Goal: Task Accomplishment & Management: Use online tool/utility

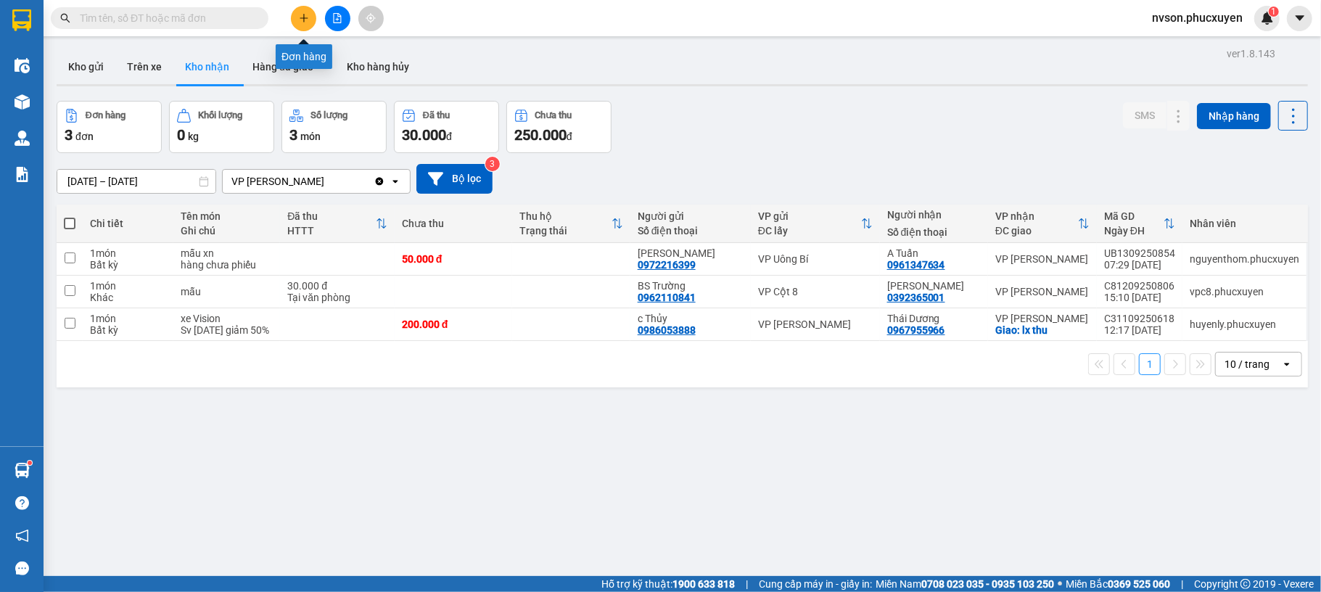
click at [297, 18] on button at bounding box center [303, 18] width 25 height 25
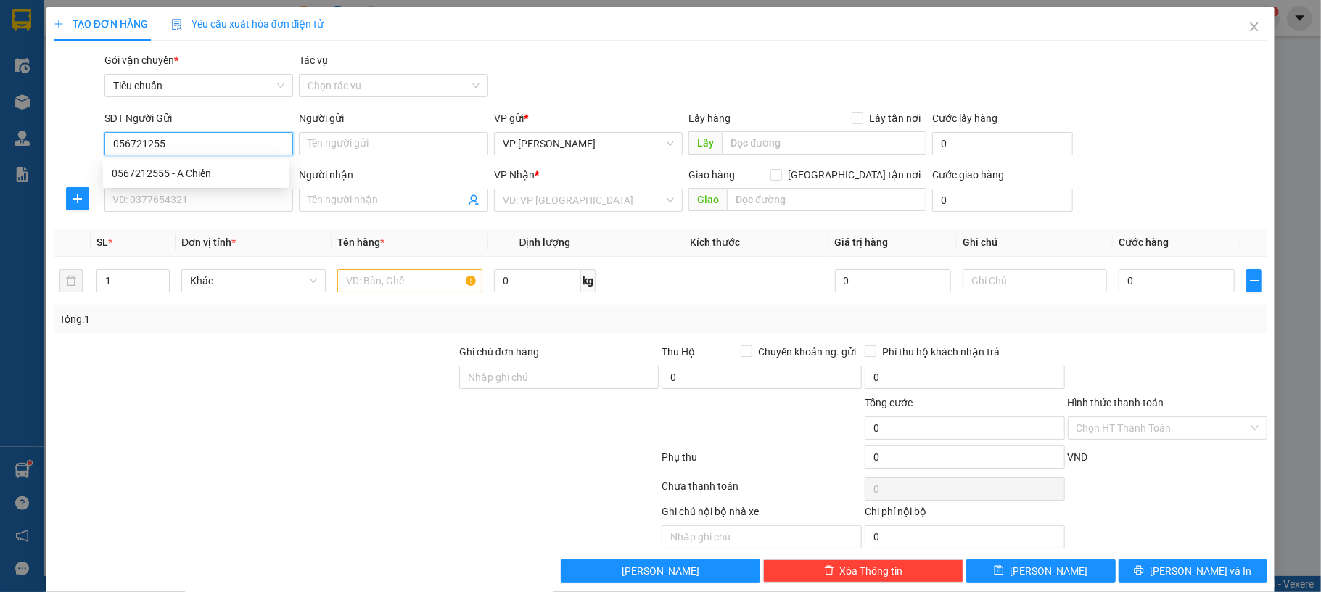
type input "0567212555"
click at [157, 141] on input "0567212555" at bounding box center [198, 143] width 189 height 23
click at [189, 165] on div "0567212555 - A Chiến" at bounding box center [196, 173] width 169 height 16
type input "A Chiến"
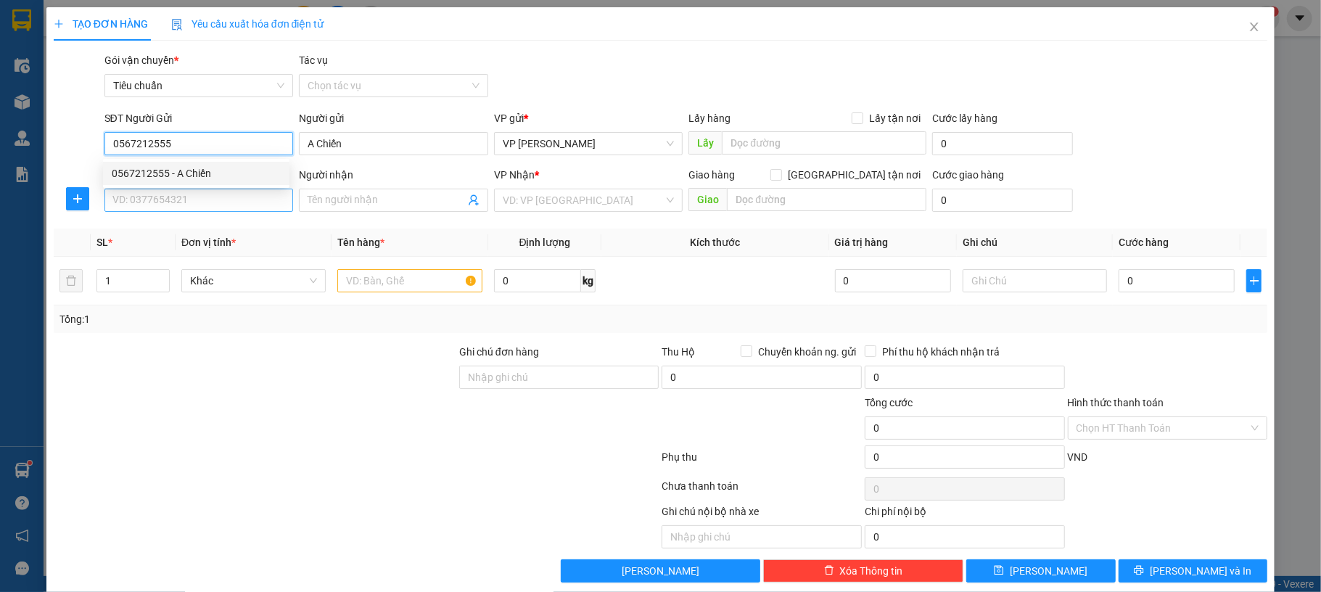
type input "0567212555"
click at [186, 192] on input "SĐT Người Nhận *" at bounding box center [198, 200] width 189 height 23
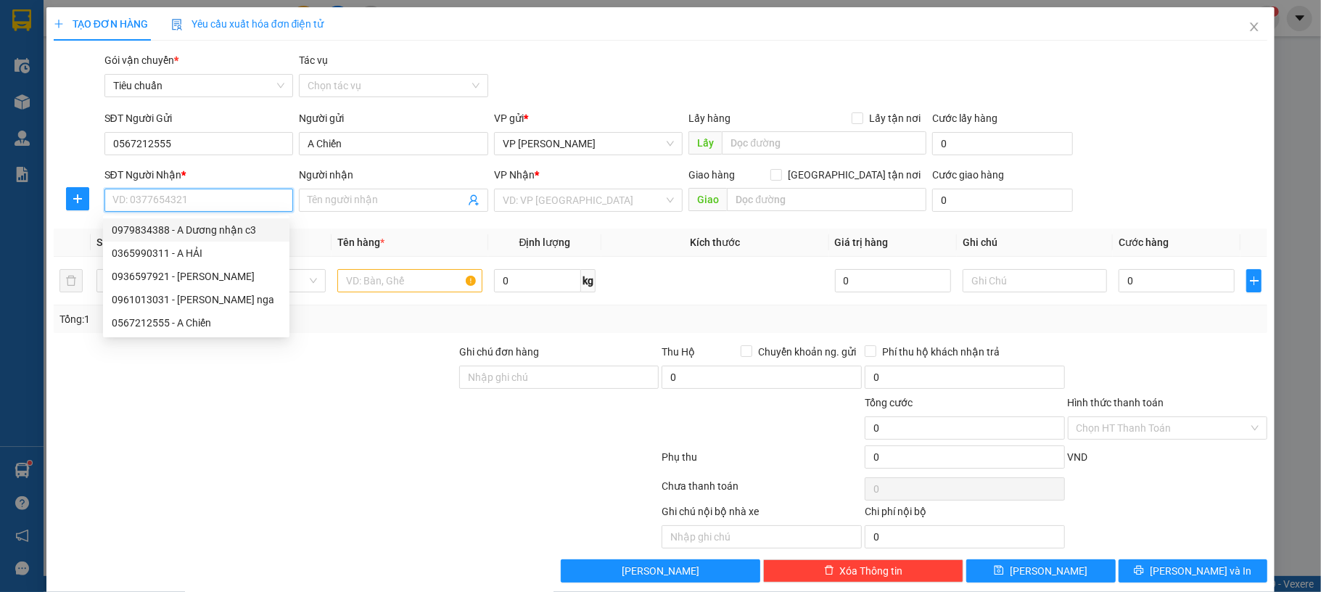
click at [198, 225] on div "0979834388 - A Dương nhận c3" at bounding box center [196, 230] width 169 height 16
type input "0979834388"
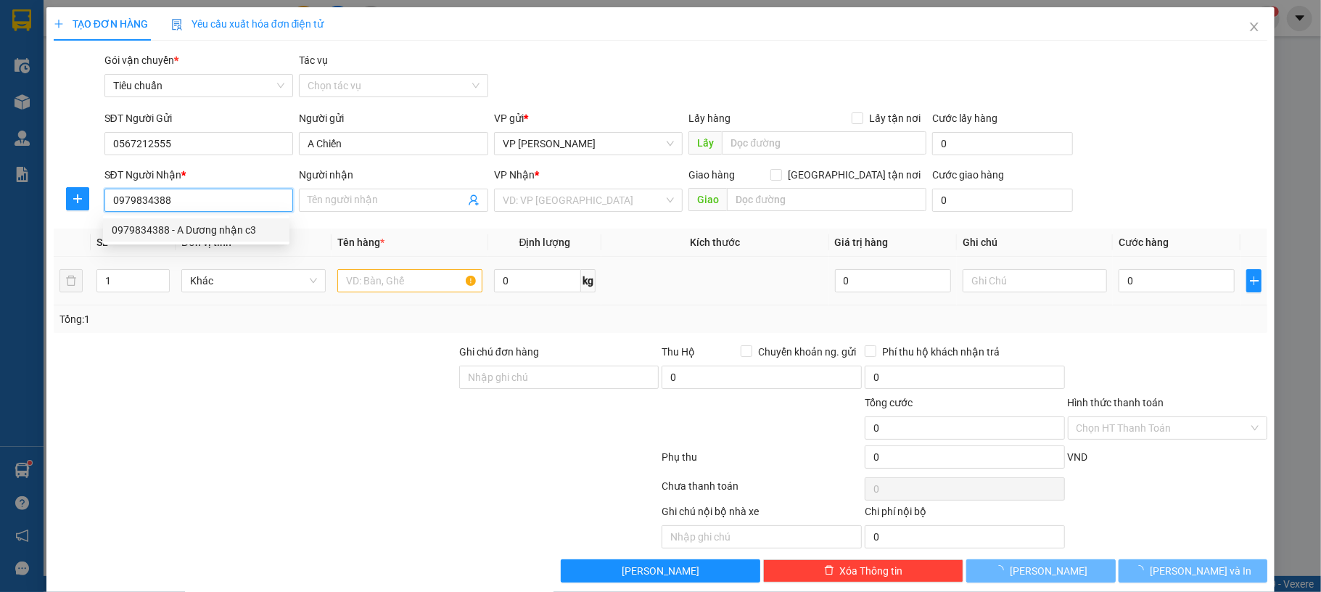
type input "A Dương nhận c3"
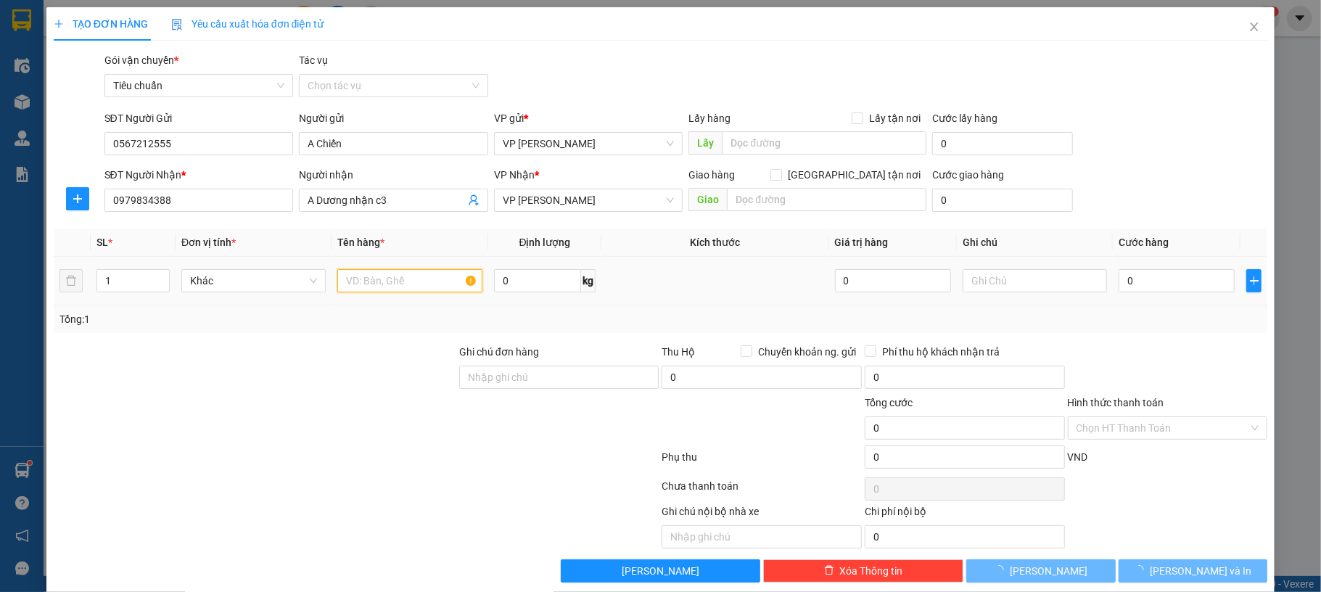
click at [424, 280] on input "text" at bounding box center [409, 280] width 144 height 23
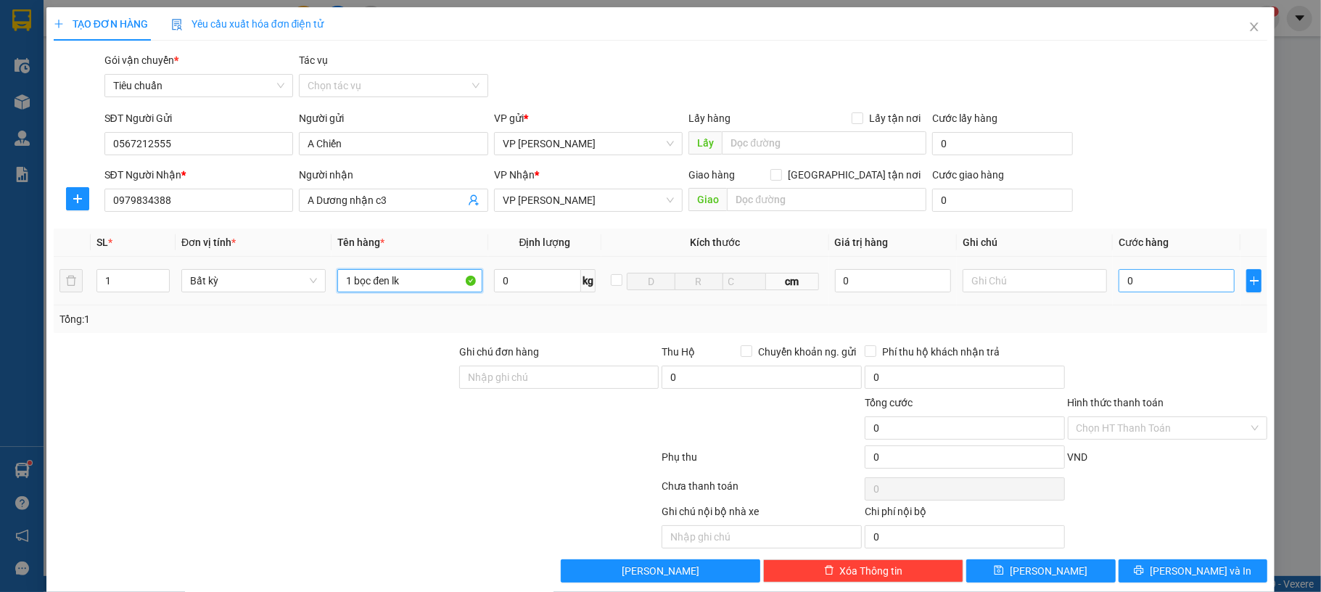
type input "1 bọc đen lk"
click at [1170, 291] on input "0" at bounding box center [1177, 280] width 116 height 23
type input "50"
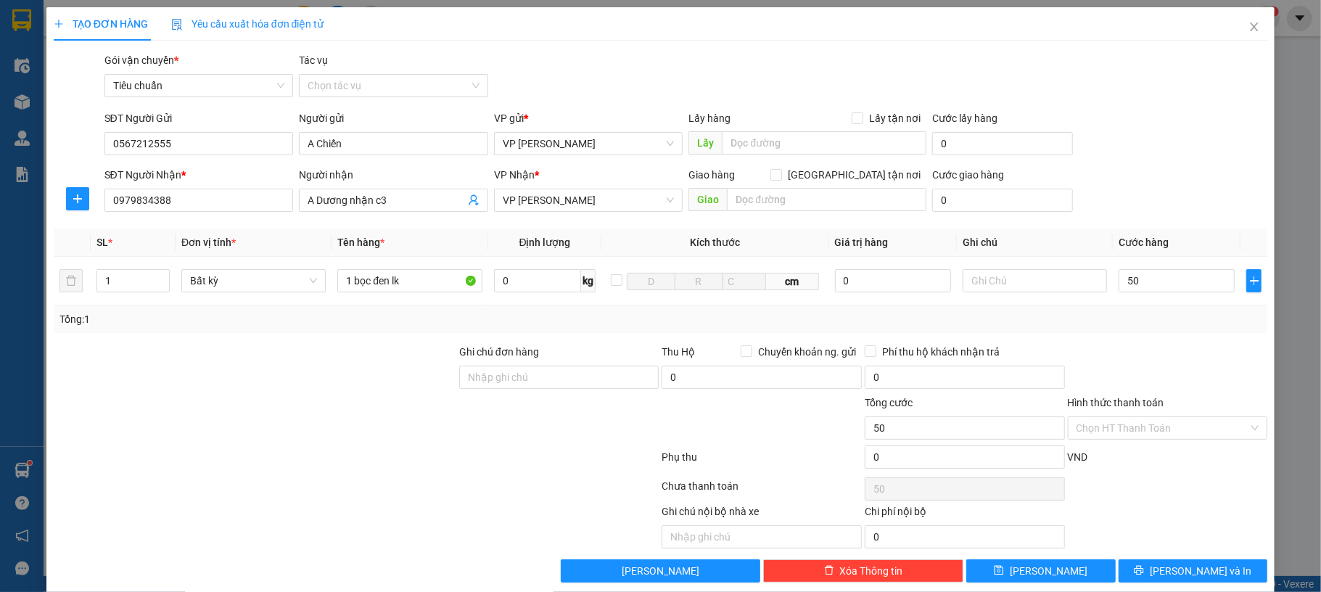
type input "50.000"
drag, startPoint x: 1172, startPoint y: 193, endPoint x: 732, endPoint y: 23, distance: 471.9
click at [1173, 190] on div "SĐT Người Nhận * 0979834388 Người nhận A Dương nhận c3 VP Nhận * VP Hạ Long Gia…" at bounding box center [686, 192] width 1169 height 51
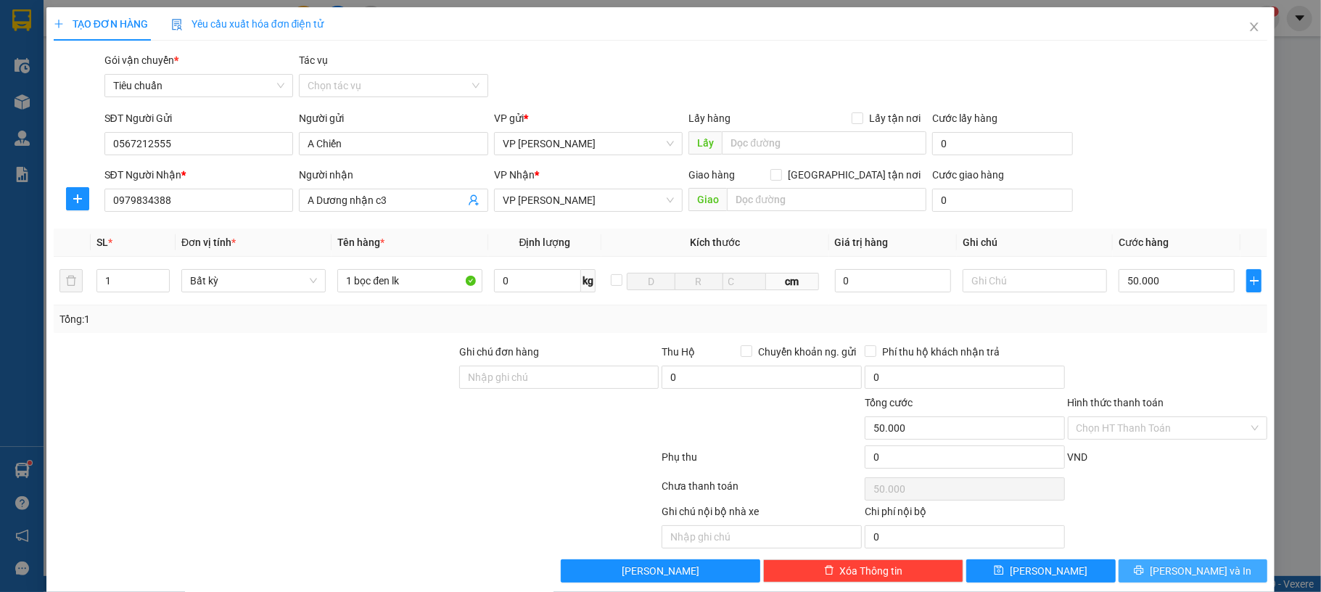
click at [1146, 563] on button "[PERSON_NAME] và In" at bounding box center [1193, 570] width 149 height 23
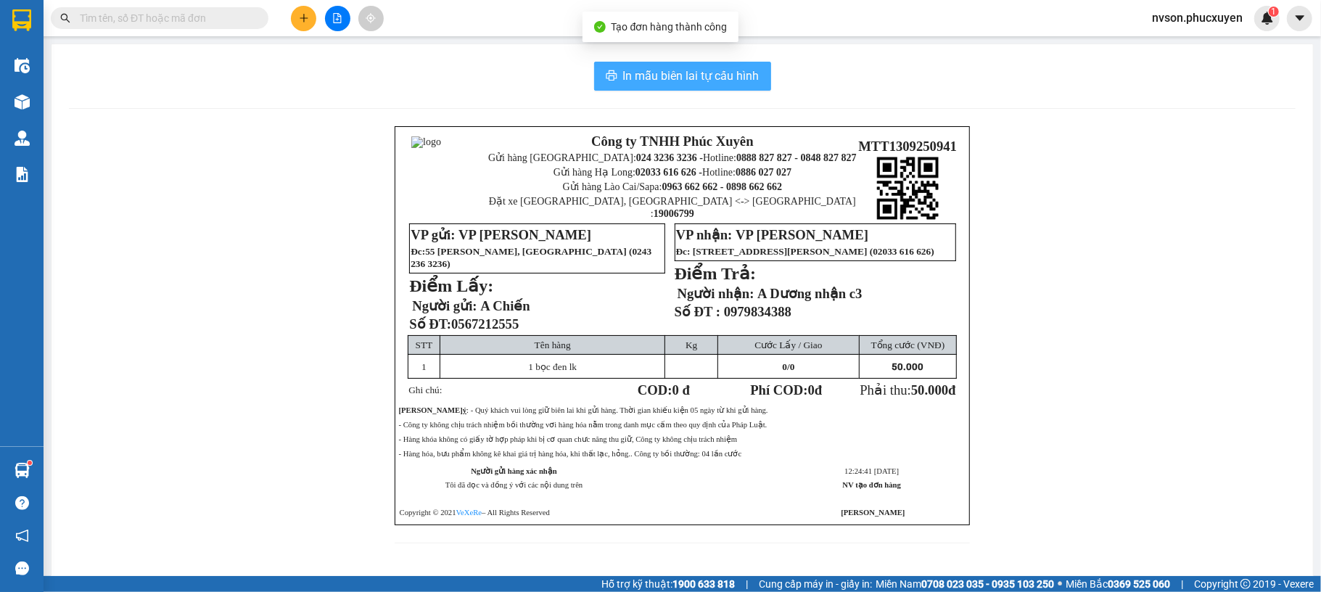
click at [623, 71] on span "In mẫu biên lai tự cấu hình" at bounding box center [691, 76] width 136 height 18
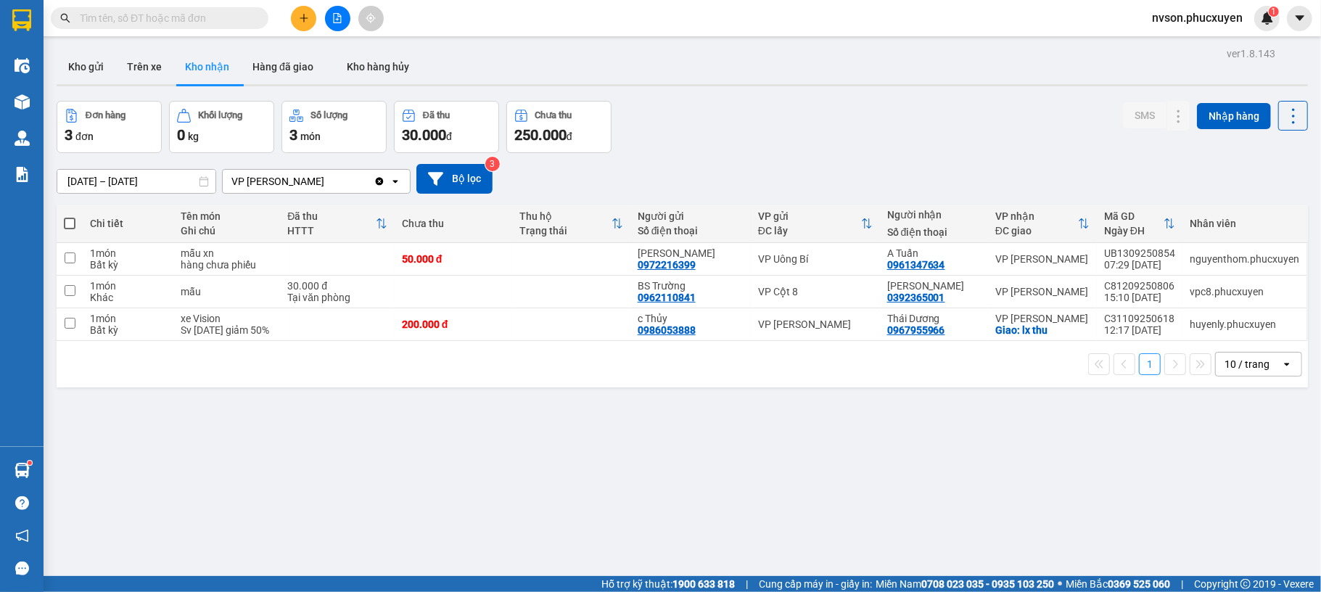
click at [300, 17] on icon "plus" at bounding box center [304, 18] width 10 height 10
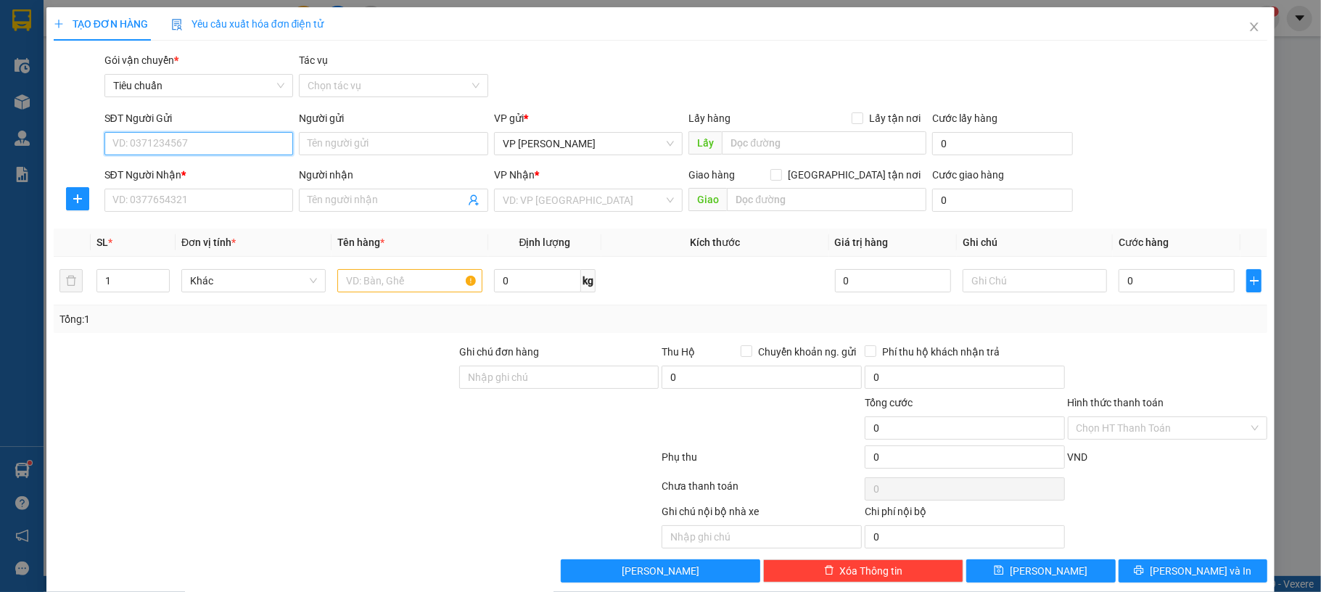
click at [230, 140] on input "SĐT Người Gửi" at bounding box center [198, 143] width 189 height 23
paste input "0567212555"
type input "0567212555"
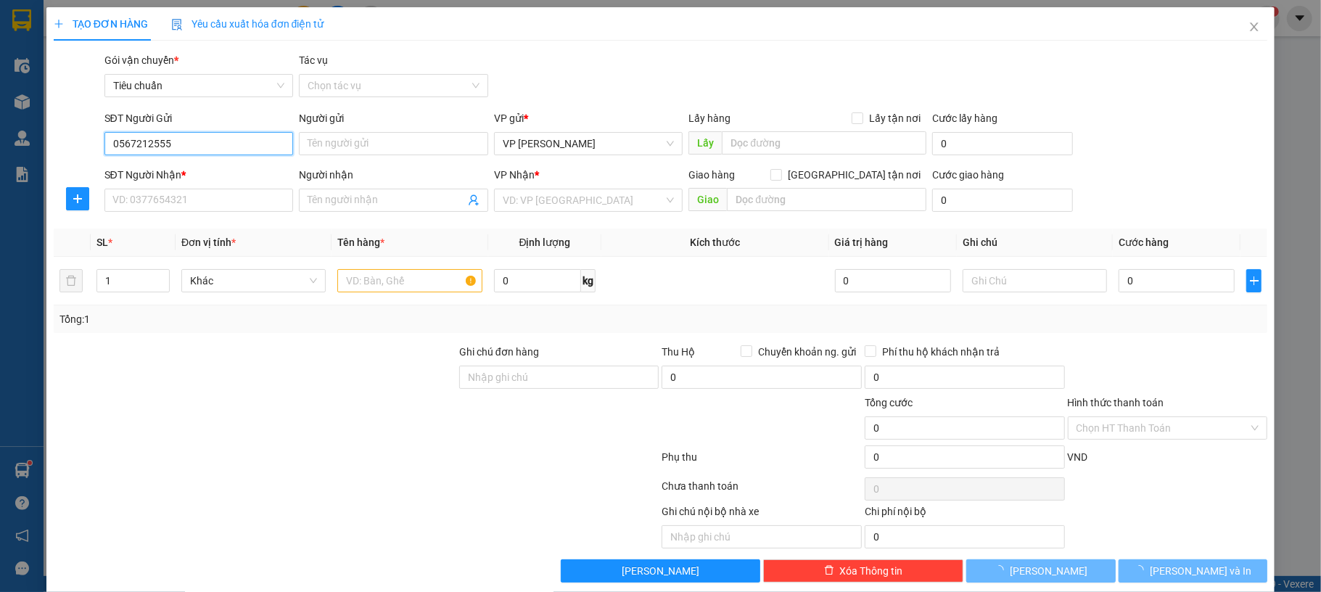
click at [242, 149] on input "0567212555" at bounding box center [198, 143] width 189 height 23
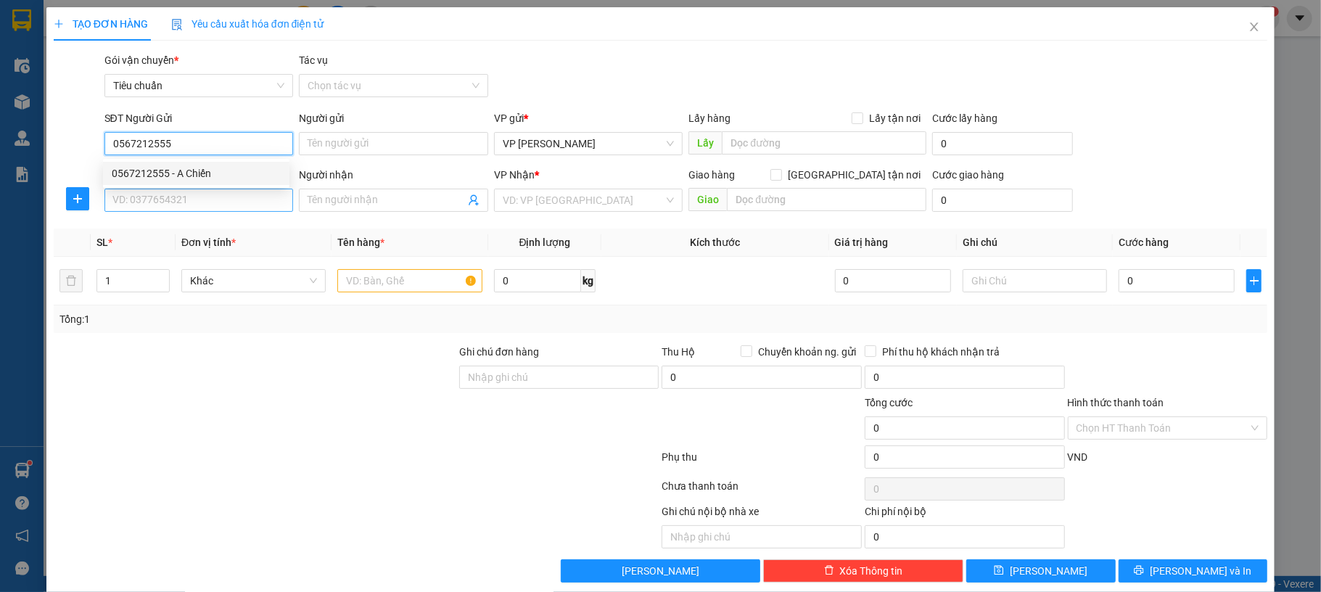
drag, startPoint x: 232, startPoint y: 177, endPoint x: 221, endPoint y: 190, distance: 17.0
click at [232, 178] on div "0567212555 - A Chiến" at bounding box center [196, 173] width 169 height 16
type input "A Chiến"
type input "0567212555"
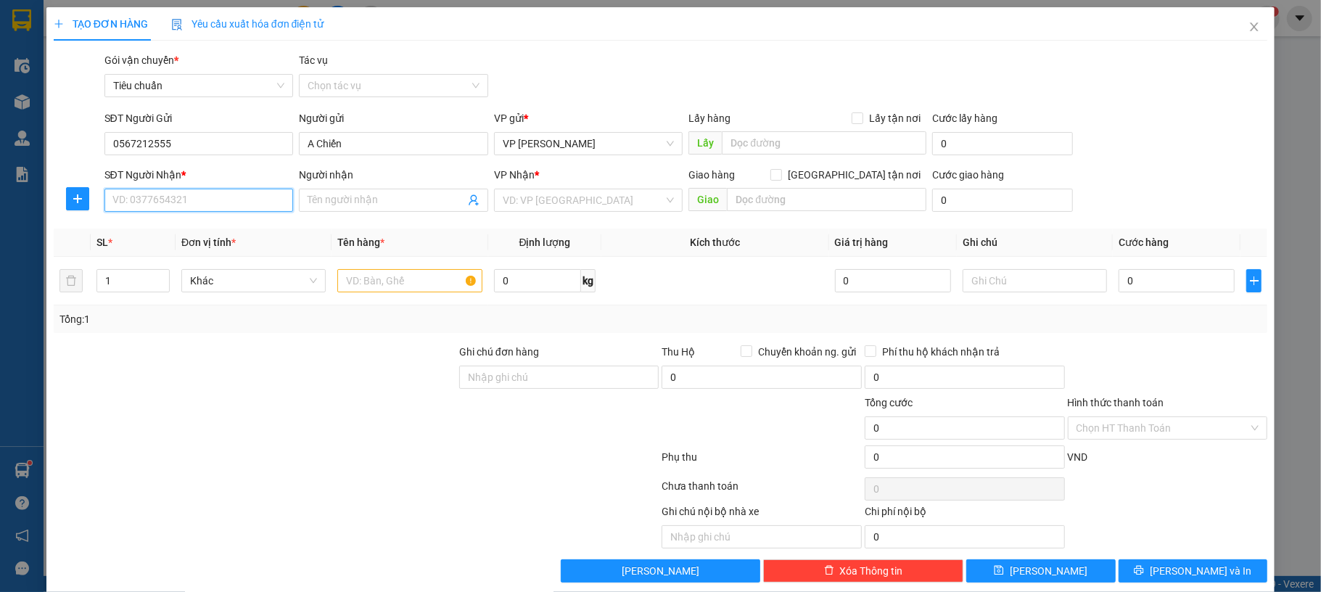
click at [213, 207] on input "SĐT Người Nhận *" at bounding box center [198, 200] width 189 height 23
type input "0365990311"
click at [201, 234] on div "0365990311 - A HẢI" at bounding box center [196, 230] width 169 height 16
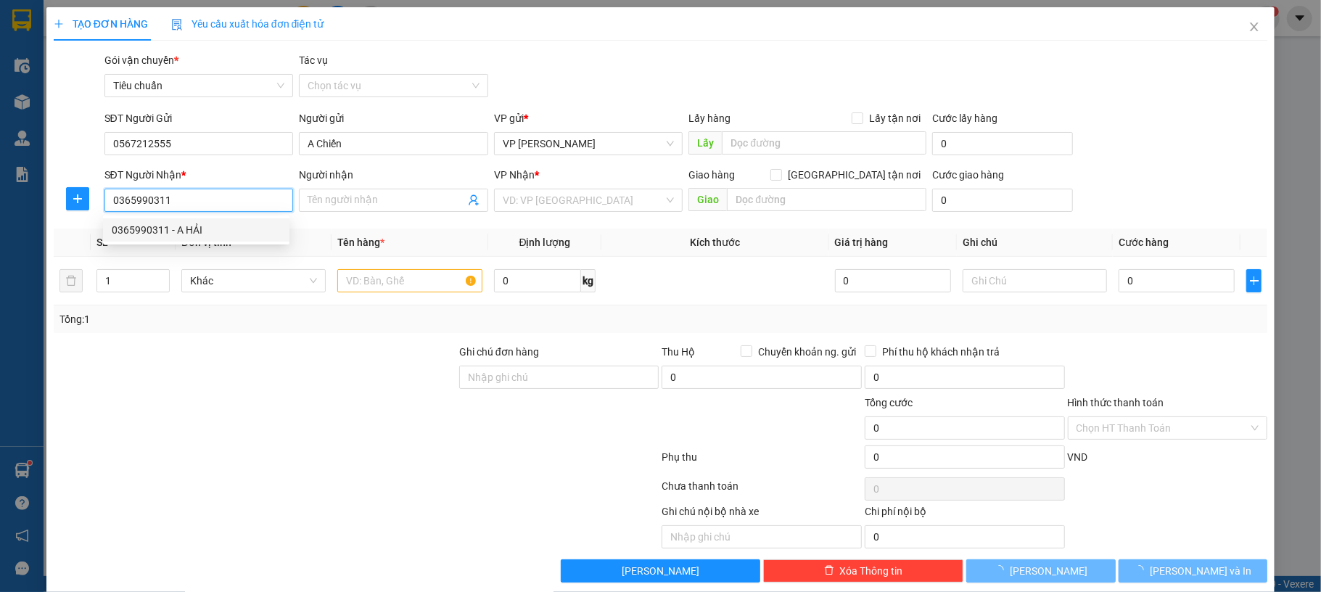
type input "A HẢI"
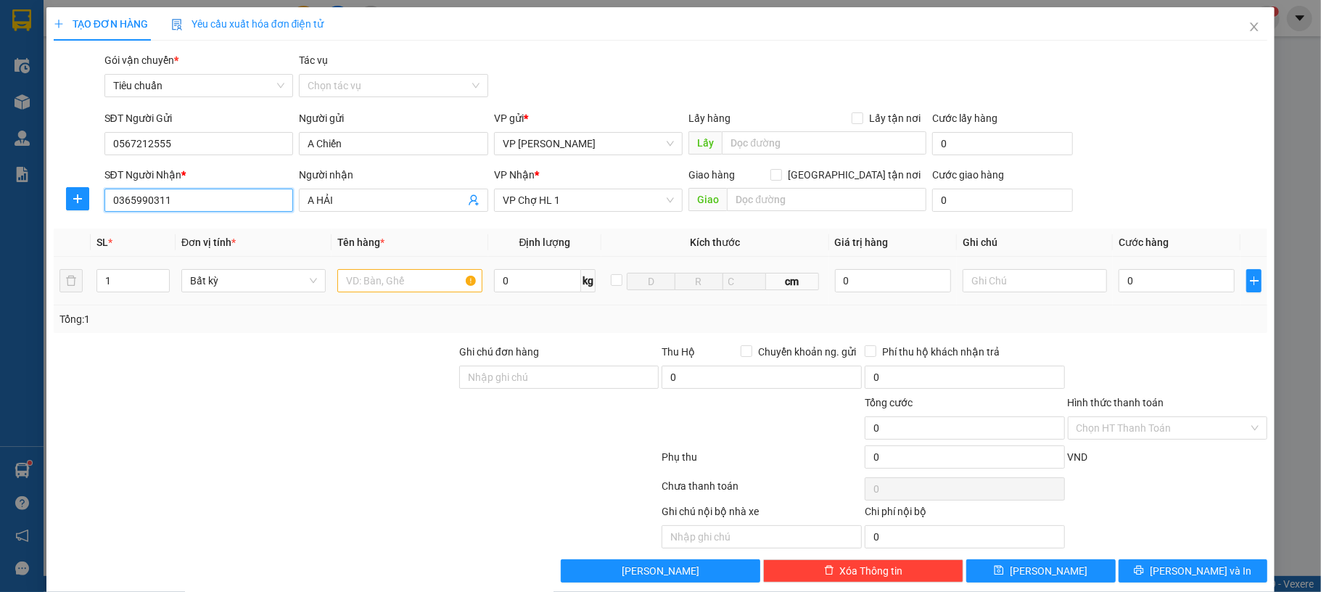
type input "0365990311"
click at [406, 274] on input "text" at bounding box center [409, 280] width 144 height 23
type input "1 bọc xám lk"
click at [1139, 288] on input "0" at bounding box center [1177, 280] width 116 height 23
type input "50"
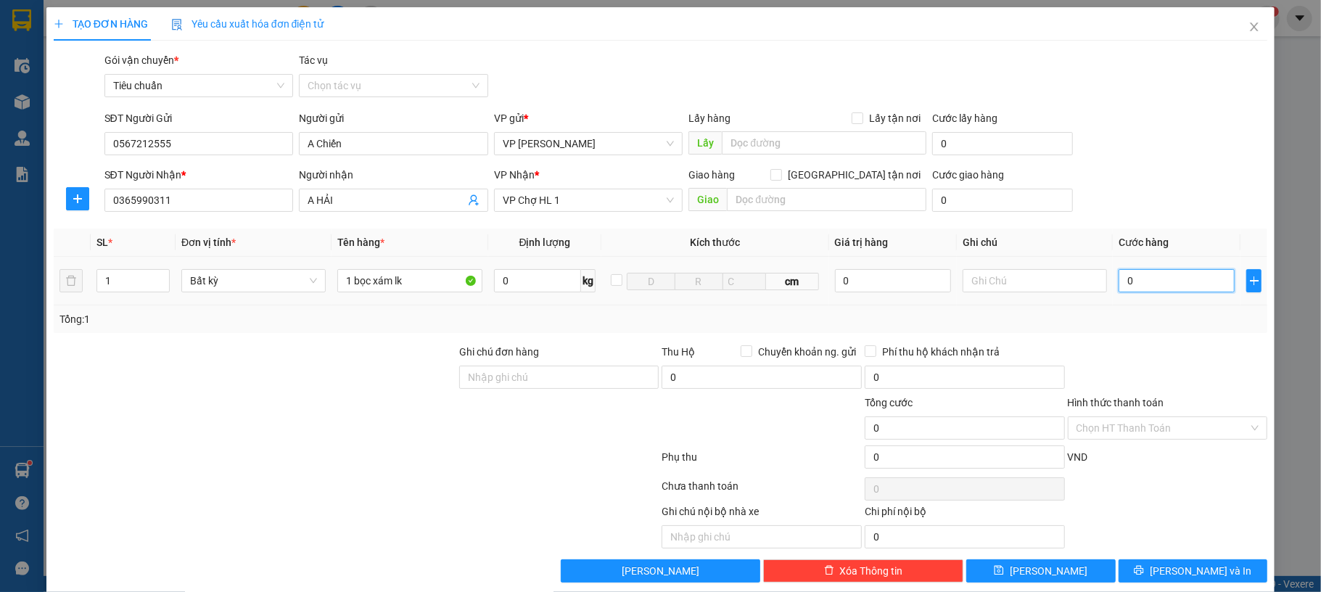
type input "50"
click at [1144, 189] on div "SĐT Người Nhận * 0365990311 Người nhận A HẢI VP Nhận * VP Chợ HL 1 Giao hàng Gi…" at bounding box center [686, 192] width 1169 height 51
type input "50.000"
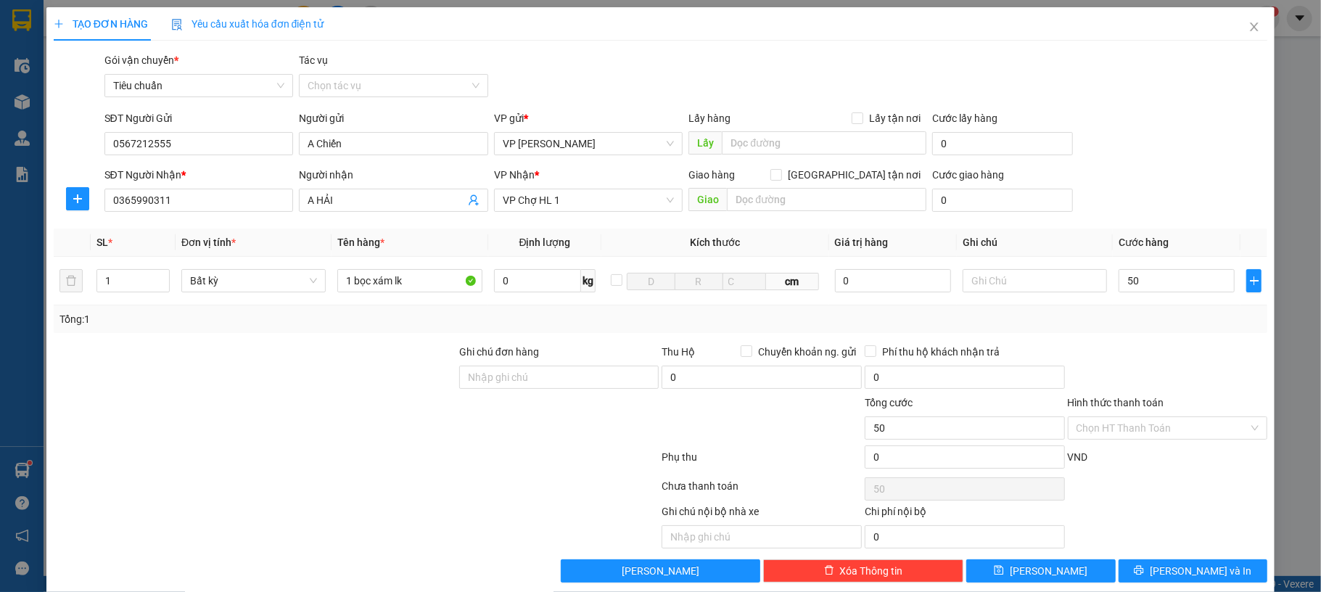
type input "50.000"
click at [1144, 575] on icon "printer" at bounding box center [1139, 570] width 10 height 10
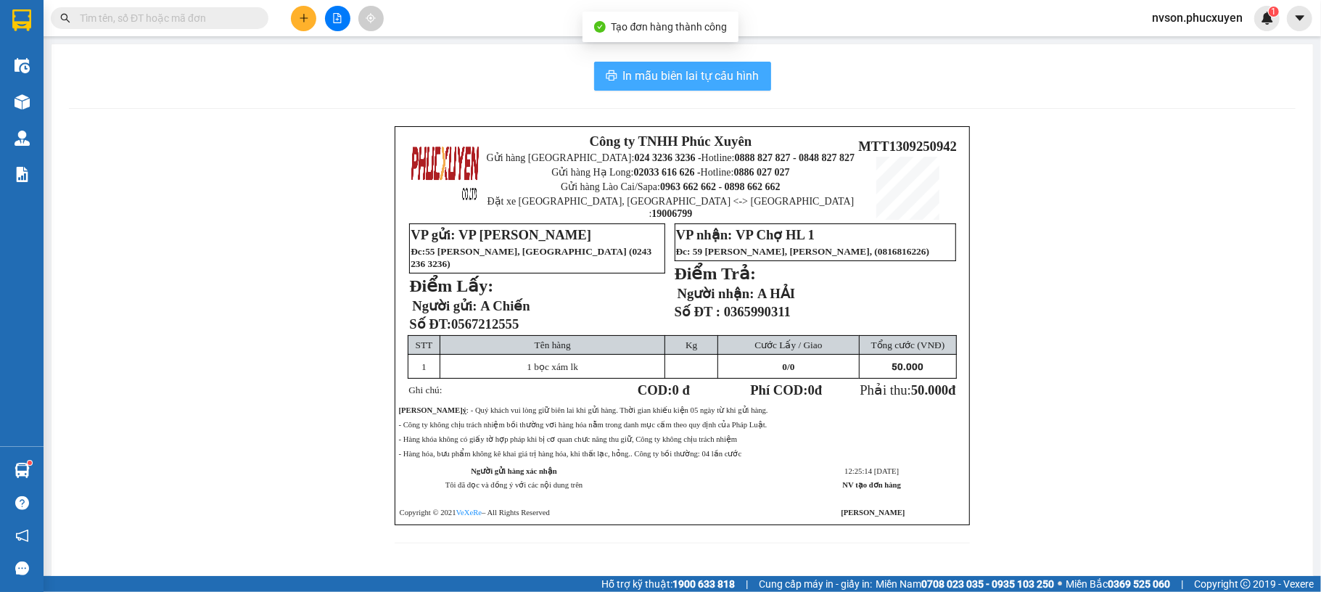
click at [623, 67] on span "In mẫu biên lai tự cấu hình" at bounding box center [691, 76] width 136 height 18
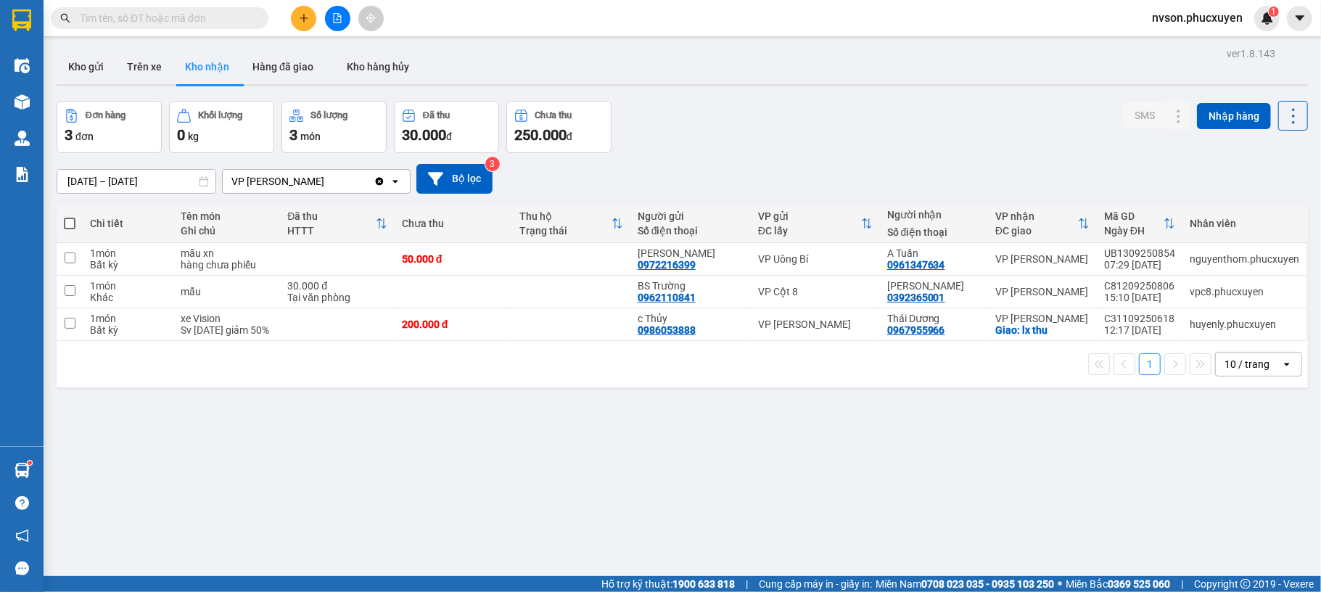
scroll to position [284, 0]
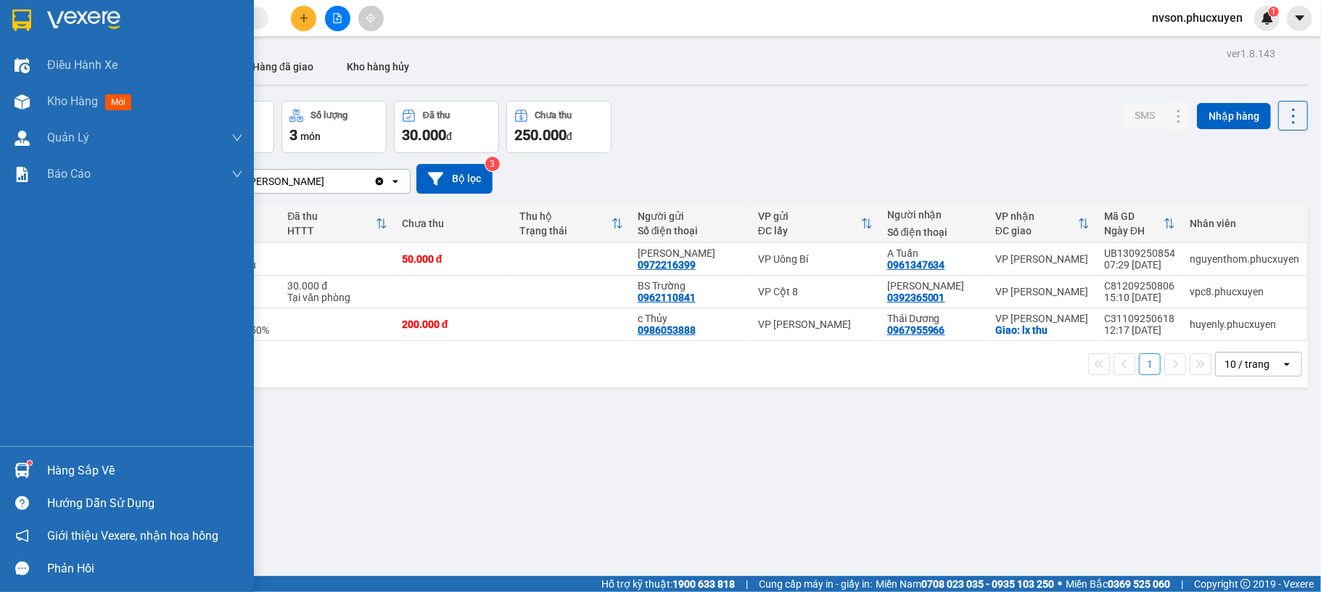
click at [9, 467] on div at bounding box center [21, 470] width 25 height 25
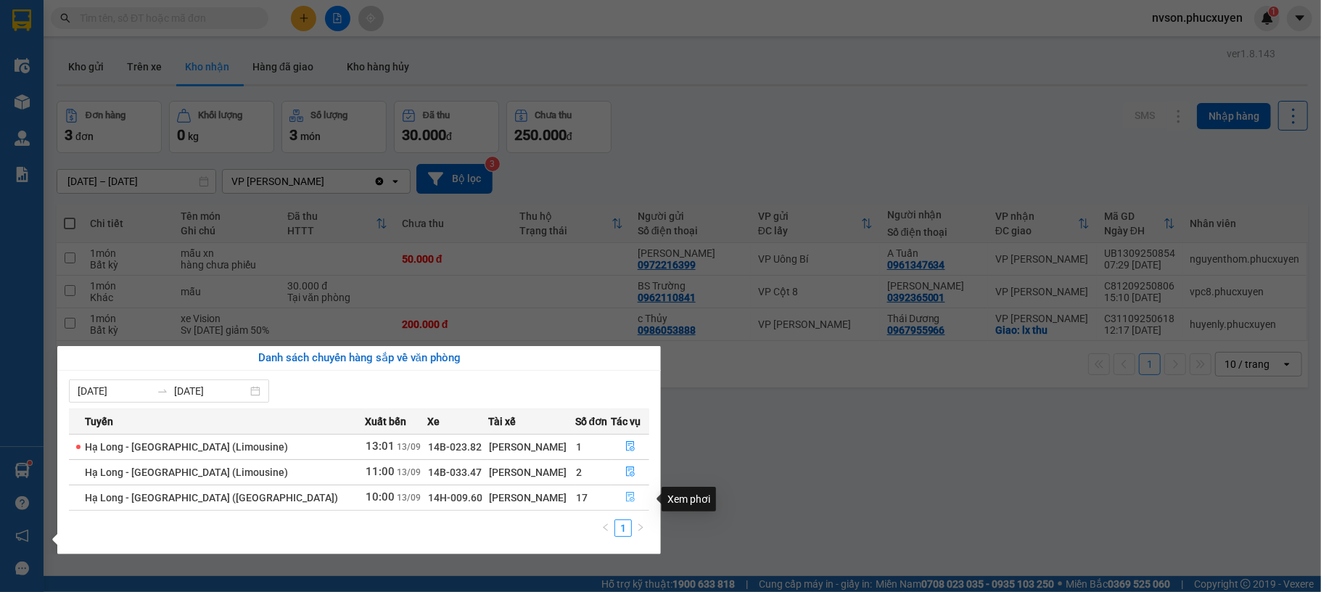
click at [626, 502] on icon "file-done" at bounding box center [630, 498] width 9 height 10
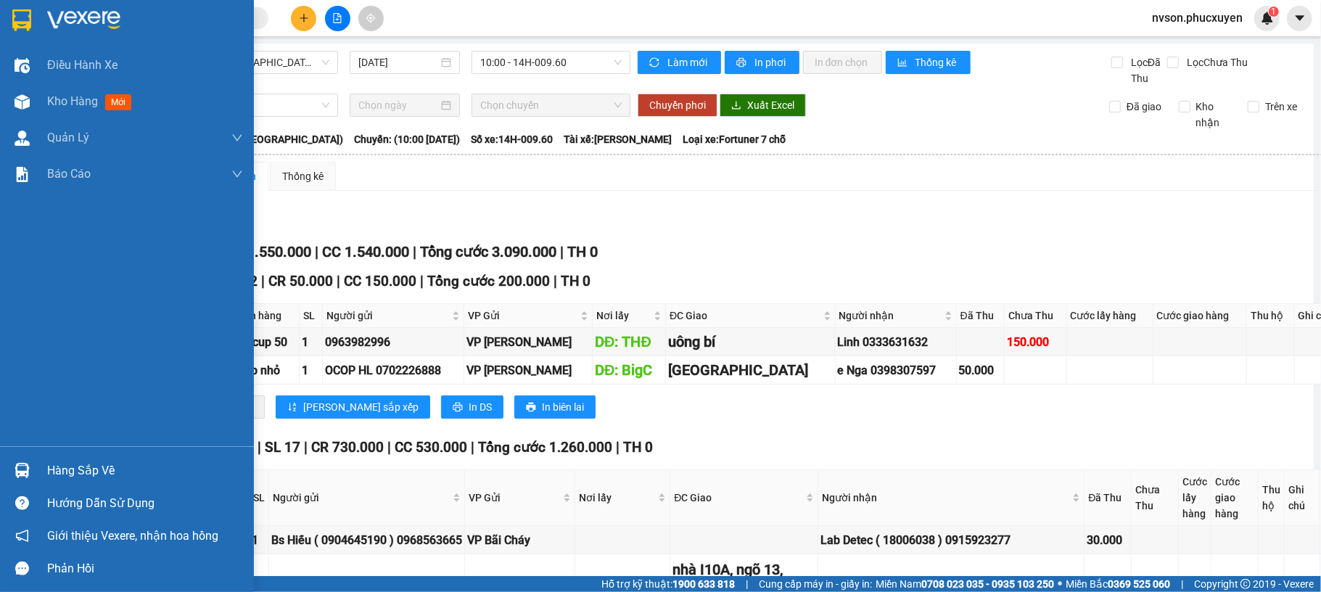
drag, startPoint x: 41, startPoint y: 459, endPoint x: 19, endPoint y: 471, distance: 25.0
click at [39, 460] on div "Hàng sắp về" at bounding box center [127, 470] width 254 height 33
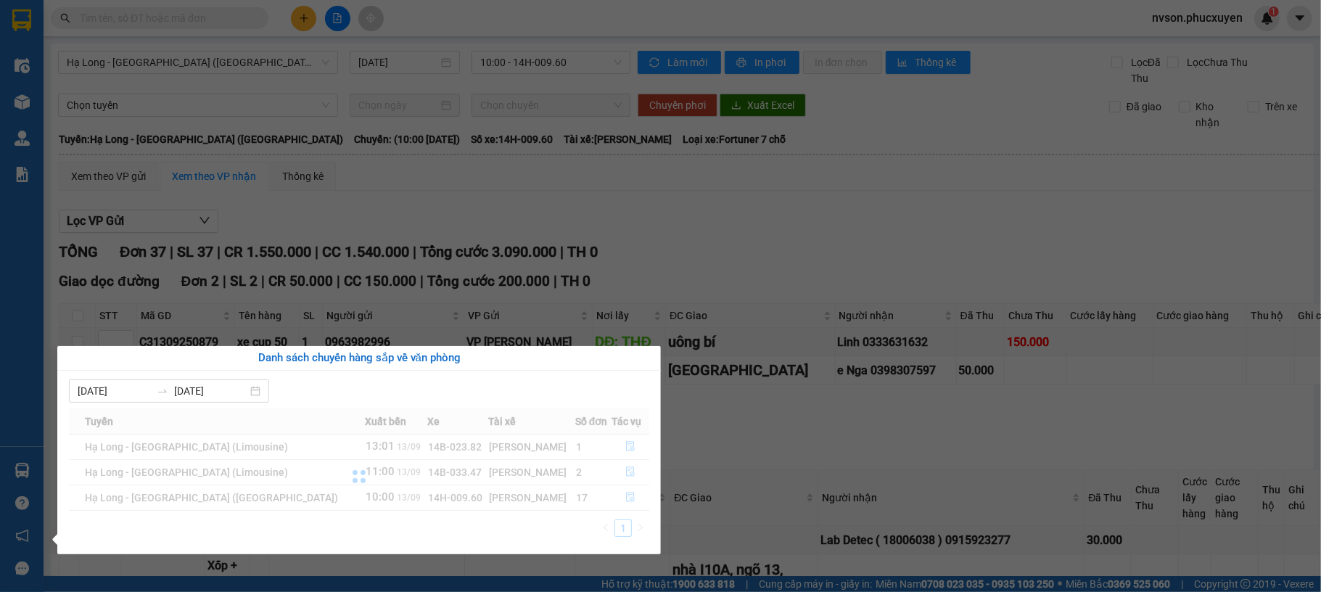
click at [19, 471] on div "Điều hành xe Kho hàng mới Quản Lý Quản lý thu hộ Quản lý chuyến Quản lý khách h…" at bounding box center [22, 296] width 44 height 592
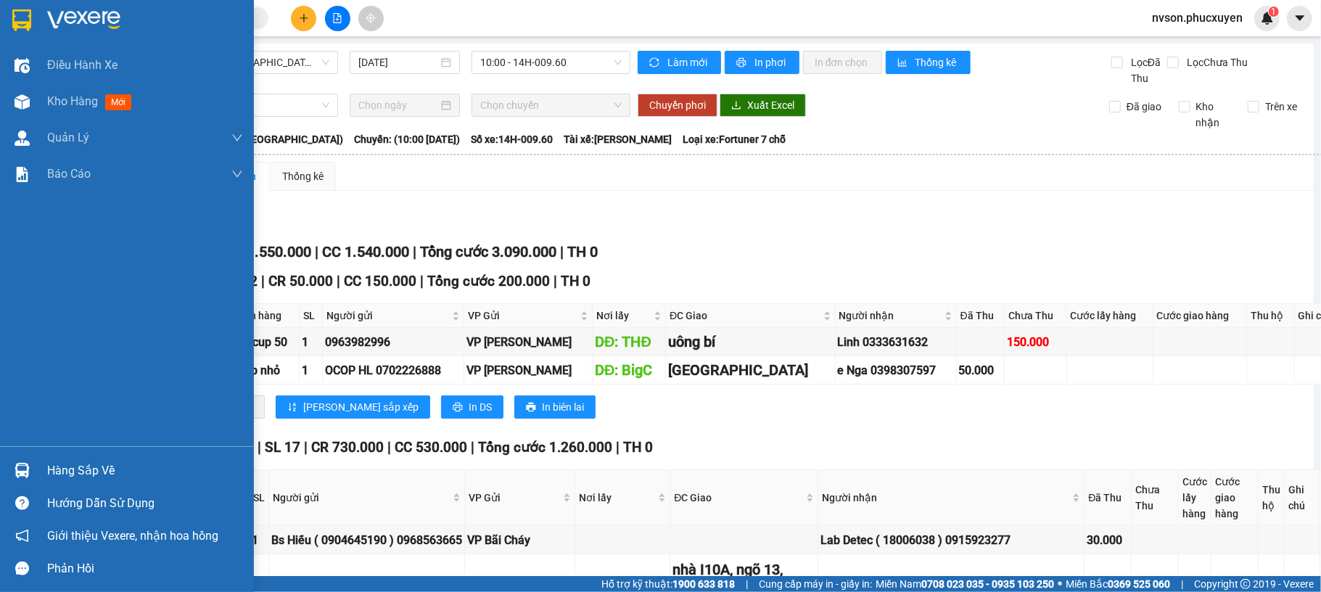
click at [19, 471] on img at bounding box center [22, 470] width 15 height 15
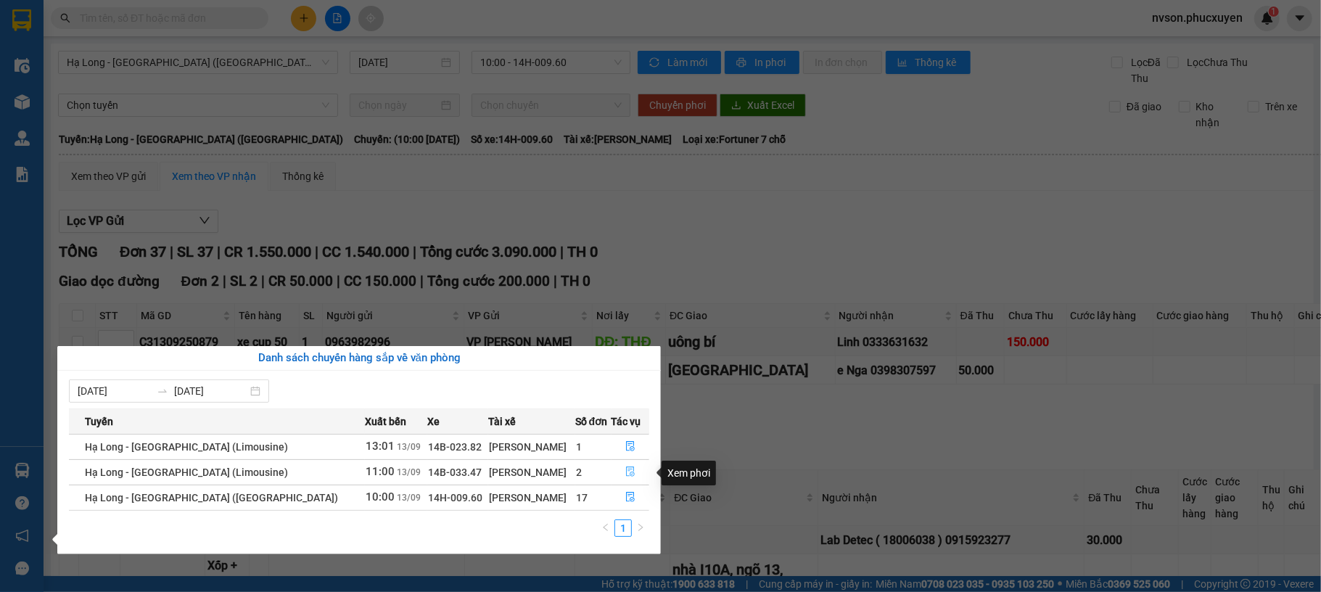
drag, startPoint x: 619, startPoint y: 474, endPoint x: 574, endPoint y: 479, distance: 45.3
click at [625, 474] on icon "file-done" at bounding box center [630, 471] width 10 height 10
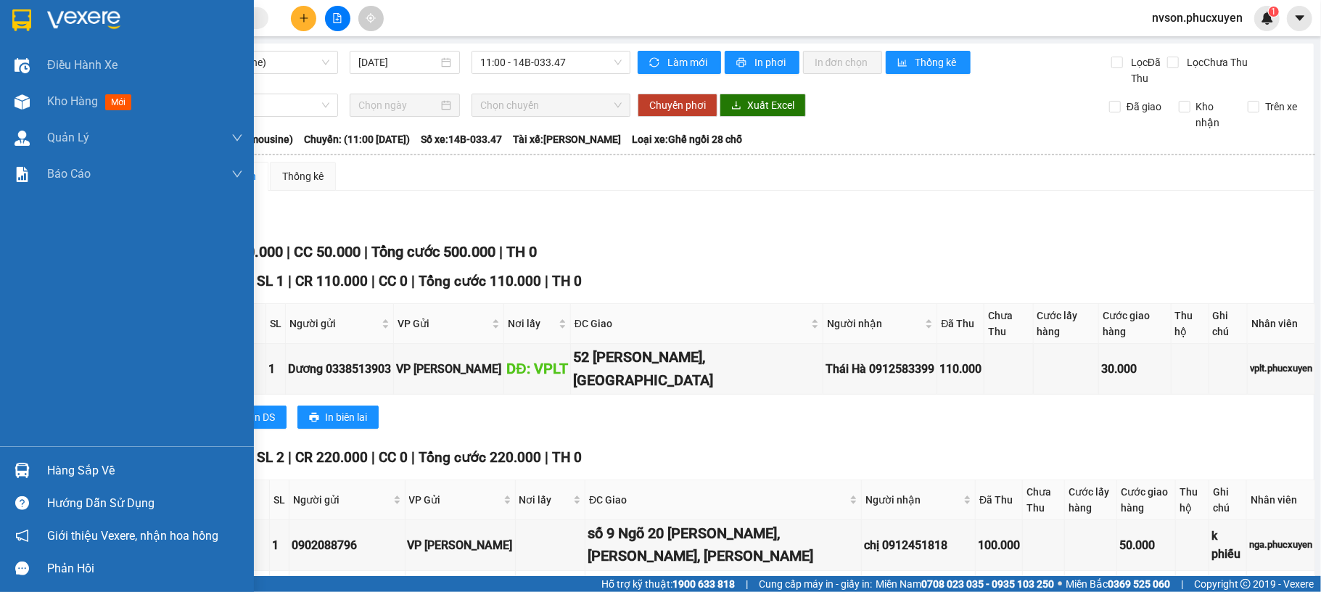
click at [15, 471] on img at bounding box center [22, 470] width 15 height 15
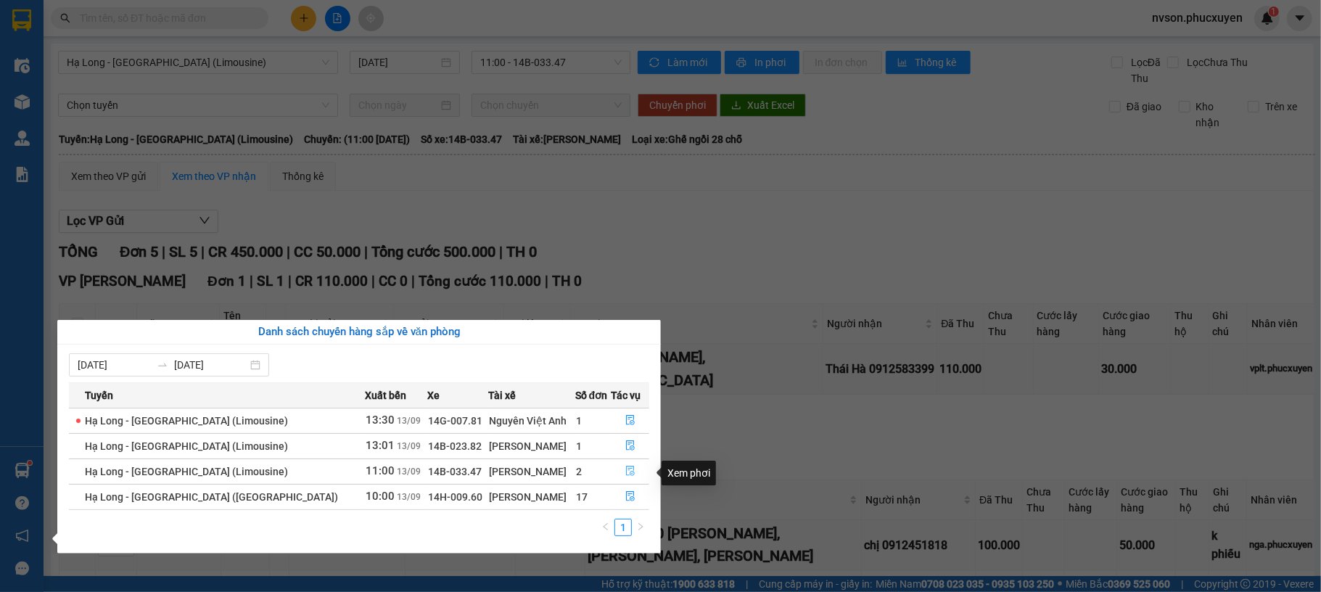
click at [625, 470] on icon "file-done" at bounding box center [630, 471] width 10 height 10
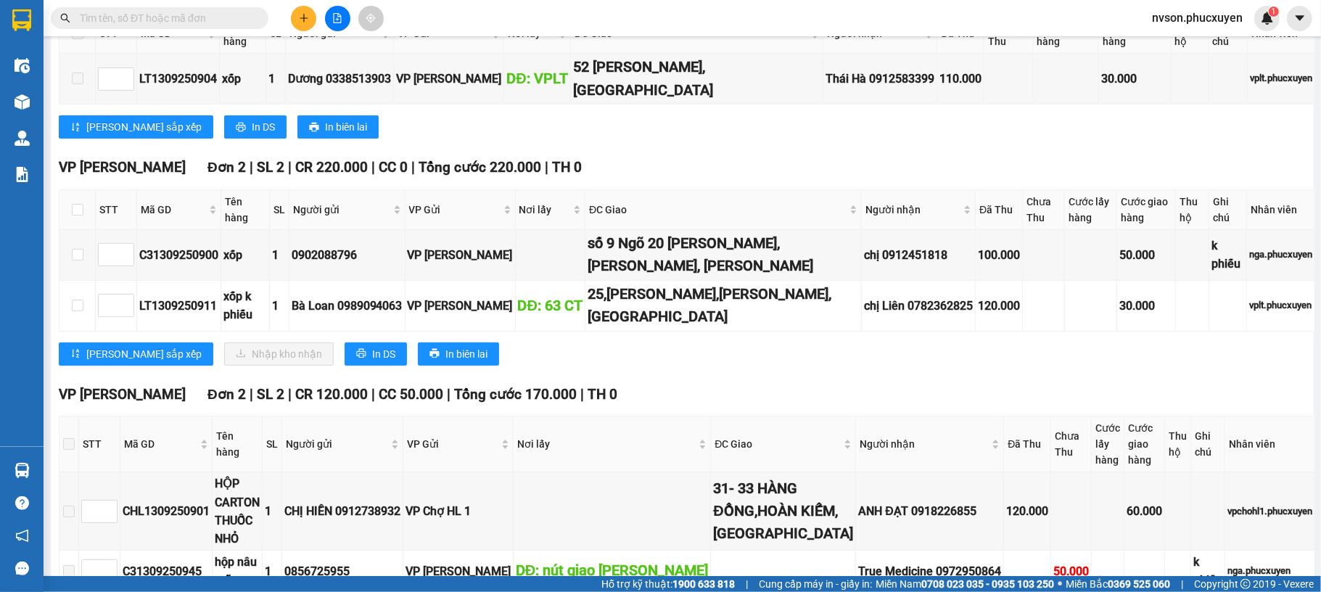
scroll to position [347, 0]
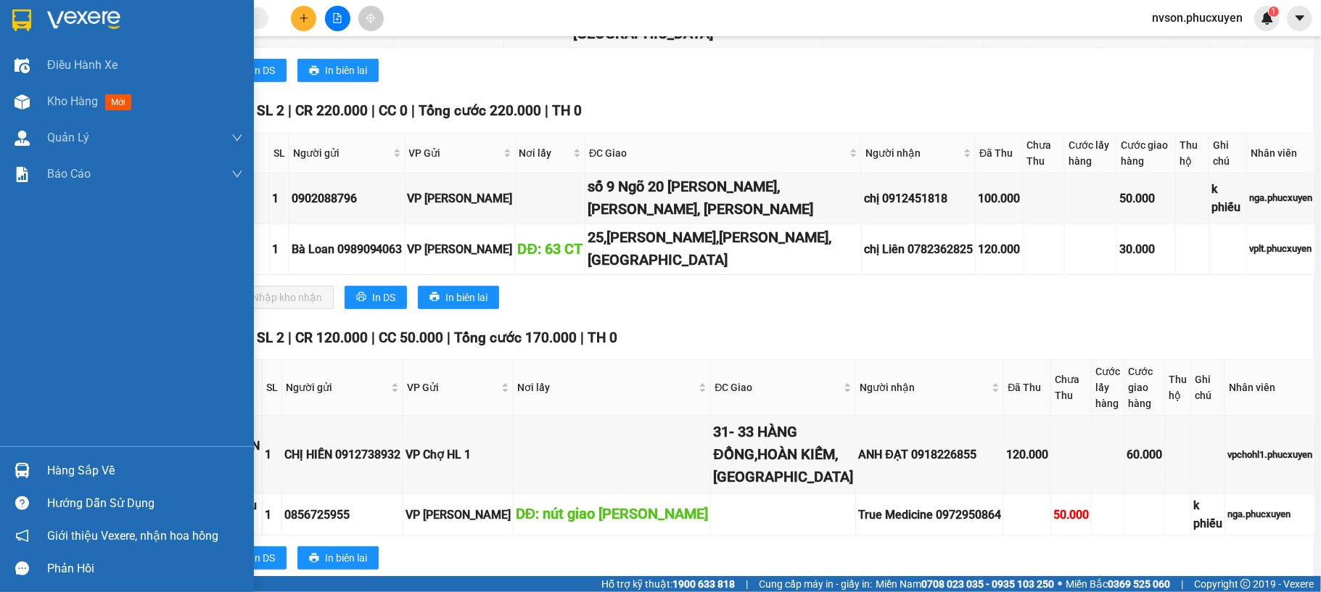
click at [26, 474] on img at bounding box center [22, 470] width 15 height 15
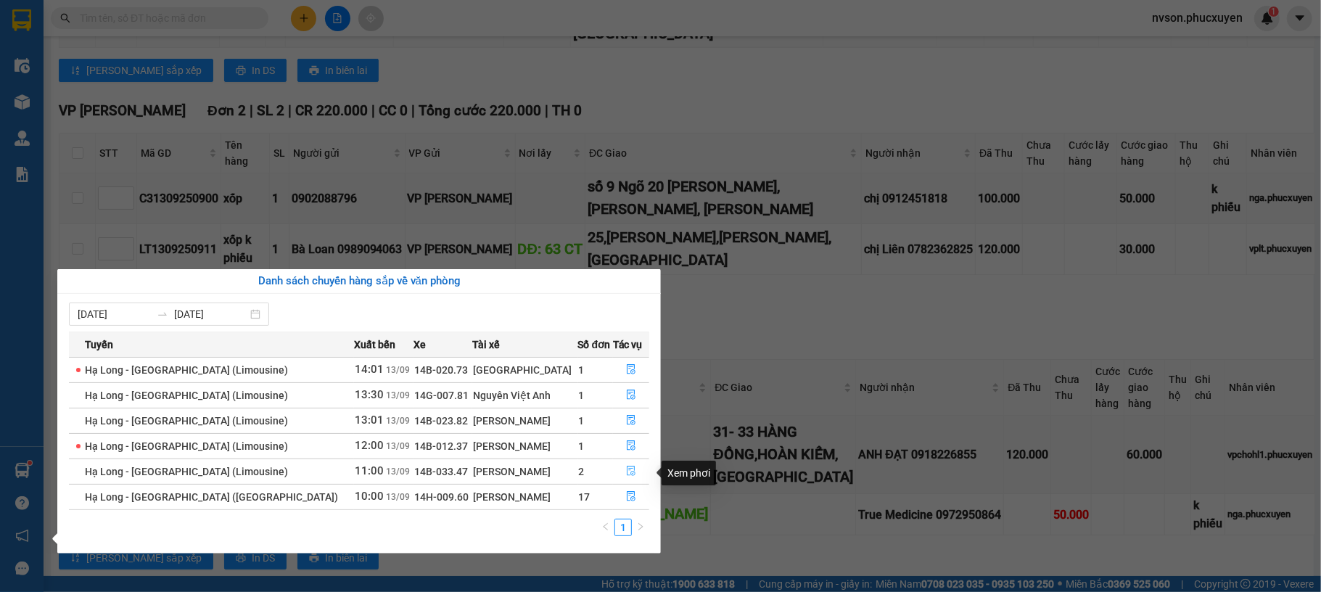
click at [626, 467] on icon "file-done" at bounding box center [631, 471] width 10 height 10
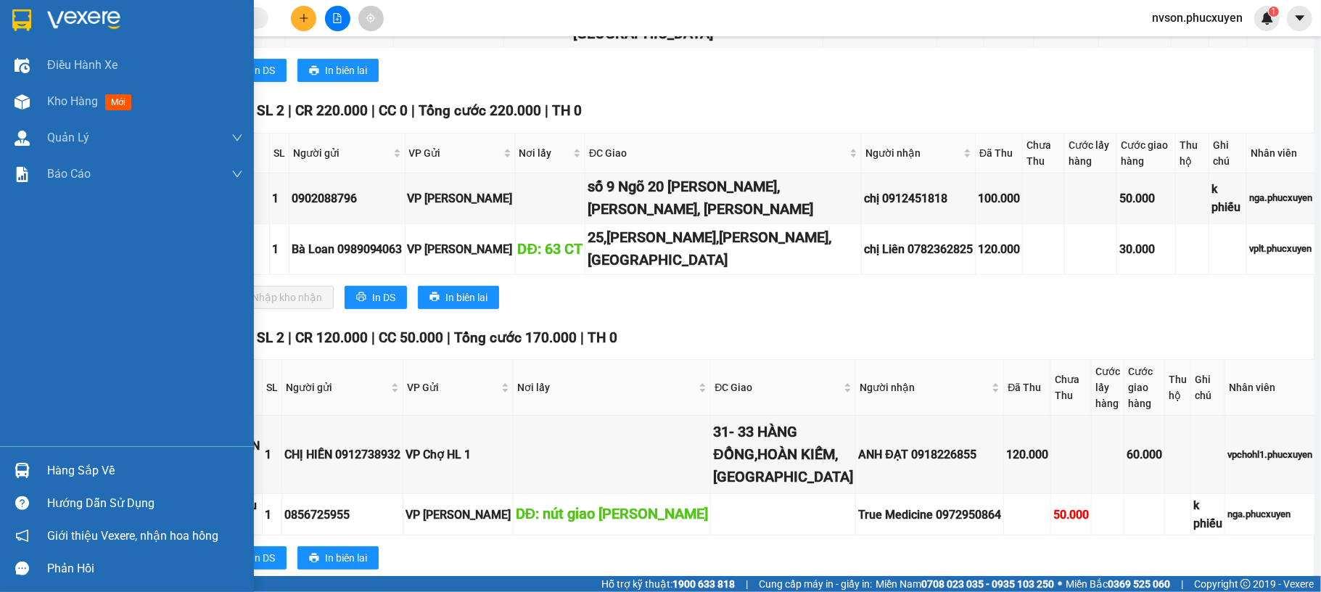
click at [13, 479] on div at bounding box center [21, 470] width 25 height 25
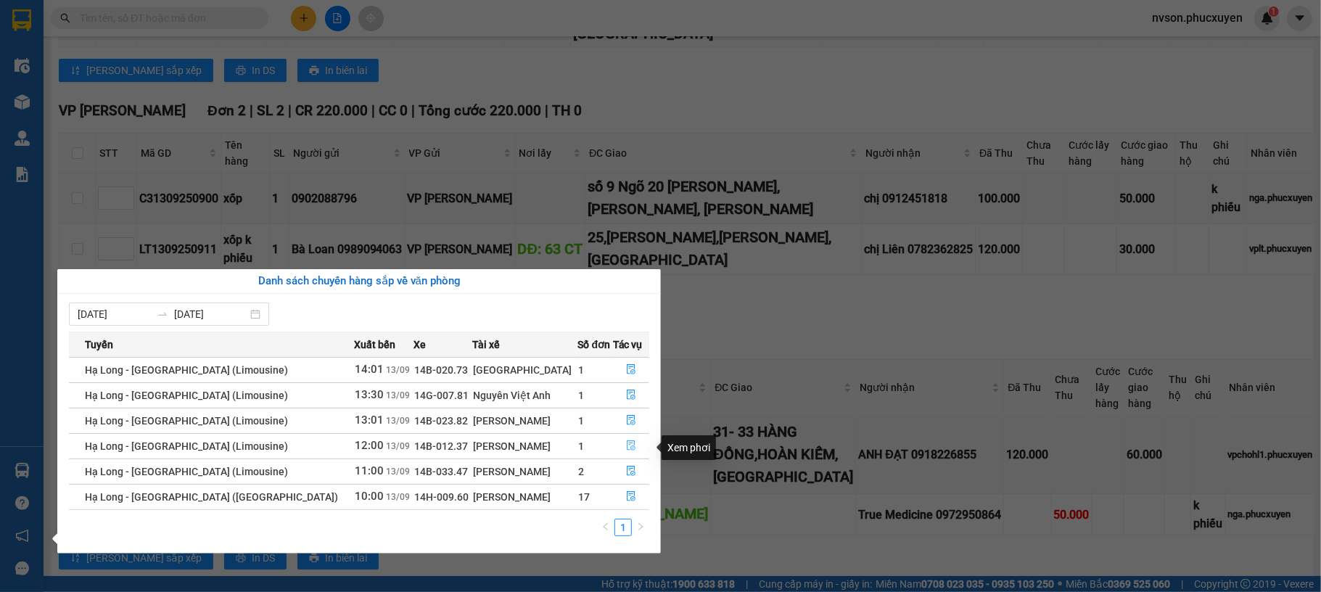
click at [626, 444] on icon "file-done" at bounding box center [631, 445] width 10 height 10
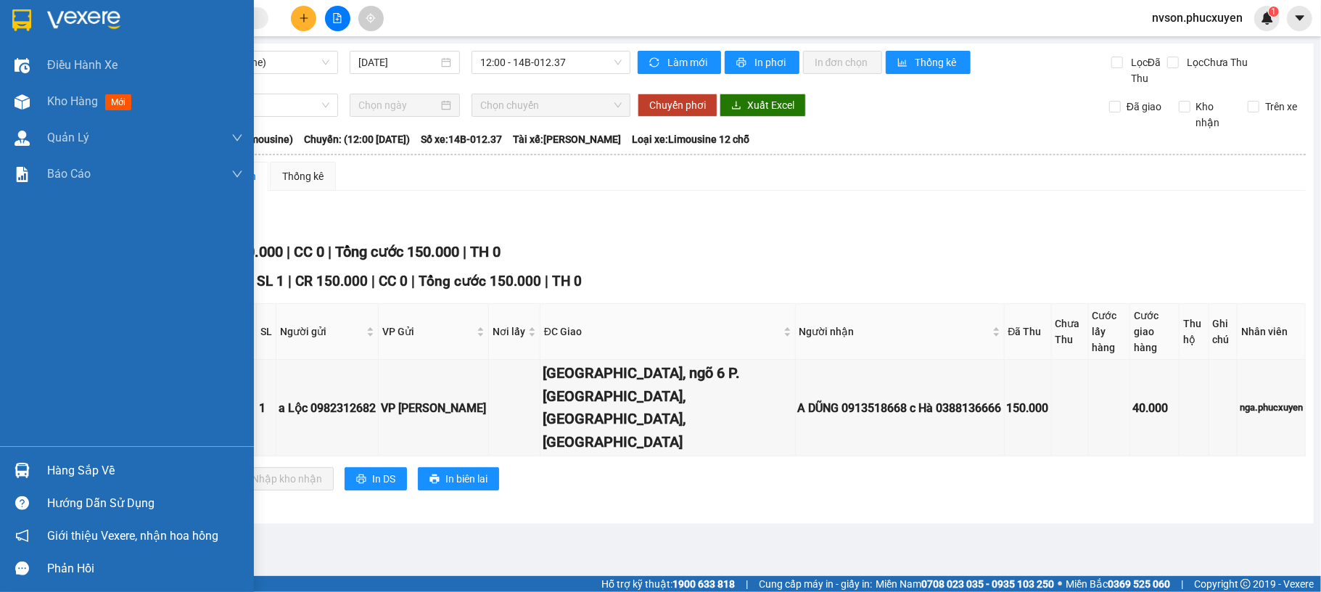
click at [47, 477] on div "Hàng sắp về" at bounding box center [145, 471] width 196 height 22
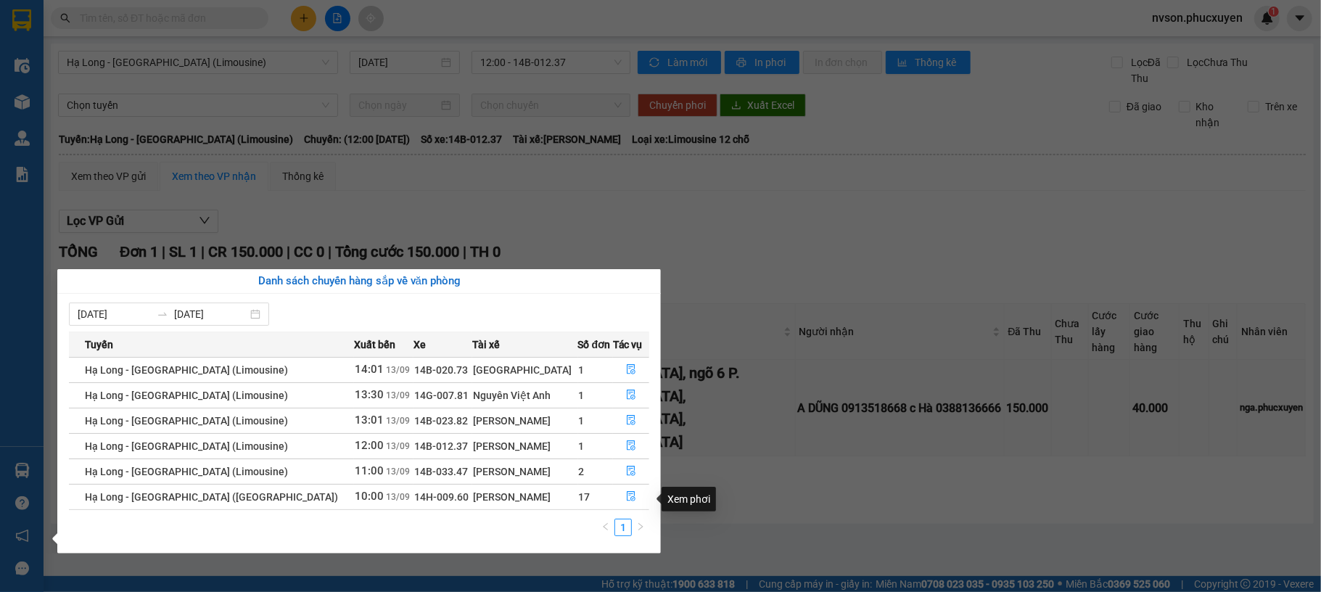
click at [746, 488] on section "Kết quả tìm kiếm ( 0 ) Bộ lọc No Data nvson.phucxuyen 1 Điều hành xe Kho hàng m…" at bounding box center [660, 296] width 1321 height 592
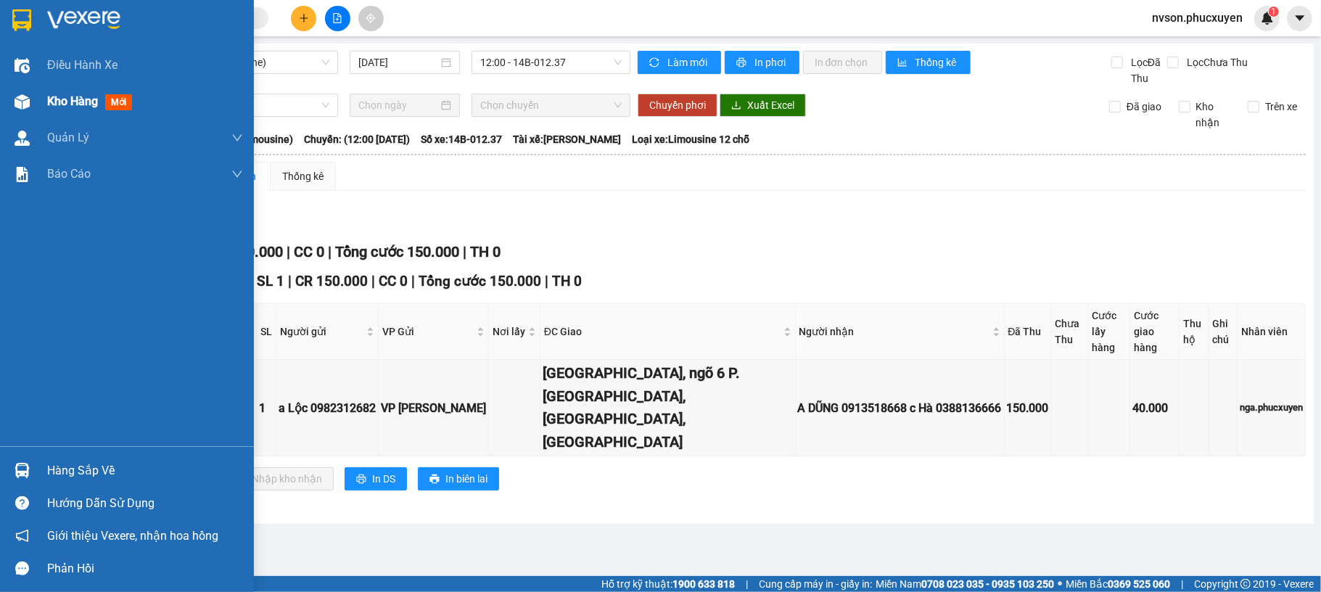
click at [33, 106] on div at bounding box center [21, 101] width 25 height 25
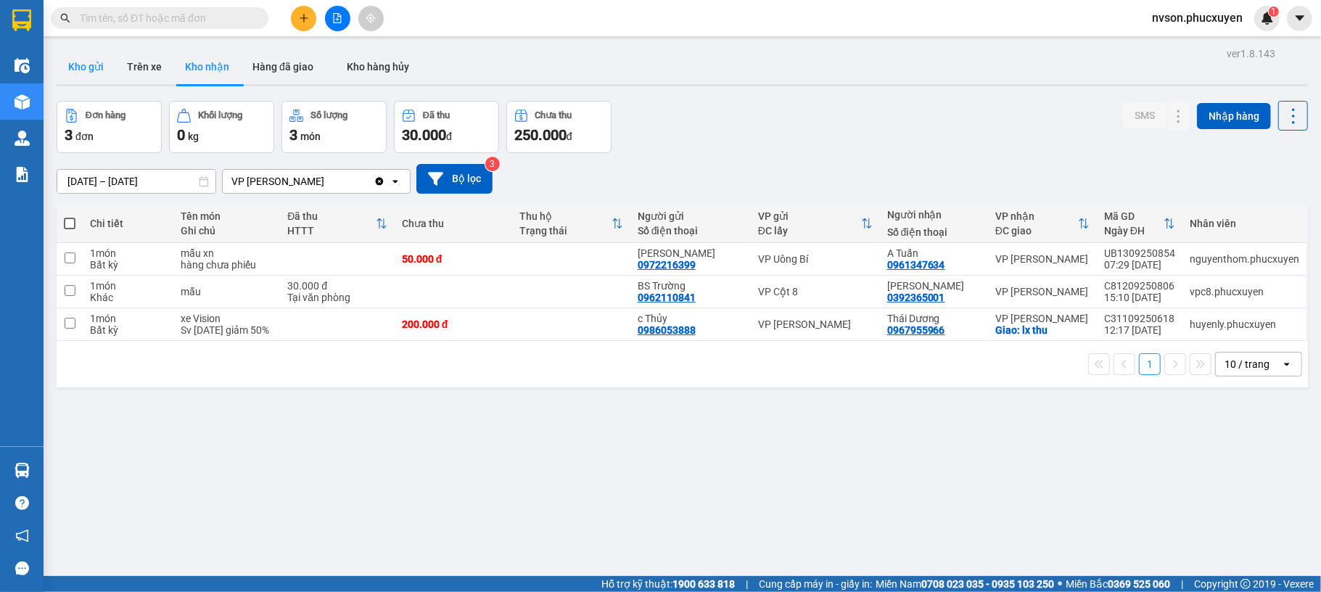
click at [90, 70] on button "Kho gửi" at bounding box center [86, 66] width 59 height 35
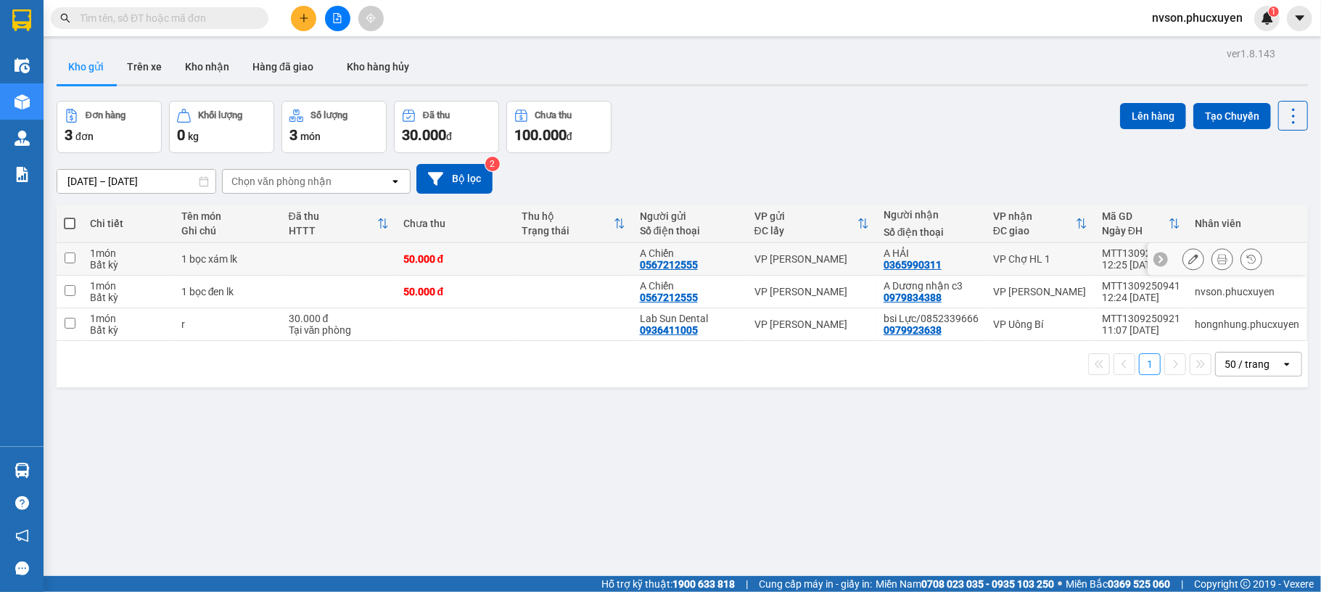
click at [334, 262] on td at bounding box center [338, 259] width 115 height 33
checkbox input "true"
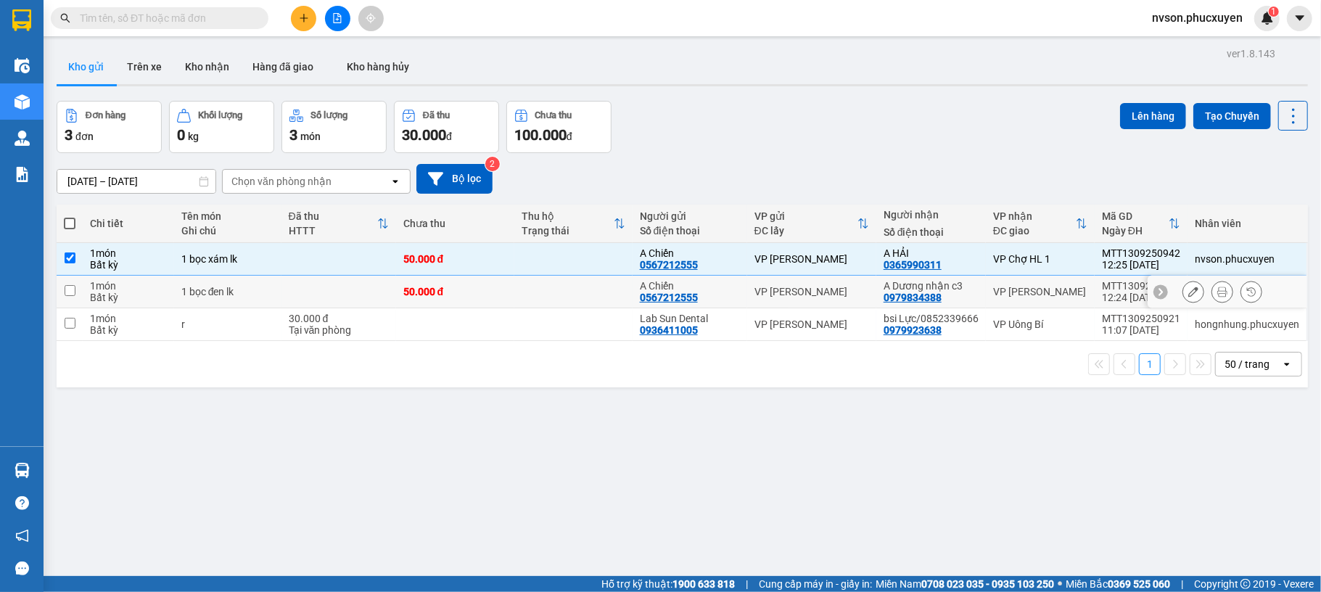
click at [329, 299] on td at bounding box center [338, 292] width 115 height 33
checkbox input "true"
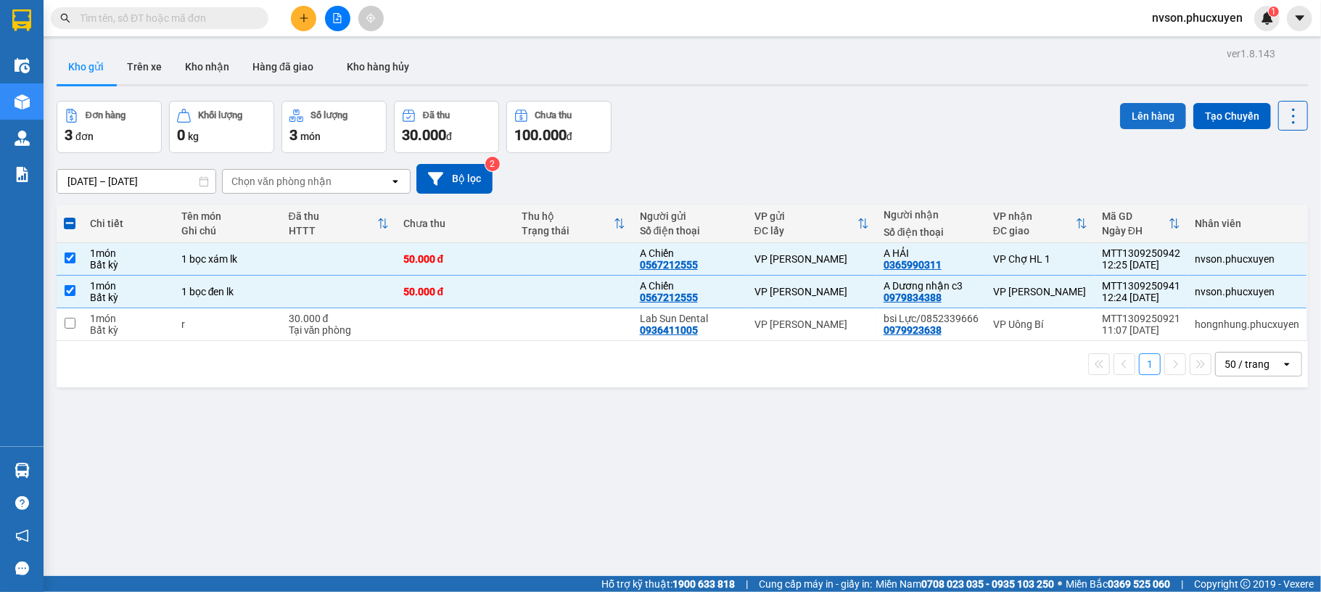
click at [1123, 110] on button "Lên hàng" at bounding box center [1153, 116] width 66 height 26
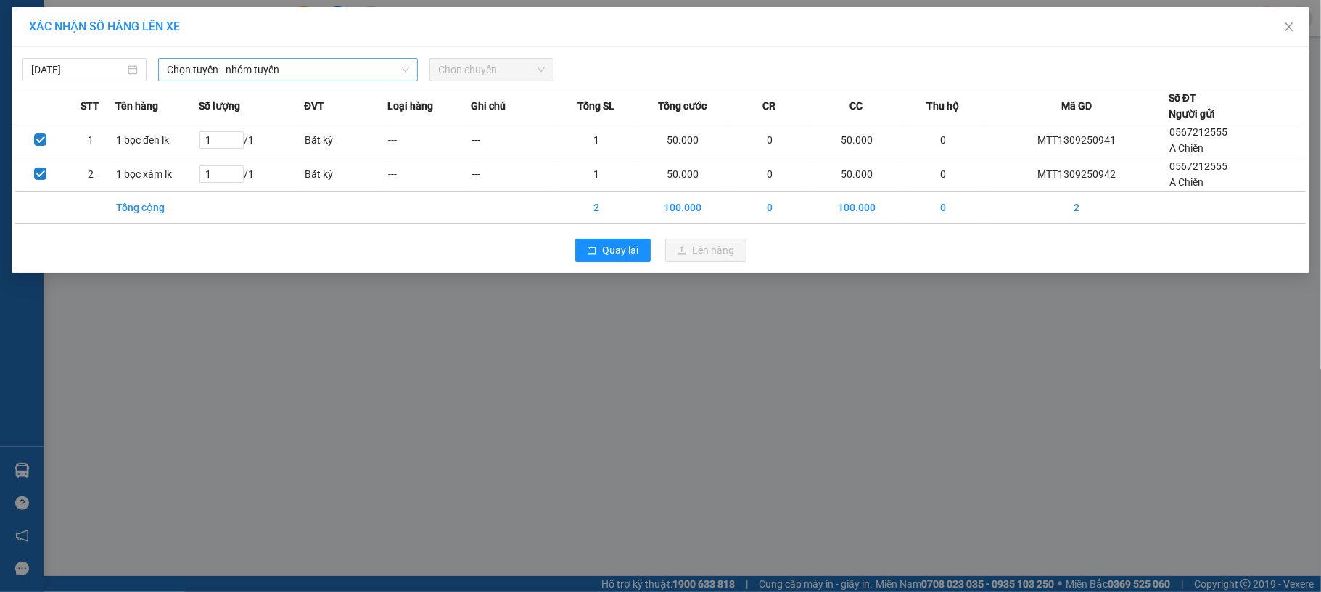
click at [347, 65] on span "Chọn tuyến - nhóm tuyến" at bounding box center [288, 70] width 242 height 22
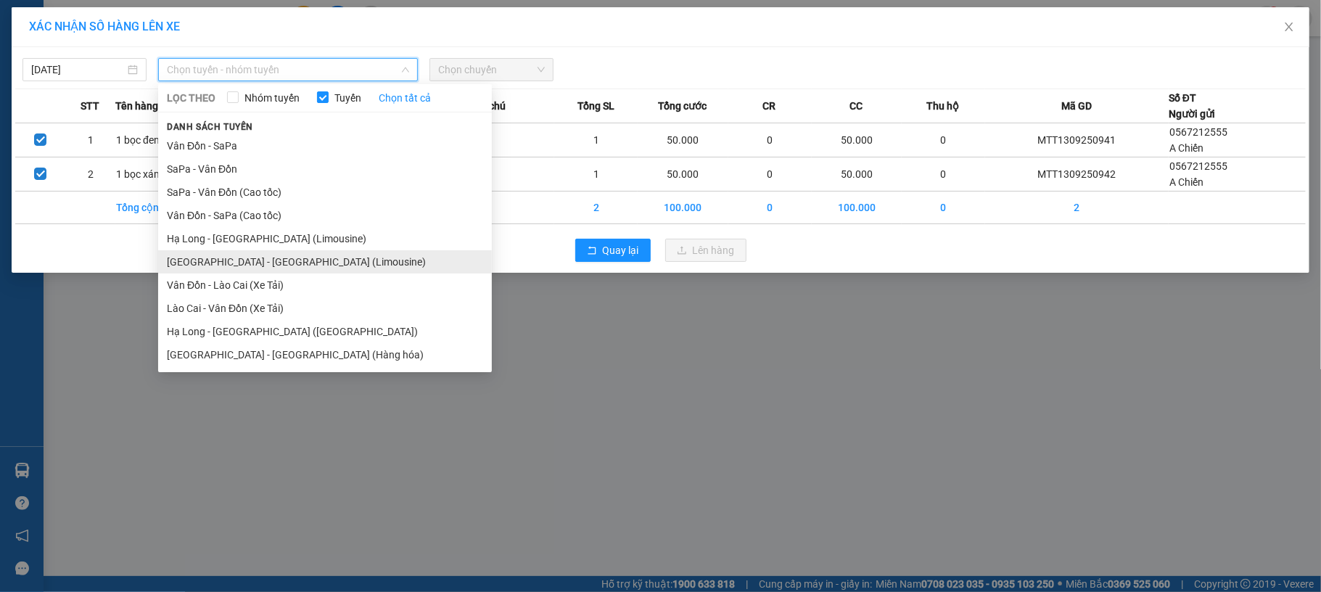
click at [282, 260] on li "[GEOGRAPHIC_DATA] - [GEOGRAPHIC_DATA] (Limousine)" at bounding box center [325, 261] width 334 height 23
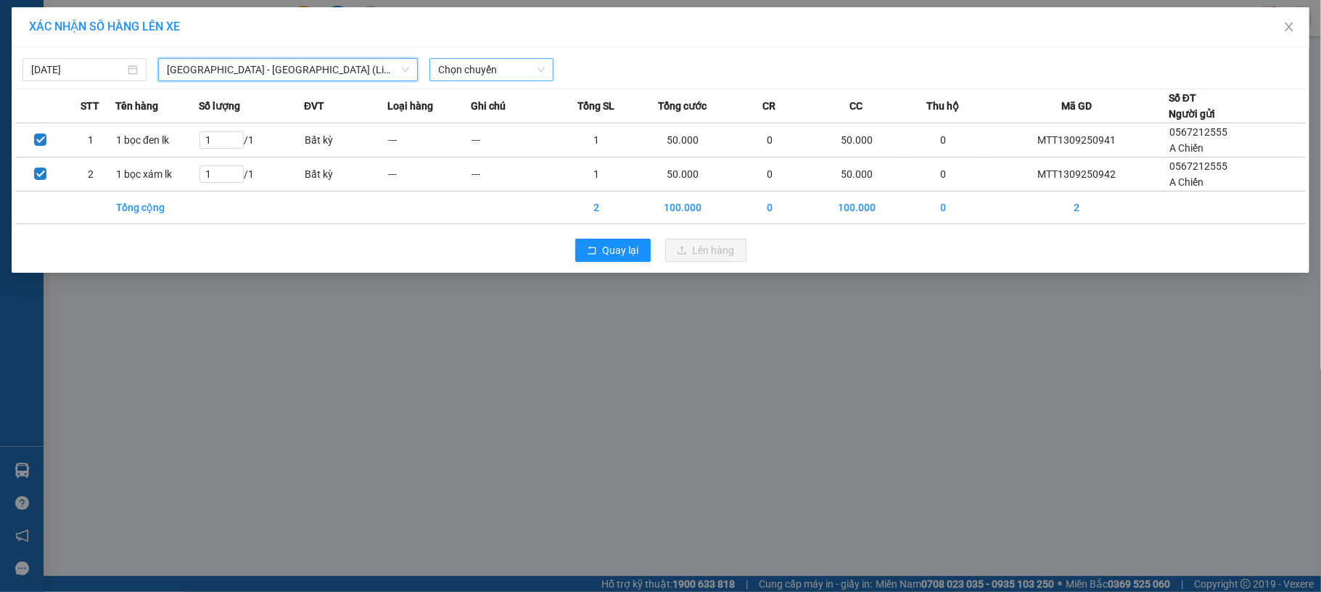
click at [462, 67] on span "Chọn chuyến" at bounding box center [491, 70] width 107 height 22
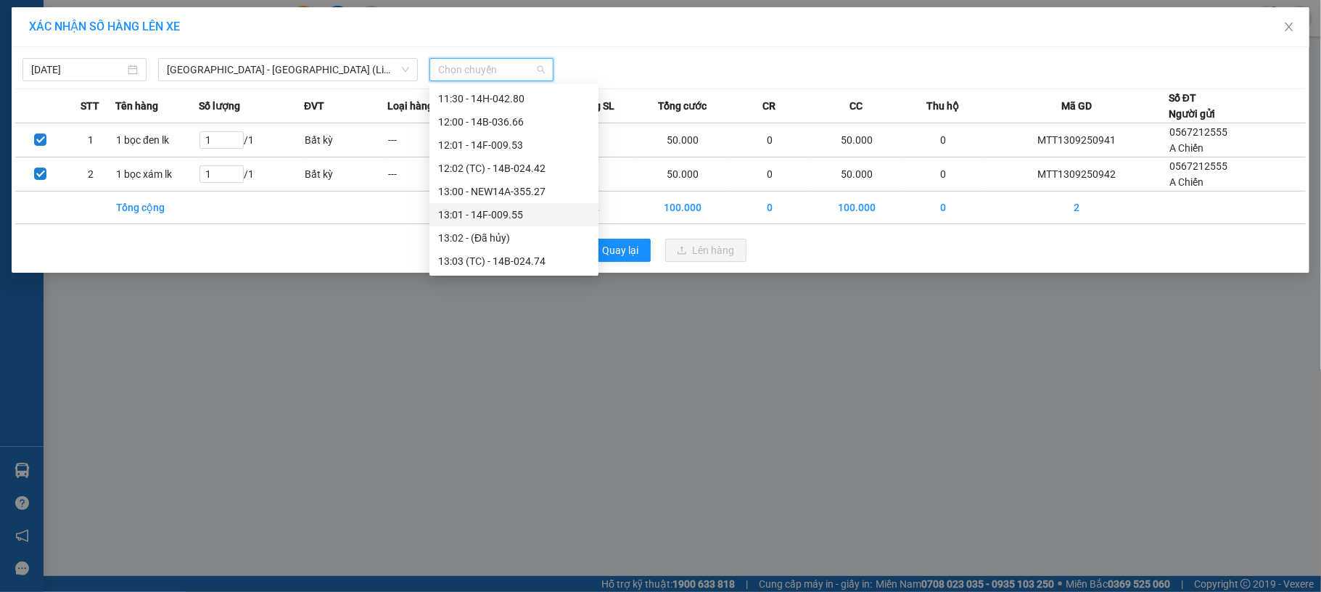
scroll to position [677, 0]
click at [503, 229] on div "14:01 - NEW14H-042.86" at bounding box center [514, 234] width 152 height 16
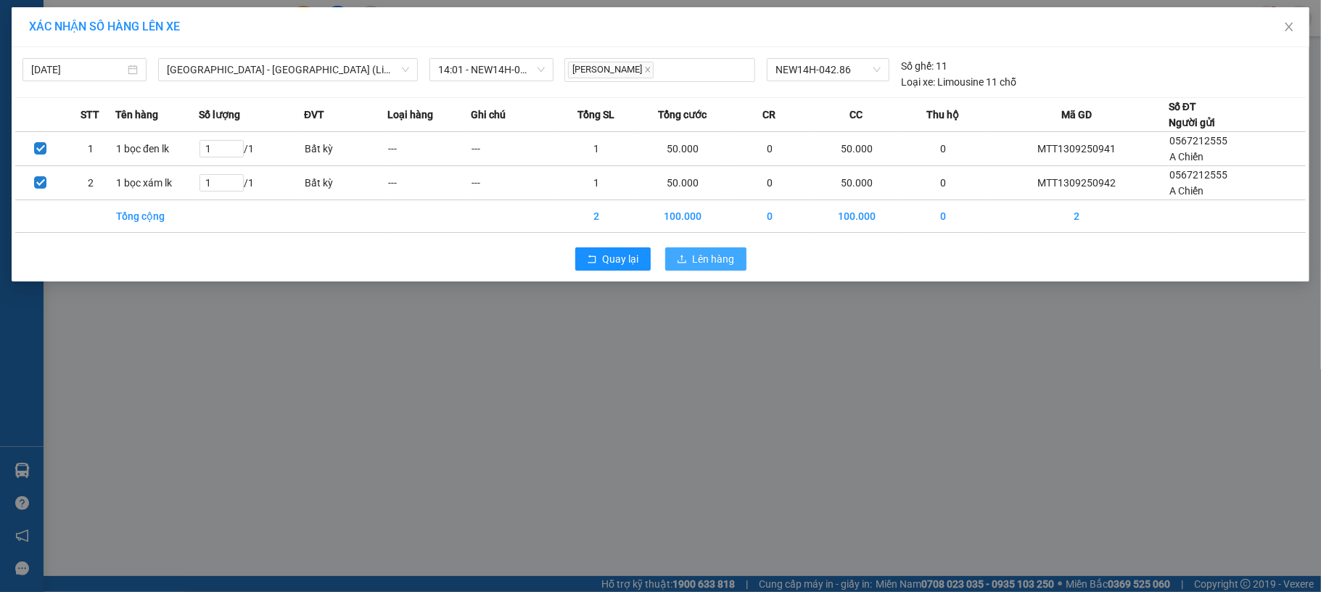
click at [717, 260] on span "Lên hàng" at bounding box center [714, 259] width 42 height 16
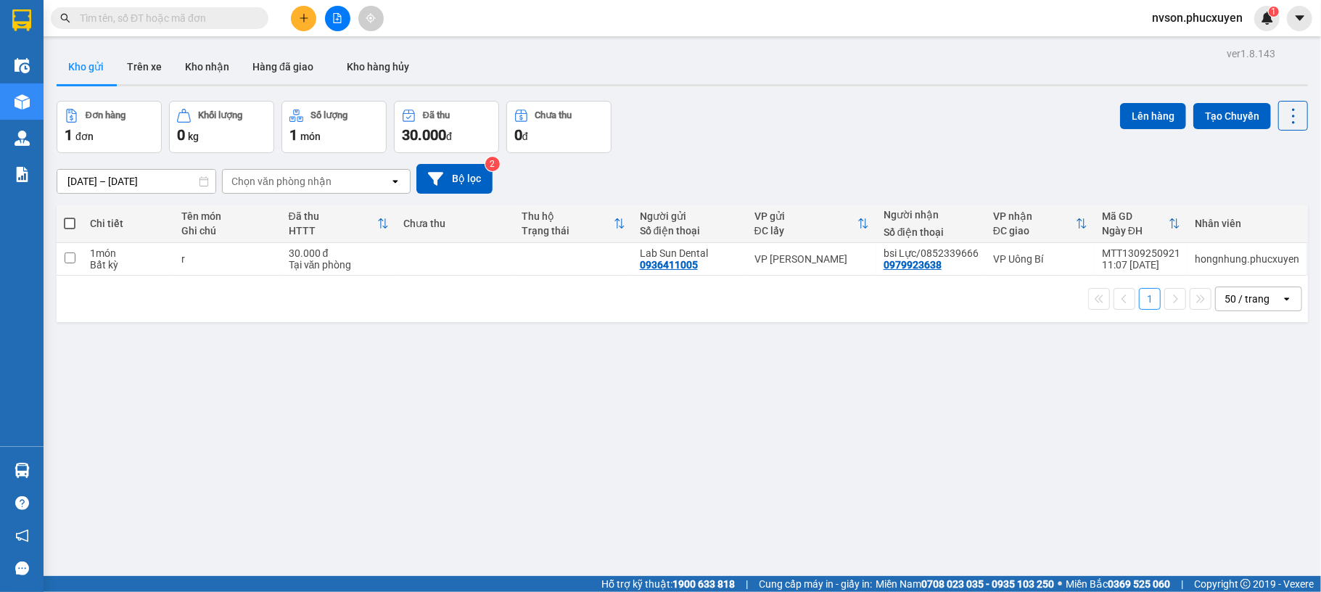
click at [306, 21] on icon "plus" at bounding box center [304, 18] width 10 height 10
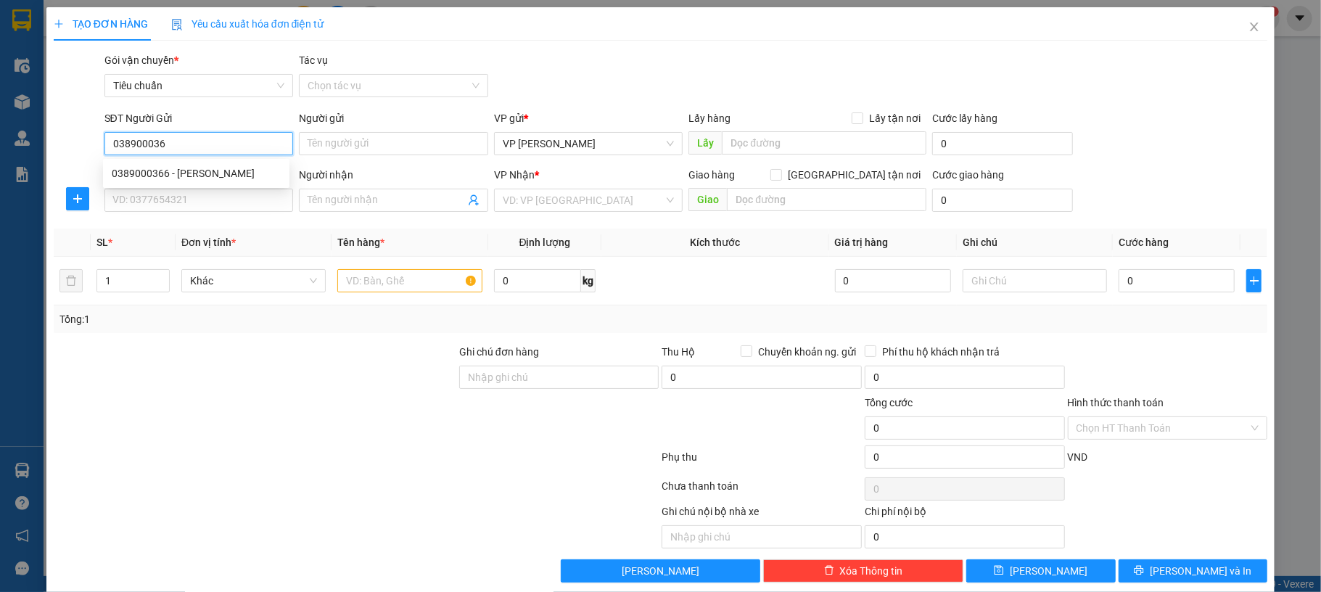
type input "0389000366"
click at [242, 176] on div "0389000366 - ELLY HN" at bounding box center [196, 173] width 169 height 16
type input "ELLY HN"
type input "0389000366"
click at [236, 203] on input "SĐT Người Nhận *" at bounding box center [198, 200] width 189 height 23
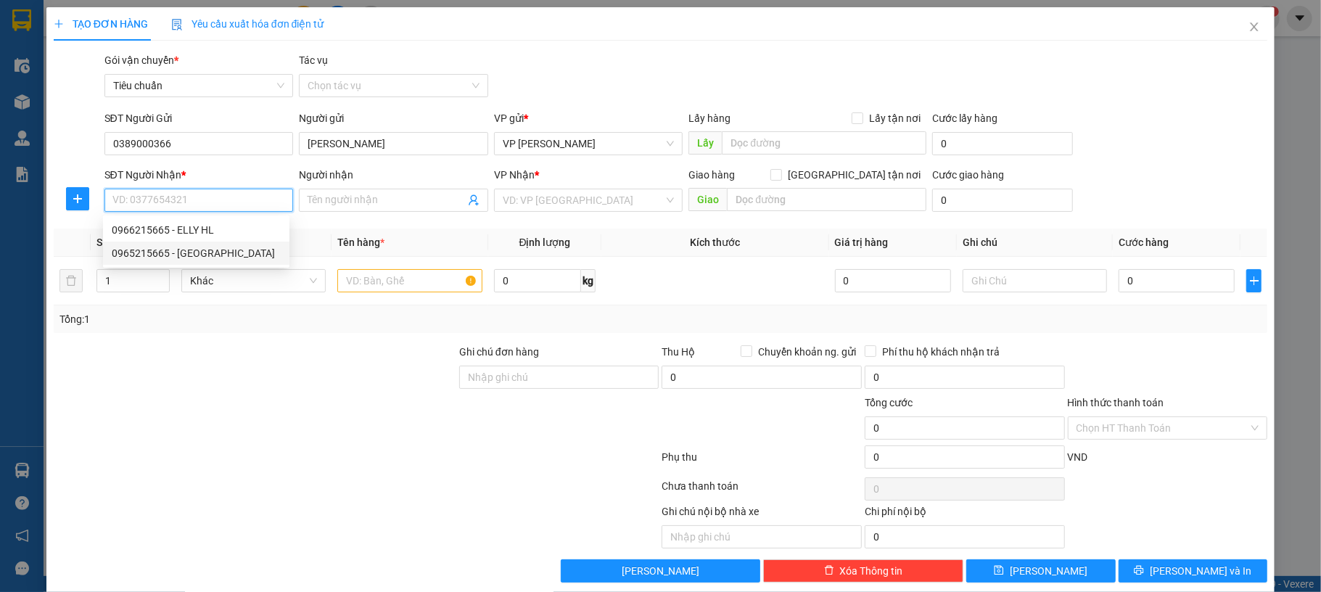
click at [236, 250] on div "0965215665 - Elly Hạ Long" at bounding box center [196, 253] width 169 height 16
type input "0965215665"
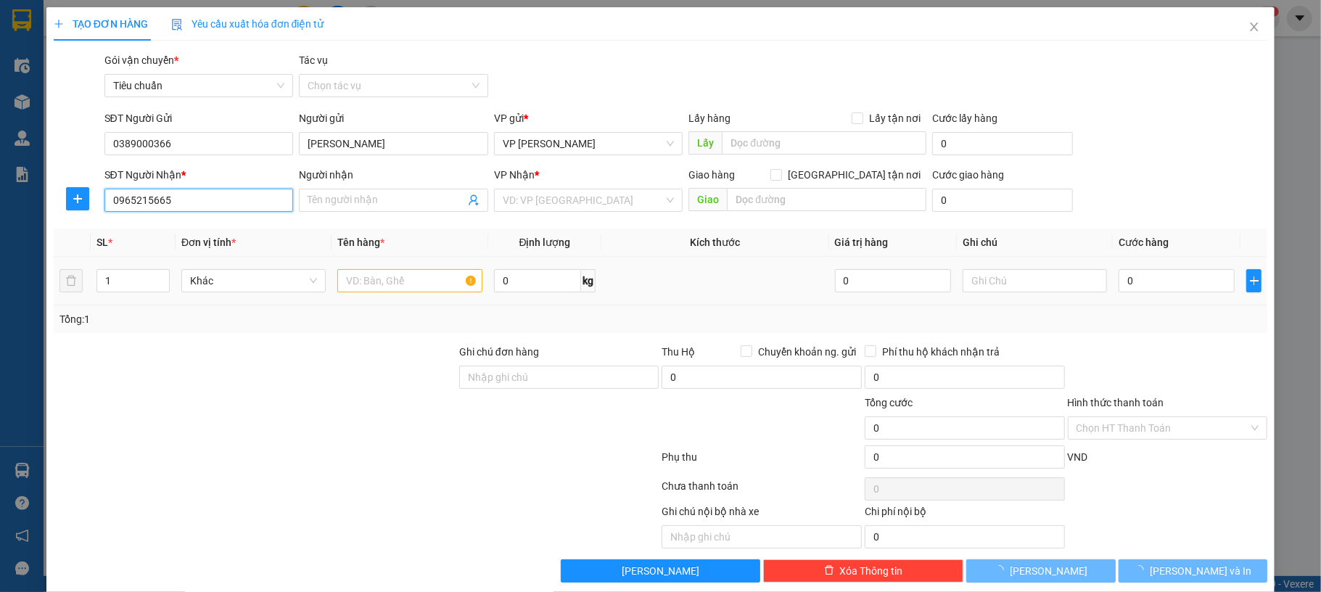
type input "Elly Hạ Long"
type input "68 cao thắng"
click at [397, 289] on input "text" at bounding box center [409, 280] width 144 height 23
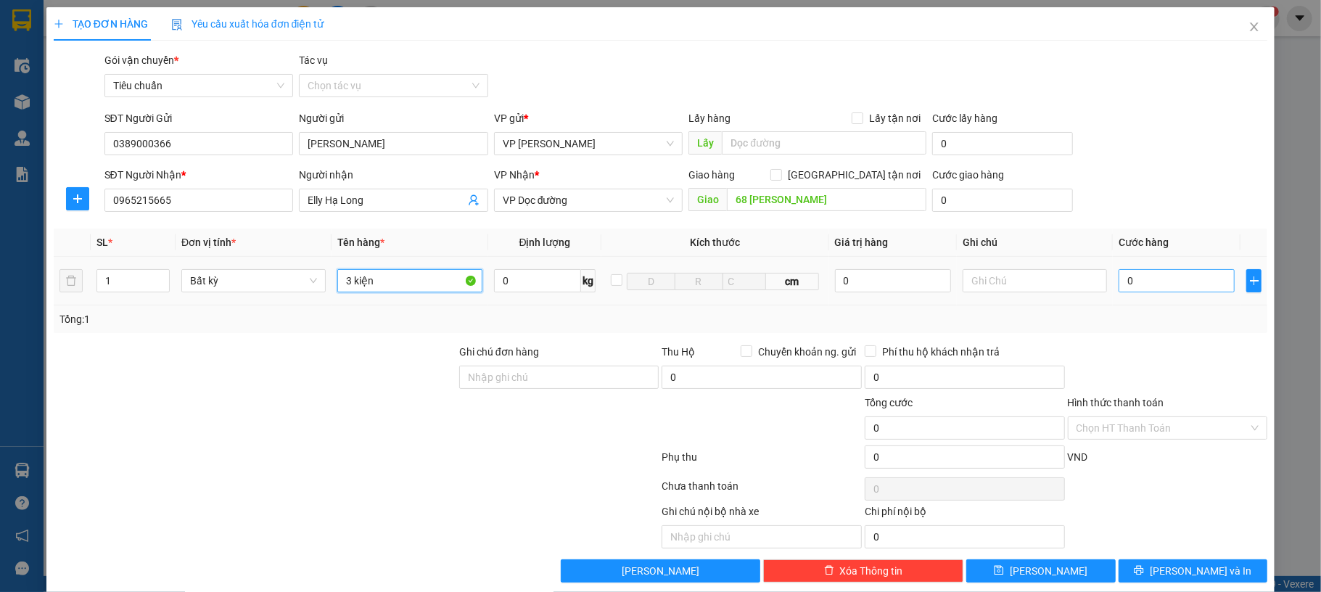
type input "3 kiện"
click at [1184, 277] on input "0" at bounding box center [1177, 280] width 116 height 23
type input "20"
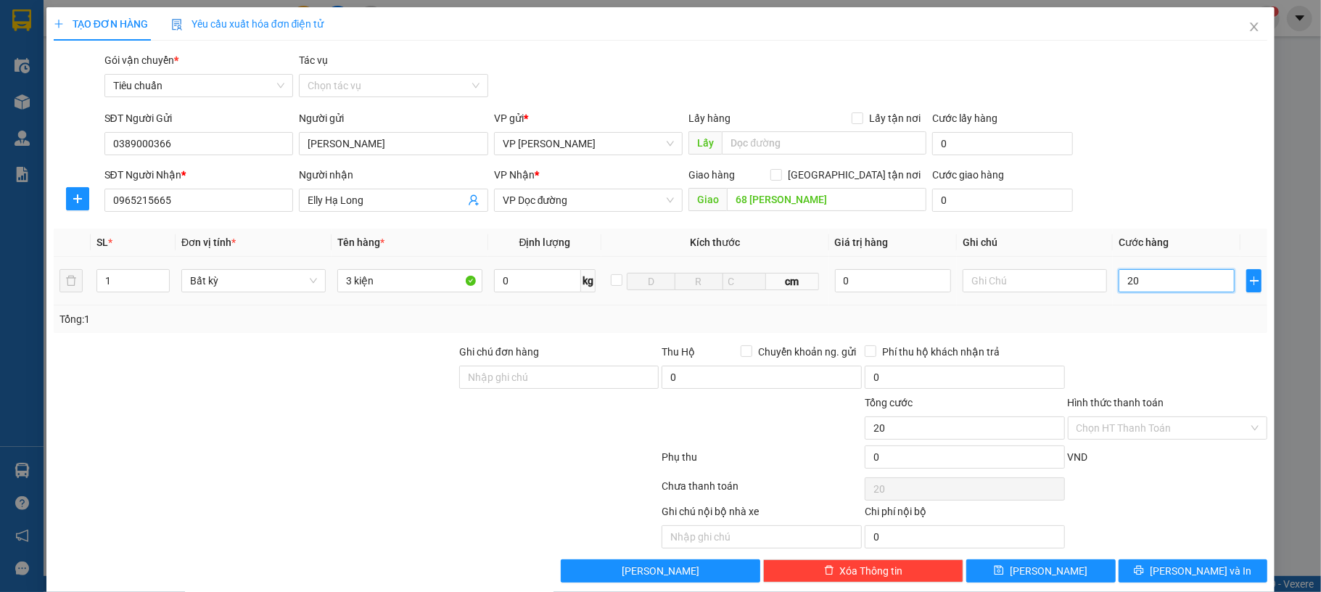
type input "250"
type input "250.000"
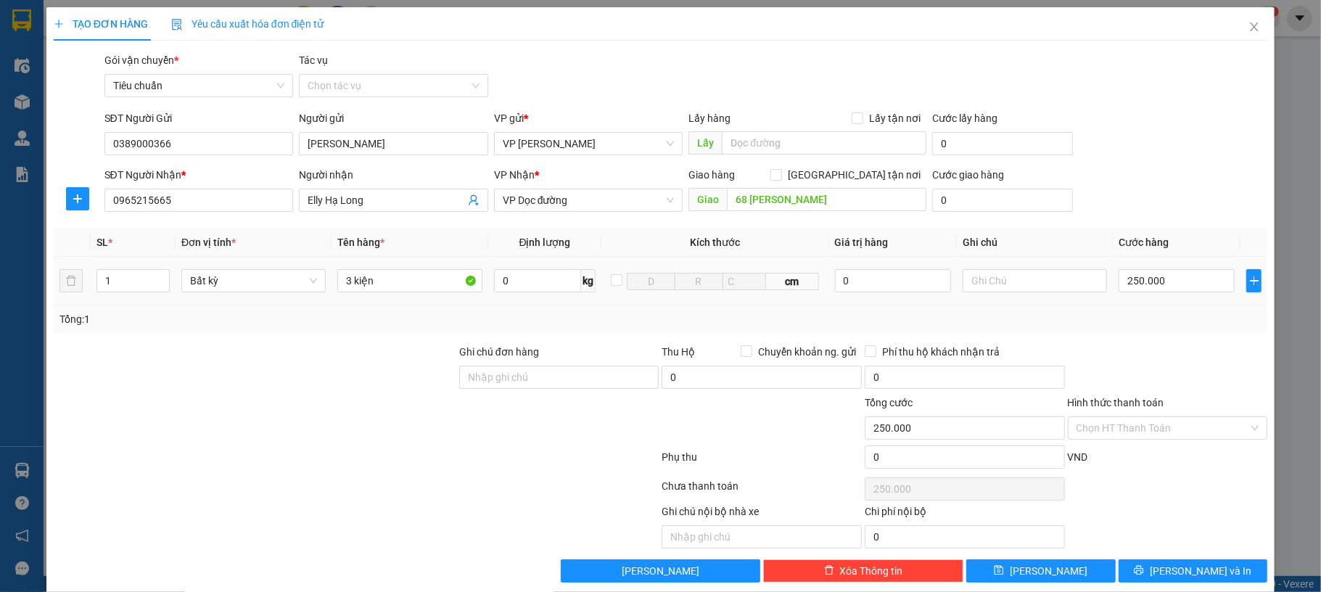
click at [1205, 209] on div "SĐT Người Nhận * 0965215665 Người nhận Elly Hạ Long VP Nhận * VP Dọc đường Giao…" at bounding box center [686, 192] width 1169 height 51
click at [1182, 433] on input "Hình thức thanh toán" at bounding box center [1162, 428] width 173 height 22
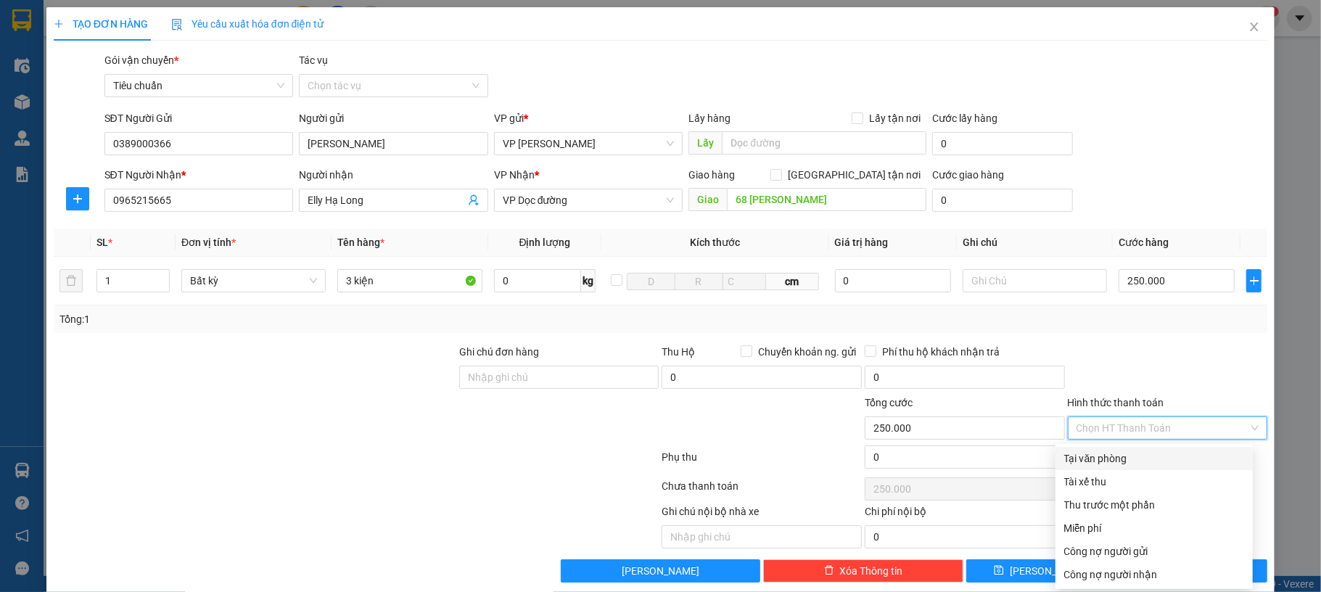
click at [1124, 453] on div "Tại văn phòng" at bounding box center [1154, 458] width 180 height 16
type input "0"
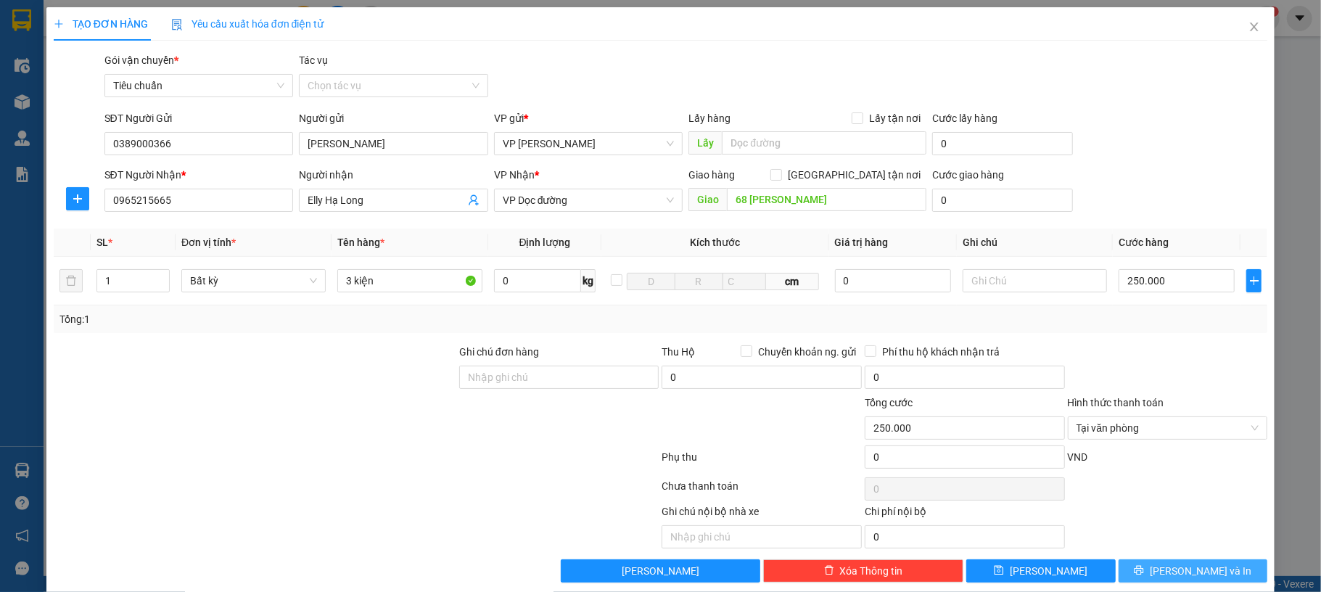
click at [1159, 563] on button "[PERSON_NAME] và In" at bounding box center [1193, 570] width 149 height 23
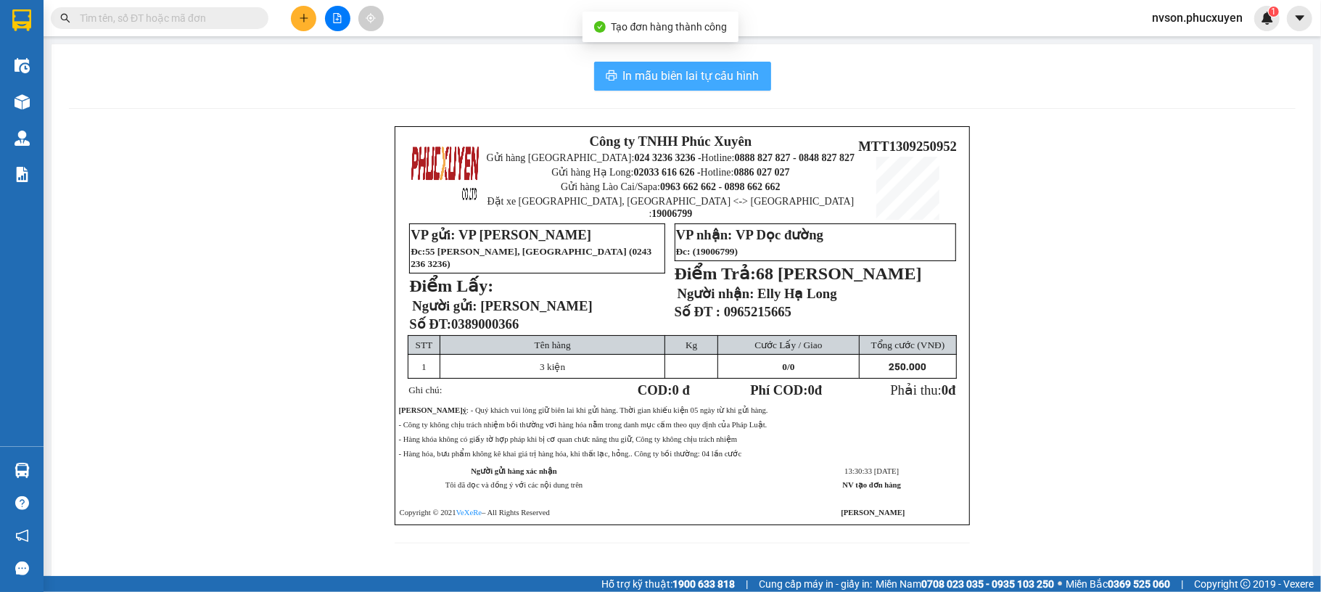
click at [594, 78] on button "In mẫu biên lai tự cấu hình" at bounding box center [682, 76] width 177 height 29
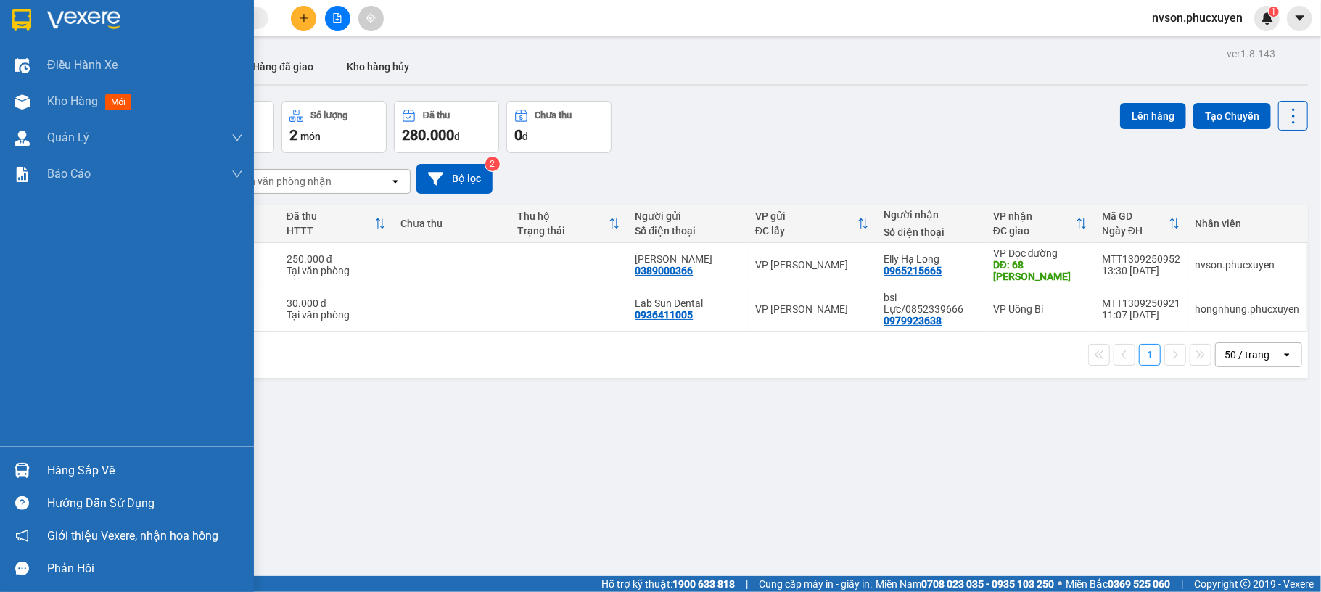
click at [21, 474] on img at bounding box center [22, 470] width 15 height 15
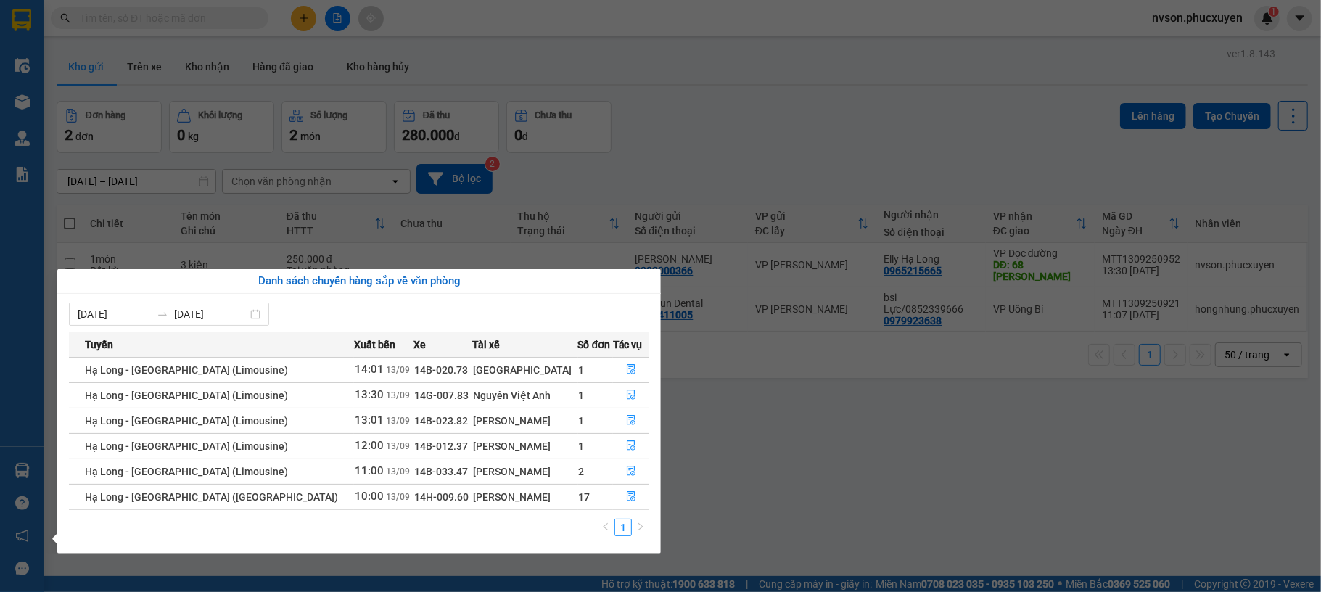
click at [313, 7] on section "Kết quả tìm kiếm ( 0 ) Bộ lọc No Data nvson.phucxuyen 1 Điều hành xe Kho hàng m…" at bounding box center [660, 296] width 1321 height 592
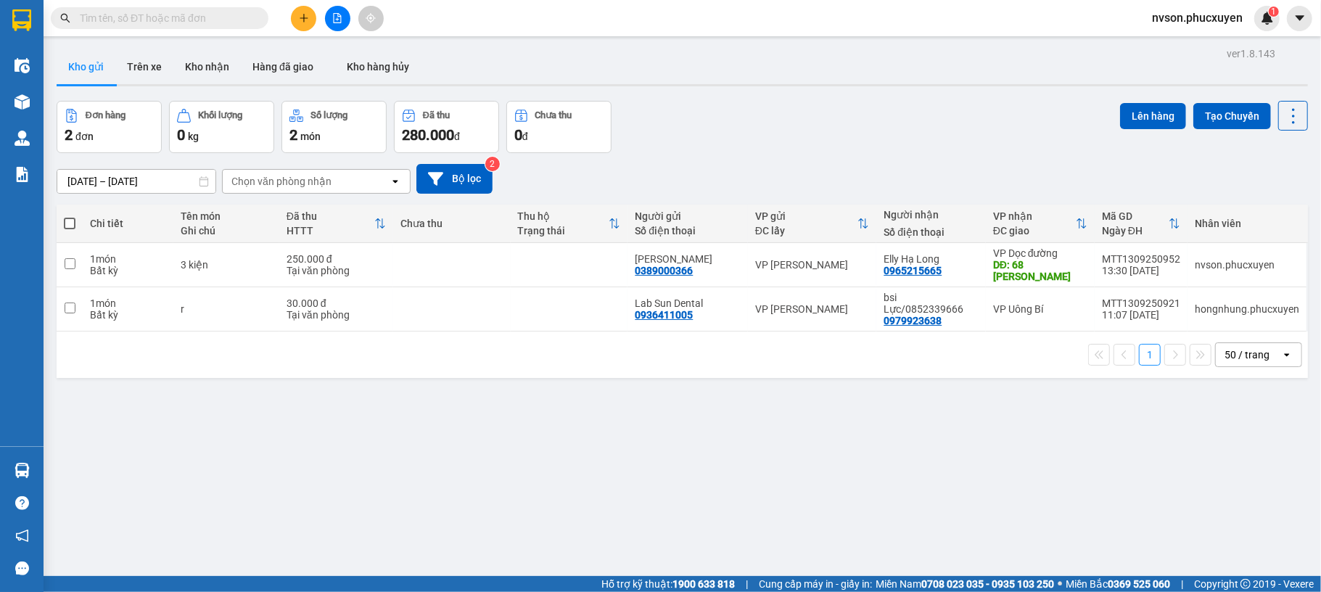
click at [305, 15] on icon "plus" at bounding box center [304, 18] width 10 height 10
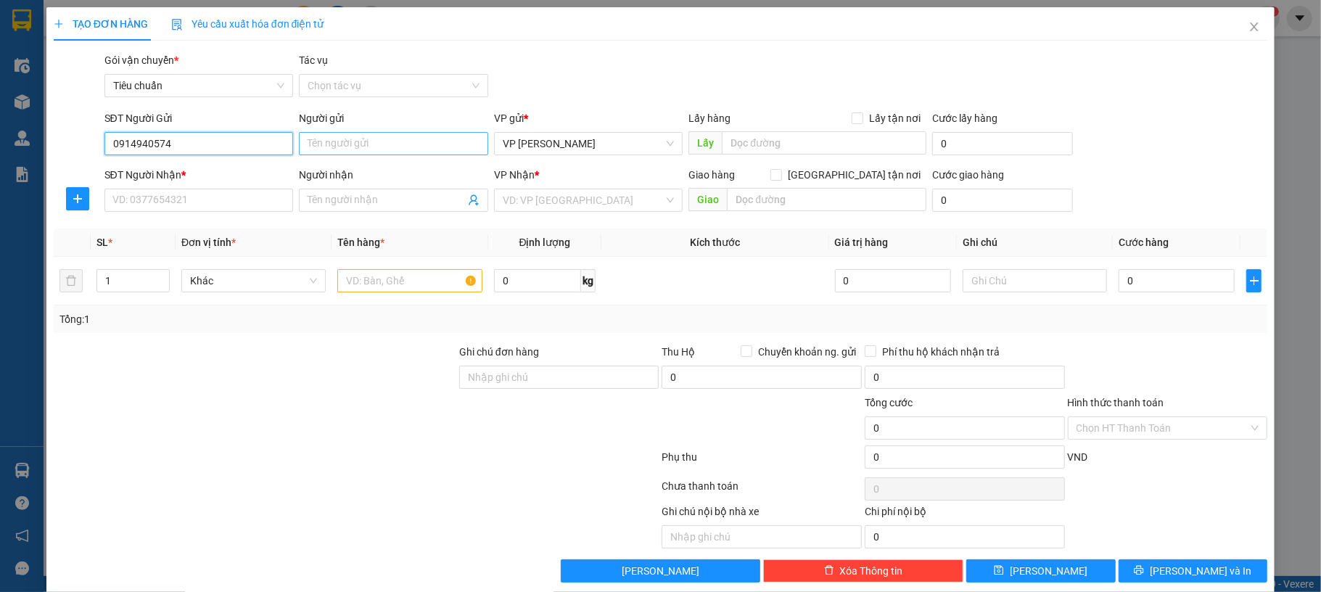
type input "0914940574"
click at [357, 146] on input "Người gửi" at bounding box center [393, 143] width 189 height 23
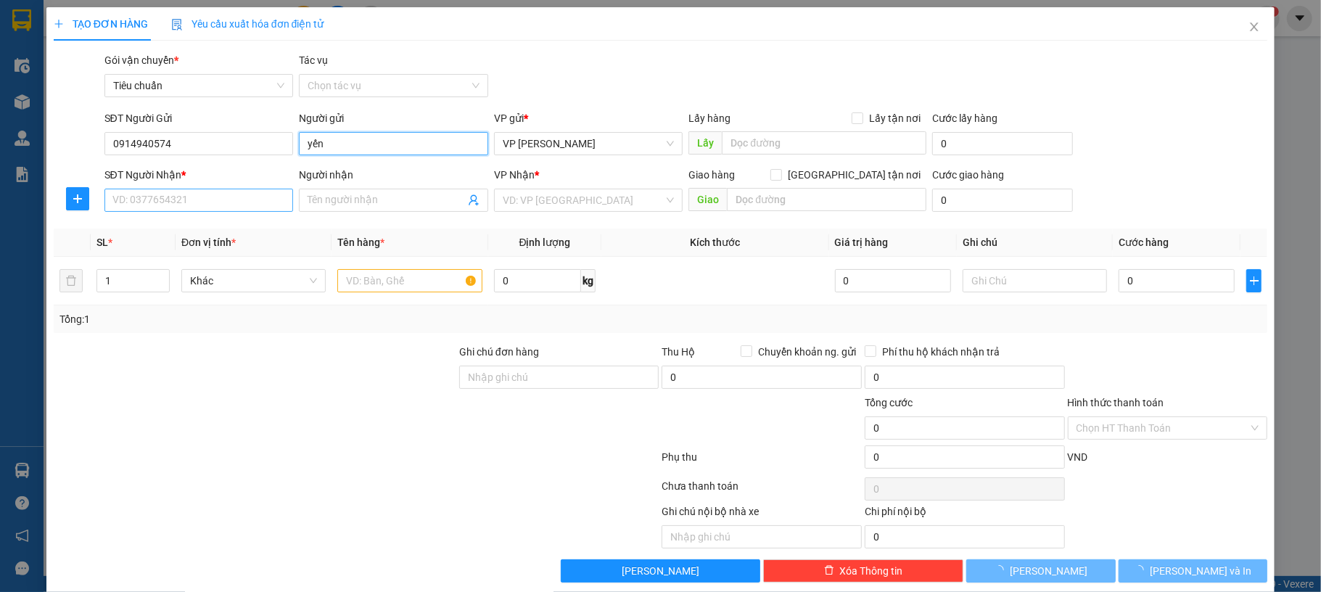
type input "yến"
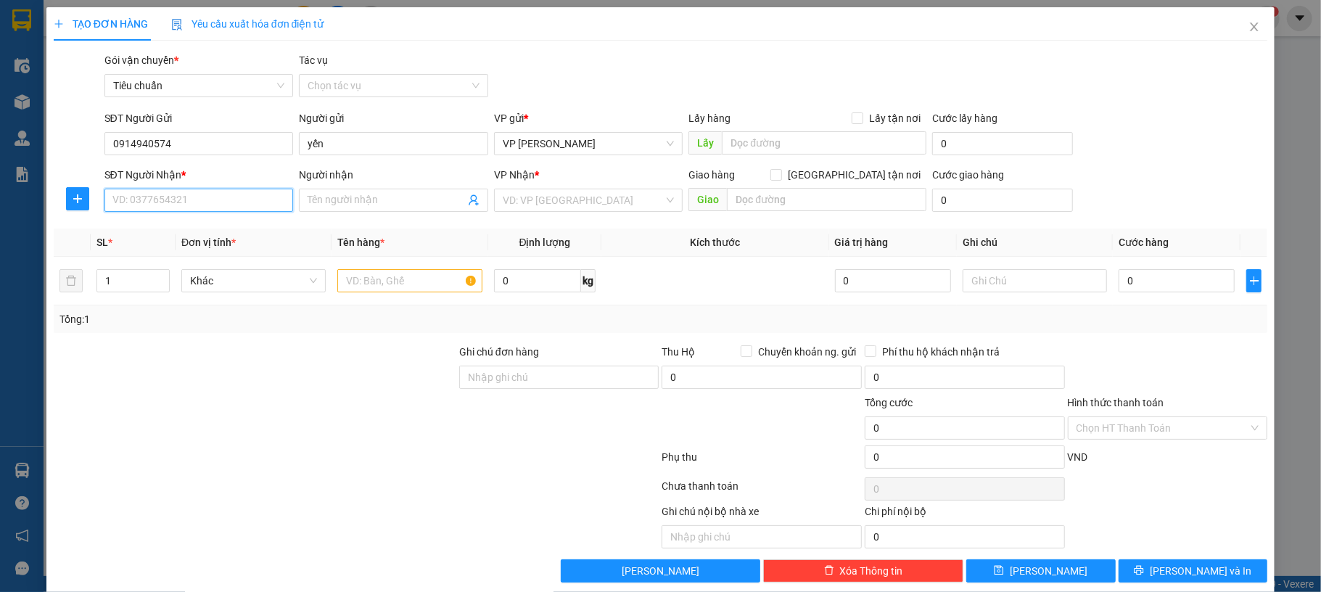
click at [224, 203] on input "SĐT Người Nhận *" at bounding box center [198, 200] width 189 height 23
click at [219, 199] on input "0912330909" at bounding box center [198, 200] width 189 height 23
type input "0912330909"
click at [375, 205] on input "Người nhận" at bounding box center [386, 200] width 157 height 16
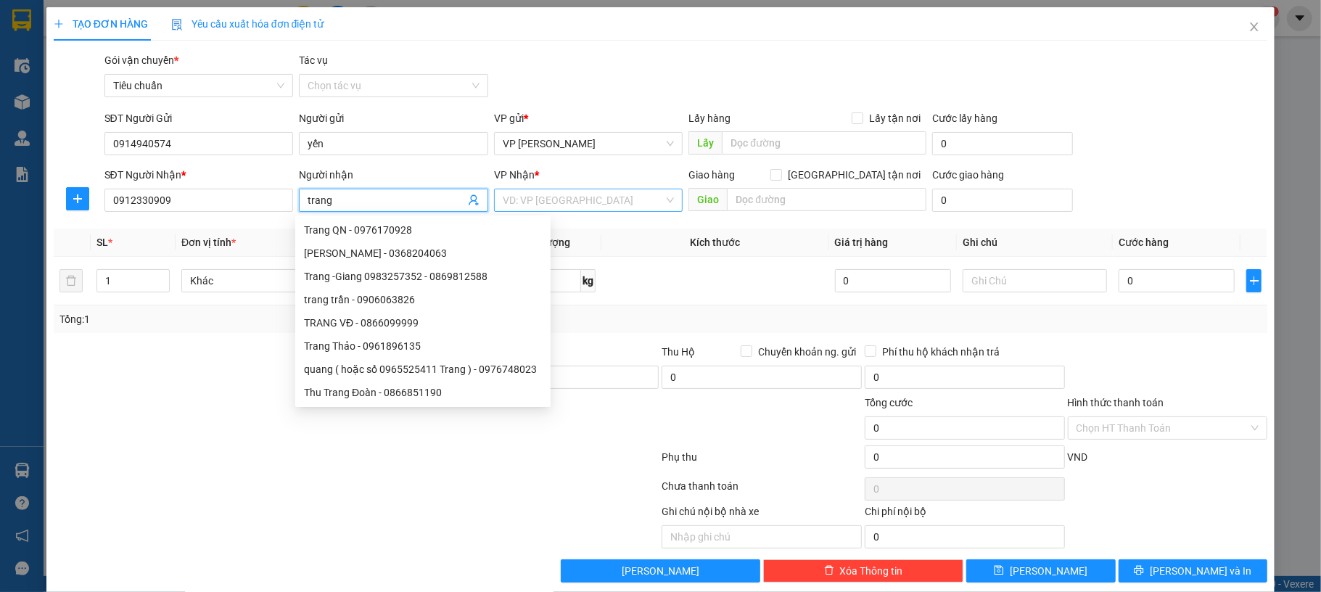
type input "trang"
click at [633, 201] on input "search" at bounding box center [584, 200] width 162 height 22
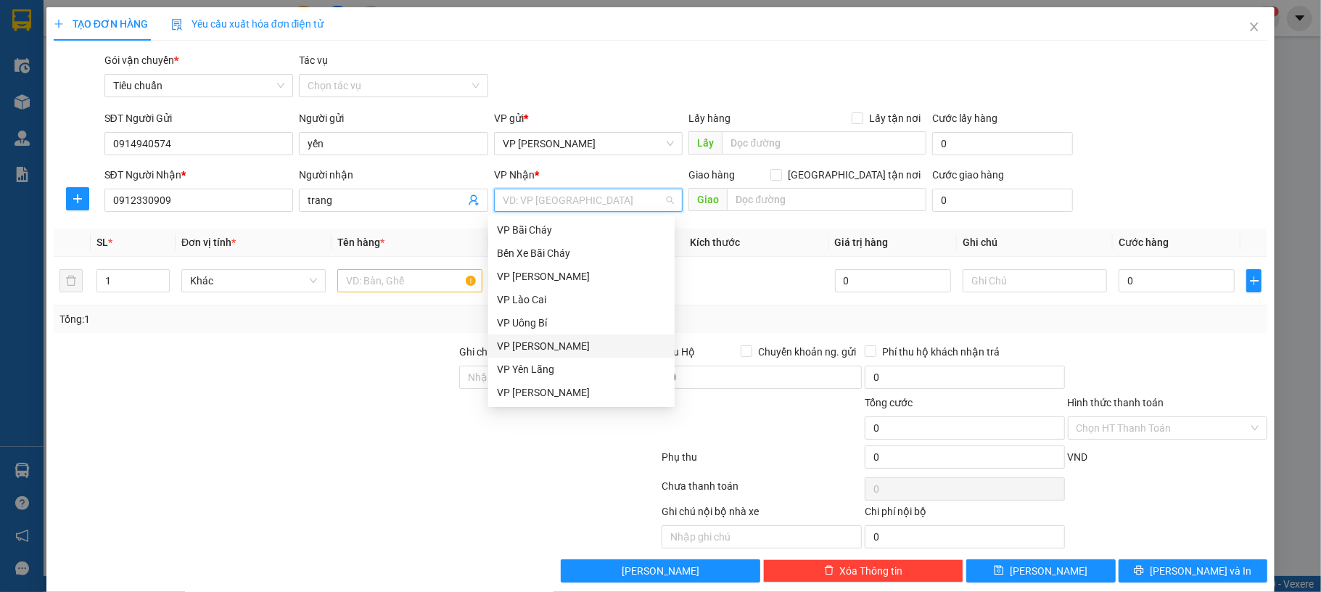
scroll to position [145, 0]
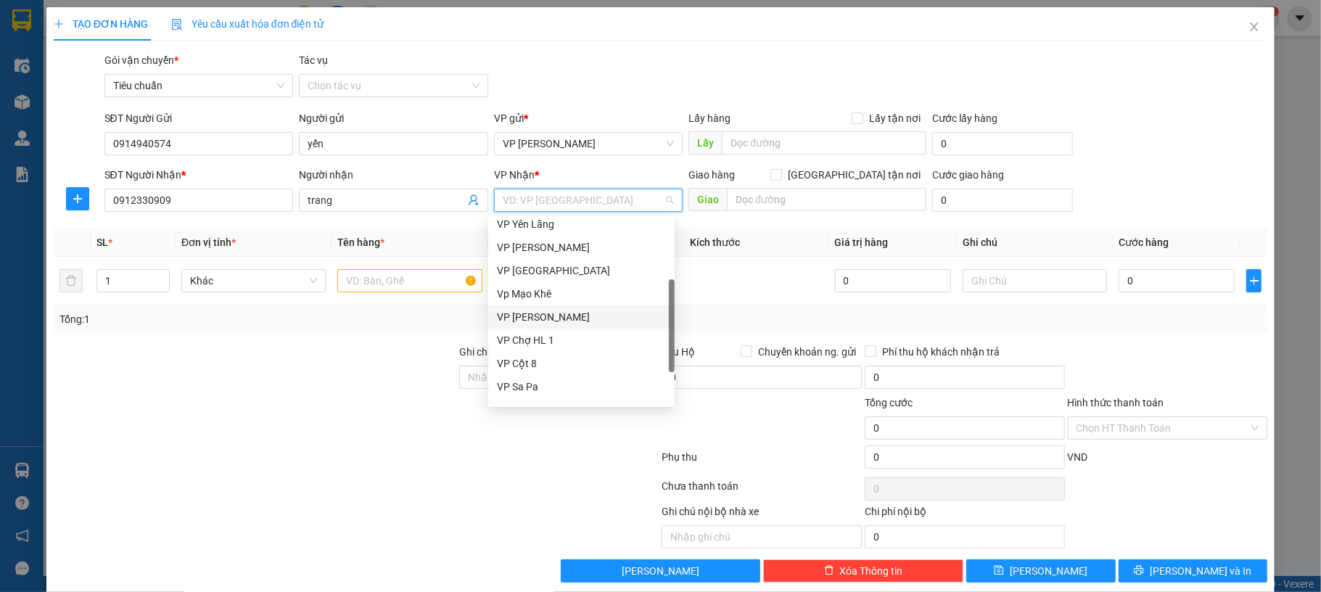
click at [586, 314] on div "VP [PERSON_NAME]" at bounding box center [581, 317] width 169 height 16
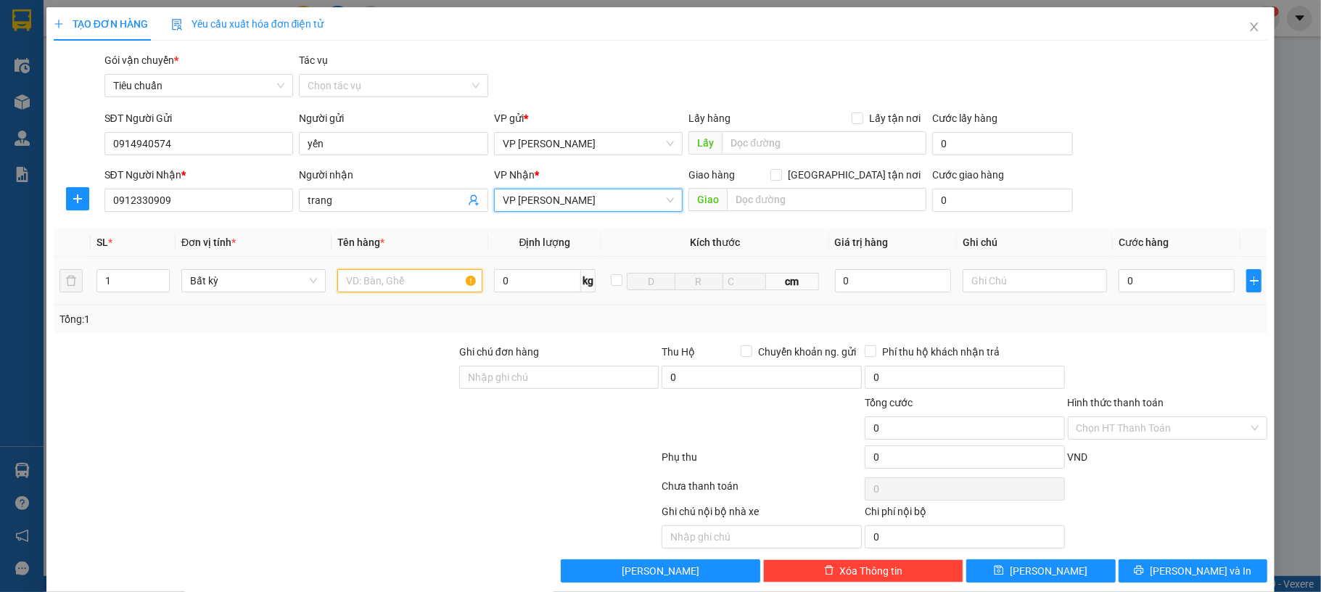
click at [440, 273] on input "text" at bounding box center [409, 280] width 144 height 23
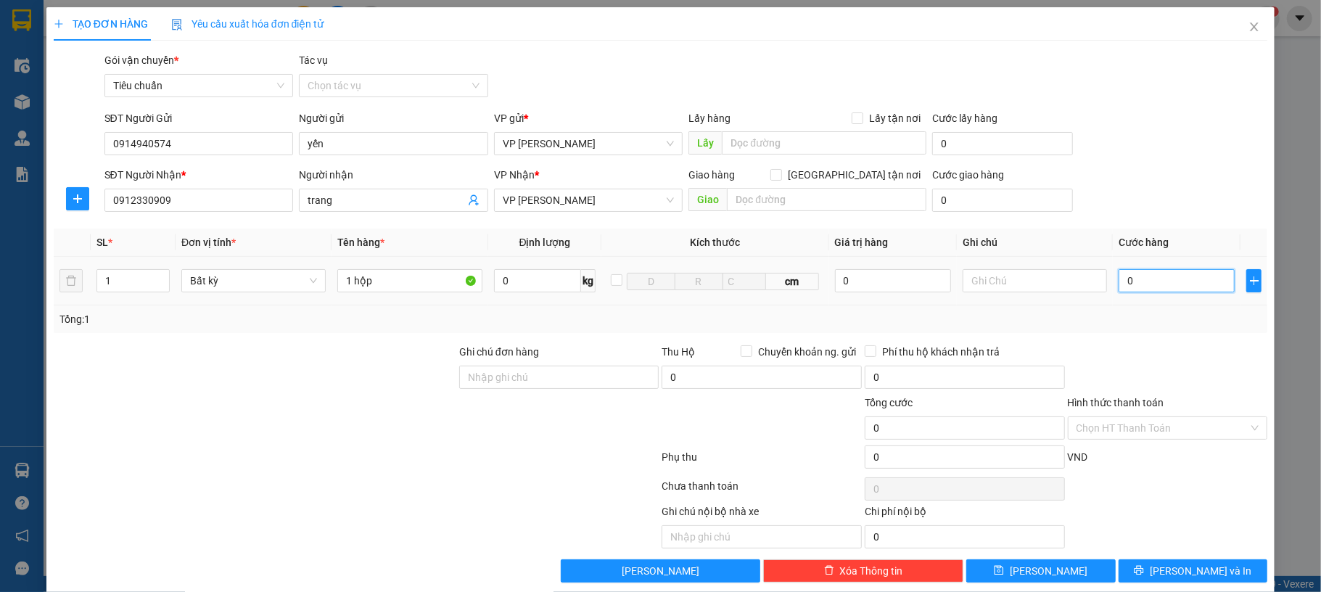
click at [1132, 280] on input "0" at bounding box center [1177, 280] width 116 height 23
click at [415, 284] on input "1 hộp" at bounding box center [409, 280] width 144 height 23
type input "1 hộp trắng"
click at [802, 192] on input "text" at bounding box center [826, 199] width 199 height 23
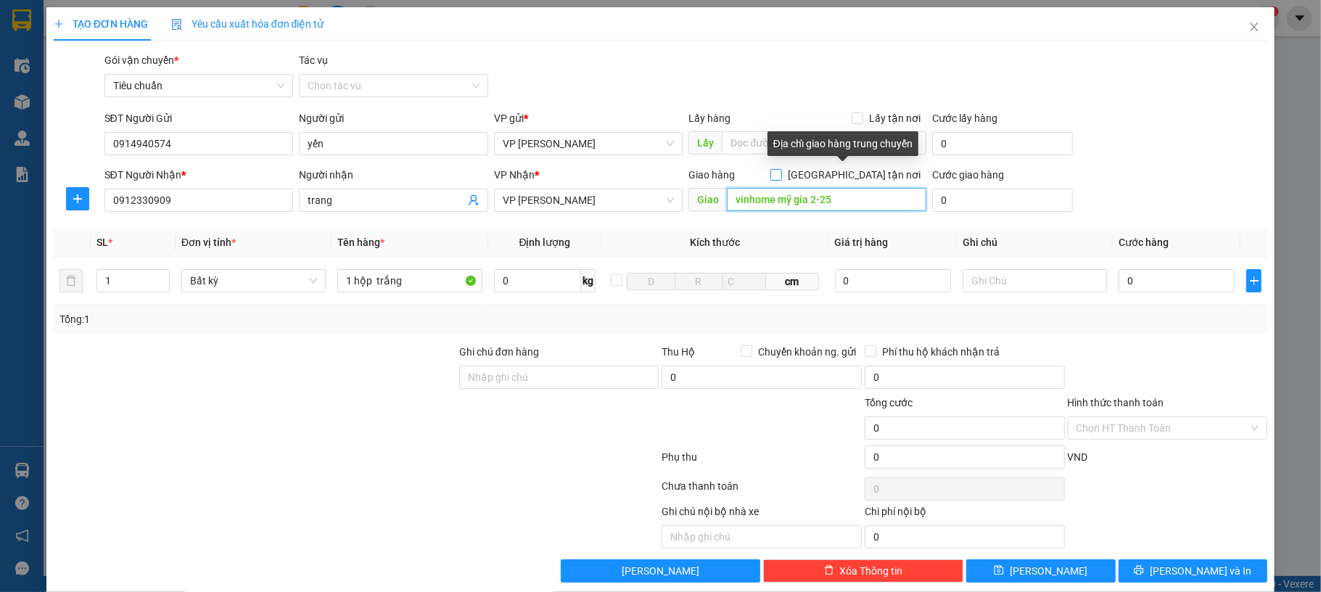
type input "vinhome mỹ gia 2-25"
click at [849, 174] on span "[GEOGRAPHIC_DATA] tận nơi" at bounding box center [854, 175] width 144 height 16
click at [780, 174] on input "[GEOGRAPHIC_DATA] tận nơi" at bounding box center [775, 174] width 10 height 10
checkbox input "true"
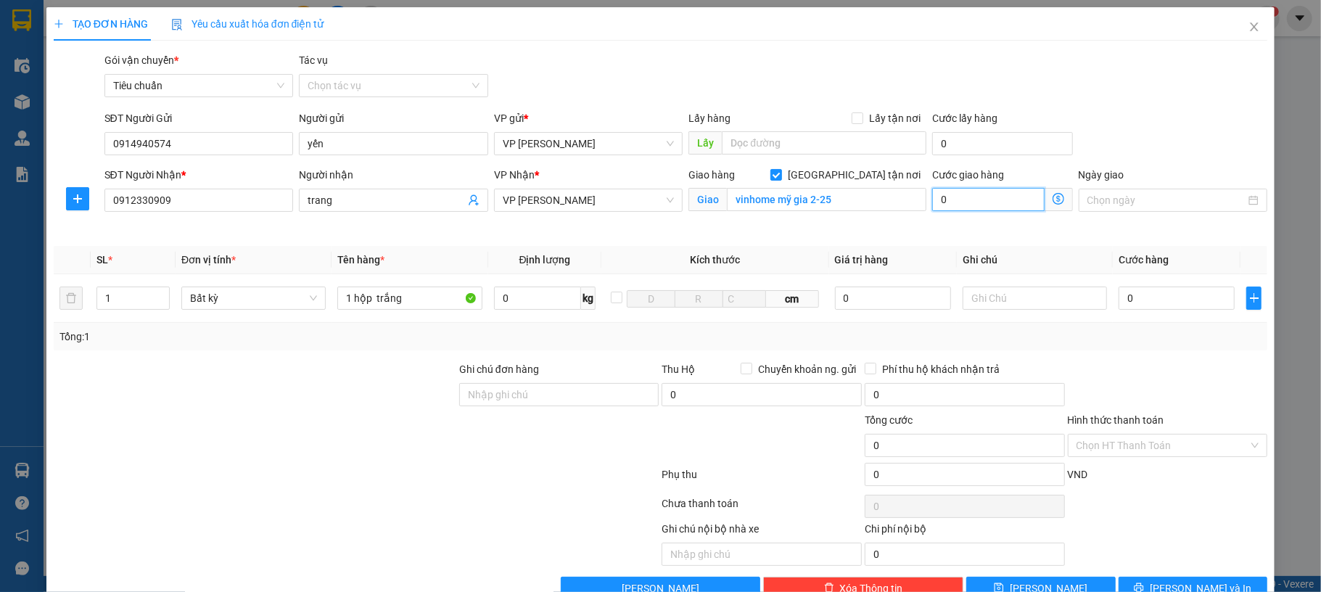
click at [973, 206] on input "0" at bounding box center [988, 199] width 112 height 23
type input "40"
click at [1144, 96] on div "Gói vận chuyển * Tiêu chuẩn Tác vụ Chọn tác vụ" at bounding box center [686, 77] width 1169 height 51
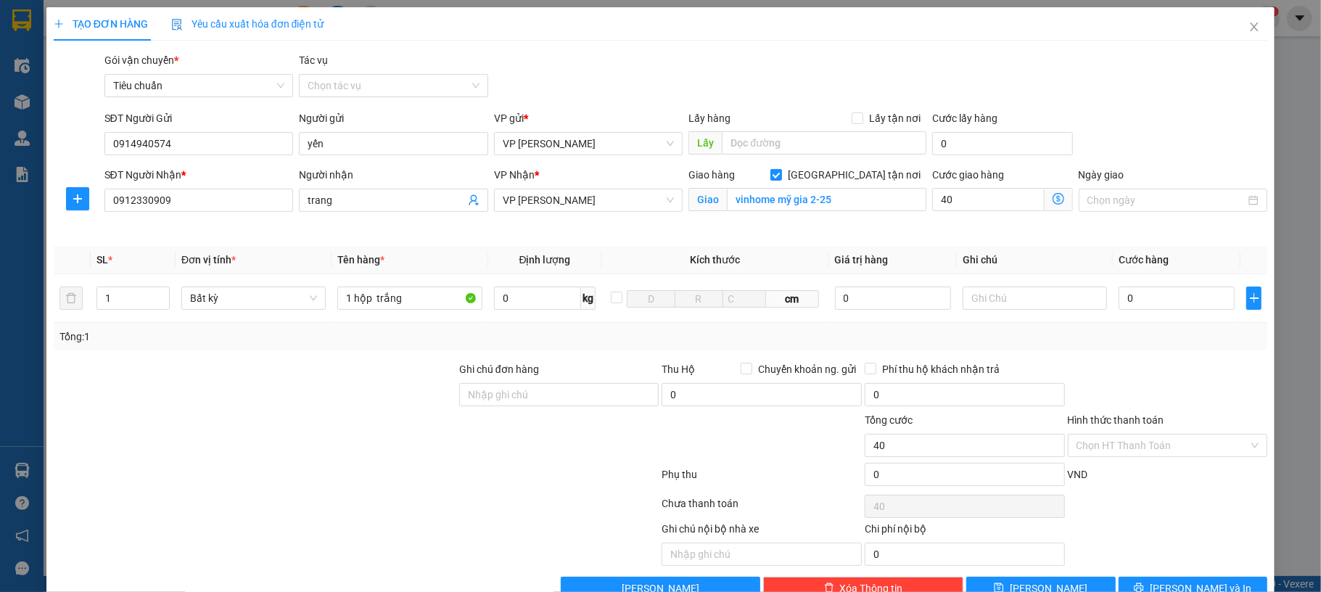
type input "40.000"
click at [1133, 297] on input "0" at bounding box center [1177, 298] width 116 height 23
type input "60"
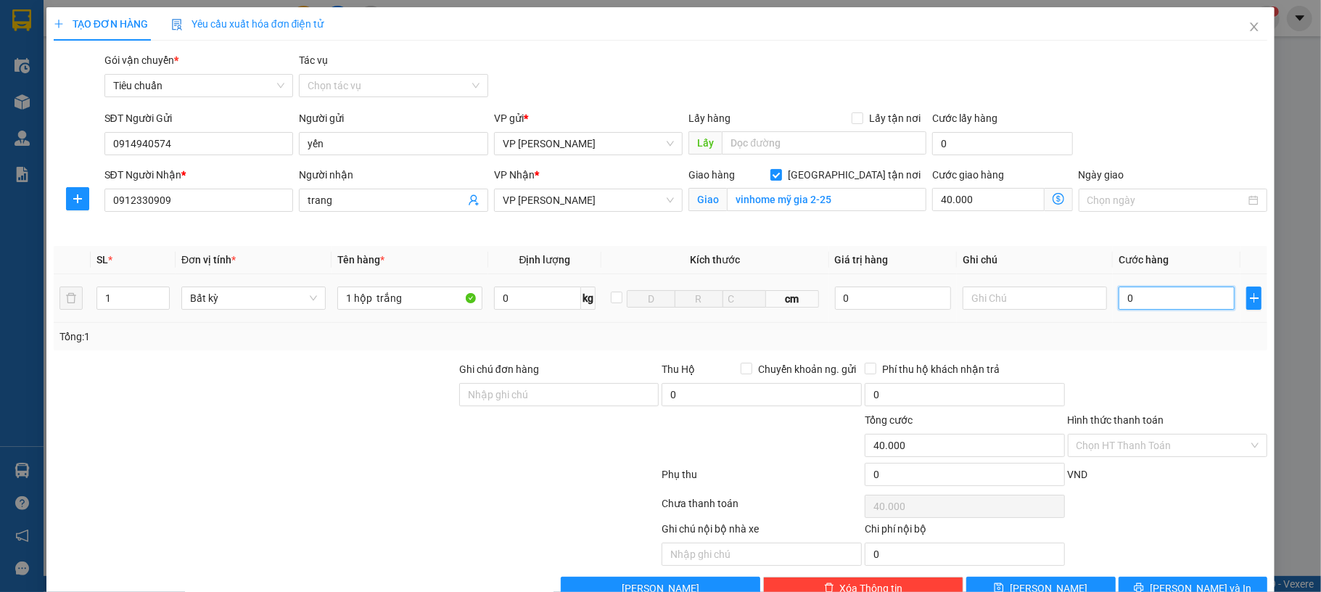
type input "40.060"
type input "60.000"
type input "100.000"
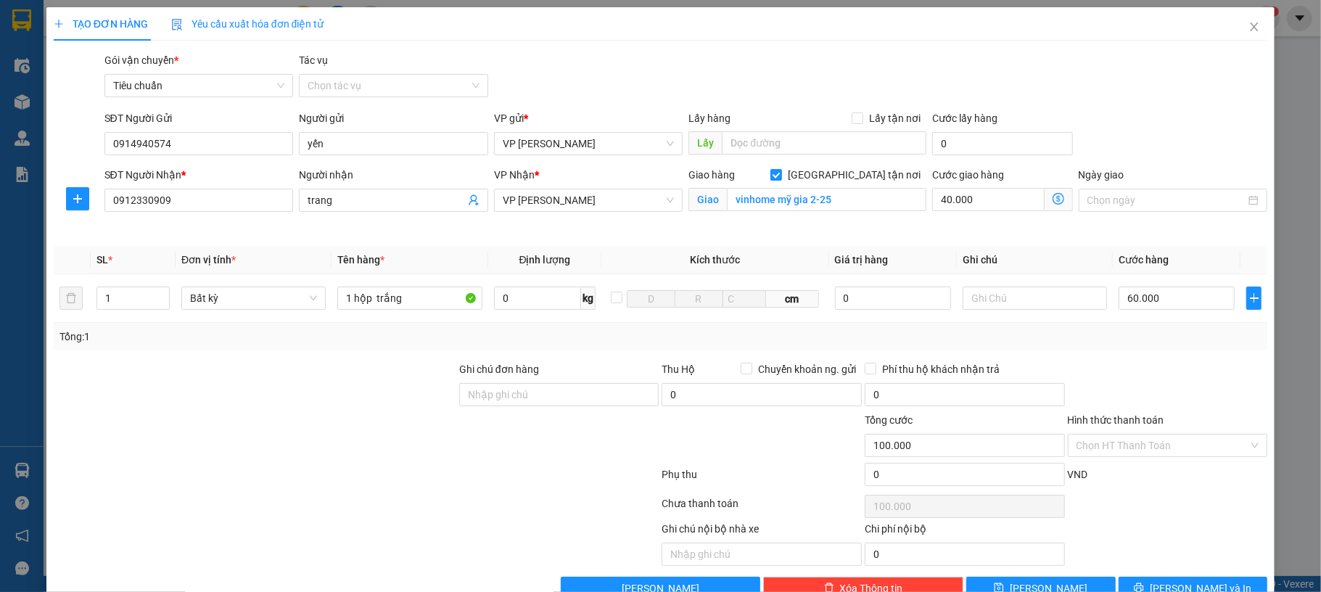
click at [1158, 128] on div "SĐT Người Gửi 0914940574 Người gửi yến VP gửi * VP Dương Đình Nghệ Lấy hàng Lấy…" at bounding box center [686, 135] width 1169 height 51
click at [1187, 582] on button "[PERSON_NAME] và In" at bounding box center [1193, 588] width 149 height 23
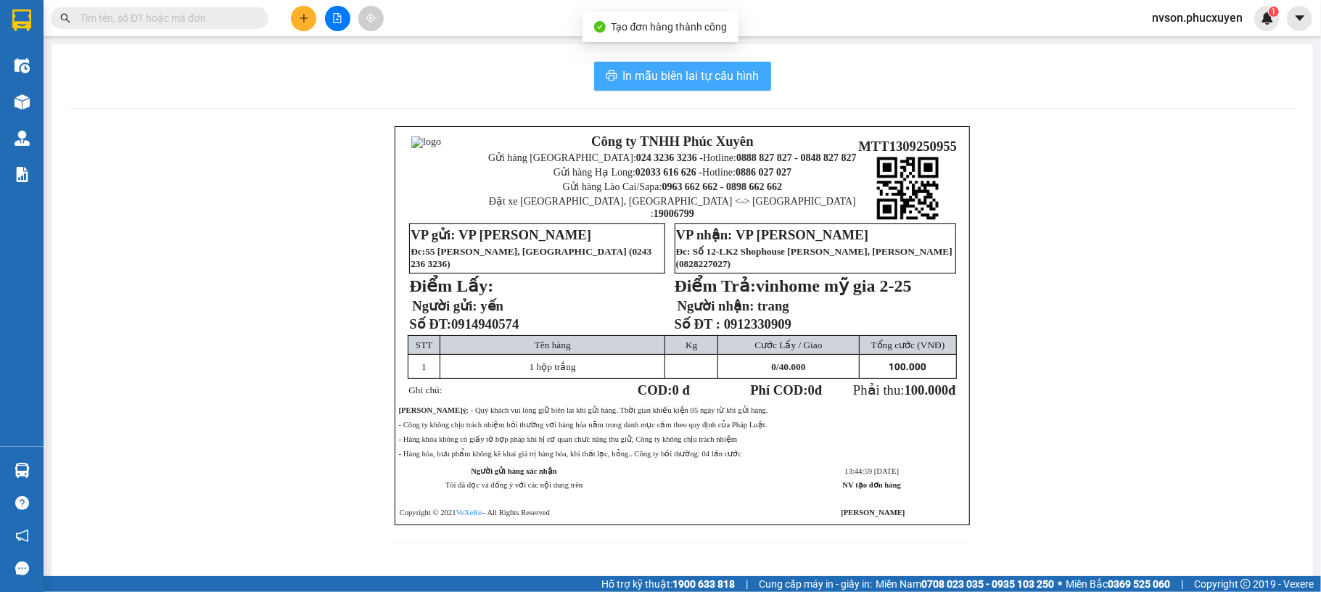
click at [738, 85] on span "In mẫu biên lai tự cấu hình" at bounding box center [691, 76] width 136 height 18
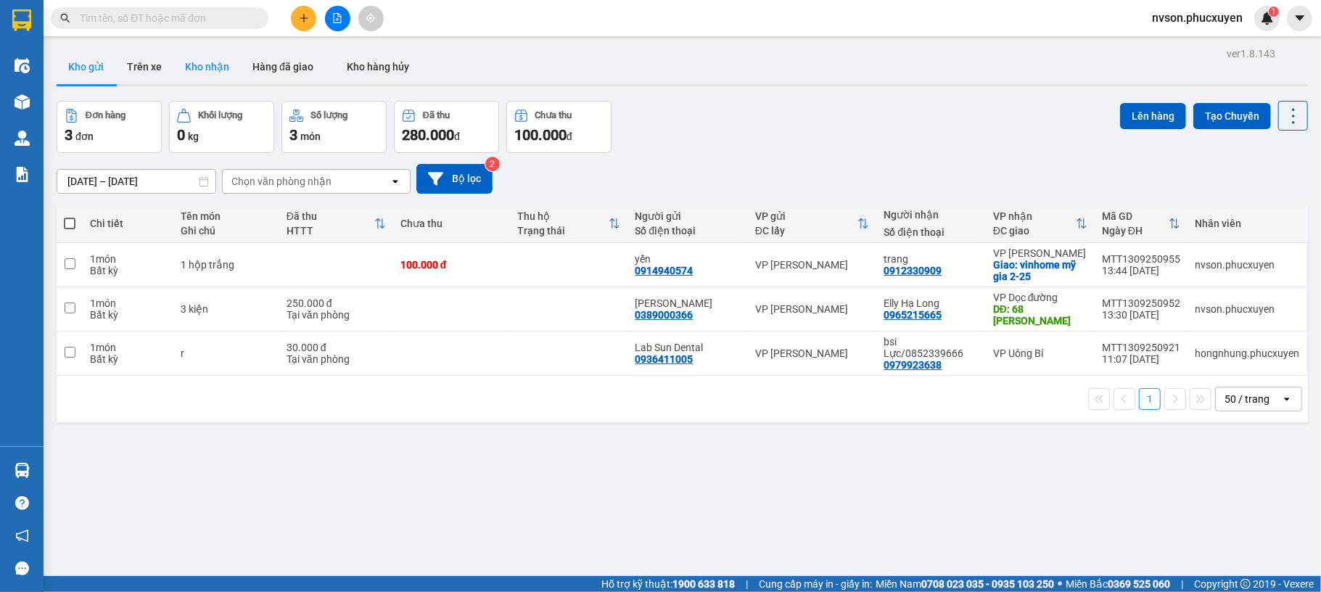
click at [227, 67] on button "Kho nhận" at bounding box center [206, 66] width 67 height 35
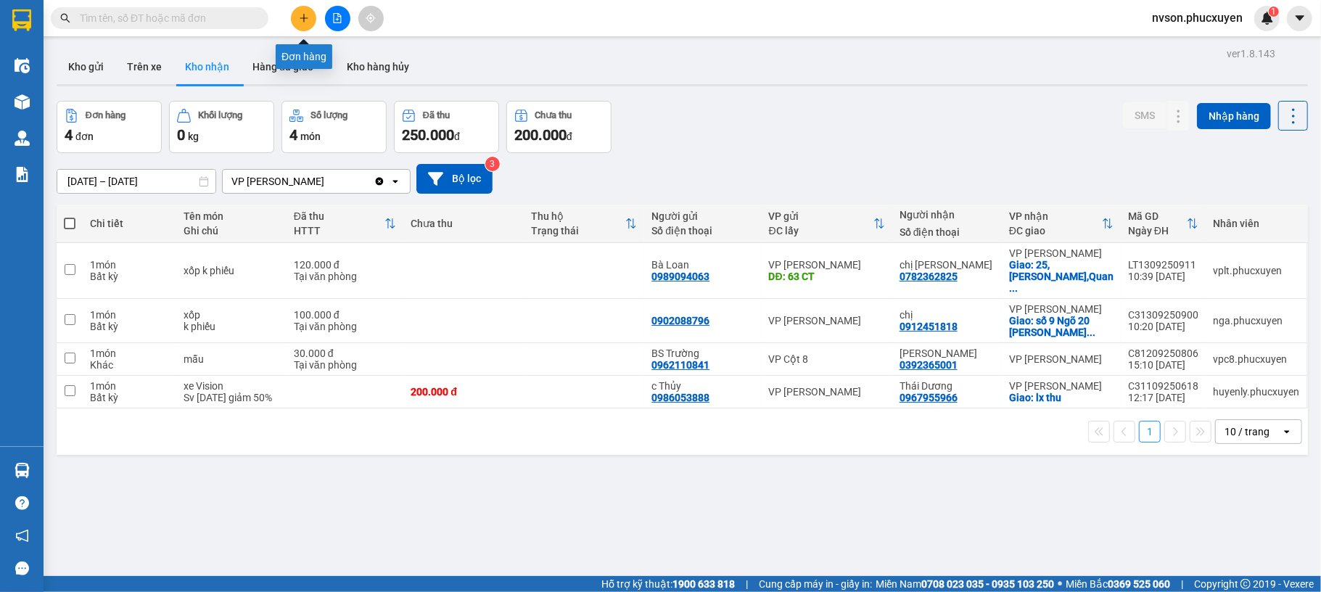
click at [311, 15] on button at bounding box center [303, 18] width 25 height 25
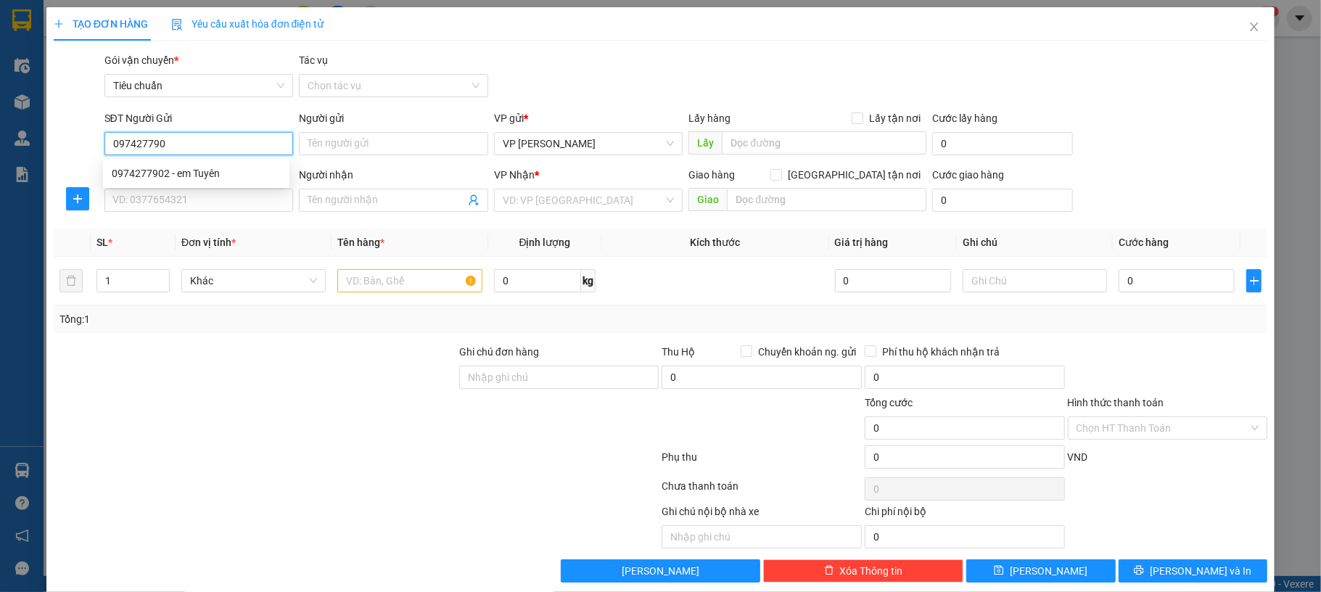
type input "0974277902"
click at [219, 177] on div "0974277902 - em Tuyên" at bounding box center [196, 173] width 169 height 16
type input "em [GEOGRAPHIC_DATA]"
type input "0974277902"
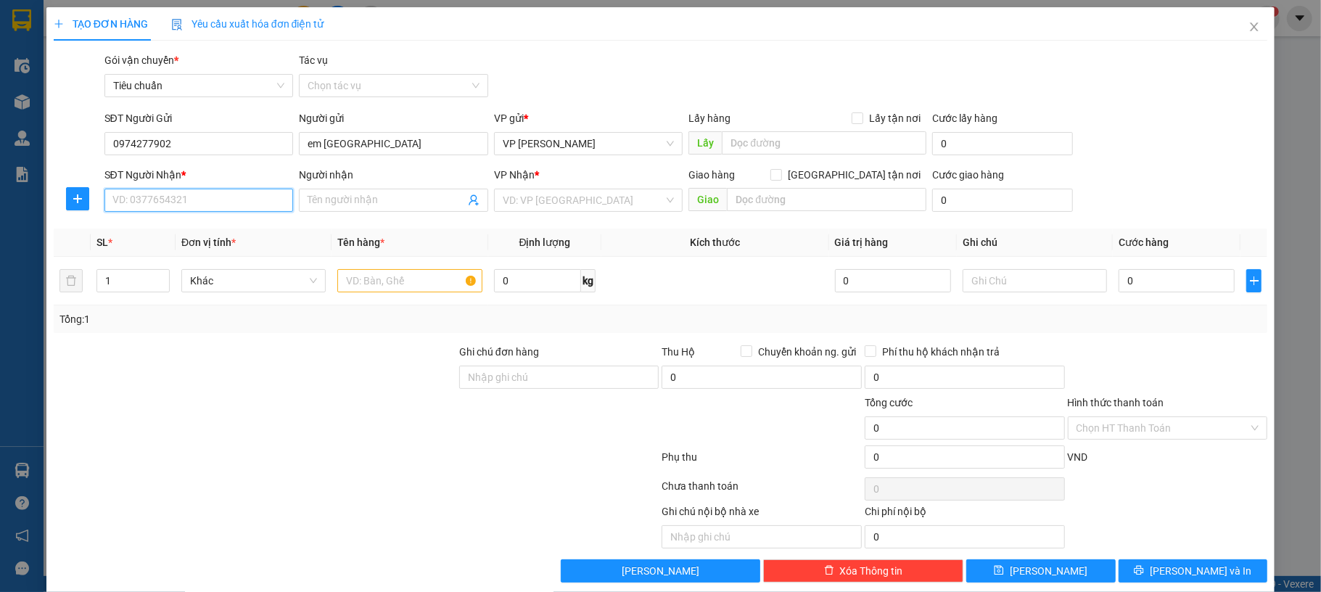
click at [221, 189] on input "SĐT Người Nhận *" at bounding box center [198, 200] width 189 height 23
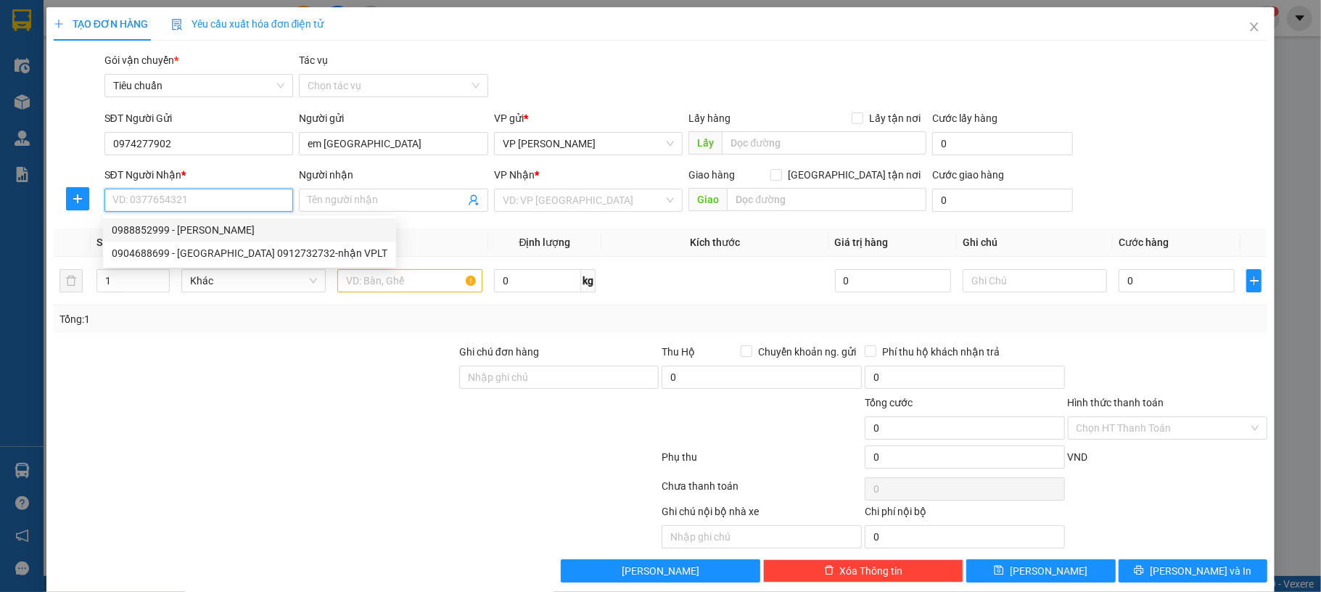
click at [235, 232] on div "0988852999 - Tùng Anh" at bounding box center [250, 230] width 276 height 16
type input "0988852999"
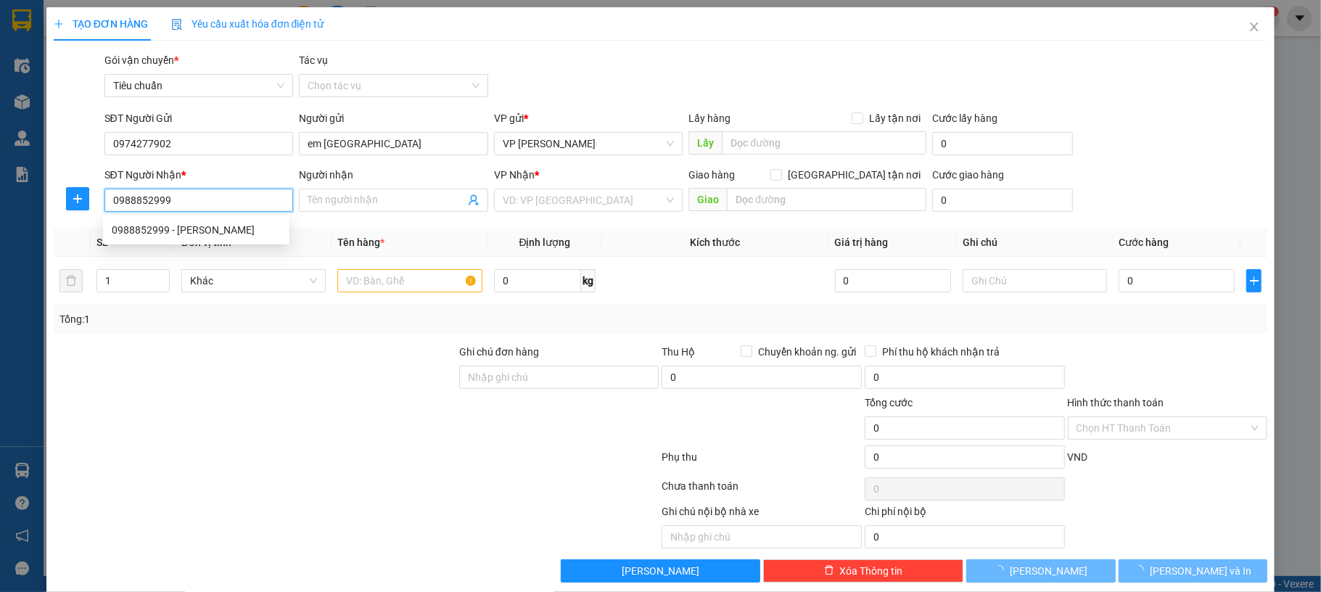
type input "[PERSON_NAME]"
type input "NGã 3 Sông Khoai"
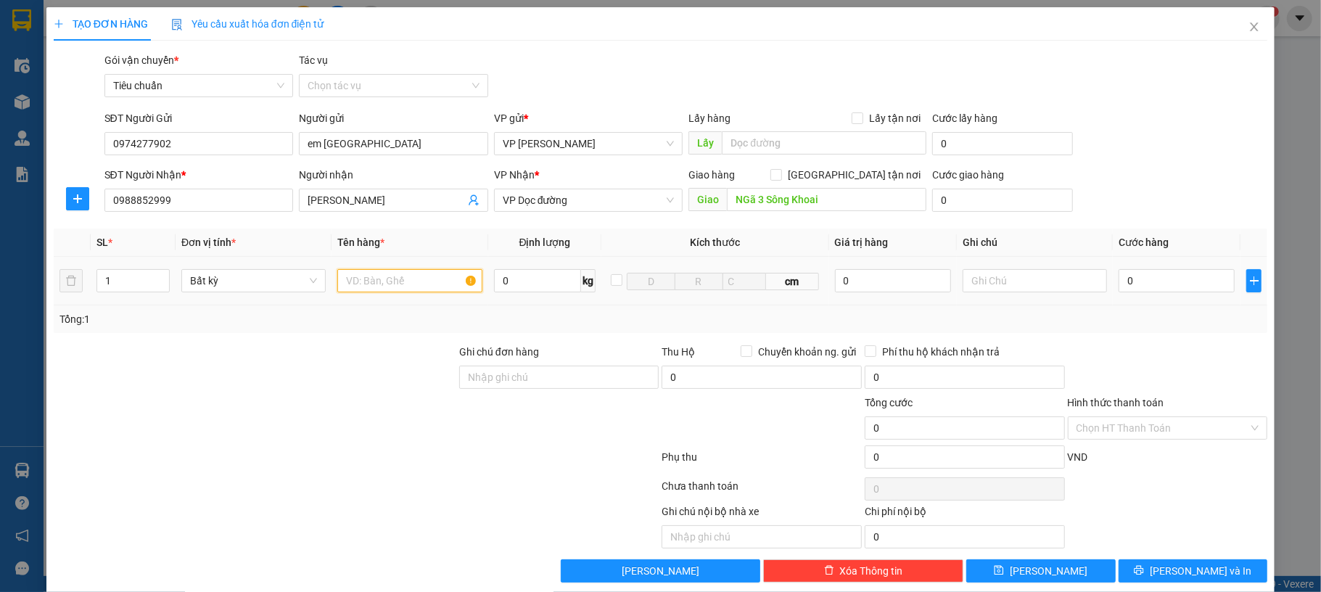
click at [368, 281] on input "text" at bounding box center [409, 280] width 144 height 23
type input "1 hộp"
click at [1145, 283] on input "0" at bounding box center [1177, 280] width 116 height 23
type input "30"
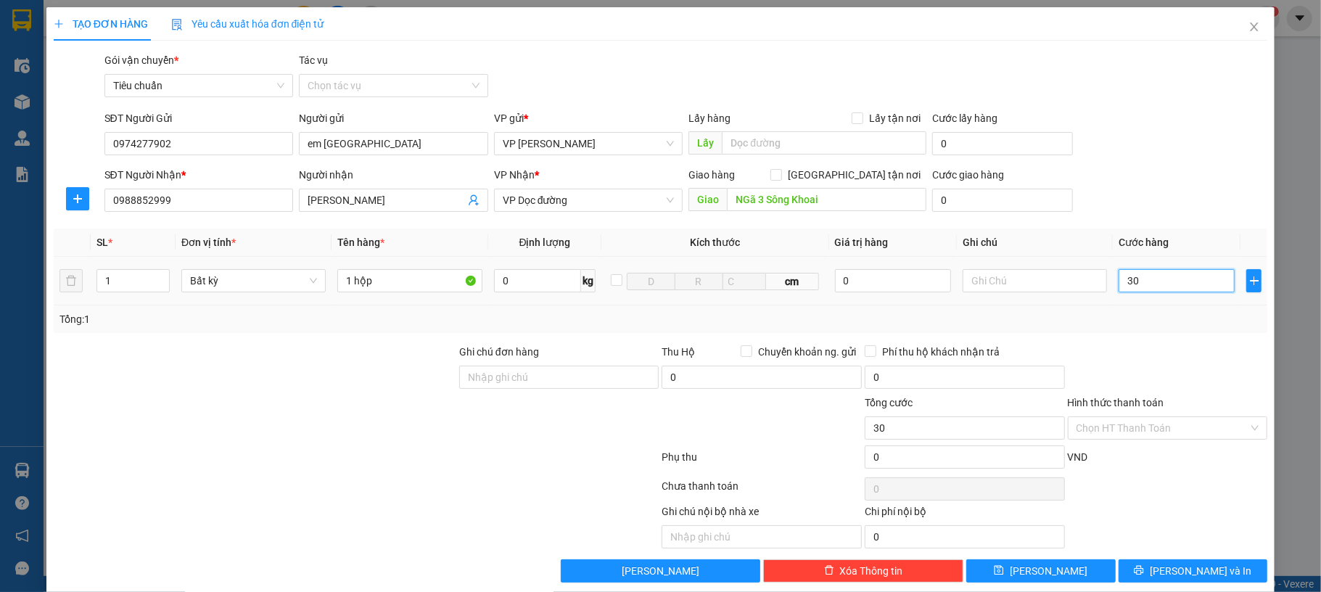
type input "30"
type input "30.000"
click at [1158, 78] on div "Gói vận chuyển * Tiêu chuẩn Tác vụ Chọn tác vụ" at bounding box center [686, 77] width 1169 height 51
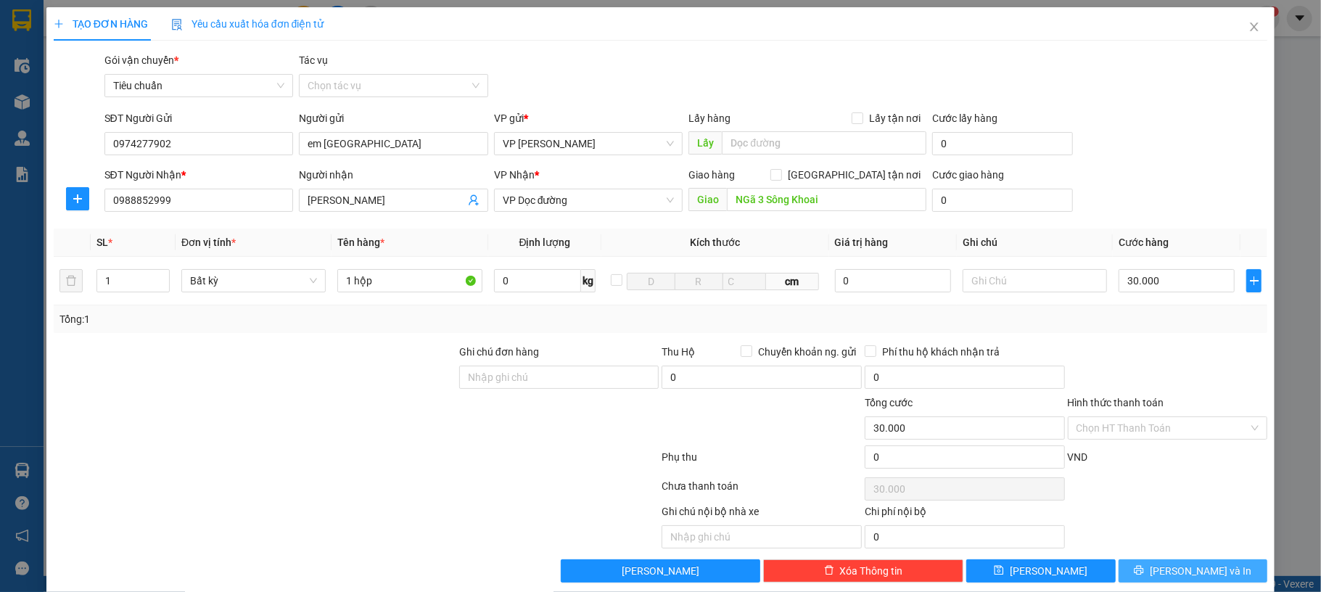
click at [1177, 574] on span "[PERSON_NAME] và In" at bounding box center [1201, 571] width 102 height 16
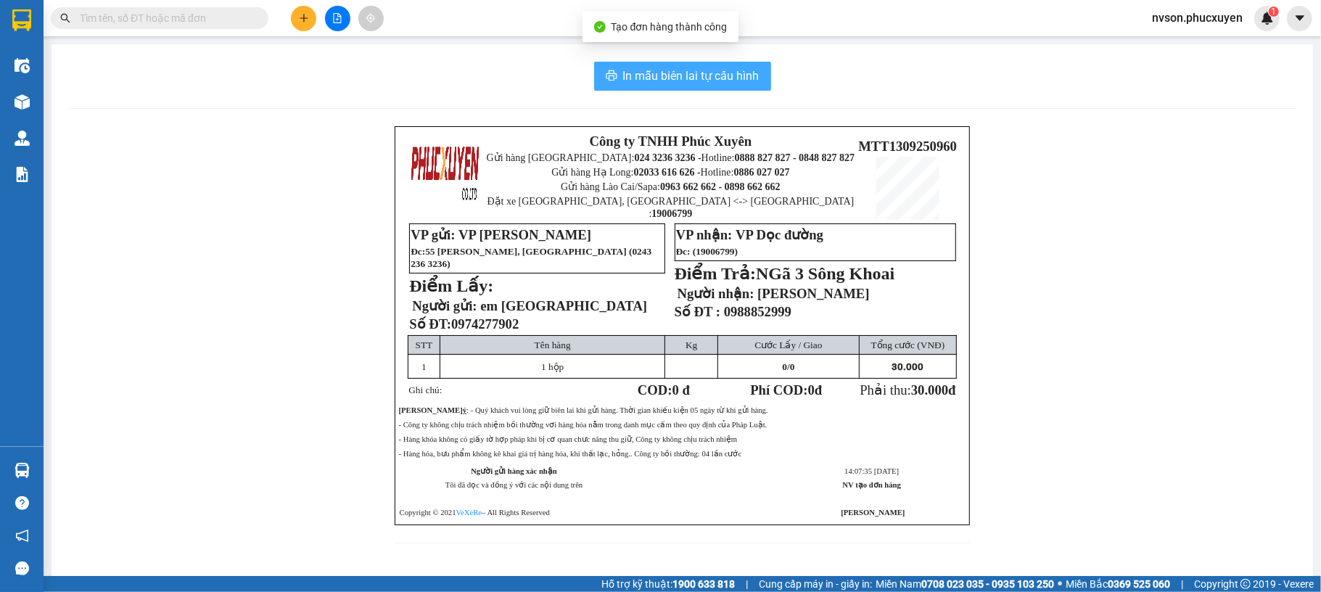
click at [723, 87] on button "In mẫu biên lai tự cấu hình" at bounding box center [682, 76] width 177 height 29
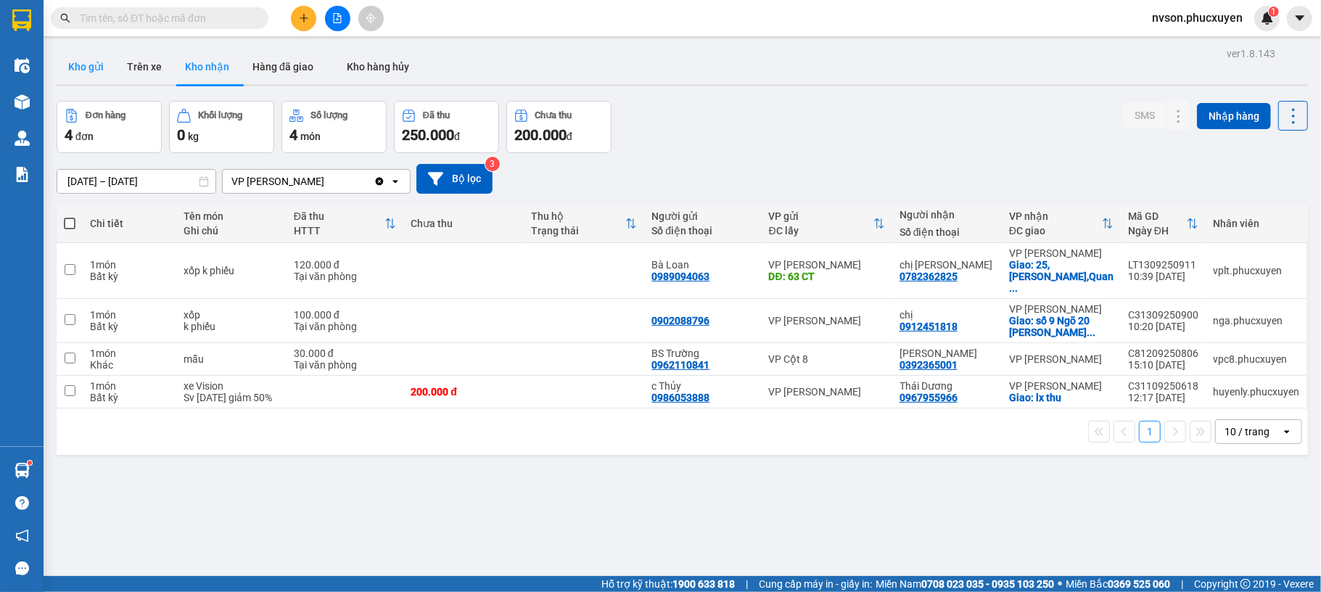
click at [59, 57] on button "Kho gửi" at bounding box center [86, 66] width 59 height 35
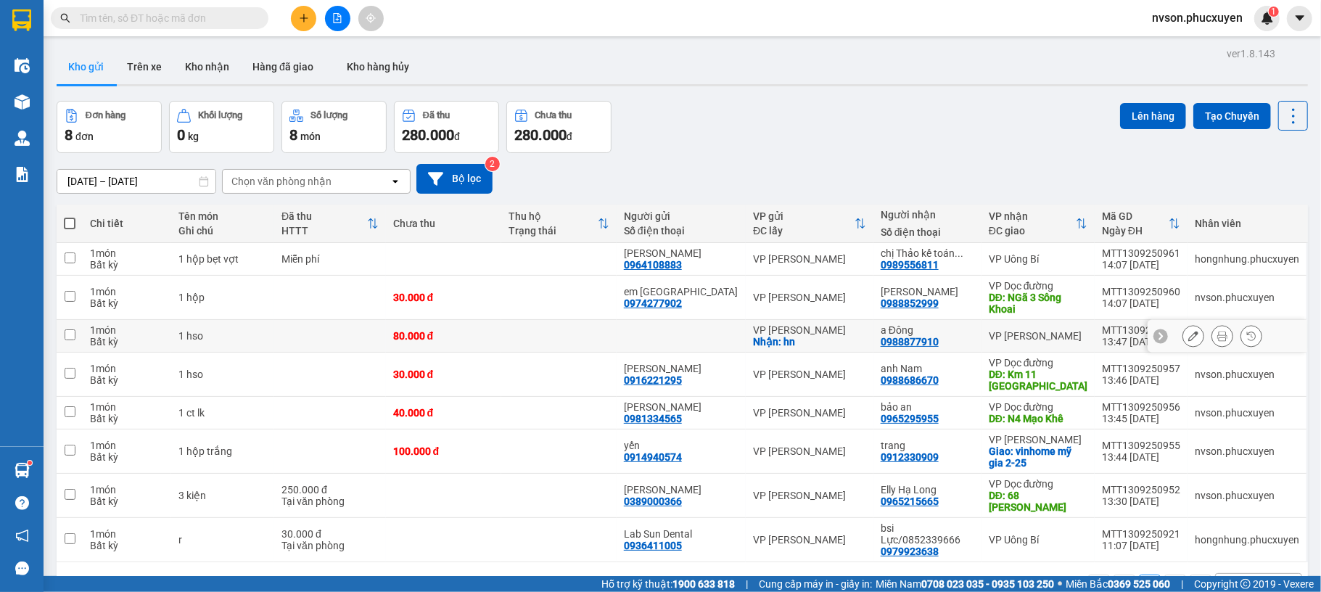
click at [520, 346] on td at bounding box center [558, 336] width 115 height 33
checkbox input "true"
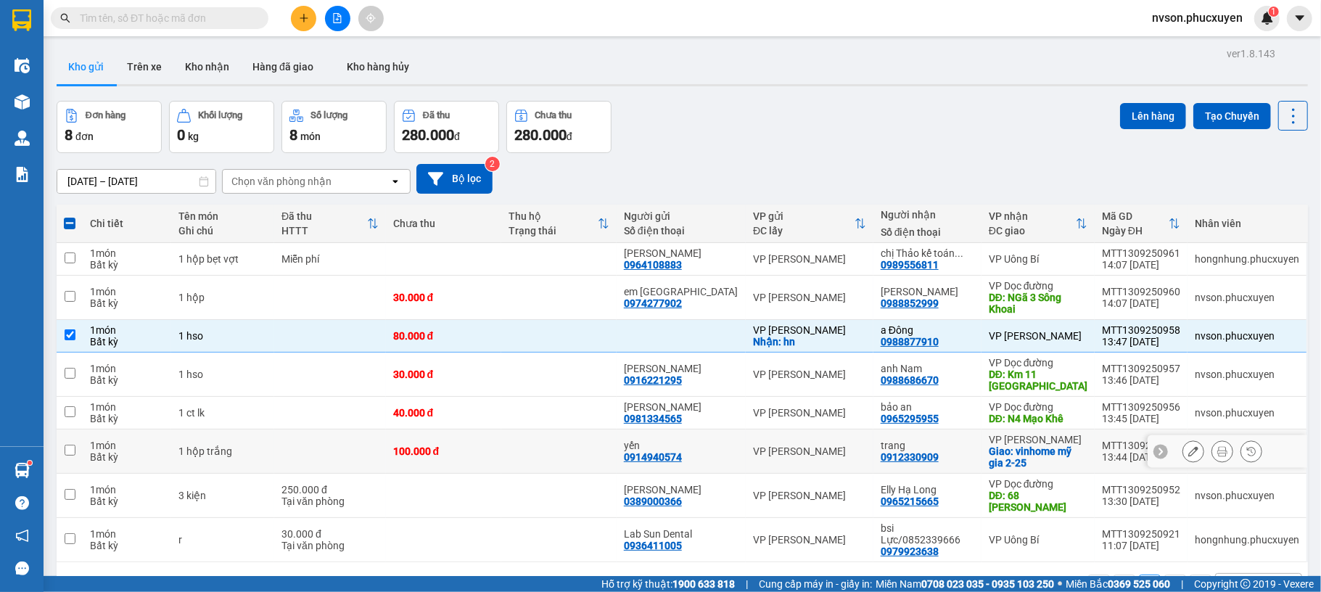
click at [511, 433] on td at bounding box center [558, 451] width 115 height 44
checkbox input "true"
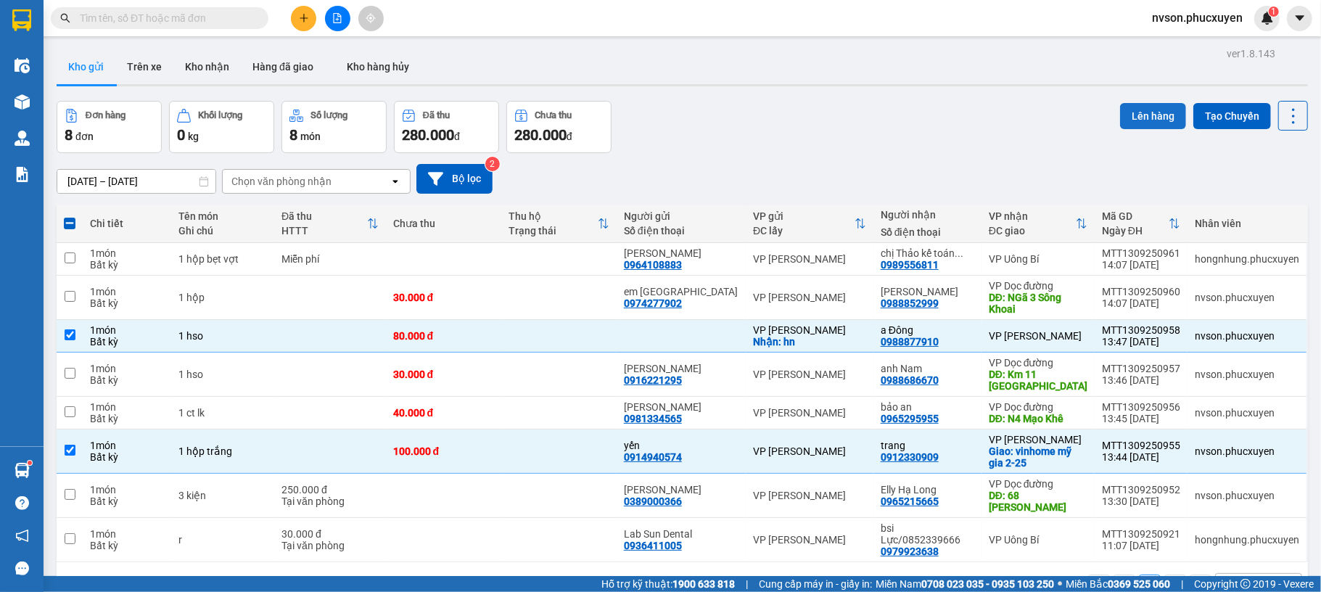
click at [1127, 120] on button "Lên hàng" at bounding box center [1153, 116] width 66 height 26
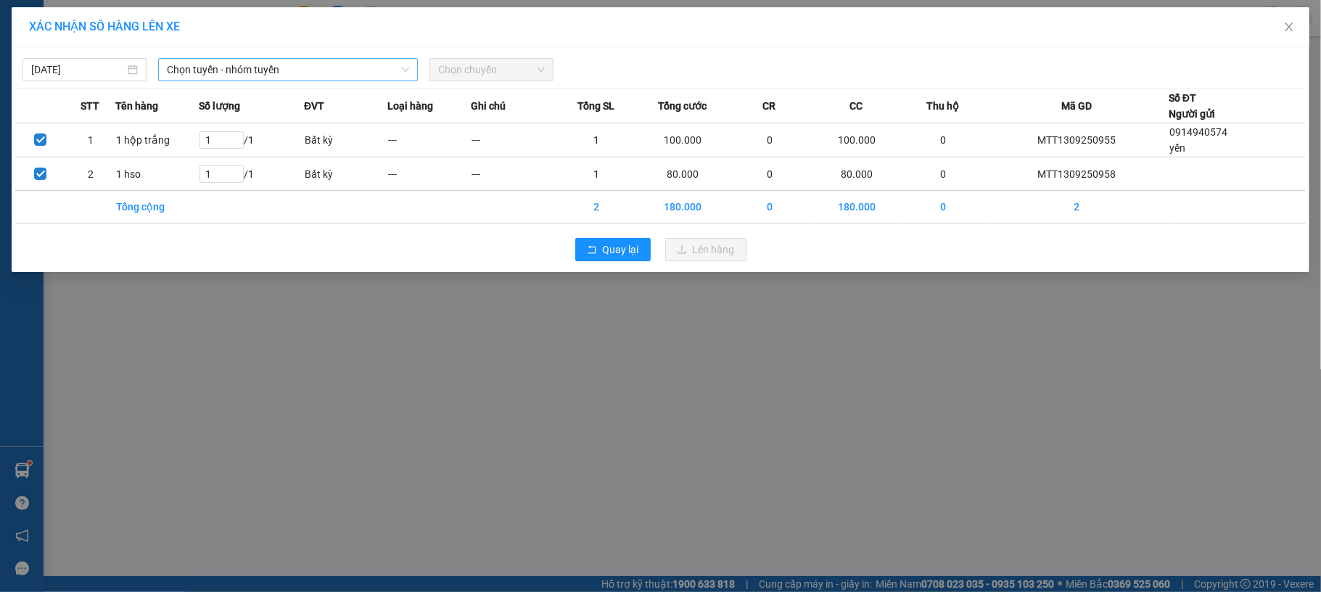
click at [247, 70] on span "Chọn tuyến - nhóm tuyến" at bounding box center [288, 70] width 242 height 22
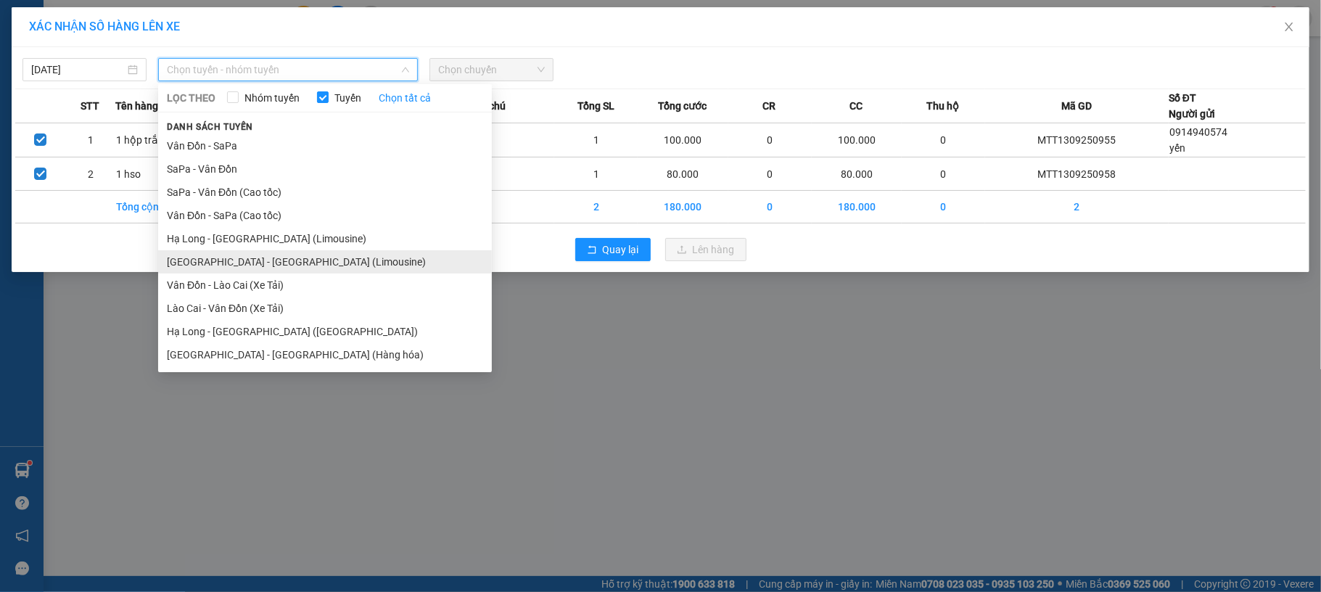
click at [245, 261] on li "[GEOGRAPHIC_DATA] - [GEOGRAPHIC_DATA] (Limousine)" at bounding box center [325, 261] width 334 height 23
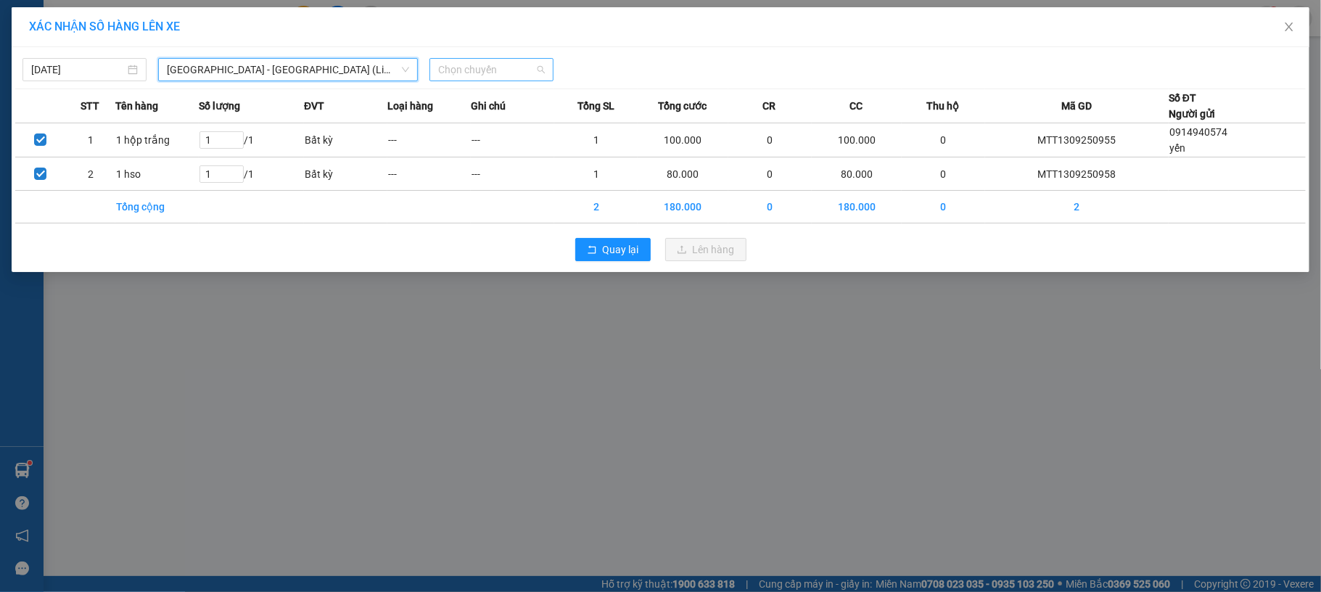
click at [535, 70] on span "Chọn chuyến" at bounding box center [491, 70] width 107 height 22
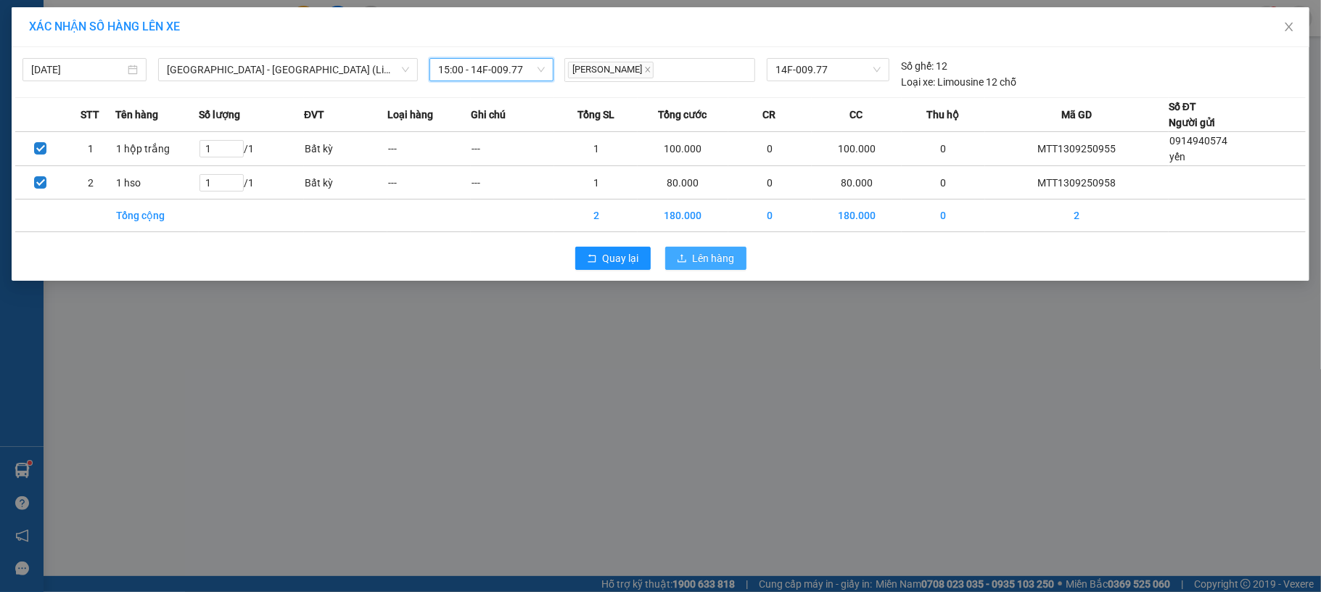
click at [717, 252] on span "Lên hàng" at bounding box center [714, 258] width 42 height 16
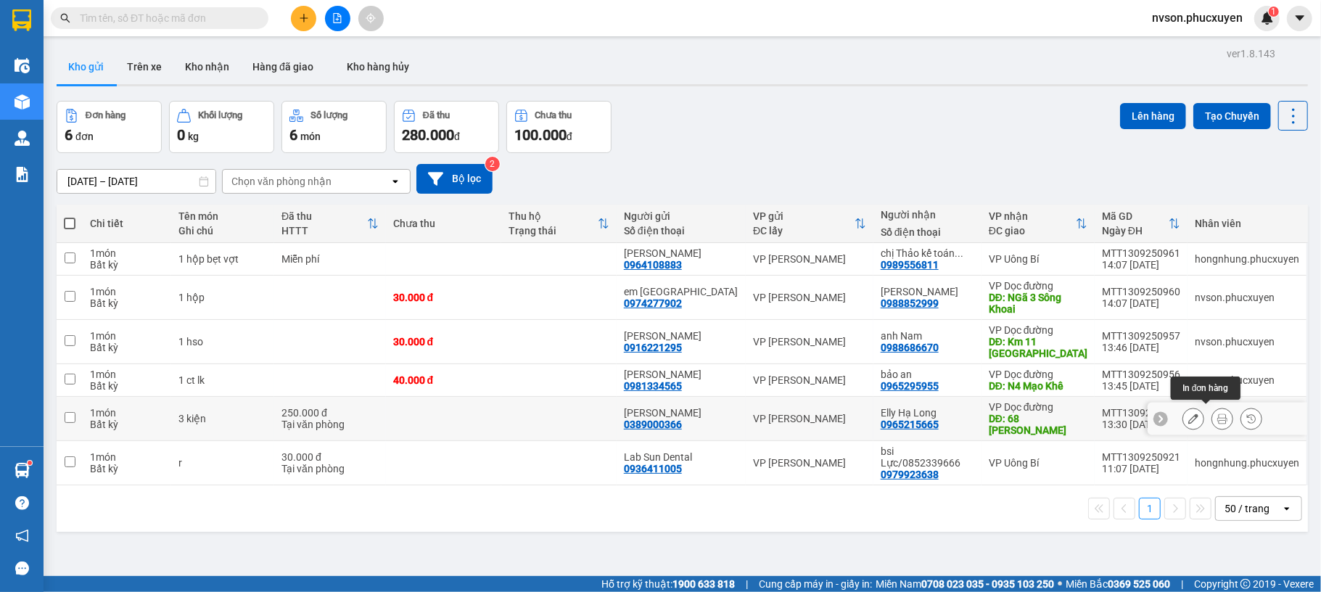
click at [1212, 412] on button at bounding box center [1222, 418] width 20 height 25
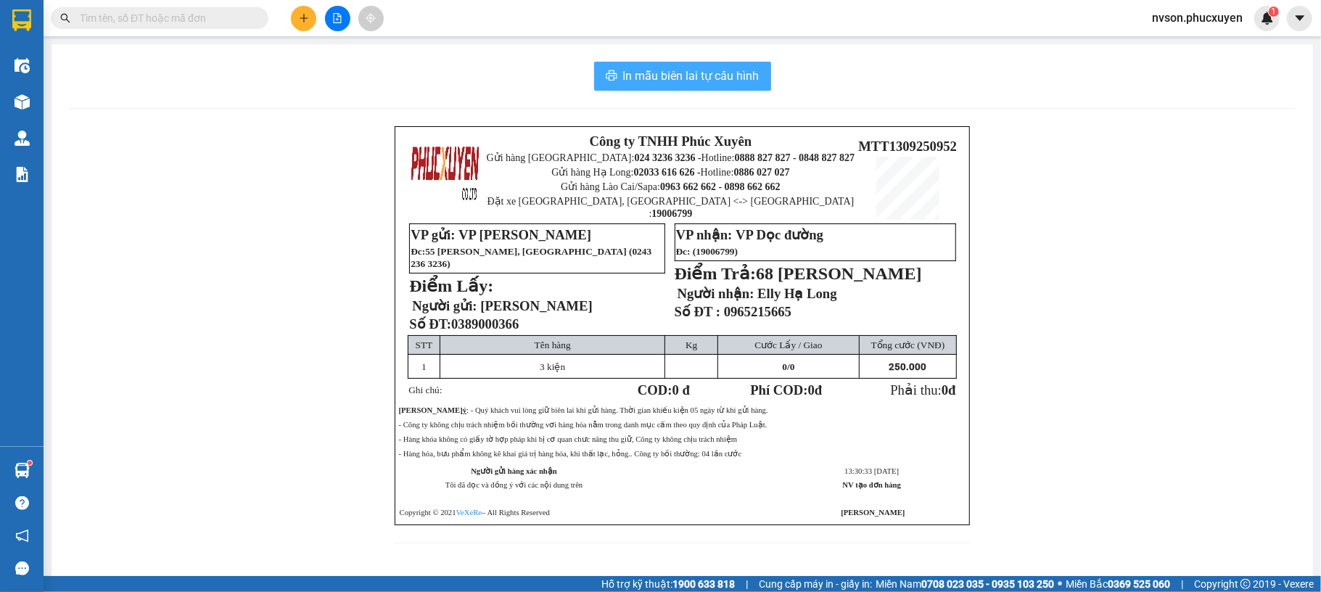
click at [711, 74] on span "In mẫu biên lai tự cấu hình" at bounding box center [691, 76] width 136 height 18
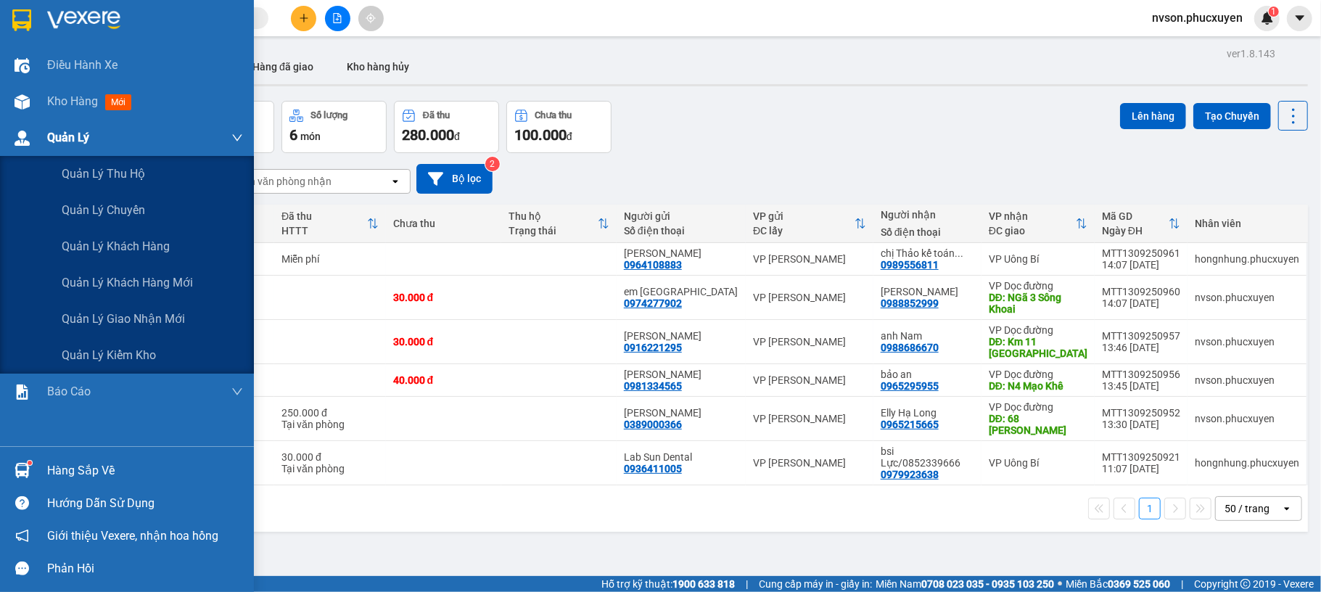
click at [24, 137] on img at bounding box center [22, 138] width 15 height 15
click at [174, 313] on span "Quản lý giao nhận mới" at bounding box center [123, 319] width 123 height 18
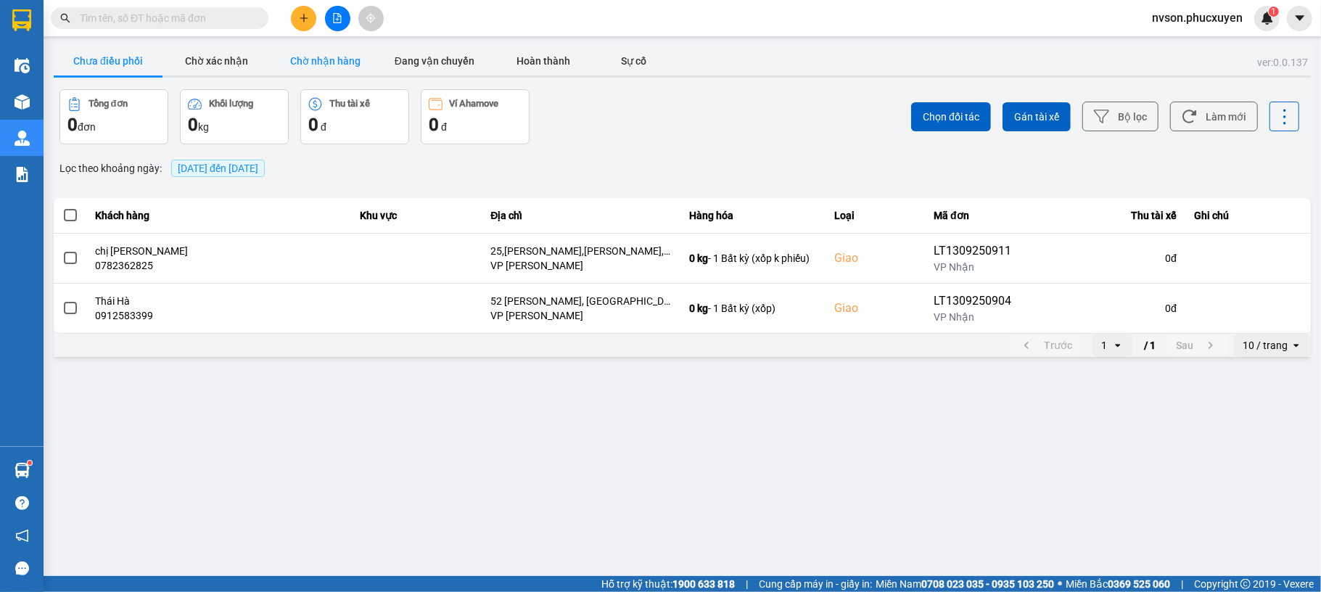
click at [313, 54] on button "Chờ nhận hàng" at bounding box center [325, 60] width 109 height 29
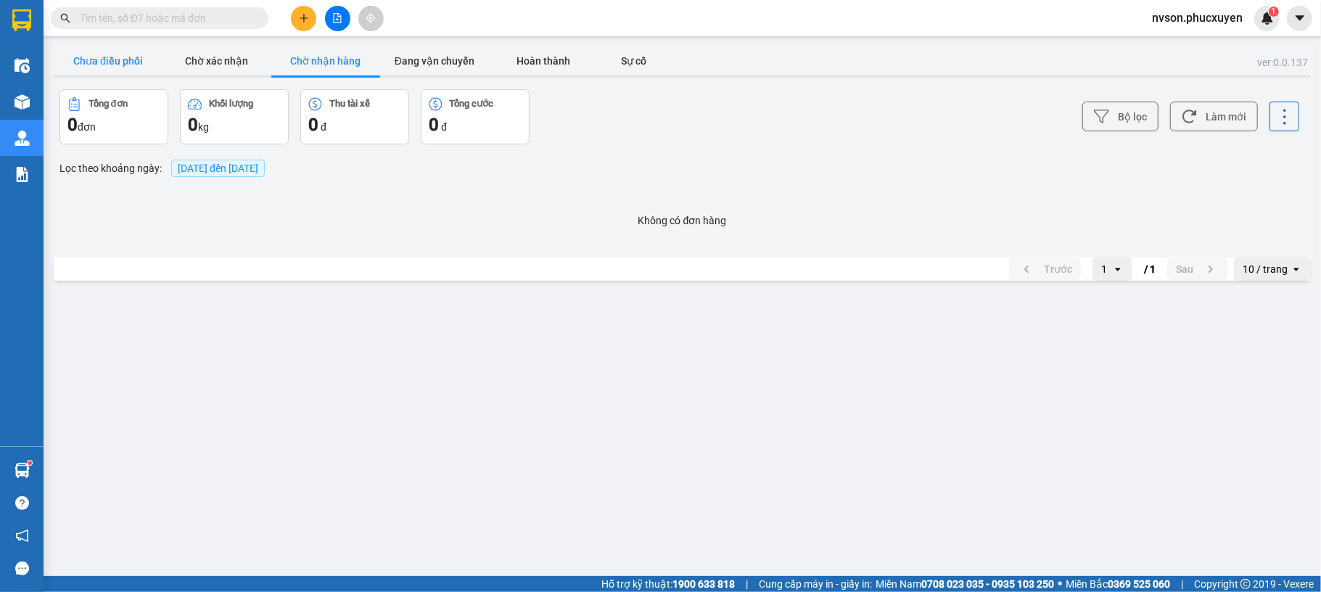
click at [106, 55] on button "Chưa điều phối" at bounding box center [108, 60] width 109 height 29
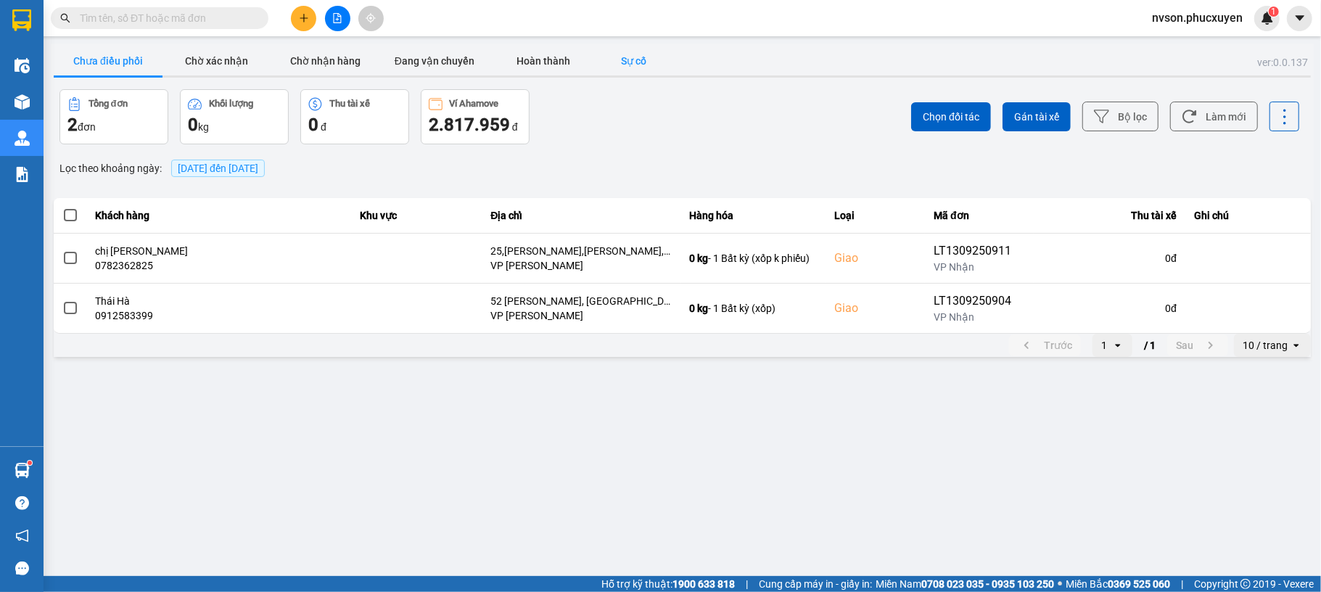
click at [651, 59] on button "Sự cố" at bounding box center [634, 60] width 73 height 29
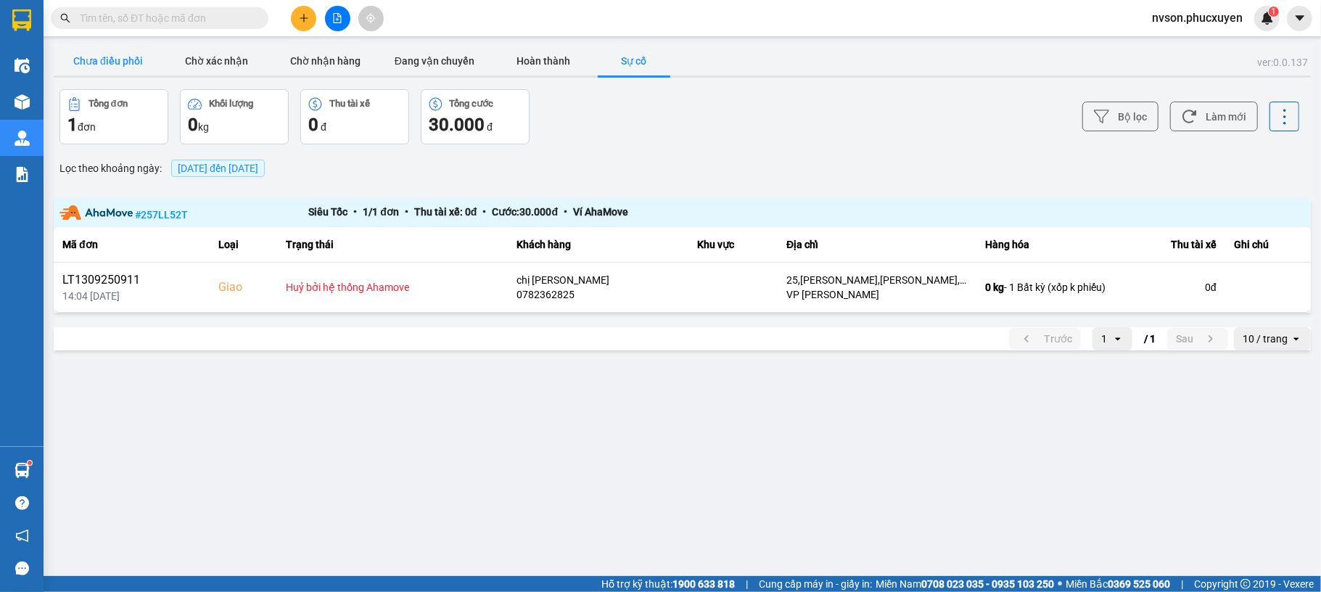
click at [125, 59] on button "Chưa điều phối" at bounding box center [108, 60] width 109 height 29
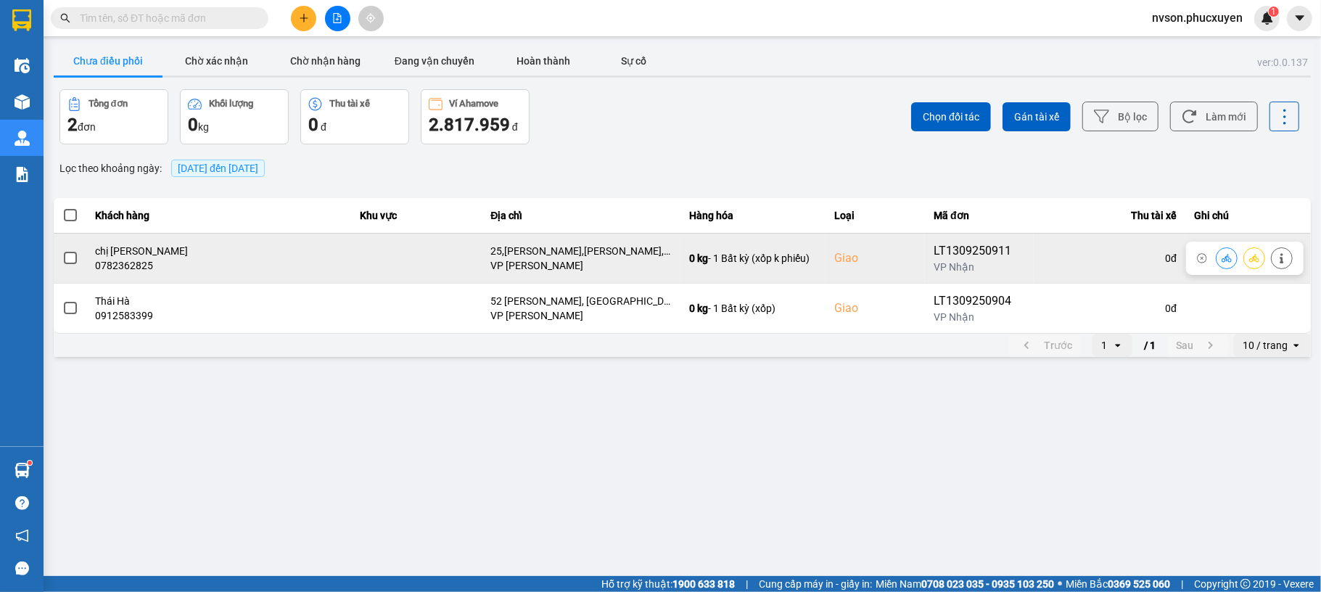
click at [1216, 255] on button at bounding box center [1226, 257] width 20 height 25
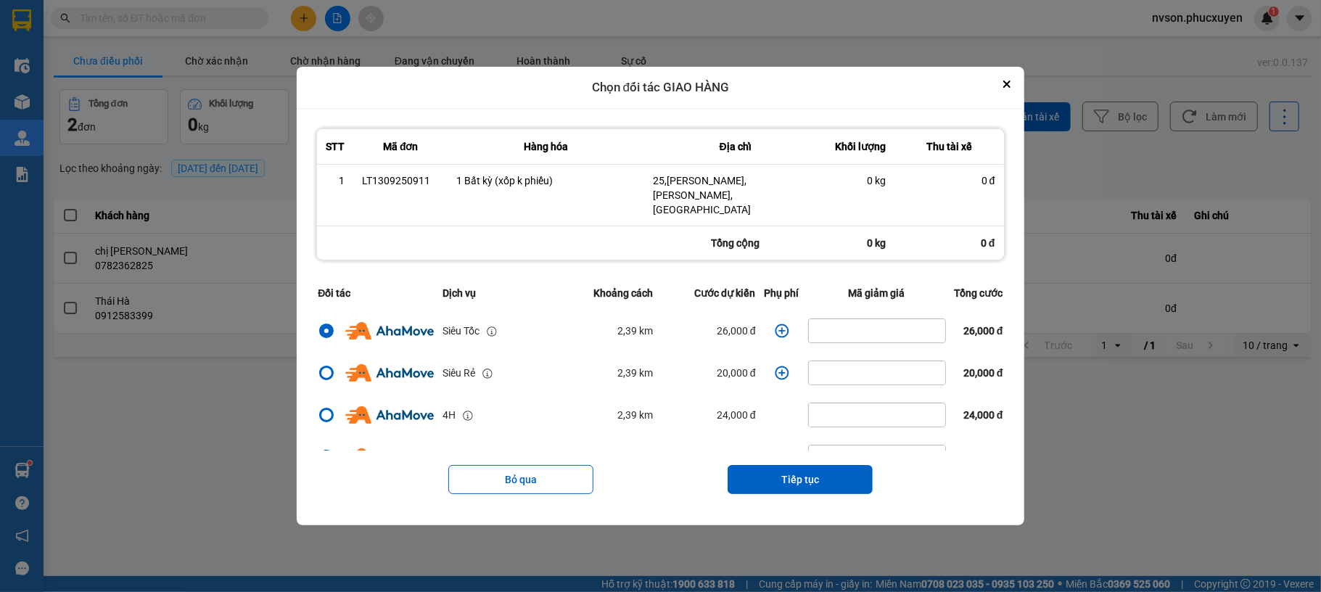
click at [534, 471] on button "Bỏ qua" at bounding box center [520, 479] width 145 height 29
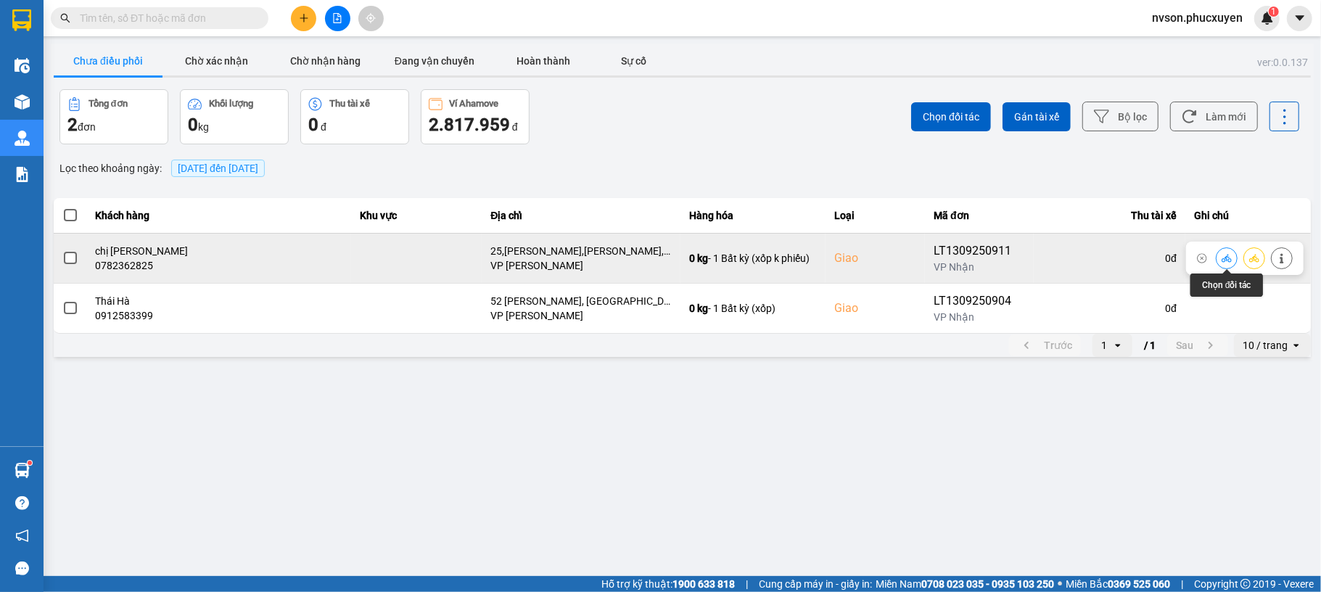
click at [1225, 258] on icon at bounding box center [1227, 258] width 10 height 8
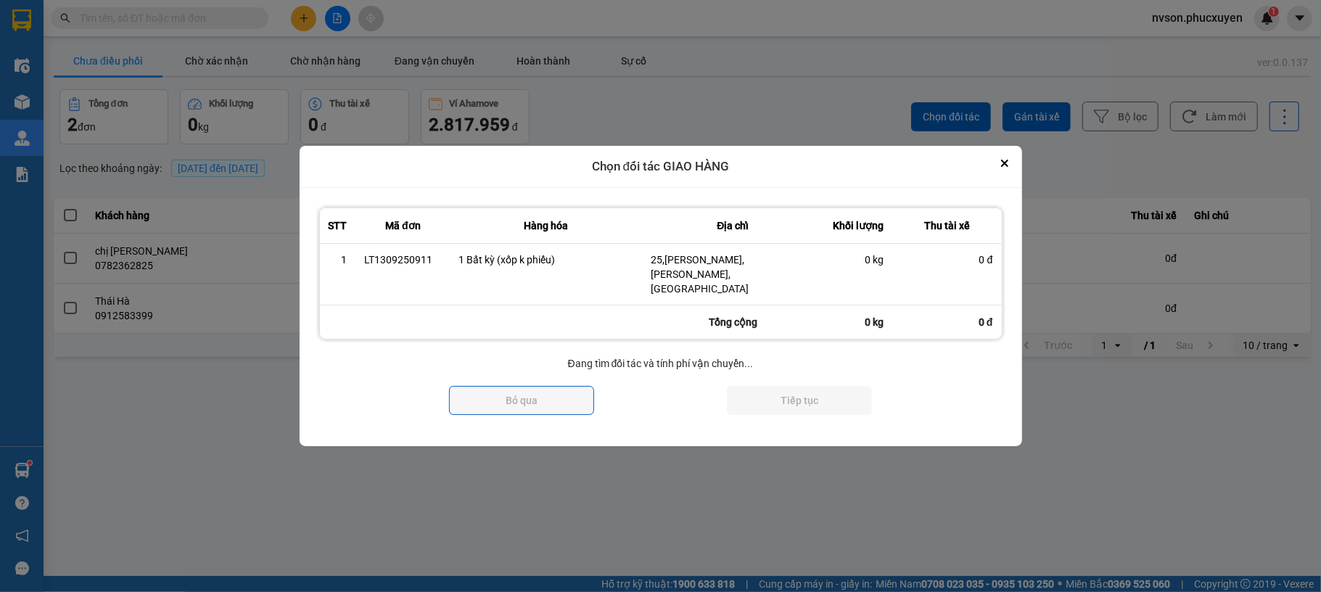
click at [996, 155] on button "Close" at bounding box center [1004, 163] width 17 height 17
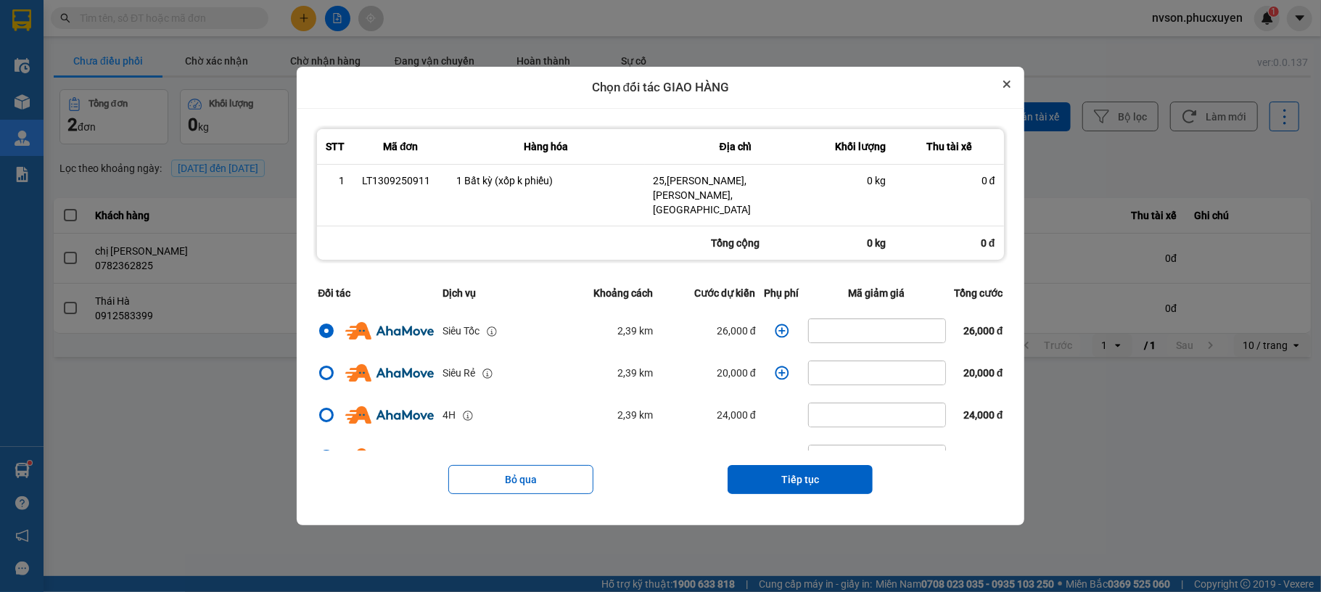
click at [1015, 93] on button "Close" at bounding box center [1006, 83] width 17 height 17
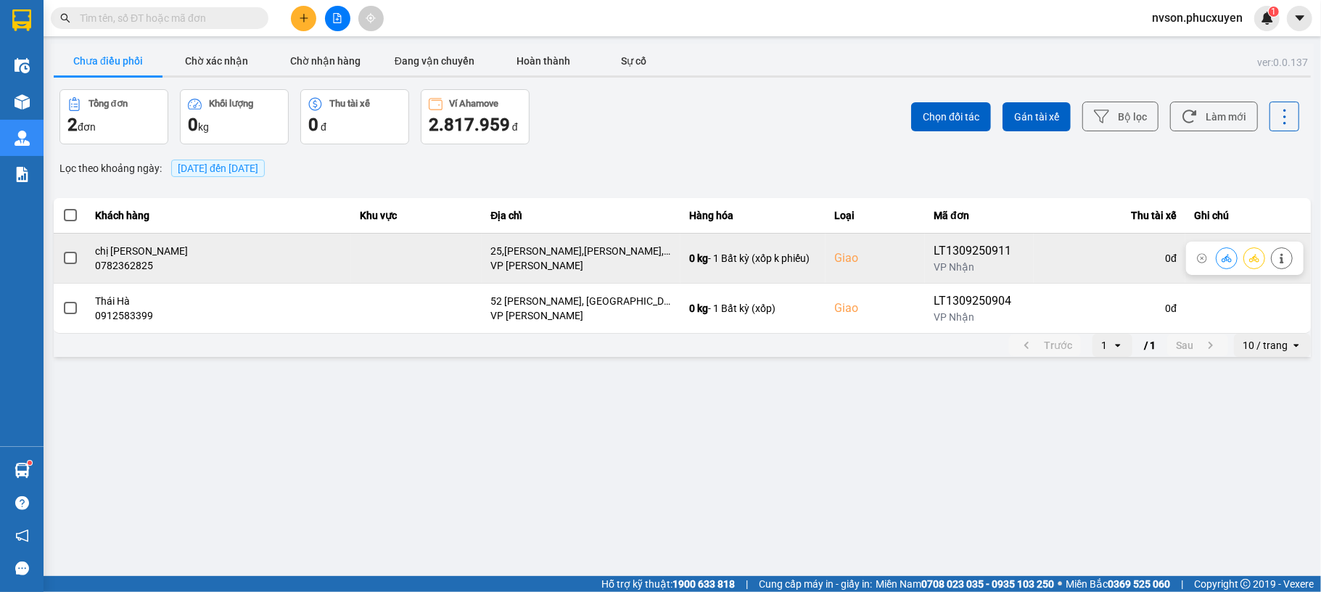
click at [1229, 261] on icon at bounding box center [1227, 258] width 10 height 10
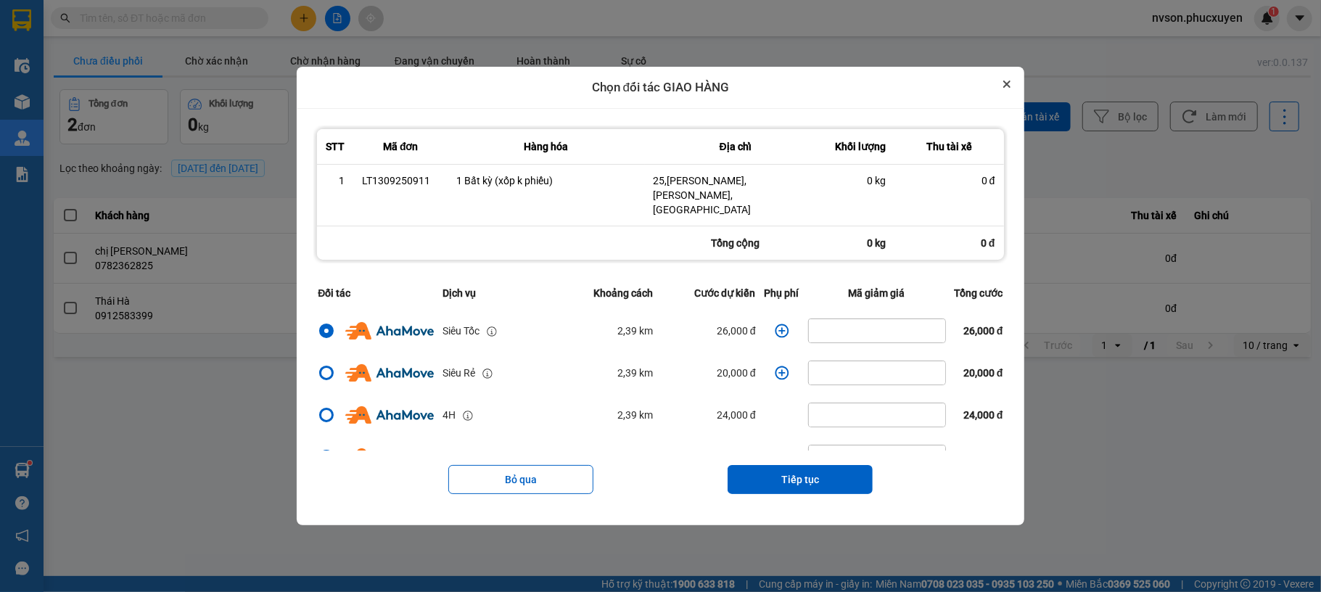
click at [1011, 93] on button "Close" at bounding box center [1006, 83] width 17 height 17
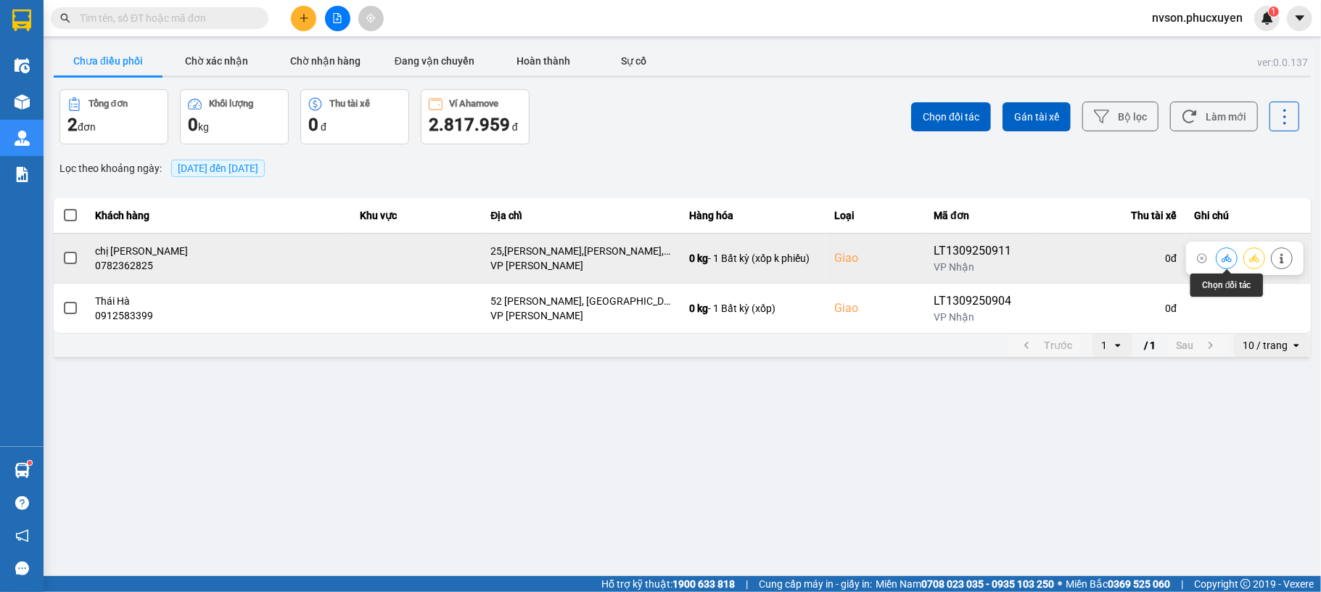
click at [1222, 255] on icon at bounding box center [1227, 258] width 10 height 10
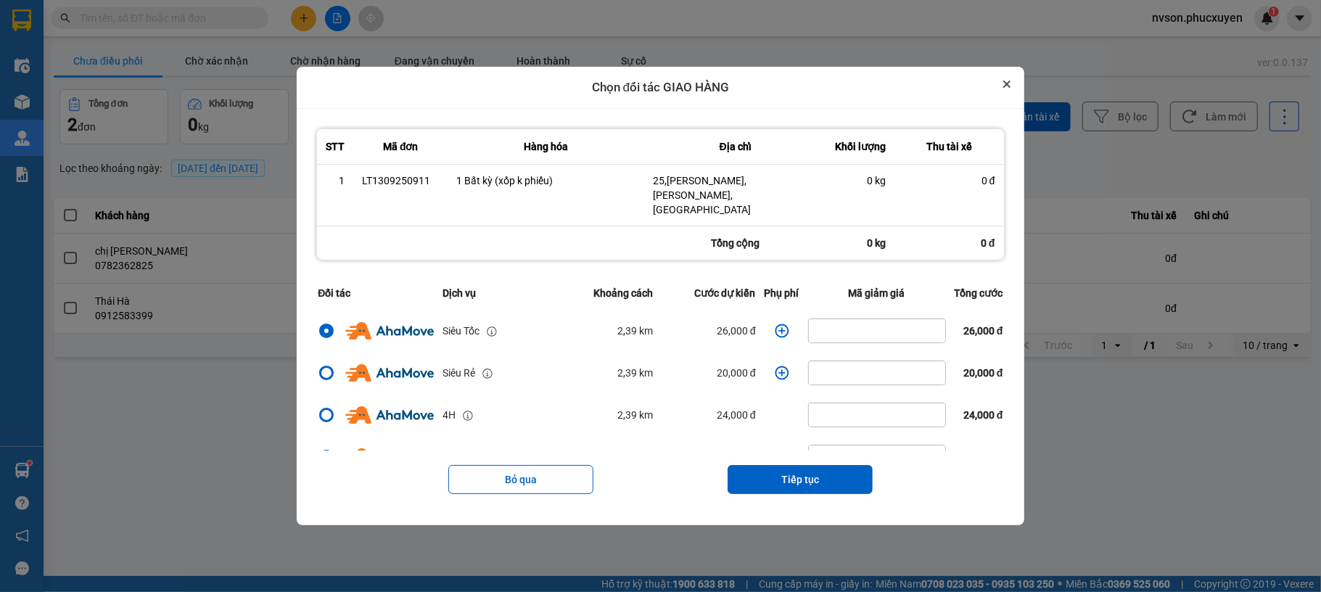
click at [1015, 93] on button "Close" at bounding box center [1006, 83] width 17 height 17
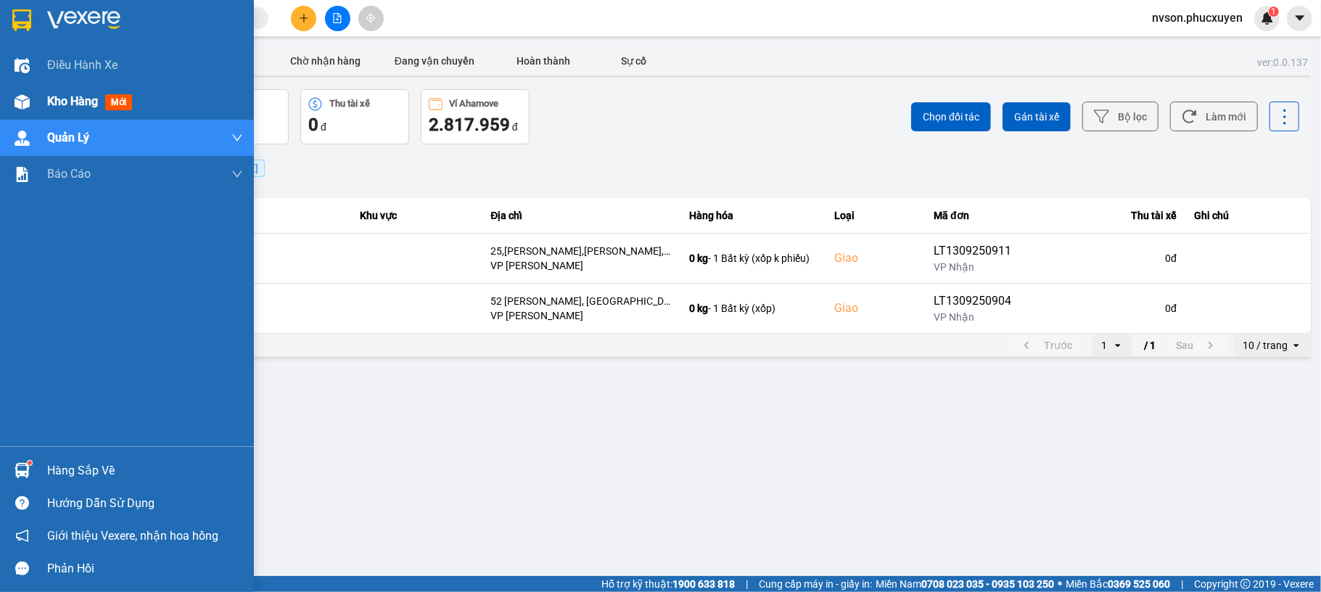
click at [42, 100] on div "Kho hàng mới" at bounding box center [127, 101] width 254 height 36
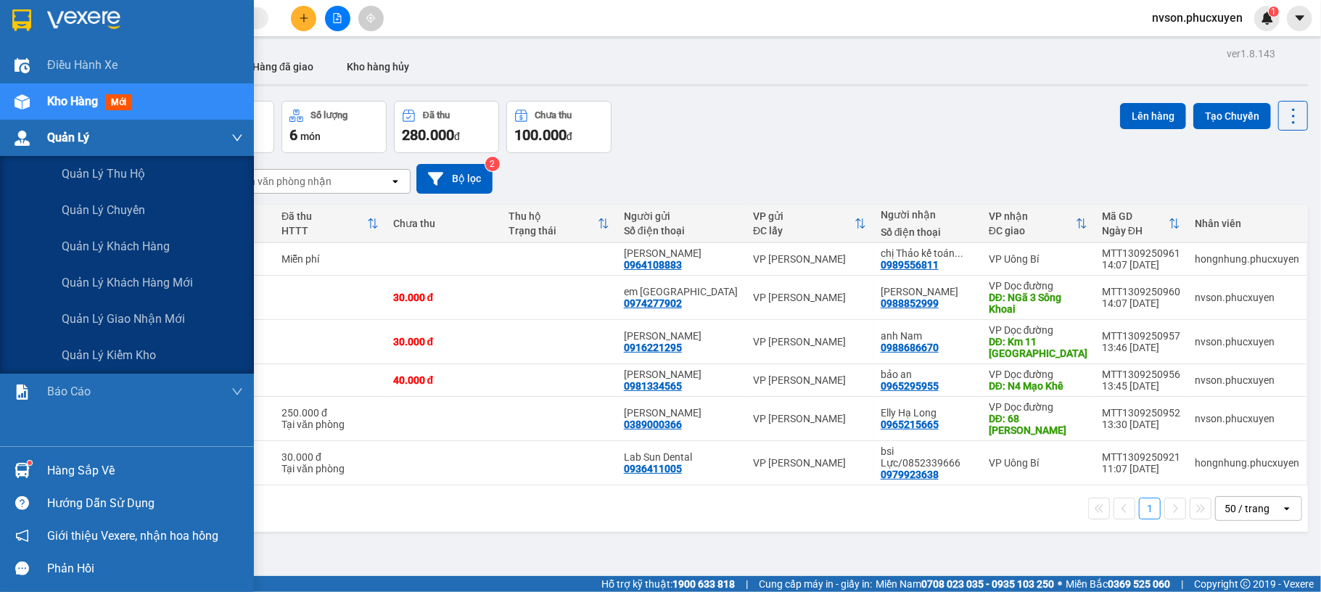
click at [33, 152] on div "Quản Lý" at bounding box center [127, 138] width 254 height 36
click at [81, 329] on div "Quản lý giao nhận mới" at bounding box center [152, 319] width 181 height 36
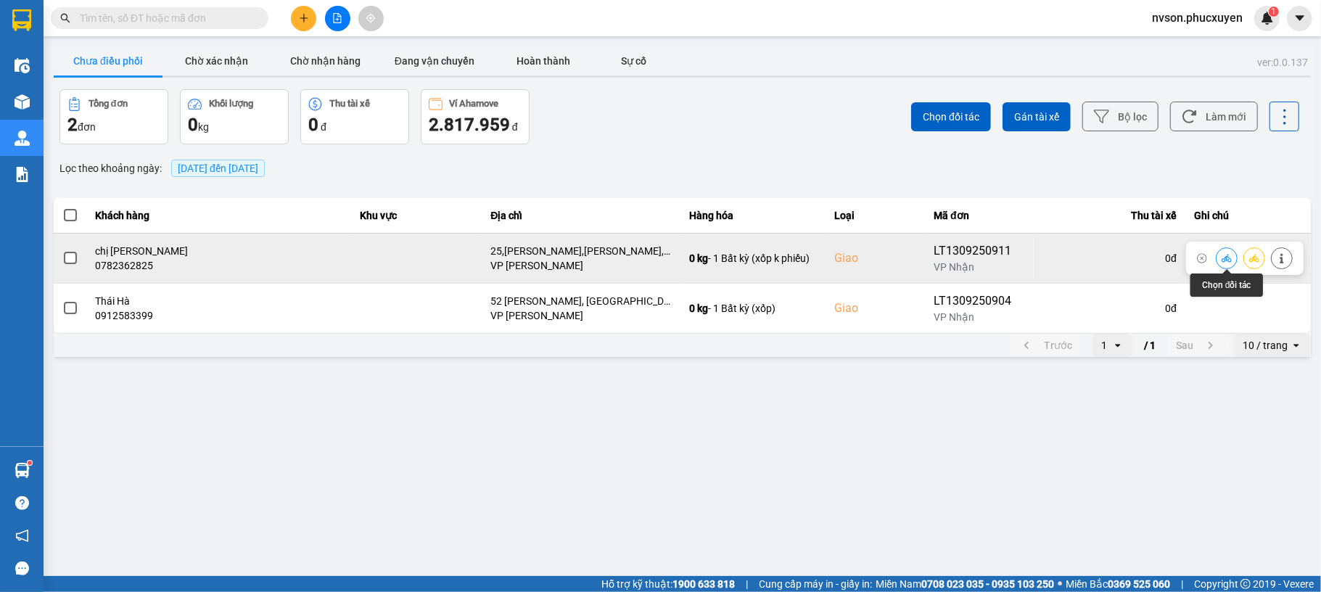
click at [1223, 260] on icon at bounding box center [1227, 258] width 10 height 10
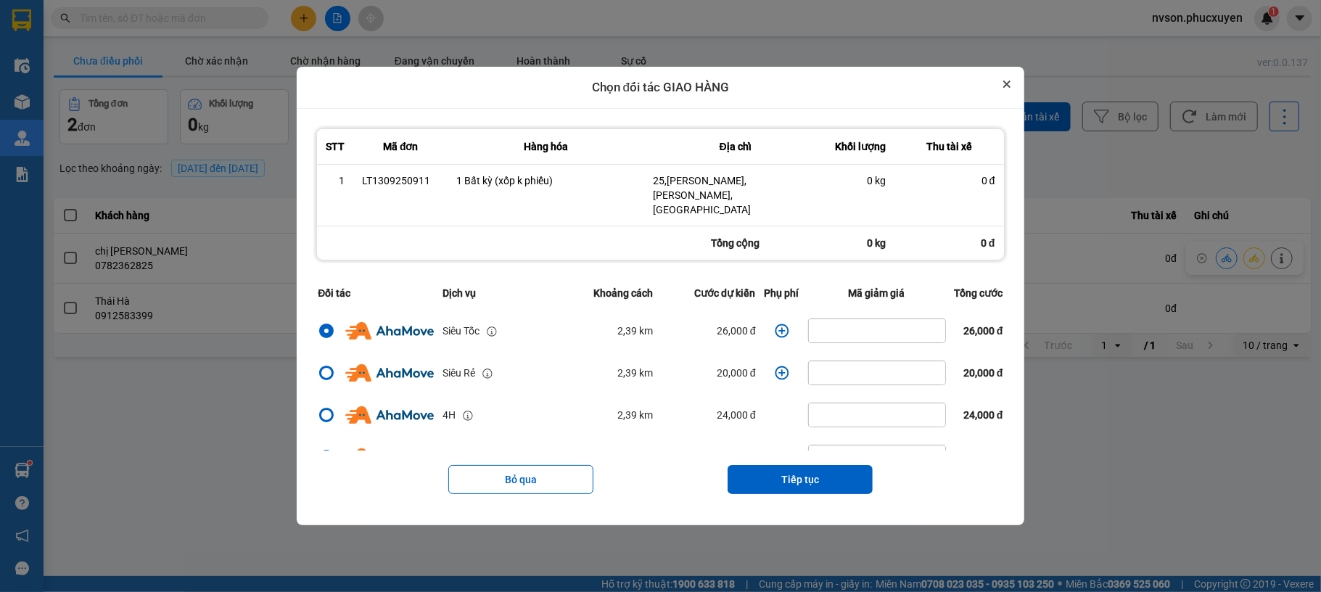
click at [1010, 88] on icon "Close" at bounding box center [1006, 84] width 7 height 7
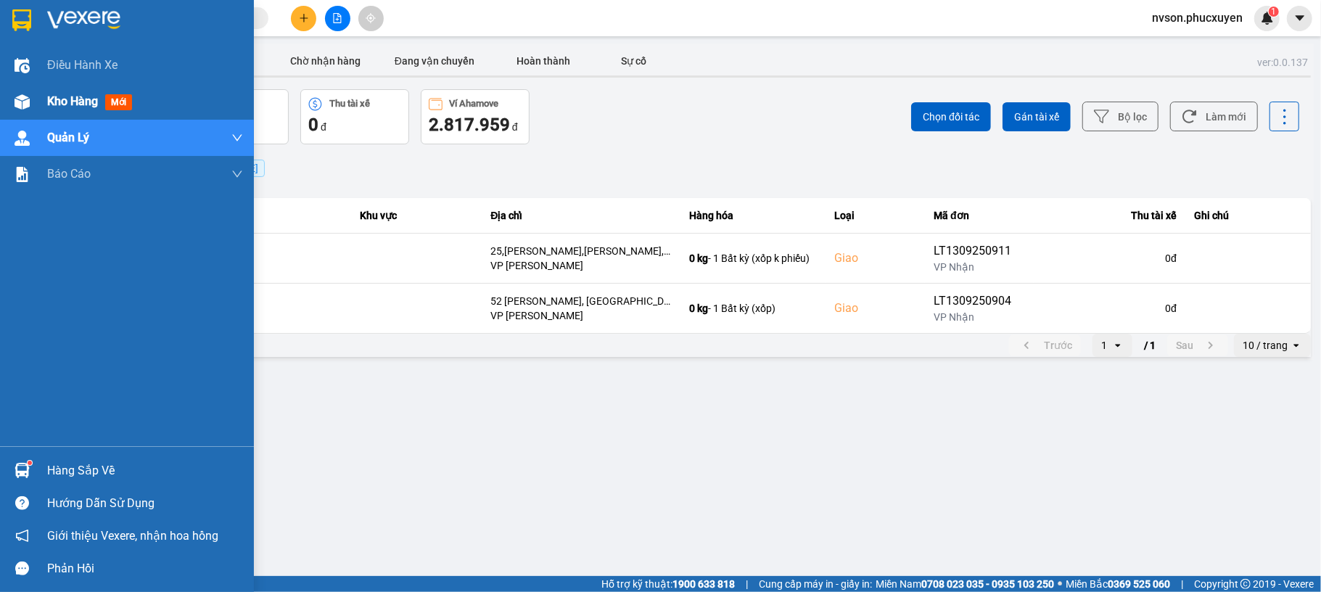
click at [21, 89] on div at bounding box center [21, 101] width 25 height 25
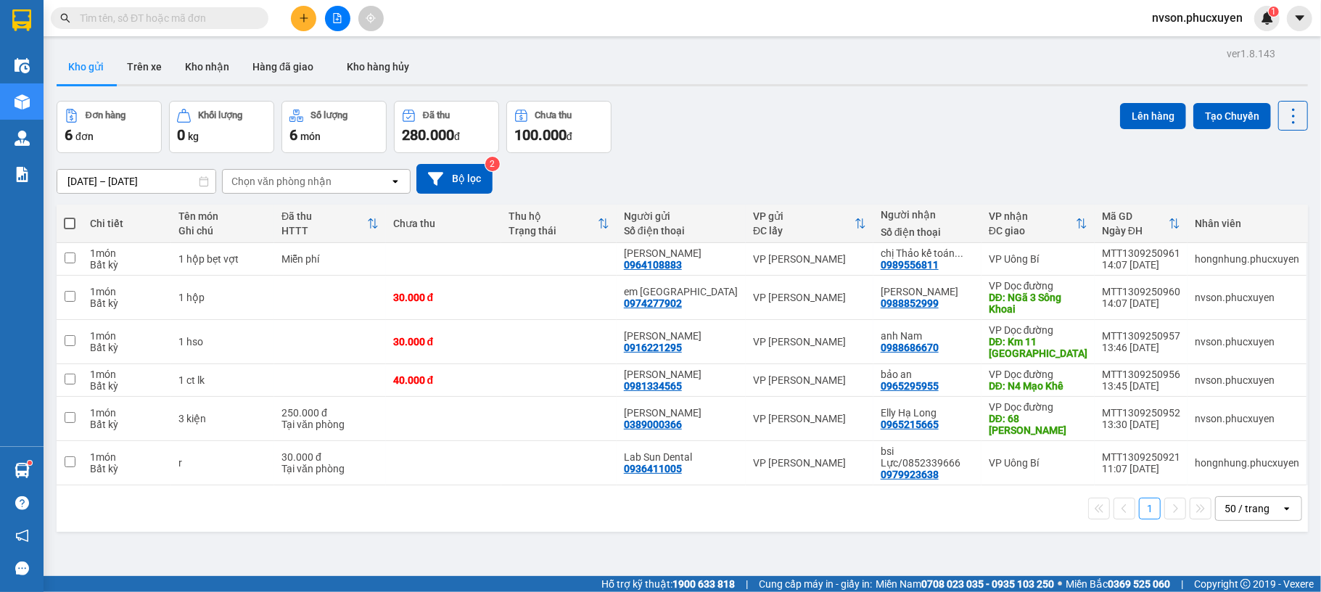
click at [218, 70] on button "Kho nhận" at bounding box center [206, 66] width 67 height 35
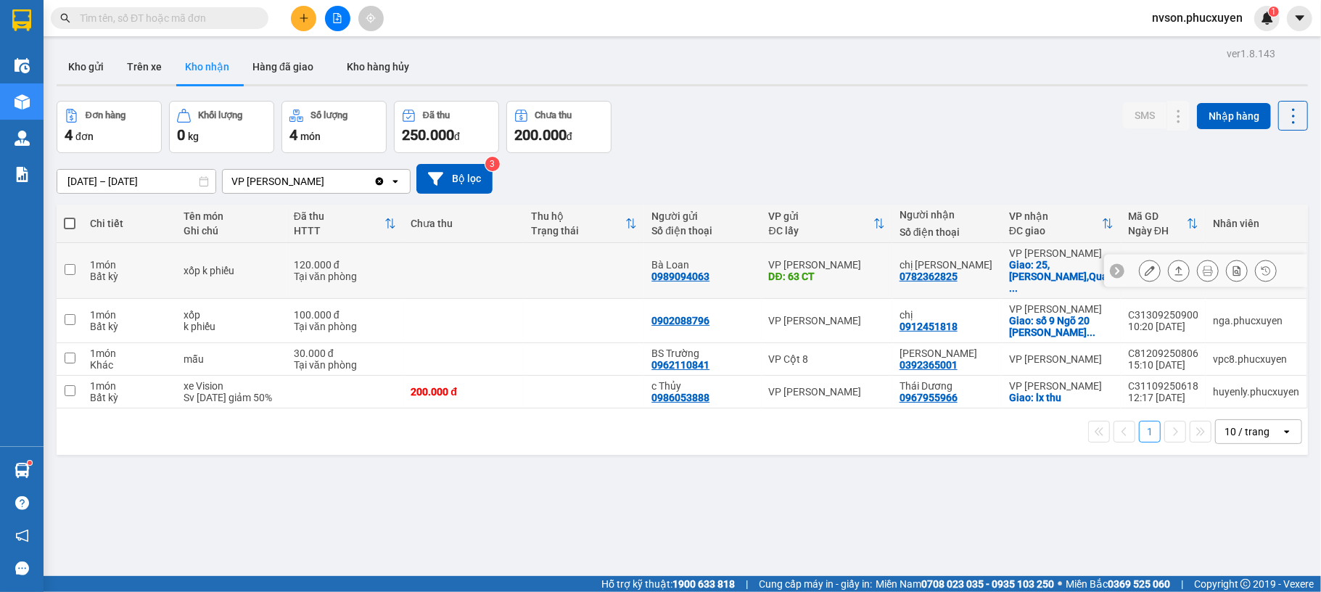
click at [1140, 276] on button at bounding box center [1150, 270] width 20 height 25
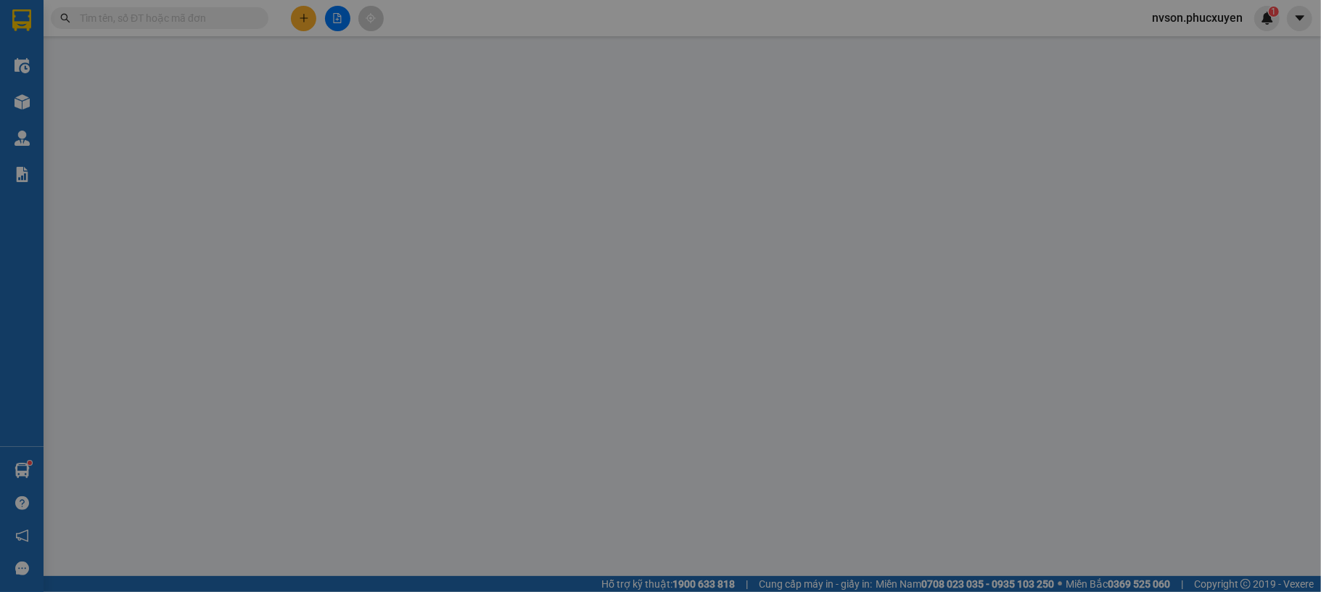
type input "0989094063"
type input "Bà Loan"
type input "63 CT"
type input "0782362825"
type input "chị Liên"
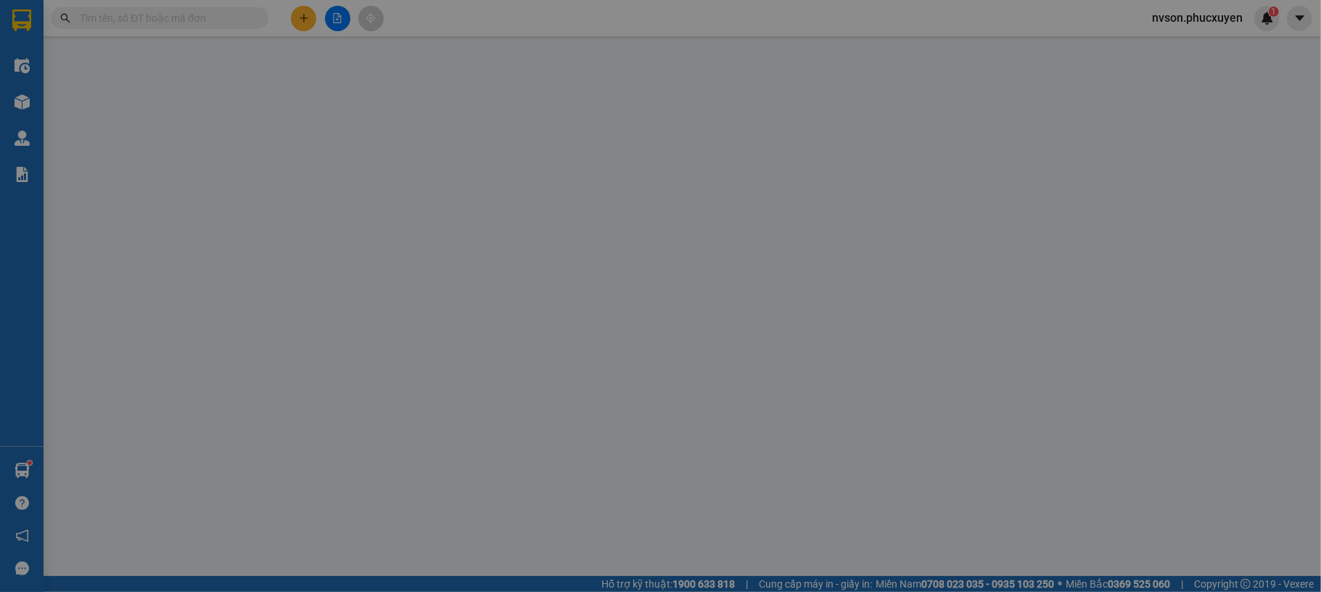
checkbox input "true"
type input "25,Nguyến Văn Huyên,Quan Hoa,Cầu Giấy"
type input "120.000"
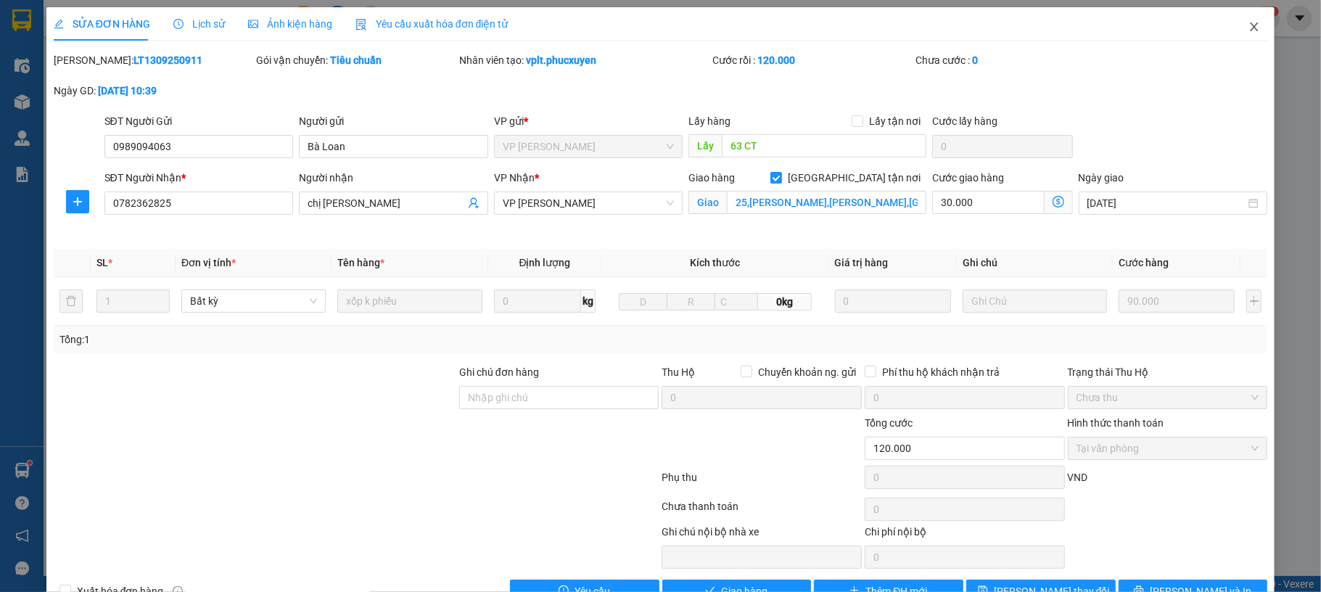
click at [1243, 33] on span "Close" at bounding box center [1254, 27] width 41 height 41
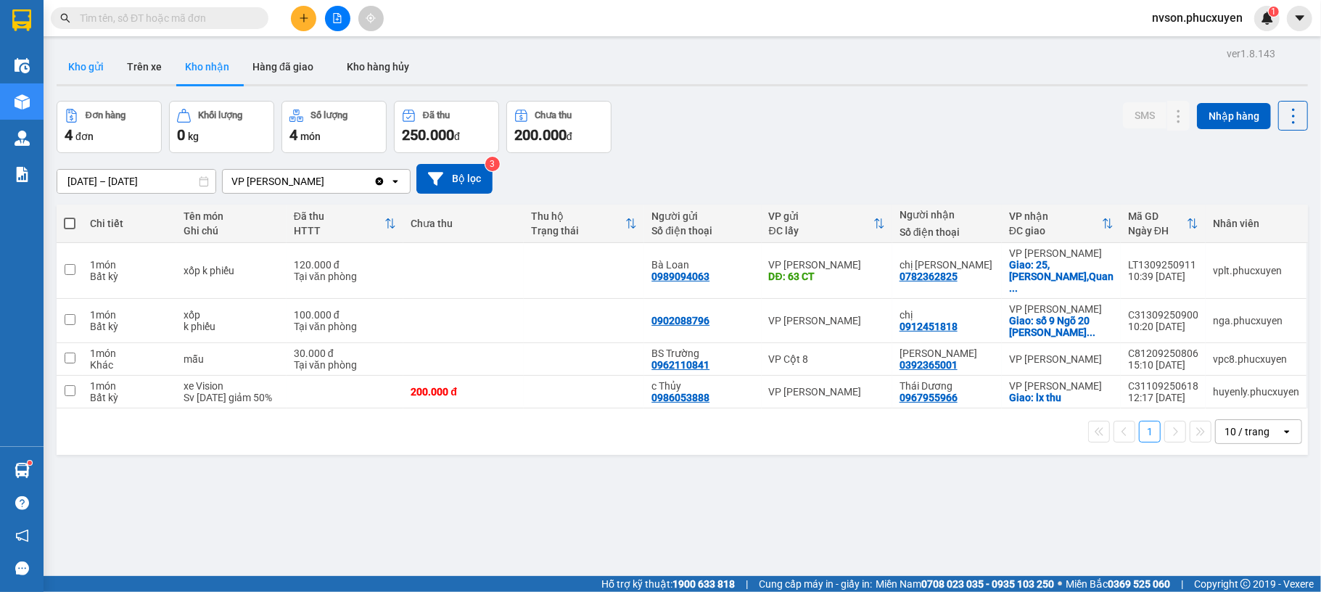
click at [105, 68] on button "Kho gửi" at bounding box center [86, 66] width 59 height 35
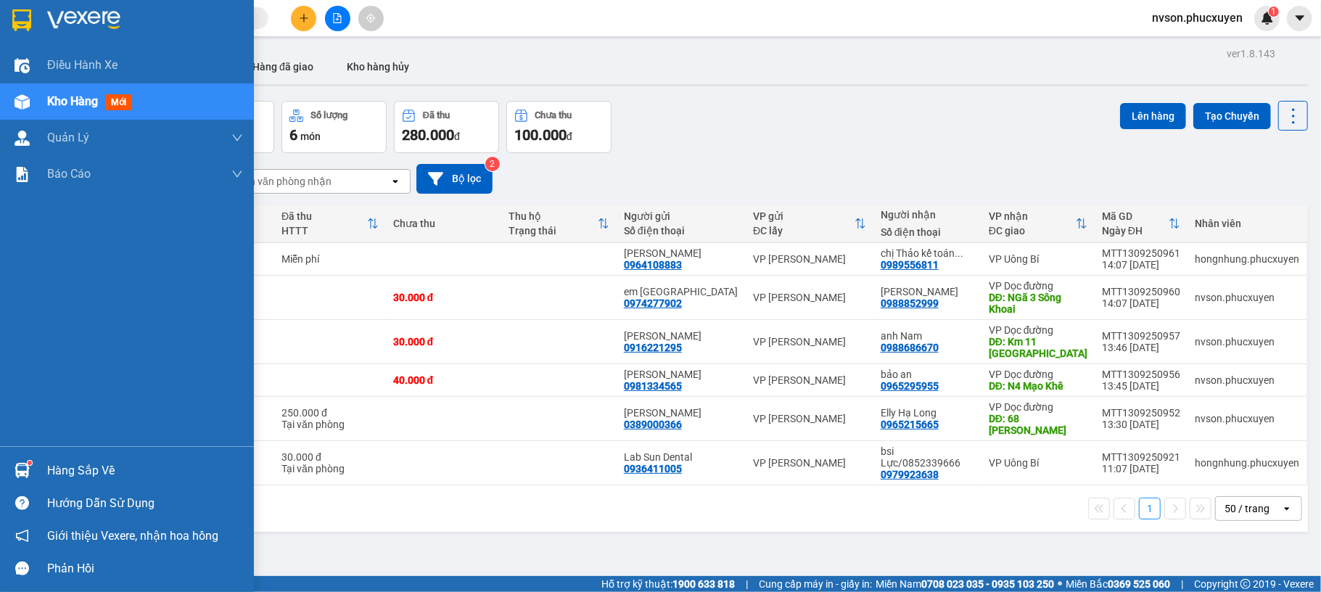
click at [16, 465] on img at bounding box center [22, 470] width 15 height 15
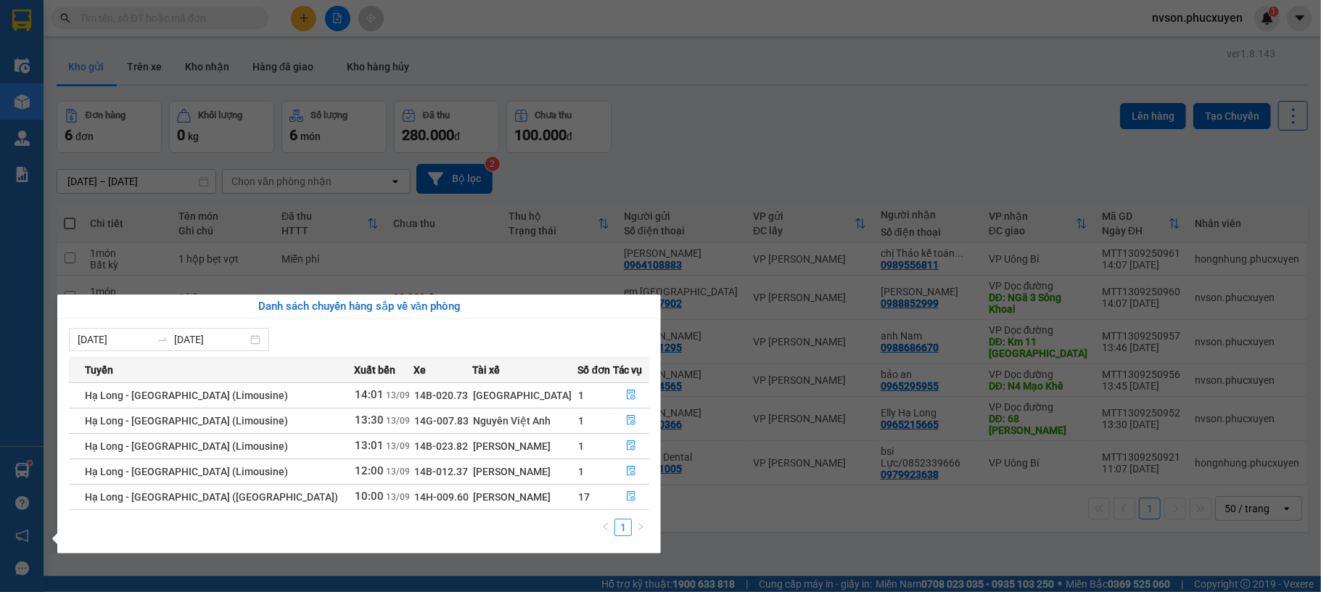
click at [714, 151] on section "Kết quả tìm kiếm ( 0 ) Bộ lọc No Data nvson.phucxuyen 1 Điều hành xe Kho hàng m…" at bounding box center [660, 296] width 1321 height 592
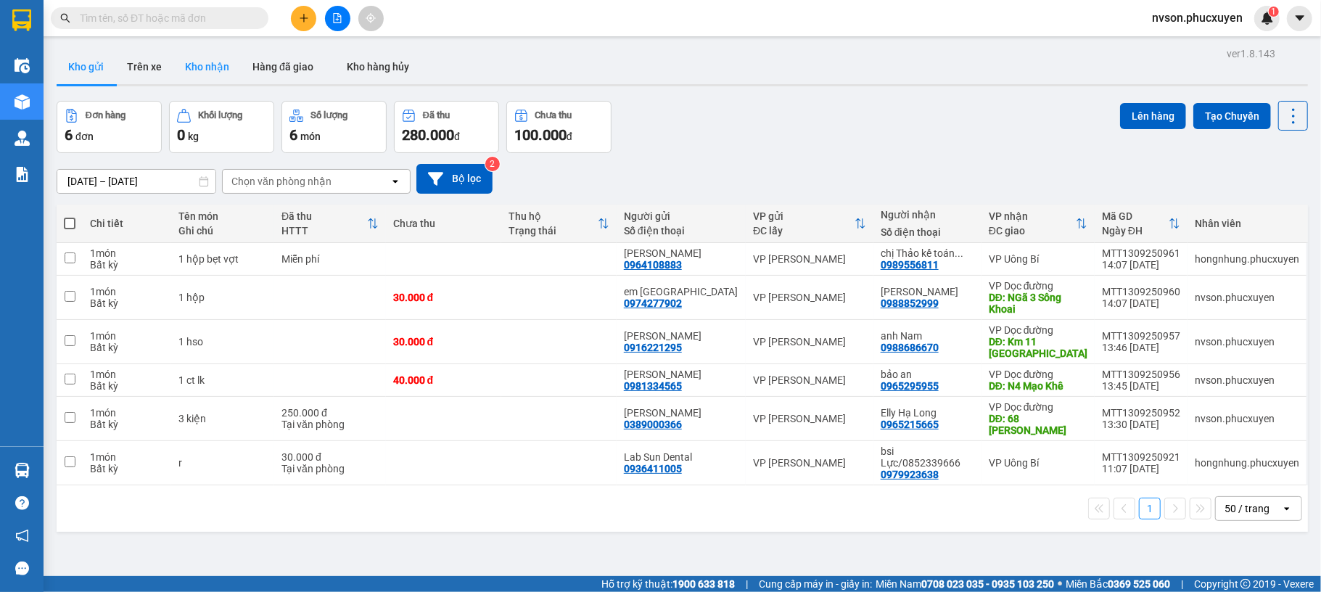
click at [216, 65] on button "Kho nhận" at bounding box center [206, 66] width 67 height 35
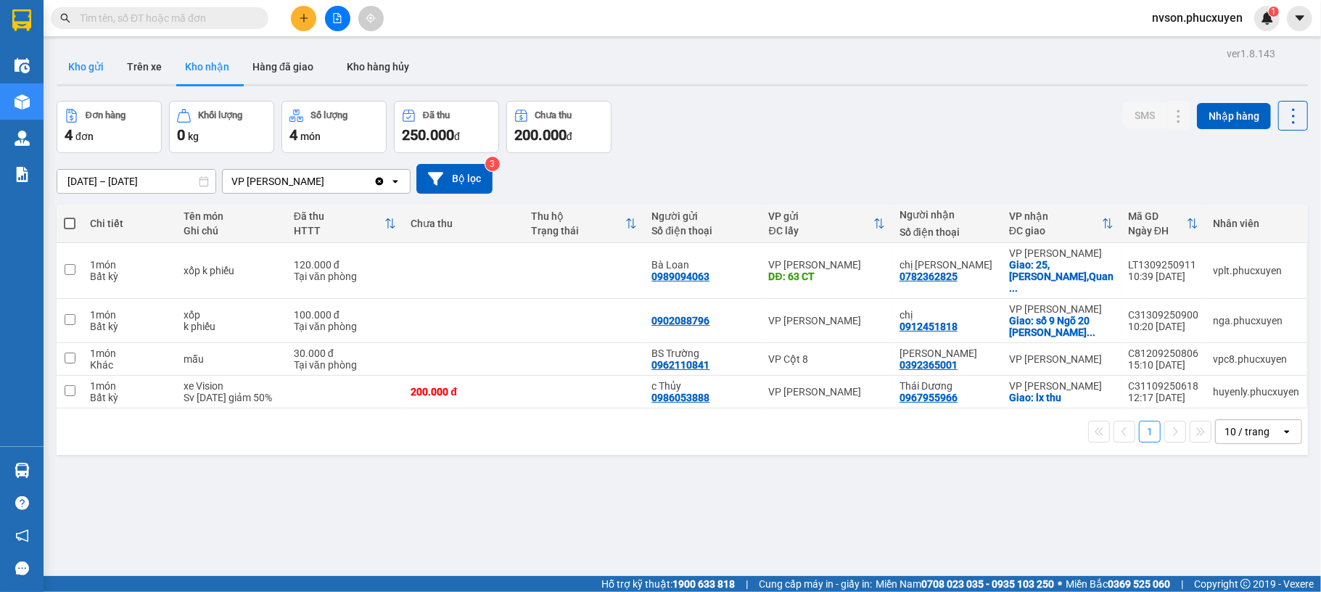
click at [80, 74] on button "Kho gửi" at bounding box center [86, 66] width 59 height 35
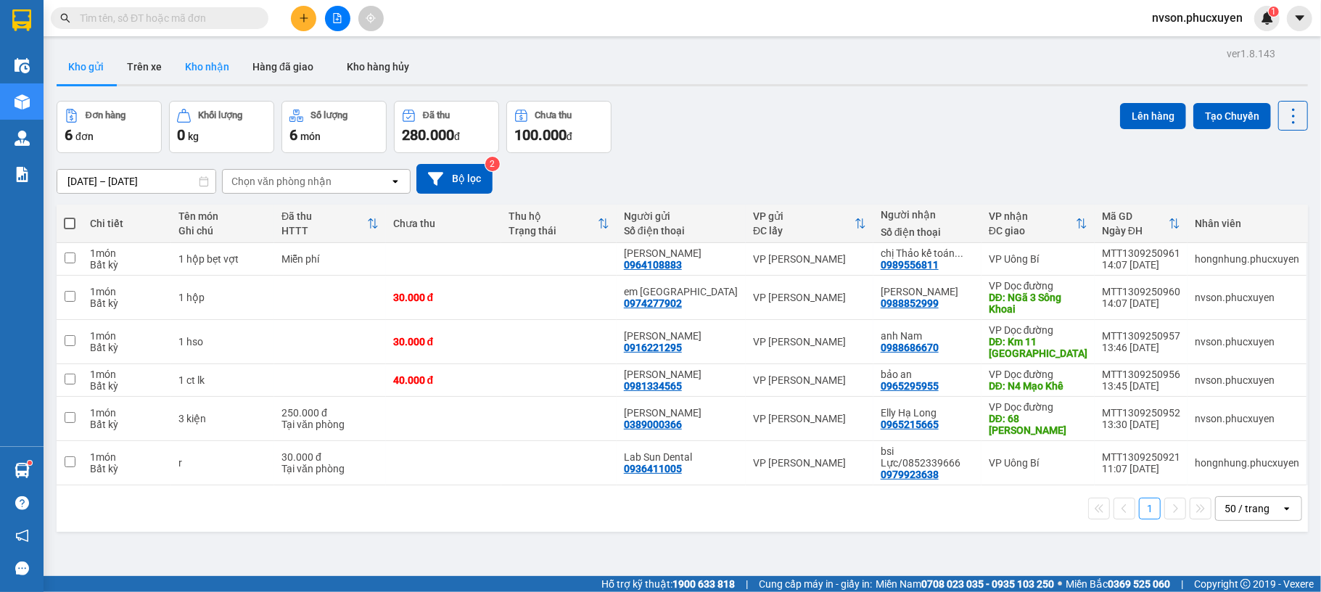
click at [218, 71] on button "Kho nhận" at bounding box center [206, 66] width 67 height 35
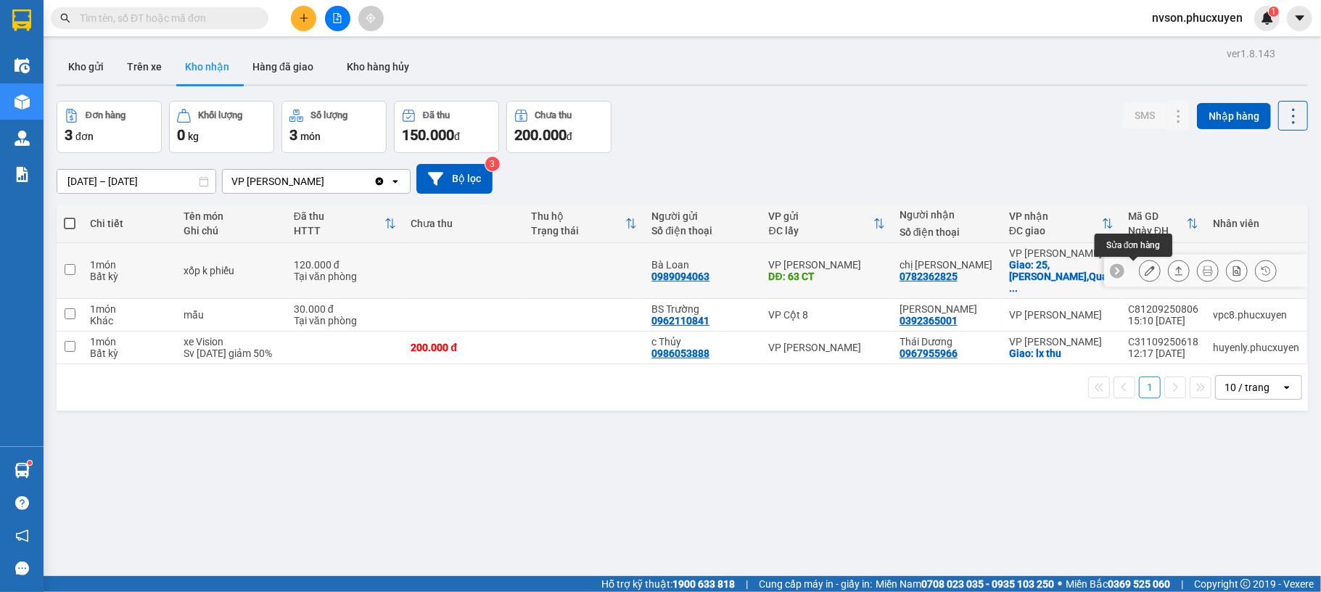
click at [1140, 271] on button at bounding box center [1150, 270] width 20 height 25
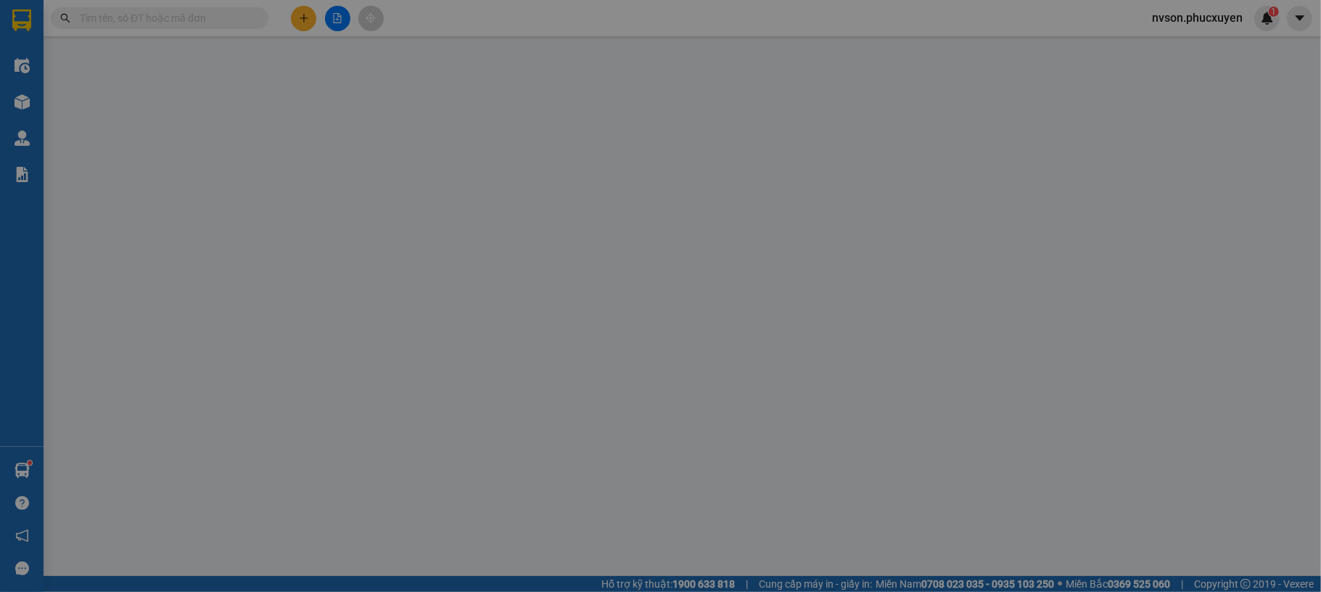
type input "0989094063"
type input "Bà Loan"
type input "63 CT"
type input "0782362825"
type input "chị Liên"
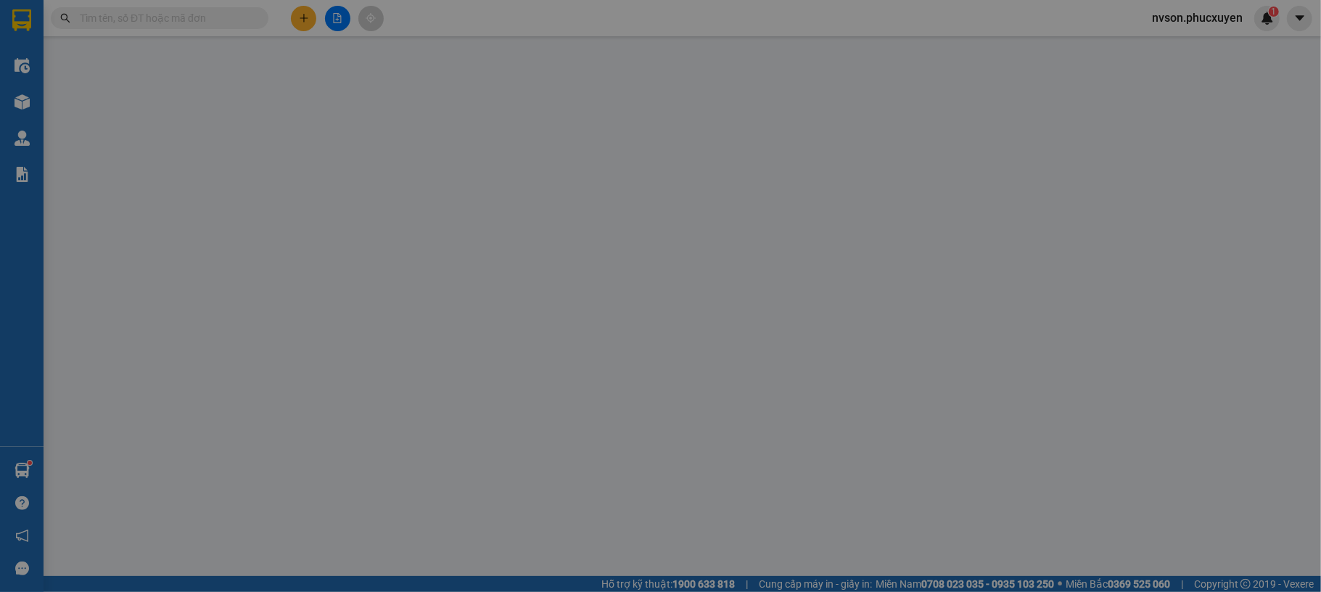
checkbox input "true"
type input "25,Nguyến Văn Huyên,Quan Hoa,Cầu Giấy"
type input "120.000"
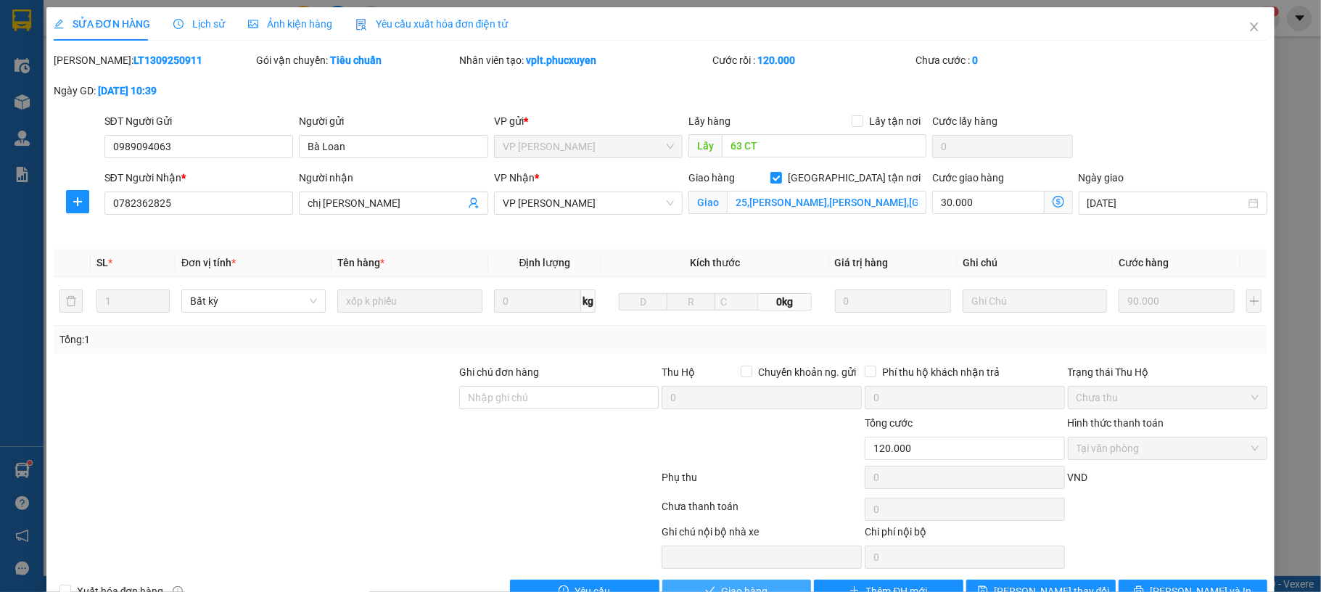
click at [756, 583] on span "Giao hàng" at bounding box center [744, 591] width 46 height 16
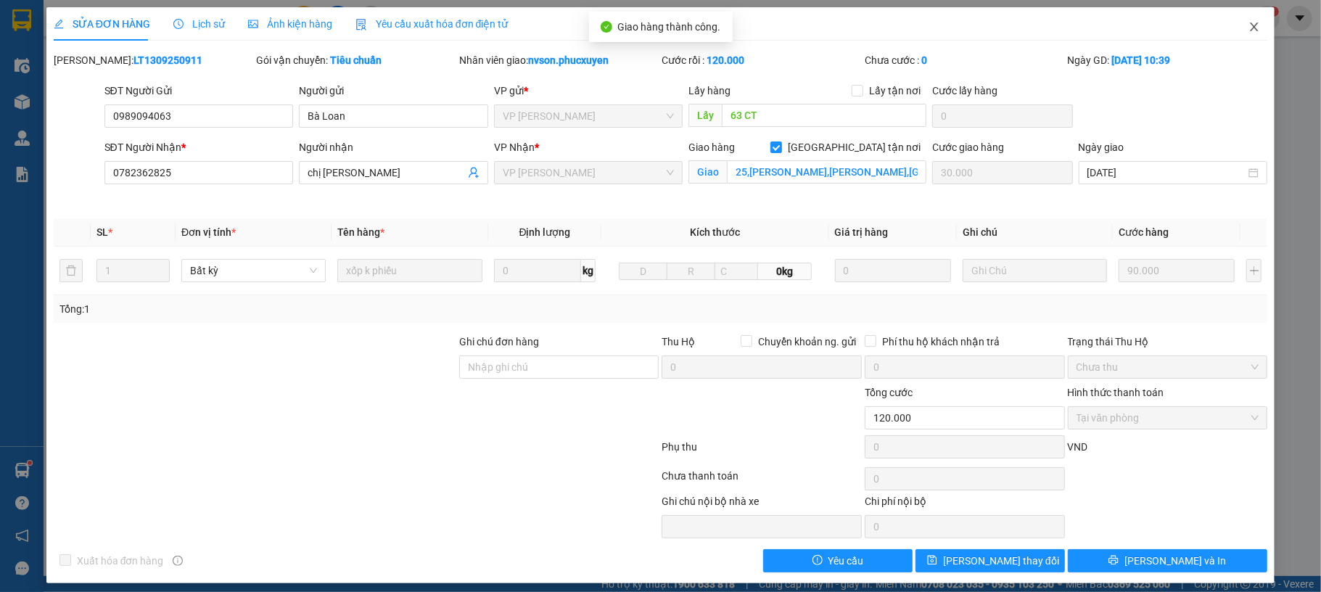
click at [1234, 15] on span "Close" at bounding box center [1254, 27] width 41 height 41
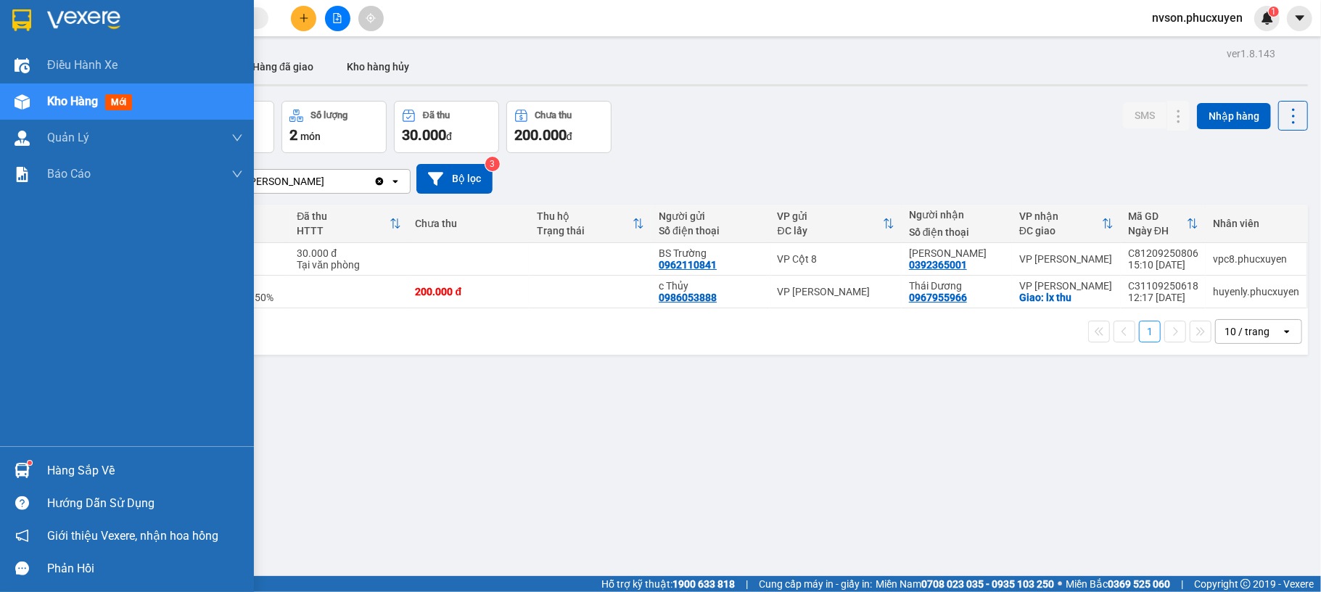
click at [81, 482] on div "Hàng sắp về" at bounding box center [127, 470] width 254 height 33
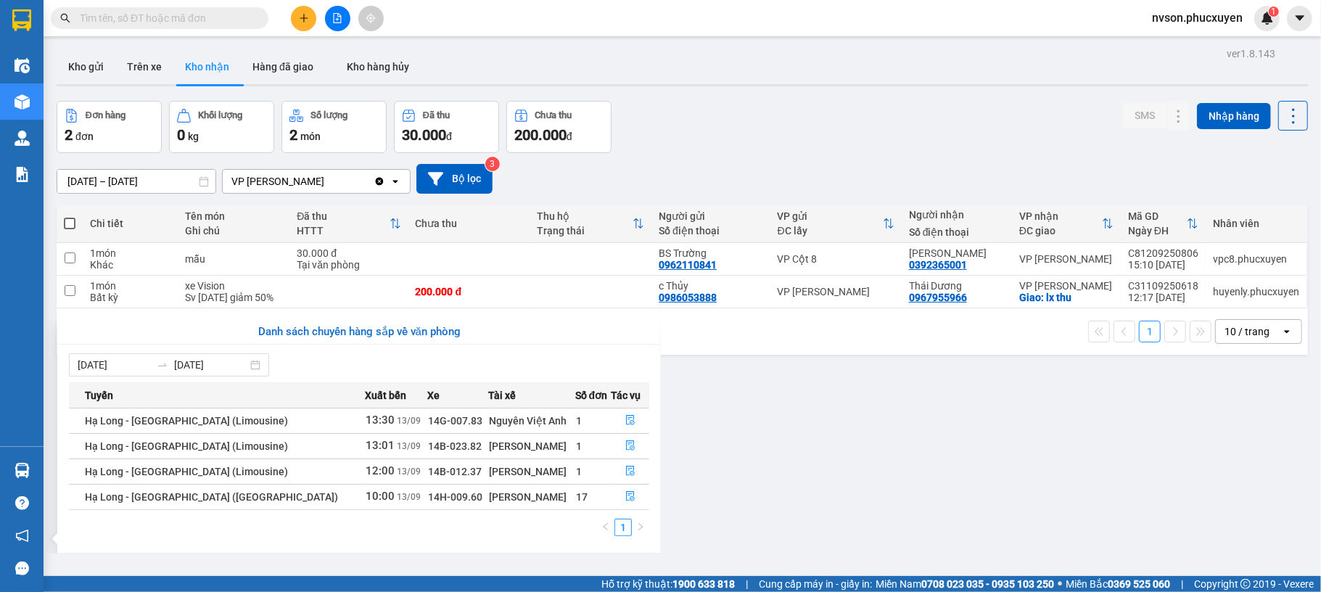
click at [851, 477] on section "Kết quả tìm kiếm ( 0 ) Bộ lọc No Data nvson.phucxuyen 1 Điều hành xe Kho hàng m…" at bounding box center [660, 296] width 1321 height 592
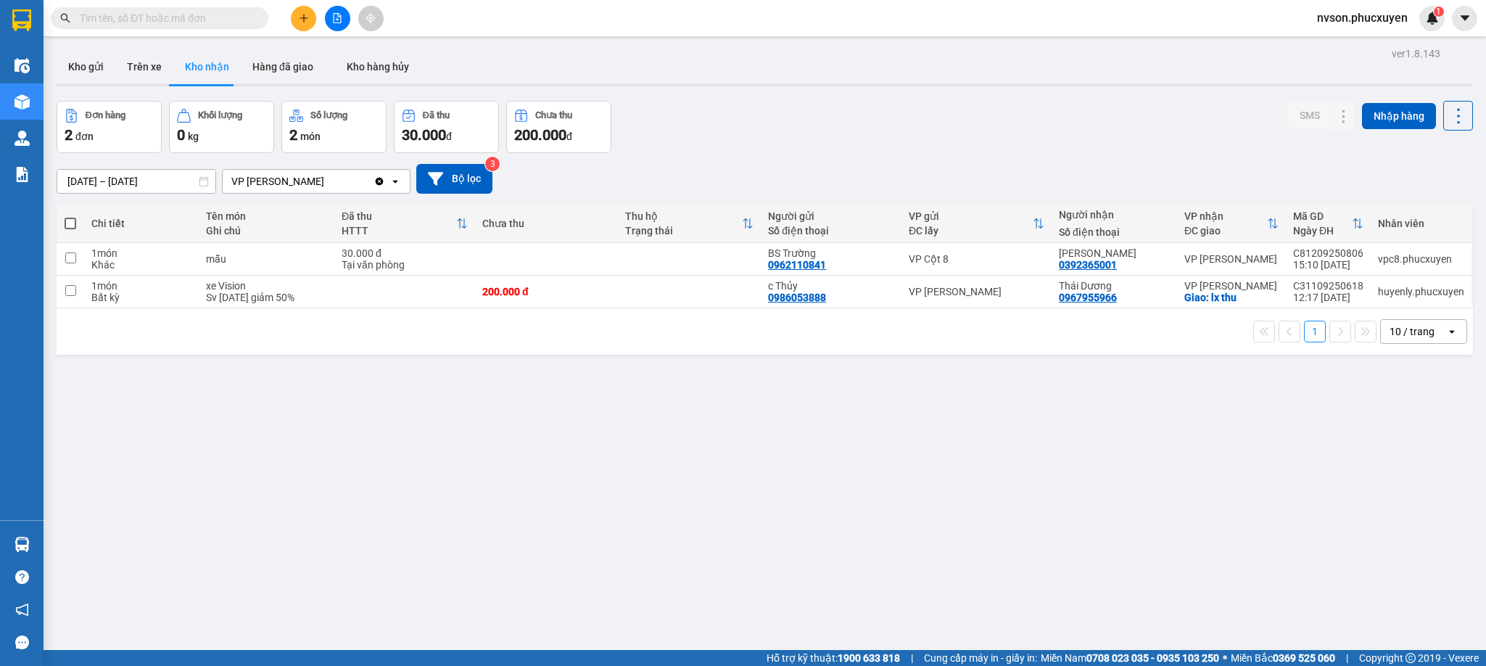
drag, startPoint x: 1263, startPoint y: 1, endPoint x: 978, endPoint y: 133, distance: 314.1
click at [978, 133] on div "Đơn hàng 2 đơn Khối lượng 0 kg Số lượng 2 món Đã thu 30.000 đ Chưa thu 200.000 …" at bounding box center [765, 127] width 1417 height 52
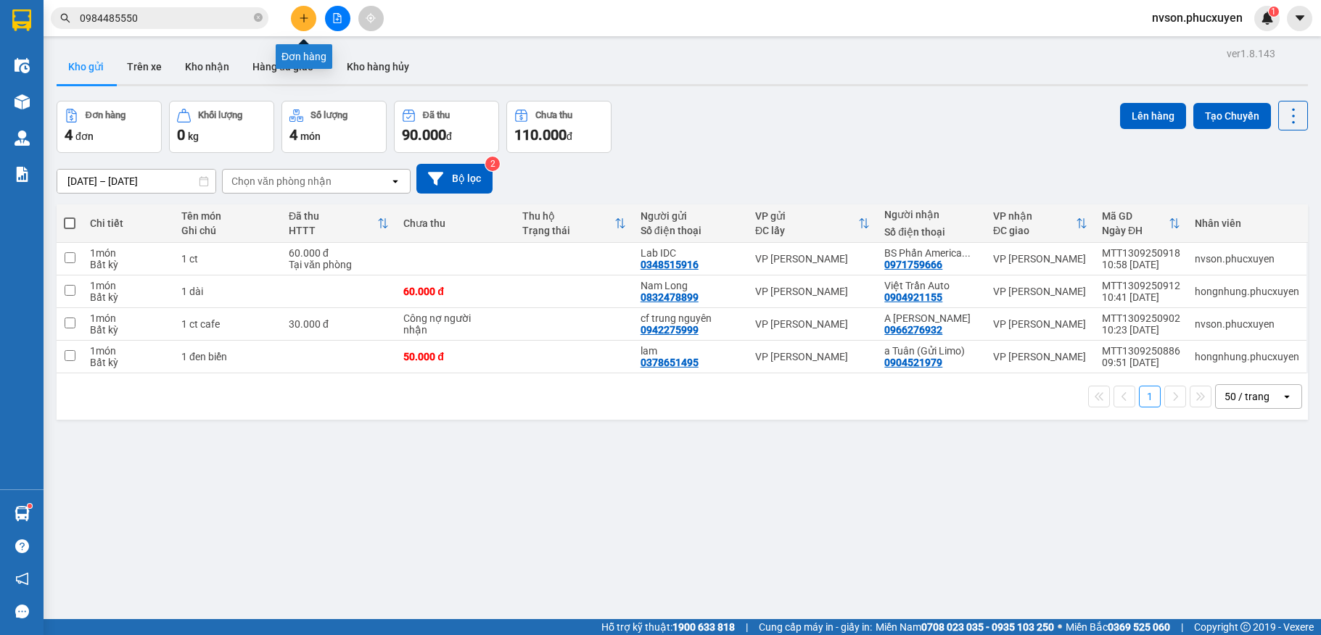
click at [308, 16] on icon "plus" at bounding box center [304, 18] width 10 height 10
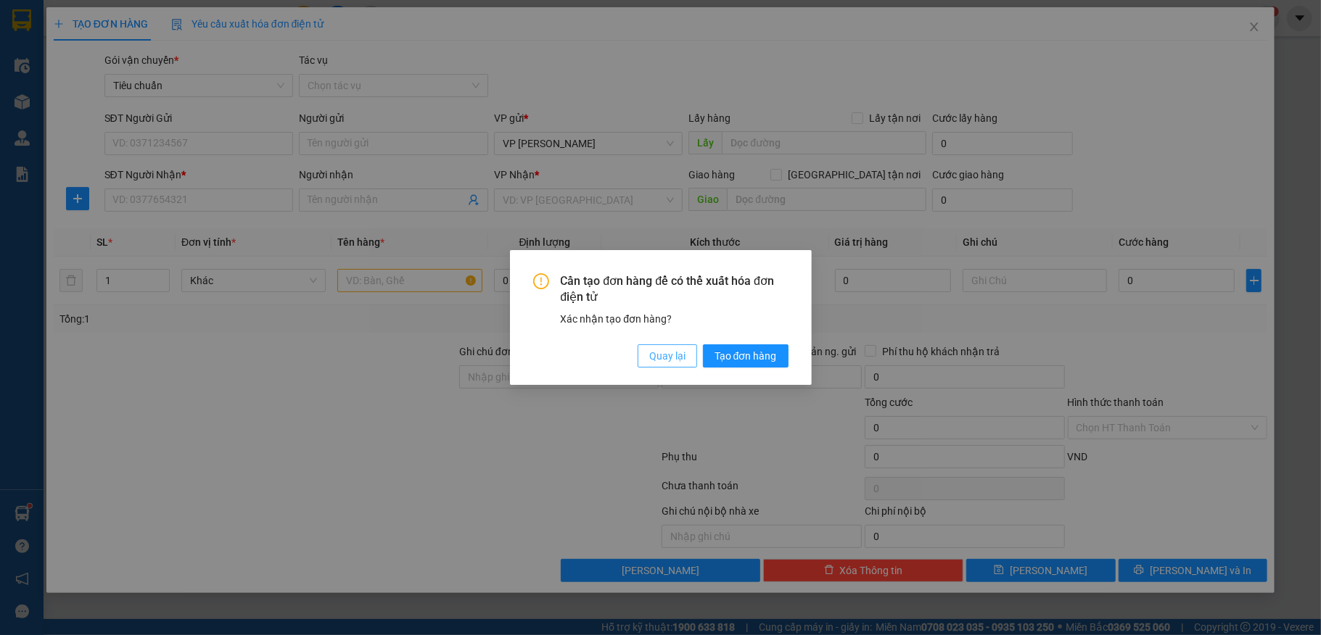
click at [665, 358] on span "Quay lại" at bounding box center [667, 356] width 36 height 16
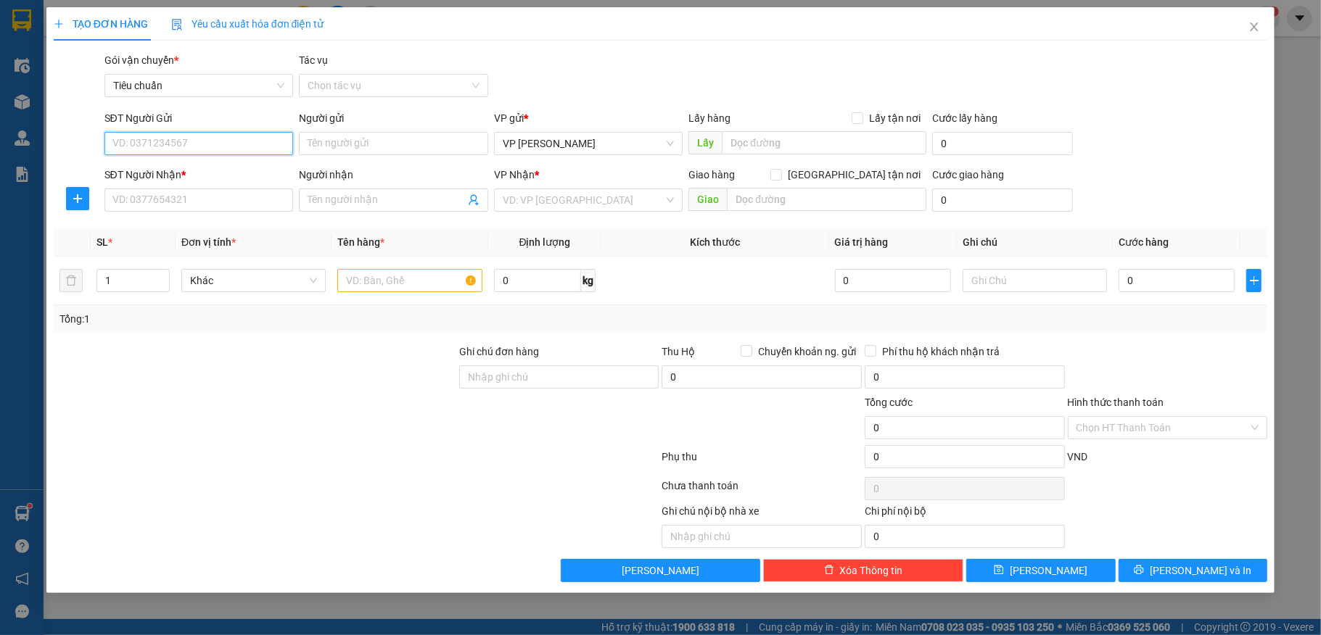
click at [210, 136] on input "SĐT Người Gửi" at bounding box center [198, 143] width 189 height 23
type input "0981334565"
click at [210, 139] on input "0981334565" at bounding box center [198, 143] width 189 height 23
click at [215, 172] on div "0981334565 - Cty Thiên Minh" at bounding box center [199, 173] width 172 height 16
type input "[PERSON_NAME]"
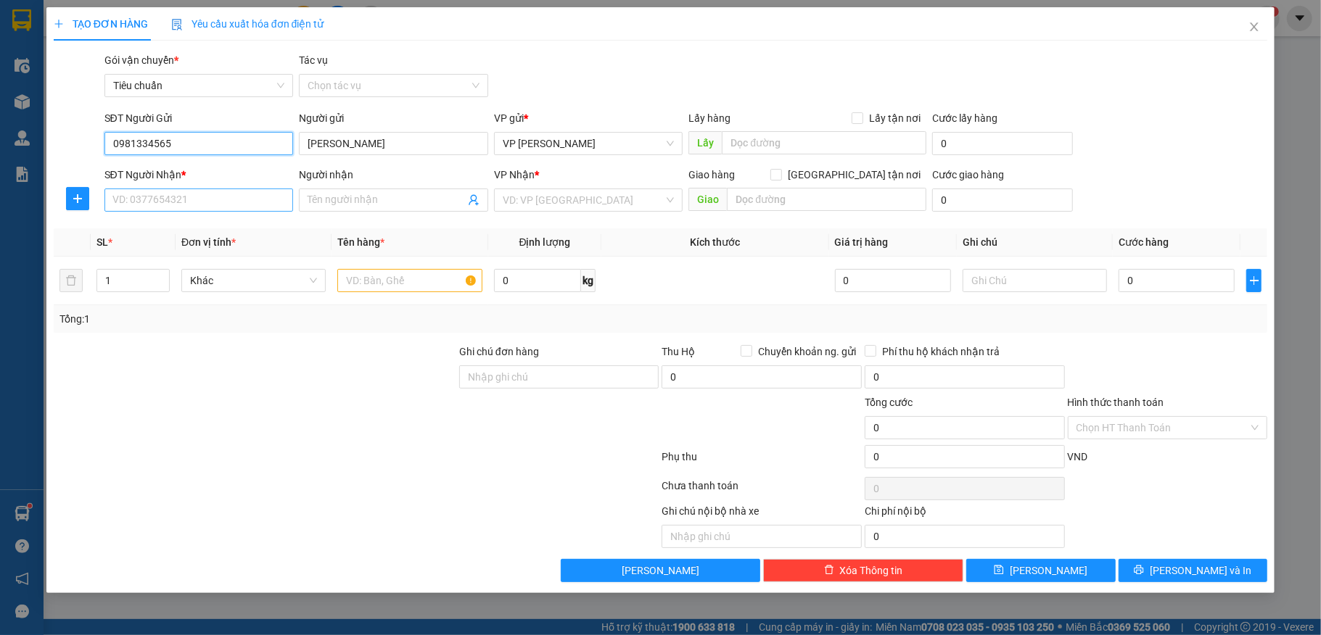
type input "0981334565"
click at [202, 206] on input "SĐT Người Nhận *" at bounding box center [198, 200] width 189 height 23
type input "0965295955"
click at [198, 224] on div "0965295955 - bảo an" at bounding box center [199, 230] width 172 height 16
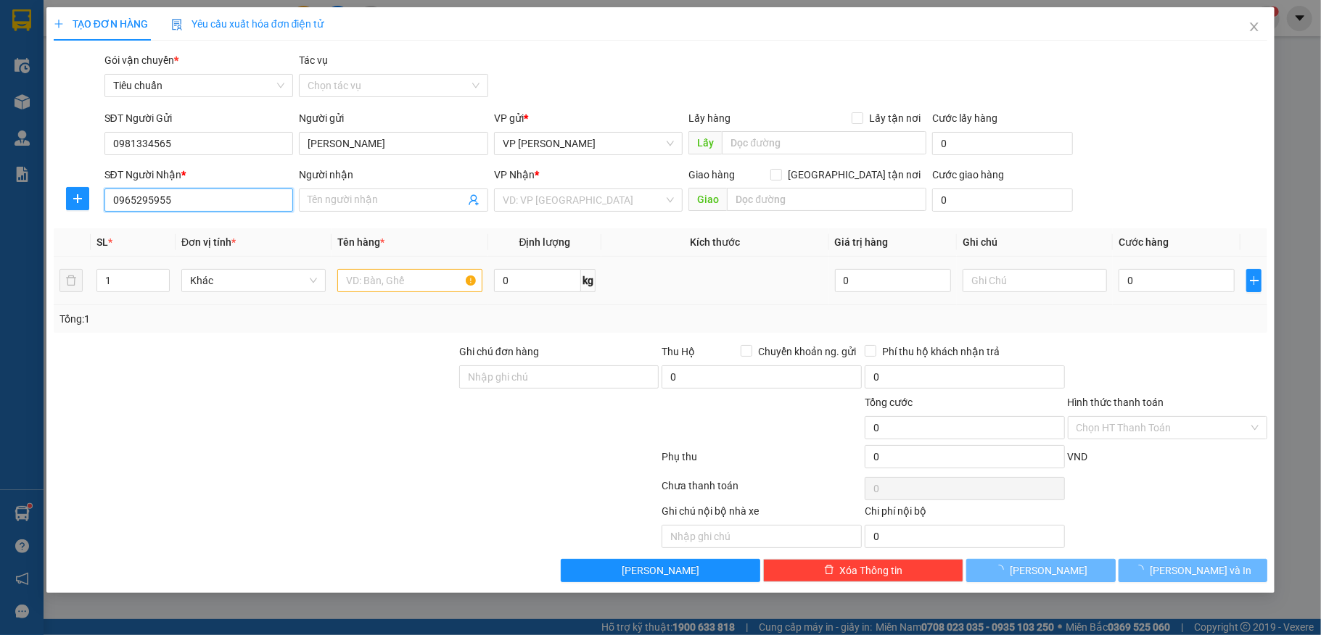
type input "bảo an"
type input "N4 Mạo Khê"
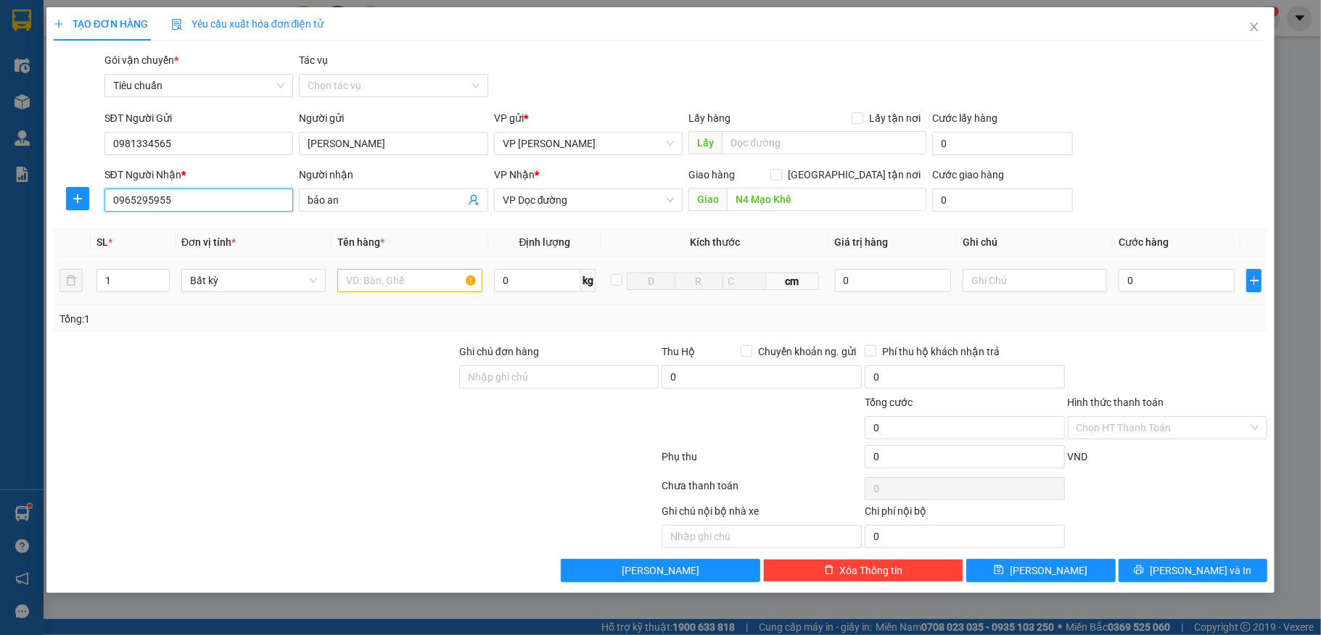
type input "0965295955"
click at [421, 286] on input "text" at bounding box center [409, 280] width 144 height 23
type input "1 ct lk"
click at [1155, 286] on input "0" at bounding box center [1177, 280] width 116 height 23
type input "40"
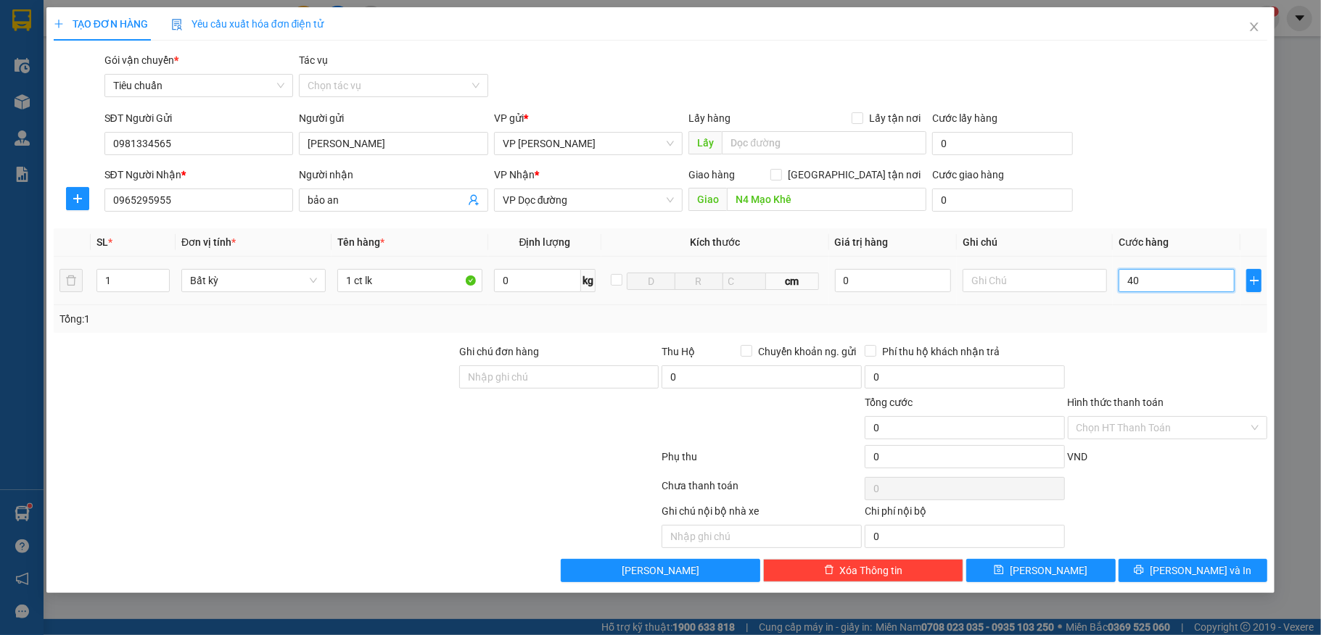
type input "40"
type input "40.000"
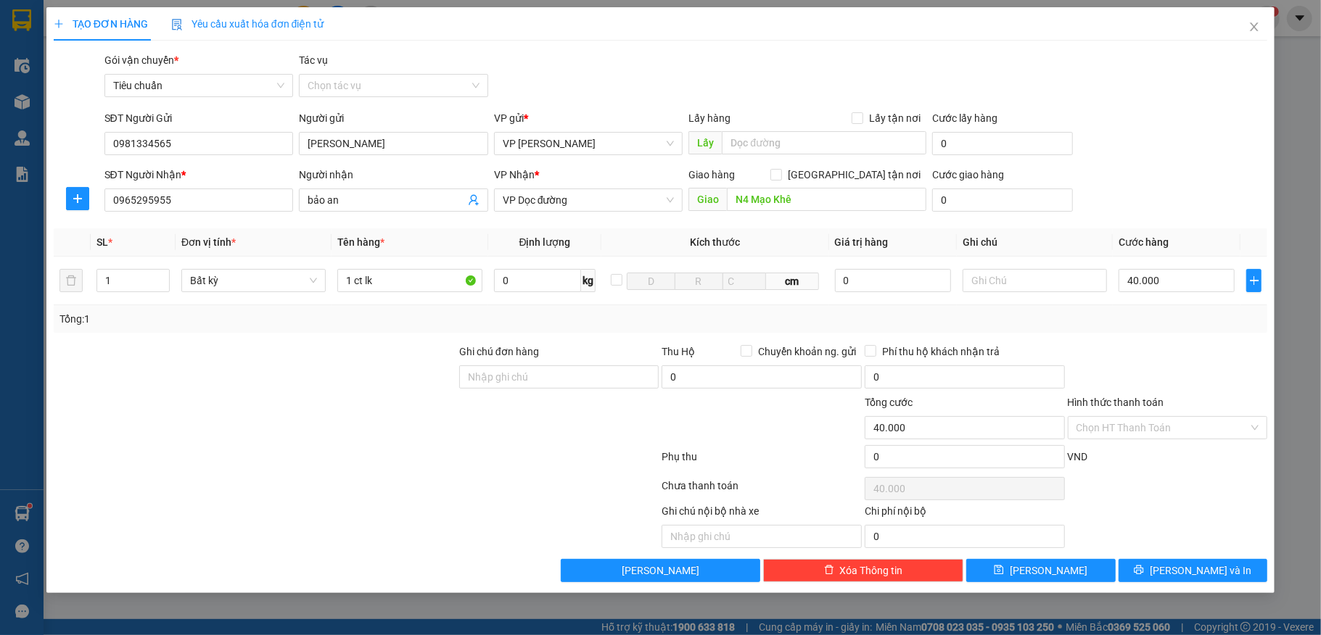
click at [1248, 143] on div "SĐT Người Gửi 0981334565 Người gửi Cty Thiên Minh VP gửi * VP Dương Đình Nghệ L…" at bounding box center [686, 135] width 1169 height 51
click at [1179, 567] on span "[PERSON_NAME] và In" at bounding box center [1201, 571] width 102 height 16
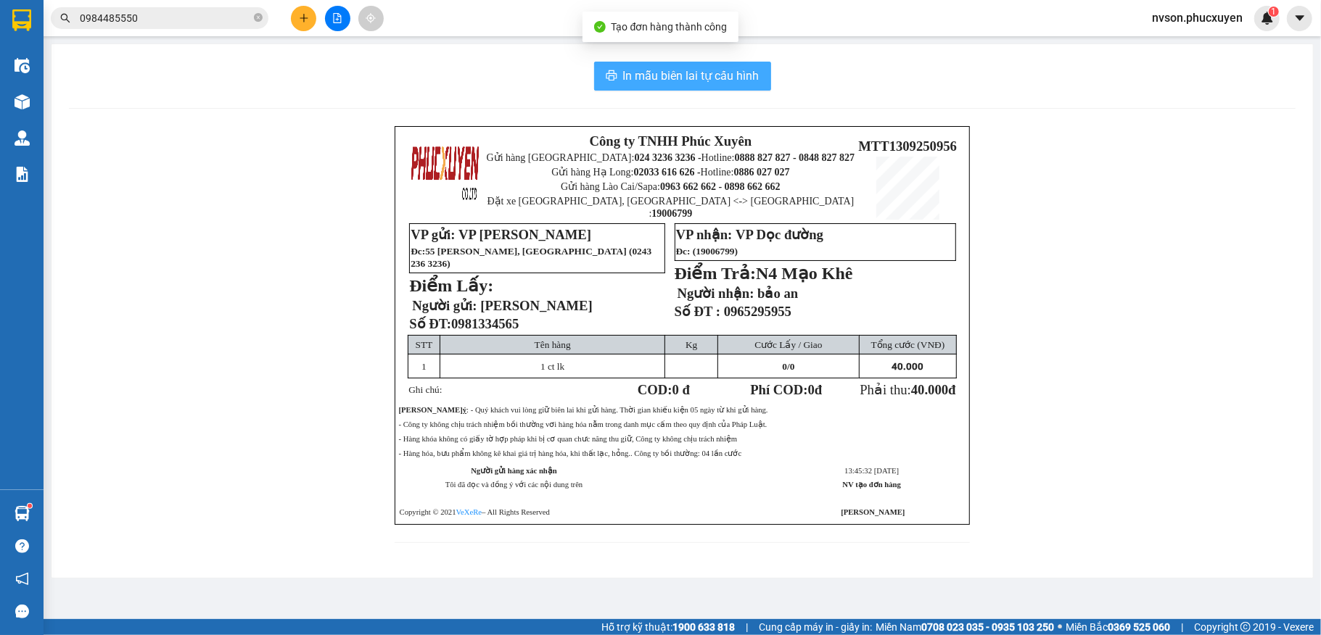
click at [648, 67] on span "In mẫu biên lai tự cấu hình" at bounding box center [691, 76] width 136 height 18
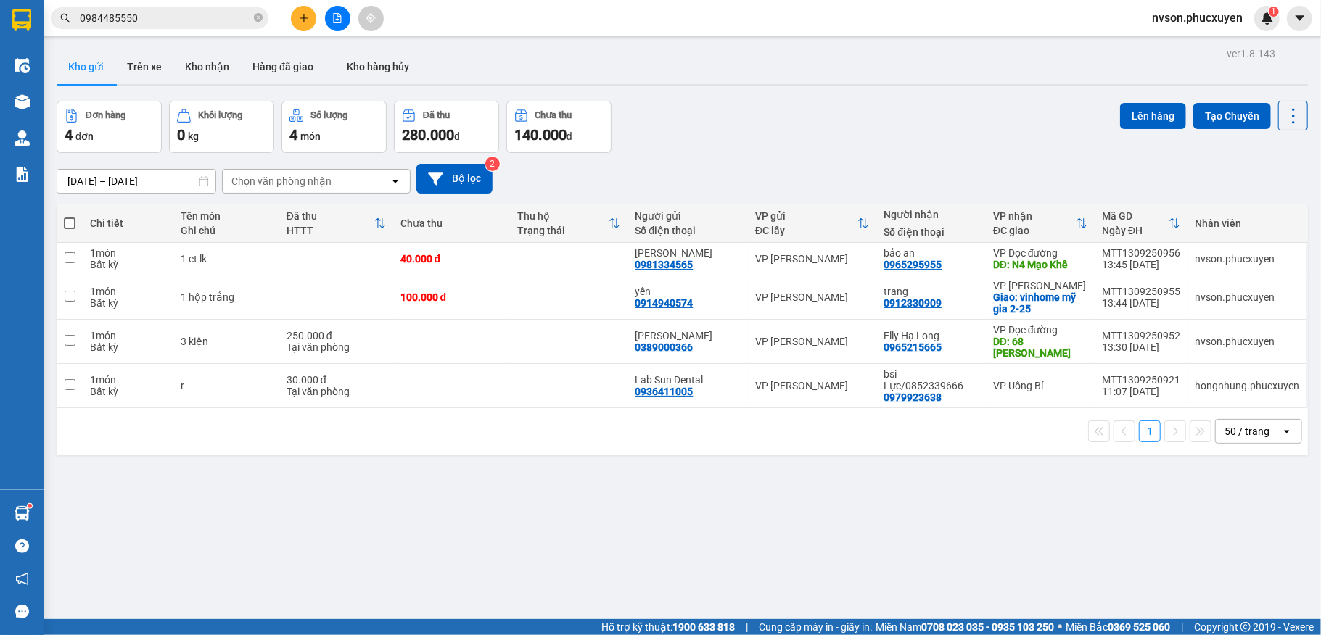
click at [308, 18] on icon "plus" at bounding box center [304, 17] width 8 height 1
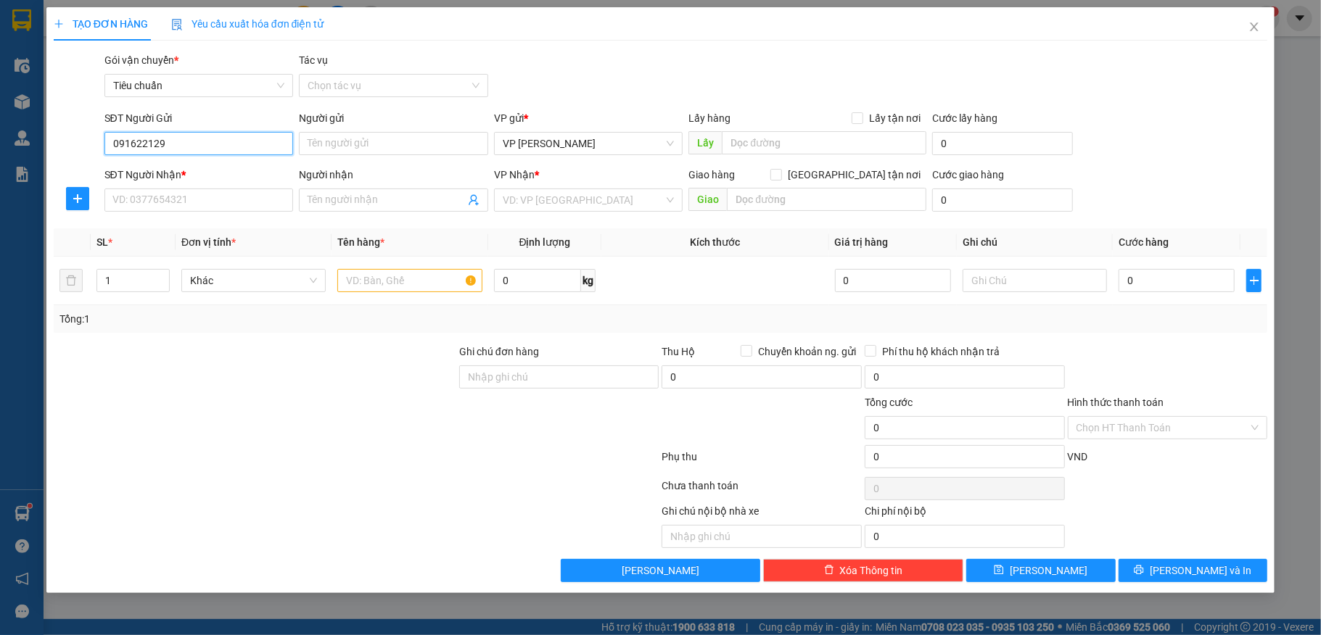
type input "0916221295"
click at [235, 173] on div "0916221295 - Anh Hải" at bounding box center [199, 173] width 172 height 16
type input "[PERSON_NAME]"
type input "0916221295"
click at [222, 197] on input "SĐT Người Nhận *" at bounding box center [198, 200] width 189 height 23
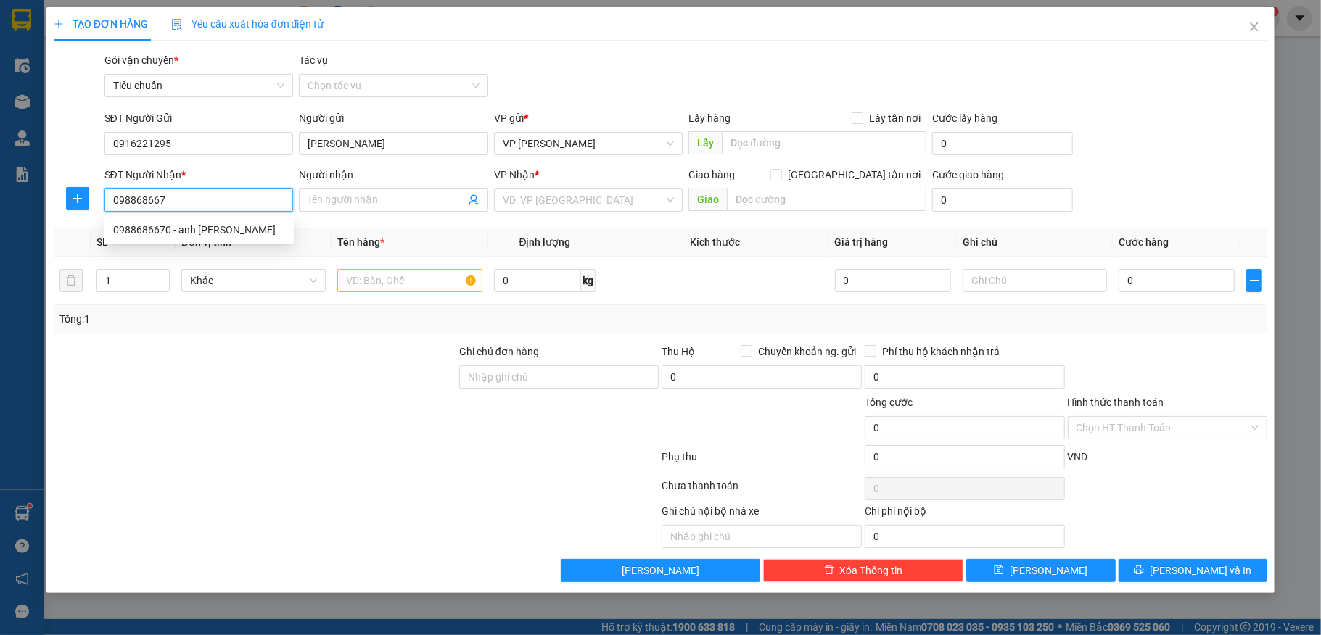
type input "0988686670"
click at [202, 222] on div "0988686670 - anh Nam" at bounding box center [199, 230] width 172 height 16
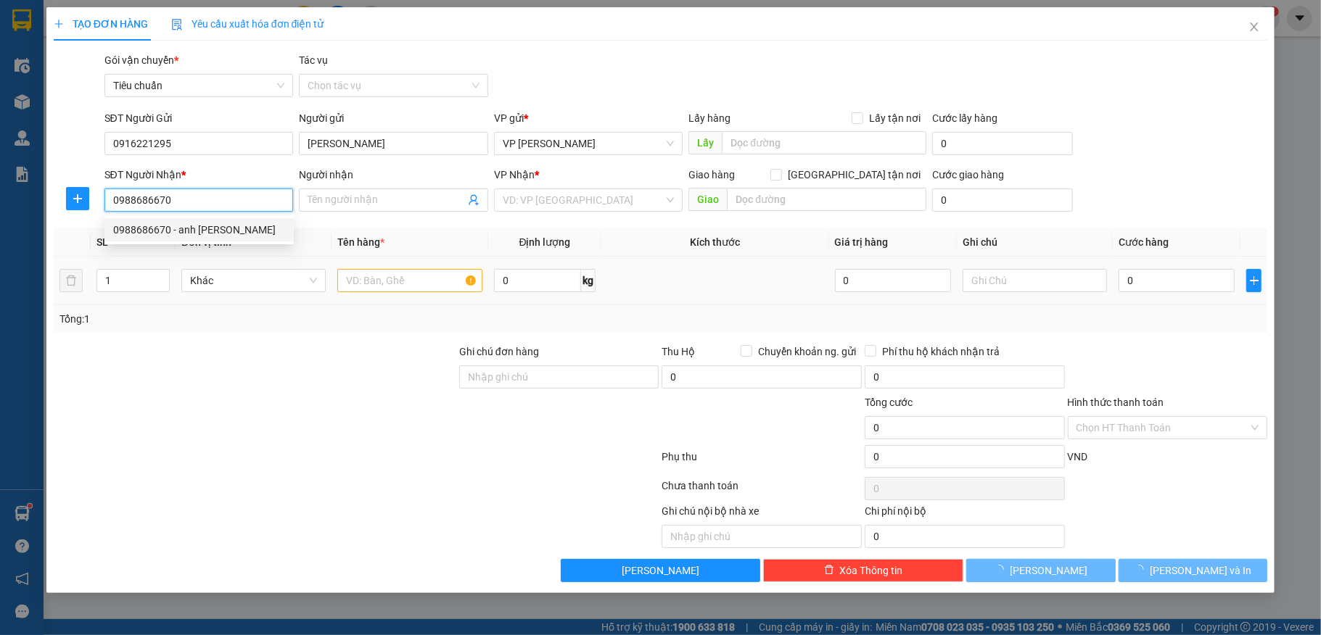
type input "anh Nam"
type input "Km 11 [GEOGRAPHIC_DATA]"
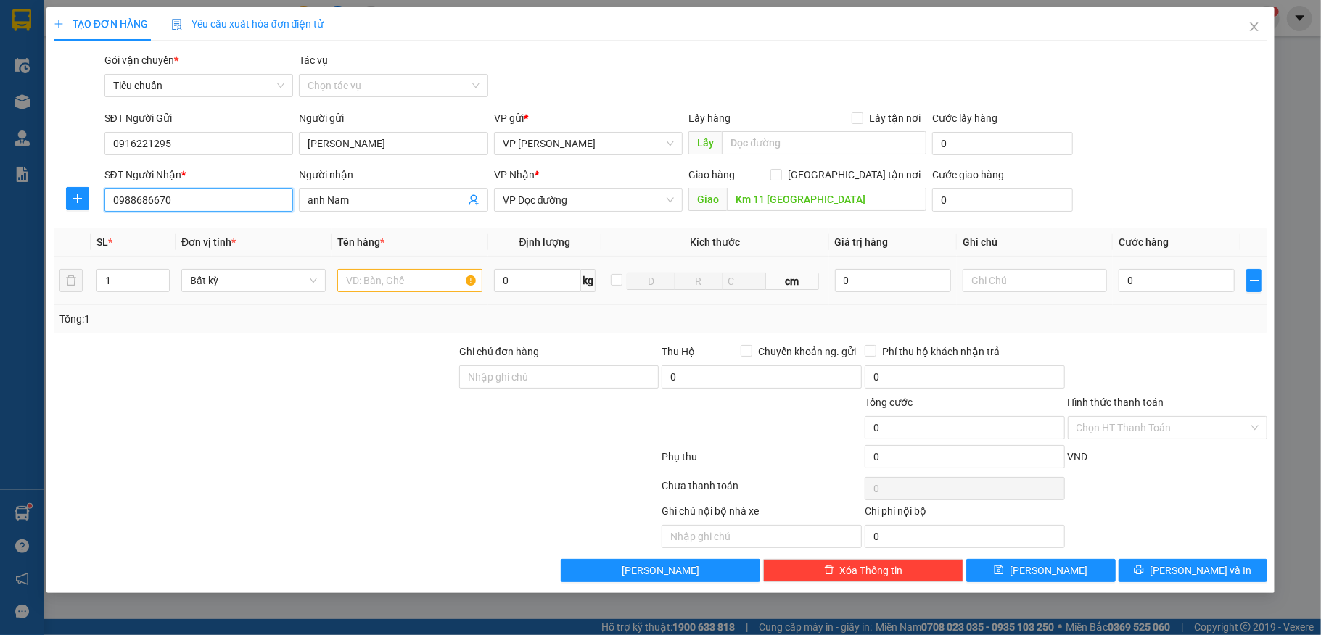
type input "0988686670"
click at [432, 285] on input "text" at bounding box center [409, 280] width 144 height 23
type input "1 hso"
click at [1187, 279] on input "0" at bounding box center [1177, 280] width 116 height 23
type input "30"
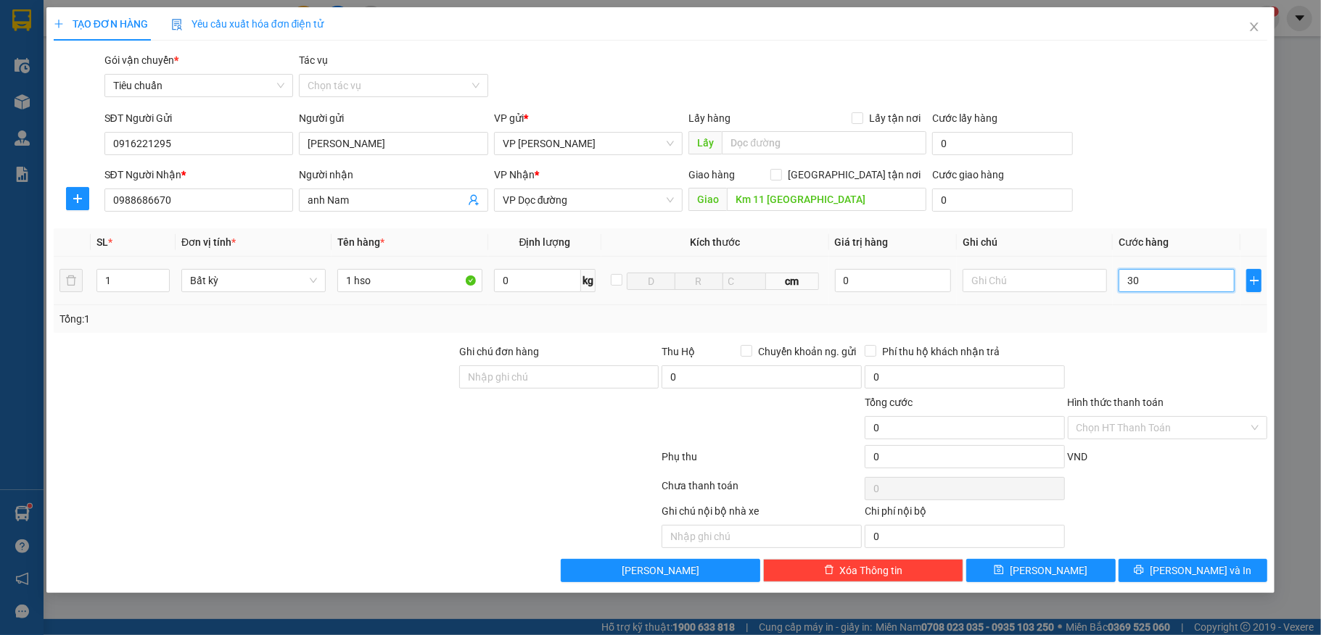
type input "30"
click at [1216, 191] on div "SĐT Người Nhận * 0988686670 Người nhận anh Nam VP Nhận * VP Dọc đường Giao hàng…" at bounding box center [686, 192] width 1169 height 51
type input "30.000"
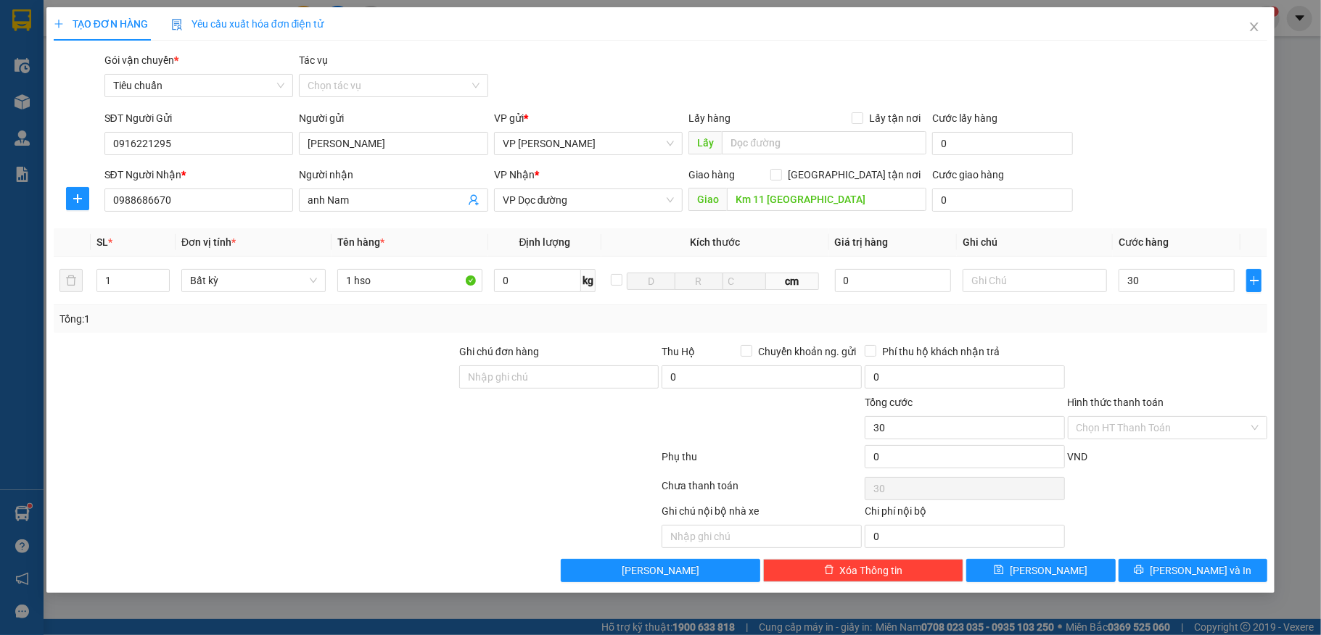
type input "30.000"
click at [1208, 564] on button "[PERSON_NAME] và In" at bounding box center [1193, 570] width 149 height 23
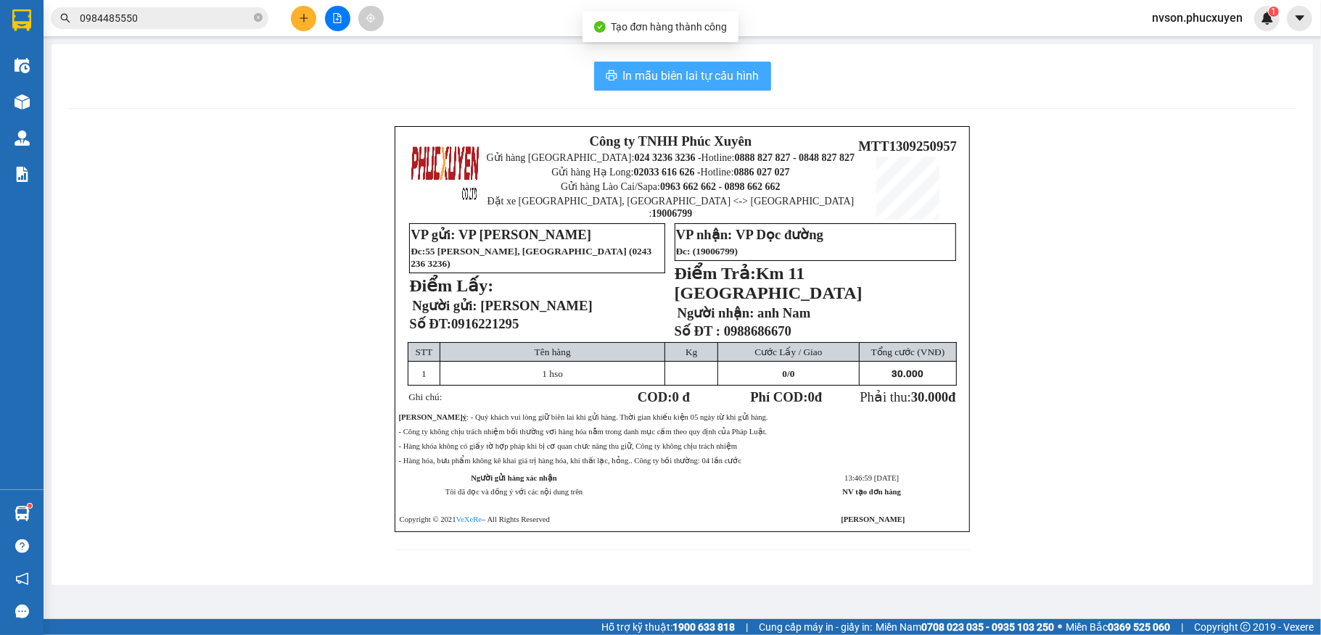
click at [731, 71] on span "In mẫu biên lai tự cấu hình" at bounding box center [691, 76] width 136 height 18
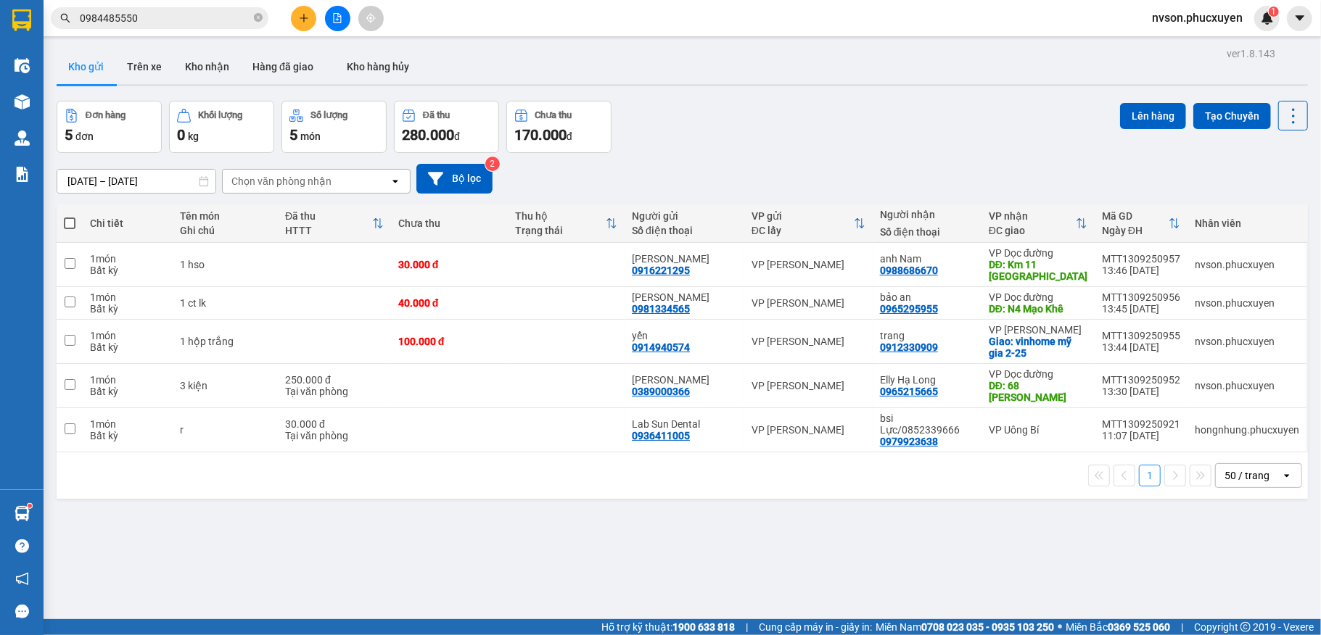
click at [299, 9] on button at bounding box center [303, 18] width 25 height 25
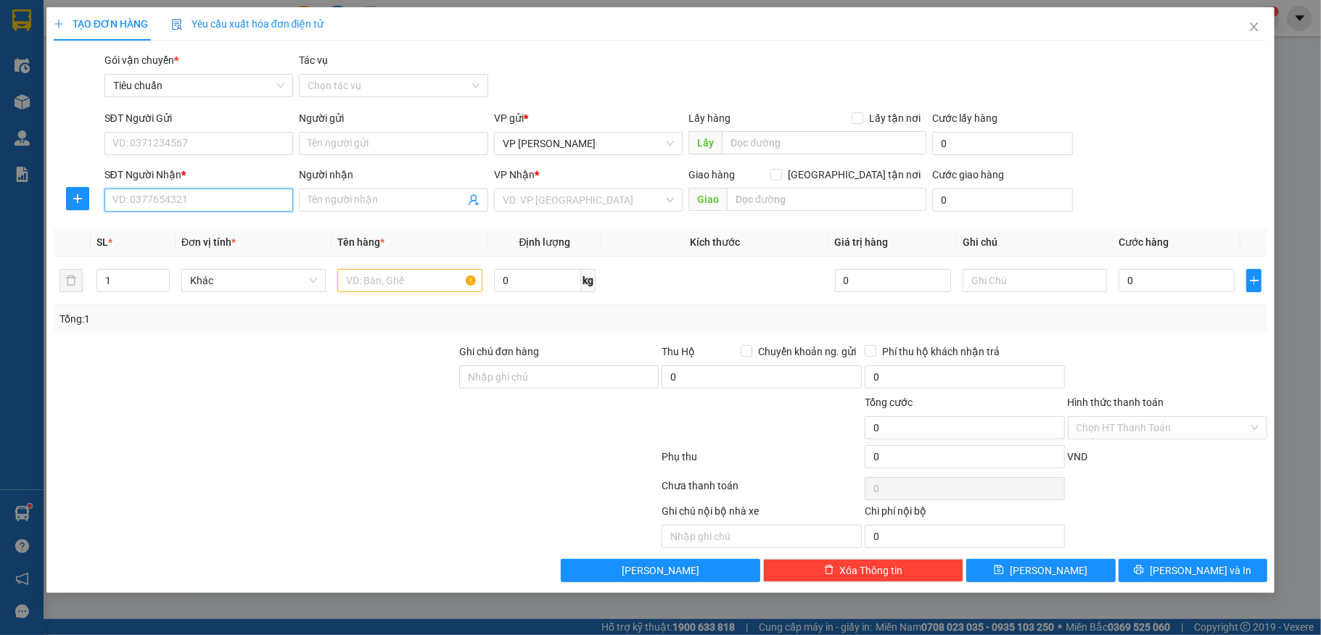
click at [184, 196] on input "SĐT Người Nhận *" at bounding box center [198, 200] width 189 height 23
type input "0988877910"
click at [178, 229] on div "0988877910 - a Đông" at bounding box center [199, 230] width 172 height 16
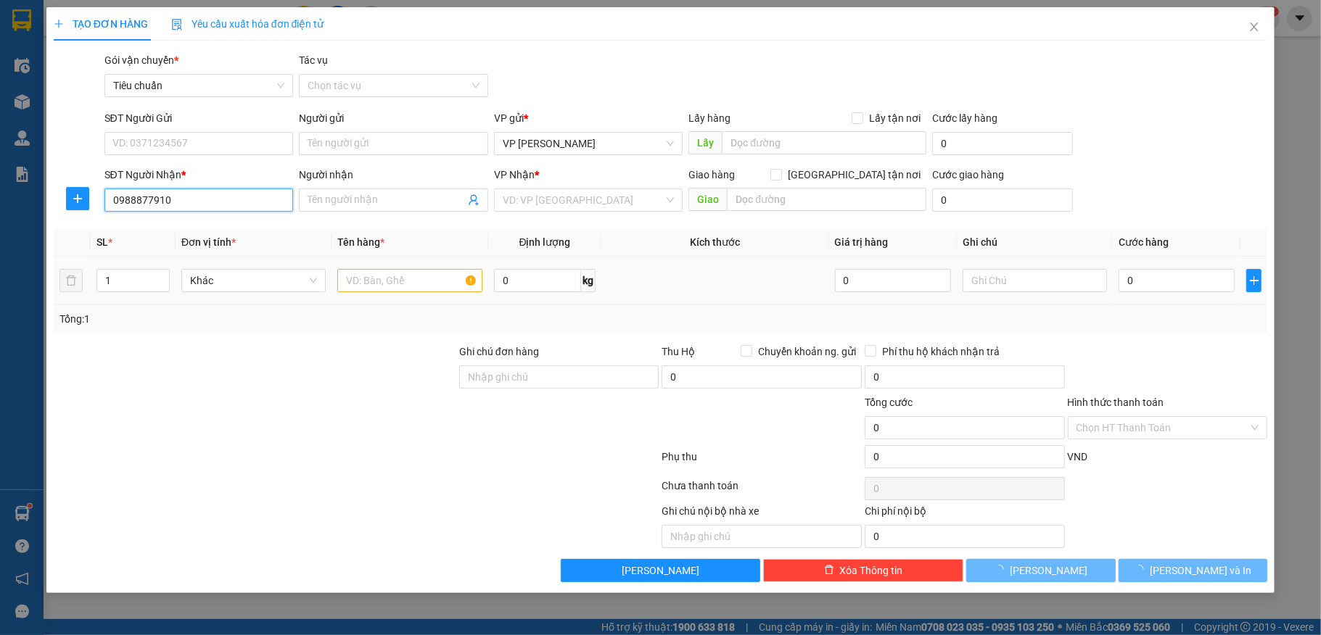
type input "a Đông"
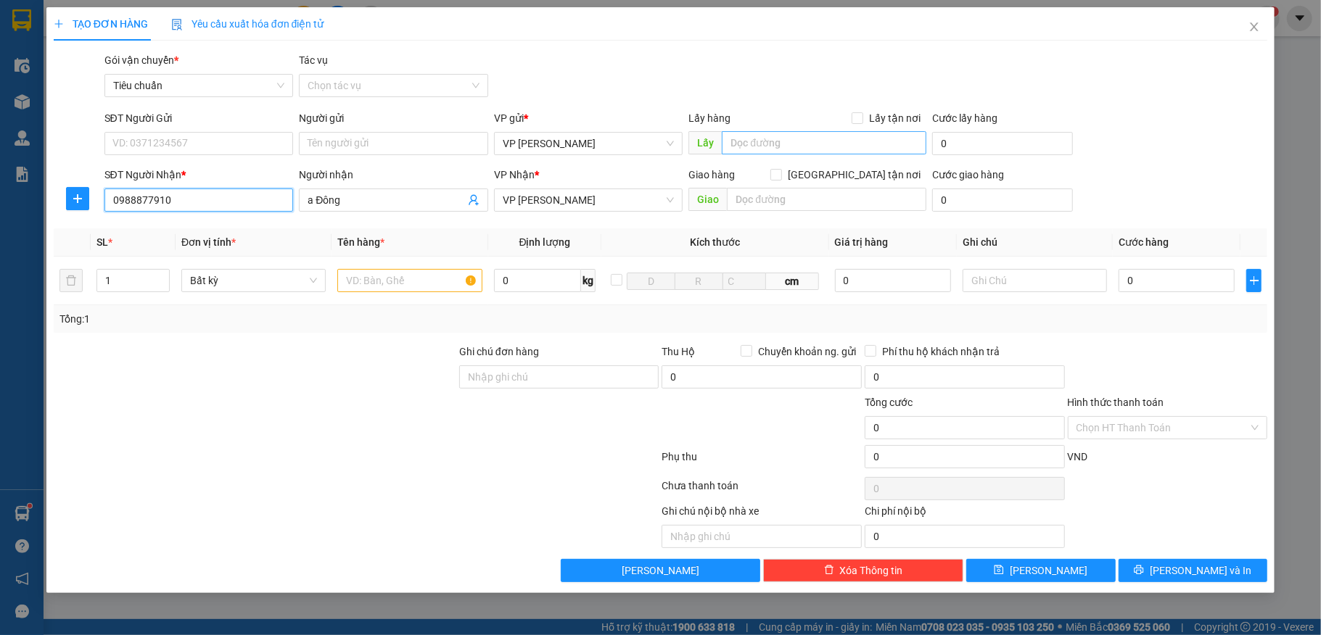
type input "0988877910"
click at [744, 147] on input "text" at bounding box center [824, 142] width 205 height 23
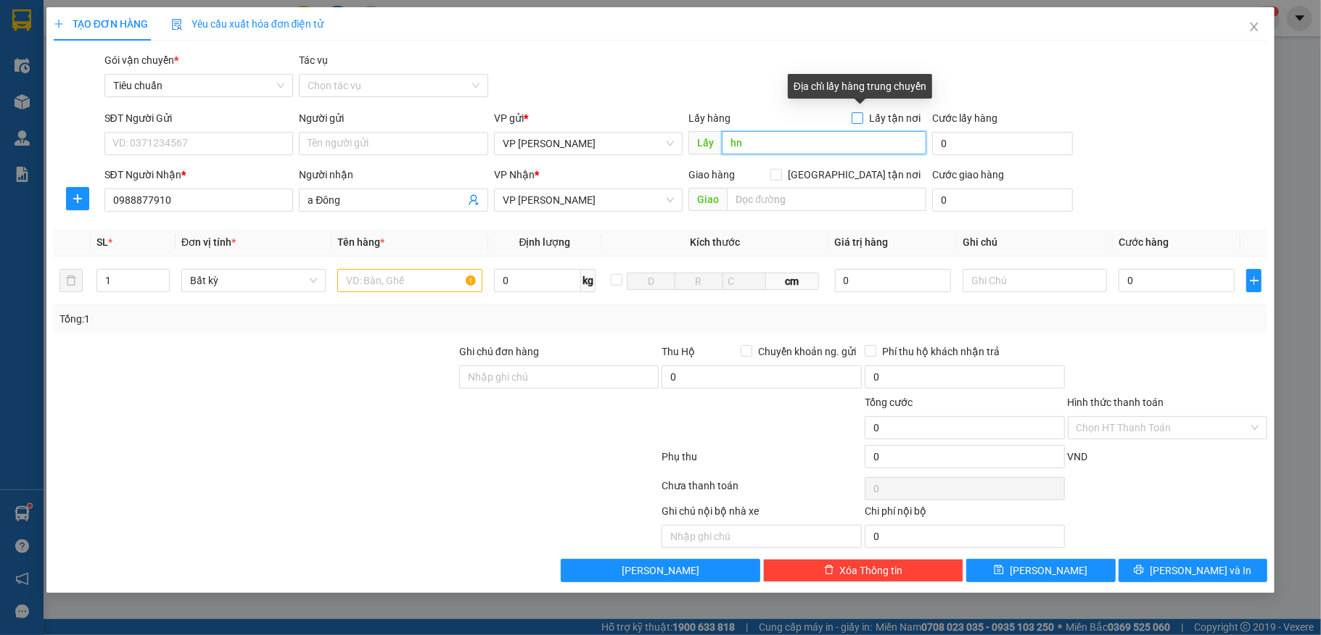
type input "hn"
click at [862, 116] on input "Lấy tận nơi" at bounding box center [857, 117] width 10 height 10
checkbox input "true"
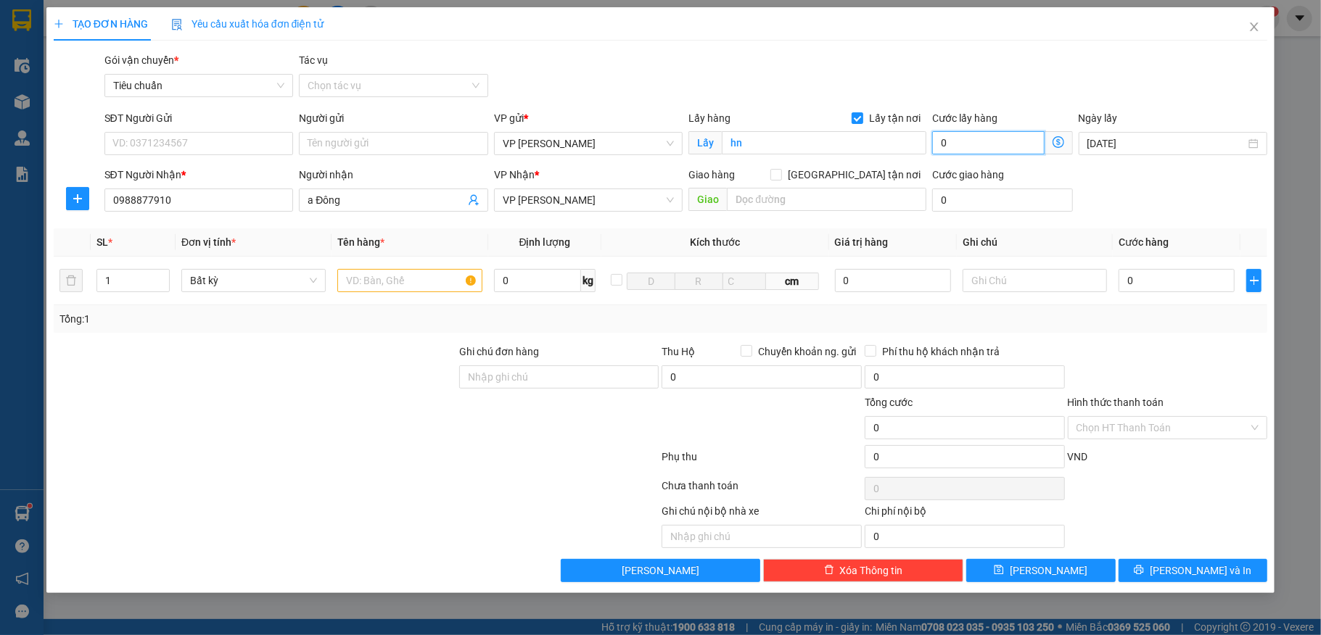
click at [979, 151] on input "0" at bounding box center [988, 142] width 112 height 23
type input "30"
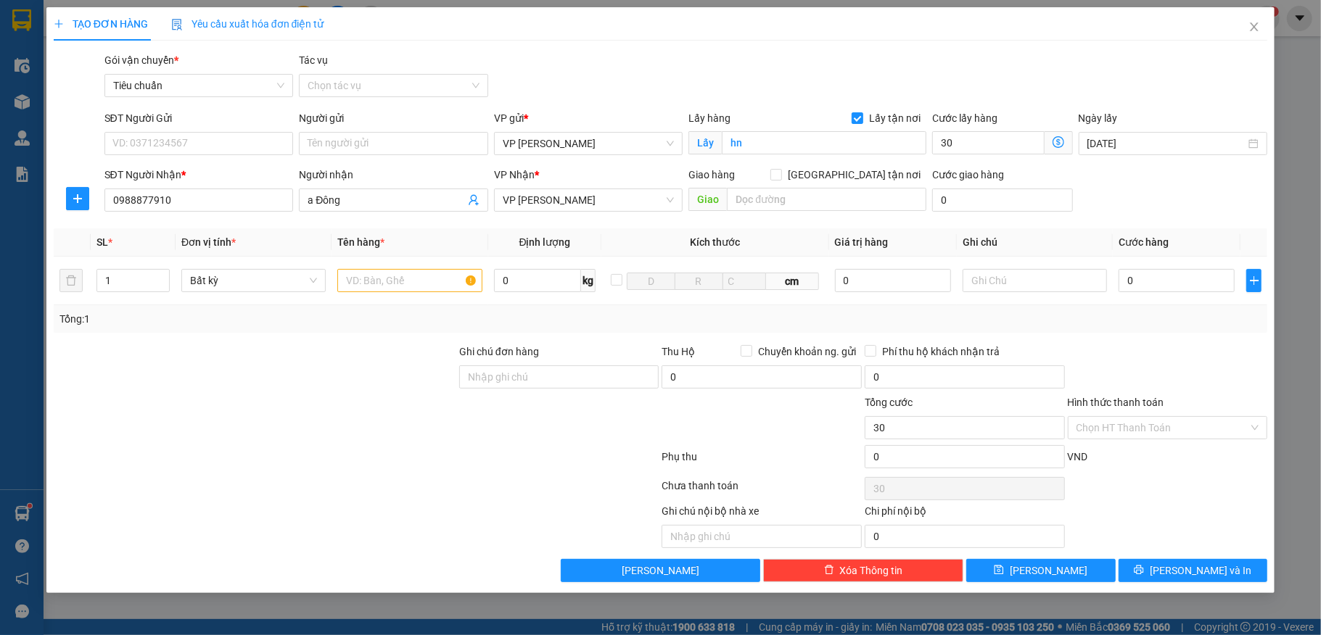
click at [1021, 80] on div "Gói vận chuyển * Tiêu chuẩn Tác vụ Chọn tác vụ" at bounding box center [686, 77] width 1169 height 51
type input "30.000"
click at [403, 288] on input "text" at bounding box center [409, 280] width 144 height 23
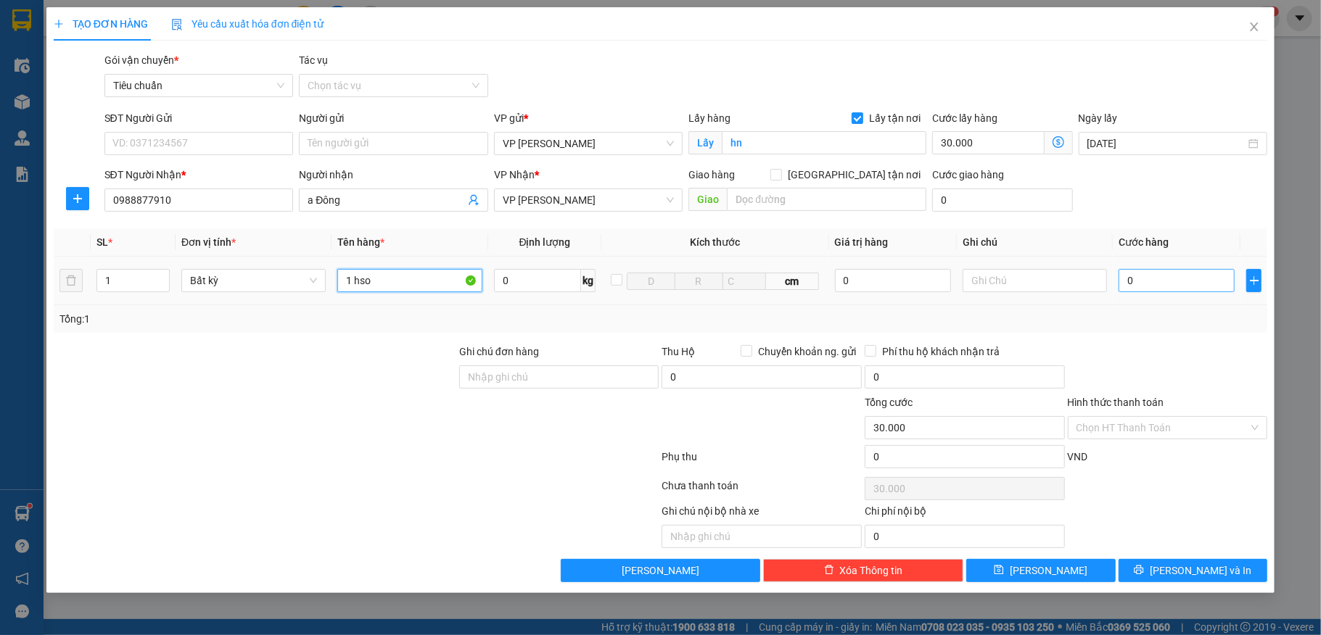
type input "1 hso"
click at [1127, 273] on input "0" at bounding box center [1177, 280] width 116 height 23
type input "50"
type input "30.050"
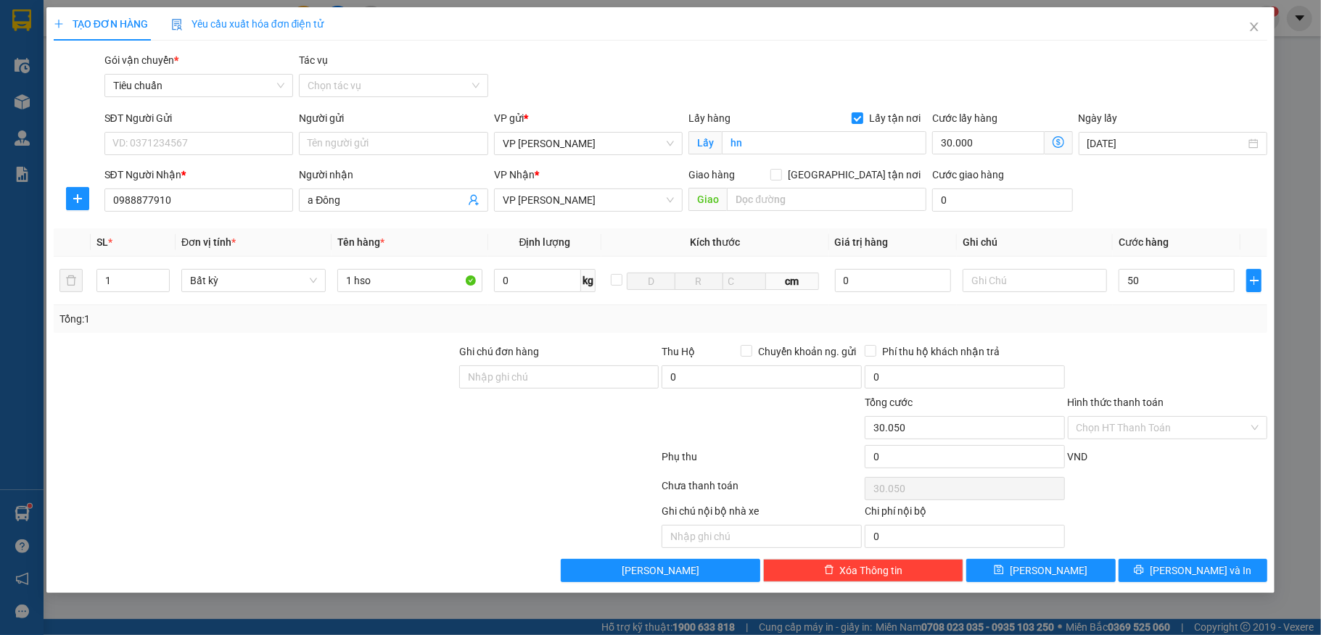
click at [1172, 210] on div "SĐT Người Nhận * 0988877910 Người nhận a Đông VP Nhận * VP Hạ Long Giao hàng Gi…" at bounding box center [686, 192] width 1169 height 51
type input "50.000"
type input "80.000"
click at [1185, 575] on span "[PERSON_NAME] và In" at bounding box center [1201, 571] width 102 height 16
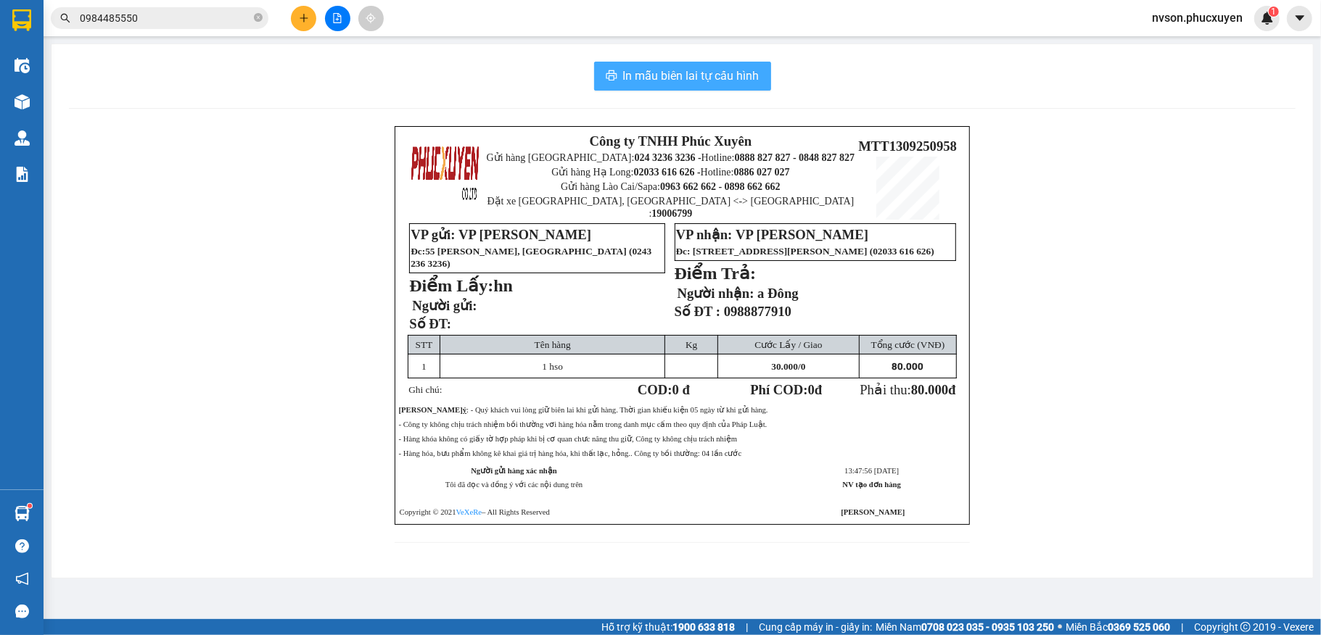
click at [637, 71] on span "In mẫu biên lai tự cấu hình" at bounding box center [691, 76] width 136 height 18
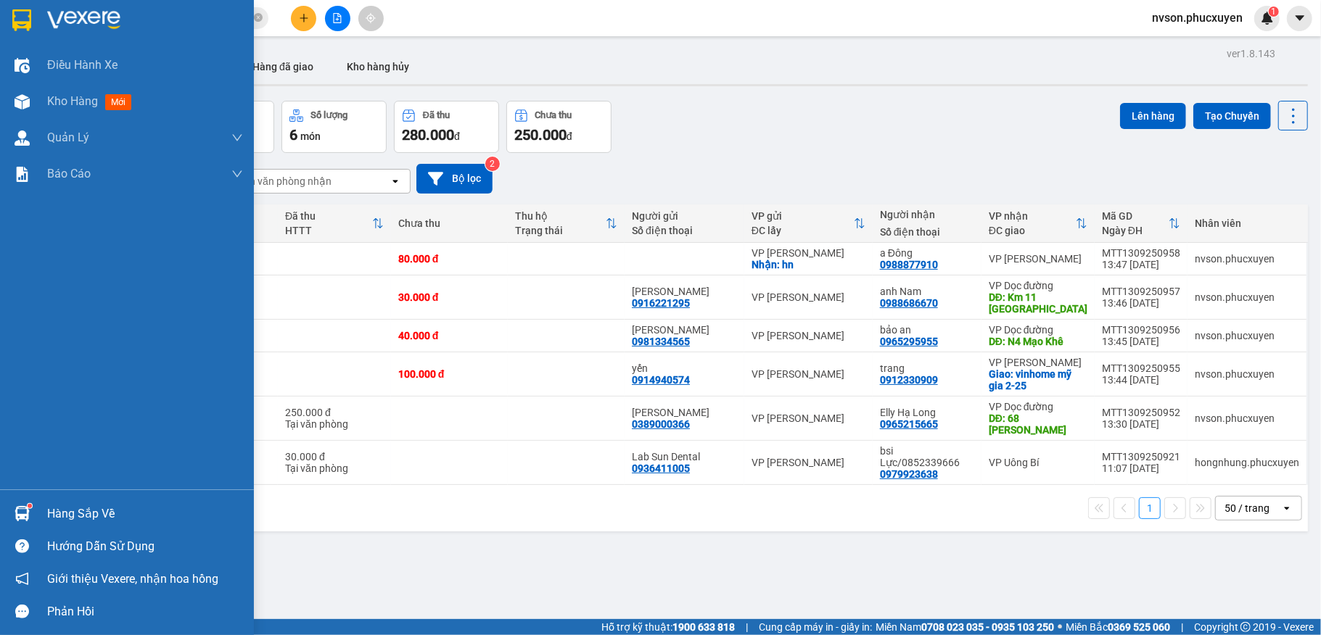
click at [105, 519] on div "Hàng sắp về" at bounding box center [145, 514] width 196 height 22
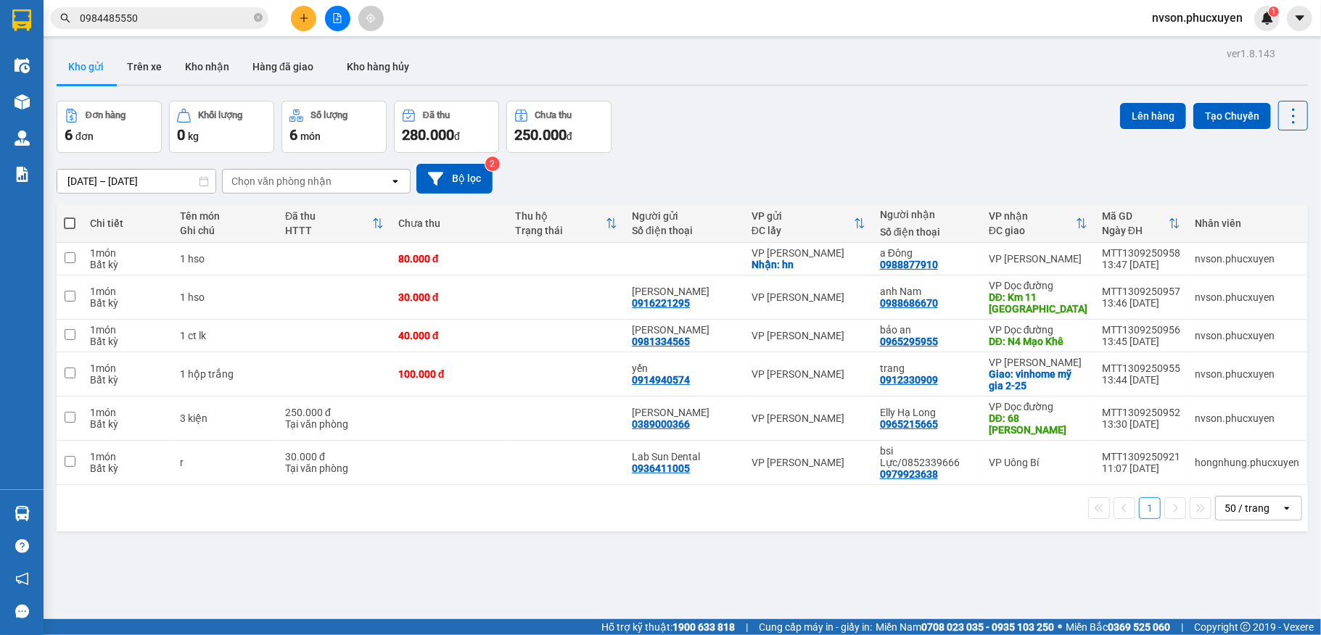
click at [785, 576] on section "Kết quả tìm kiếm ( 396 ) Bộ lọc Mã ĐH Trạng thái Món hàng Thu hộ Tổng cước Chưa…" at bounding box center [660, 317] width 1321 height 635
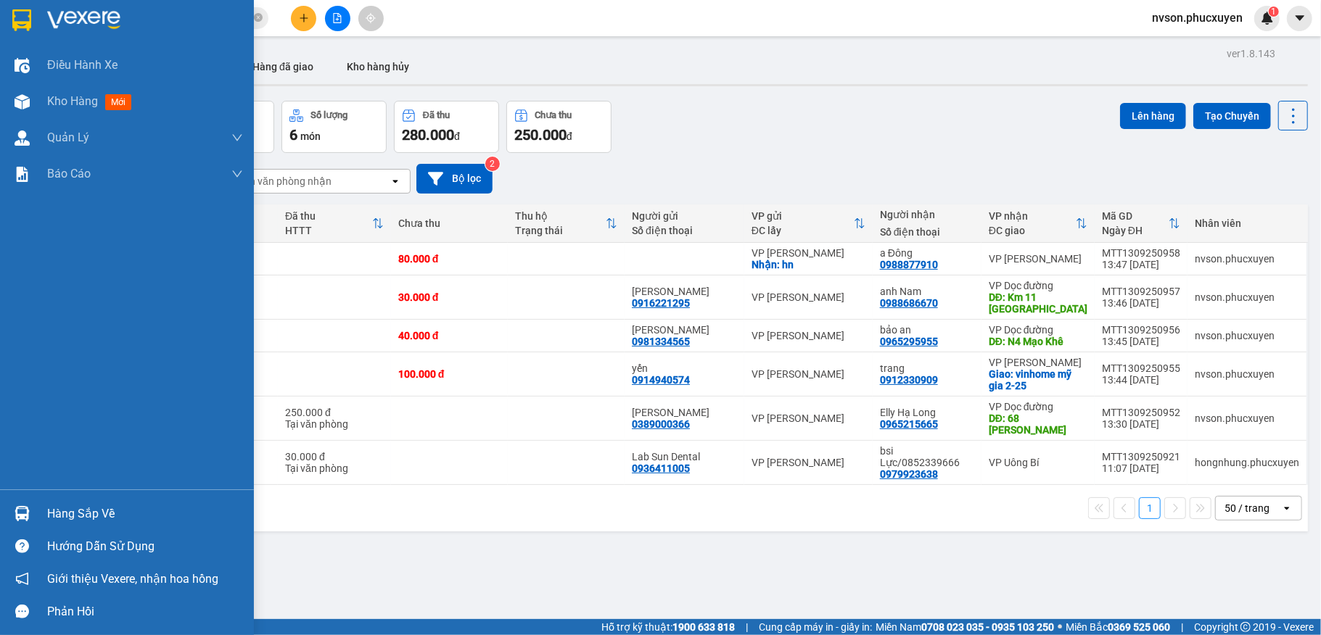
click at [23, 509] on img at bounding box center [22, 513] width 15 height 15
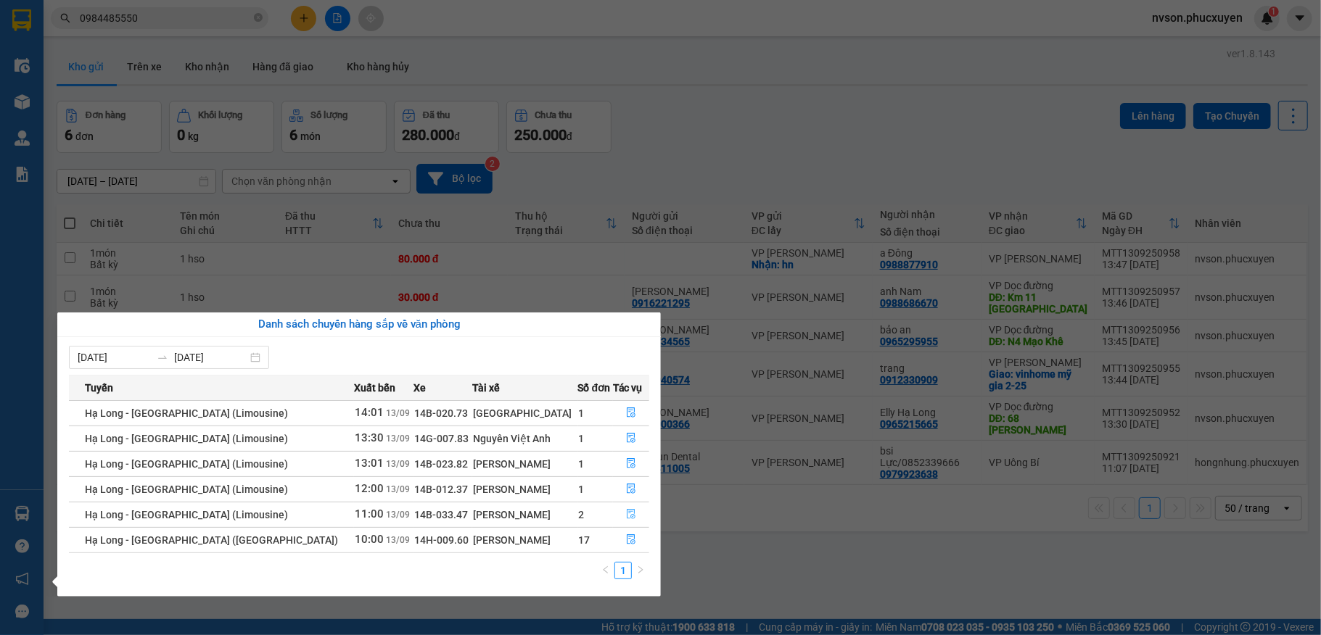
click at [626, 514] on icon "file-done" at bounding box center [631, 514] width 10 height 10
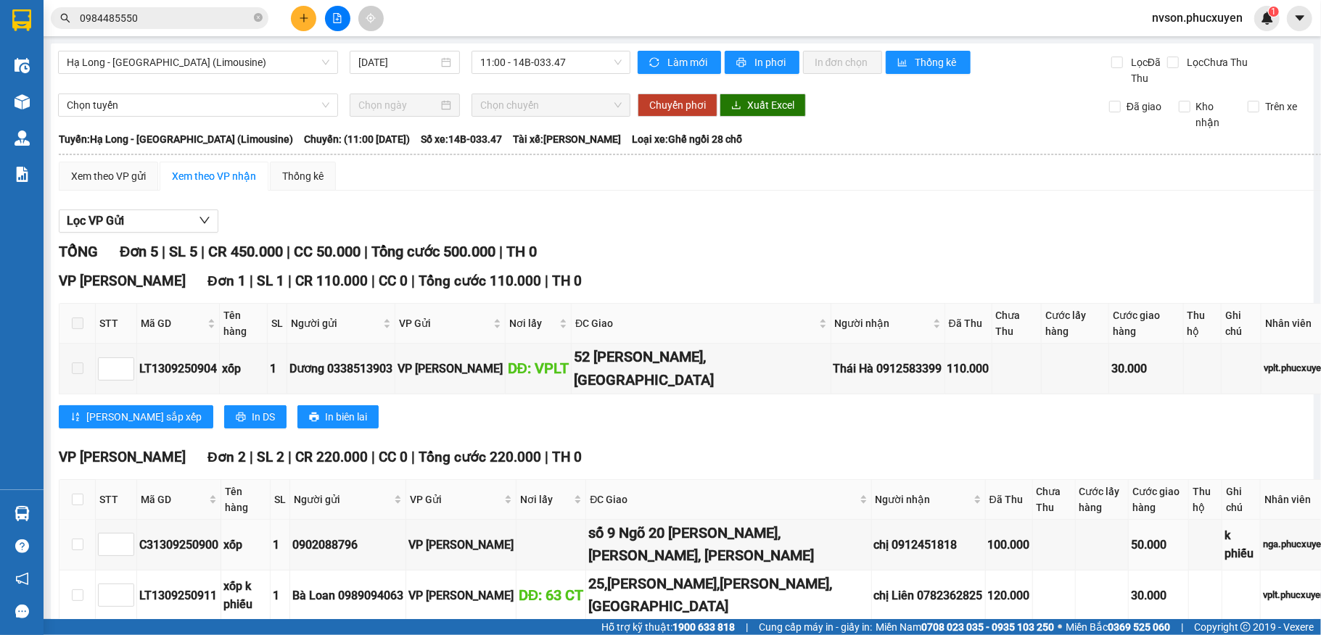
scroll to position [193, 0]
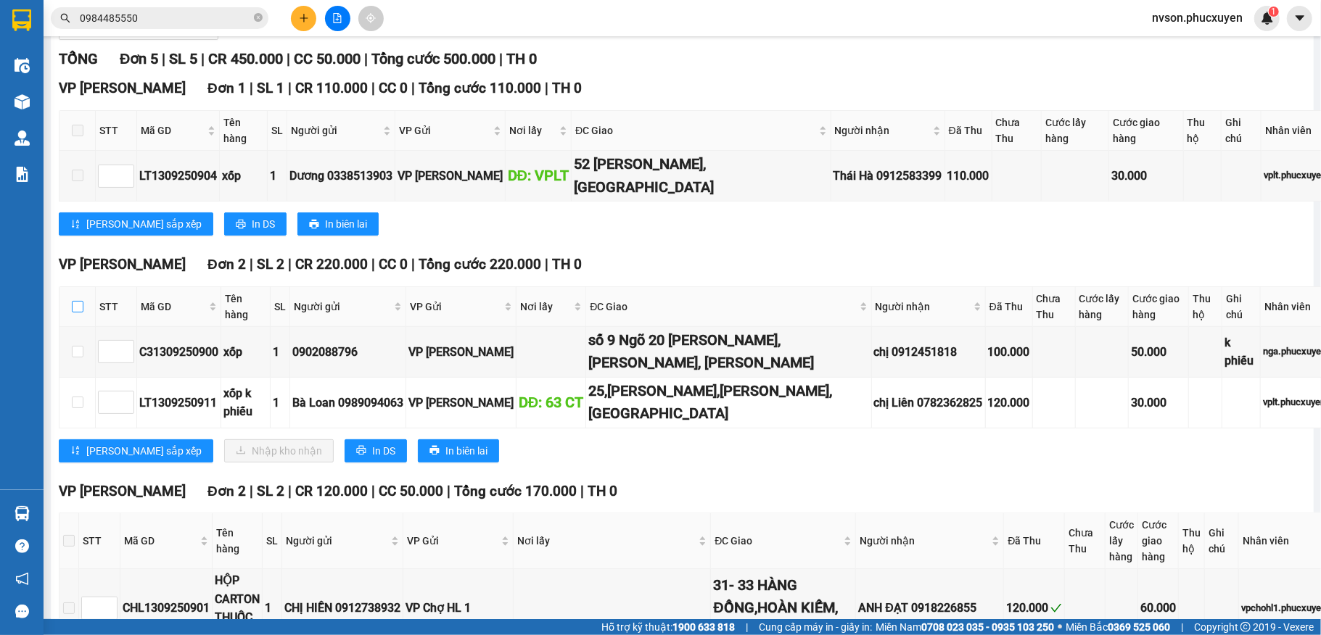
drag, startPoint x: 78, startPoint y: 274, endPoint x: 163, endPoint y: 347, distance: 111.6
click at [79, 301] on input "checkbox" at bounding box center [78, 307] width 12 height 12
checkbox input "true"
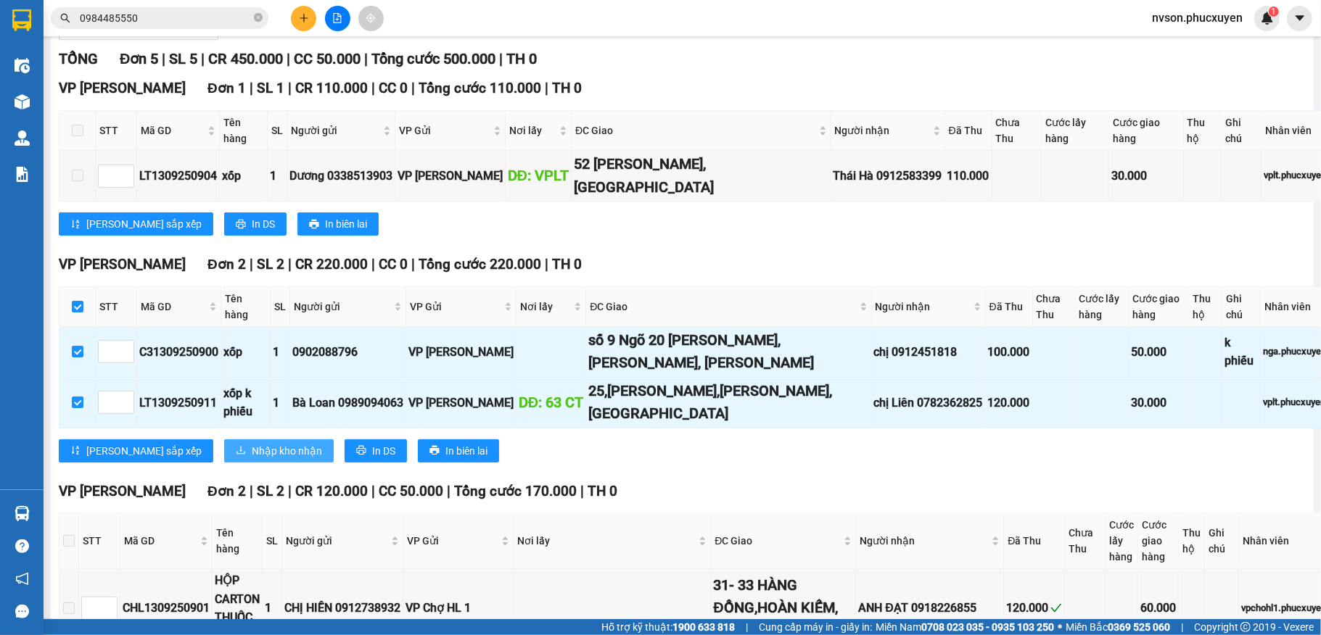
click at [252, 443] on span "Nhập kho nhận" at bounding box center [287, 451] width 70 height 16
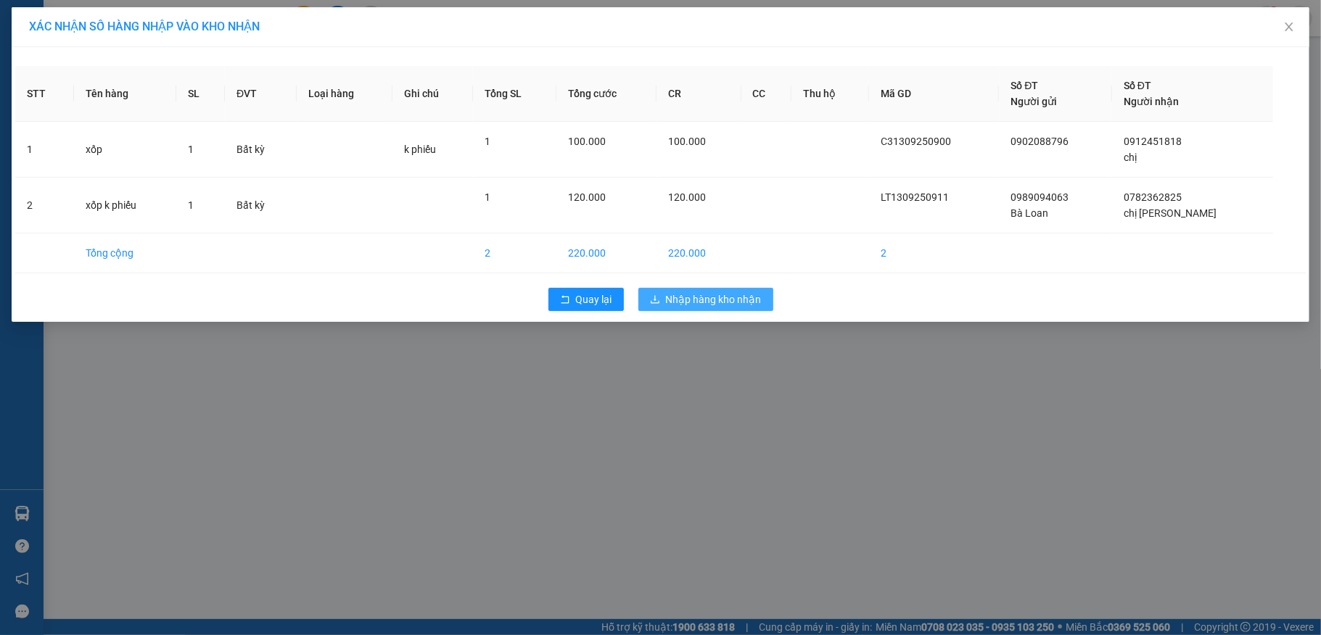
click at [683, 297] on span "Nhập hàng kho nhận" at bounding box center [714, 300] width 96 height 16
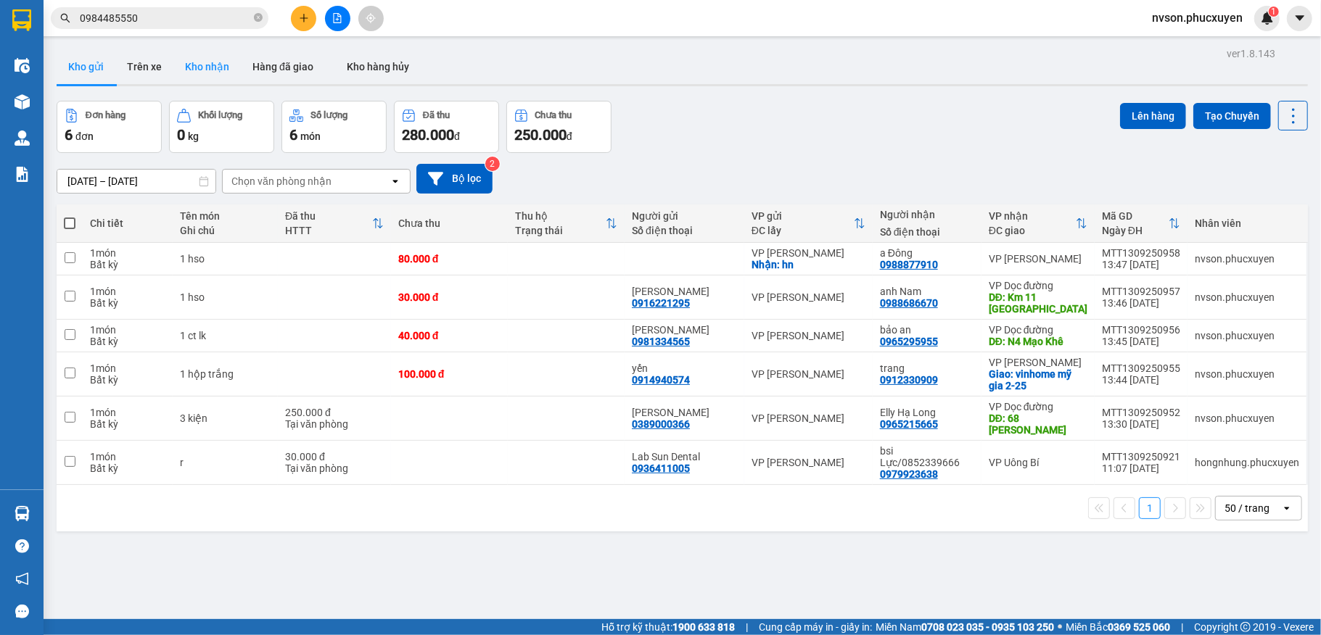
click at [221, 78] on button "Kho nhận" at bounding box center [206, 66] width 67 height 35
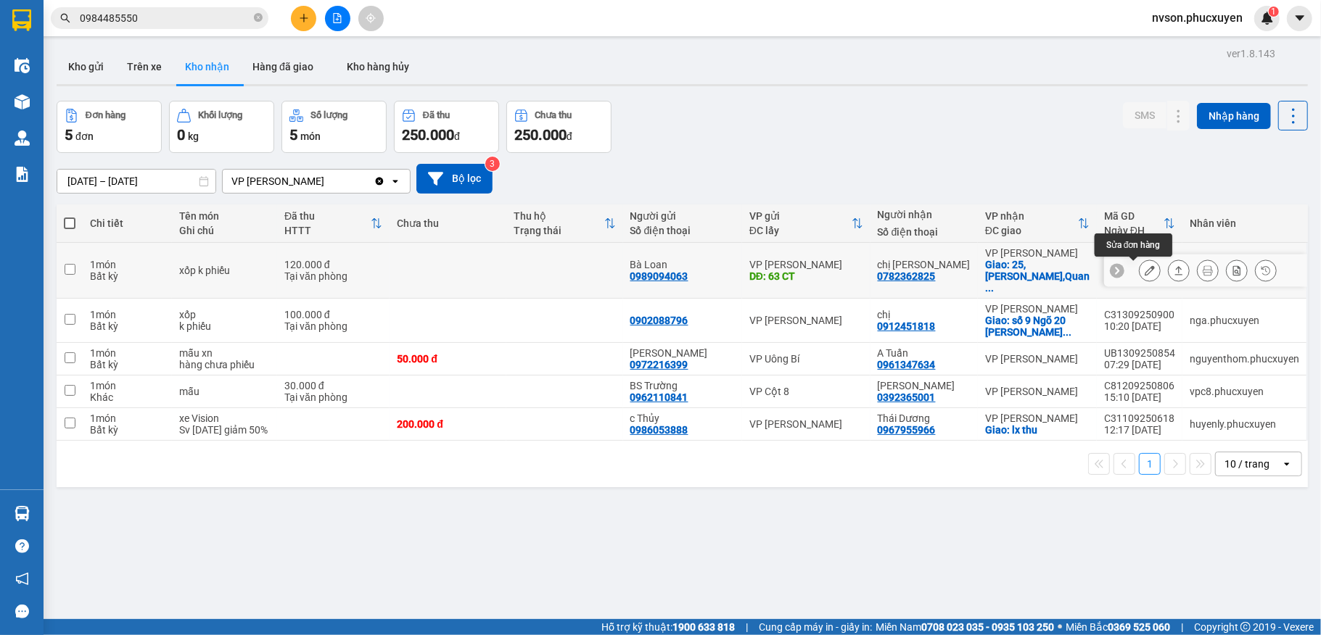
click at [1145, 271] on icon at bounding box center [1150, 270] width 10 height 10
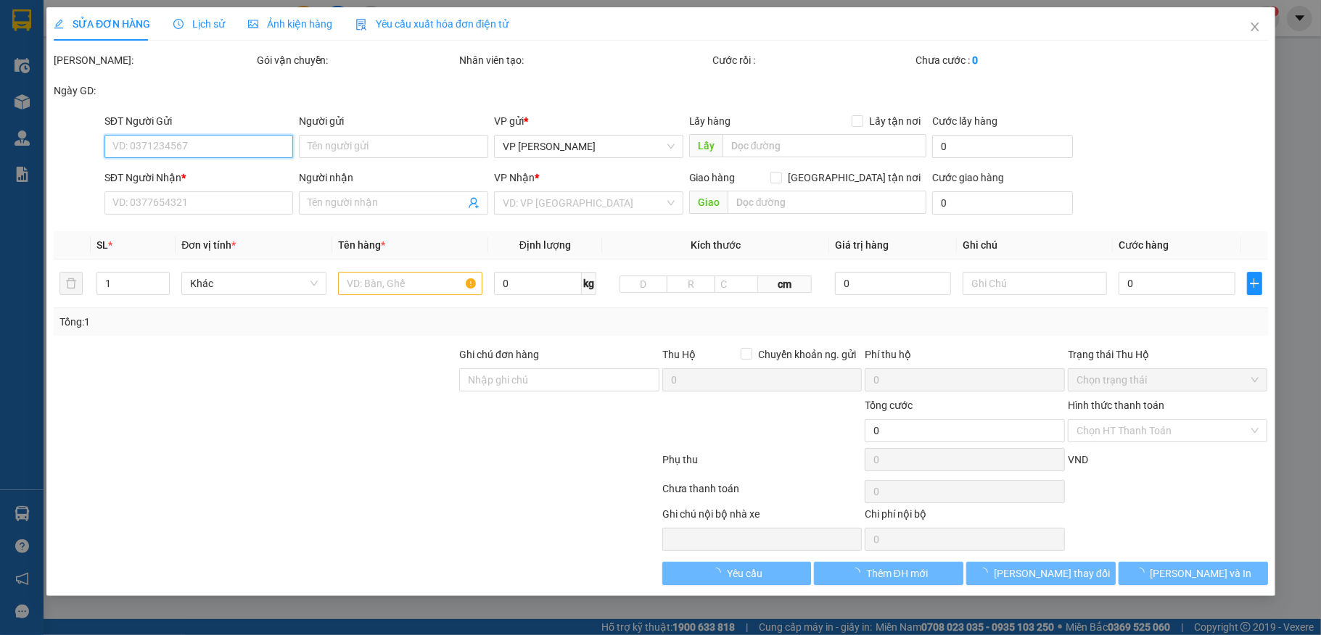
type input "0989094063"
type input "Bà Loan"
type input "63 CT"
type input "0782362825"
type input "chị Liên"
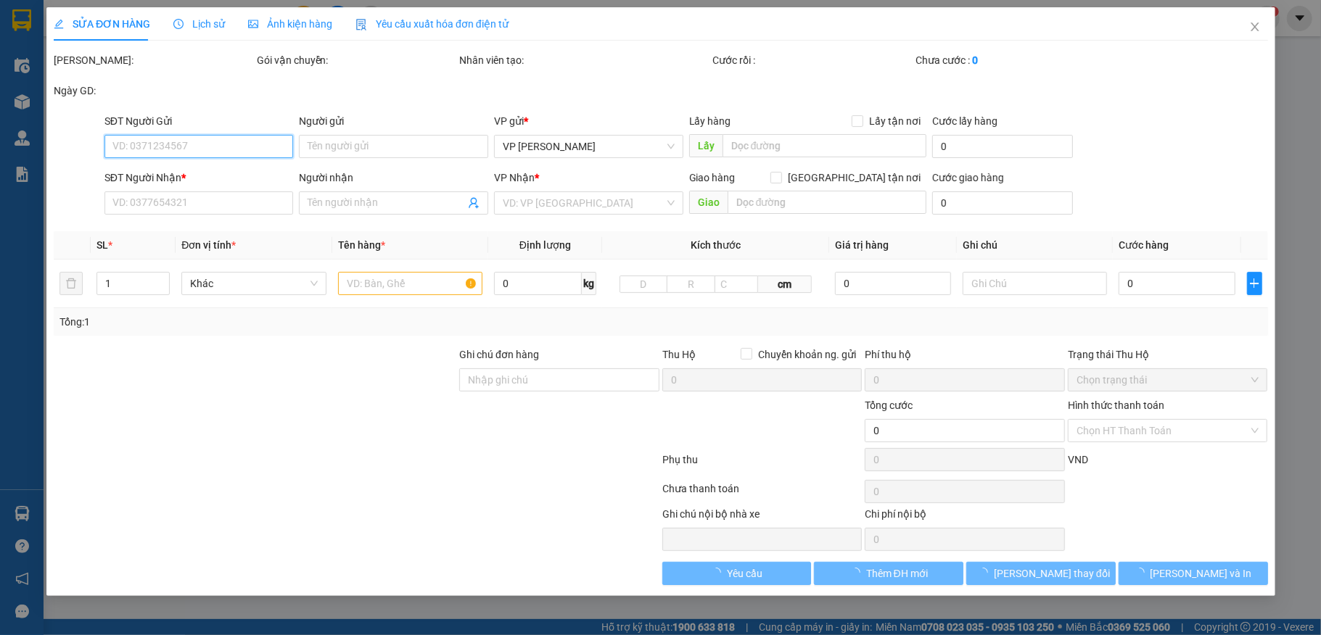
checkbox input "true"
type input "25,Nguyến Văn Huyên,Quan Hoa,Cầu Giấy"
type input "120.000"
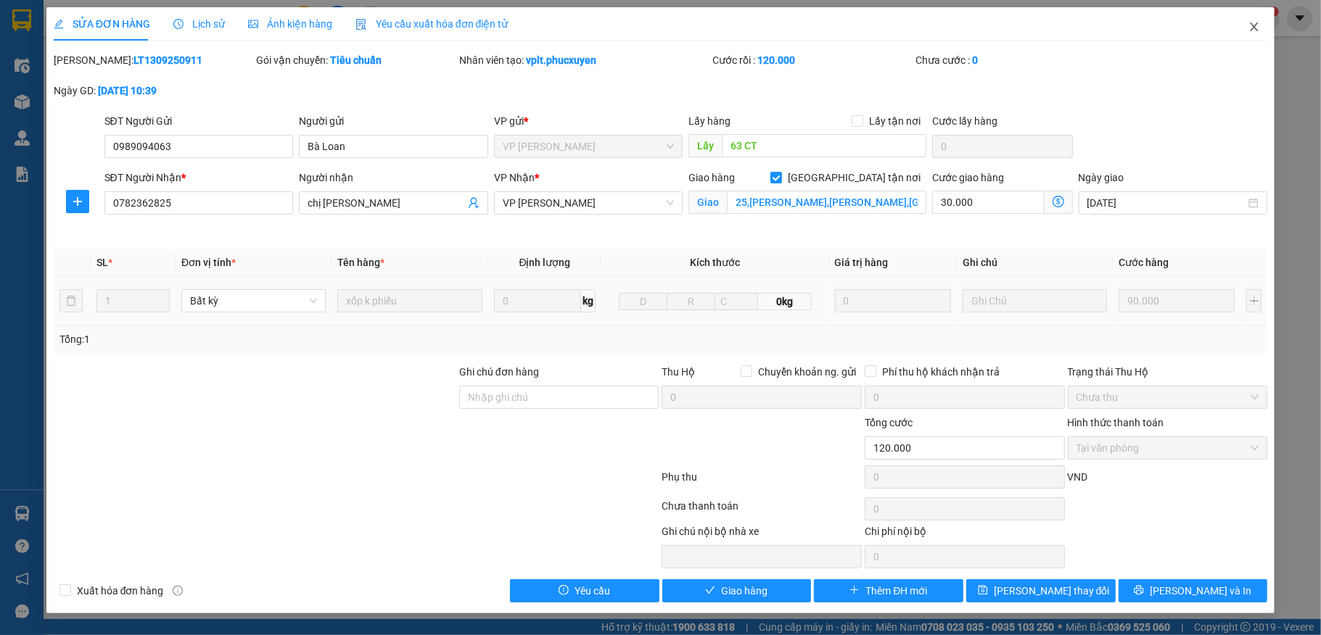
click at [1254, 23] on icon "close" at bounding box center [1254, 27] width 12 height 12
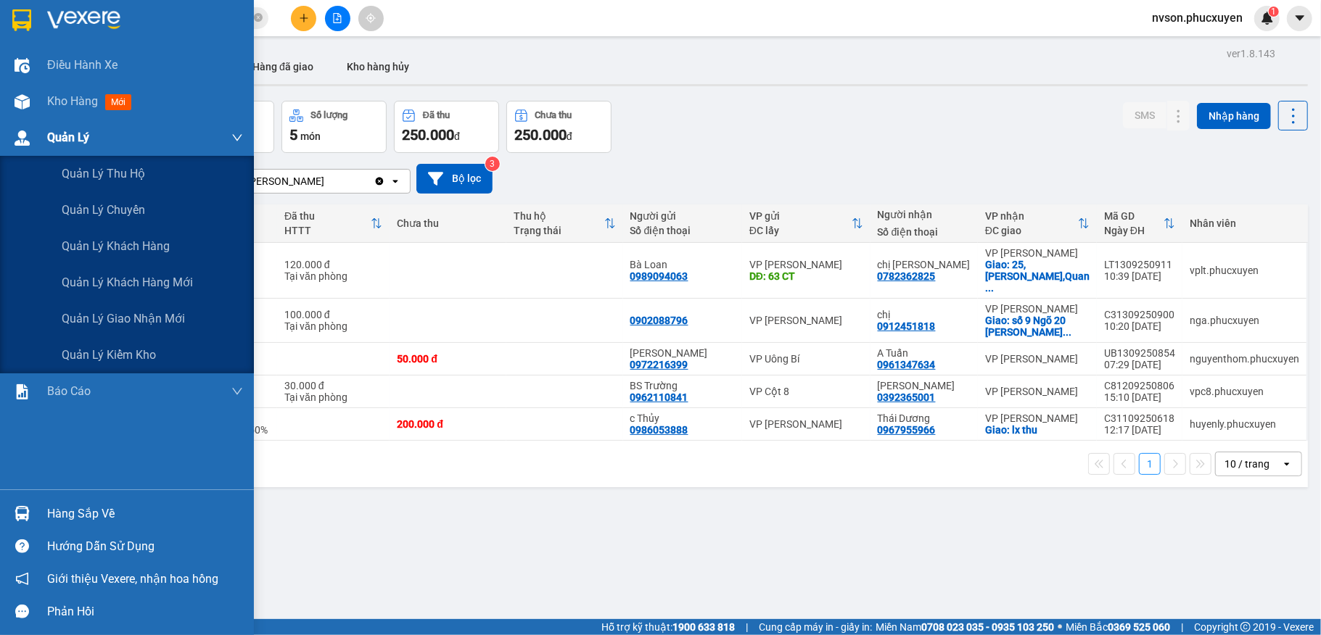
click at [15, 142] on img at bounding box center [22, 138] width 15 height 15
click at [128, 326] on span "Quản lý giao nhận mới" at bounding box center [123, 319] width 123 height 18
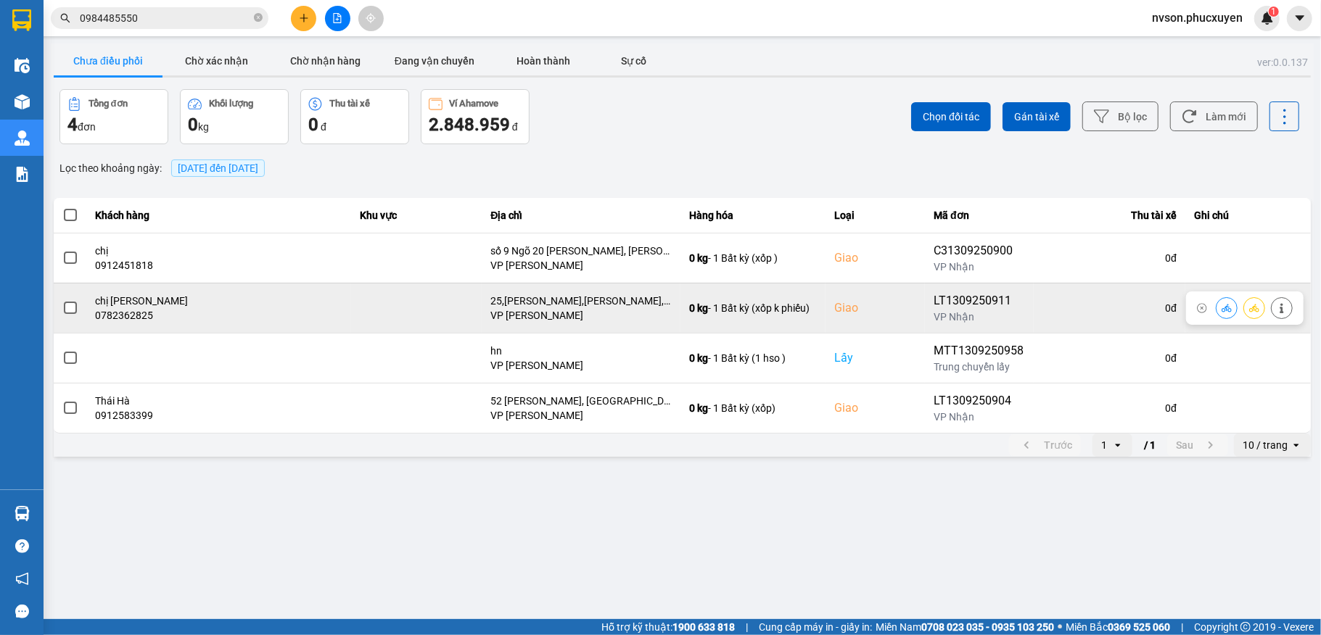
click at [1229, 306] on icon at bounding box center [1227, 308] width 10 height 10
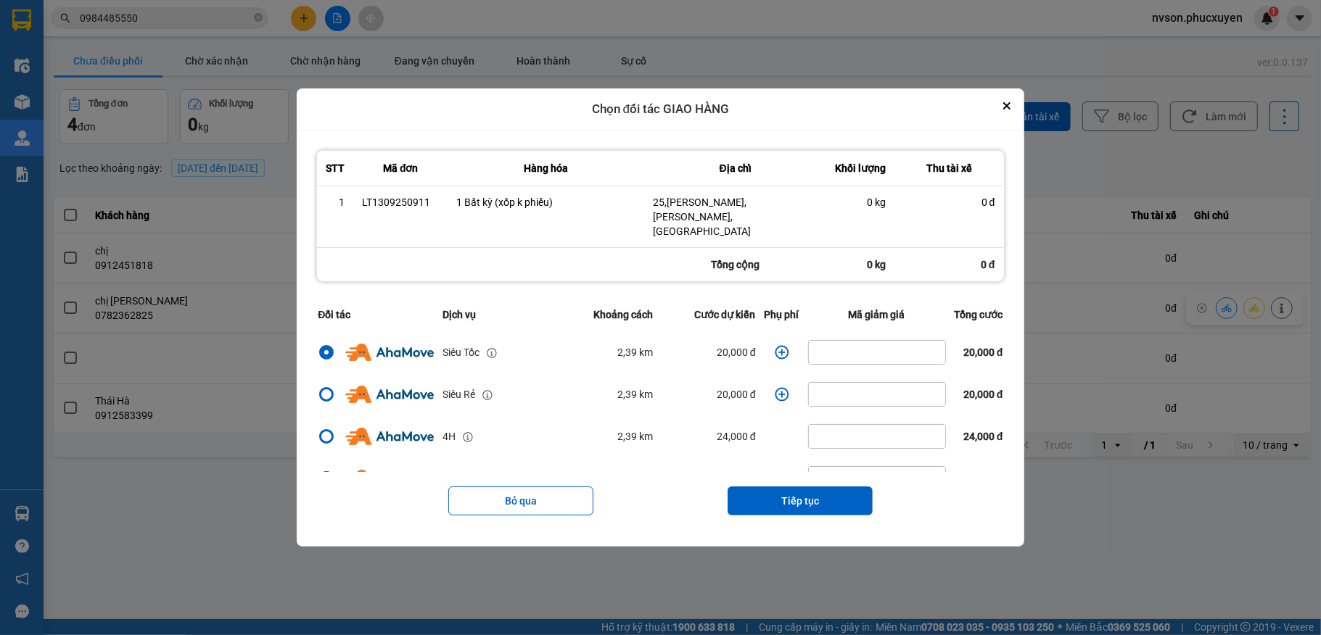
click at [775, 350] on icon "dialog" at bounding box center [782, 352] width 15 height 15
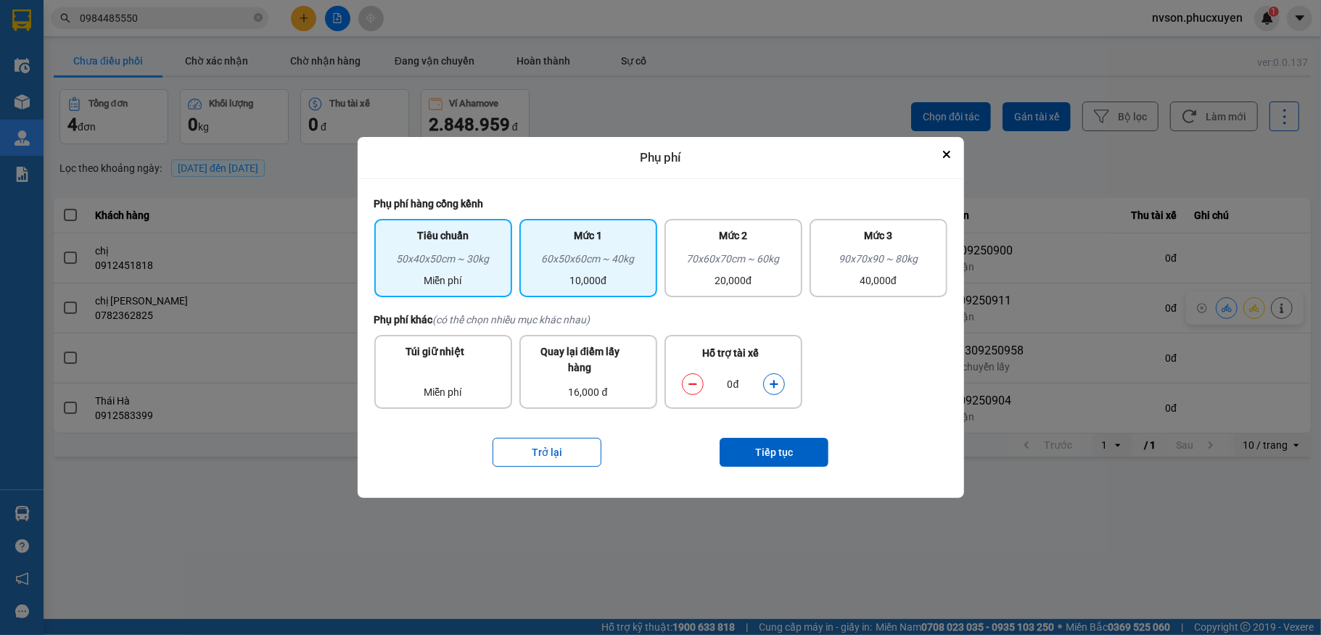
click at [601, 282] on div "10,000đ" at bounding box center [588, 281] width 120 height 16
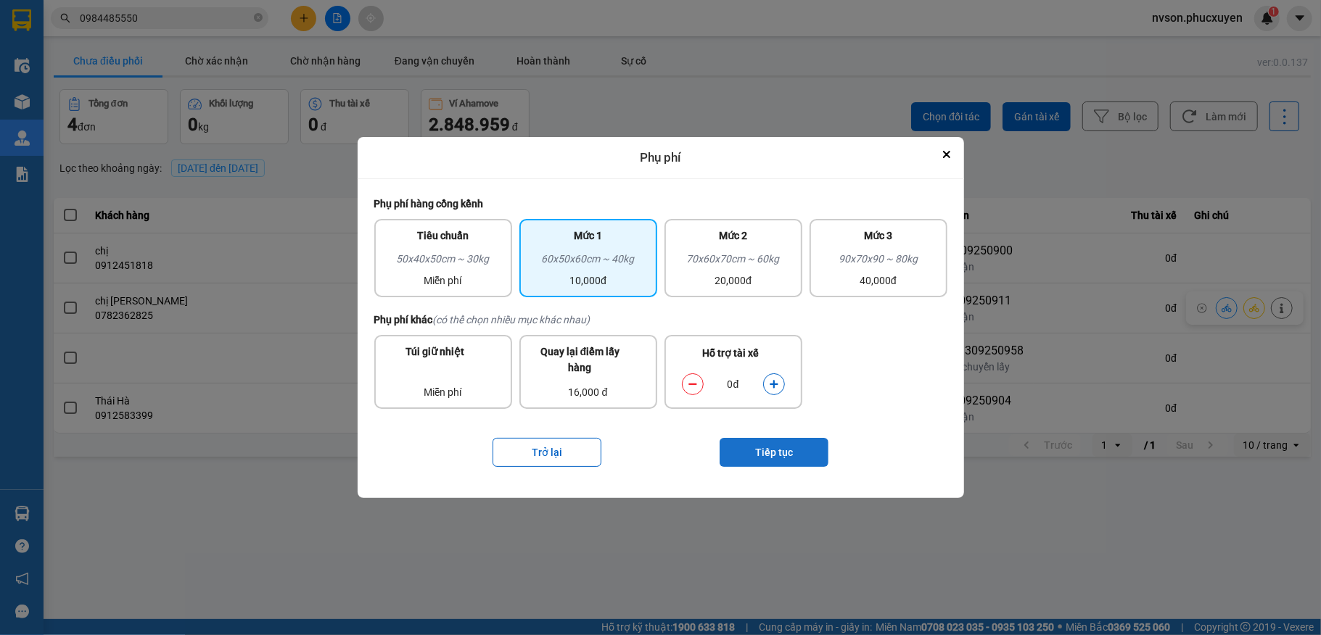
click at [766, 442] on button "Tiếp tục" at bounding box center [774, 452] width 109 height 29
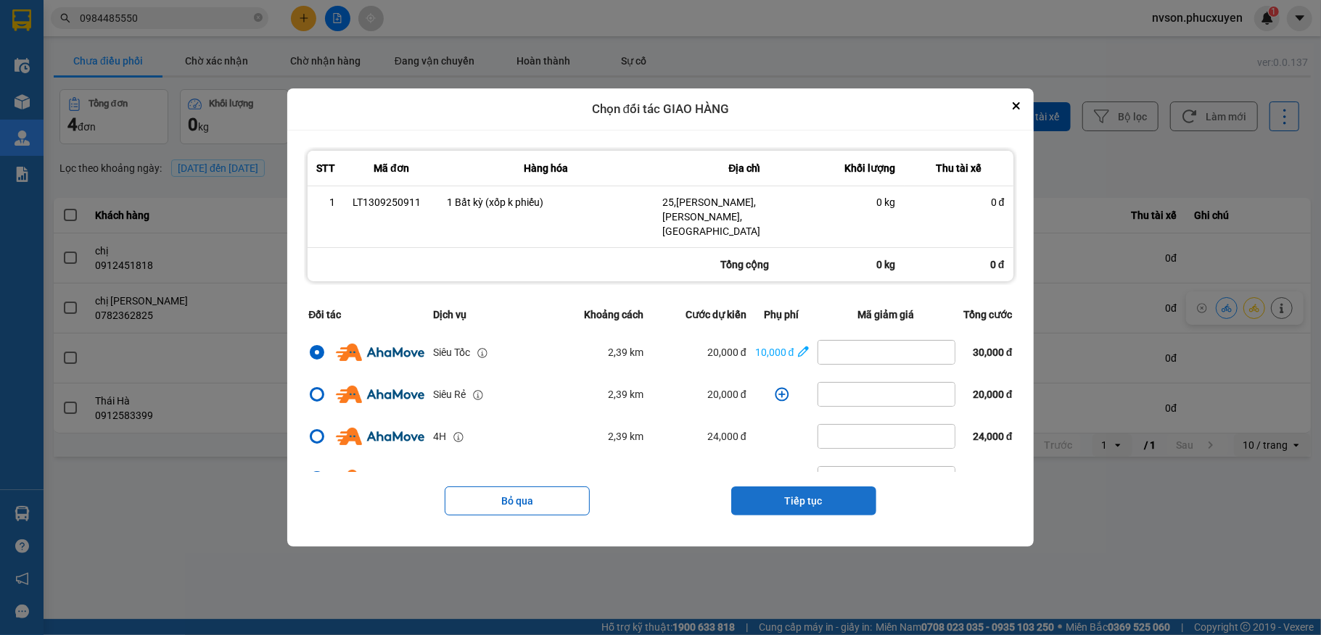
click at [807, 487] on button "Tiếp tục" at bounding box center [803, 501] width 145 height 29
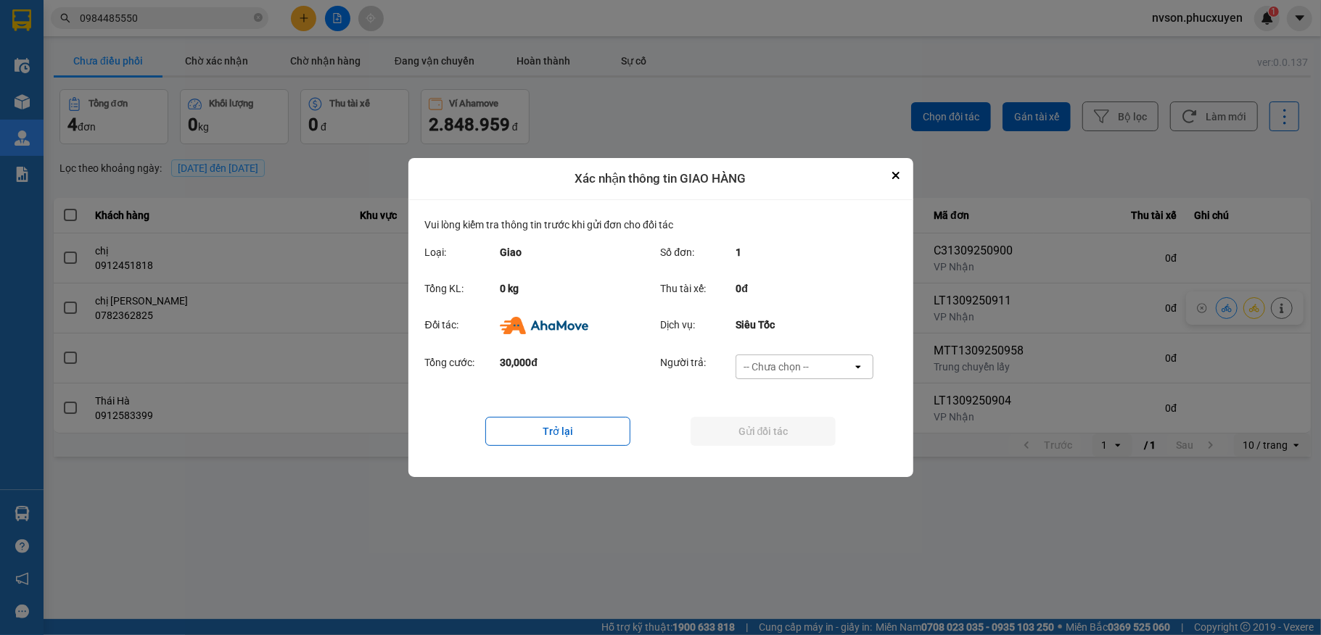
click at [790, 366] on div "-- Chưa chọn --" at bounding box center [775, 367] width 65 height 15
click at [791, 445] on span "Ví Ahamove" at bounding box center [776, 450] width 59 height 15
click at [802, 437] on button "Gửi đối tác" at bounding box center [763, 431] width 145 height 29
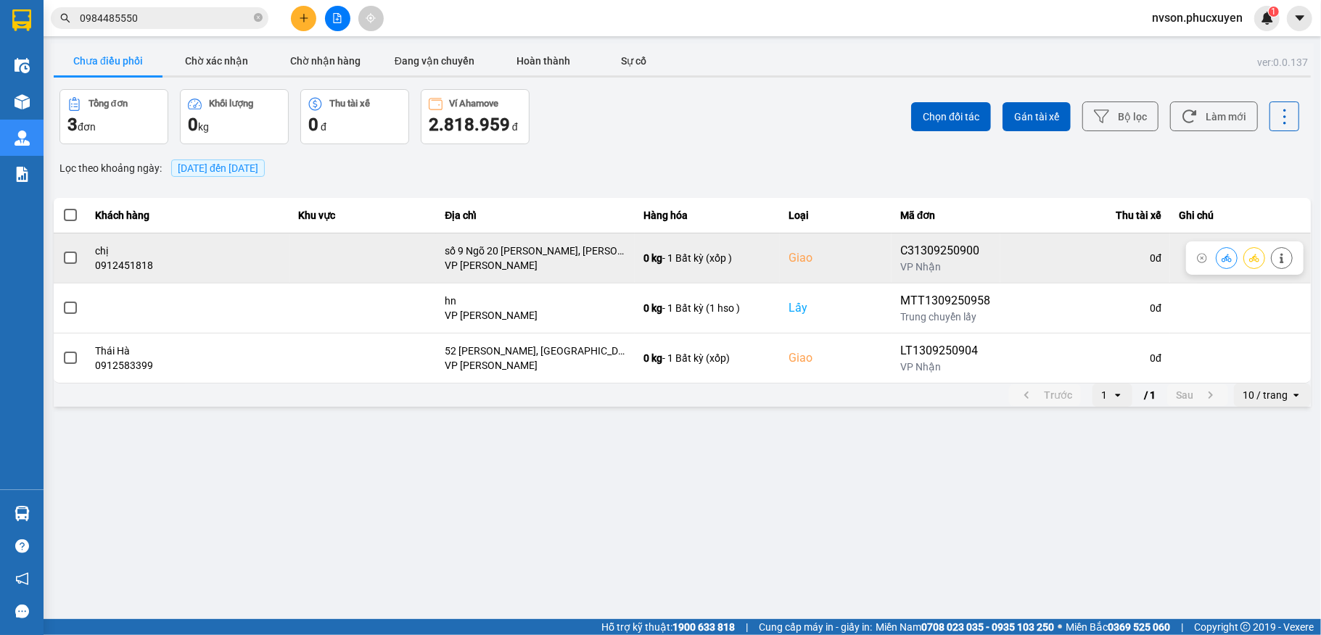
click at [1220, 261] on button at bounding box center [1226, 257] width 20 height 25
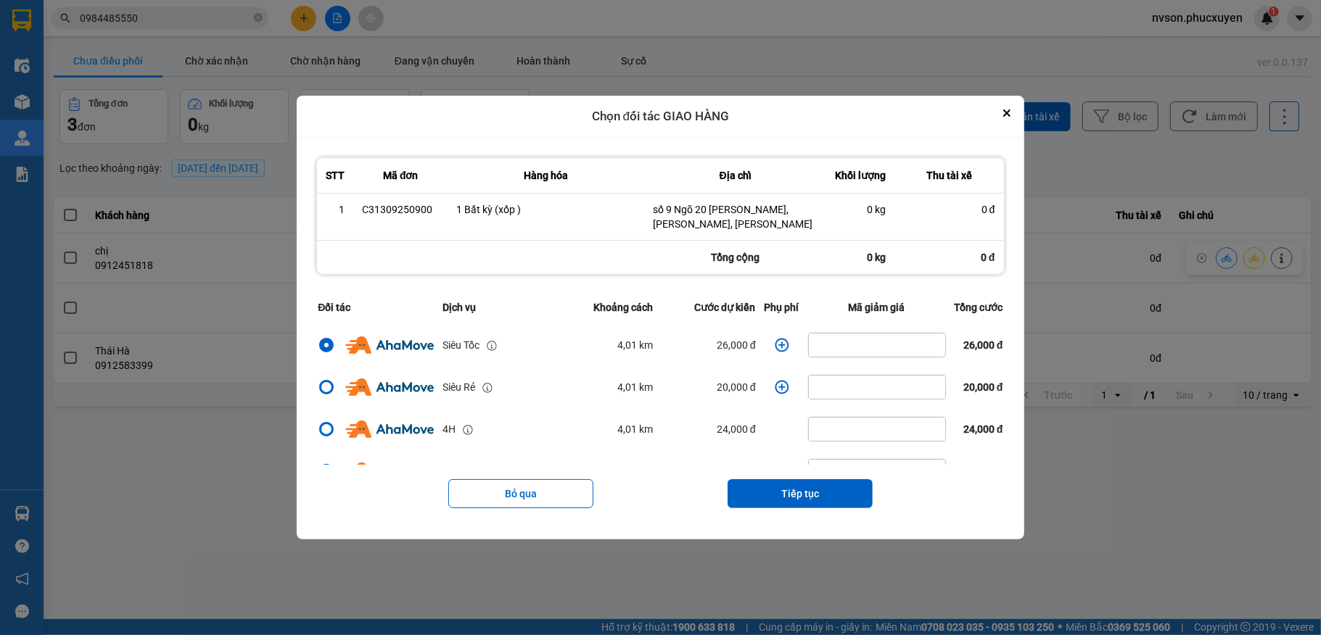
click at [775, 342] on icon "dialog" at bounding box center [782, 345] width 15 height 15
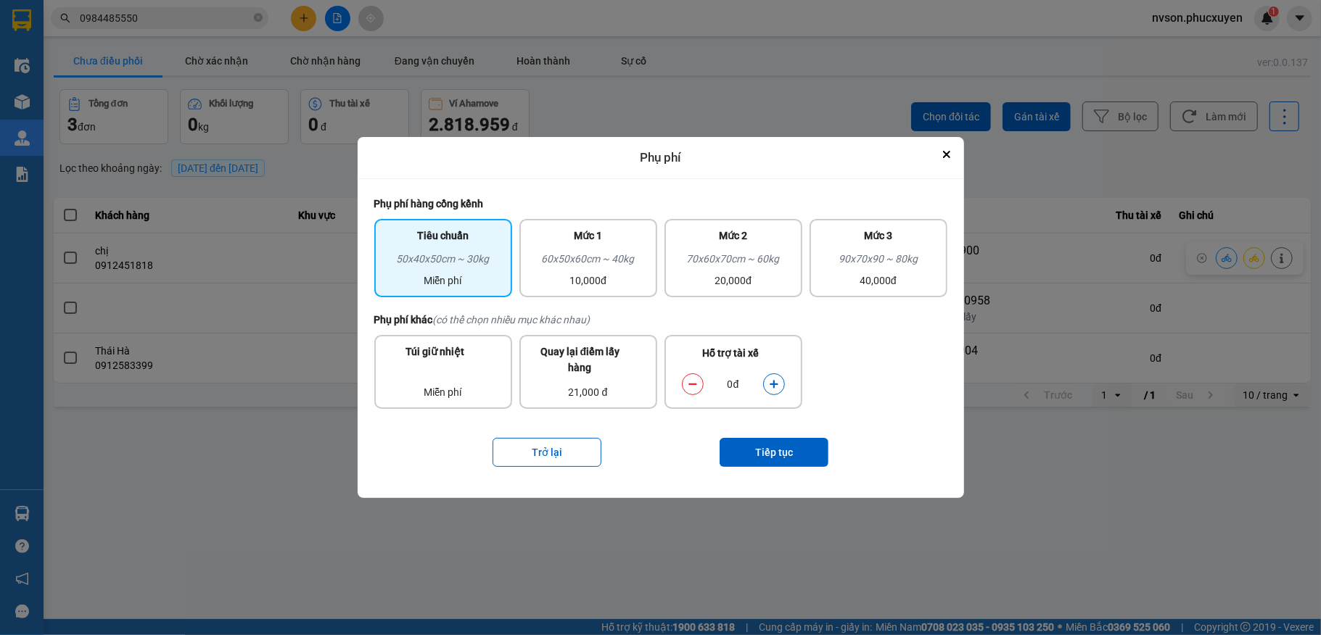
click at [772, 386] on icon "dialog" at bounding box center [774, 384] width 10 height 10
click at [779, 442] on button "Tiếp tục" at bounding box center [774, 452] width 109 height 29
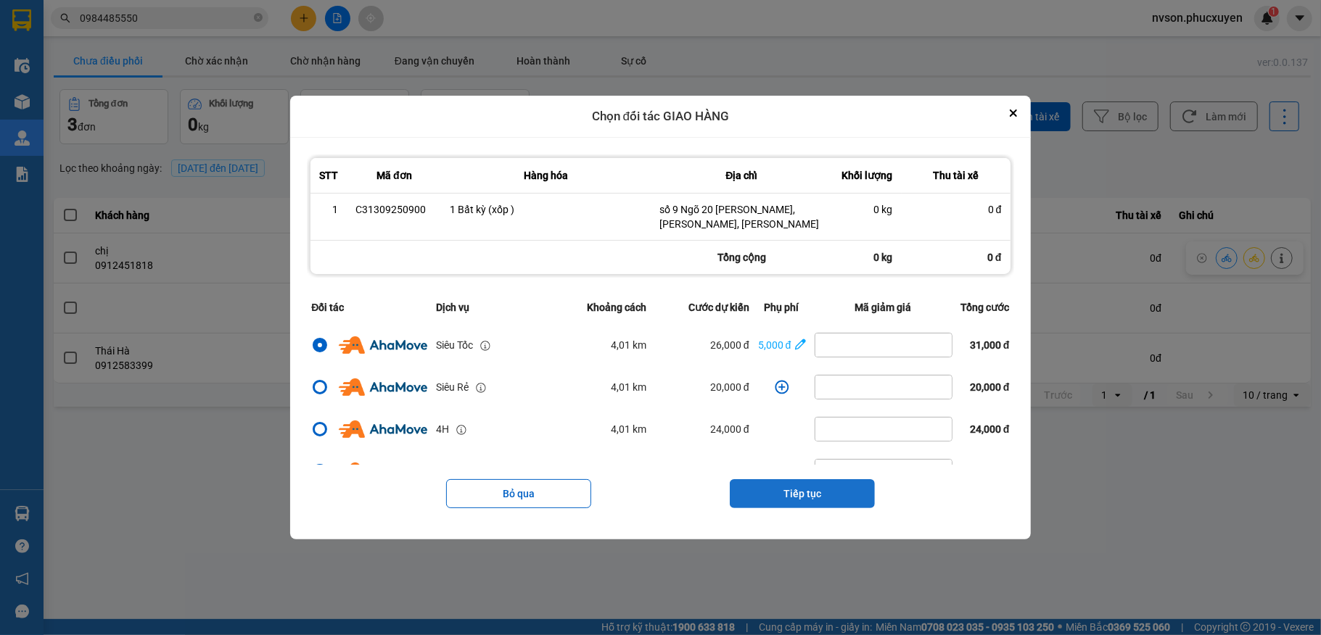
click at [818, 485] on button "Tiếp tục" at bounding box center [802, 493] width 145 height 29
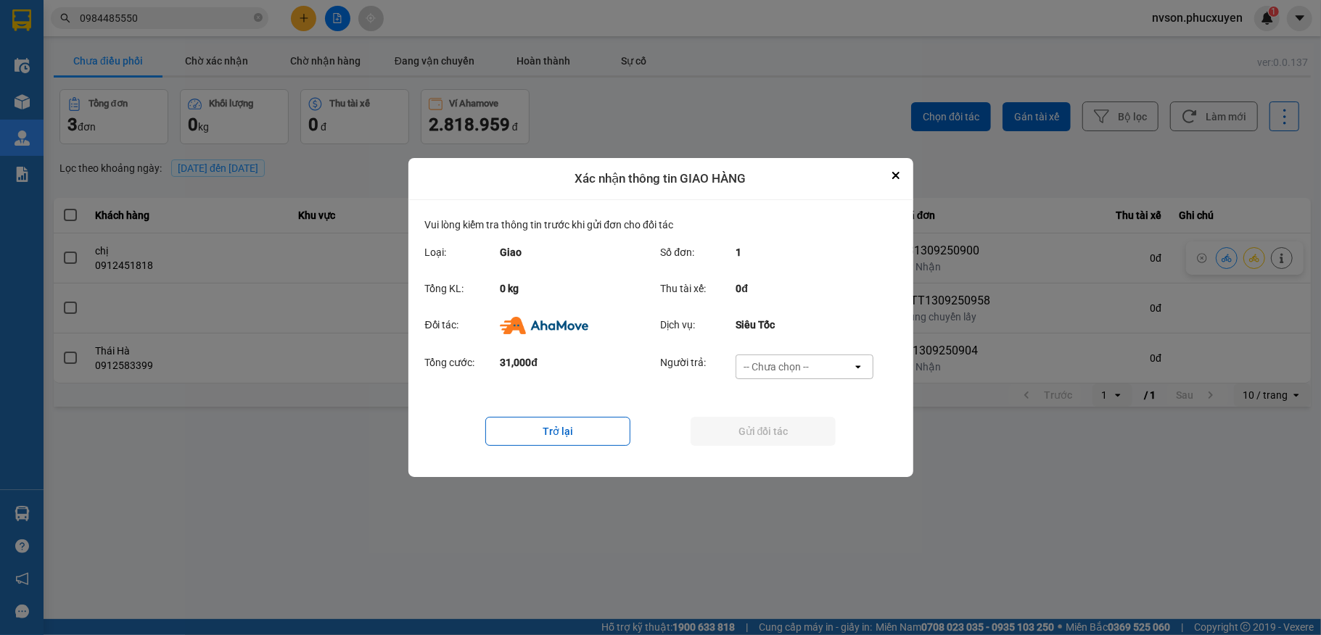
click at [812, 352] on div "Tổng cước: 31,000đ Người trả: -- Chưa chọn -- open" at bounding box center [660, 371] width 471 height 45
click at [815, 364] on div "-- Chưa chọn --" at bounding box center [794, 366] width 116 height 23
click at [799, 450] on span "Ví Ahamove" at bounding box center [776, 450] width 59 height 15
click at [794, 434] on button "Gửi đối tác" at bounding box center [763, 431] width 145 height 29
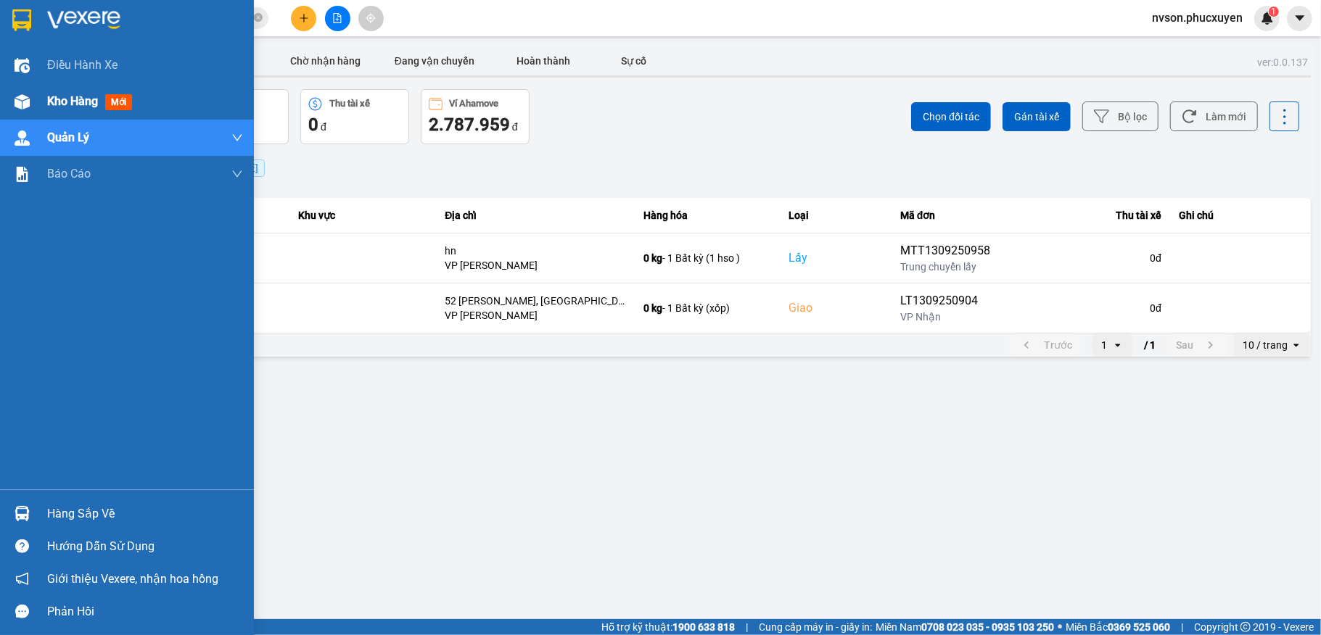
click at [38, 97] on div "Kho hàng mới" at bounding box center [127, 101] width 254 height 36
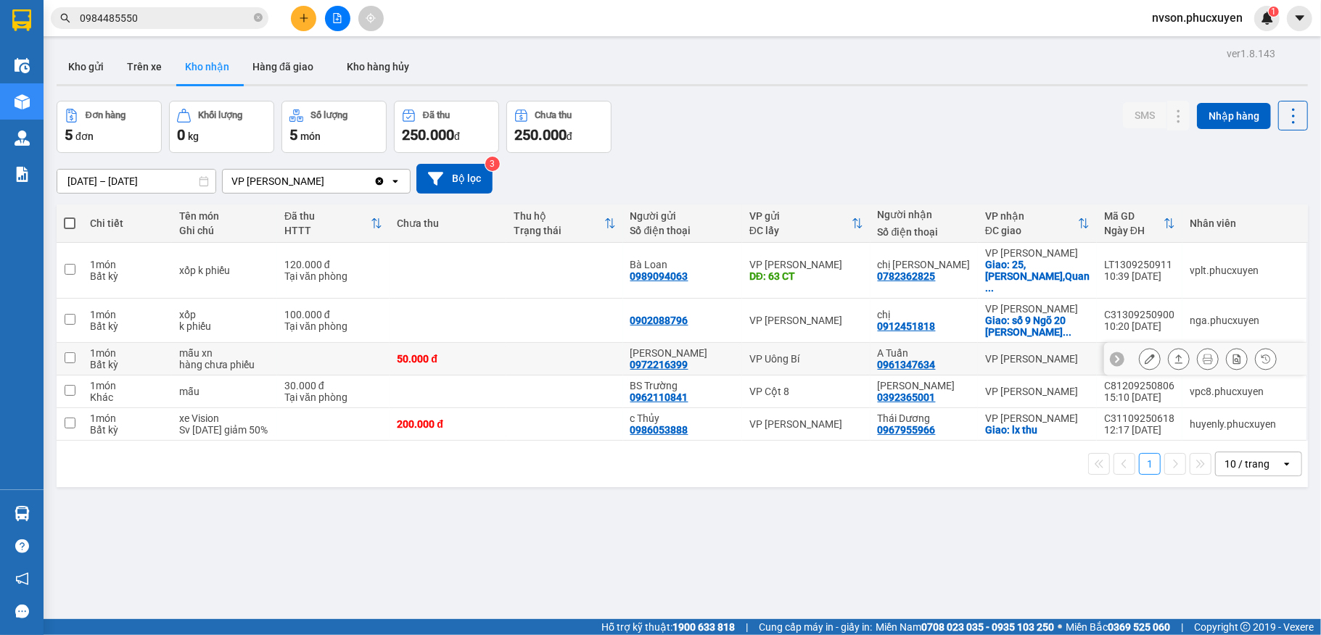
click at [581, 367] on td at bounding box center [564, 359] width 117 height 33
checkbox input "true"
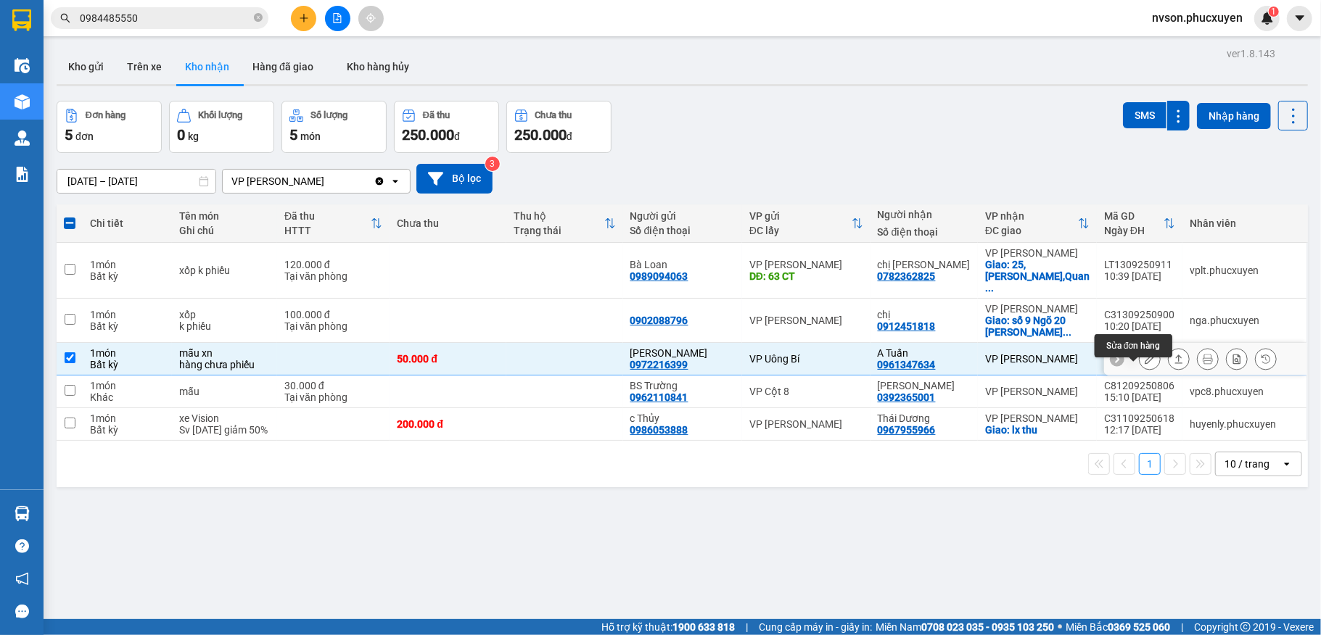
click at [1140, 372] on button at bounding box center [1150, 359] width 20 height 25
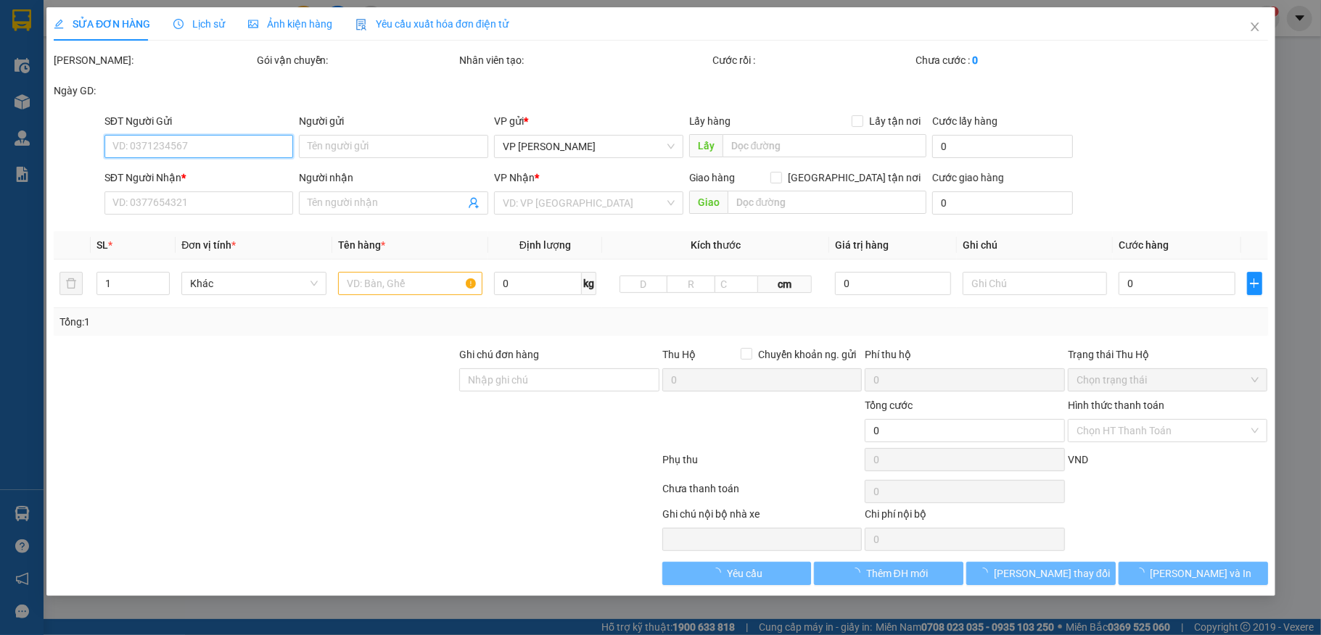
type input "0972216399"
type input "Phương Anh"
type input "0961347634"
type input "A Tuấn"
type input "50.000"
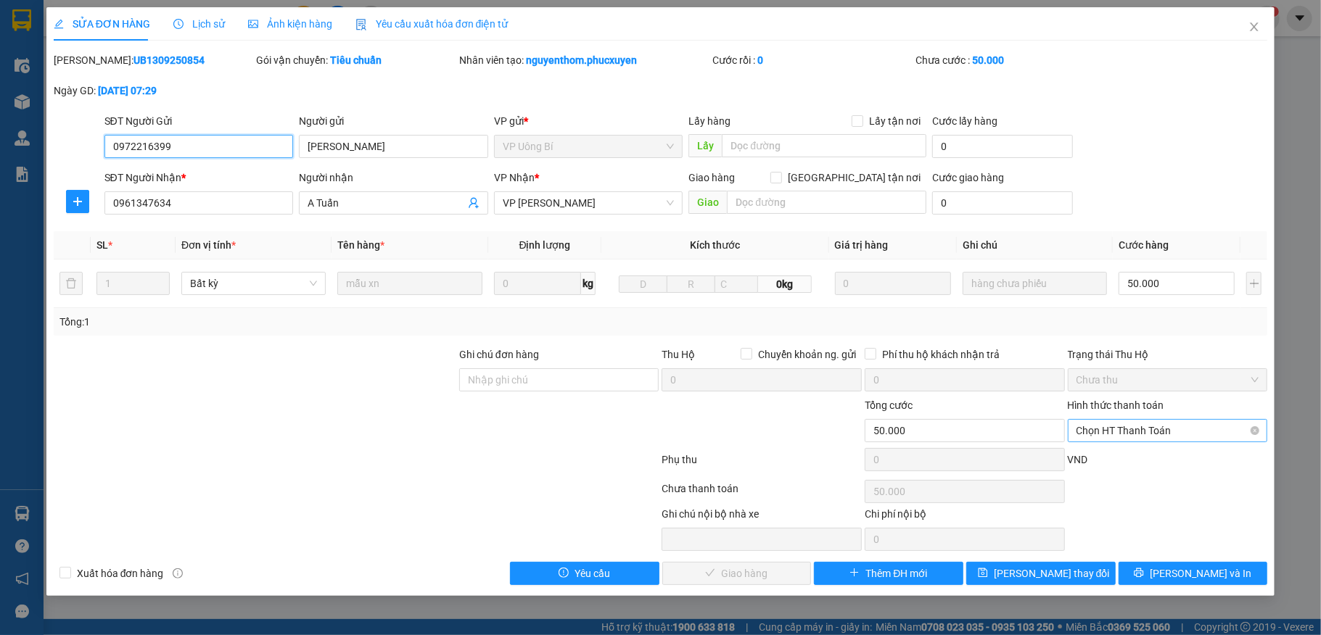
click at [1158, 435] on span "Chọn HT Thanh Toán" at bounding box center [1167, 431] width 183 height 22
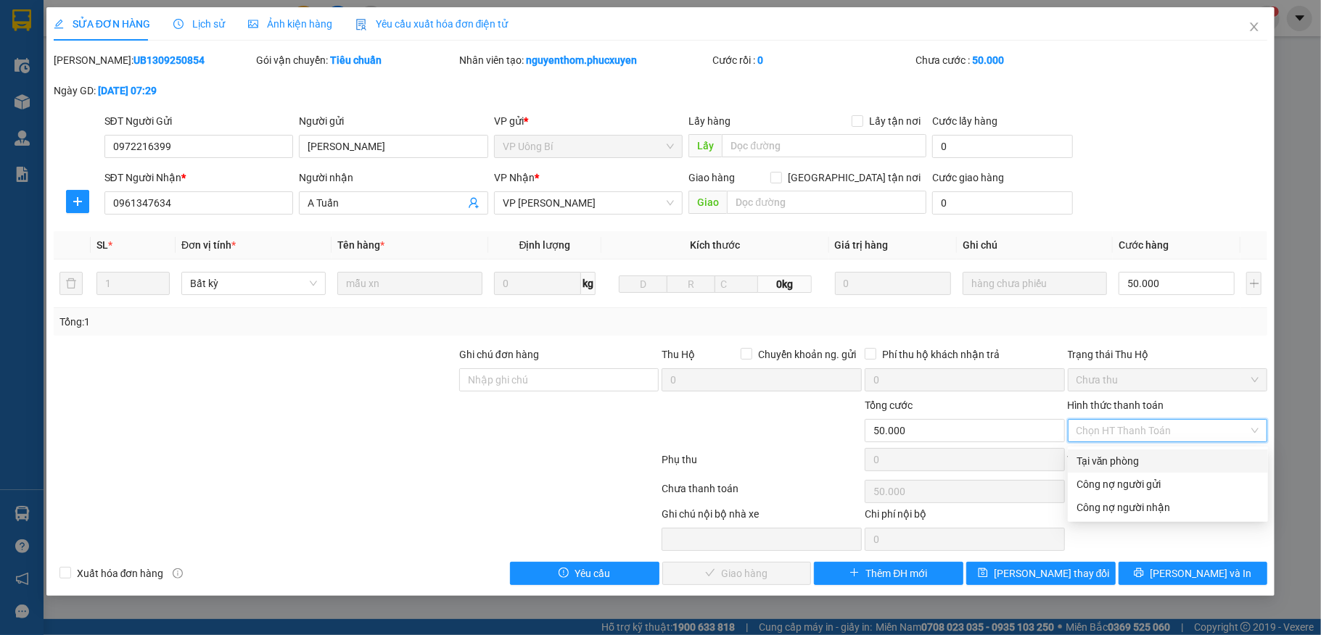
click at [1126, 462] on div "Tại văn phòng" at bounding box center [1167, 461] width 183 height 16
type input "0"
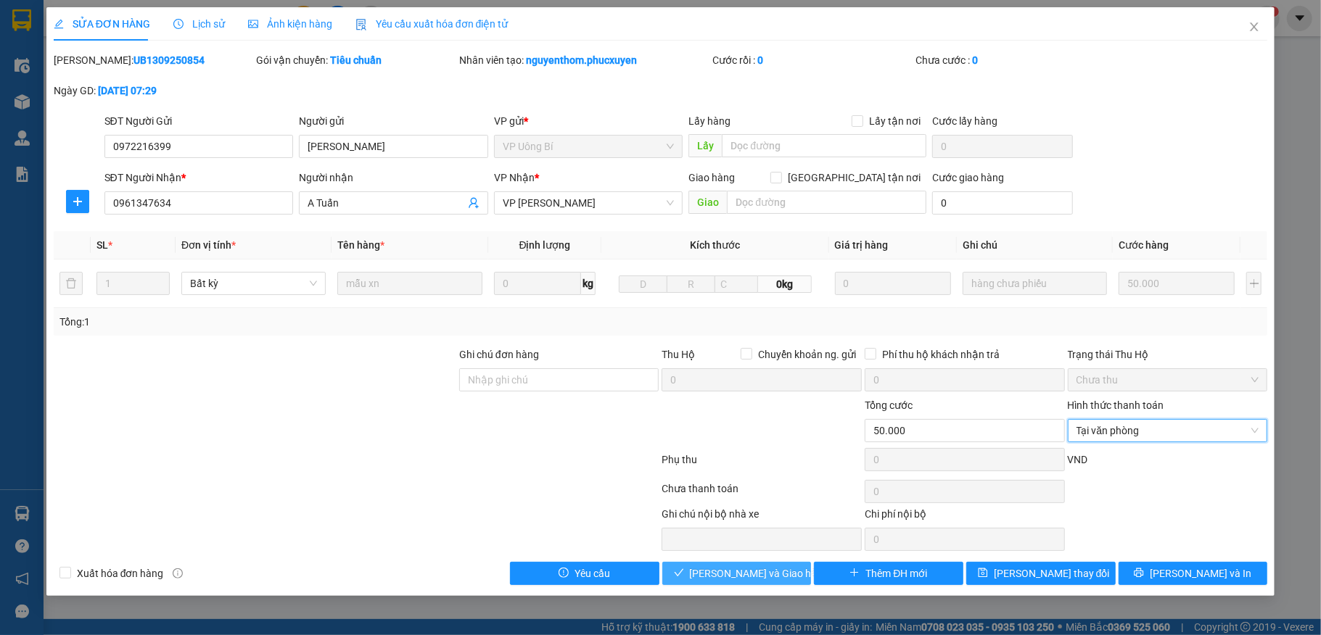
click at [782, 580] on span "[PERSON_NAME] và Giao hàng" at bounding box center [759, 574] width 139 height 16
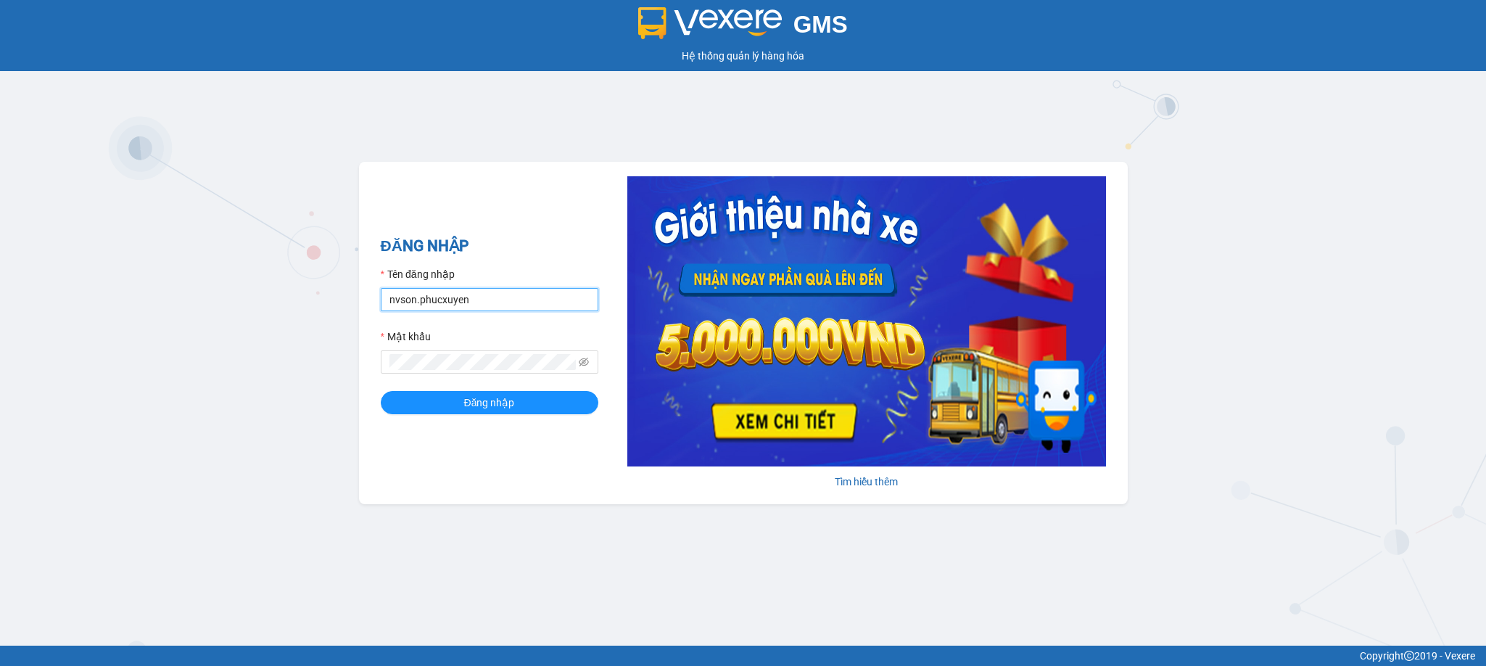
click at [505, 296] on input "nvson.phucxuyen" at bounding box center [490, 299] width 218 height 23
type input "ntthang.phucxuyen"
click at [381, 391] on button "Đăng nhập" at bounding box center [490, 402] width 218 height 23
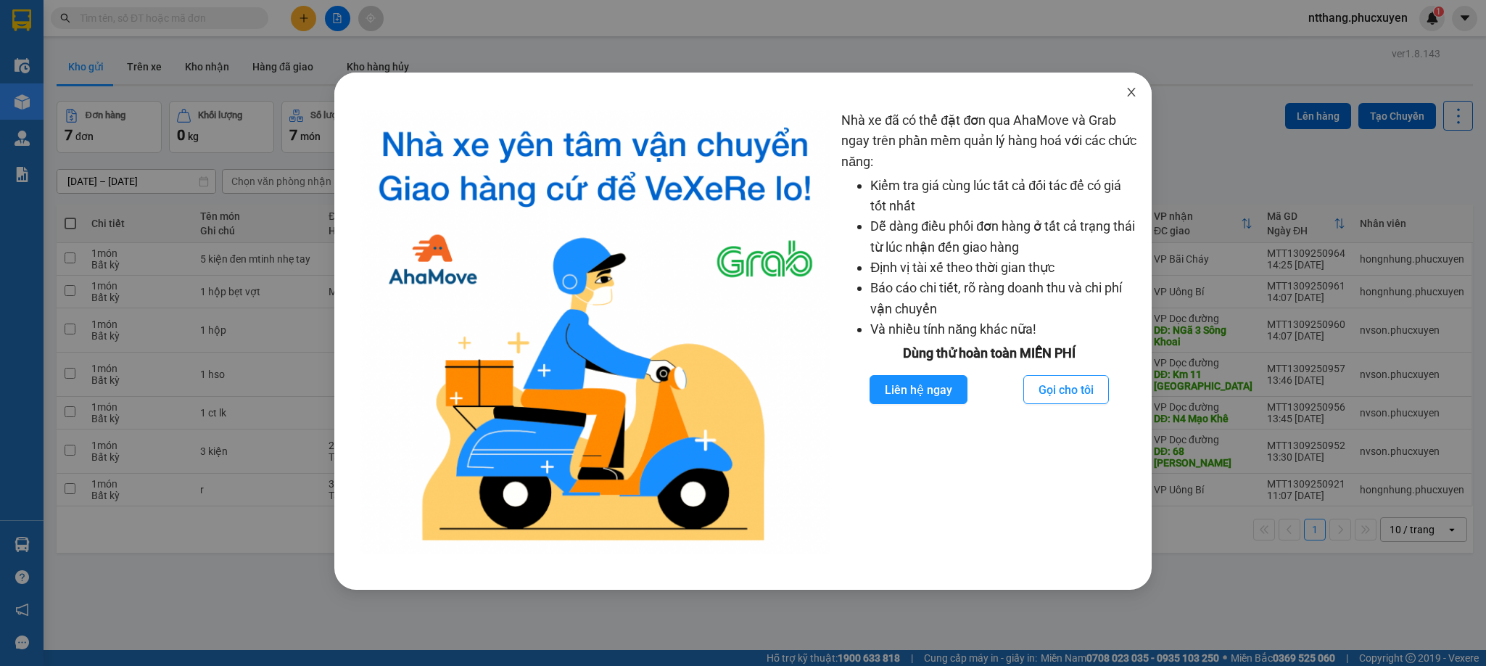
click at [1132, 90] on icon "close" at bounding box center [1132, 92] width 12 height 12
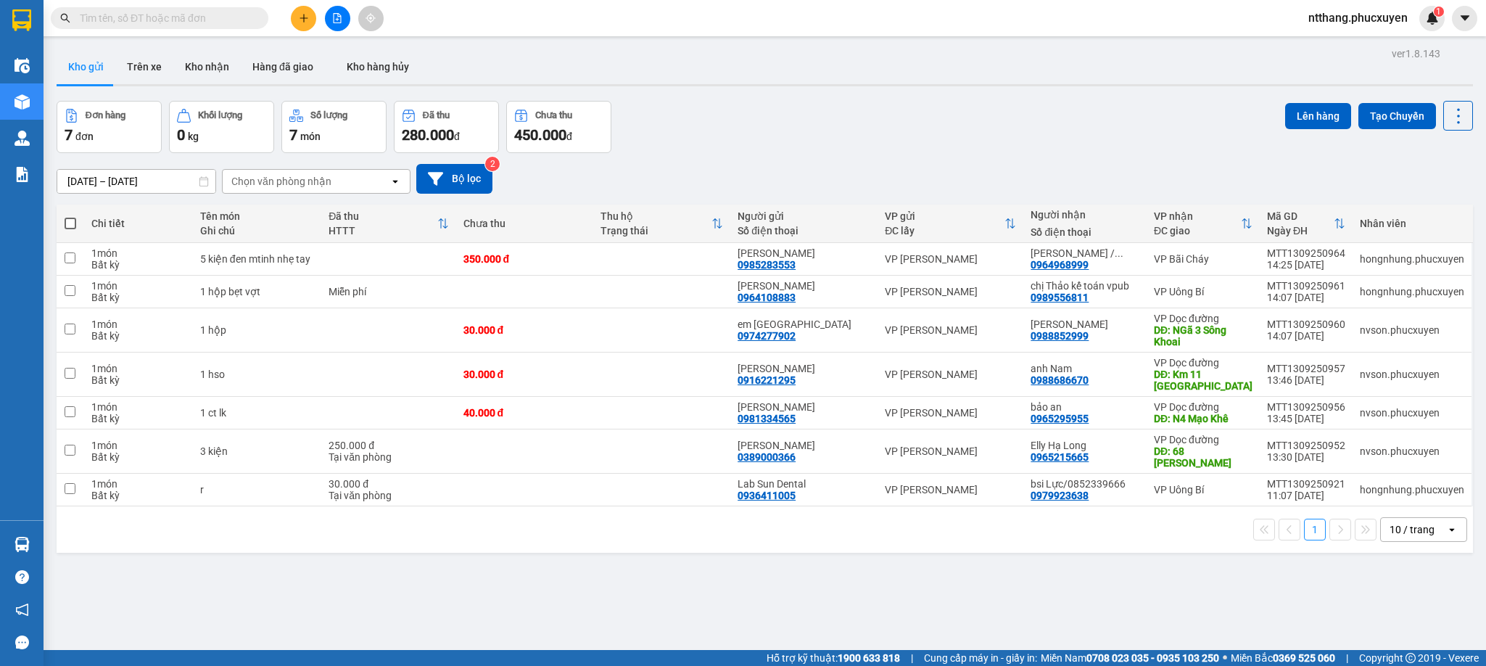
click at [1400, 522] on div "10 / trang" at bounding box center [1412, 529] width 45 height 15
click at [1389, 434] on span "50 / trang" at bounding box center [1396, 438] width 46 height 15
click at [213, 63] on button "Kho nhận" at bounding box center [206, 66] width 67 height 35
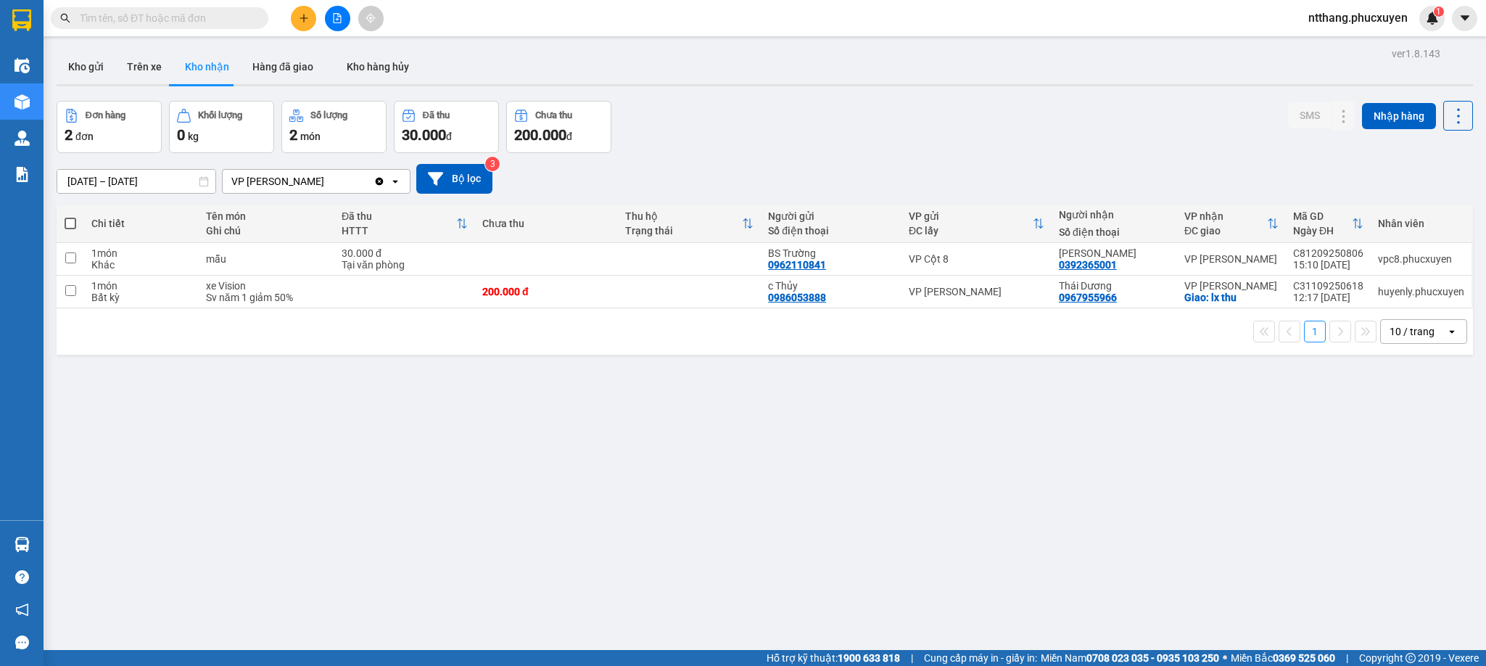
click at [1412, 336] on div "10 / trang" at bounding box center [1413, 331] width 65 height 23
click at [1385, 458] on span "50 / trang" at bounding box center [1396, 455] width 46 height 15
click at [305, 420] on div "ver 1.8.143 Kho gửi Trên xe Kho nhận Hàng đã giao Kho hàng hủy Đơn hàng 2 đơn K…" at bounding box center [765, 377] width 1428 height 666
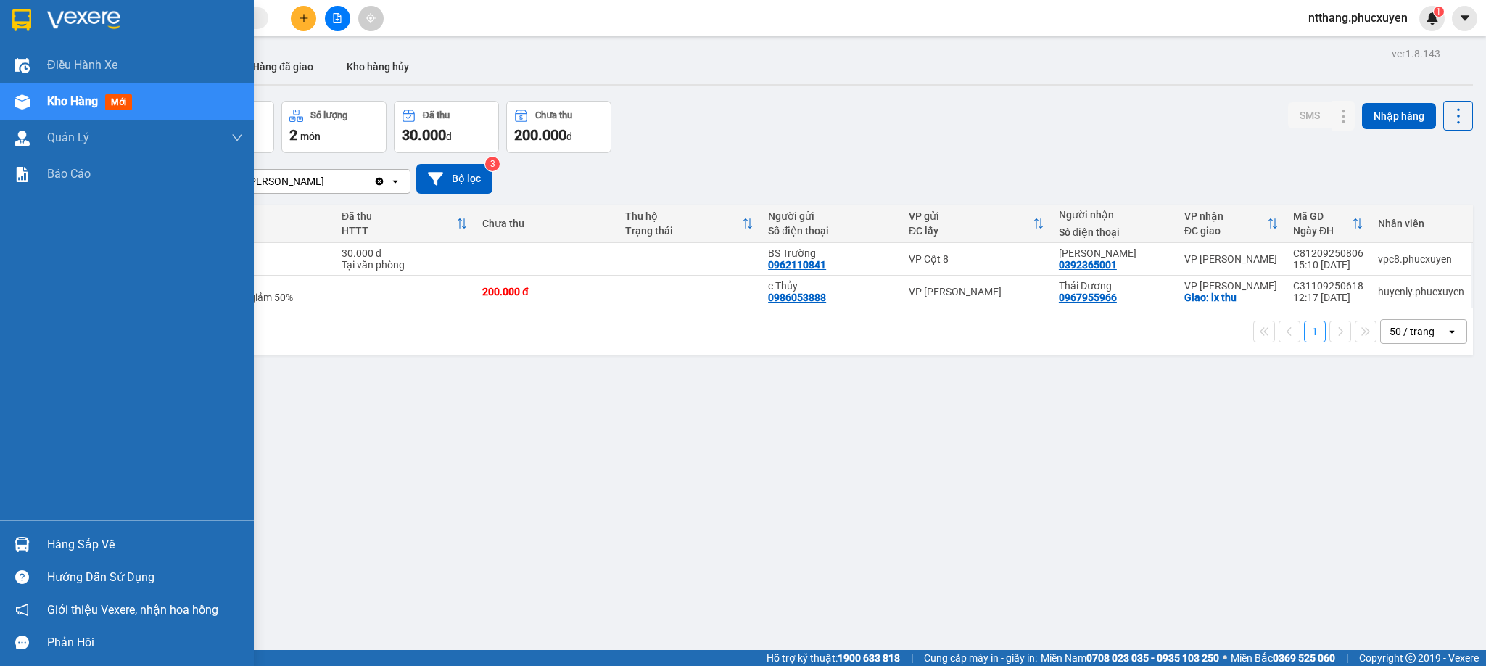
click at [15, 545] on img at bounding box center [22, 544] width 15 height 15
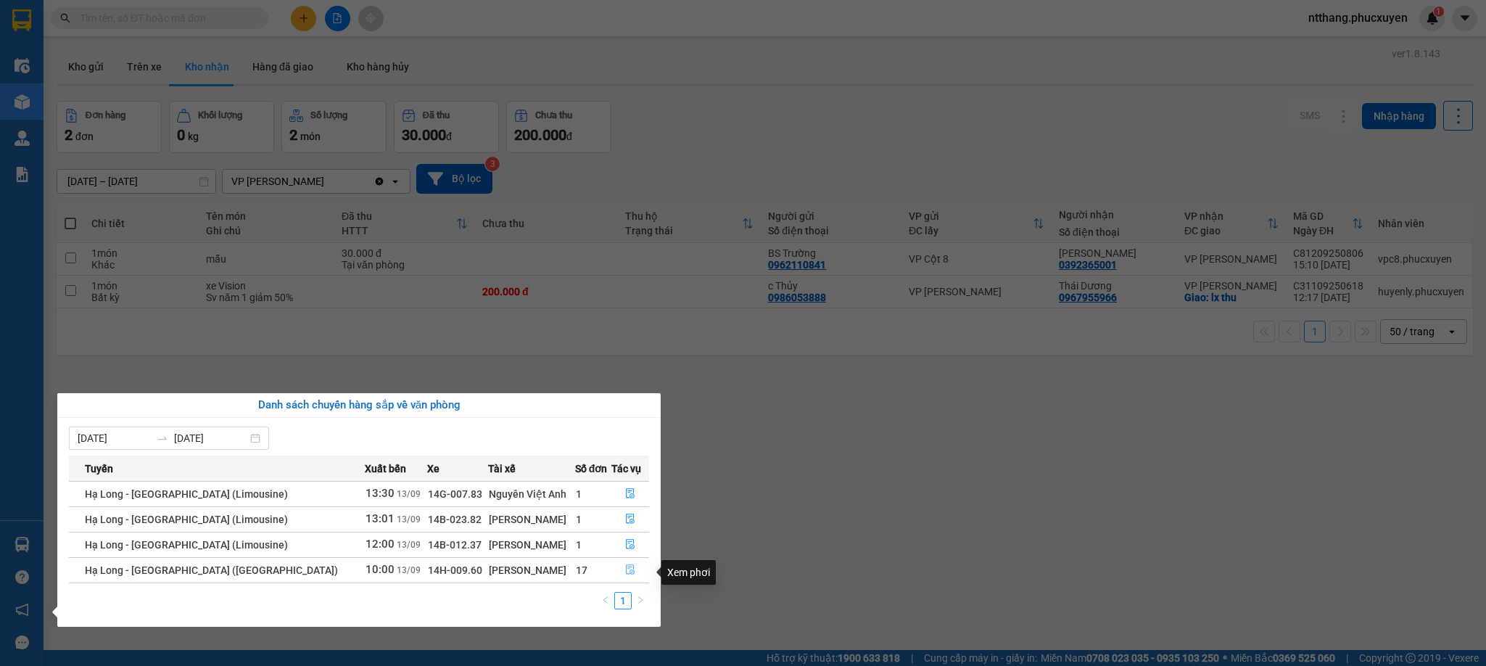
click at [625, 574] on icon "file-done" at bounding box center [630, 569] width 10 height 10
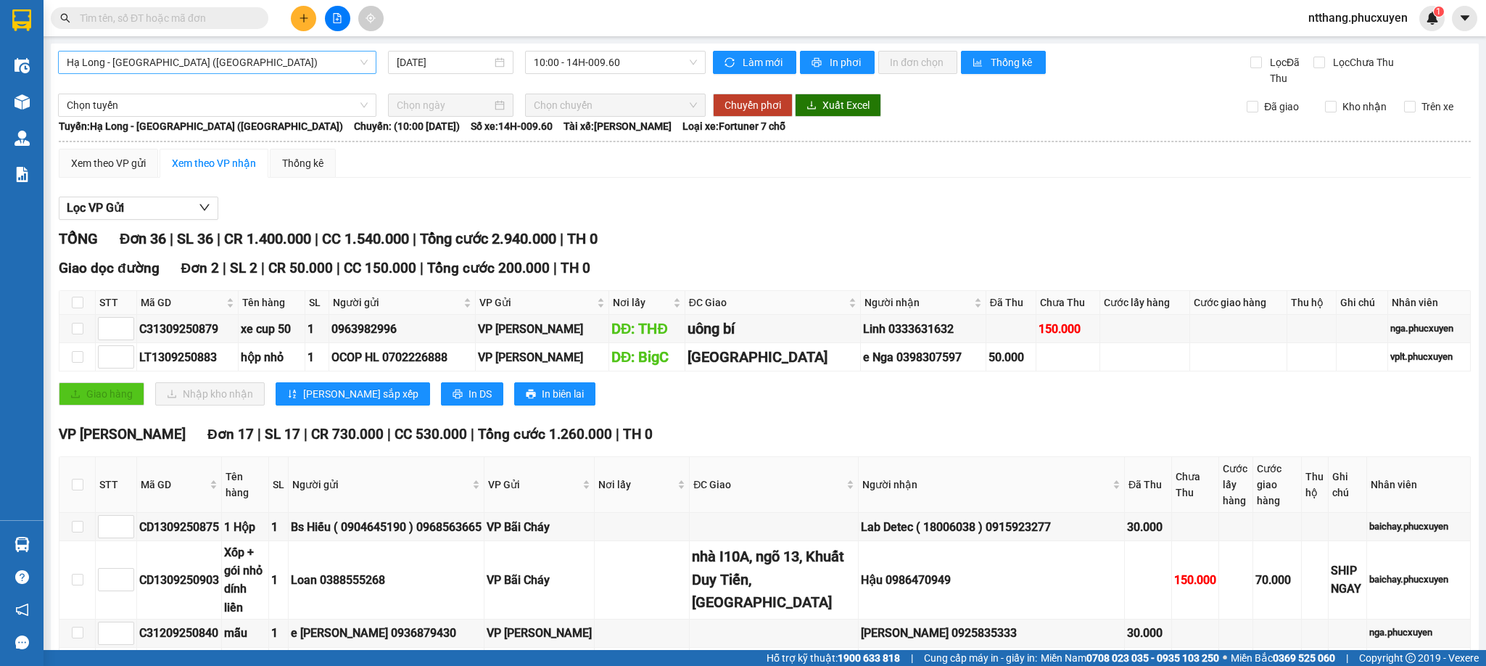
click at [238, 68] on span "Hạ Long - [GEOGRAPHIC_DATA] ([GEOGRAPHIC_DATA])" at bounding box center [217, 63] width 301 height 22
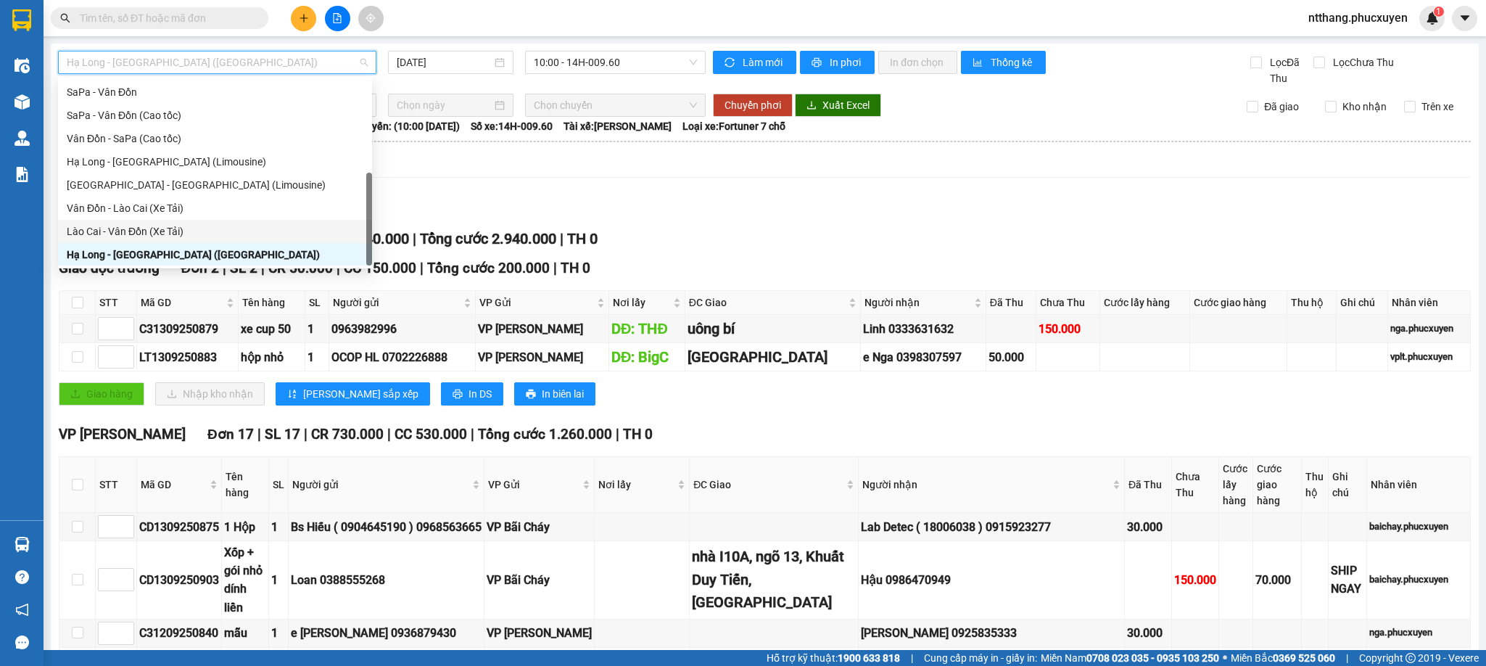
scroll to position [70, 0]
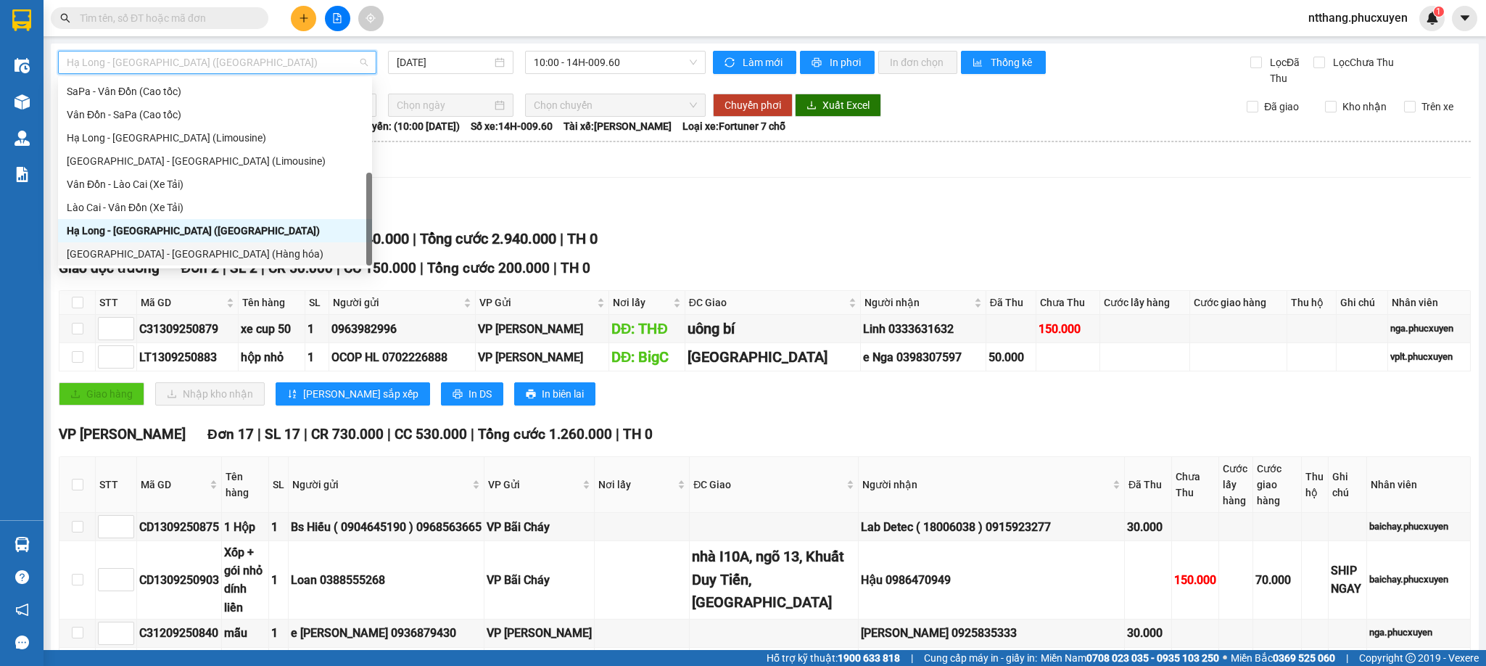
click at [175, 252] on div "[GEOGRAPHIC_DATA] - [GEOGRAPHIC_DATA] (Hàng hóa)" at bounding box center [215, 254] width 297 height 16
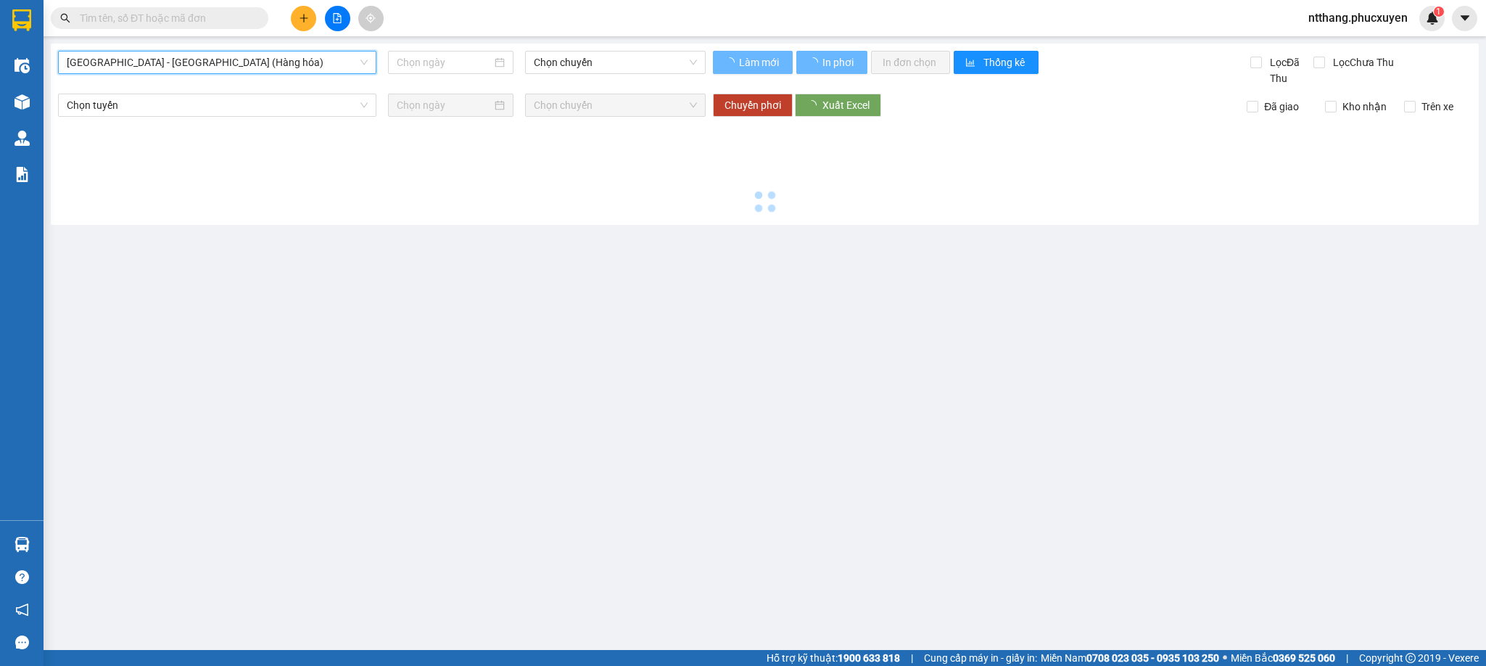
type input "[DATE]"
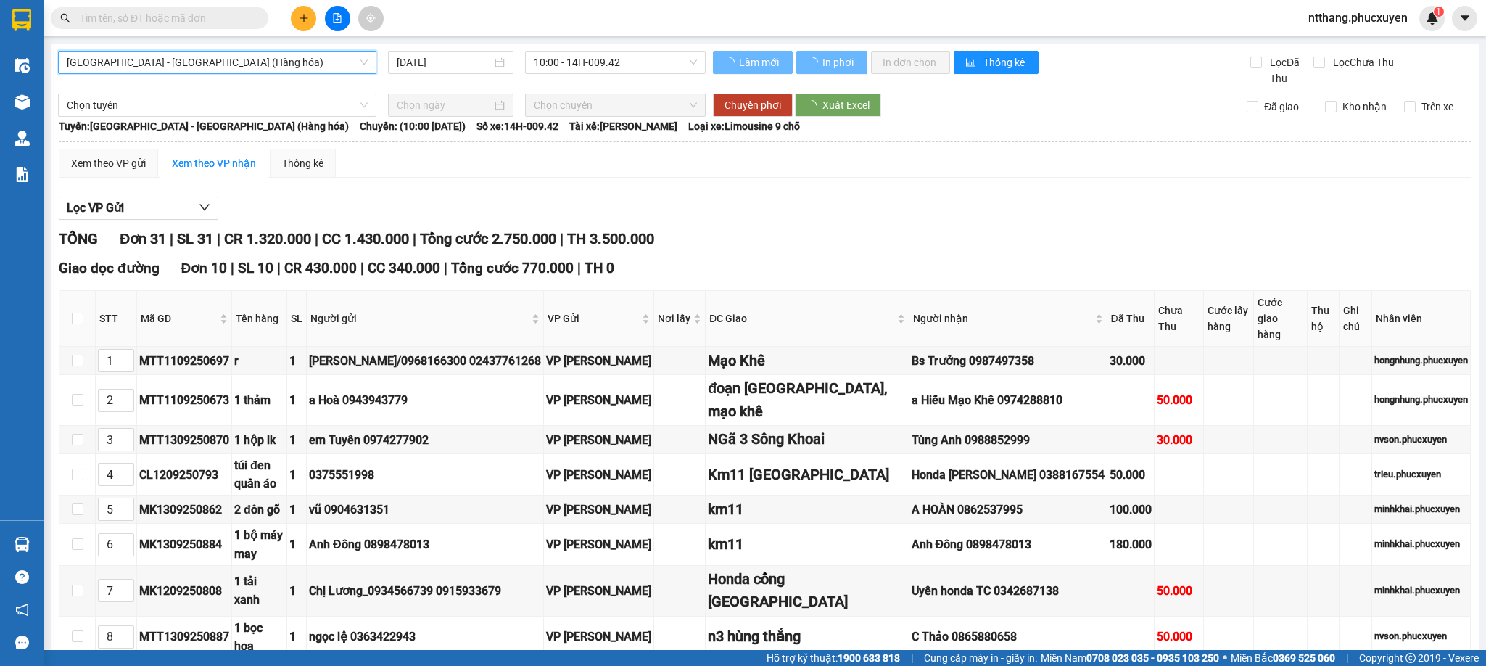
click at [608, 64] on span "10:00 - 14H-009.42" at bounding box center [615, 63] width 163 height 22
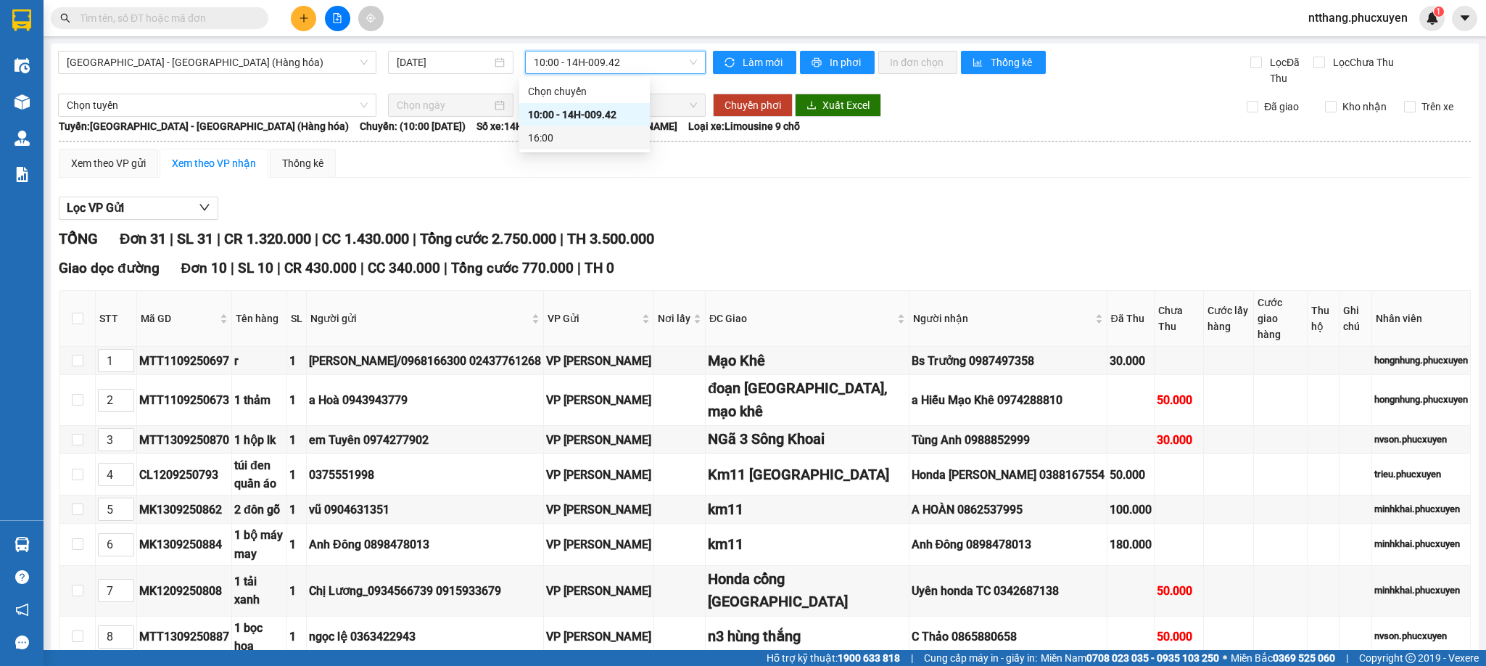
click at [849, 218] on div "Lọc VP Gửi" at bounding box center [765, 209] width 1412 height 24
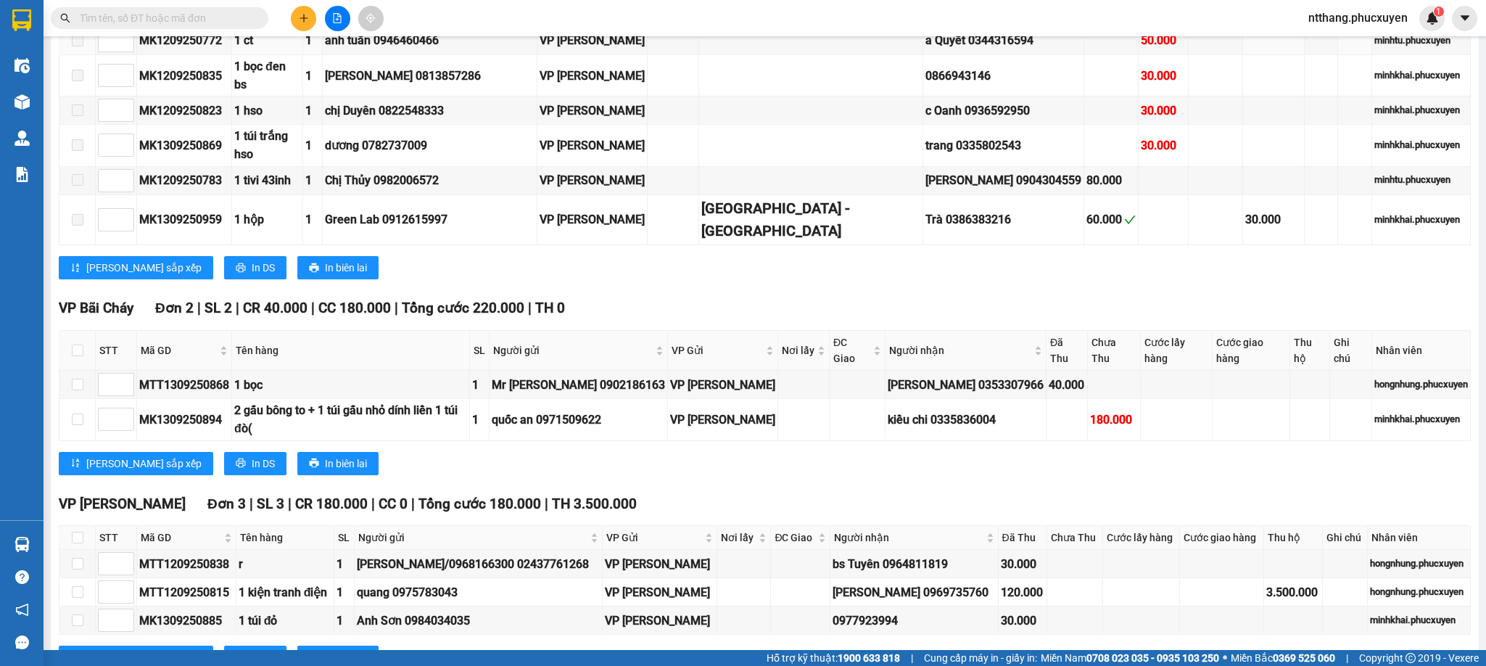
scroll to position [1332, 0]
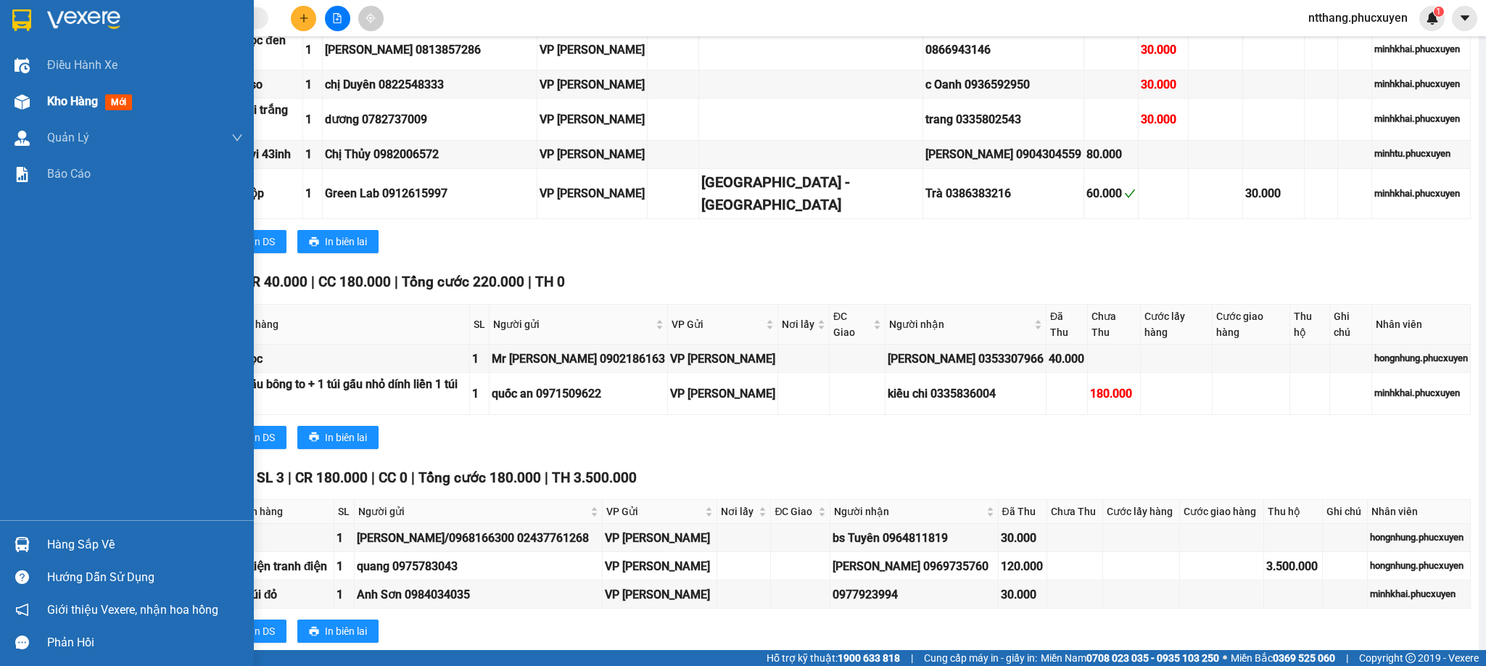
click at [25, 96] on img at bounding box center [22, 101] width 15 height 15
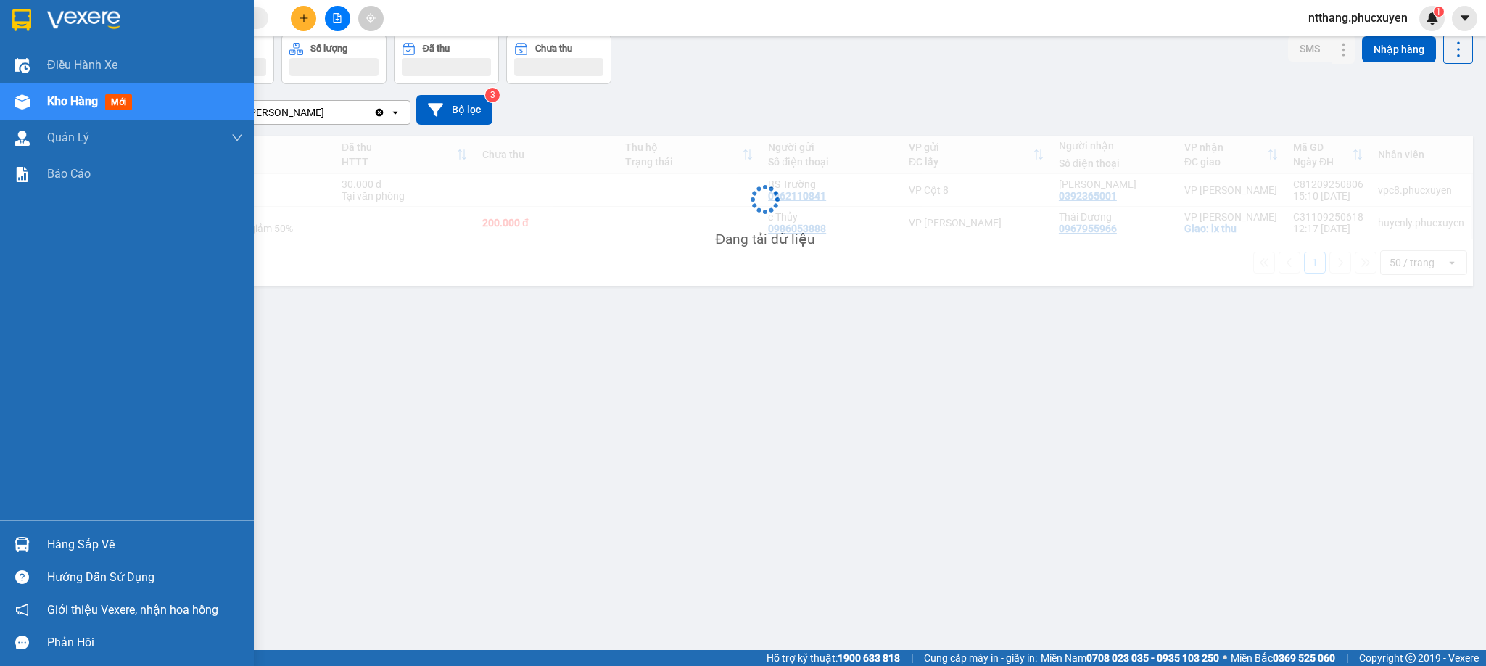
scroll to position [67, 0]
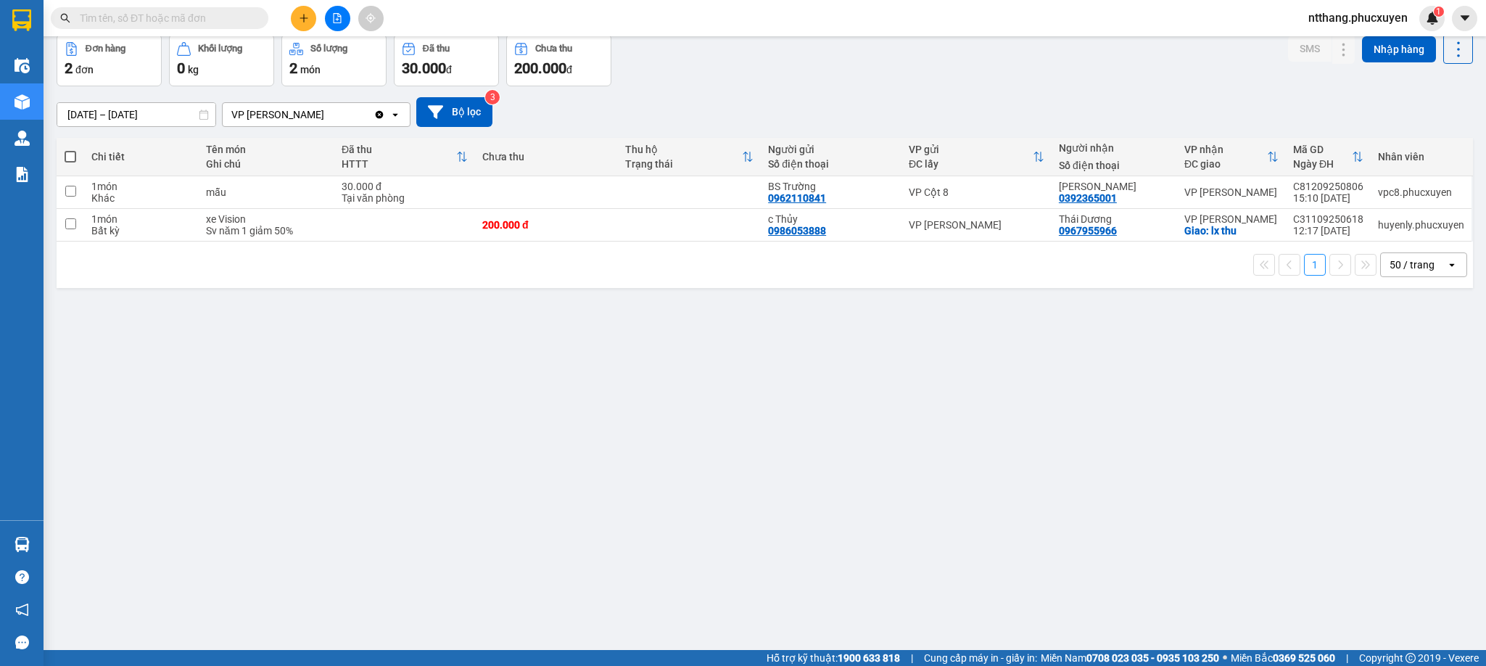
click at [301, 20] on icon "plus" at bounding box center [304, 18] width 10 height 10
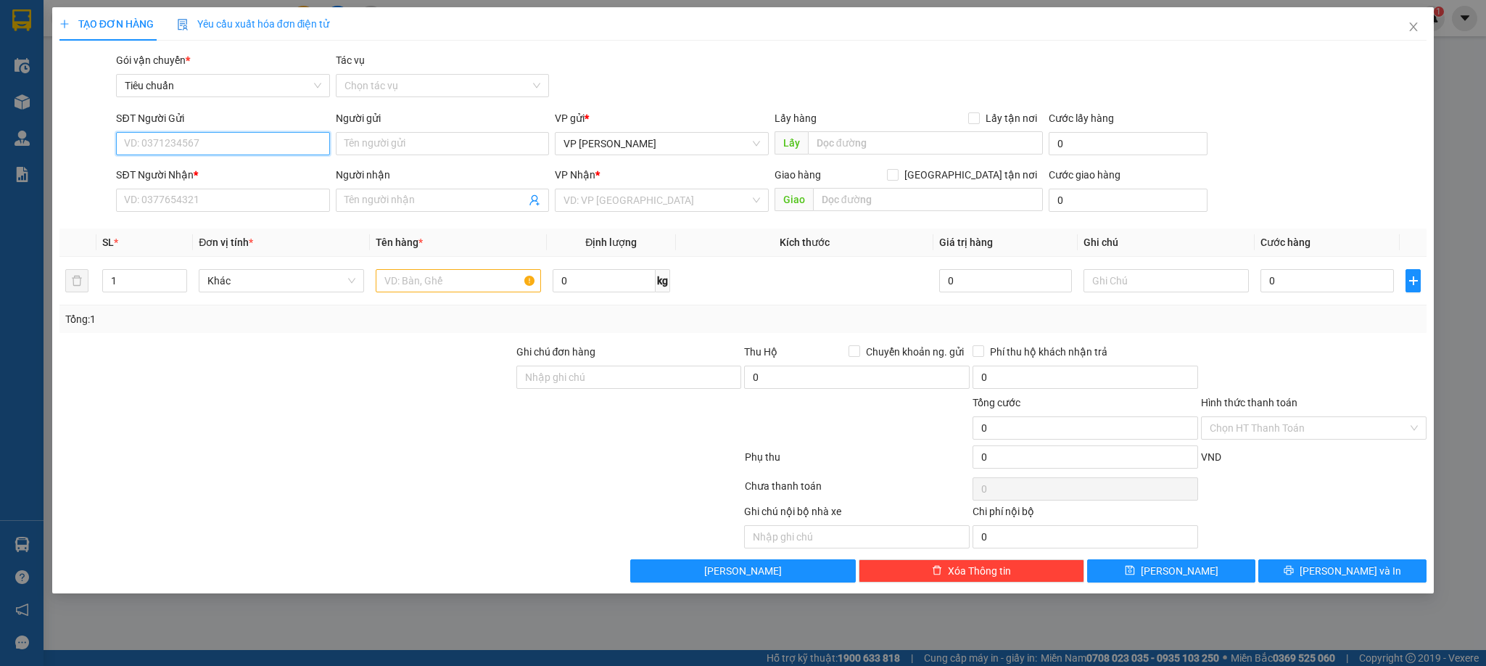
click at [259, 142] on input "SĐT Người Gửi" at bounding box center [222, 143] width 213 height 23
type input "0987288501"
click at [192, 177] on div "0987288501 - Su" at bounding box center [223, 173] width 196 height 16
type input "Su"
type input "0987288501"
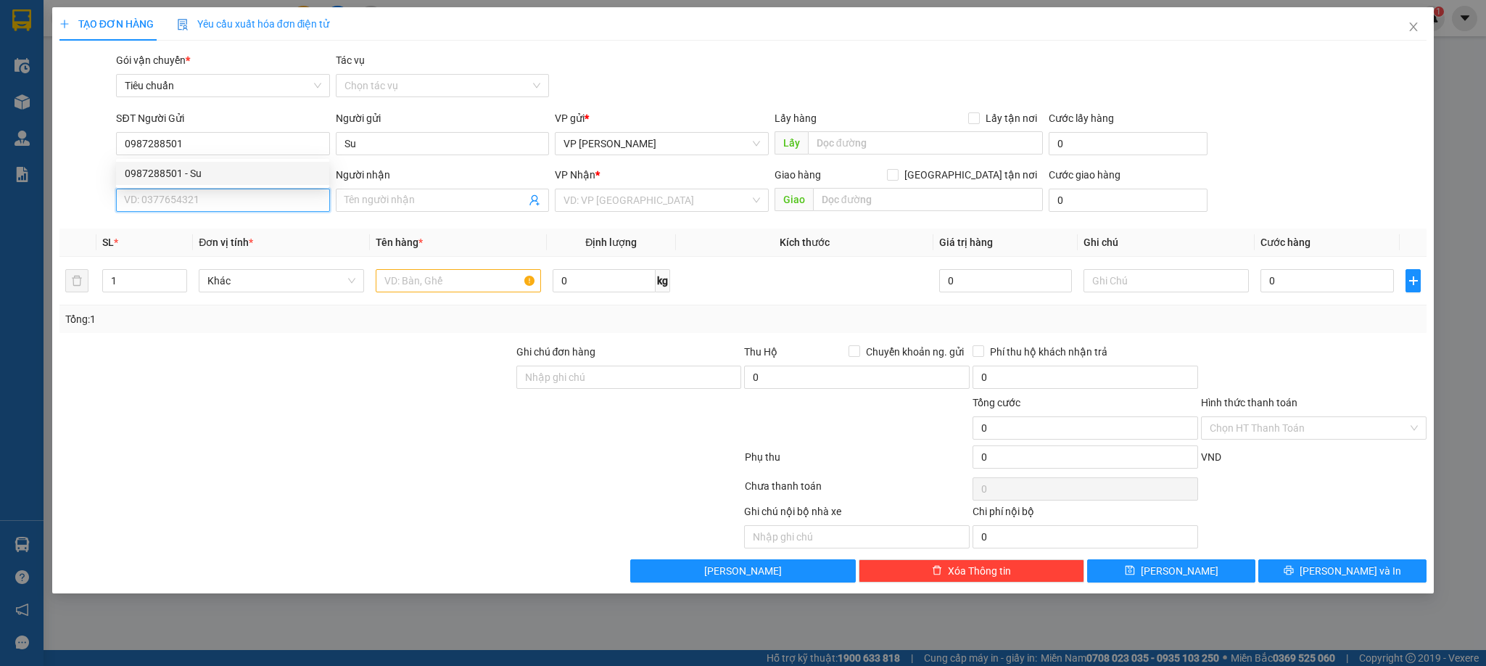
click at [191, 192] on input "SĐT Người Nhận *" at bounding box center [222, 200] width 213 height 23
type input "0374484748"
click at [400, 200] on input "Người nhận" at bounding box center [435, 200] width 181 height 16
type input "Thạo"
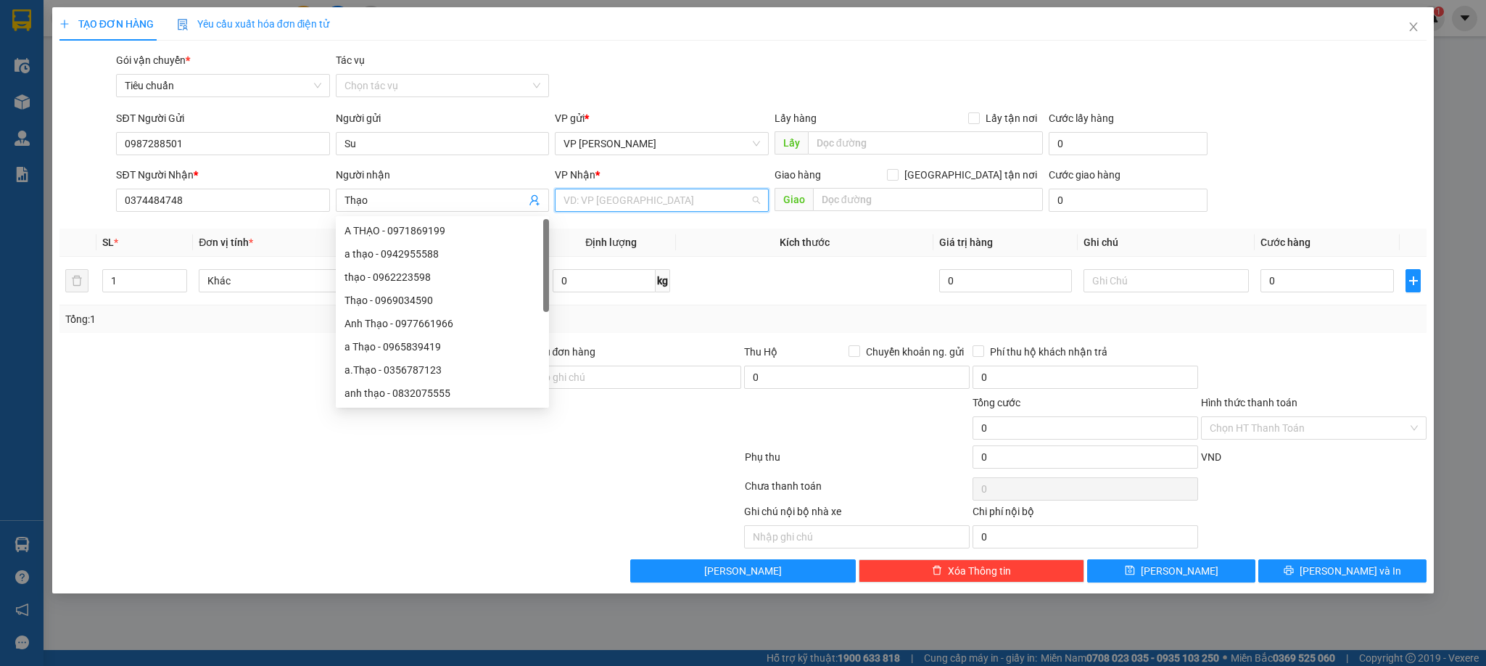
click at [699, 205] on input "search" at bounding box center [657, 200] width 186 height 22
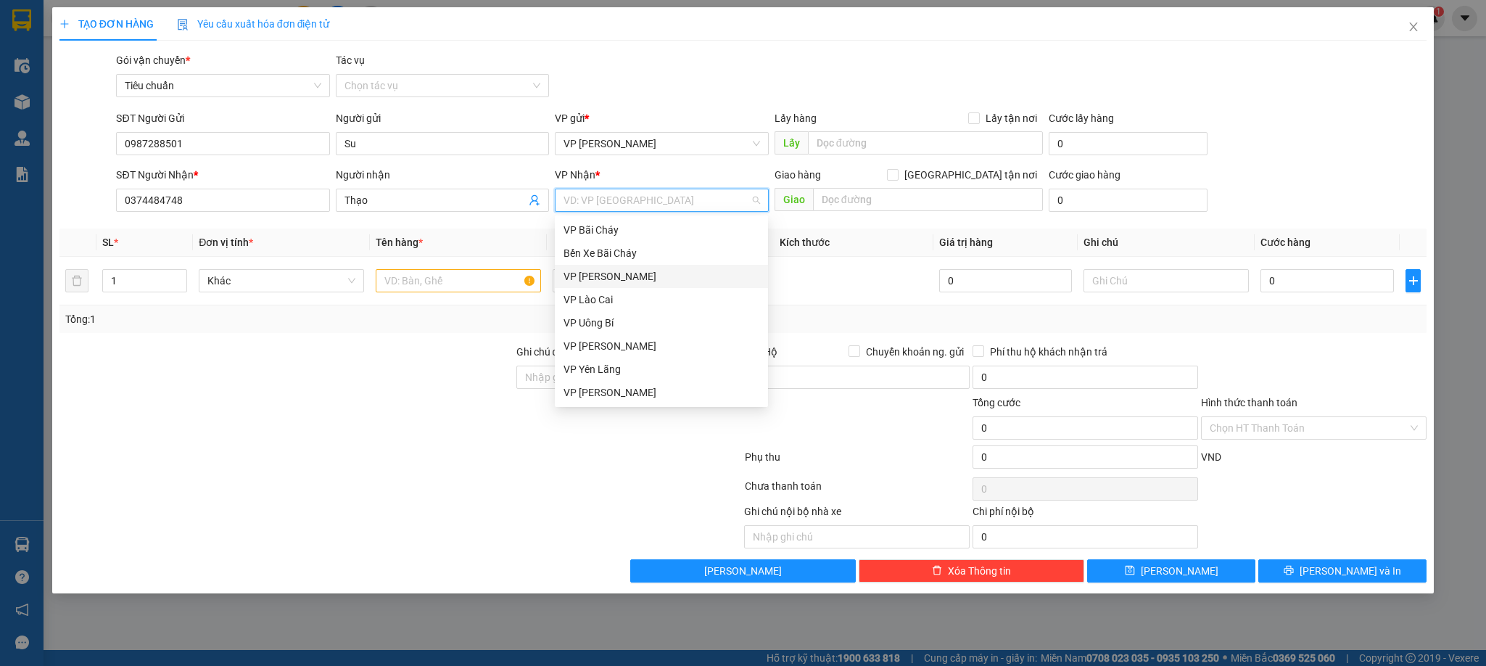
click at [590, 271] on div "VP [PERSON_NAME]" at bounding box center [662, 276] width 196 height 16
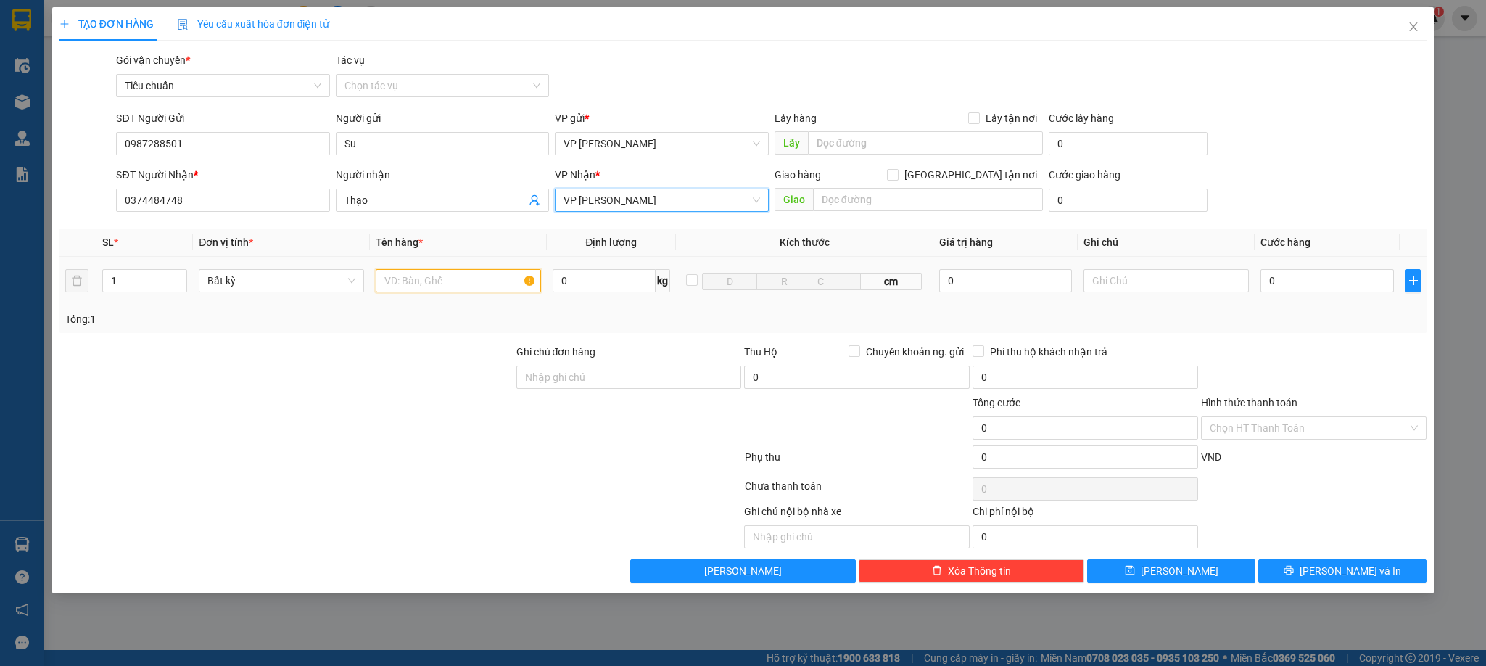
click at [449, 272] on input "text" at bounding box center [458, 280] width 165 height 23
type input "2 caton"
click at [1291, 275] on input "0" at bounding box center [1327, 280] width 133 height 23
type input "1"
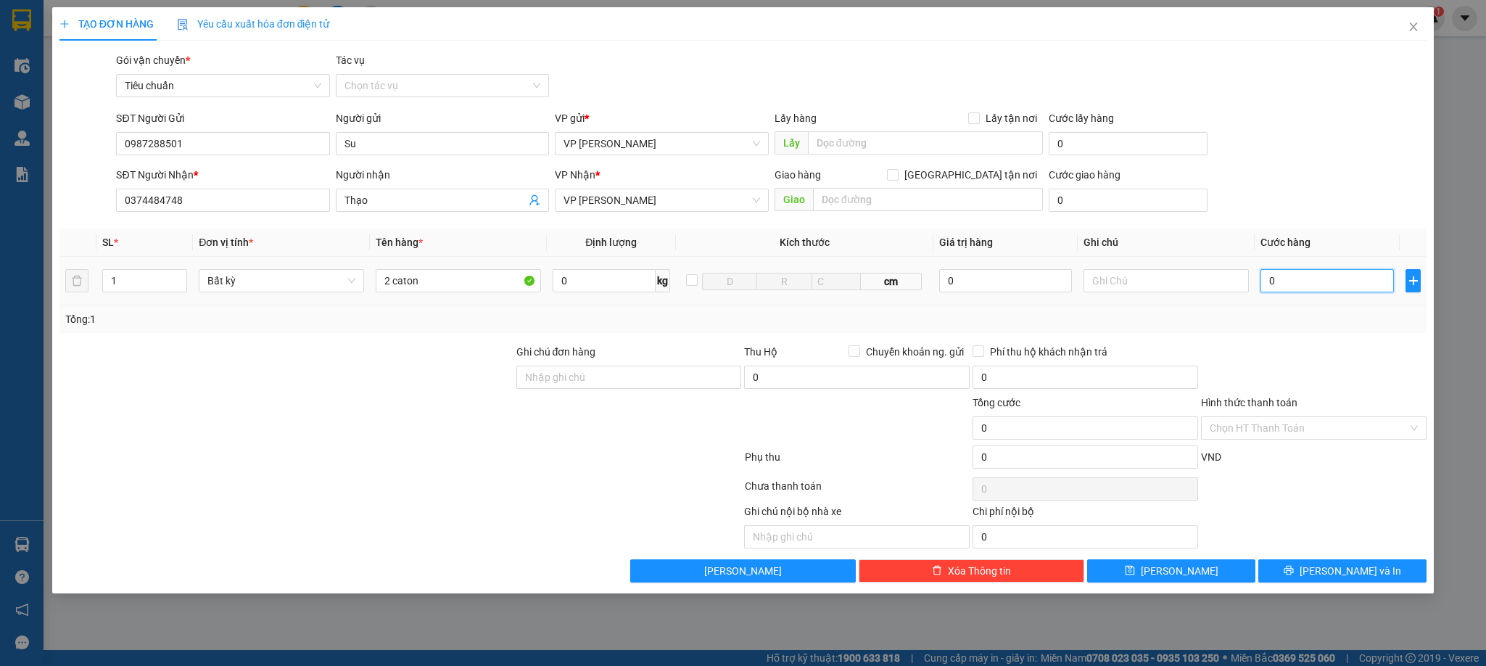
type input "1"
type input "16"
type input "160"
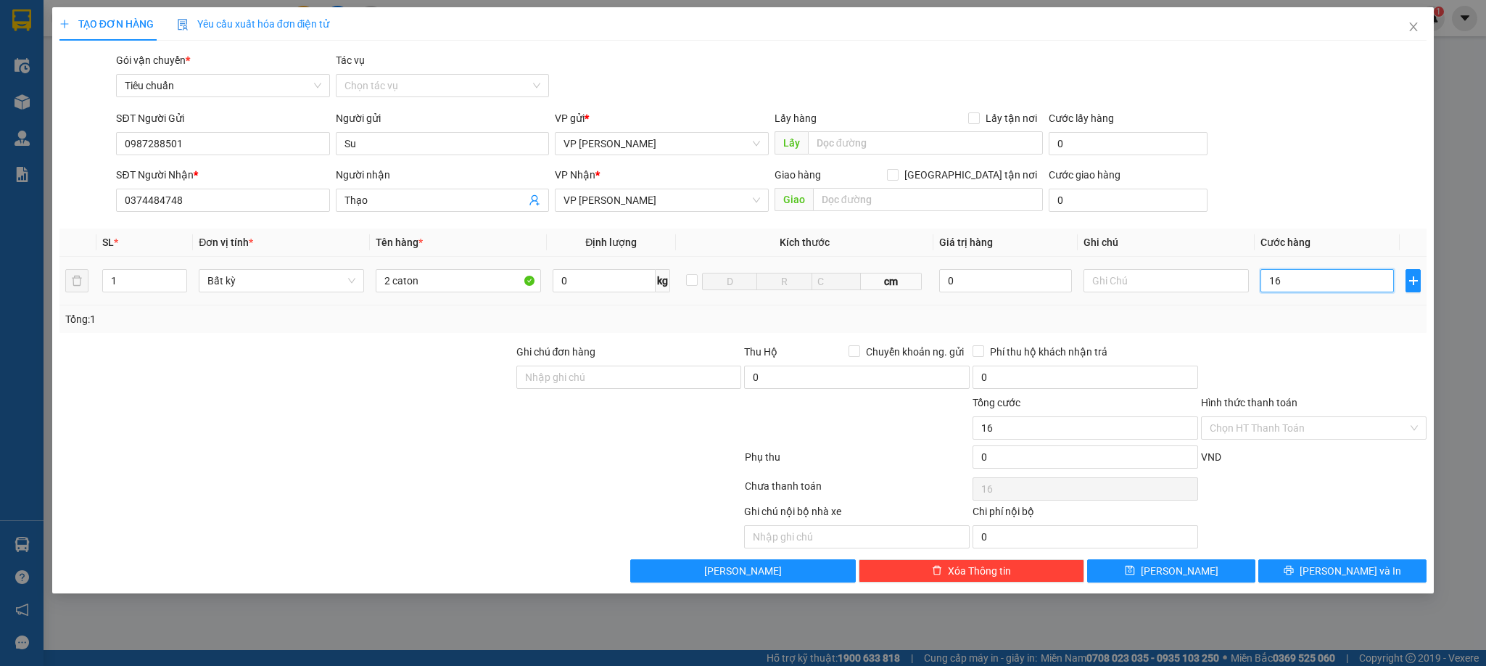
type input "160"
type input "160.000"
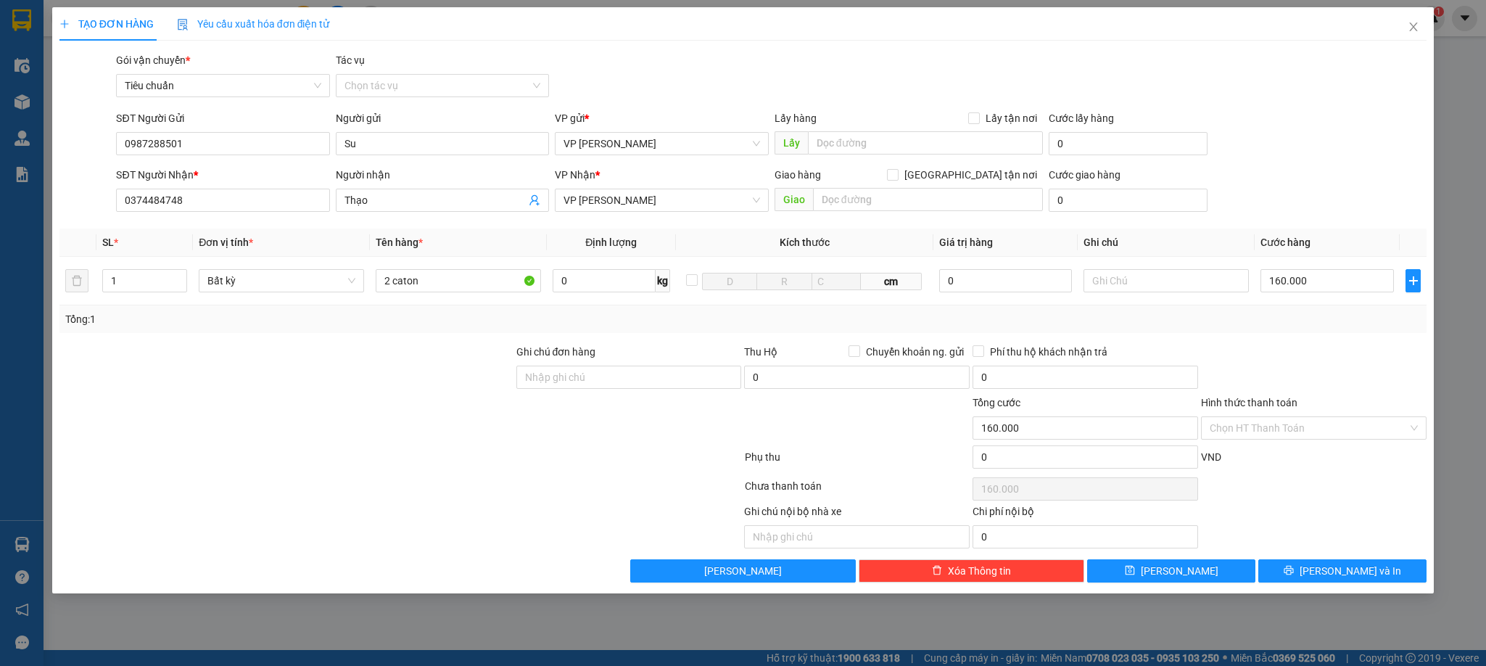
click at [1335, 311] on div "Tổng: 1" at bounding box center [743, 319] width 1368 height 28
drag, startPoint x: 1341, startPoint y: 575, endPoint x: 1214, endPoint y: 520, distance: 138.4
click at [1339, 575] on span "[PERSON_NAME] và In" at bounding box center [1351, 571] width 102 height 16
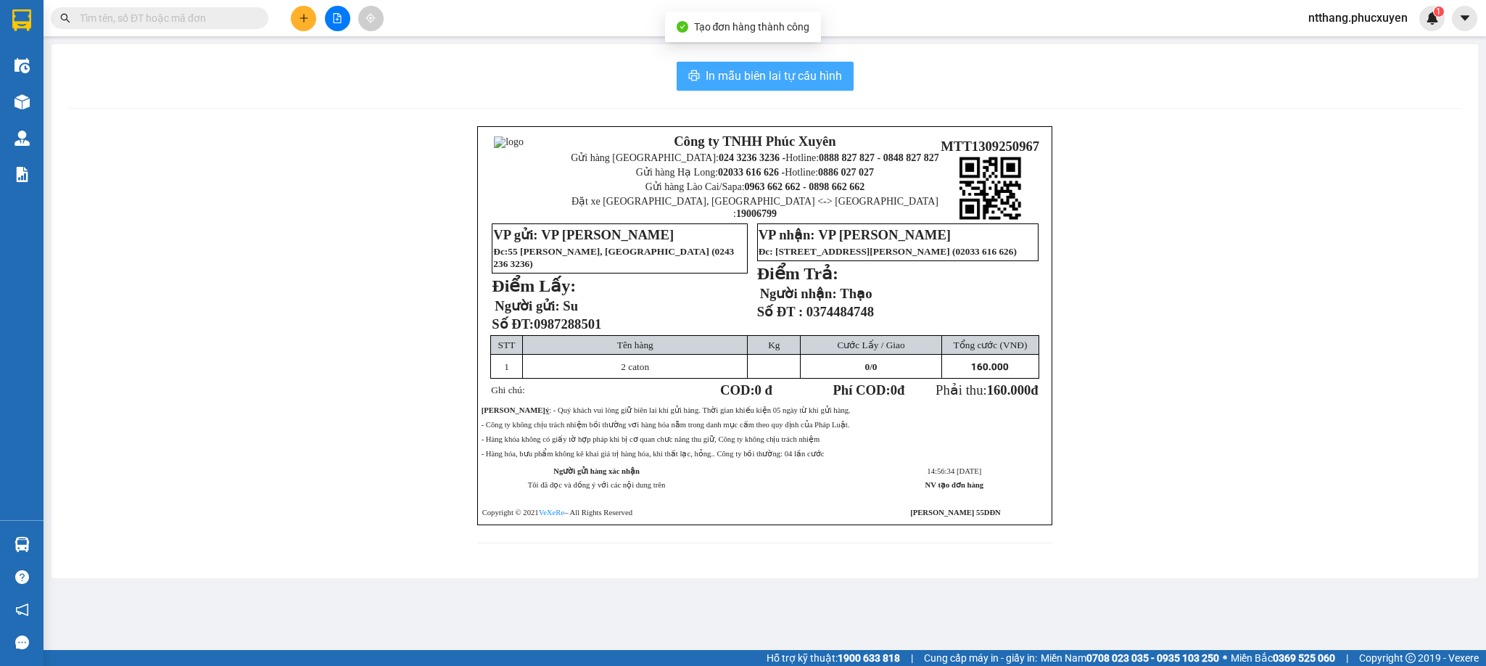
click at [738, 68] on span "In mẫu biên lai tự cấu hình" at bounding box center [774, 76] width 136 height 18
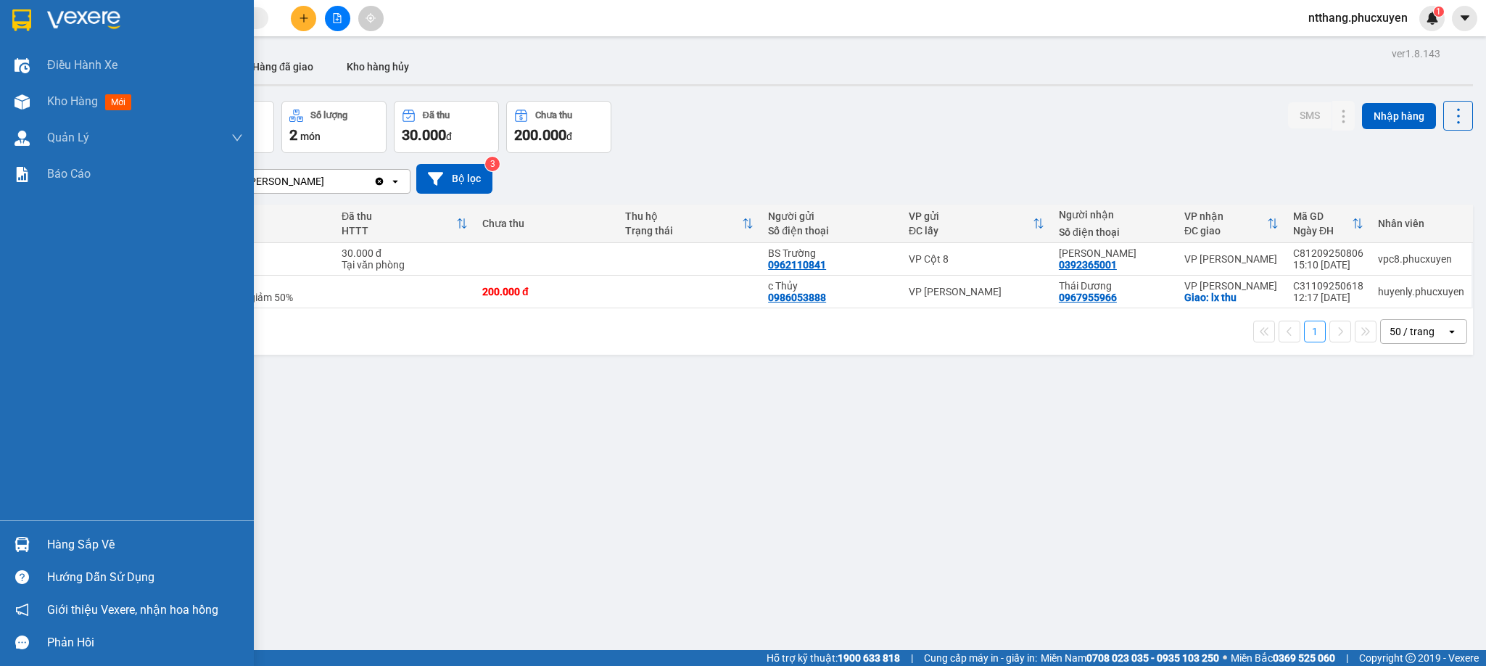
click at [3, 532] on div "Hàng sắp về" at bounding box center [127, 544] width 254 height 33
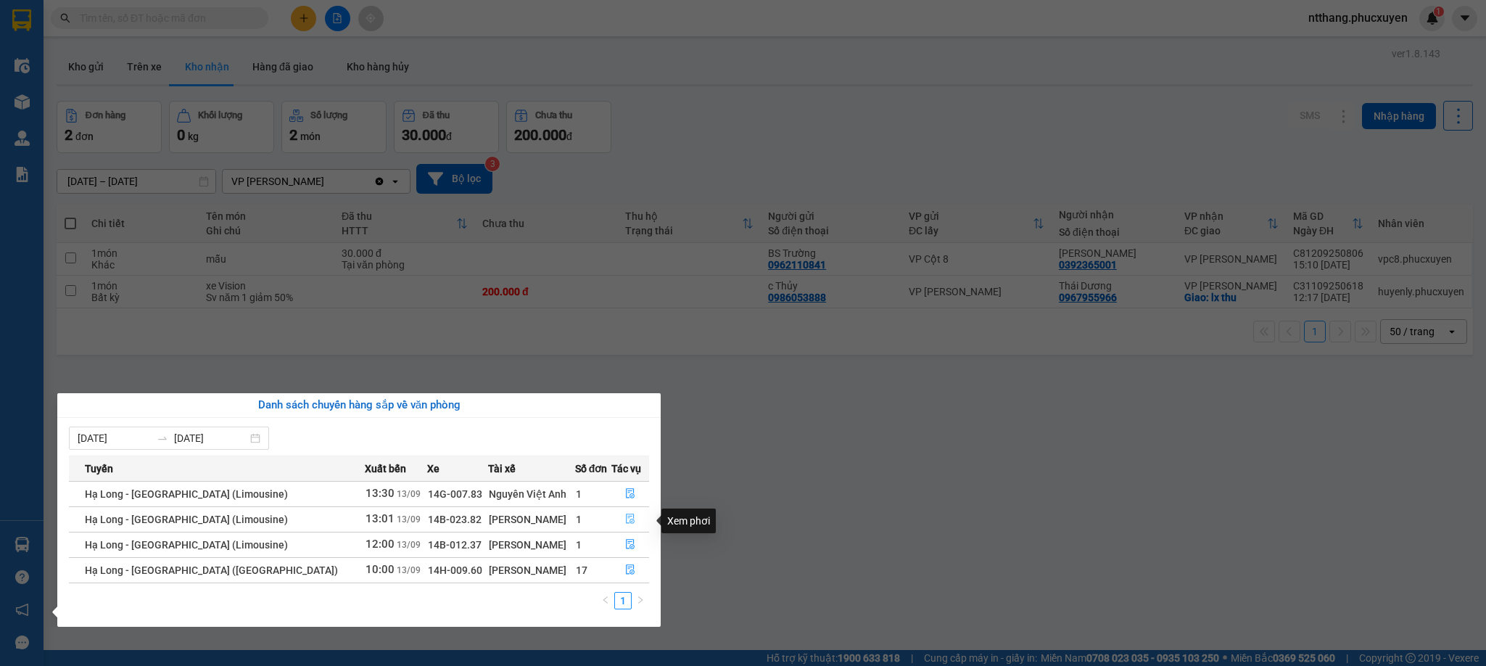
click at [626, 520] on icon "file-done" at bounding box center [630, 519] width 9 height 10
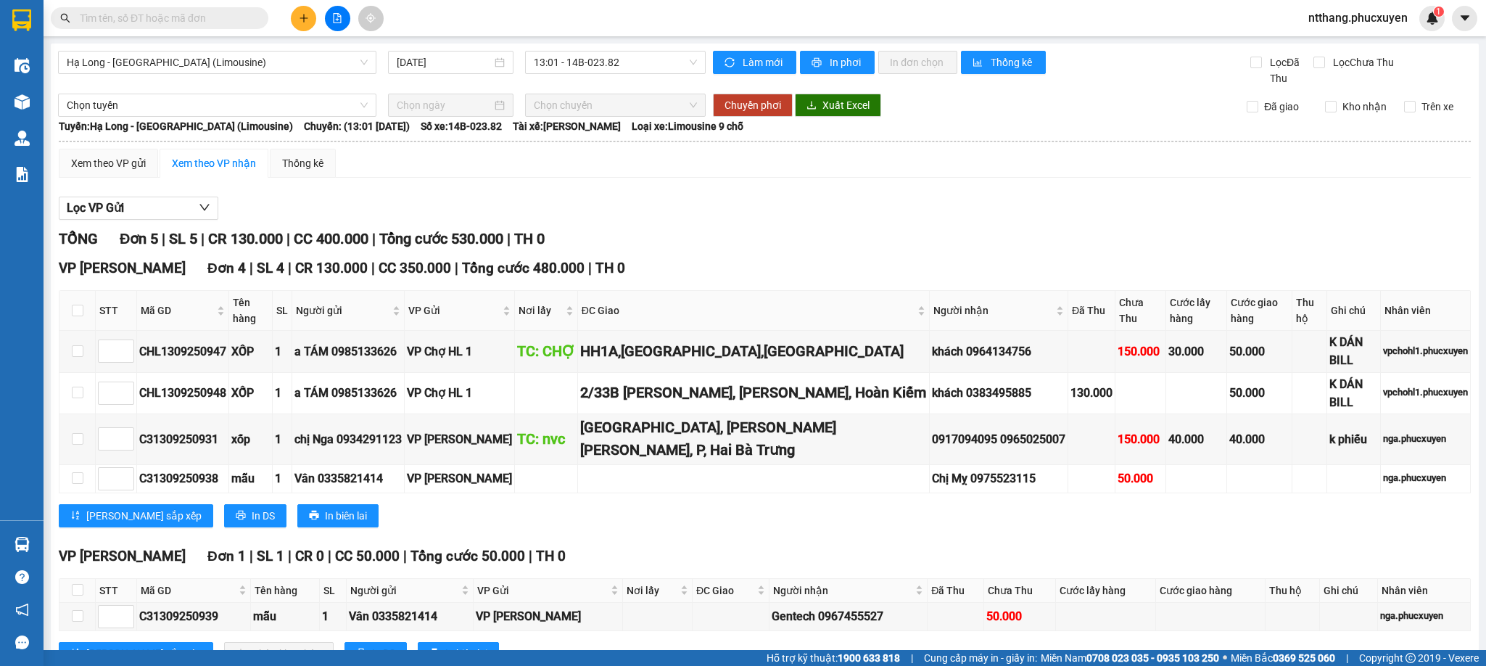
scroll to position [81, 0]
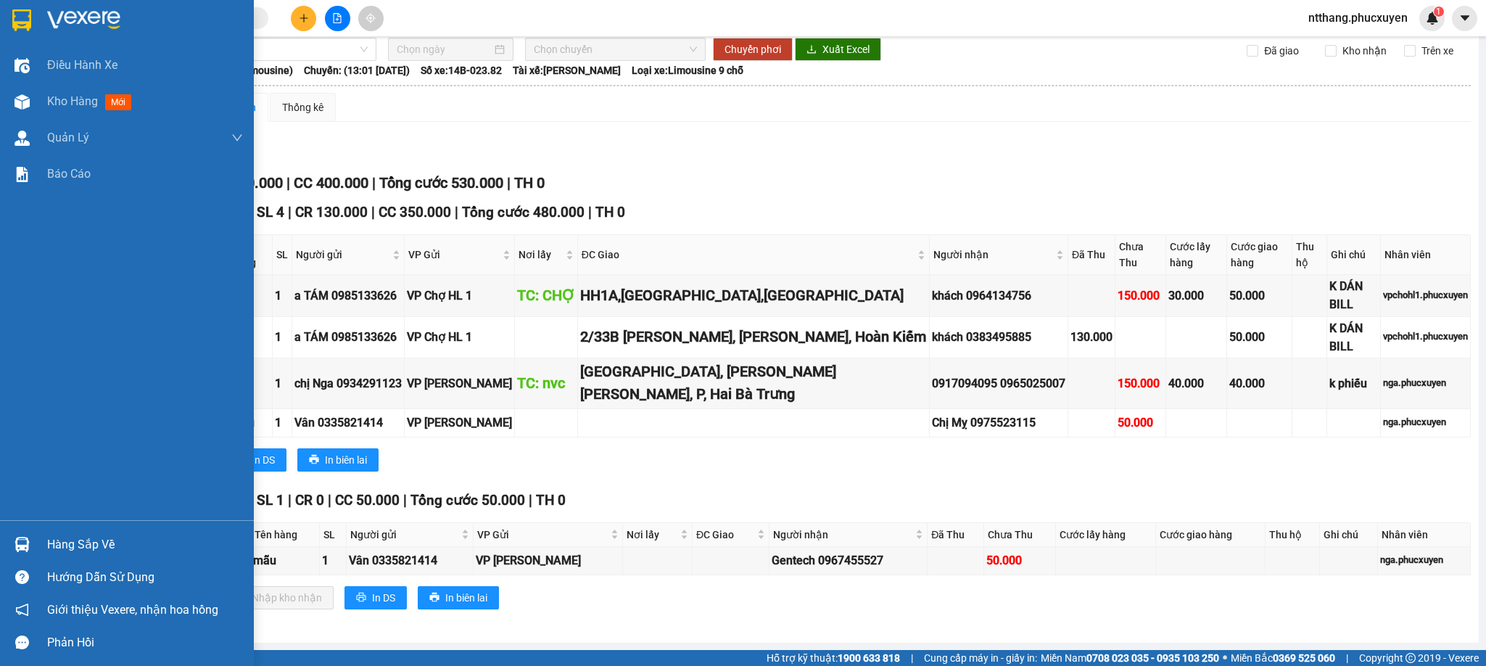
click at [2, 535] on div "Hàng sắp về" at bounding box center [127, 544] width 254 height 33
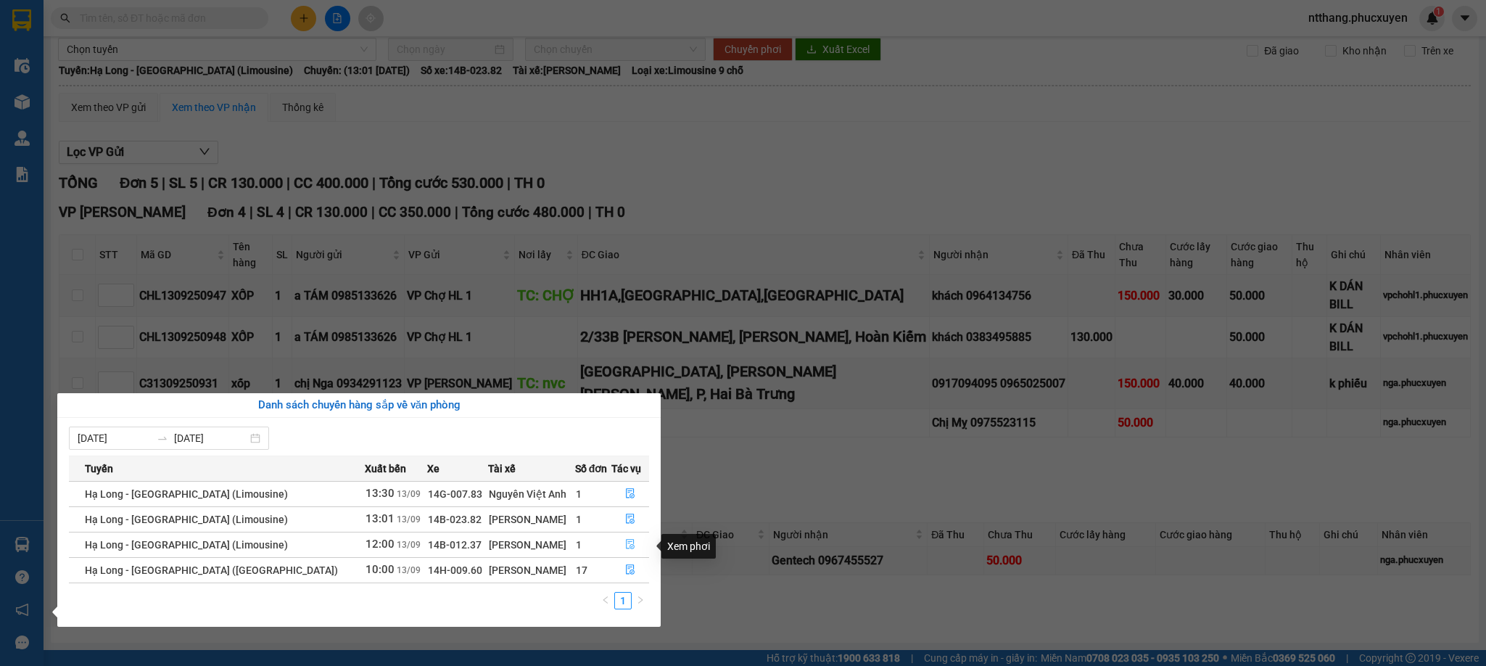
click at [625, 543] on icon "file-done" at bounding box center [630, 544] width 10 height 10
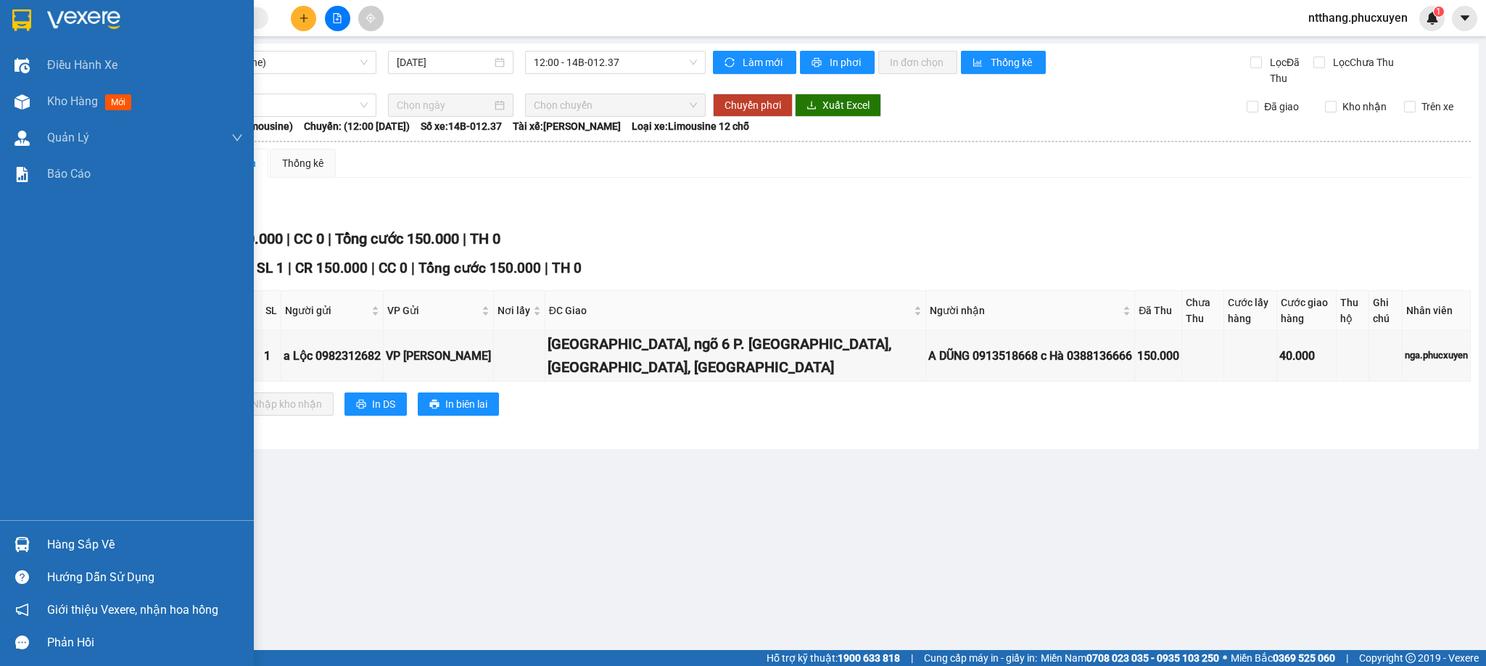
click at [33, 532] on div at bounding box center [21, 544] width 25 height 25
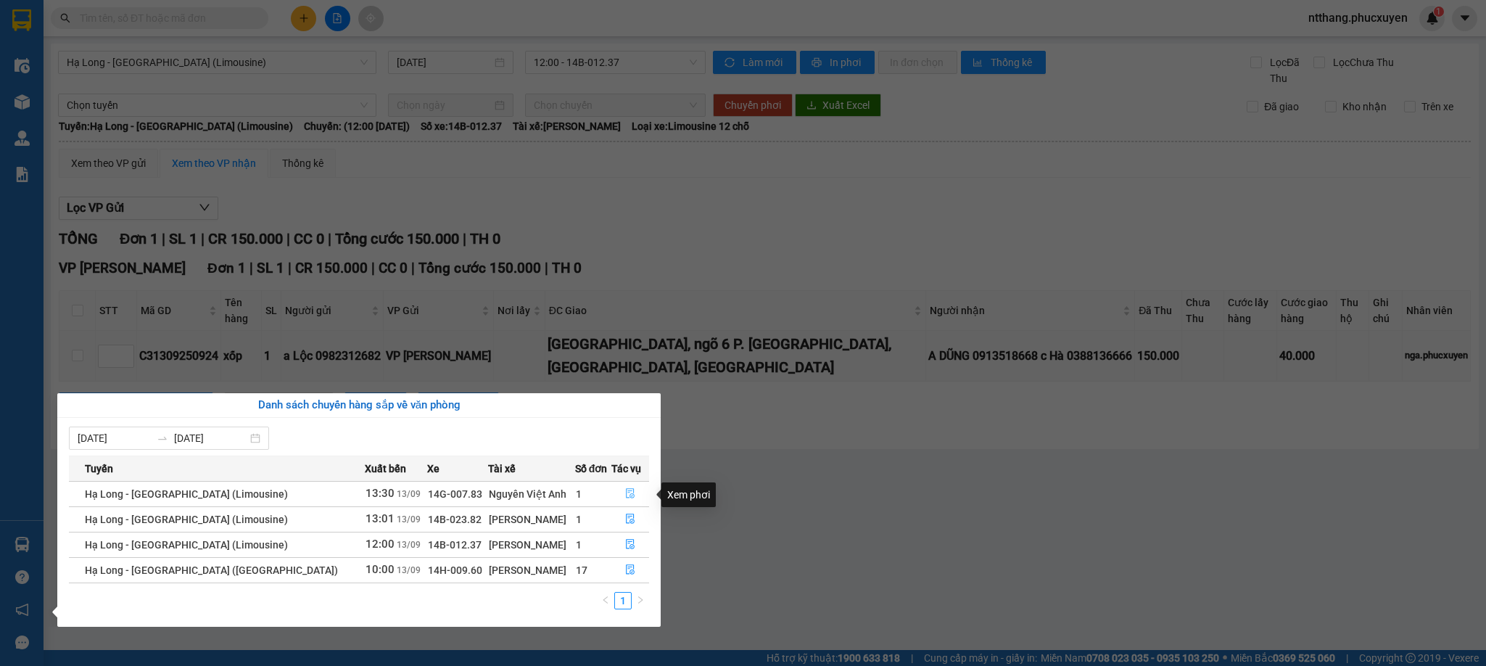
click at [627, 494] on icon "file-done" at bounding box center [630, 494] width 9 height 10
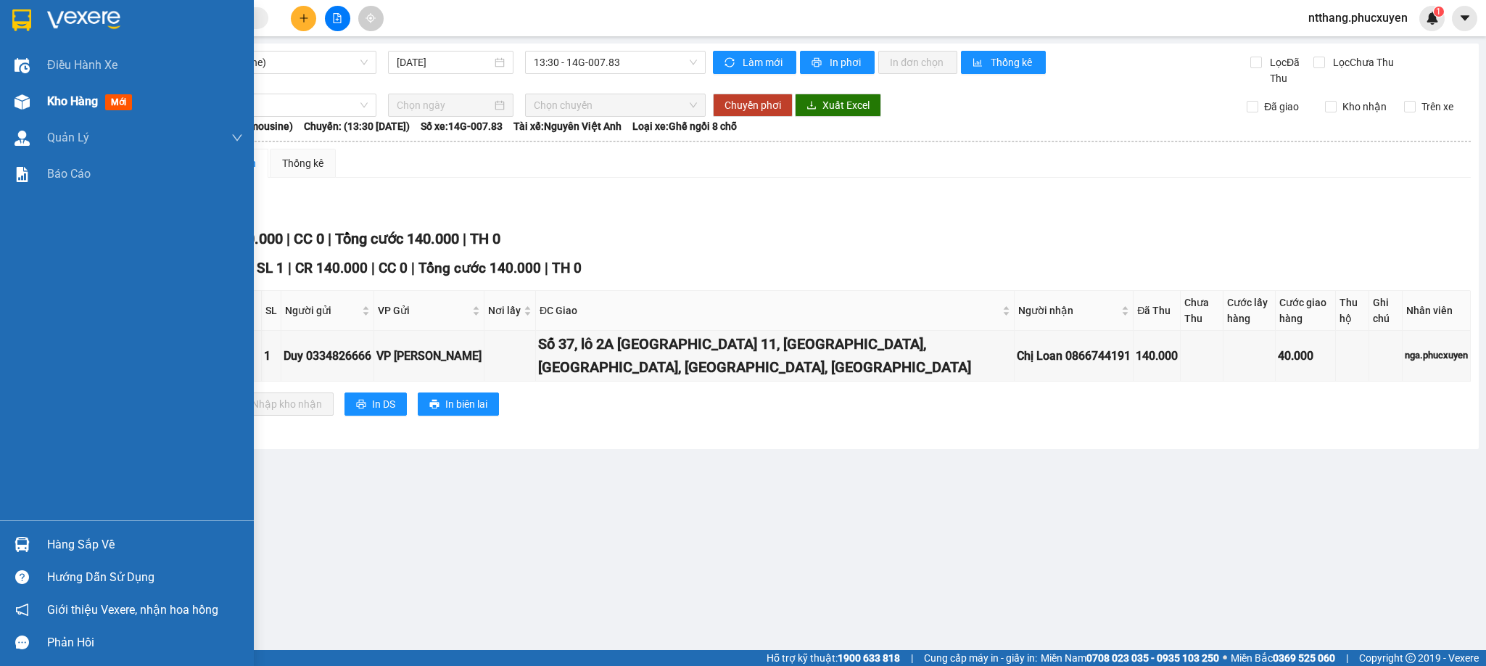
click at [31, 96] on div at bounding box center [21, 101] width 25 height 25
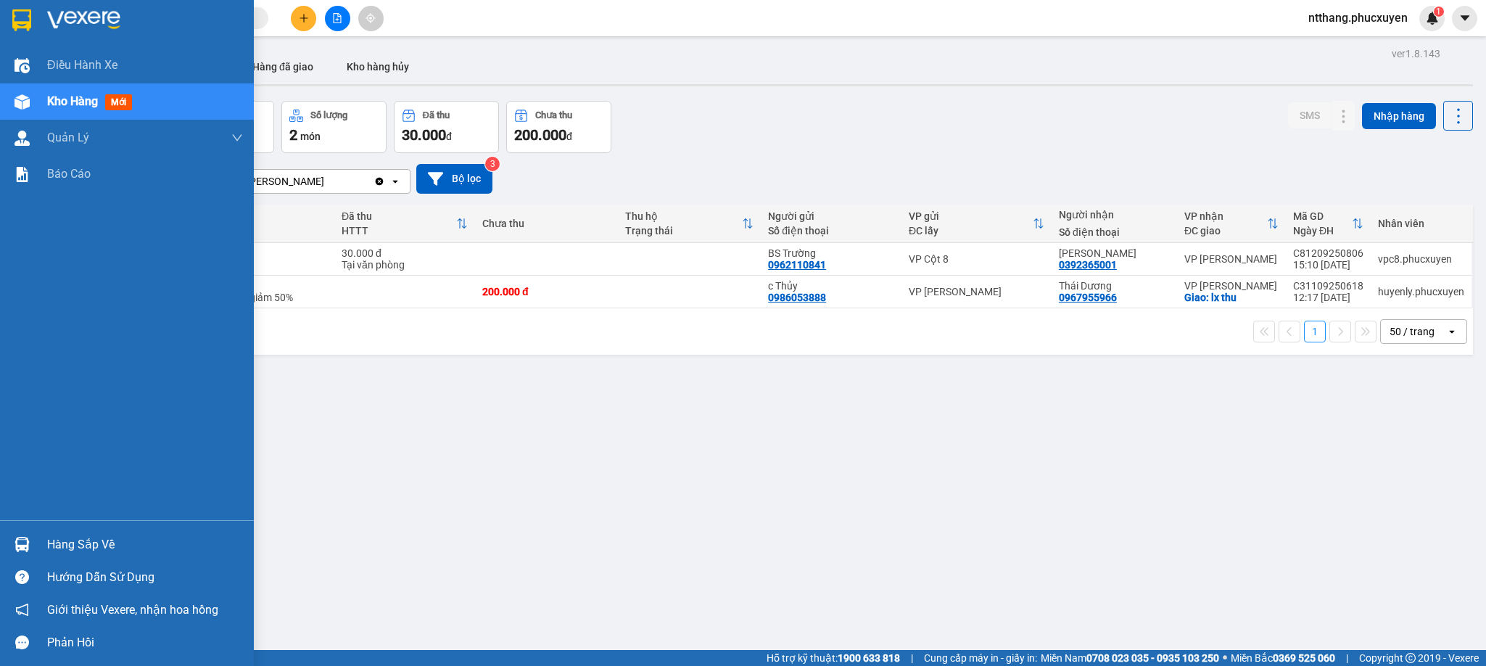
click at [15, 537] on img at bounding box center [22, 544] width 15 height 15
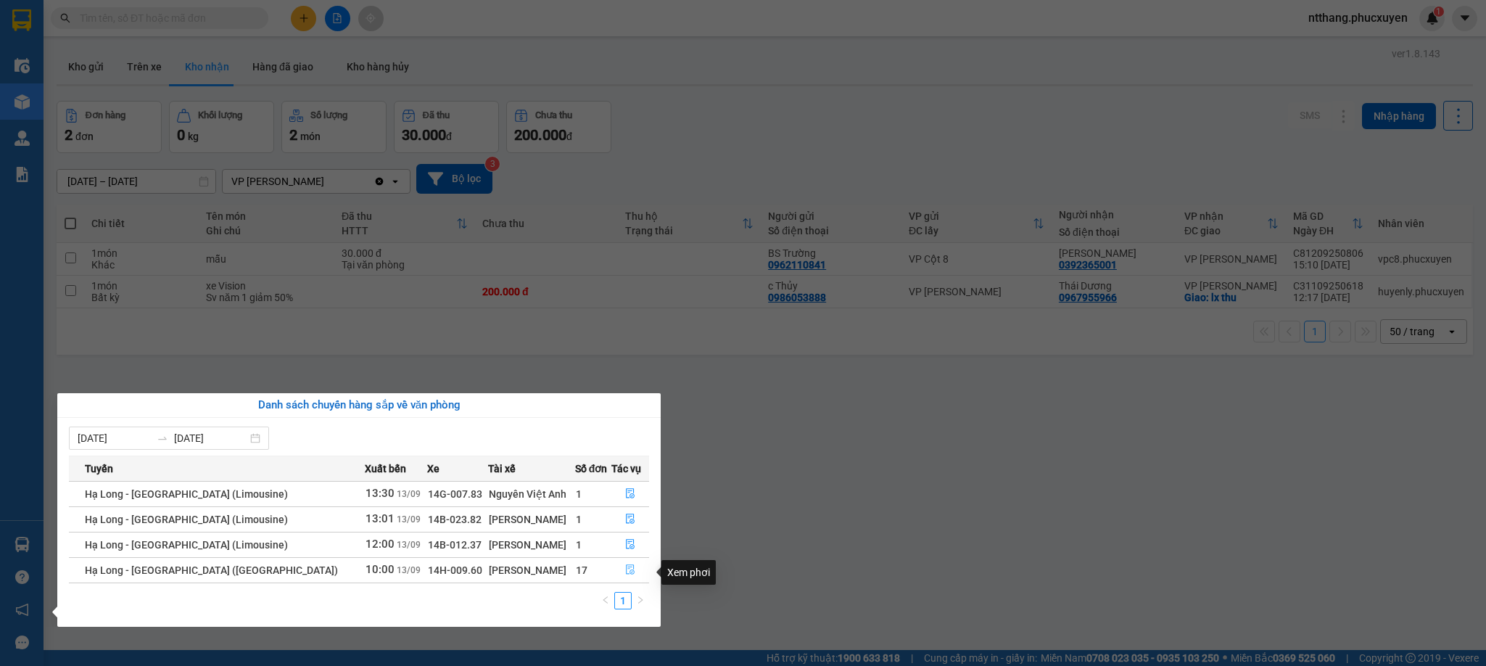
click at [625, 572] on icon "file-done" at bounding box center [630, 569] width 10 height 10
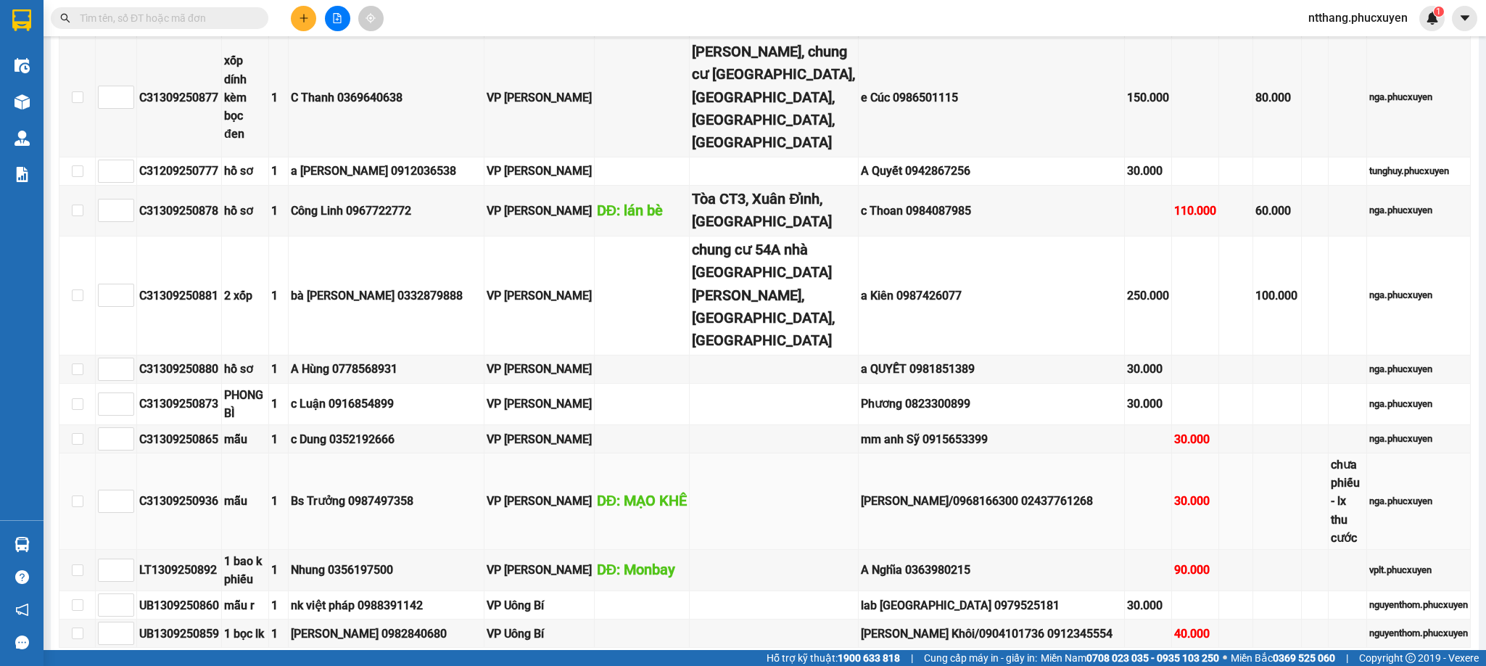
scroll to position [1197, 0]
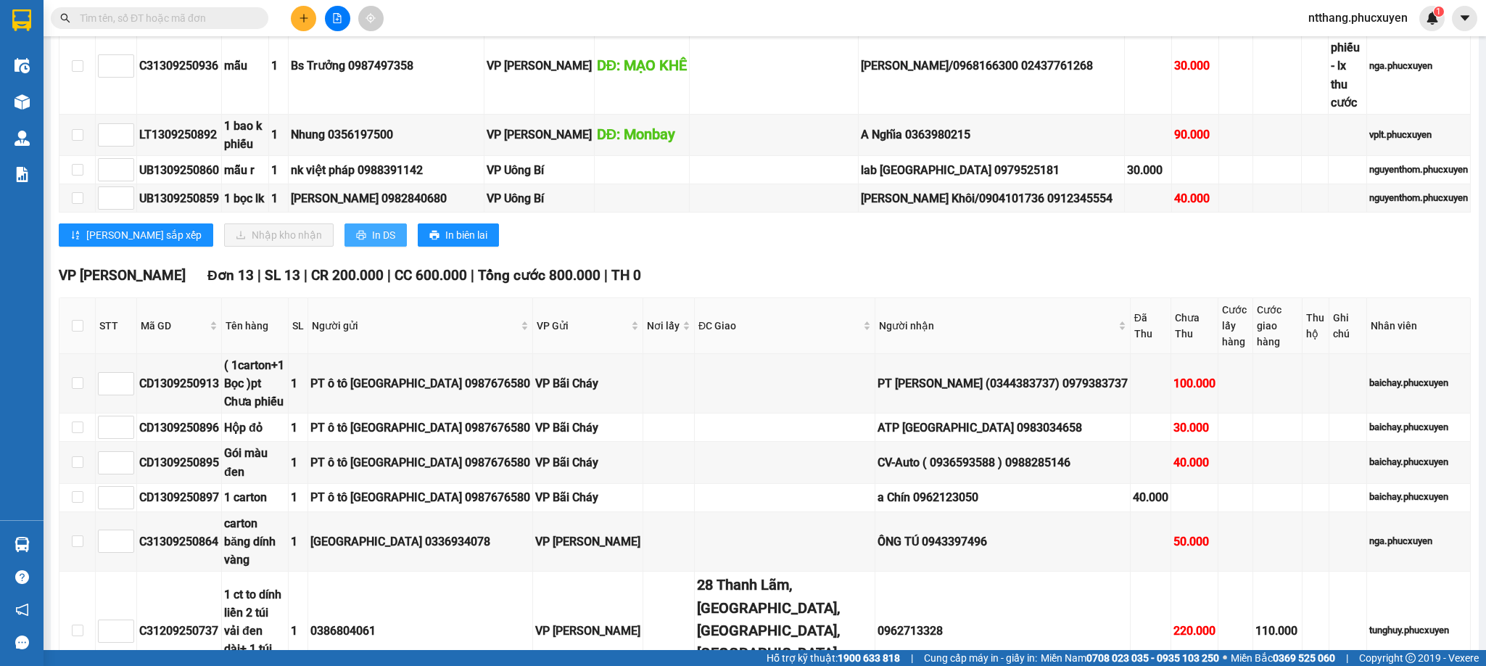
click at [356, 240] on icon "printer" at bounding box center [361, 235] width 10 height 10
click at [372, 243] on span "In DS" at bounding box center [383, 235] width 23 height 16
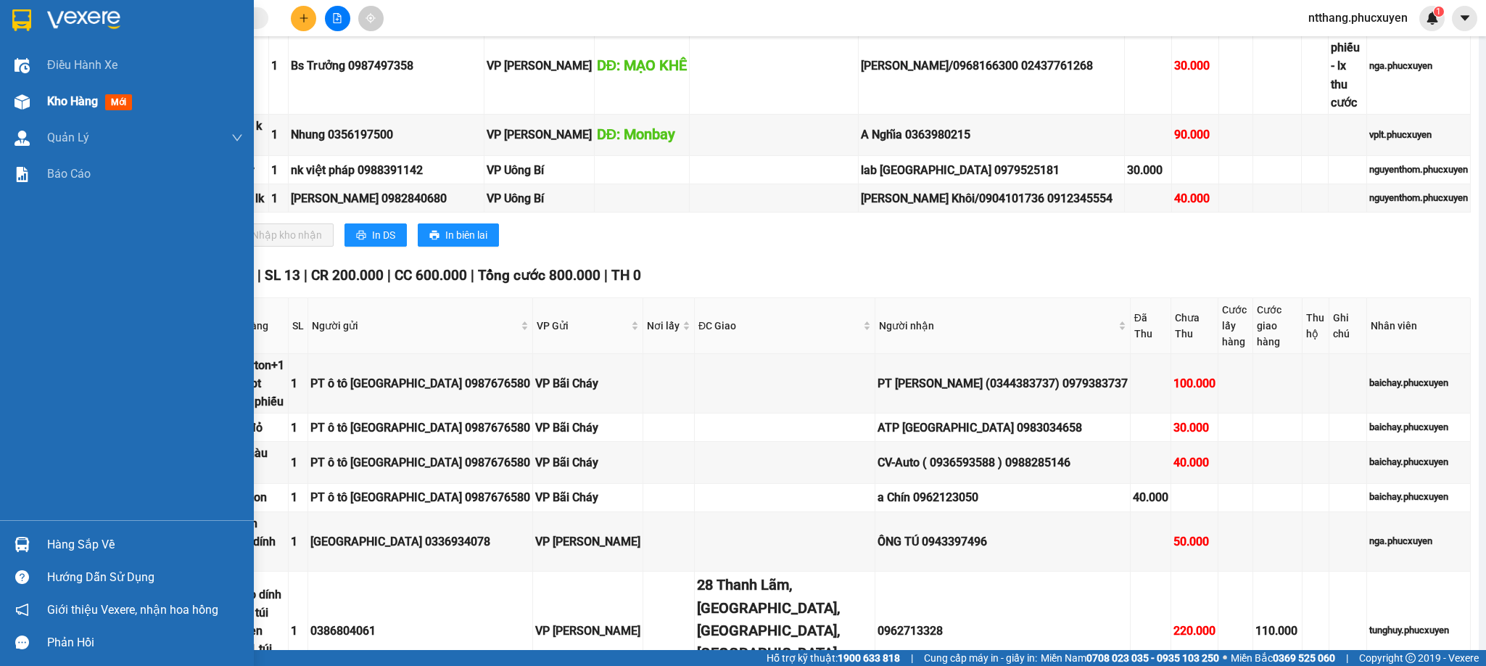
click at [26, 96] on img at bounding box center [22, 101] width 15 height 15
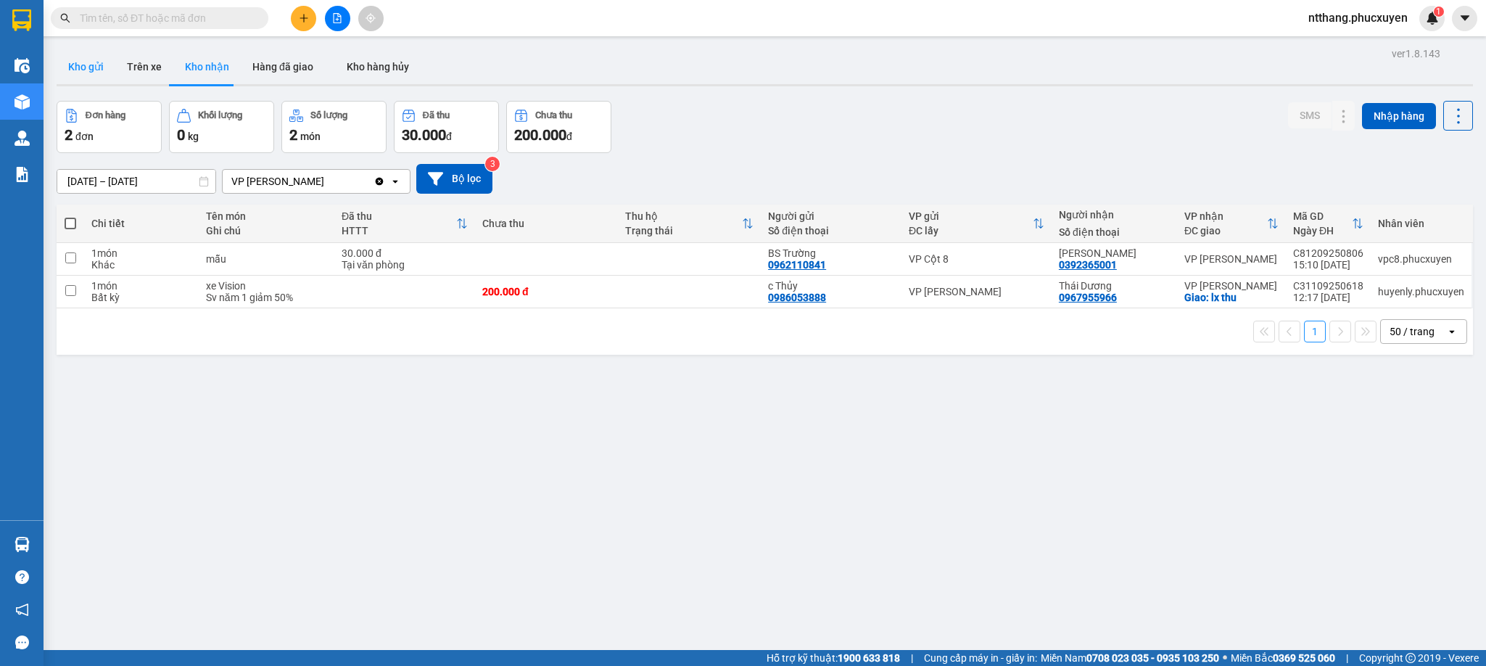
click at [86, 55] on button "Kho gửi" at bounding box center [86, 66] width 59 height 35
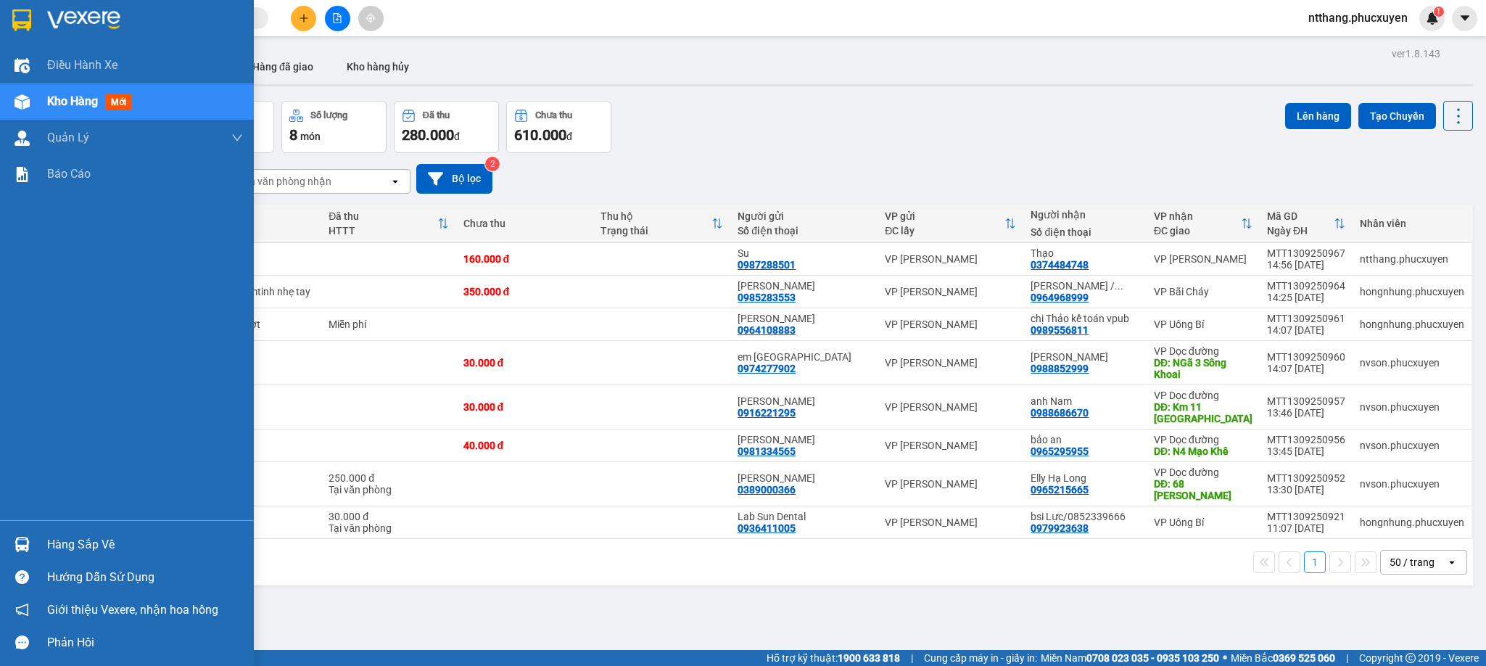
click at [22, 533] on div at bounding box center [21, 544] width 25 height 25
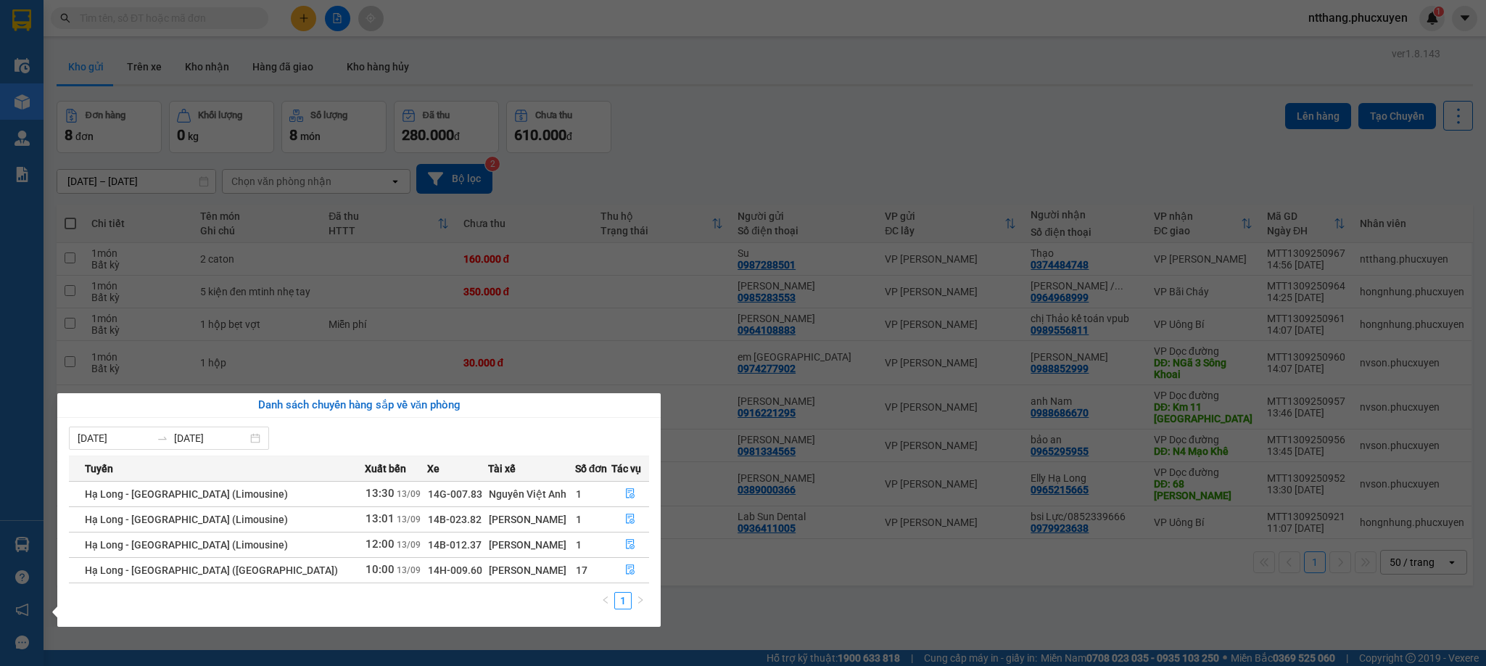
click at [793, 619] on section "Kết quả tìm kiếm ( 0 ) Bộ lọc No Data ntthang.phucxuyen 1 Điều hành xe Kho hàng…" at bounding box center [743, 333] width 1486 height 666
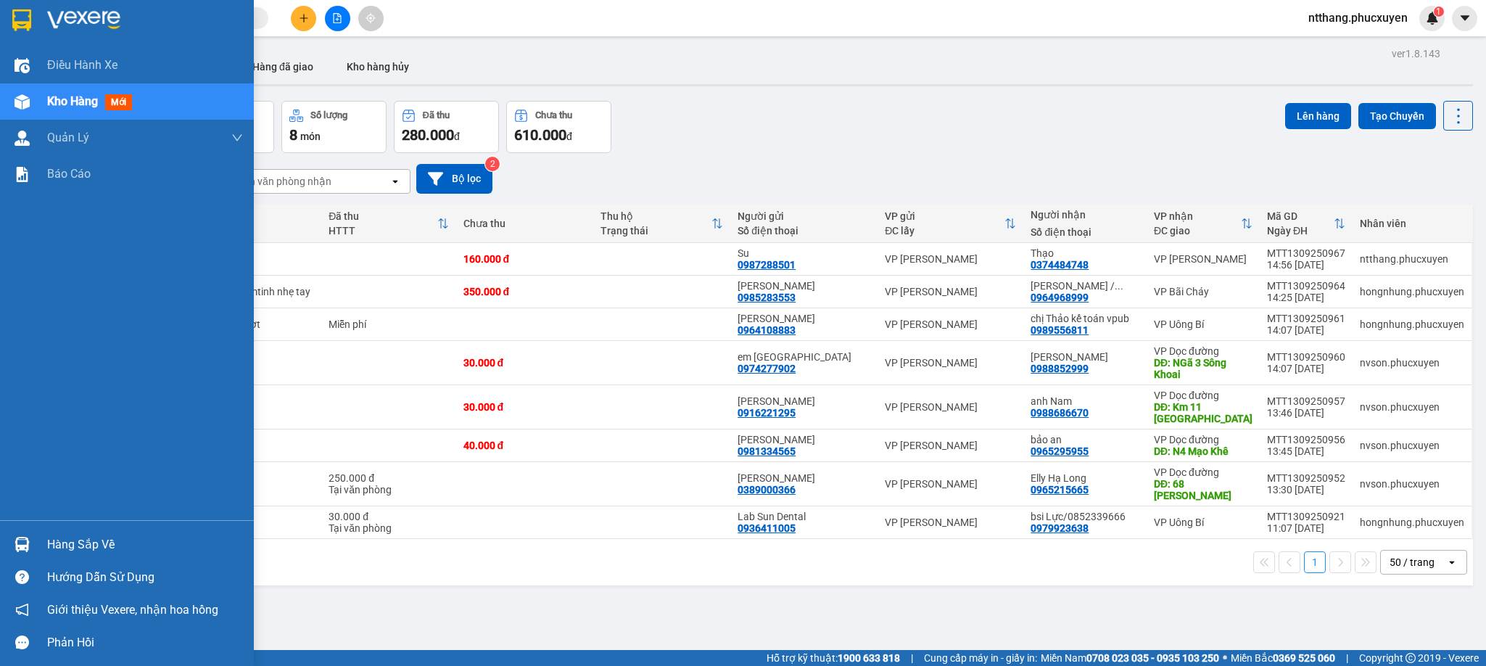
click at [1, 537] on div "Hàng sắp về" at bounding box center [127, 544] width 254 height 33
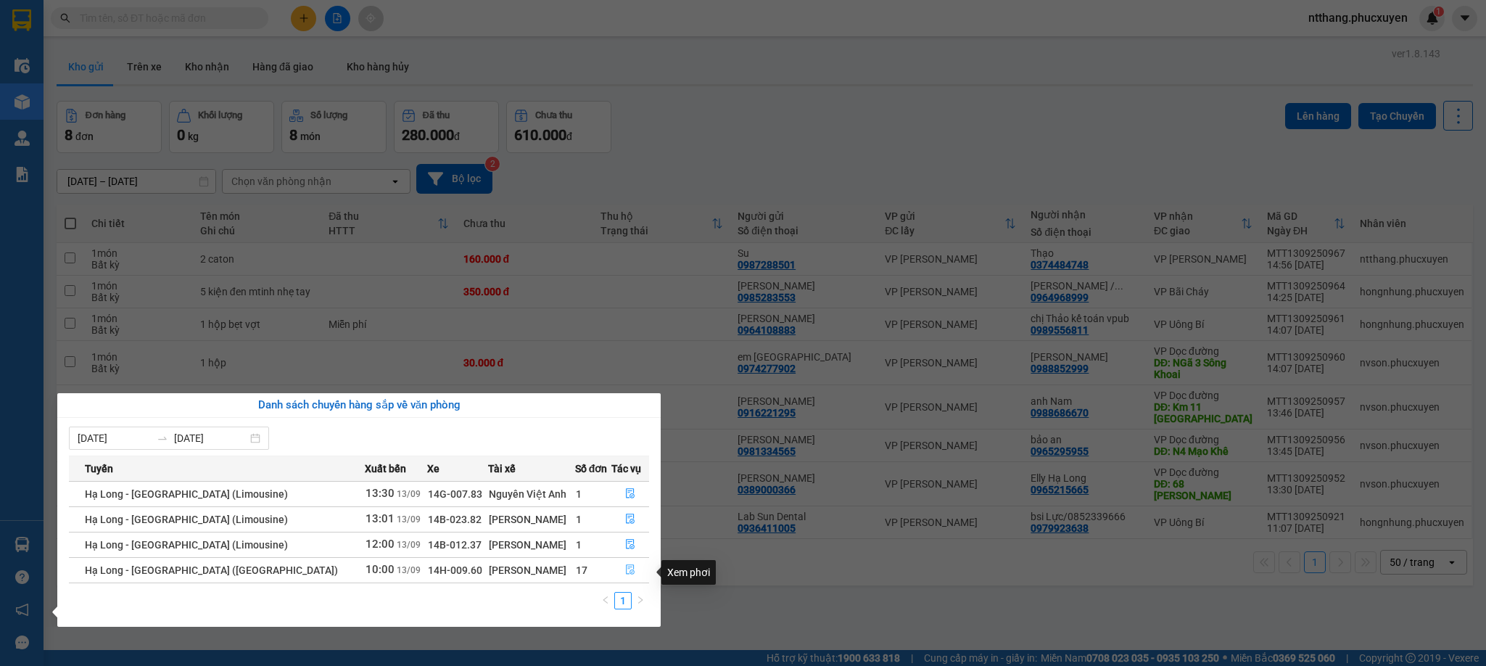
click at [625, 572] on icon "file-done" at bounding box center [630, 569] width 10 height 10
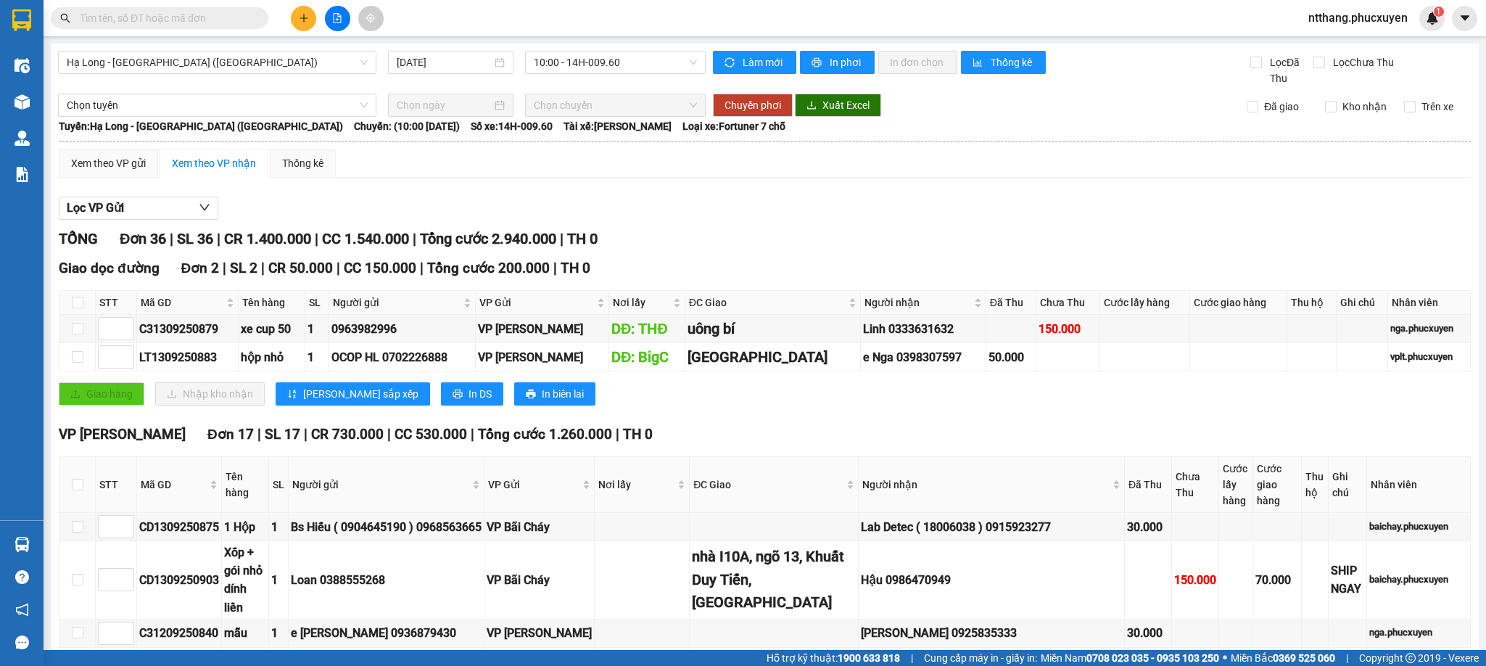
scroll to position [435, 0]
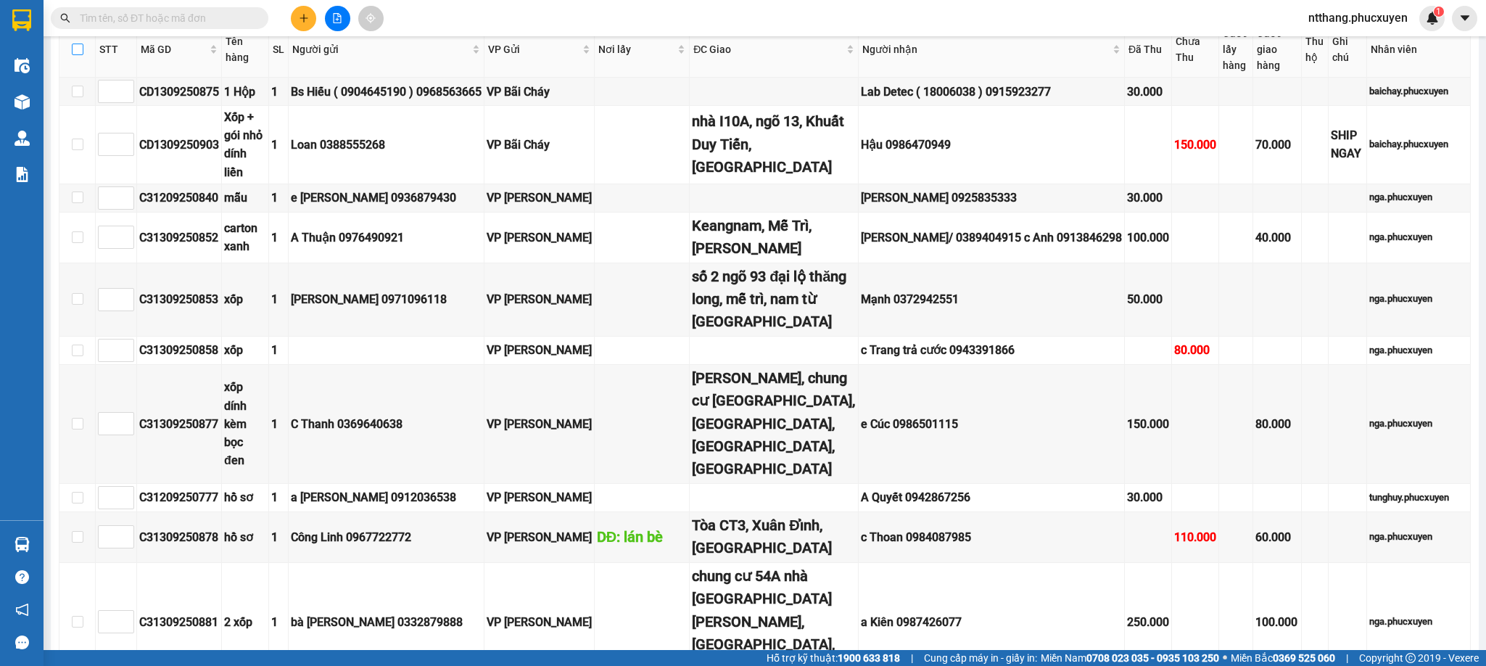
click at [76, 52] on input "checkbox" at bounding box center [78, 50] width 12 height 12
checkbox input "true"
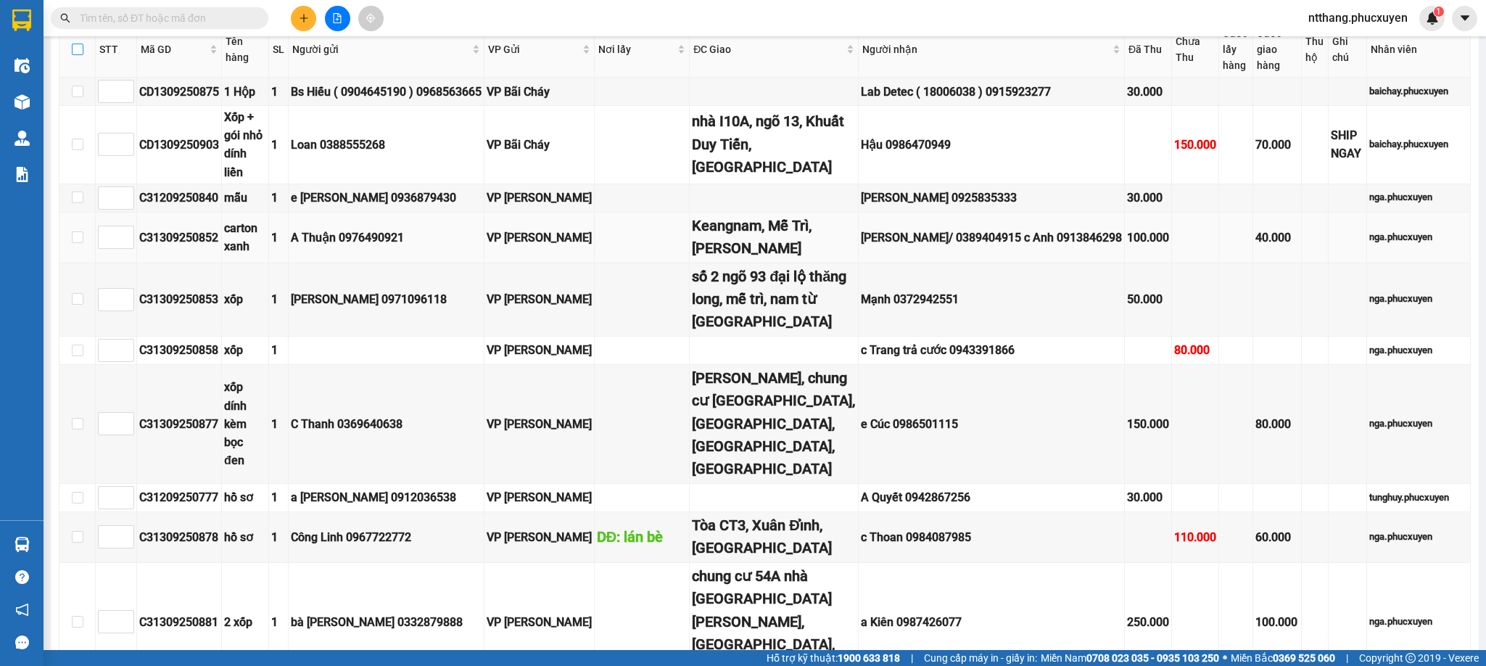
checkbox input "true"
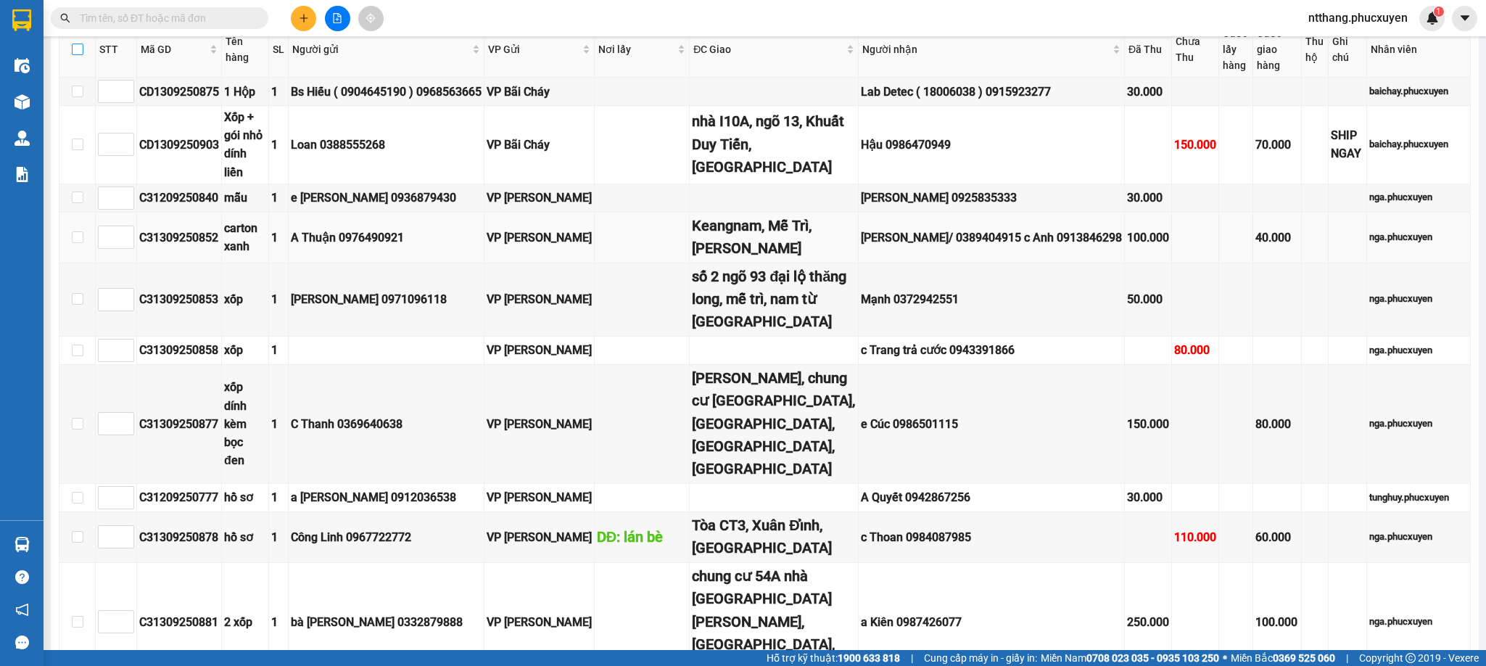
checkbox input "true"
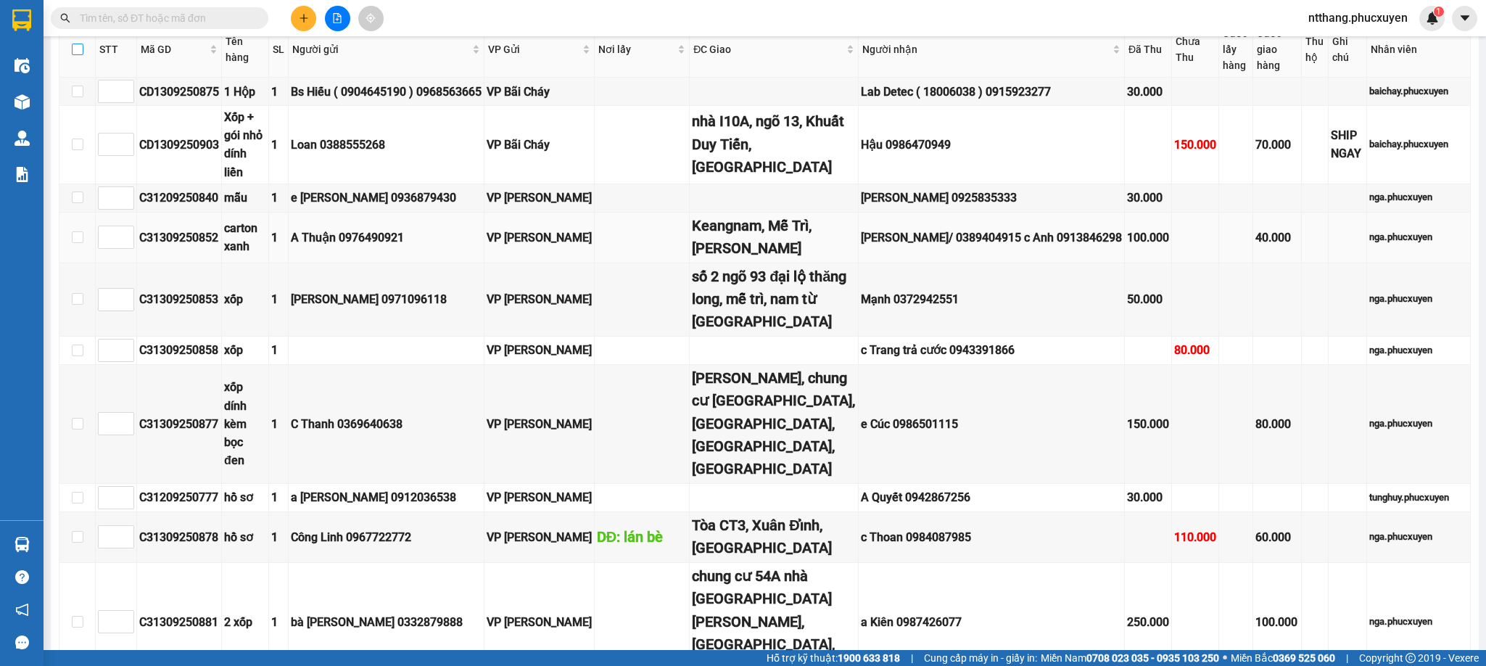
checkbox input "true"
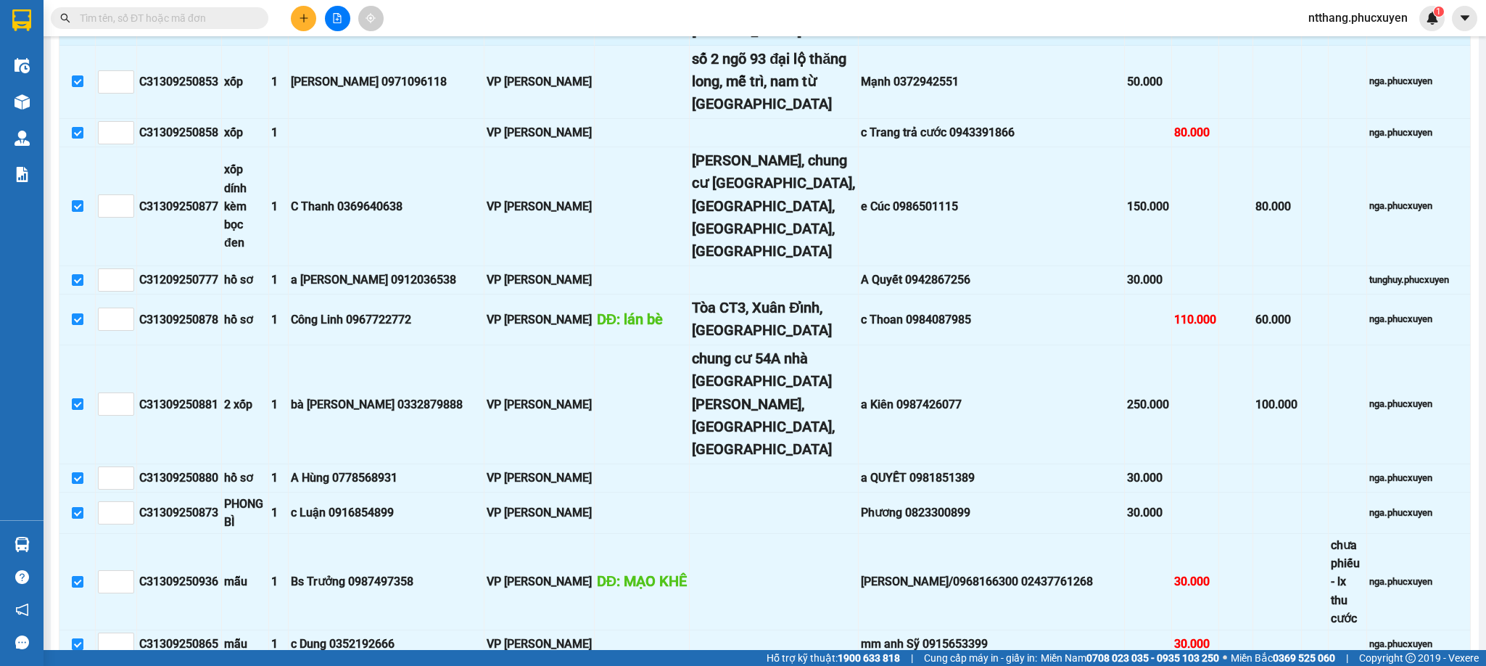
scroll to position [870, 0]
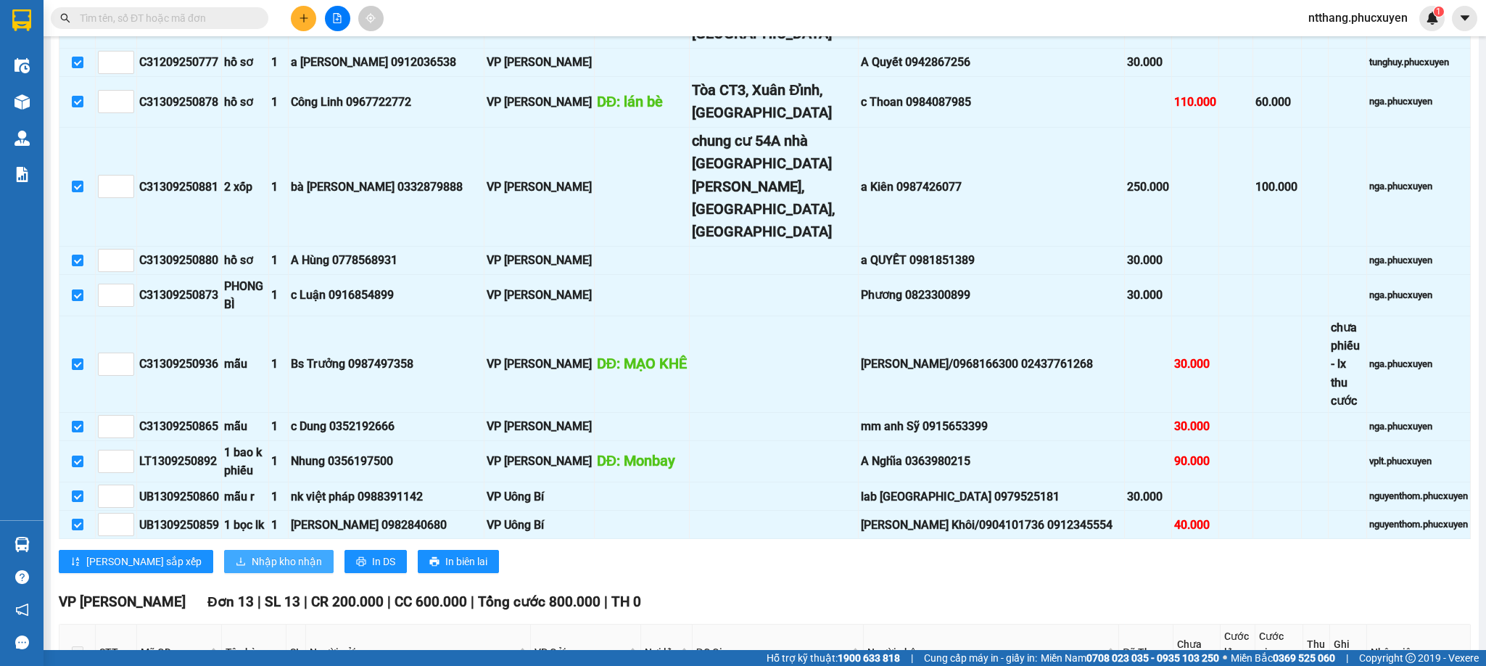
click at [252, 569] on span "Nhập kho nhận" at bounding box center [287, 561] width 70 height 16
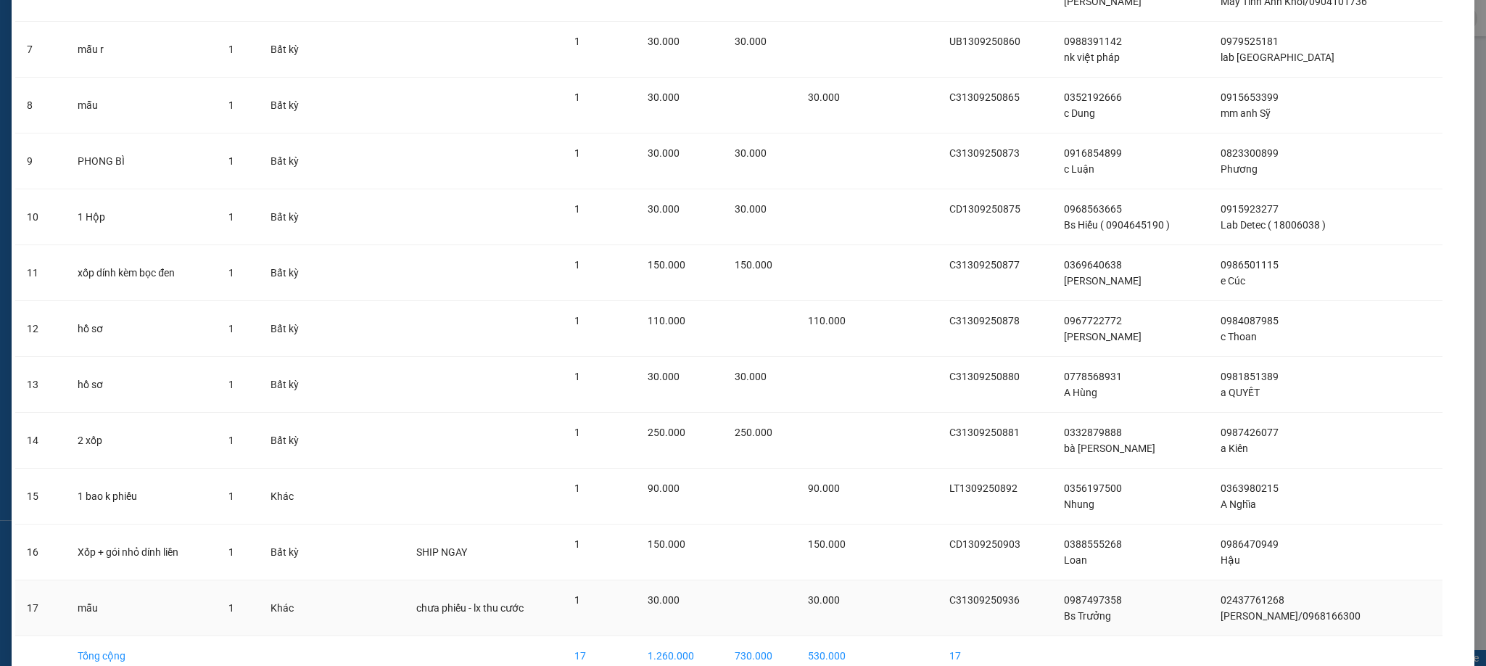
scroll to position [518, 0]
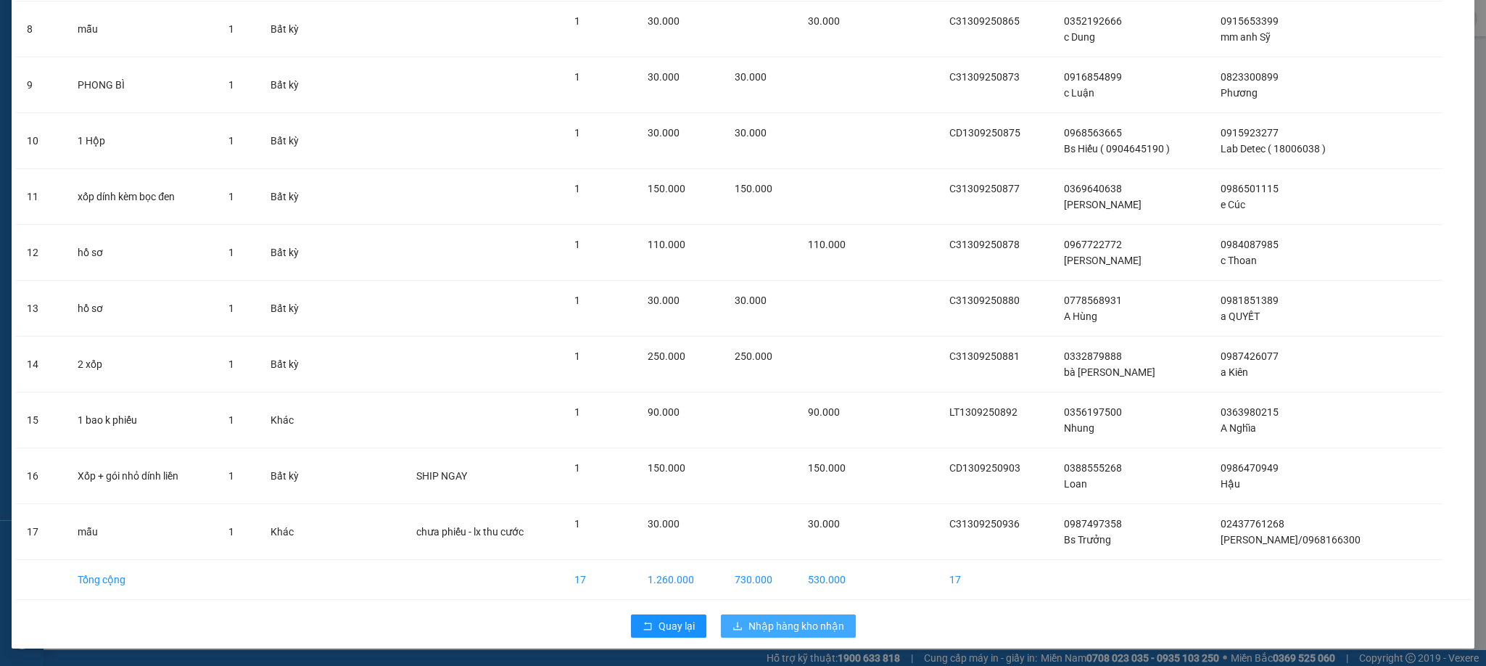
click at [783, 623] on span "Nhập hàng kho nhận" at bounding box center [797, 626] width 96 height 16
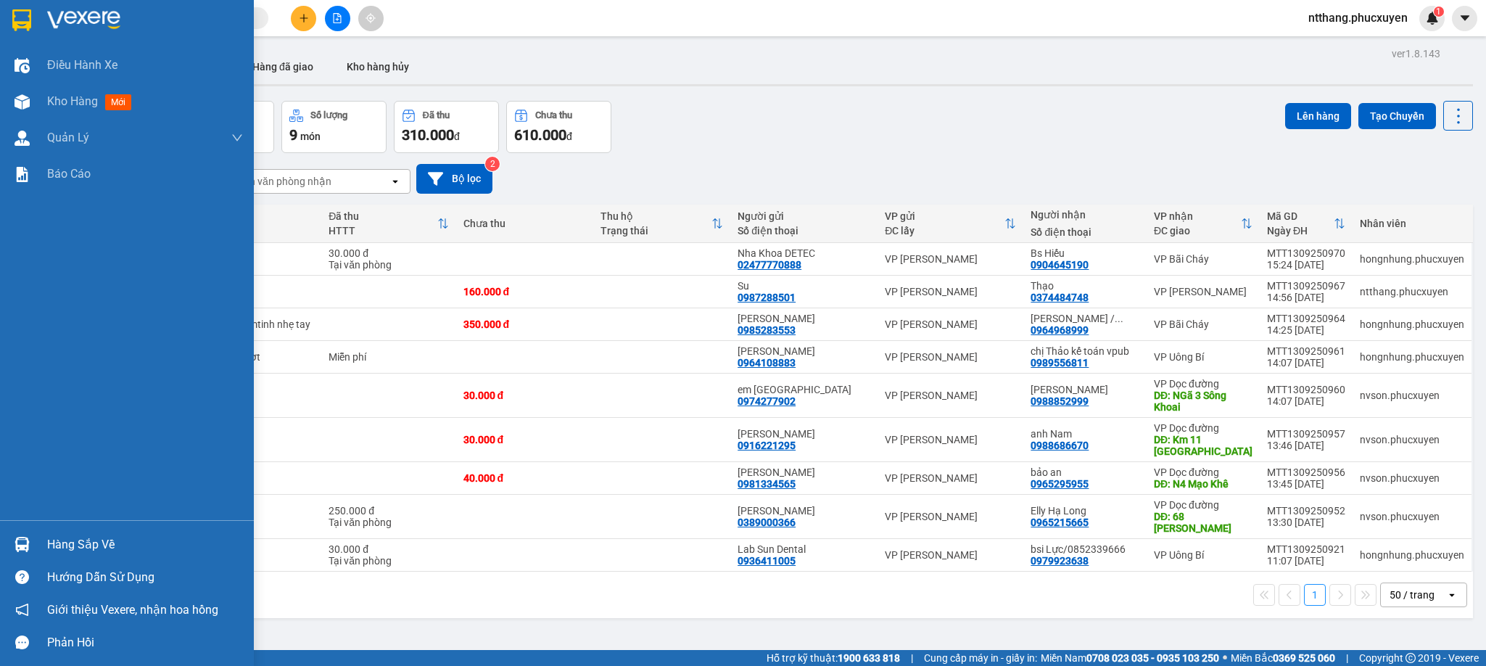
click at [37, 553] on div "Hàng sắp về" at bounding box center [127, 544] width 254 height 33
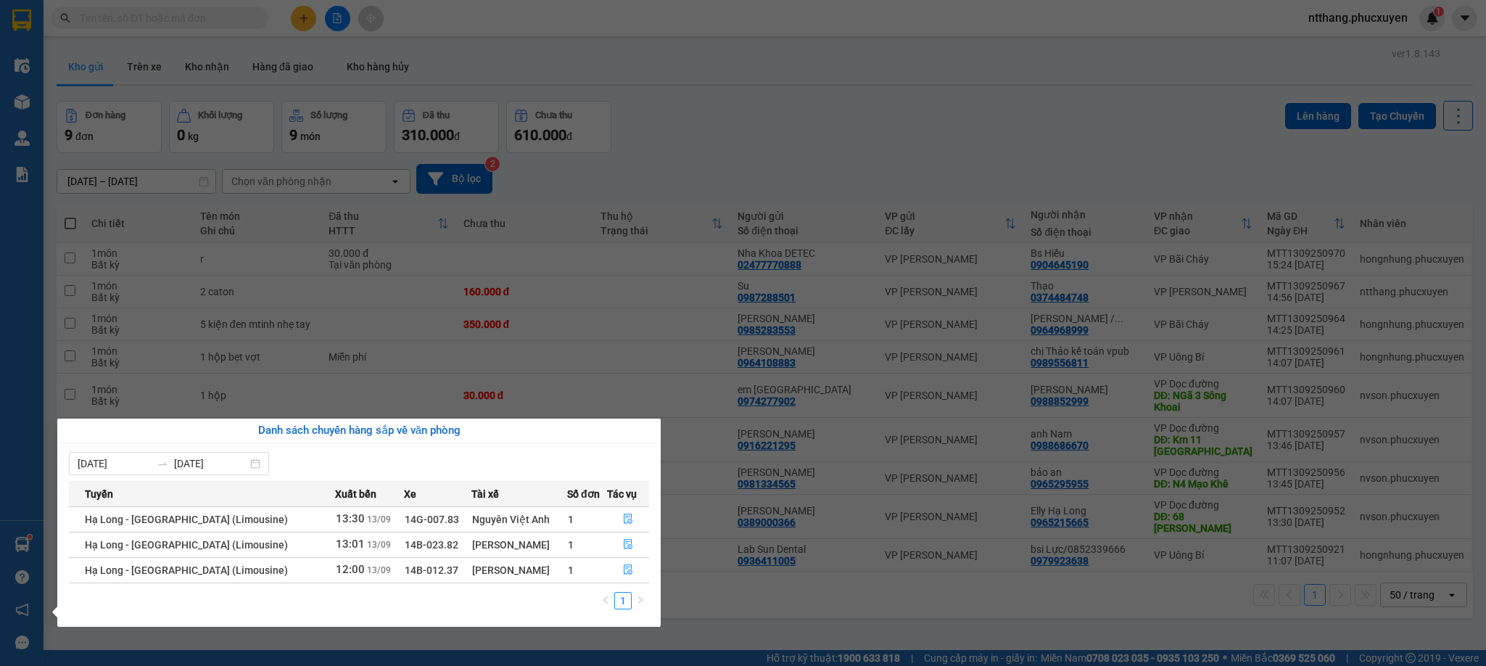
click at [796, 605] on section "Kết quả tìm kiếm ( 0 ) Bộ lọc No Data ntthang.phucxuyen 1 Điều hành xe Kho hàng…" at bounding box center [743, 333] width 1486 height 666
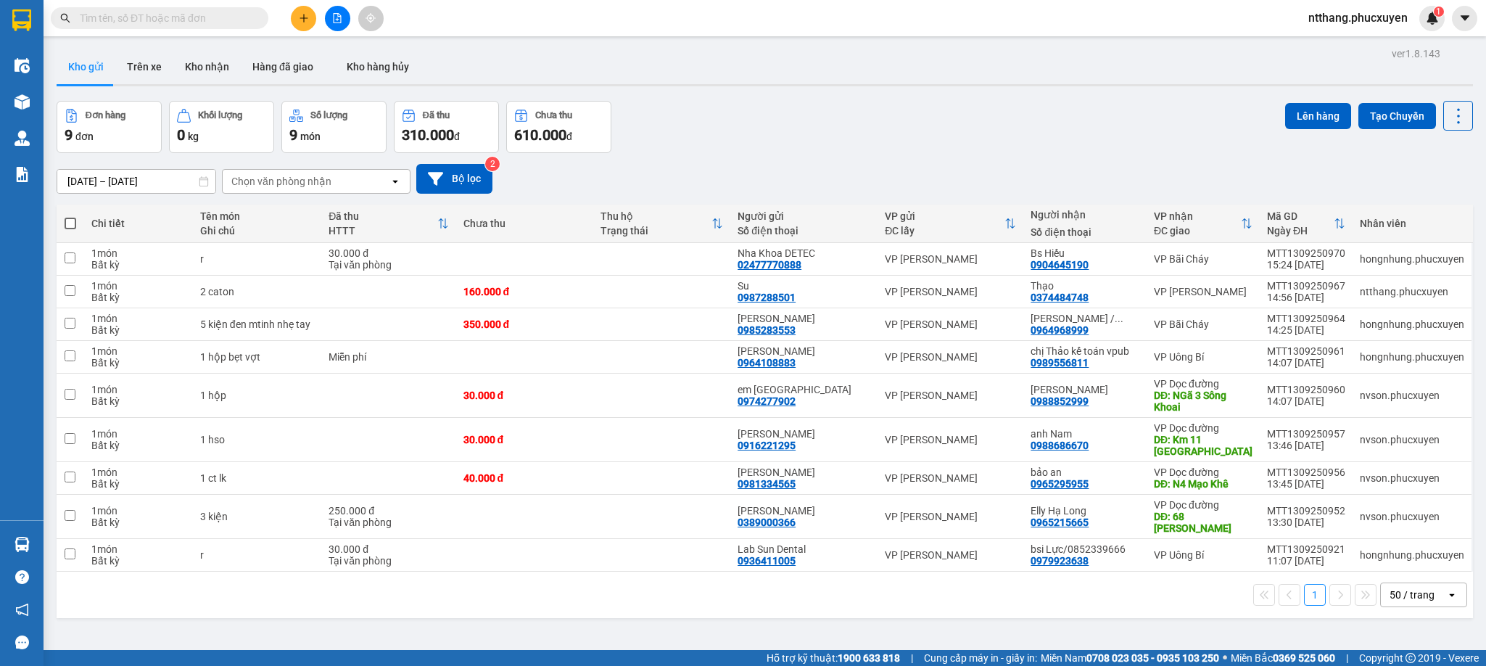
click at [732, 113] on div "Đơn hàng 9 đơn Khối lượng 0 kg Số lượng 9 món Đã thu 310.000 đ Chưa thu 610.000…" at bounding box center [765, 127] width 1417 height 52
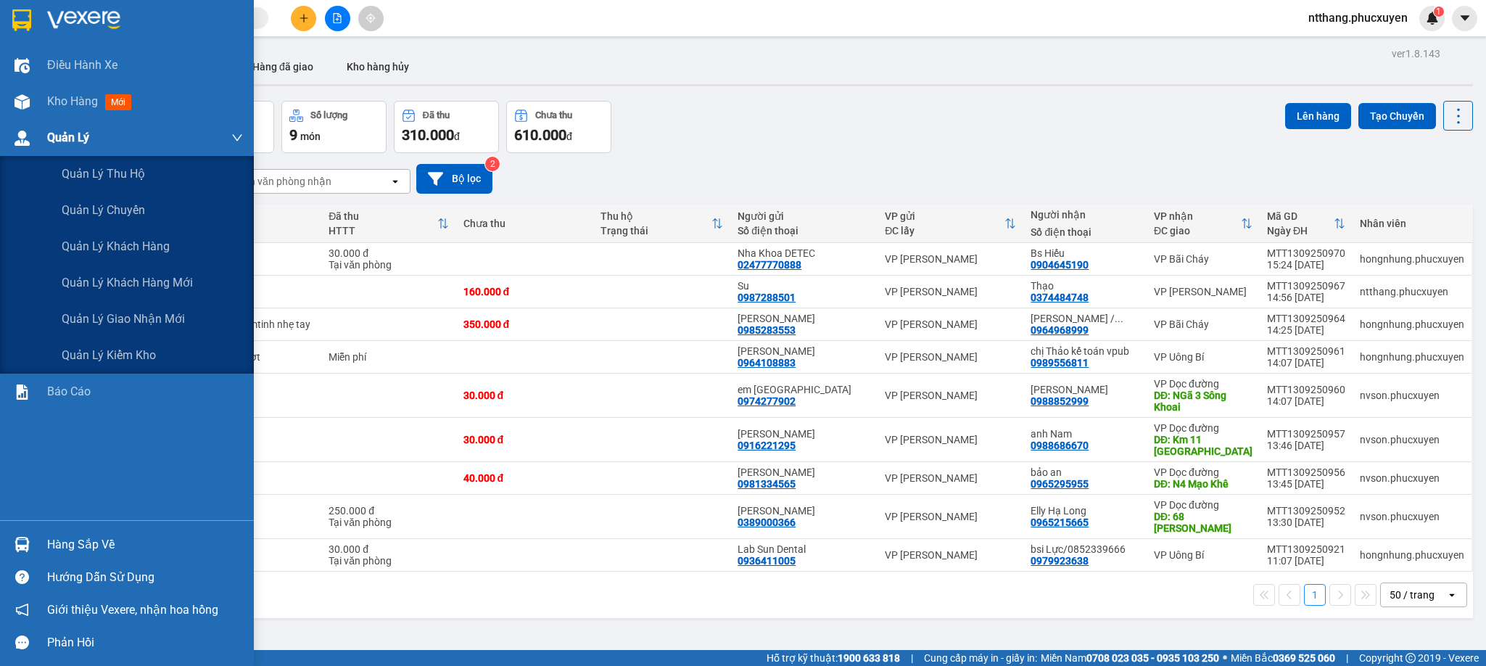
click at [15, 144] on img at bounding box center [22, 138] width 15 height 15
click at [120, 321] on span "Quản lý giao nhận mới" at bounding box center [123, 319] width 123 height 18
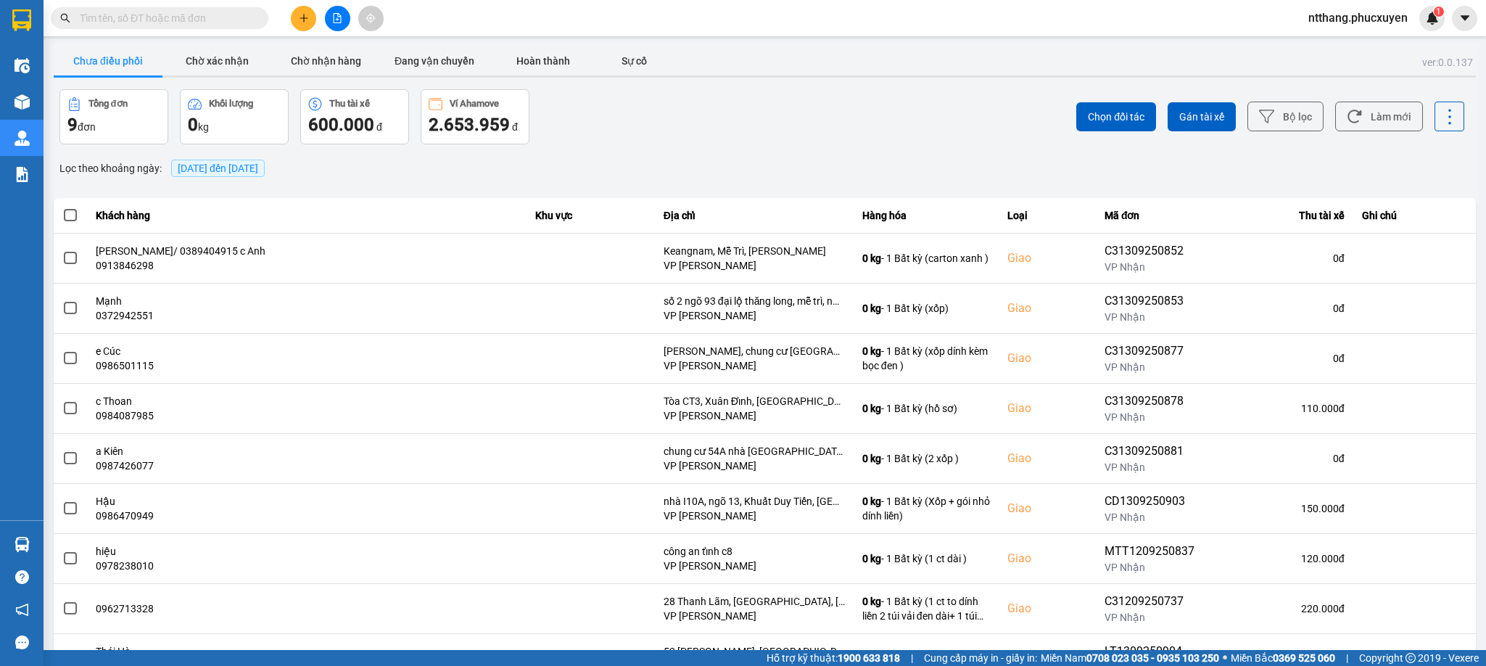
scroll to position [72, 0]
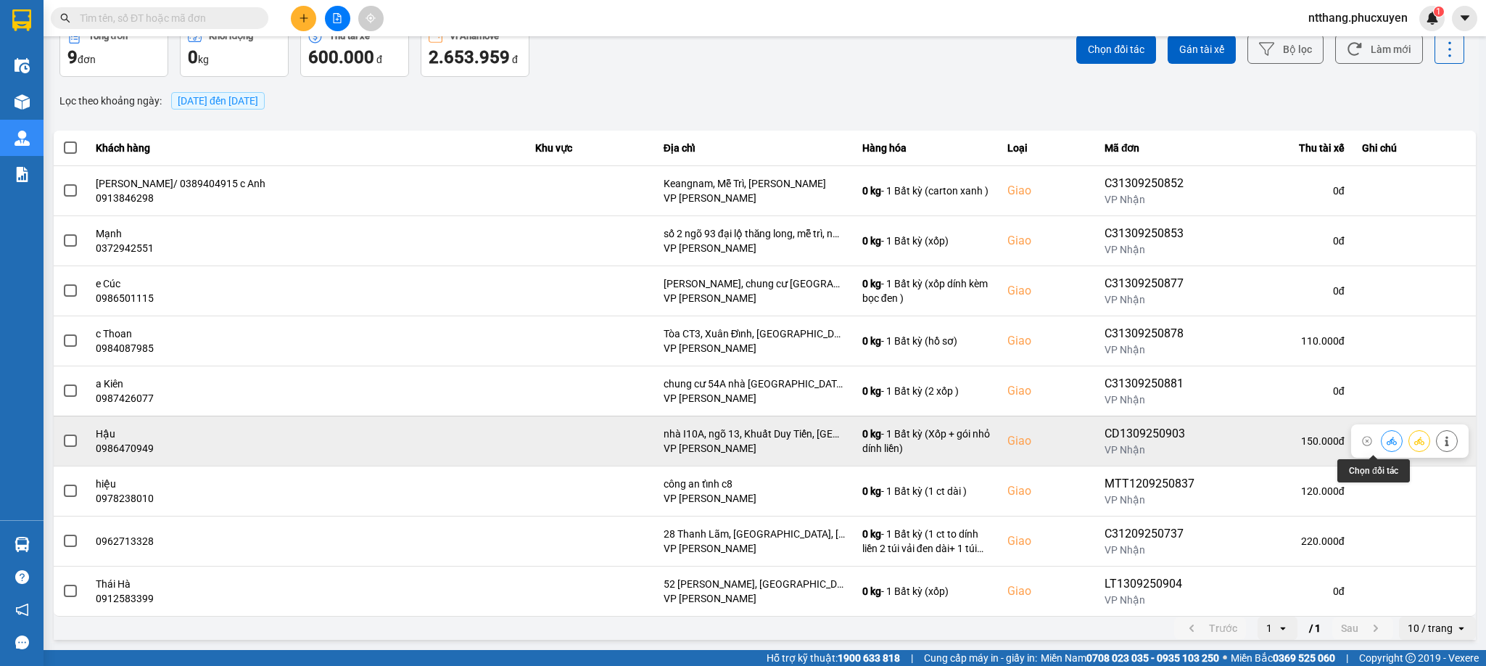
click at [1387, 440] on icon at bounding box center [1392, 441] width 10 height 10
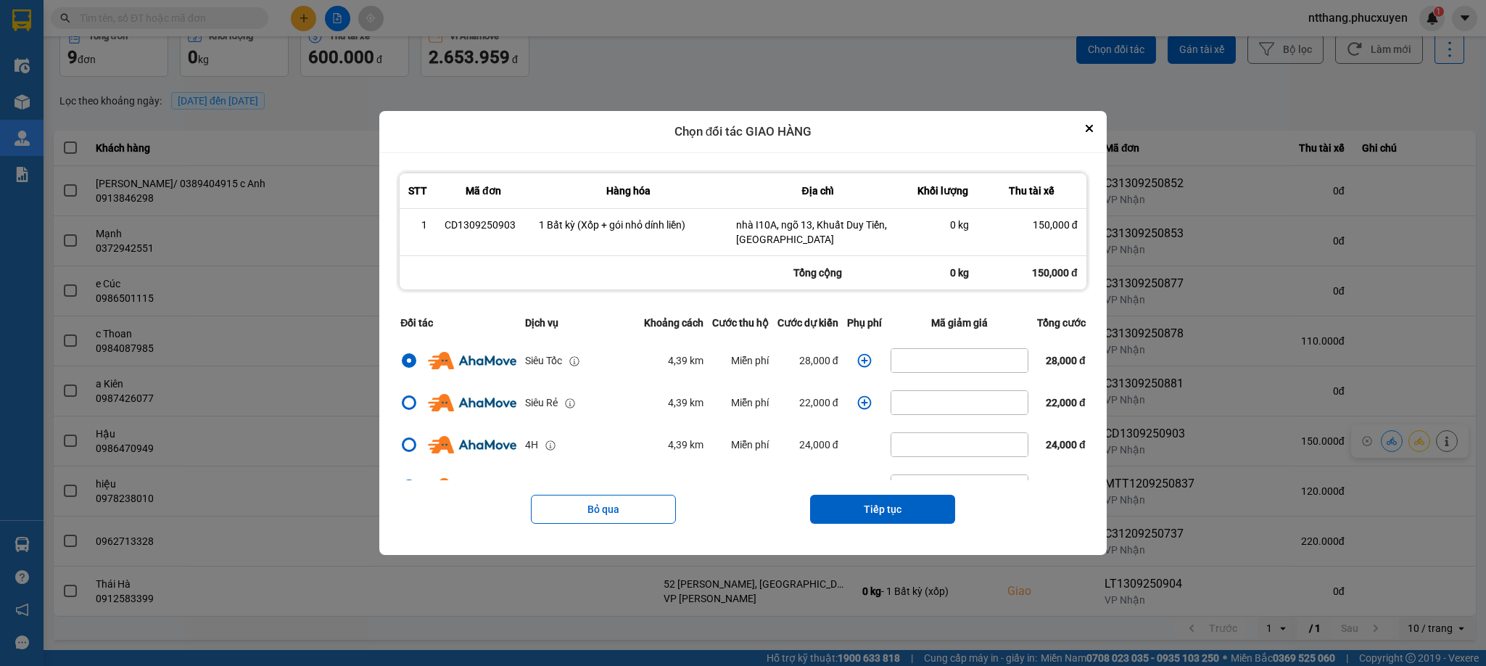
click at [857, 364] on icon "dialog" at bounding box center [864, 360] width 15 height 15
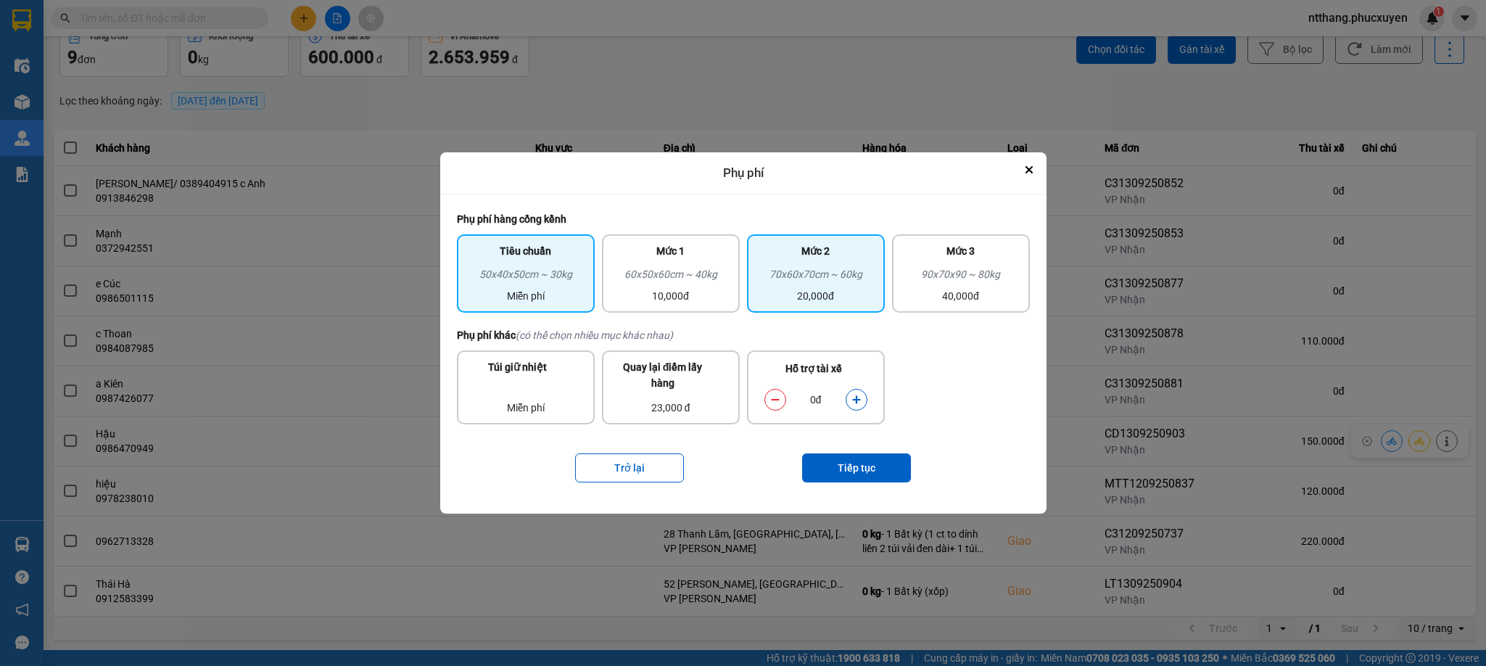
click at [833, 279] on div "70x60x70cm ~ 60kg" at bounding box center [816, 277] width 120 height 22
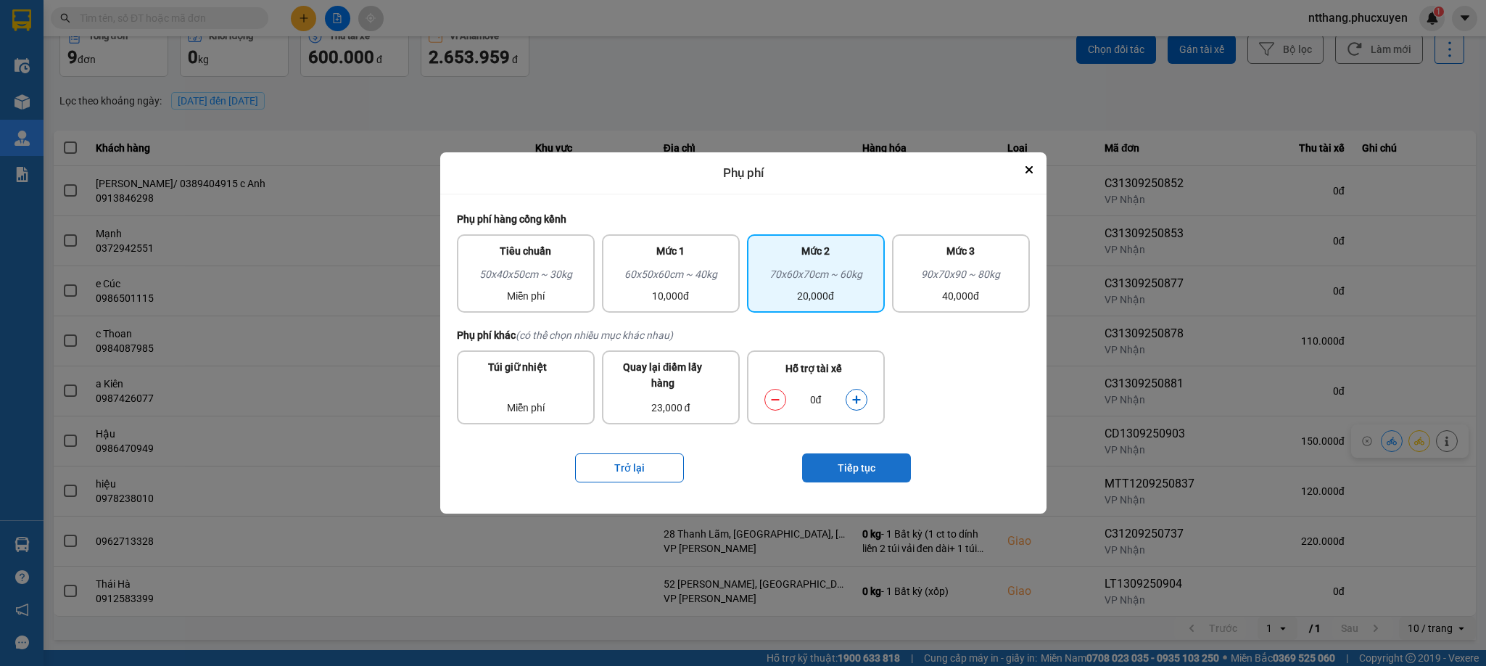
click at [868, 464] on button "Tiếp tục" at bounding box center [856, 467] width 109 height 29
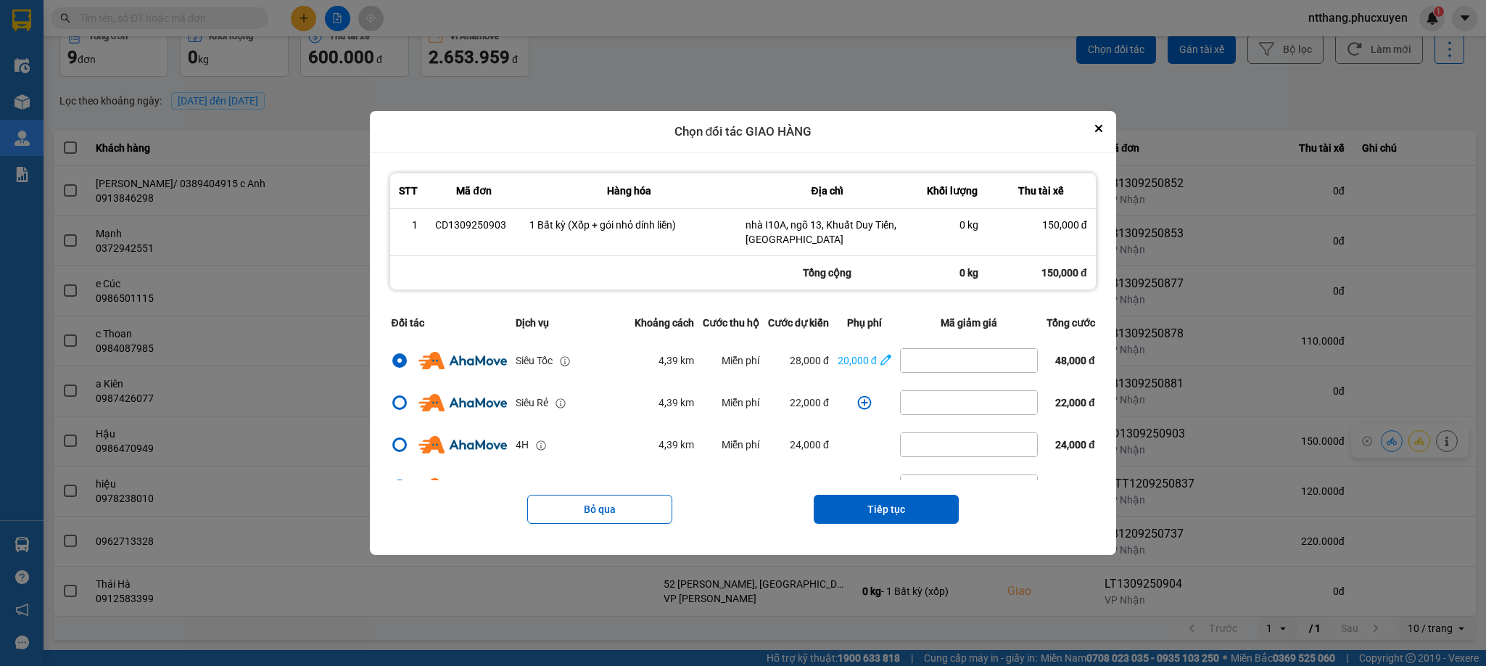
click at [858, 496] on button "Tiếp tục" at bounding box center [886, 509] width 145 height 29
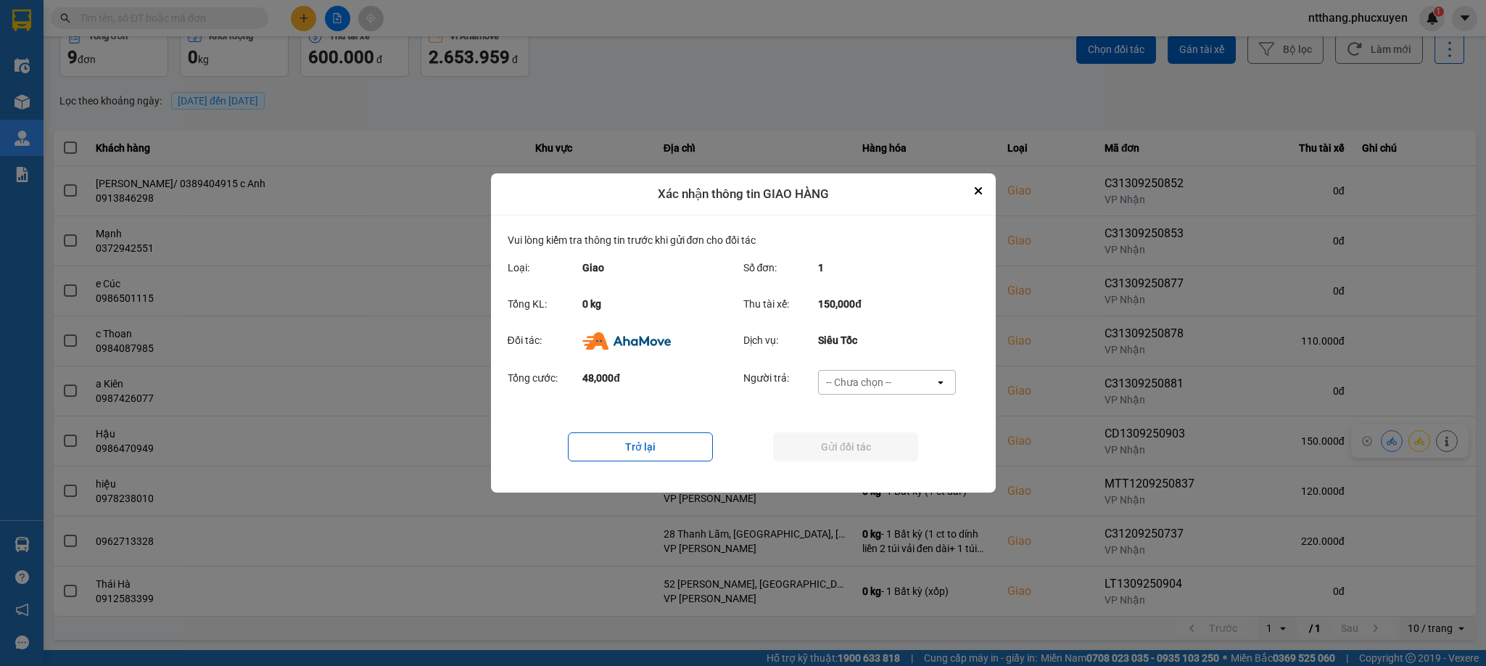
click at [875, 385] on div "-- Chưa chọn --" at bounding box center [858, 382] width 65 height 15
click at [871, 463] on span "Ví Ahamove" at bounding box center [859, 470] width 59 height 15
click at [869, 450] on button "Gửi đối tác" at bounding box center [845, 446] width 145 height 29
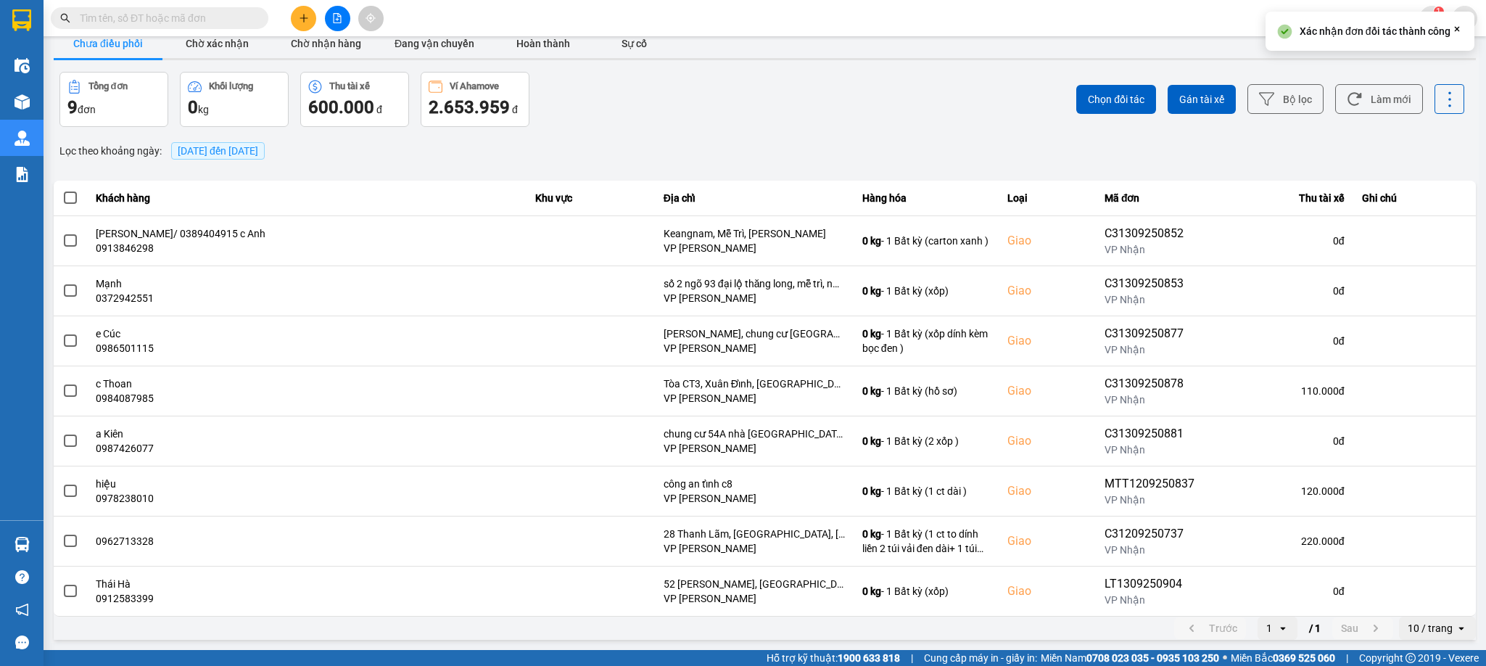
scroll to position [0, 0]
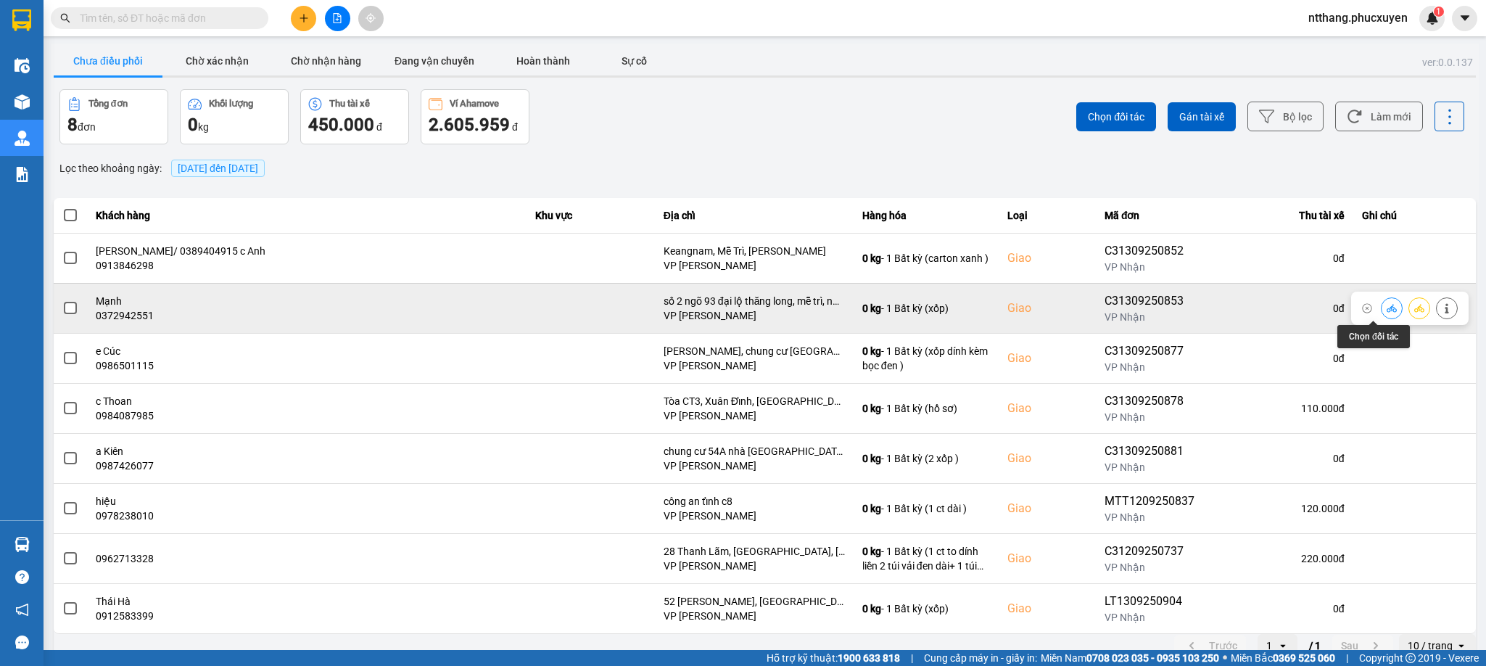
click at [1387, 311] on icon at bounding box center [1392, 308] width 10 height 10
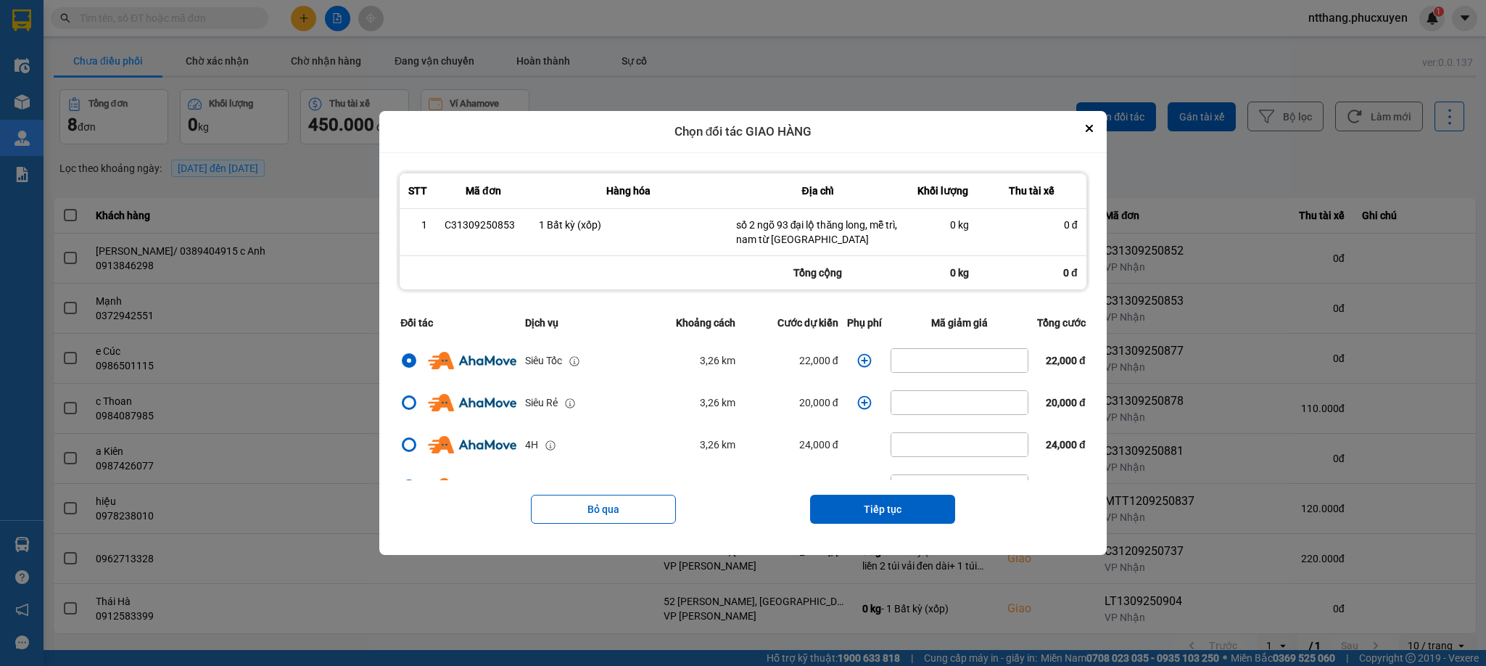
click at [857, 358] on icon "dialog" at bounding box center [864, 360] width 14 height 14
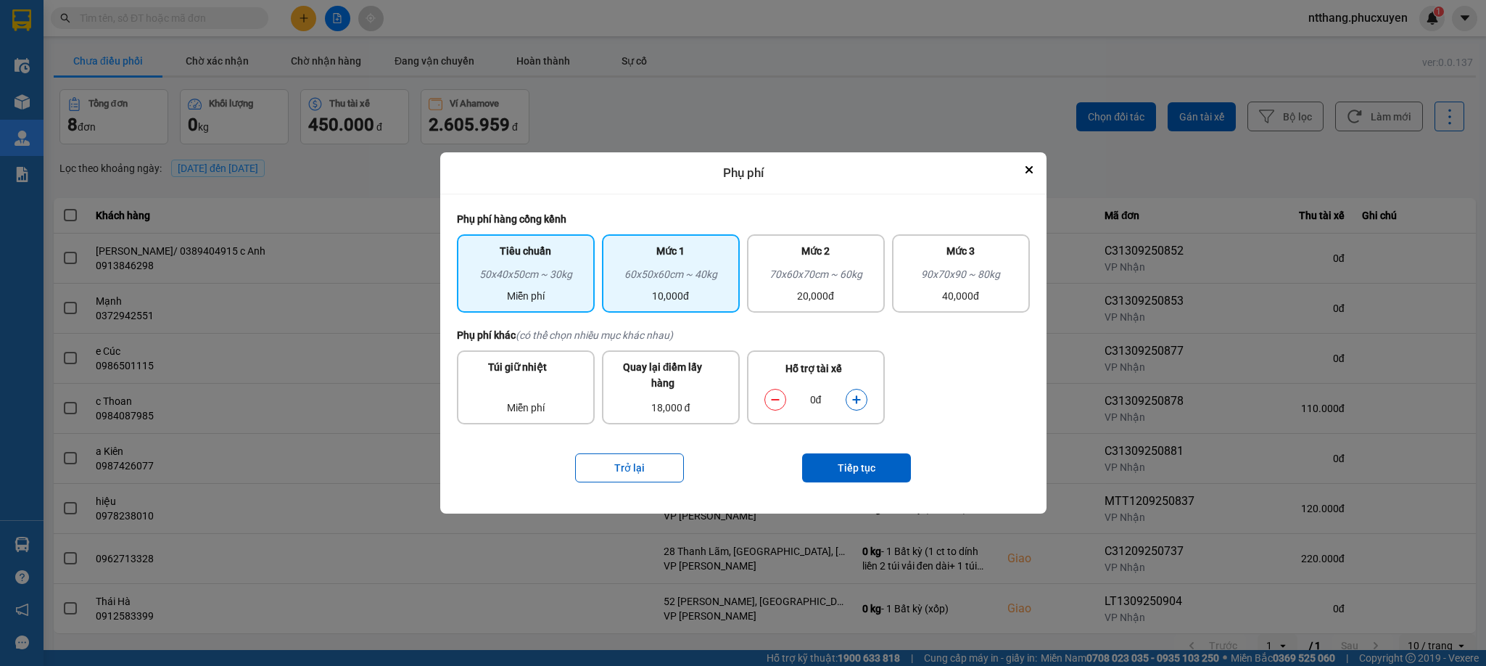
click at [720, 292] on div "10,000đ" at bounding box center [671, 296] width 120 height 16
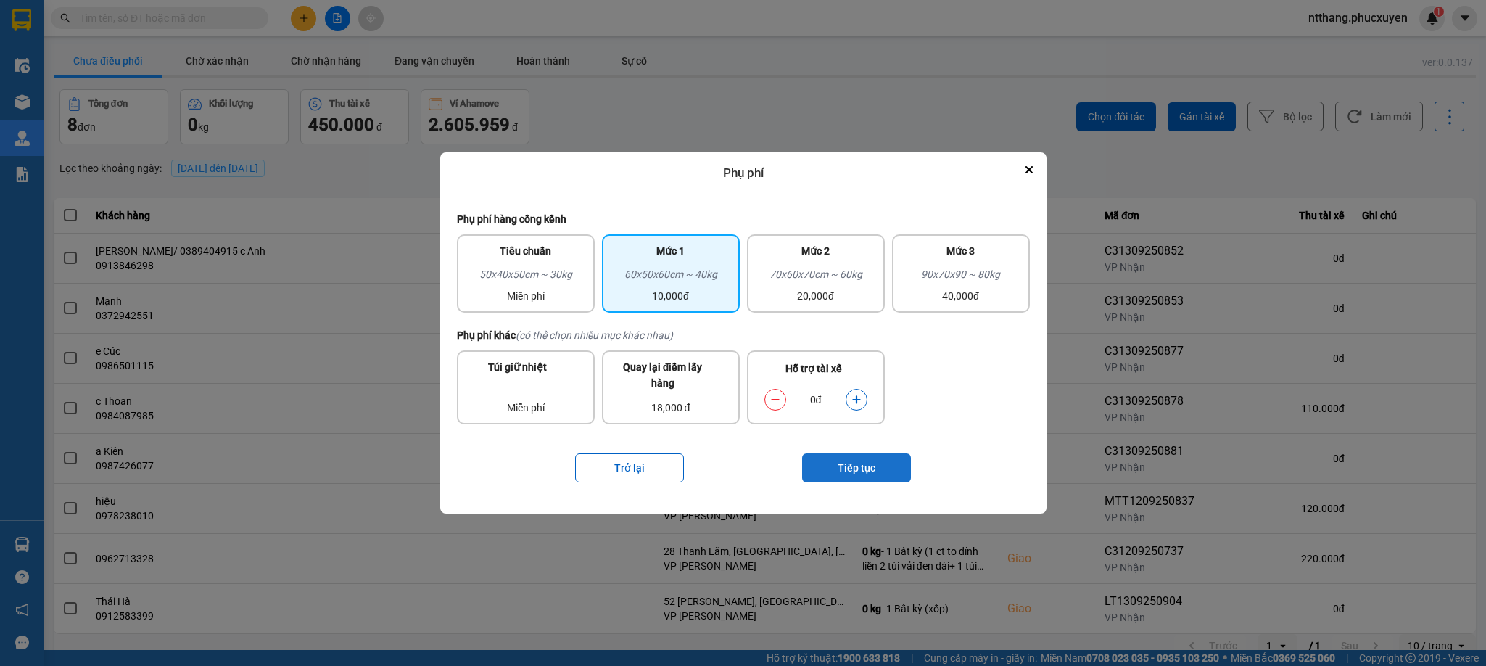
click at [854, 468] on button "Tiếp tục" at bounding box center [856, 467] width 109 height 29
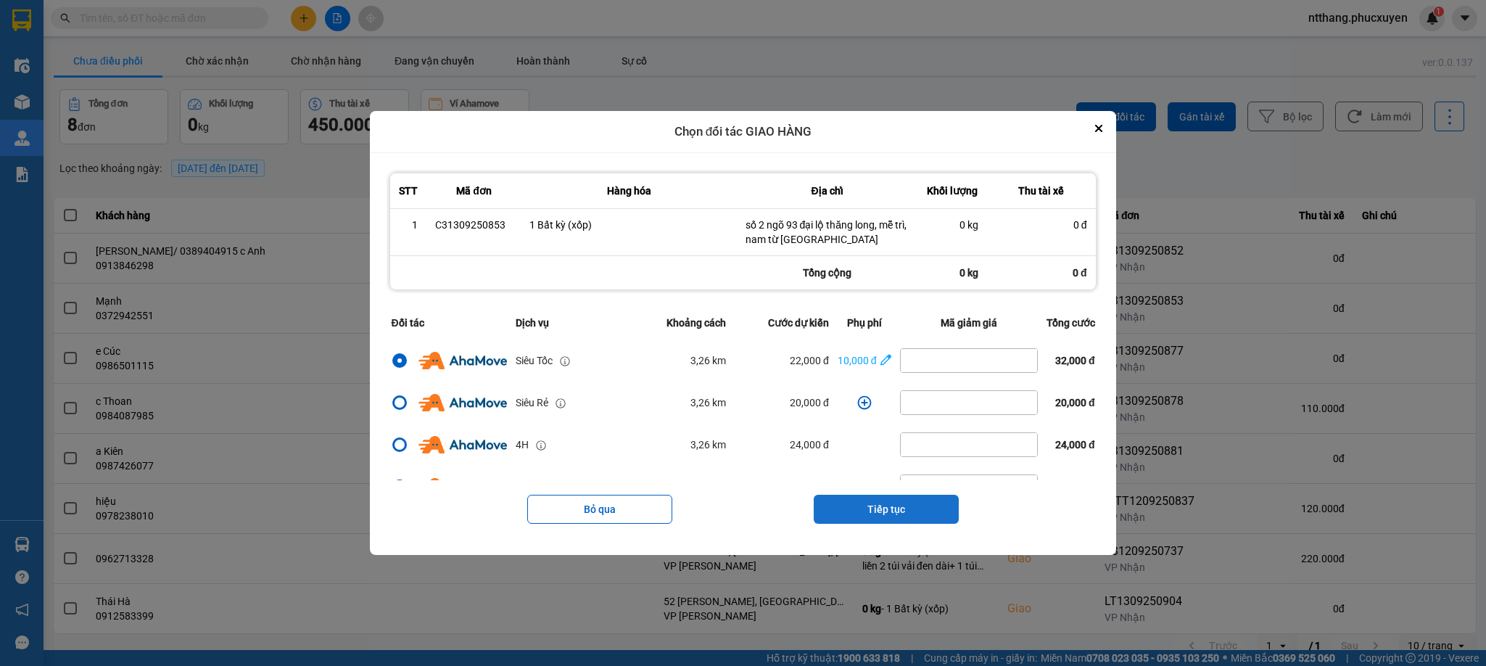
click at [889, 511] on button "Tiếp tục" at bounding box center [886, 509] width 145 height 29
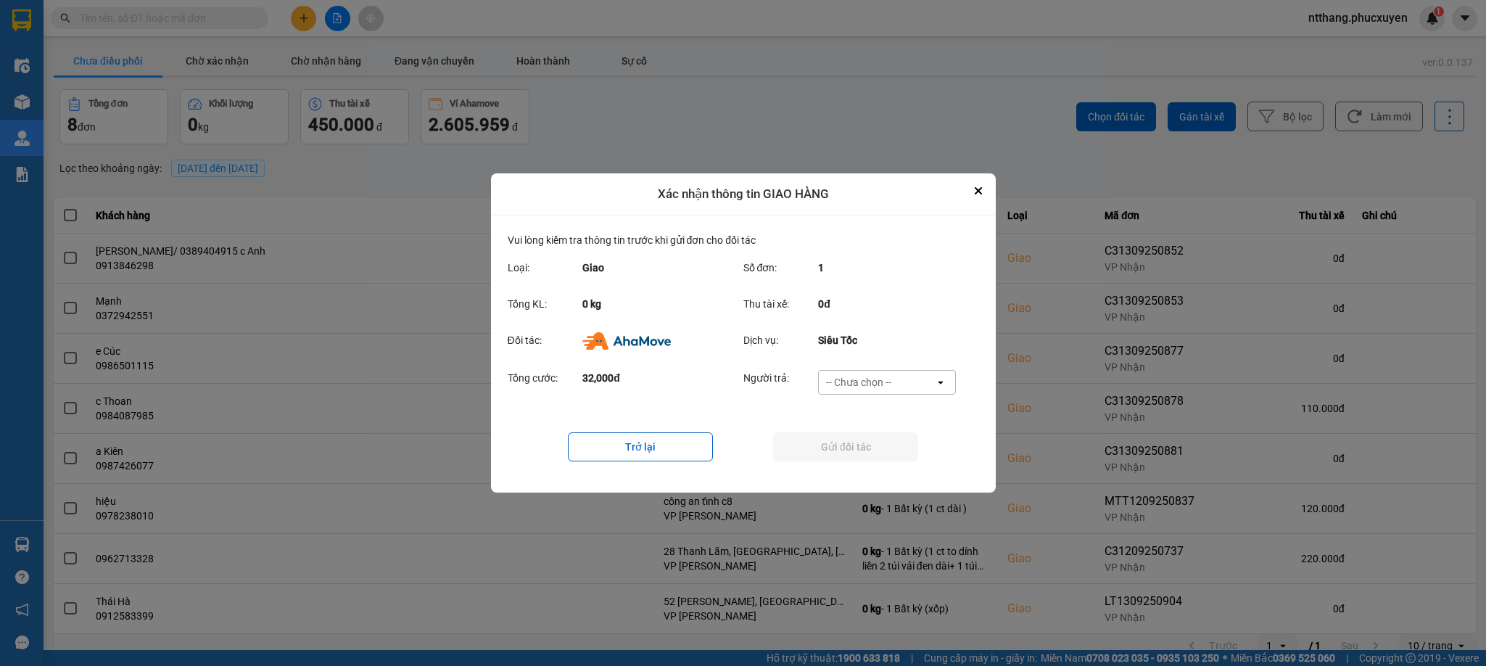
click at [868, 379] on div "-- Chưa chọn --" at bounding box center [858, 382] width 65 height 15
click at [876, 418] on span "Khách hàng" at bounding box center [858, 413] width 56 height 15
click at [886, 447] on button "Gửi đối tác" at bounding box center [845, 446] width 145 height 29
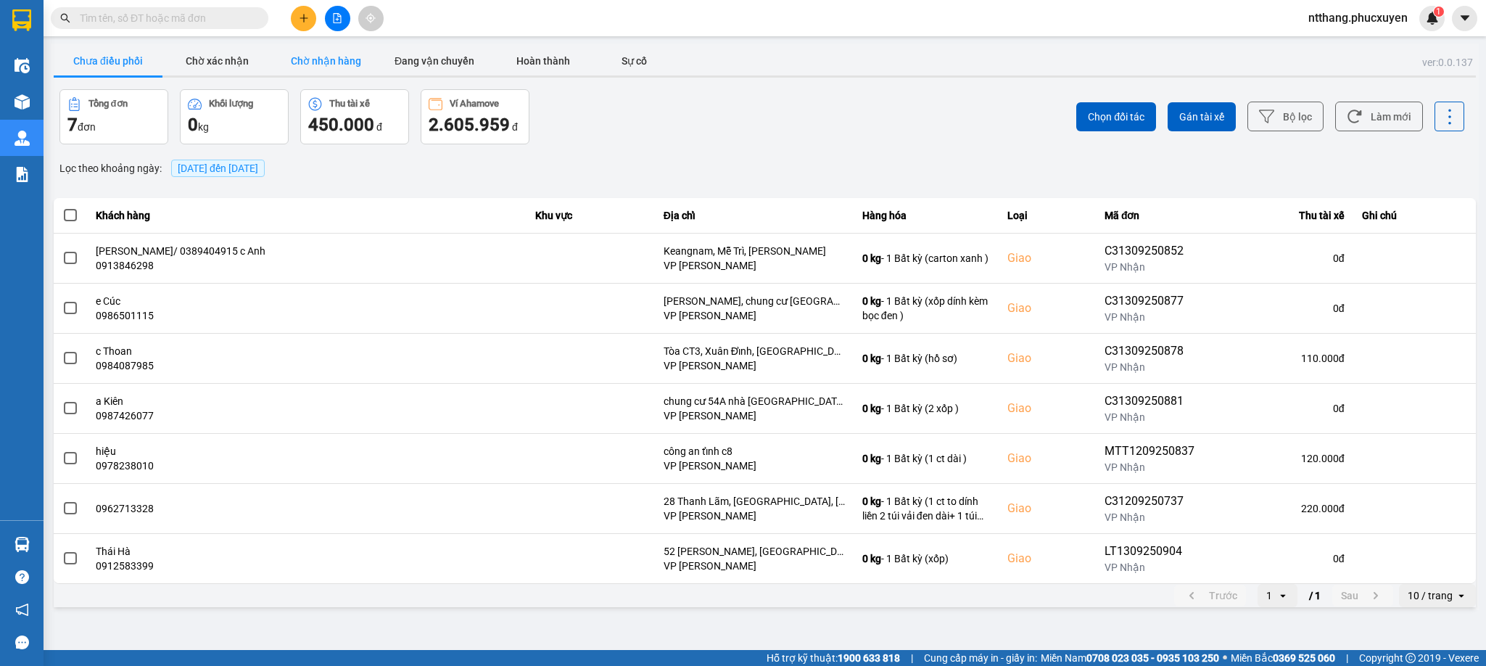
click at [351, 55] on button "Chờ nhận hàng" at bounding box center [325, 60] width 109 height 29
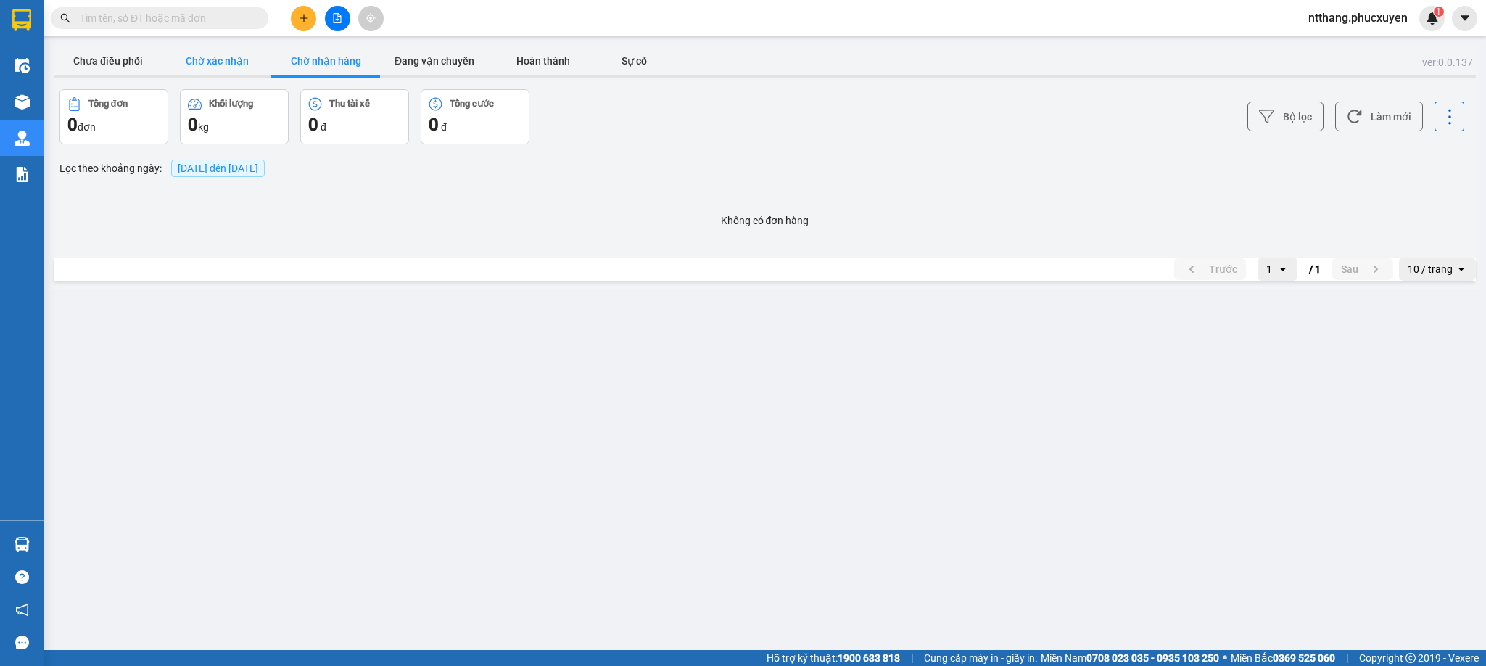
click at [207, 59] on button "Chờ xác nhận" at bounding box center [216, 60] width 109 height 29
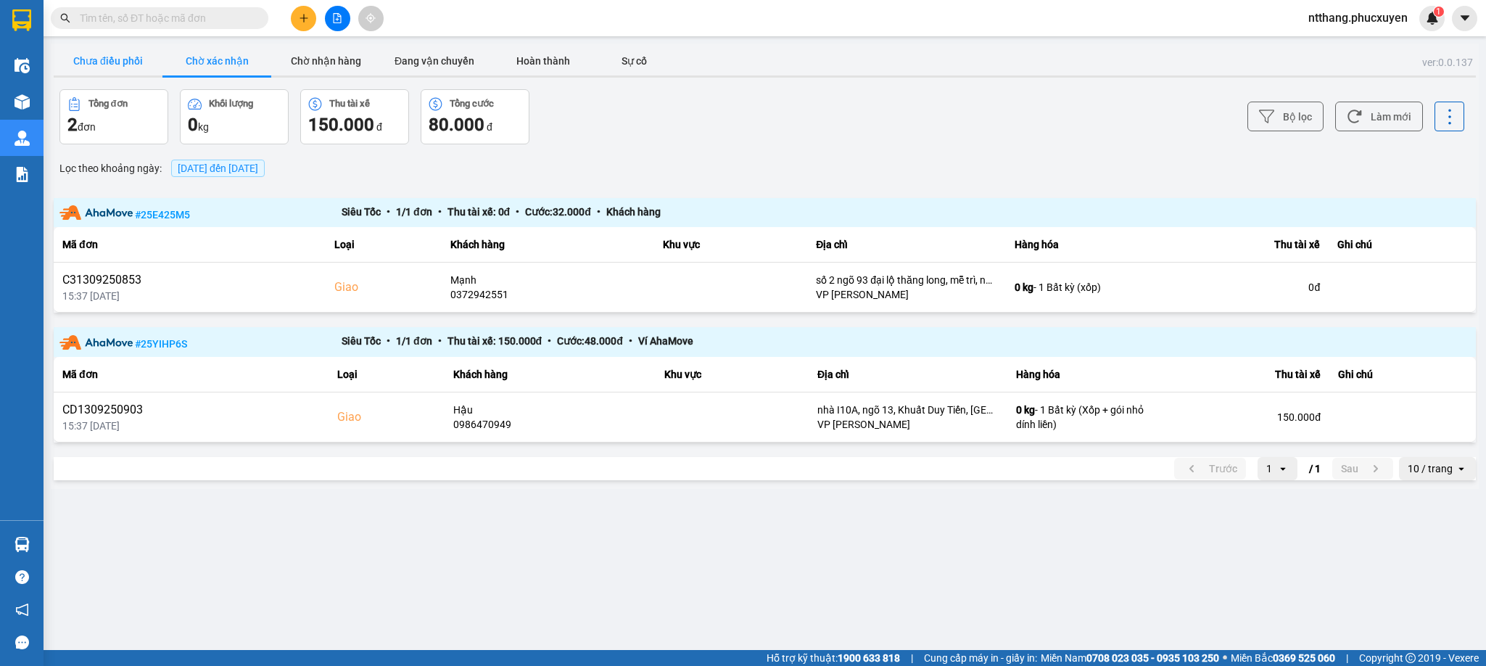
click at [127, 61] on button "Chưa điều phối" at bounding box center [108, 60] width 109 height 29
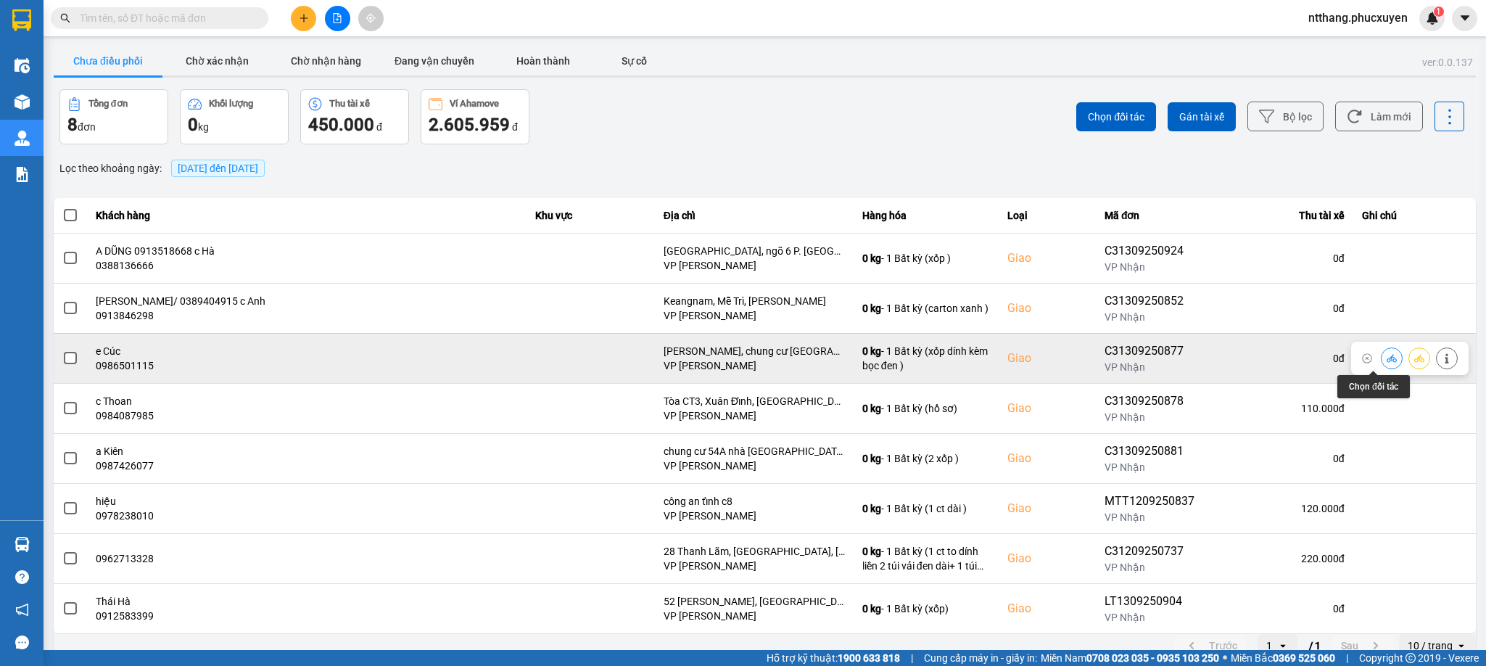
click at [1387, 359] on icon at bounding box center [1392, 358] width 10 height 10
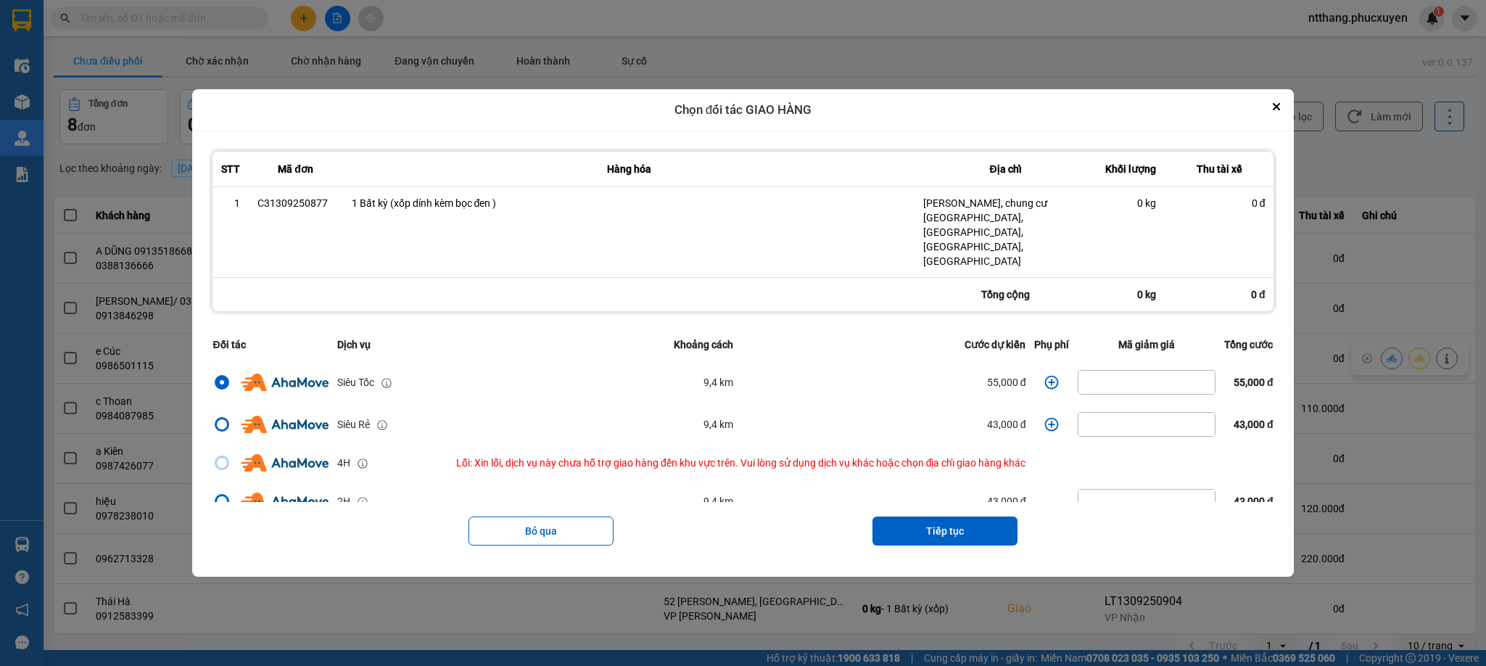
click at [1045, 375] on icon "dialog" at bounding box center [1052, 382] width 15 height 15
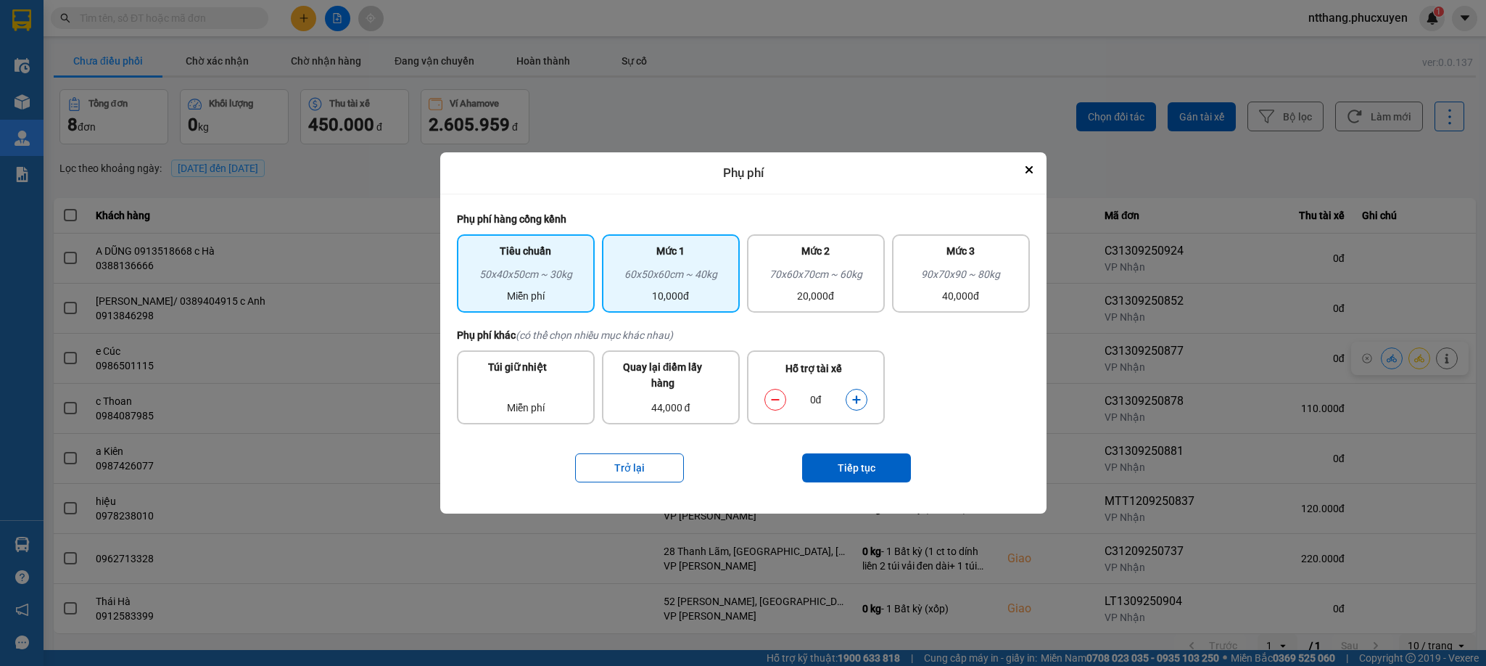
click at [693, 290] on div "10,000đ" at bounding box center [671, 296] width 120 height 16
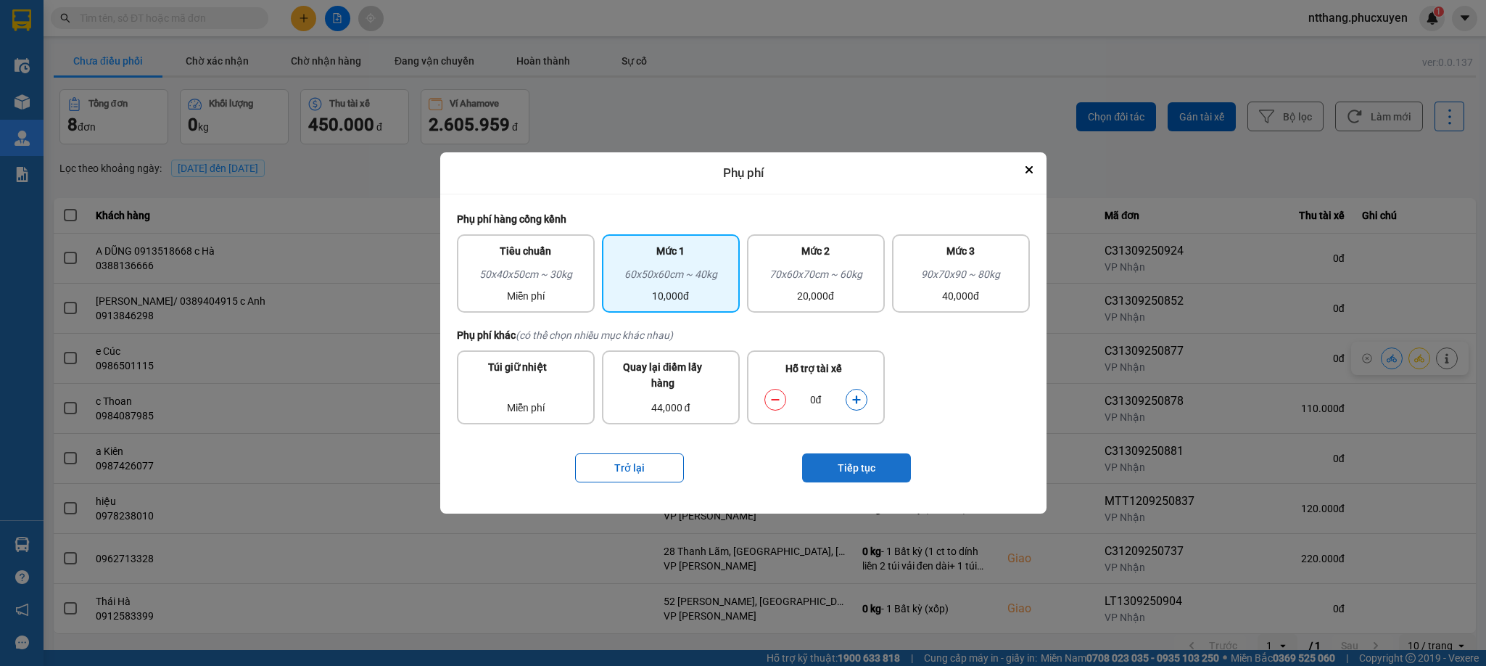
click at [862, 466] on button "Tiếp tục" at bounding box center [856, 467] width 109 height 29
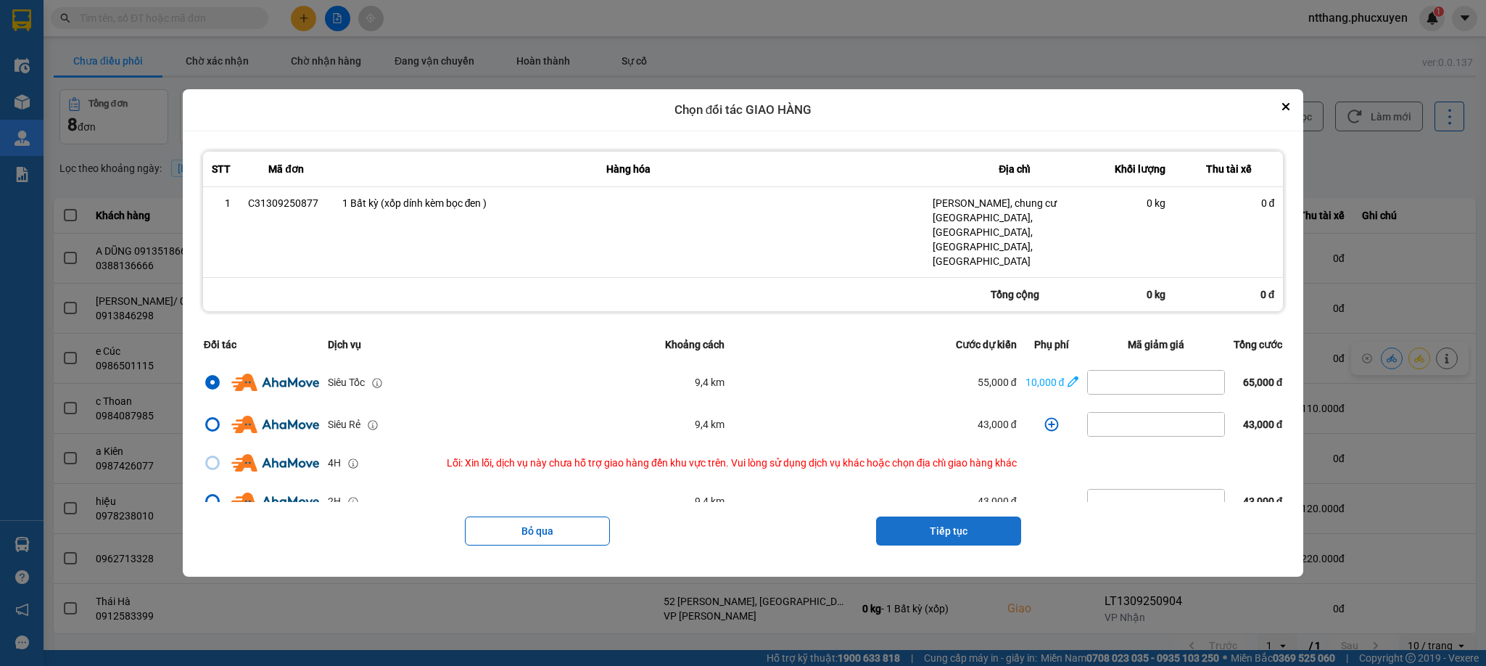
click at [967, 516] on button "Tiếp tục" at bounding box center [948, 530] width 145 height 29
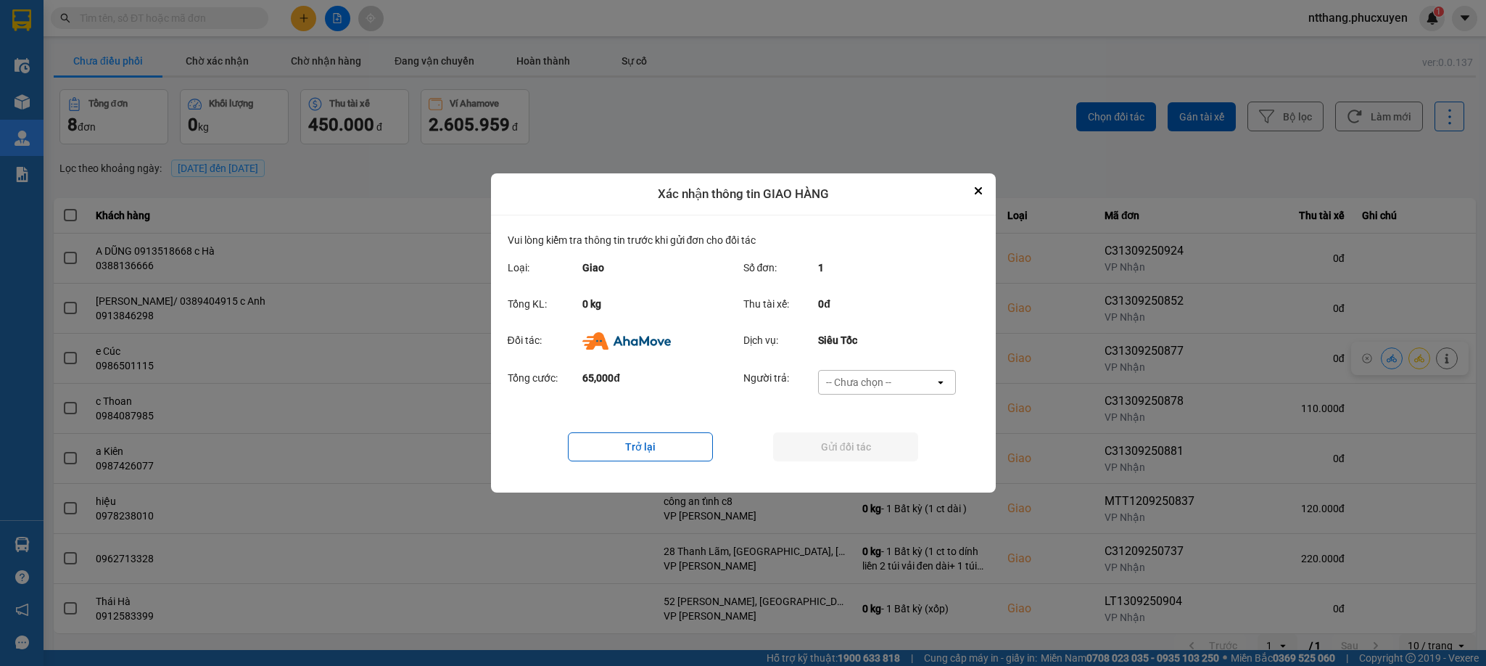
drag, startPoint x: 919, startPoint y: 383, endPoint x: 912, endPoint y: 390, distance: 10.3
click at [918, 383] on div "-- Chưa chọn --" at bounding box center [877, 382] width 116 height 23
click at [853, 471] on span "Ví Ahamove" at bounding box center [859, 465] width 59 height 15
click at [853, 450] on button "Gửi đối tác" at bounding box center [845, 446] width 145 height 29
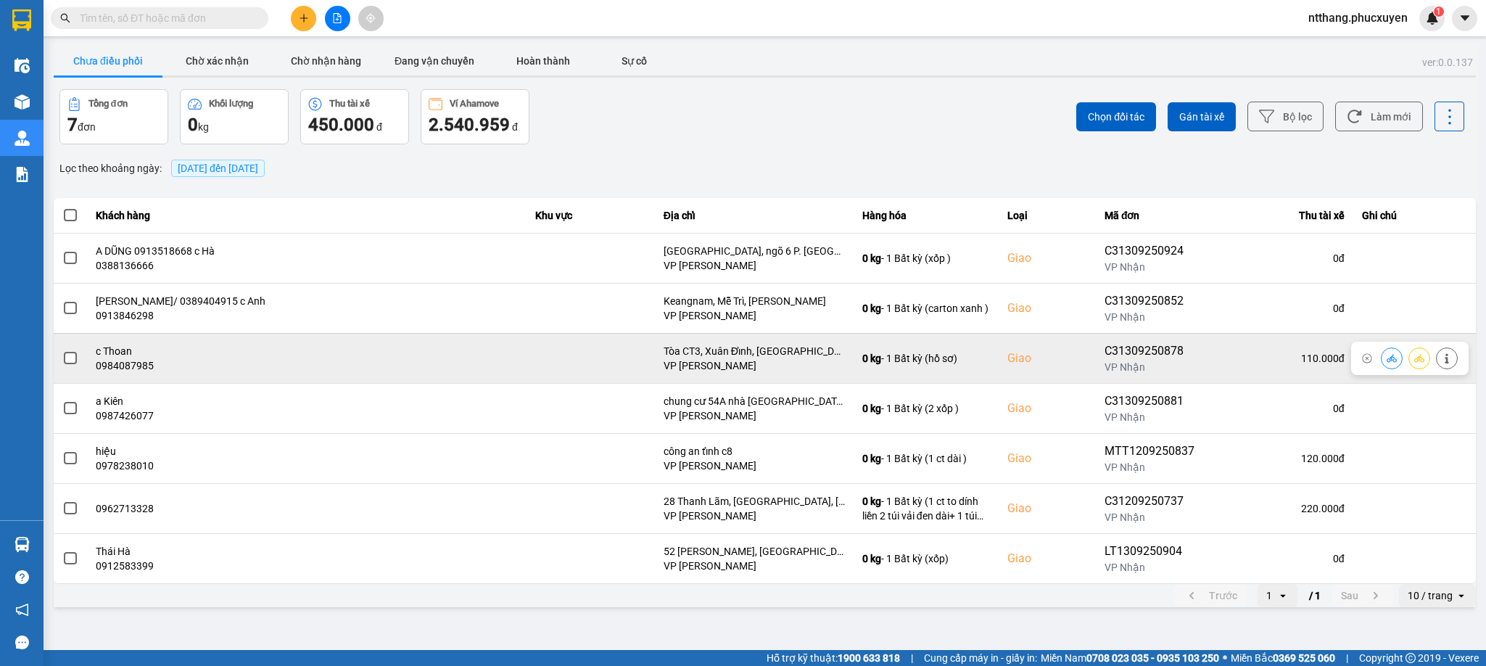
click at [1389, 355] on icon at bounding box center [1392, 358] width 10 height 10
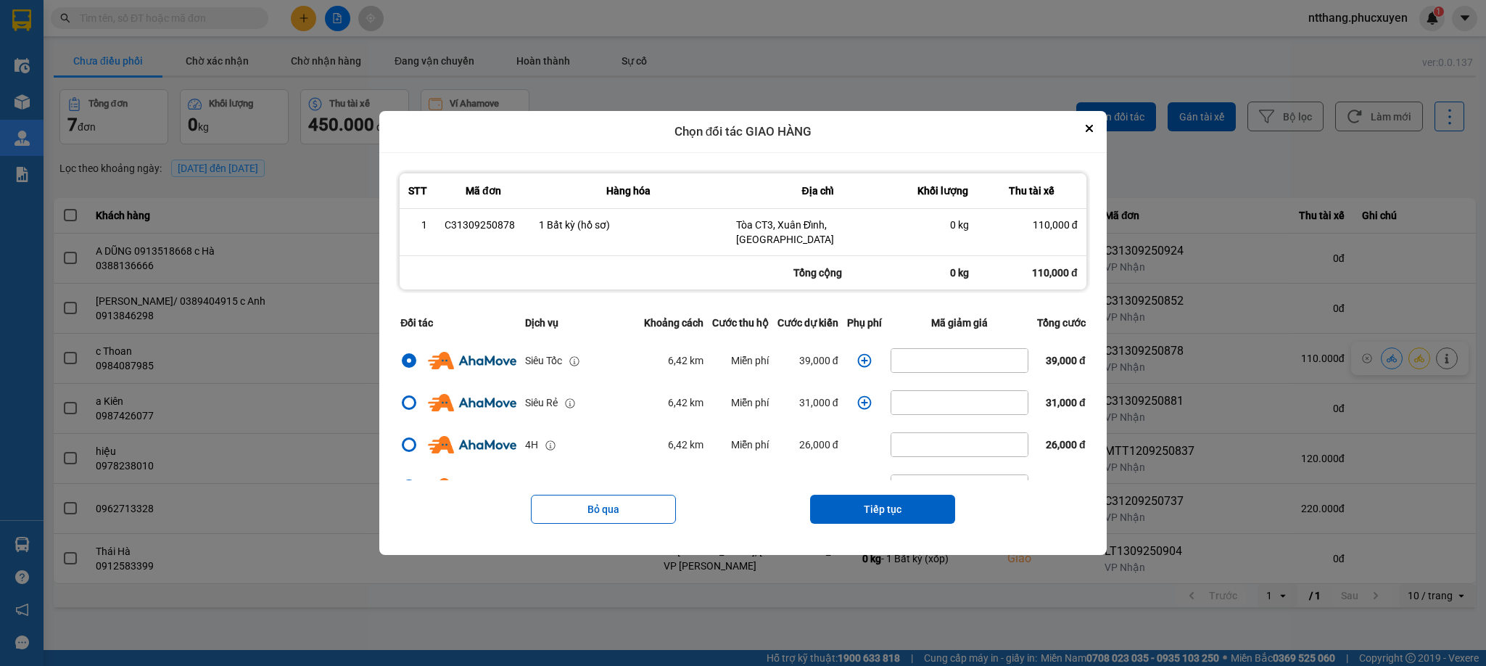
click at [857, 353] on icon "dialog" at bounding box center [864, 360] width 15 height 15
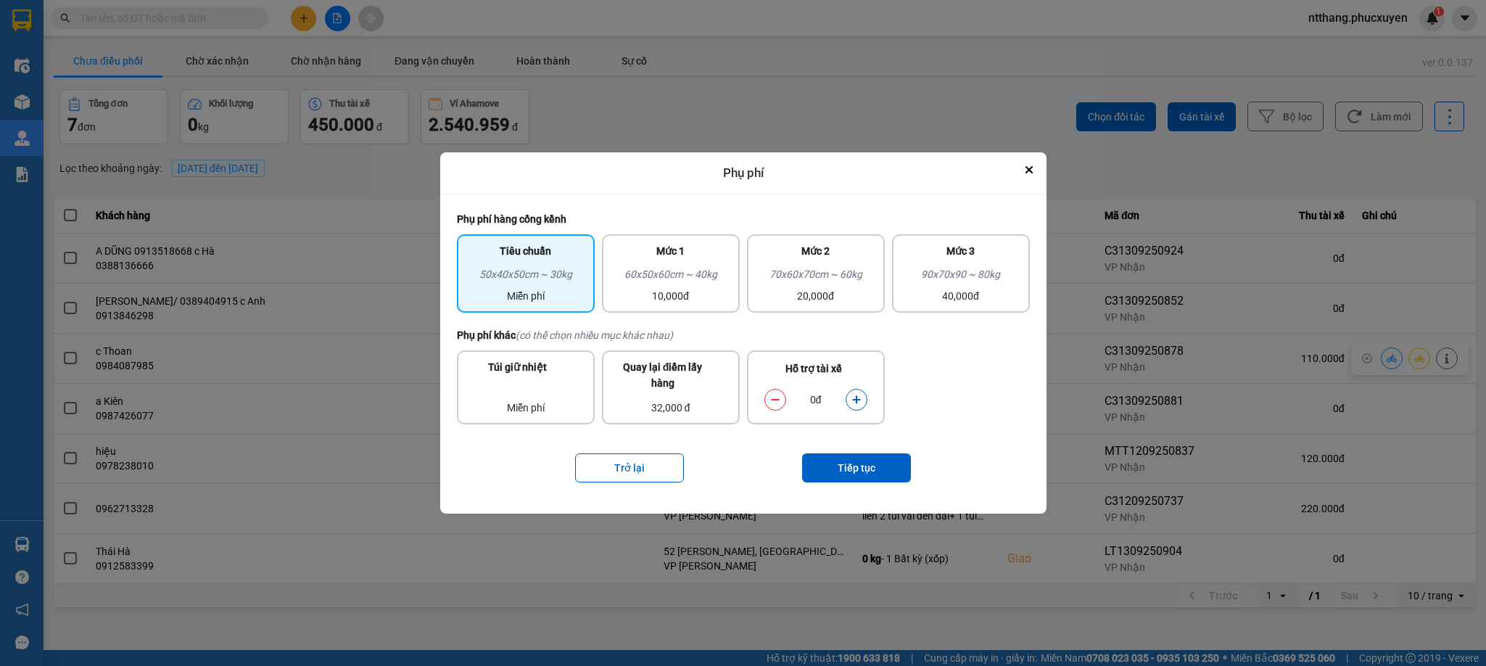
click at [852, 400] on icon "dialog" at bounding box center [857, 400] width 10 height 10
click at [862, 464] on button "Tiếp tục" at bounding box center [856, 467] width 109 height 29
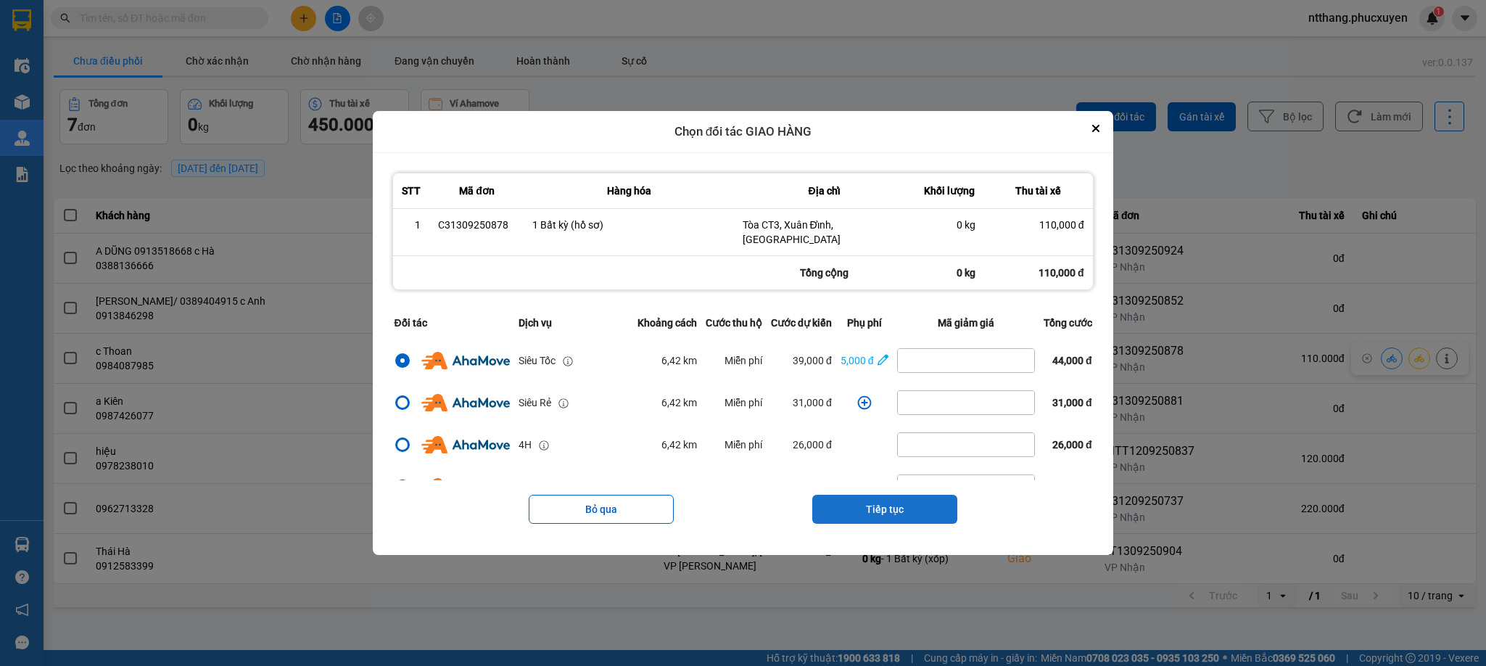
click at [883, 505] on button "Tiếp tục" at bounding box center [884, 509] width 145 height 29
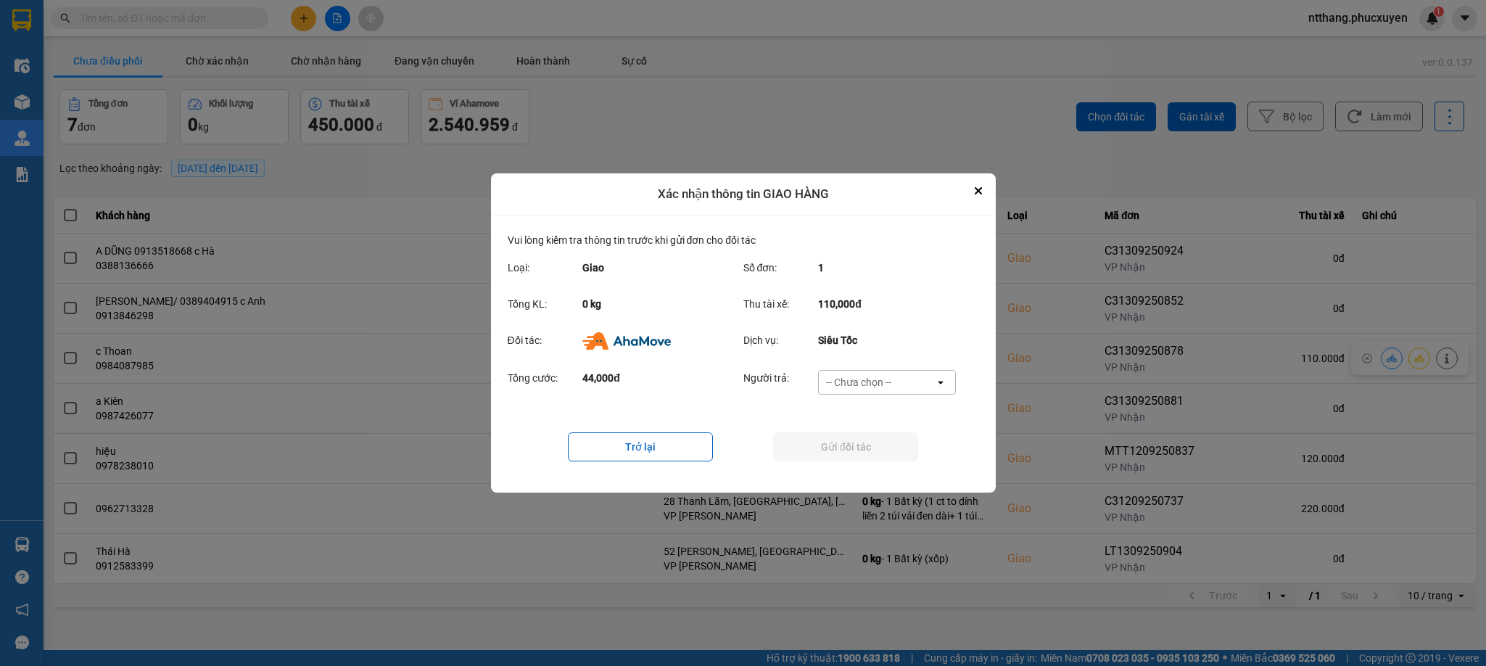
click at [862, 386] on div "-- Chưa chọn --" at bounding box center [858, 382] width 65 height 15
click at [852, 466] on span "Ví Ahamove" at bounding box center [859, 465] width 59 height 15
click at [847, 448] on button "Gửi đối tác" at bounding box center [845, 446] width 145 height 29
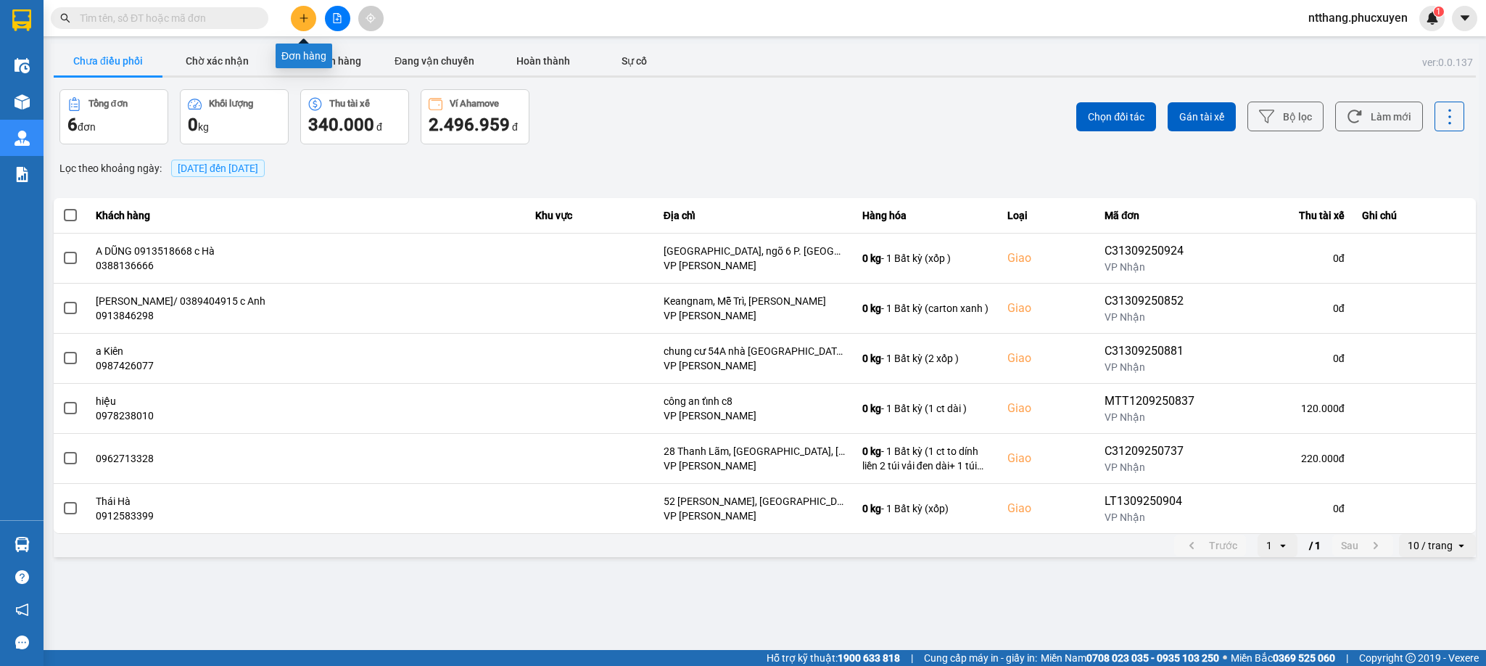
click at [297, 17] on button at bounding box center [303, 18] width 25 height 25
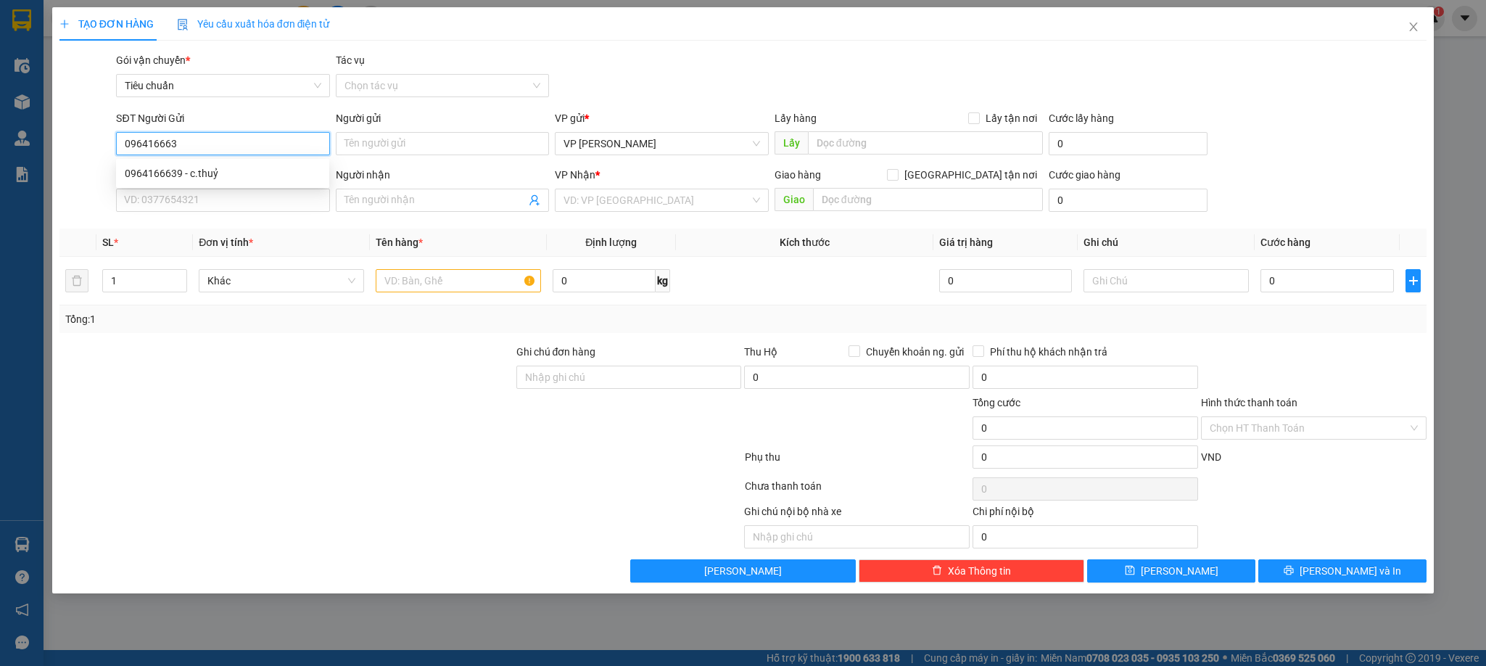
type input "0964166639"
click at [224, 168] on div "0964166639 - c.thuỷ" at bounding box center [223, 173] width 196 height 16
type input "c.thuỷ"
type input "0964166639"
click at [214, 199] on input "SĐT Người Nhận *" at bounding box center [222, 200] width 213 height 23
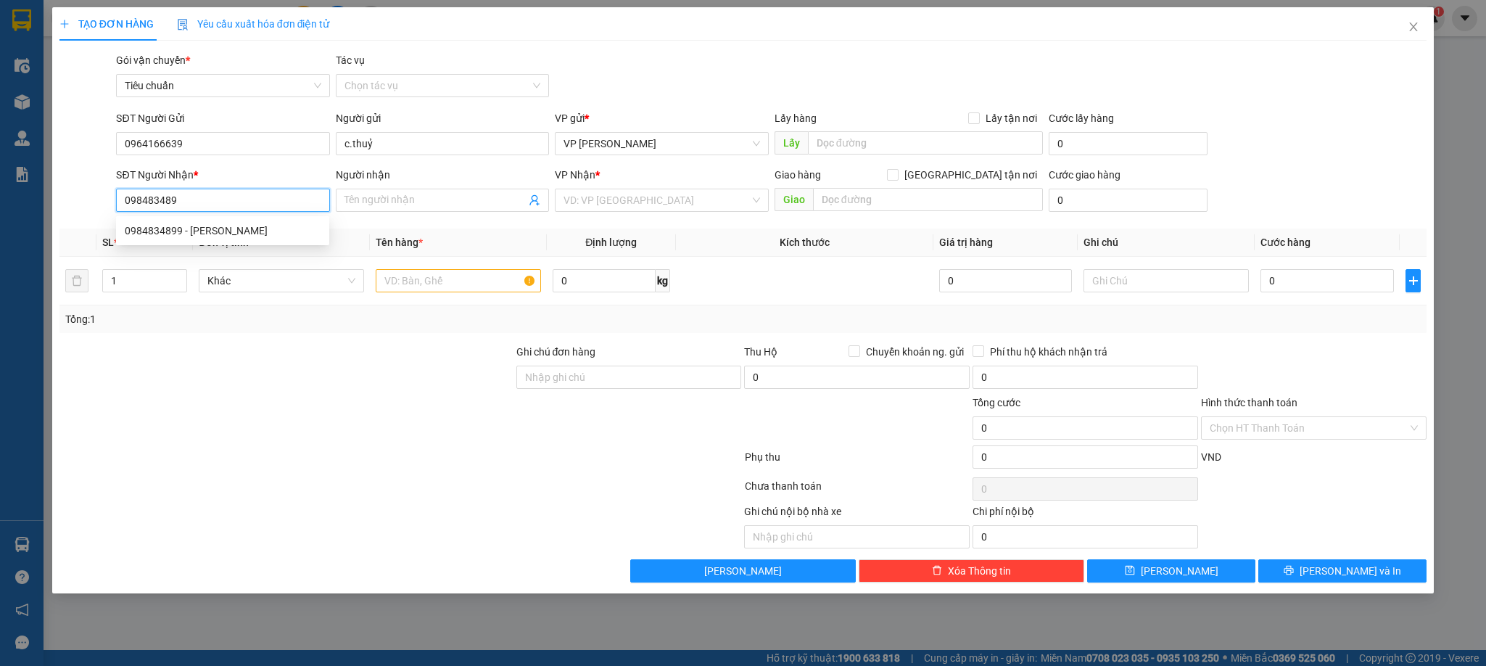
type input "0984834899"
click at [218, 227] on div "0984834899 - c Ngân" at bounding box center [223, 231] width 196 height 16
type input "c Ngân"
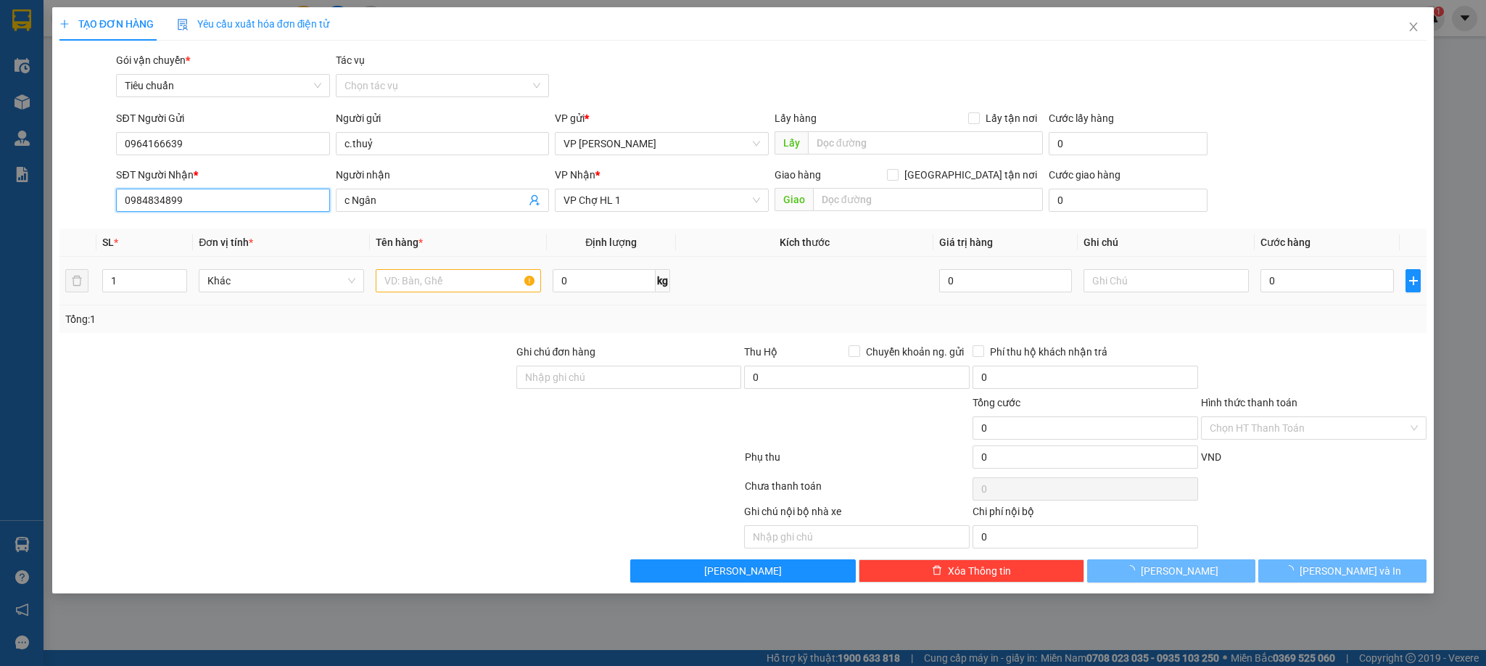
type input "0984834899"
click at [464, 284] on input "text" at bounding box center [458, 280] width 165 height 23
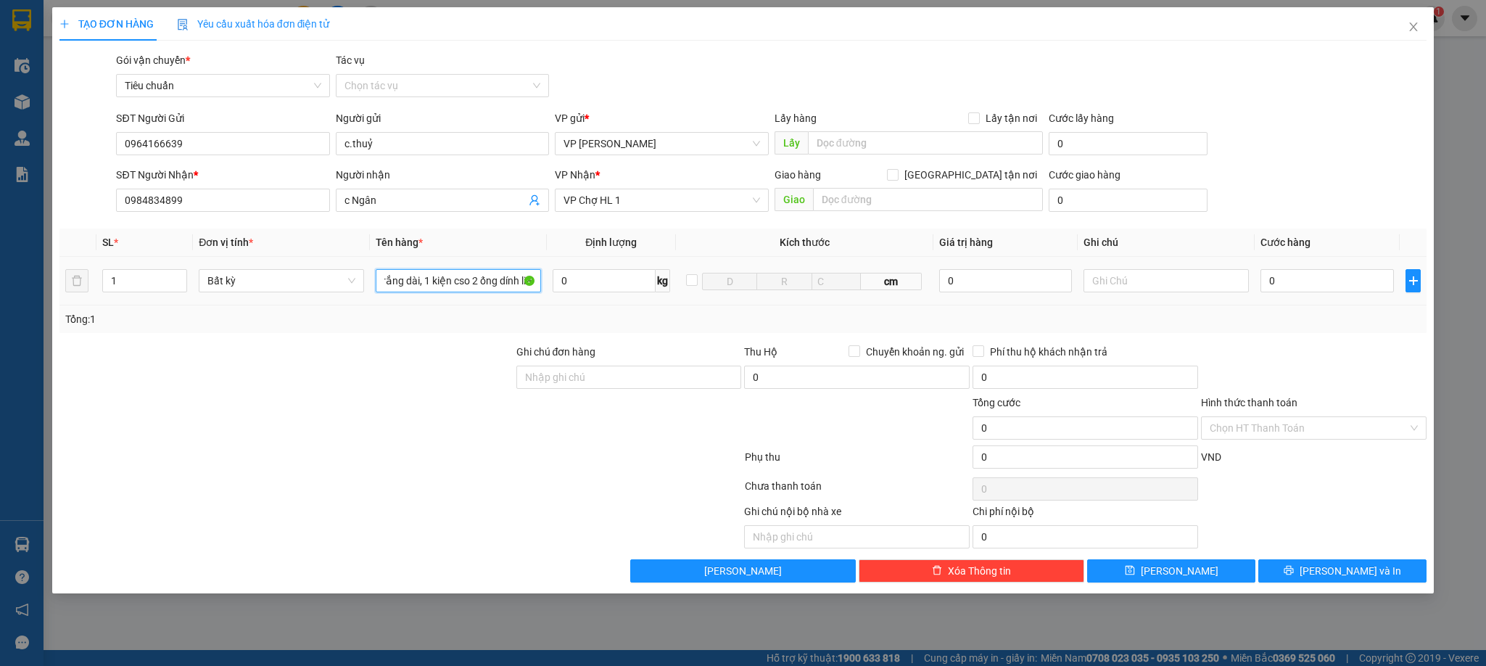
scroll to position [0, 42]
click at [451, 286] on input "1 kiện trắng dài, 1 kiện cso 2 ống dính liền" at bounding box center [458, 280] width 165 height 23
type input "1 kiện trắng dài, 1 kiện có 2 ống dính liền"
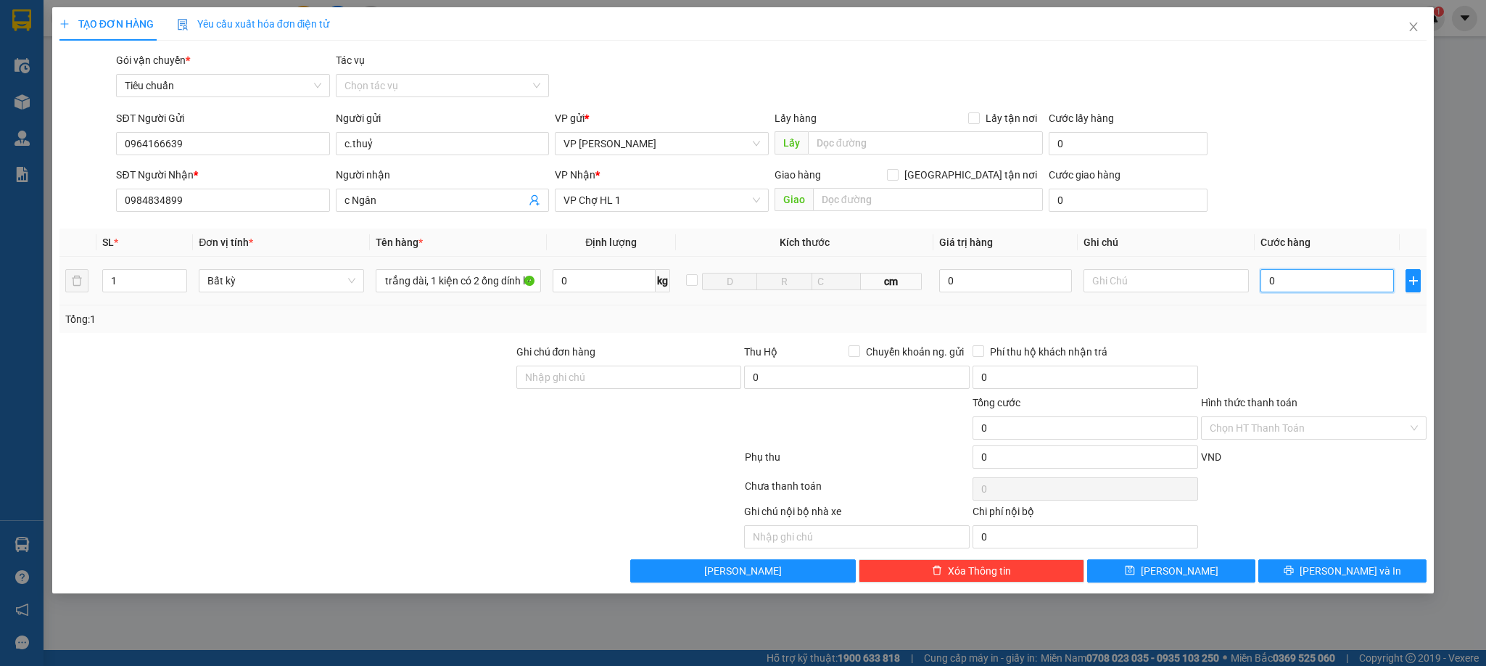
click at [1326, 287] on input "0" at bounding box center [1327, 280] width 133 height 23
type input "1"
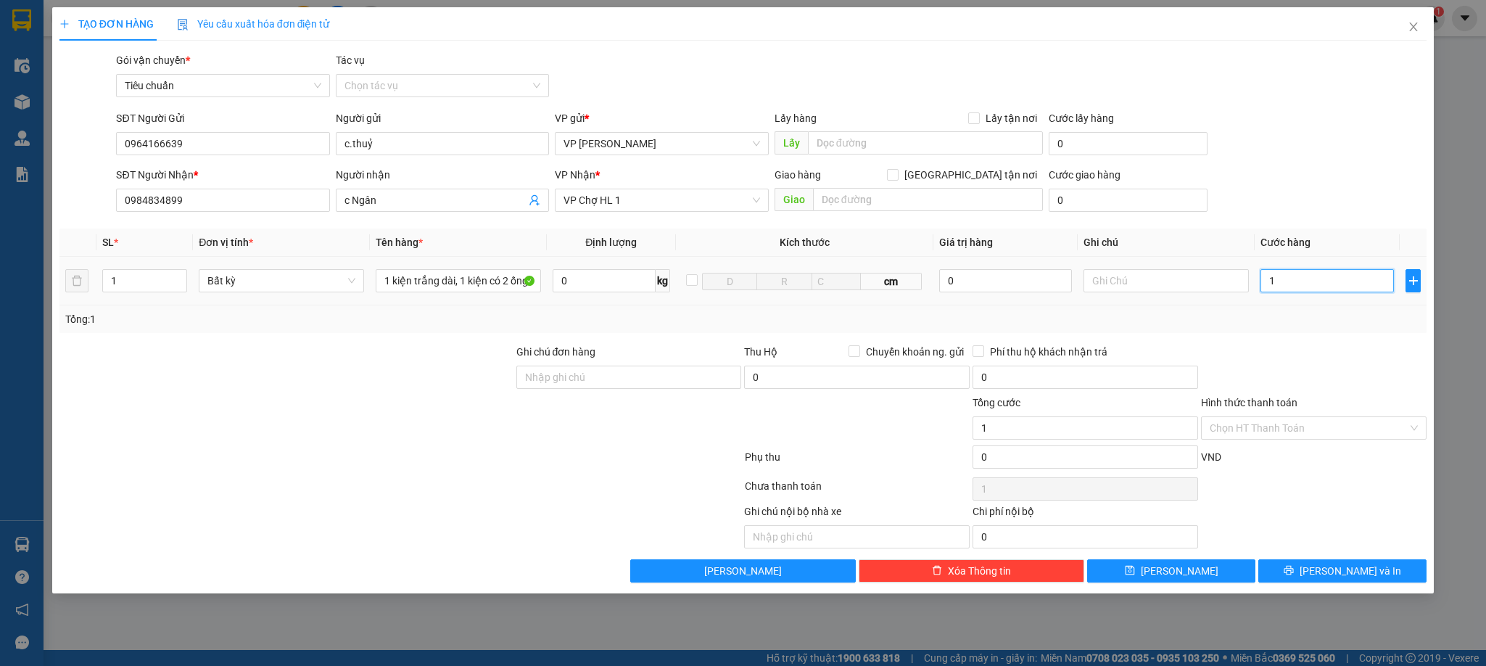
type input "13"
type input "130"
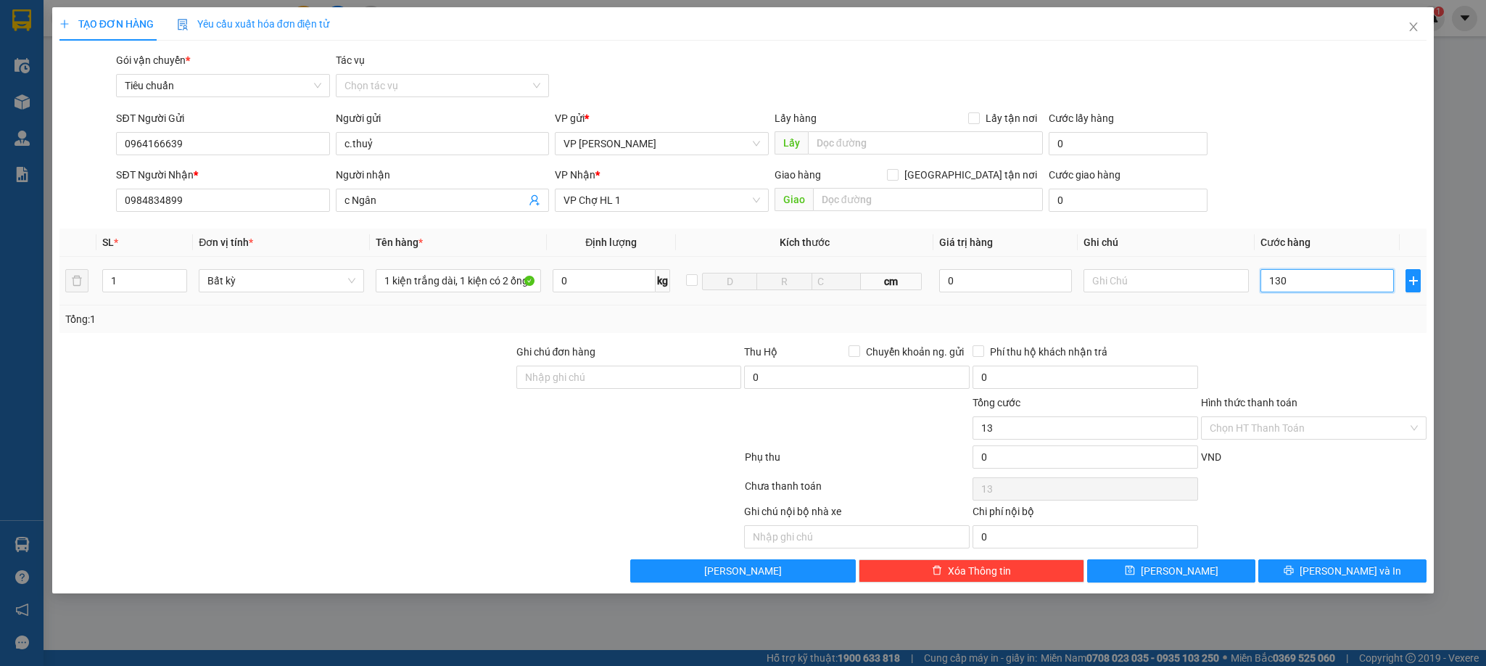
type input "130"
type input "130.000"
click at [1295, 340] on div "Transit Pickup Surcharge Ids Transit Deliver Surcharge Ids Transit Deliver Surc…" at bounding box center [743, 317] width 1368 height 530
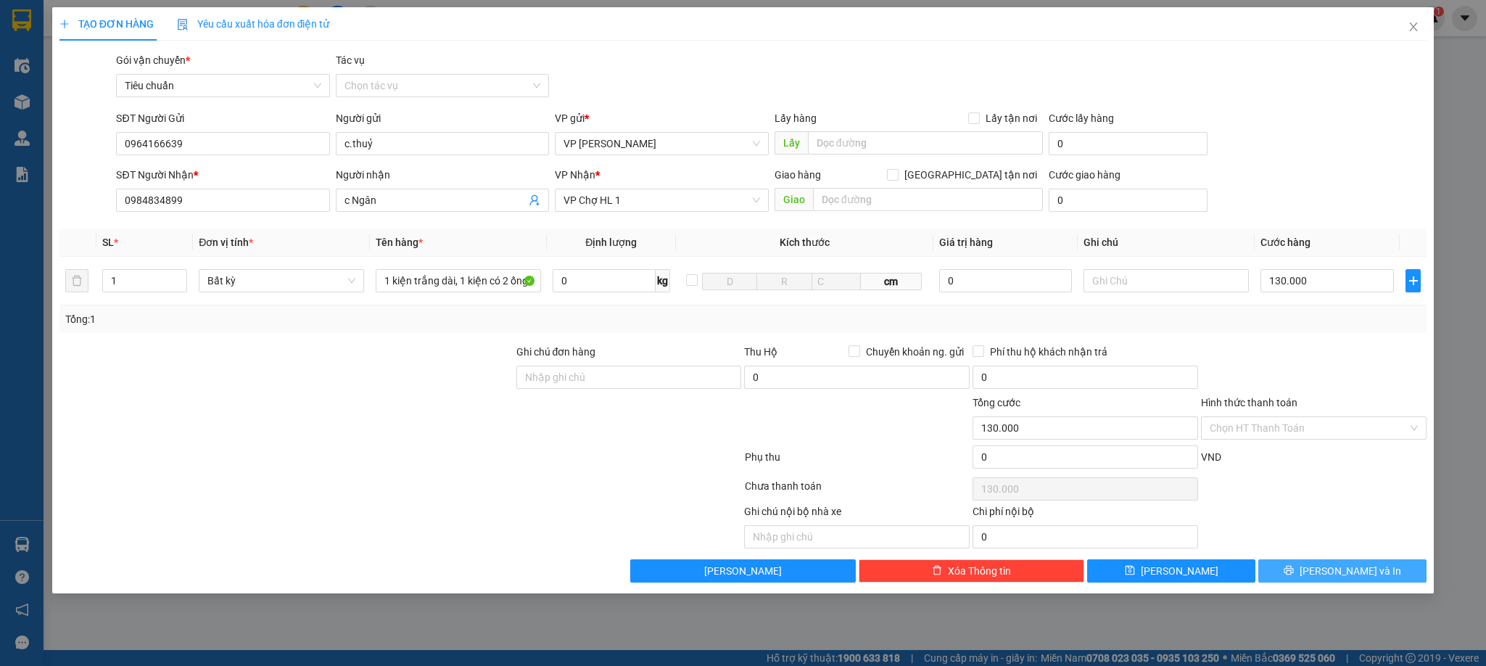
click at [1332, 571] on span "[PERSON_NAME] và In" at bounding box center [1351, 571] width 102 height 16
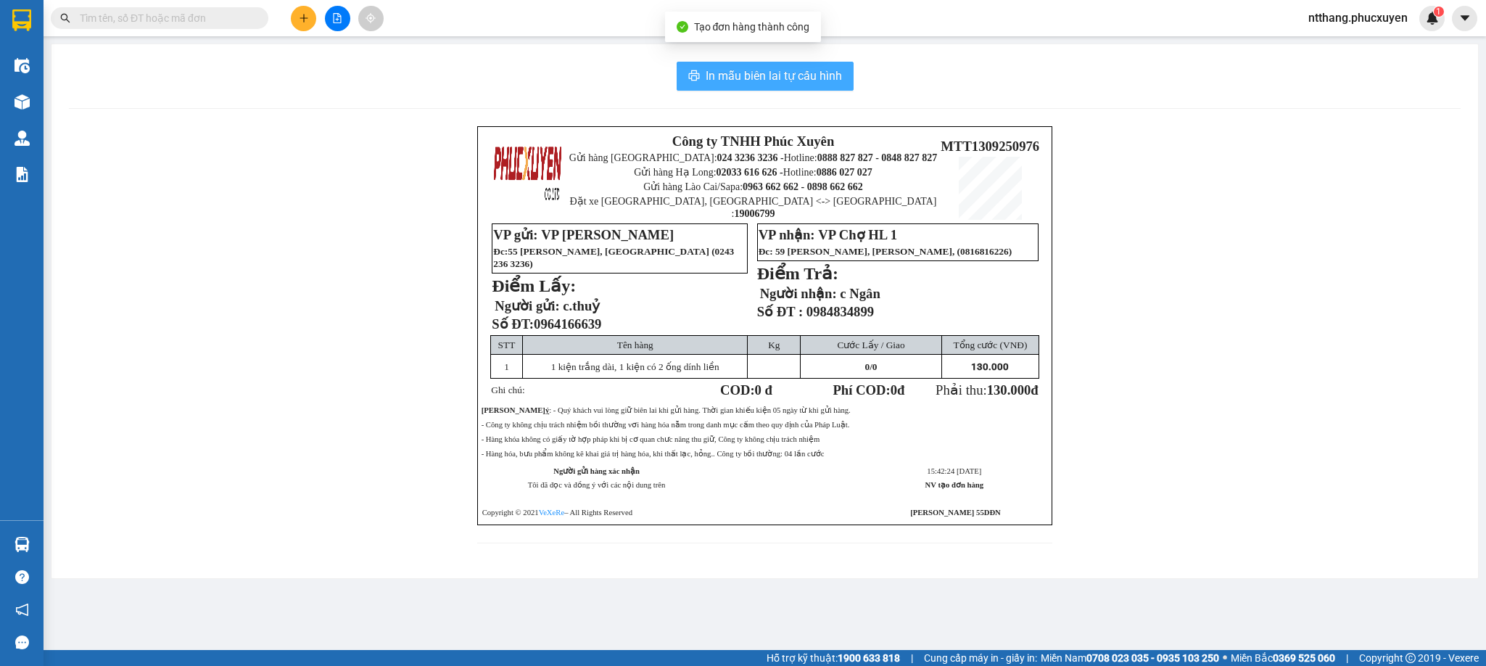
click at [782, 70] on span "In mẫu biên lai tự cấu hình" at bounding box center [774, 76] width 136 height 18
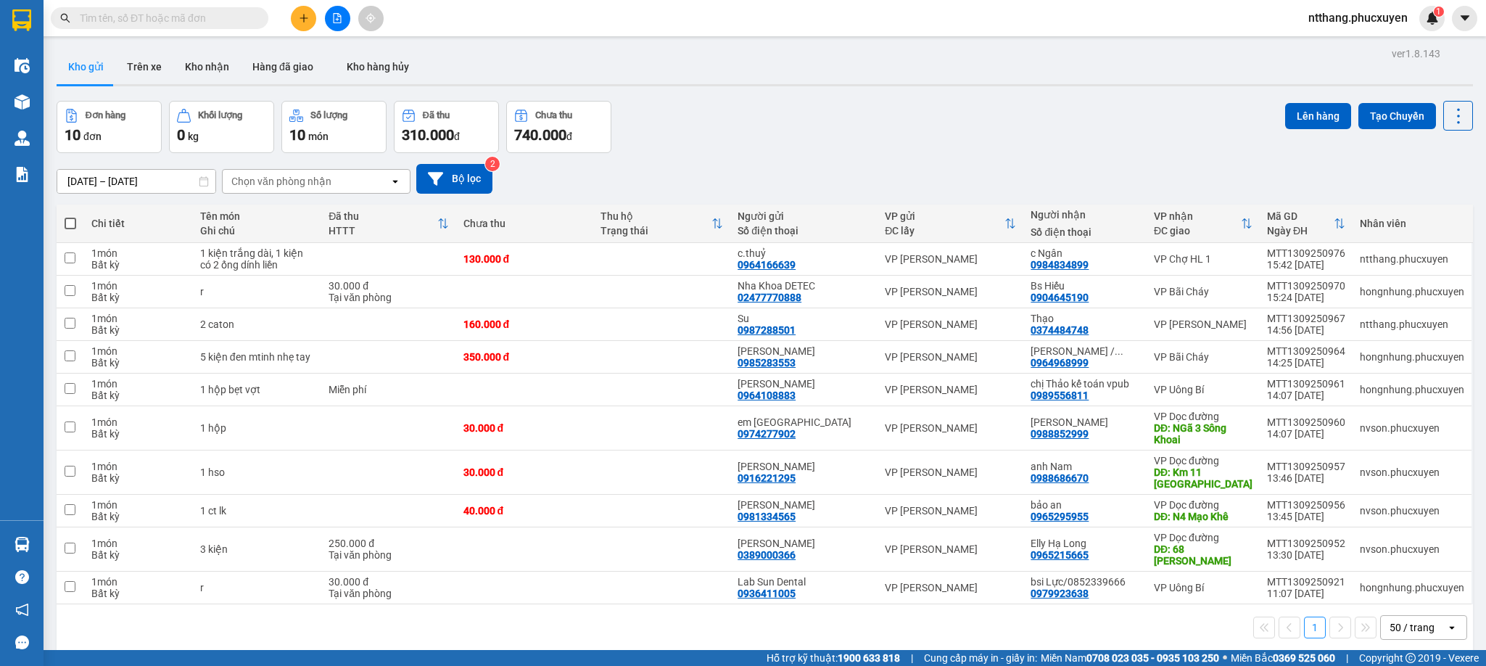
click at [923, 175] on div "11/09/2025 – 13/09/2025 Press the down arrow key to interact with the calendar …" at bounding box center [765, 179] width 1417 height 30
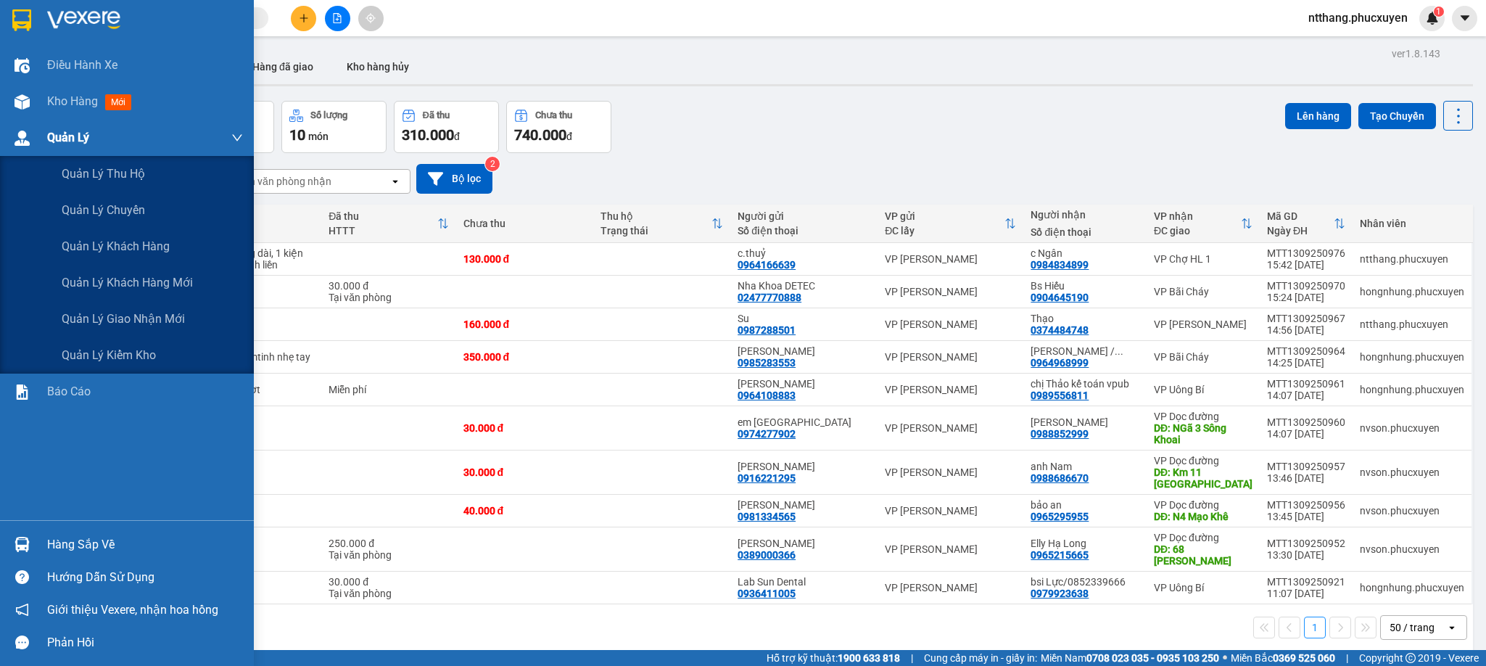
click at [20, 133] on img at bounding box center [22, 138] width 15 height 15
click at [155, 326] on span "Quản lý giao nhận mới" at bounding box center [123, 319] width 123 height 18
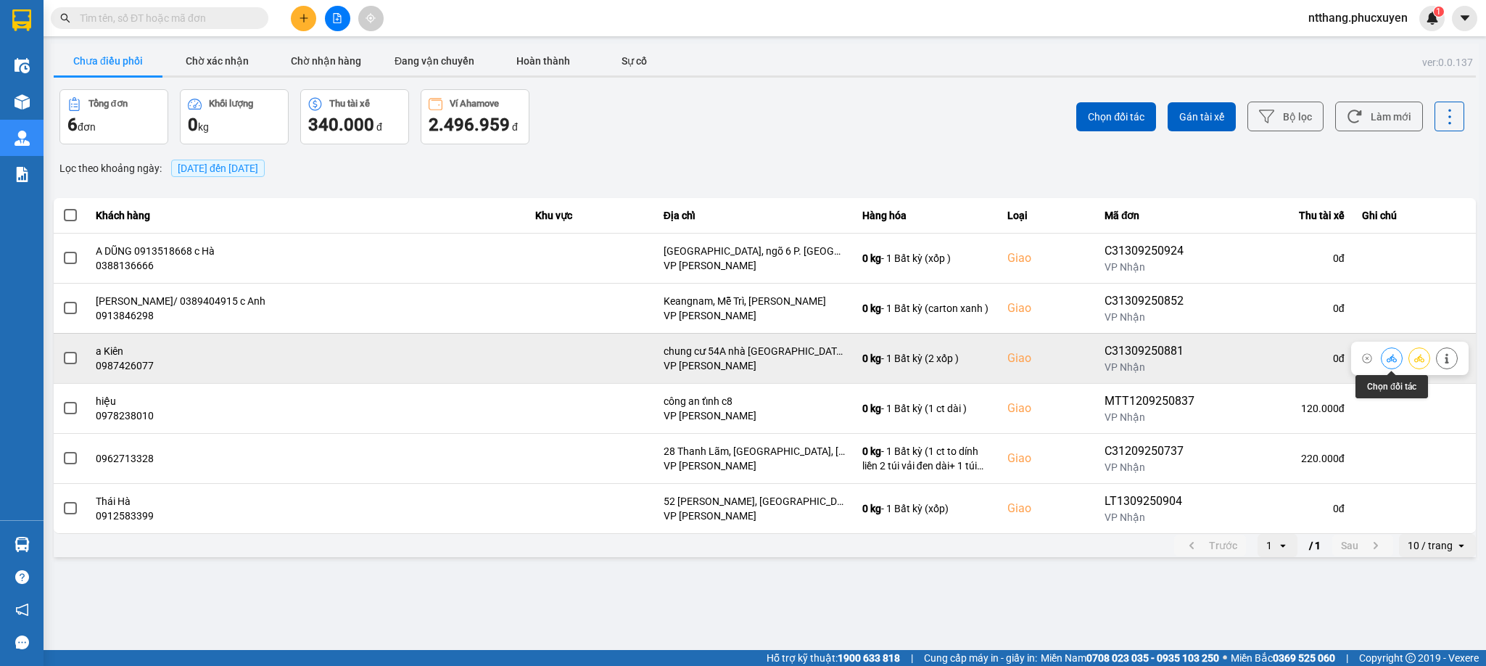
click at [1387, 359] on icon at bounding box center [1392, 358] width 10 height 10
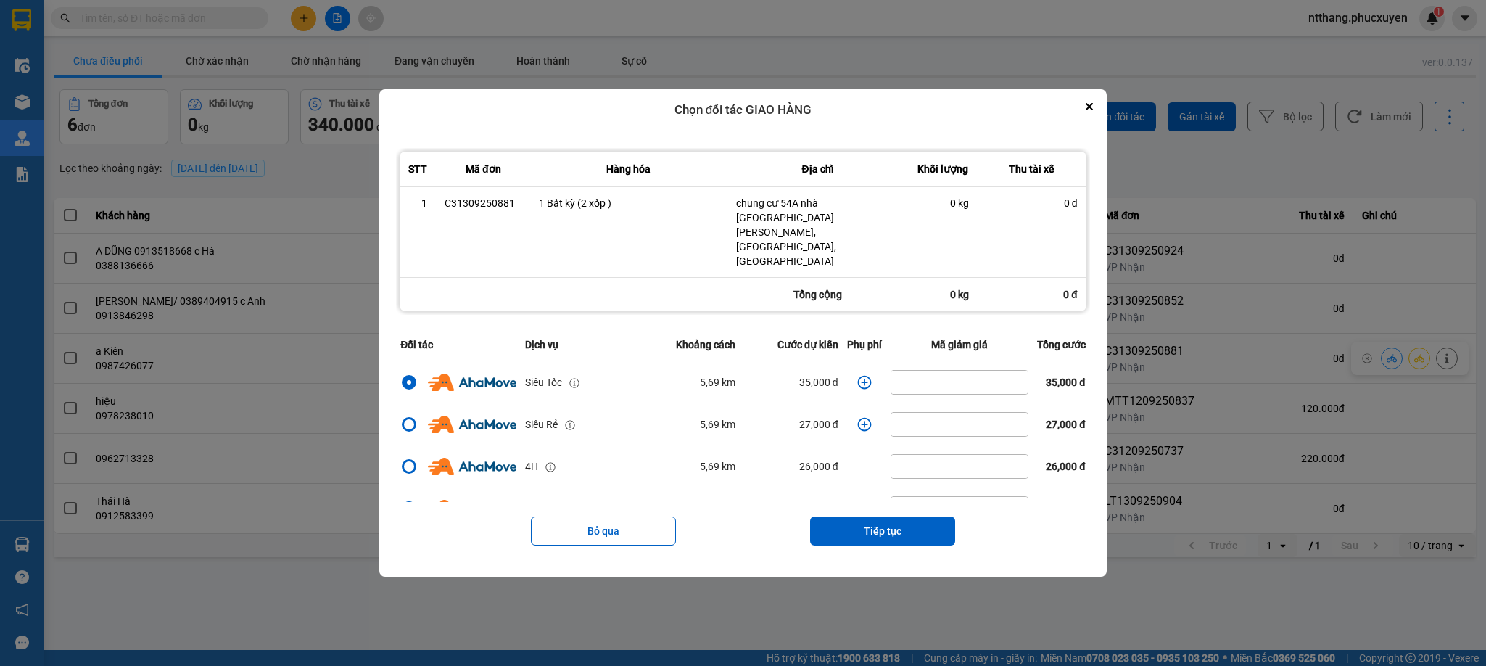
click at [857, 375] on icon "dialog" at bounding box center [864, 382] width 15 height 15
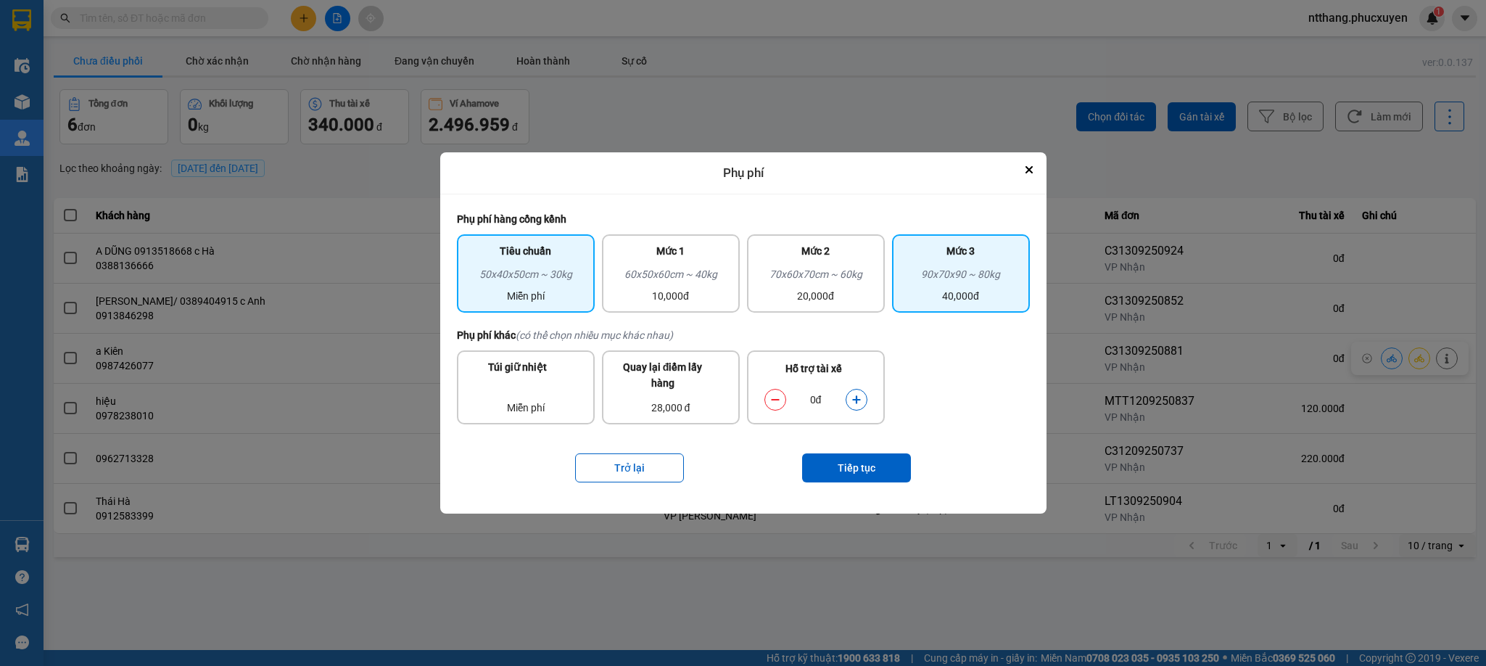
click at [936, 279] on div "90x70x90 ~ 80kg" at bounding box center [961, 277] width 120 height 22
click at [854, 395] on icon "dialog" at bounding box center [857, 400] width 10 height 10
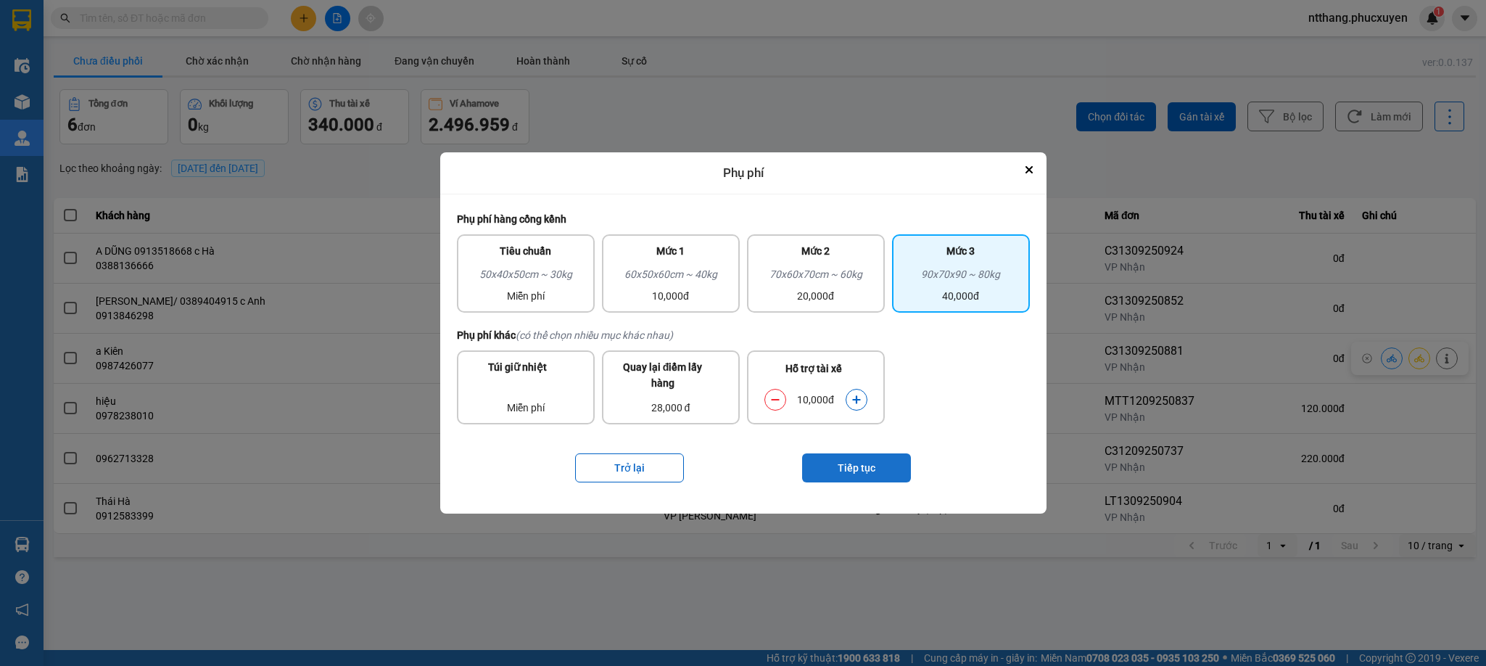
click at [854, 464] on button "Tiếp tục" at bounding box center [856, 467] width 109 height 29
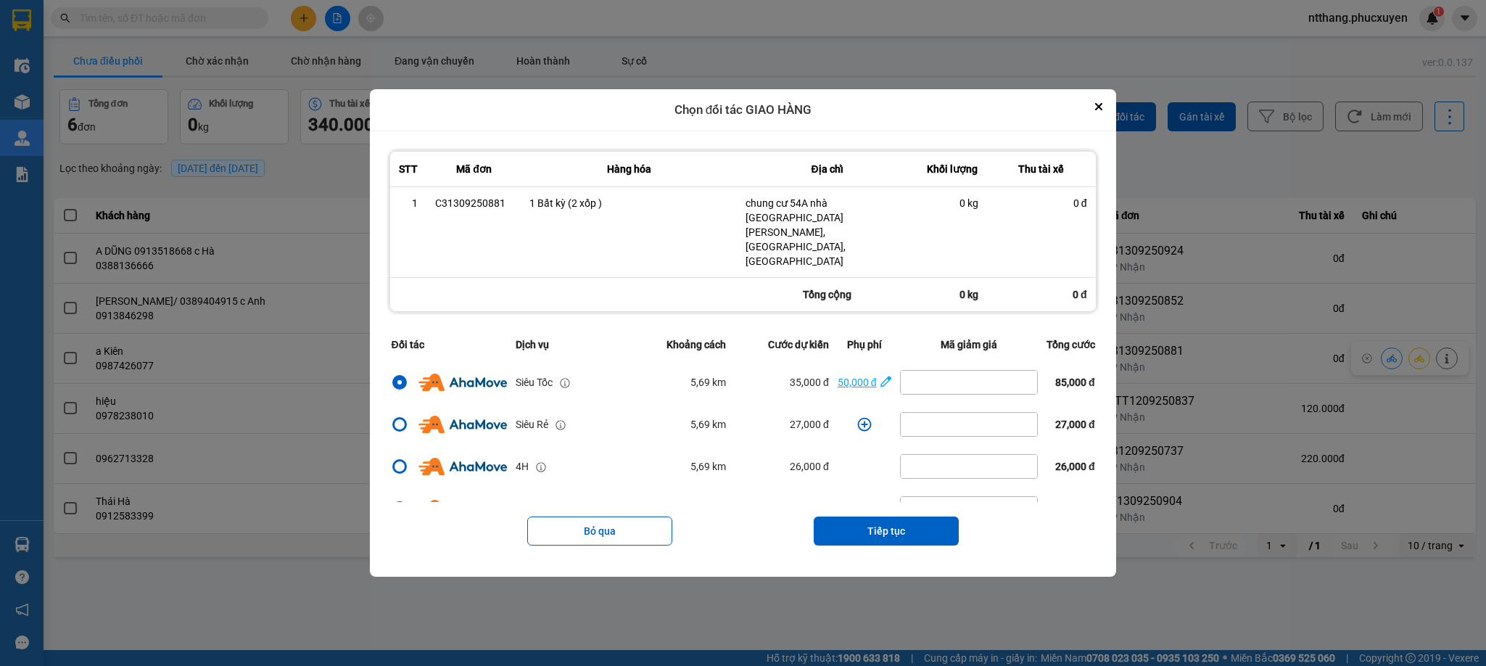
click at [867, 374] on span "50,000 đ" at bounding box center [865, 382] width 54 height 16
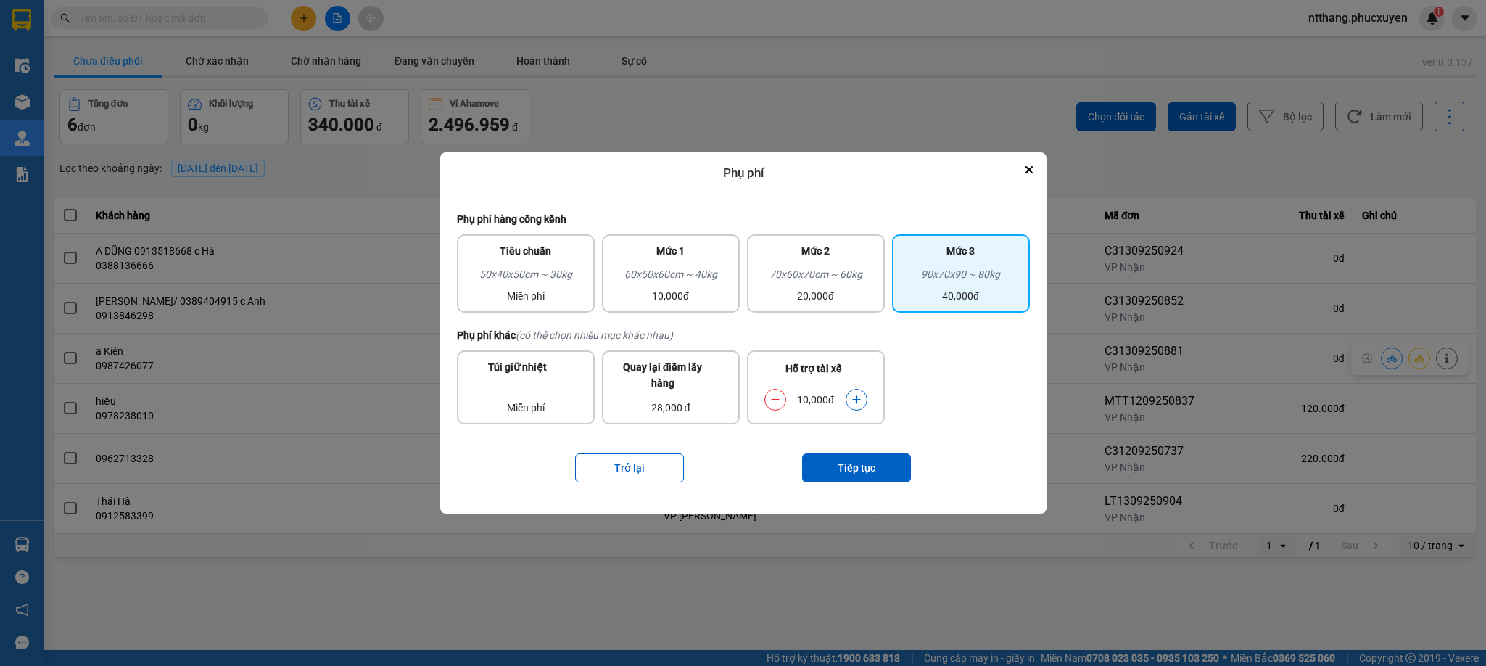
click at [852, 395] on icon "dialog" at bounding box center [857, 400] width 10 height 10
click at [854, 453] on button "Tiếp tục" at bounding box center [856, 467] width 109 height 29
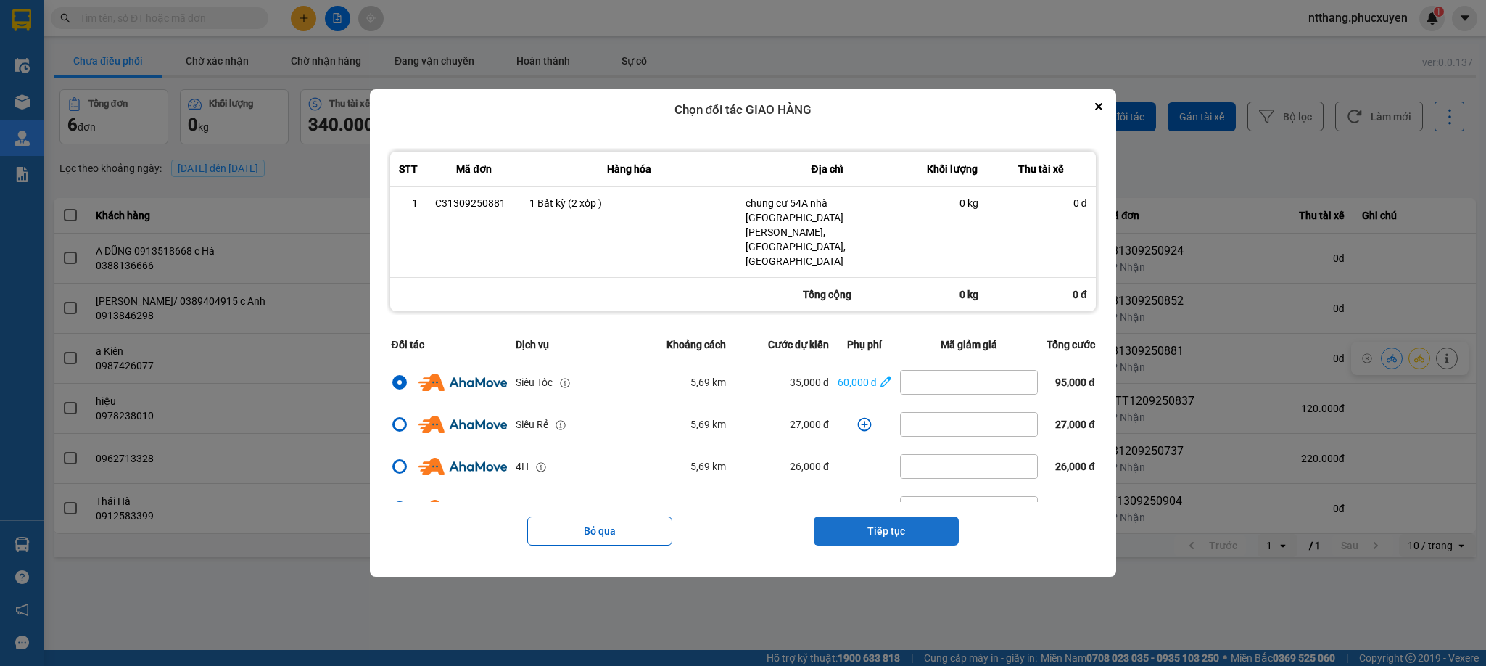
click at [873, 516] on button "Tiếp tục" at bounding box center [886, 530] width 145 height 29
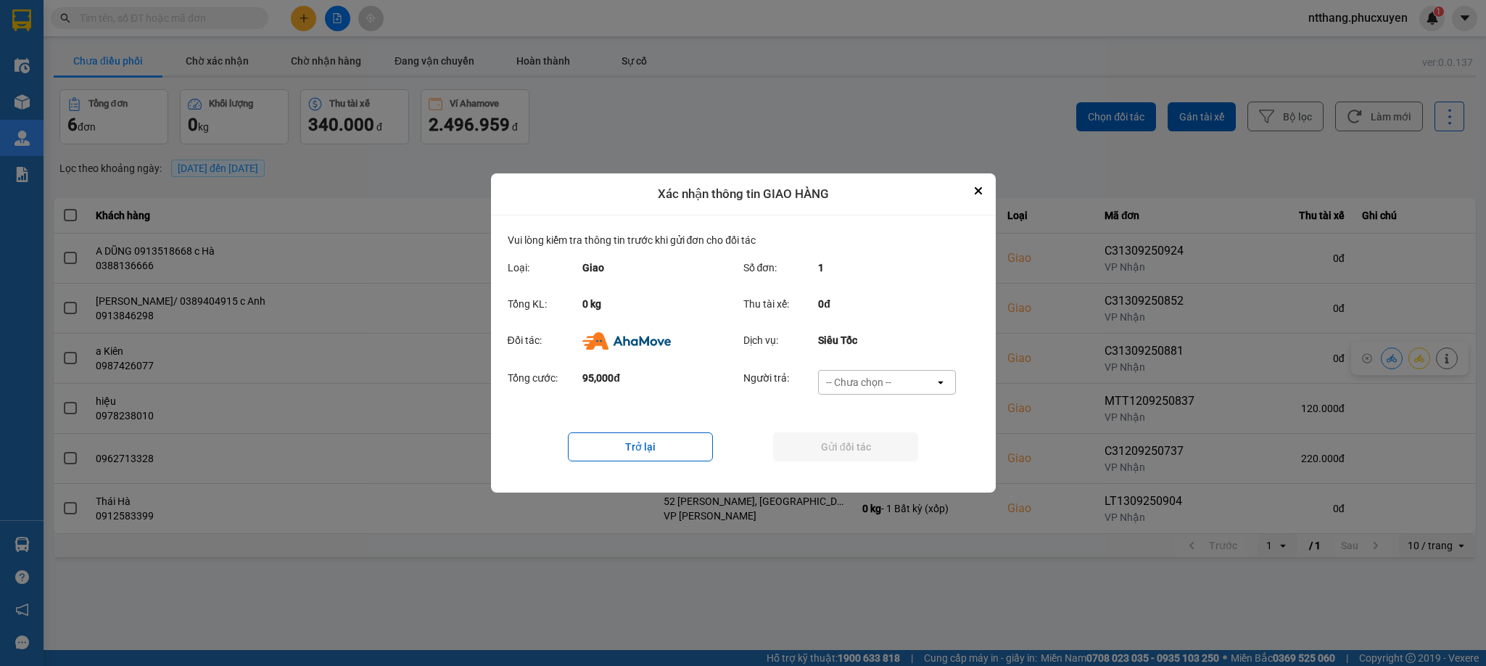
click at [883, 383] on div "-- Chưa chọn --" at bounding box center [858, 382] width 65 height 15
click at [862, 470] on span "Ví Ahamove" at bounding box center [859, 465] width 59 height 15
click at [862, 453] on button "Gửi đối tác" at bounding box center [845, 446] width 145 height 29
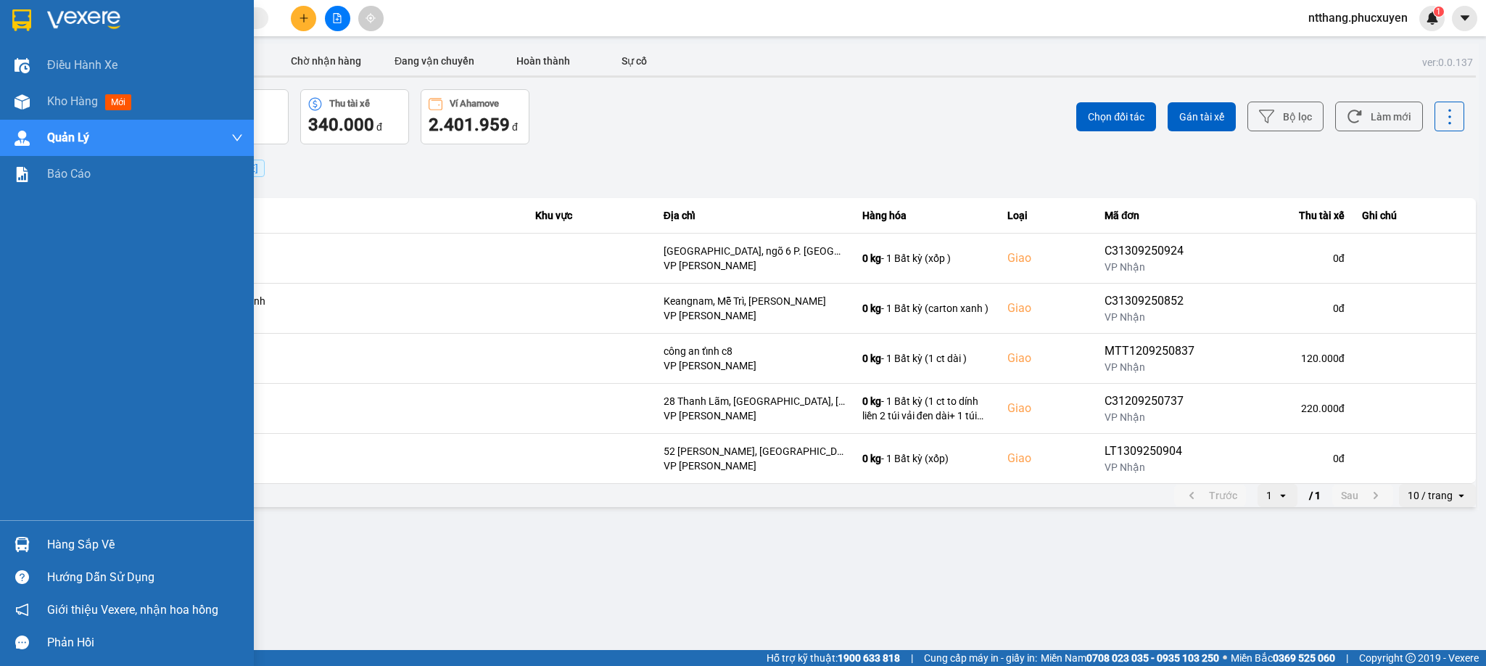
click at [7, 540] on div "Hàng sắp về" at bounding box center [127, 544] width 254 height 33
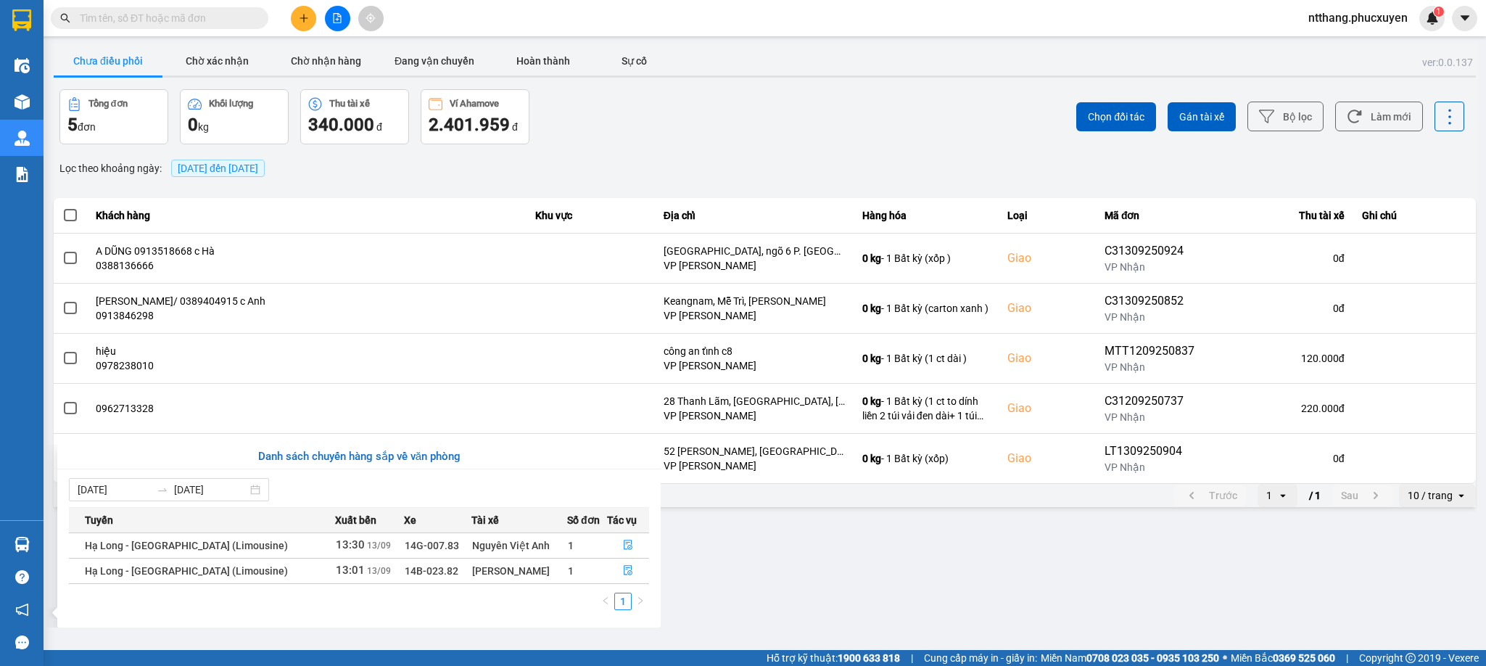
click at [881, 590] on section "Kết quả tìm kiếm ( 0 ) Bộ lọc No Data ntthang.phucxuyen 1 Điều hành xe Kho hàng…" at bounding box center [743, 333] width 1486 height 666
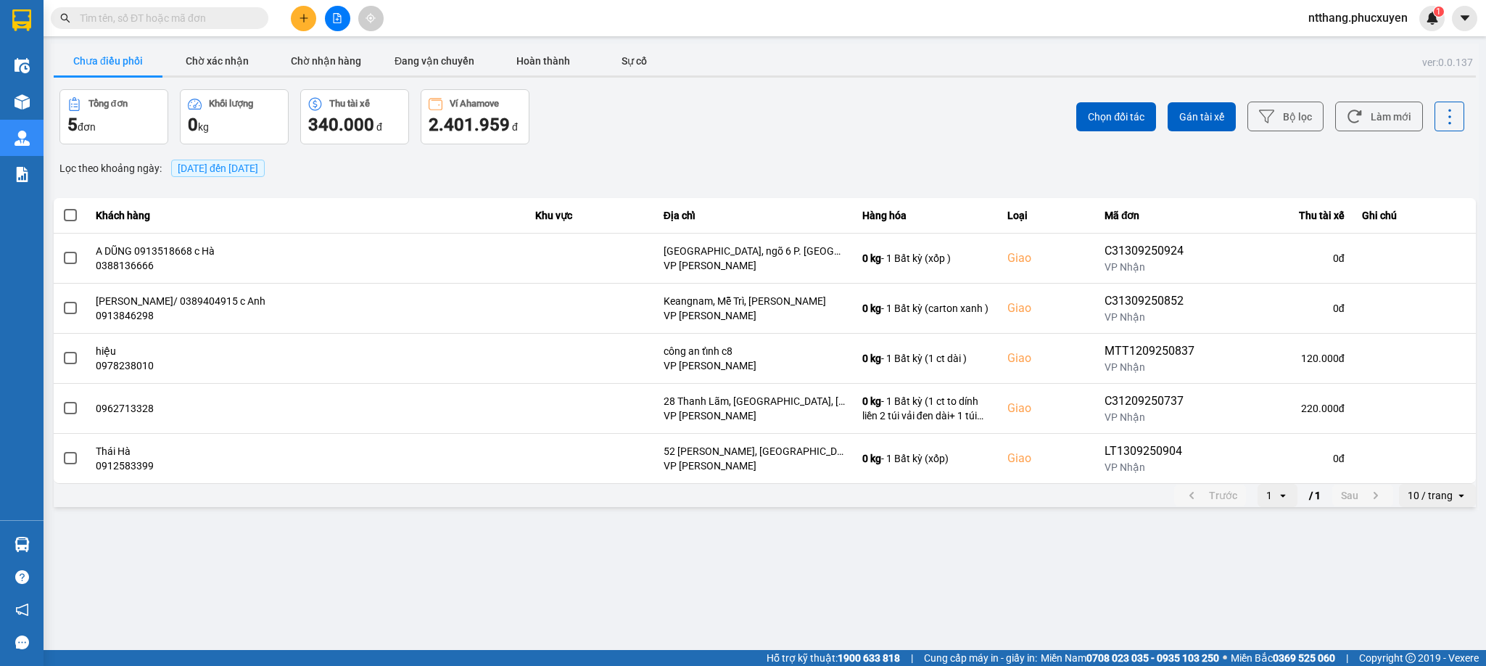
click at [310, 14] on button at bounding box center [303, 18] width 25 height 25
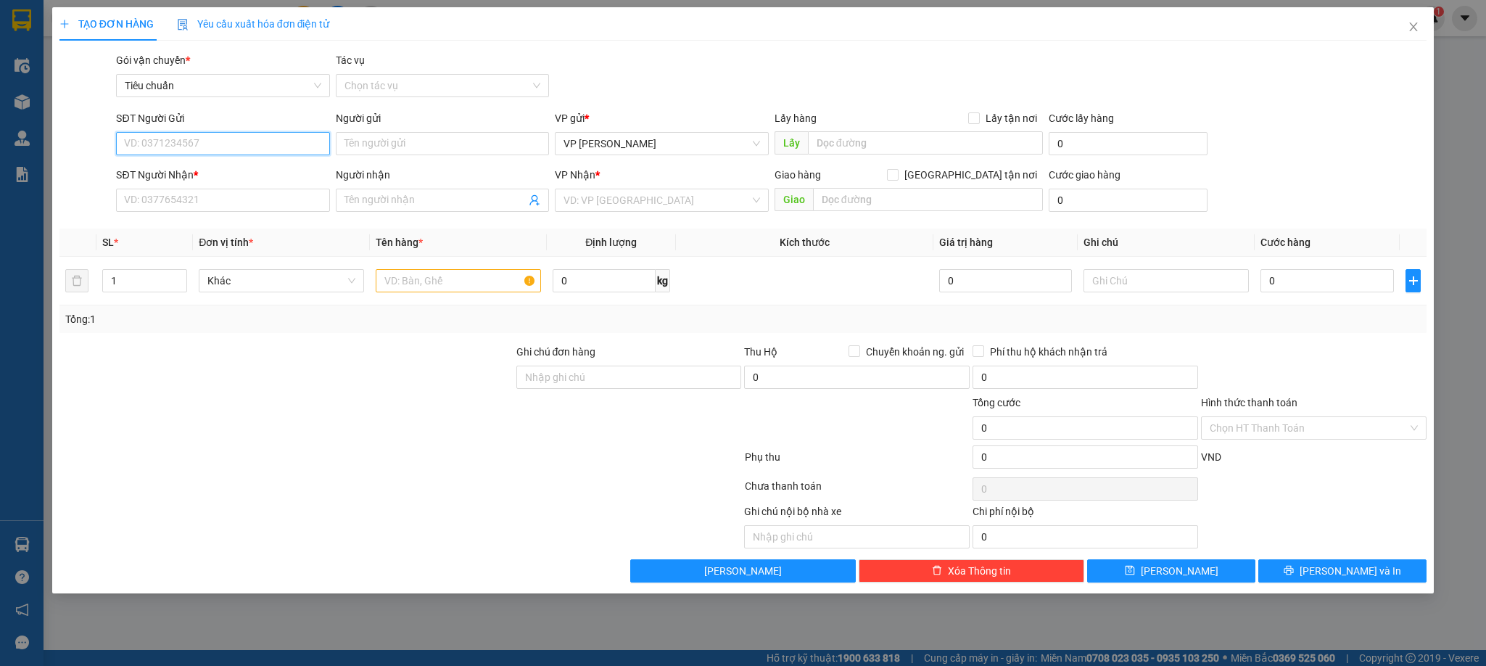
click at [239, 147] on input "SĐT Người Gửi" at bounding box center [222, 143] width 213 height 23
type input "0971630680"
click at [207, 168] on div "0971630680 - LAB EQ/0866208369" at bounding box center [223, 173] width 196 height 16
type input "LAB EQ/0866208369"
type input "0971630680"
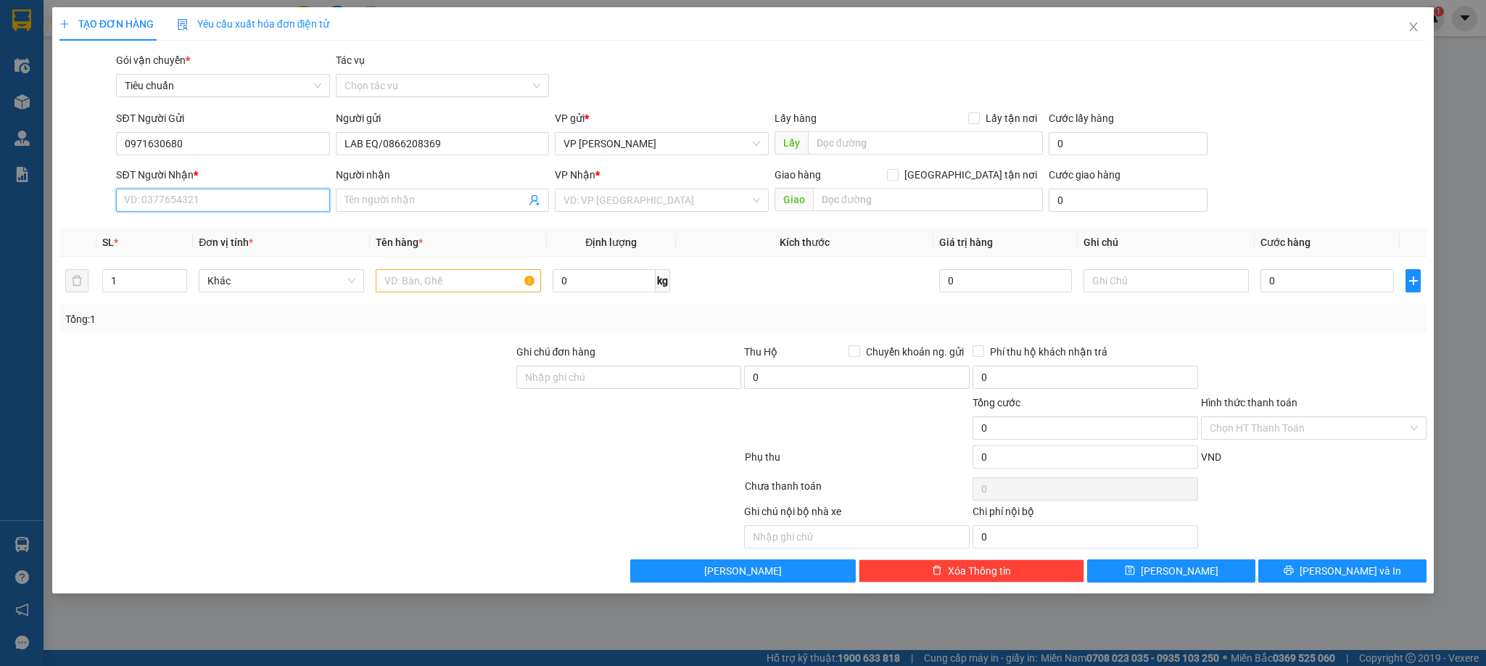
click at [224, 207] on input "SĐT Người Nhận *" at bounding box center [222, 200] width 213 height 23
type input "0904965779"
click at [190, 234] on div "0904965779 - NK Hiền Phong" at bounding box center [223, 231] width 196 height 16
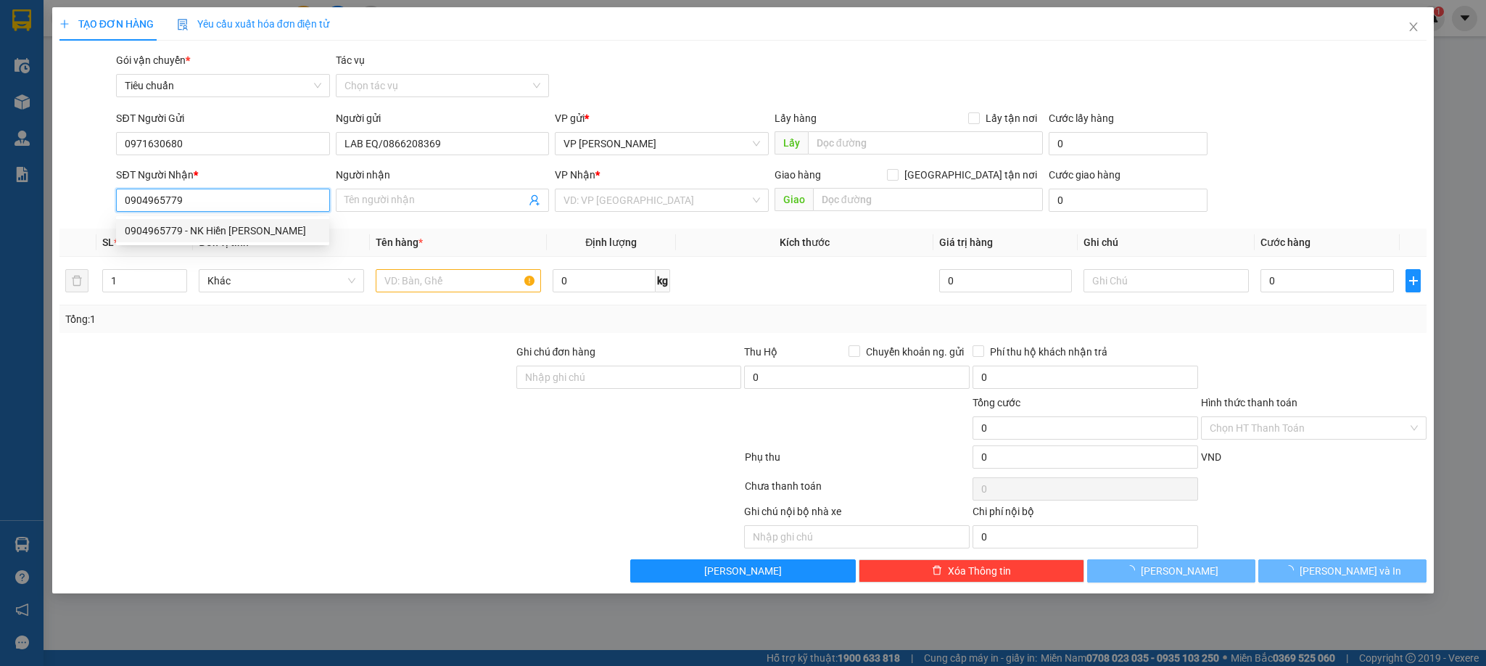
type input "NK Hiền Phong"
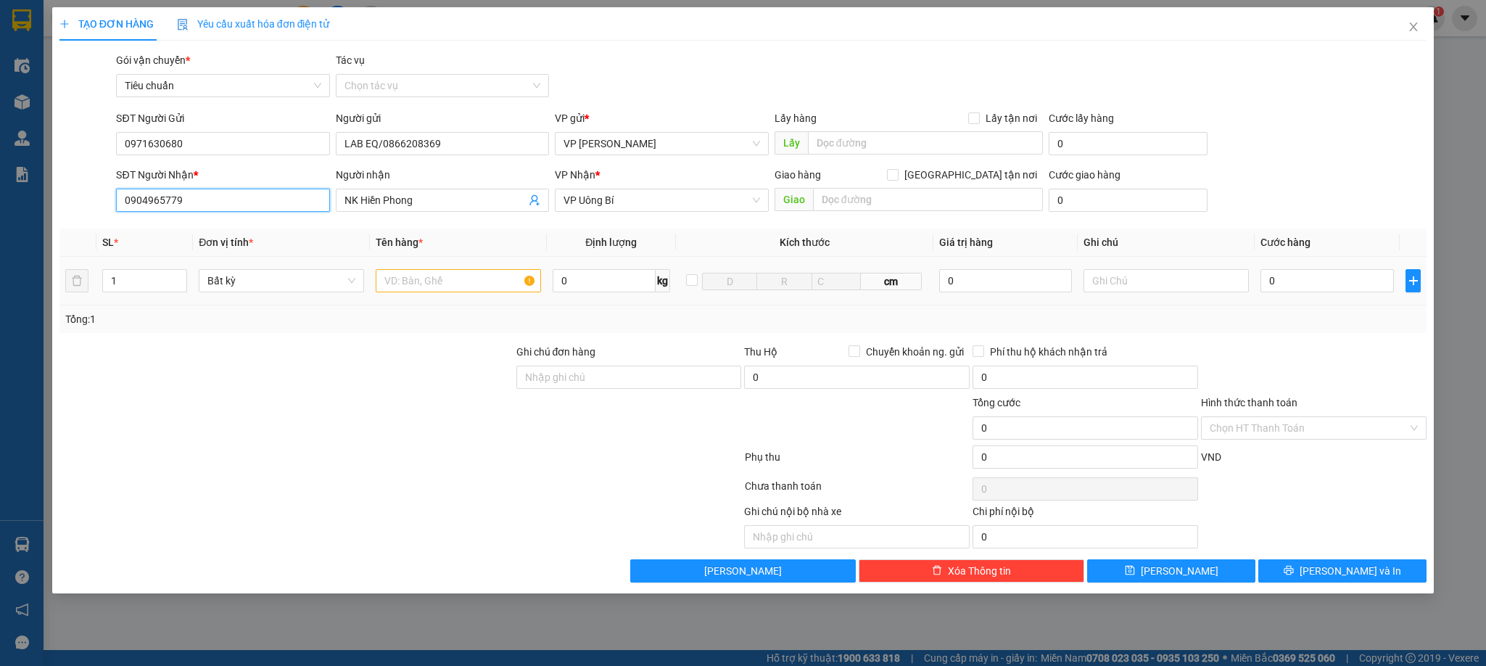
type input "0904965779"
click at [453, 283] on input "text" at bounding box center [458, 280] width 165 height 23
type input "1 răng"
click at [1310, 288] on input "0" at bounding box center [1327, 280] width 133 height 23
type input "3"
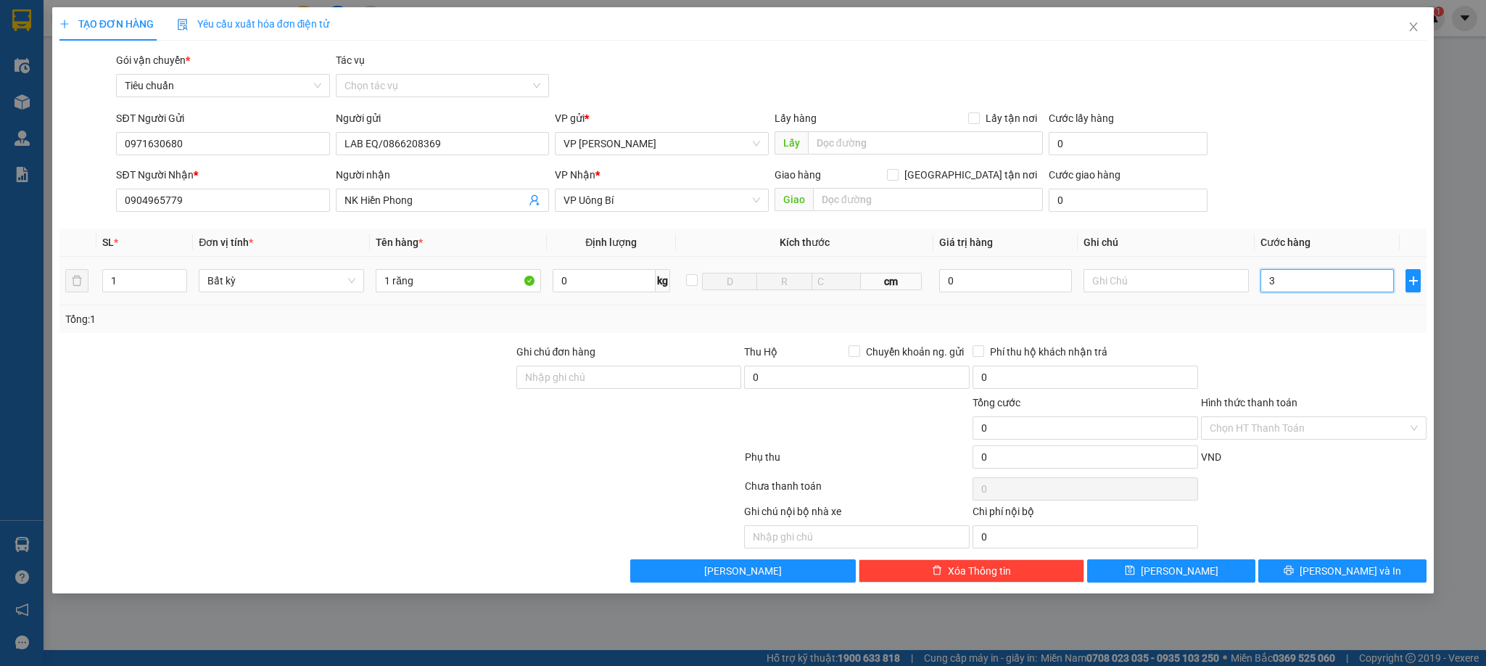
type input "3"
type input "30"
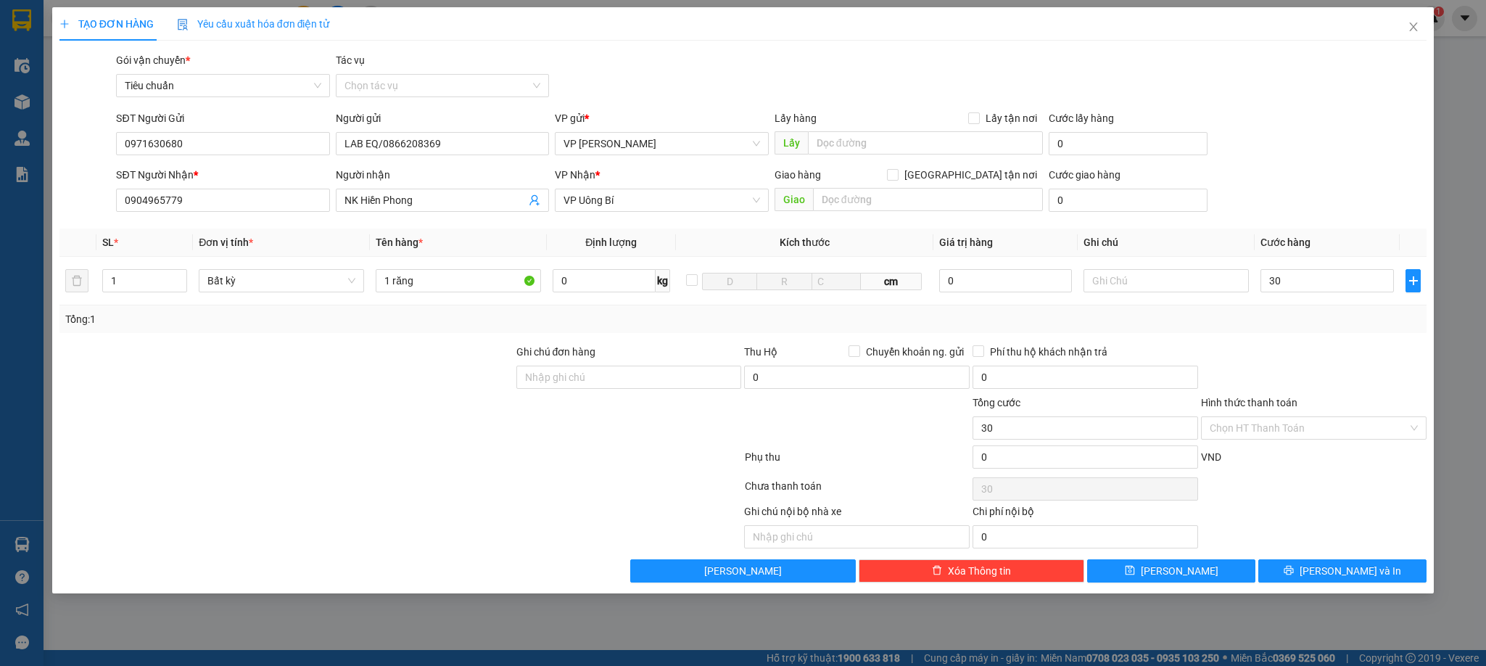
type input "30.000"
click at [1317, 355] on div at bounding box center [1314, 369] width 228 height 51
click at [1277, 427] on input "Hình thức thanh toán" at bounding box center [1309, 428] width 198 height 22
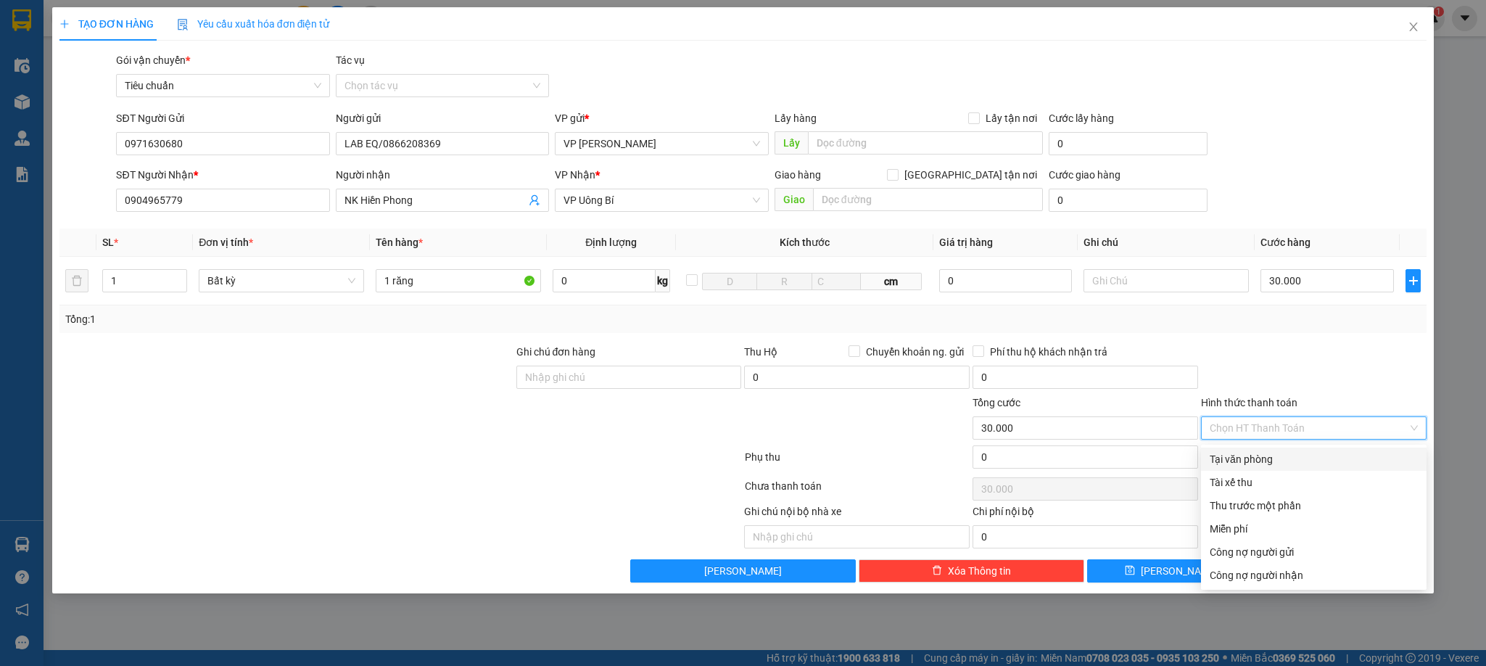
click at [1264, 459] on div "Tại văn phòng" at bounding box center [1314, 459] width 208 height 16
type input "0"
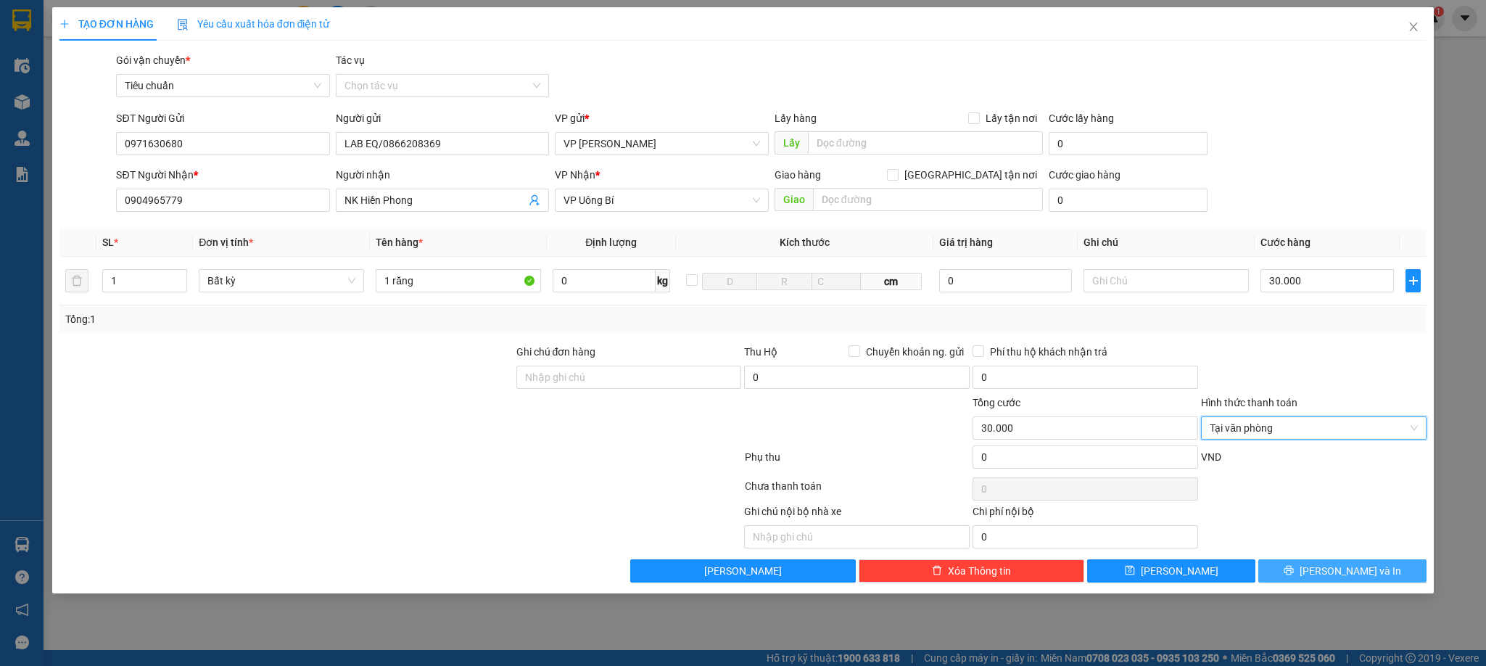
click at [1312, 577] on button "[PERSON_NAME] và In" at bounding box center [1342, 570] width 168 height 23
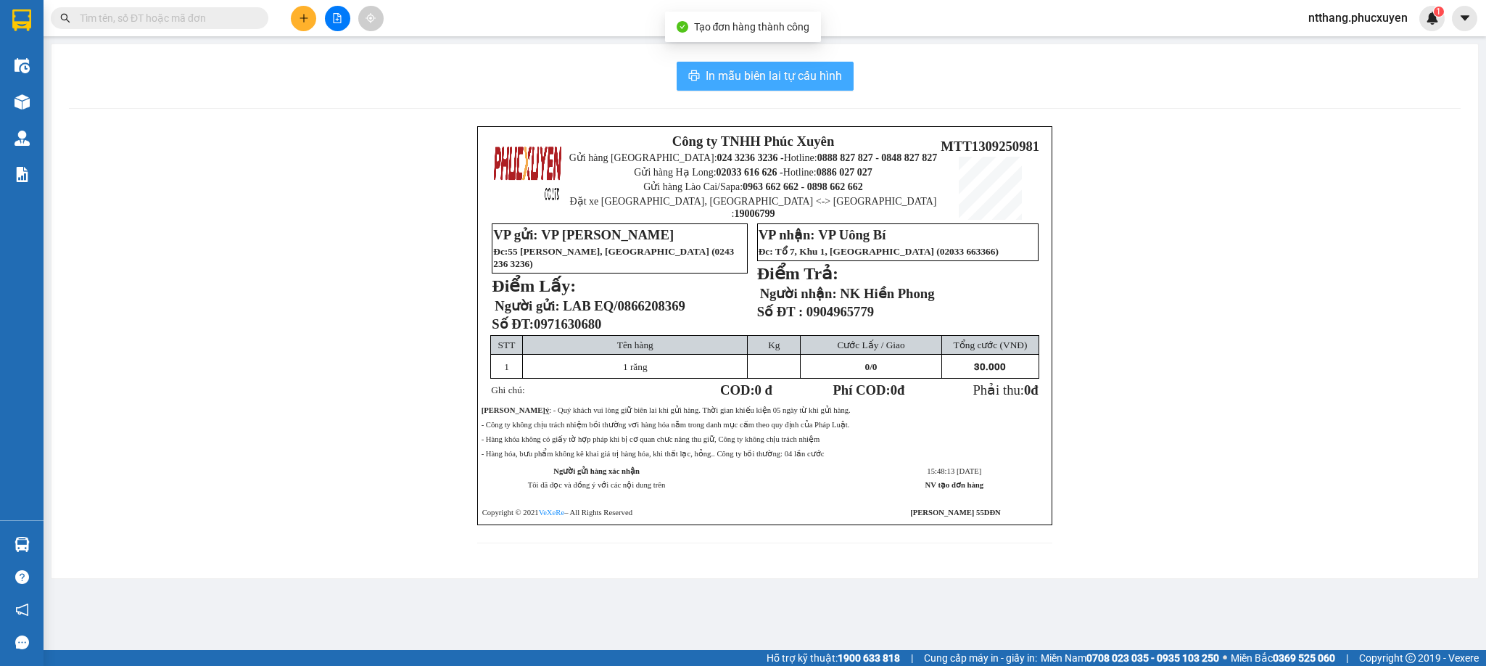
click at [756, 77] on span "In mẫu biên lai tự cấu hình" at bounding box center [774, 76] width 136 height 18
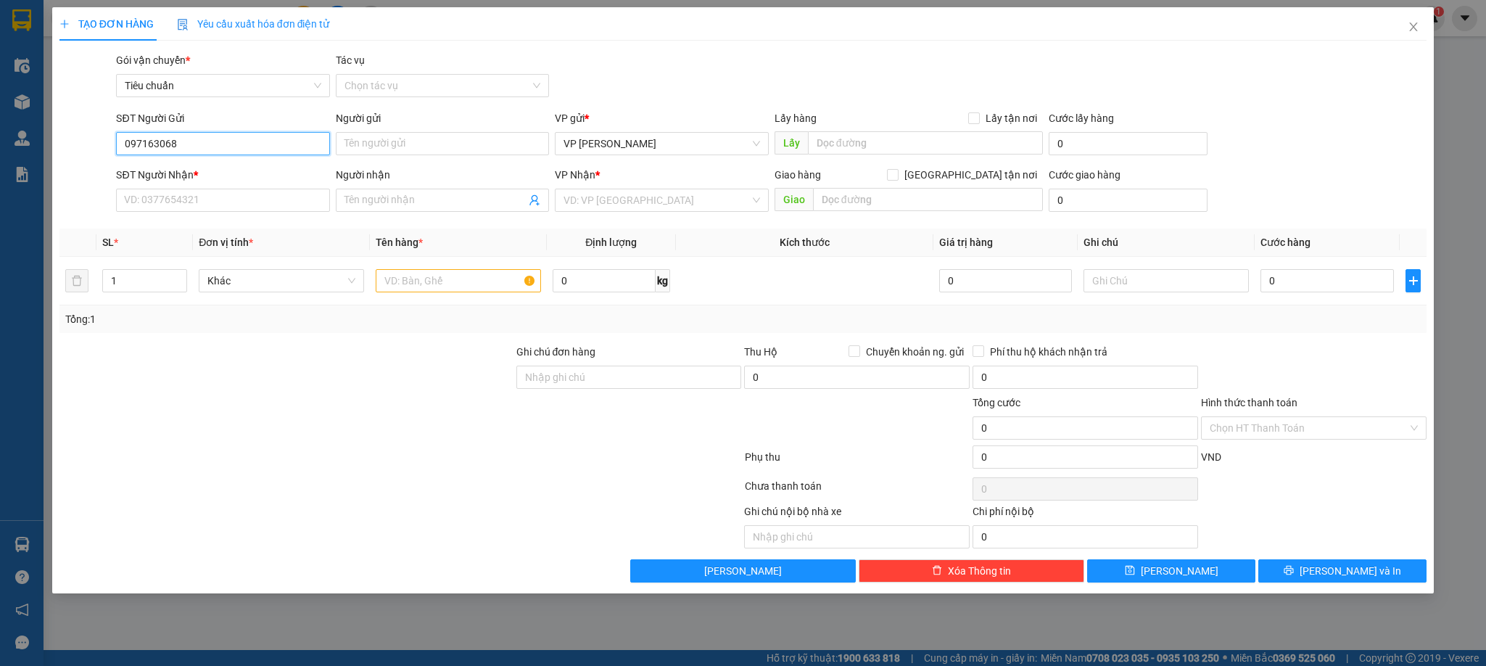
type input "0971630680"
click at [205, 166] on div "0971630680 - LAB EQ/0866208369" at bounding box center [223, 173] width 196 height 16
type input "LAB EQ/0866208369"
drag, startPoint x: 181, startPoint y: 144, endPoint x: 281, endPoint y: 150, distance: 101.0
click at [281, 150] on input "097163068002033669666" at bounding box center [222, 143] width 213 height 23
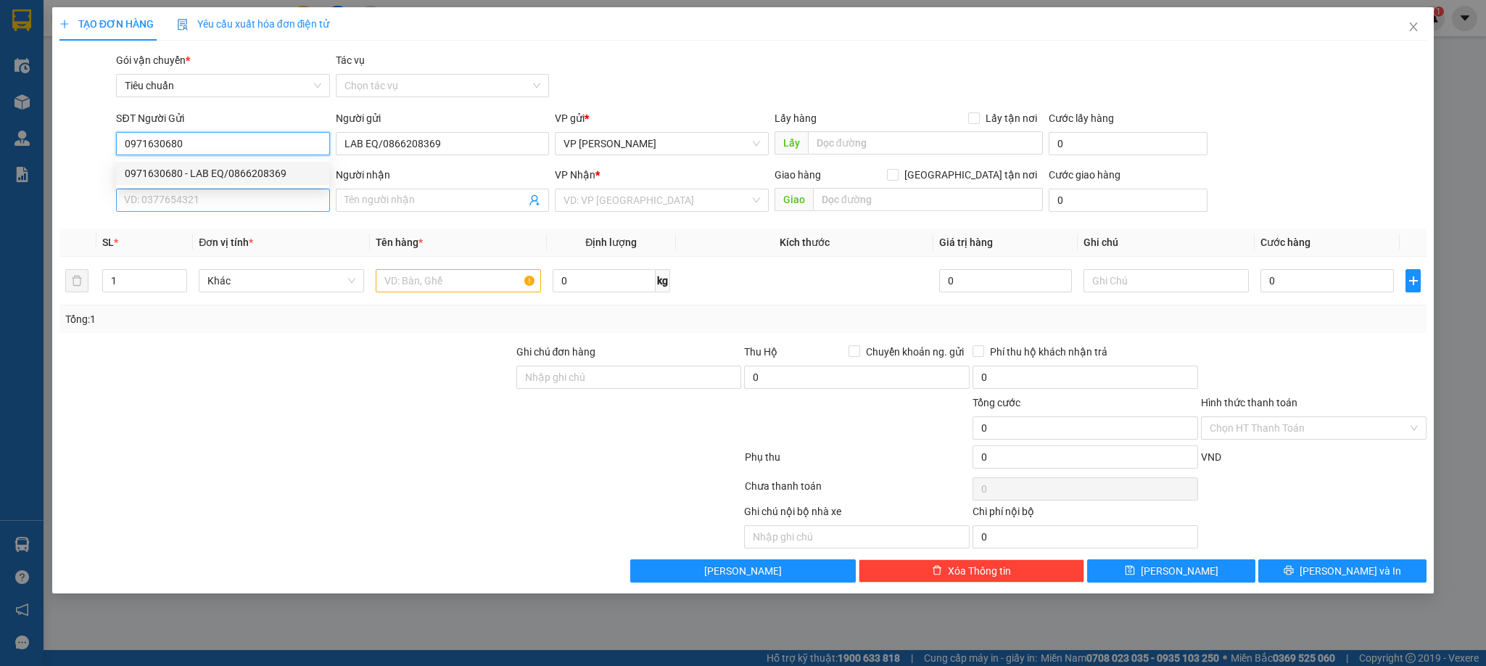
type input "0971630680"
click at [220, 202] on input "SĐT Người Nhận *" at bounding box center [222, 200] width 213 height 23
type input "02033669666"
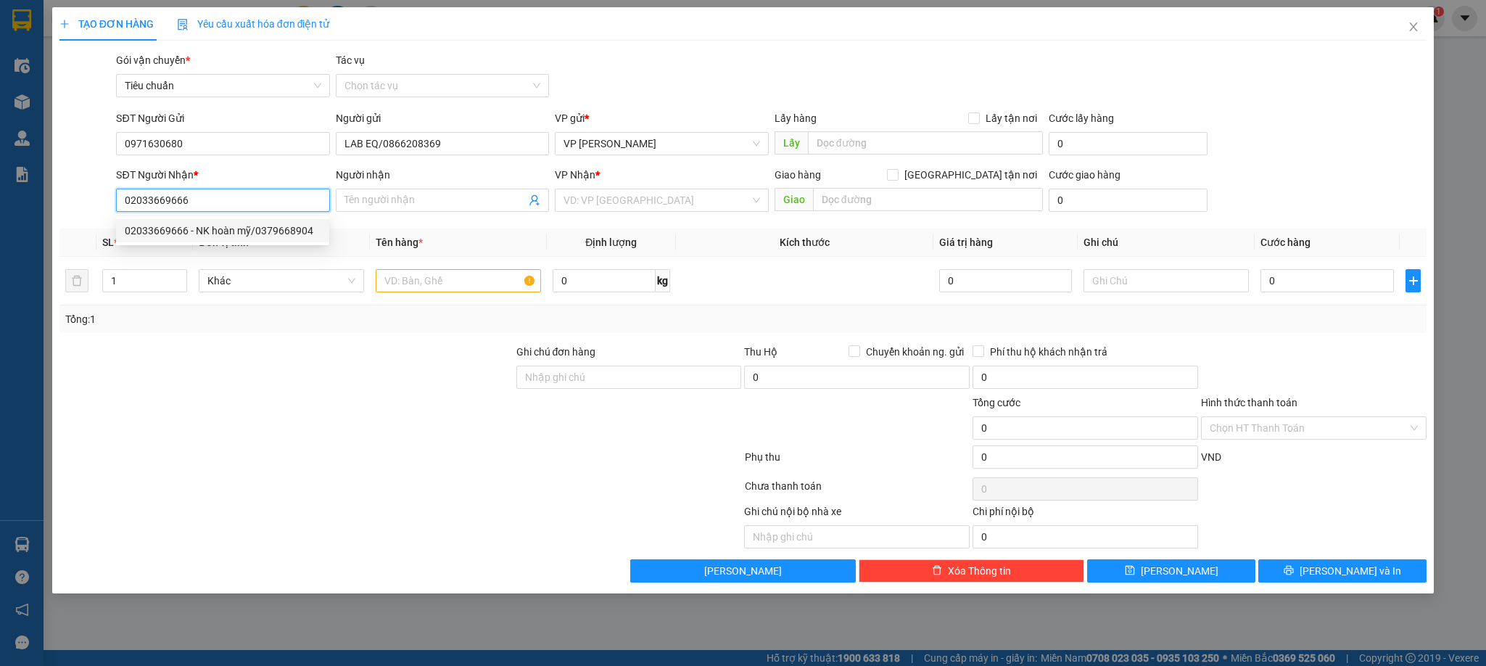
click at [231, 225] on div "02033669666 - NK hoàn mỹ/0379668904" at bounding box center [223, 231] width 196 height 16
type input "NK hoàn mỹ/0379668904"
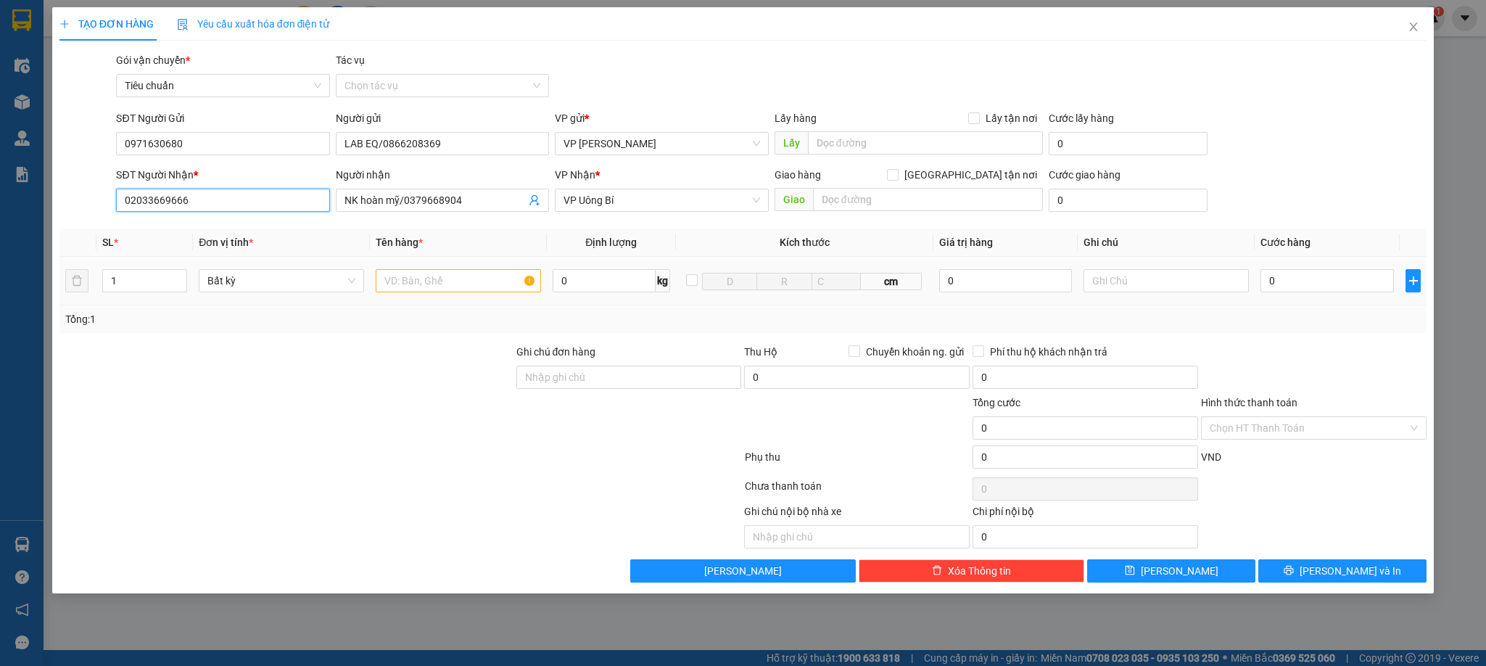
type input "02033669666"
click at [457, 292] on input "text" at bounding box center [458, 280] width 165 height 23
type input "1 răng"
click at [1340, 287] on input "0" at bounding box center [1327, 280] width 133 height 23
type input "3"
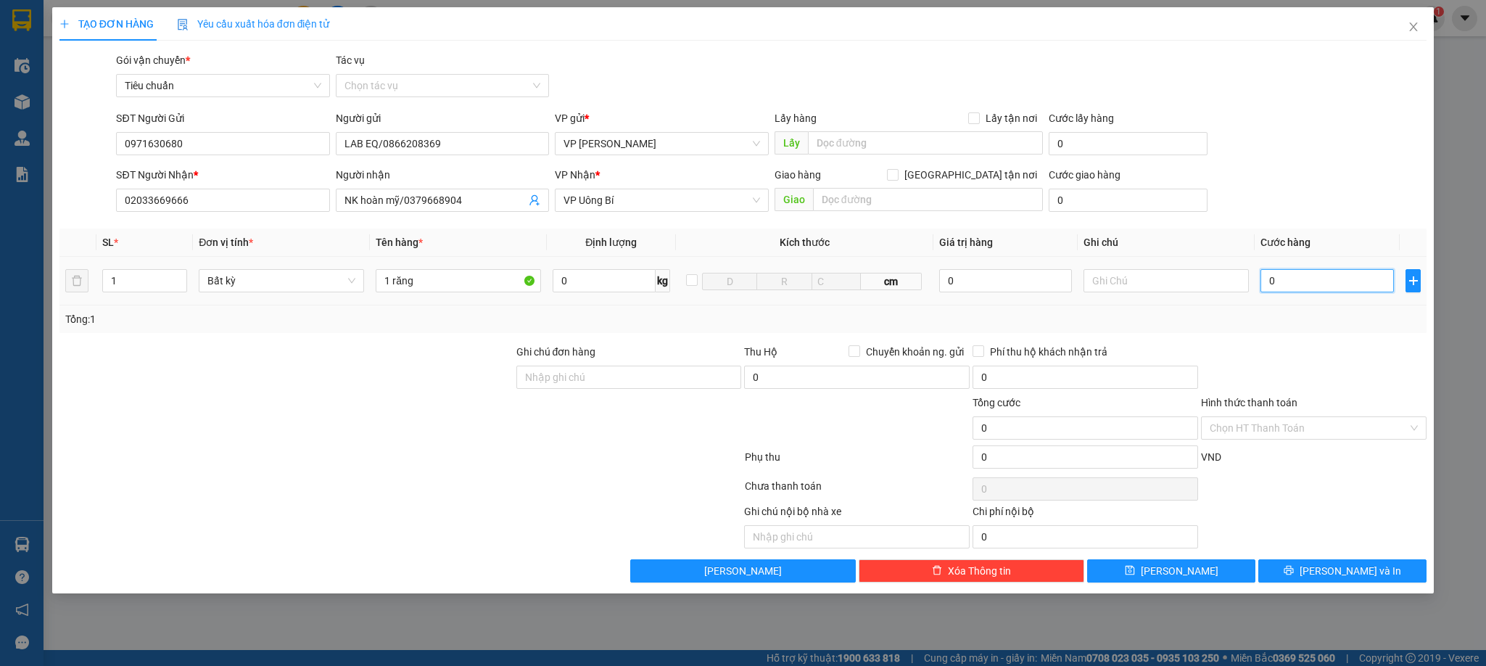
type input "3"
type input "30"
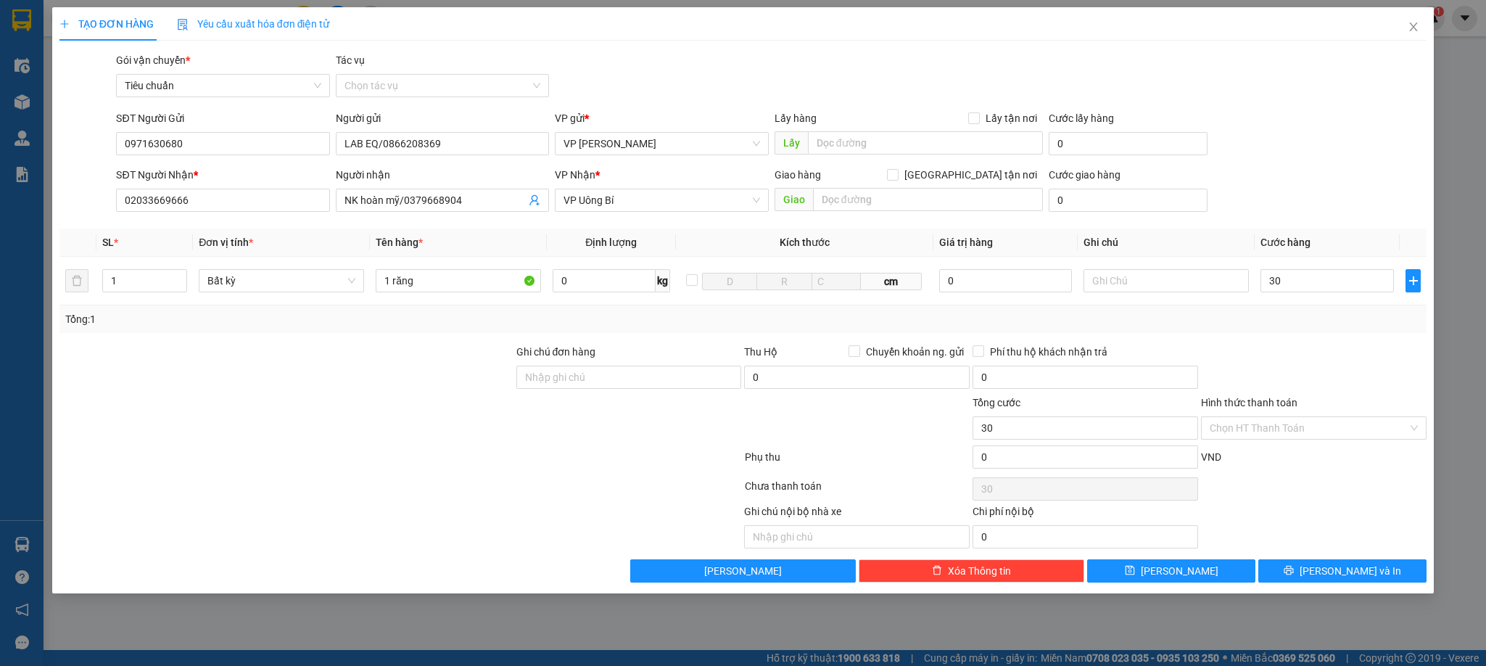
type input "30.000"
click at [1328, 366] on div at bounding box center [1314, 369] width 228 height 51
click at [1291, 433] on input "Hình thức thanh toán" at bounding box center [1309, 428] width 198 height 22
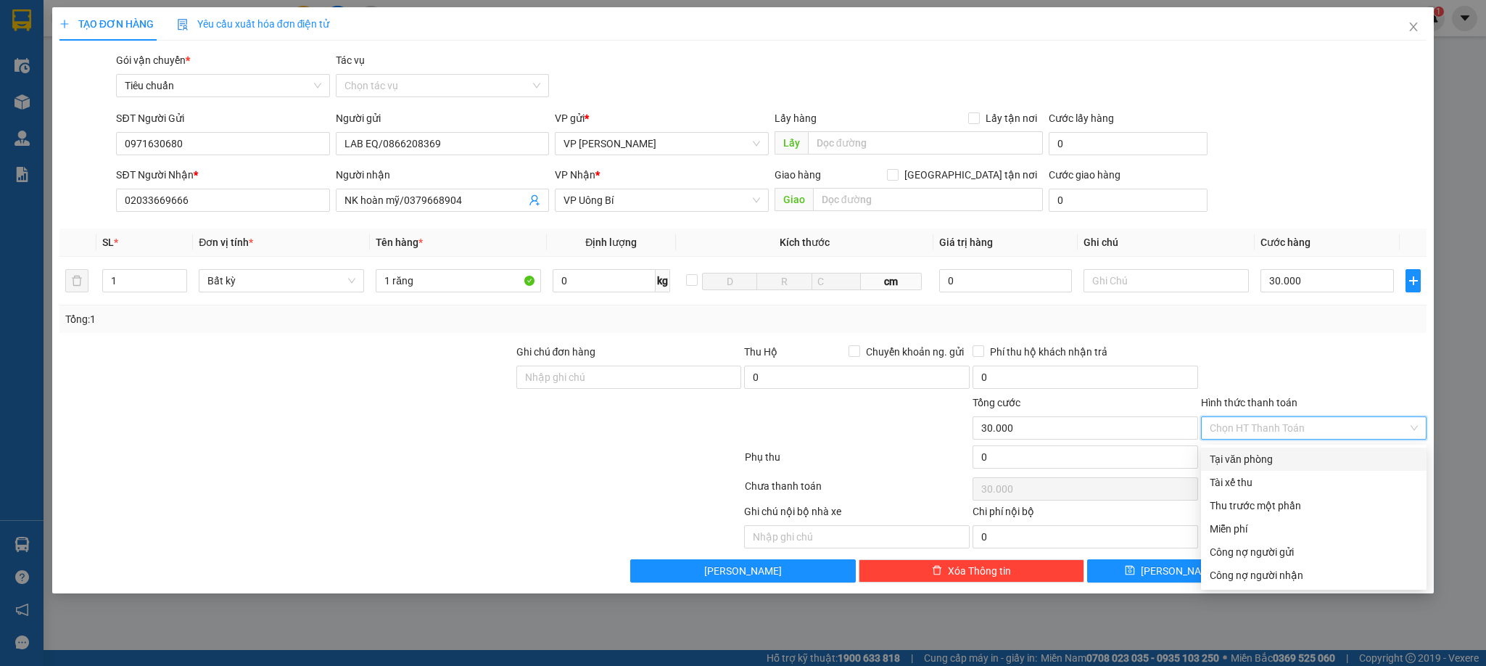
click at [1266, 459] on div "Tại văn phòng" at bounding box center [1314, 459] width 208 height 16
type input "0"
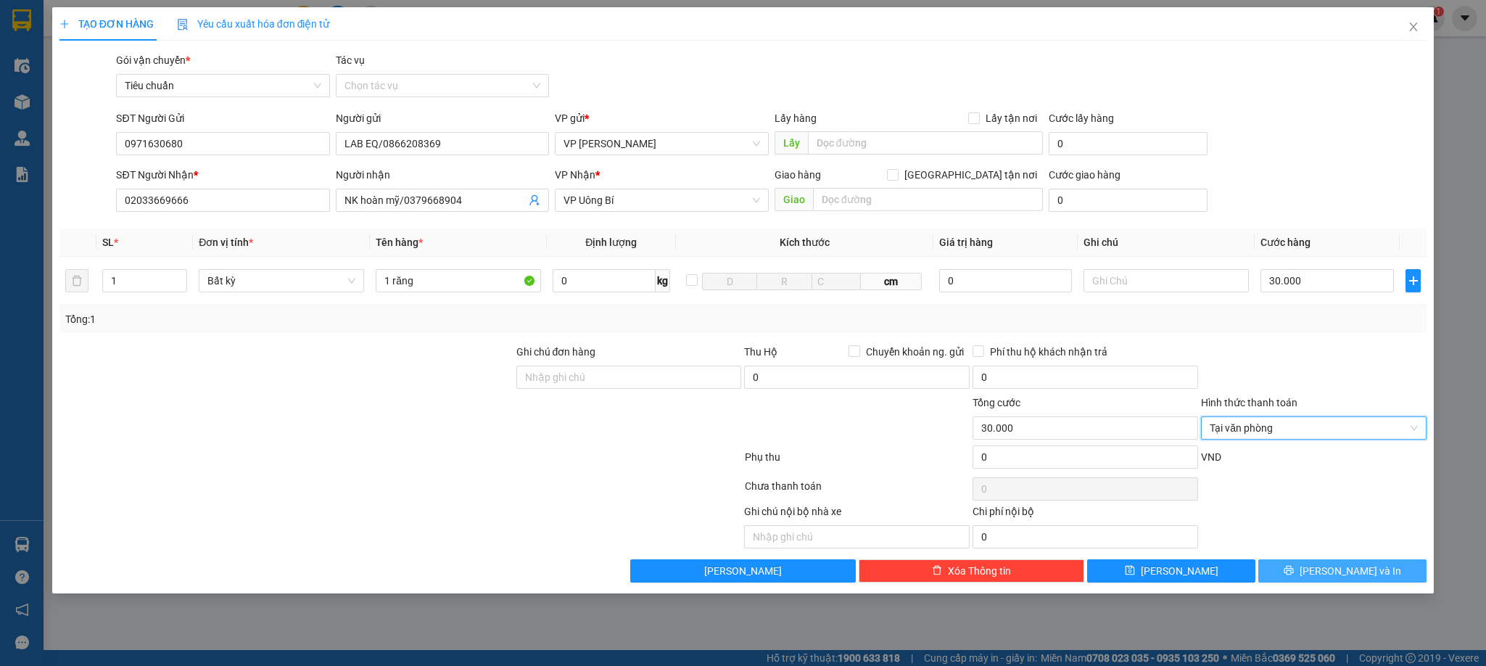
click at [1332, 569] on span "[PERSON_NAME] và In" at bounding box center [1351, 571] width 102 height 16
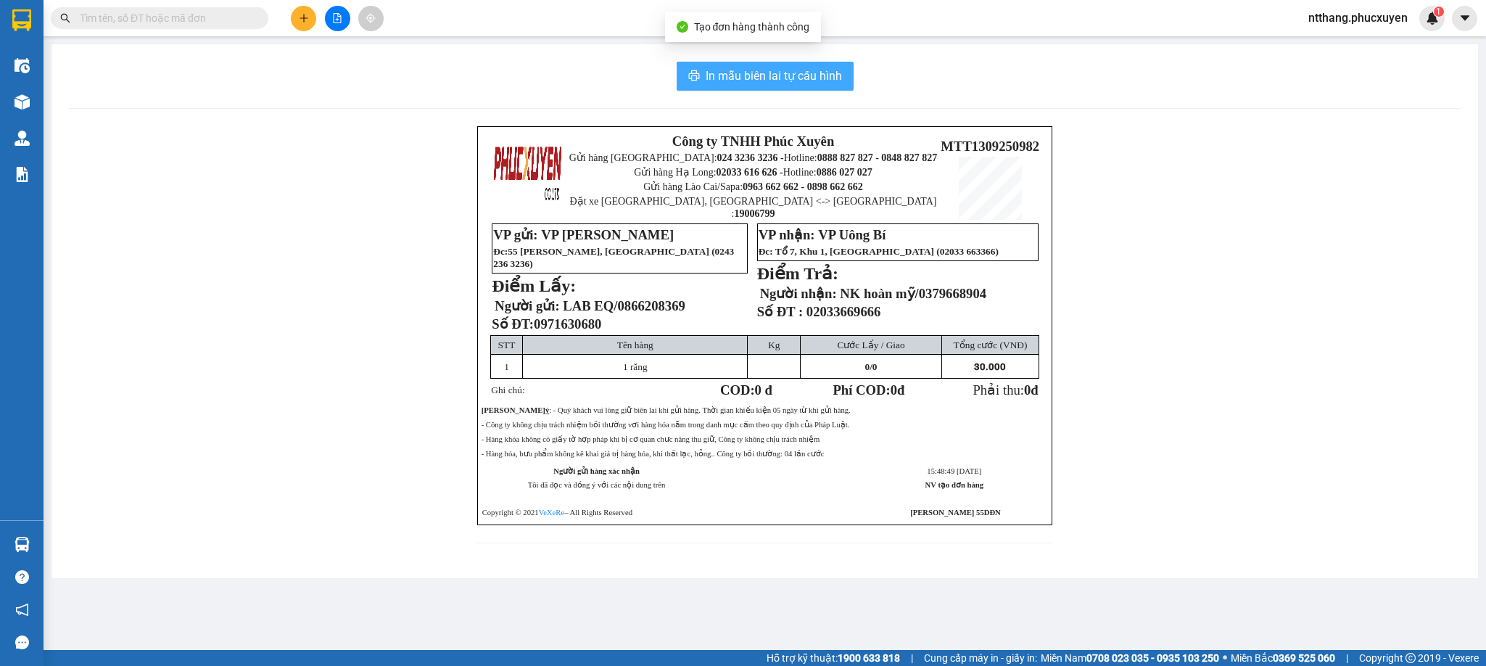
drag, startPoint x: 802, startPoint y: 75, endPoint x: 756, endPoint y: 75, distance: 45.7
click at [802, 74] on span "In mẫu biên lai tự cấu hình" at bounding box center [774, 76] width 136 height 18
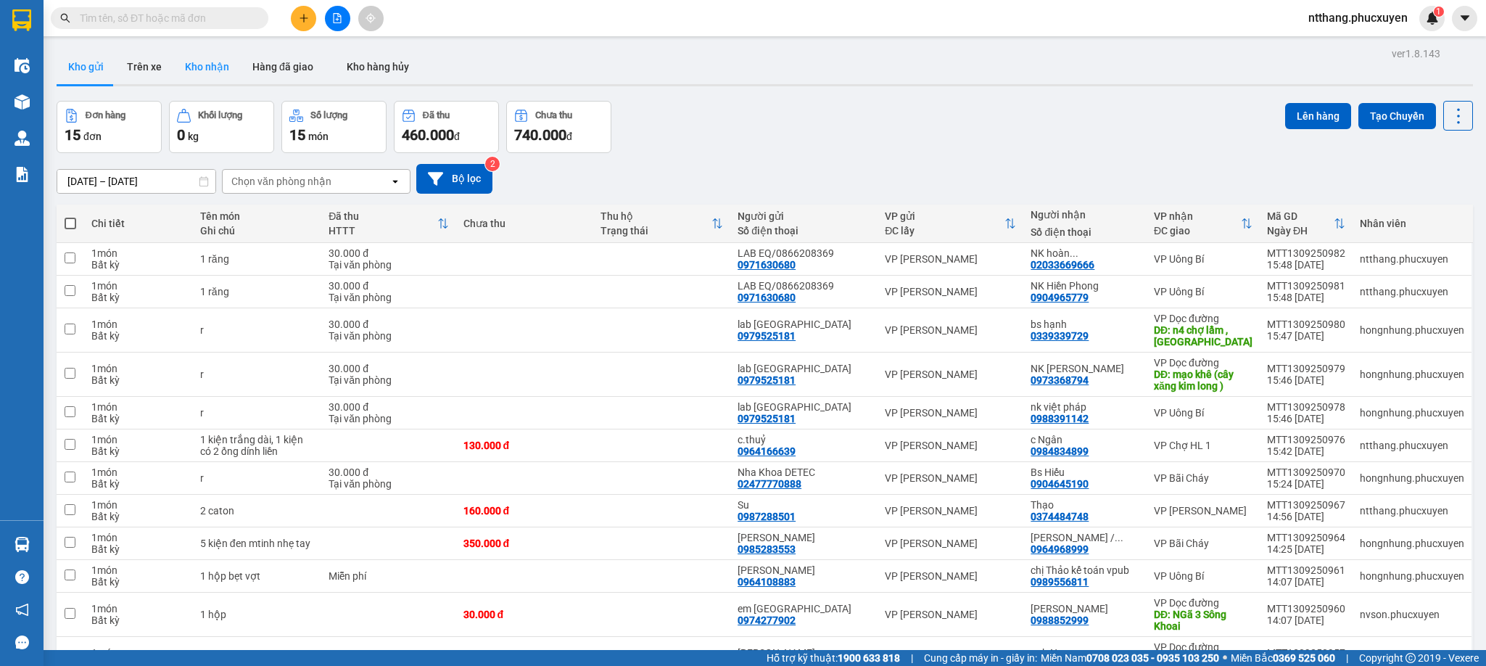
click at [215, 66] on button "Kho nhận" at bounding box center [206, 66] width 67 height 35
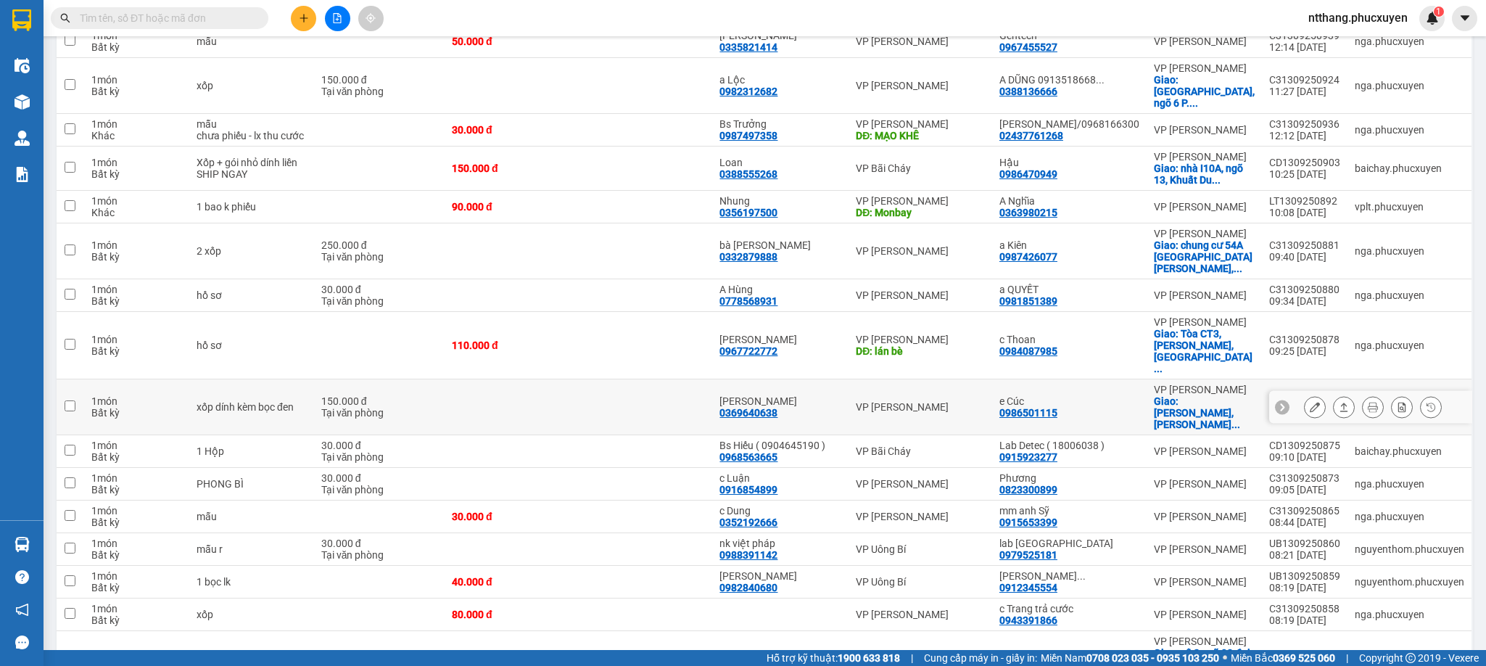
scroll to position [435, 0]
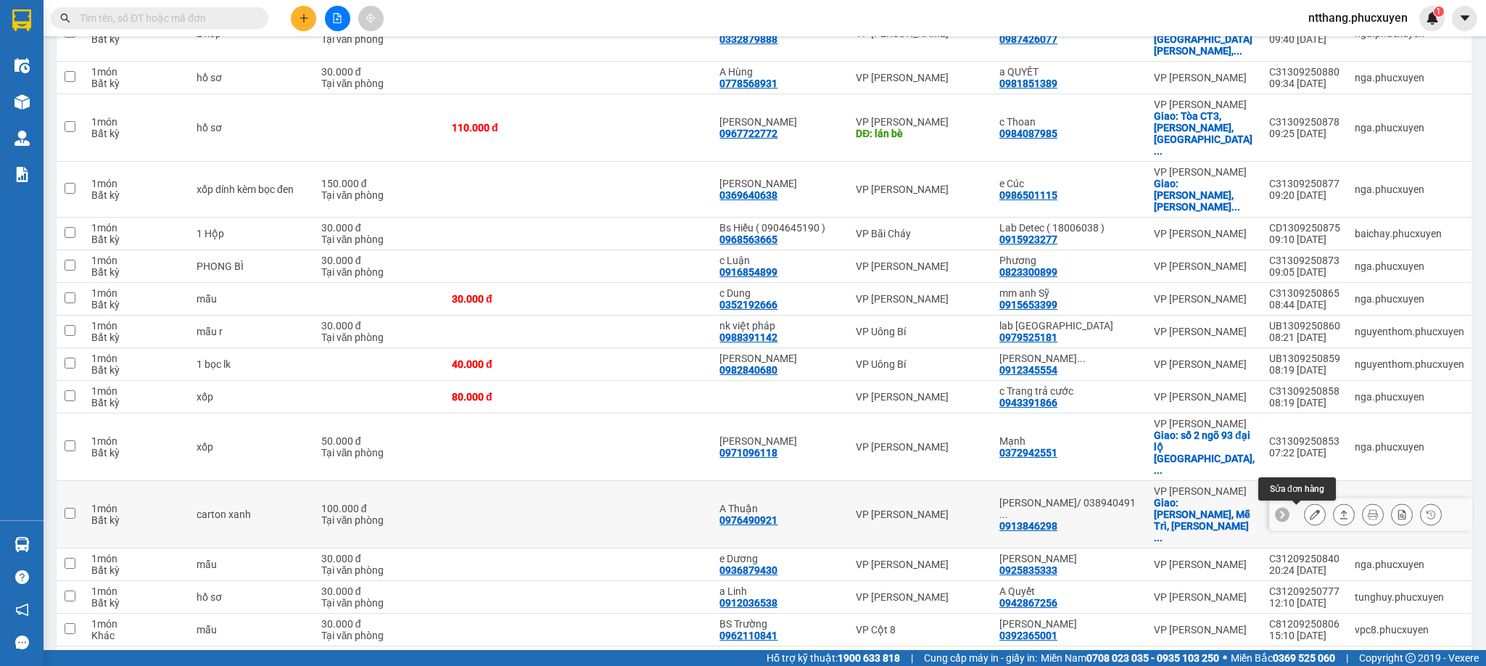
click at [1310, 514] on icon at bounding box center [1315, 514] width 10 height 10
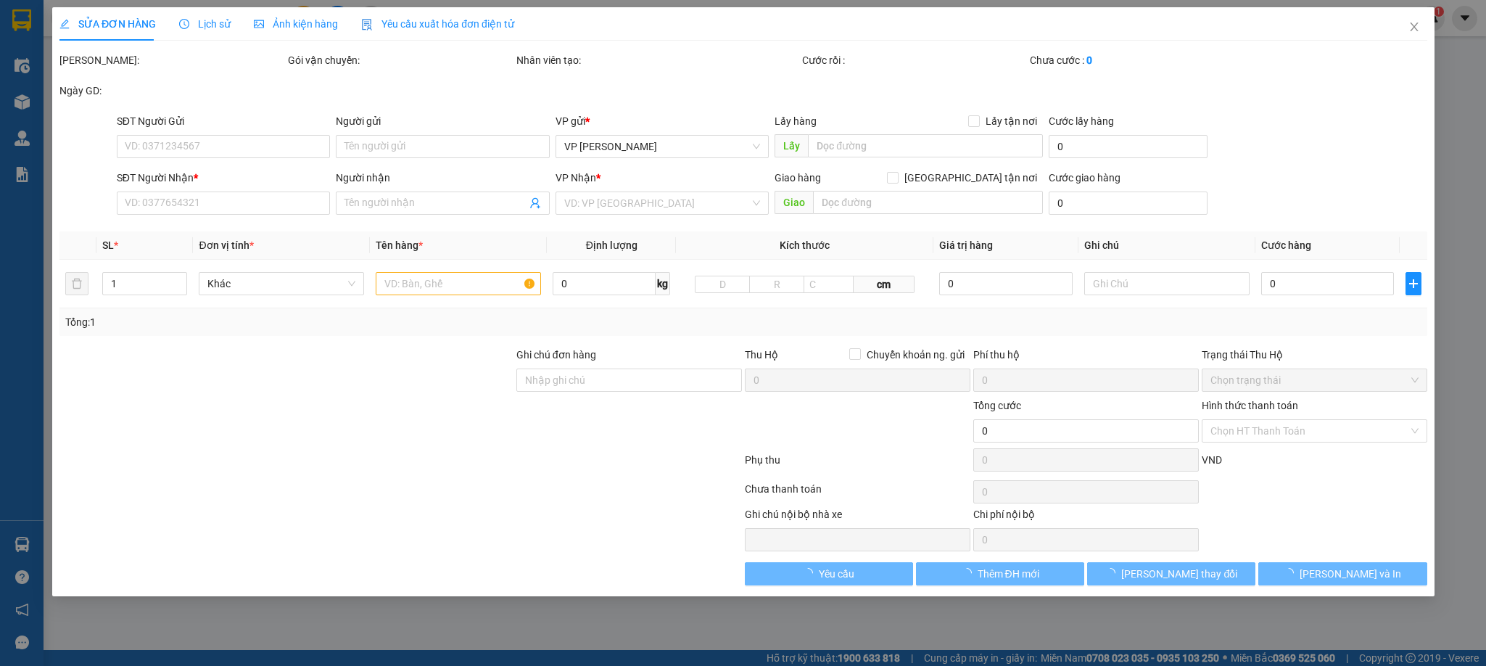
type input "0976490921"
type input "A Thuận"
type input "0913846298"
type input "Anh Dũng/ 0389404915 c Anh"
checkbox input "true"
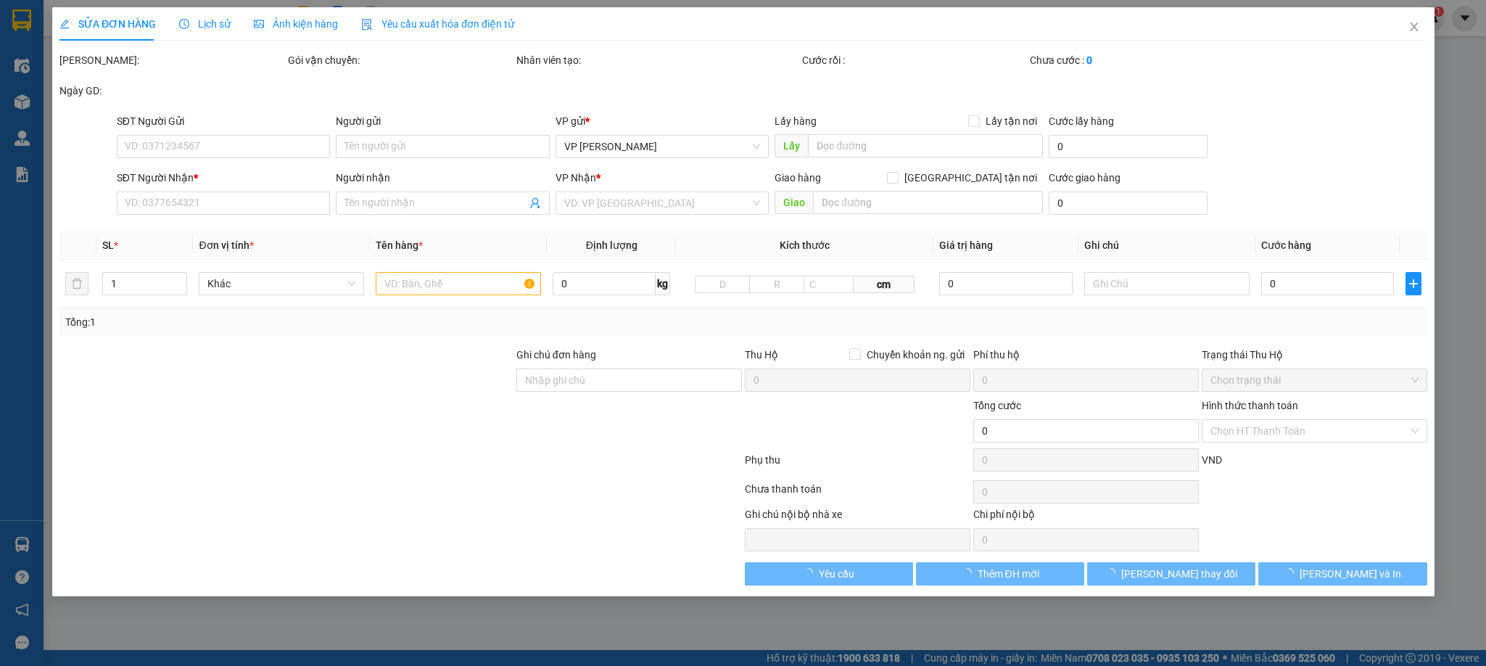
type input "Keangnam, Mễ Trì, Nam Từ Liêm"
type input "100.000"
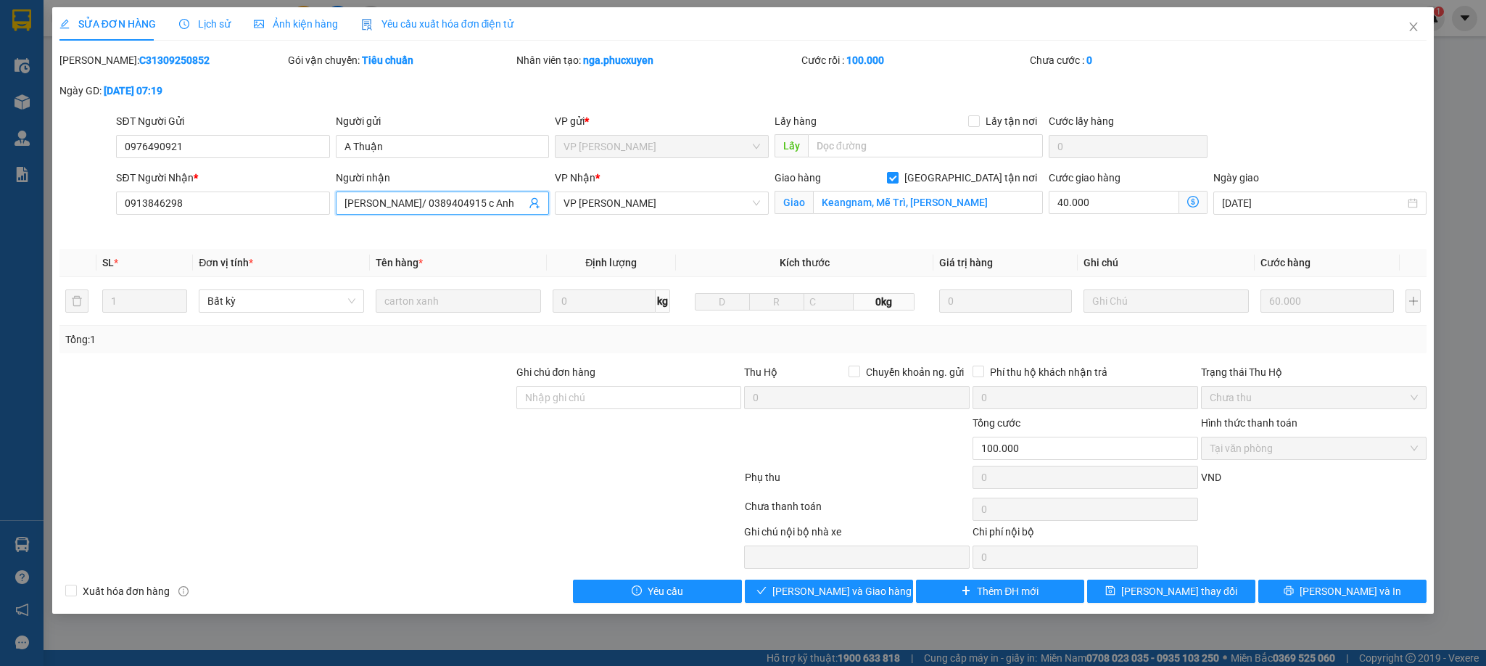
click at [416, 202] on input "Anh Dũng/ 0389404915 c Anh" at bounding box center [435, 203] width 181 height 16
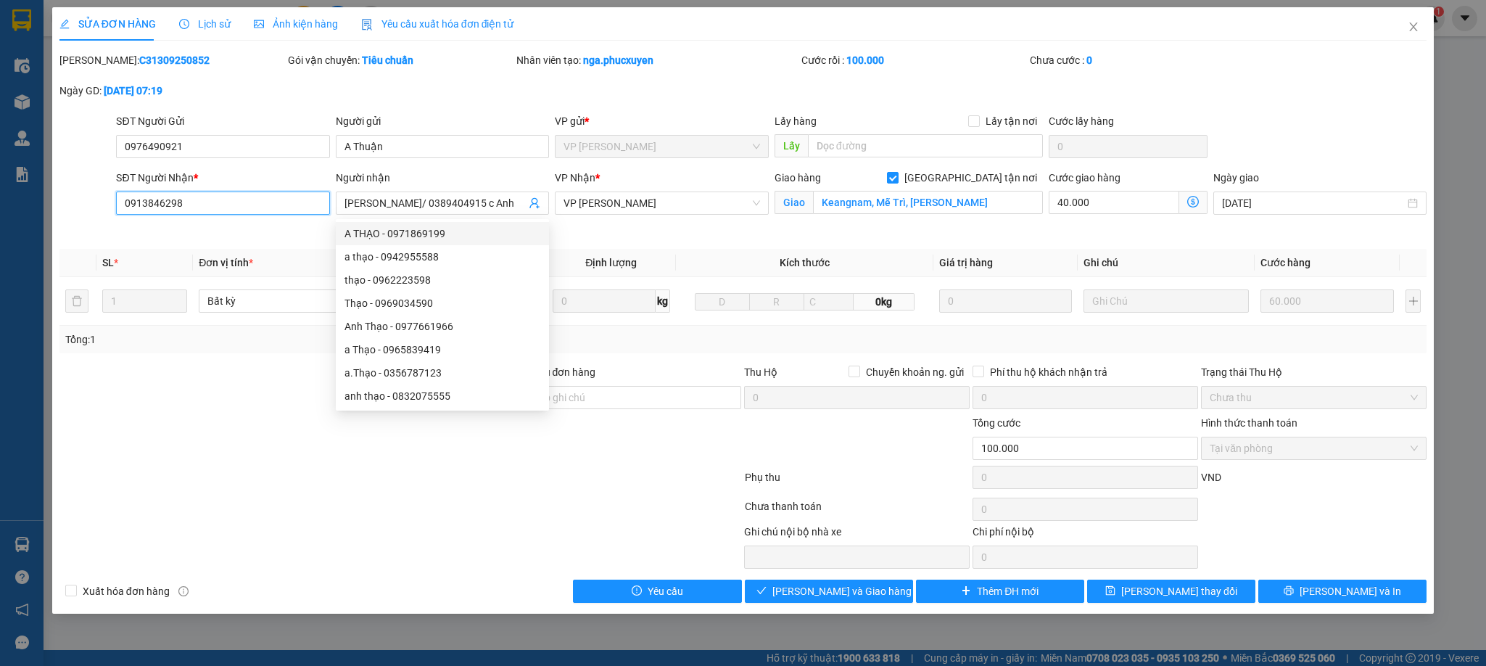
click at [205, 205] on input "0913846298" at bounding box center [222, 202] width 213 height 23
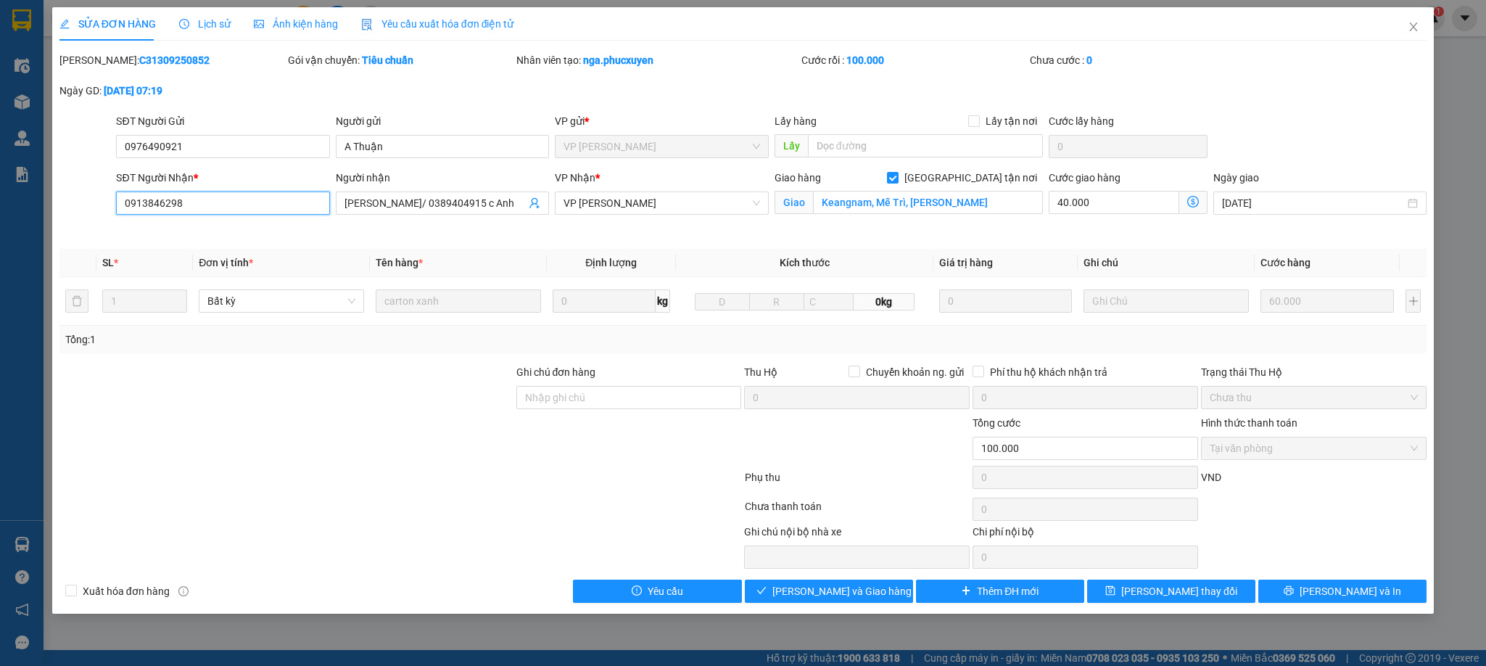
paste input "389404915"
type input "0389404915"
click at [912, 210] on input "Keangnam, Mễ Trì, Nam Từ Liêm" at bounding box center [928, 202] width 230 height 23
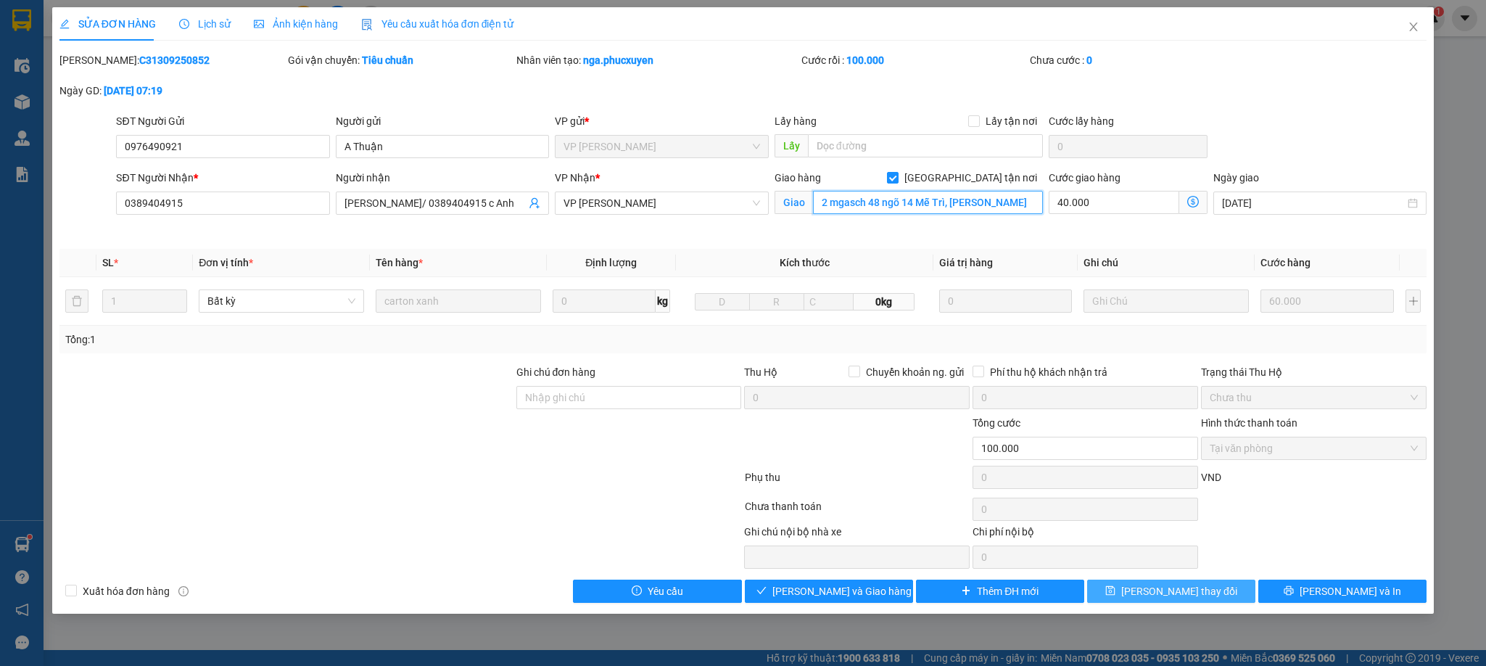
type input "2 mgasch 48 ngõ 14 Mễ Trì, Nam Từ Liêm"
drag, startPoint x: 1192, startPoint y: 592, endPoint x: 918, endPoint y: 590, distance: 274.2
click at [1192, 590] on span "[PERSON_NAME] thay đổi" at bounding box center [1179, 591] width 116 height 16
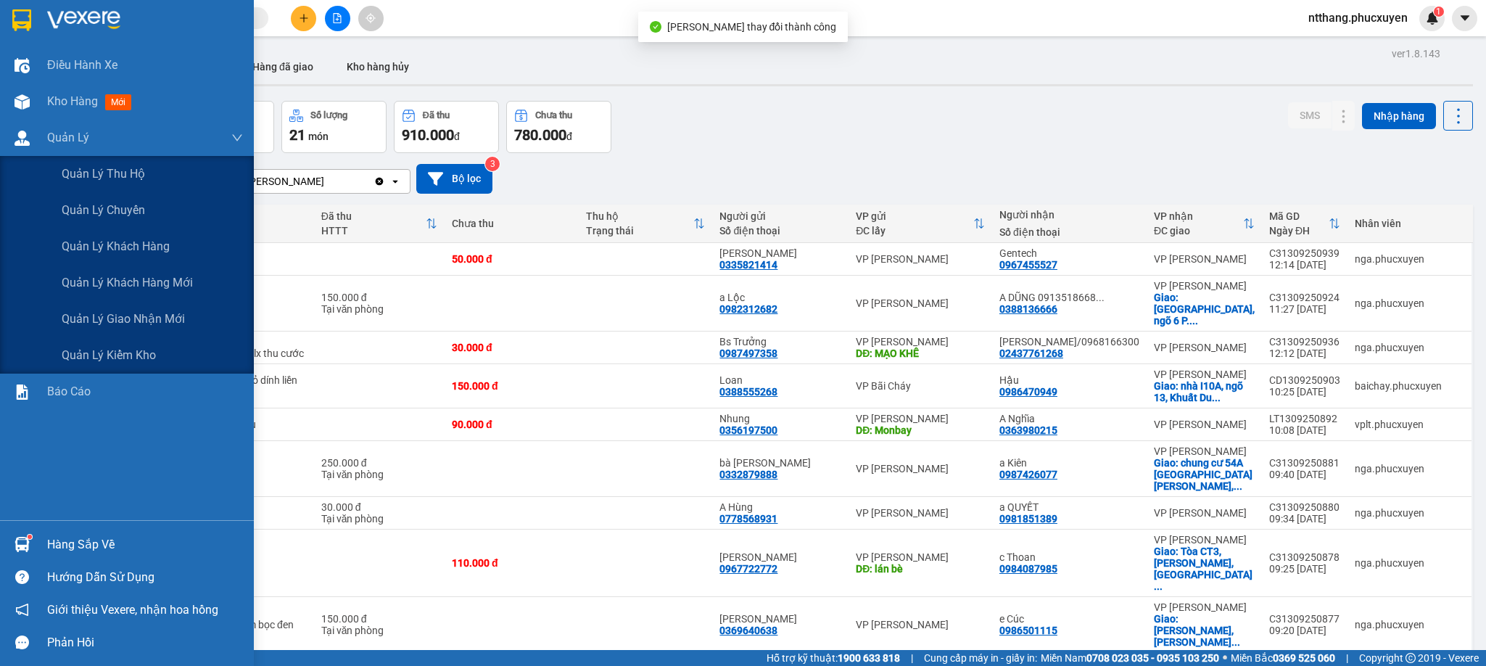
click at [22, 136] on img at bounding box center [22, 138] width 15 height 15
click at [127, 318] on span "Quản lý giao nhận mới" at bounding box center [123, 319] width 123 height 18
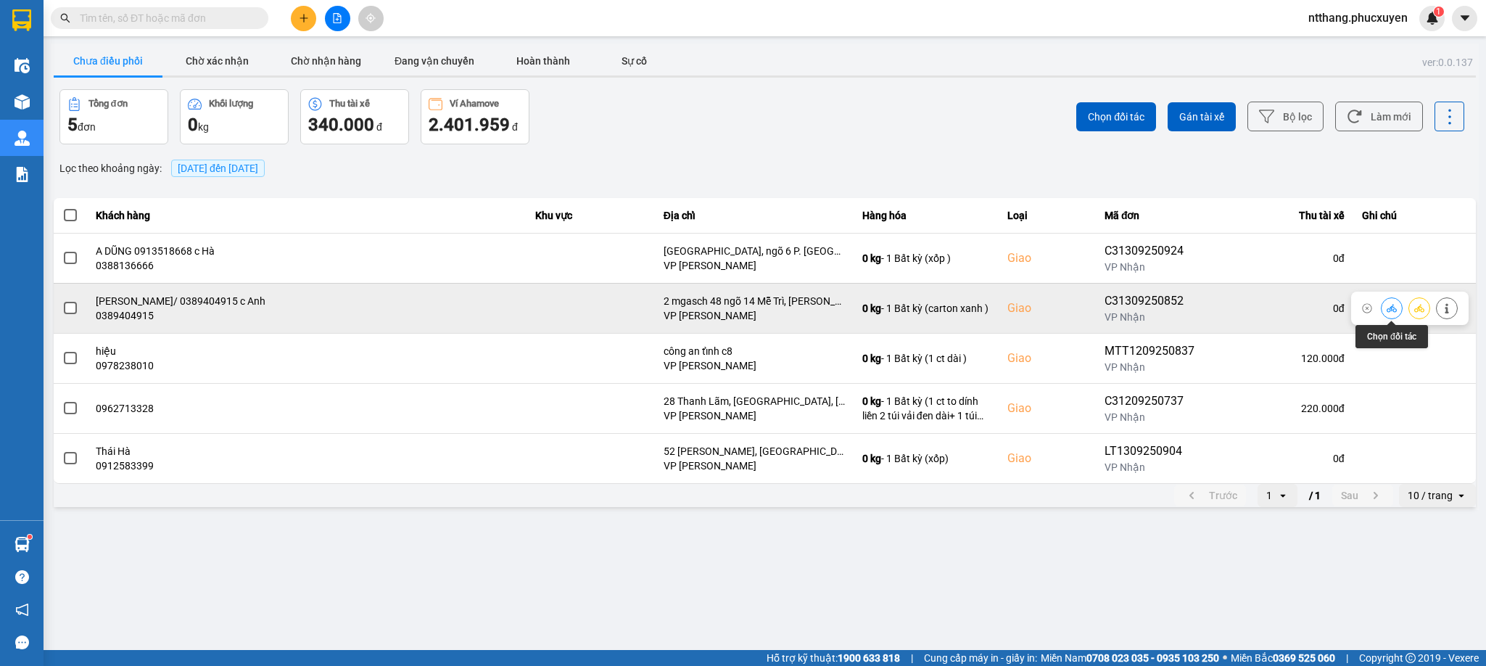
click at [1393, 310] on icon at bounding box center [1392, 308] width 10 height 10
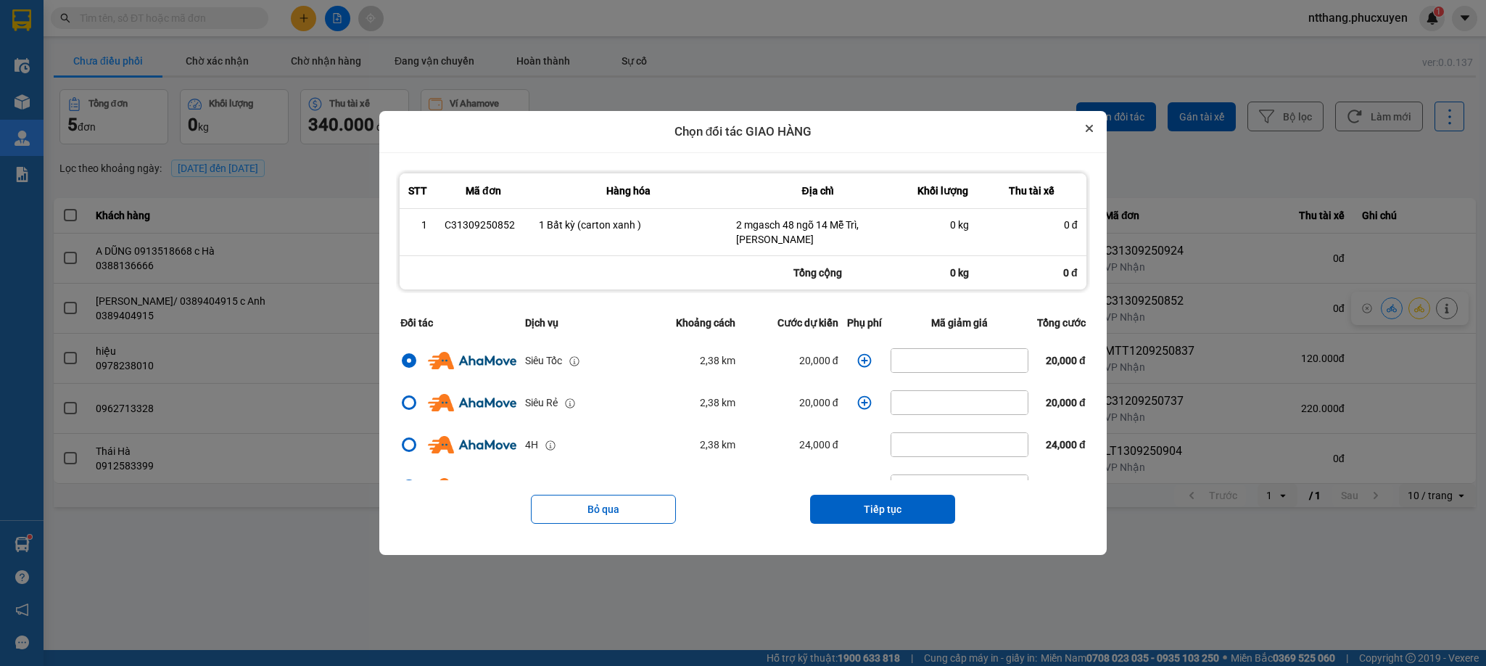
click at [1093, 125] on icon "Close" at bounding box center [1089, 128] width 7 height 7
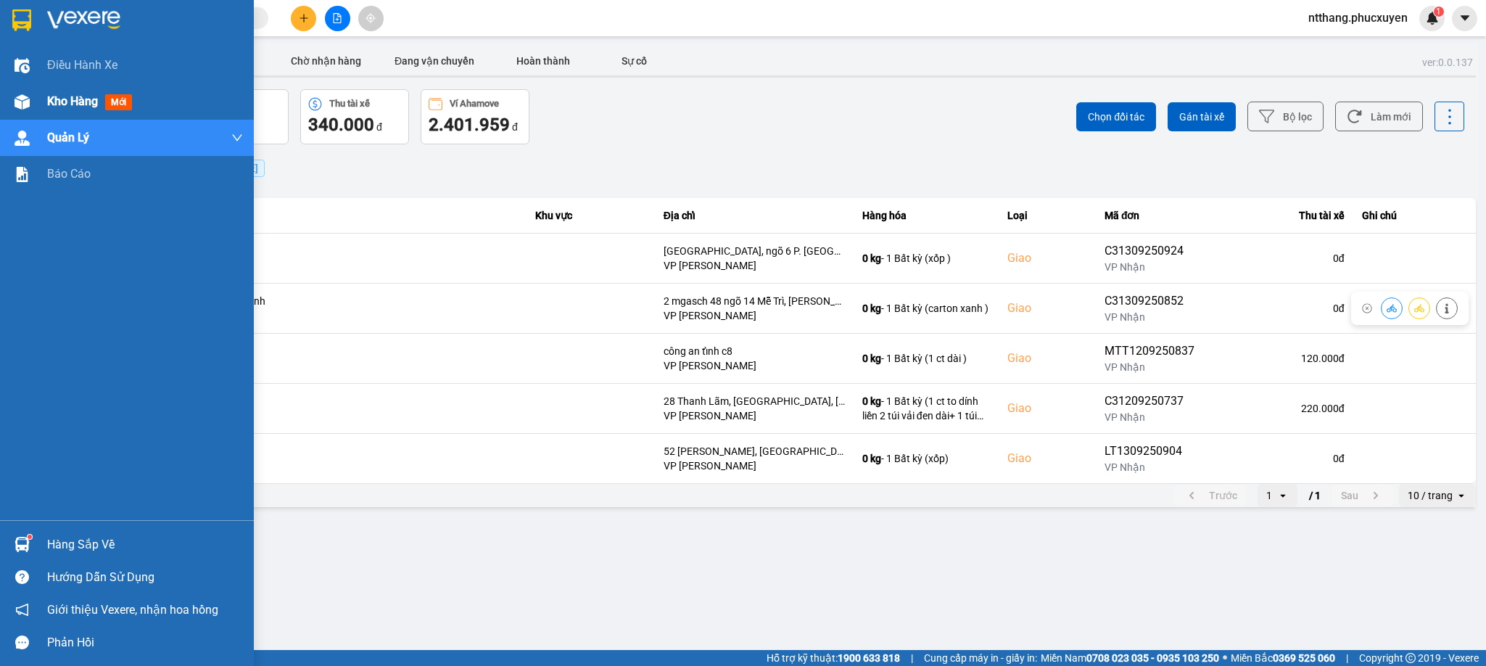
click at [27, 96] on img at bounding box center [22, 101] width 15 height 15
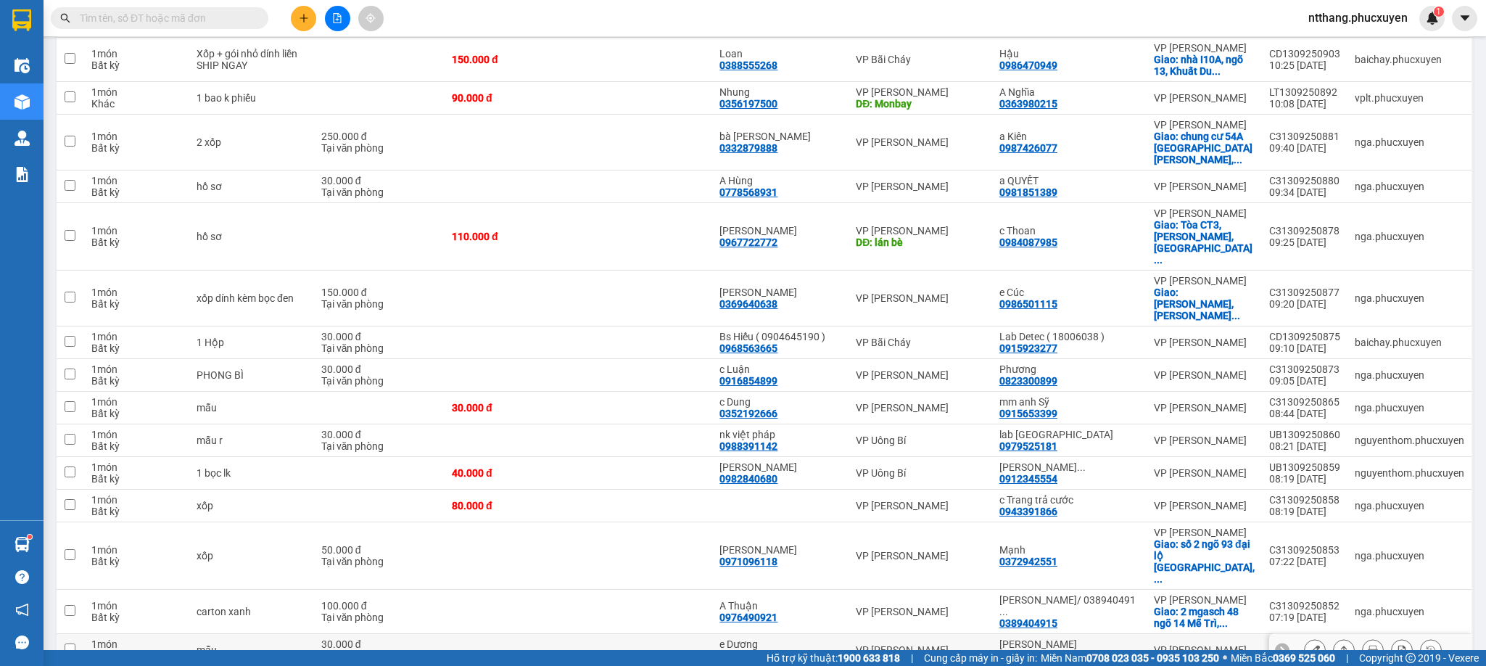
scroll to position [533, 0]
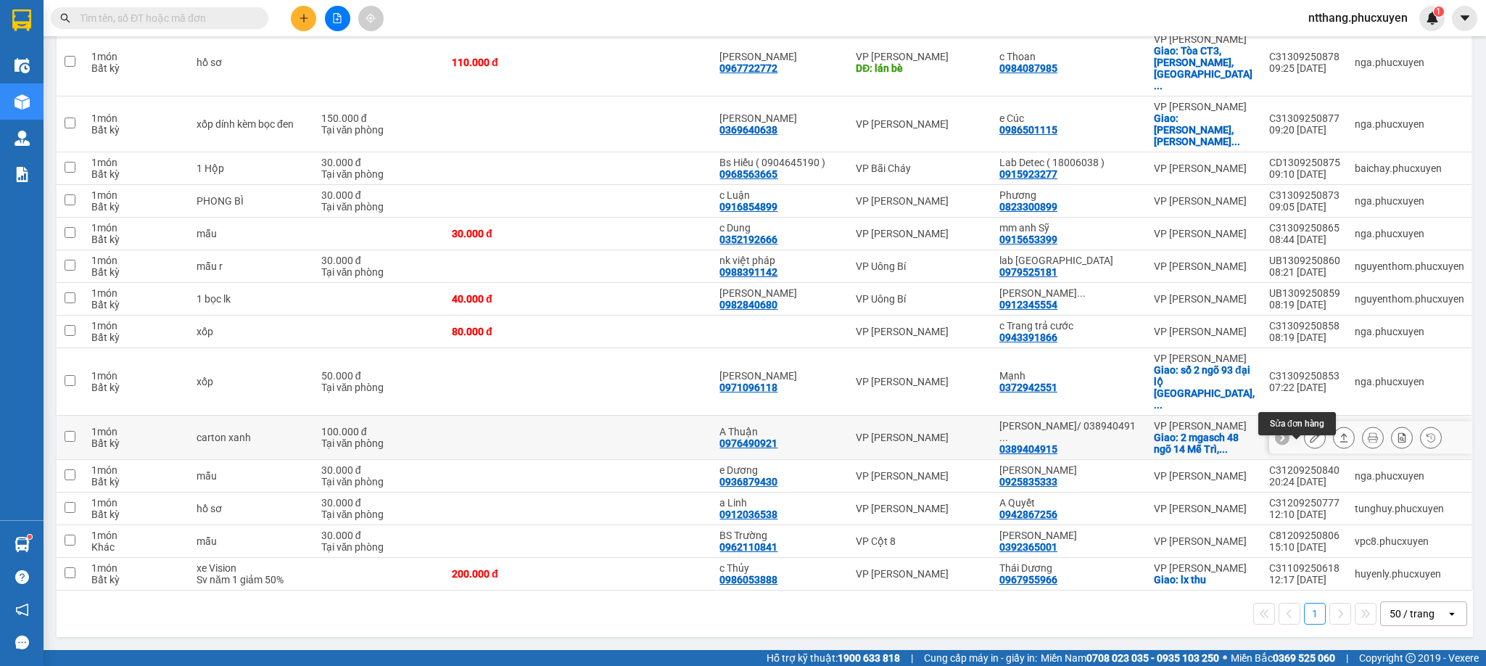
click at [1310, 432] on icon at bounding box center [1315, 437] width 10 height 10
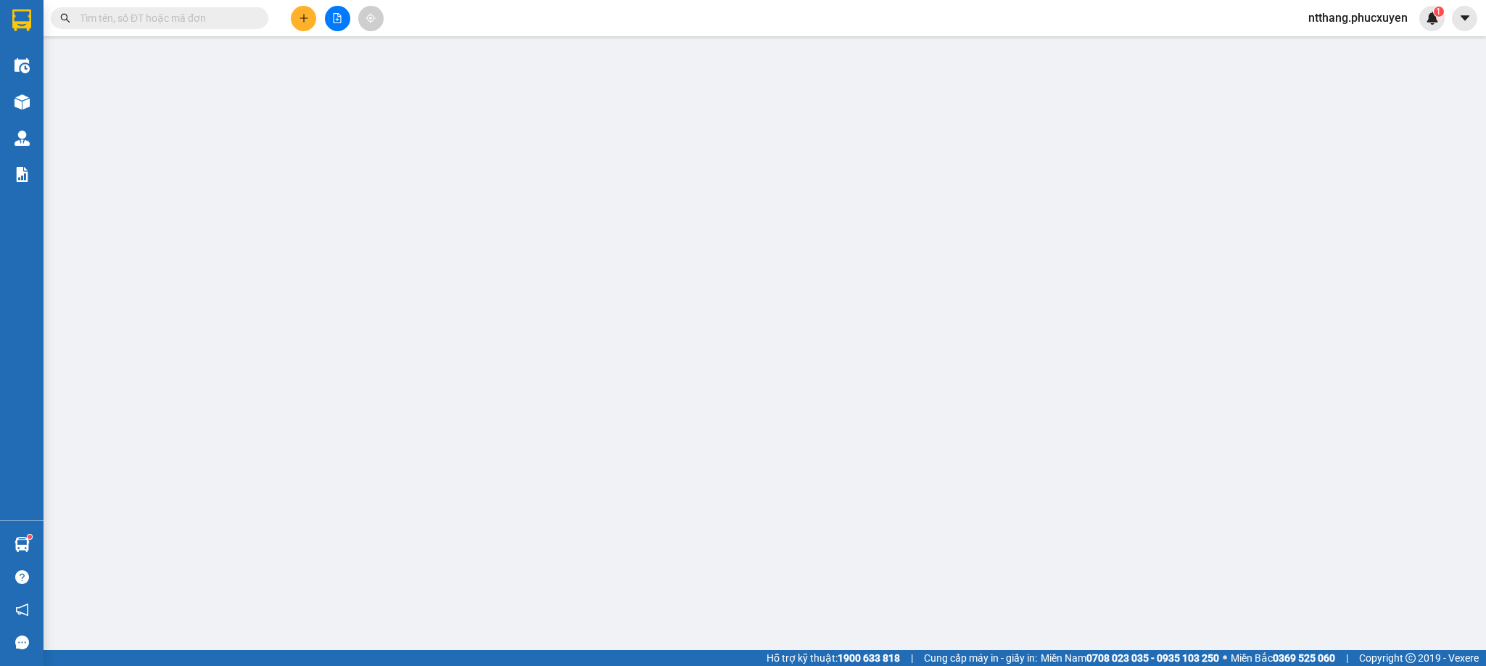
type input "0976490921"
type input "A Thuận"
type input "0389404915"
type input "Anh Dũng/ 0389404915 c Anh"
checkbox input "true"
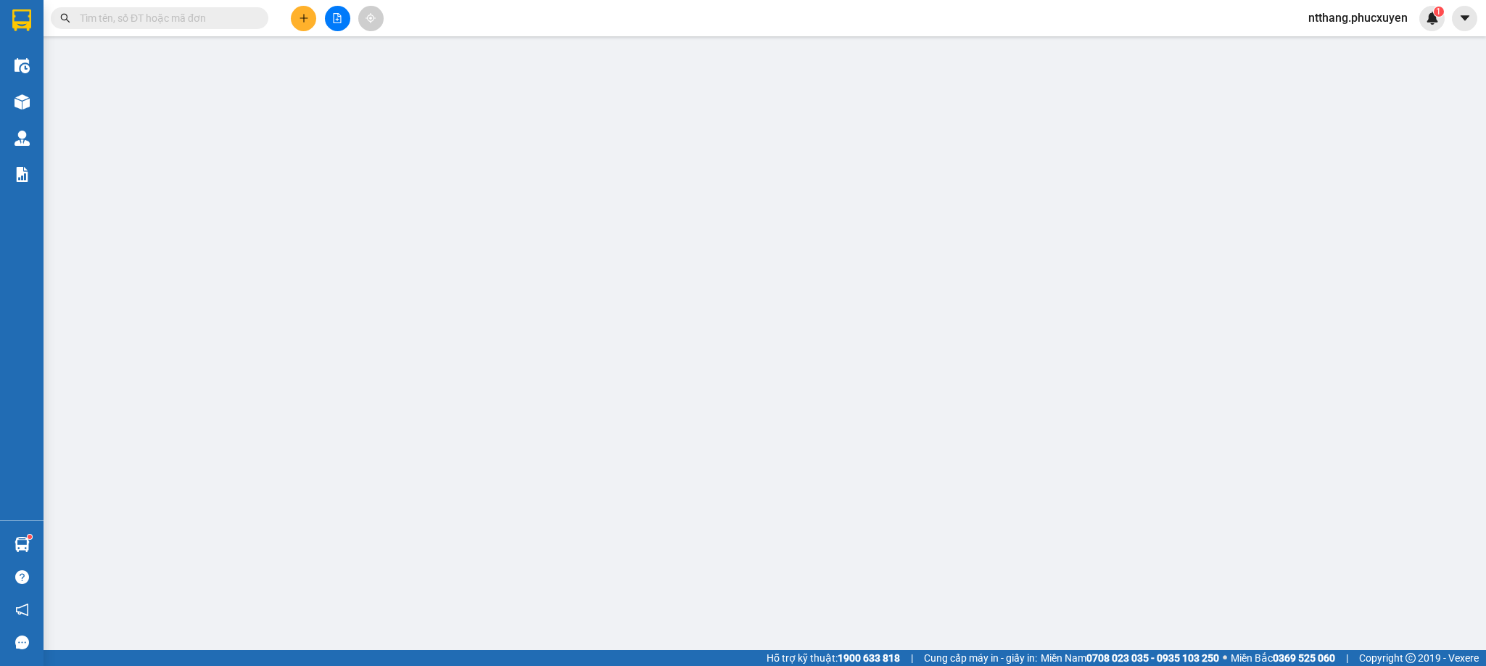
type input "2 mgasch 48 ngõ 14 Mễ Trì, Nam Từ Liêm"
type input "100.000"
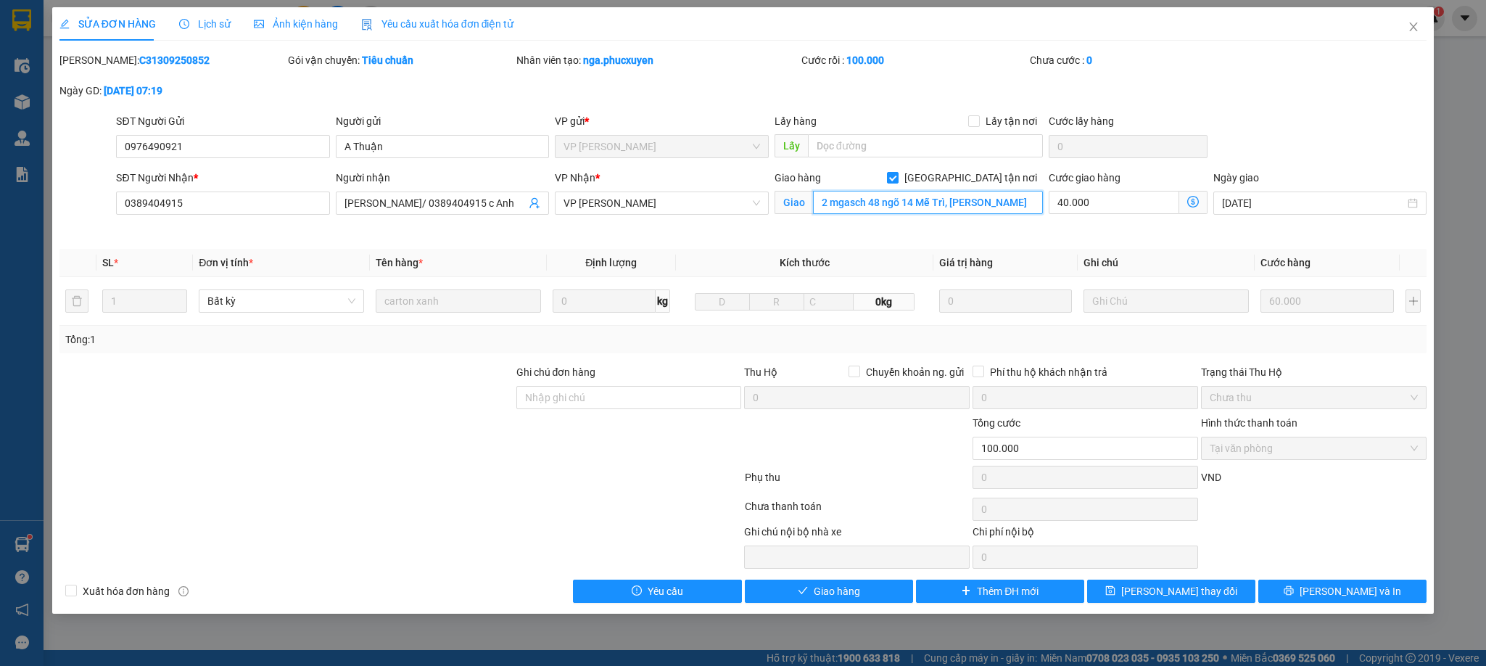
click at [849, 201] on input "2 mgasch 48 ngõ 14 Mễ Trì, Nam Từ Liêm" at bounding box center [928, 202] width 230 height 23
click at [847, 201] on input "2 mgasch 48 ngõ 14 Mễ Trì, Nam Từ Liêm" at bounding box center [928, 202] width 230 height 23
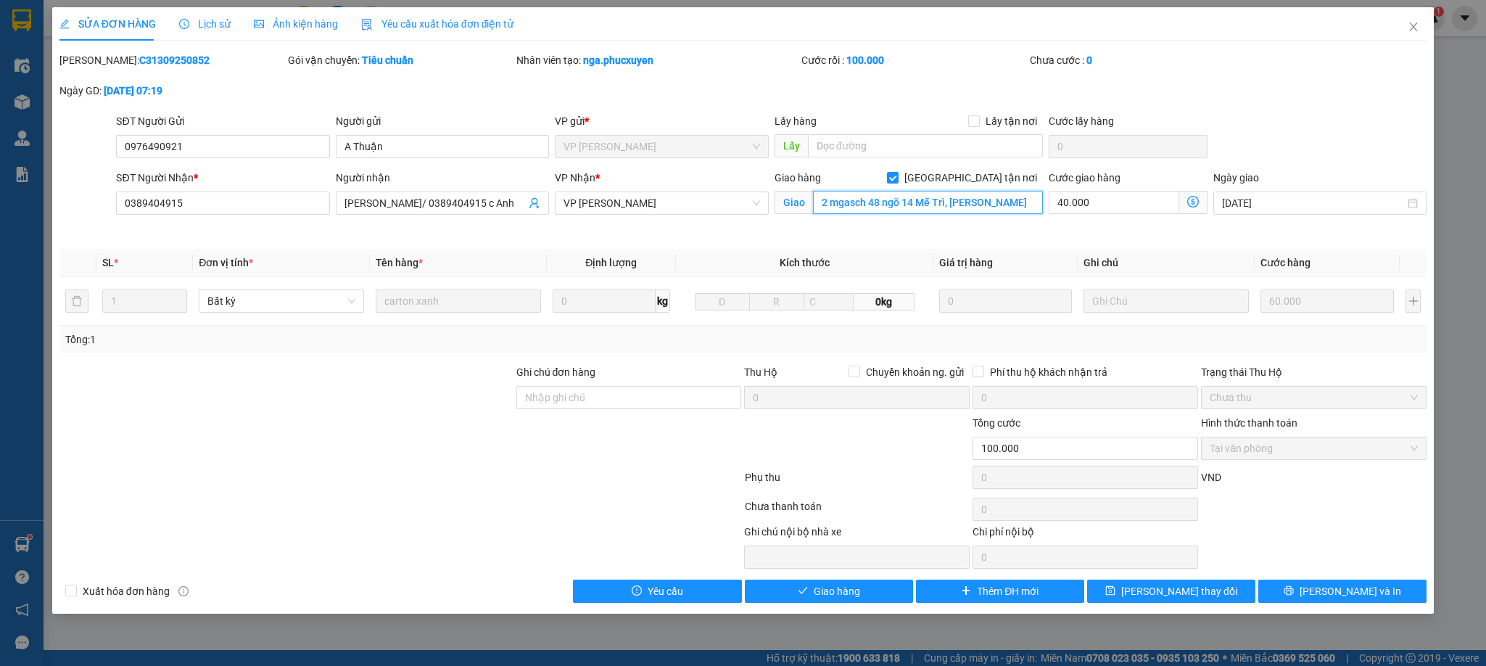
click at [847, 201] on input "2 mgasch 48 ngõ 14 Mễ Trì, Nam Từ Liêm" at bounding box center [928, 202] width 230 height 23
click at [843, 207] on input "2 mgasch 48 ngõ 14 Mễ Trì, Nam Từ Liêm" at bounding box center [928, 202] width 230 height 23
click at [843, 205] on input "2 mgasch 48 ngõ 14 Mễ Trì, Nam Từ Liêm" at bounding box center [928, 202] width 230 height 23
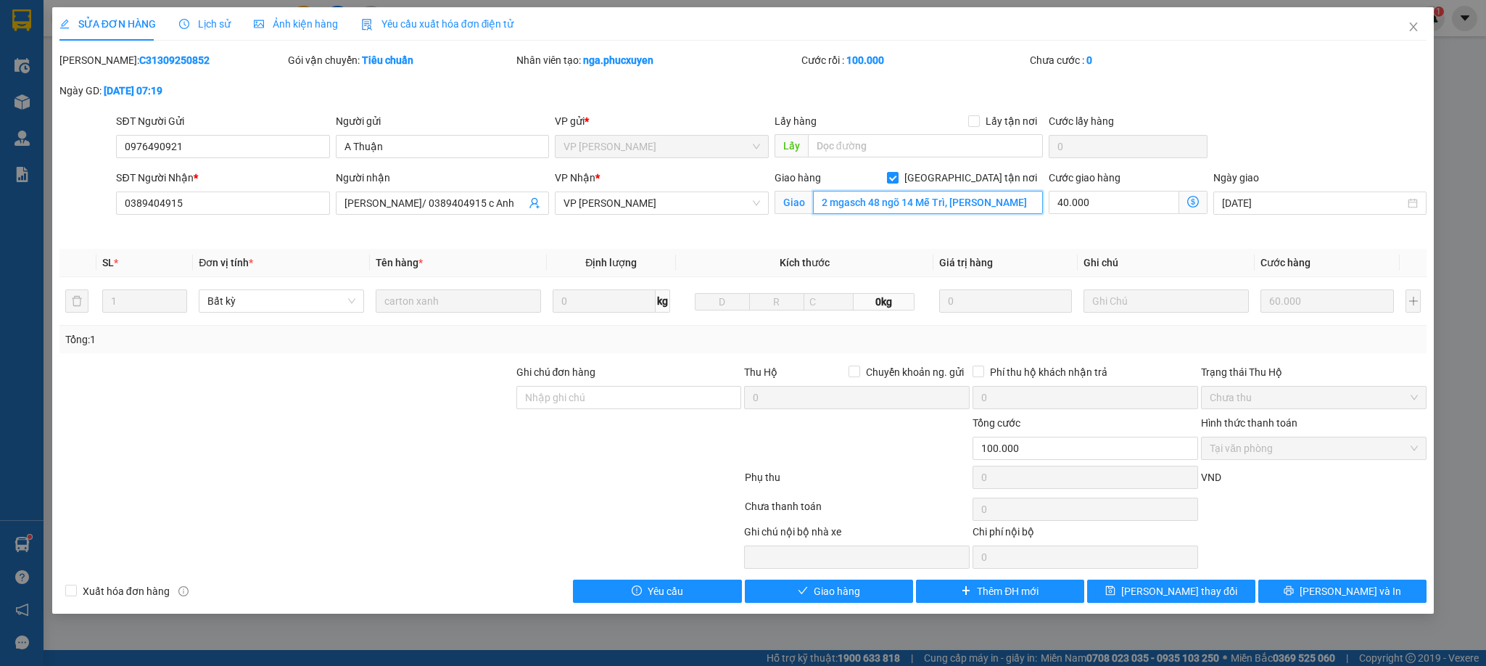
click at [843, 205] on input "2 mgasch 48 ngõ 14 Mễ Trì, Nam Từ Liêm" at bounding box center [928, 202] width 230 height 23
click at [843, 203] on input "2 mgasch 48 ngõ 14 Mễ Trì, Nam Từ Liêm" at bounding box center [928, 202] width 230 height 23
click at [853, 201] on input "2 mgasch 48 ngõ 14 Mễ Trì, Nam Từ Liêm" at bounding box center [928, 202] width 230 height 23
type input "2 ngách 48 ngõ 14 Mễ Trì, Nam Từ Liêm"
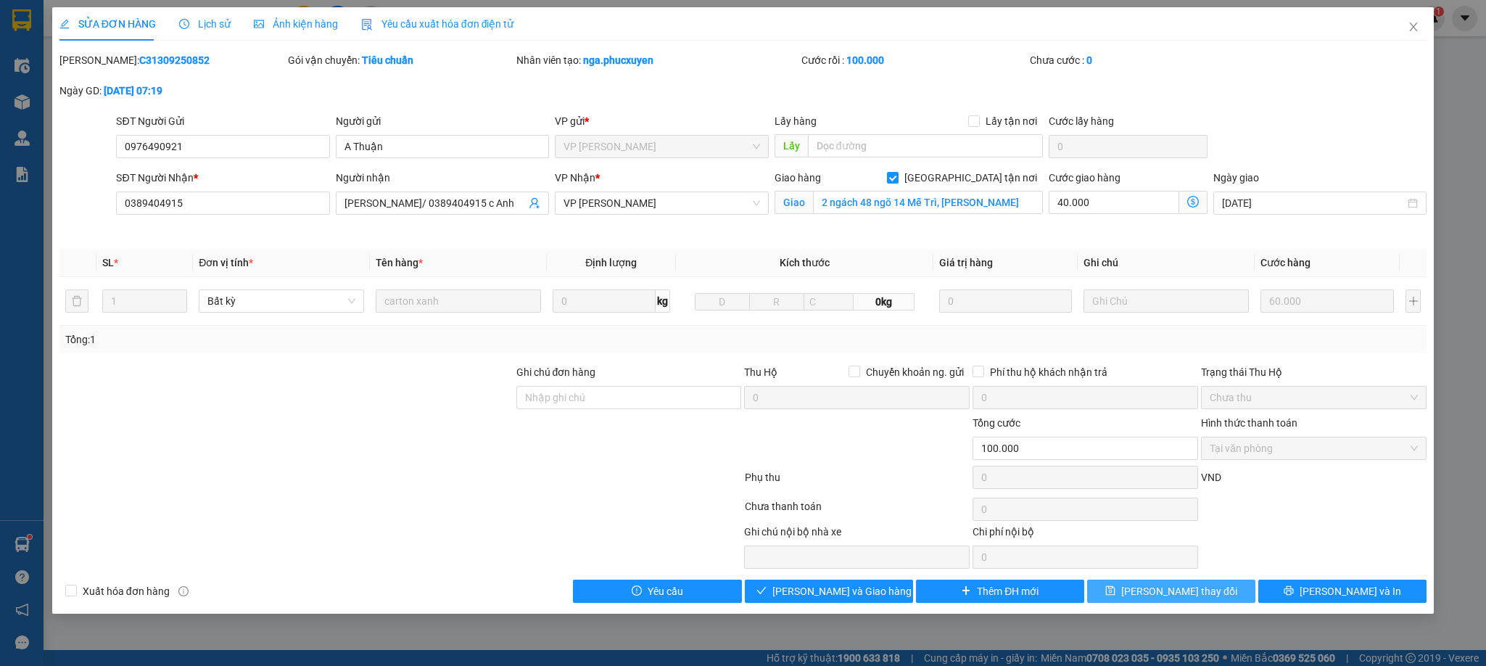
click at [1182, 596] on span "[PERSON_NAME] thay đổi" at bounding box center [1179, 591] width 116 height 16
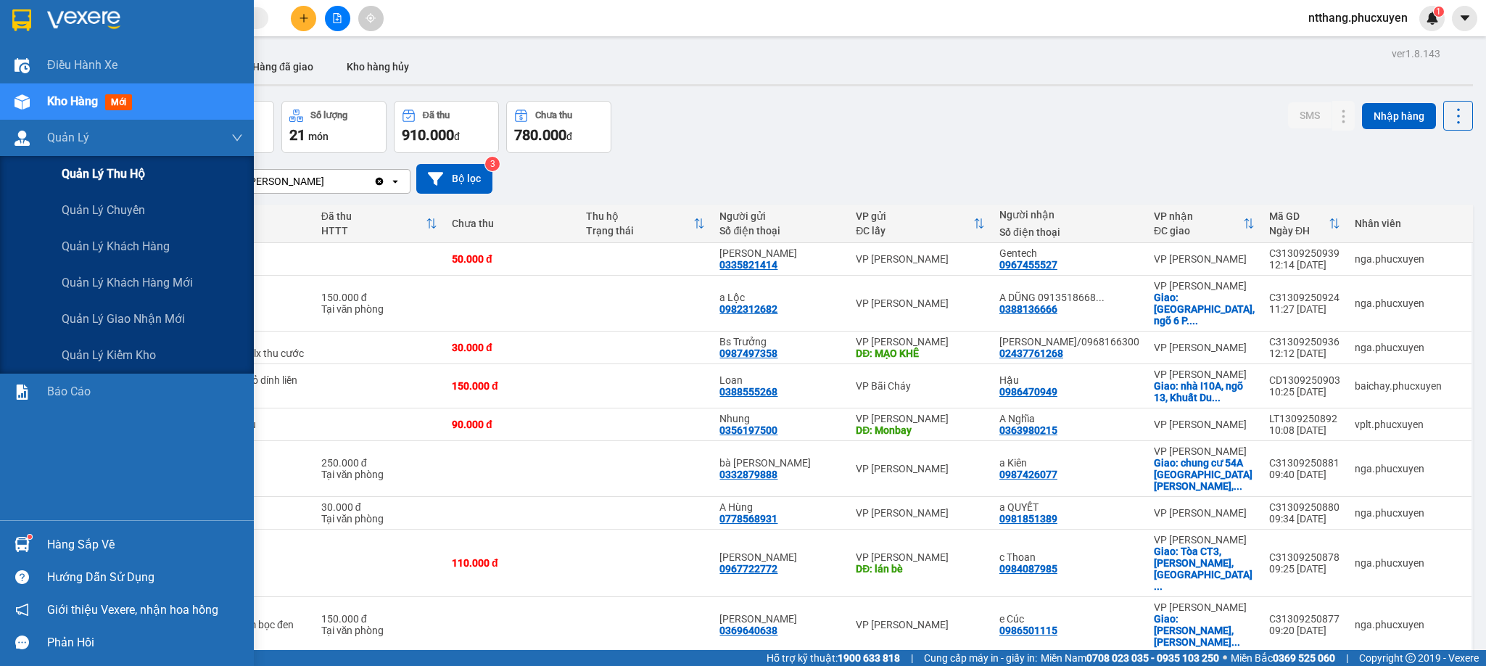
drag, startPoint x: 41, startPoint y: 141, endPoint x: 48, endPoint y: 157, distance: 16.6
click at [41, 141] on div "Quản Lý" at bounding box center [127, 138] width 254 height 36
click at [120, 311] on span "Quản lý giao nhận mới" at bounding box center [123, 319] width 123 height 18
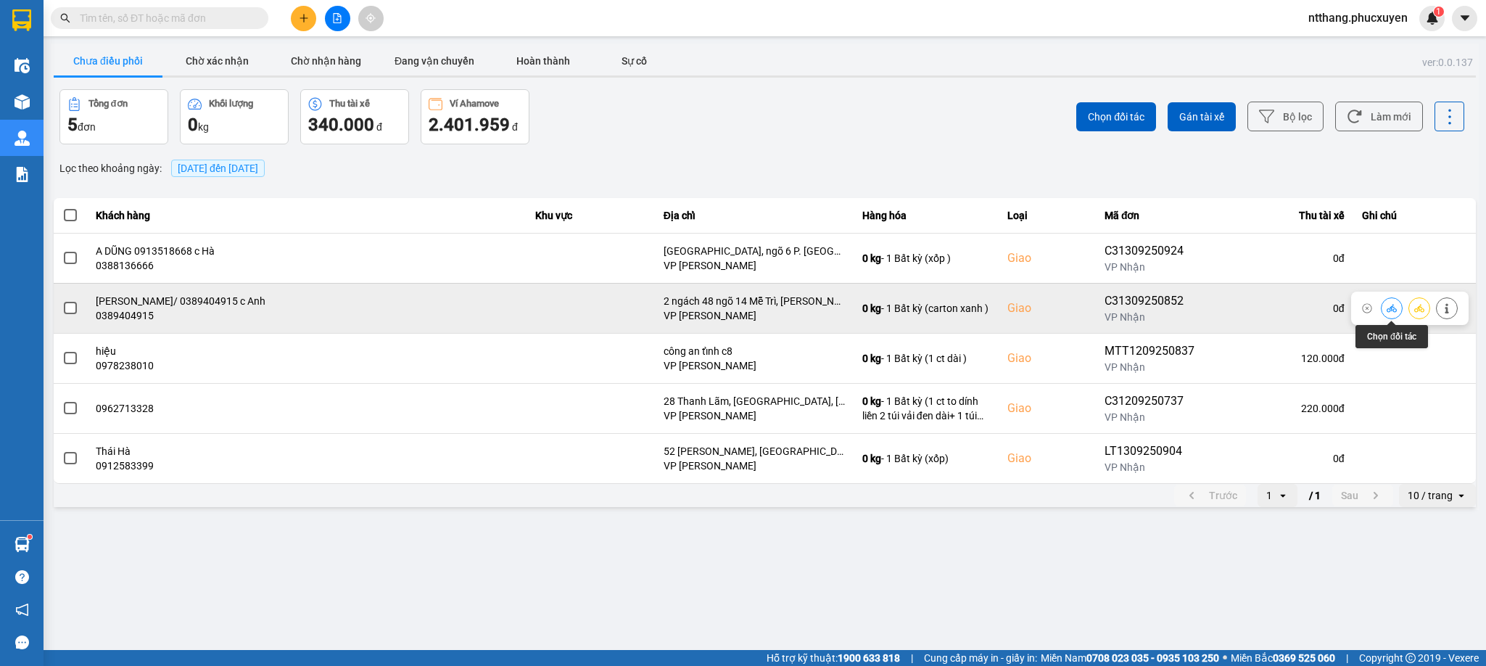
click at [1391, 307] on icon at bounding box center [1392, 308] width 10 height 10
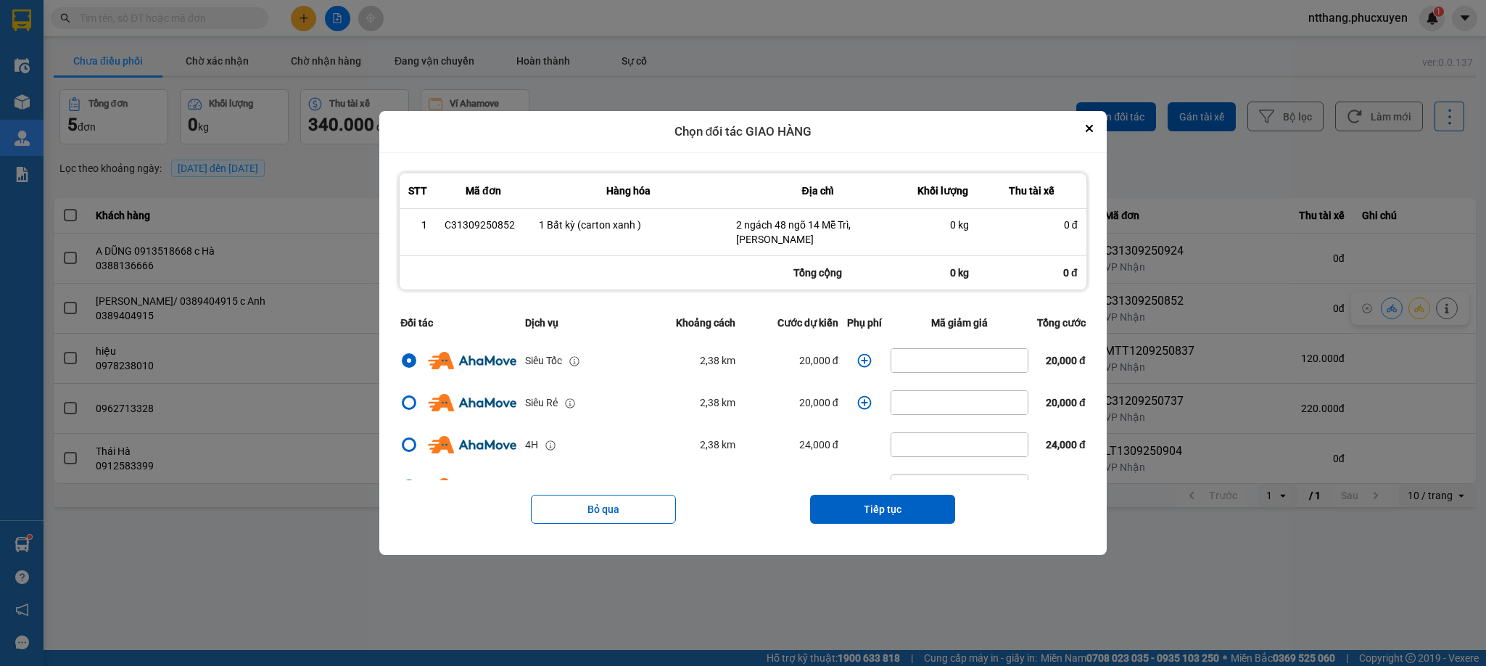
click at [857, 359] on icon "dialog" at bounding box center [864, 360] width 14 height 14
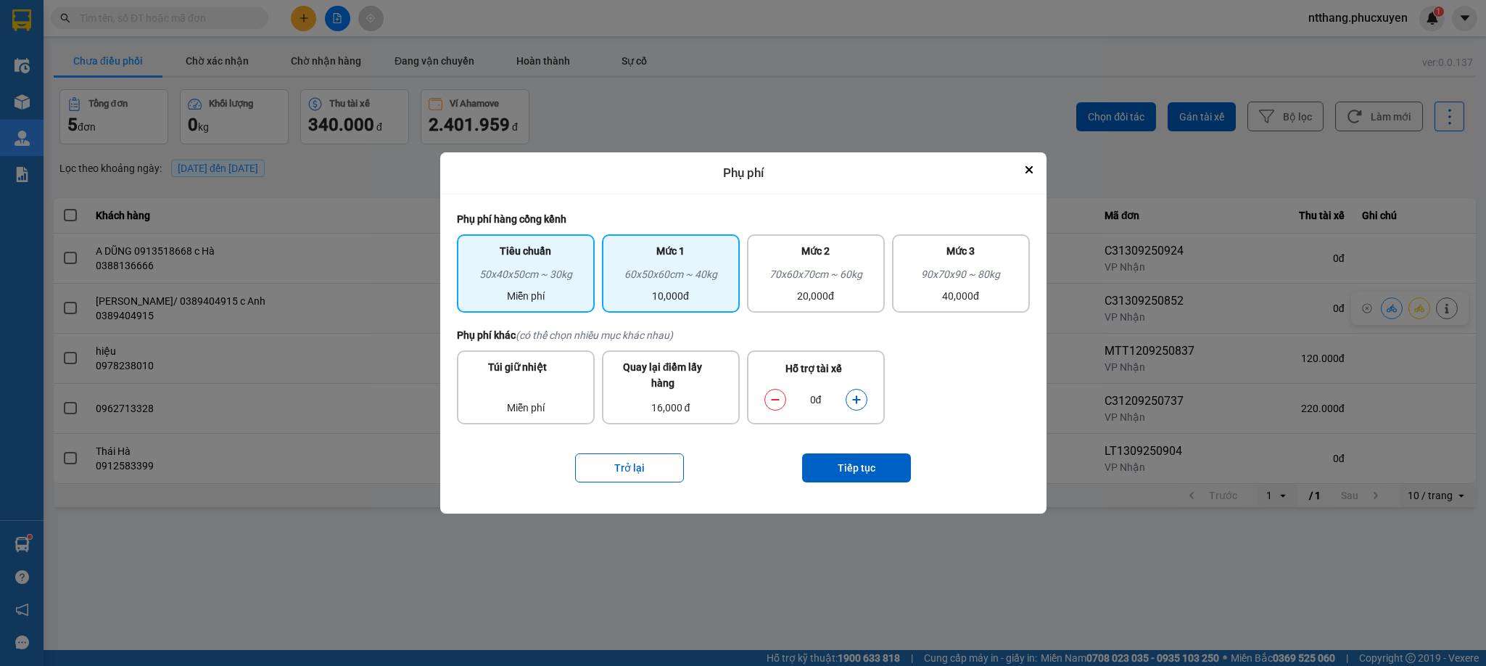
click at [706, 236] on div "Mức 1 60x50x60cm ~ 40kg 10,000đ" at bounding box center [671, 273] width 138 height 78
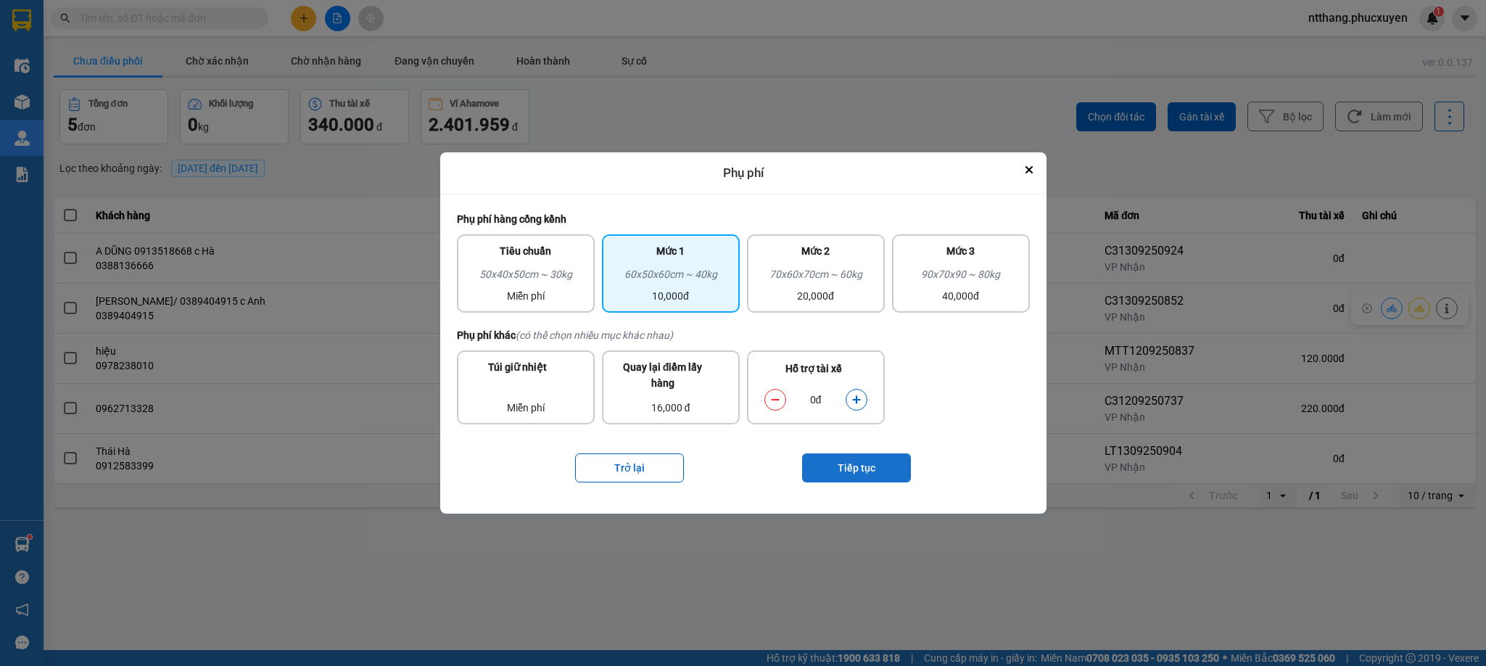
click at [864, 466] on button "Tiếp tục" at bounding box center [856, 467] width 109 height 29
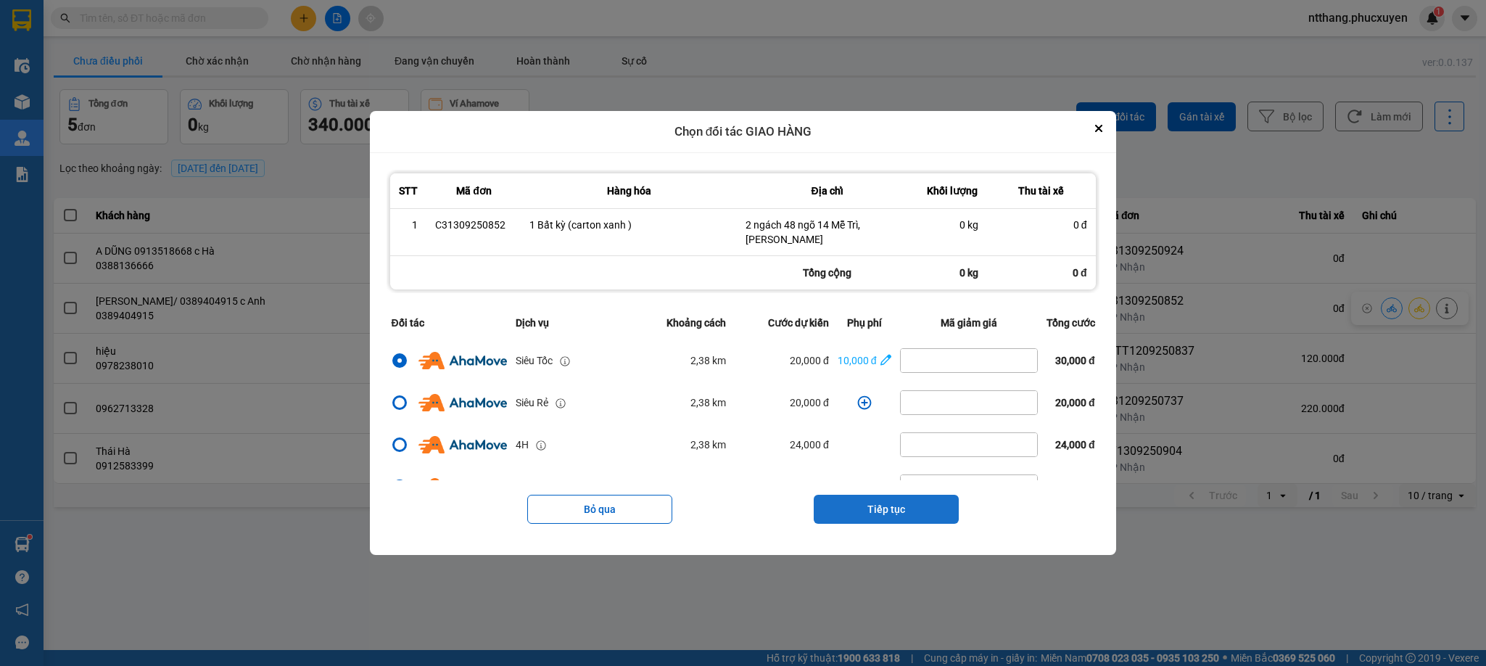
click at [902, 506] on button "Tiếp tục" at bounding box center [886, 509] width 145 height 29
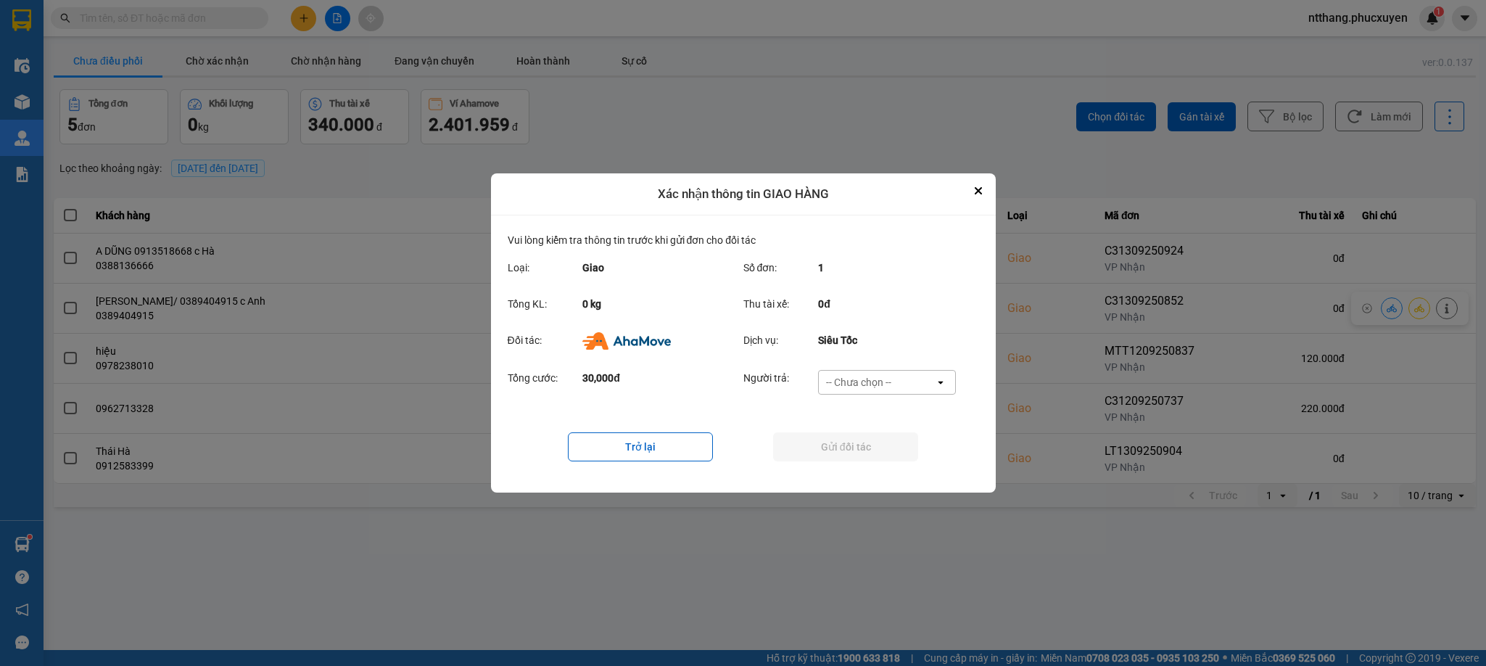
click at [899, 375] on div "-- Chưa chọn --" at bounding box center [877, 382] width 116 height 23
click at [880, 460] on span "Ví Ahamove" at bounding box center [859, 465] width 59 height 15
click at [892, 431] on div "Trở lại Gửi đối tác" at bounding box center [743, 447] width 471 height 58
click at [890, 437] on button "Gửi đối tác" at bounding box center [845, 446] width 145 height 29
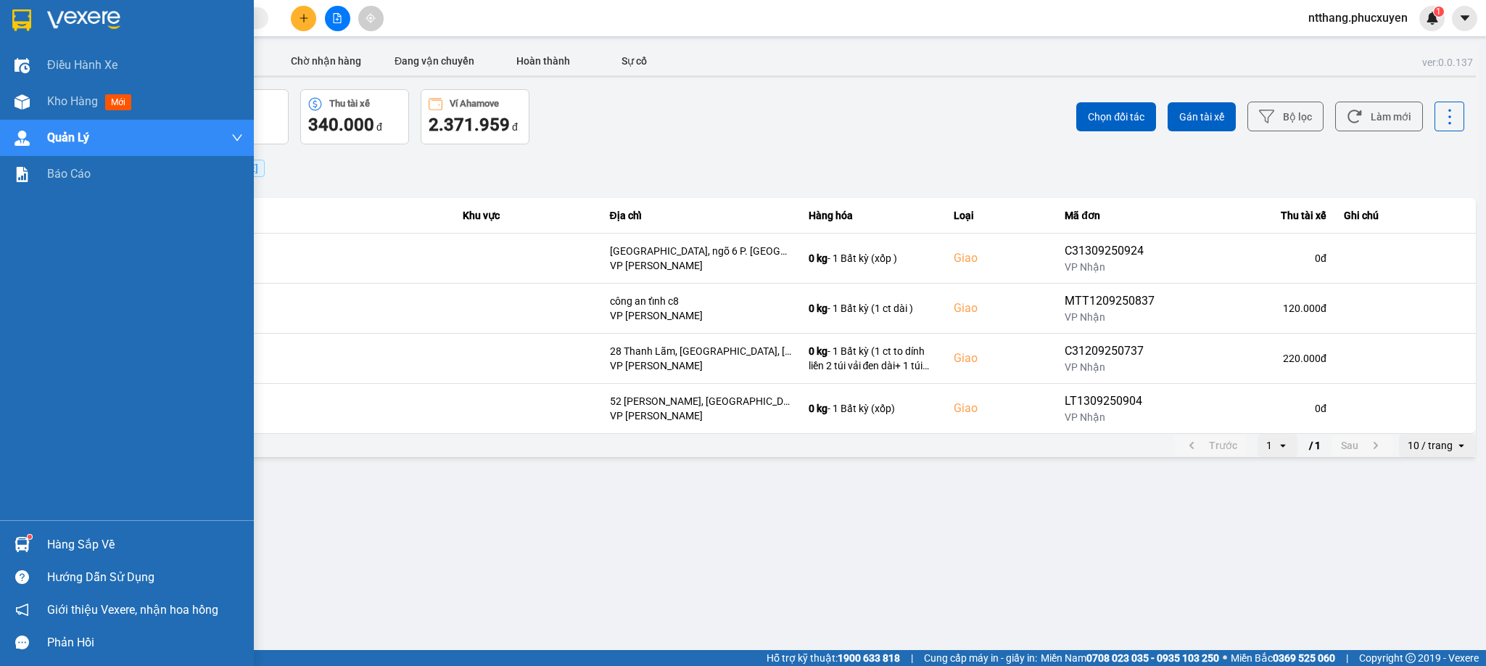
click at [33, 544] on div at bounding box center [21, 544] width 25 height 25
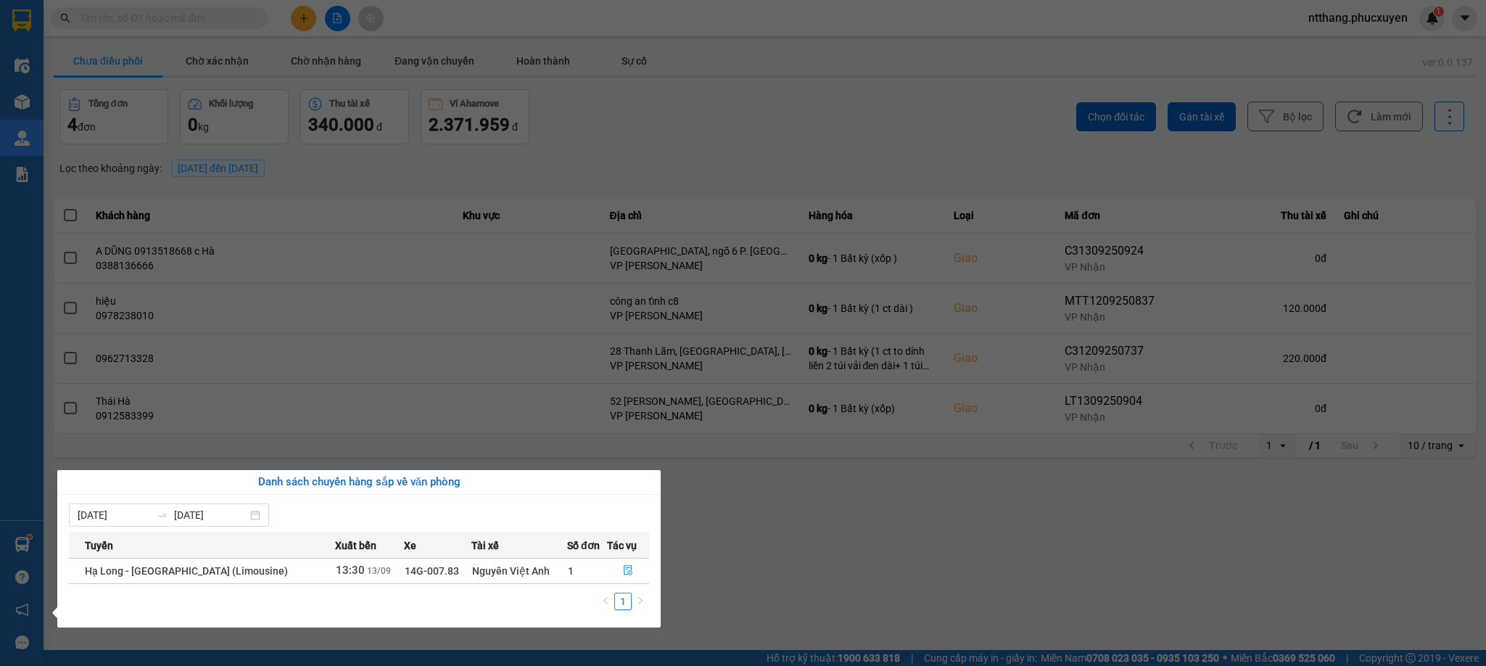
click at [860, 532] on section "Kết quả tìm kiếm ( 0 ) Bộ lọc No Data ntthang.phucxuyen 1 Điều hành xe Kho hàng…" at bounding box center [743, 333] width 1486 height 666
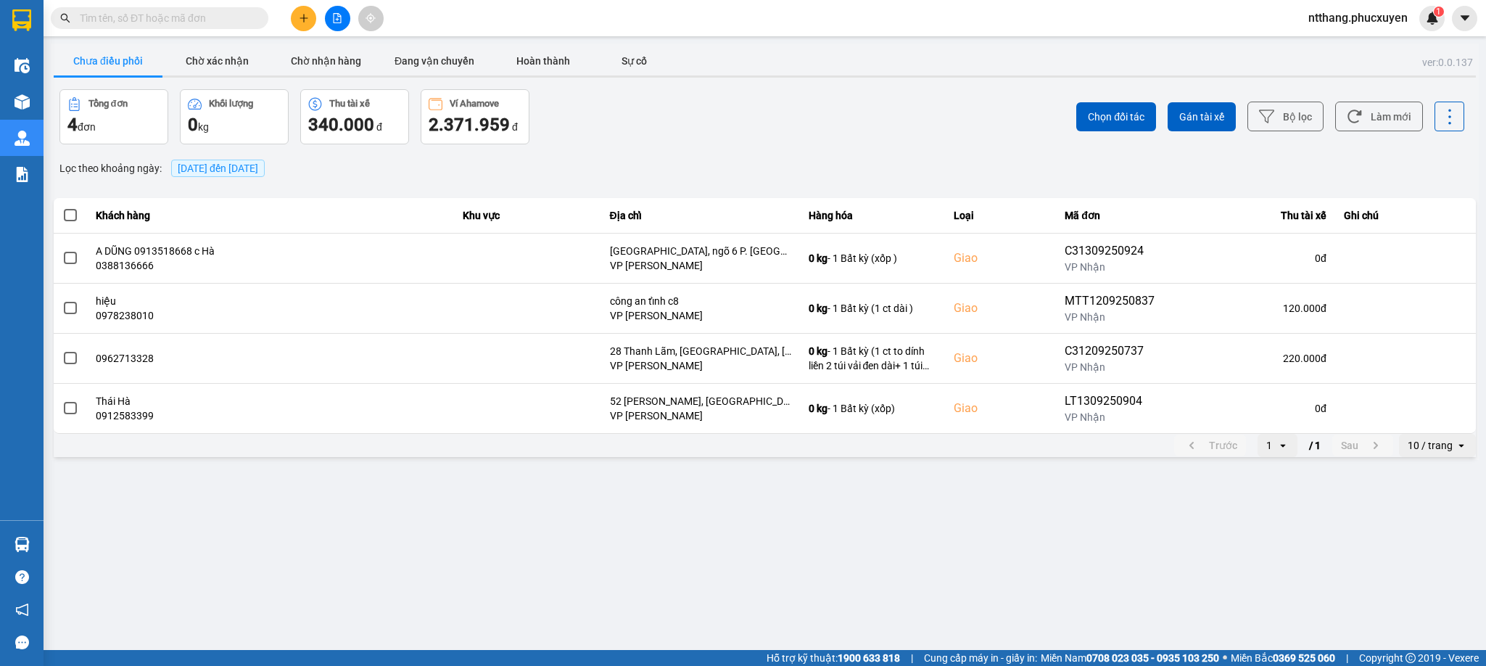
click at [258, 168] on span "13/09/2025 đến 13/09/2025" at bounding box center [218, 168] width 81 height 12
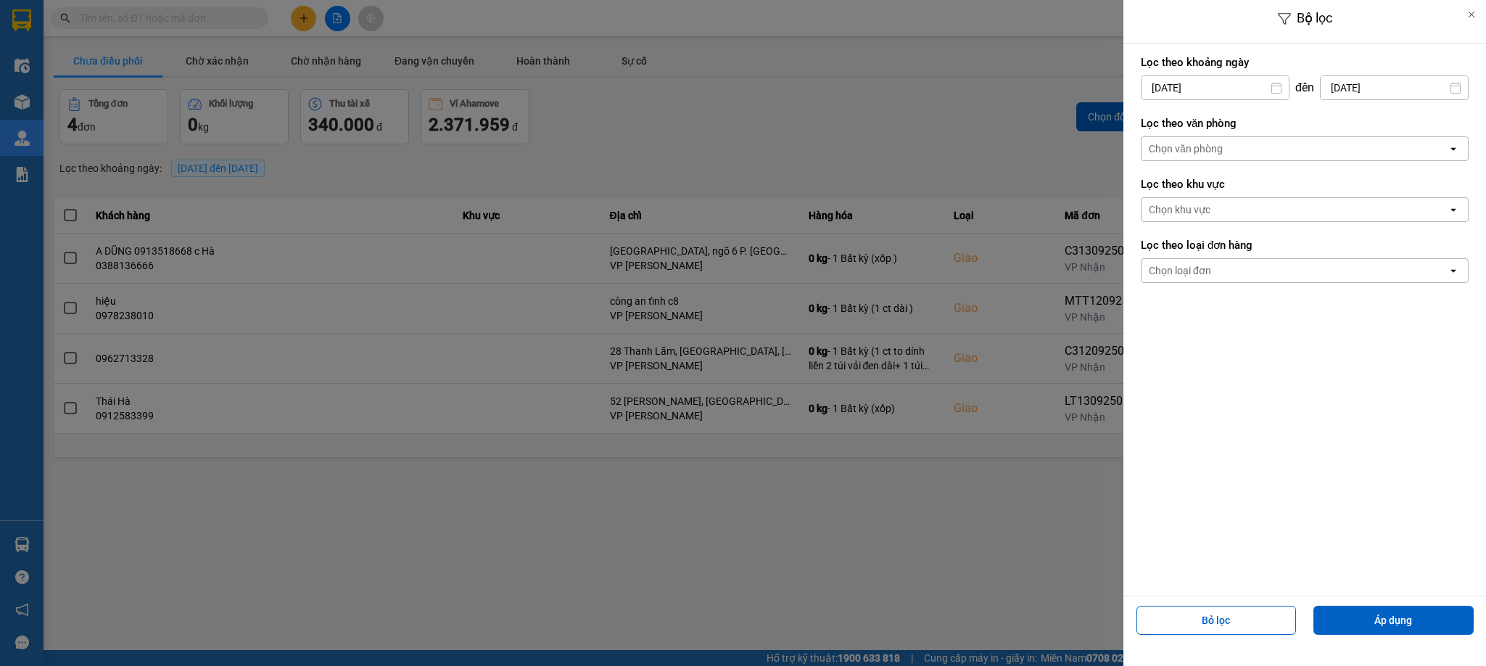
click at [1265, 151] on div "Chọn văn phòng" at bounding box center [1295, 148] width 306 height 23
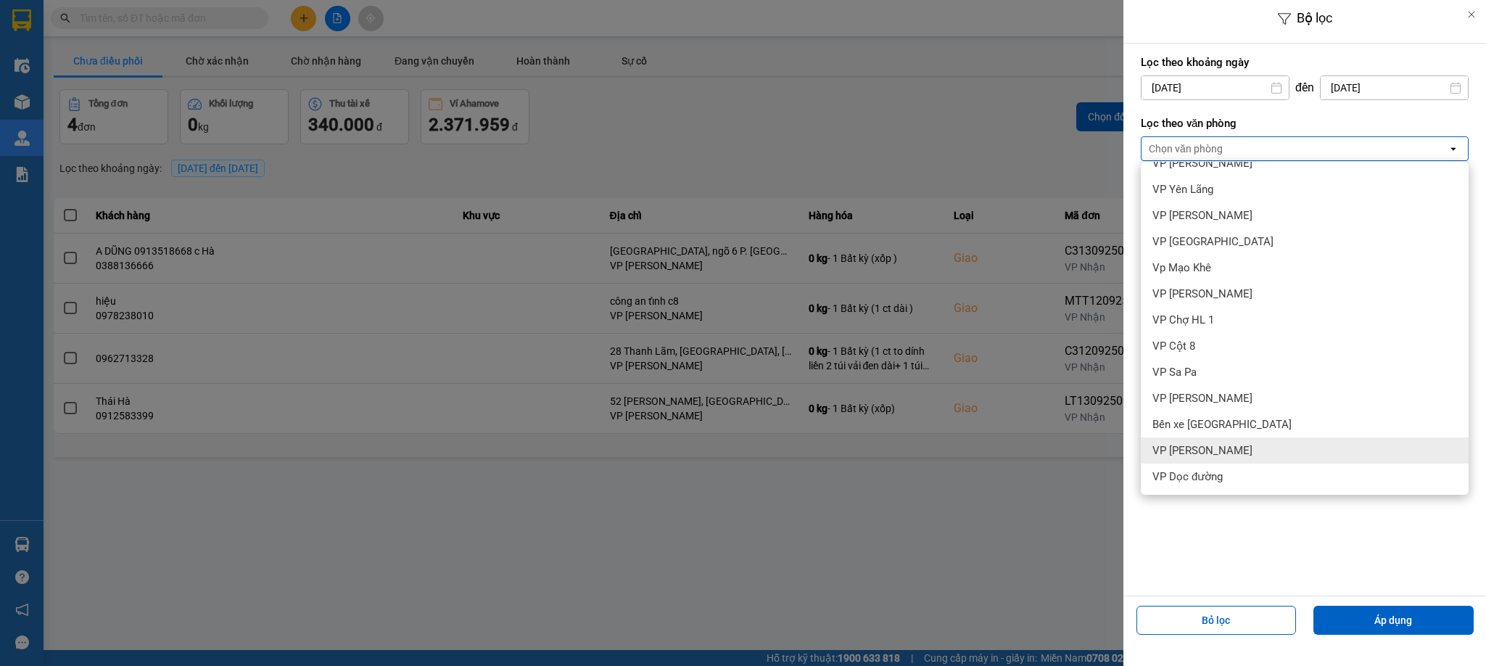
drag, startPoint x: 1221, startPoint y: 444, endPoint x: 1306, endPoint y: 508, distance: 106.8
click at [1221, 446] on span "VP [PERSON_NAME]" at bounding box center [1203, 450] width 100 height 15
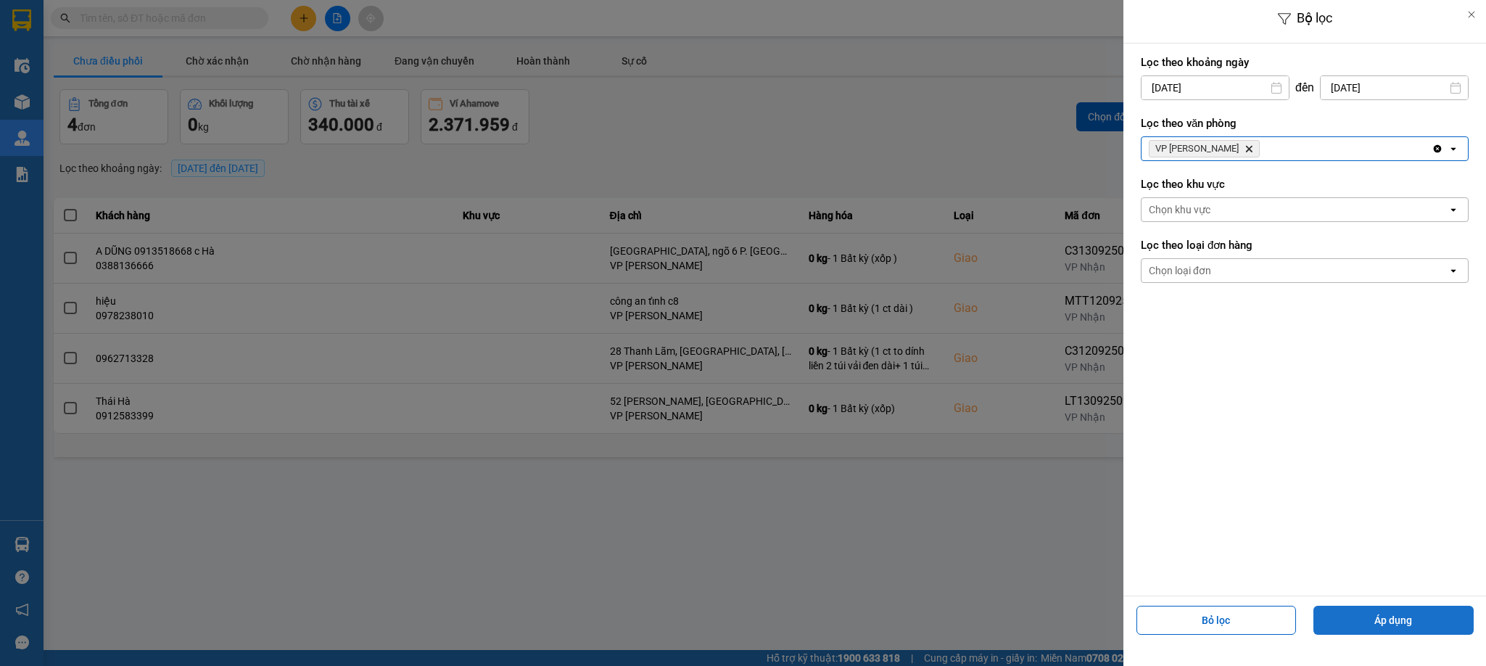
click at [1402, 620] on button "Áp dụng" at bounding box center [1394, 620] width 160 height 29
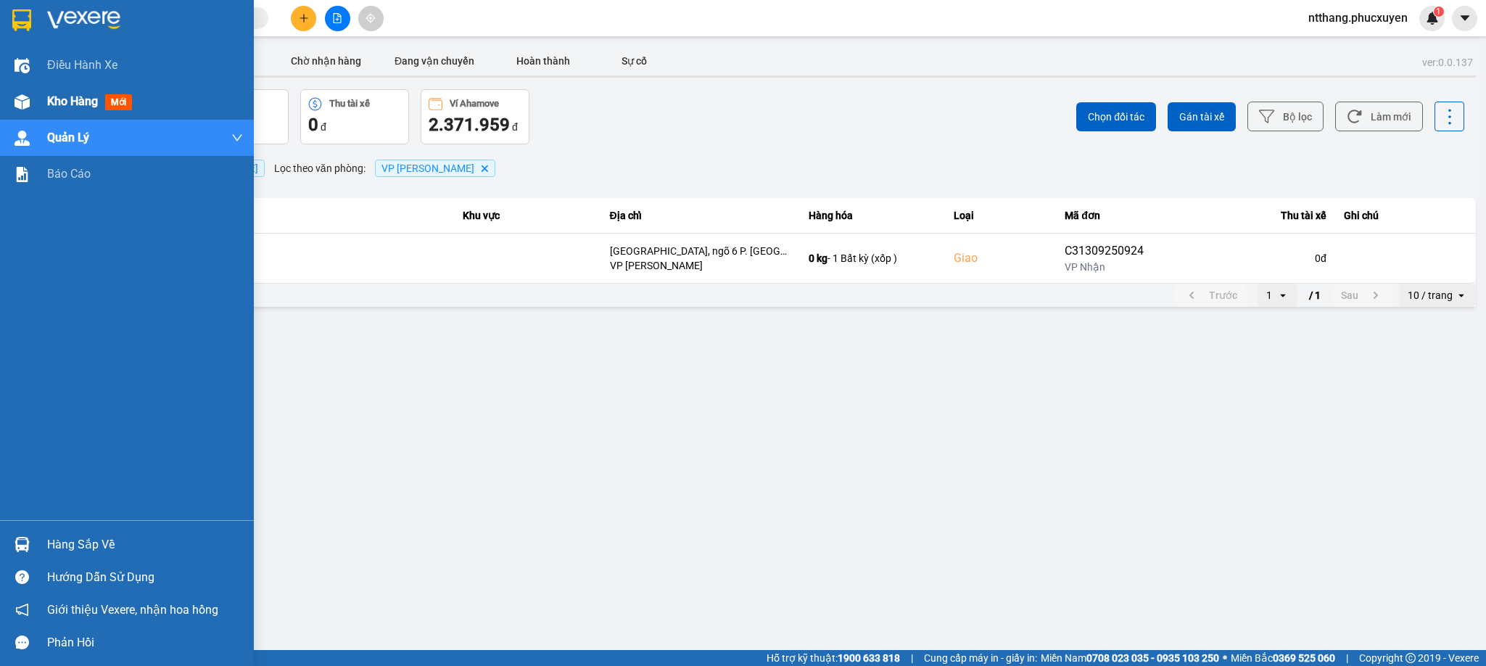
click at [22, 107] on img at bounding box center [22, 101] width 15 height 15
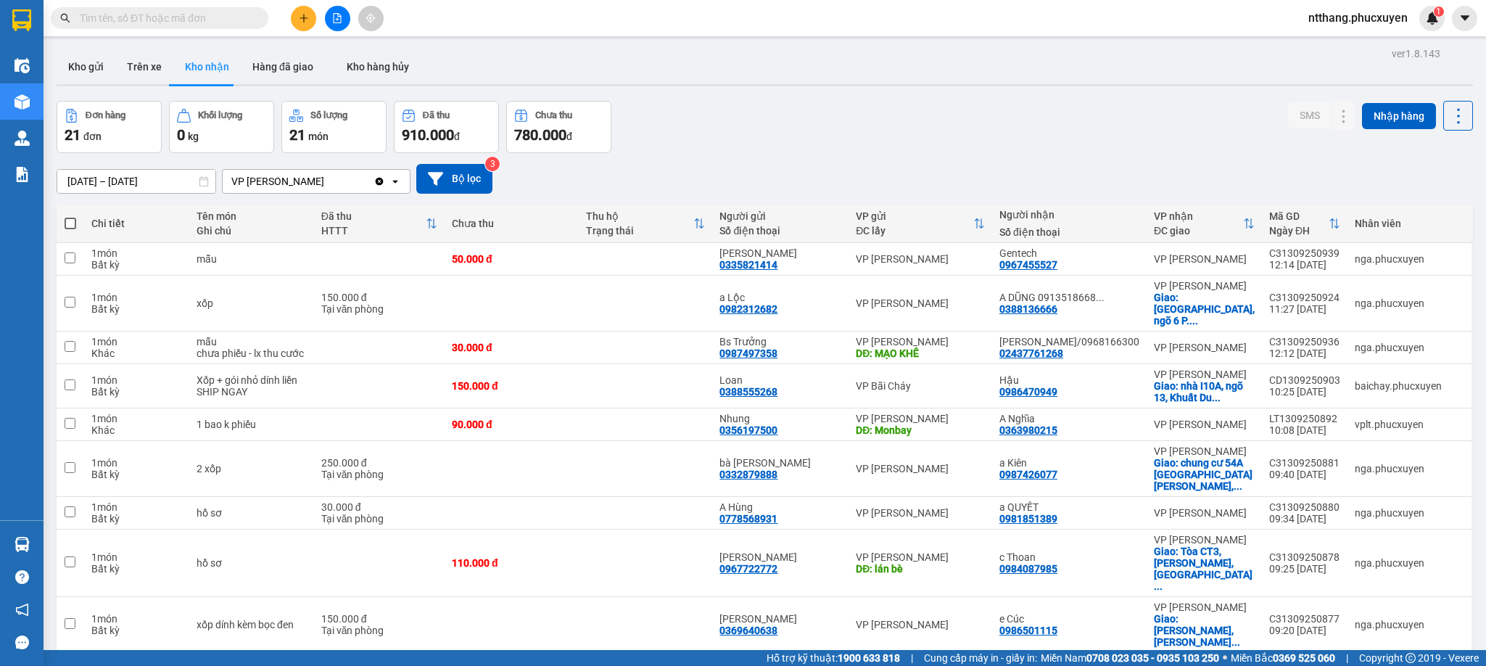
click at [868, 110] on div "Đơn hàng 21 đơn Khối lượng 0 kg Số lượng 21 món Đã thu 910.000 đ Chưa thu 780.0…" at bounding box center [765, 127] width 1417 height 52
click at [838, 107] on div "Đơn hàng 21 đơn Khối lượng 0 kg Số lượng 21 món Đã thu 910.000 đ Chưa thu 780.0…" at bounding box center [765, 127] width 1417 height 52
click at [88, 59] on button "Kho gửi" at bounding box center [86, 66] width 59 height 35
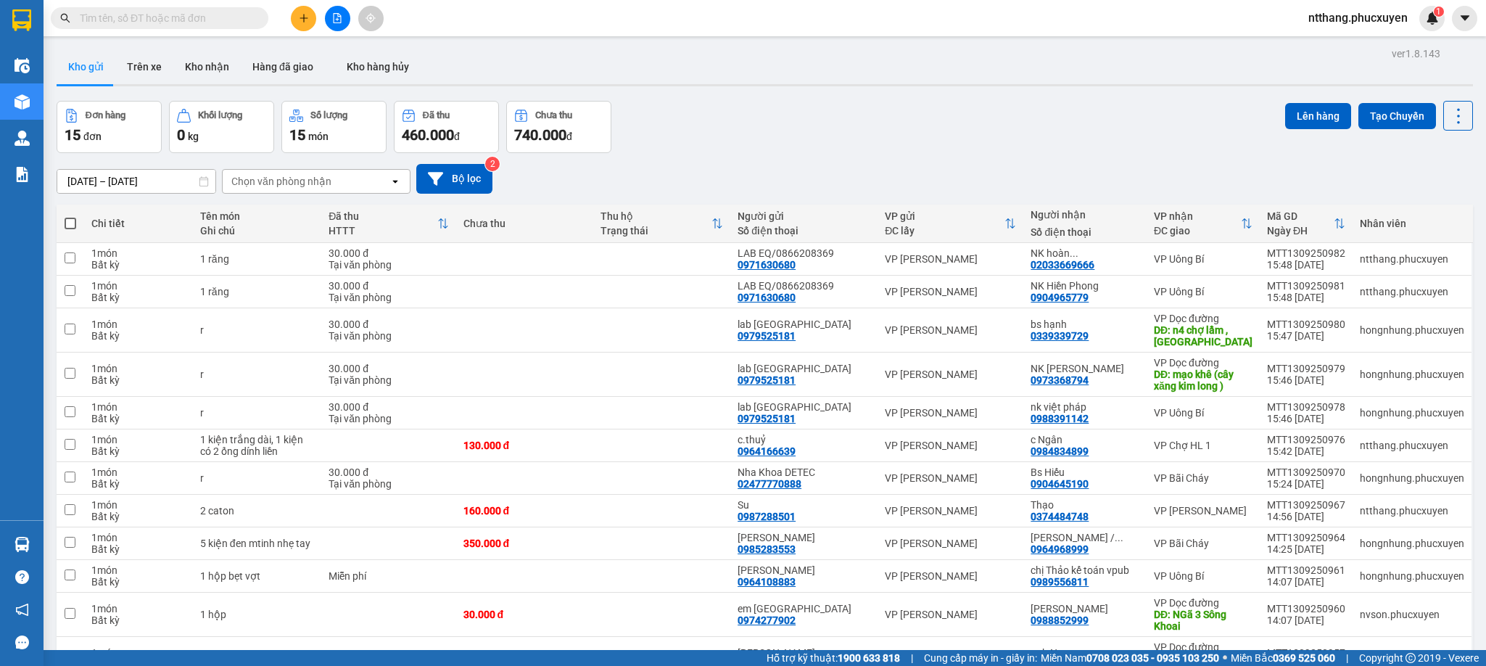
click at [805, 84] on div at bounding box center [765, 85] width 1417 height 2
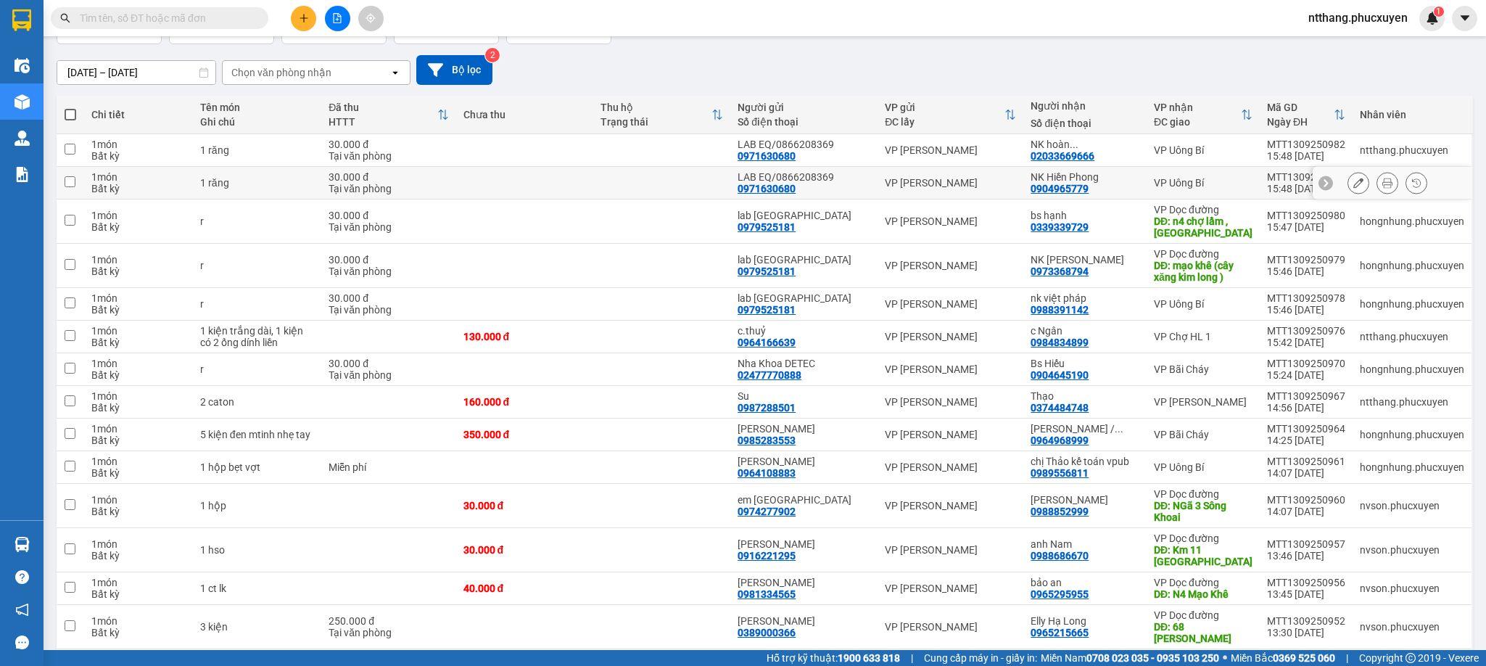
scroll to position [197, 0]
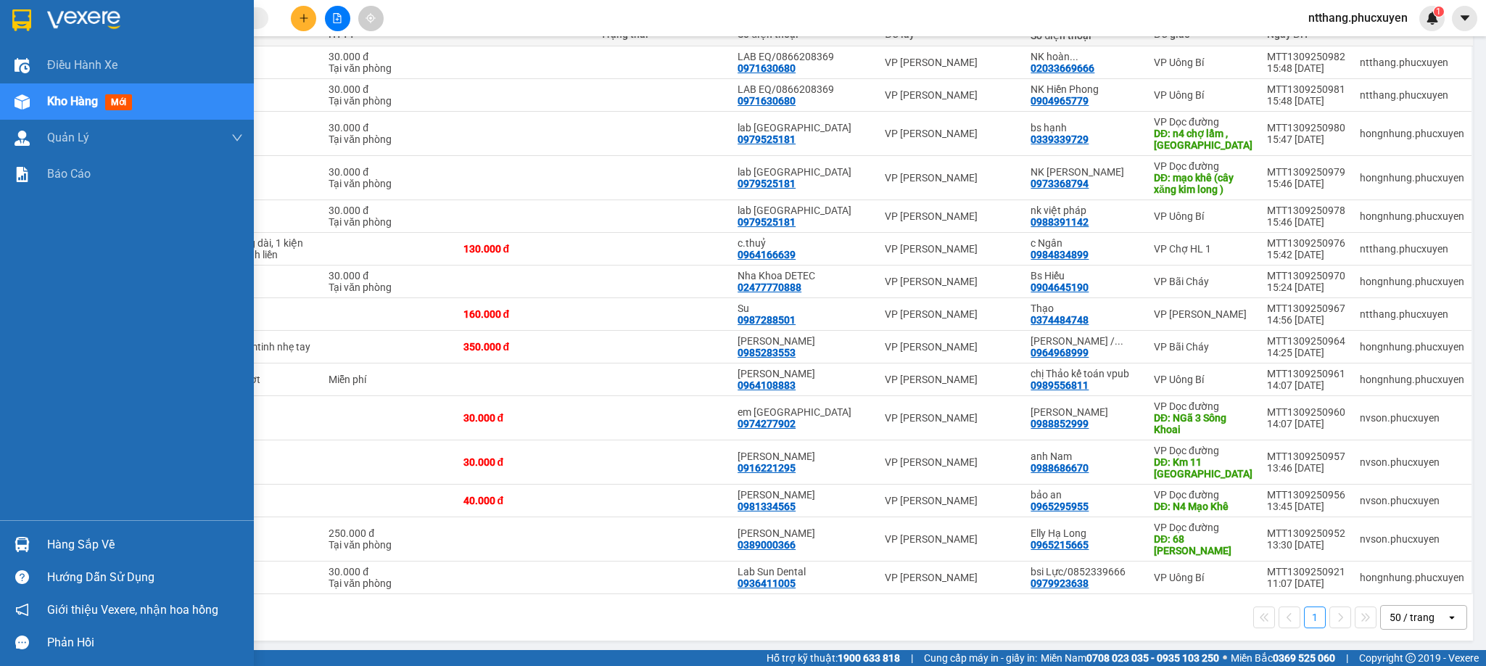
click at [48, 542] on div "Hàng sắp về" at bounding box center [145, 545] width 196 height 22
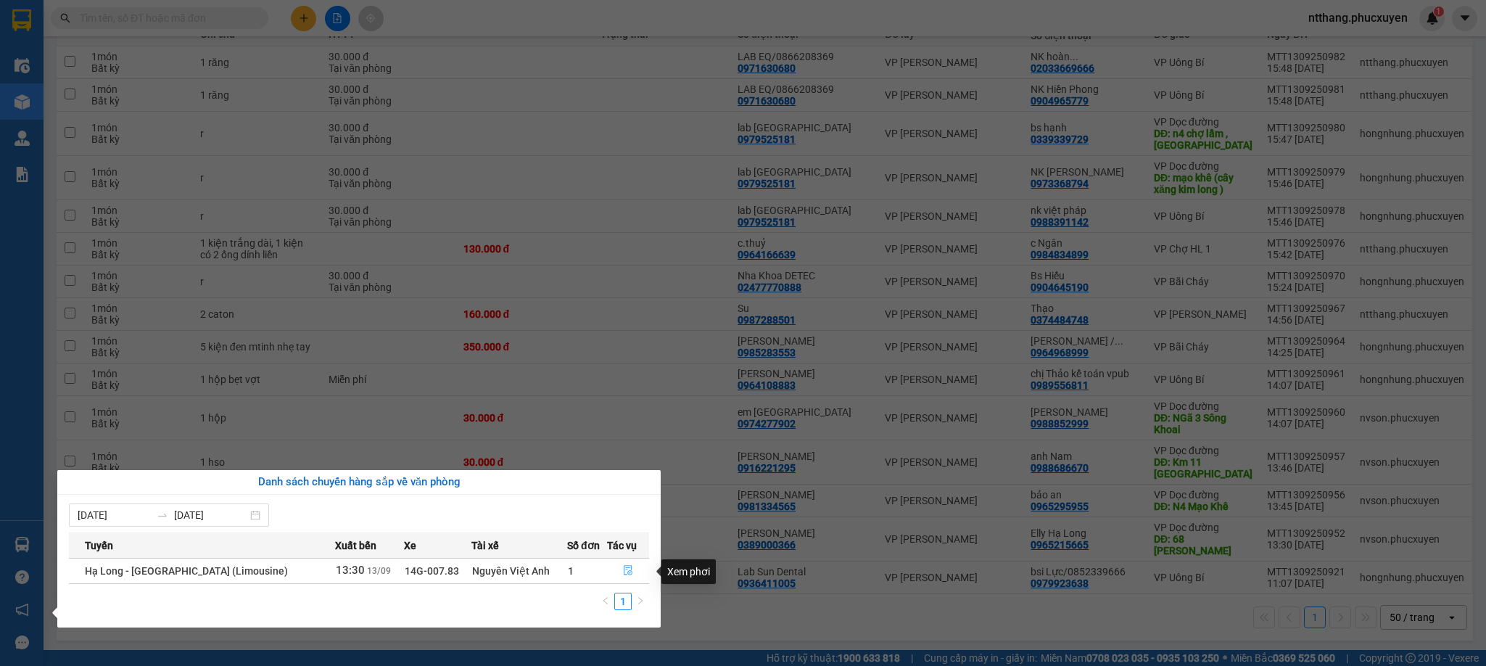
click at [616, 571] on button "button" at bounding box center [628, 570] width 41 height 23
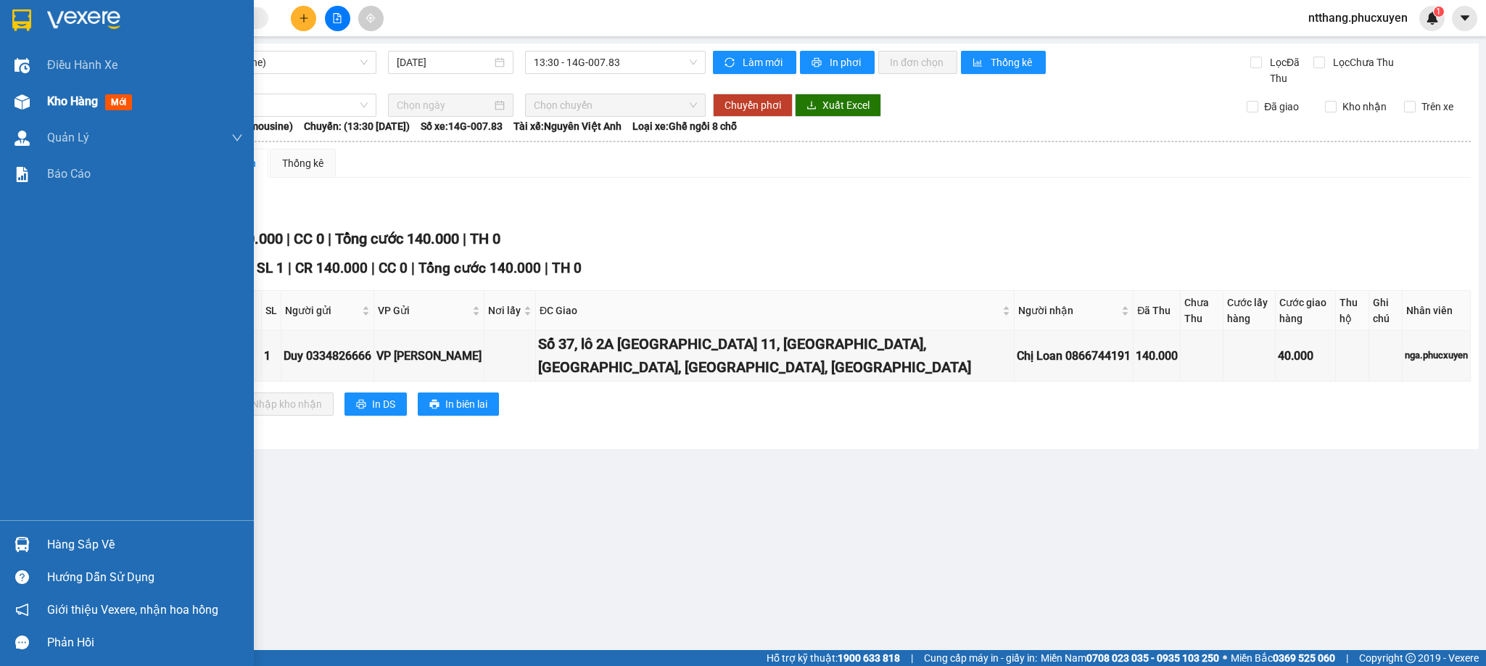
click at [29, 98] on div at bounding box center [21, 101] width 25 height 25
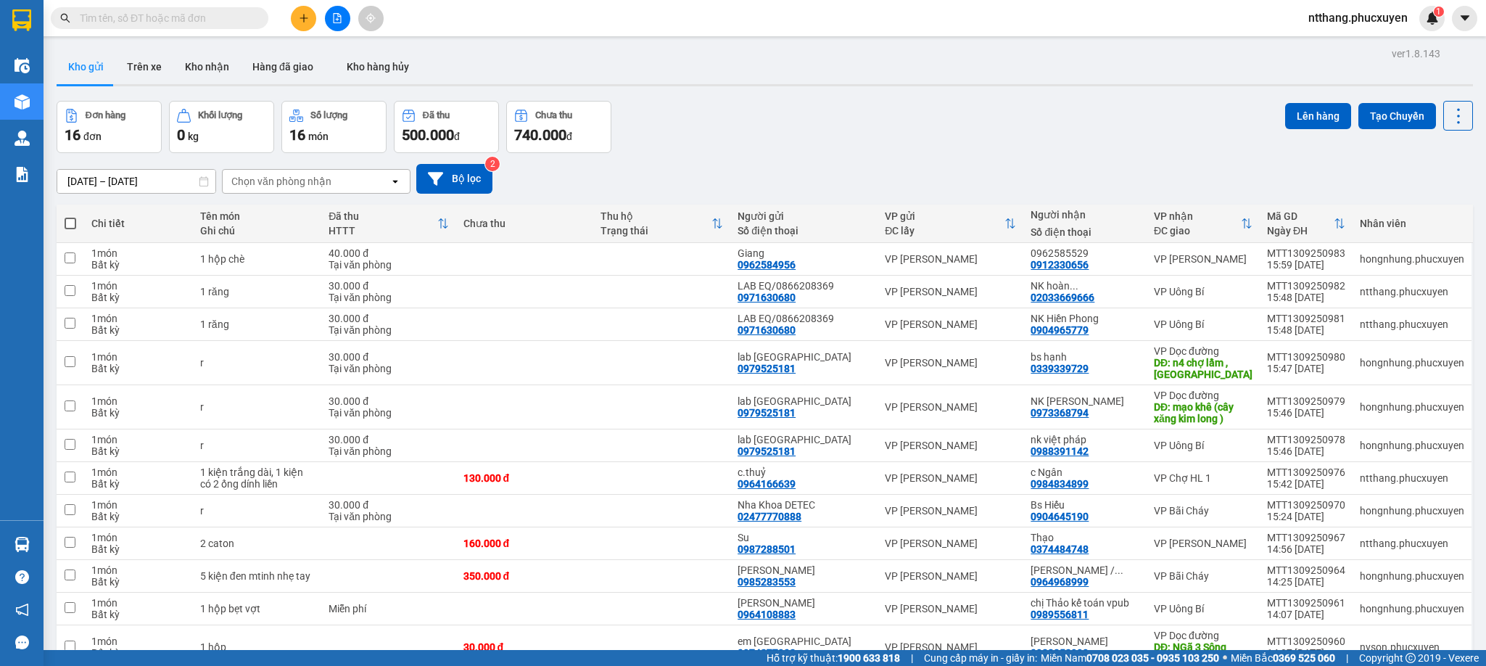
click at [830, 147] on div "Đơn hàng 16 đơn Khối lượng 0 kg Số lượng 16 món Đã thu 500.000 đ Chưa thu 740.0…" at bounding box center [765, 127] width 1417 height 52
click at [779, 131] on div "Đơn hàng 16 đơn Khối lượng 0 kg Số lượng 16 món Đã thu 500.000 đ Chưa thu 740.0…" at bounding box center [765, 127] width 1417 height 52
click at [305, 14] on icon "plus" at bounding box center [304, 18] width 10 height 10
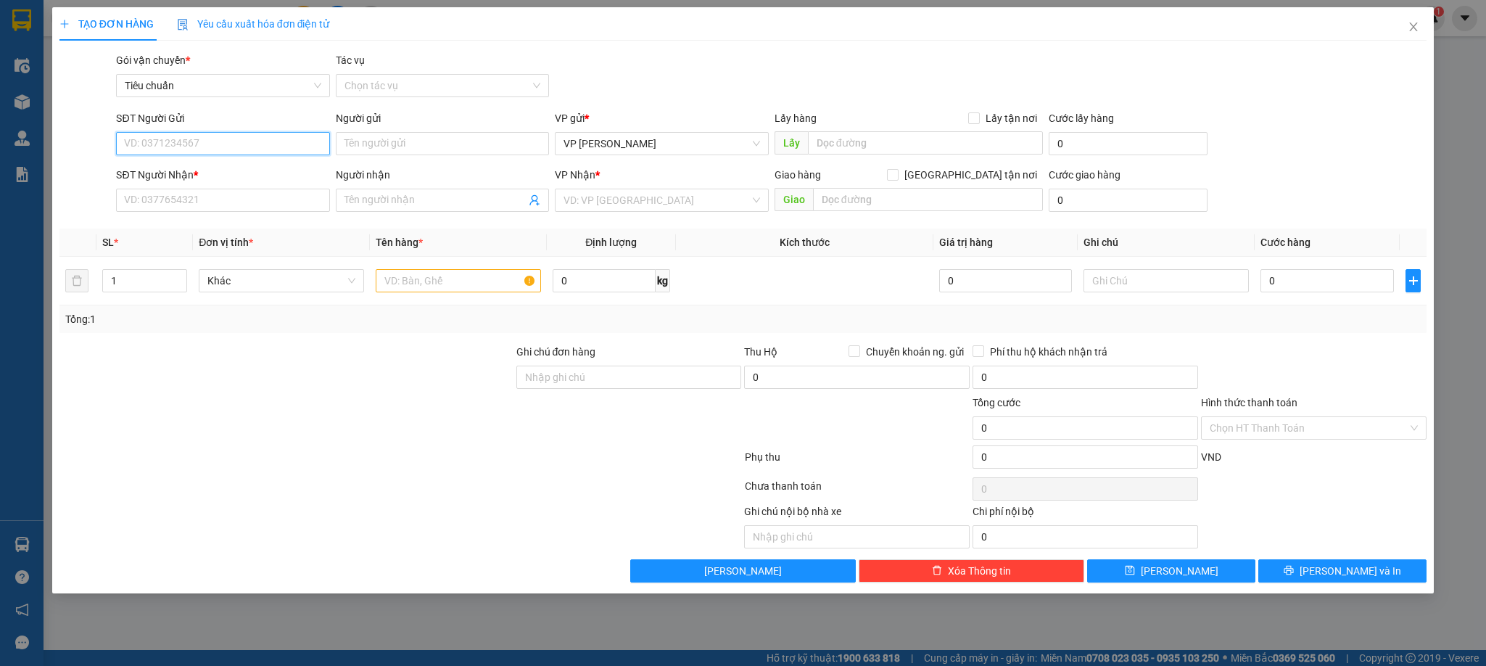
click at [279, 149] on input "SĐT Người Gửi" at bounding box center [222, 143] width 213 height 23
type input "0902131581"
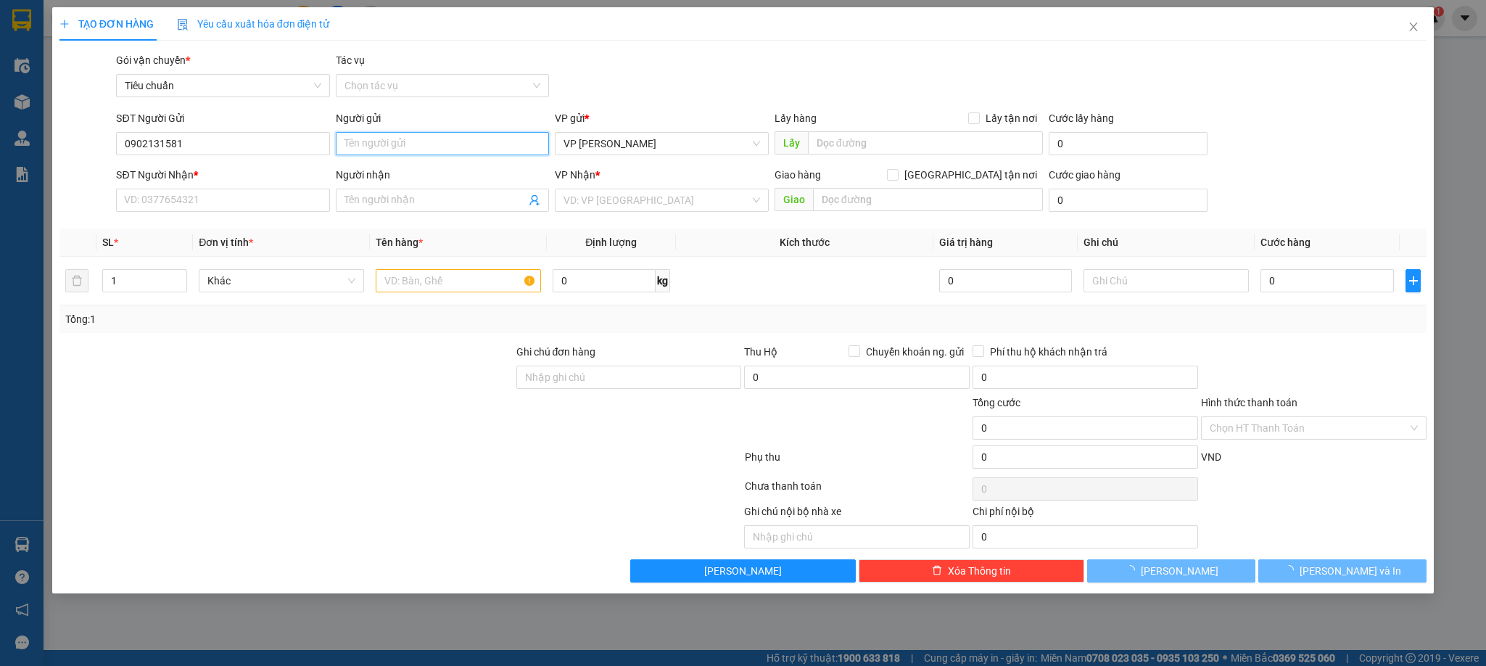
click at [366, 140] on input "Người gửi" at bounding box center [442, 143] width 213 height 23
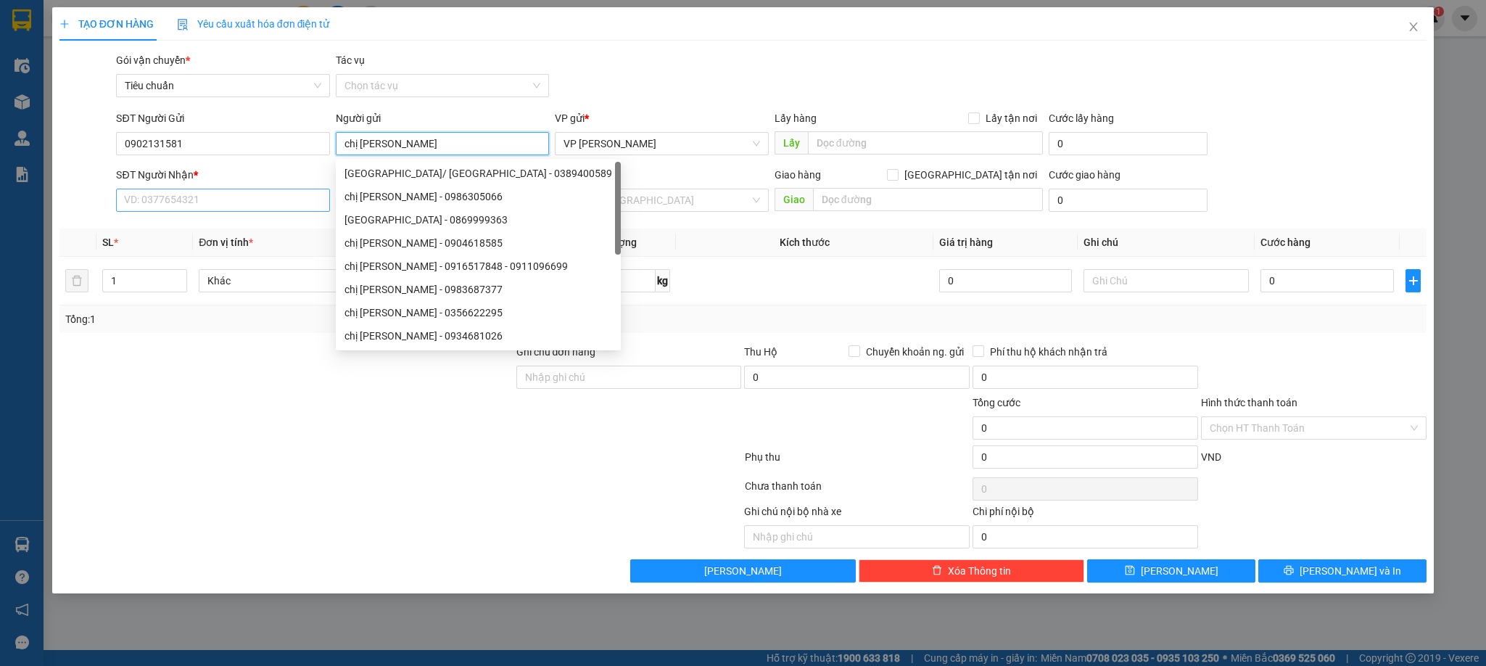
type input "chị Giang"
click at [268, 197] on input "SĐT Người Nhận *" at bounding box center [222, 200] width 213 height 23
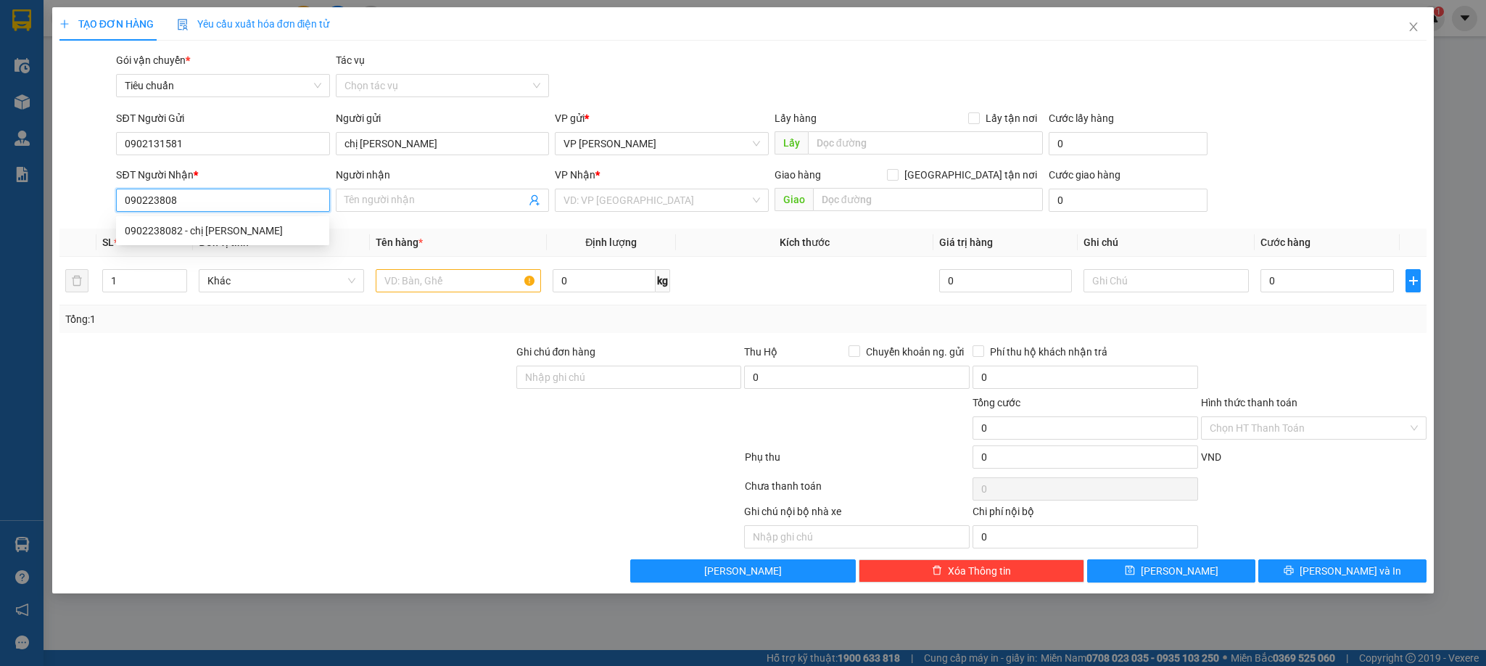
type input "0902238082"
click at [223, 229] on div "0902238082 - chị ninh" at bounding box center [223, 231] width 196 height 16
type input "chị ninh"
type input "Quý cổng ga"
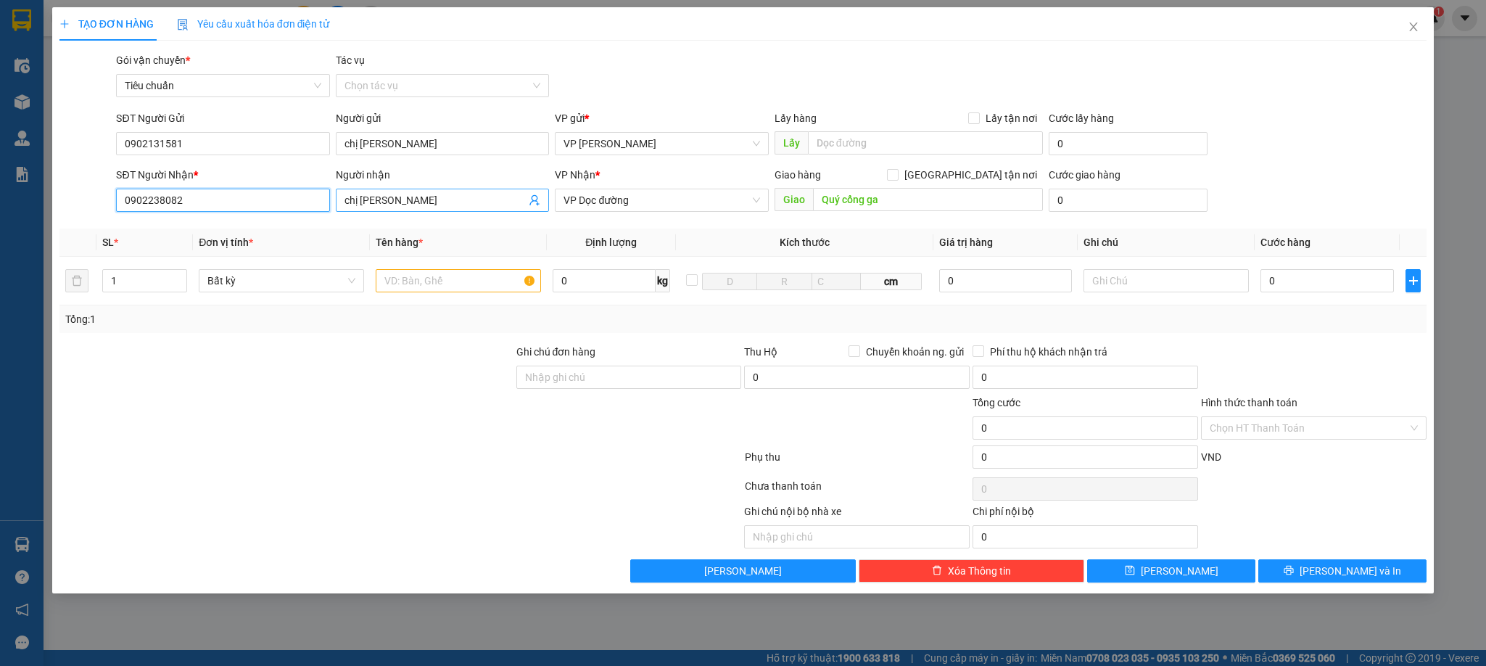
type input "0902238082"
click at [366, 202] on input "chị ninh" at bounding box center [435, 200] width 181 height 16
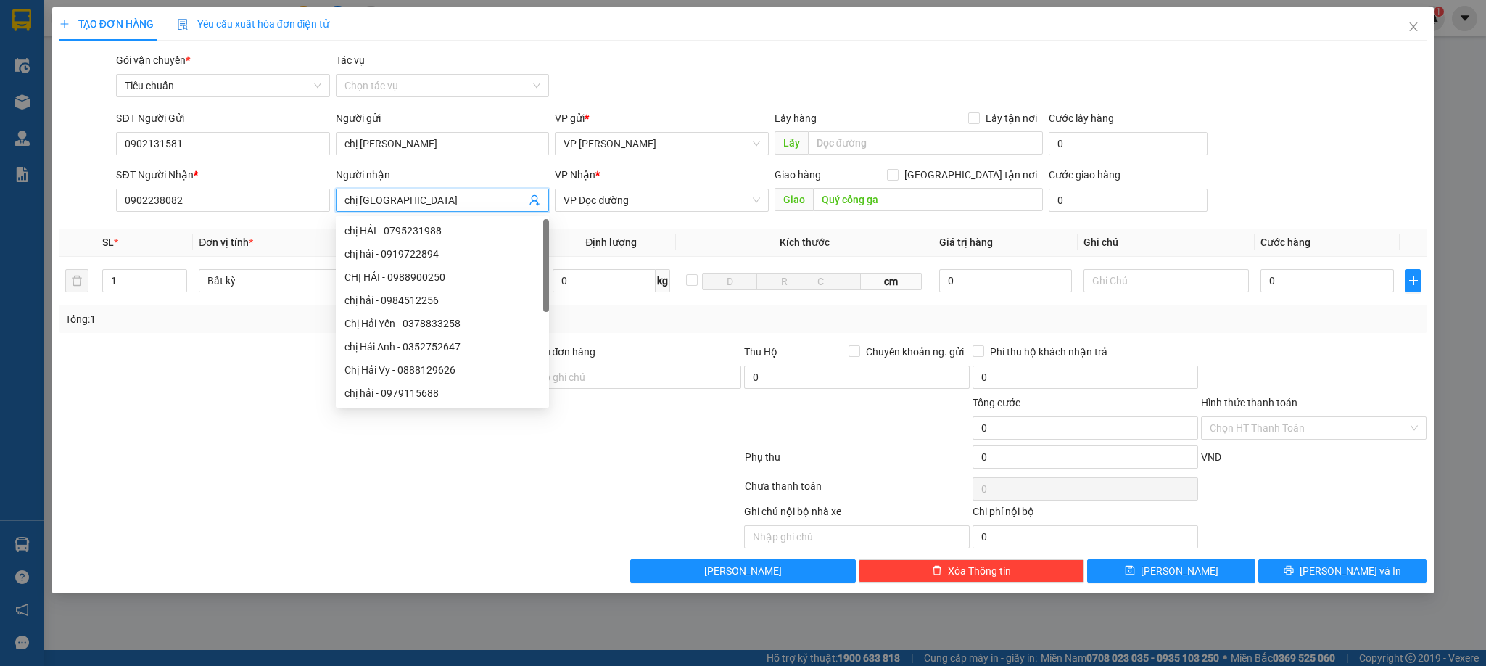
type input "chị Hải Ninh"
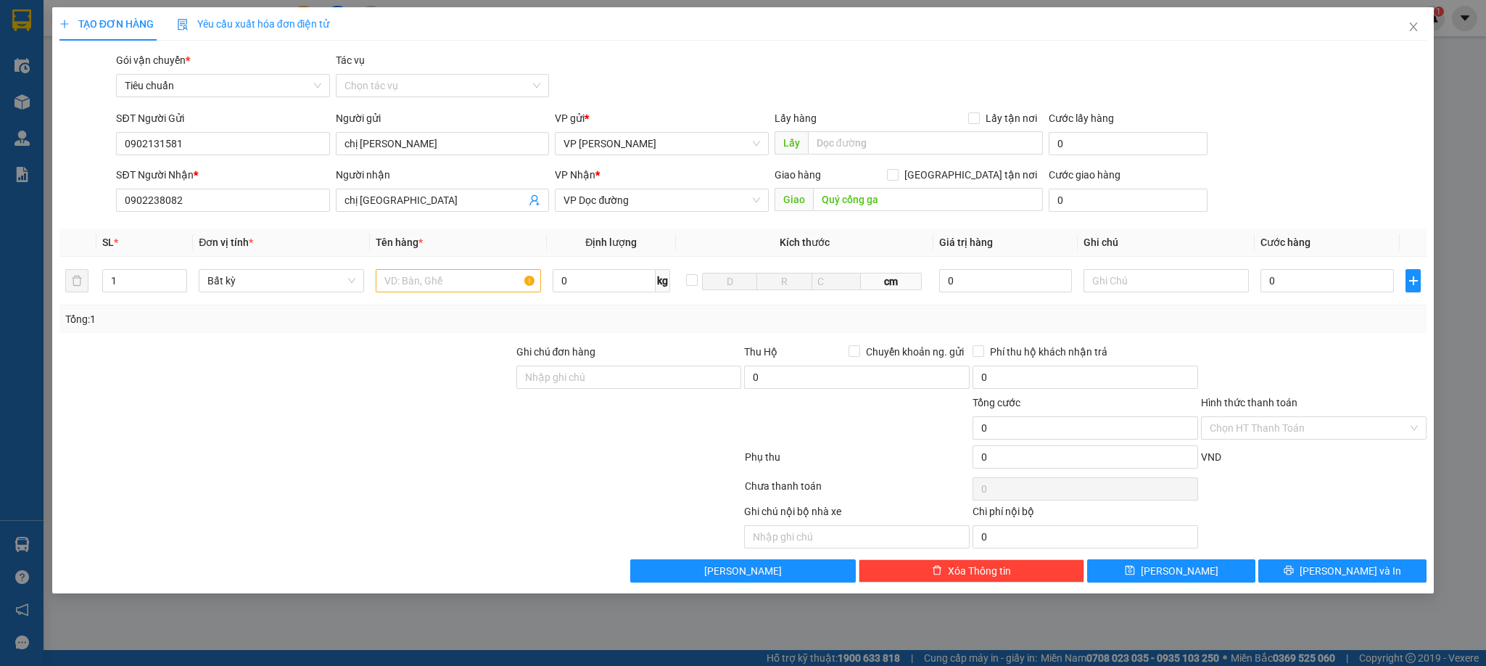
drag, startPoint x: 828, startPoint y: 28, endPoint x: 792, endPoint y: 7, distance: 41.3
click at [825, 28] on div "TẠO ĐƠN HÀNG Yêu cầu xuất hóa đơn điện tử" at bounding box center [743, 23] width 1368 height 33
click at [424, 281] on input "text" at bounding box center [458, 280] width 165 height 23
type input "1 caton sầu riêng"
click at [386, 360] on div at bounding box center [286, 369] width 457 height 51
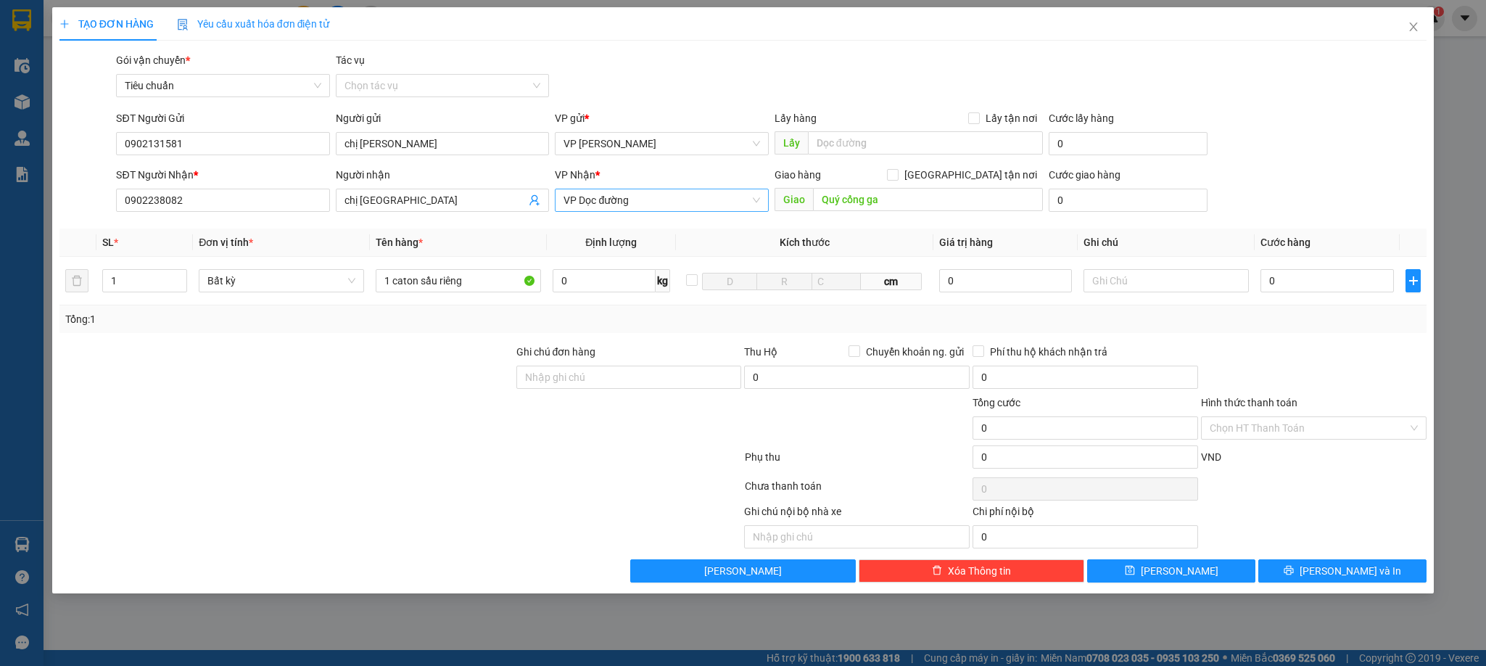
click at [609, 202] on span "VP Dọc đường" at bounding box center [662, 200] width 196 height 22
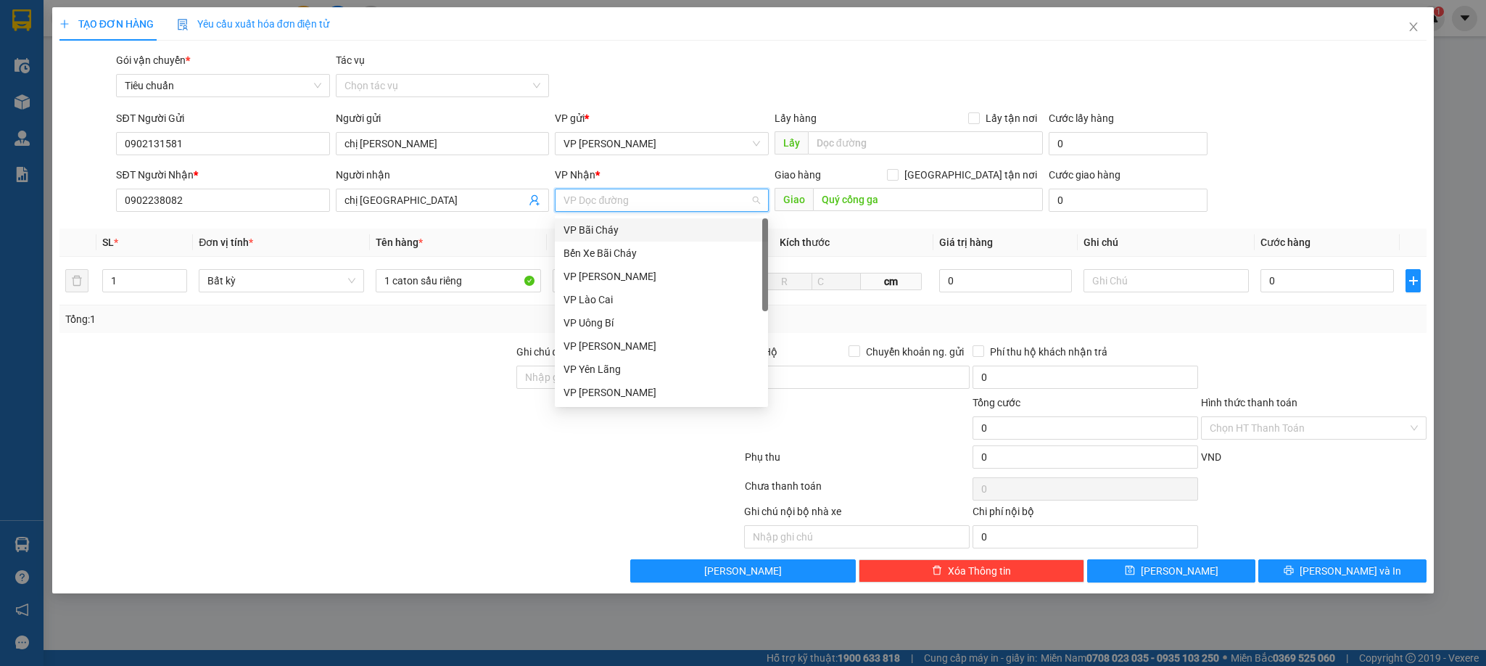
drag, startPoint x: 605, startPoint y: 233, endPoint x: 807, endPoint y: 227, distance: 202.5
click at [605, 233] on div "VP Bãi Cháy" at bounding box center [662, 230] width 196 height 16
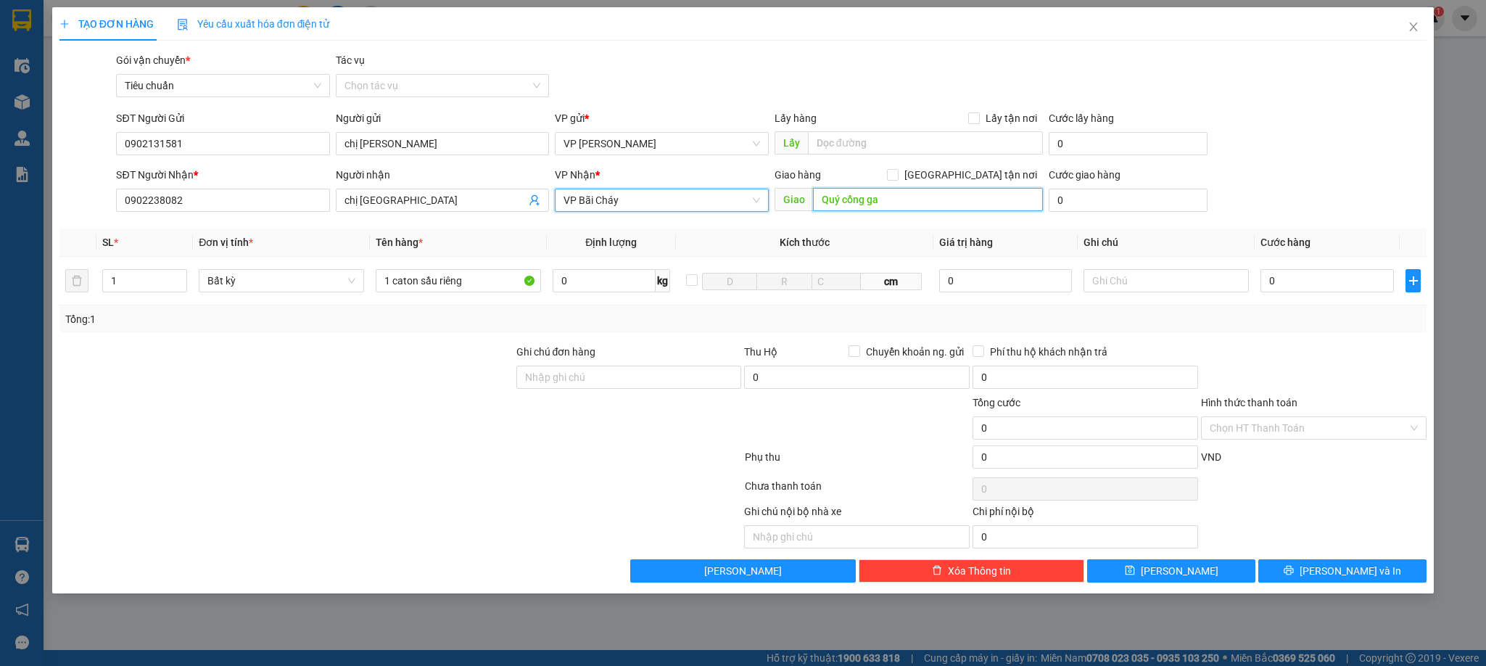
click at [873, 199] on input "Quý cổng ga" at bounding box center [928, 199] width 230 height 23
click at [1341, 275] on input "0" at bounding box center [1327, 280] width 133 height 23
type input "6"
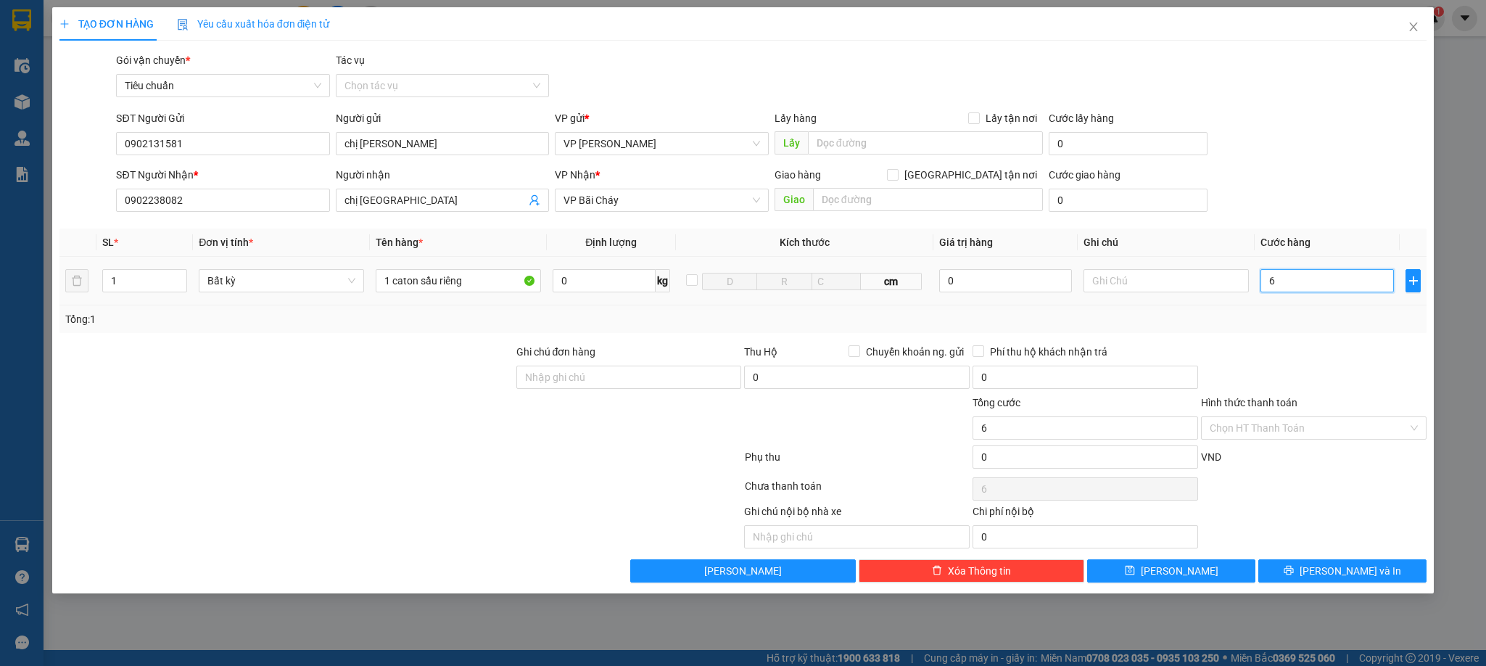
type input "60"
type input "60.000"
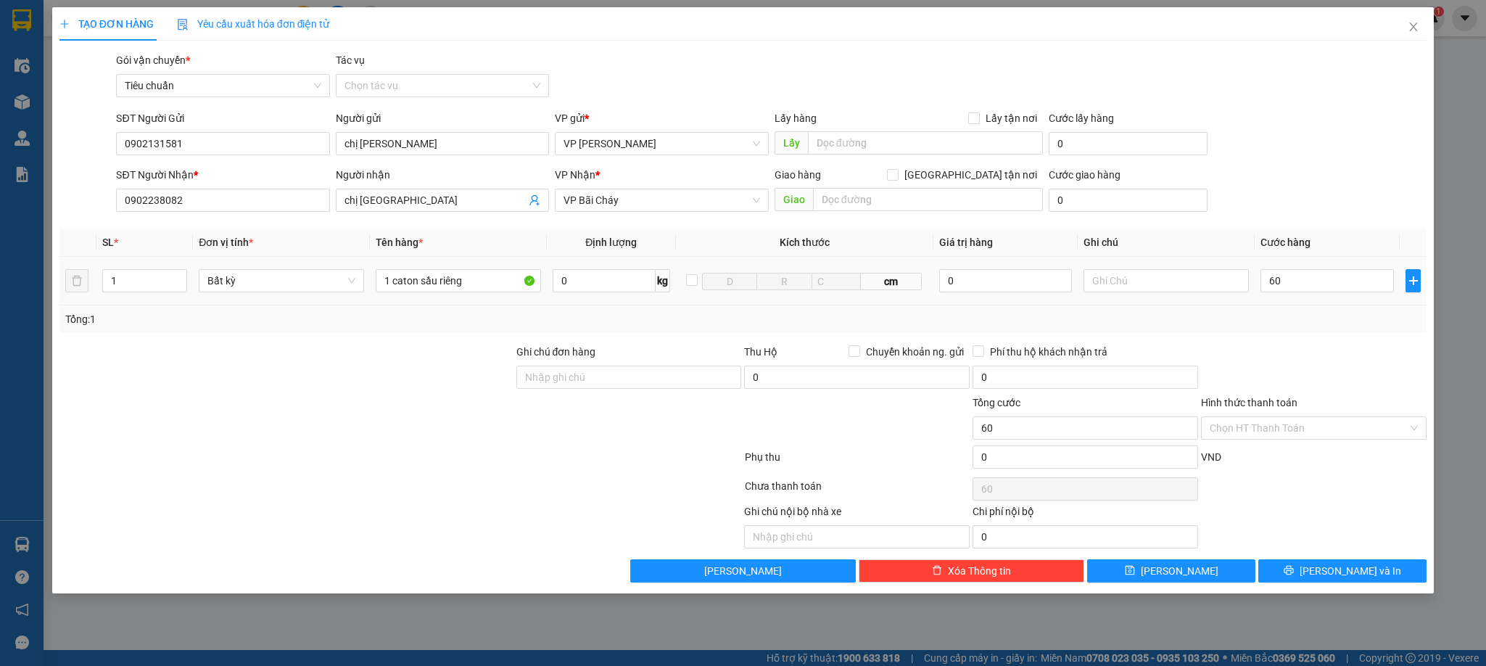
type input "60.000"
drag, startPoint x: 1356, startPoint y: 377, endPoint x: 1346, endPoint y: 540, distance: 163.6
click at [1356, 379] on div at bounding box center [1314, 369] width 228 height 51
click at [1332, 570] on span "[PERSON_NAME] và In" at bounding box center [1351, 571] width 102 height 16
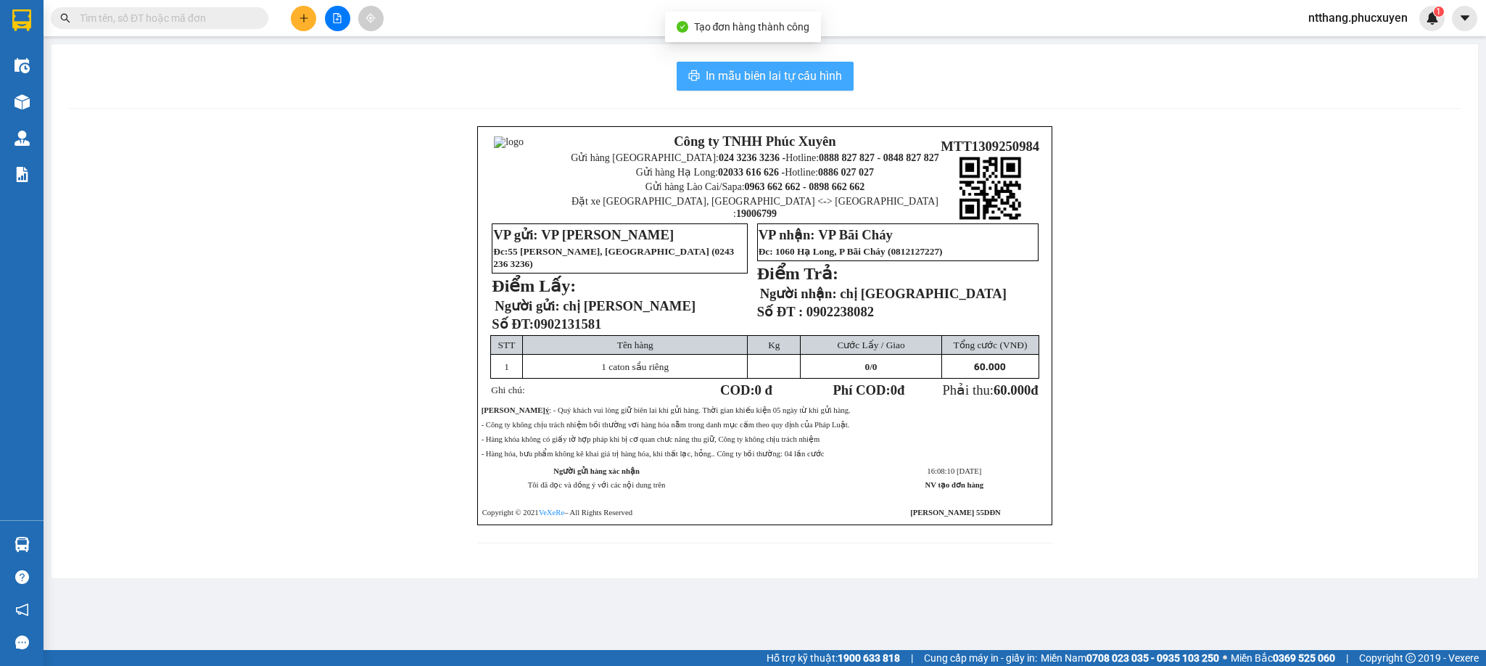
click at [777, 70] on span "In mẫu biên lai tự cấu hình" at bounding box center [774, 76] width 136 height 18
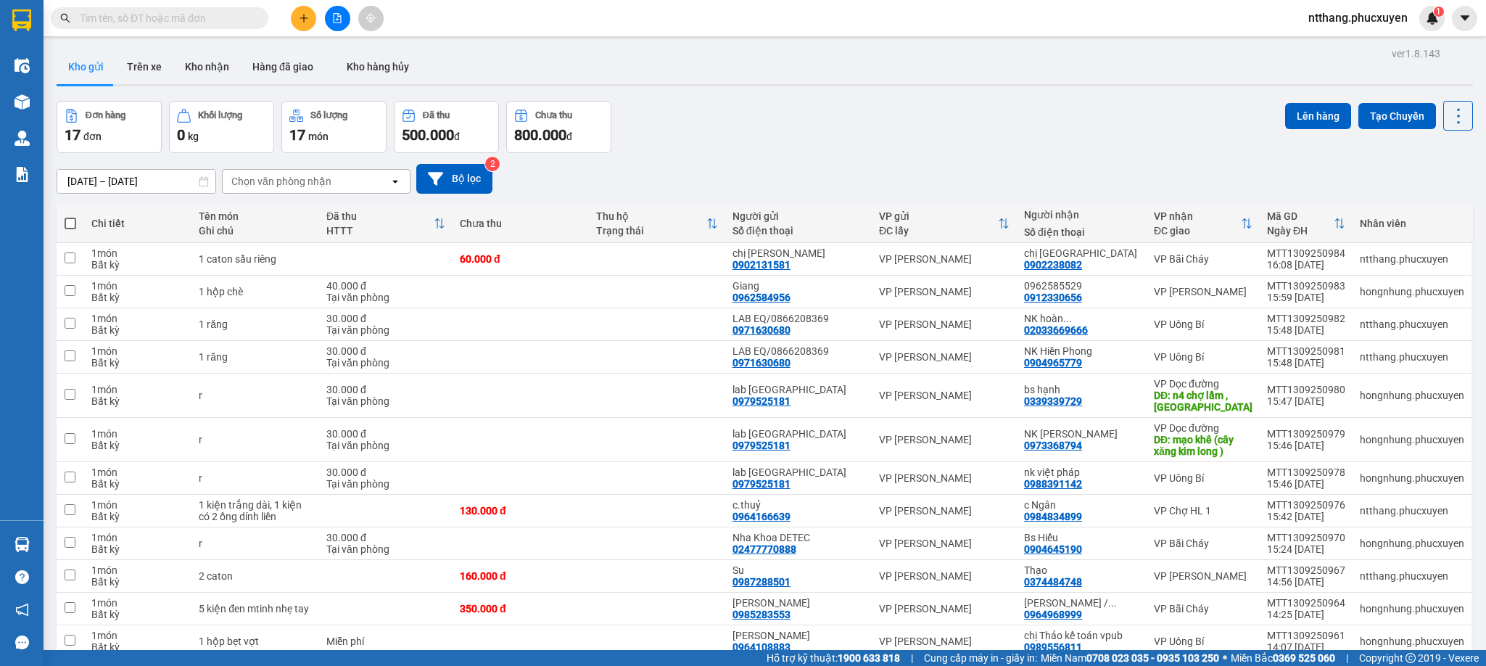
click at [200, 15] on input "text" at bounding box center [165, 18] width 171 height 16
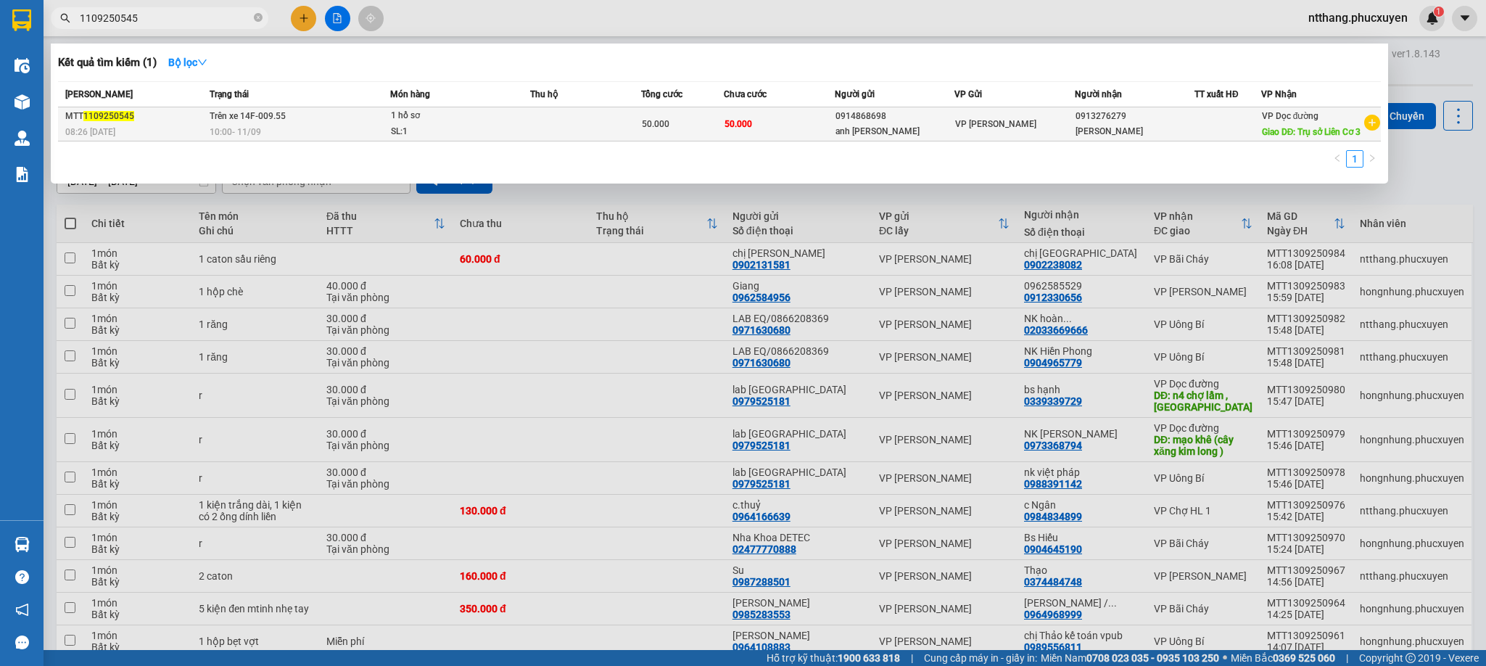
type input "1109250545"
click at [429, 135] on div "SL: 1" at bounding box center [445, 132] width 109 height 16
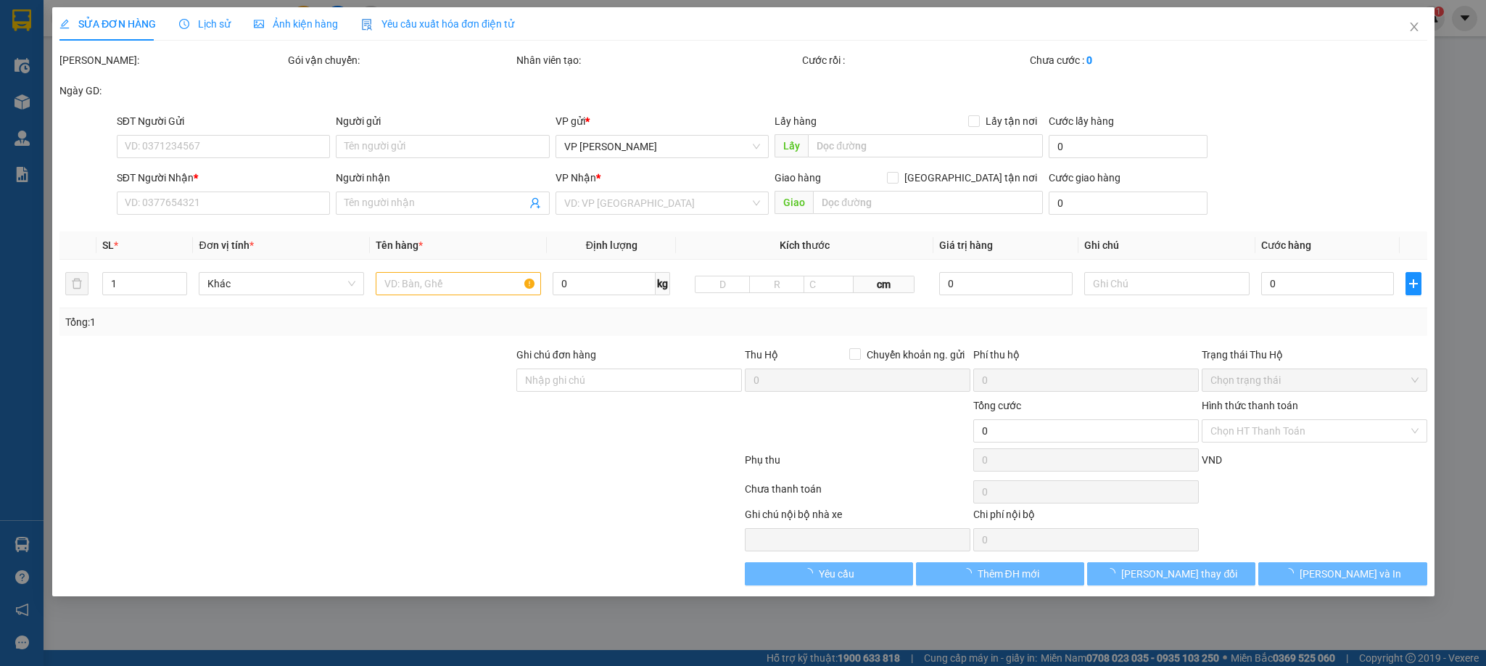
type input "0914868698"
type input "anh Hùng"
type input "0913276279"
type input "anh Hào"
type input "Trụ sở Liên Cơ 3"
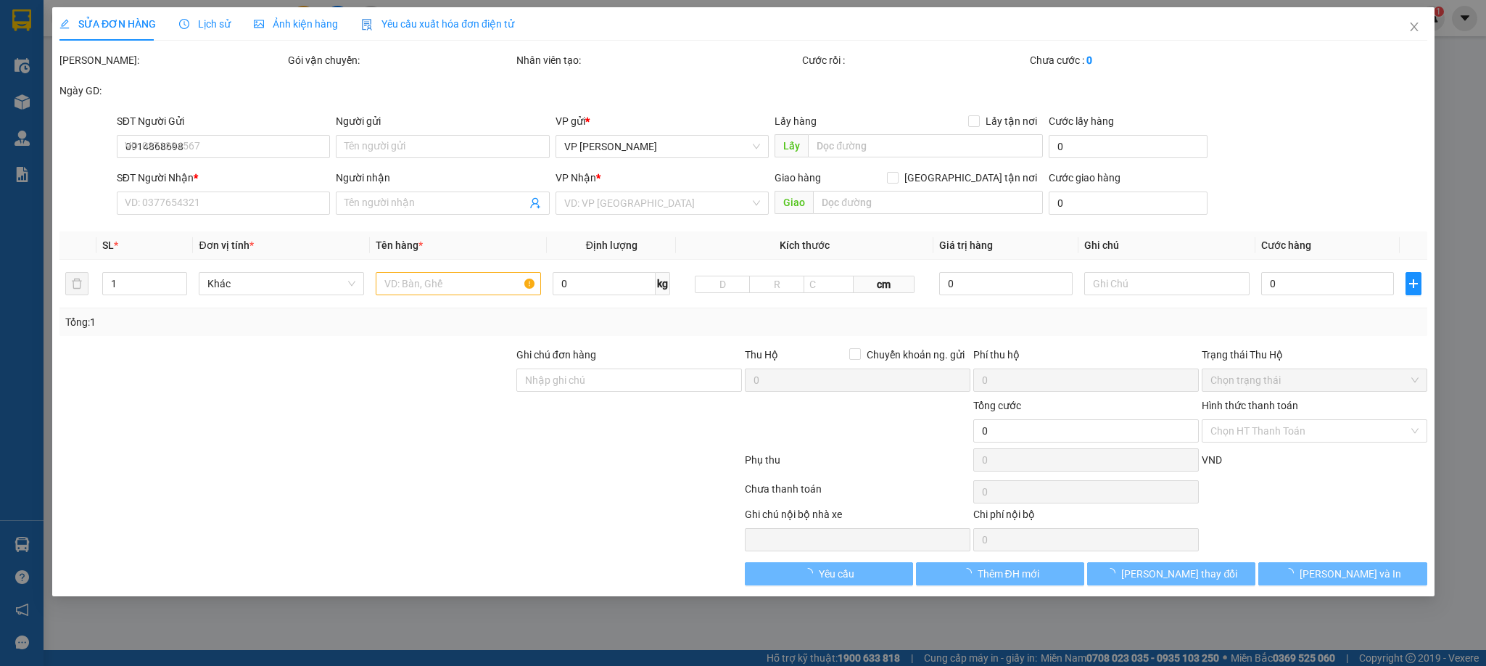
type input "50.000"
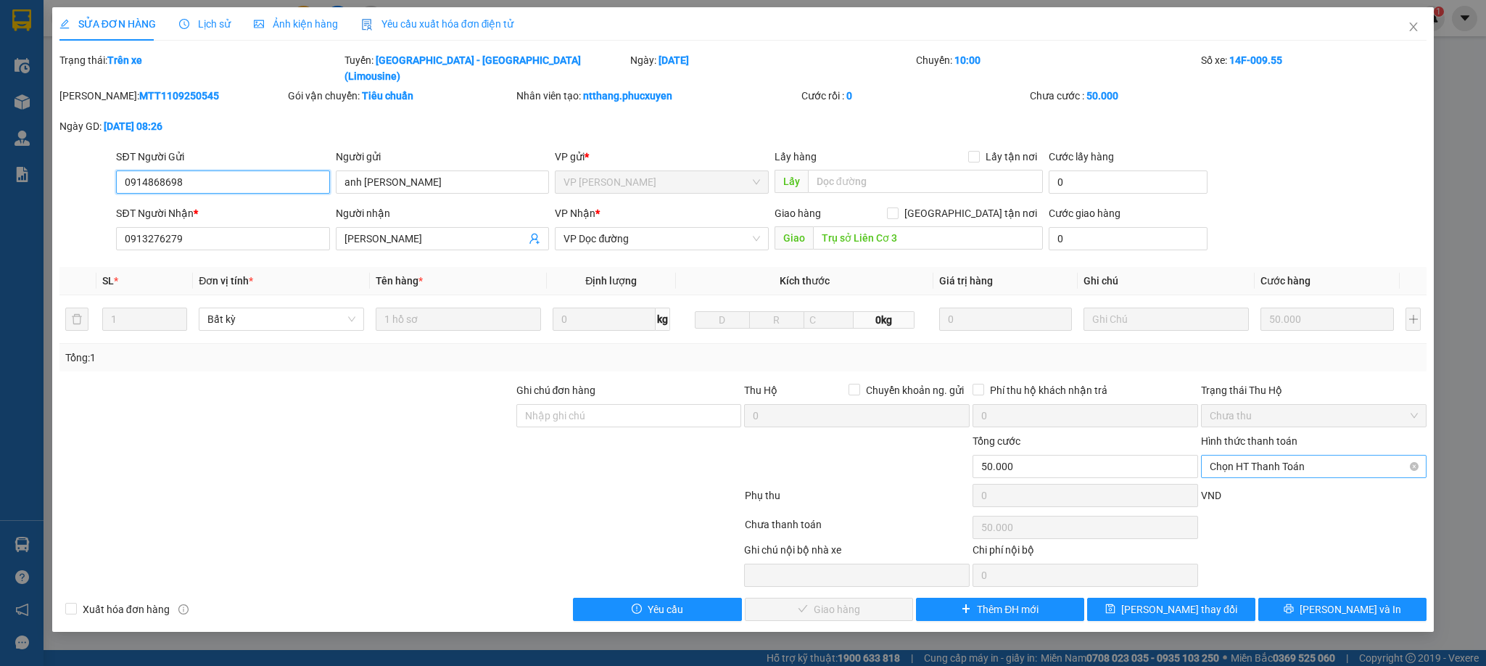
click at [1314, 459] on span "Chọn HT Thanh Toán" at bounding box center [1314, 467] width 208 height 22
click at [1253, 477] on div "Tại văn phòng" at bounding box center [1314, 482] width 208 height 16
type input "0"
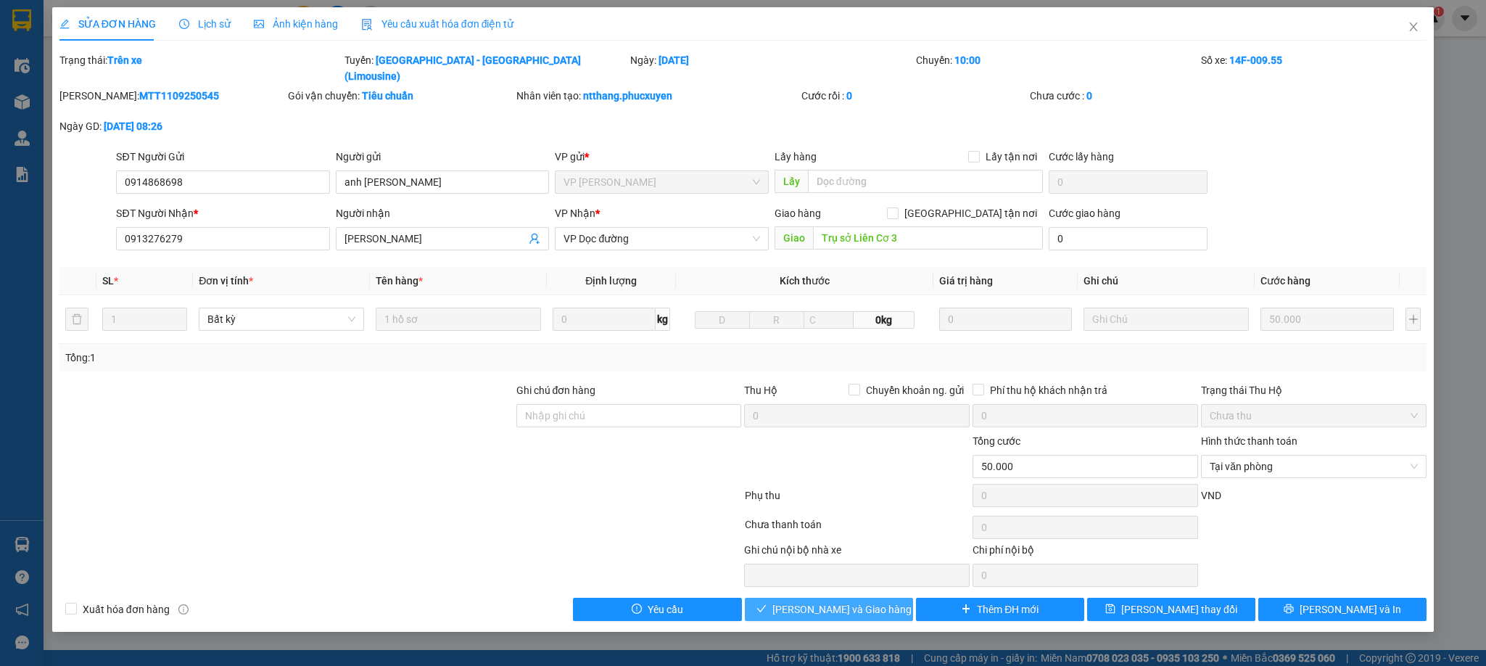
click at [830, 601] on span "[PERSON_NAME] và Giao hàng" at bounding box center [842, 609] width 139 height 16
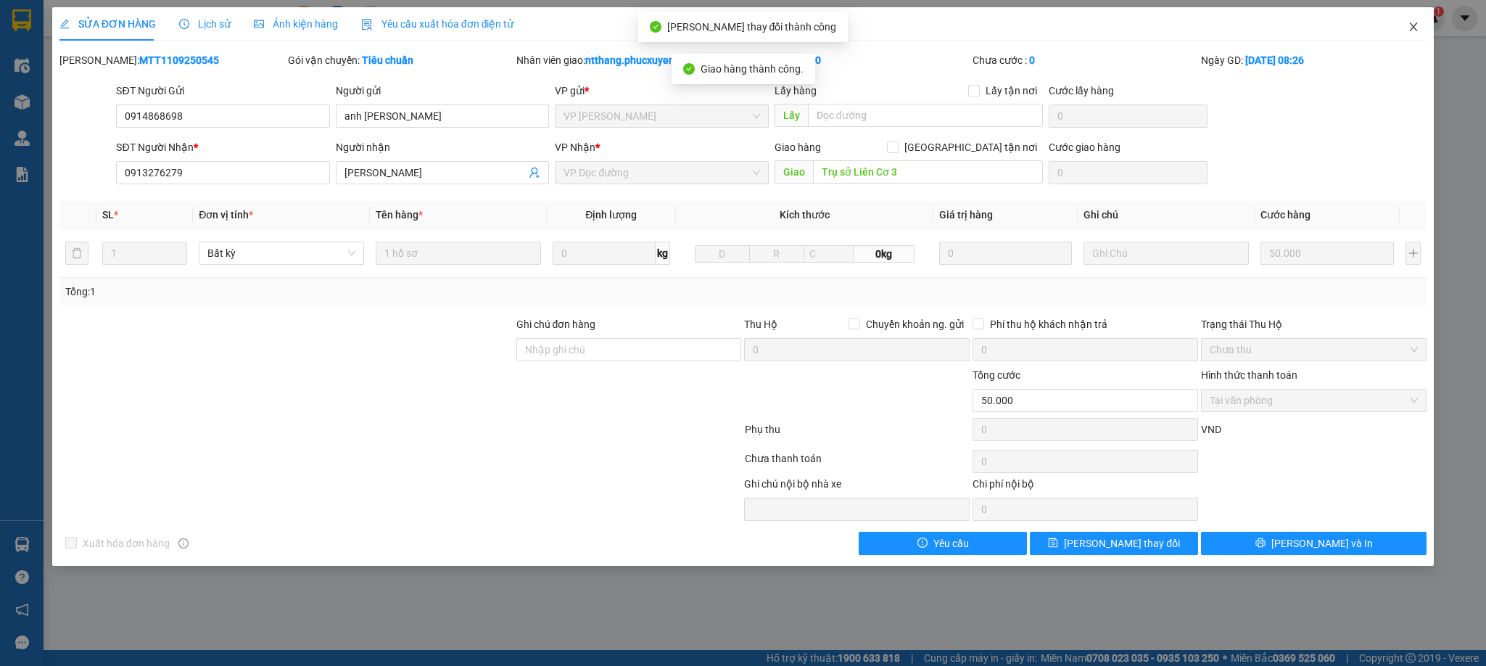
click at [1415, 27] on icon "close" at bounding box center [1414, 27] width 12 height 12
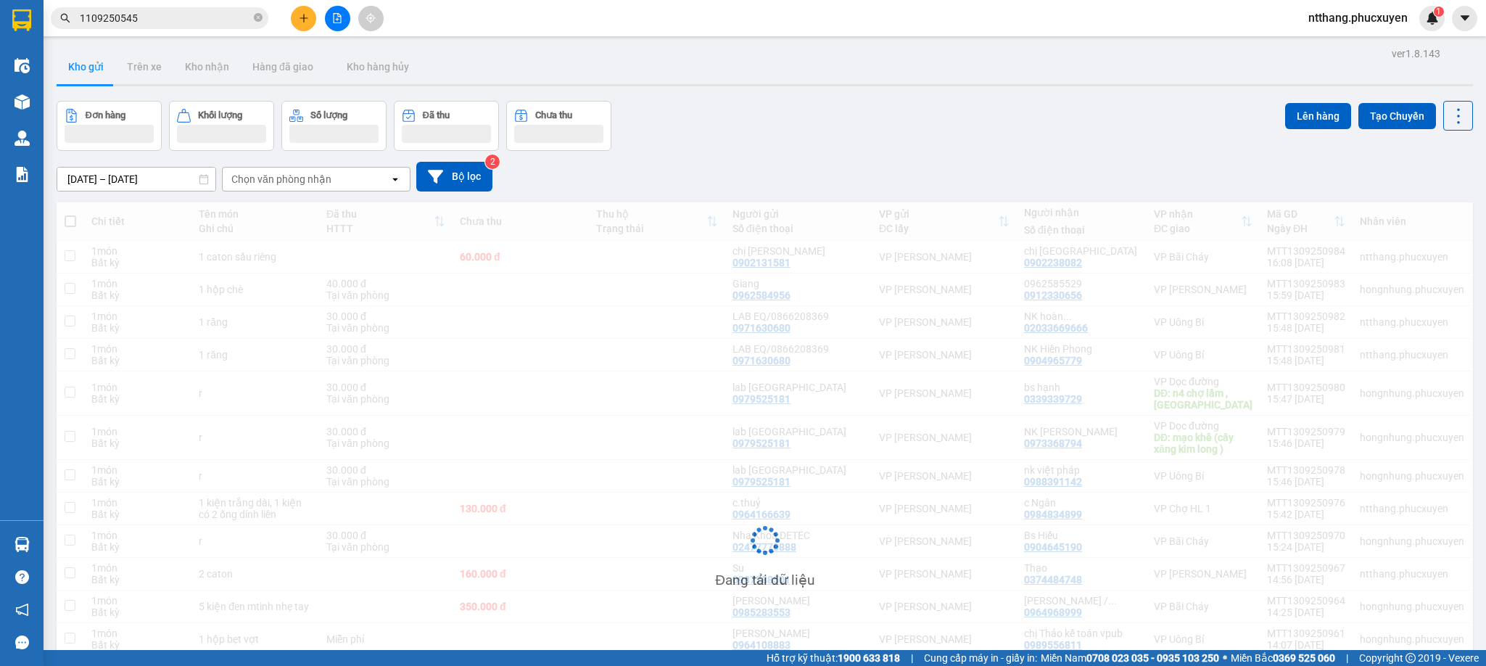
click at [211, 22] on input "1109250545" at bounding box center [165, 18] width 171 height 16
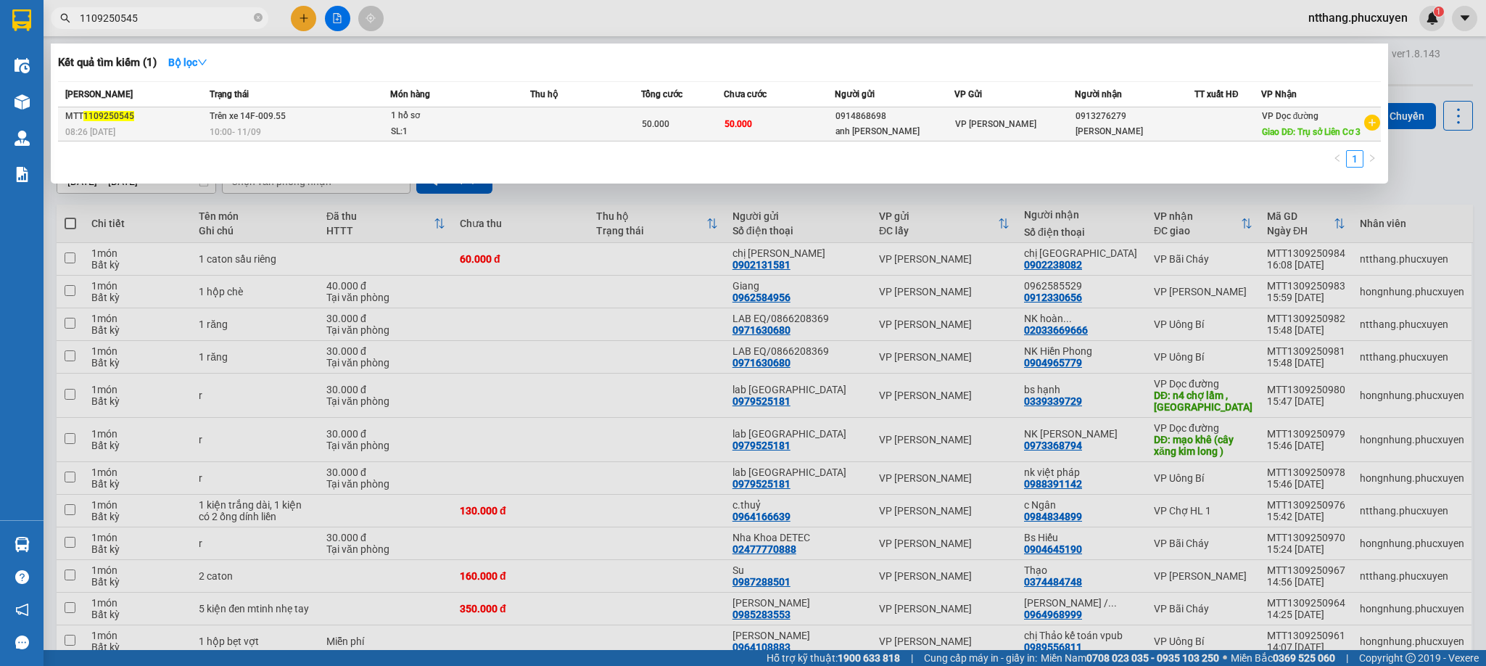
click at [244, 127] on span "10:00 - 11/09" at bounding box center [236, 132] width 52 height 10
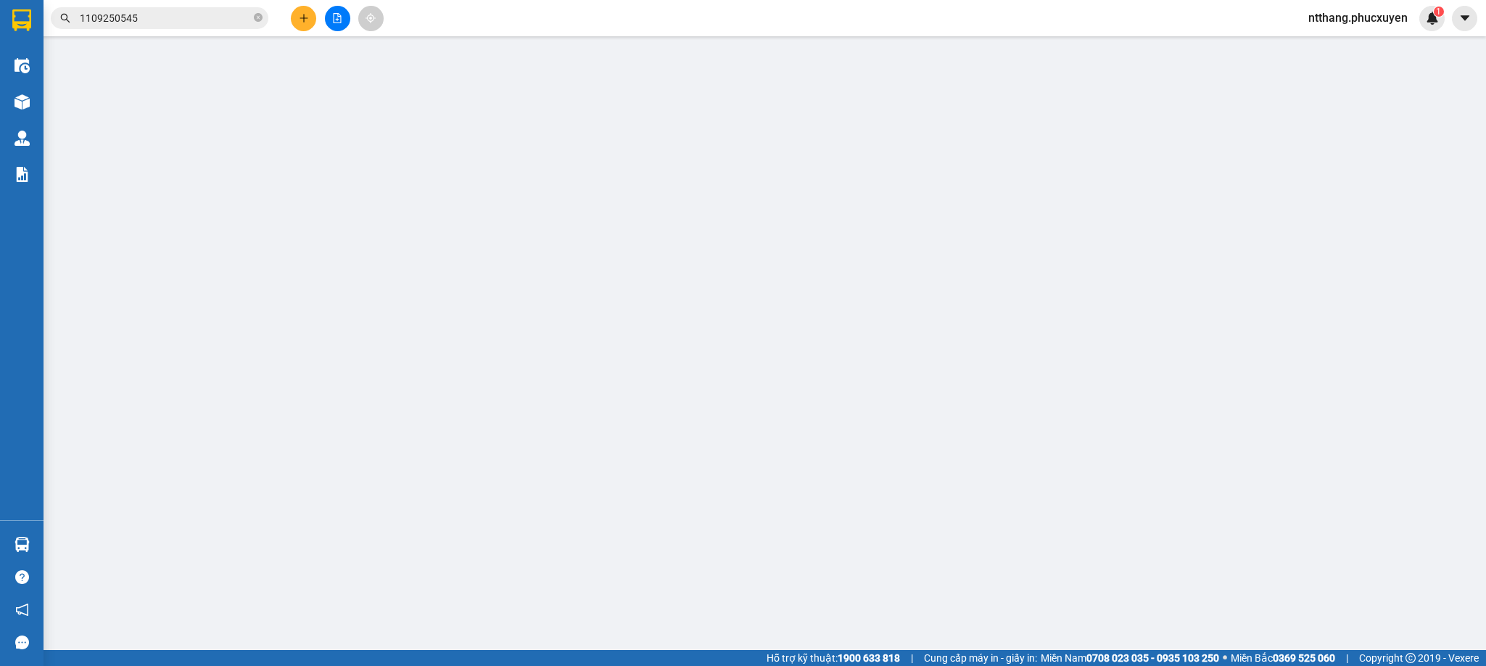
type input "0914868698"
type input "anh Hùng"
type input "0913276279"
type input "anh Hào"
type input "Trụ sở Liên Cơ 3"
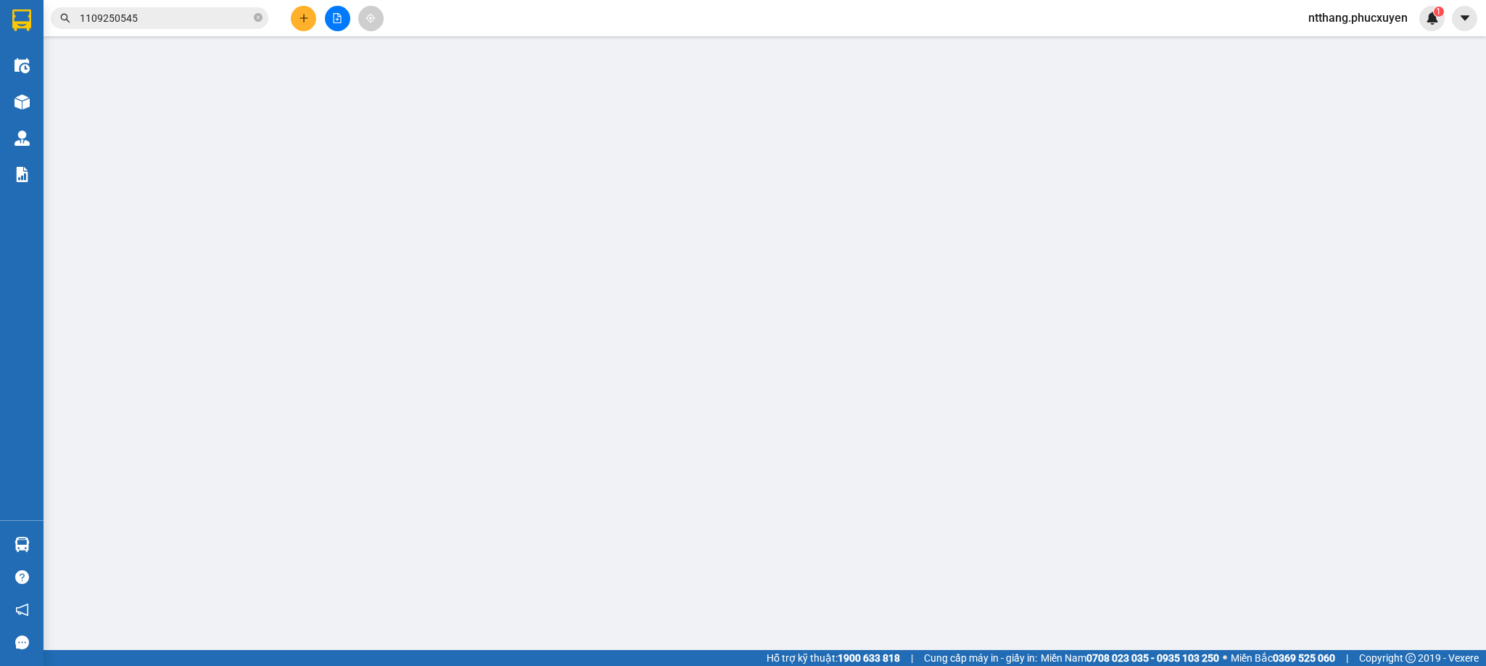
type input "50.000"
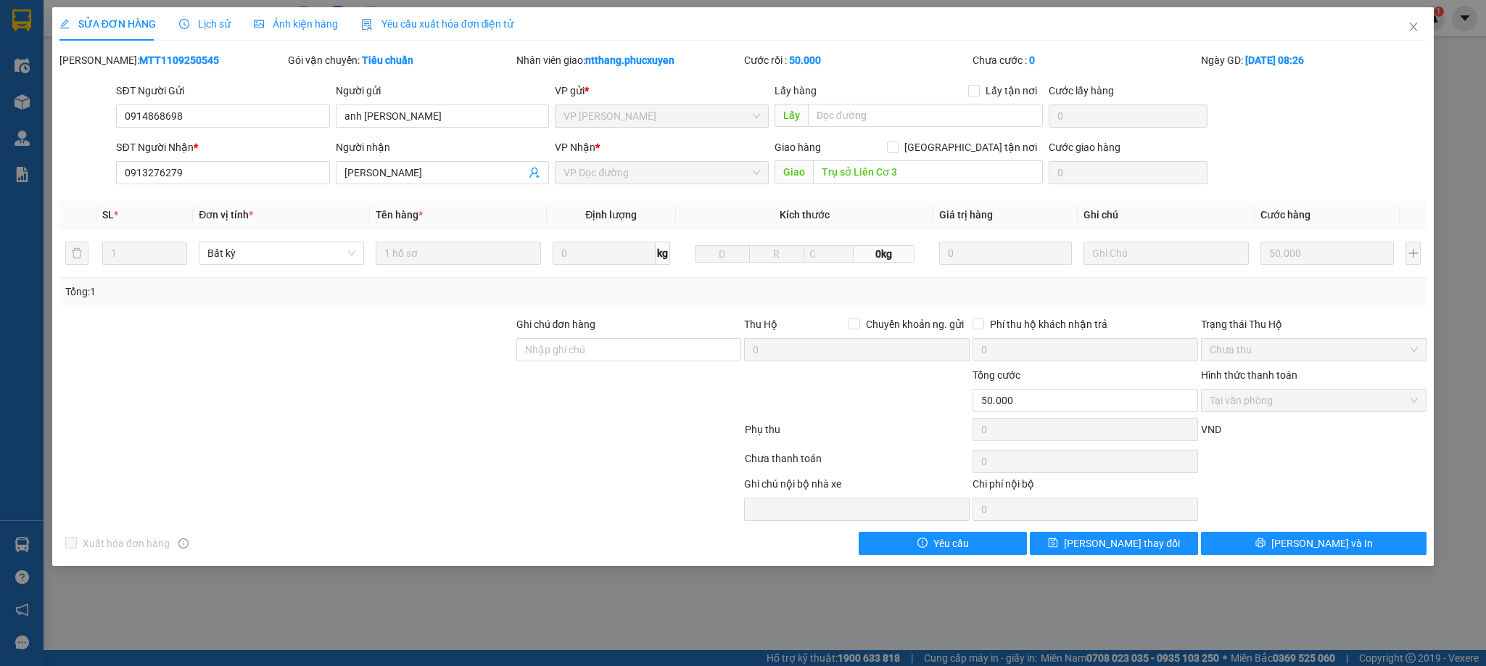
click at [218, 24] on span "Lịch sử" at bounding box center [205, 24] width 52 height 12
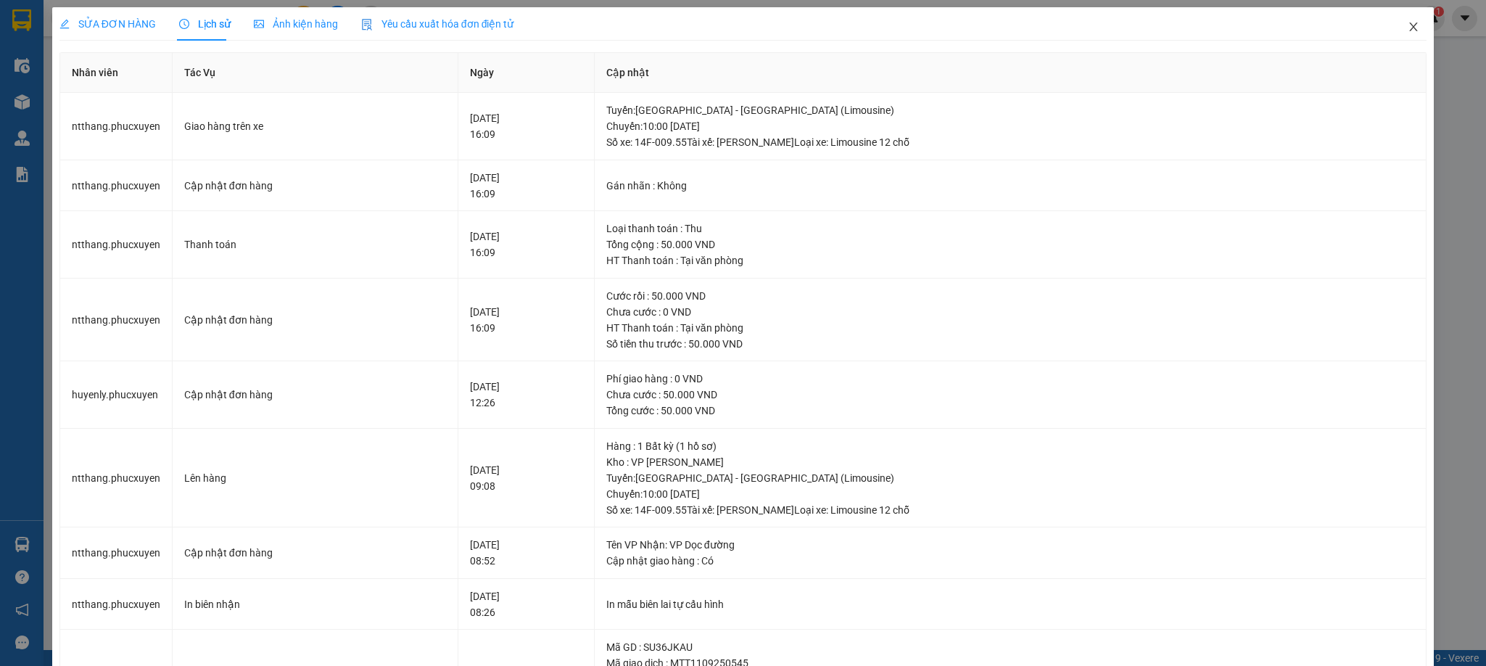
click at [1395, 17] on span "Close" at bounding box center [1413, 27] width 41 height 41
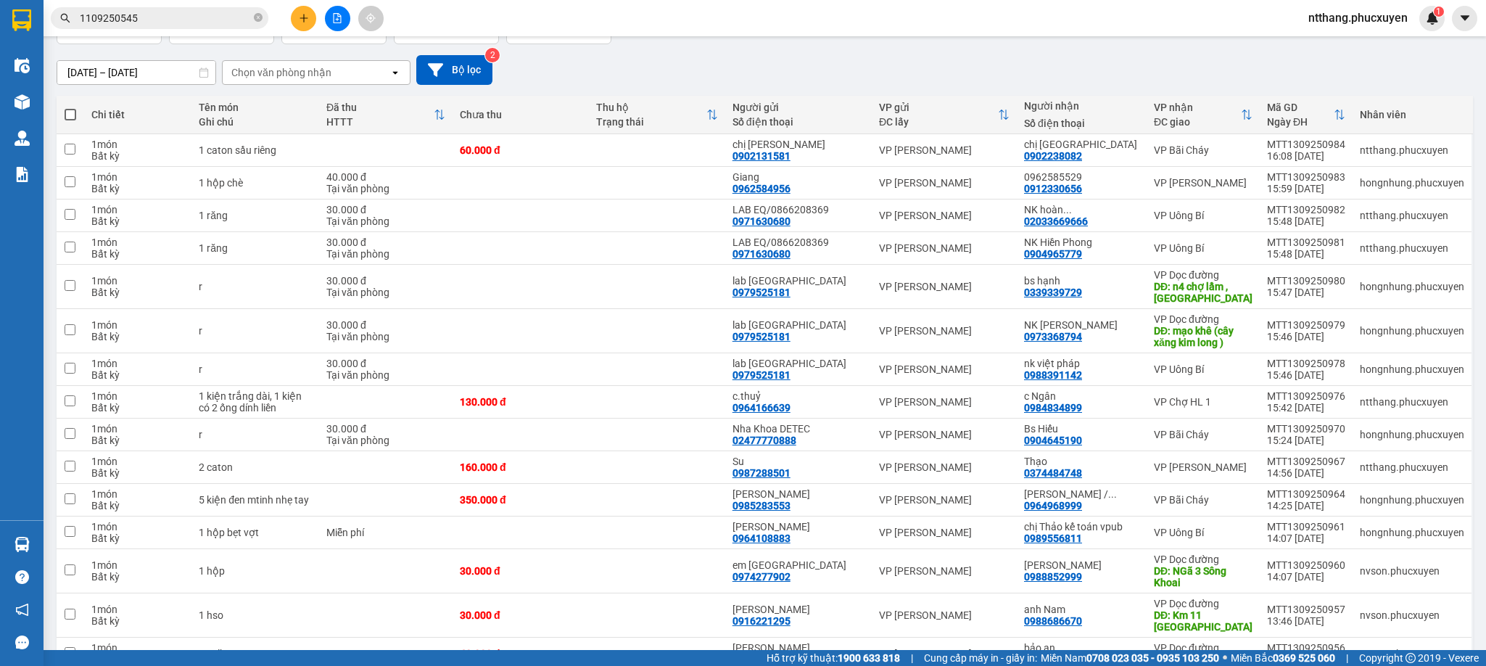
scroll to position [262, 0]
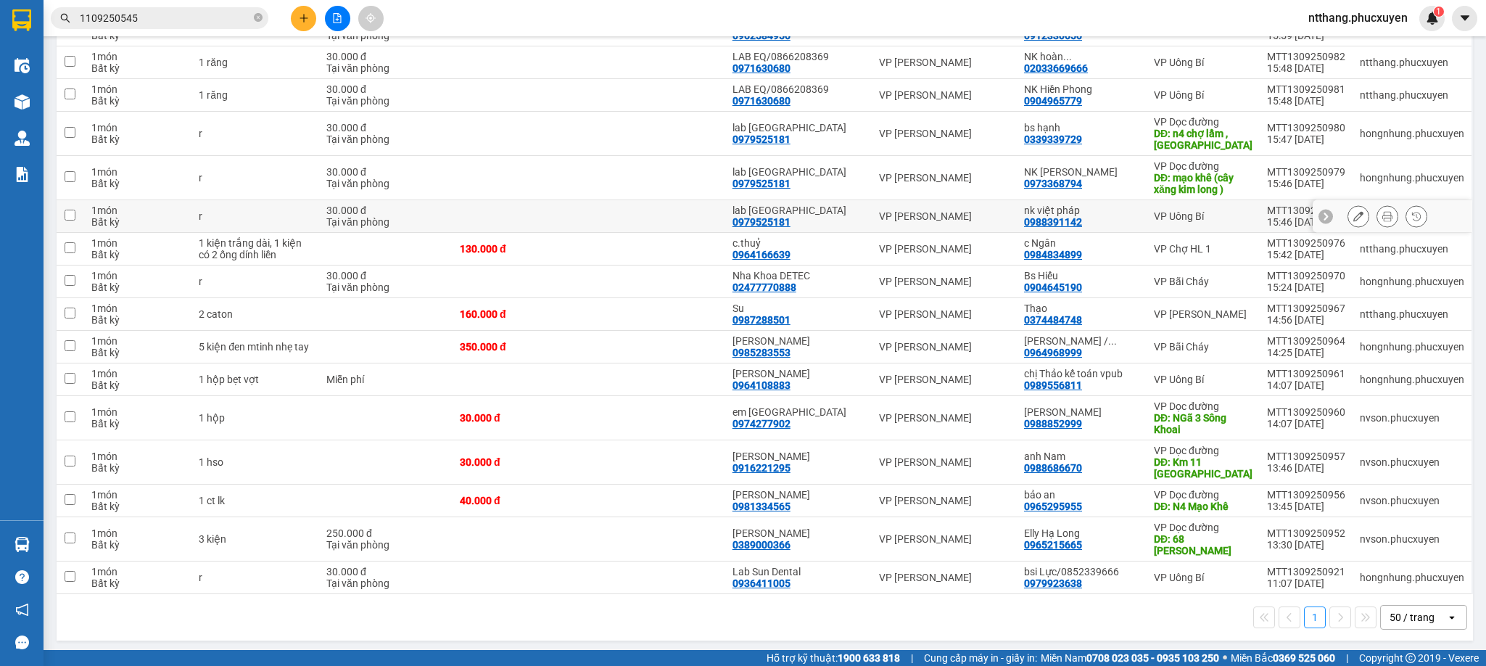
click at [625, 218] on td at bounding box center [657, 216] width 136 height 33
checkbox input "true"
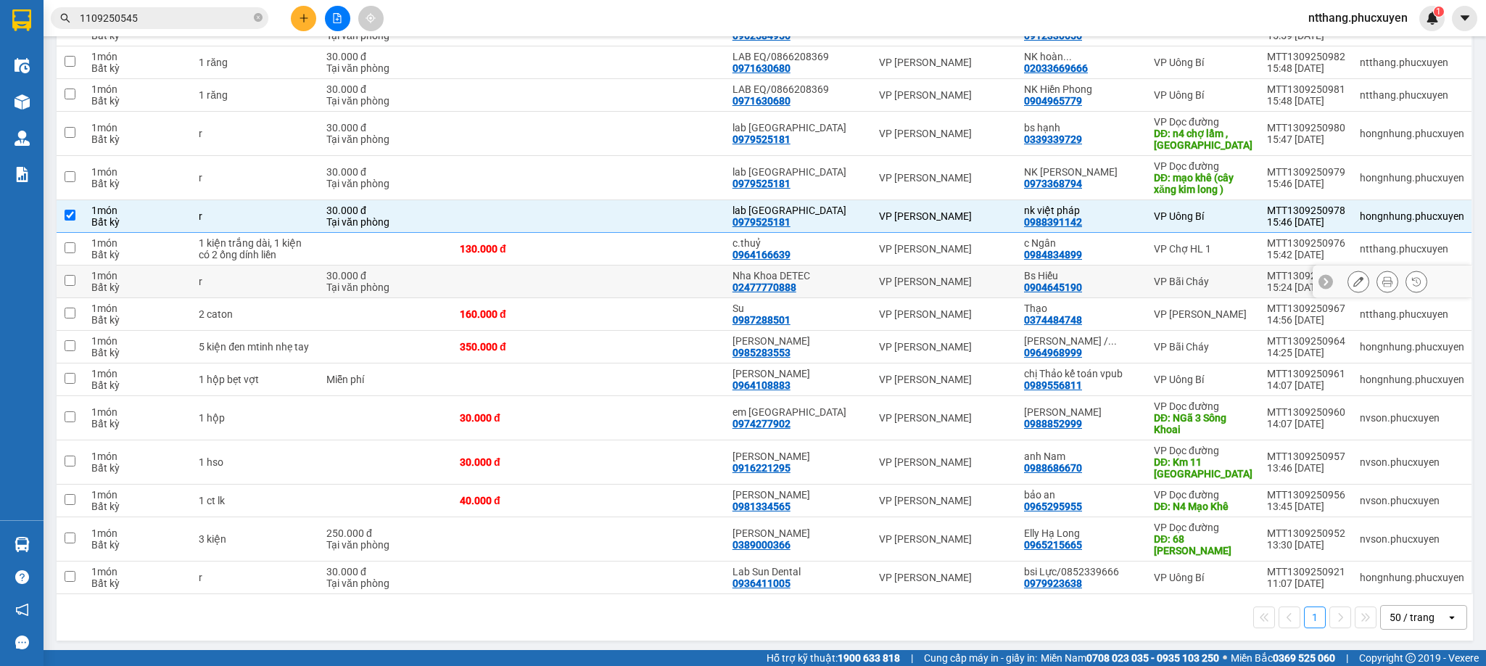
click at [699, 288] on td at bounding box center [657, 281] width 136 height 33
checkbox input "true"
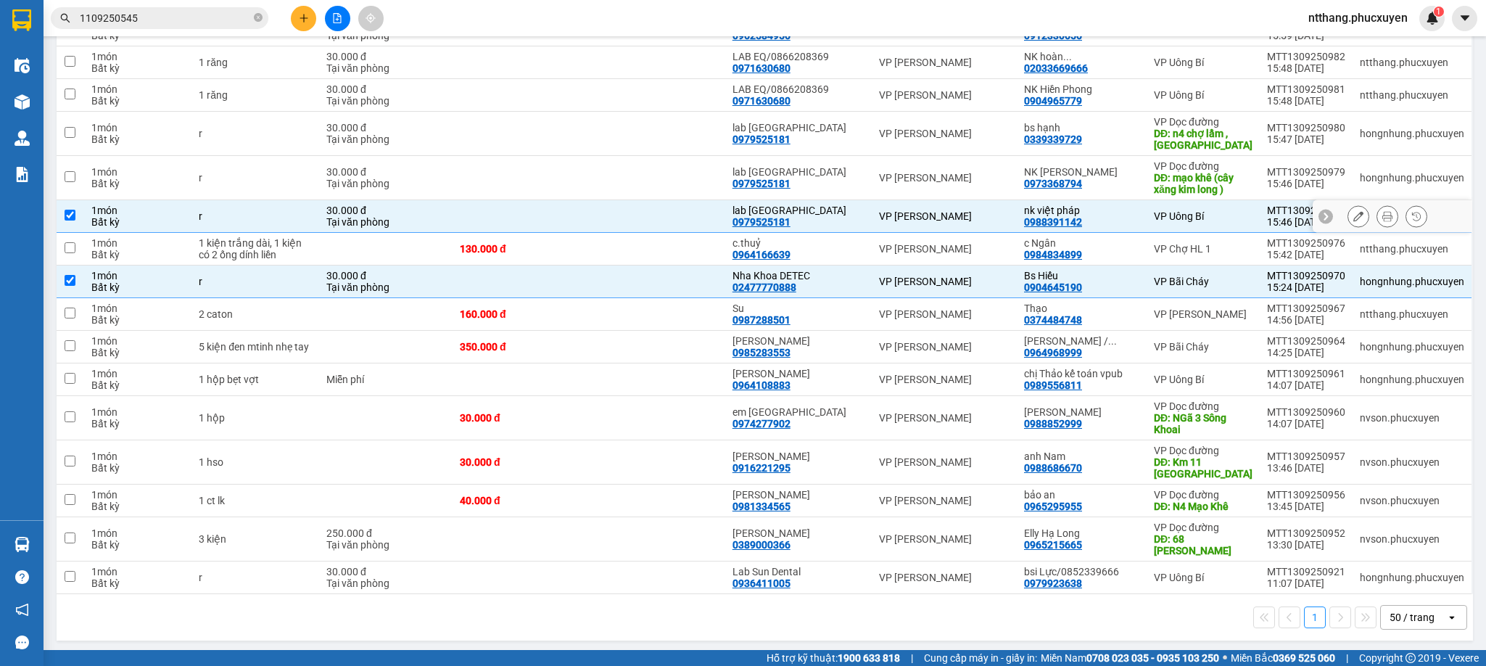
click at [688, 222] on td at bounding box center [657, 216] width 136 height 33
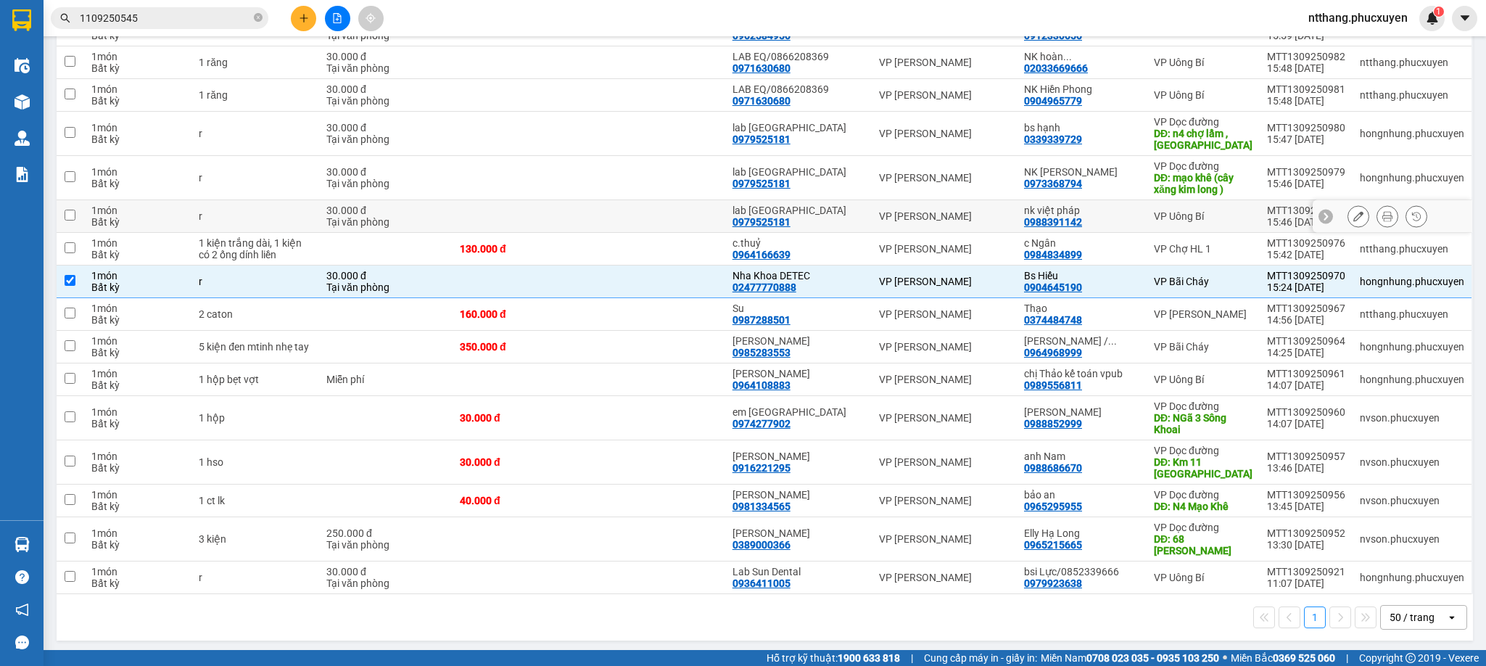
click at [697, 221] on td at bounding box center [657, 216] width 136 height 33
checkbox input "true"
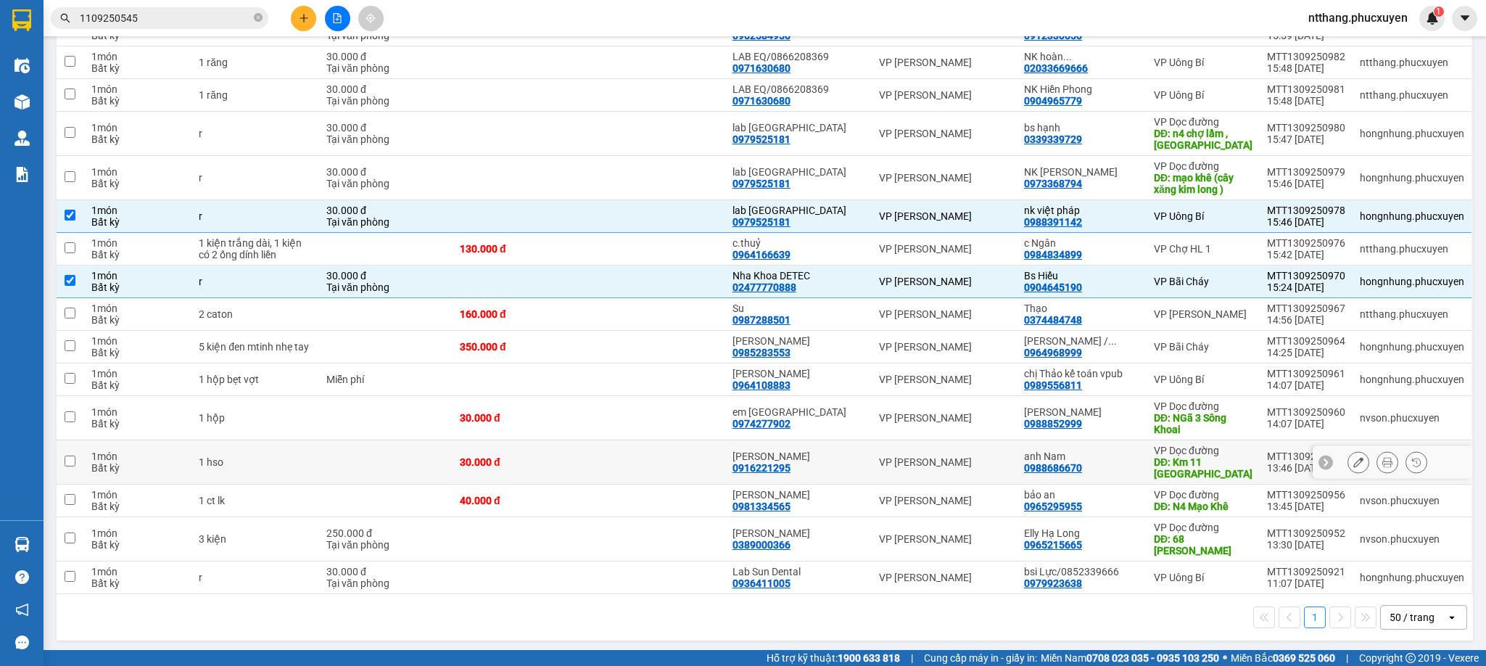
scroll to position [44, 0]
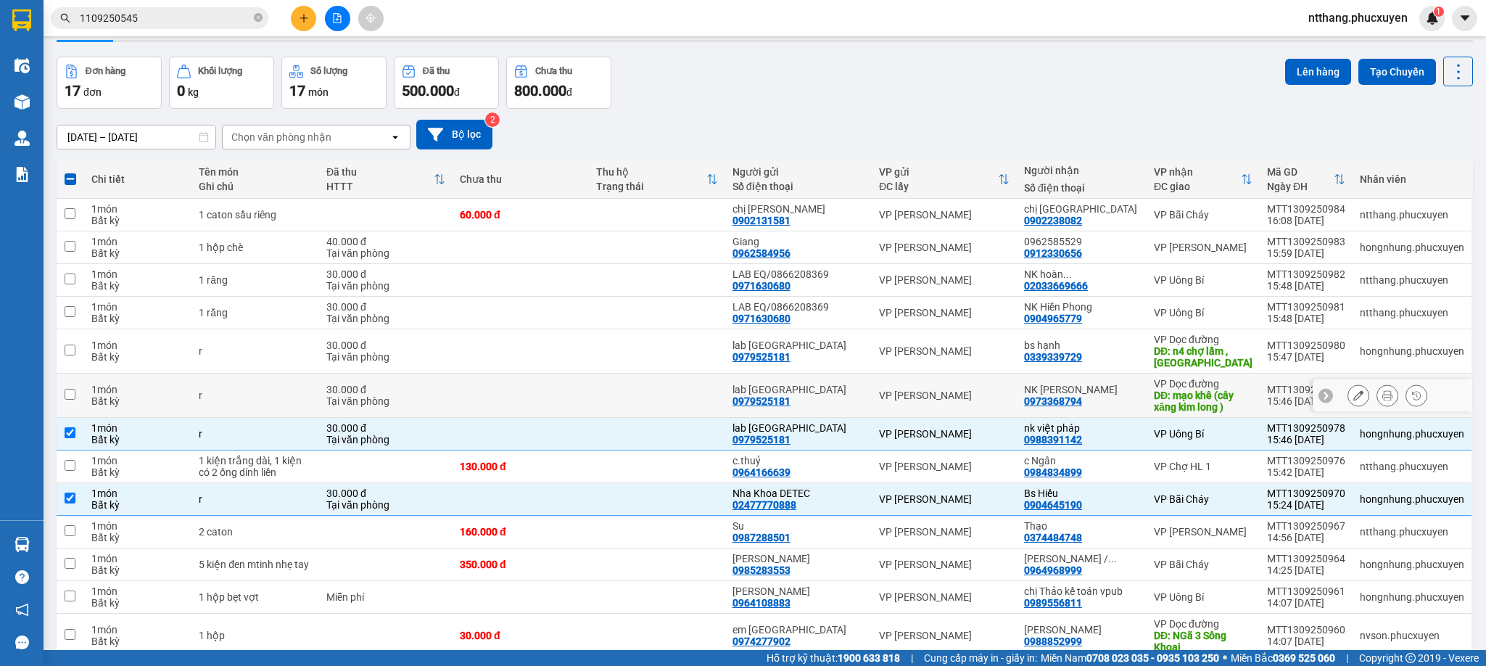
click at [712, 395] on td at bounding box center [657, 396] width 136 height 44
checkbox input "true"
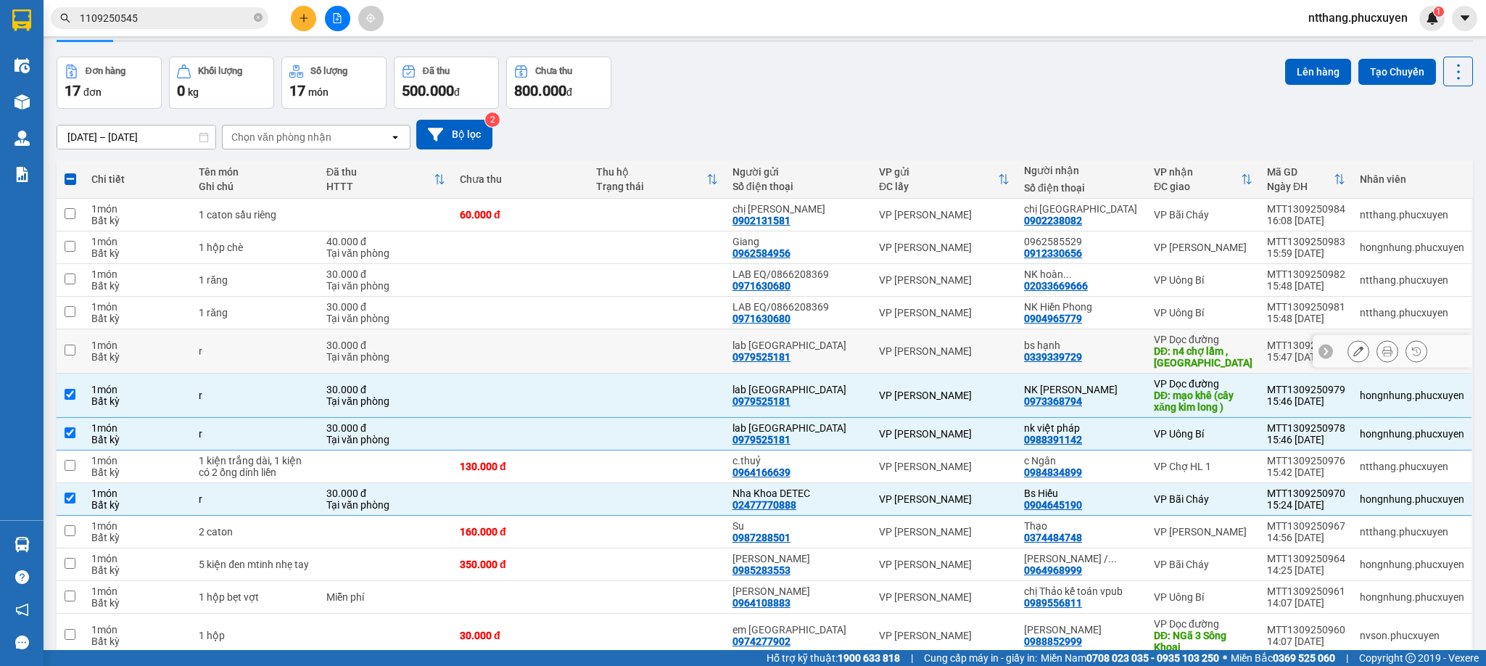
click at [784, 339] on td "lab Phú Thành 0979525181" at bounding box center [798, 351] width 147 height 44
checkbox input "true"
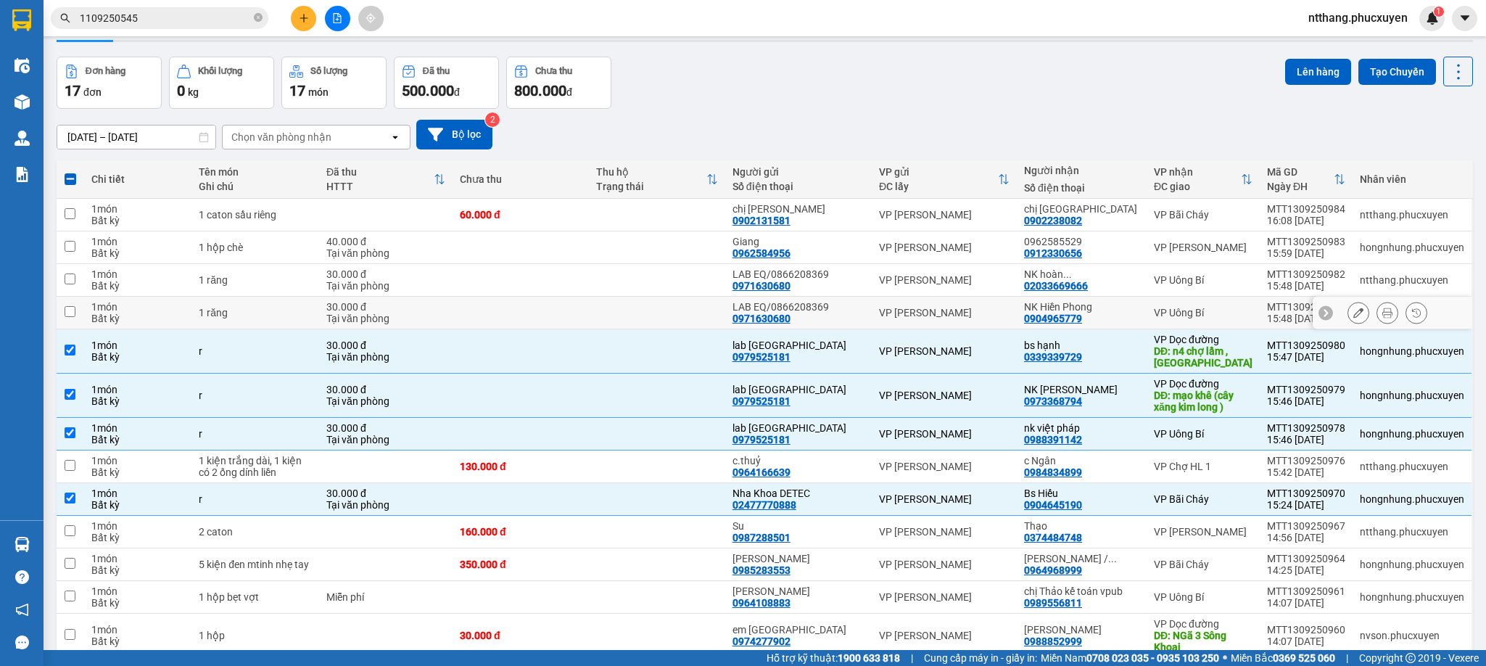
click at [692, 323] on td at bounding box center [657, 313] width 136 height 33
checkbox input "true"
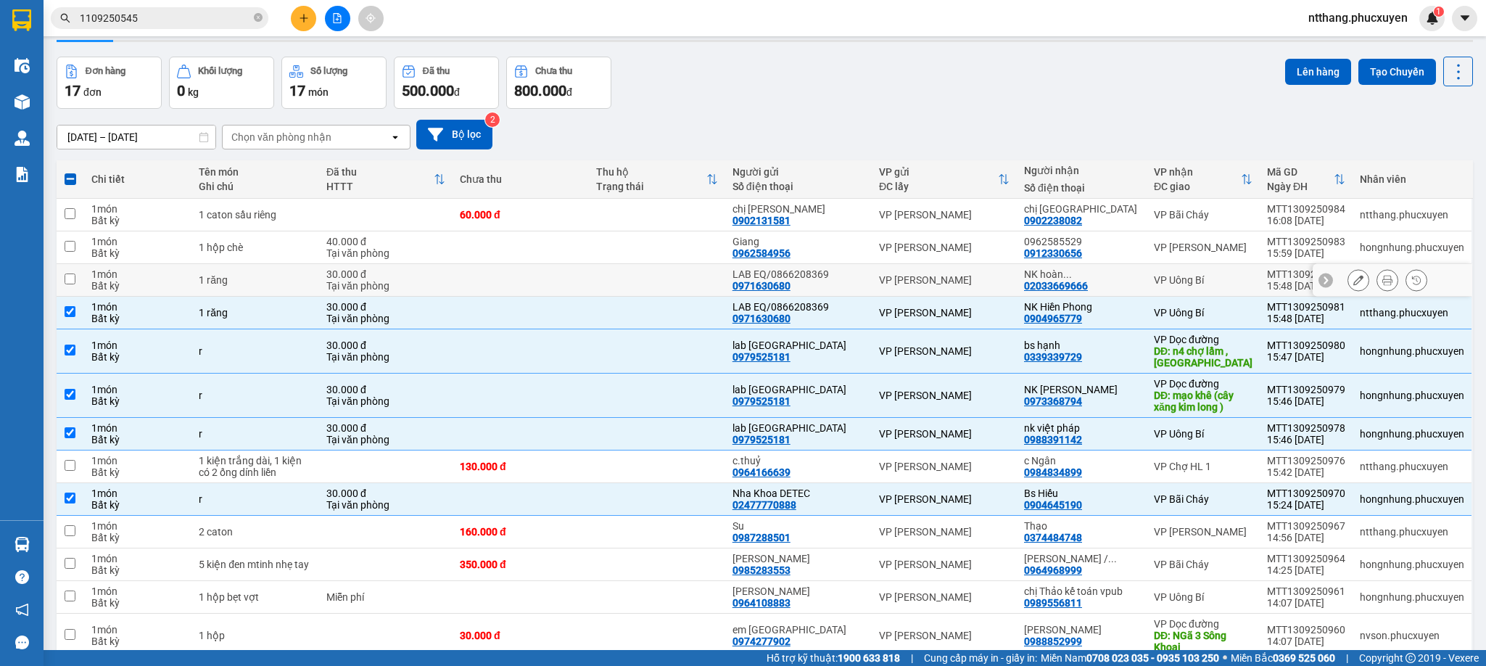
click at [662, 281] on td at bounding box center [657, 280] width 136 height 33
checkbox input "true"
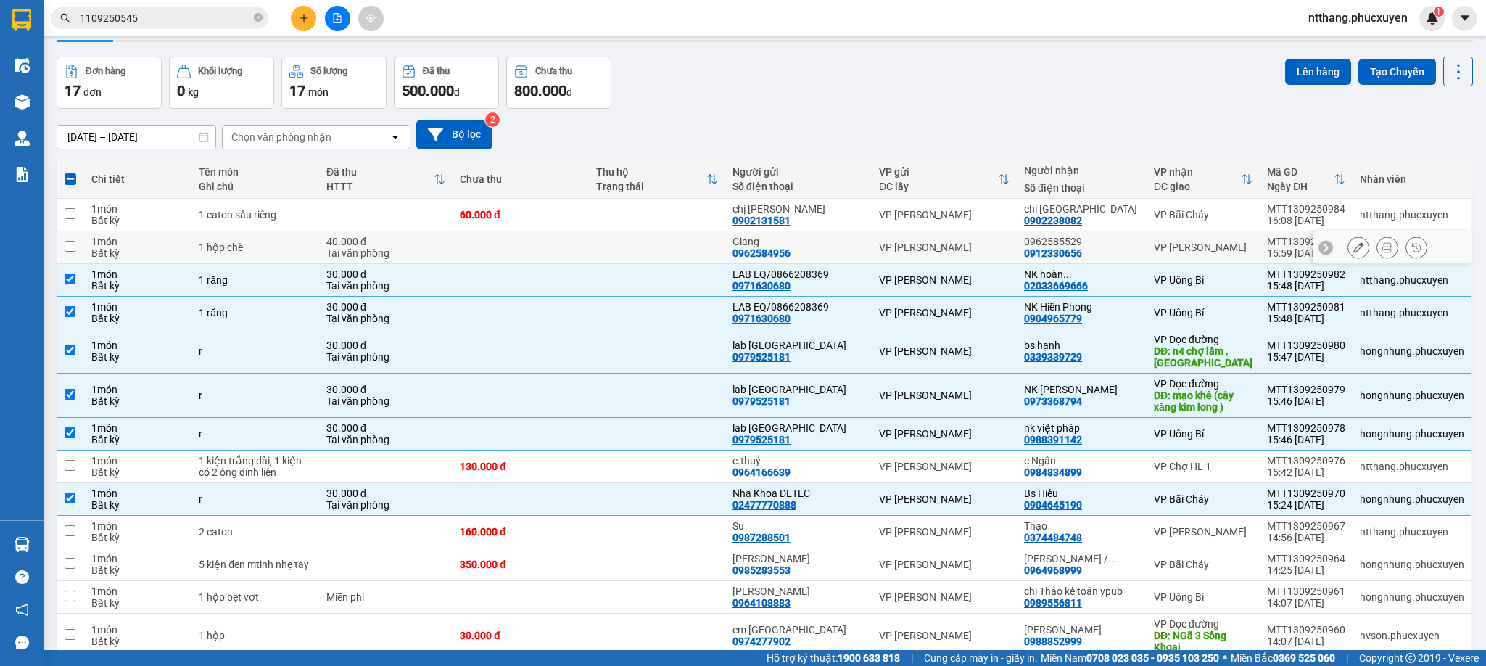
click at [714, 252] on td at bounding box center [657, 247] width 136 height 33
checkbox input "true"
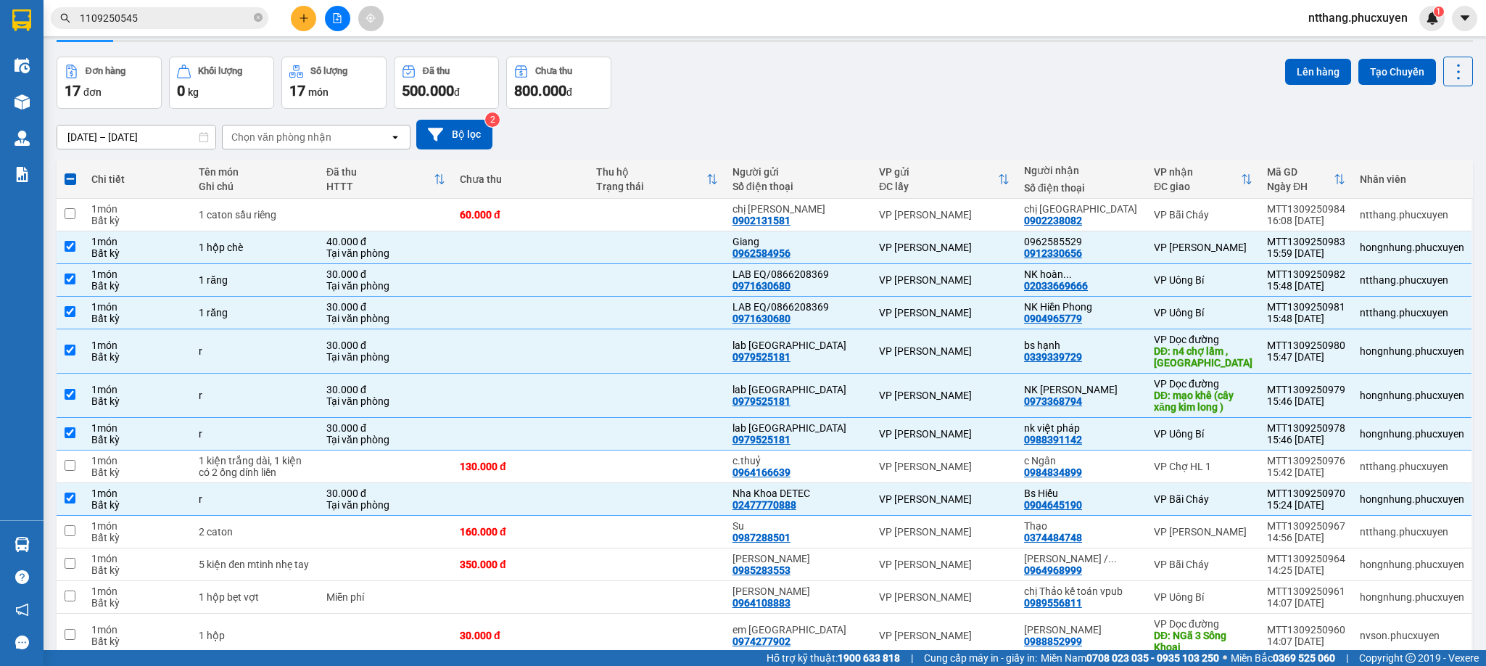
click at [70, 181] on span at bounding box center [71, 179] width 12 height 12
click at [70, 172] on input "checkbox" at bounding box center [70, 172] width 0 height 0
checkbox input "true"
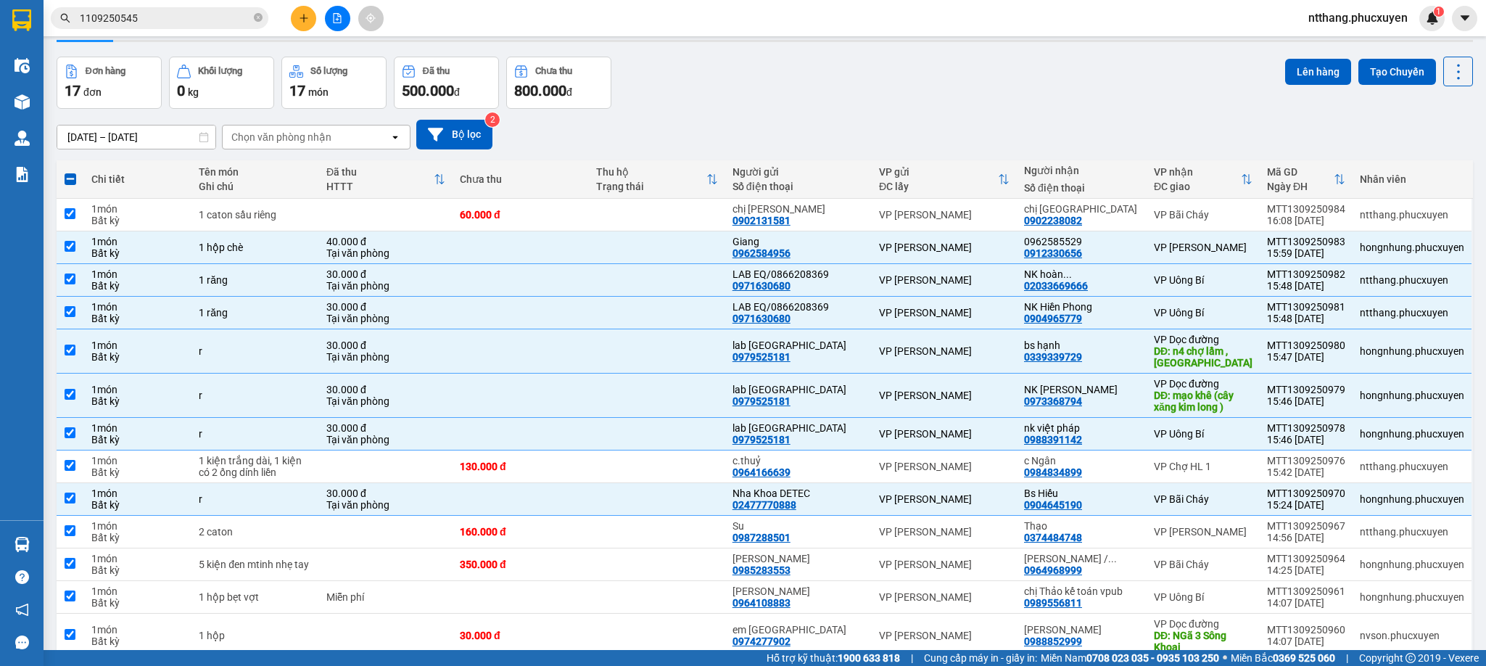
checkbox input "true"
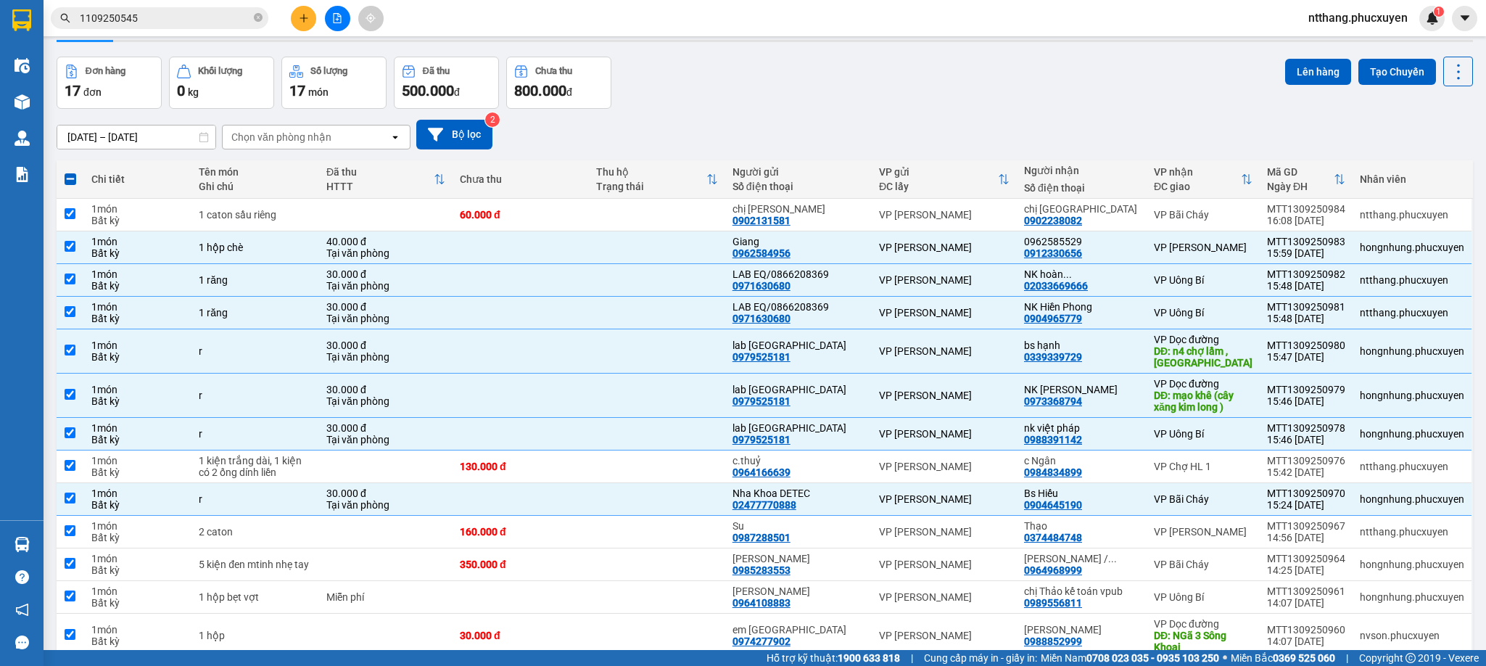
checkbox input "true"
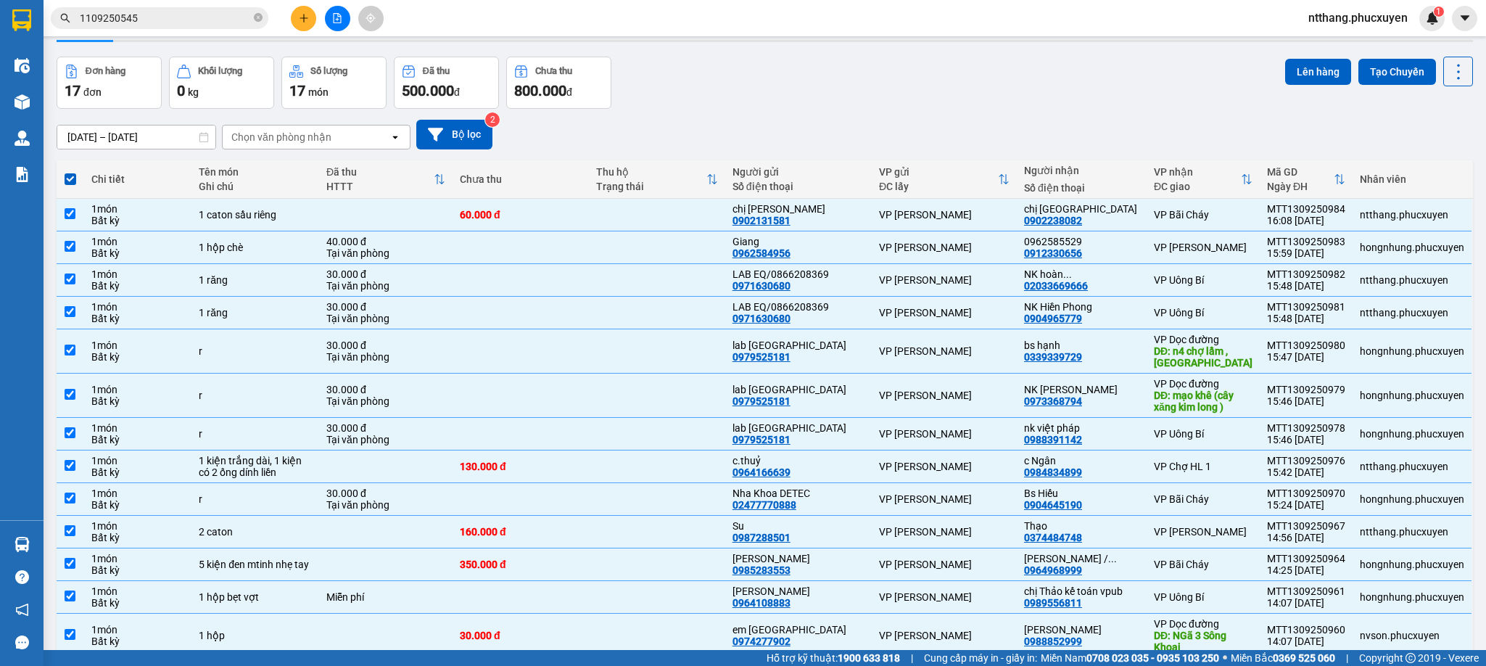
scroll to position [0, 0]
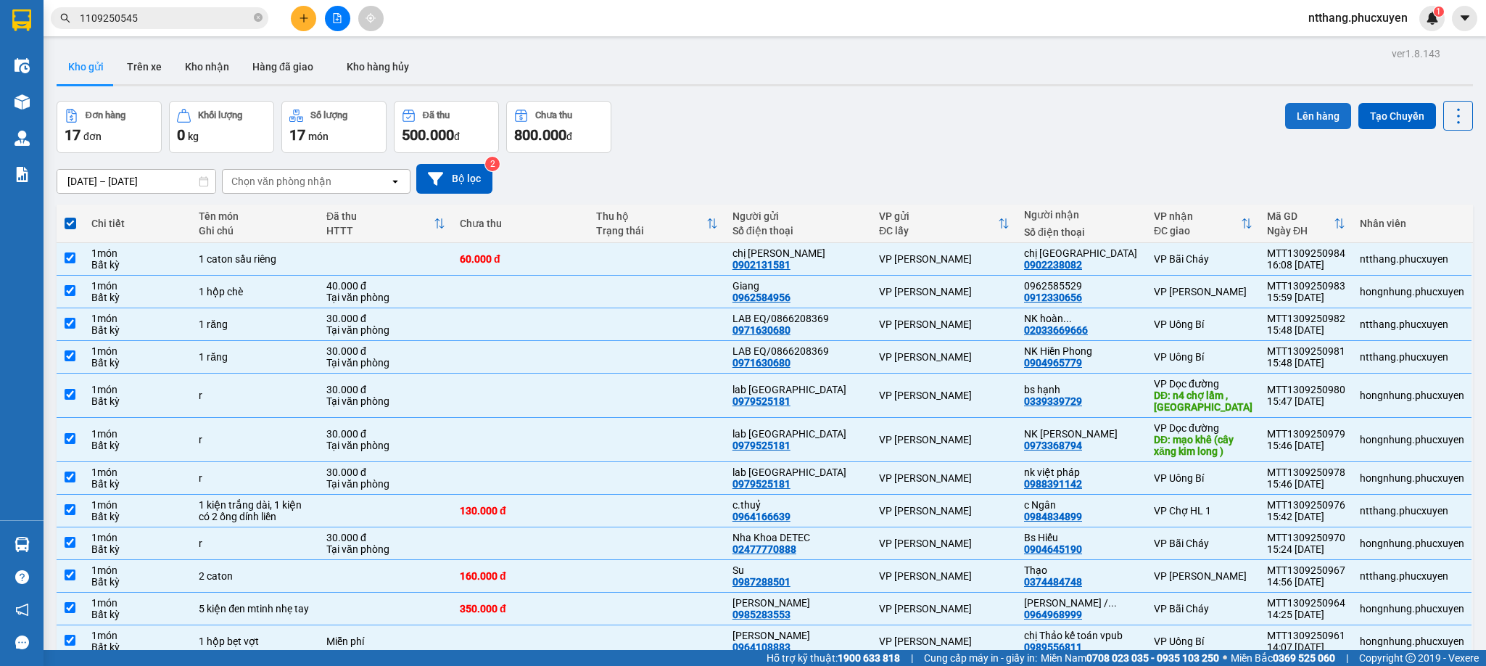
click at [1291, 116] on button "Lên hàng" at bounding box center [1318, 116] width 66 height 26
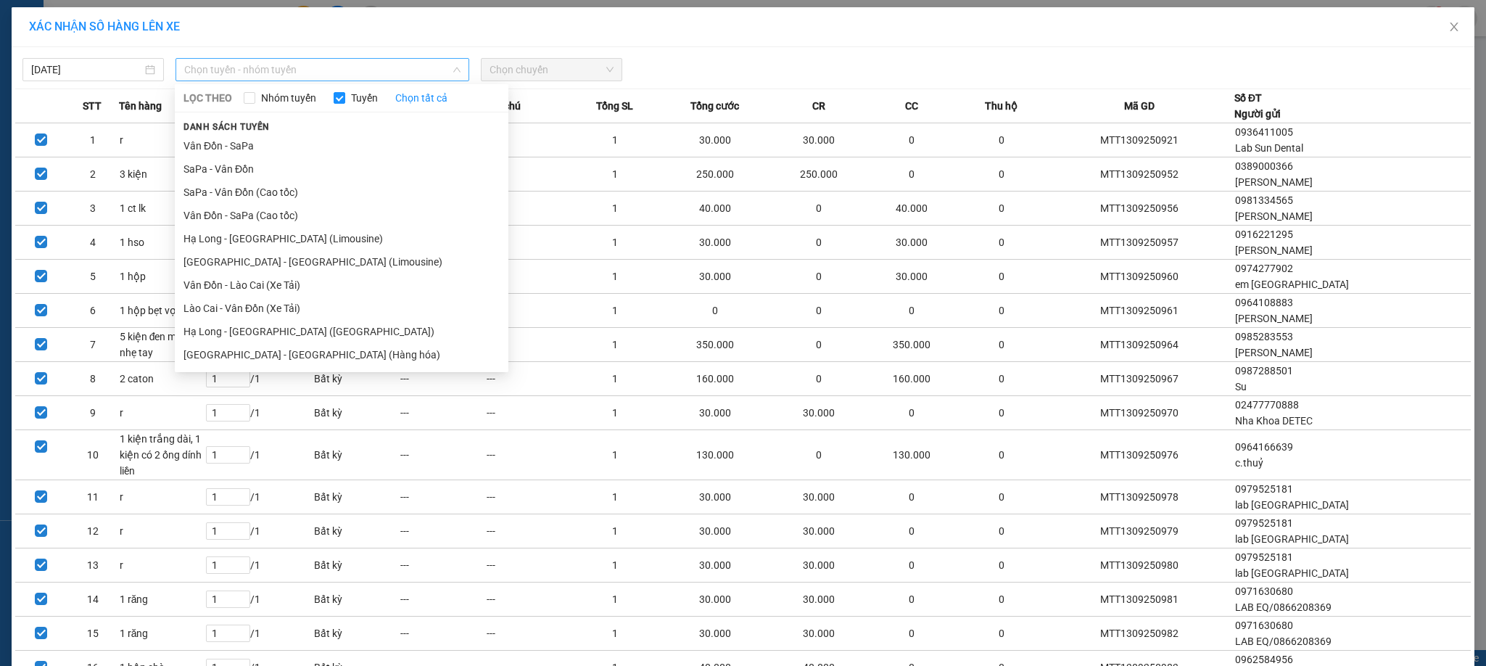
click at [265, 68] on span "Chọn tuyến - nhóm tuyến" at bounding box center [322, 70] width 277 height 22
click at [287, 361] on li "[GEOGRAPHIC_DATA] - [GEOGRAPHIC_DATA] (Hàng hóa)" at bounding box center [342, 354] width 334 height 23
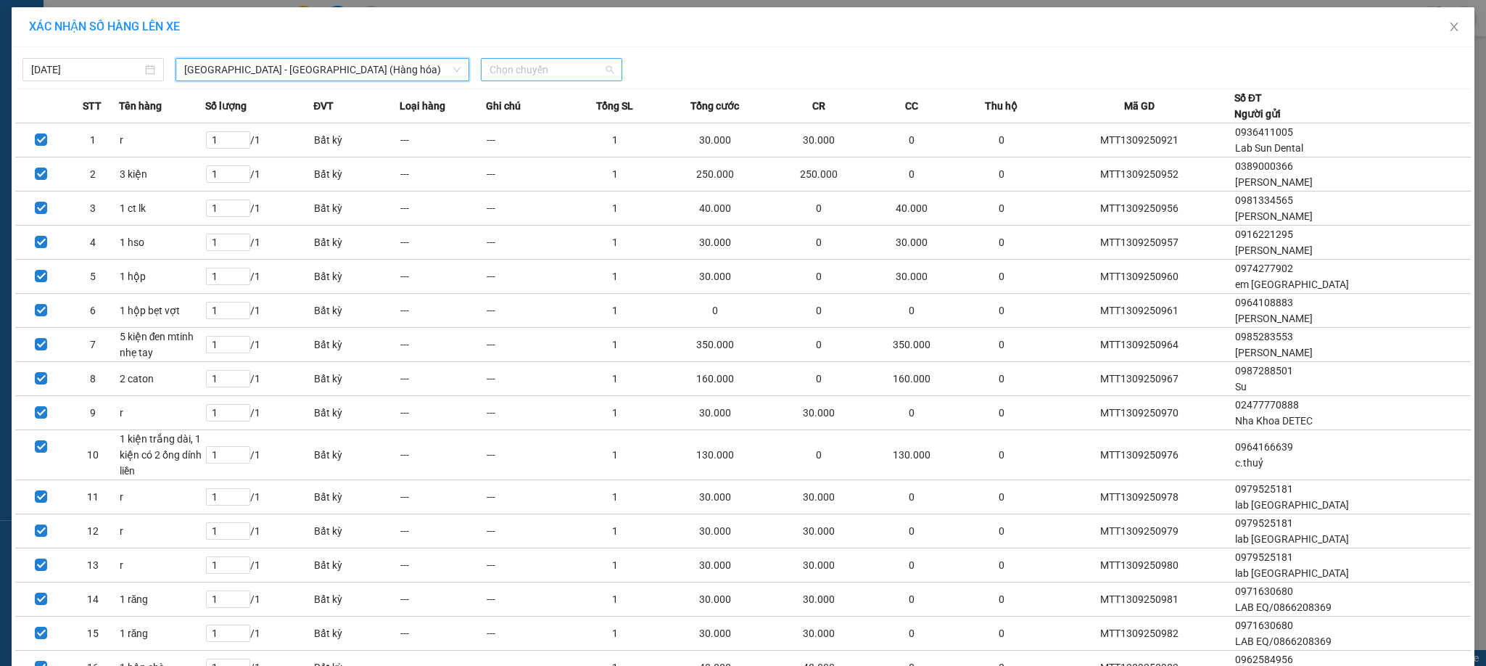
click at [533, 76] on span "Chọn chuyến" at bounding box center [552, 70] width 124 height 22
click at [524, 147] on div "16:00" at bounding box center [538, 145] width 113 height 16
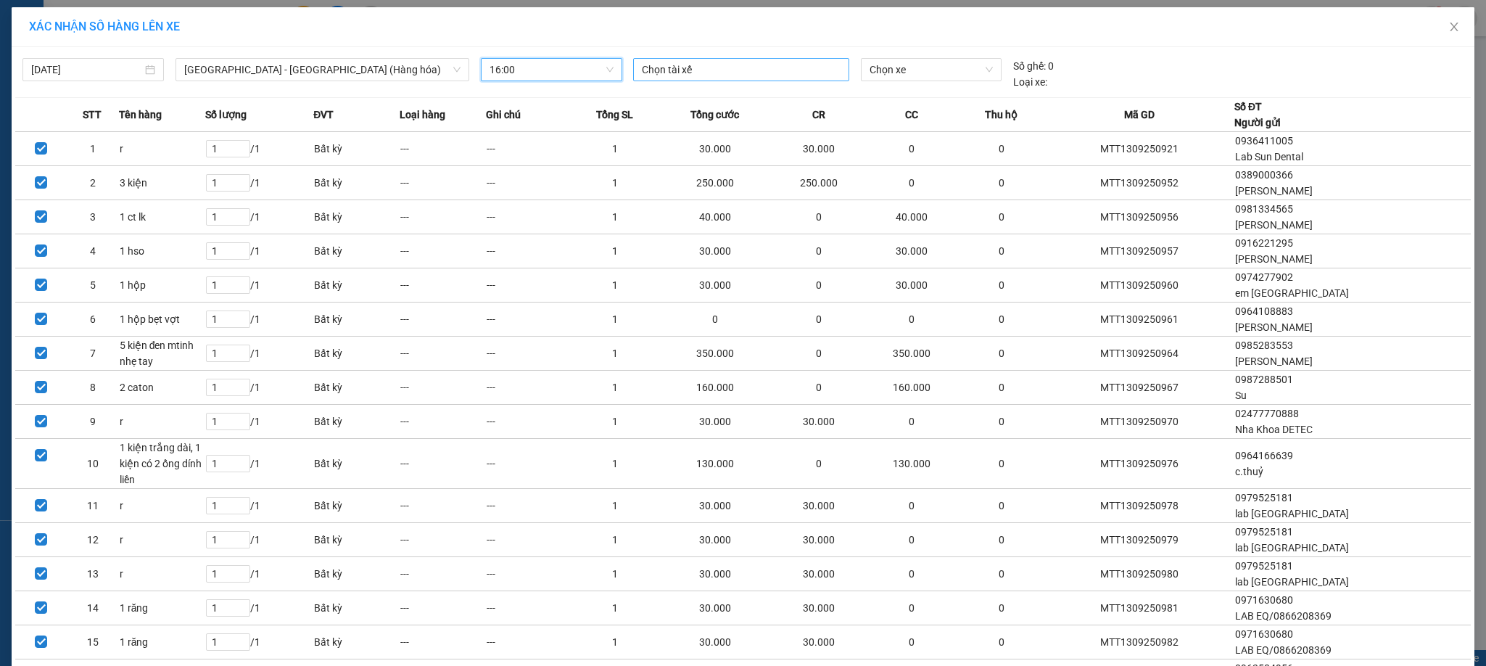
click at [710, 79] on div "Chọn tài xế" at bounding box center [741, 69] width 216 height 23
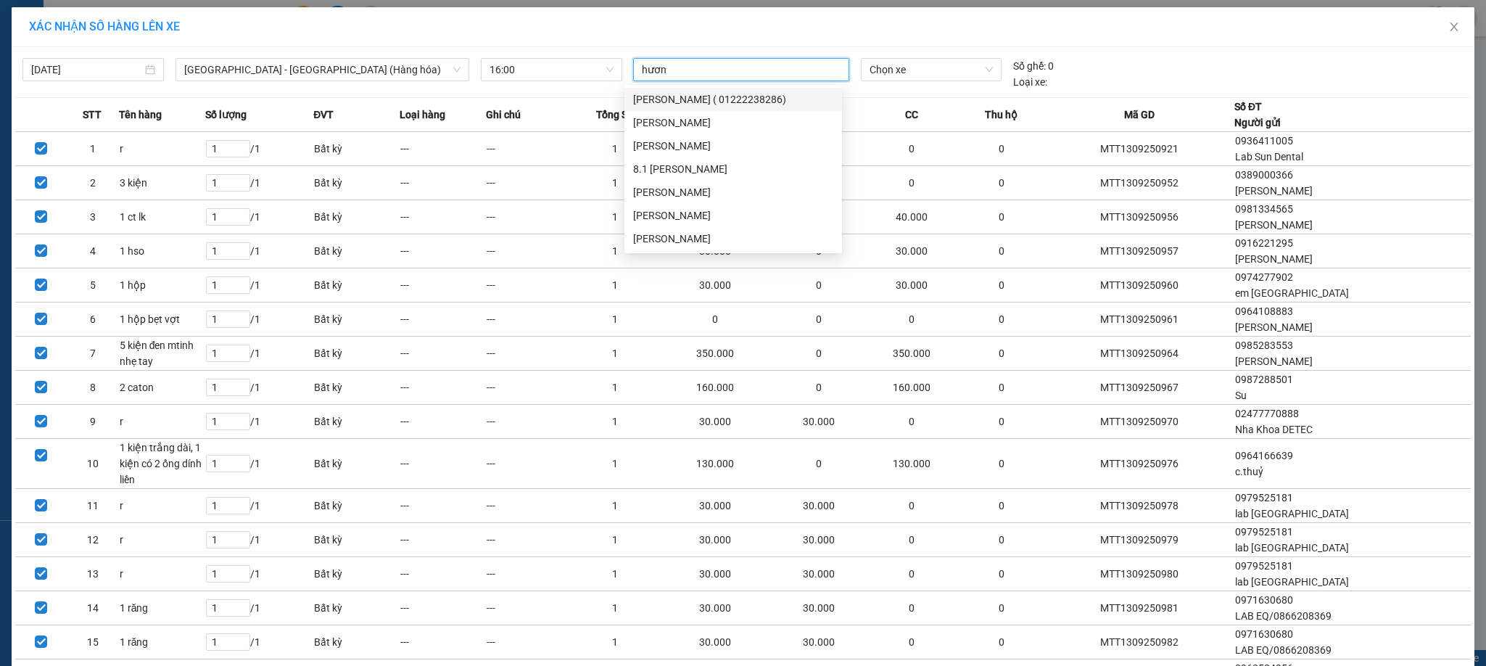
type input "hương"
click at [701, 214] on div "Trần Văn Hương" at bounding box center [733, 215] width 200 height 16
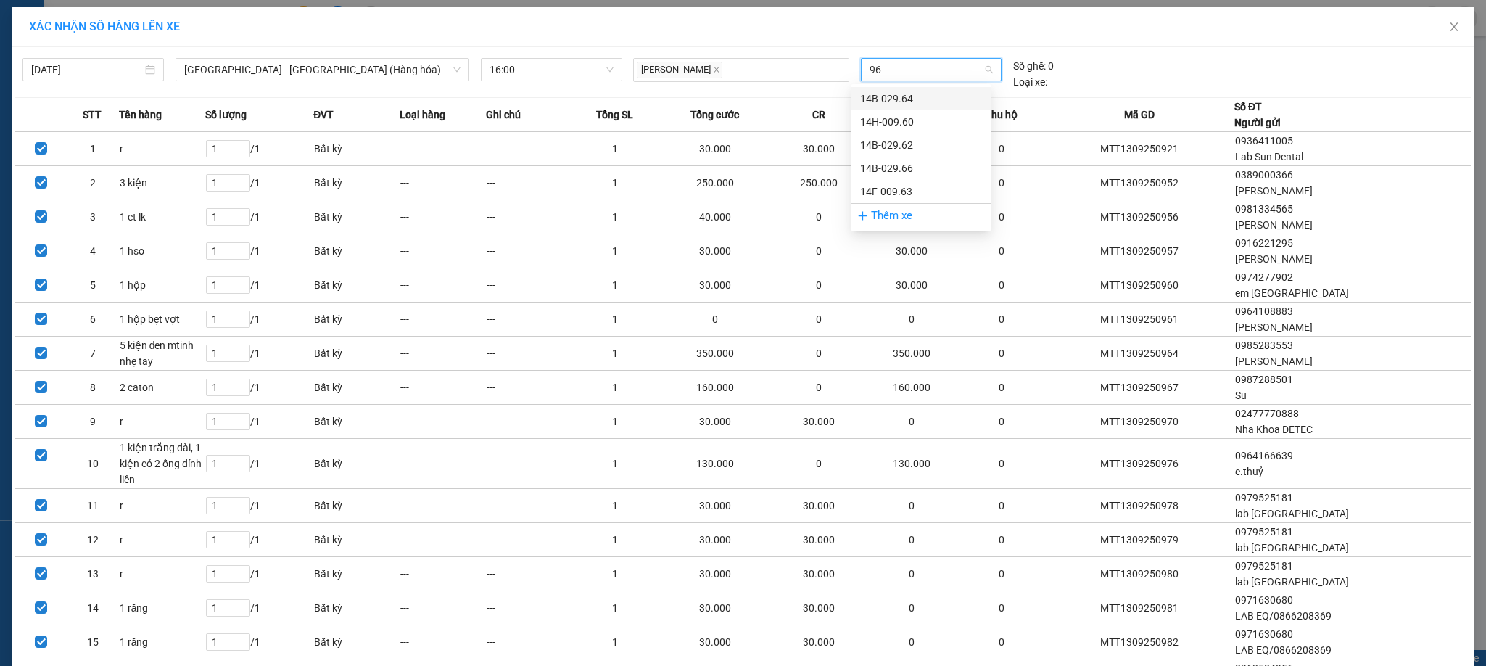
type input "960"
click at [923, 99] on div "14H-009.60" at bounding box center [921, 99] width 122 height 16
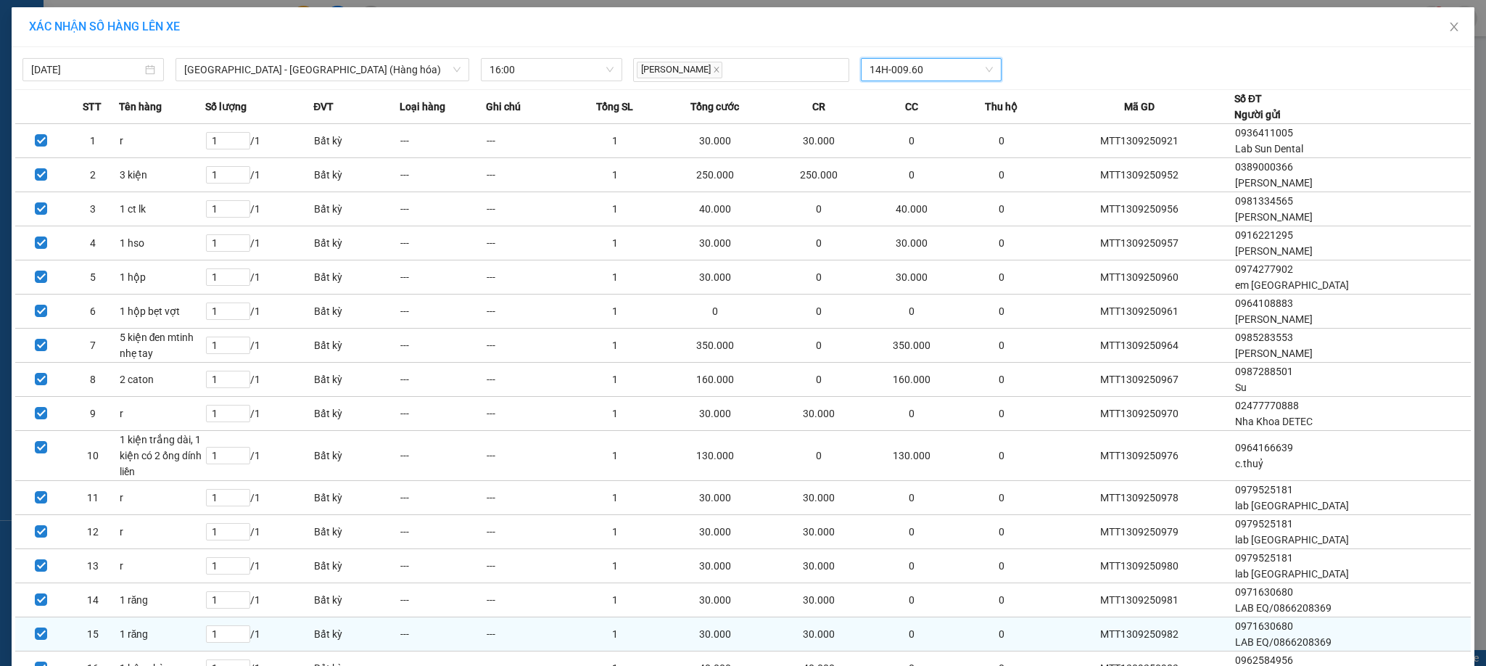
scroll to position [160, 0]
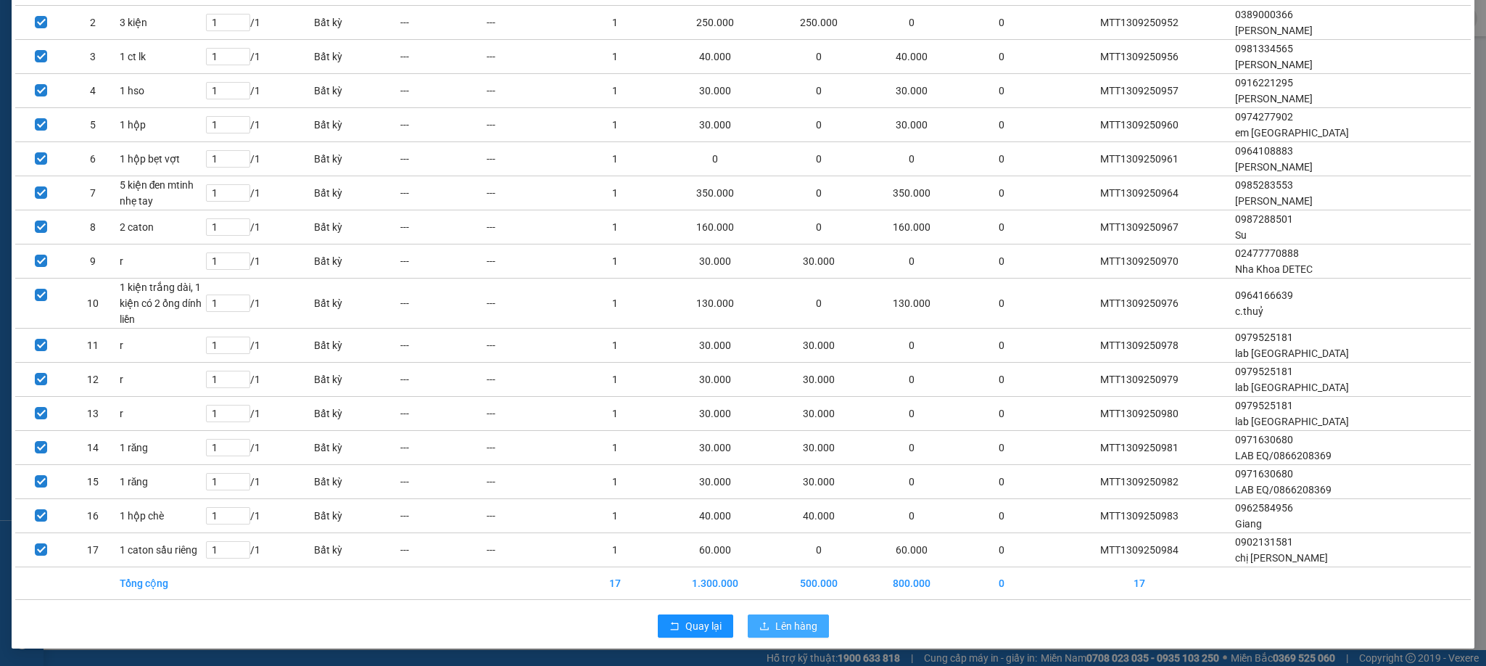
click at [804, 629] on span "Lên hàng" at bounding box center [796, 626] width 42 height 16
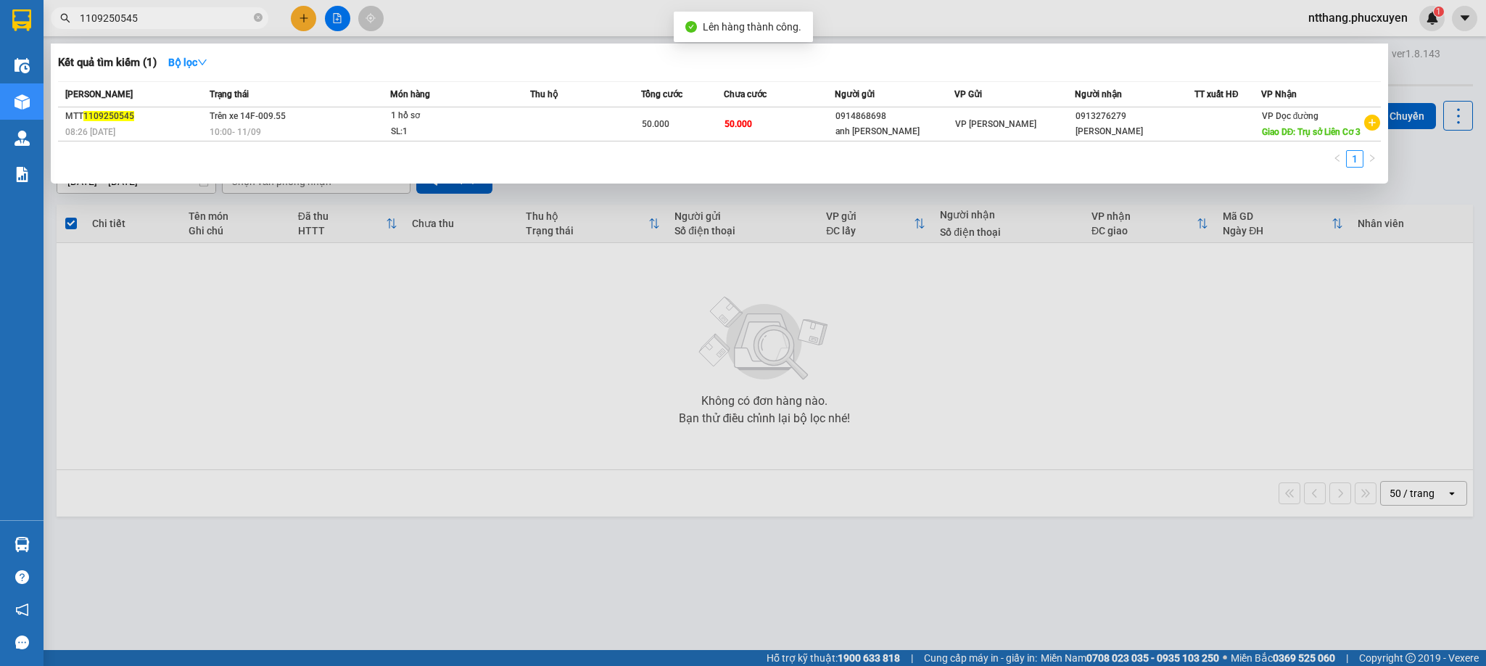
click at [198, 16] on input "1109250545" at bounding box center [165, 18] width 171 height 16
click at [464, 15] on div at bounding box center [743, 333] width 1486 height 666
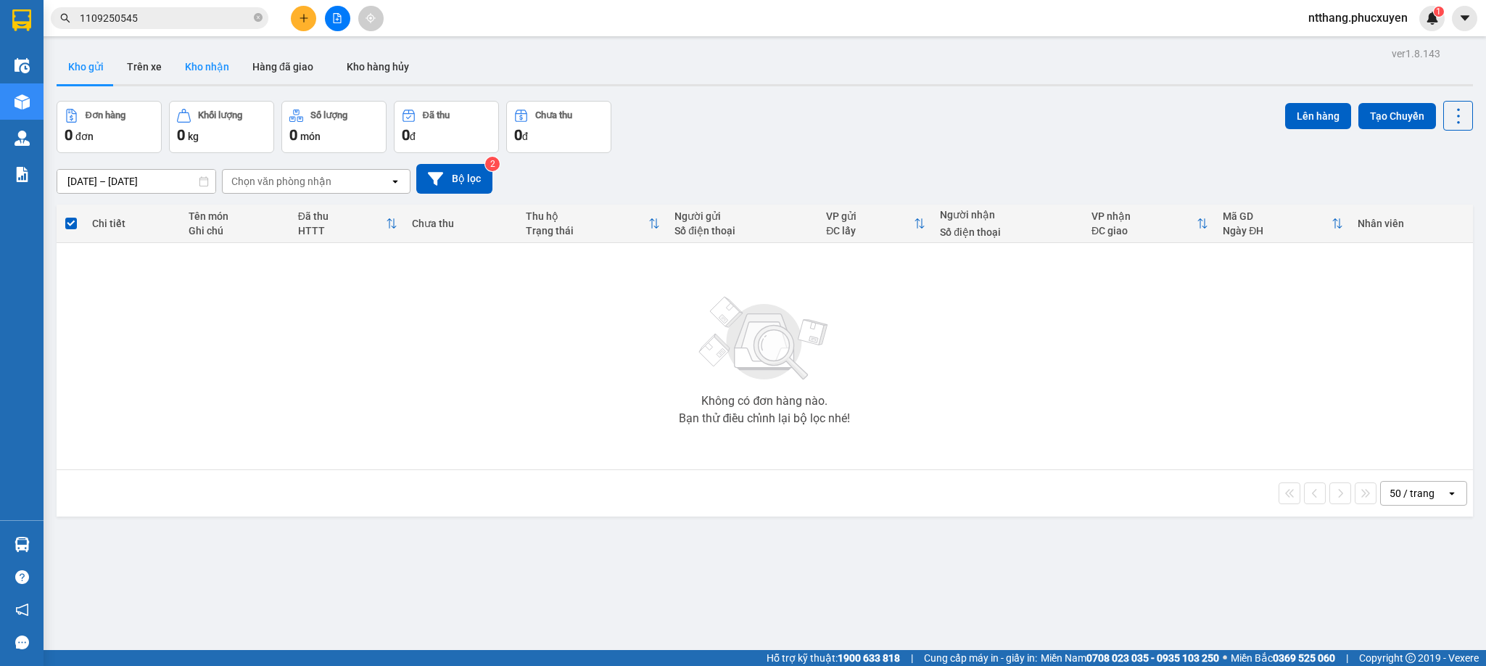
click at [183, 62] on button "Kho nhận" at bounding box center [206, 66] width 67 height 35
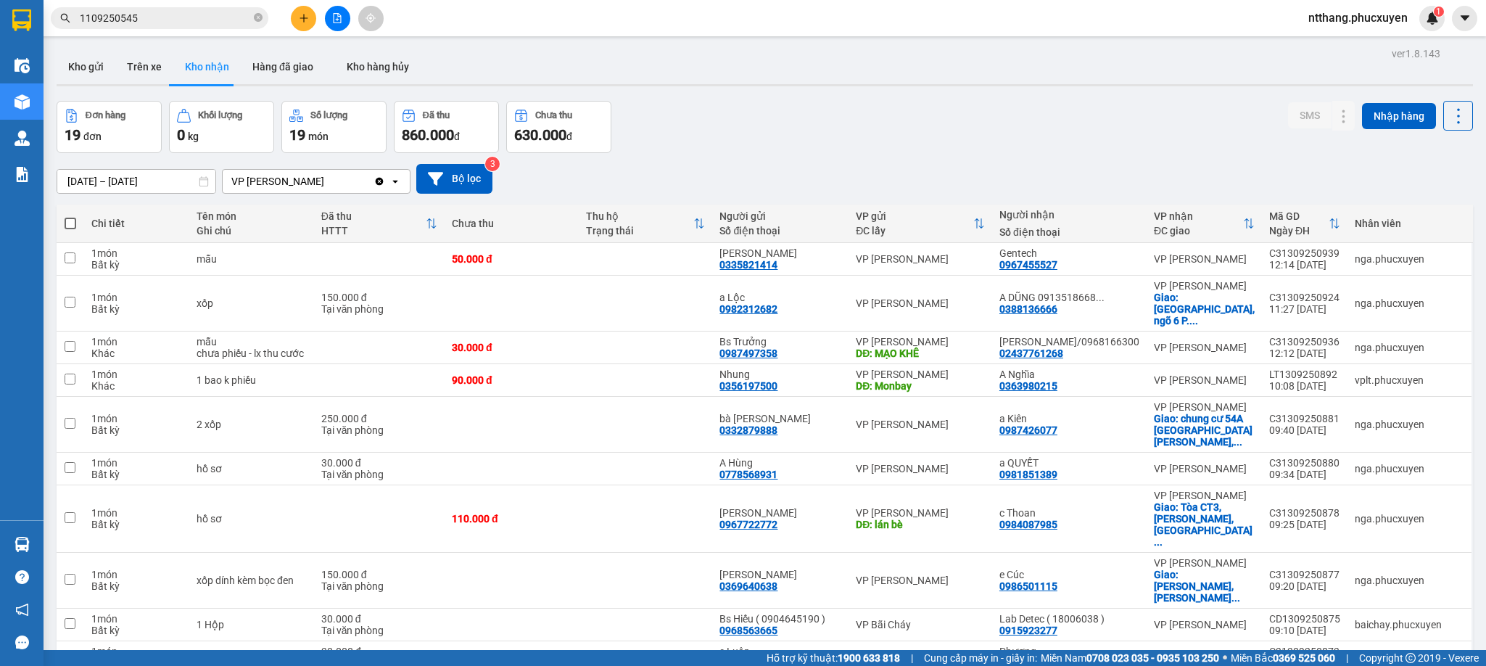
click at [793, 105] on div "Đơn hàng 19 đơn Khối lượng 0 kg Số lượng 19 món Đã thu 860.000 đ Chưa thu 630.0…" at bounding box center [765, 127] width 1417 height 52
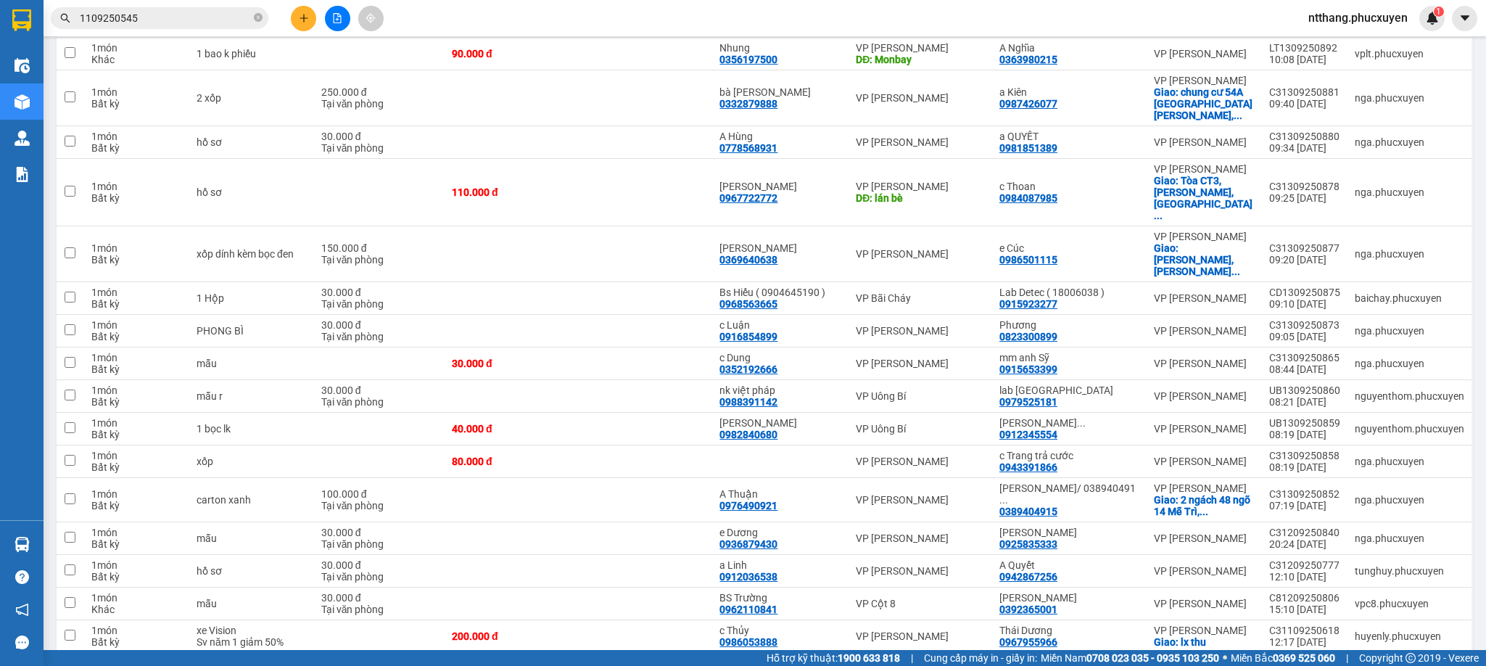
scroll to position [421, 0]
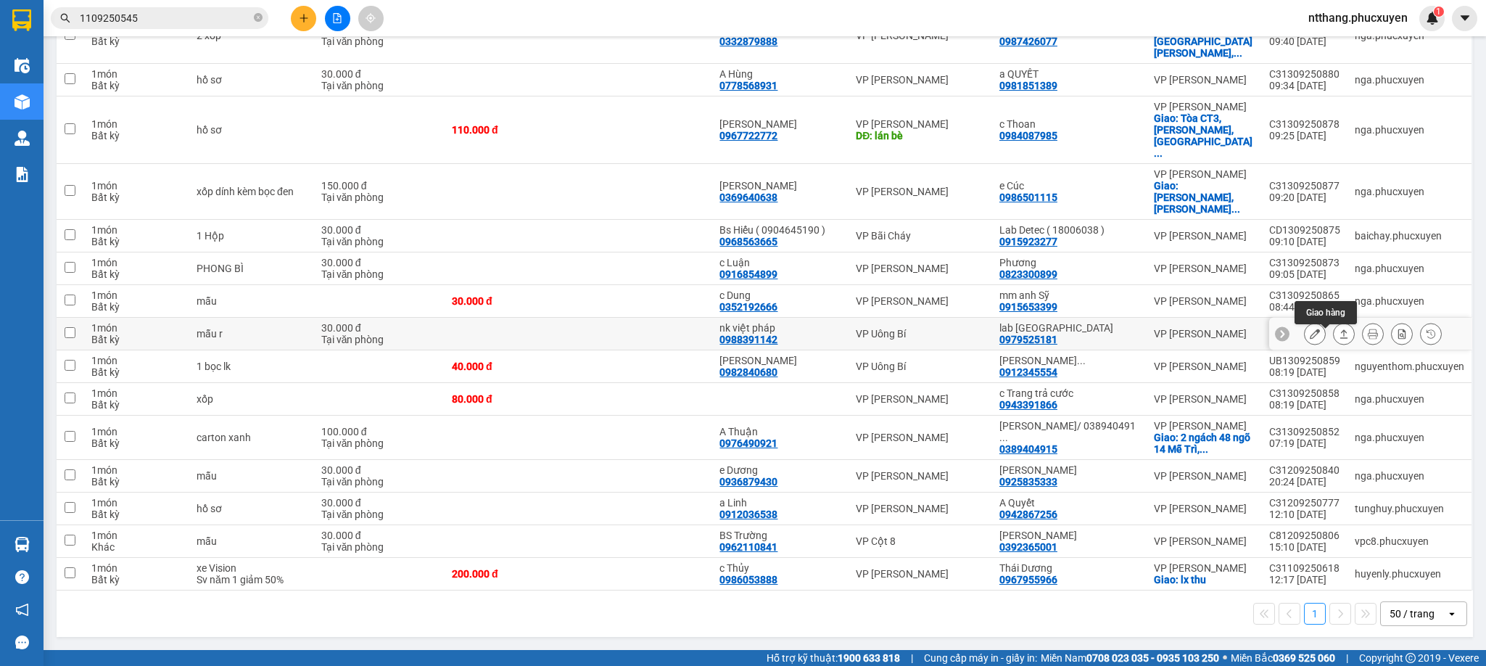
click at [1339, 329] on icon at bounding box center [1344, 334] width 10 height 10
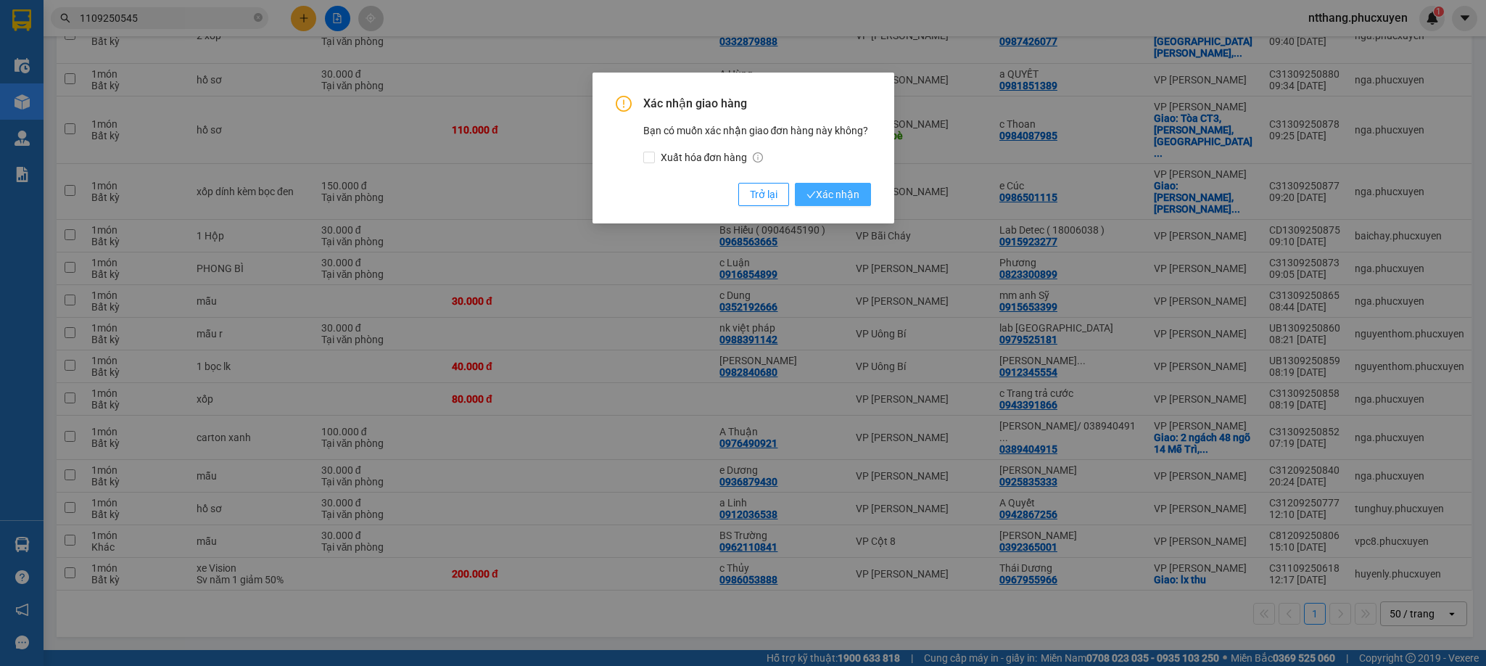
click at [828, 190] on span "Xác nhận" at bounding box center [833, 194] width 53 height 16
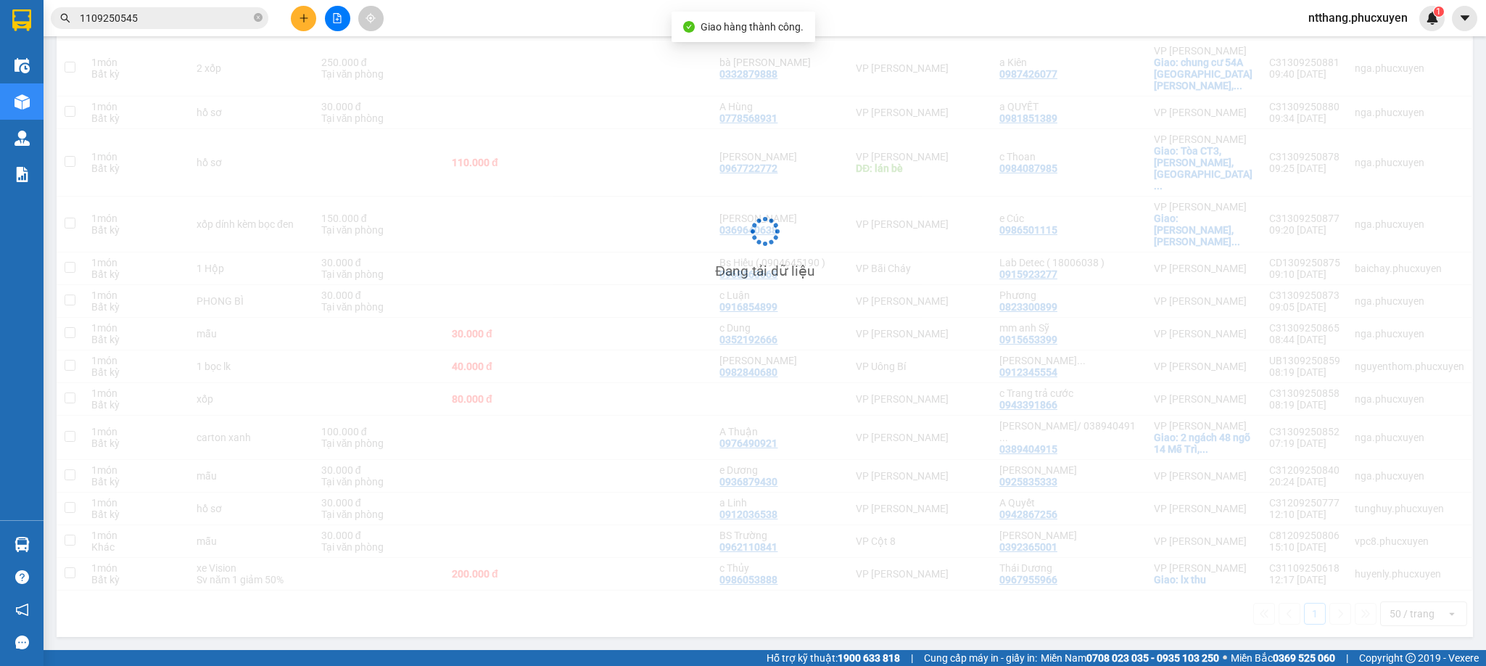
scroll to position [388, 0]
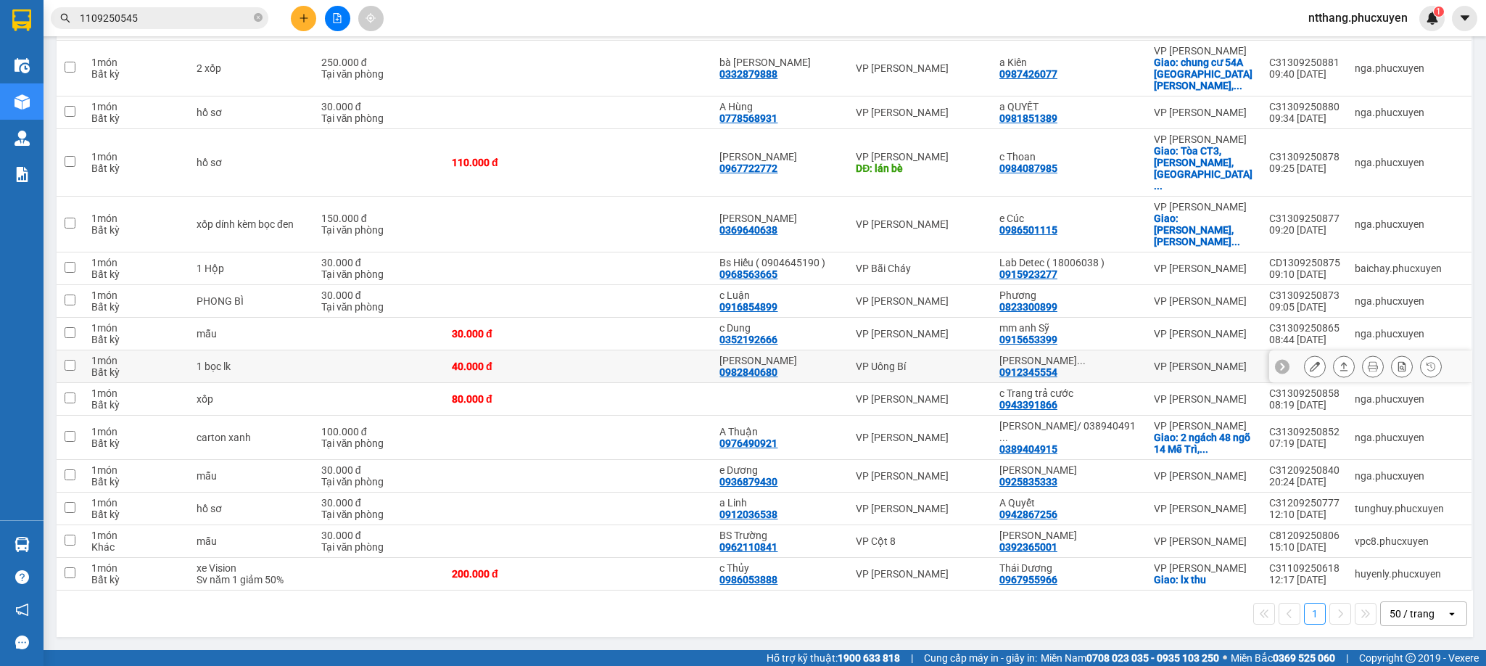
click at [1310, 361] on icon at bounding box center [1315, 366] width 10 height 10
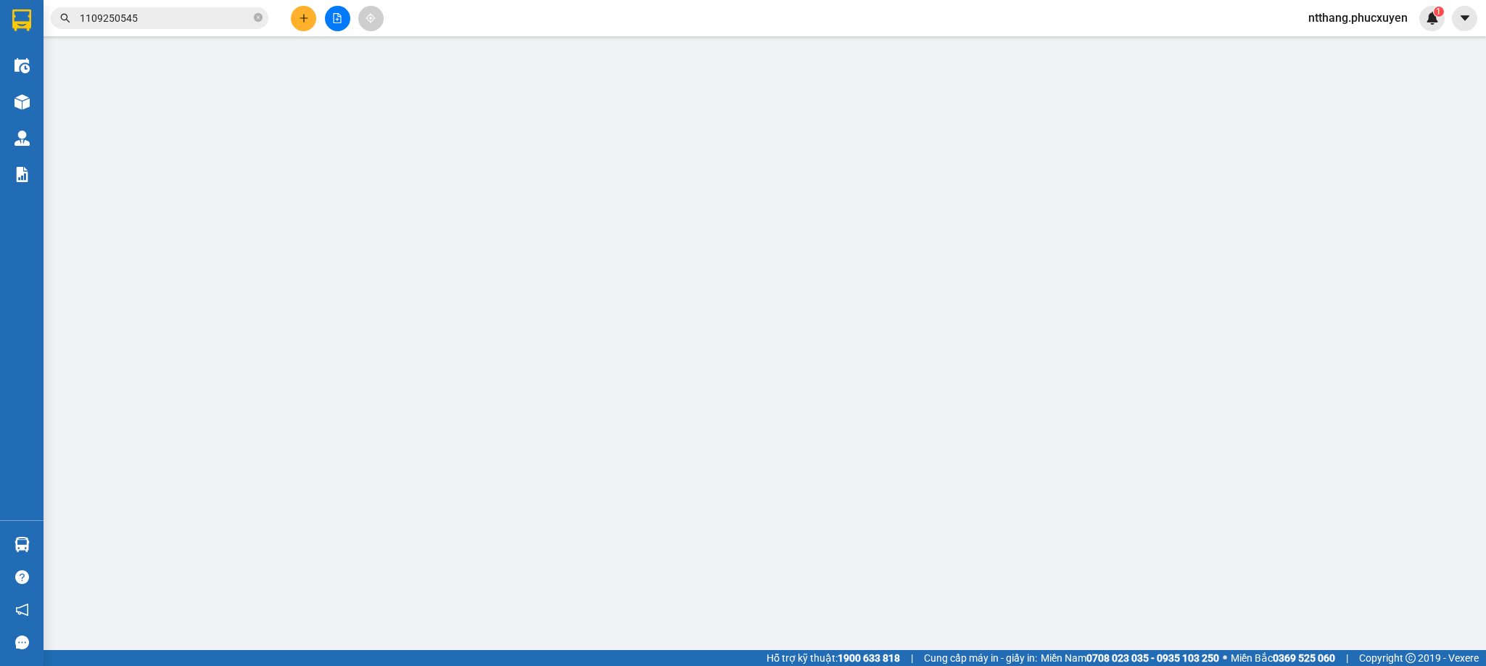
type input "0982840680"
type input "[PERSON_NAME]"
type input "0912345554"
type input "Máy Tính Anh Khôi/0904101736"
type input "40.000"
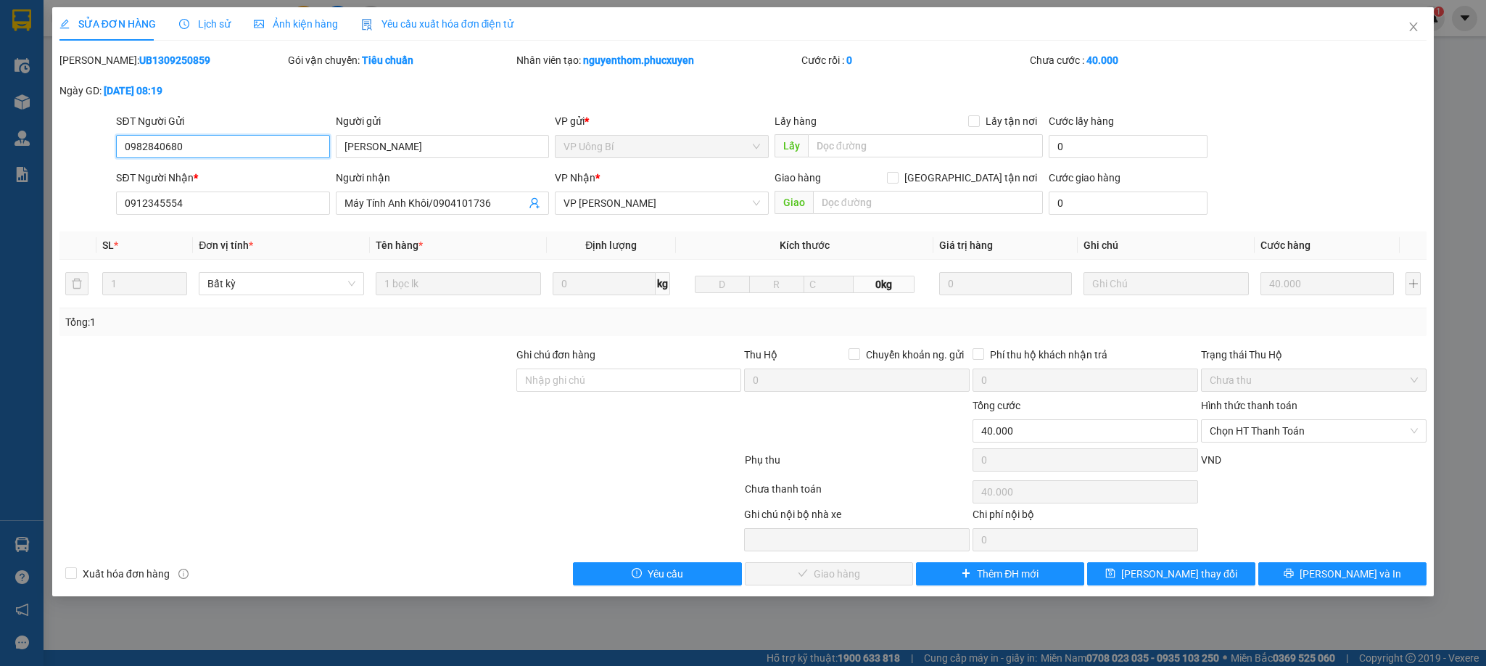
drag, startPoint x: 1293, startPoint y: 438, endPoint x: 1276, endPoint y: 446, distance: 19.1
click at [1291, 437] on span "Chọn HT Thanh Toán" at bounding box center [1314, 431] width 208 height 22
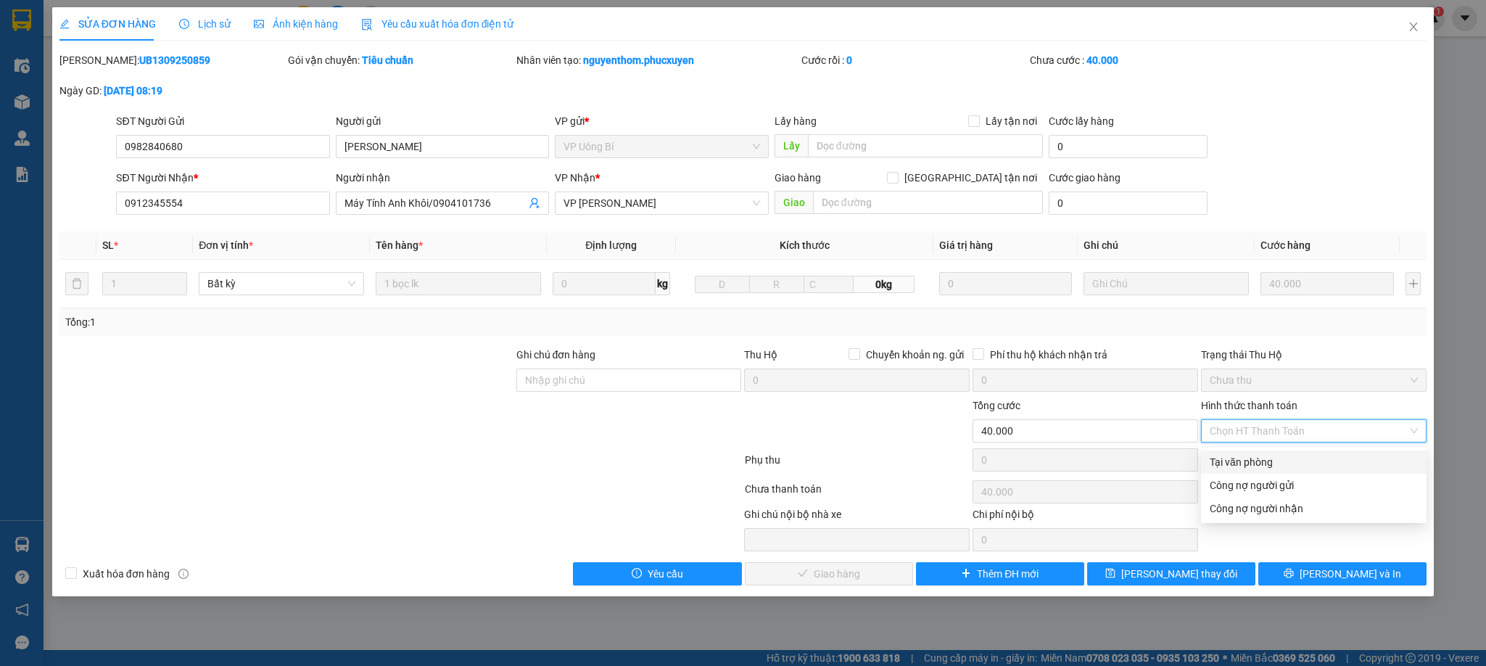
click at [1269, 455] on div "Tại văn phòng" at bounding box center [1314, 462] width 208 height 16
type input "0"
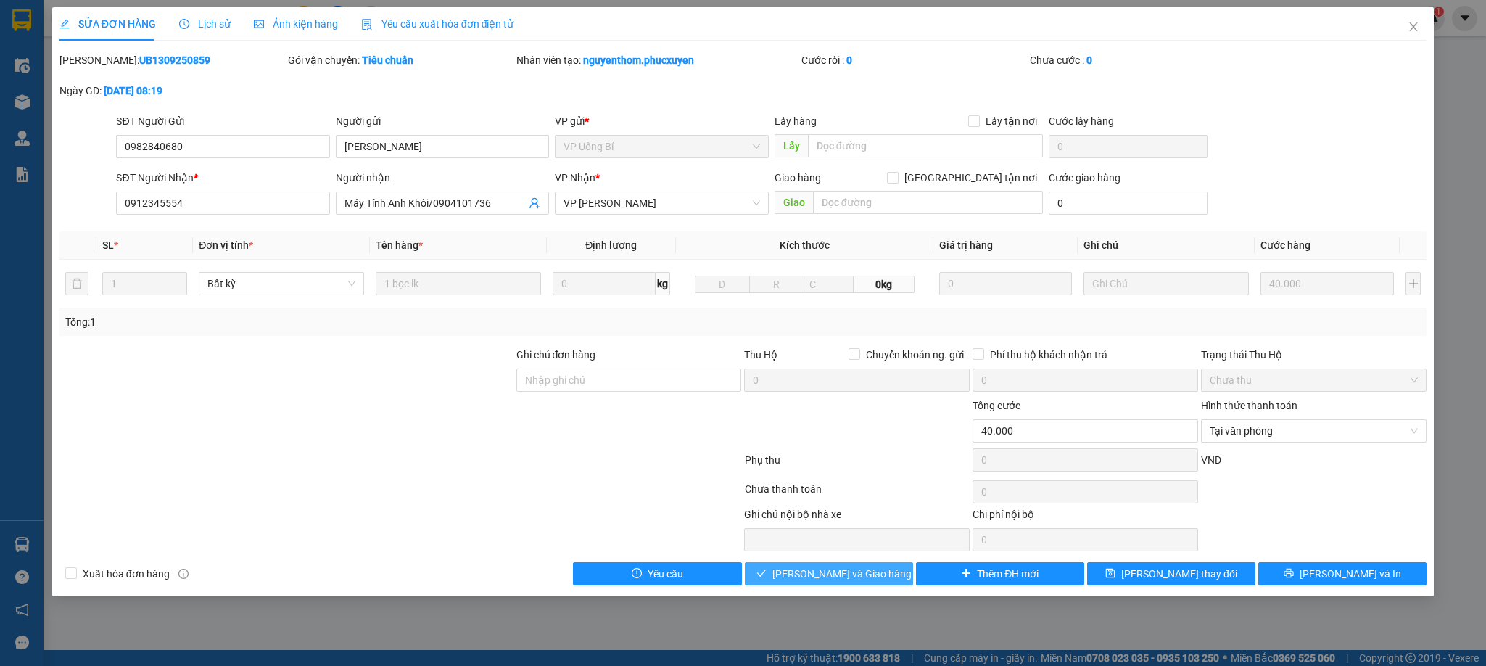
click at [843, 577] on span "[PERSON_NAME] và Giao hàng" at bounding box center [842, 574] width 139 height 16
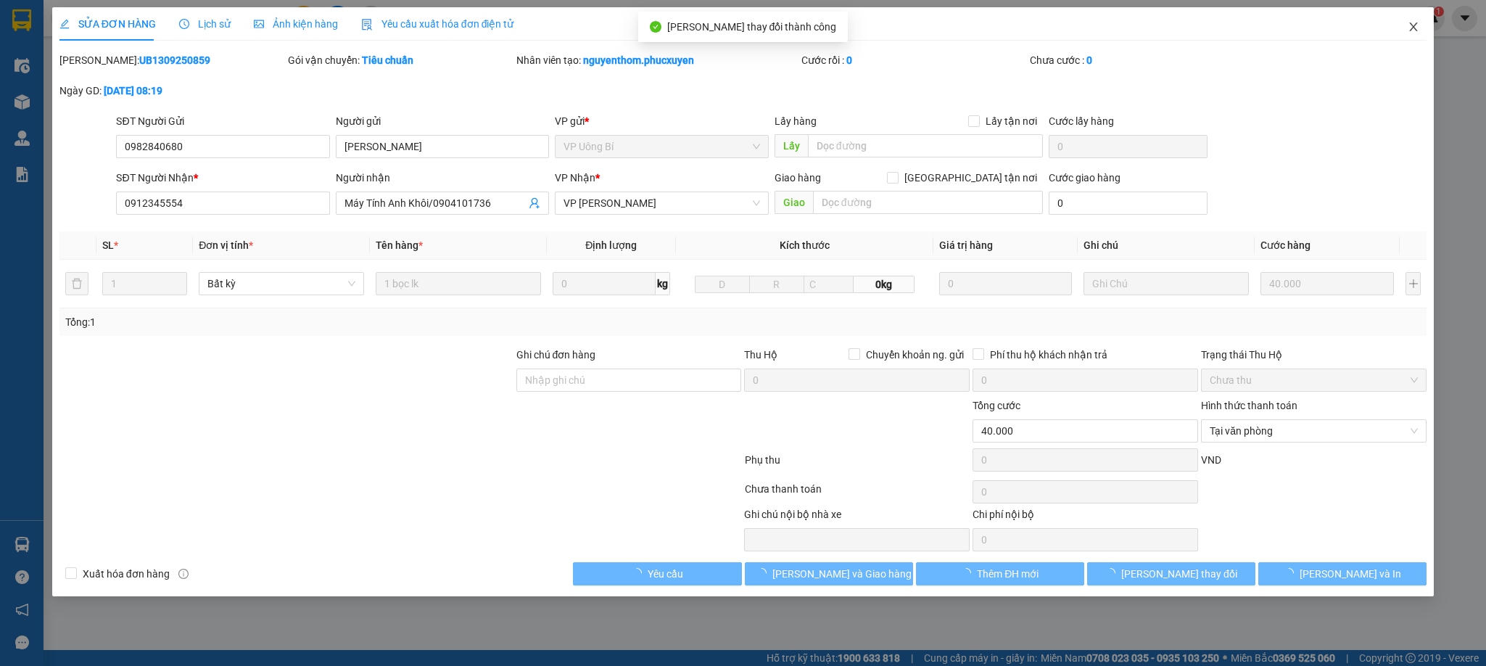
click at [1413, 28] on icon "close" at bounding box center [1414, 26] width 8 height 9
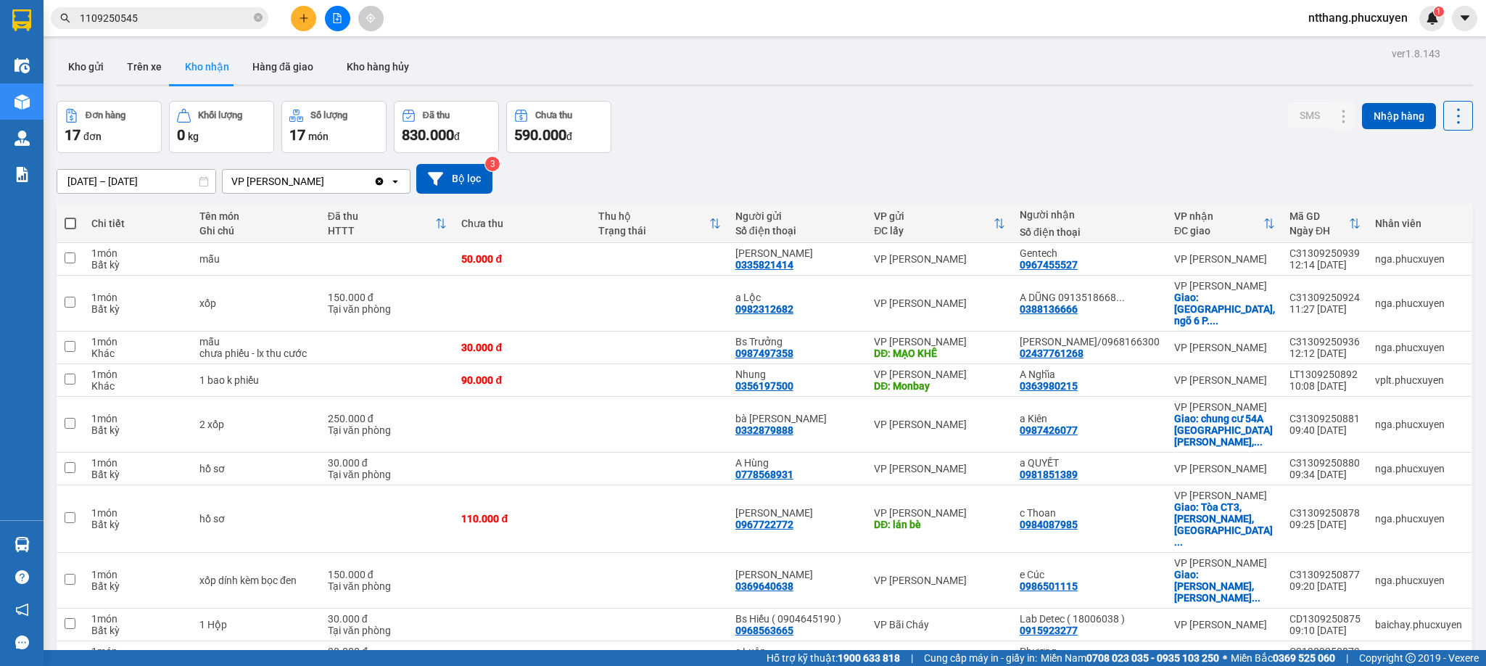
click at [967, 122] on div "Đơn hàng 17 đơn Khối lượng 0 kg Số lượng 17 món Đã thu 830.000 đ Chưa thu 590.0…" at bounding box center [765, 127] width 1417 height 52
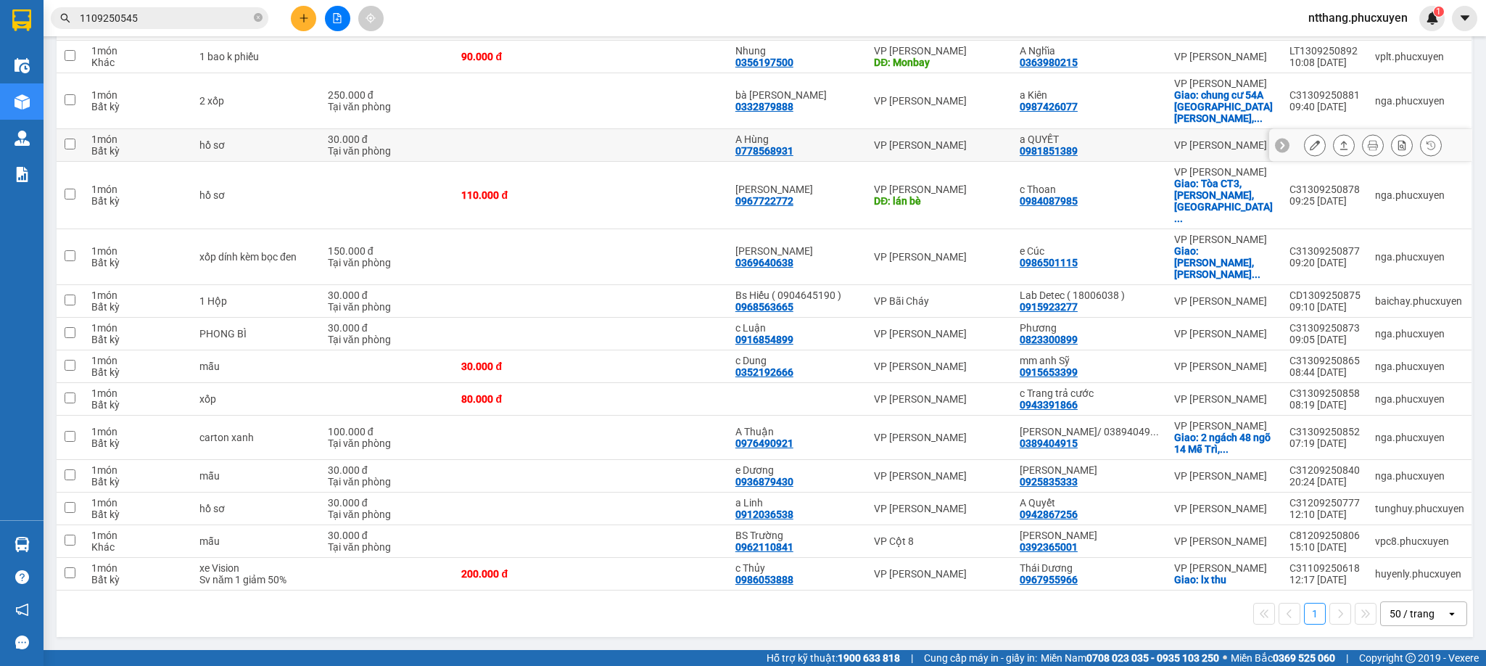
scroll to position [344, 0]
click at [1339, 471] on icon at bounding box center [1344, 476] width 10 height 10
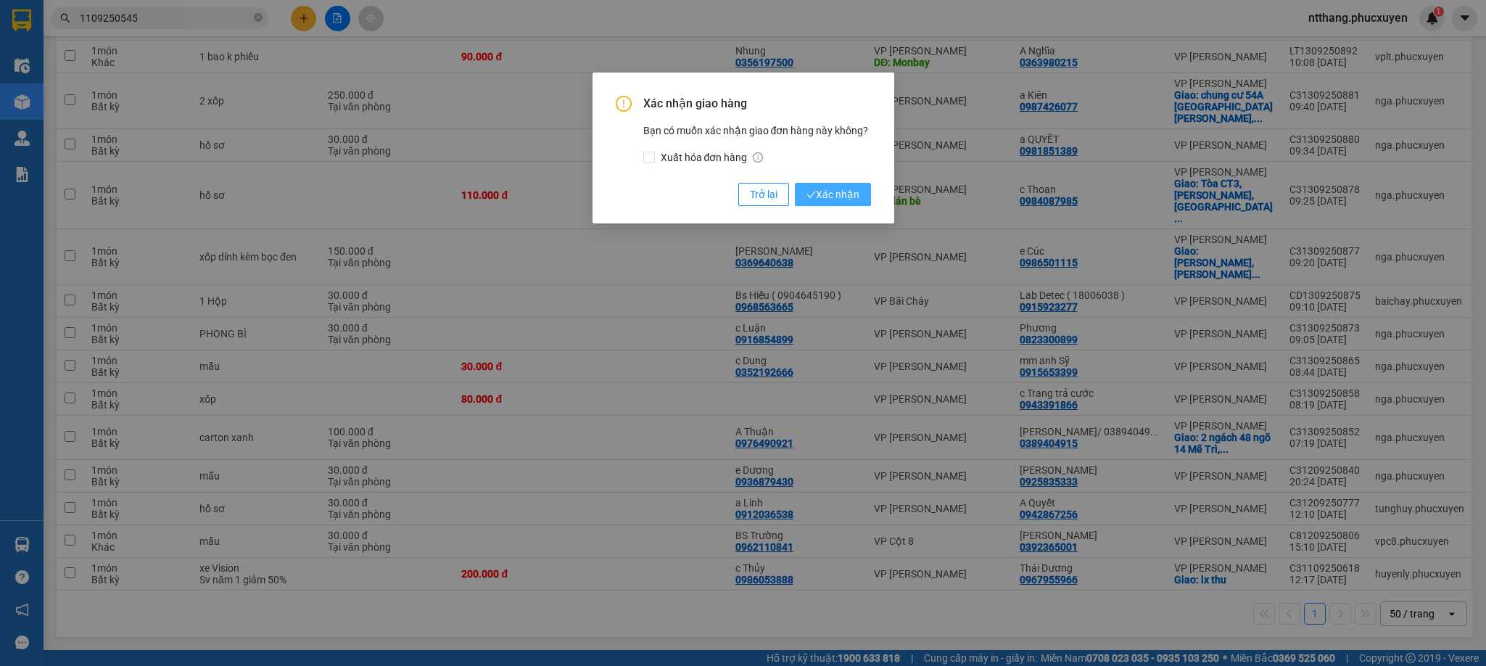
click at [829, 189] on span "Xác nhận" at bounding box center [833, 194] width 53 height 16
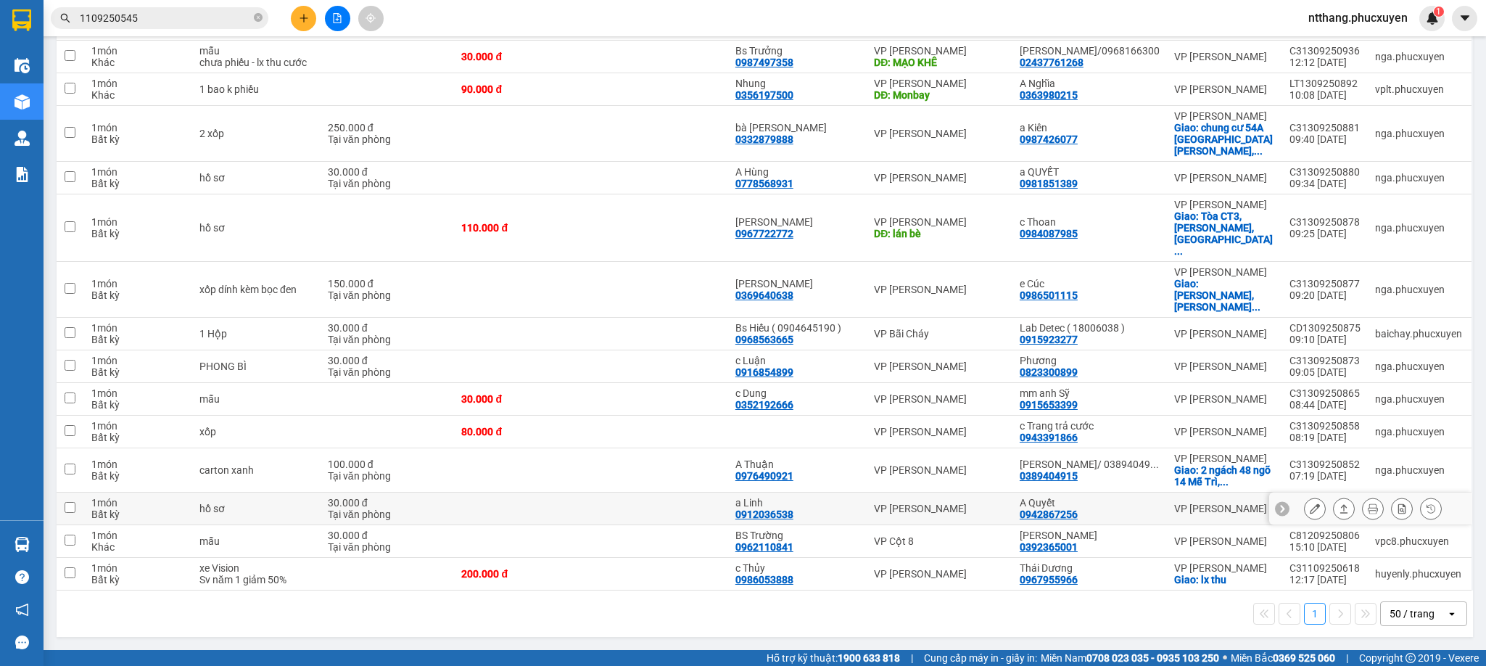
scroll to position [94, 0]
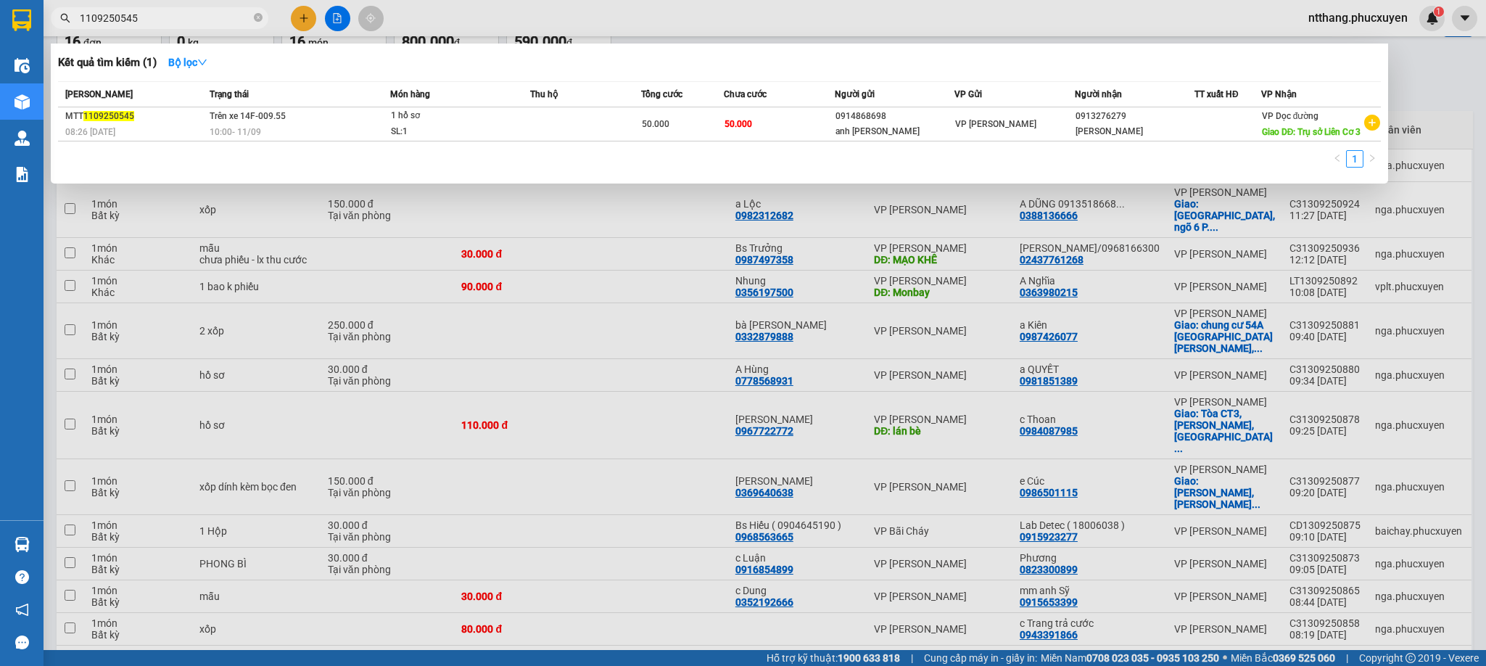
click at [164, 18] on input "1109250545" at bounding box center [165, 18] width 171 height 16
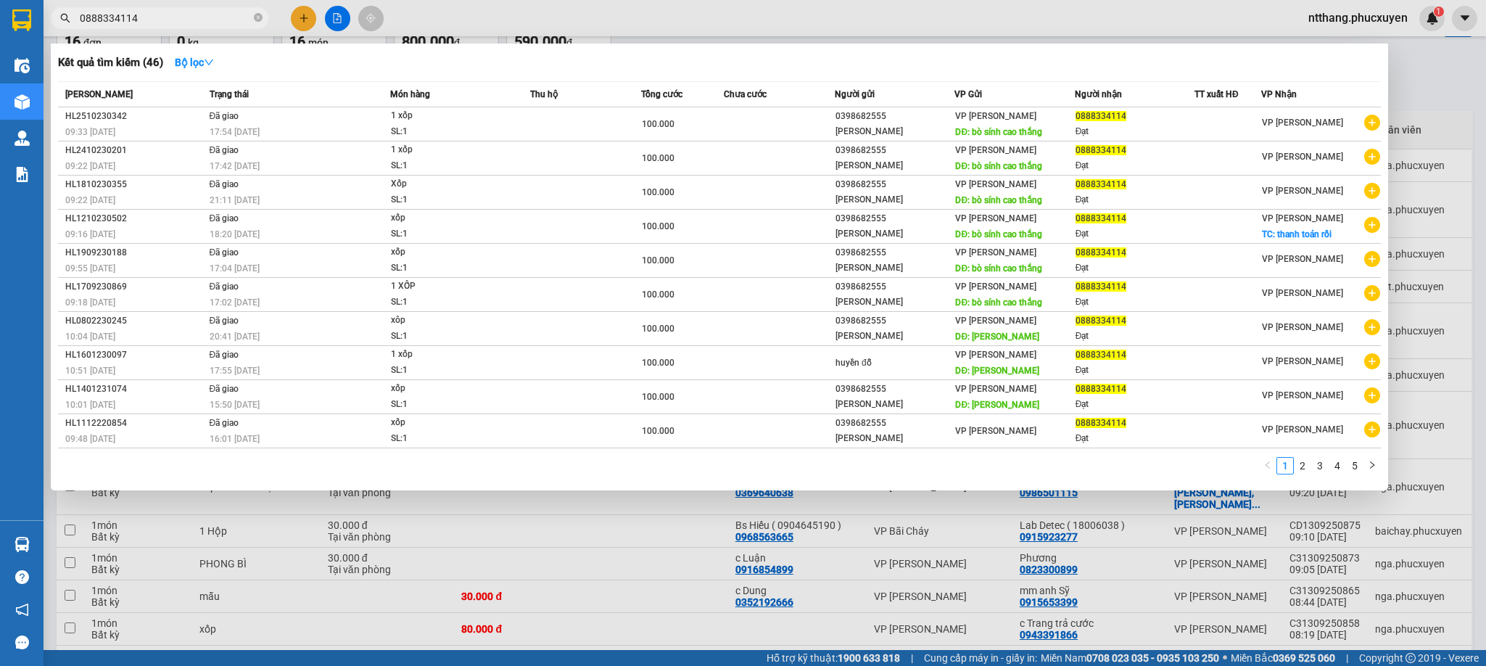
click at [535, 15] on div at bounding box center [743, 333] width 1486 height 666
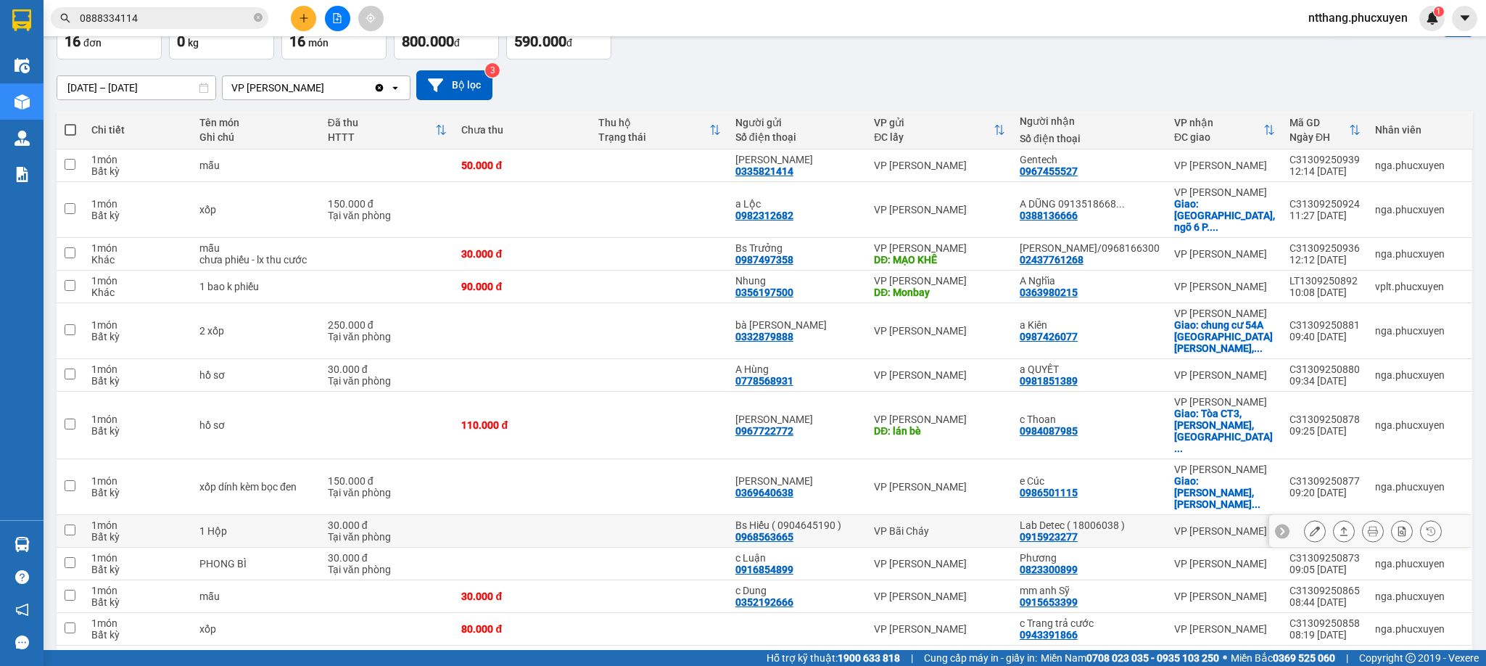
scroll to position [311, 0]
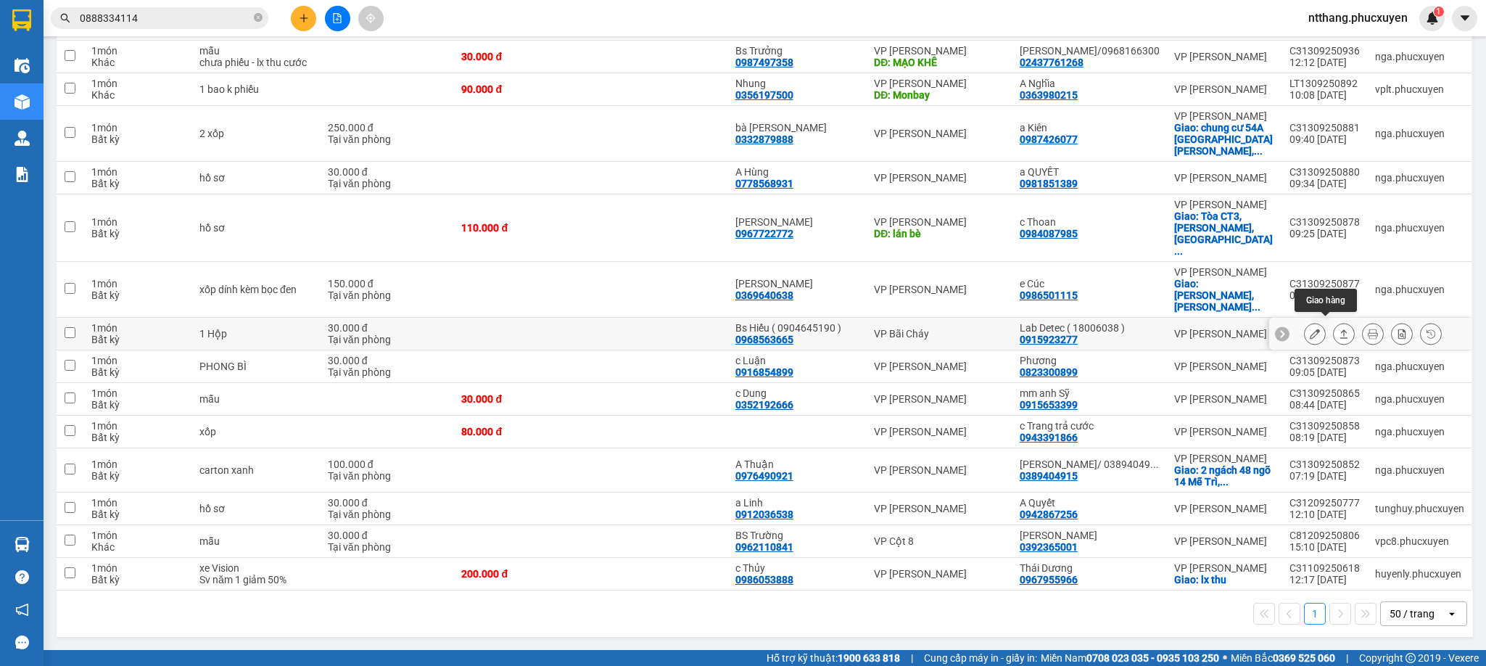
click at [1340, 329] on icon at bounding box center [1344, 333] width 8 height 9
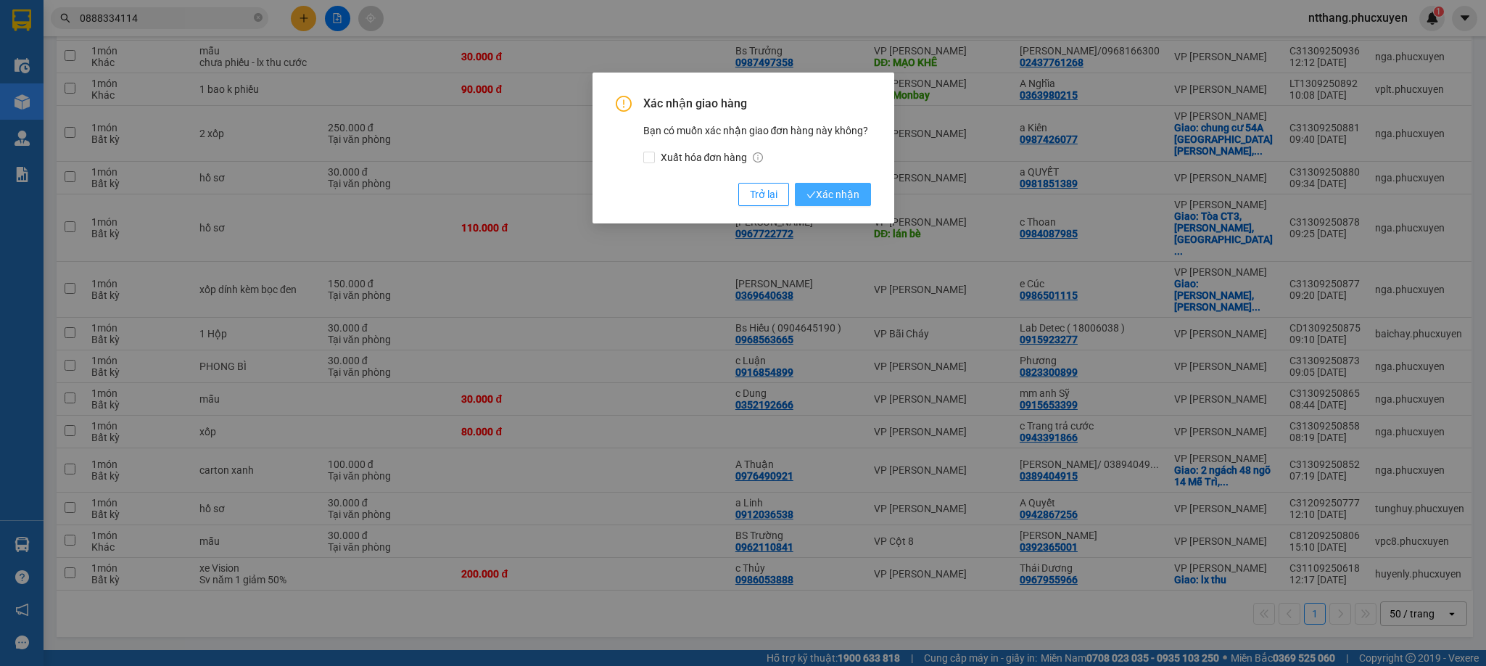
click at [843, 194] on span "Xác nhận" at bounding box center [833, 194] width 53 height 16
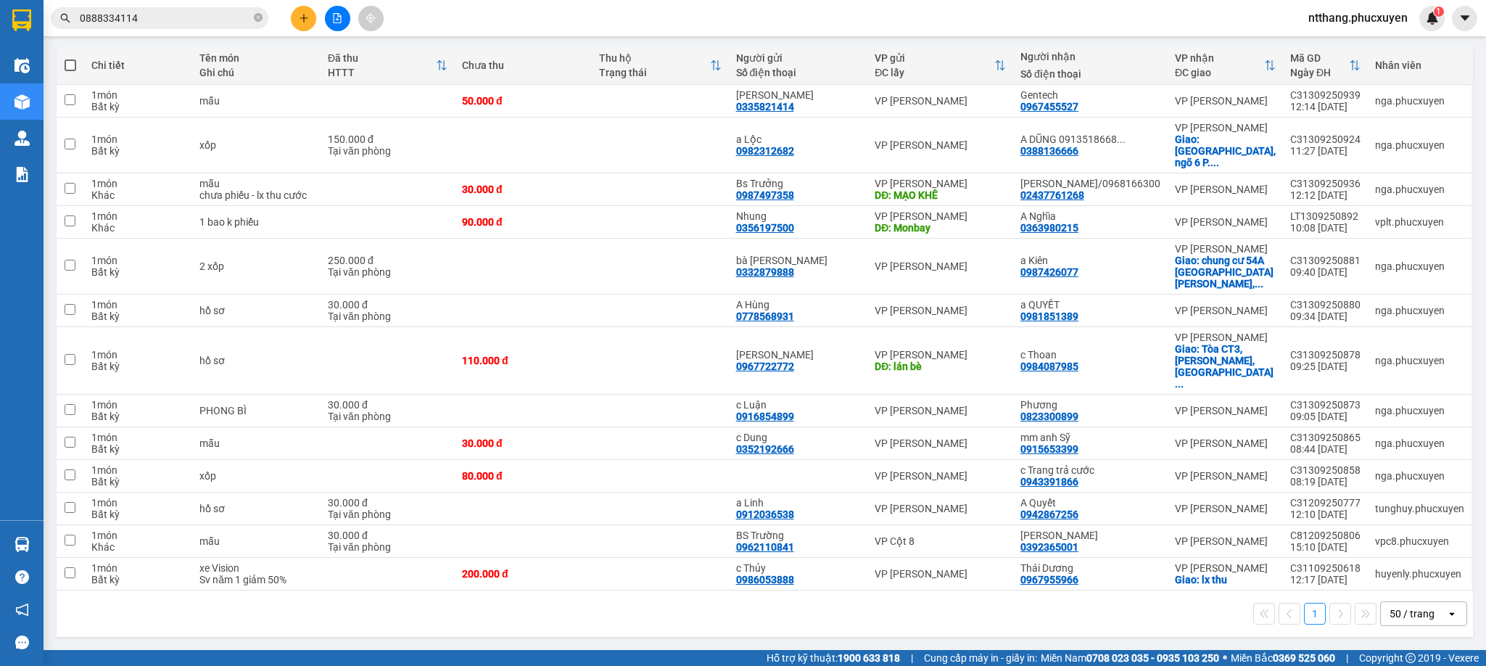
scroll to position [0, 0]
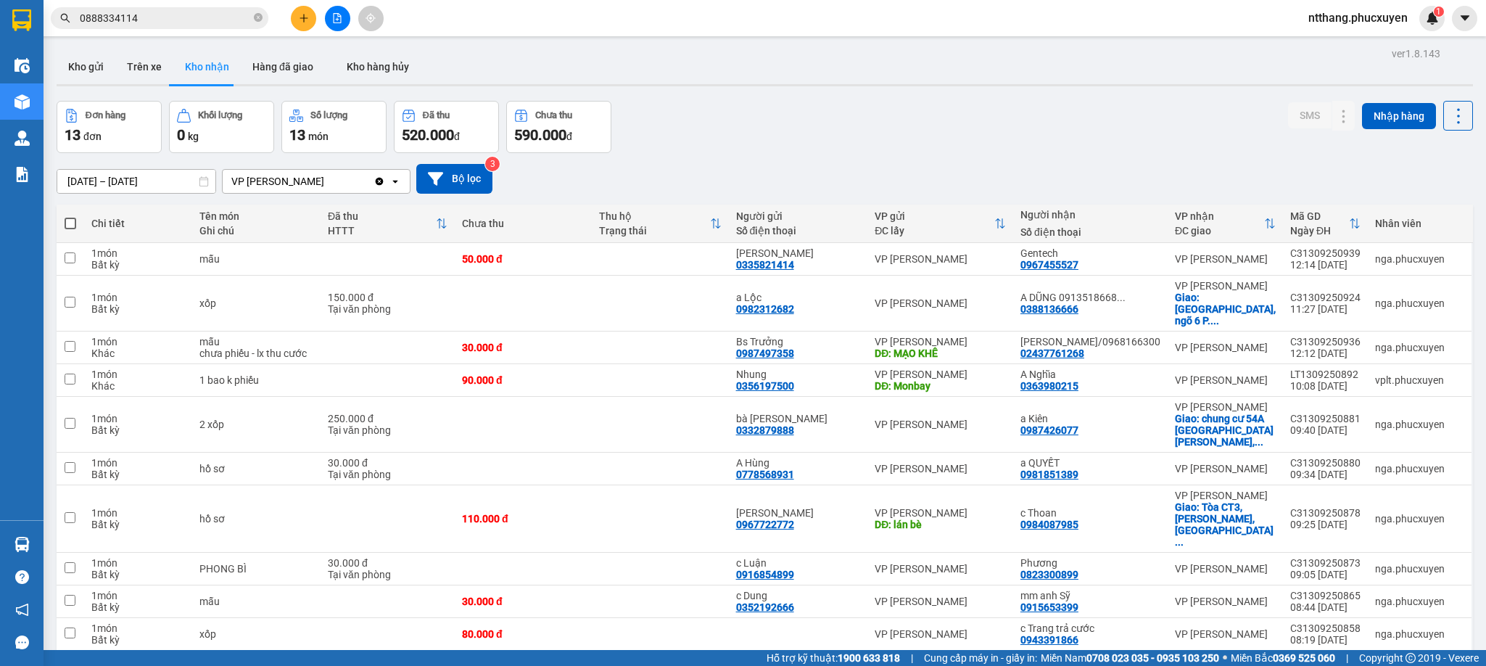
click at [331, 12] on button at bounding box center [337, 18] width 25 height 25
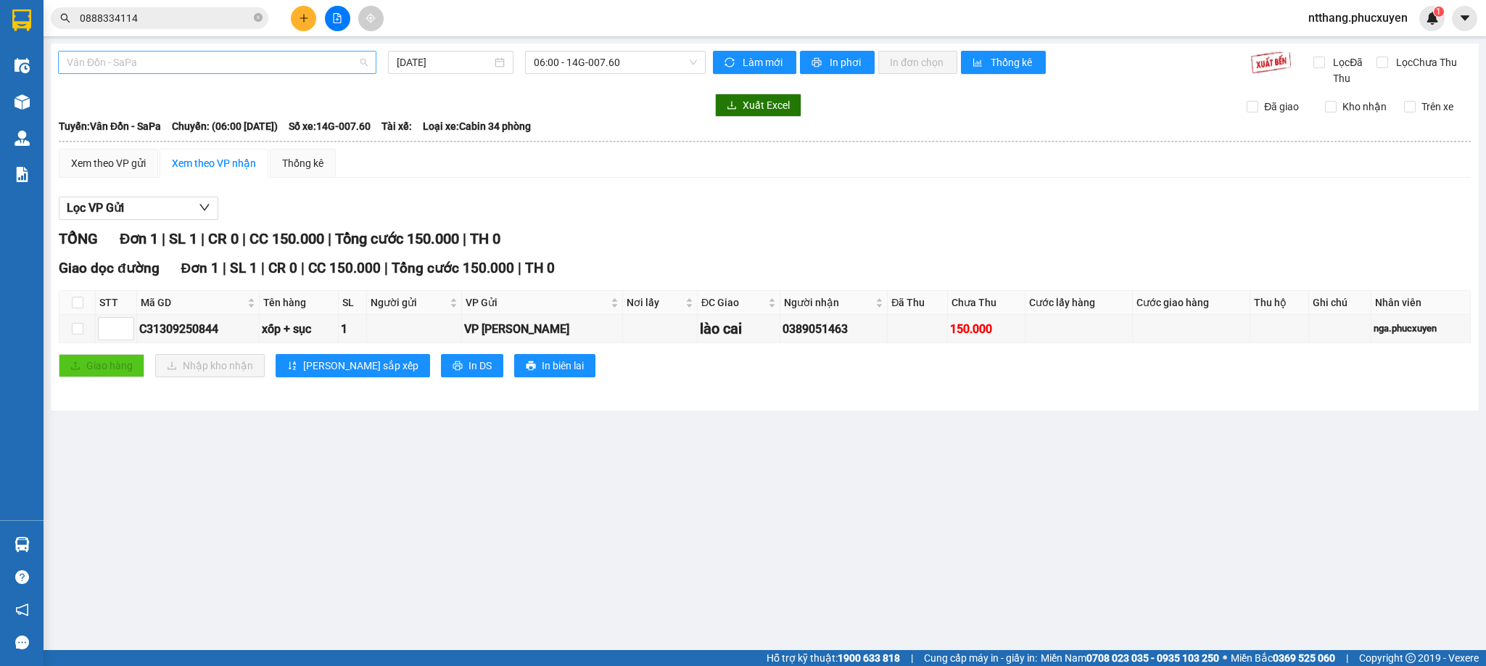
click at [247, 64] on span "Vân Đồn - SaPa" at bounding box center [217, 63] width 301 height 22
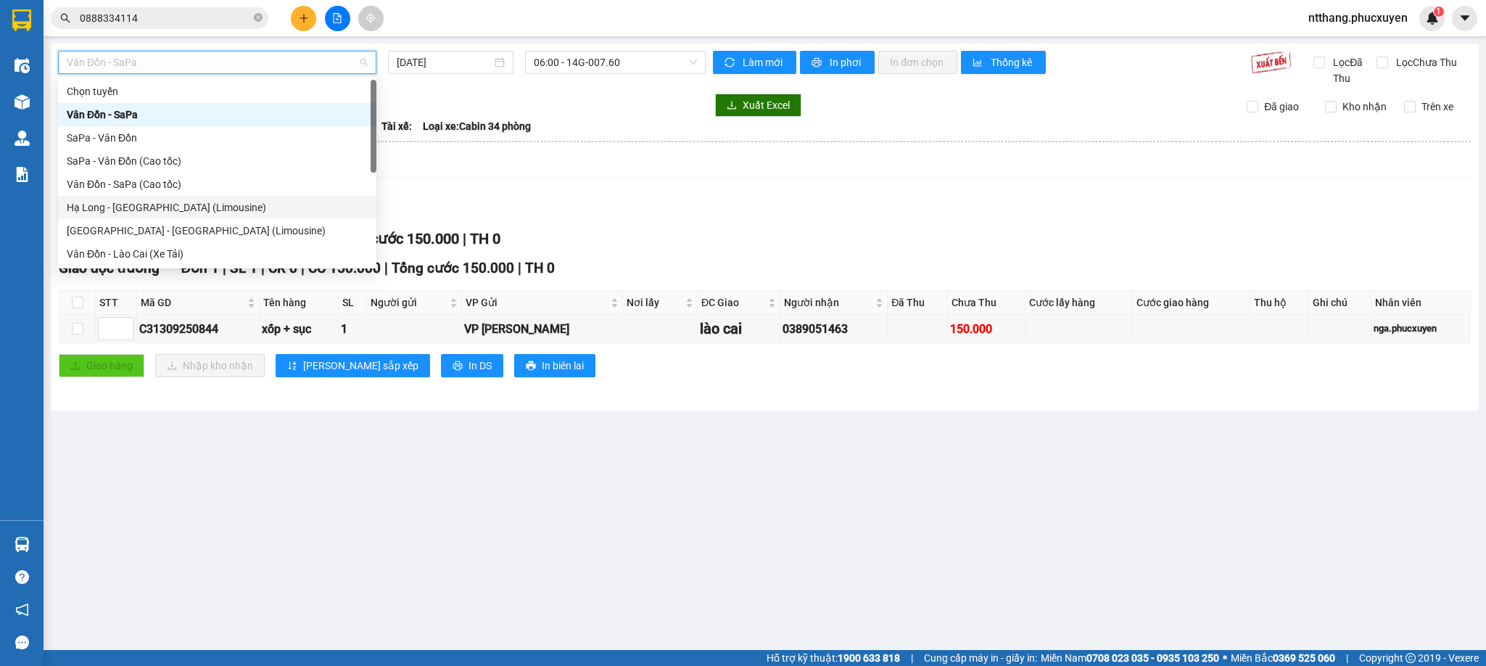
scroll to position [70, 0]
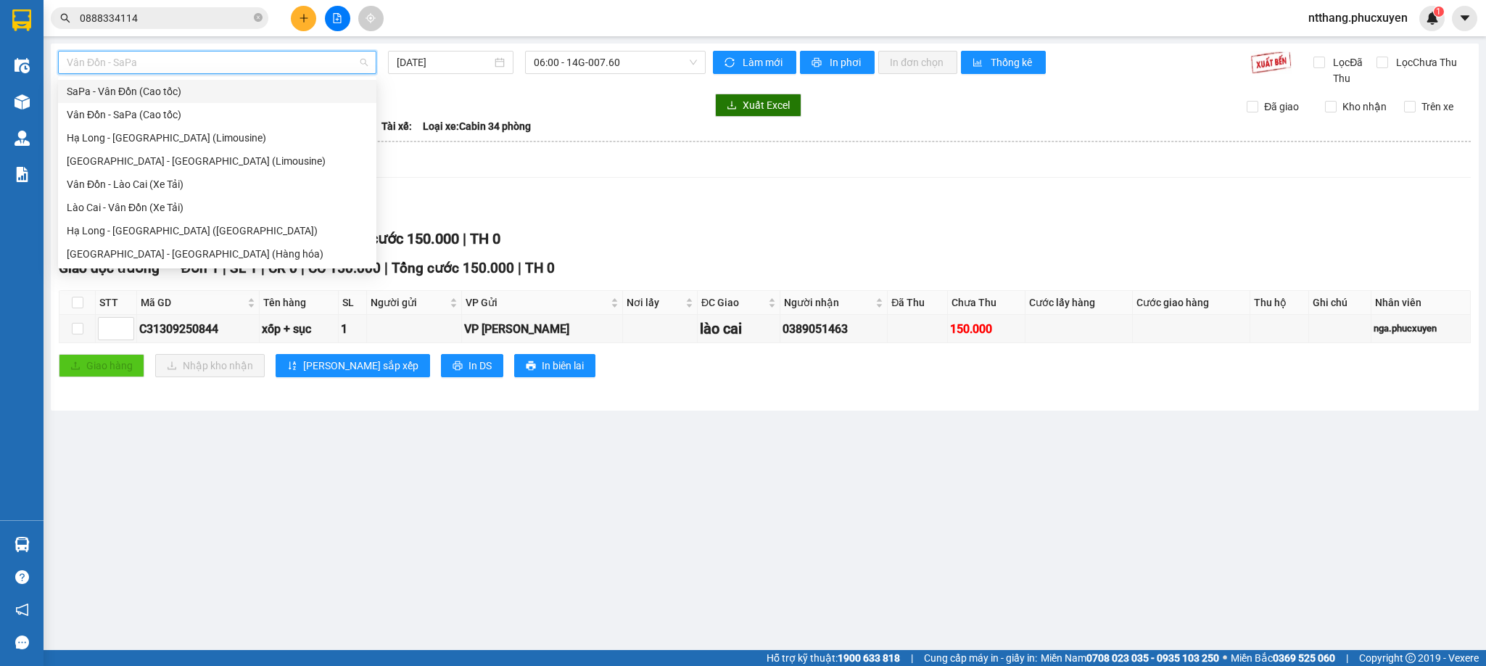
click at [157, 22] on input "0888334114" at bounding box center [165, 18] width 171 height 16
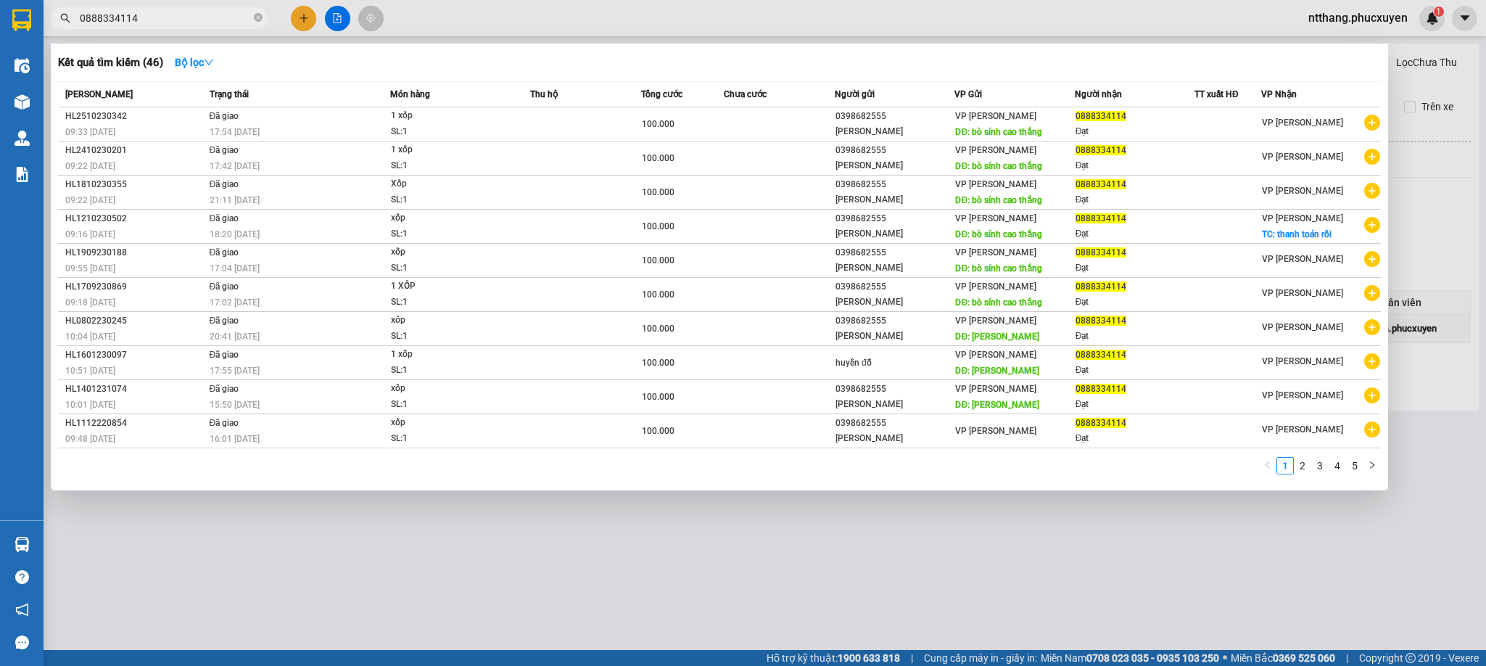
click at [157, 22] on input "0888334114" at bounding box center [165, 18] width 171 height 16
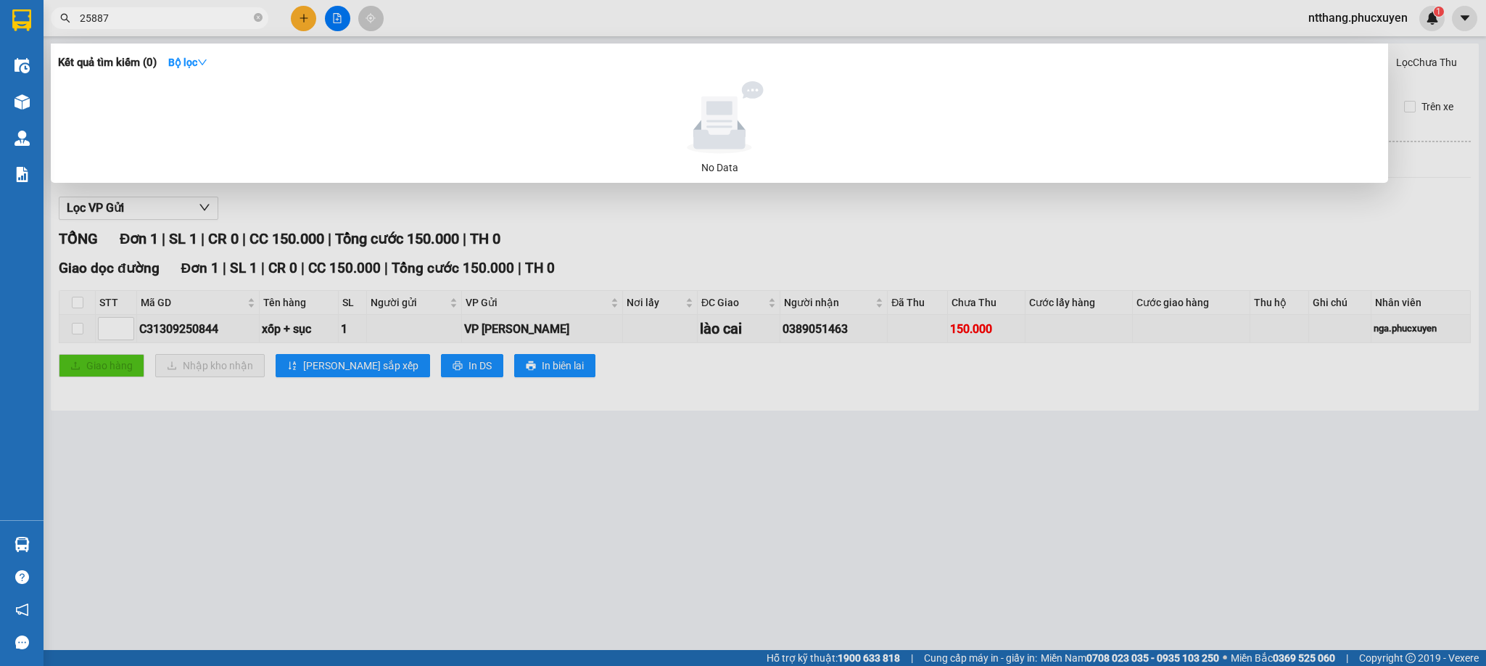
click at [83, 15] on input "25887" at bounding box center [165, 18] width 171 height 16
click at [111, 18] on input "130925887" at bounding box center [165, 18] width 171 height 16
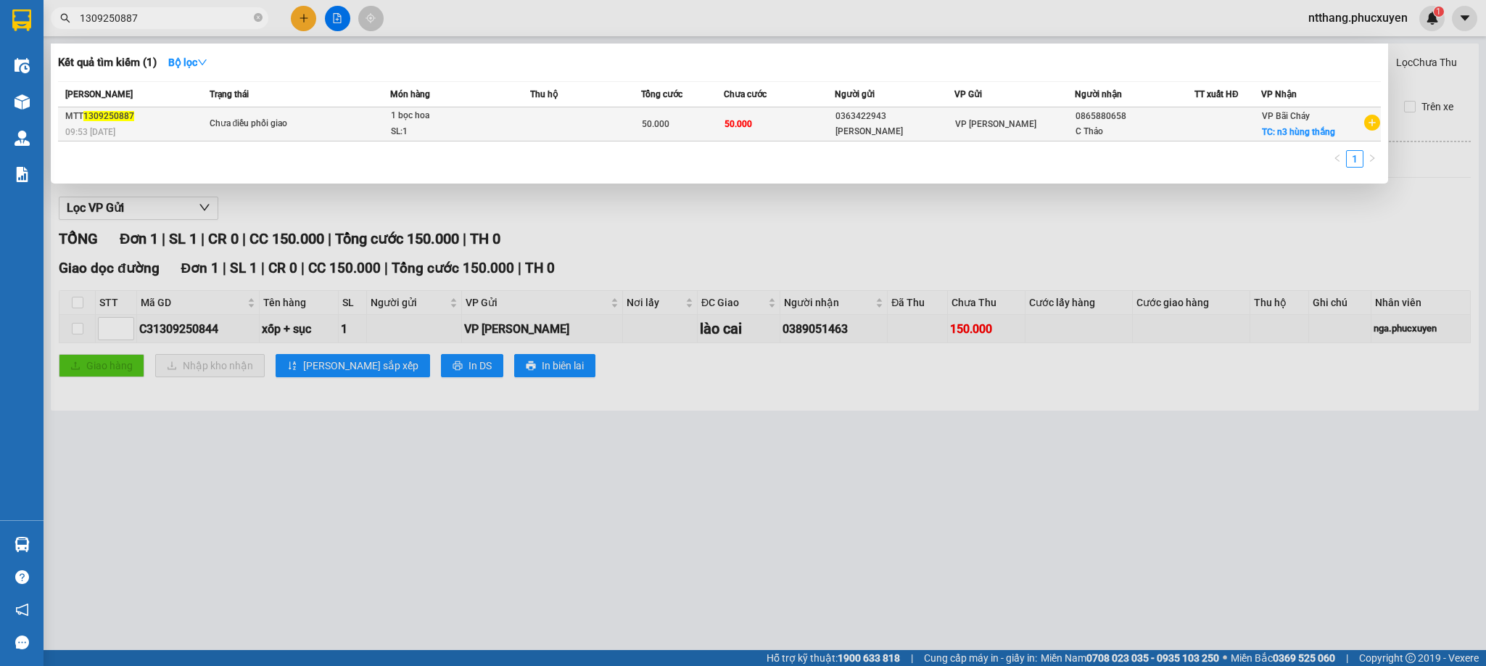
type input "1309250887"
click at [407, 123] on div "1 bọc hoa" at bounding box center [445, 116] width 109 height 16
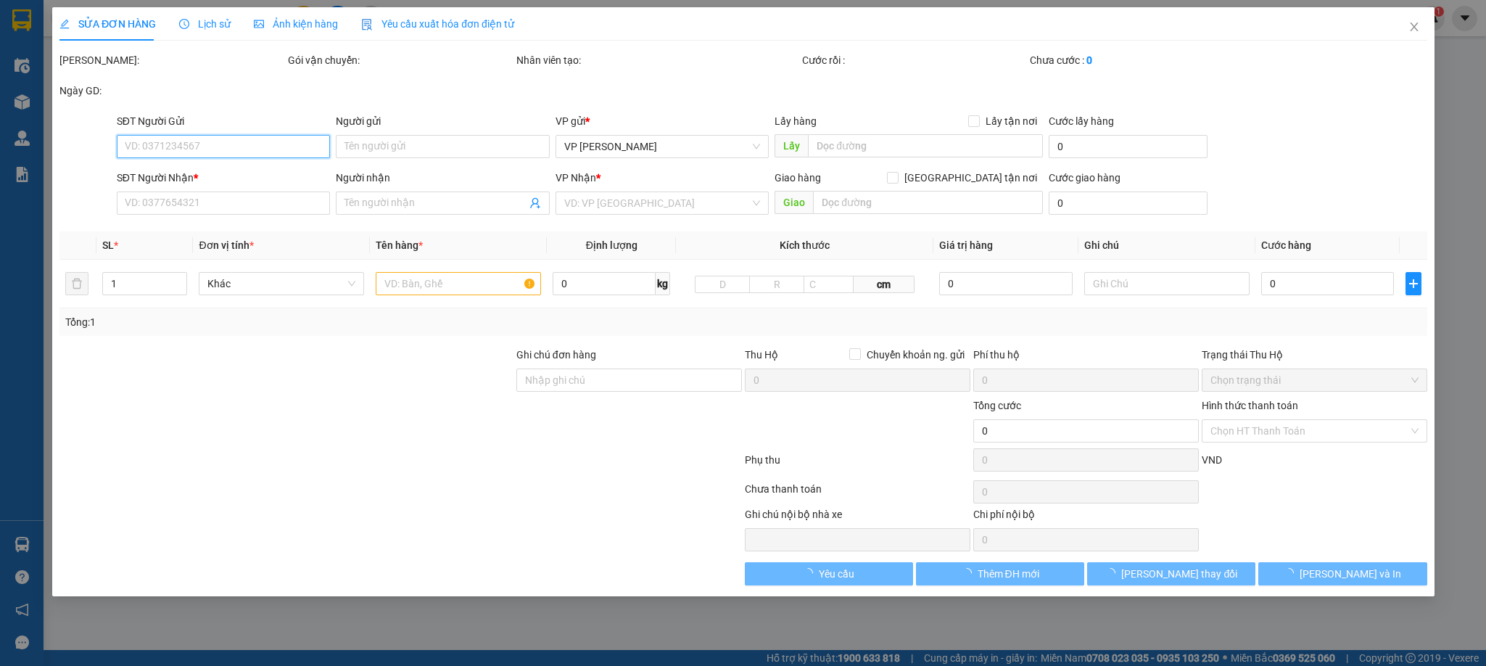
type input "0363422943"
type input "[PERSON_NAME]"
type input "0865880658"
type input "C Thảo"
checkbox input "true"
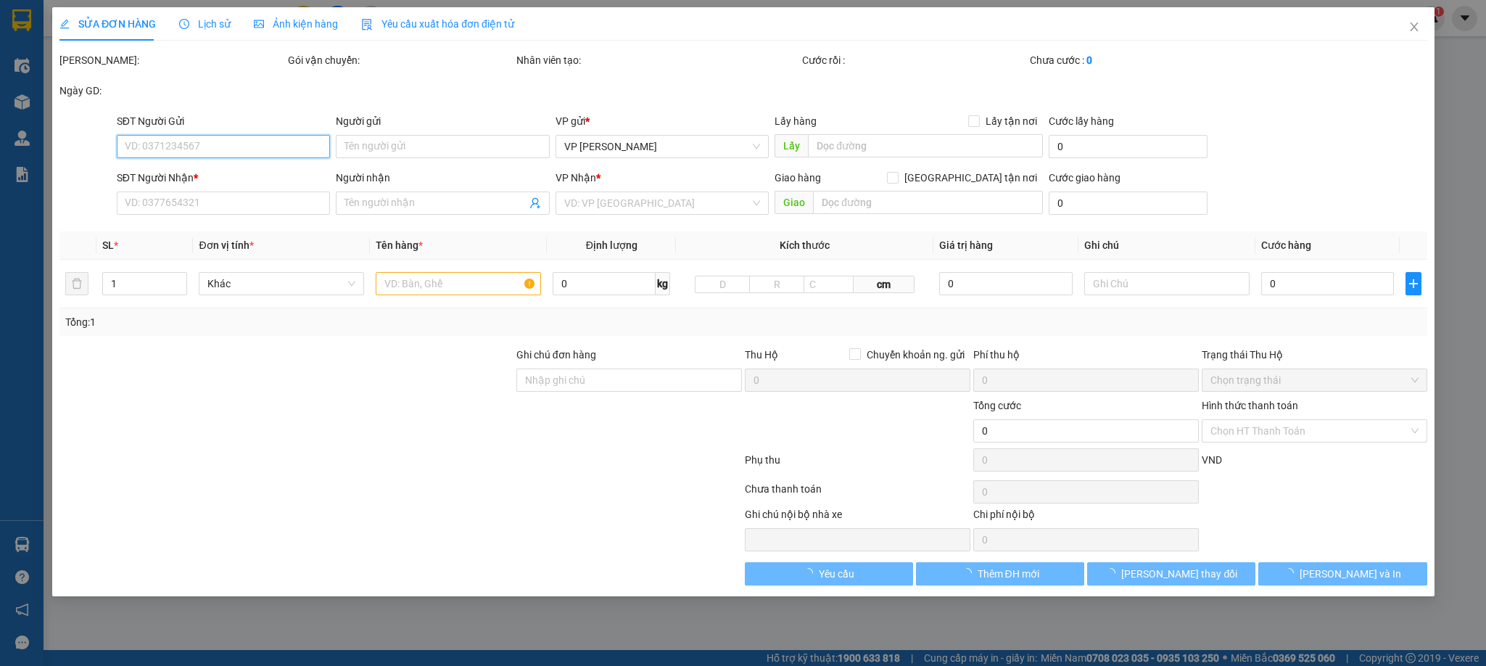
type input "n3 hùng thắng"
type input "50.000"
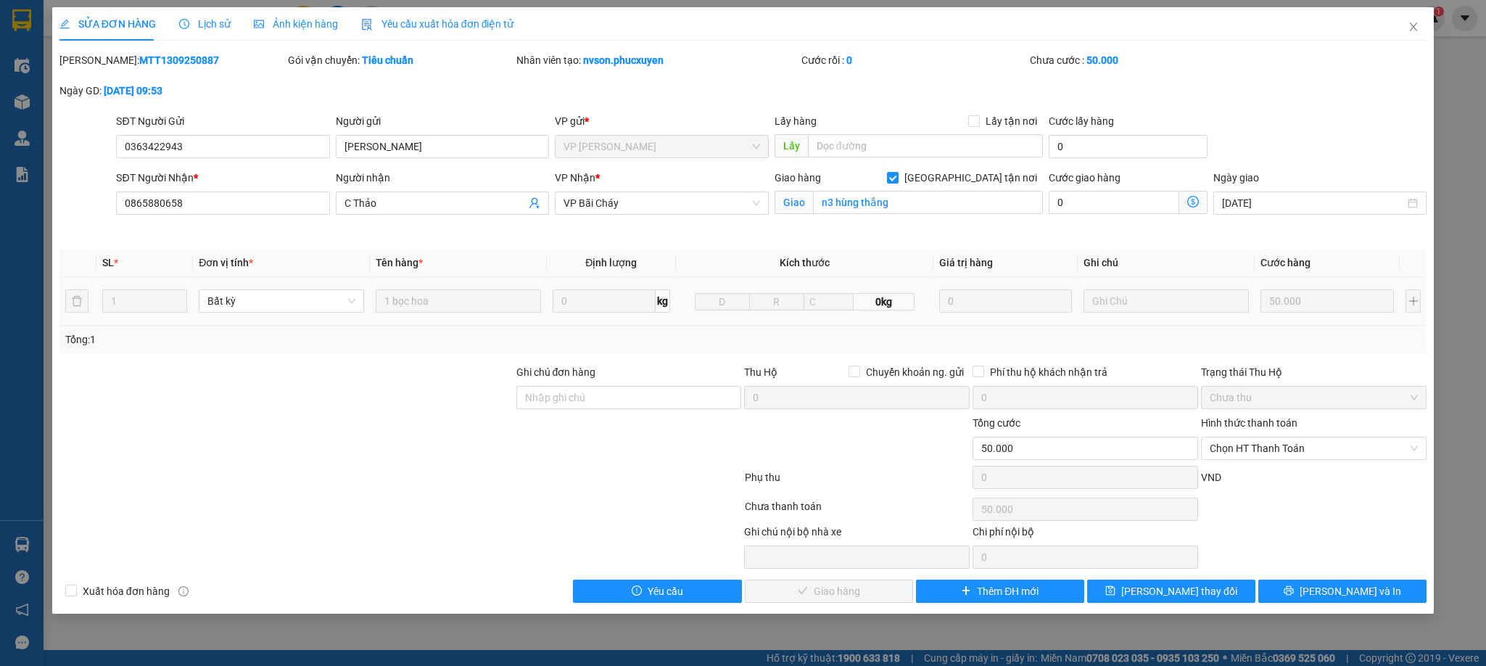
drag, startPoint x: 469, startPoint y: 325, endPoint x: 314, endPoint y: 358, distance: 157.9
click at [314, 358] on div "Total Paid Fee 0 Total UnPaid Fee 50.000 Cash Collection Total Fee Mã ĐH: MTT13…" at bounding box center [743, 327] width 1368 height 551
drag, startPoint x: 316, startPoint y: 358, endPoint x: 268, endPoint y: 357, distance: 47.9
click at [268, 357] on div "Total Paid Fee 0 Total UnPaid Fee 50.000 Cash Collection Total Fee Mã ĐH: MTT13…" at bounding box center [743, 327] width 1368 height 551
drag, startPoint x: 285, startPoint y: 342, endPoint x: 184, endPoint y: 345, distance: 101.6
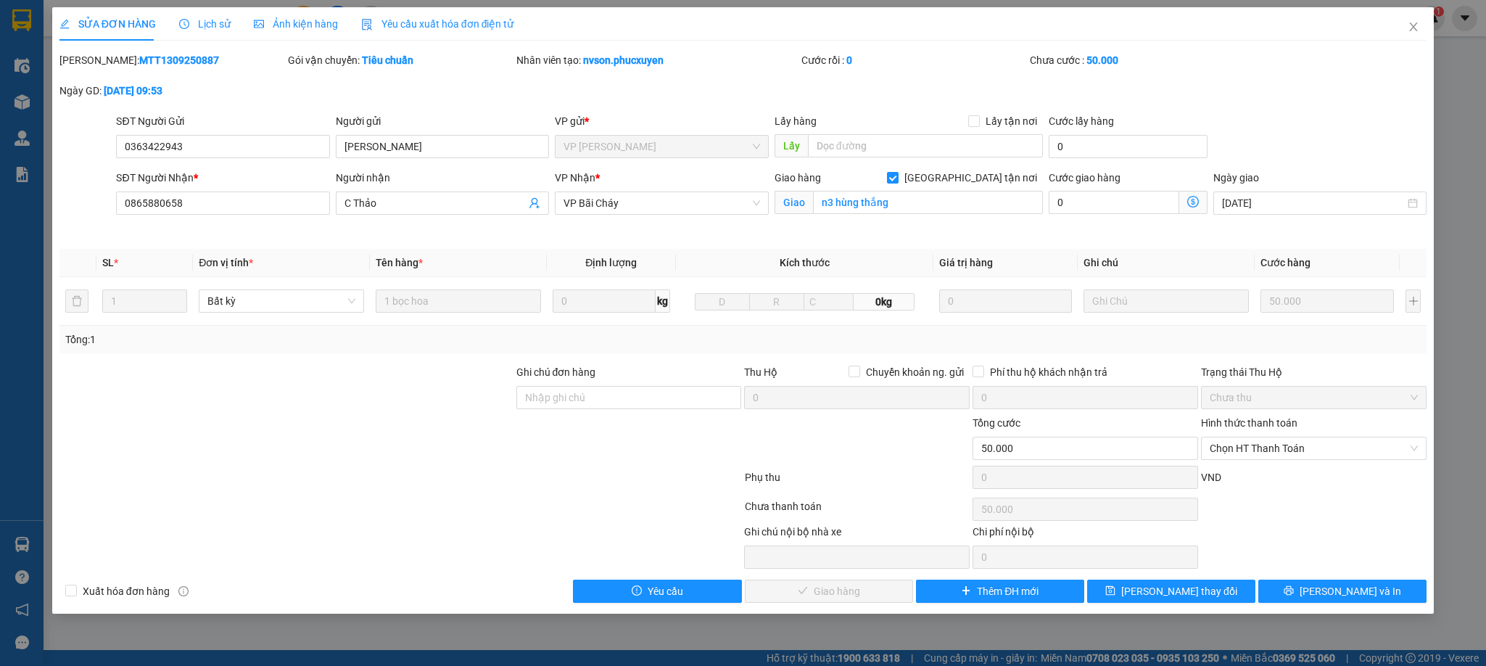
click at [184, 345] on div "Tổng: 1" at bounding box center [319, 339] width 508 height 16
drag, startPoint x: 285, startPoint y: 345, endPoint x: 237, endPoint y: 346, distance: 47.9
click at [237, 346] on div "Tổng: 1" at bounding box center [319, 339] width 508 height 16
drag, startPoint x: 252, startPoint y: 338, endPoint x: 205, endPoint y: 348, distance: 48.9
click at [205, 347] on div "Tổng: 1" at bounding box center [319, 339] width 508 height 16
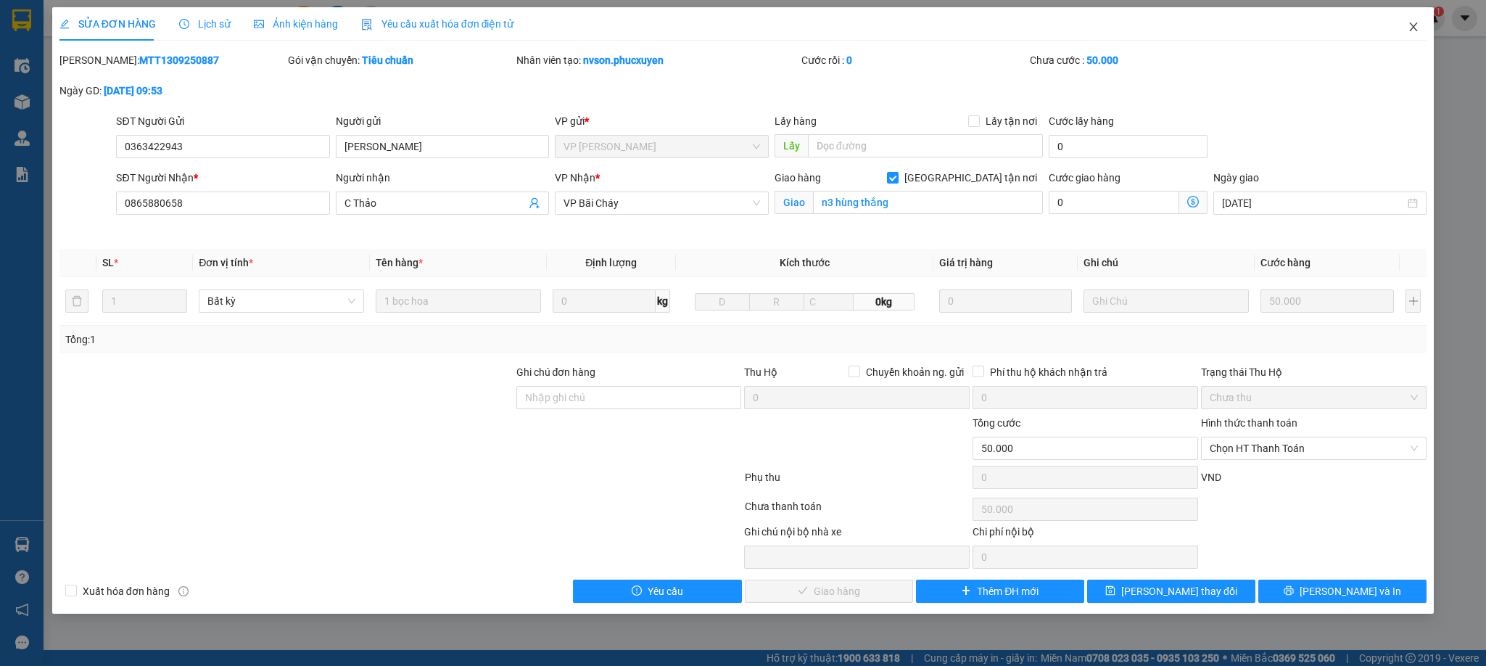
click at [1414, 17] on span "Close" at bounding box center [1413, 27] width 41 height 41
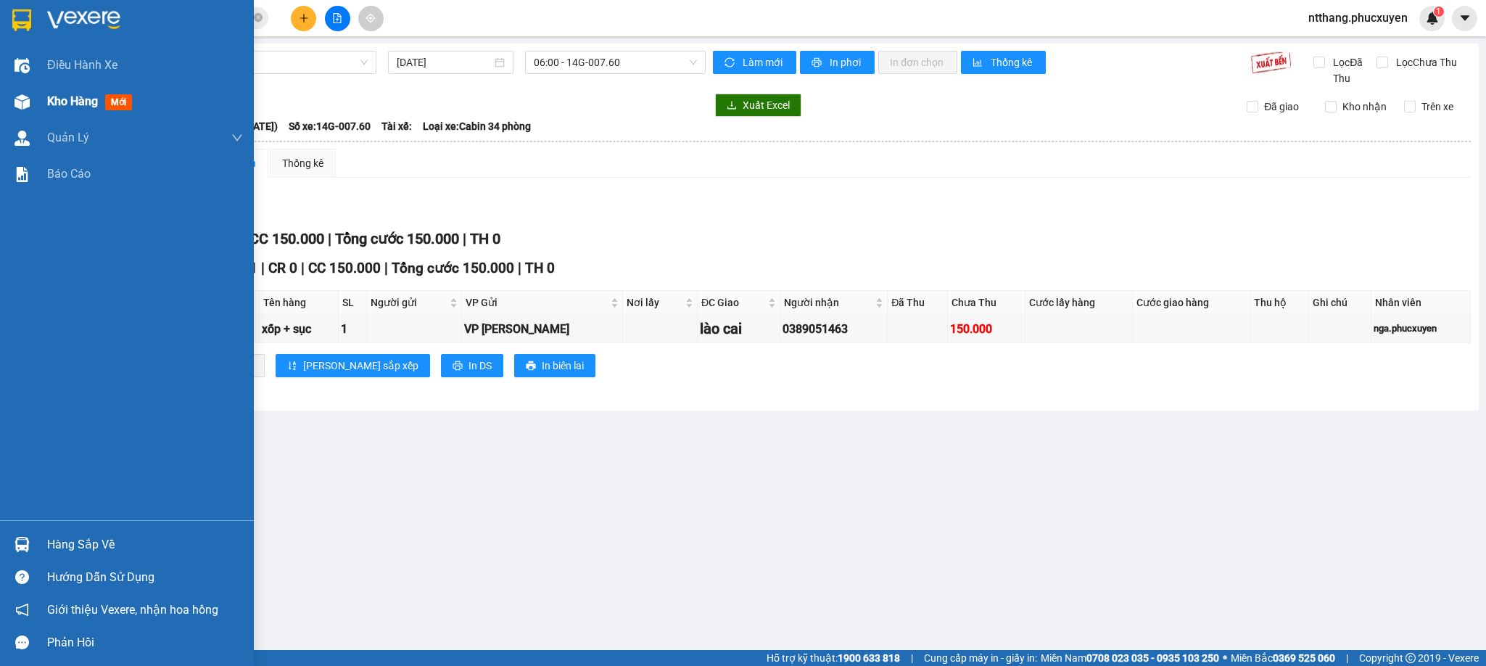
click at [27, 96] on img at bounding box center [22, 101] width 15 height 15
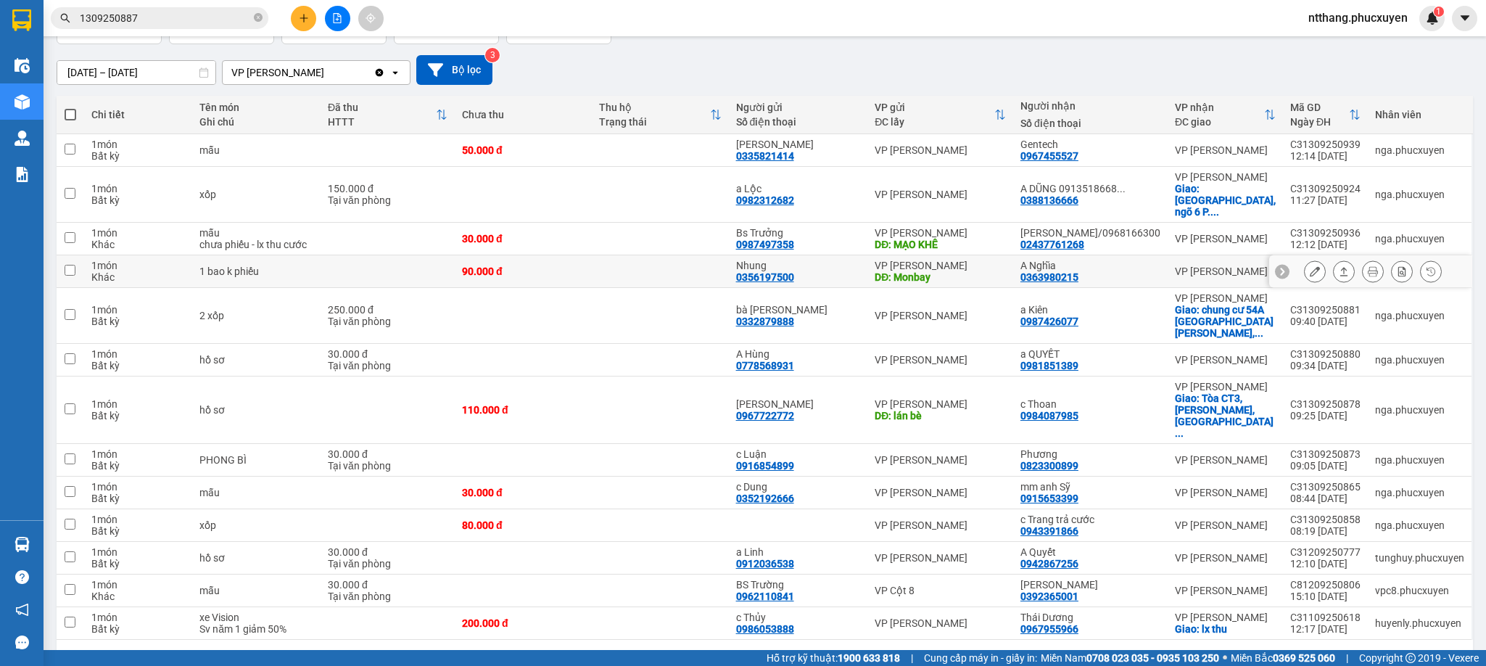
scroll to position [165, 0]
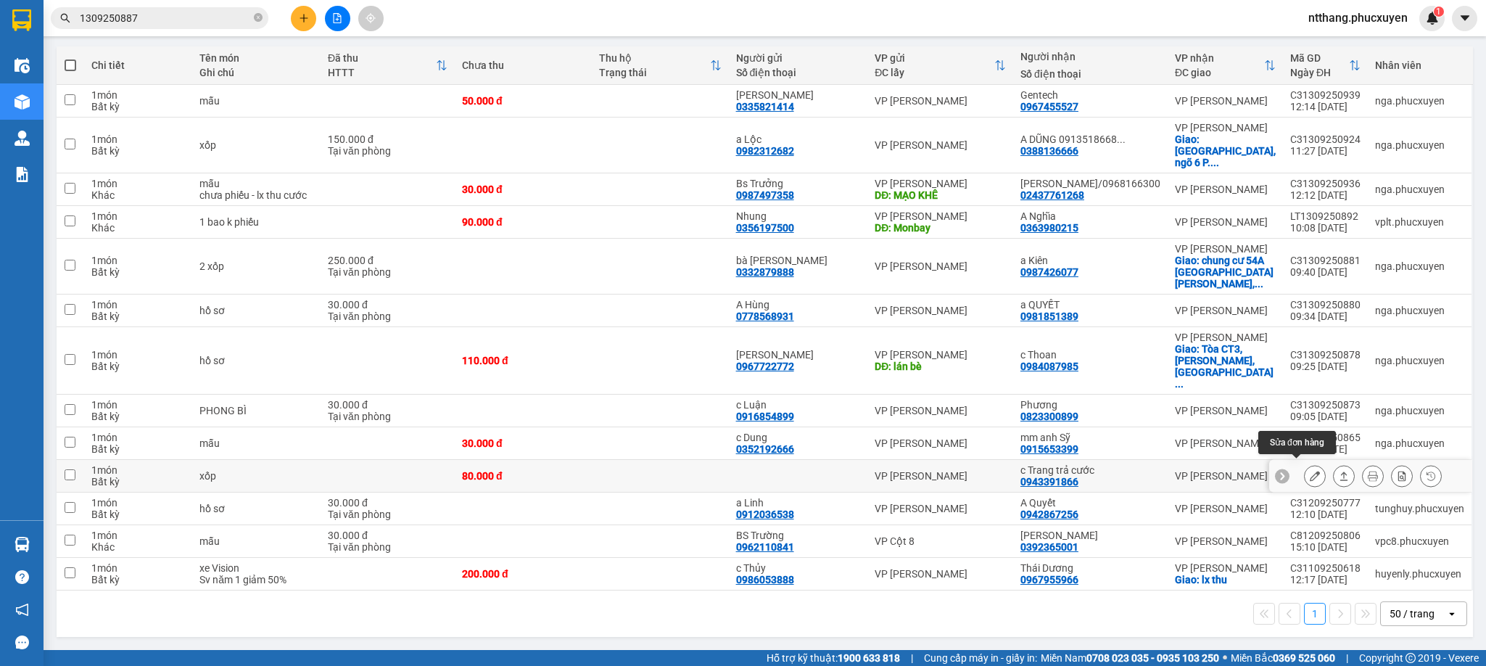
click at [1310, 471] on icon at bounding box center [1315, 476] width 10 height 10
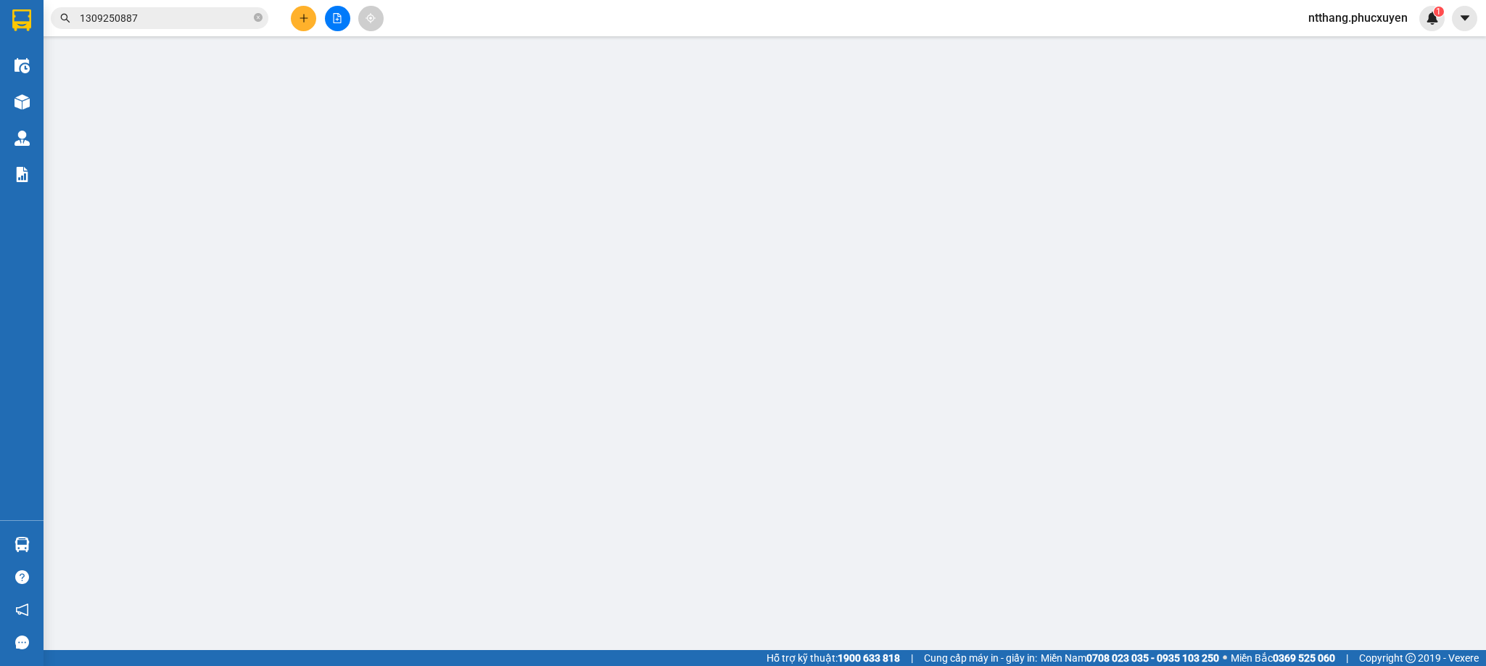
type input "0943391866"
type input "c Trang trả cước"
type input "80.000"
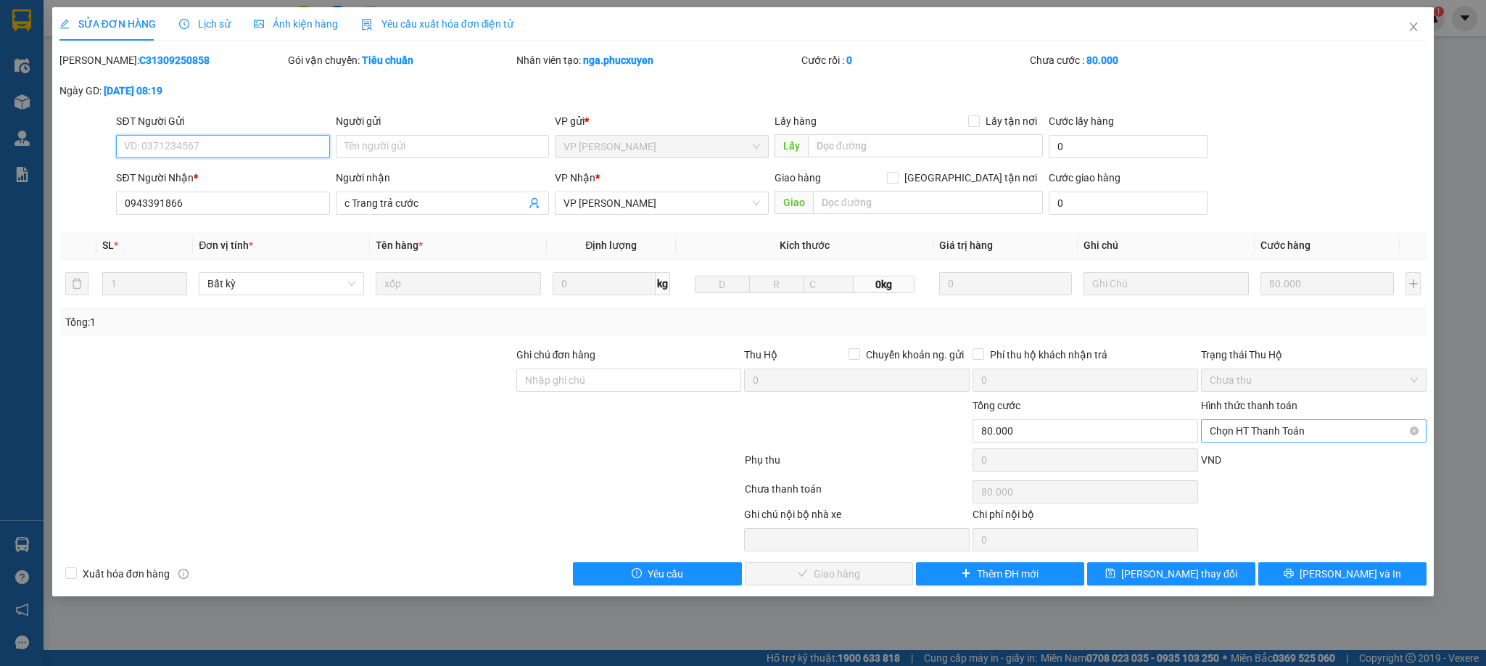
drag, startPoint x: 1269, startPoint y: 432, endPoint x: 1258, endPoint y: 444, distance: 16.4
click at [1267, 432] on span "Chọn HT Thanh Toán" at bounding box center [1314, 431] width 208 height 22
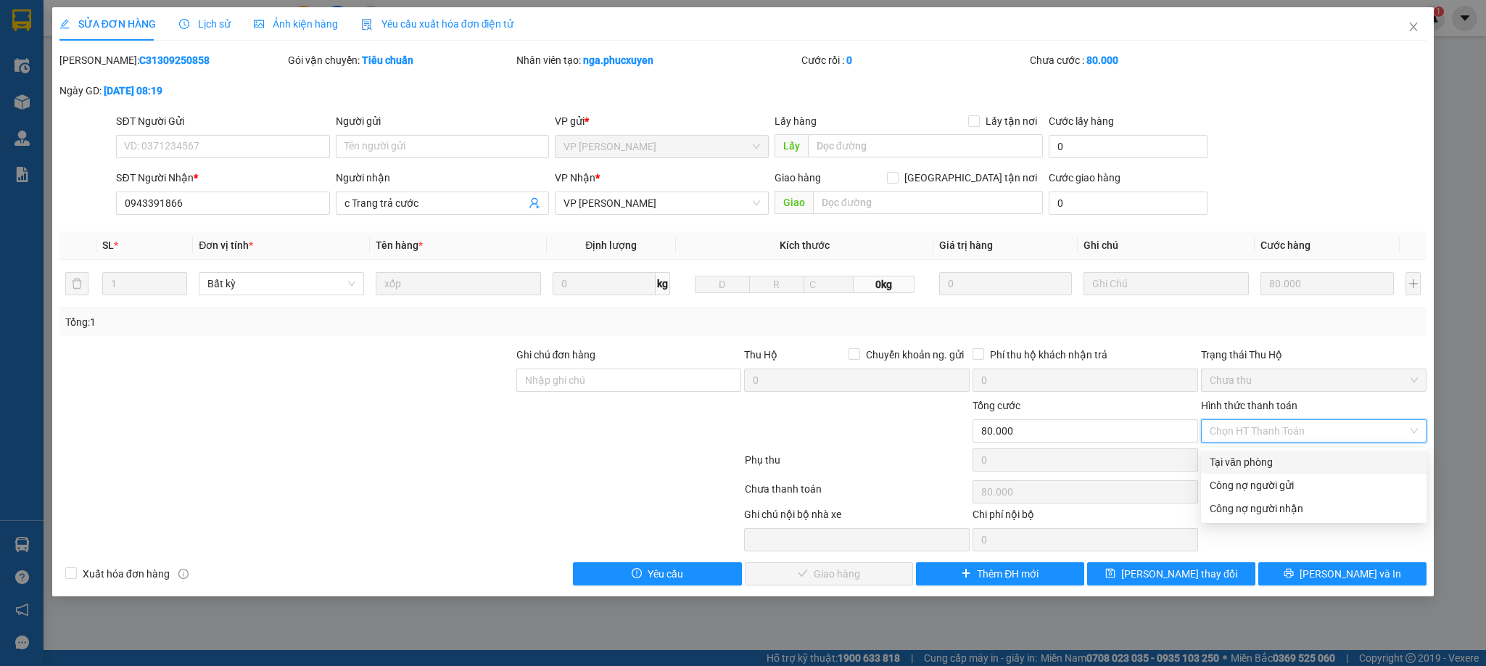
drag, startPoint x: 1232, startPoint y: 462, endPoint x: 1004, endPoint y: 545, distance: 242.3
click at [1217, 466] on div "Tại văn phòng" at bounding box center [1314, 462] width 208 height 16
type input "0"
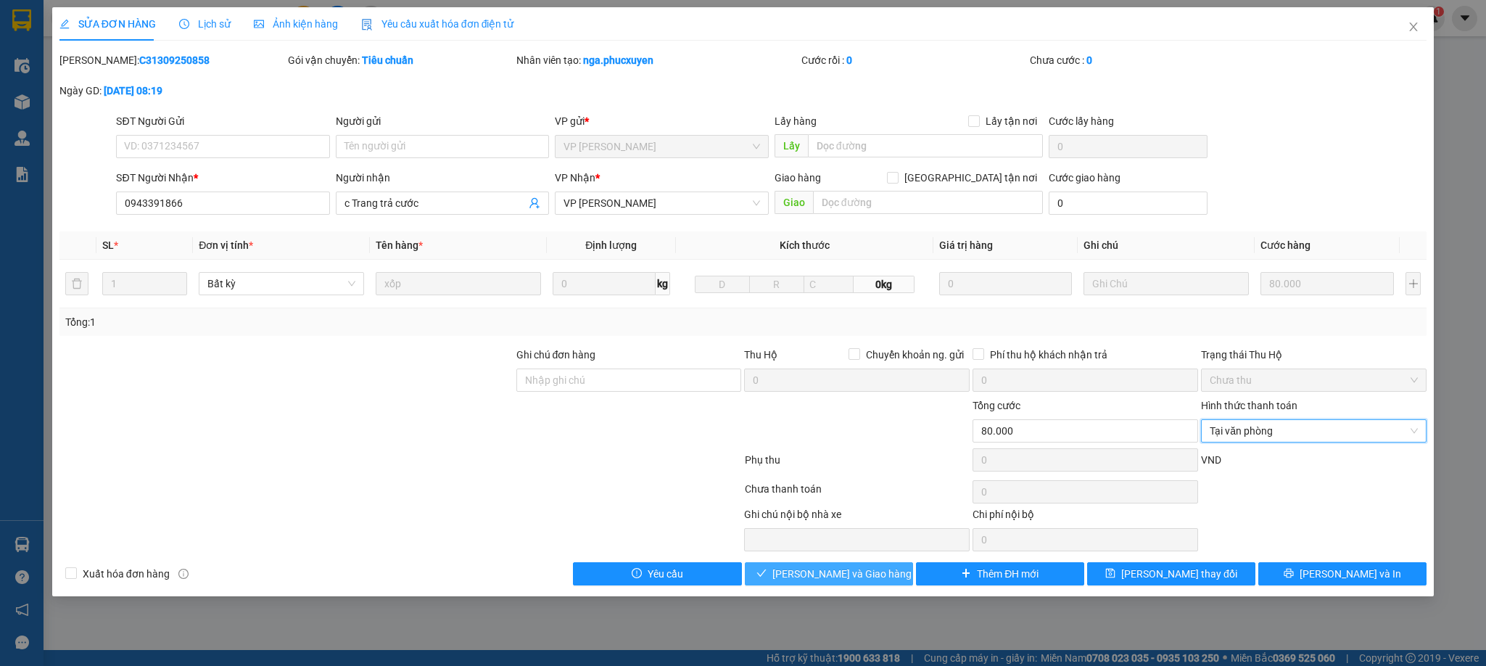
click at [832, 577] on span "[PERSON_NAME] và Giao hàng" at bounding box center [842, 574] width 139 height 16
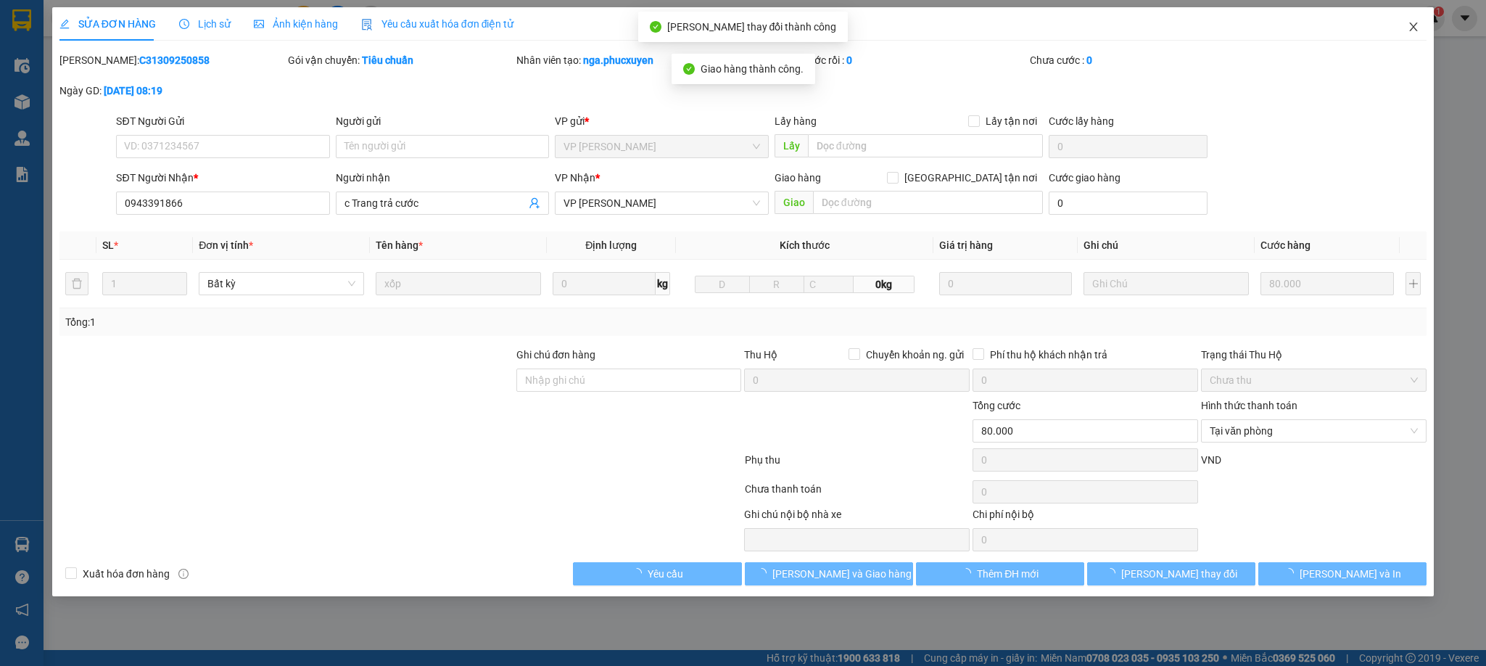
click at [1415, 24] on icon "close" at bounding box center [1414, 27] width 12 height 12
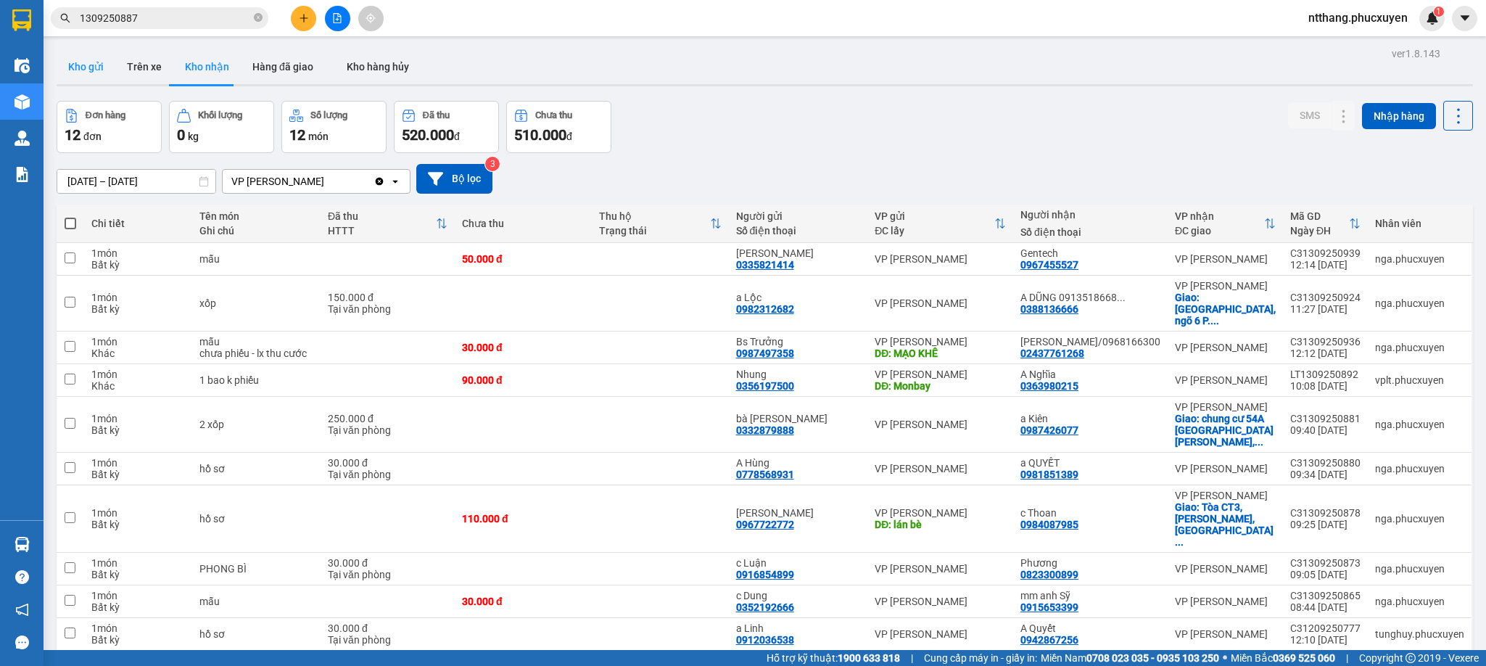
click at [94, 63] on button "Kho gửi" at bounding box center [86, 66] width 59 height 35
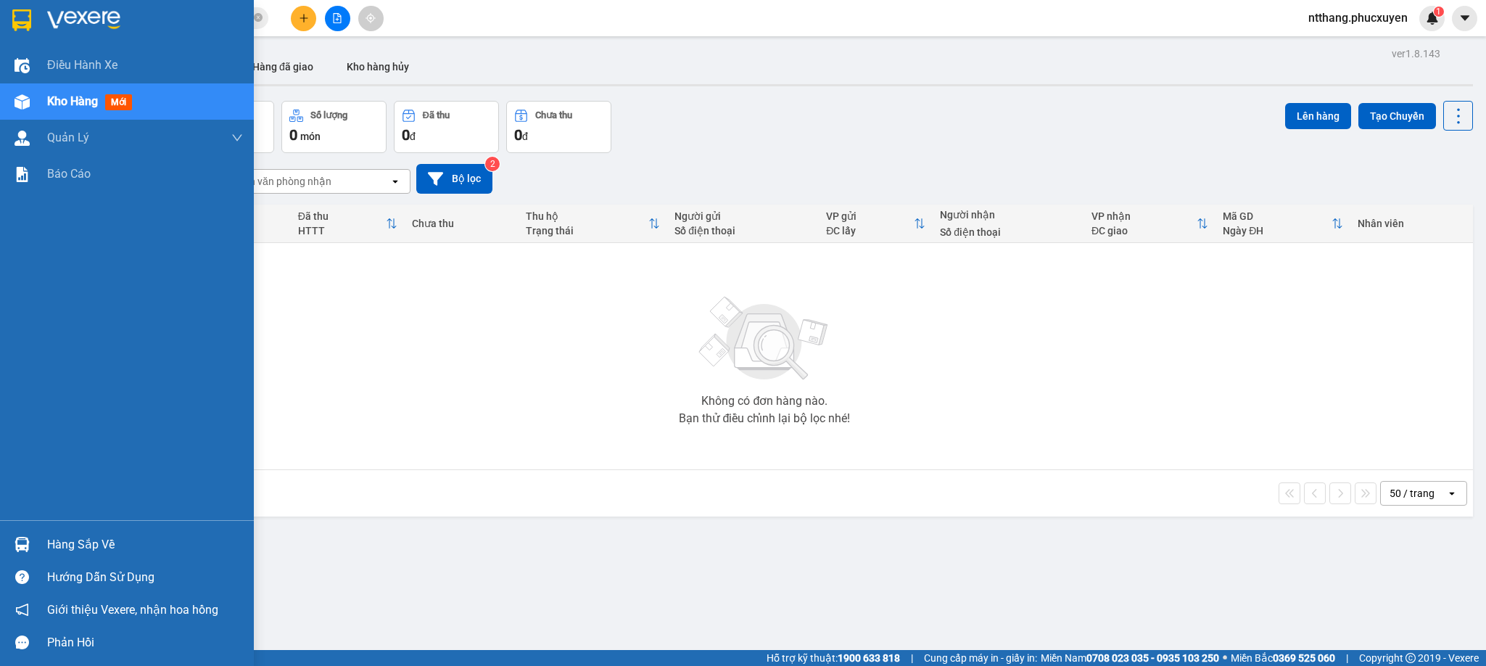
click at [4, 533] on div "Hàng sắp về" at bounding box center [127, 544] width 254 height 33
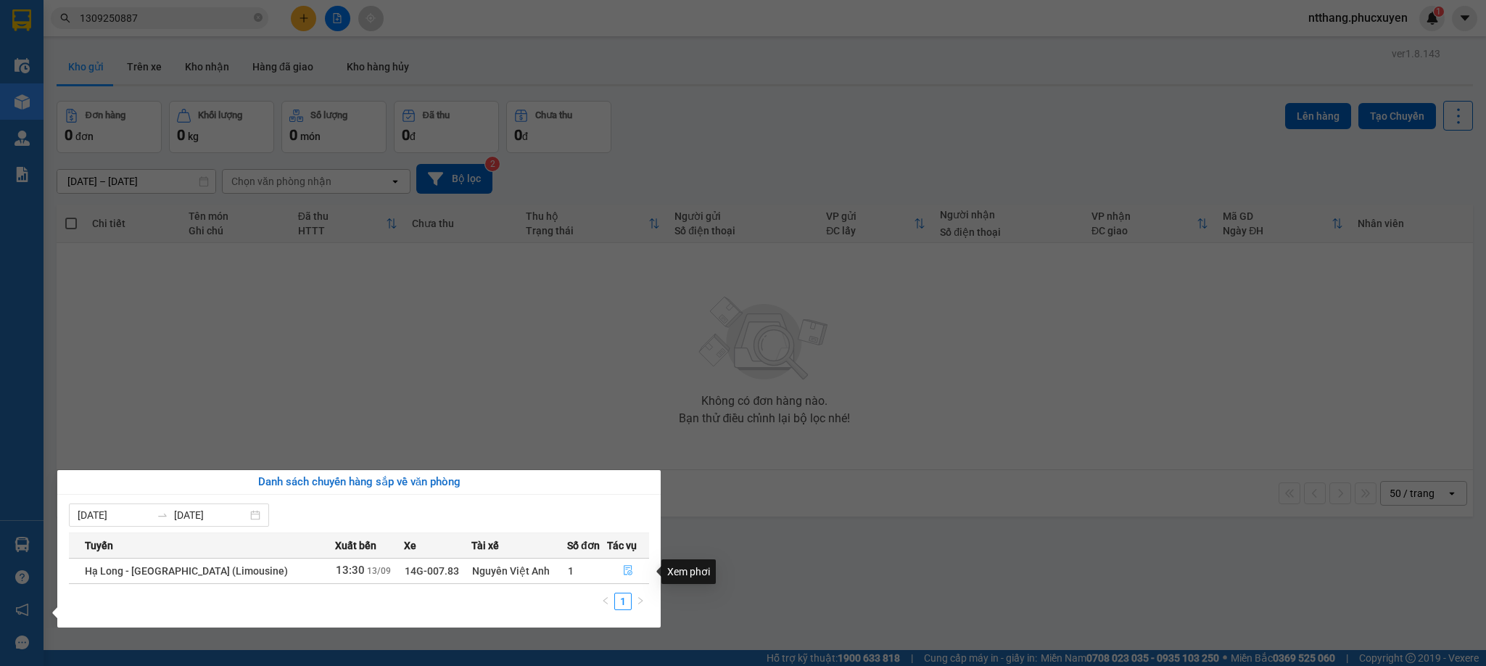
click at [624, 568] on icon "file-done" at bounding box center [628, 571] width 9 height 10
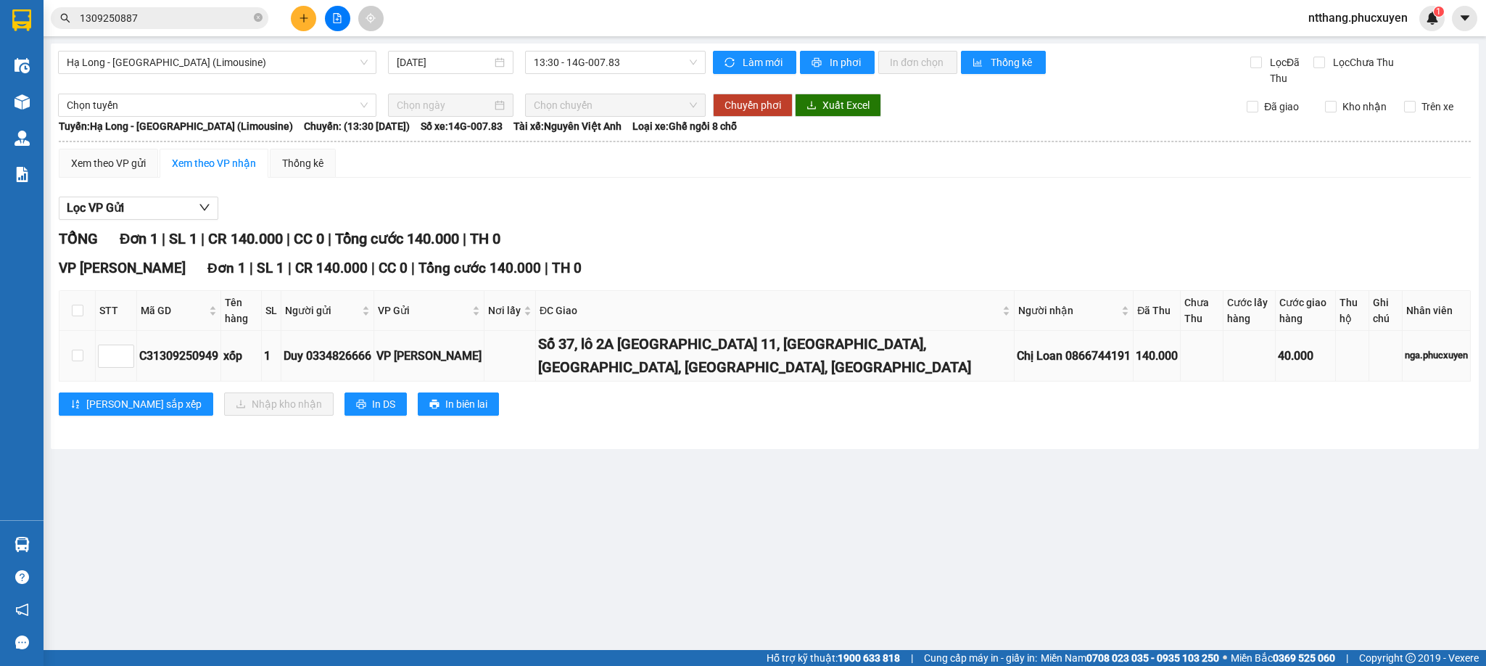
click at [601, 345] on div "Số 37, lô 2A [GEOGRAPHIC_DATA] 11, [GEOGRAPHIC_DATA], [GEOGRAPHIC_DATA], [GEOGR…" at bounding box center [775, 356] width 474 height 46
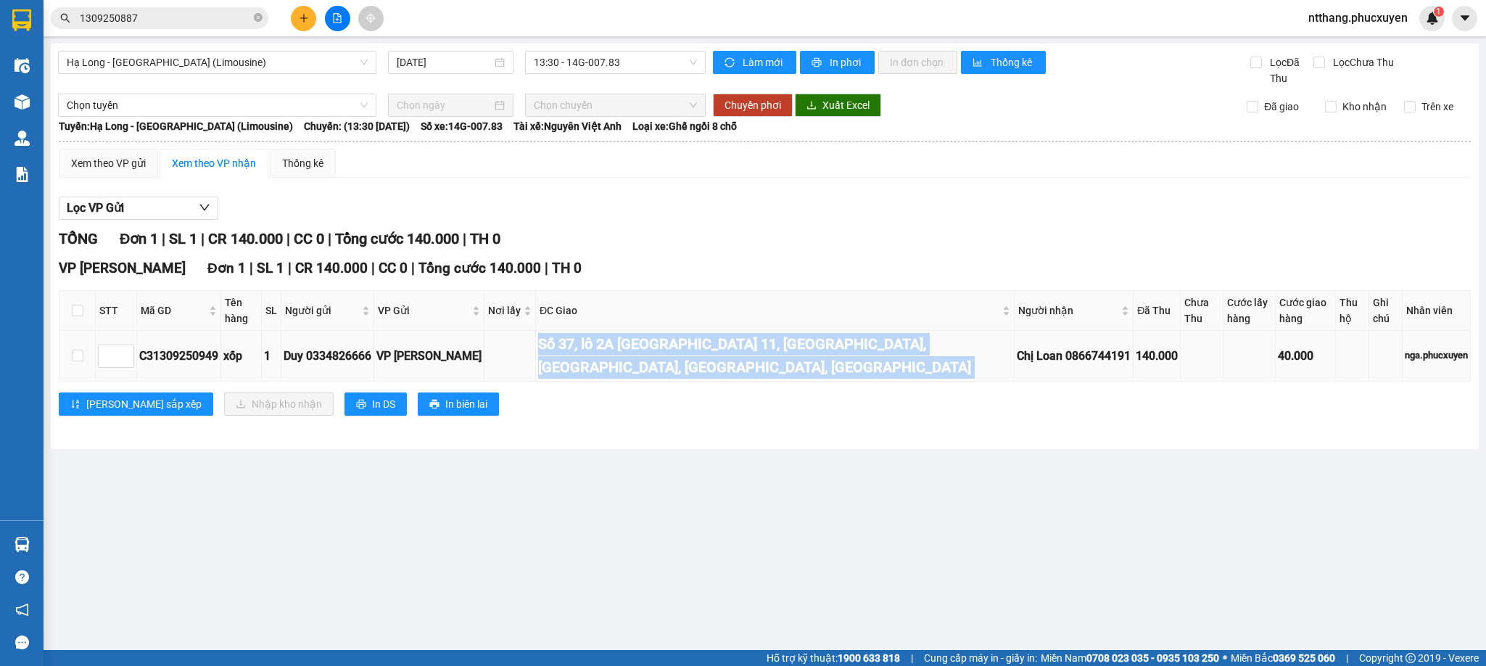
click at [601, 345] on div "Số 37, lô 2A [GEOGRAPHIC_DATA] 11, [GEOGRAPHIC_DATA], [GEOGRAPHIC_DATA], [GEOGR…" at bounding box center [775, 356] width 474 height 46
copy div "Số 37, lô 2A [GEOGRAPHIC_DATA] 11, [GEOGRAPHIC_DATA], [GEOGRAPHIC_DATA], [GEOGR…"
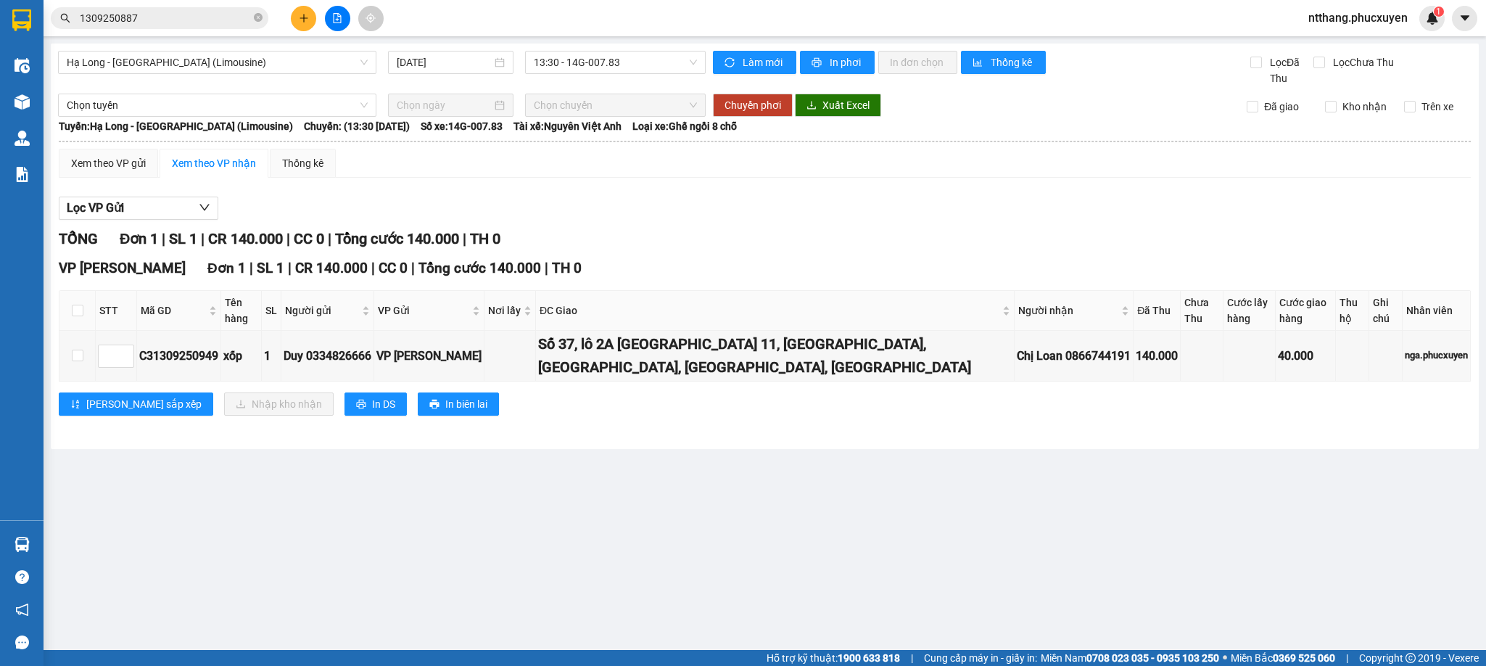
click at [762, 238] on div "TỔNG Đơn 1 | SL 1 | CR 140.000 | CC 0 | Tổng cước 140.000 | TH 0" at bounding box center [765, 239] width 1412 height 22
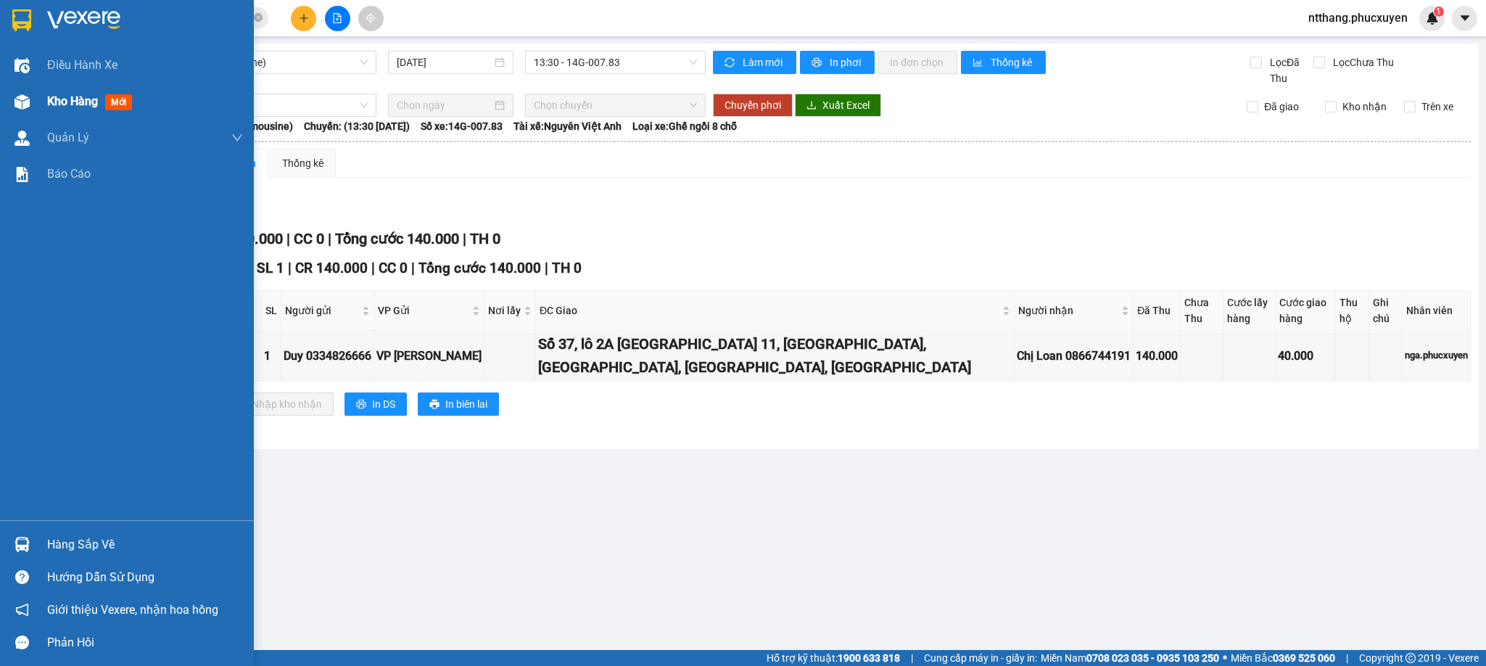
click at [22, 94] on img at bounding box center [22, 101] width 15 height 15
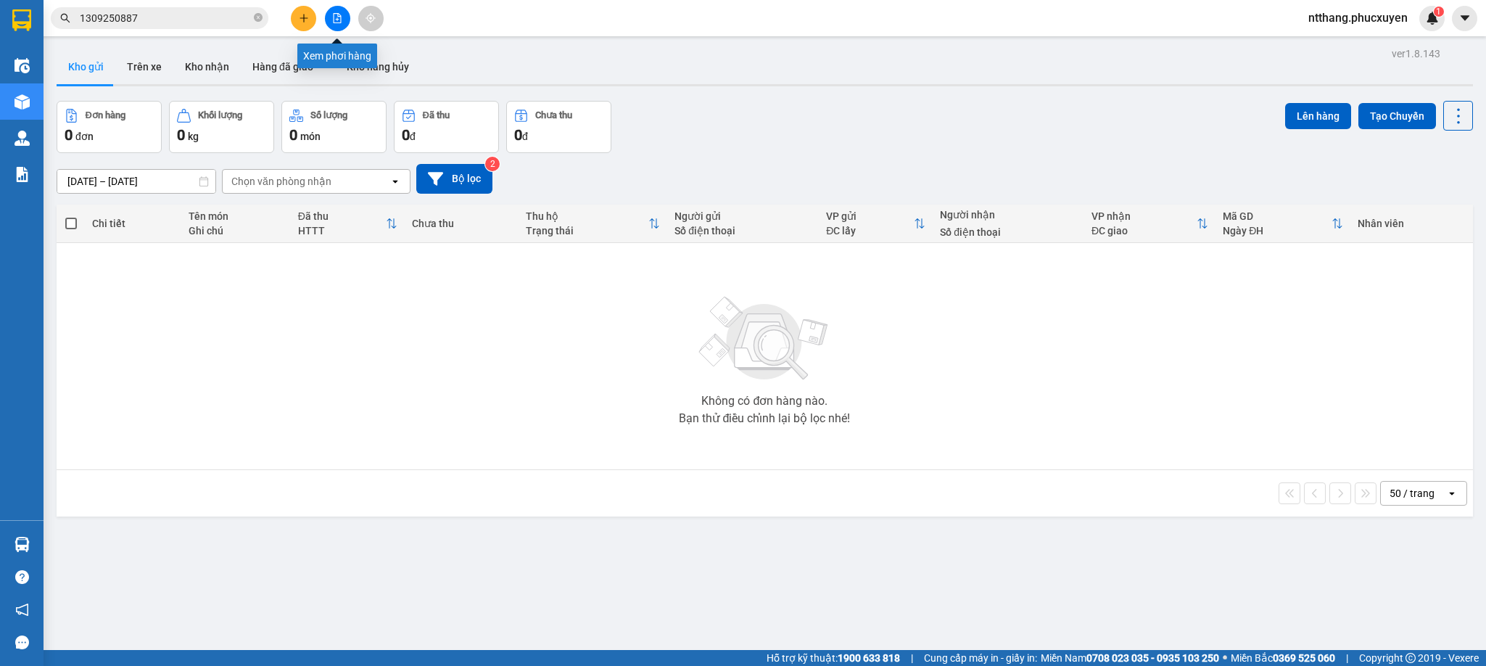
click at [331, 17] on button at bounding box center [337, 18] width 25 height 25
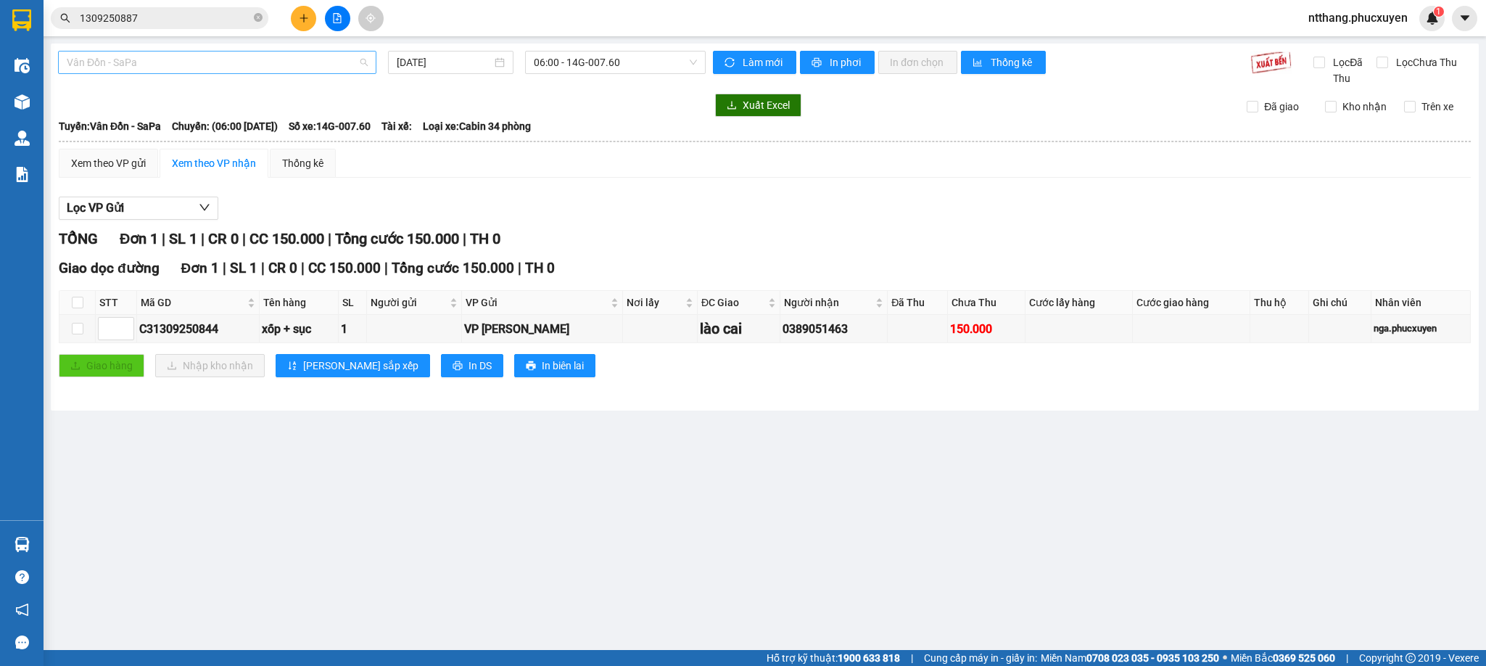
click at [262, 67] on span "Vân Đồn - SaPa" at bounding box center [217, 63] width 301 height 22
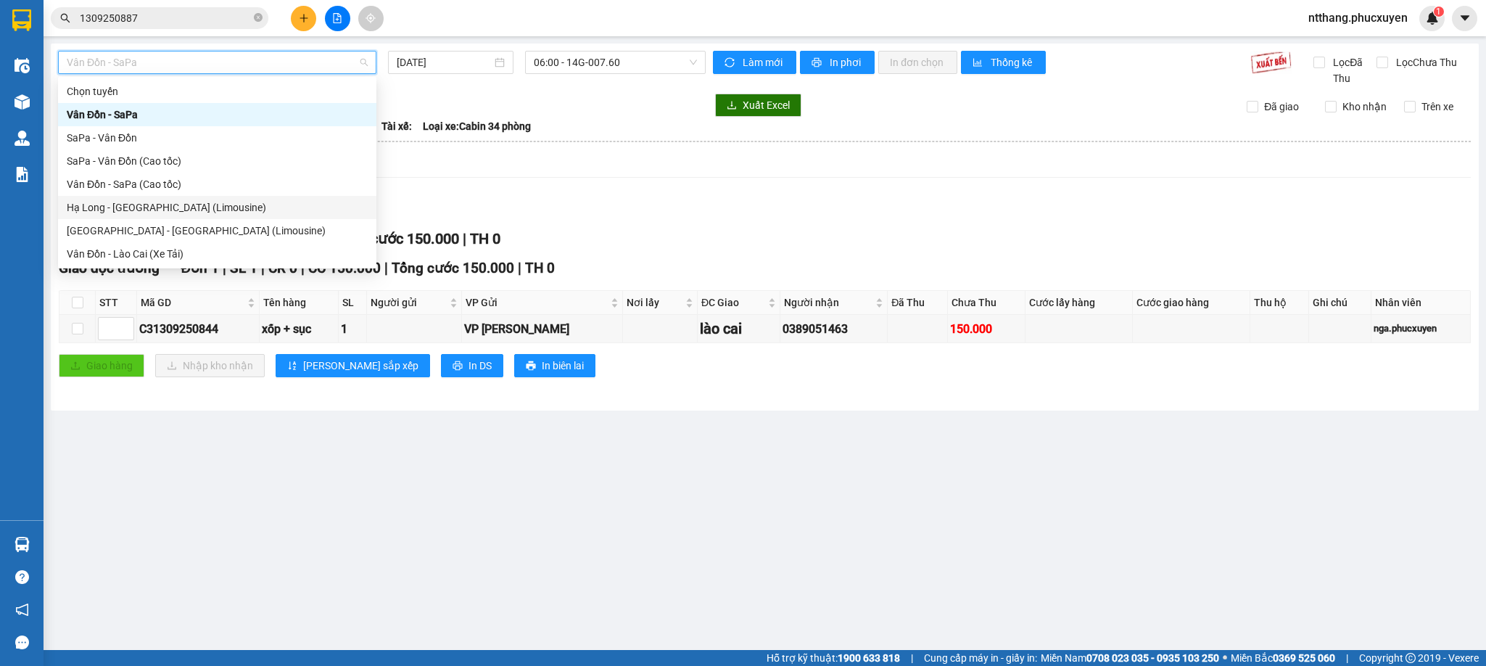
scroll to position [70, 0]
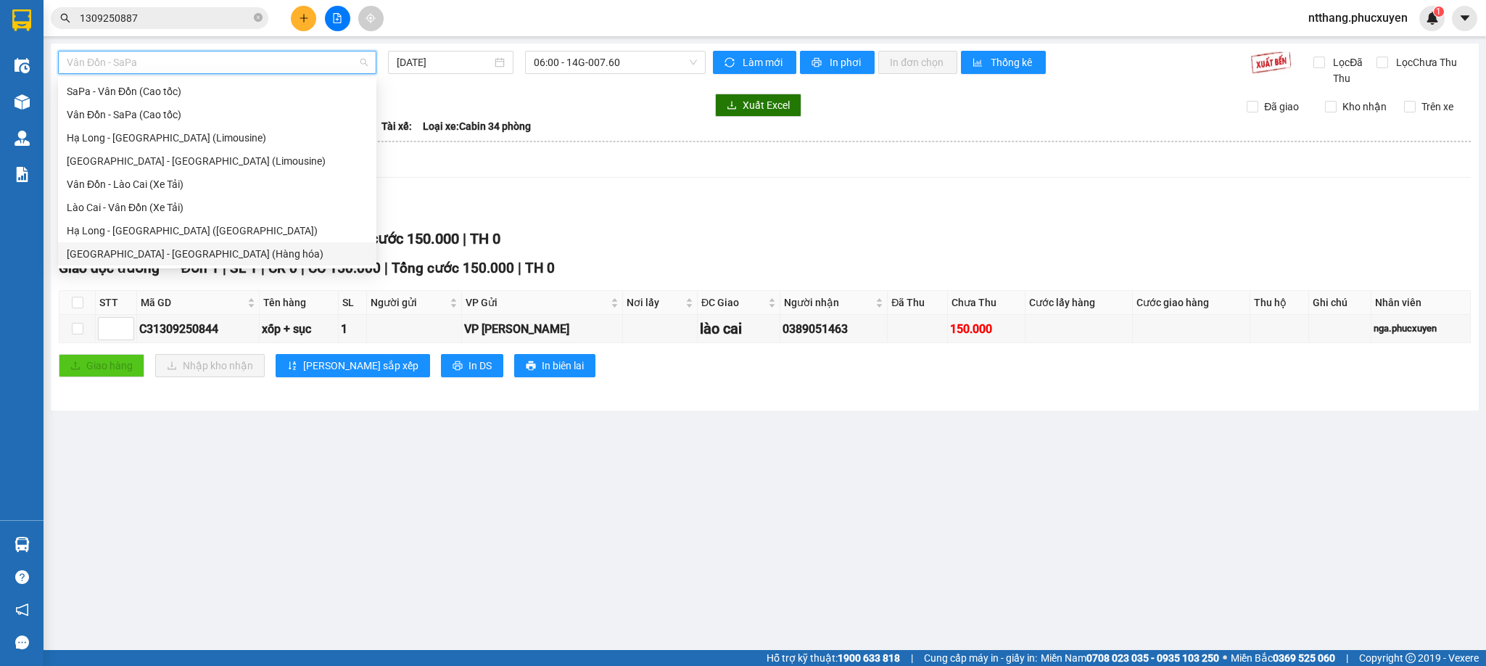
click at [179, 248] on div "[GEOGRAPHIC_DATA] - [GEOGRAPHIC_DATA] (Hàng hóa)" at bounding box center [217, 254] width 301 height 16
type input "[DATE]"
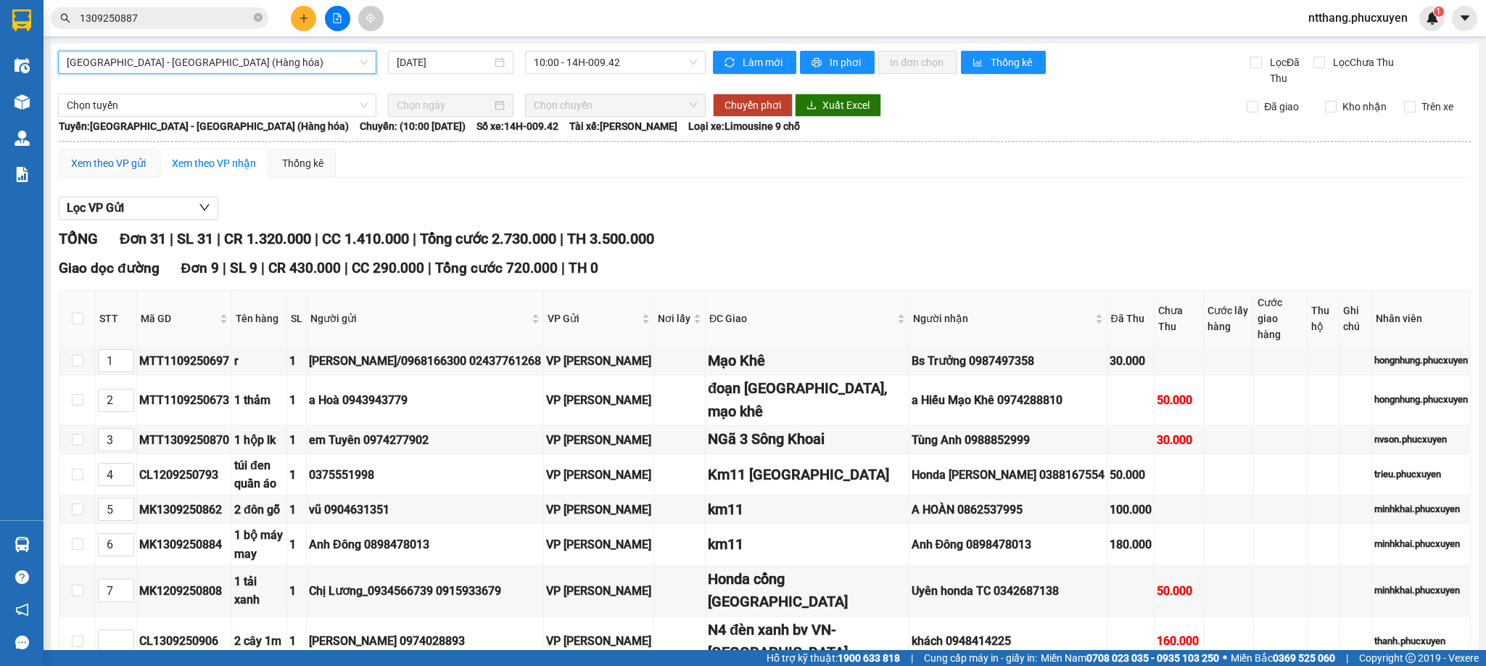
click at [118, 165] on div "Xem theo VP gửi" at bounding box center [108, 163] width 75 height 16
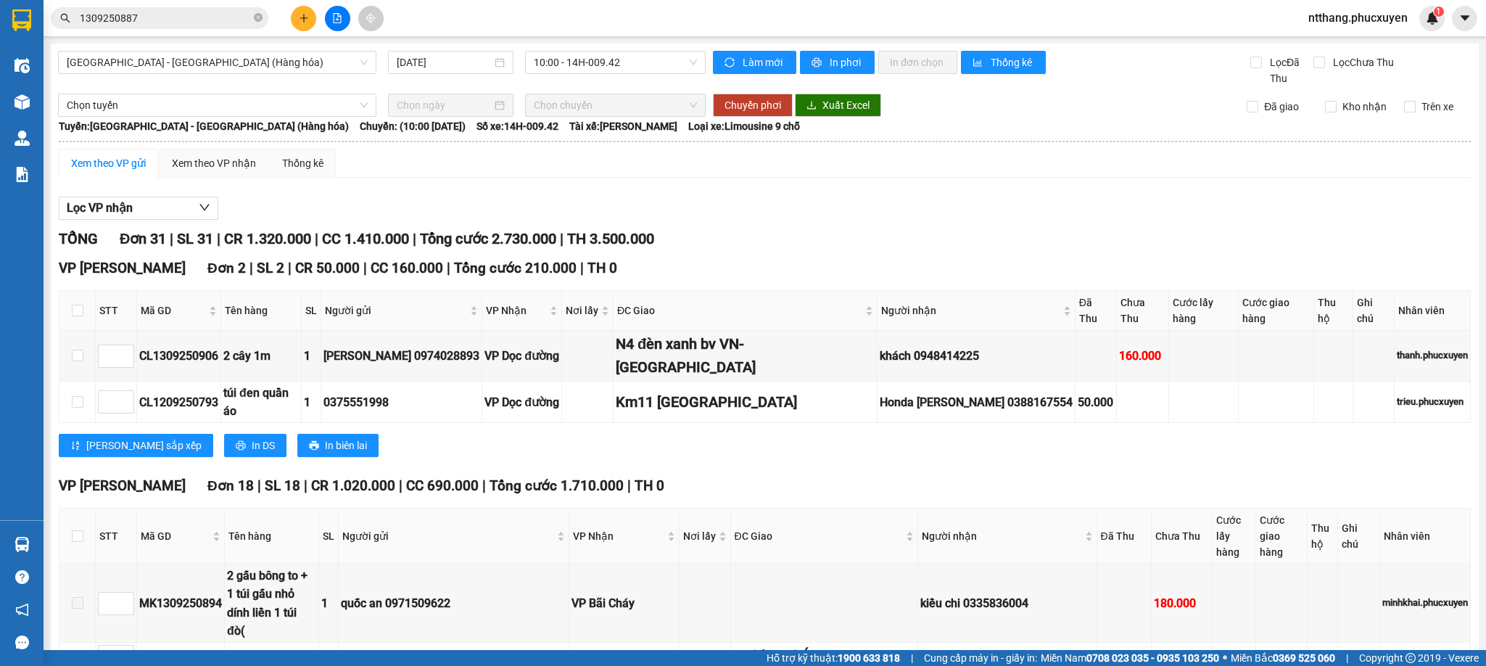
drag, startPoint x: 601, startPoint y: 61, endPoint x: 592, endPoint y: 74, distance: 16.1
click at [599, 61] on span "10:00 - 14H-009.42" at bounding box center [615, 63] width 163 height 22
click at [558, 133] on div "16:00 - 14H-009.60" at bounding box center [584, 138] width 113 height 16
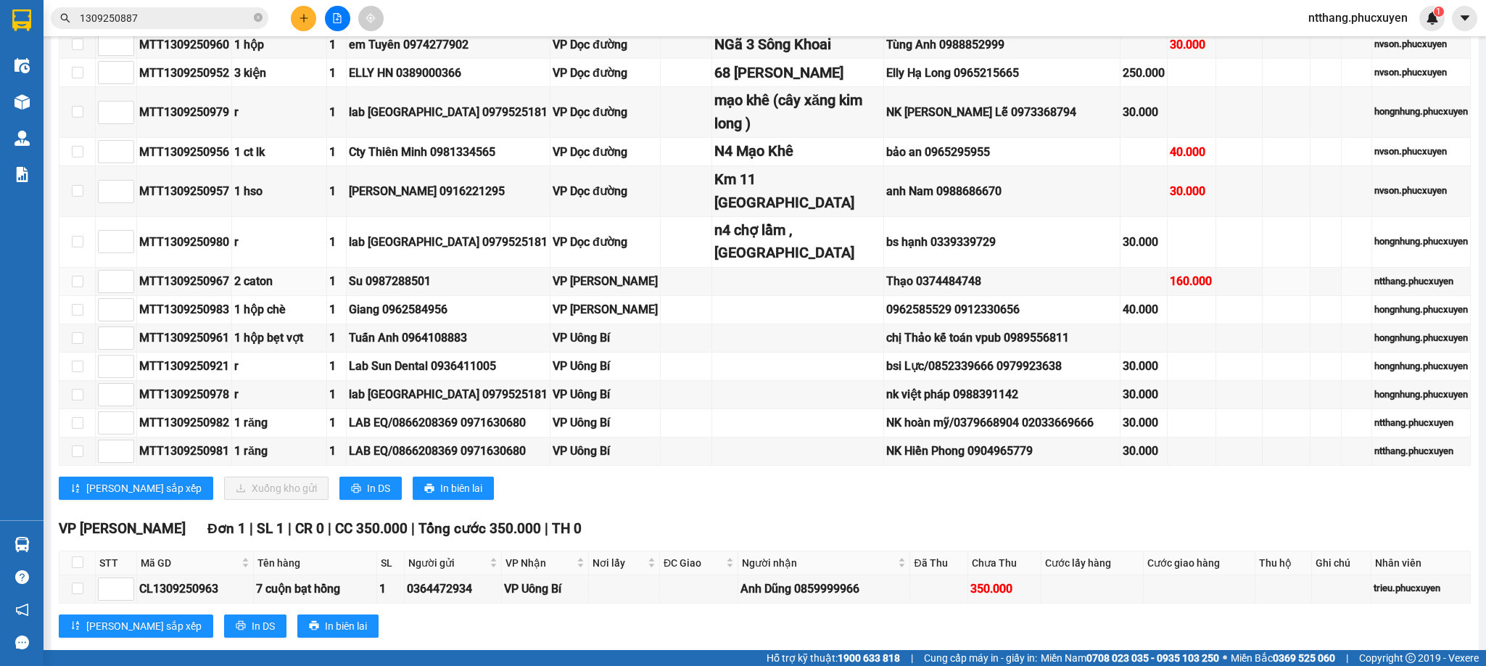
scroll to position [270, 0]
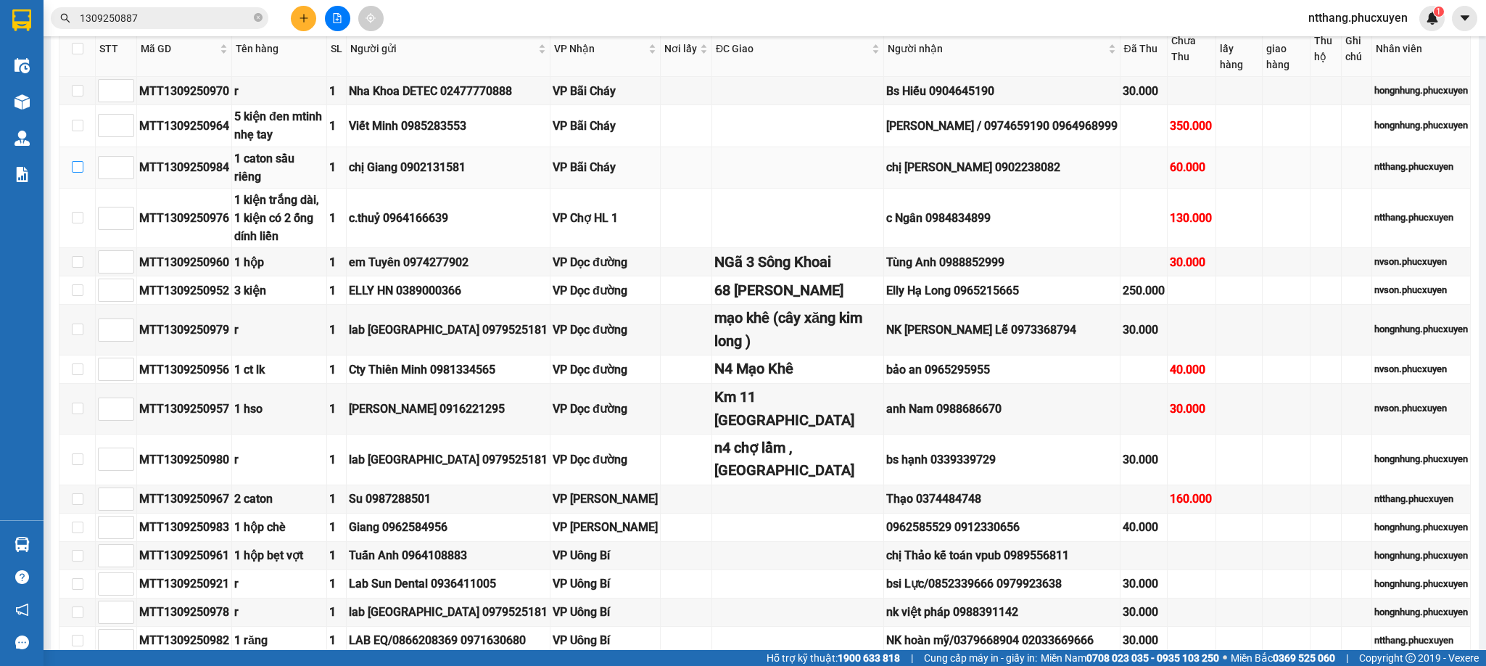
click at [74, 161] on input "checkbox" at bounding box center [78, 167] width 12 height 12
checkbox input "true"
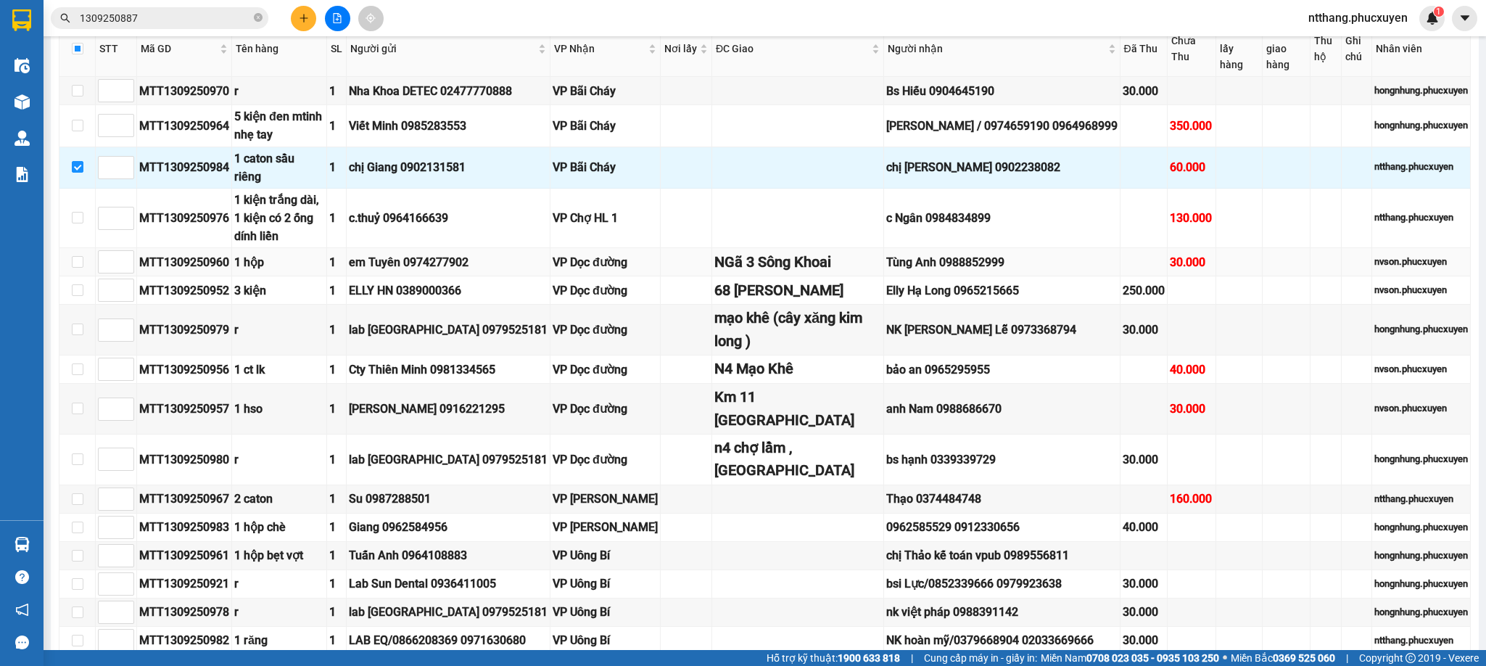
scroll to position [487, 0]
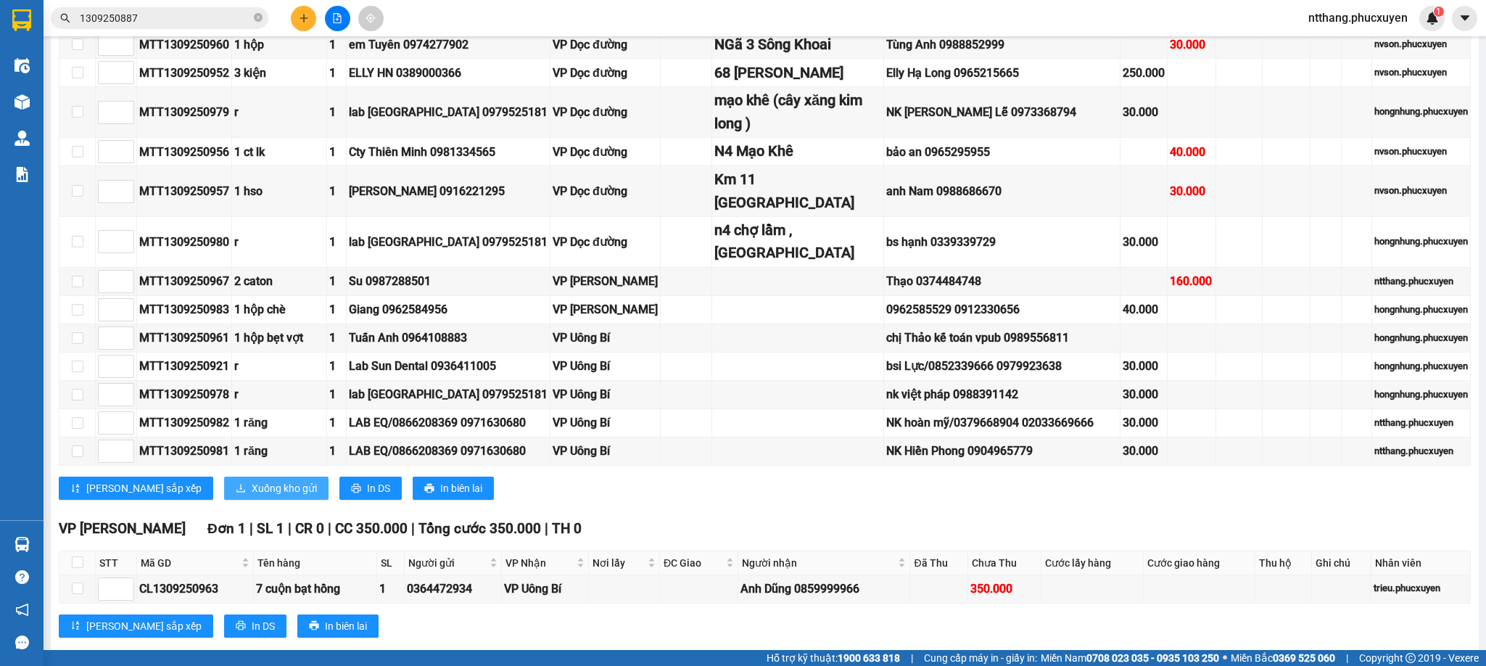
click at [252, 480] on span "Xuống kho gửi" at bounding box center [284, 488] width 65 height 16
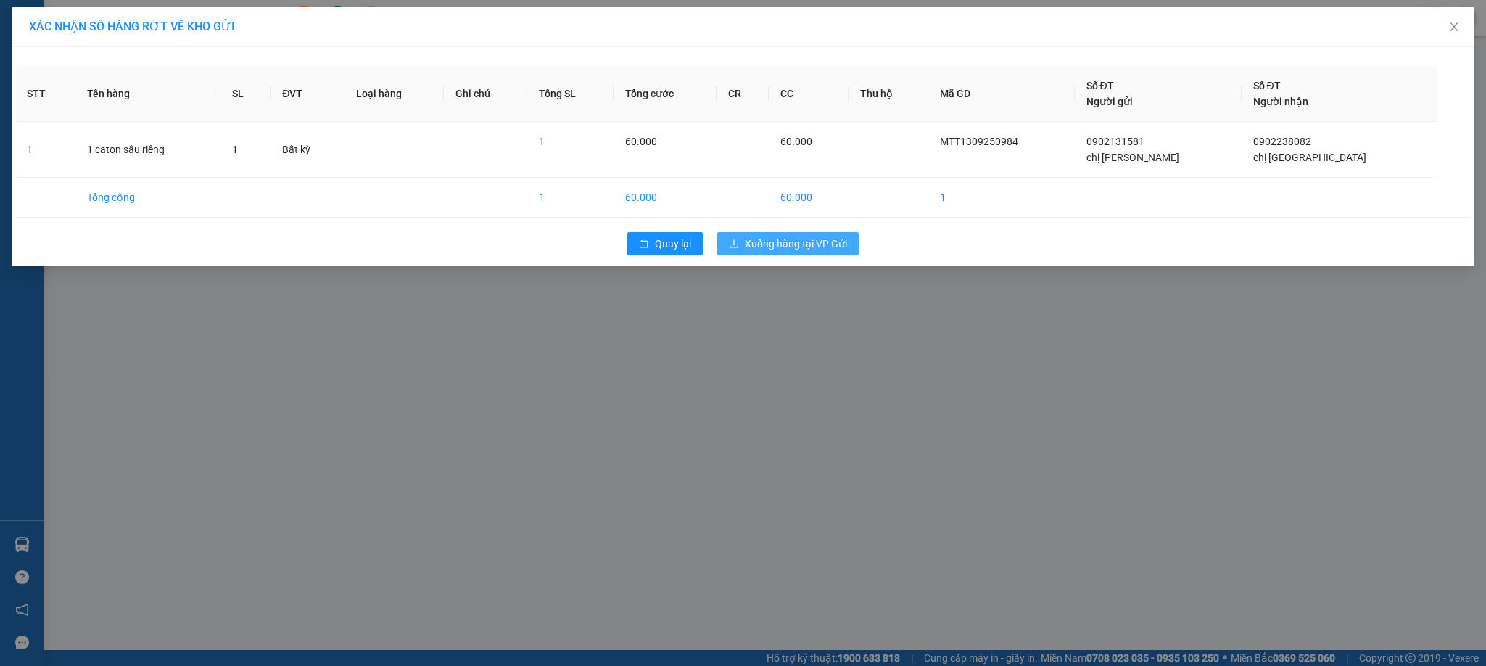
click at [759, 253] on button "Xuống hàng tại VP Gửi" at bounding box center [787, 243] width 141 height 23
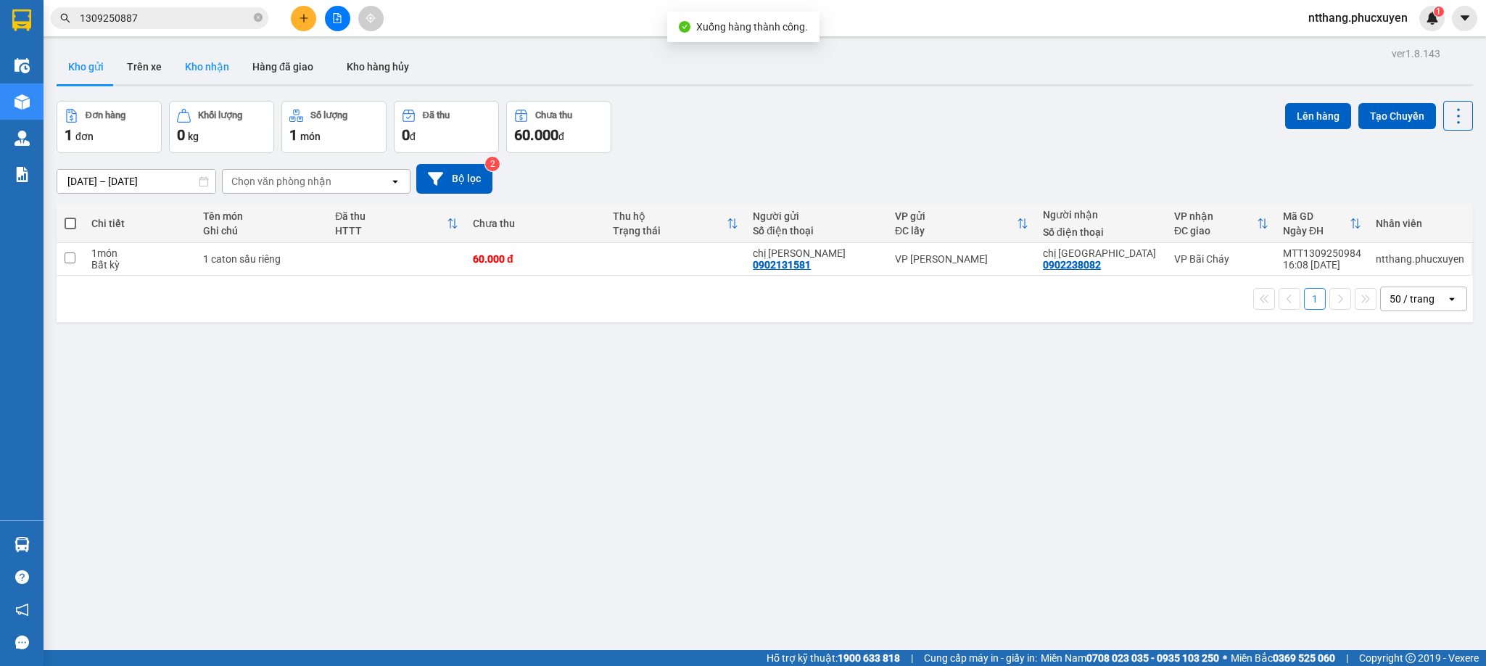
click at [194, 73] on button "Kho nhận" at bounding box center [206, 66] width 67 height 35
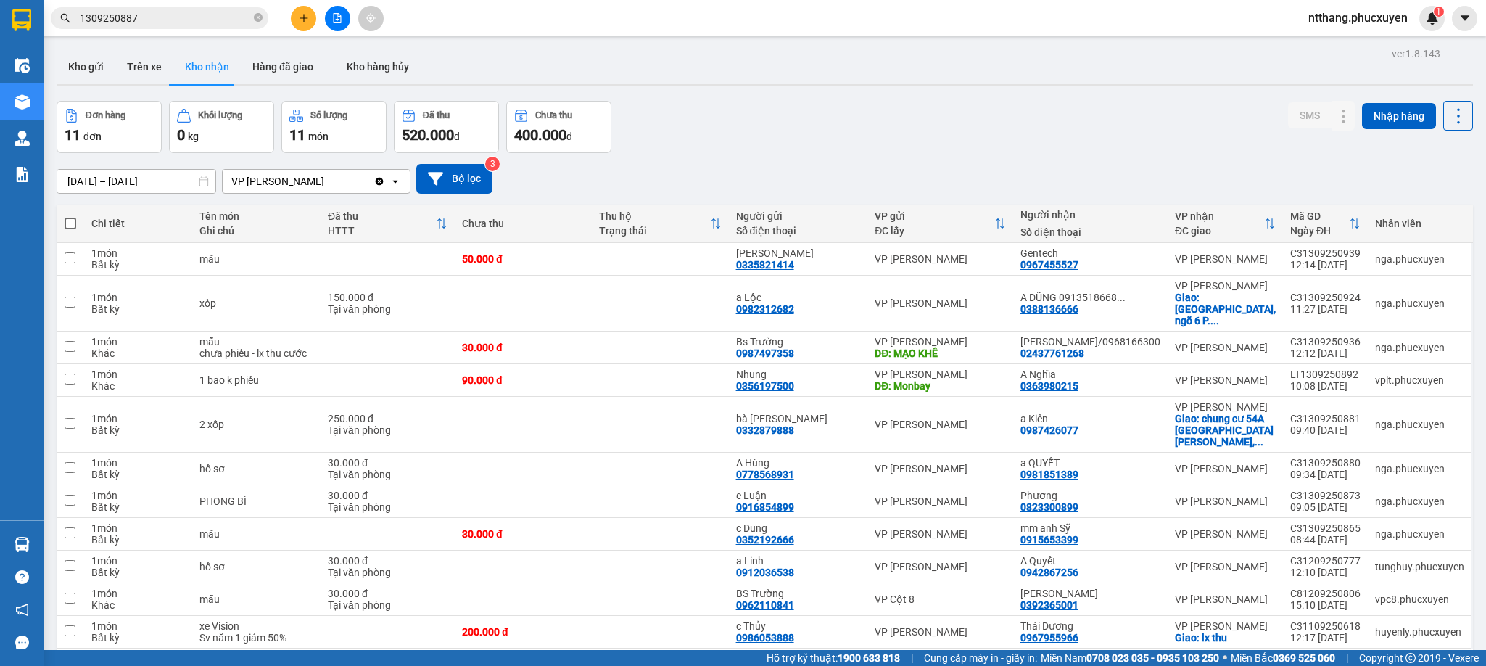
scroll to position [76, 0]
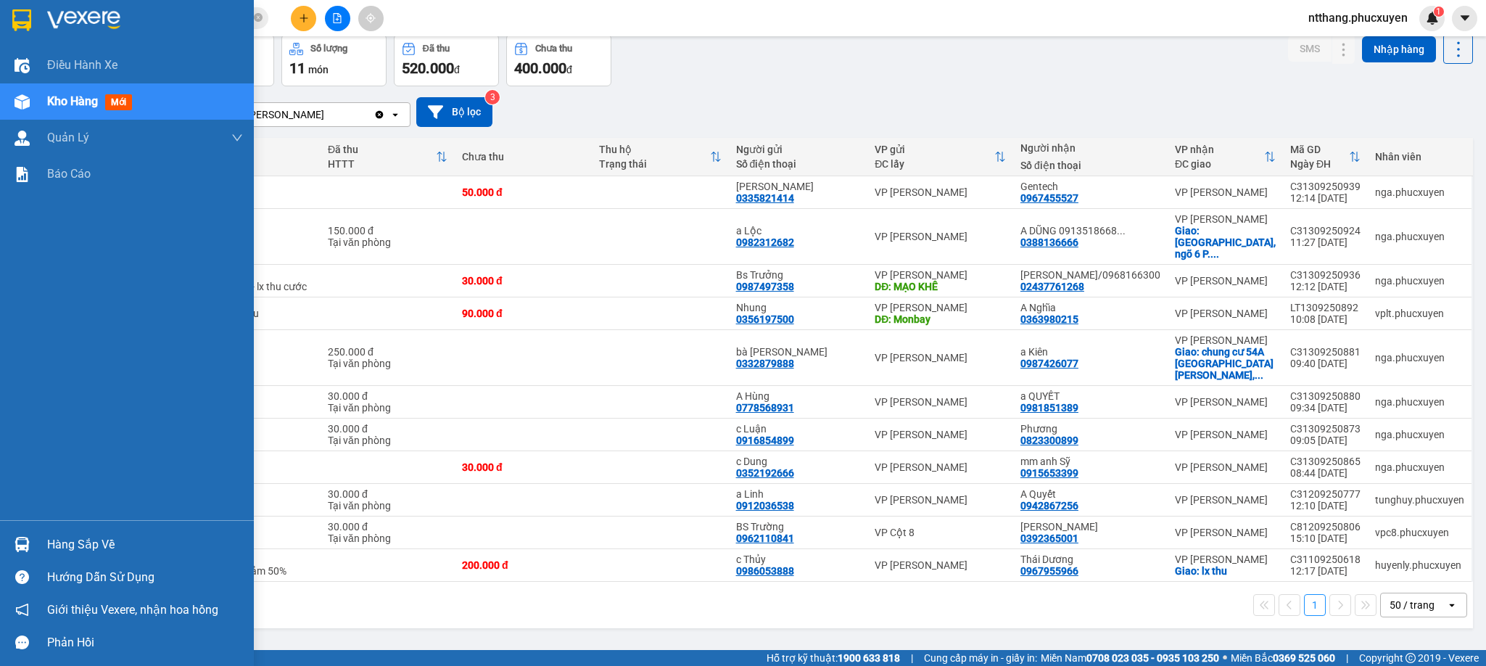
click at [5, 544] on div "Hàng sắp về" at bounding box center [127, 544] width 254 height 33
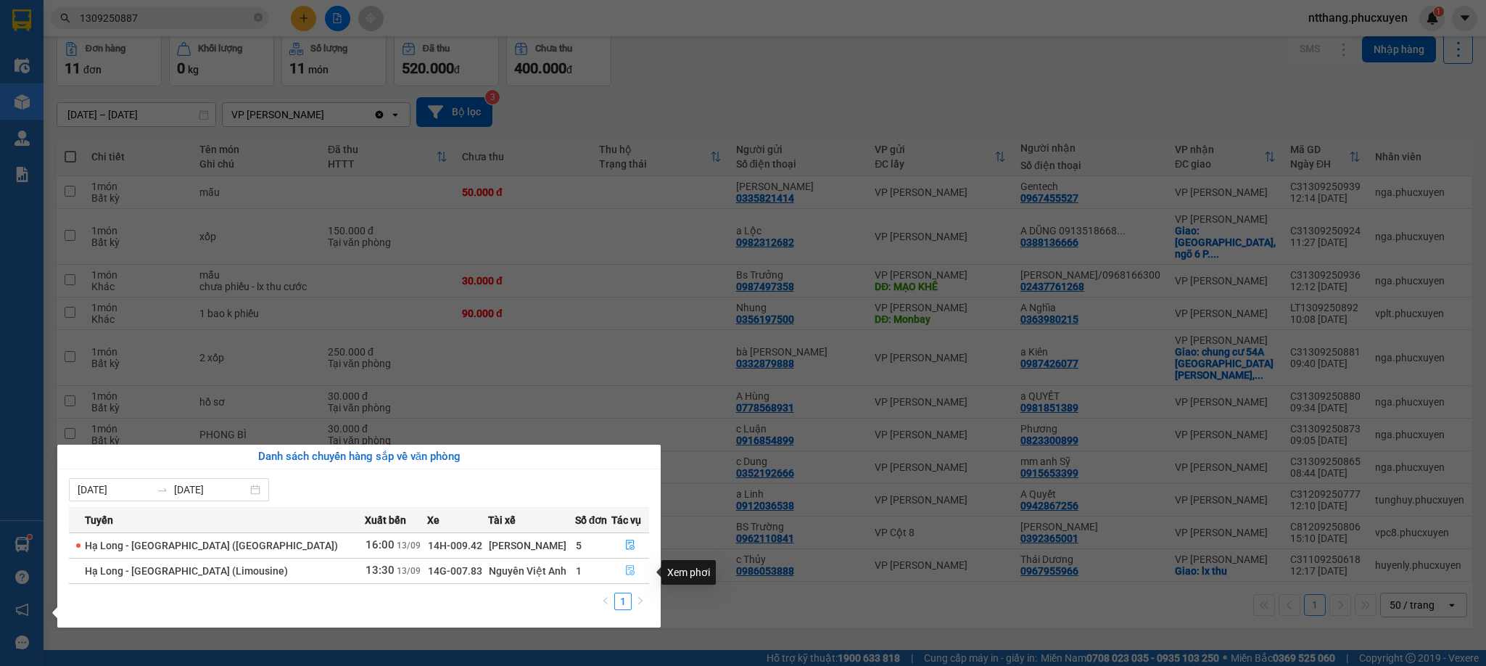
click at [625, 570] on icon "file-done" at bounding box center [630, 570] width 10 height 10
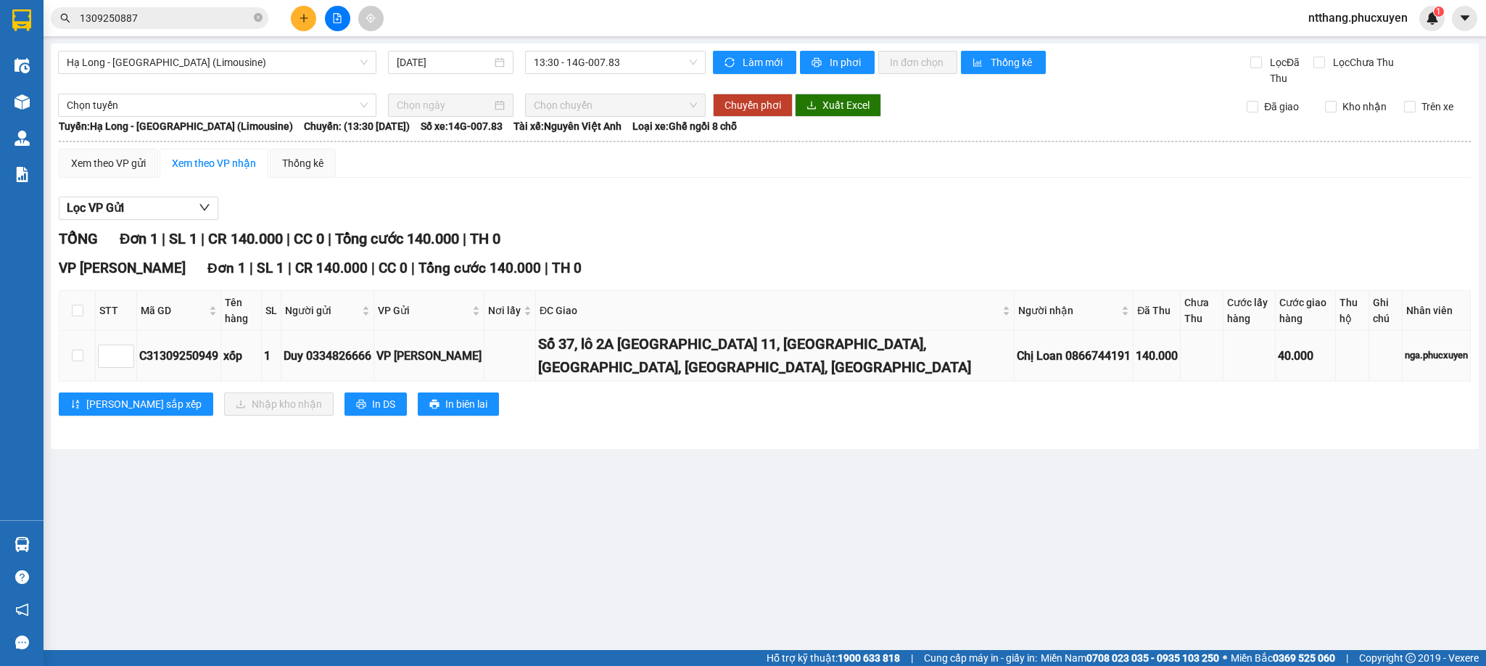
click at [209, 349] on div "C31309250949" at bounding box center [178, 356] width 79 height 18
click at [207, 349] on div "C31309250949" at bounding box center [178, 356] width 79 height 18
copy div "C31309250949"
click at [192, 20] on input "1309250887" at bounding box center [165, 18] width 171 height 16
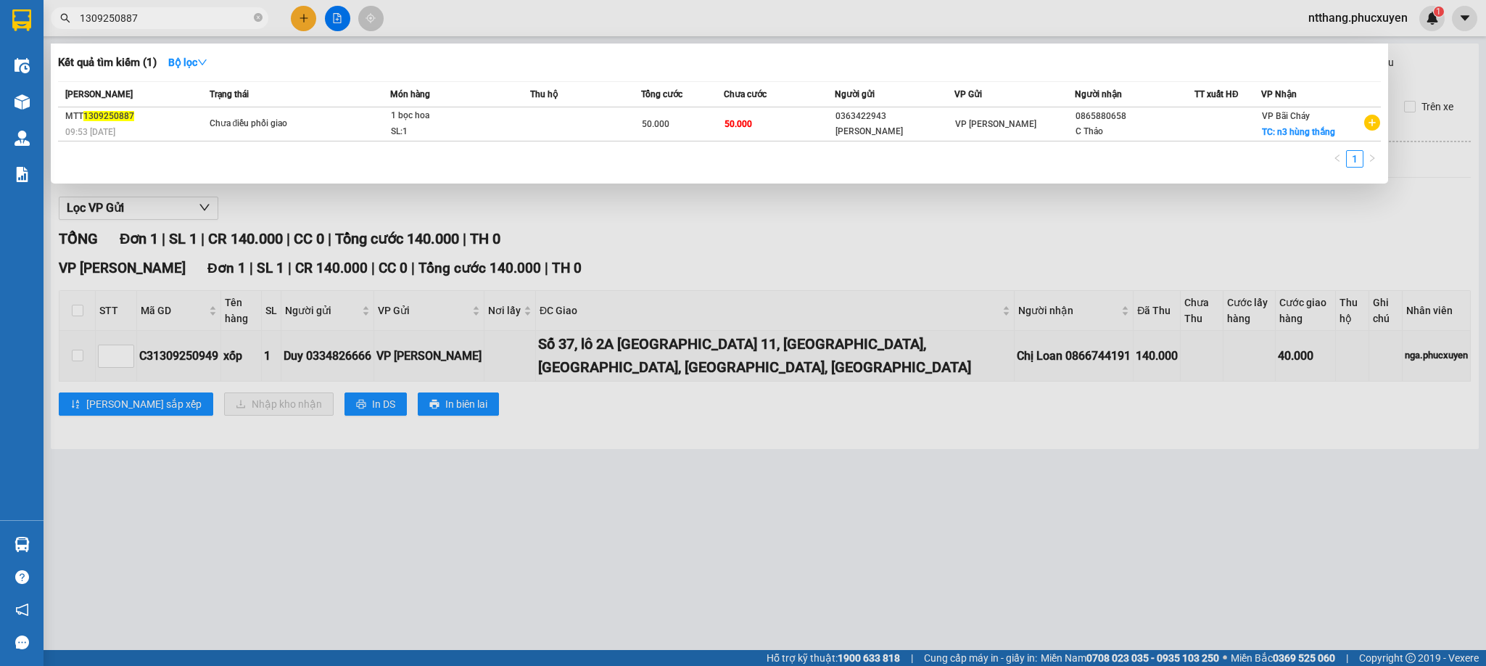
click at [192, 20] on input "1309250887" at bounding box center [165, 18] width 171 height 16
paste input "C31309250949"
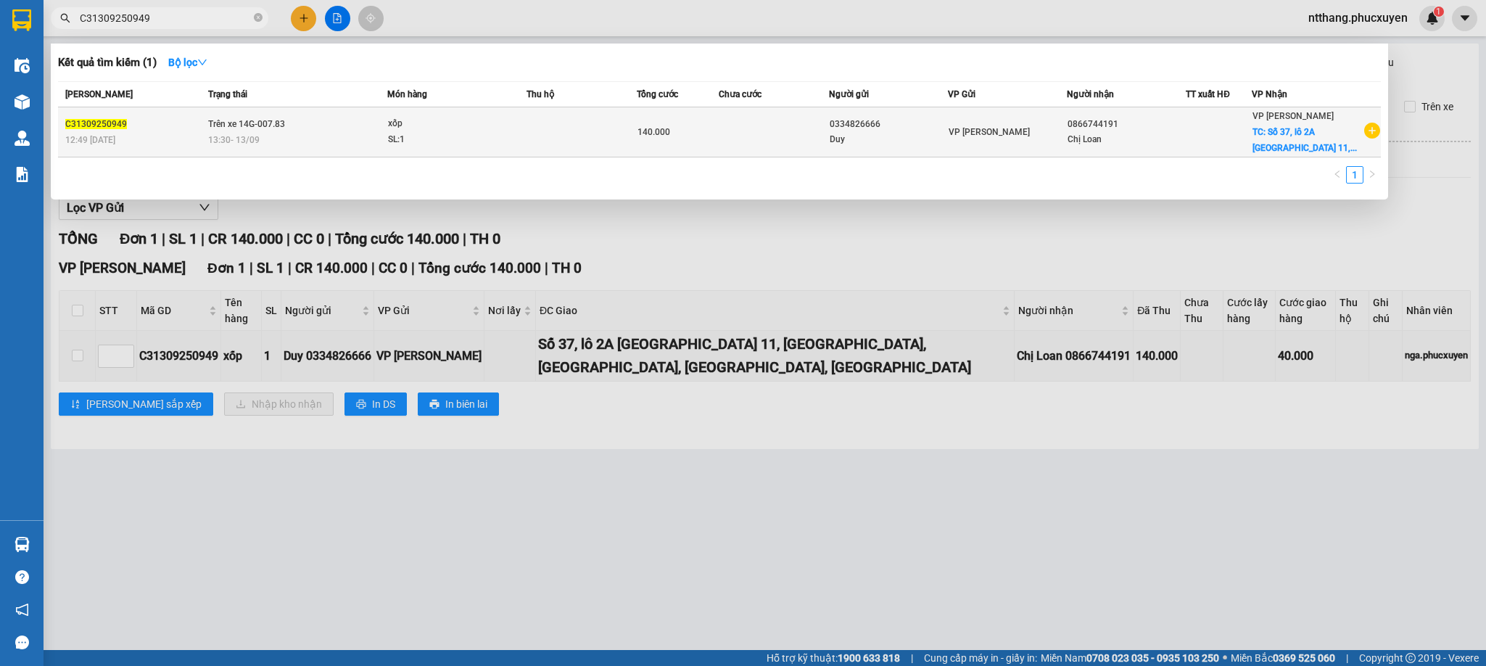
type input "C31309250949"
click at [460, 136] on div "SL: 1" at bounding box center [442, 140] width 109 height 16
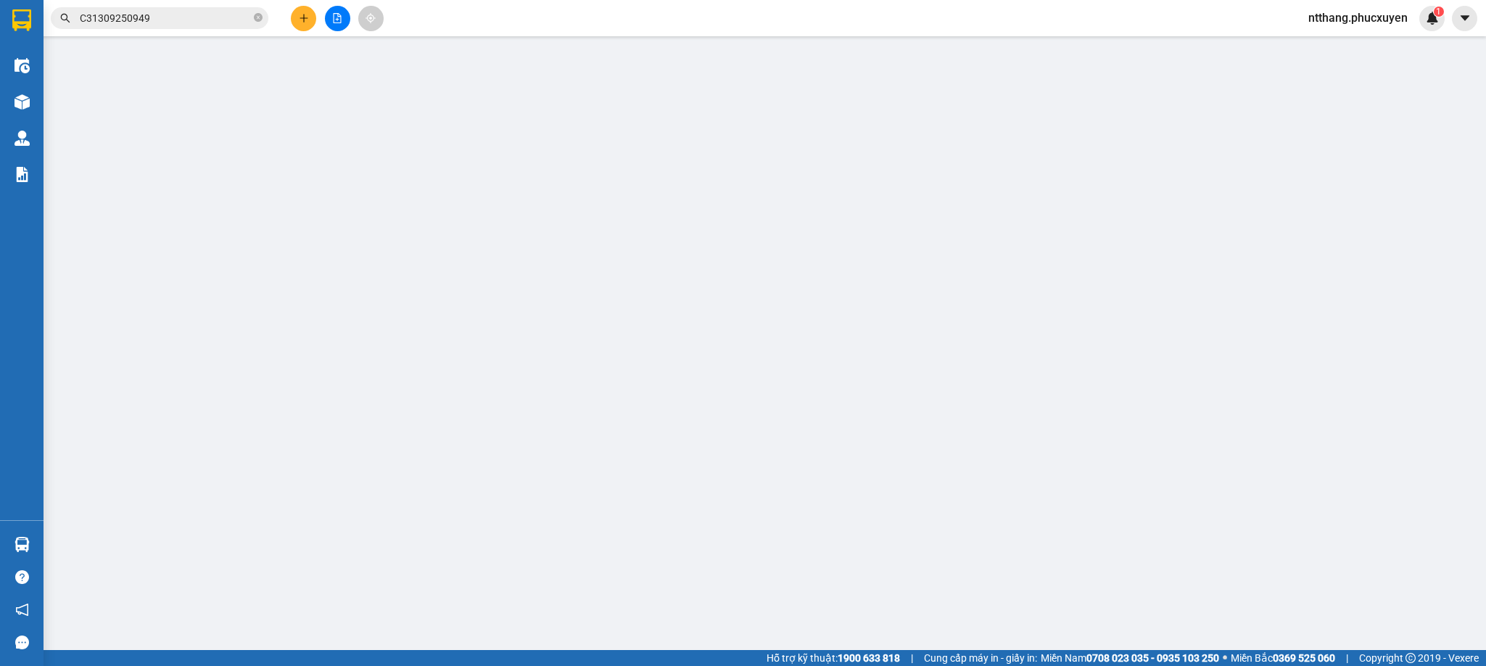
type input "0334826666"
type input "Duy"
type input "0866744191"
type input "Chị Loan"
checkbox input "true"
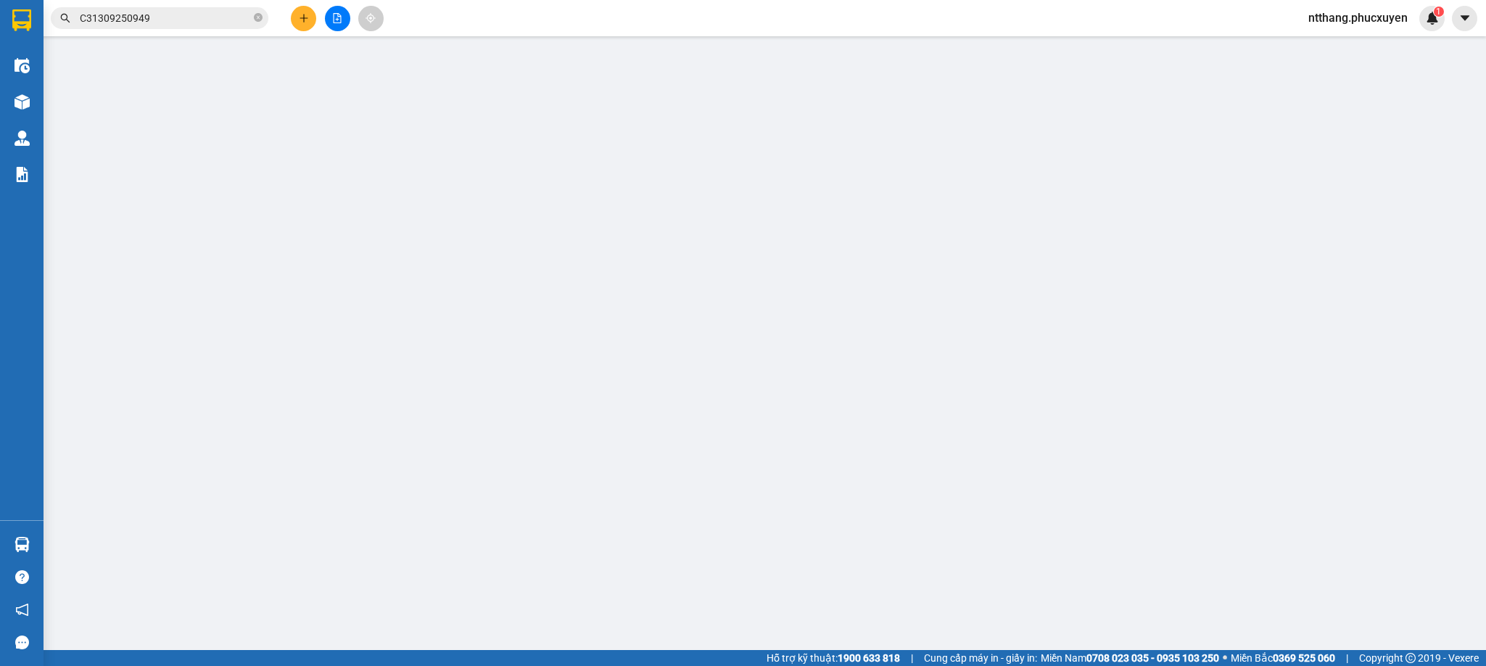
type input "Số 37, lô 2A Trung Yên 11, Yên Hoà, Cầu Giấy, Hà Nội, Việt Nam"
type input "140.000"
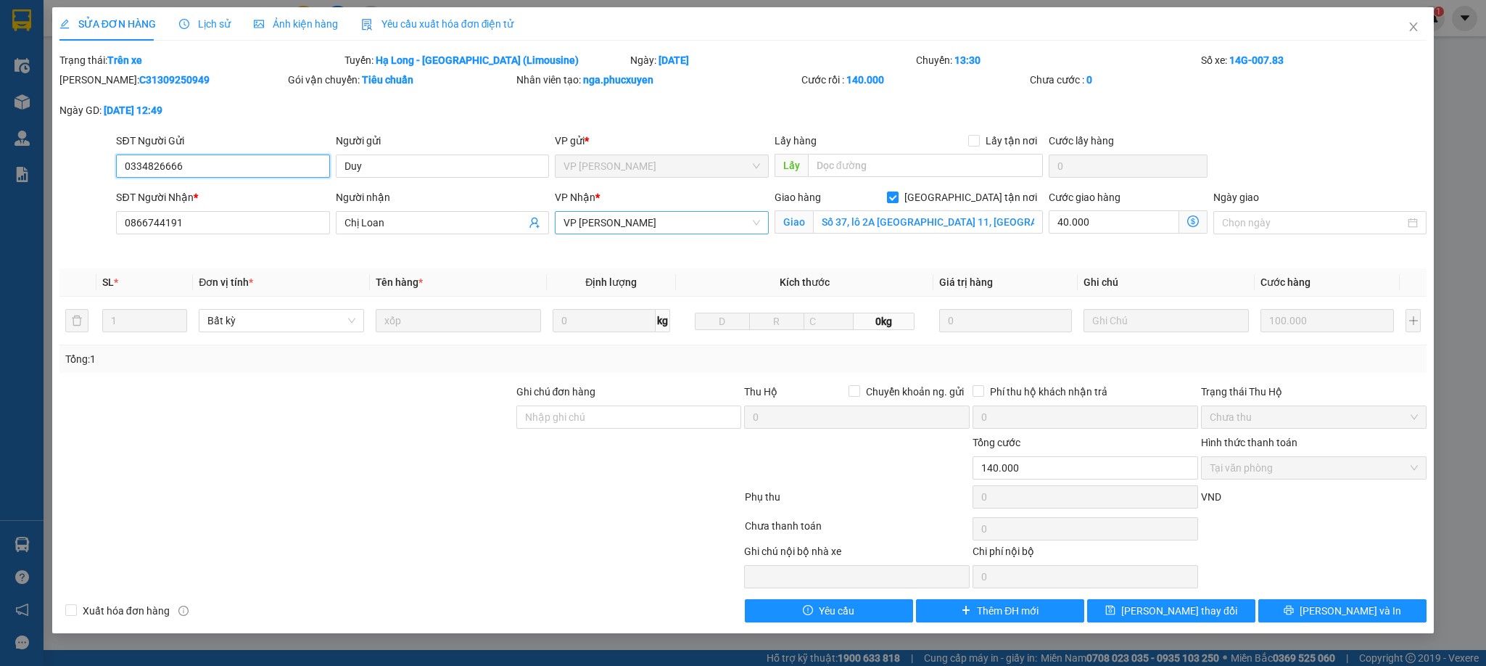
click at [720, 226] on span "VP [PERSON_NAME]" at bounding box center [662, 223] width 196 height 22
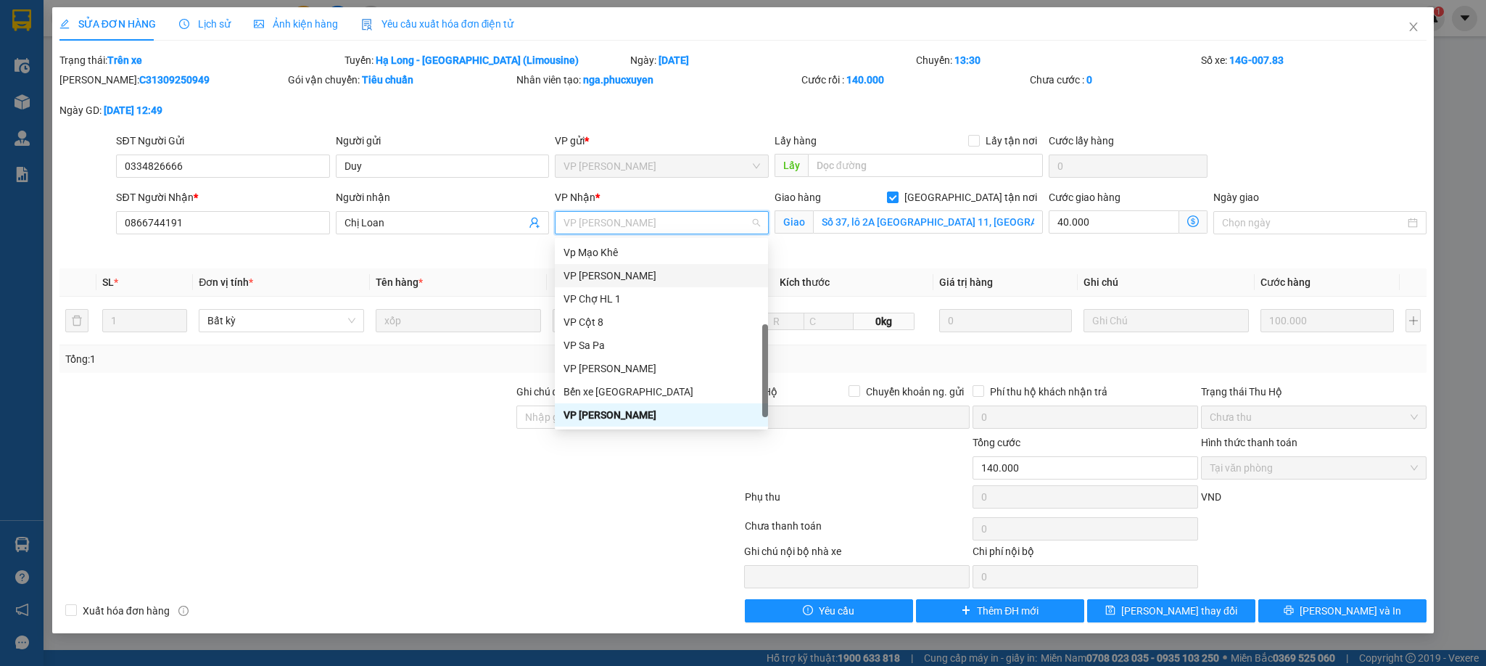
scroll to position [231, 0]
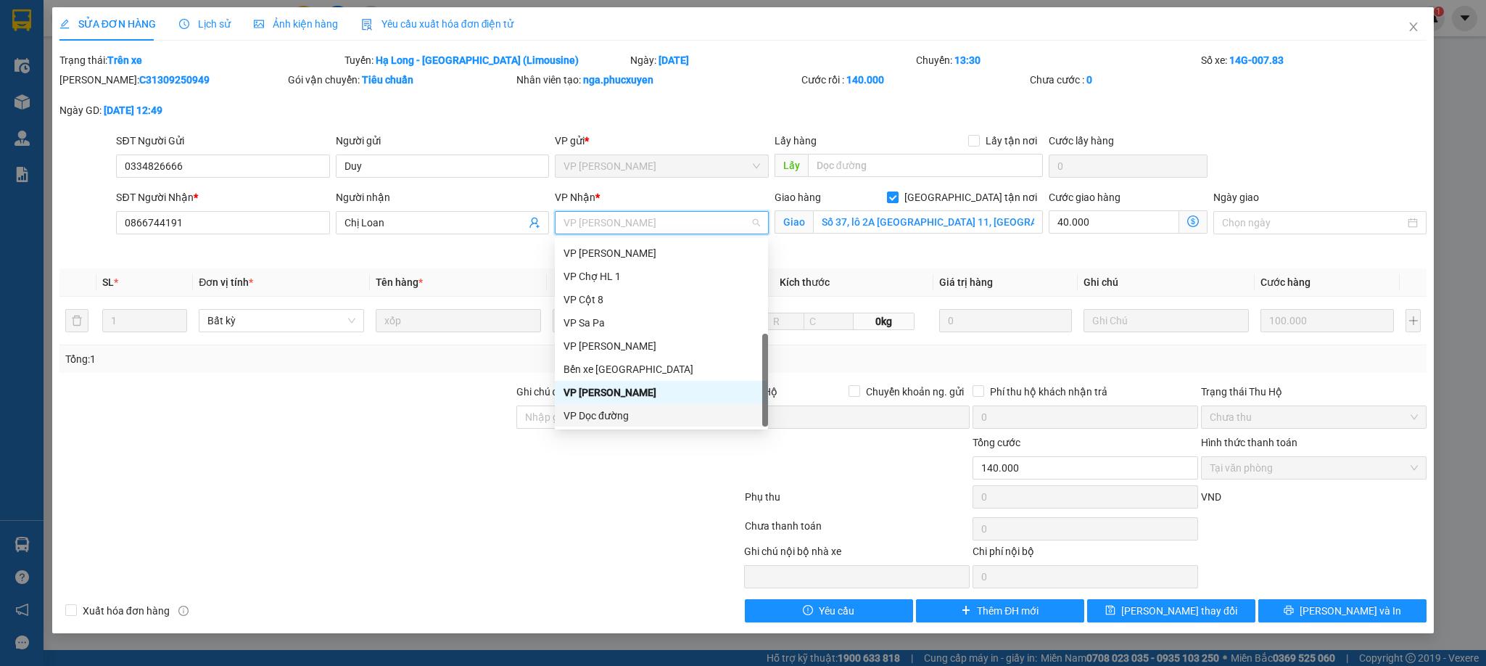
click at [611, 411] on div "VP Dọc đường" at bounding box center [662, 416] width 196 height 16
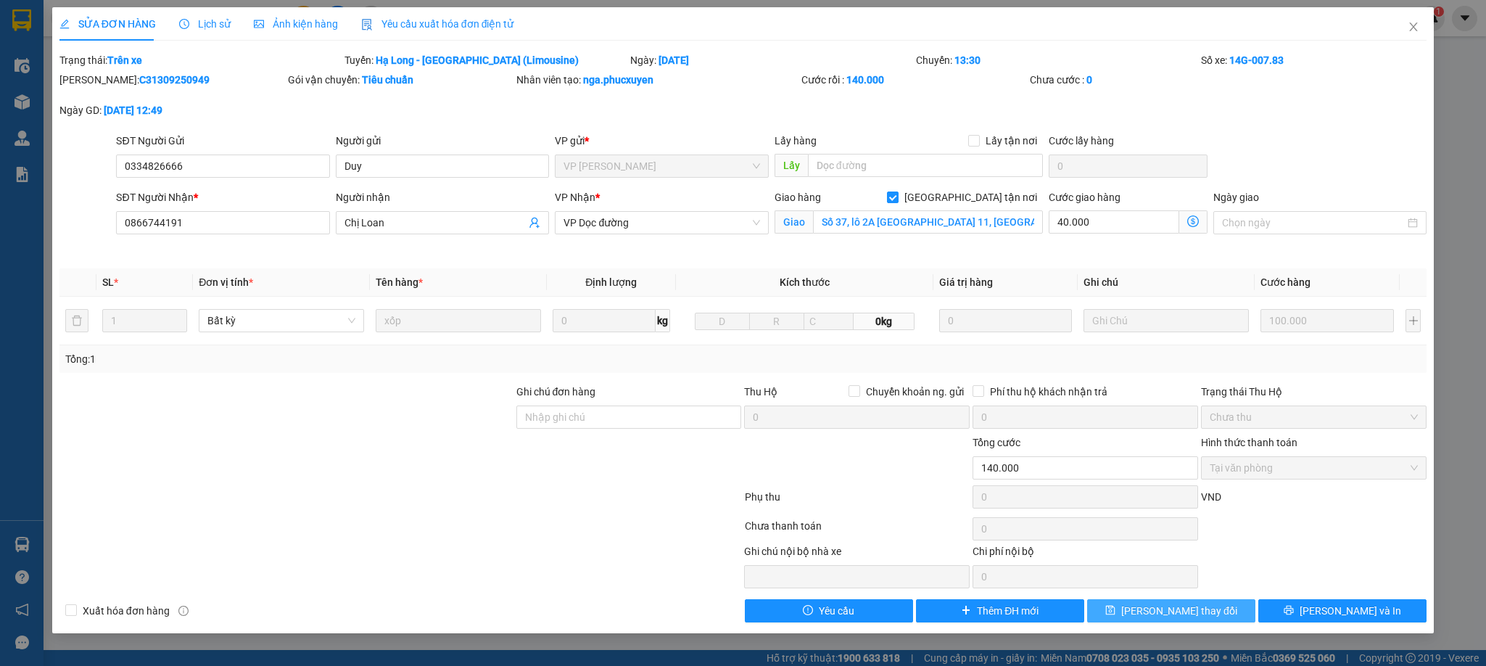
click at [1182, 617] on span "[PERSON_NAME] thay đổi" at bounding box center [1179, 611] width 116 height 16
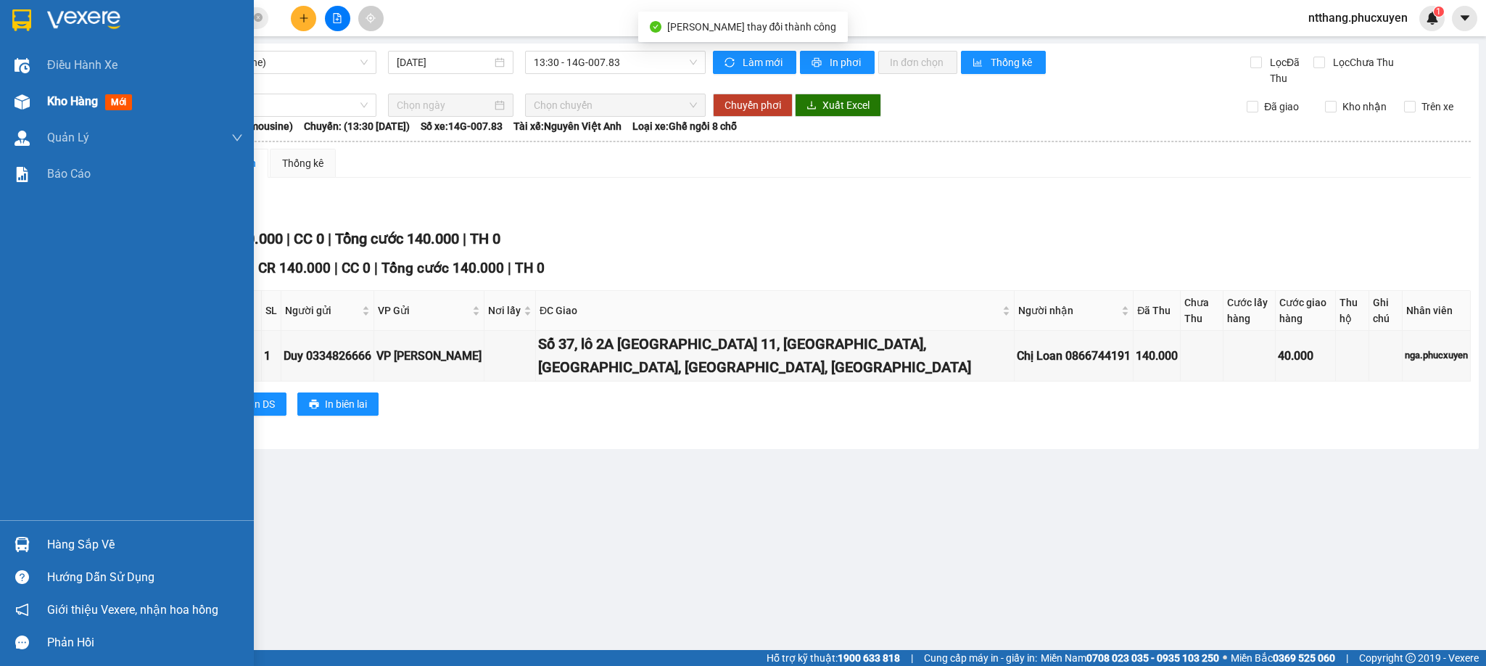
click at [33, 94] on div at bounding box center [21, 101] width 25 height 25
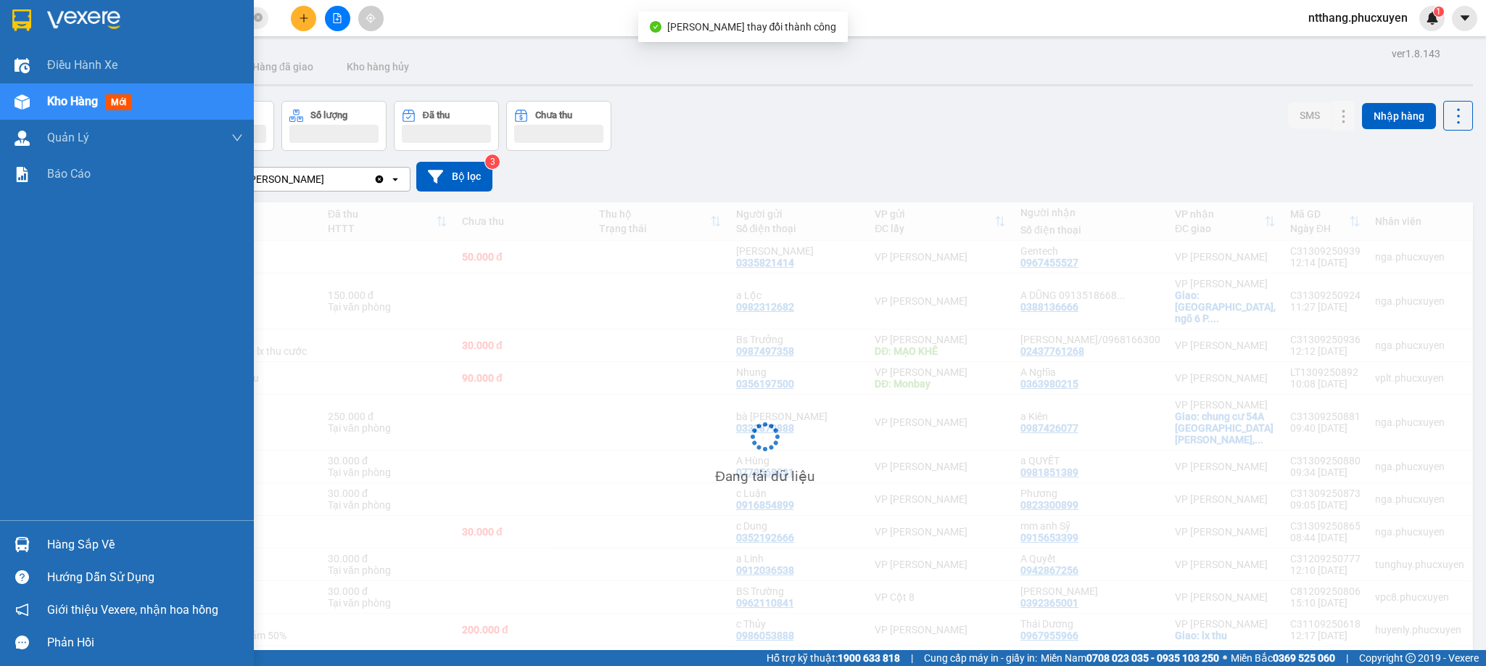
click at [78, 540] on div "Hàng sắp về" at bounding box center [145, 545] width 196 height 22
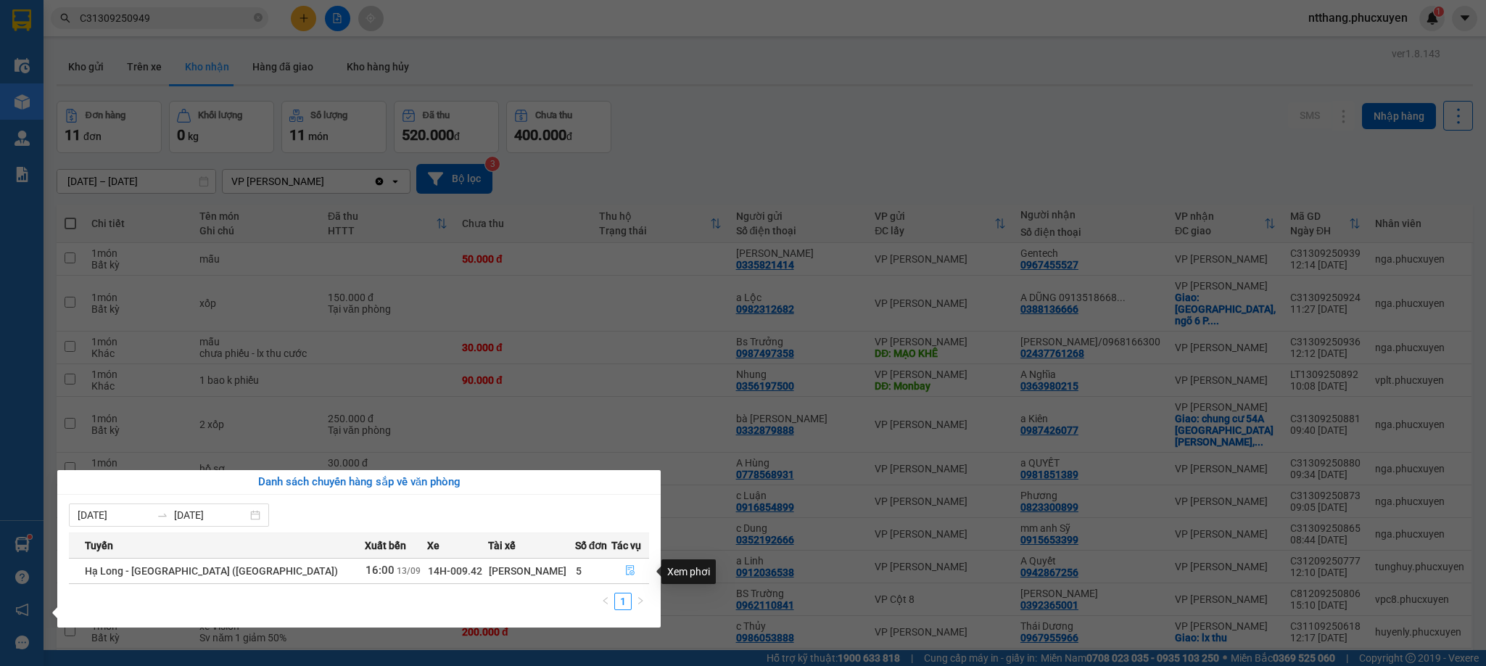
click at [625, 574] on icon "file-done" at bounding box center [630, 570] width 10 height 10
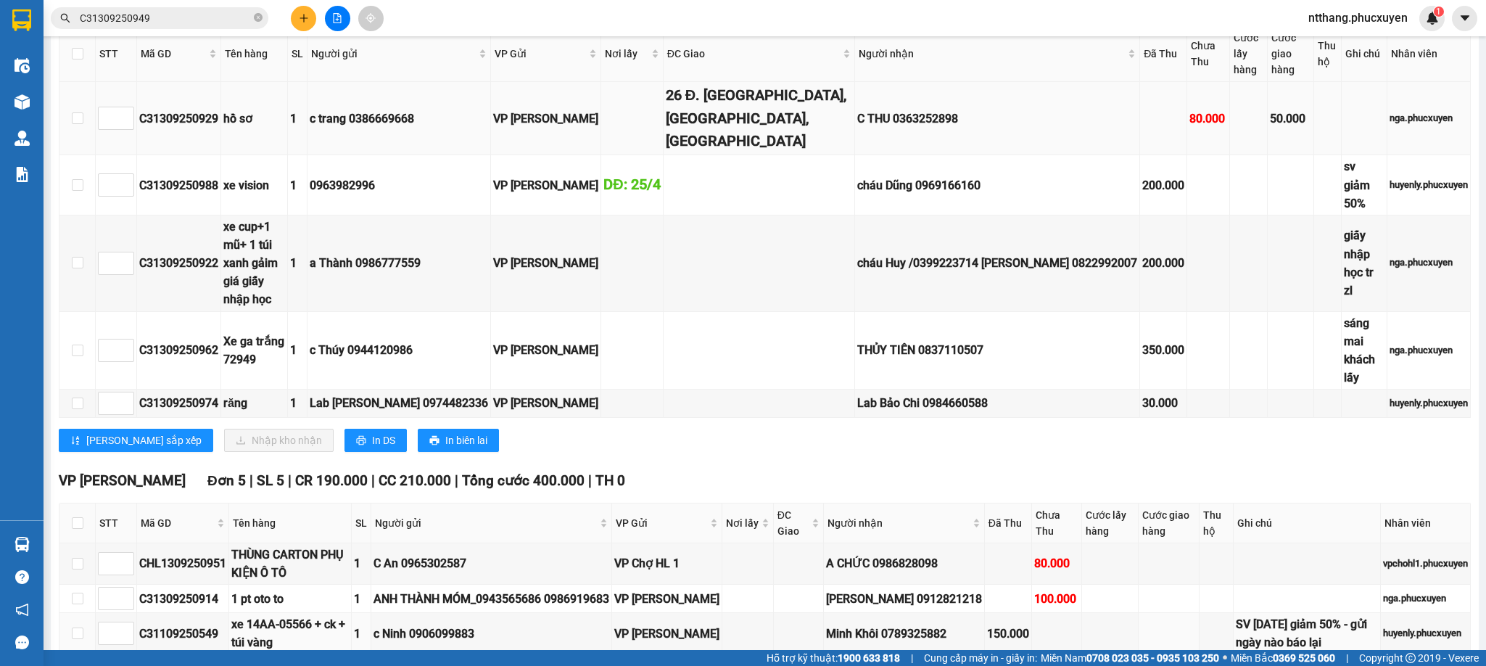
scroll to position [185, 0]
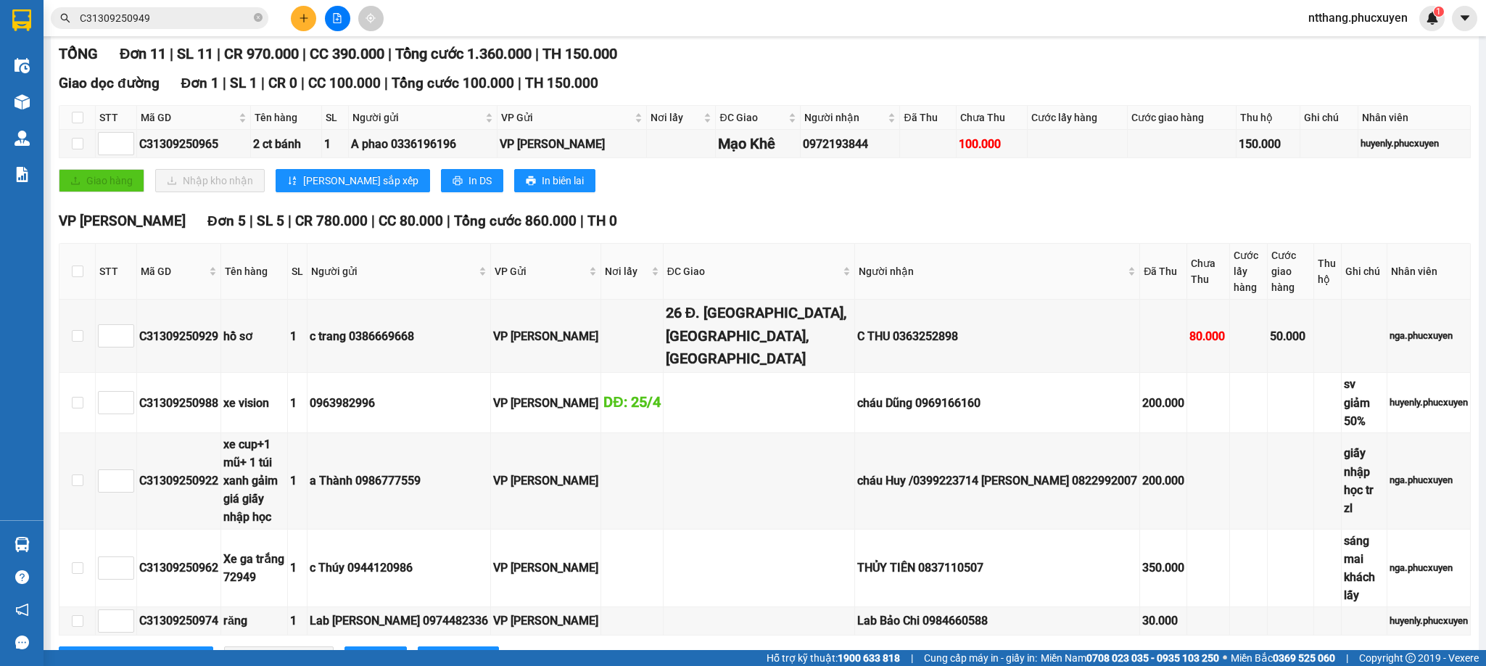
click at [799, 500] on div "VP Dương Đình Nghệ Đơn 5 | SL 5 | CR 780.000 | CC 80.000 | Tổng cước 860.000 | …" at bounding box center [765, 445] width 1412 height 470
click at [797, 500] on div "VP Dương Đình Nghệ Đơn 5 | SL 5 | CR 780.000 | CC 80.000 | Tổng cước 860.000 | …" at bounding box center [765, 445] width 1412 height 470
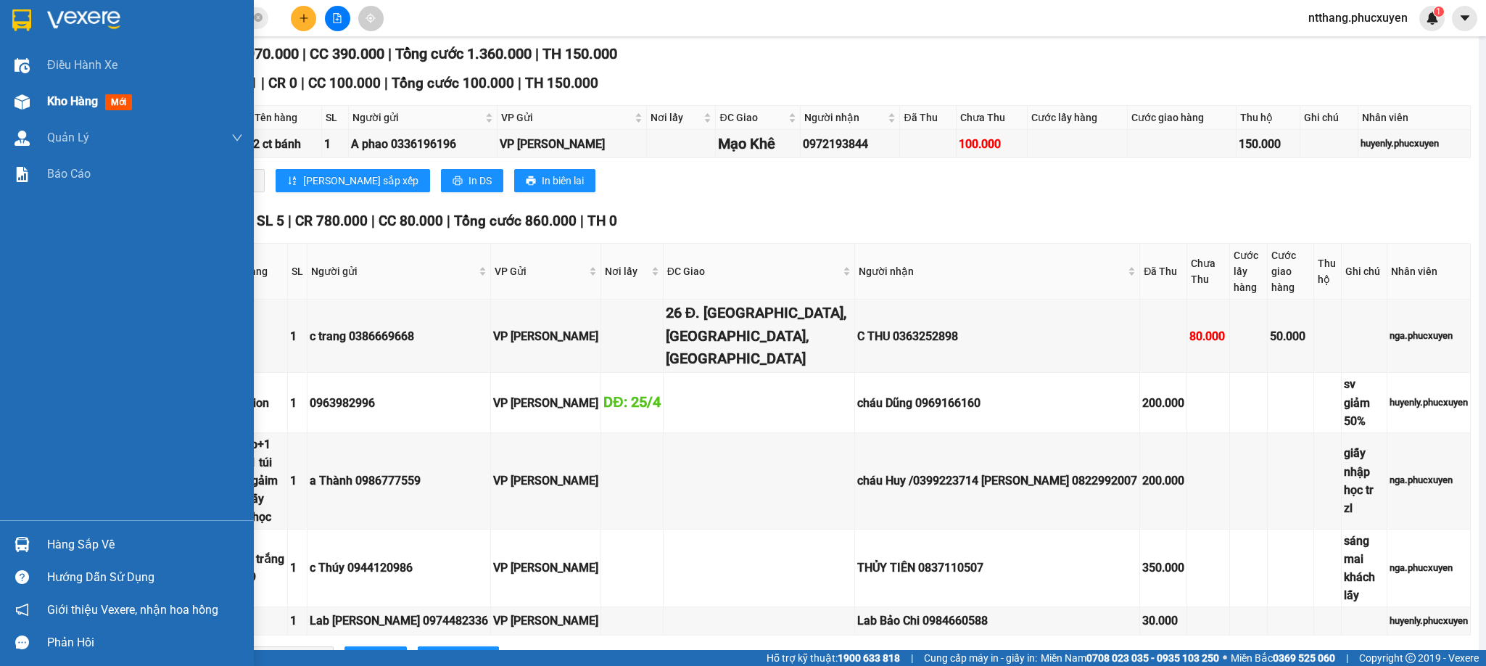
click at [22, 98] on img at bounding box center [22, 101] width 15 height 15
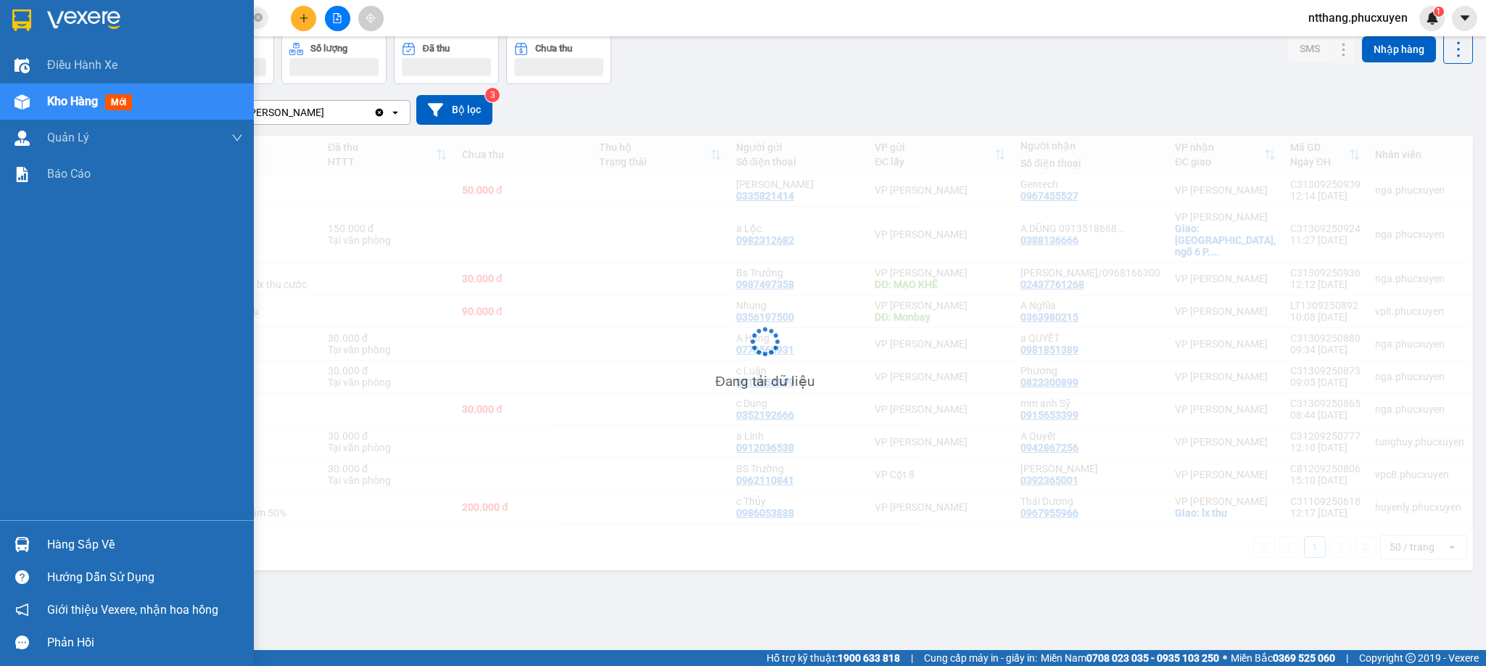
scroll to position [67, 0]
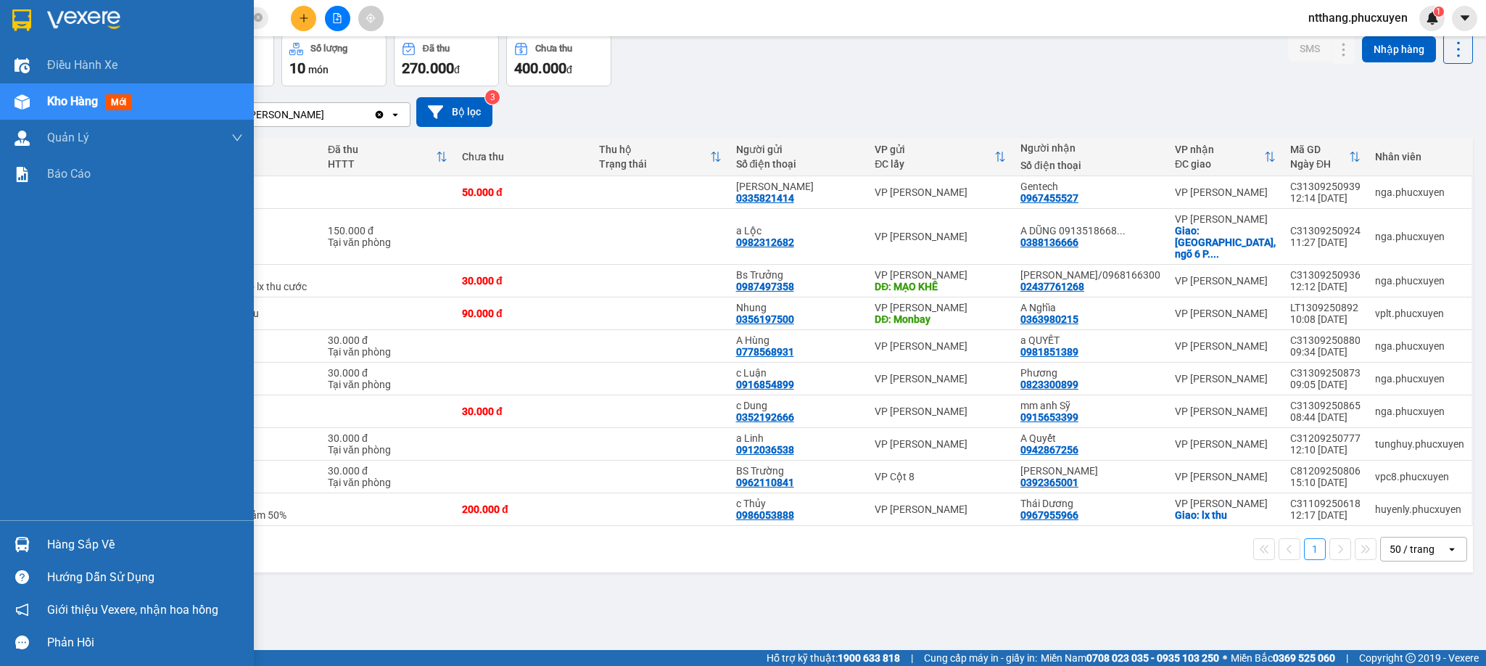
click at [28, 540] on img at bounding box center [22, 544] width 15 height 15
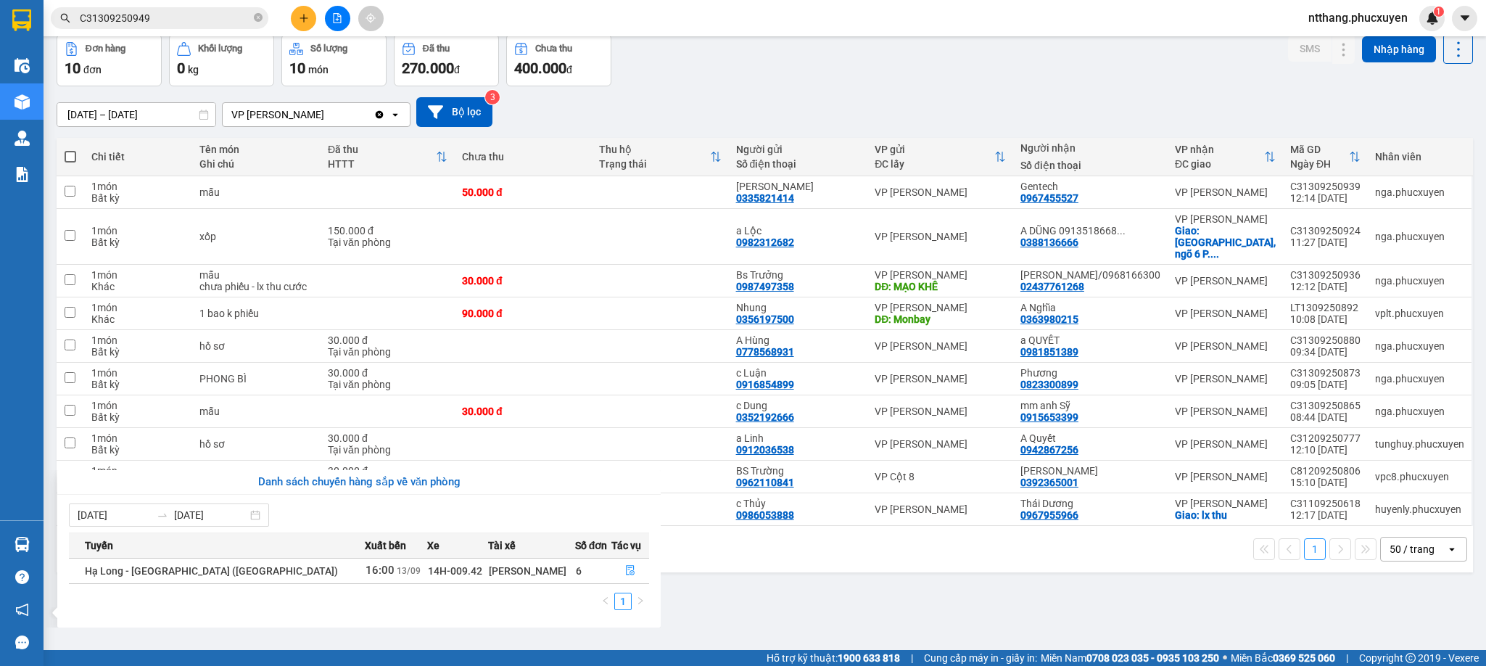
click at [769, 579] on section "Kết quả tìm kiếm ( 1 ) Bộ lọc Mã ĐH Trạng thái Món hàng Thu hộ Tổng cước Chưa c…" at bounding box center [743, 333] width 1486 height 666
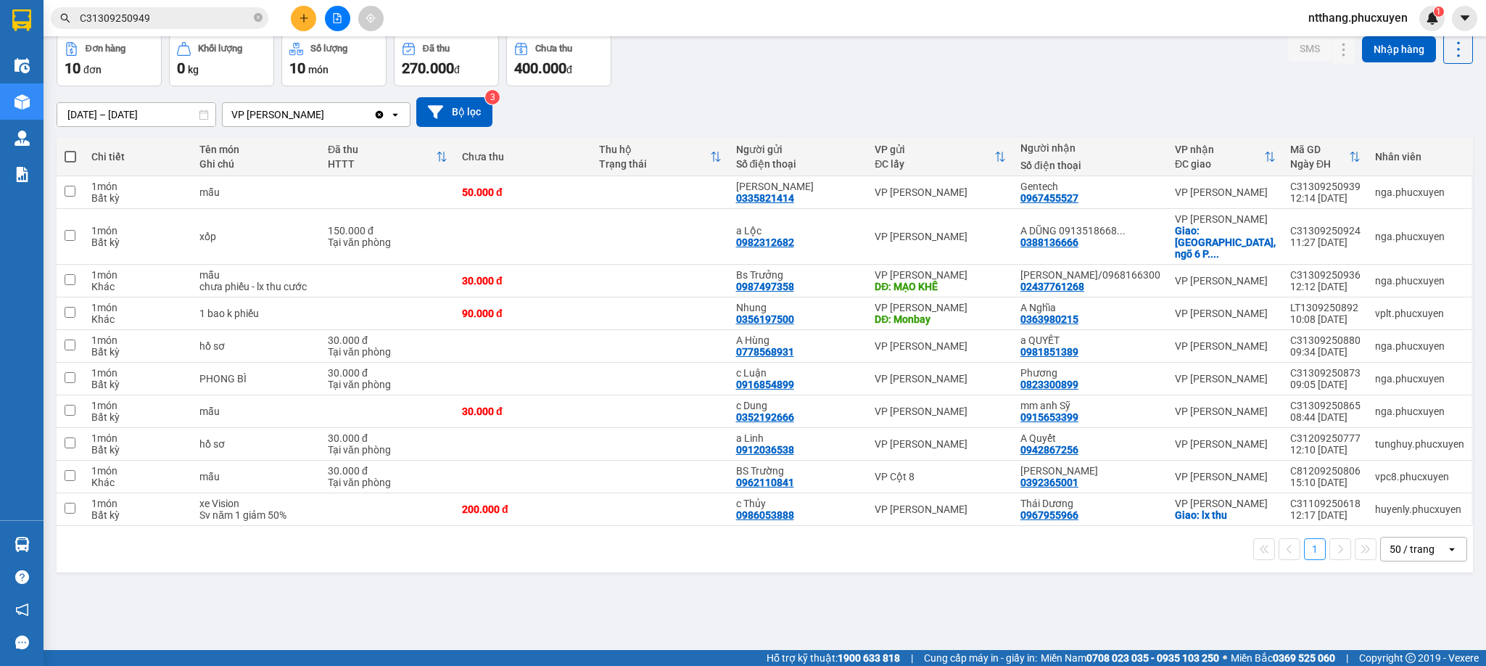
scroll to position [0, 0]
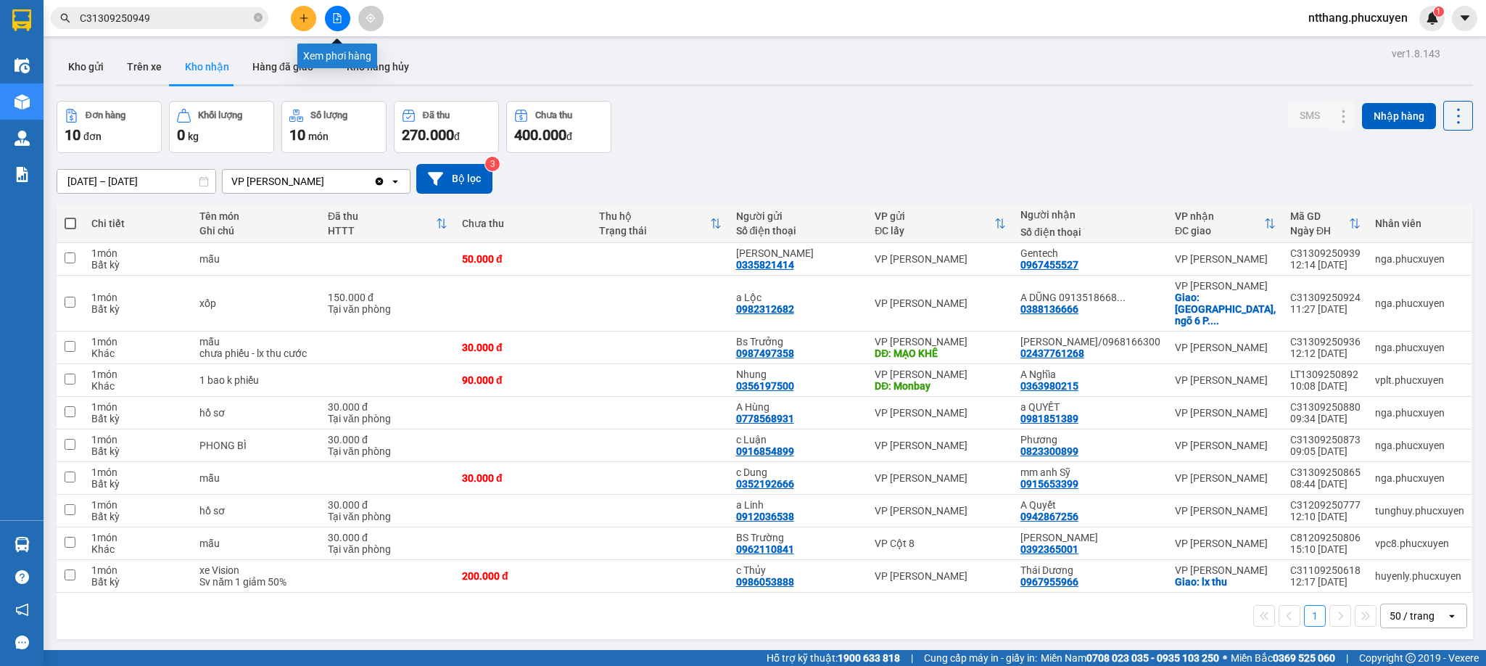
click at [334, 20] on icon "file-add" at bounding box center [338, 18] width 8 height 10
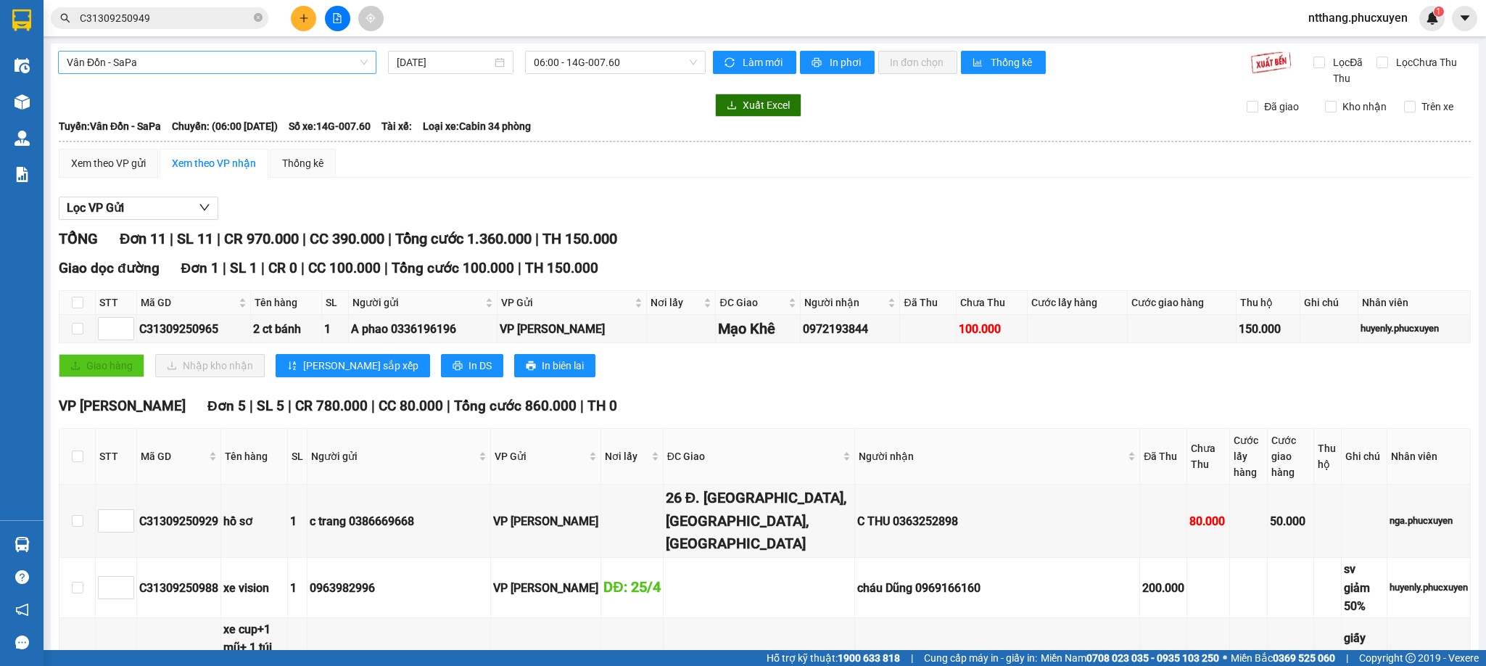
click at [244, 70] on span "Vân Đồn - SaPa" at bounding box center [217, 63] width 301 height 22
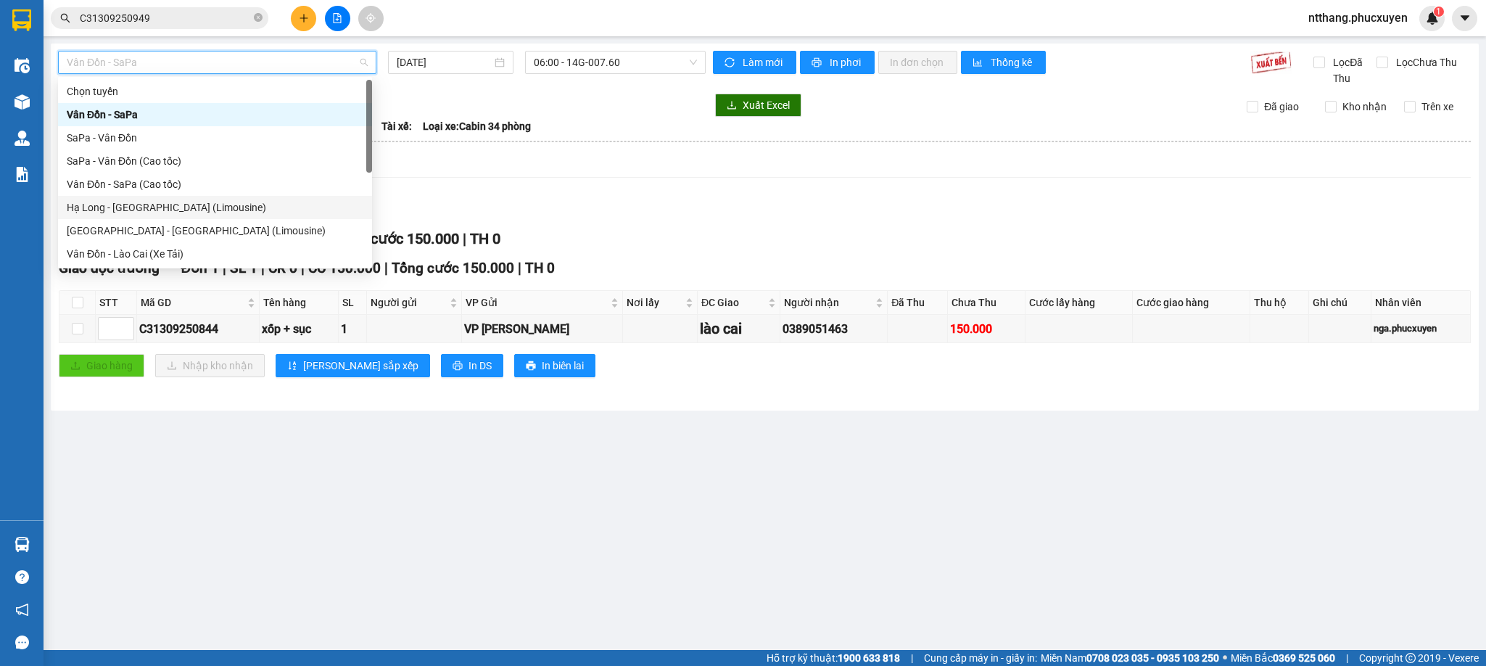
click at [175, 205] on div "Hạ Long - [GEOGRAPHIC_DATA] (Limousine)" at bounding box center [215, 207] width 297 height 16
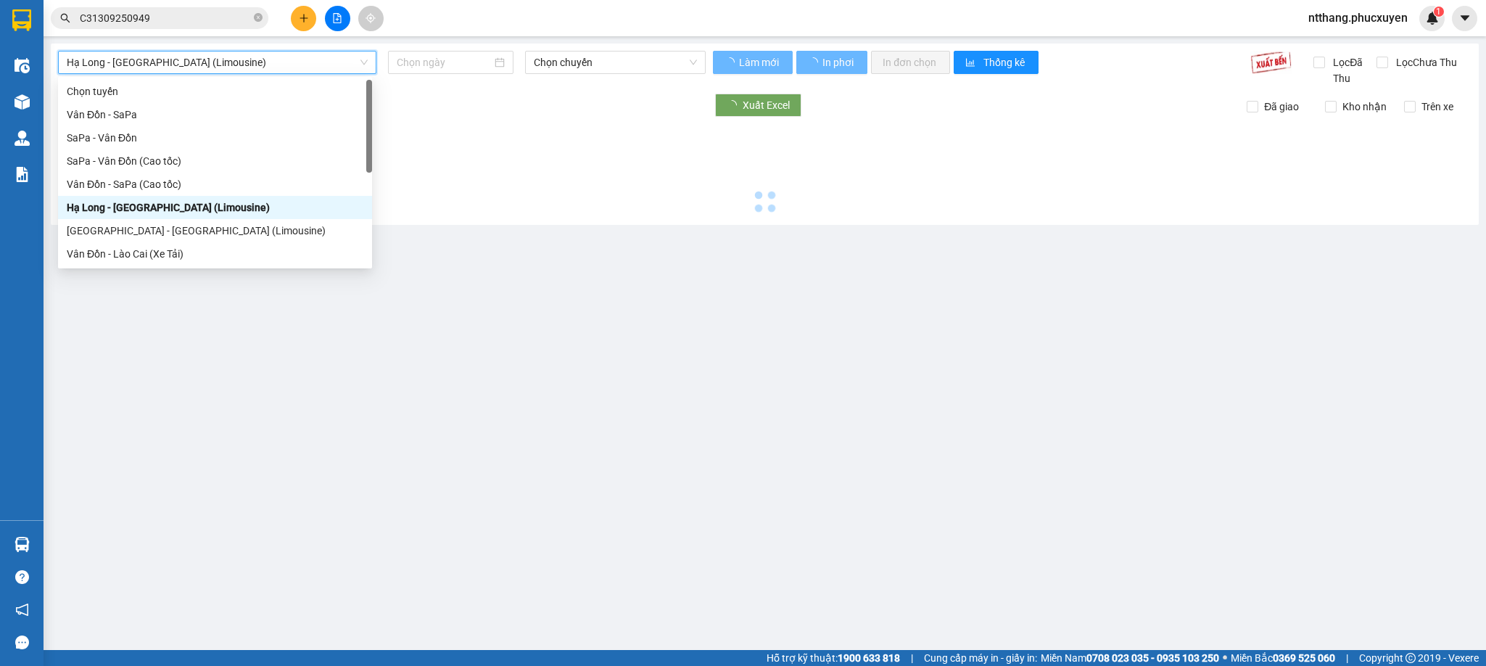
type input "[DATE]"
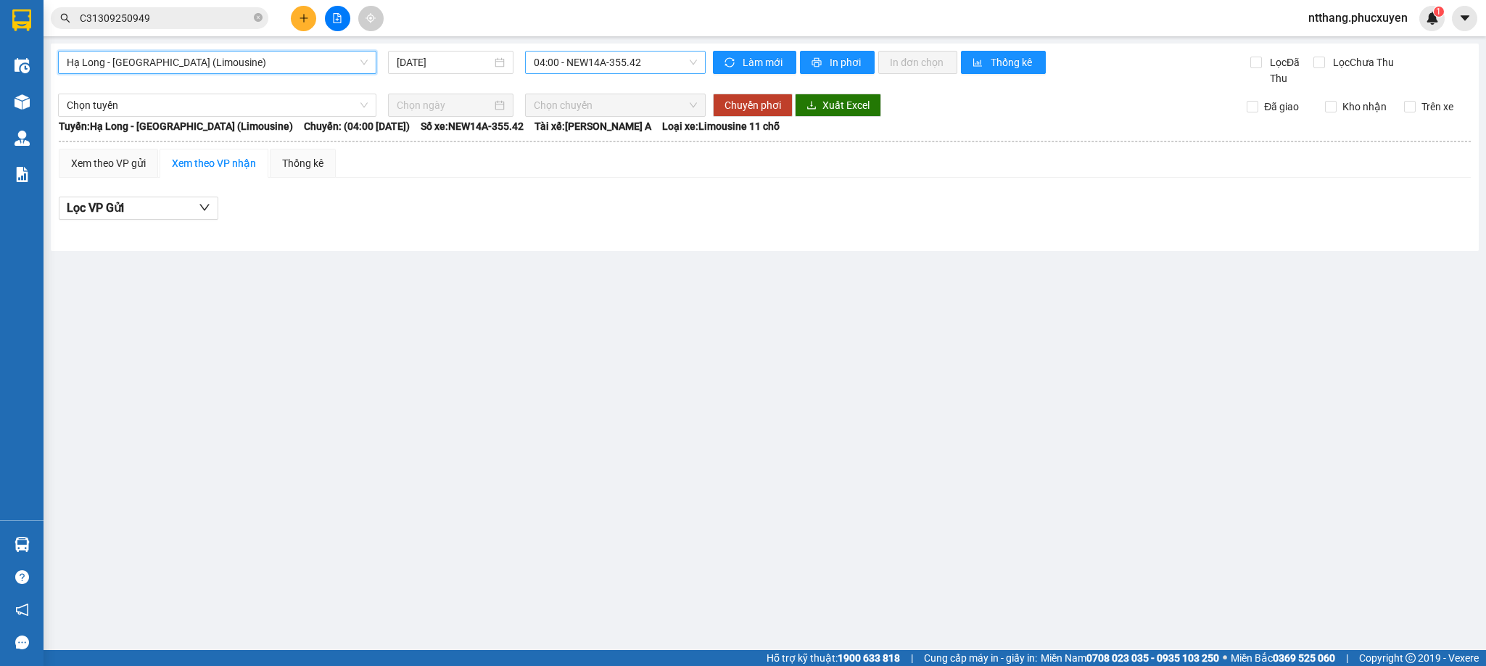
click at [561, 61] on span "04:00 - NEW14A-355.42" at bounding box center [615, 63] width 163 height 22
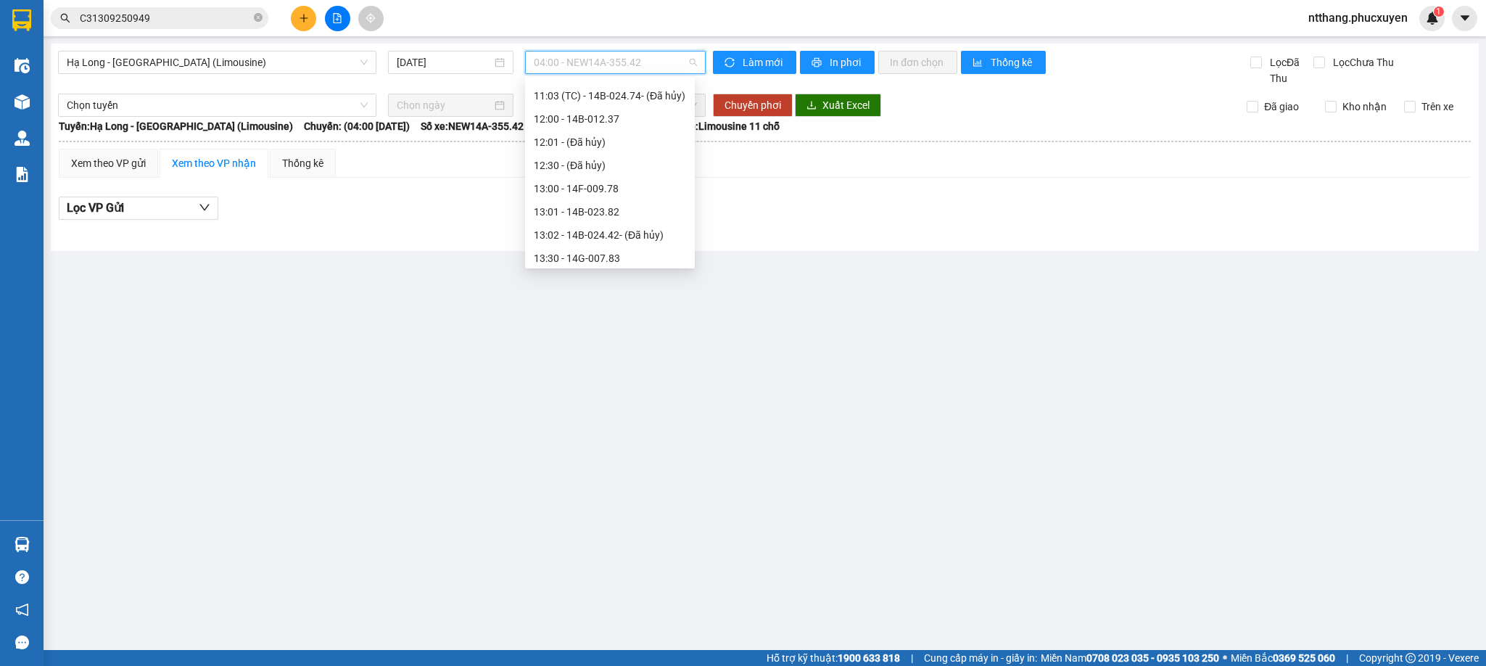
scroll to position [870, 0]
click at [603, 200] on div "14:01 - 14B-020.73" at bounding box center [610, 196] width 152 height 16
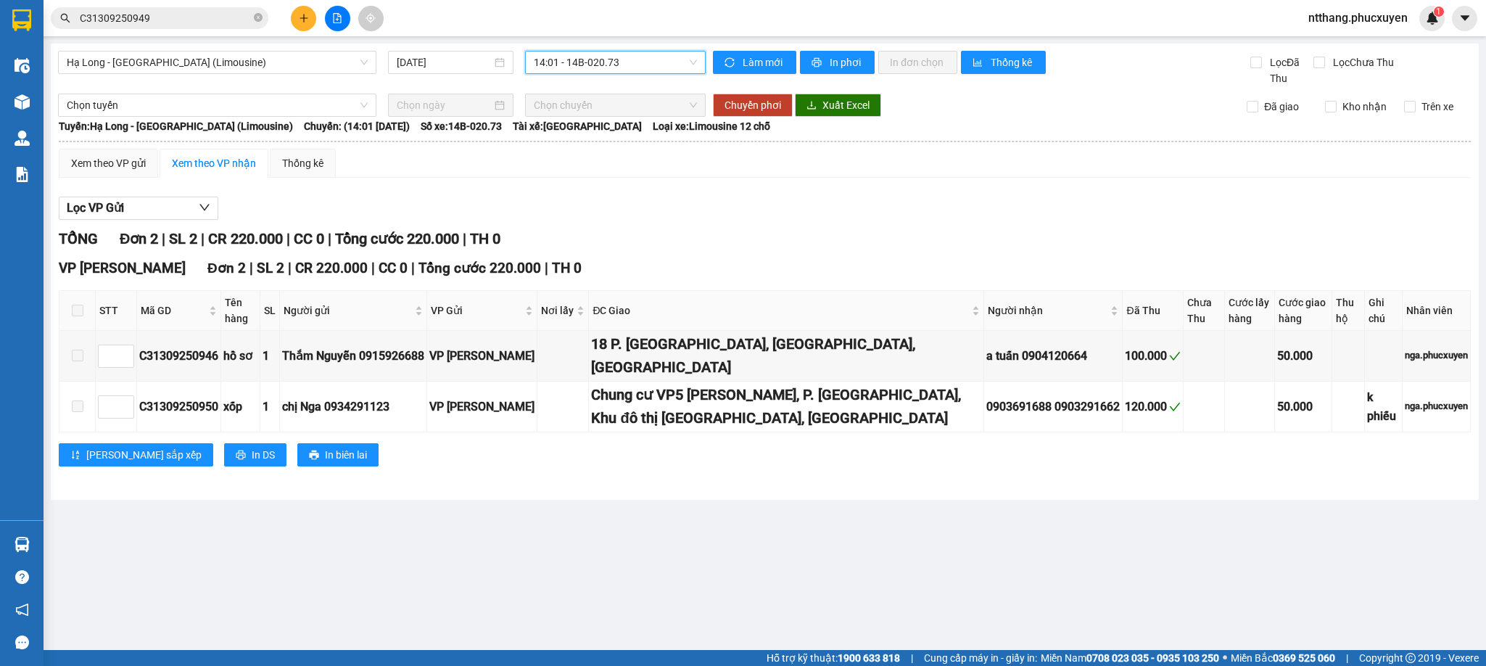
click at [592, 65] on span "14:01 - 14B-020.73" at bounding box center [615, 63] width 163 height 22
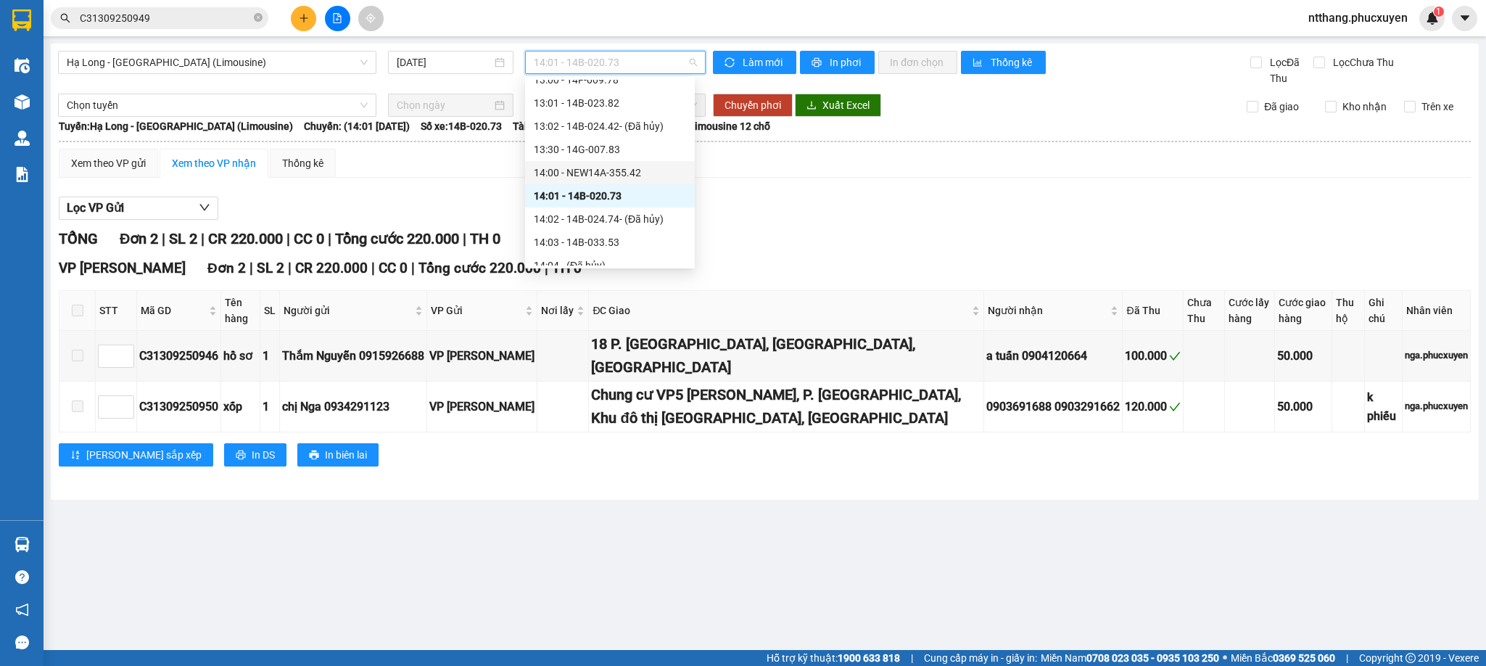
click at [611, 165] on div "14:00 - NEW14A-355.42" at bounding box center [610, 173] width 152 height 16
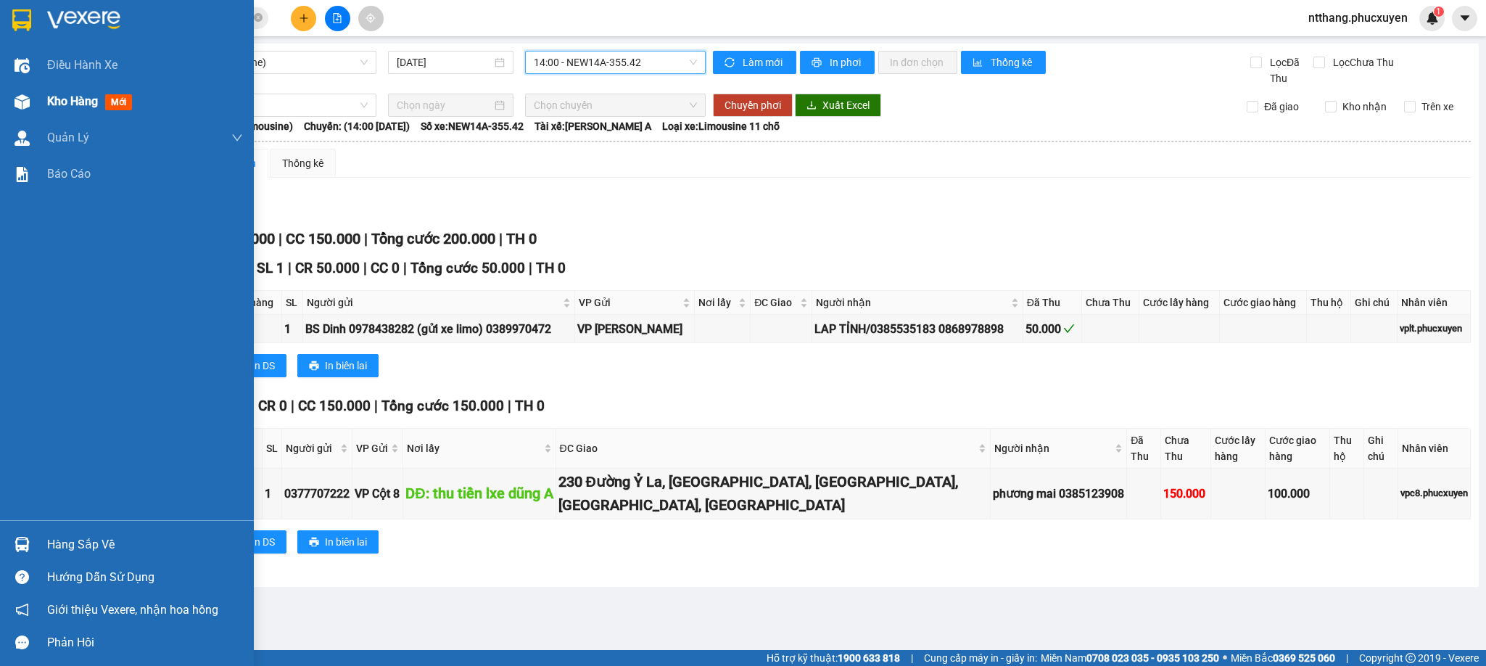
click at [98, 94] on span "Kho hàng" at bounding box center [72, 101] width 51 height 14
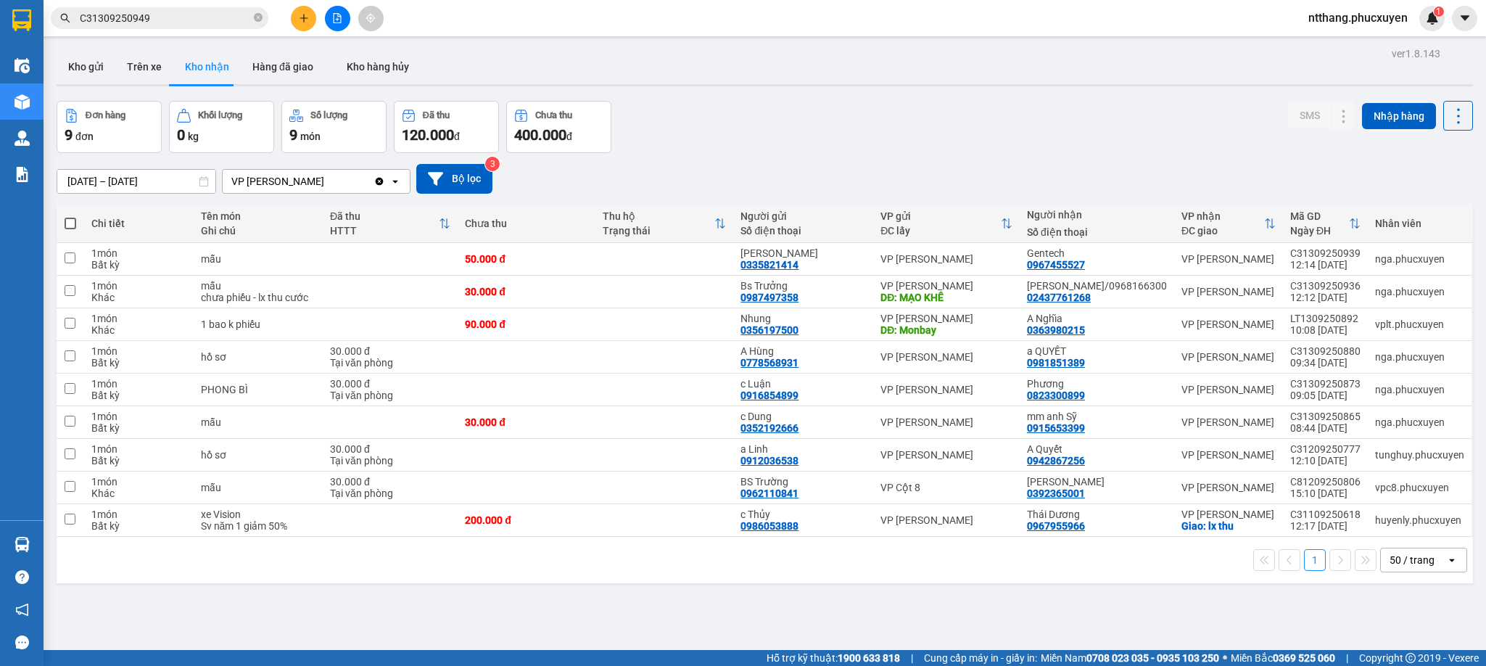
click at [927, 125] on div "Đơn hàng 9 đơn Khối lượng 0 kg Số lượng 9 món Đã thu 120.000 đ Chưa thu 400.000…" at bounding box center [765, 127] width 1417 height 52
click at [1310, 425] on icon at bounding box center [1315, 422] width 10 height 10
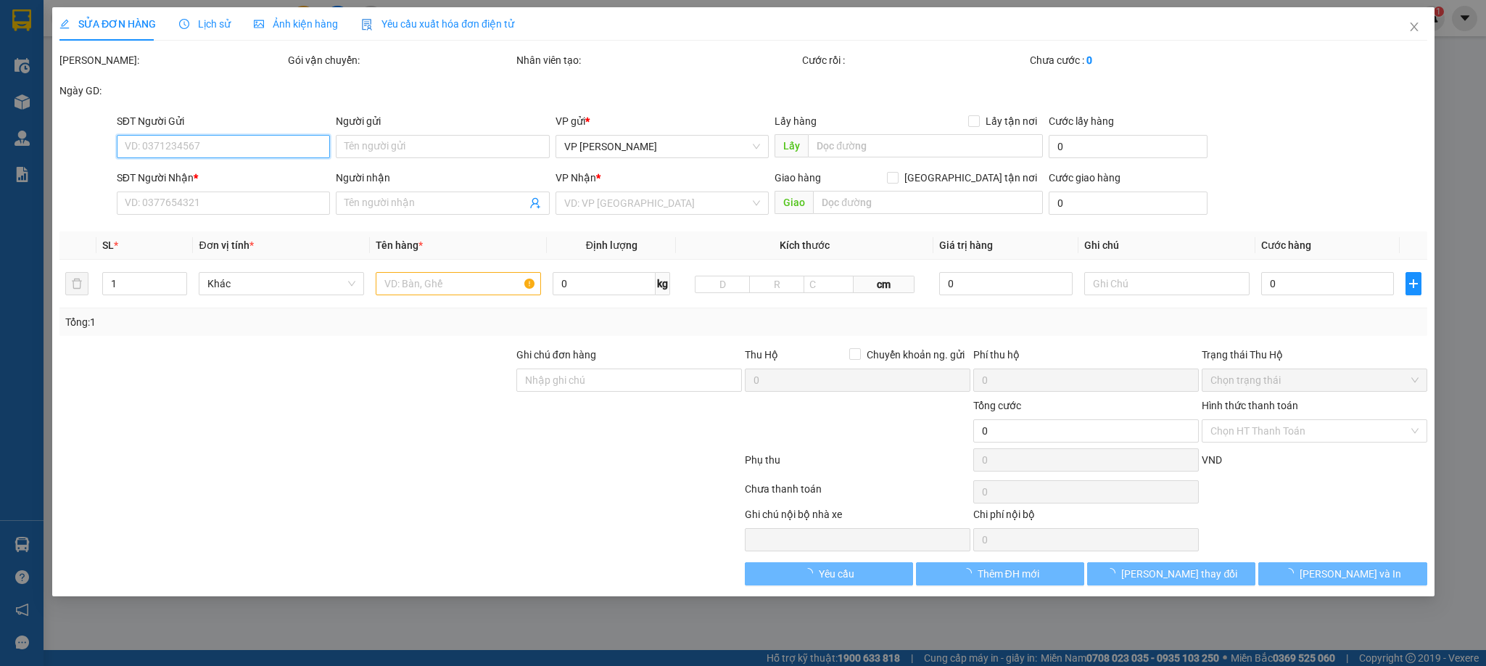
type input "0352192666"
type input "c Dung"
type input "0915653399"
type input "mm anh Sỹ"
type input "30.000"
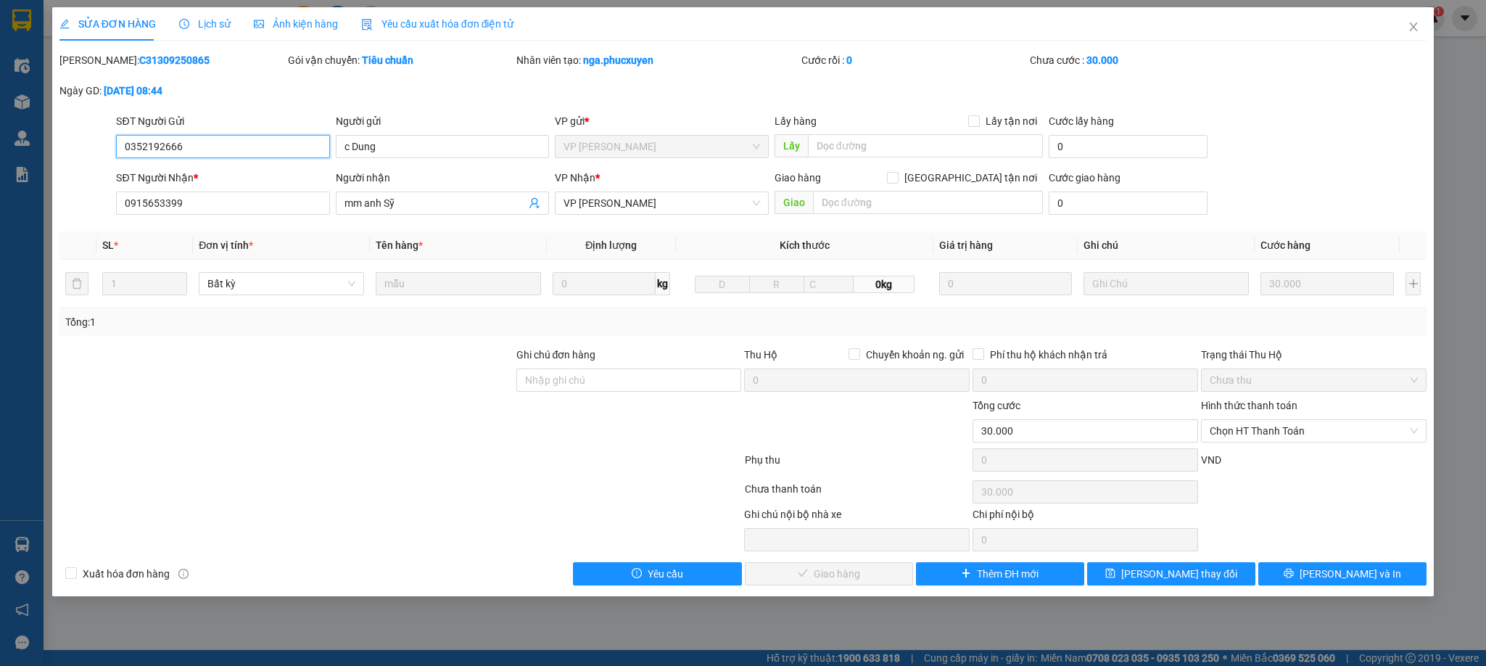
drag, startPoint x: 1285, startPoint y: 433, endPoint x: 1276, endPoint y: 450, distance: 19.5
click at [1284, 434] on span "Chọn HT Thanh Toán" at bounding box center [1314, 431] width 208 height 22
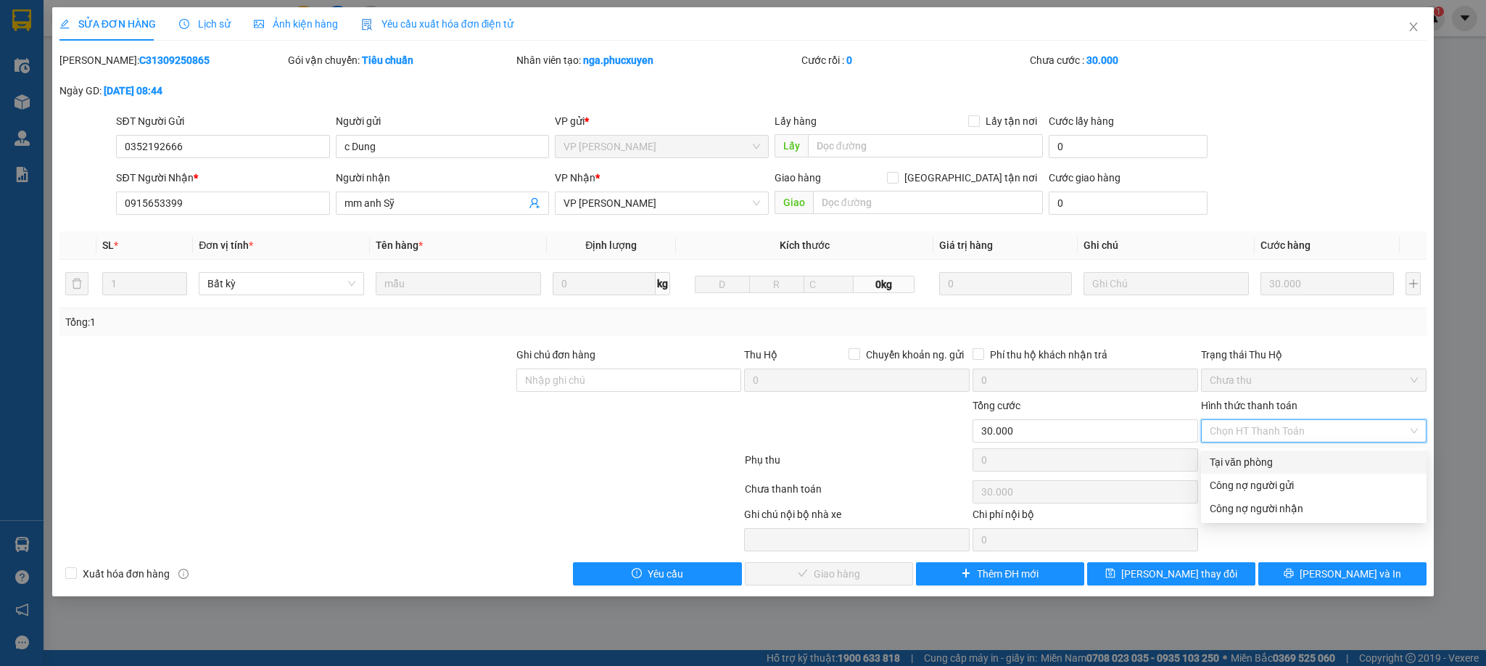
click at [1260, 464] on div "Tại văn phòng" at bounding box center [1314, 462] width 208 height 16
type input "0"
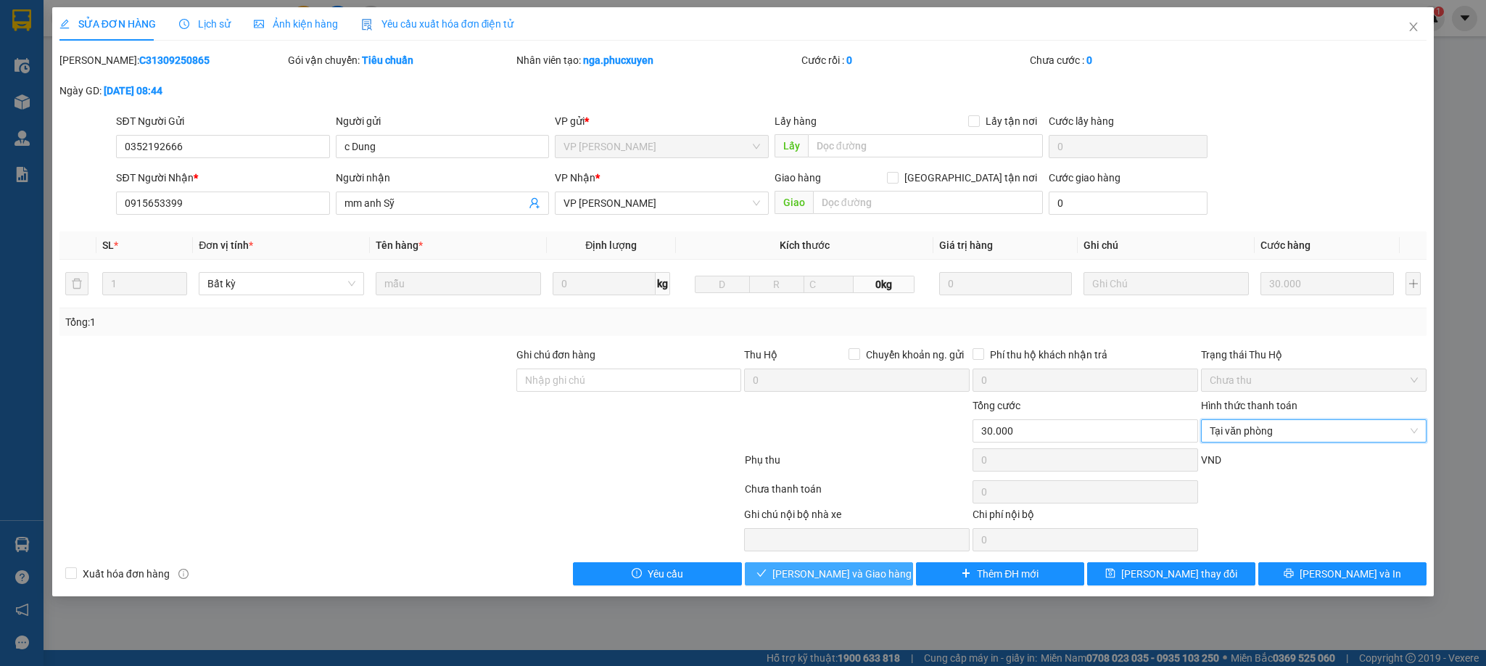
click at [857, 582] on span "[PERSON_NAME] và Giao hàng" at bounding box center [842, 574] width 139 height 16
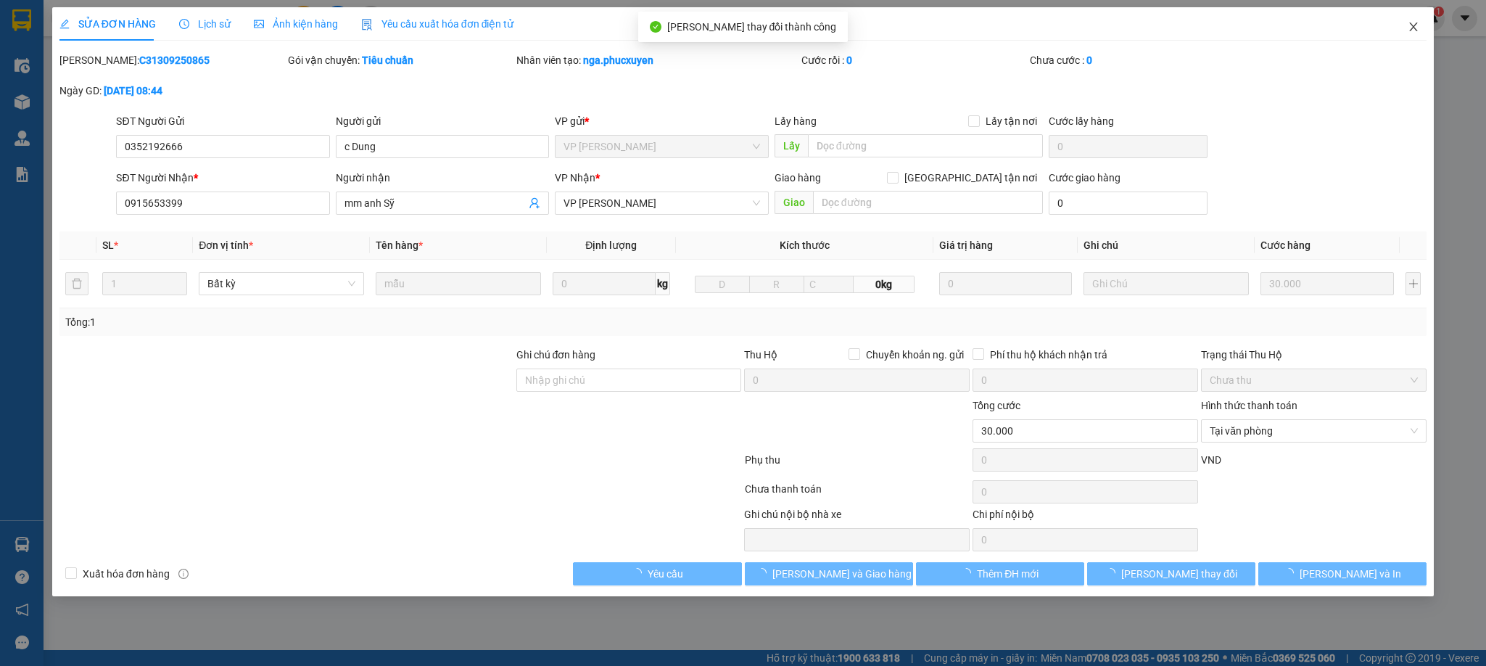
click at [1410, 25] on icon "close" at bounding box center [1414, 27] width 12 height 12
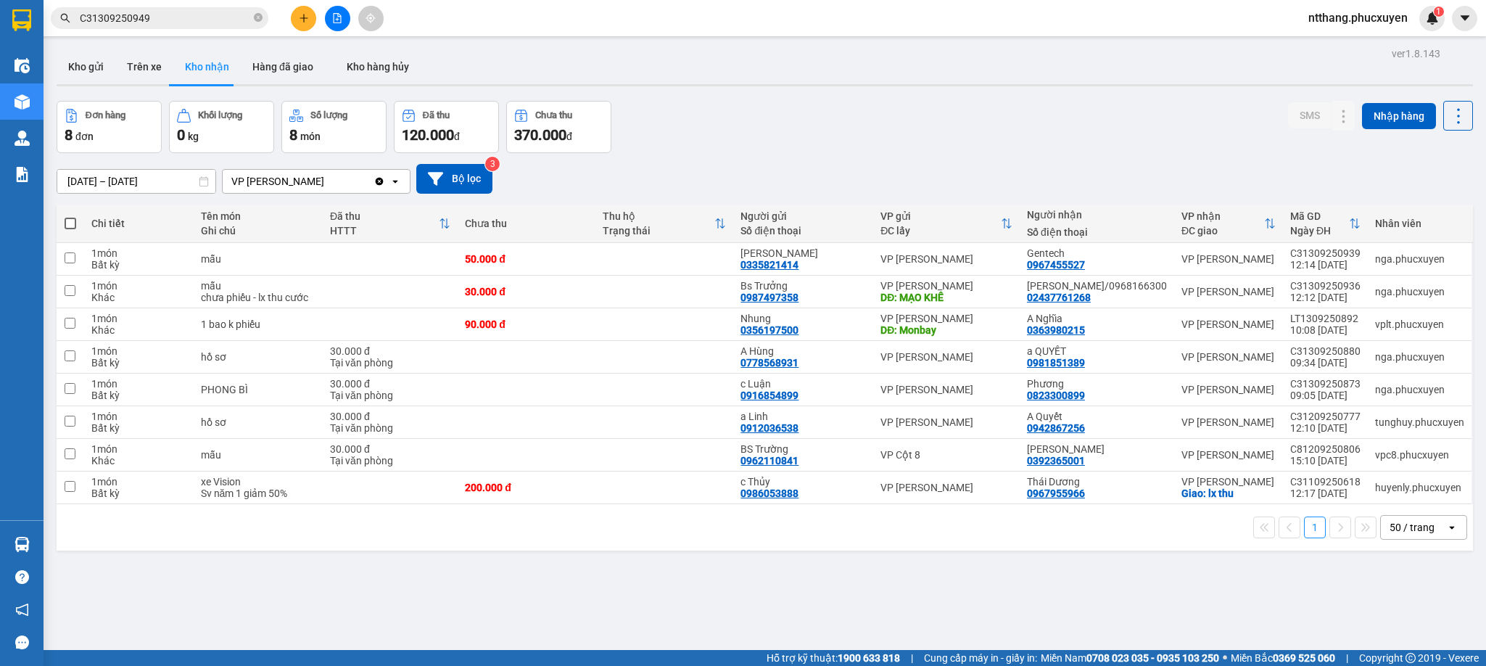
click at [866, 168] on div "11/09/2025 – 13/09/2025 Press the down arrow key to interact with the calendar …" at bounding box center [765, 179] width 1417 height 30
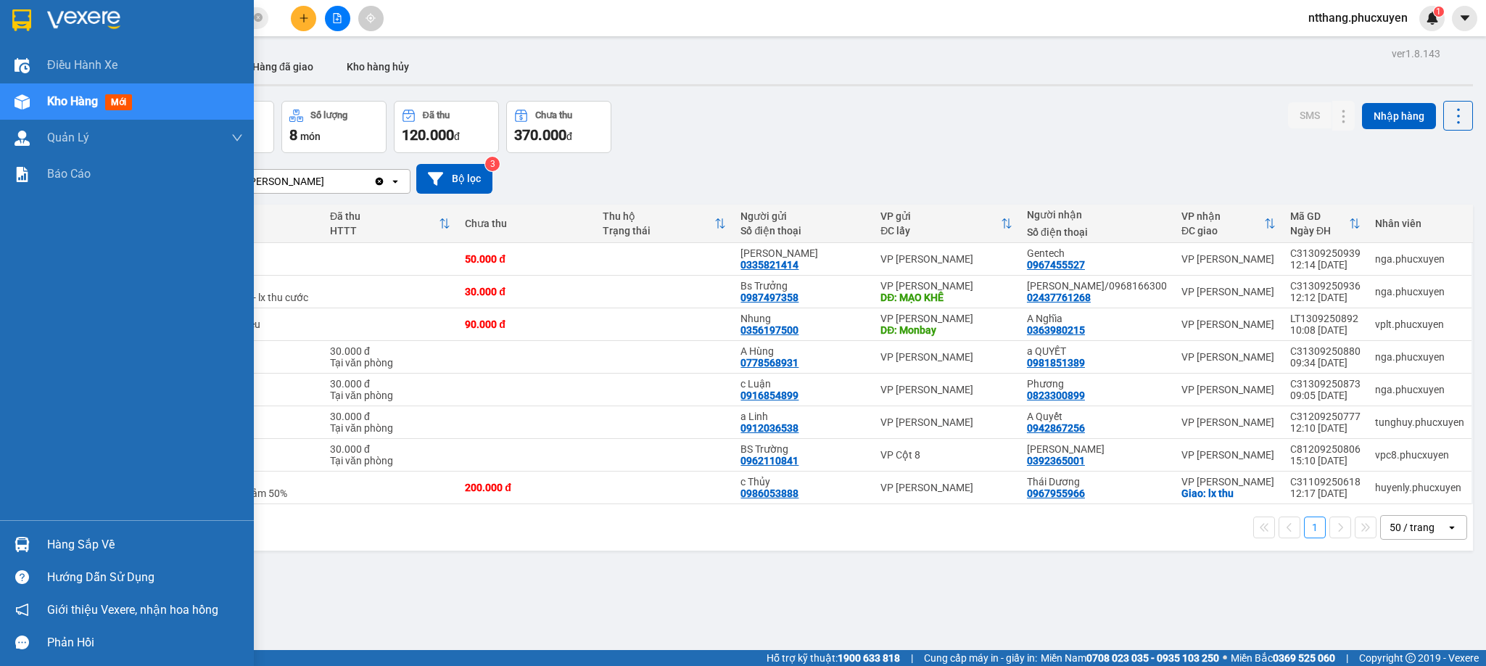
click at [37, 543] on div "Hàng sắp về" at bounding box center [127, 544] width 254 height 33
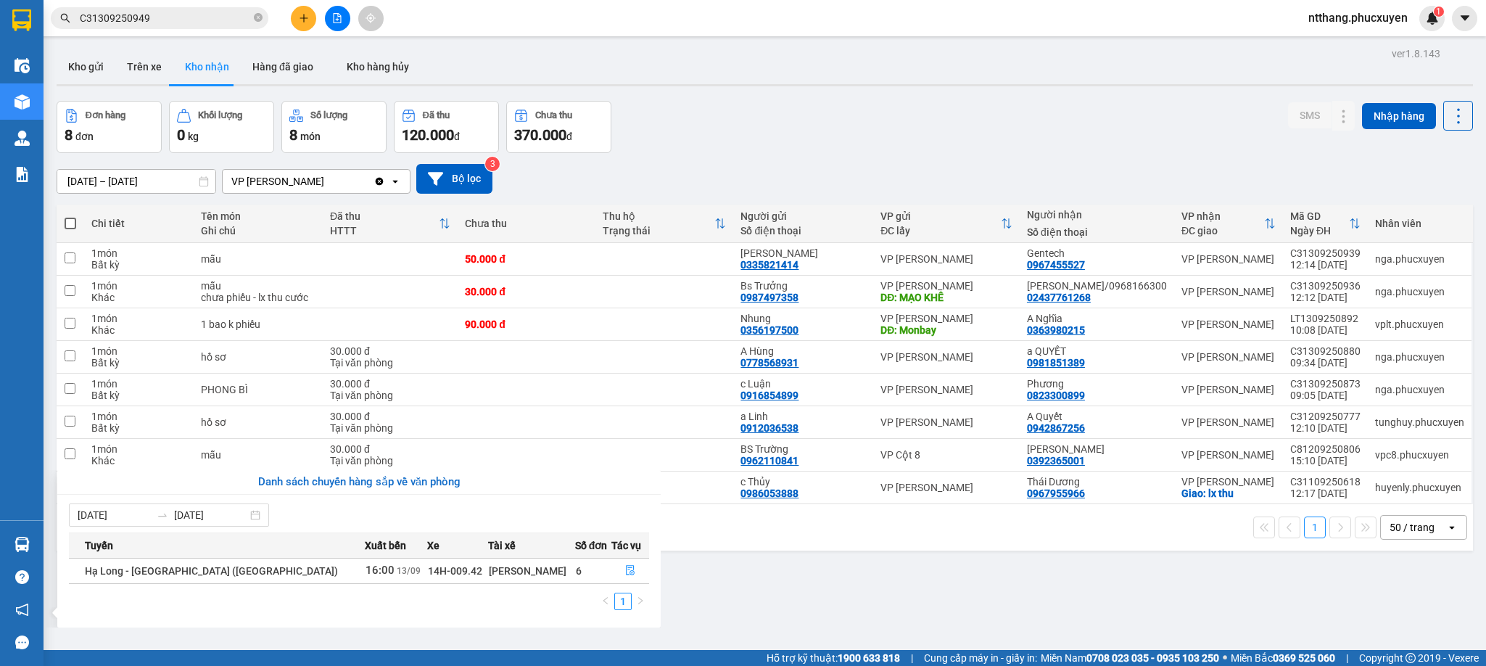
click at [781, 580] on section "Kết quả tìm kiếm ( 1 ) Bộ lọc Mã ĐH Trạng thái Món hàng Thu hộ Tổng cước Chưa c…" at bounding box center [743, 333] width 1486 height 666
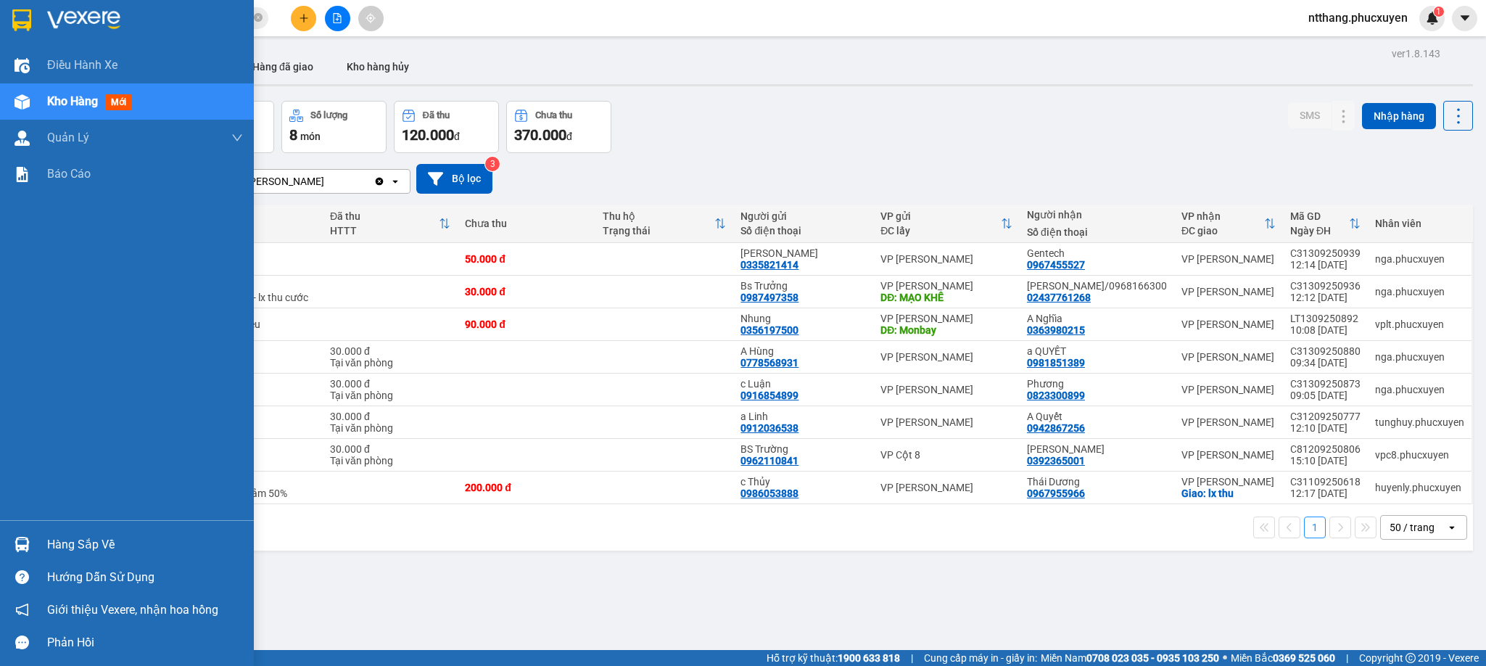
click at [9, 535] on div at bounding box center [21, 544] width 25 height 25
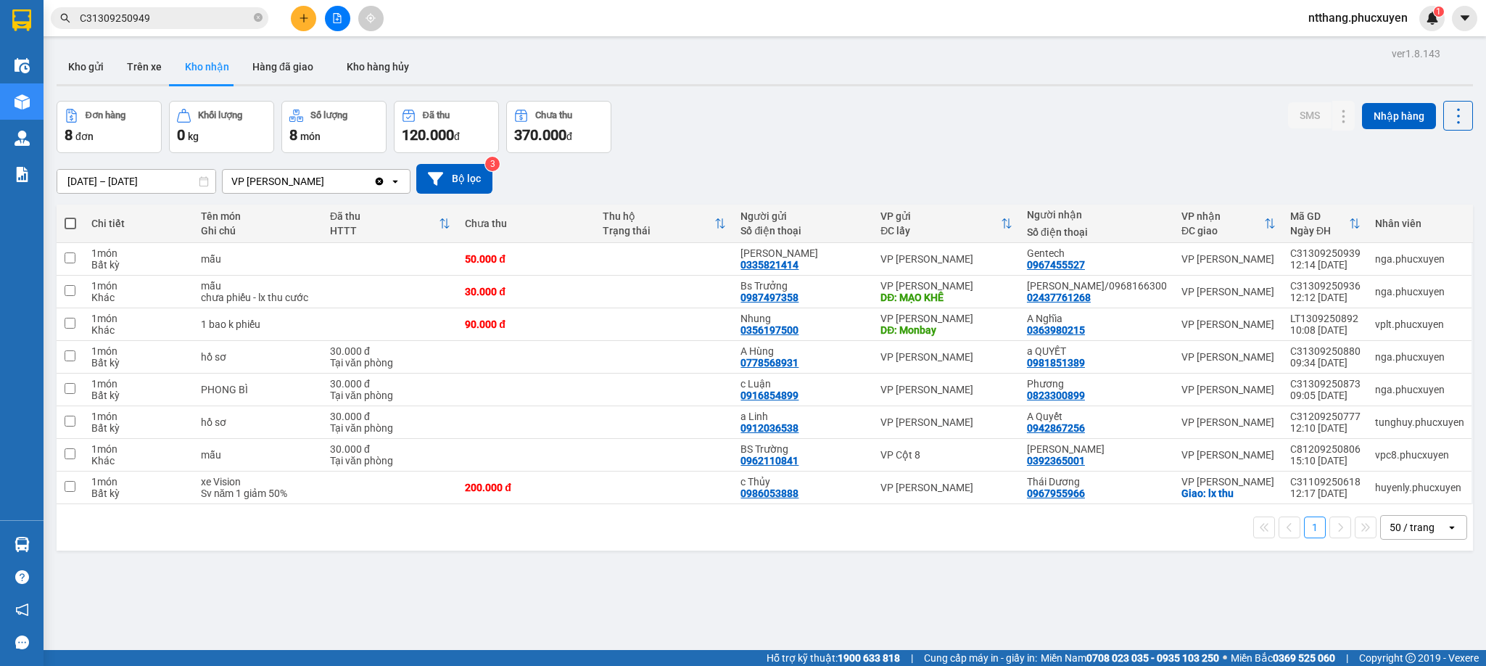
click at [754, 527] on div "1 50 / trang open" at bounding box center [765, 527] width 1417 height 46
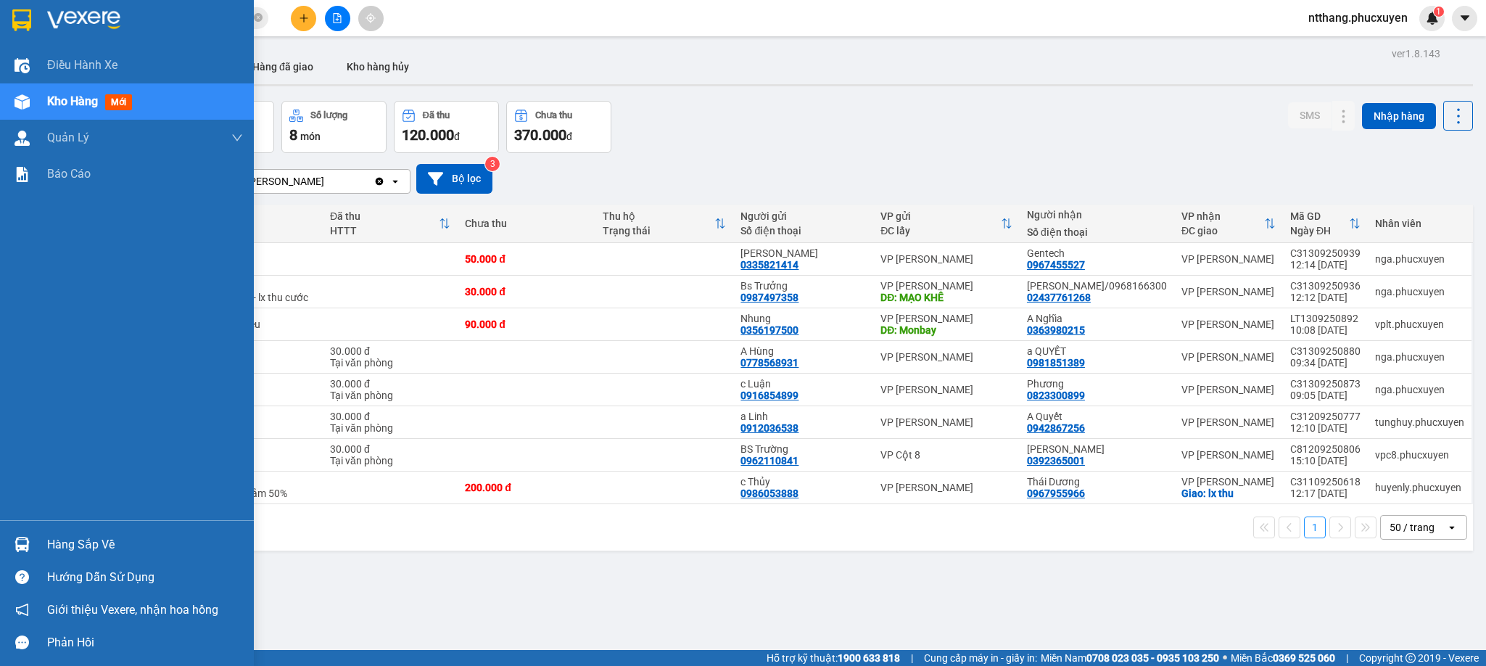
click at [42, 528] on div "Hàng sắp về" at bounding box center [127, 544] width 254 height 33
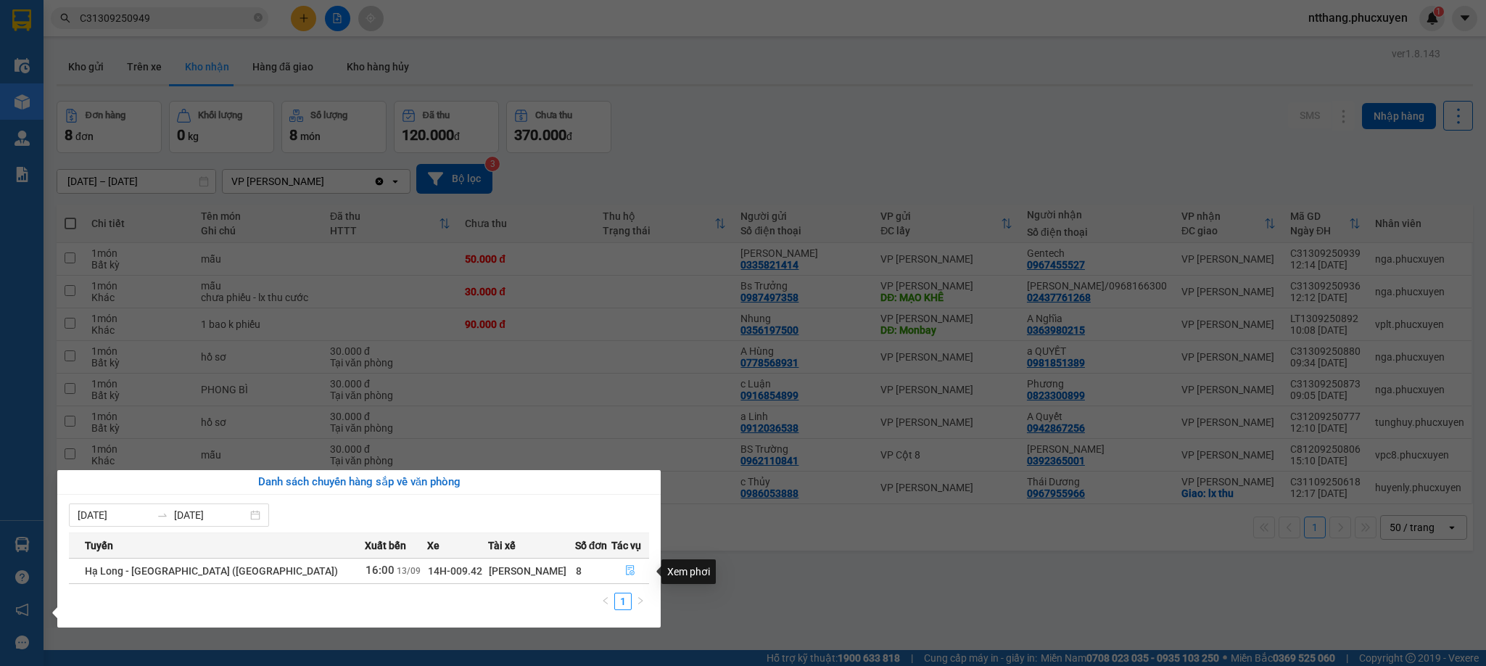
click at [625, 569] on icon "file-done" at bounding box center [630, 570] width 10 height 10
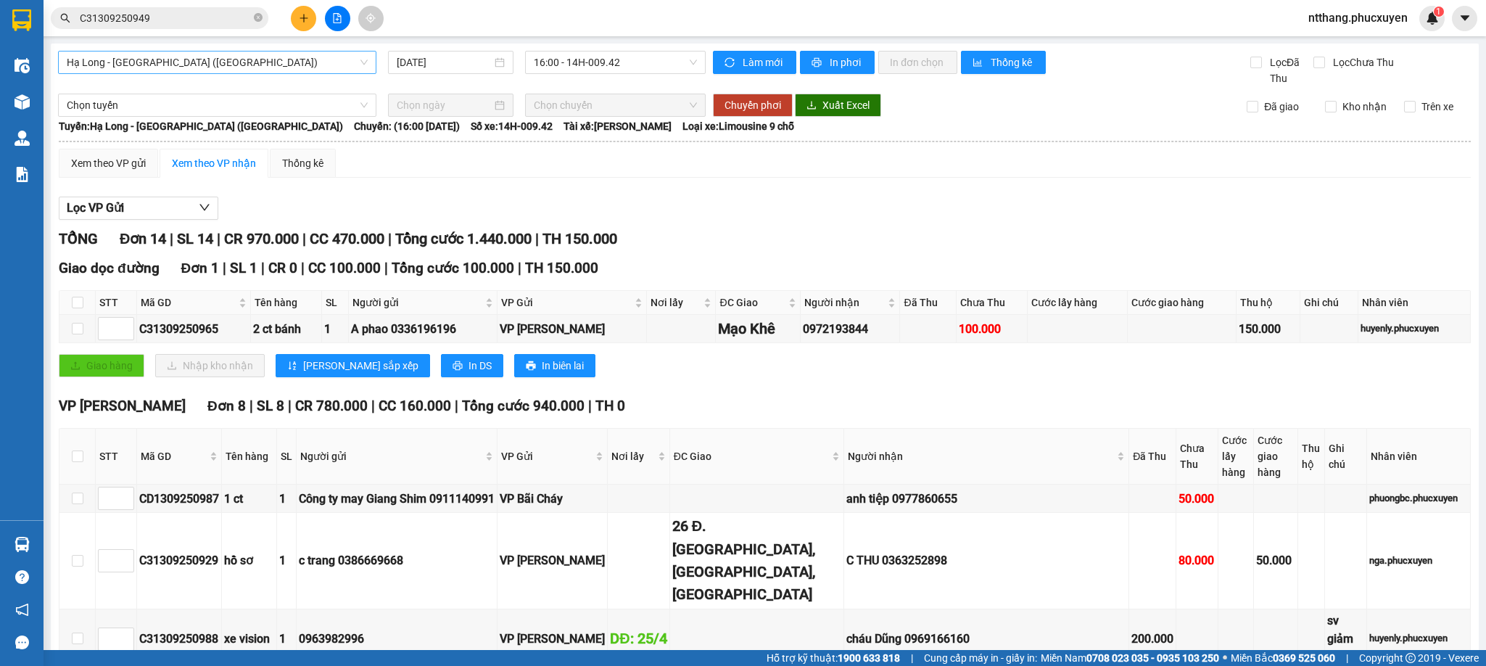
click at [228, 63] on span "Hạ Long - [GEOGRAPHIC_DATA] ([GEOGRAPHIC_DATA])" at bounding box center [217, 63] width 301 height 22
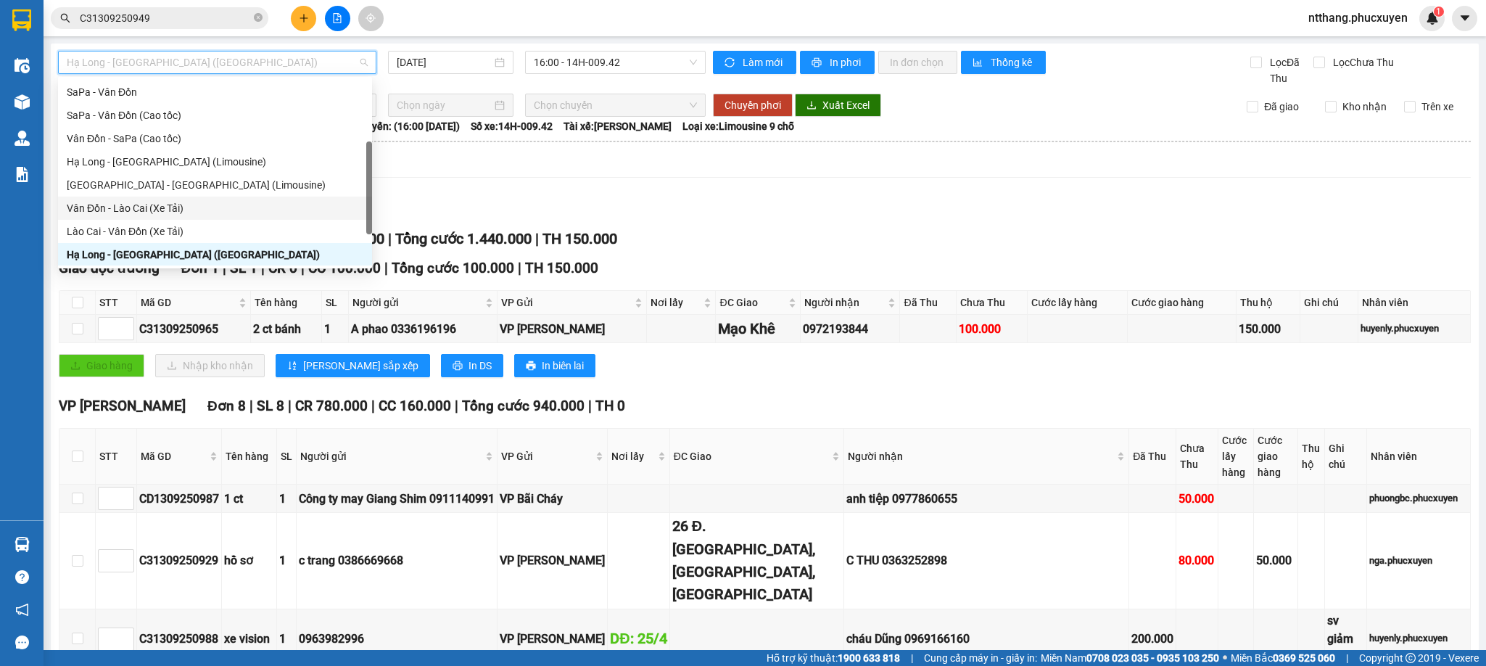
scroll to position [70, 0]
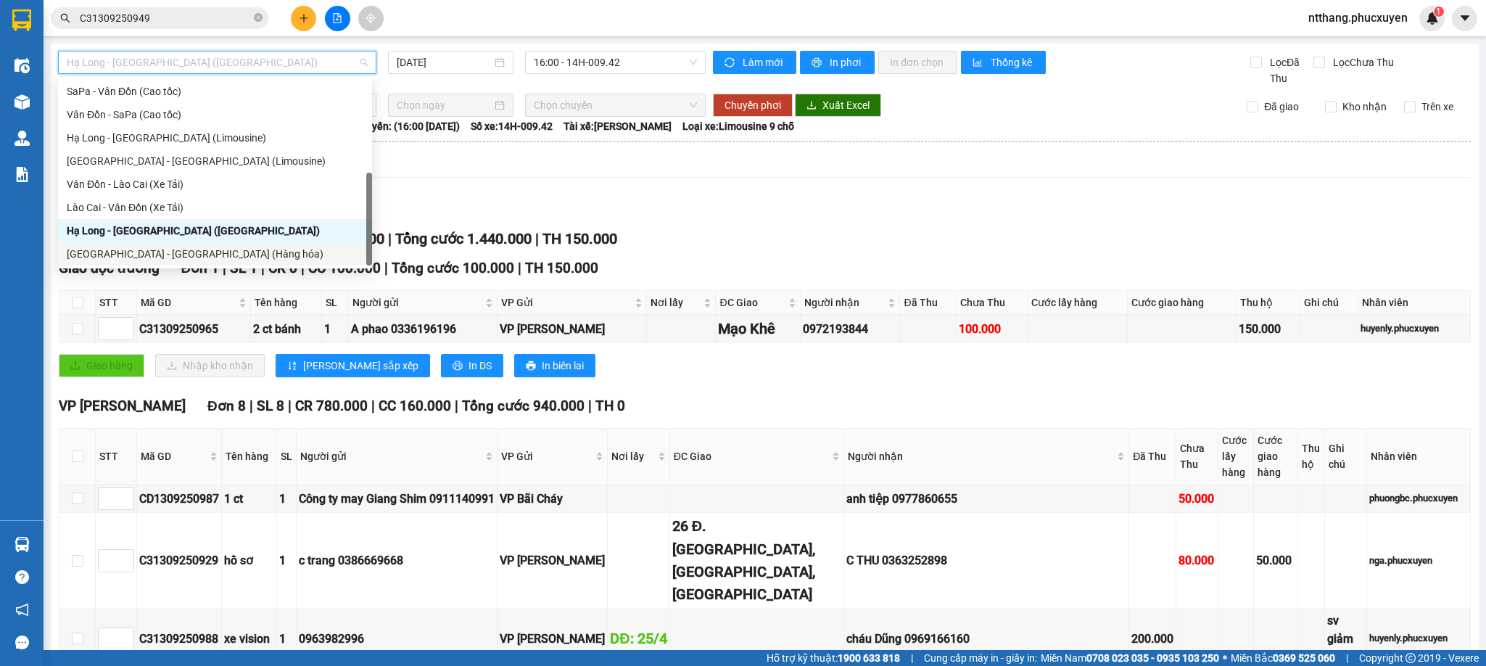
click at [161, 249] on div "[GEOGRAPHIC_DATA] - [GEOGRAPHIC_DATA] (Hàng hóa)" at bounding box center [215, 254] width 297 height 16
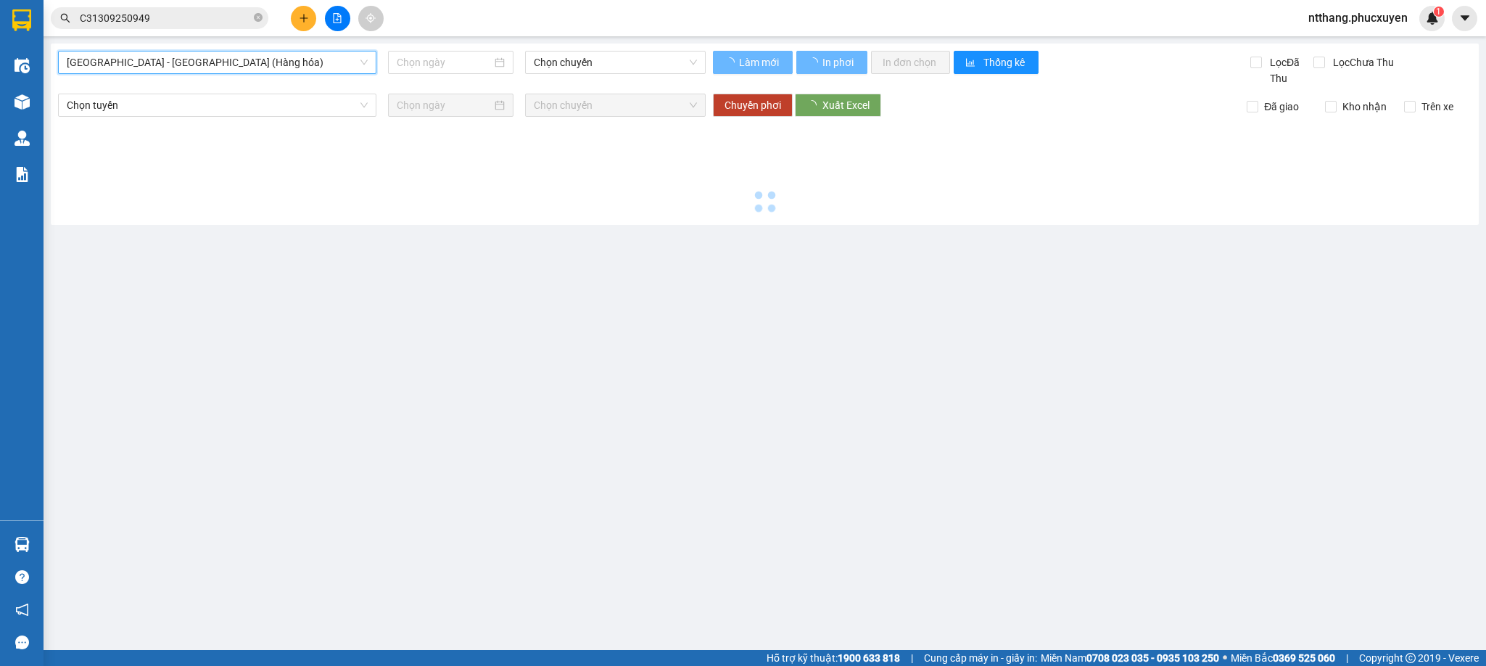
type input "[DATE]"
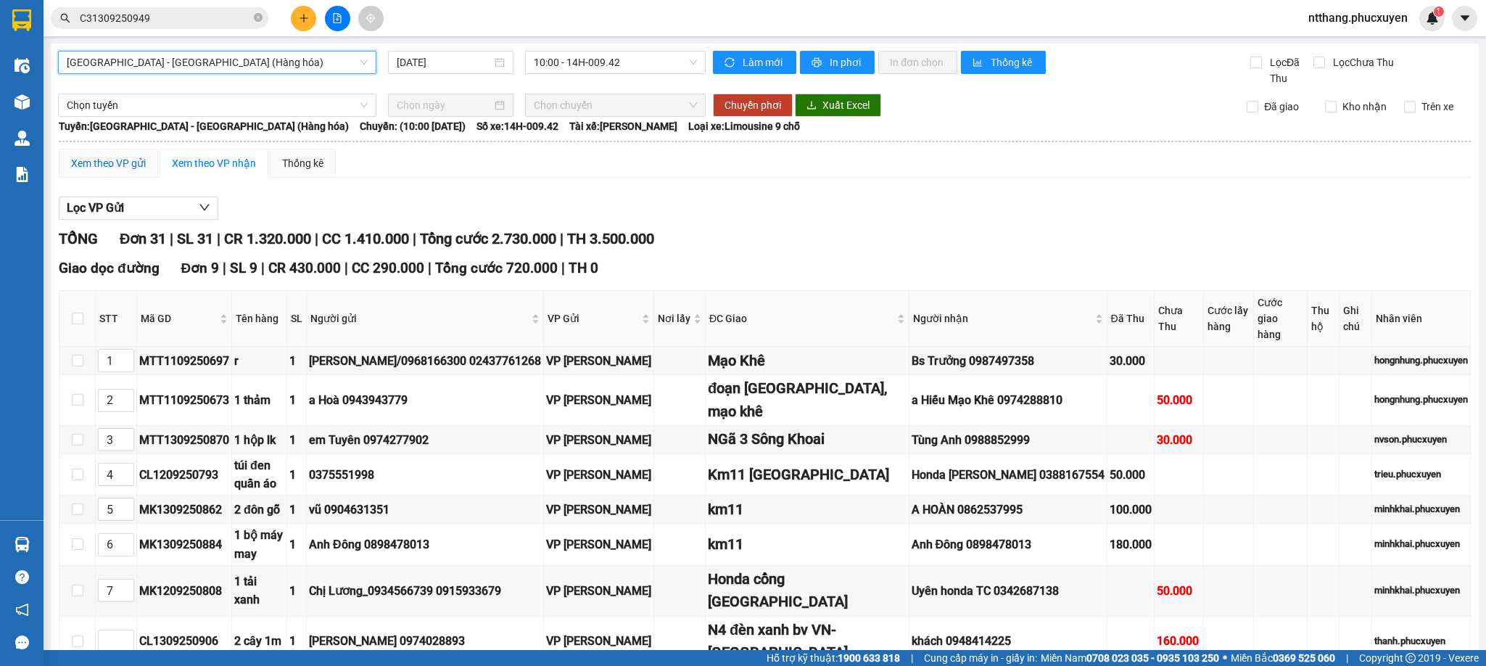
click at [81, 166] on div "Xem theo VP gửi" at bounding box center [108, 163] width 75 height 16
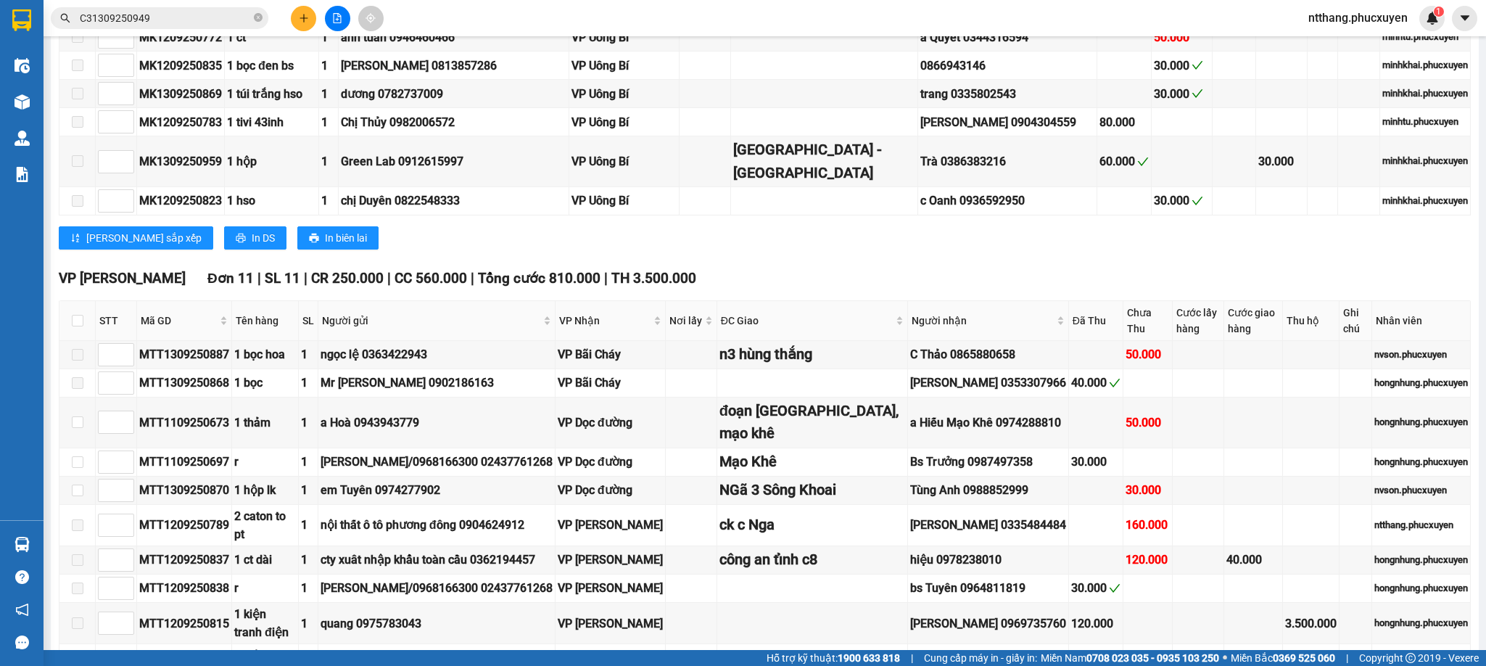
scroll to position [1088, 0]
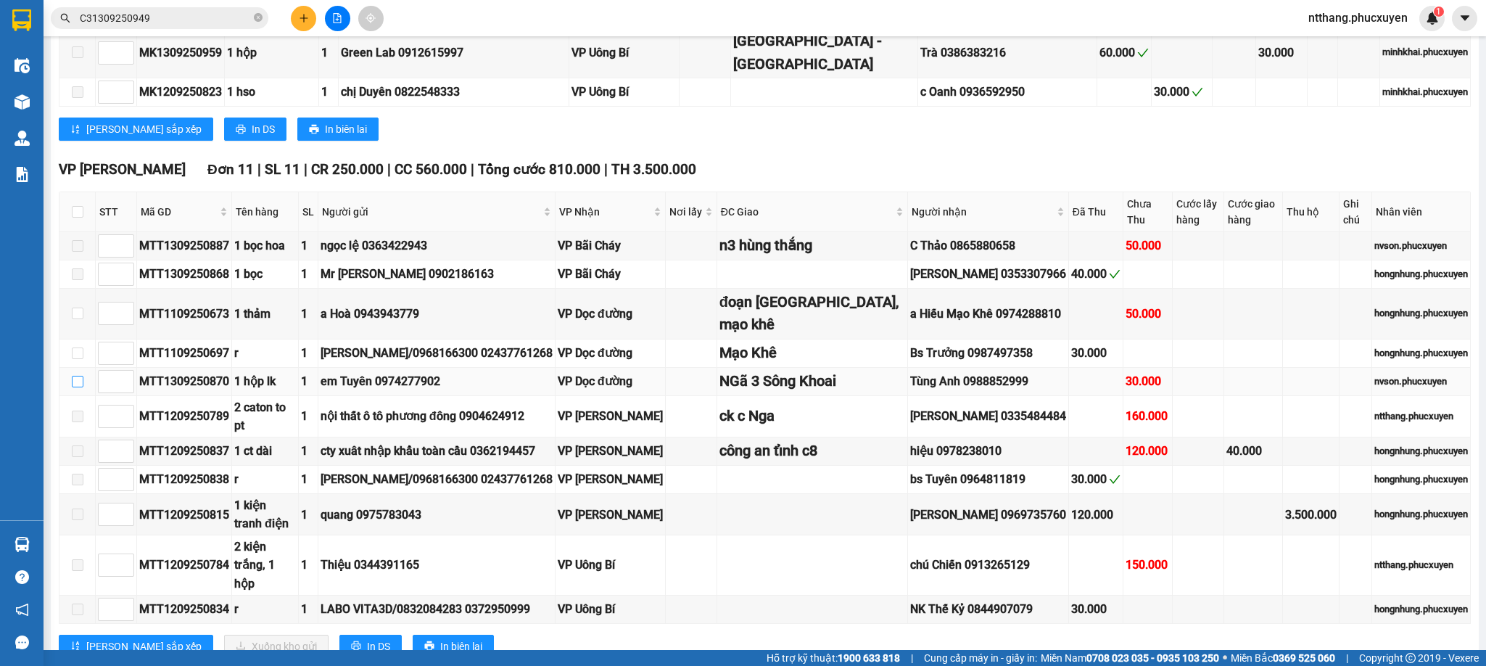
click at [76, 376] on input "checkbox" at bounding box center [78, 382] width 12 height 12
checkbox input "true"
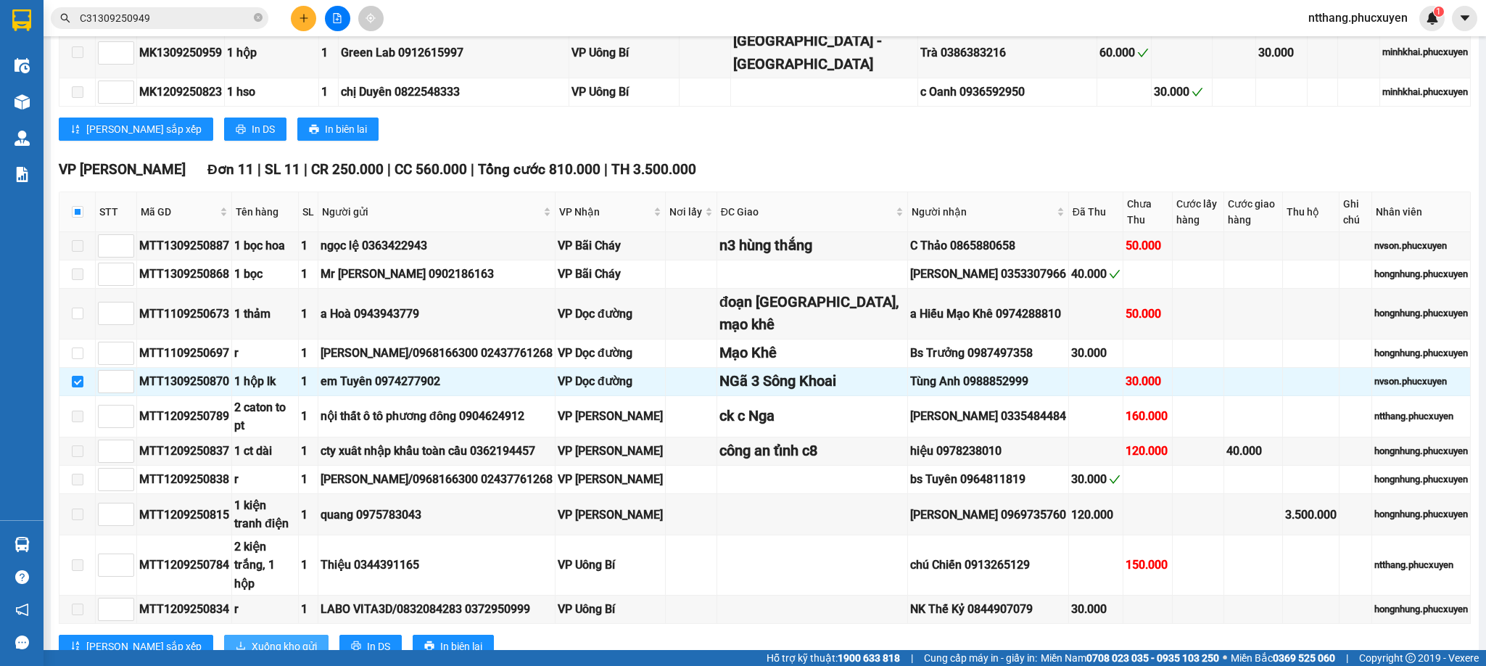
click at [252, 638] on span "Xuống kho gửi" at bounding box center [284, 646] width 65 height 16
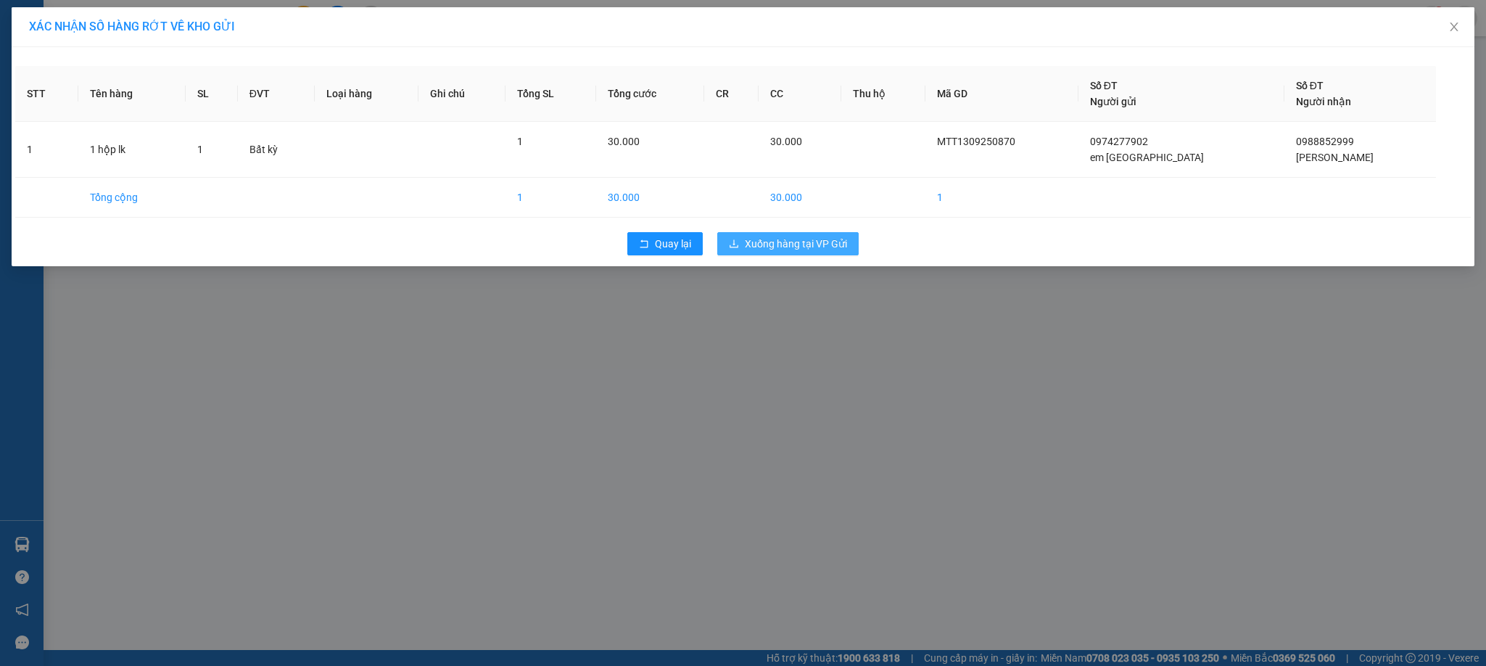
click at [758, 250] on span "Xuống hàng tại VP Gửi" at bounding box center [796, 244] width 102 height 16
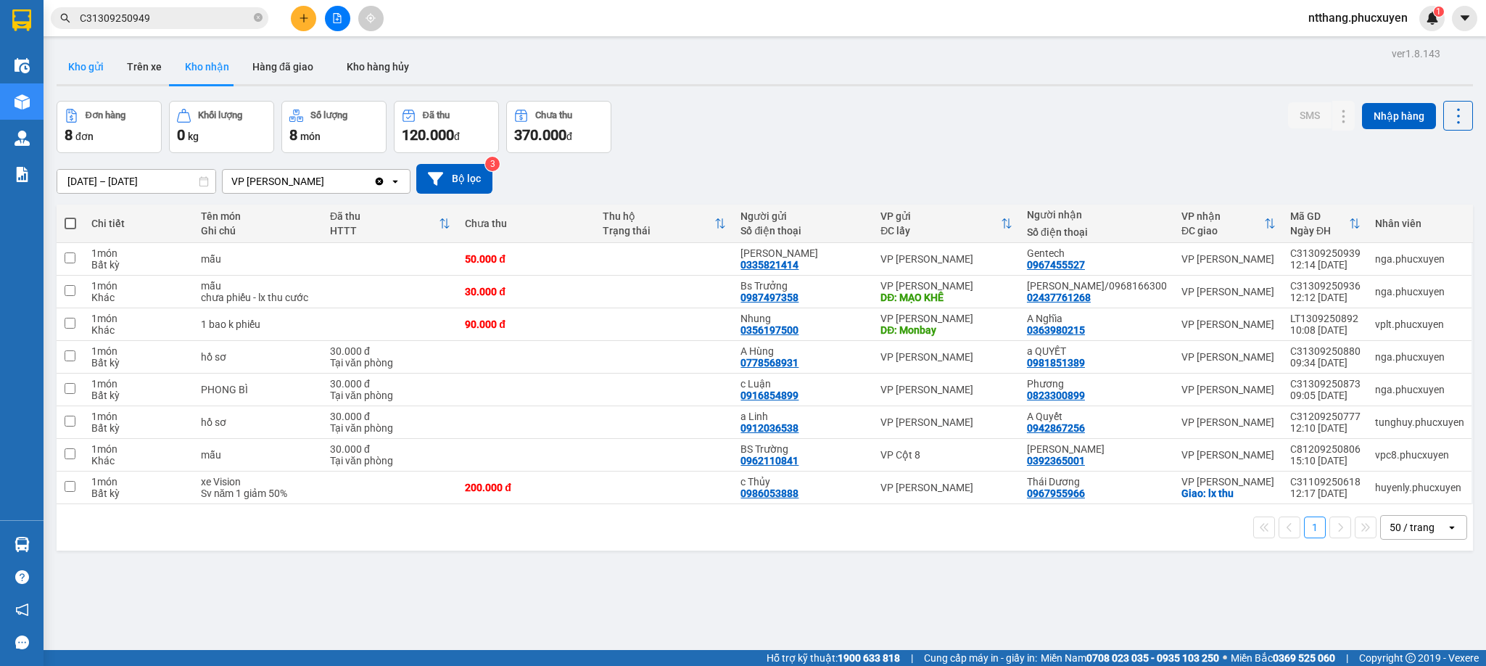
click at [107, 62] on button "Kho gửi" at bounding box center [86, 66] width 59 height 35
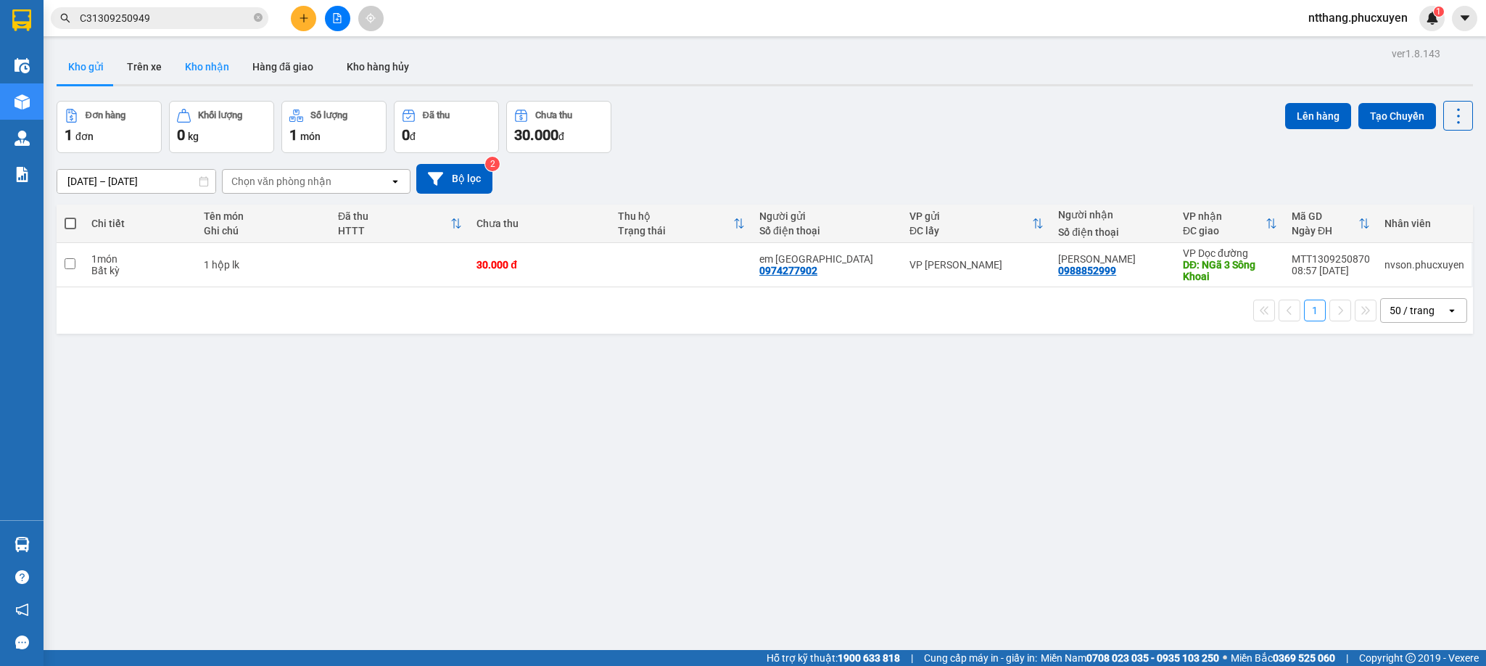
click at [203, 57] on button "Kho nhận" at bounding box center [206, 66] width 67 height 35
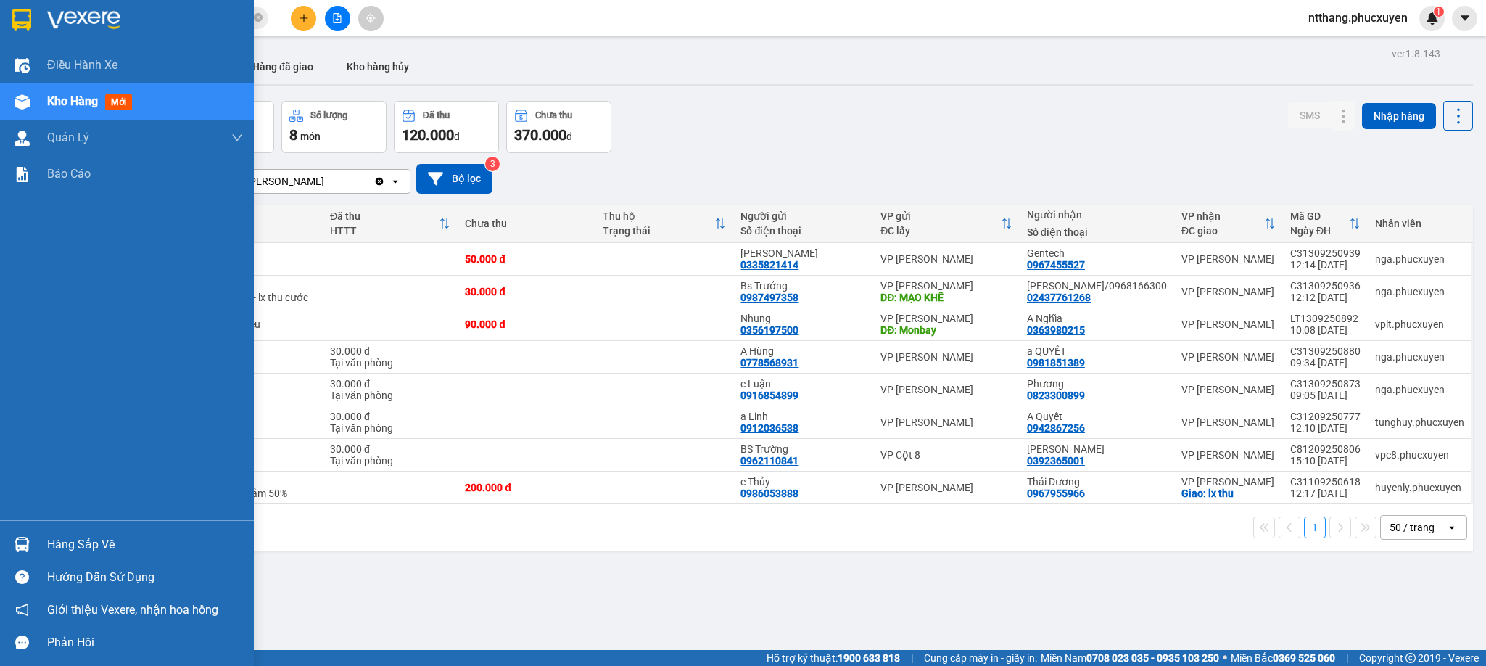
click at [7, 532] on div "Hàng sắp về" at bounding box center [127, 544] width 254 height 33
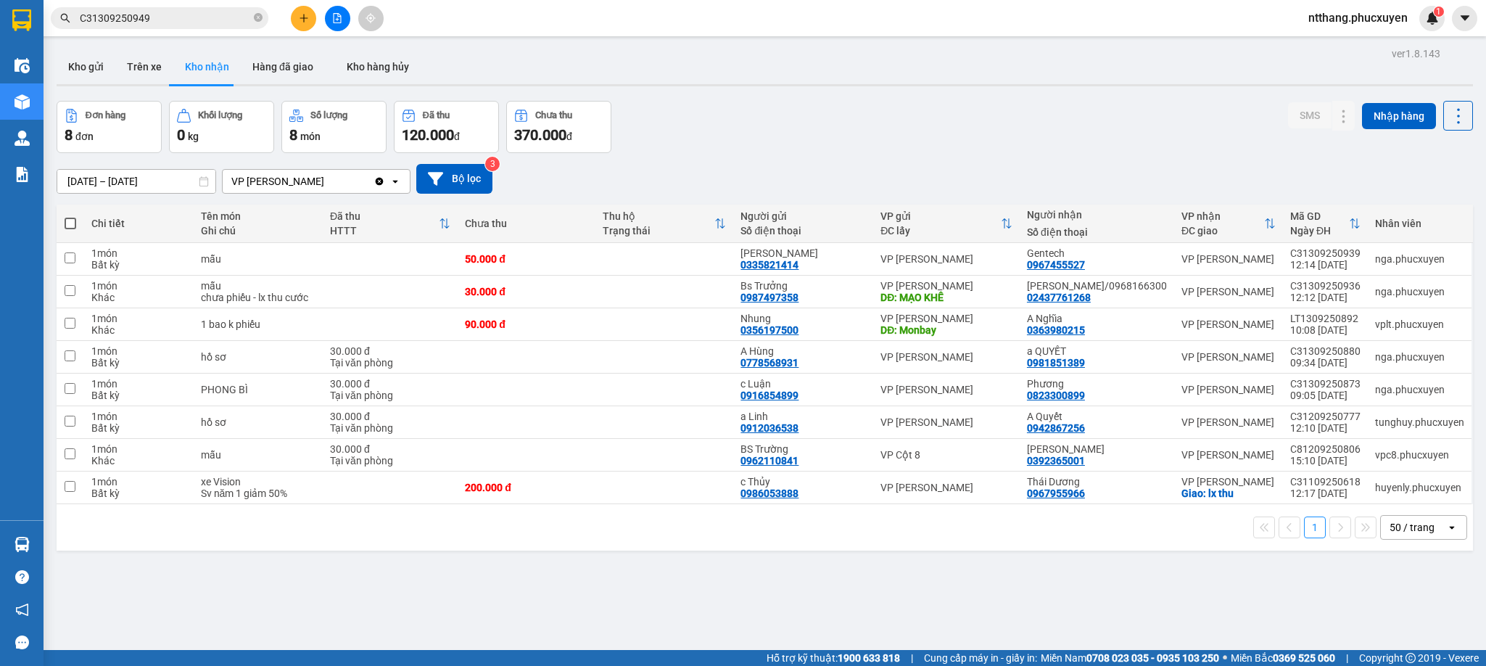
click at [845, 605] on section "Kết quả tìm kiếm ( 1 ) Bộ lọc Mã ĐH Trạng thái Món hàng Thu hộ Tổng cước Chưa c…" at bounding box center [743, 333] width 1486 height 666
click at [74, 54] on button "Kho gửi" at bounding box center [86, 66] width 59 height 35
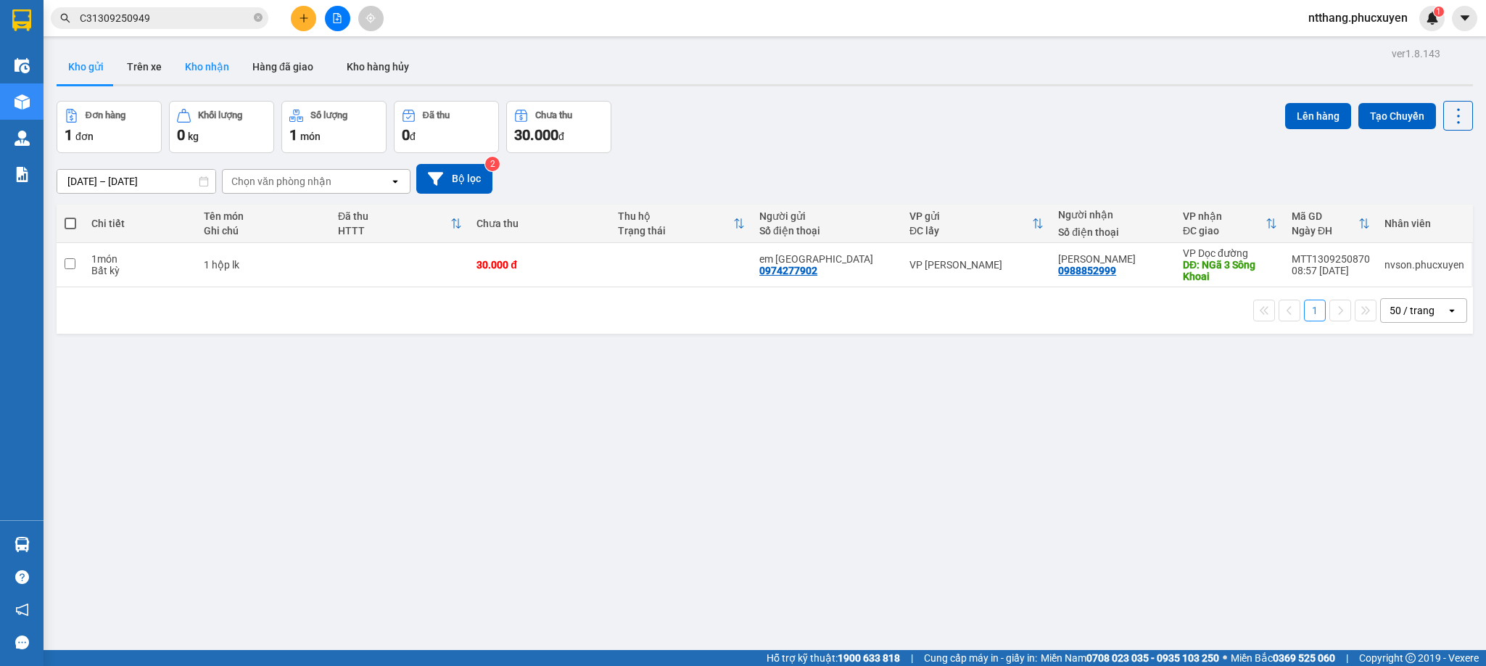
click at [192, 65] on button "Kho nhận" at bounding box center [206, 66] width 67 height 35
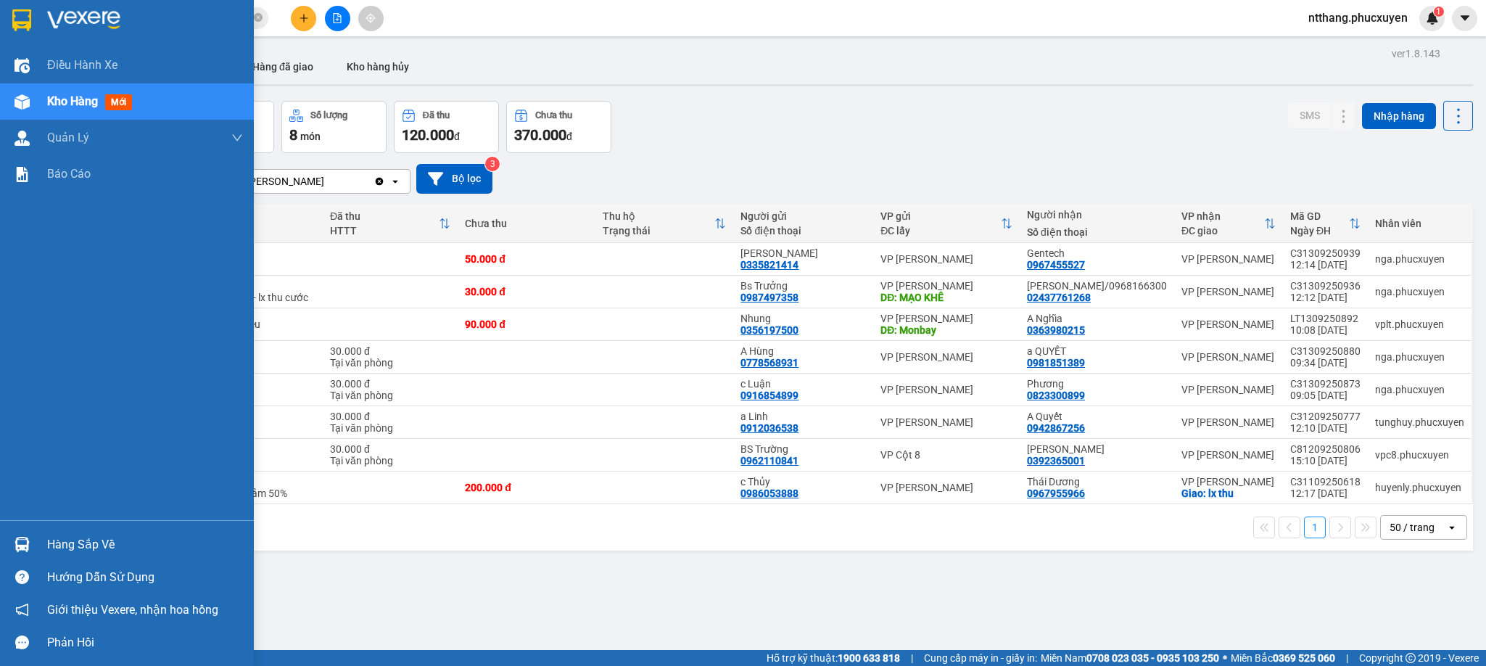
click at [36, 533] on div "Hàng sắp về" at bounding box center [127, 544] width 254 height 33
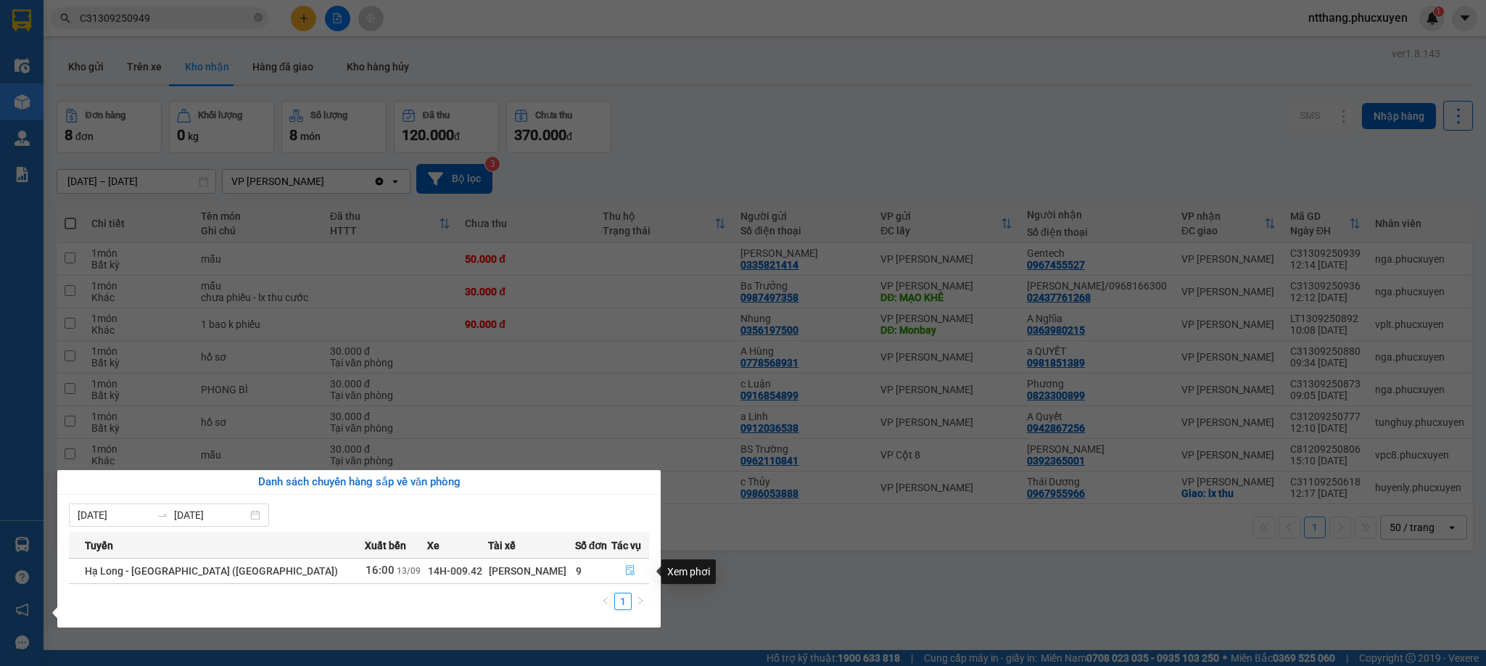
click at [625, 566] on button "button" at bounding box center [630, 570] width 37 height 23
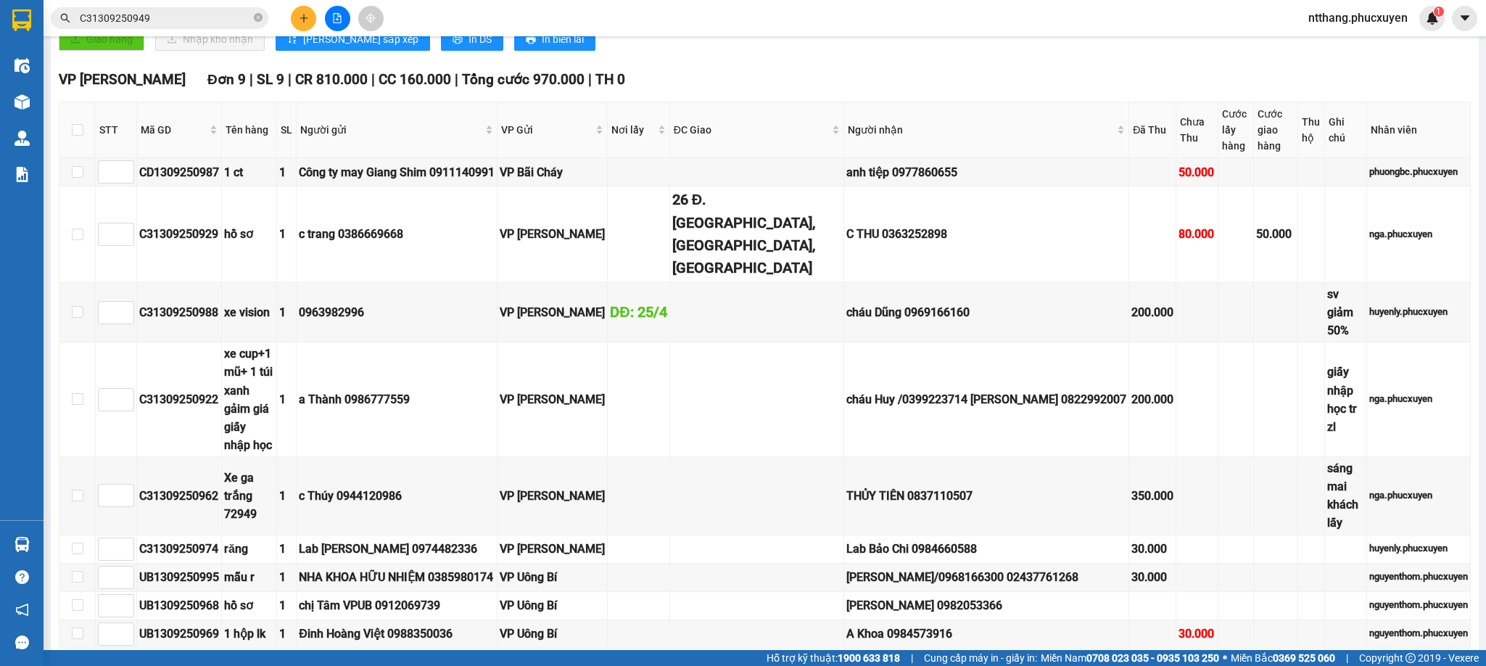
scroll to position [599, 0]
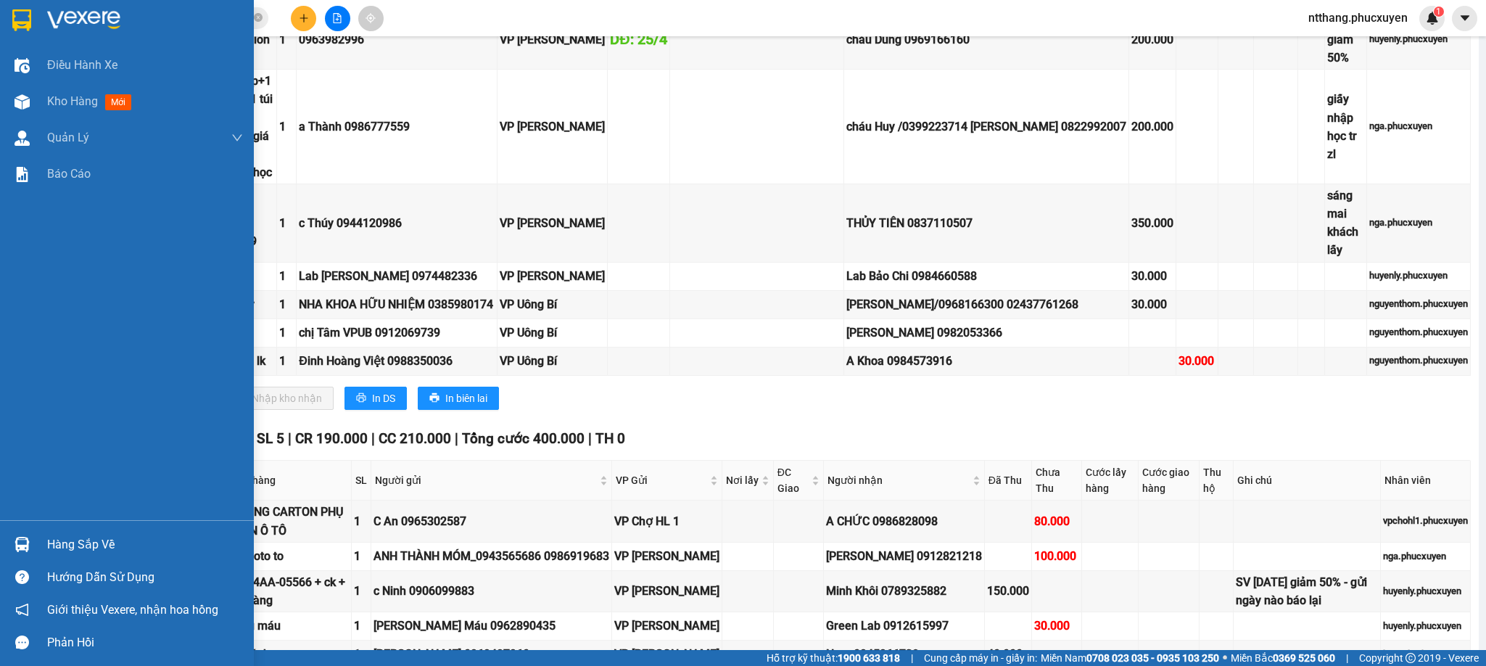
click at [20, 540] on img at bounding box center [22, 544] width 15 height 15
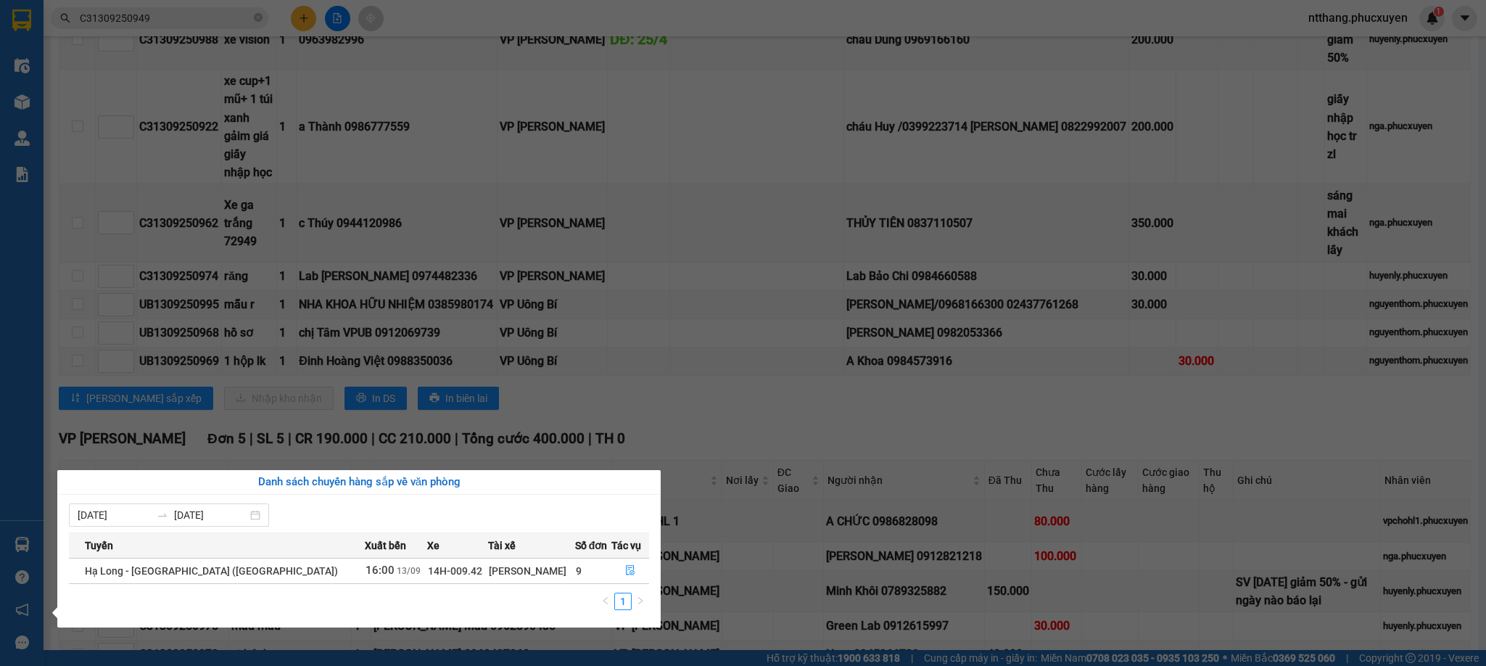
click at [758, 302] on section "Kết quả tìm kiếm ( 1 ) Bộ lọc Mã ĐH Trạng thái Món hàng Thu hộ Tổng cước Chưa c…" at bounding box center [743, 333] width 1486 height 666
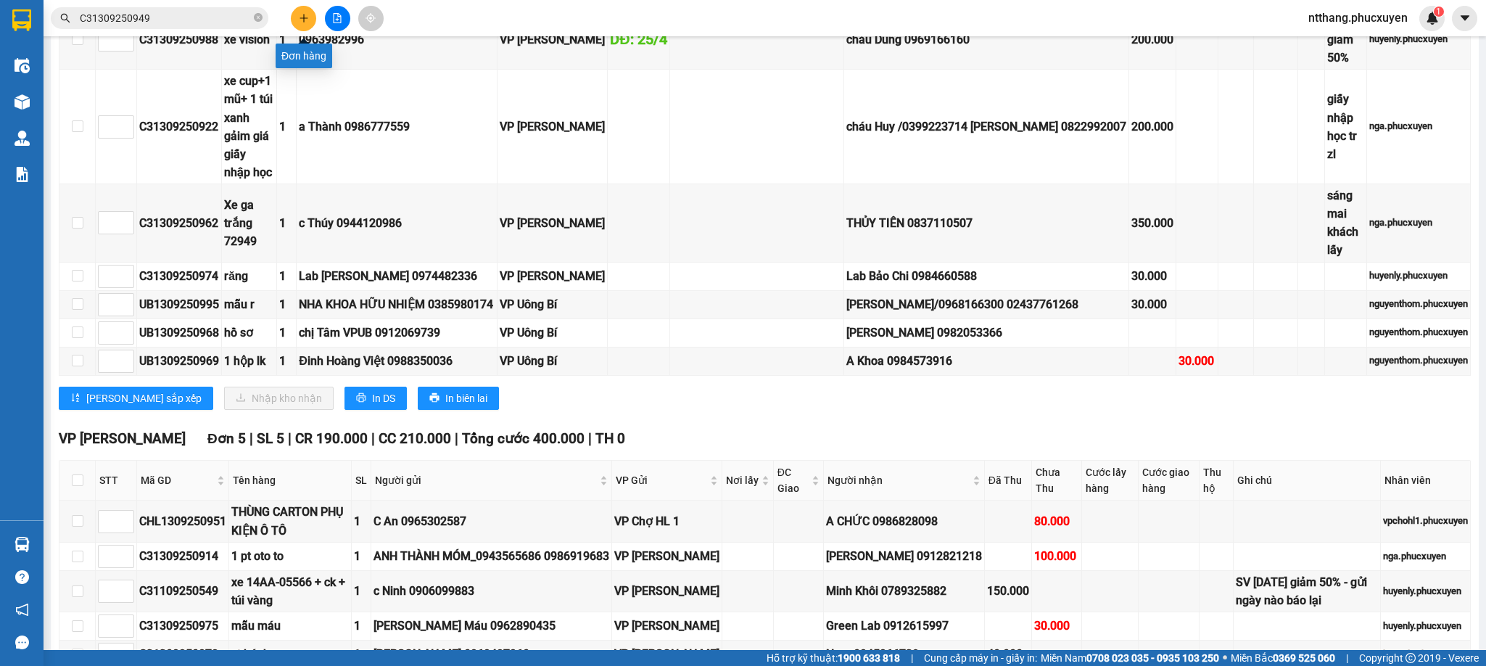
click at [307, 20] on icon "plus" at bounding box center [304, 18] width 10 height 10
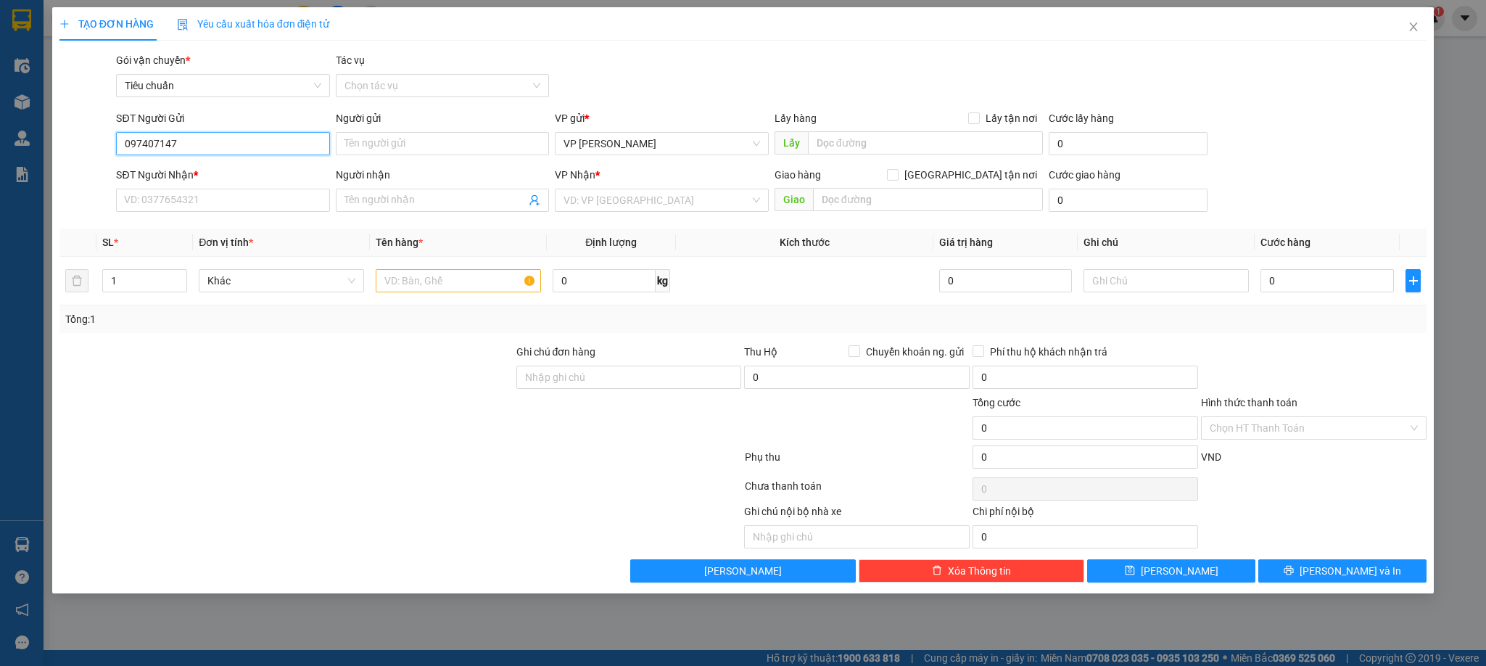
type input "0974071476"
click at [181, 168] on div "0974071476 - chị Hạnh" at bounding box center [223, 173] width 196 height 16
type input "chị [PERSON_NAME]"
type input "0974071476"
click at [202, 199] on input "SĐT Người Nhận *" at bounding box center [222, 200] width 213 height 23
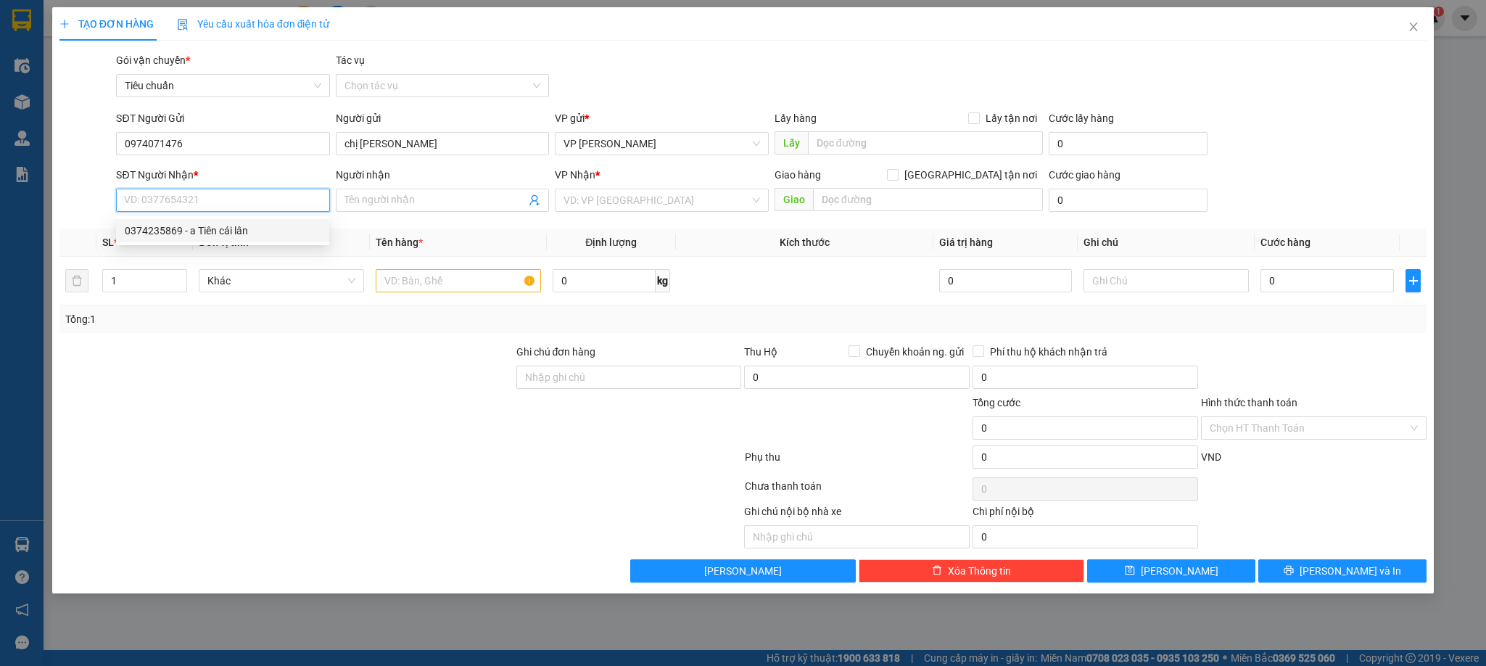
click at [228, 228] on div "0374235869 - a Tiên cái lân" at bounding box center [223, 231] width 196 height 16
type input "0374235869"
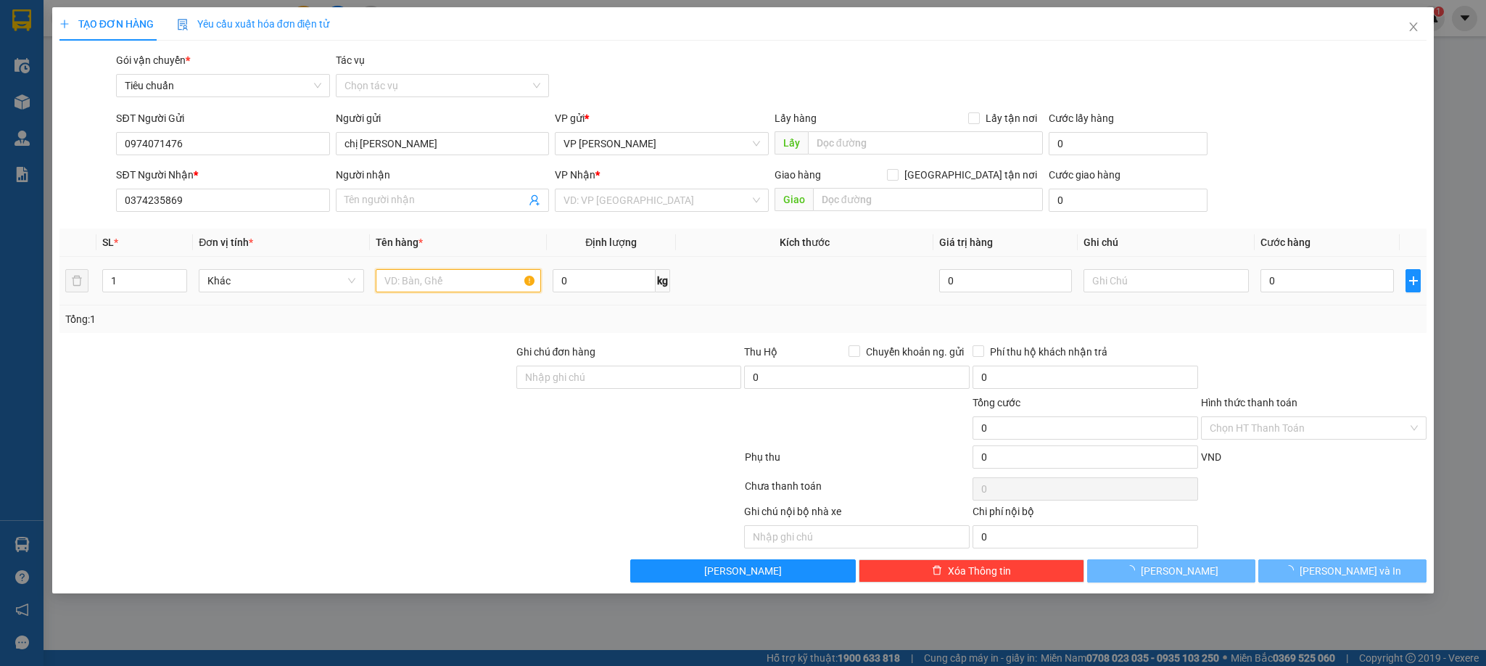
type input "a Tiên cái lân"
click at [477, 286] on input "text" at bounding box center [458, 280] width 165 height 23
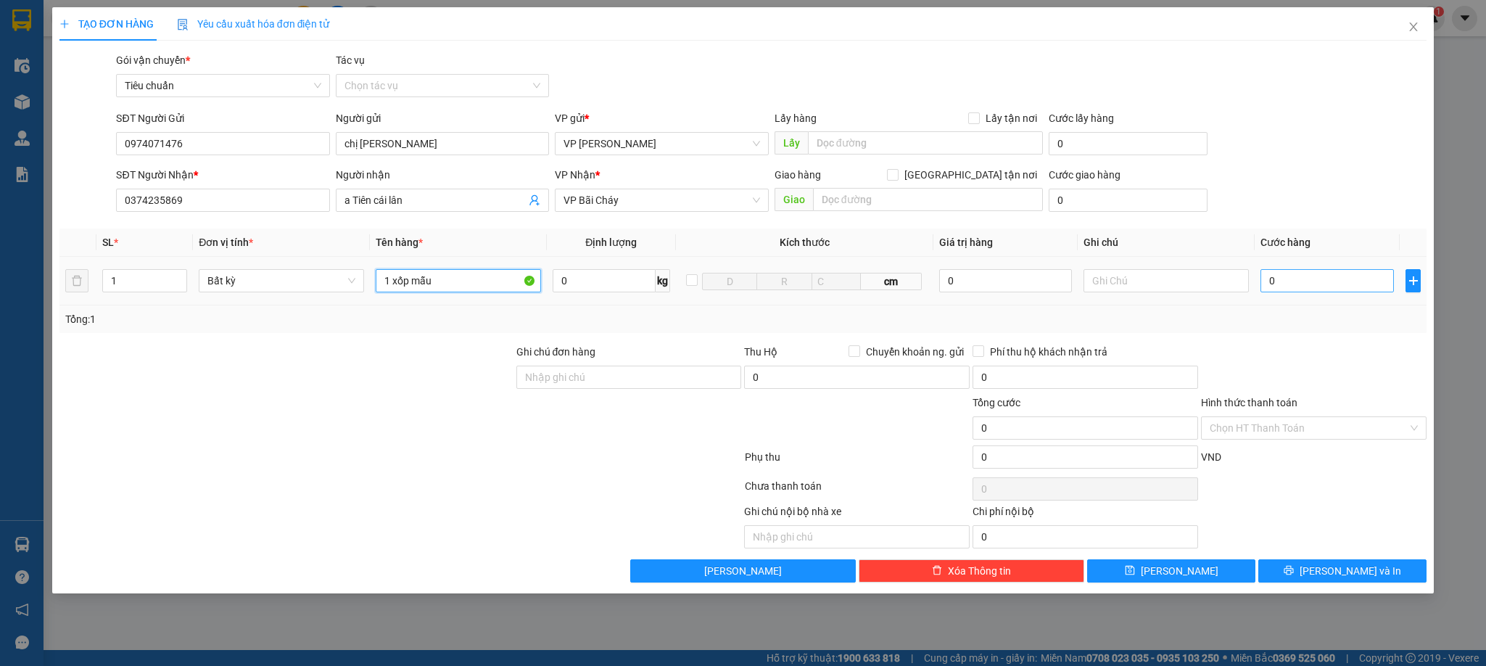
type input "1 xốp mẫu"
click at [1327, 288] on input "0" at bounding box center [1327, 280] width 133 height 23
type input "4"
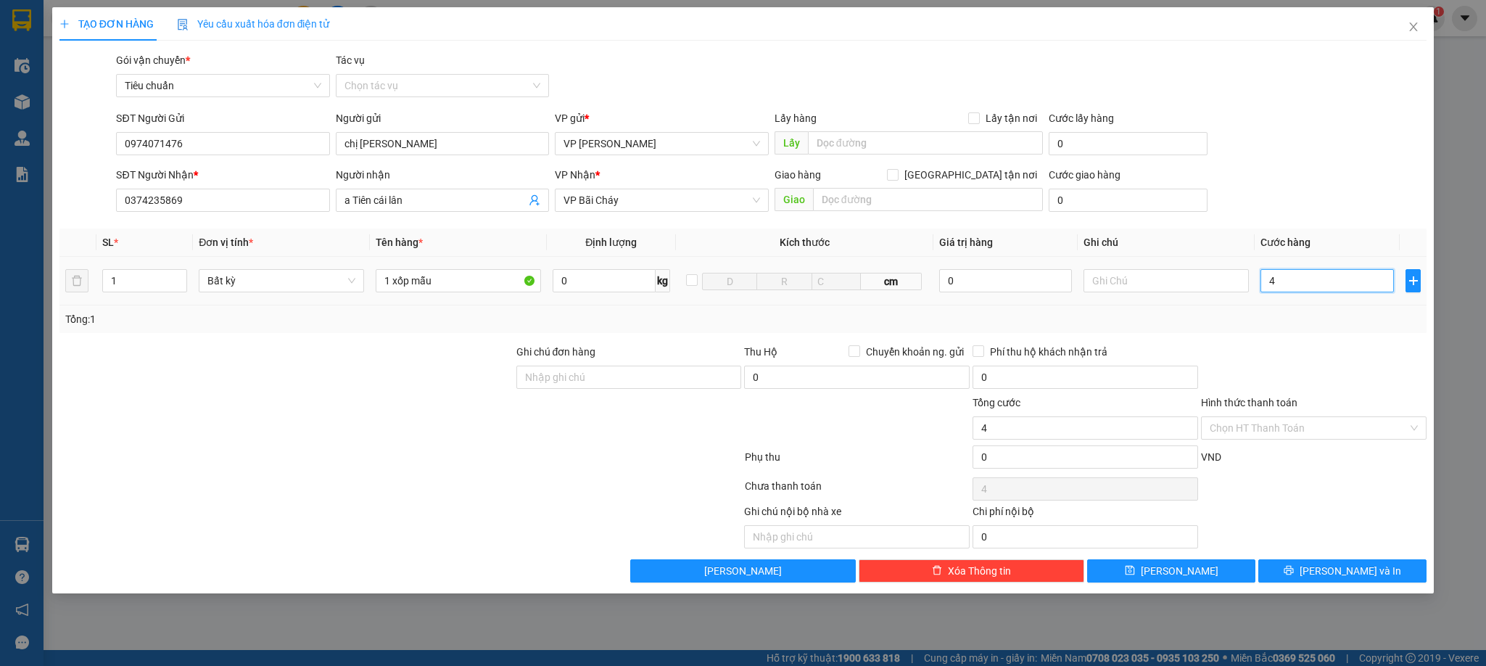
type input "40"
type input "40.000"
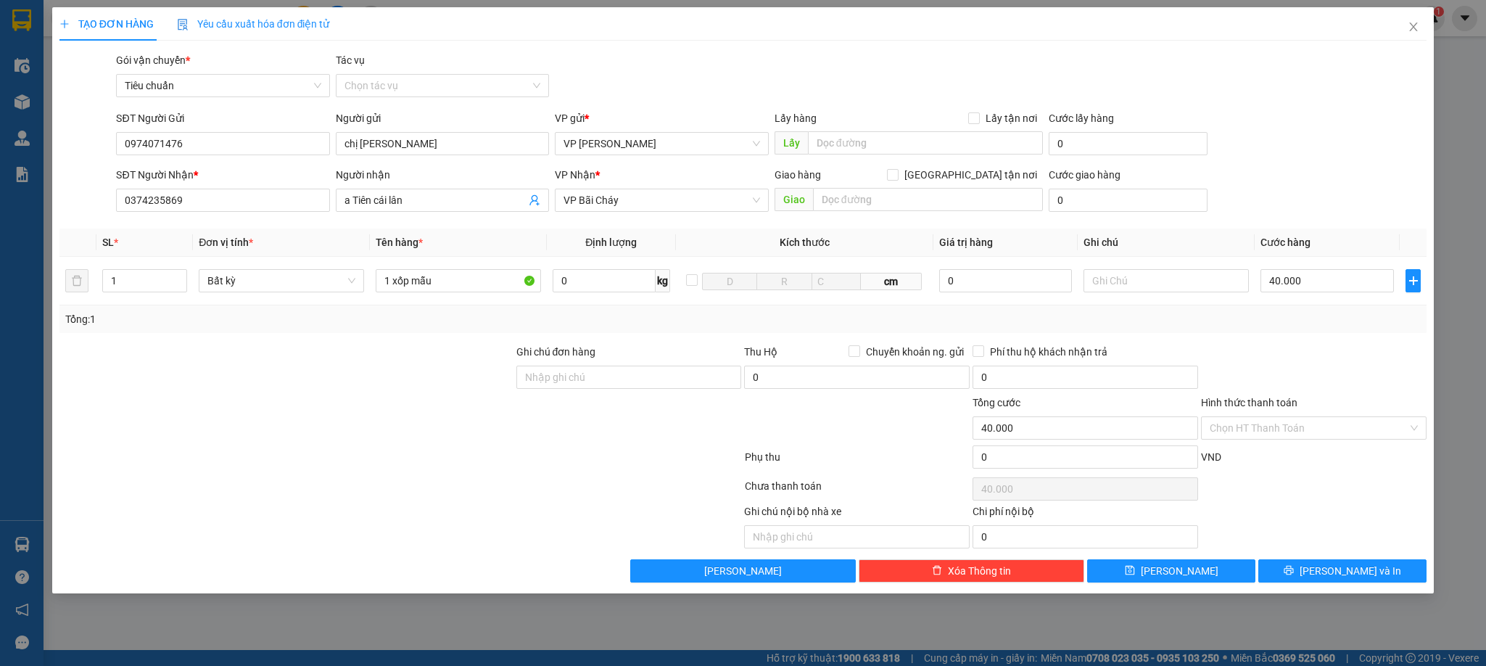
click at [1336, 311] on div "Tổng: 1" at bounding box center [743, 319] width 1368 height 28
click at [1227, 424] on input "Hình thức thanh toán" at bounding box center [1309, 428] width 198 height 22
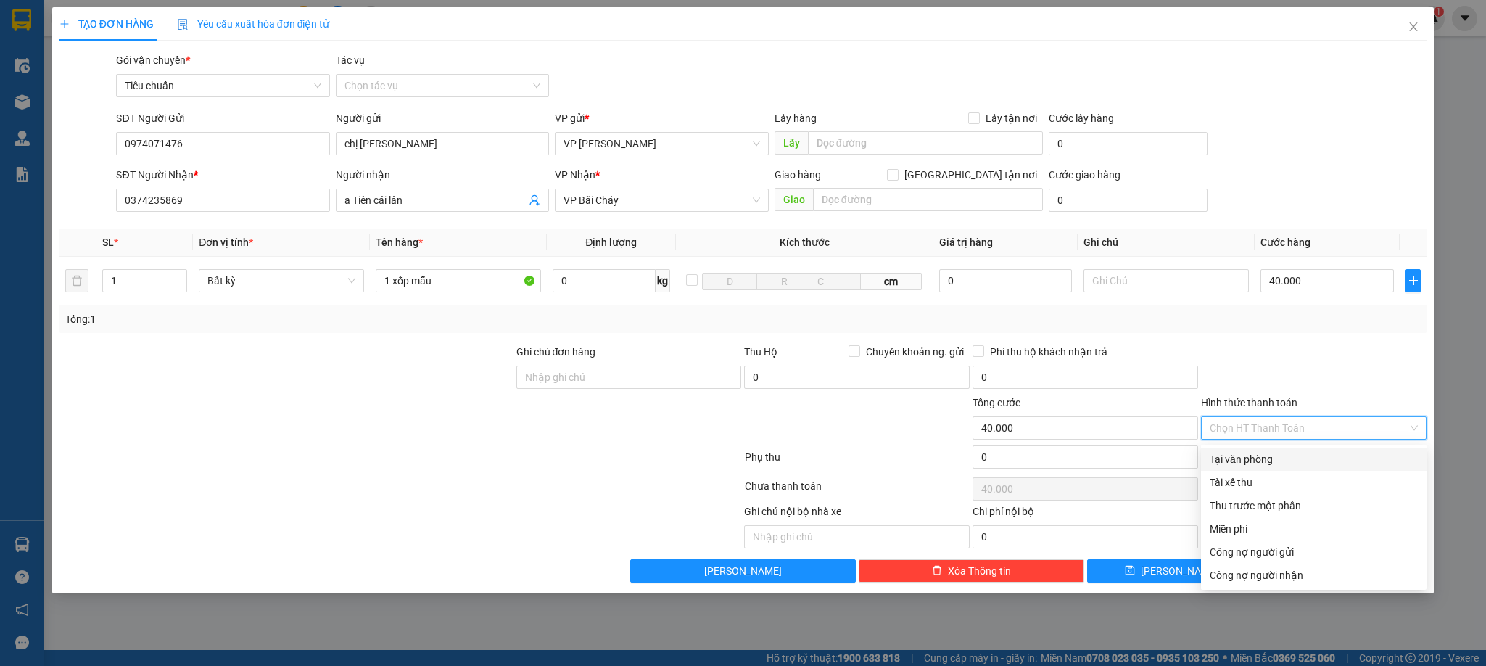
click at [1237, 456] on div "Tại văn phòng" at bounding box center [1314, 459] width 208 height 16
type input "0"
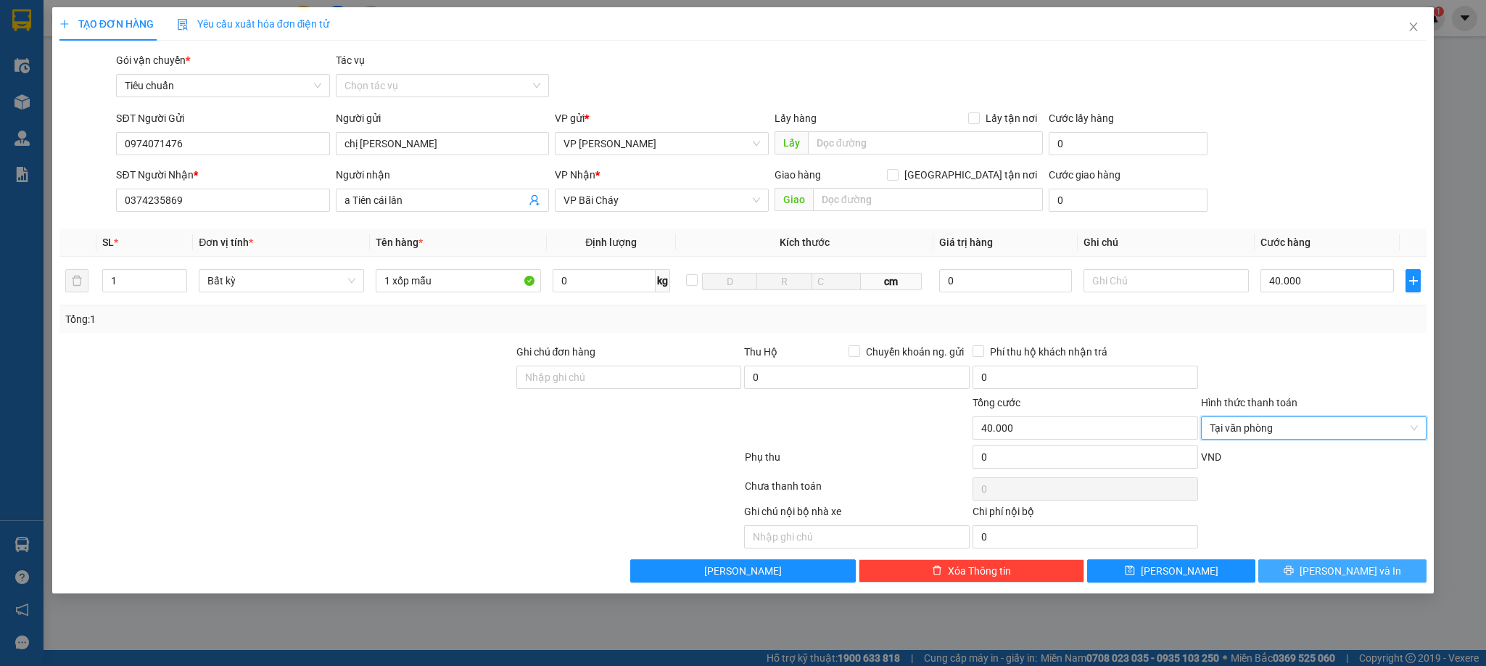
drag, startPoint x: 1322, startPoint y: 573, endPoint x: 1319, endPoint y: 560, distance: 13.4
click at [1294, 573] on icon "printer" at bounding box center [1289, 570] width 10 height 10
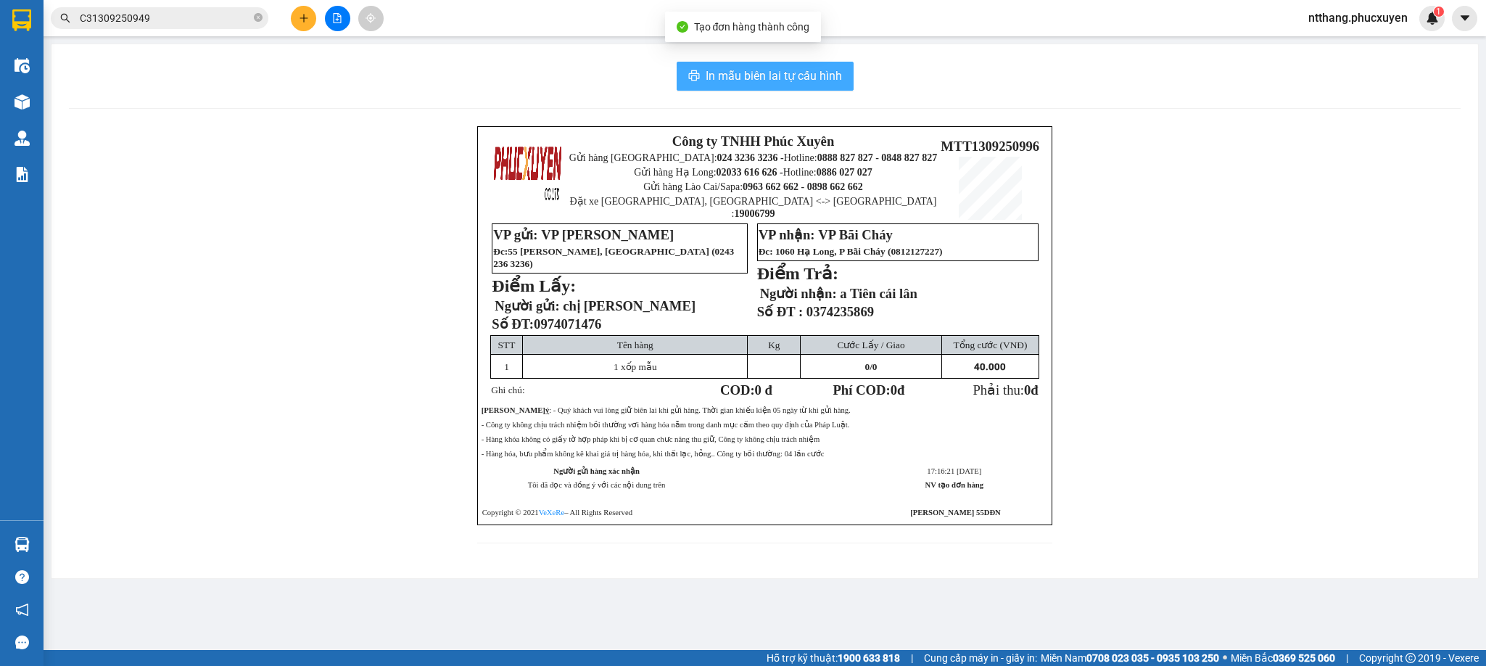
click at [740, 77] on span "In mẫu biên lai tự cấu hình" at bounding box center [774, 76] width 136 height 18
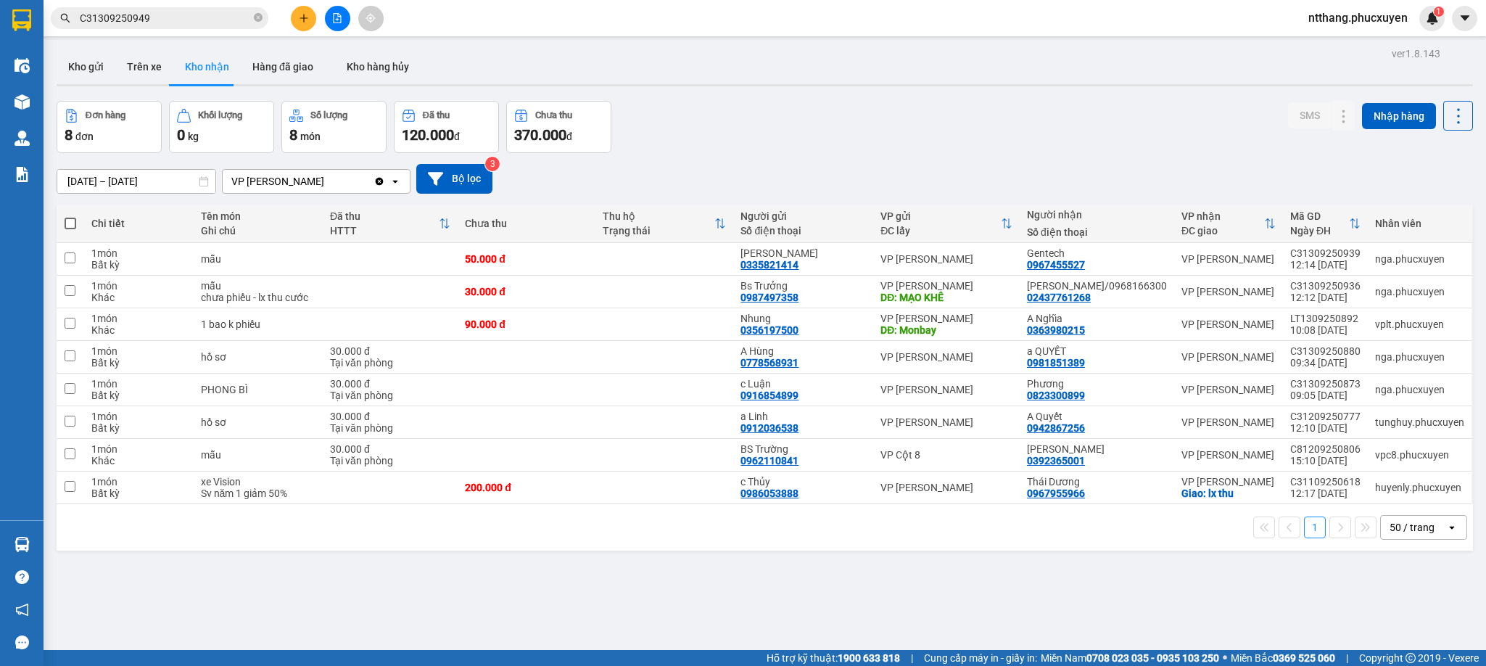
click at [952, 98] on div "ver 1.8.143 Kho gửi Trên xe Kho nhận Hàng đã giao Kho hàng hủy Đơn hàng 8 đơn K…" at bounding box center [765, 377] width 1428 height 666
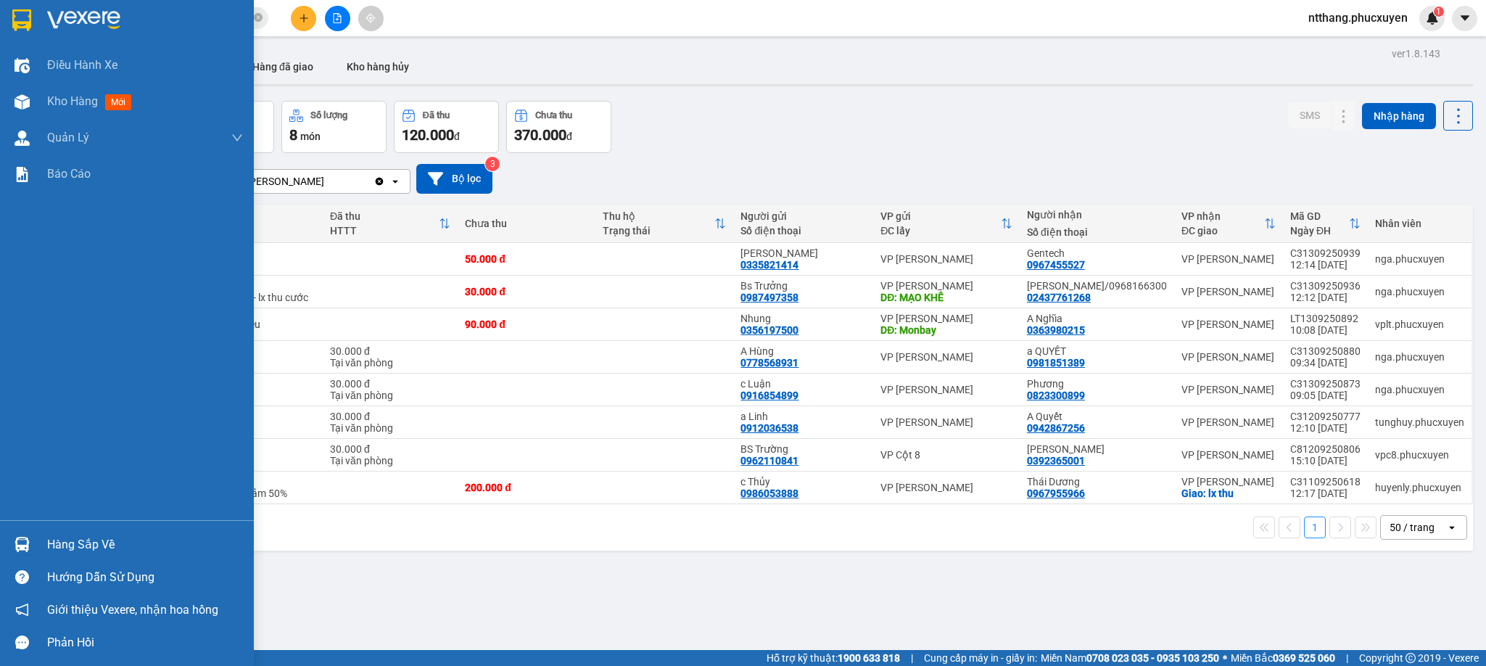
click at [68, 544] on div "Hàng sắp về" at bounding box center [145, 545] width 196 height 22
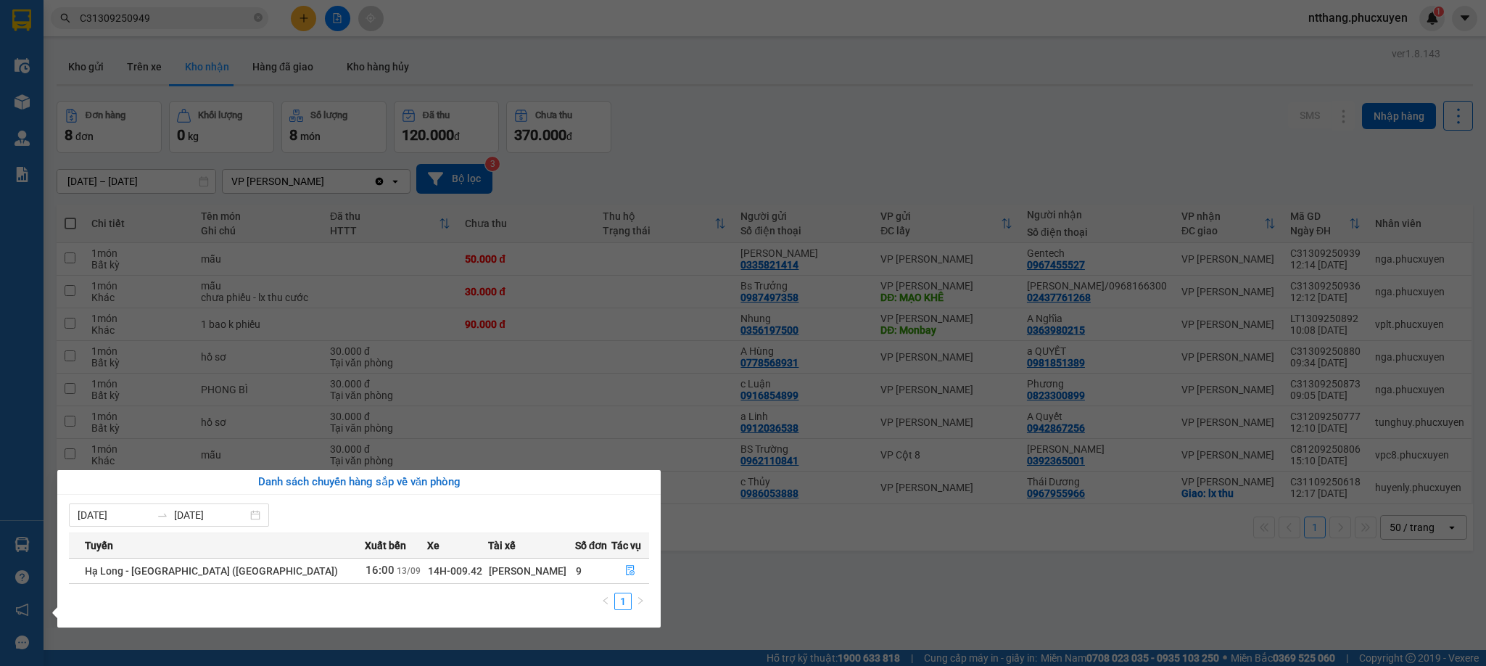
click at [793, 601] on section "Kết quả tìm kiếm ( 1 ) Bộ lọc Mã ĐH Trạng thái Món hàng Thu hộ Tổng cước Chưa c…" at bounding box center [743, 333] width 1486 height 666
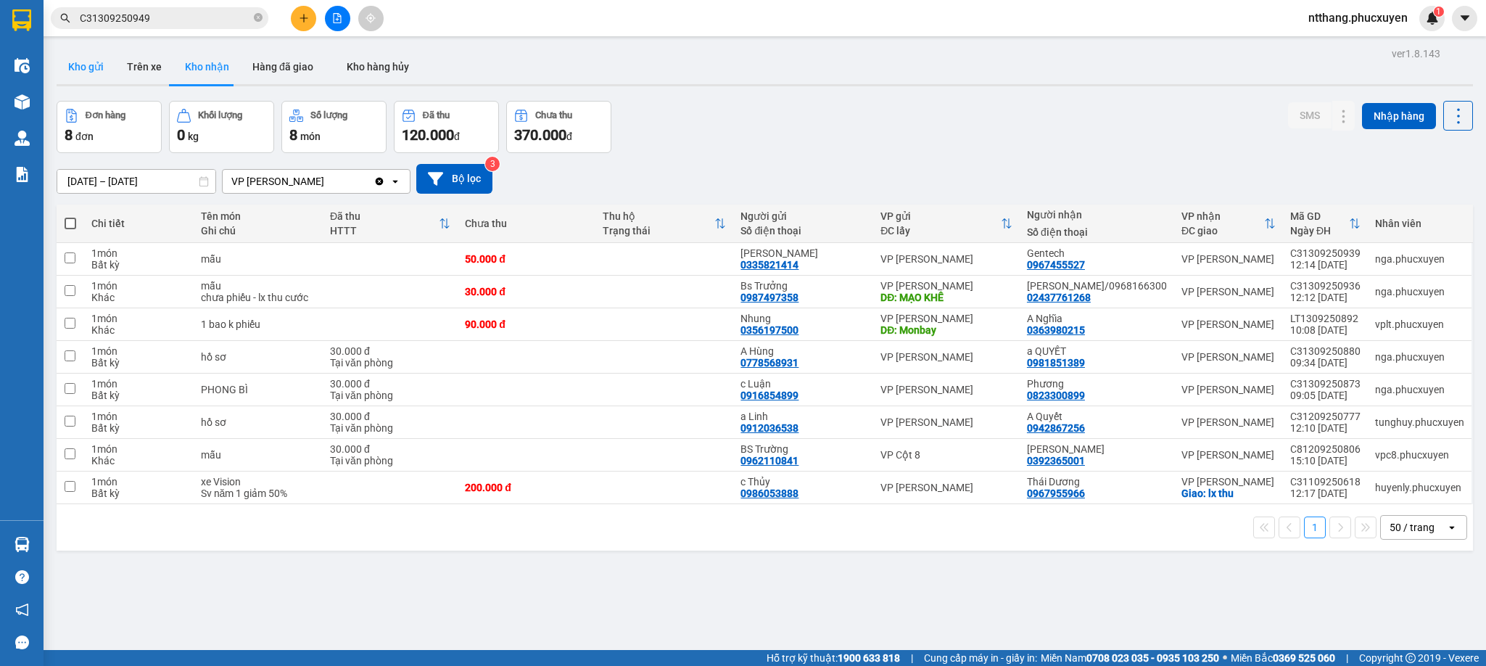
drag, startPoint x: 101, startPoint y: 59, endPoint x: 92, endPoint y: 59, distance: 8.7
click at [94, 59] on button "Kho gửi" at bounding box center [86, 66] width 59 height 35
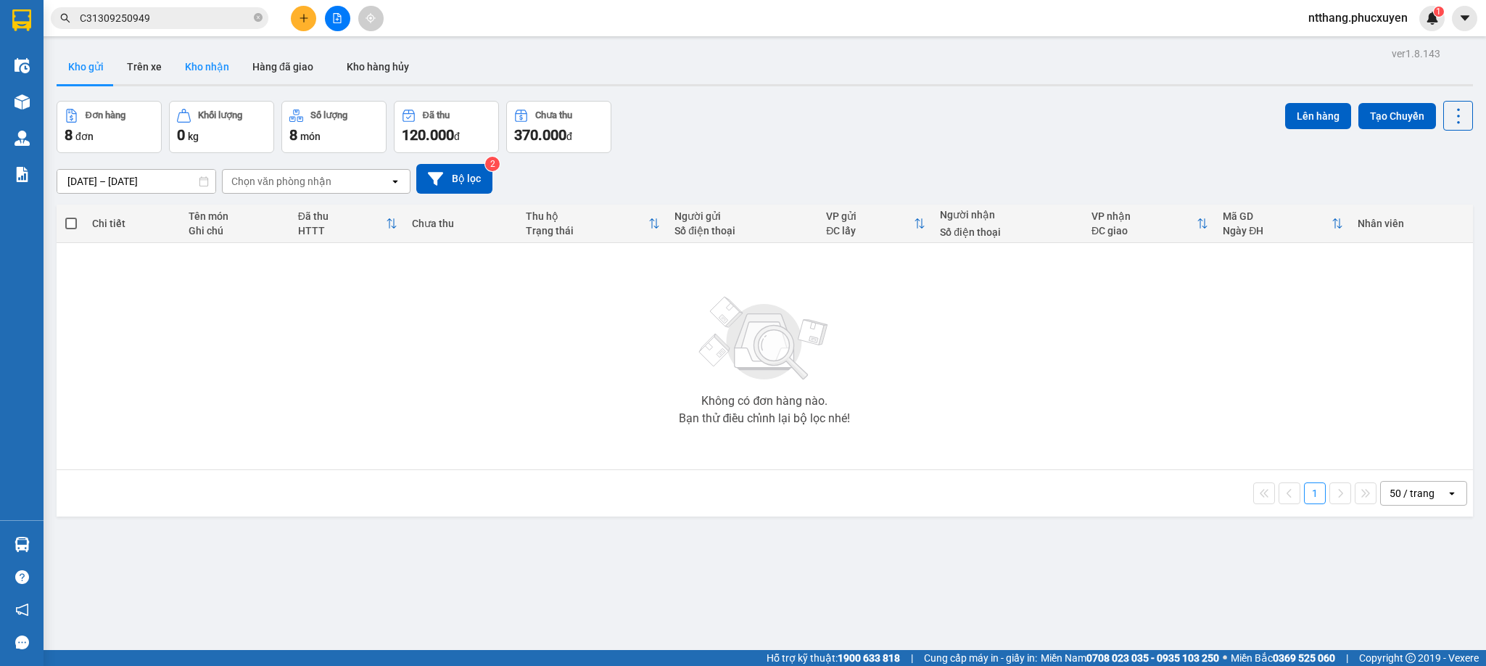
click at [184, 70] on button "Kho nhận" at bounding box center [206, 66] width 67 height 35
click at [1398, 392] on div "Không có đơn hàng nào. Bạn thử điều chỉnh lại bộ lọc nhé!" at bounding box center [765, 356] width 1402 height 218
click at [75, 66] on button "Kho gửi" at bounding box center [86, 66] width 59 height 35
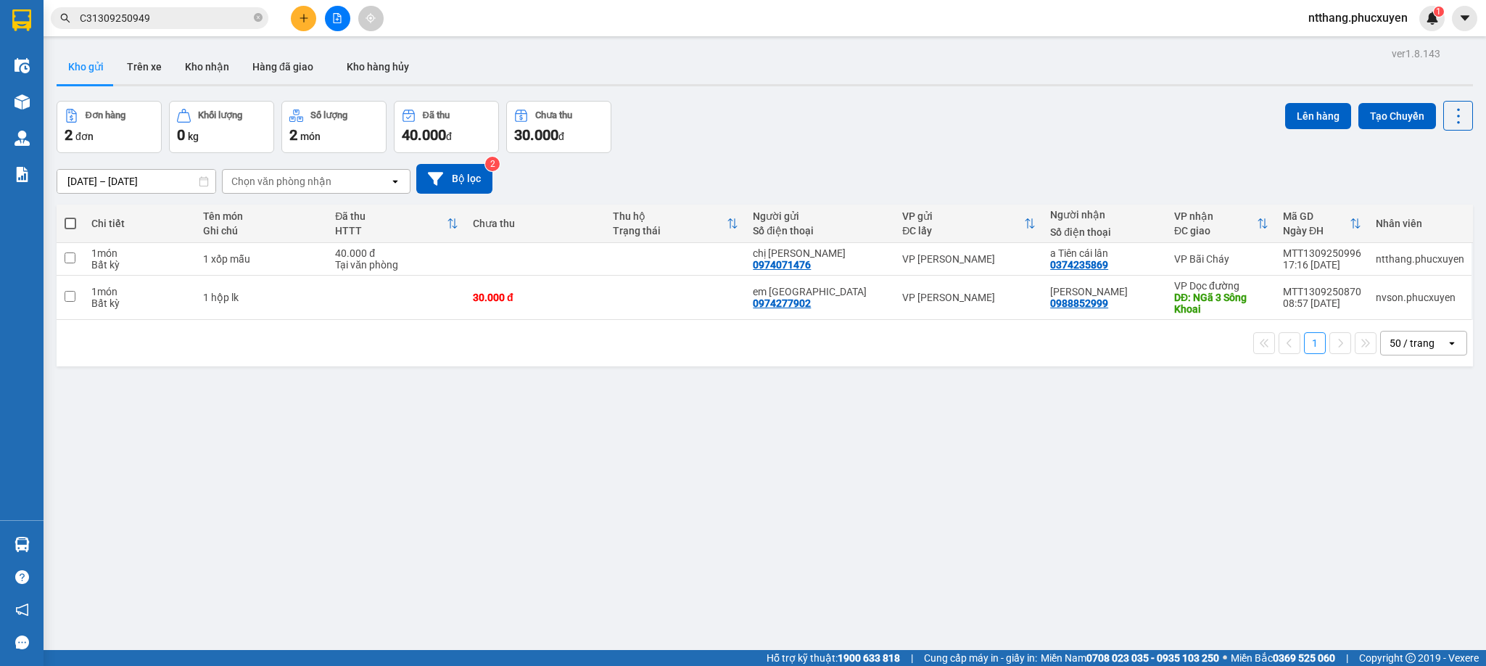
click at [191, 73] on button "Kho nhận" at bounding box center [206, 66] width 67 height 35
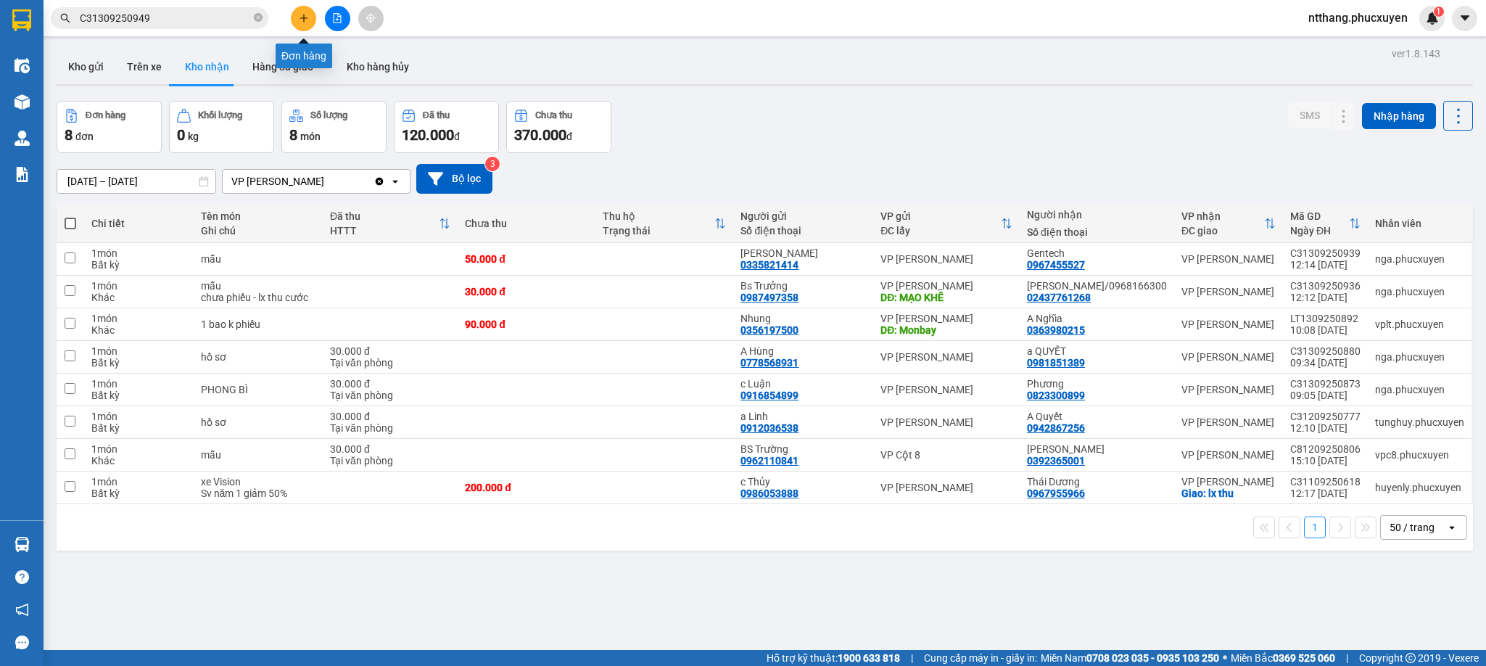
click at [310, 13] on button at bounding box center [303, 18] width 25 height 25
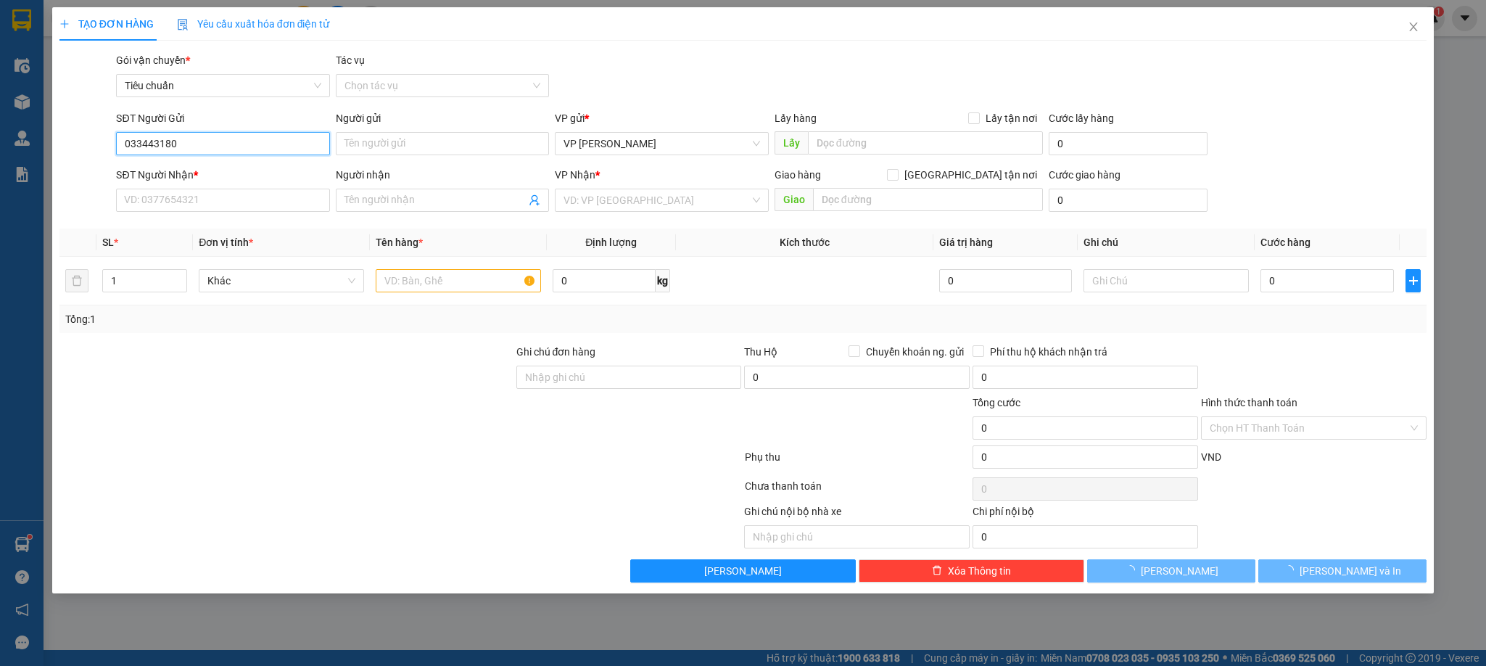
type input "0334431807"
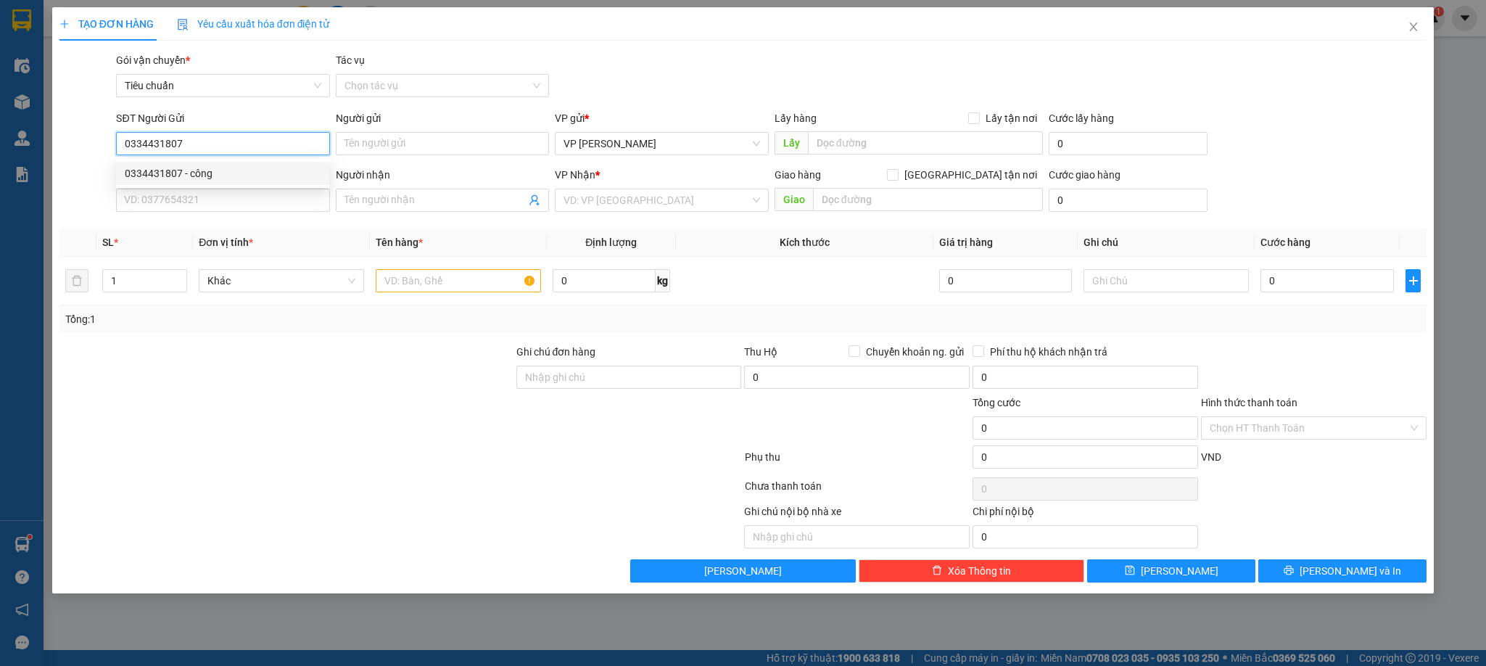
click at [175, 162] on div "0334431807 - công" at bounding box center [222, 173] width 213 height 23
type input "công"
type input "0334431807"
click at [192, 197] on input "SĐT Người Nhận *" at bounding box center [222, 200] width 213 height 23
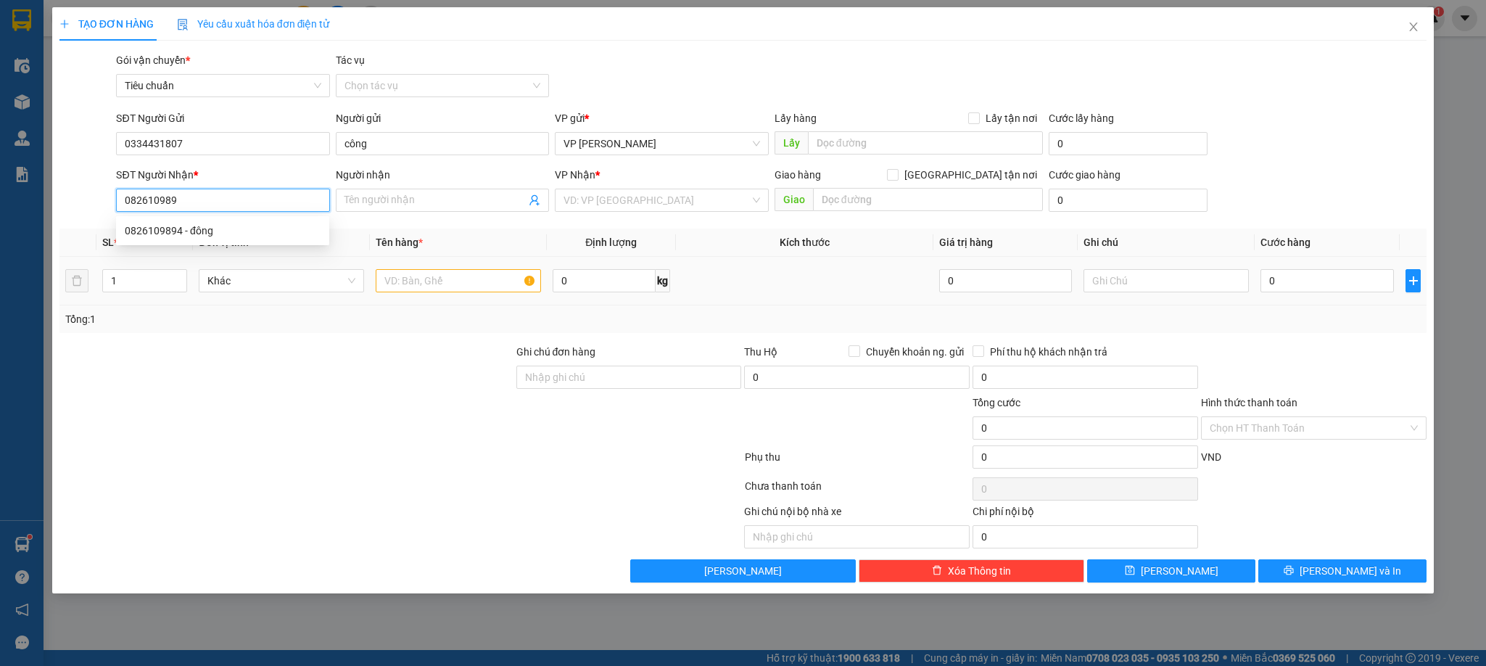
type input "0826109894"
click at [192, 231] on div "0826109894 - đông" at bounding box center [223, 231] width 196 height 16
type input "đông"
type input "0826109894"
click at [385, 202] on input "đông" at bounding box center [435, 200] width 181 height 16
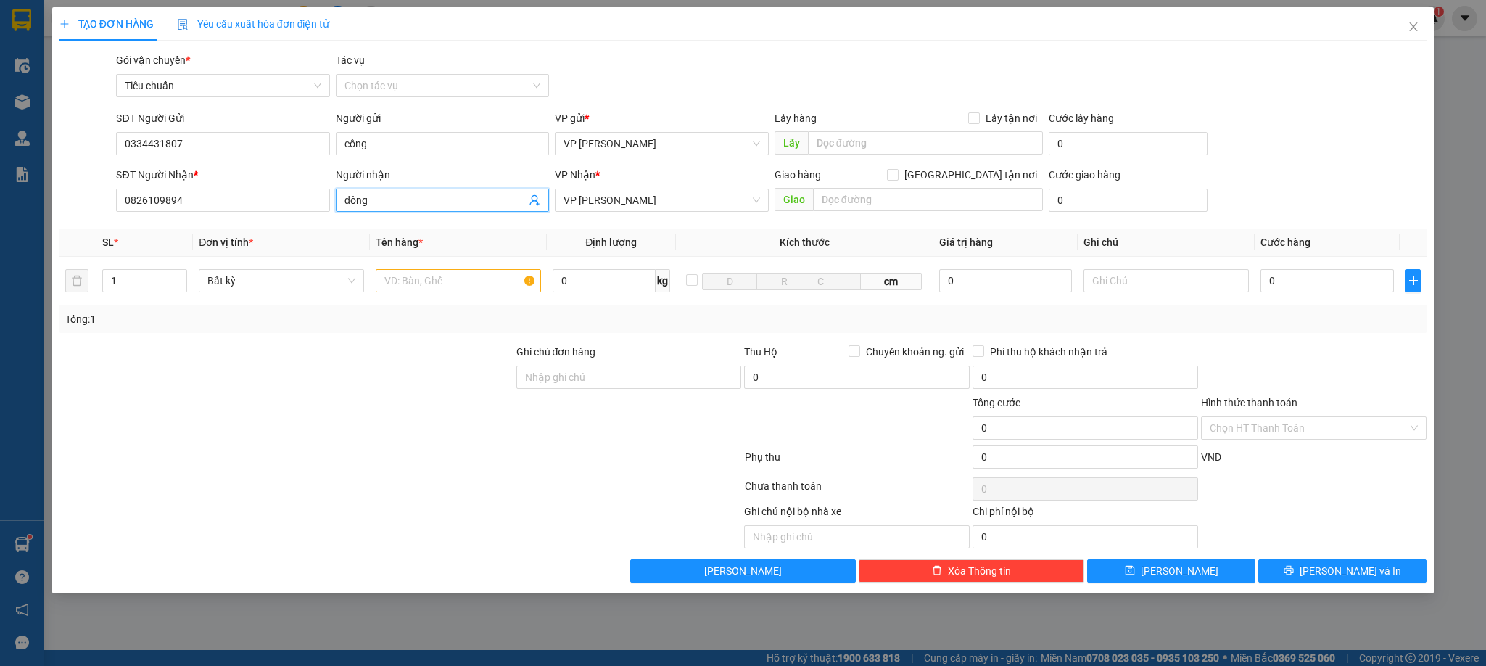
click at [385, 202] on input "đông" at bounding box center [435, 200] width 181 height 16
type input "đ"
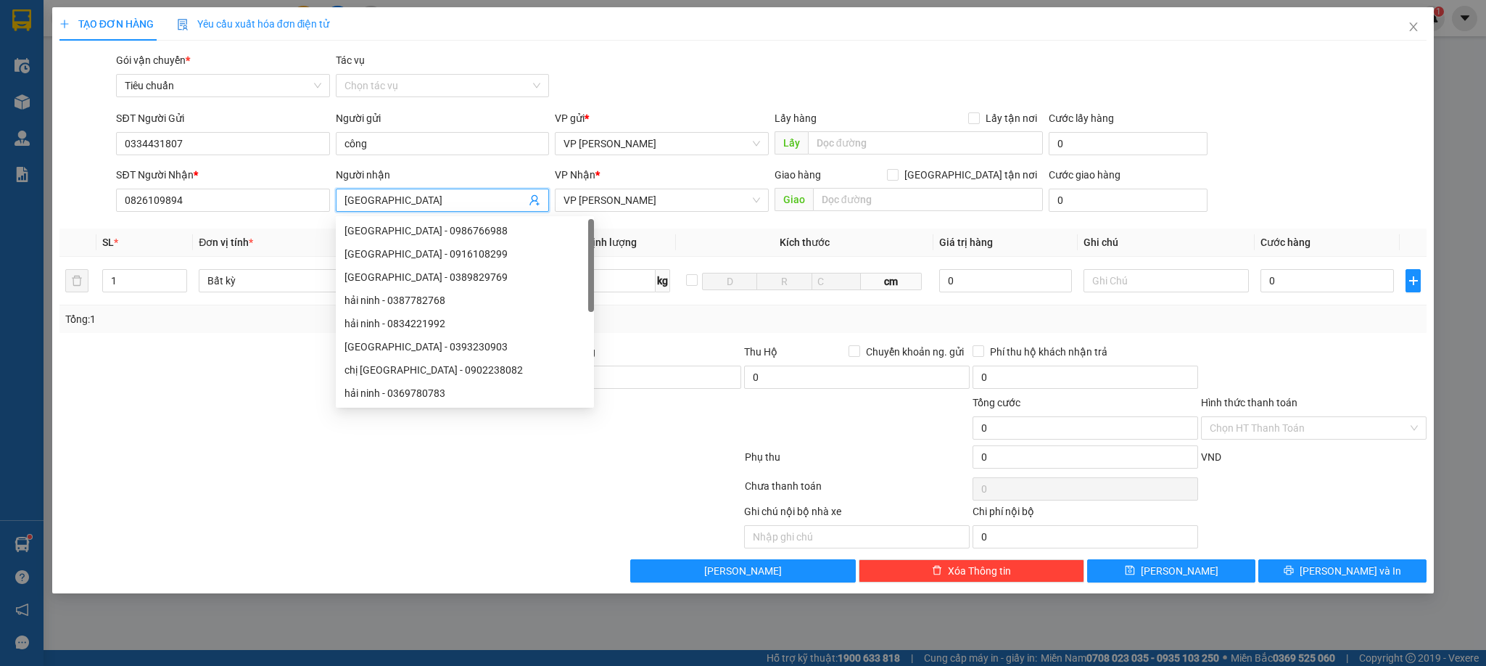
type input "[GEOGRAPHIC_DATA]"
drag, startPoint x: 730, startPoint y: 91, endPoint x: 710, endPoint y: 74, distance: 26.2
click at [728, 90] on div "Gói vận chuyển * Tiêu chuẩn Tác vụ Chọn tác vụ" at bounding box center [771, 77] width 1317 height 51
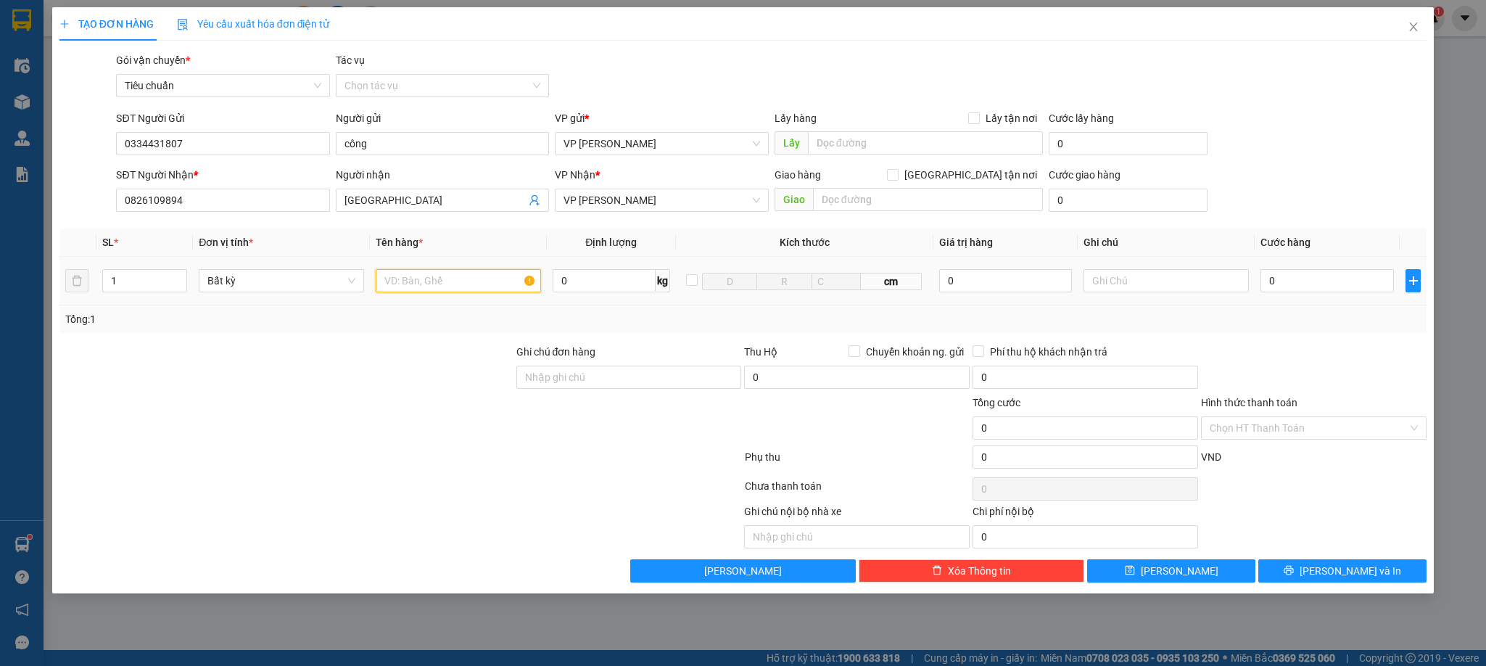
click at [425, 281] on input "text" at bounding box center [458, 280] width 165 height 23
type input "1 hộp nhỏ con dấu"
click at [1327, 281] on input "0" at bounding box center [1327, 280] width 133 height 23
type input "5"
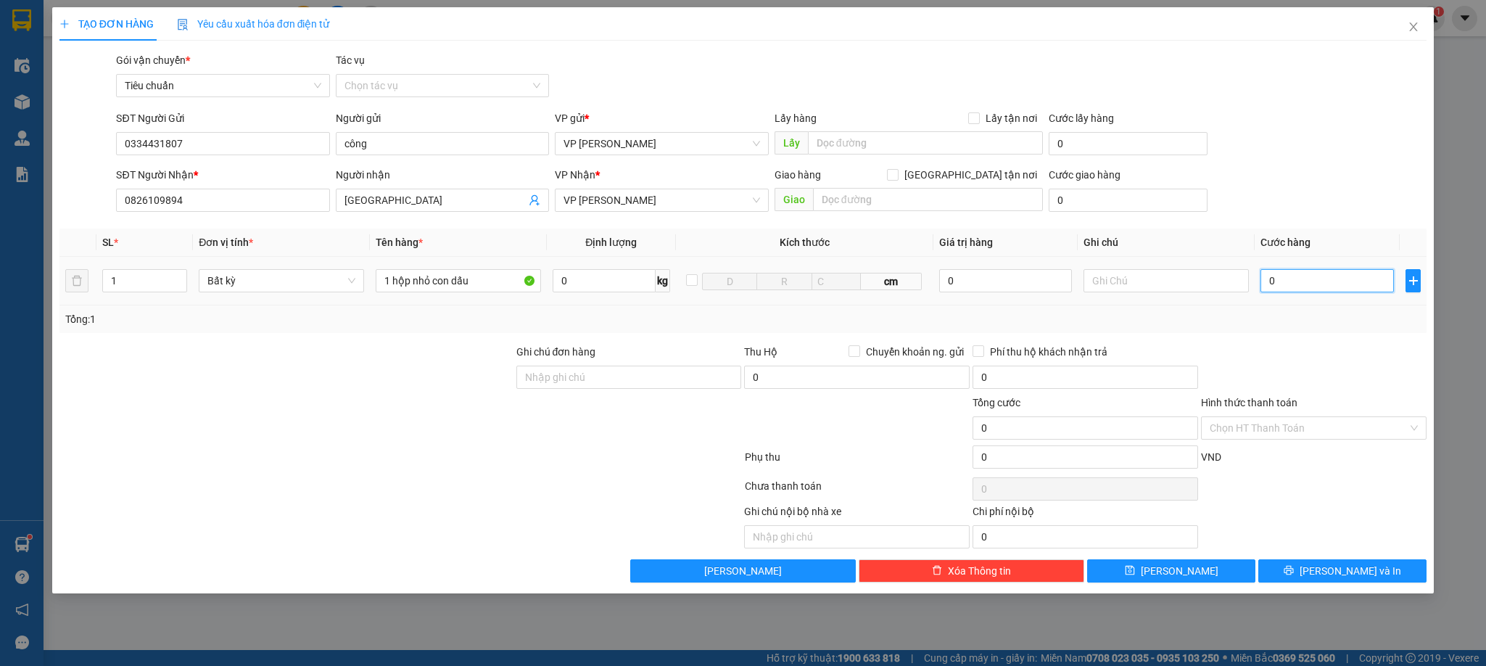
type input "5"
type input "50"
type input "50.000"
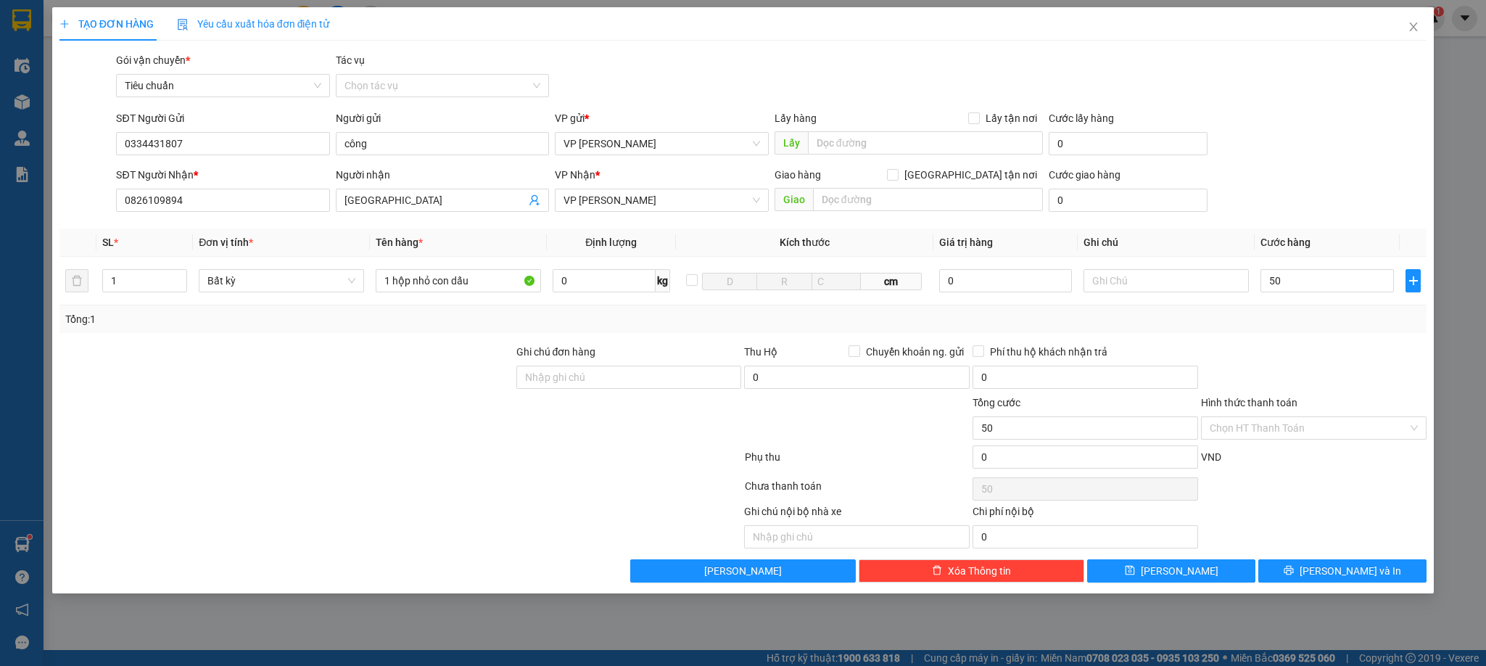
type input "50.000"
click at [1347, 337] on div "Transit Pickup Surcharge Ids Transit Deliver Surcharge Ids Transit Deliver Surc…" at bounding box center [743, 317] width 1368 height 530
click at [1312, 572] on button "[PERSON_NAME] và In" at bounding box center [1342, 570] width 168 height 23
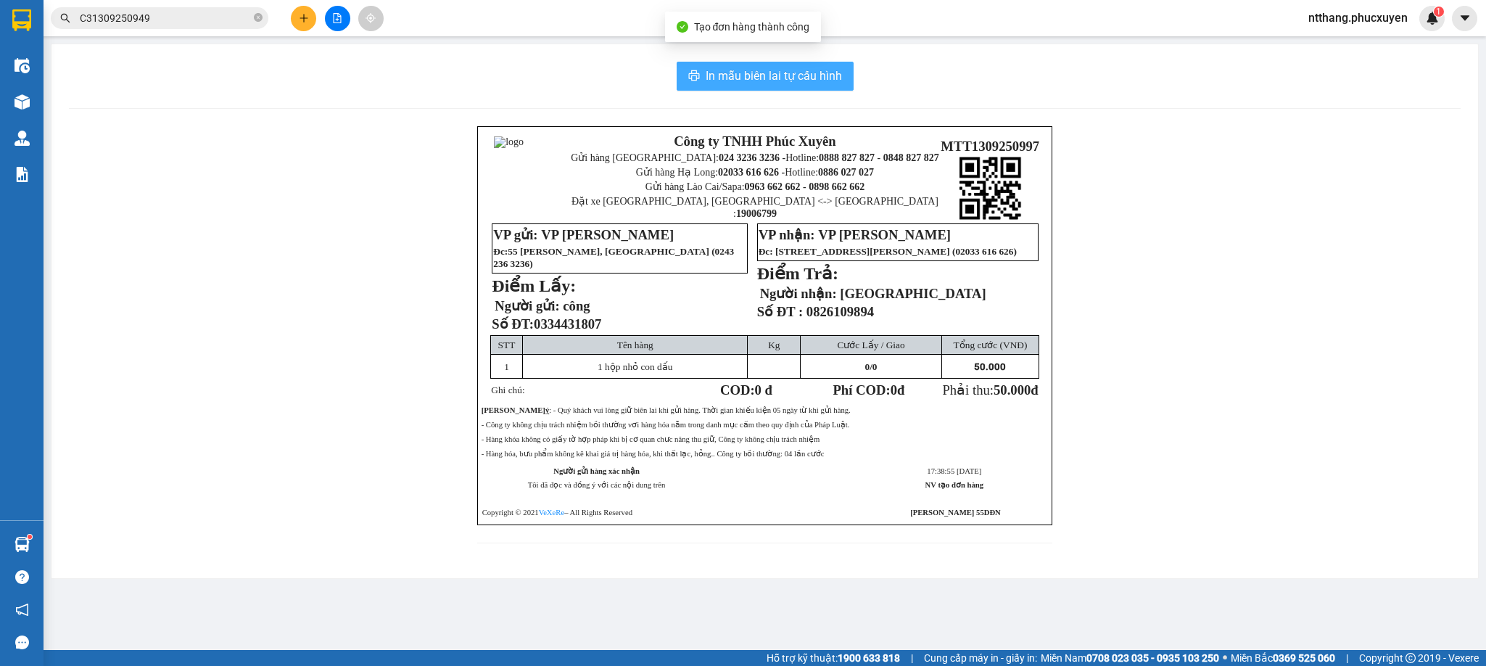
click at [818, 76] on span "In mẫu biên lai tự cấu hình" at bounding box center [774, 76] width 136 height 18
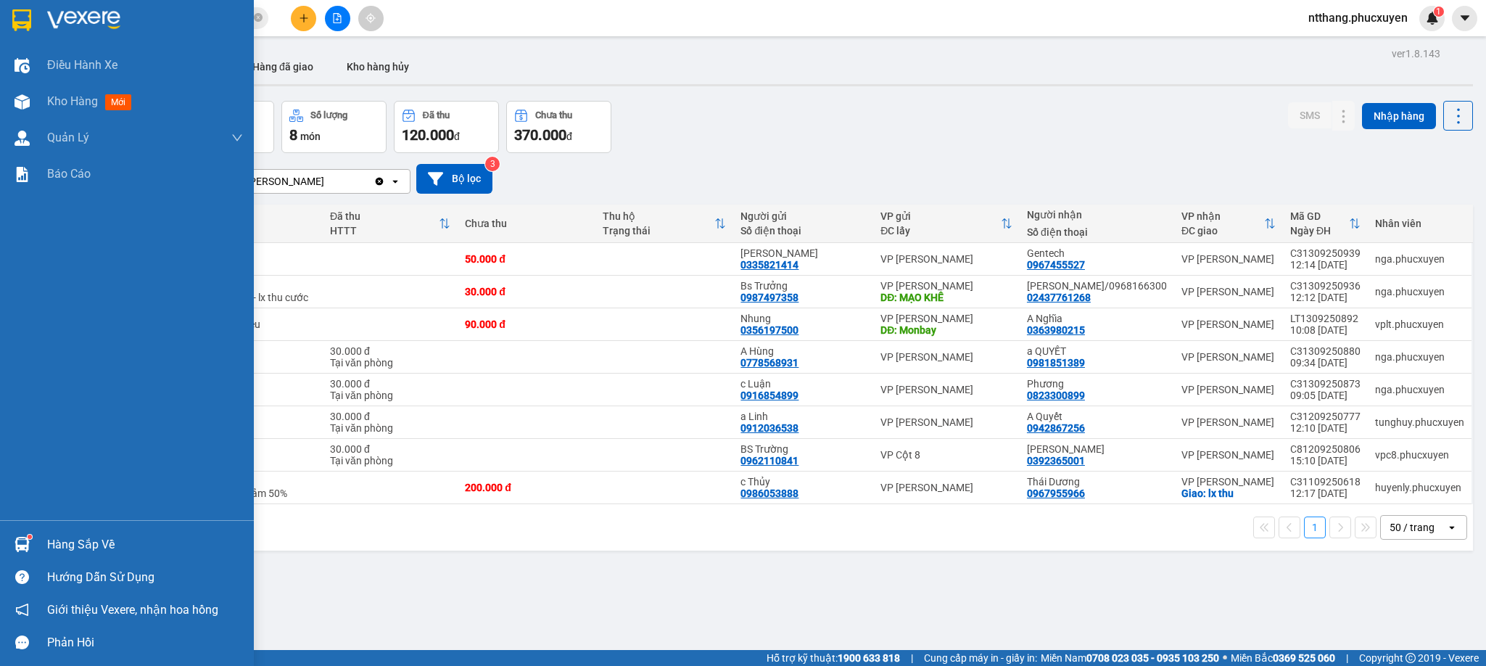
click at [1, 538] on div "Hàng sắp về" at bounding box center [127, 544] width 254 height 33
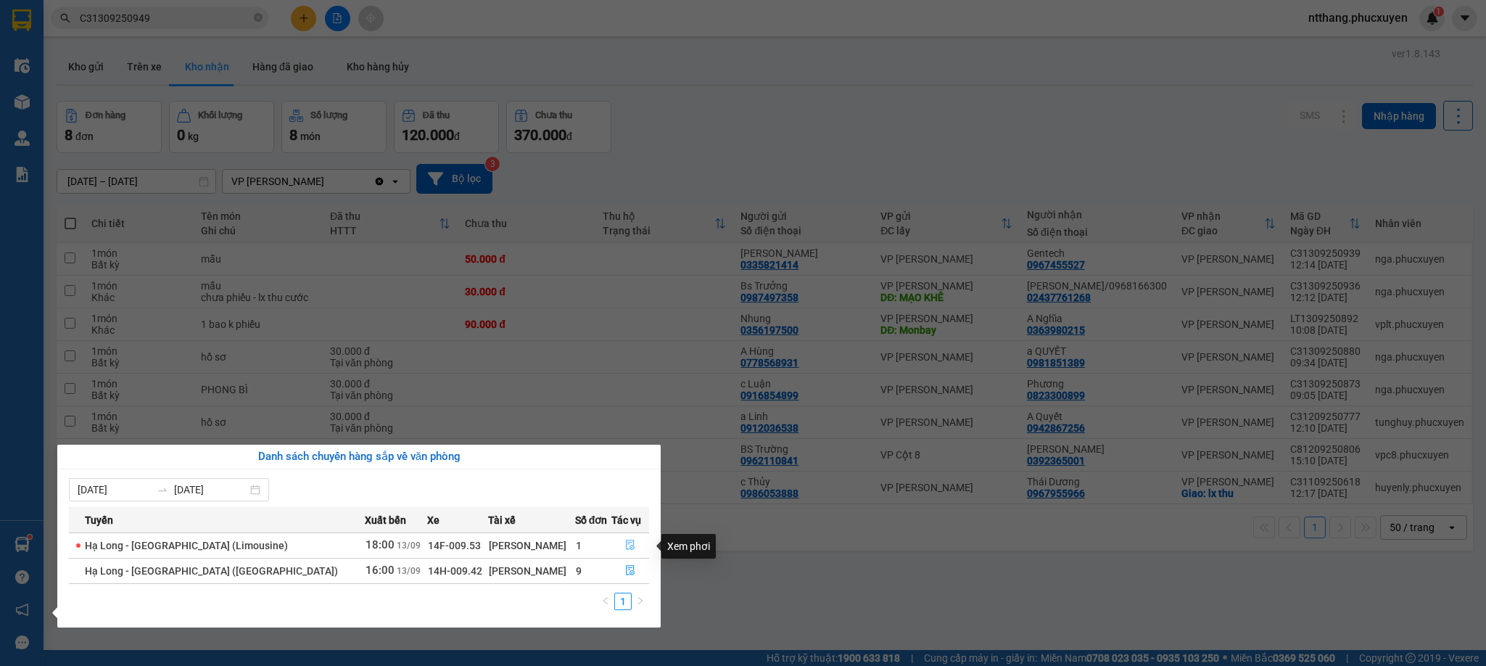
click at [620, 540] on button "button" at bounding box center [630, 545] width 37 height 23
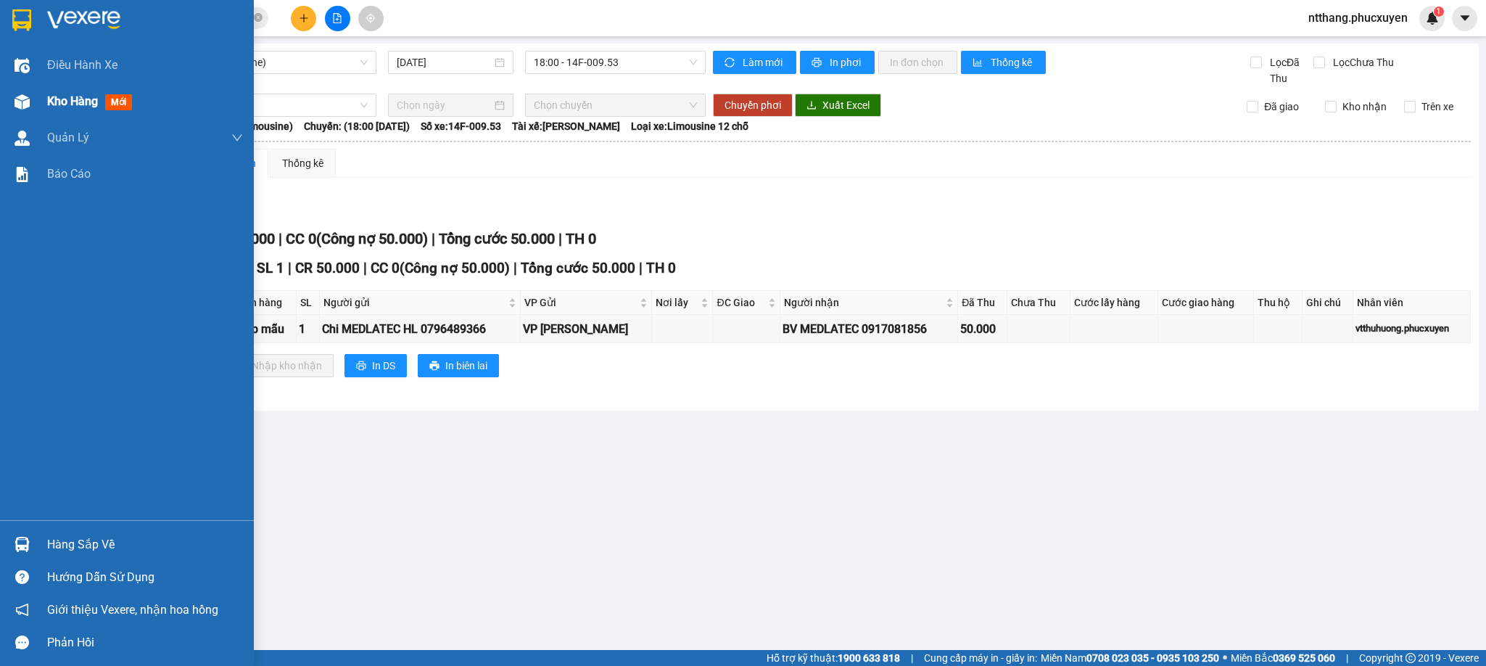
click at [57, 102] on span "Kho hàng" at bounding box center [72, 101] width 51 height 14
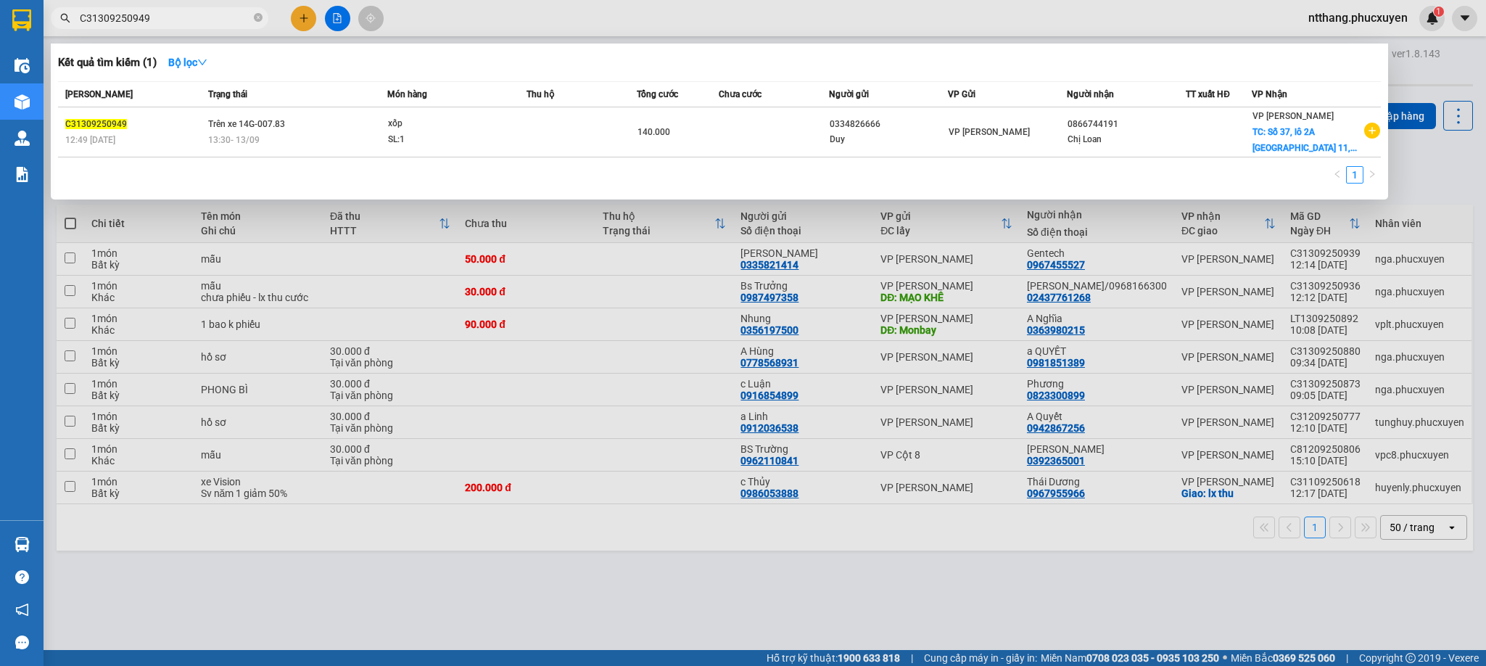
click at [215, 12] on input "C31309250949" at bounding box center [165, 18] width 171 height 16
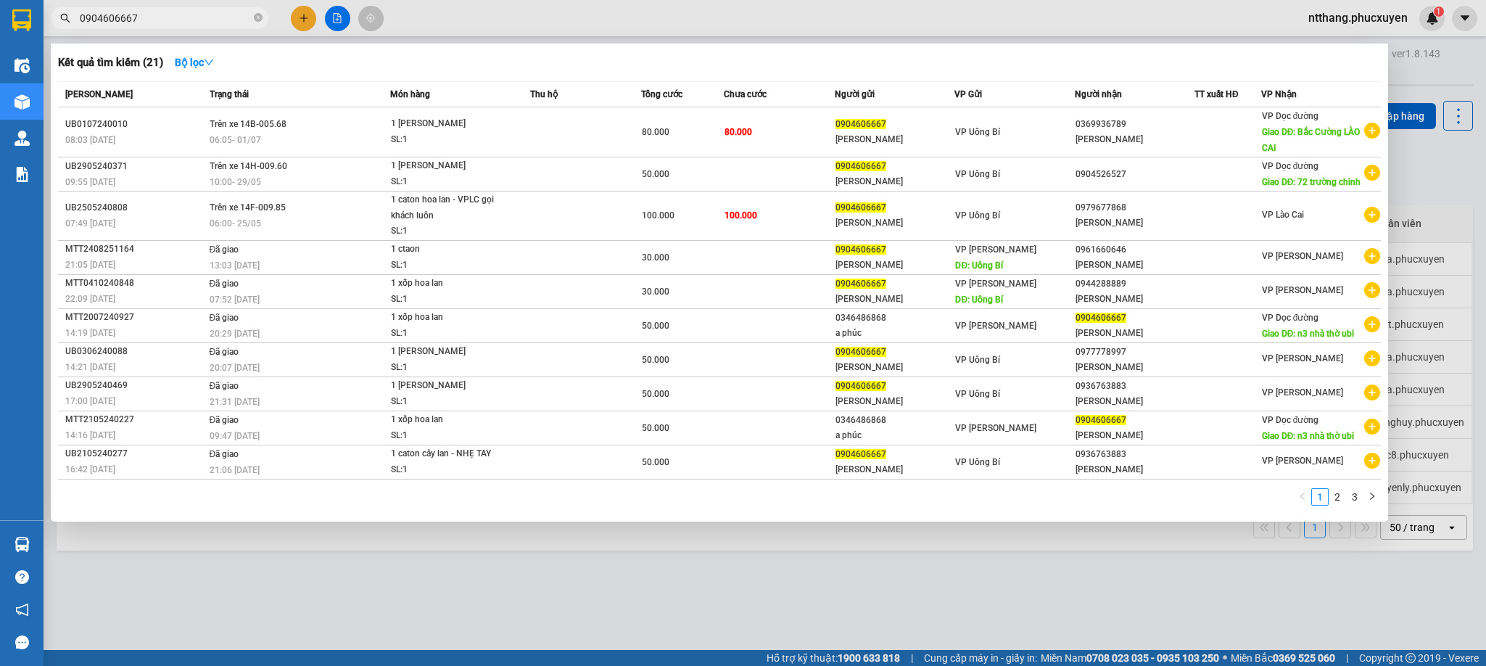
click at [597, 18] on div at bounding box center [743, 333] width 1486 height 666
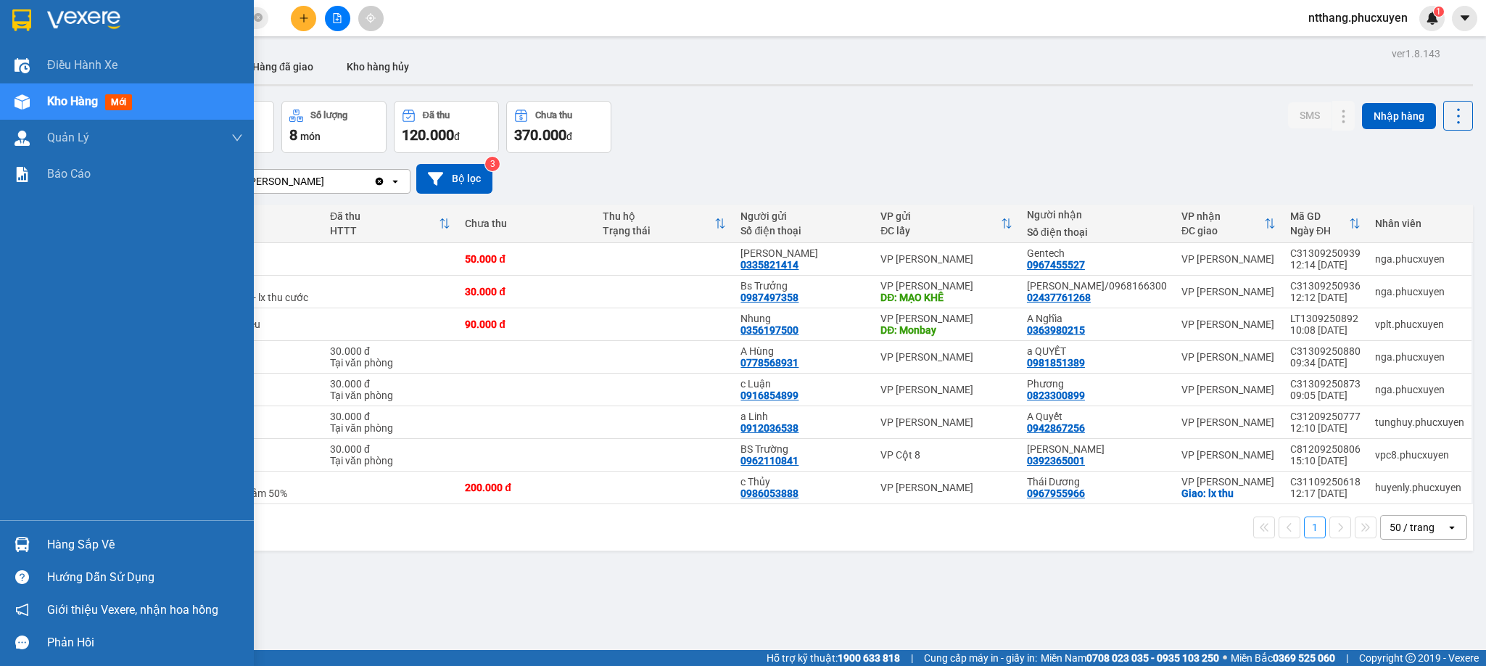
click at [24, 537] on img at bounding box center [22, 544] width 15 height 15
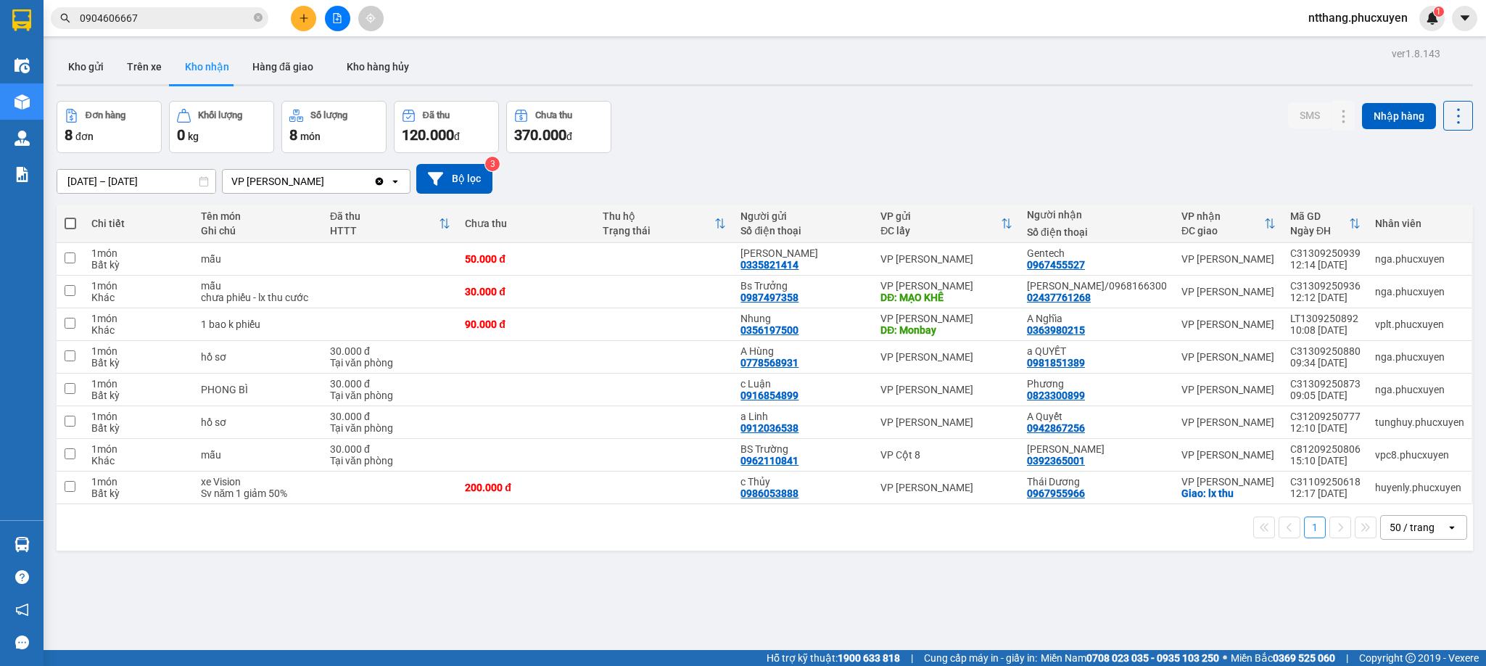
click at [743, 564] on section "Kết quả tìm kiếm ( 21 ) Bộ lọc Mã ĐH Trạng thái Món hàng Thu hộ Tổng cước Chưa …" at bounding box center [743, 333] width 1486 height 666
click at [203, 22] on input "0904606667" at bounding box center [165, 18] width 171 height 16
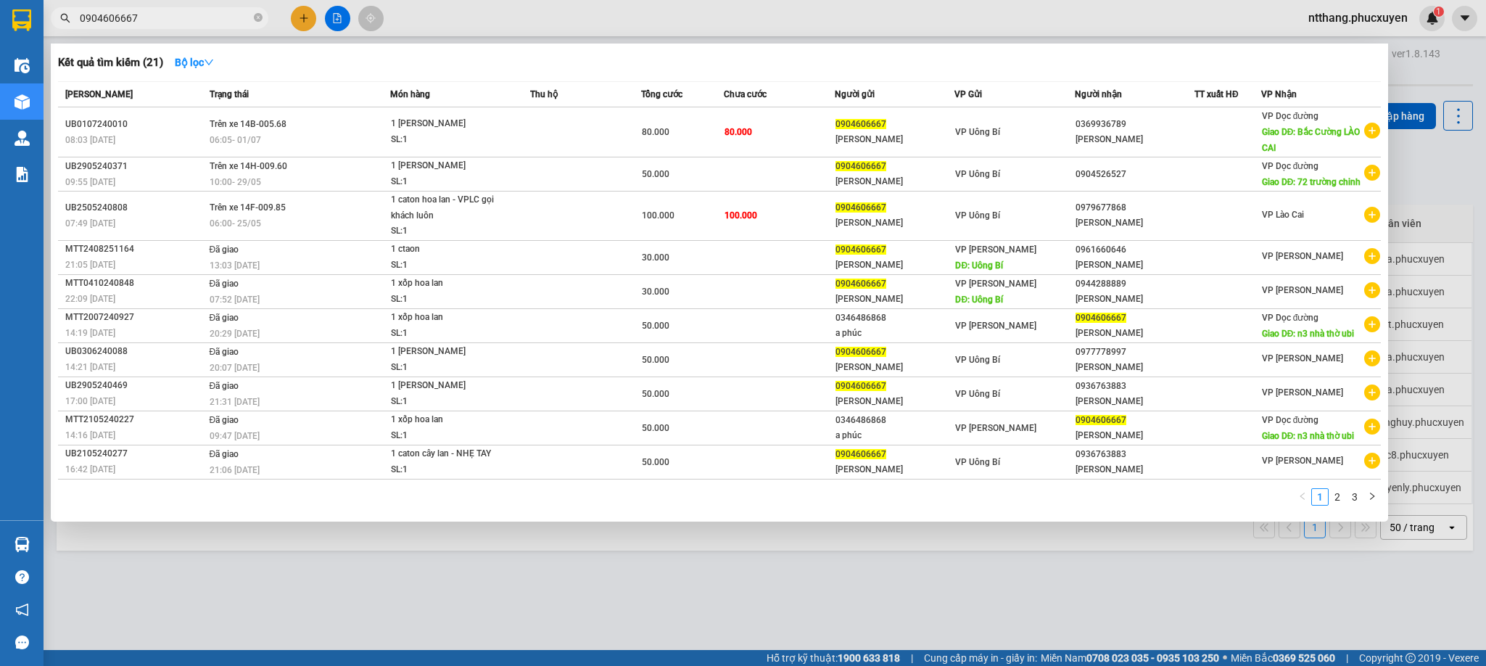
click at [203, 22] on input "0904606667" at bounding box center [165, 18] width 171 height 16
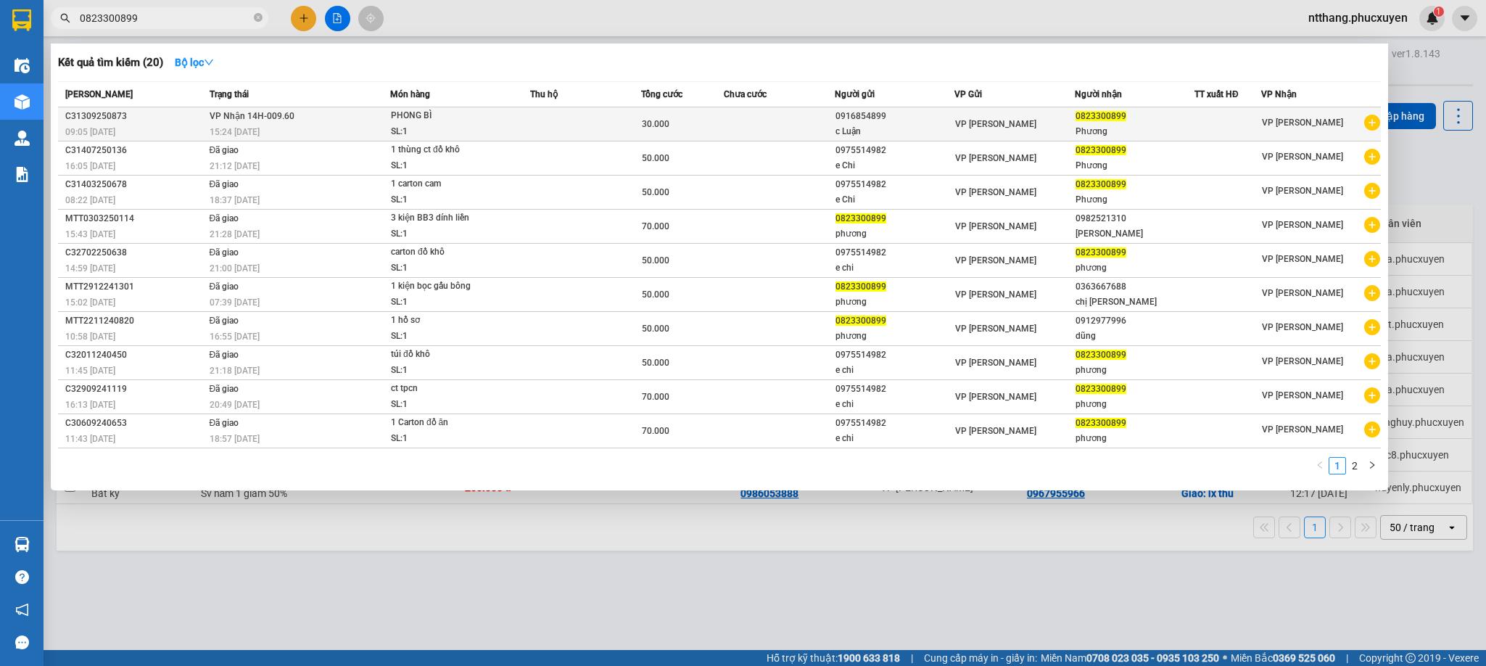
type input "0823300899"
click at [427, 127] on div "SL: 1" at bounding box center [445, 132] width 109 height 16
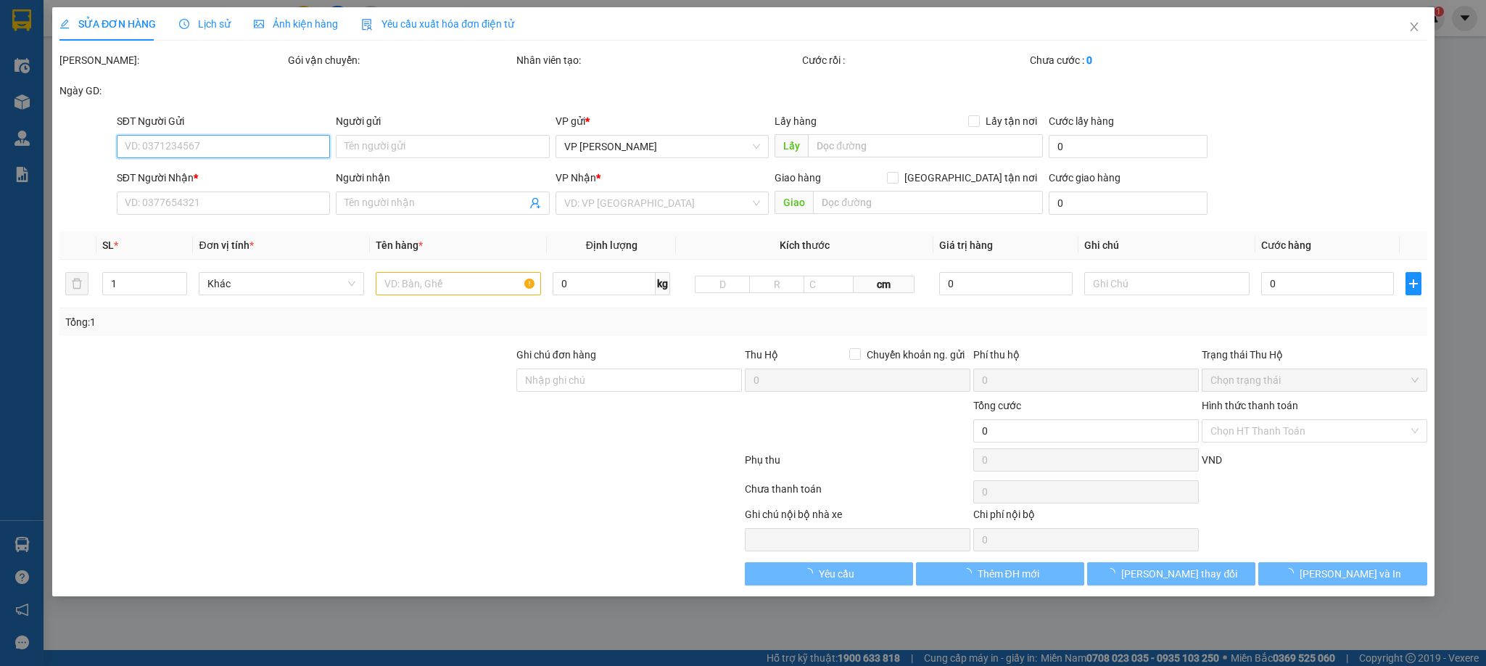
type input "0916854899"
type input "c Luận"
type input "0823300899"
type input "Phương"
type input "30.000"
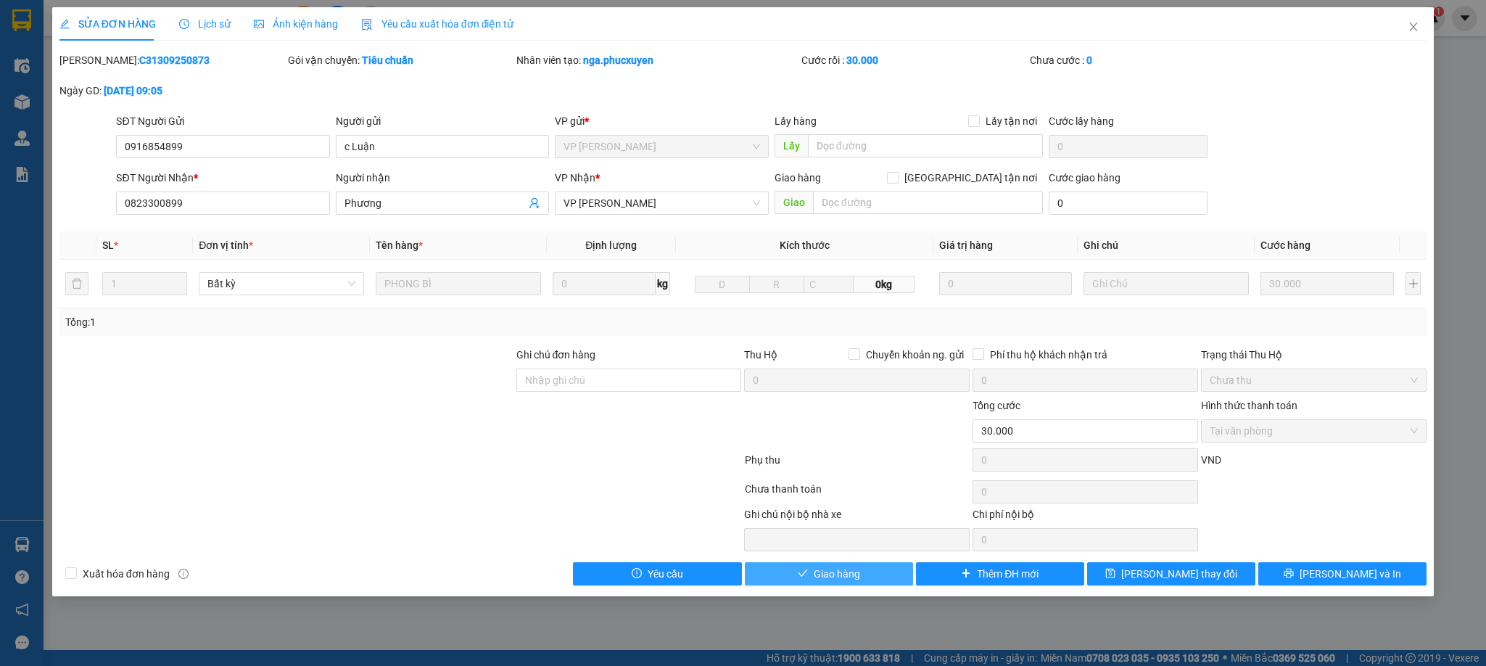
click at [841, 582] on span "Giao hàng" at bounding box center [837, 574] width 46 height 16
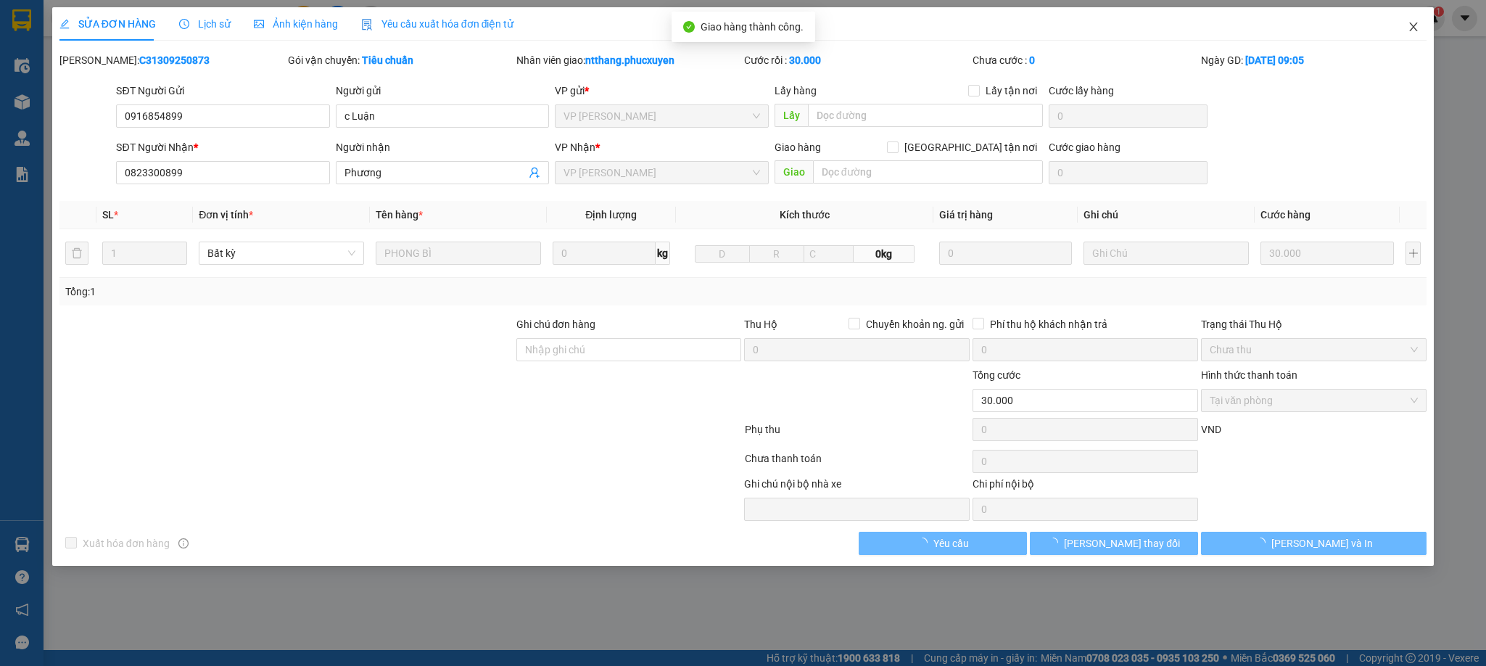
click at [1415, 25] on icon "close" at bounding box center [1414, 27] width 12 height 12
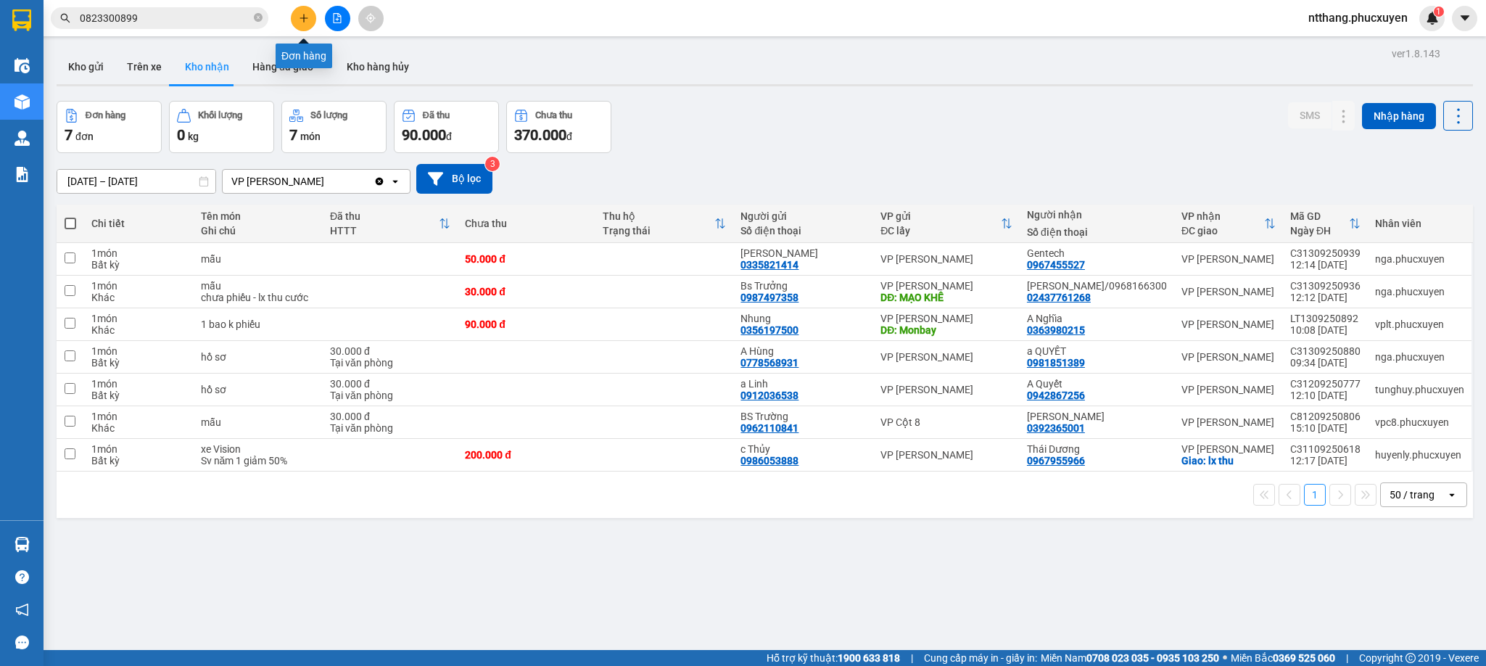
click at [297, 22] on button at bounding box center [303, 18] width 25 height 25
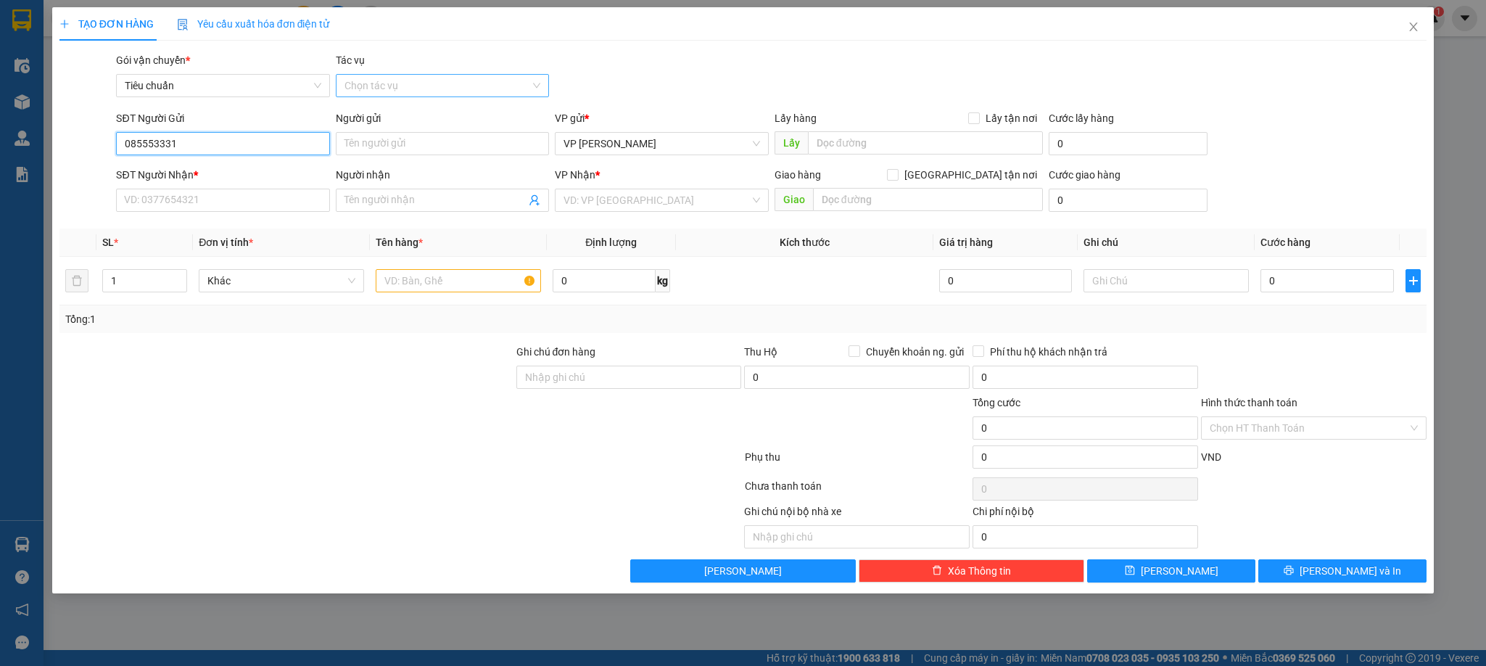
type input "0855533313"
drag, startPoint x: 212, startPoint y: 177, endPoint x: 215, endPoint y: 205, distance: 28.5
click at [211, 177] on div "0855533313 - A THANH" at bounding box center [223, 173] width 196 height 16
type input "A THANH"
type input "0855533313"
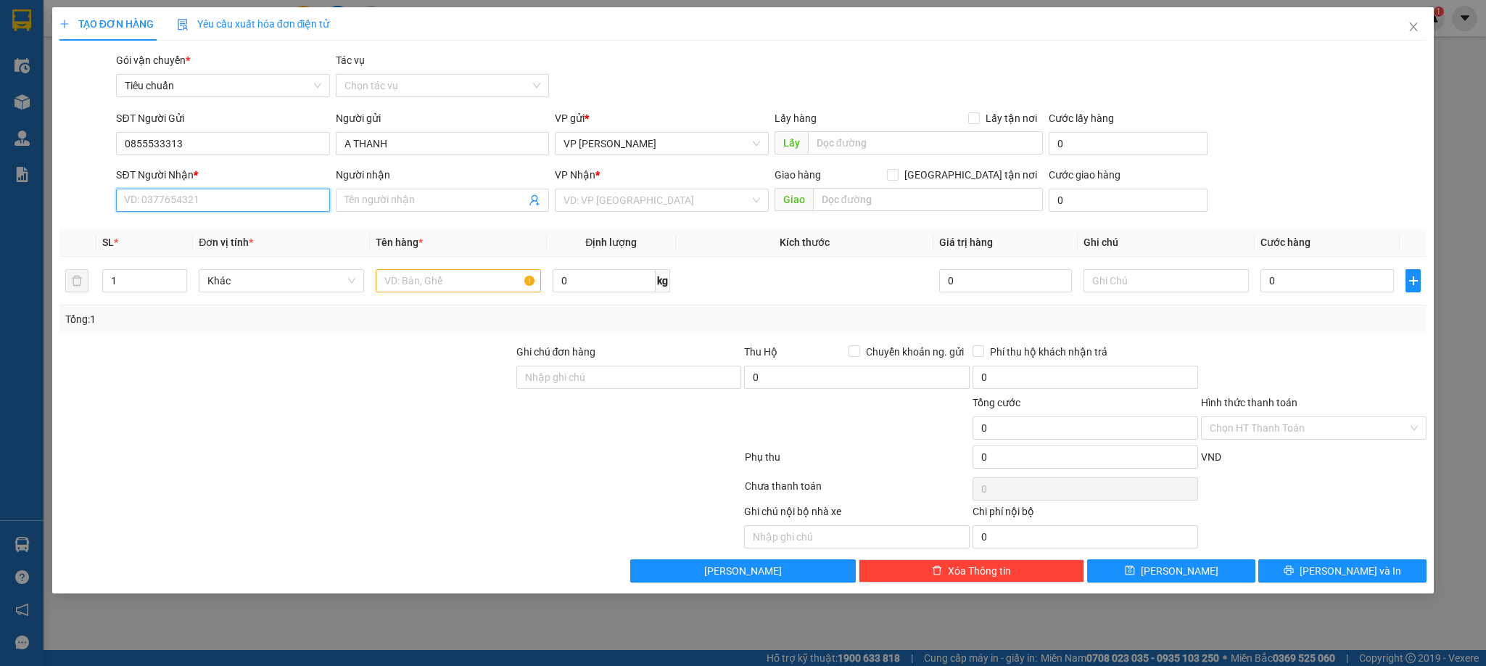
click at [214, 210] on input "SĐT Người Nhận *" at bounding box center [222, 200] width 213 height 23
type input "0904304559"
click at [212, 224] on div "0904304559 - [PERSON_NAME]" at bounding box center [223, 231] width 196 height 16
type input "[PERSON_NAME]"
type input "0904304559"
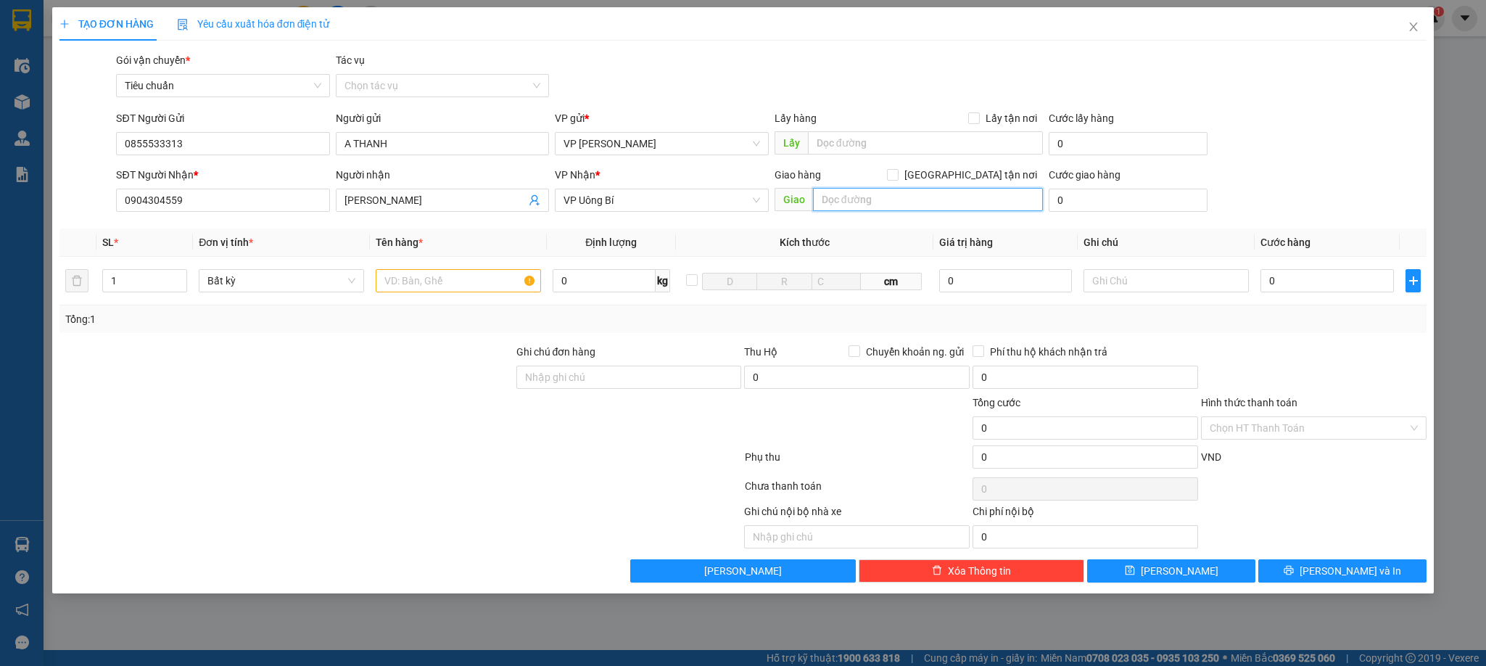
click at [843, 199] on input "text" at bounding box center [928, 199] width 230 height 23
type input "34 [PERSON_NAME], [GEOGRAPHIC_DATA], [GEOGRAPHIC_DATA]"
click at [897, 176] on input "[GEOGRAPHIC_DATA] tận nơi" at bounding box center [892, 174] width 10 height 10
checkbox input "true"
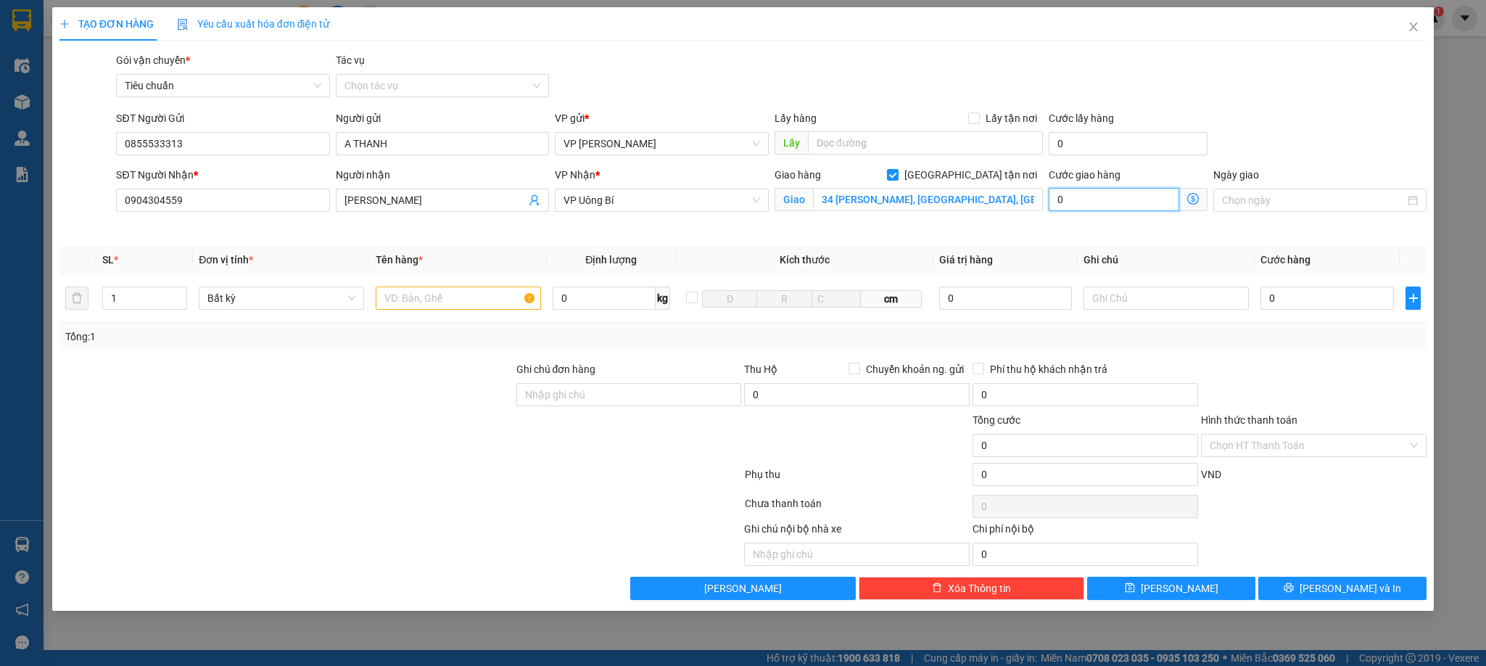
click at [1116, 198] on input "0" at bounding box center [1114, 199] width 131 height 23
type input "4"
type input "40"
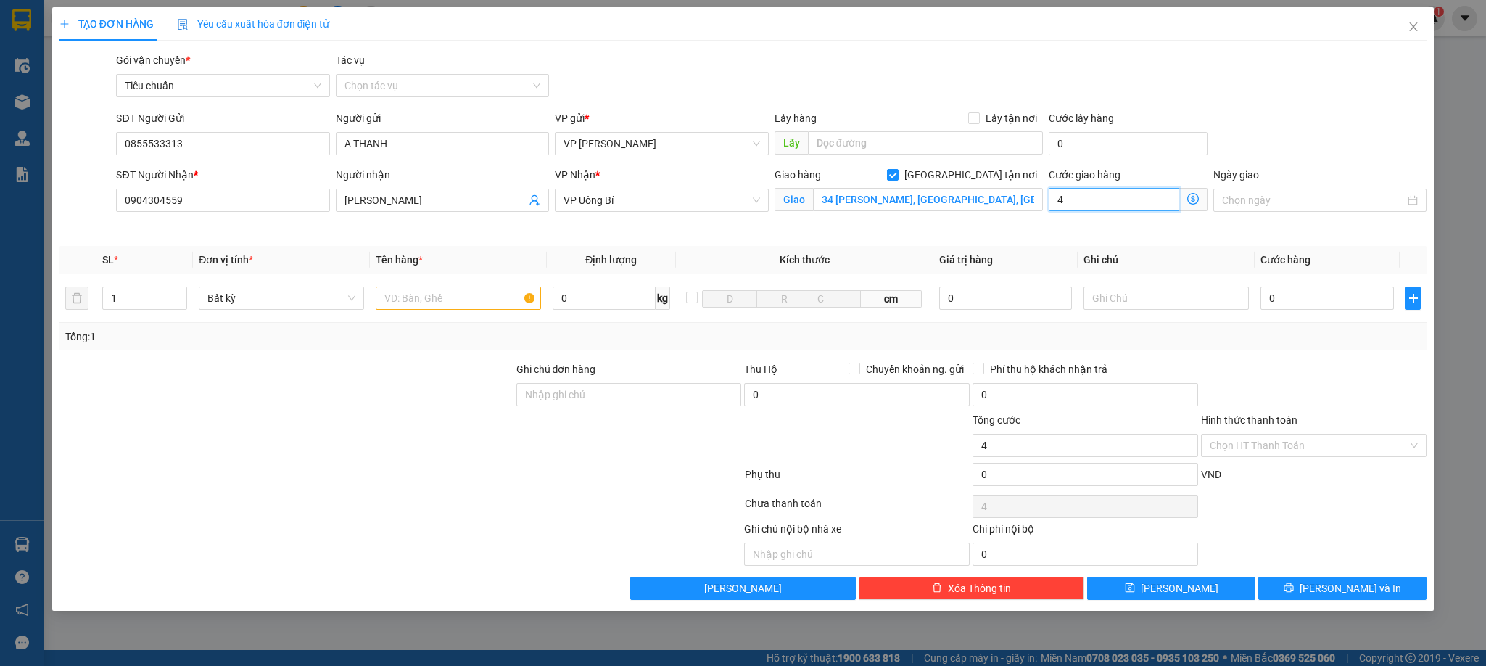
type input "40"
type input "40.000"
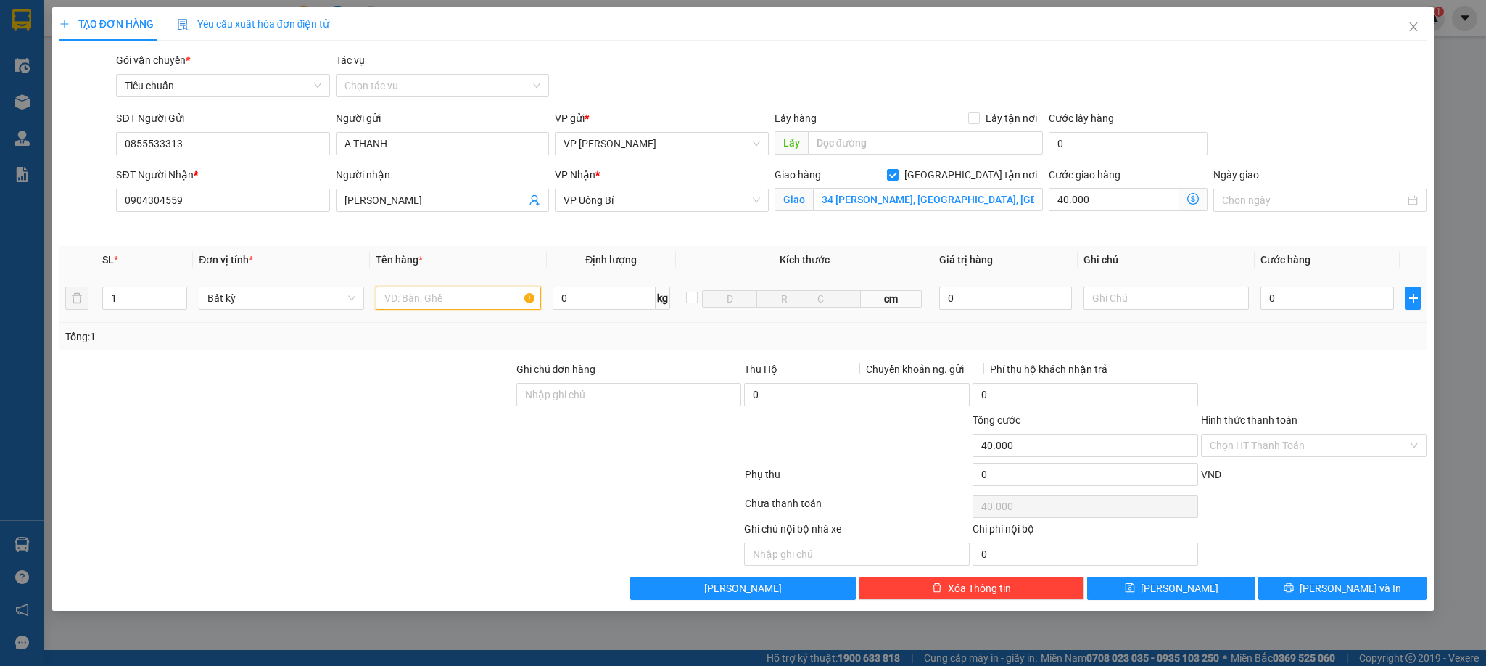
click at [466, 300] on input "text" at bounding box center [458, 298] width 165 height 23
type input "1 caton lk điều hoà"
click at [379, 451] on div at bounding box center [286, 437] width 457 height 51
click at [1327, 305] on input "0" at bounding box center [1327, 298] width 133 height 23
type input "7"
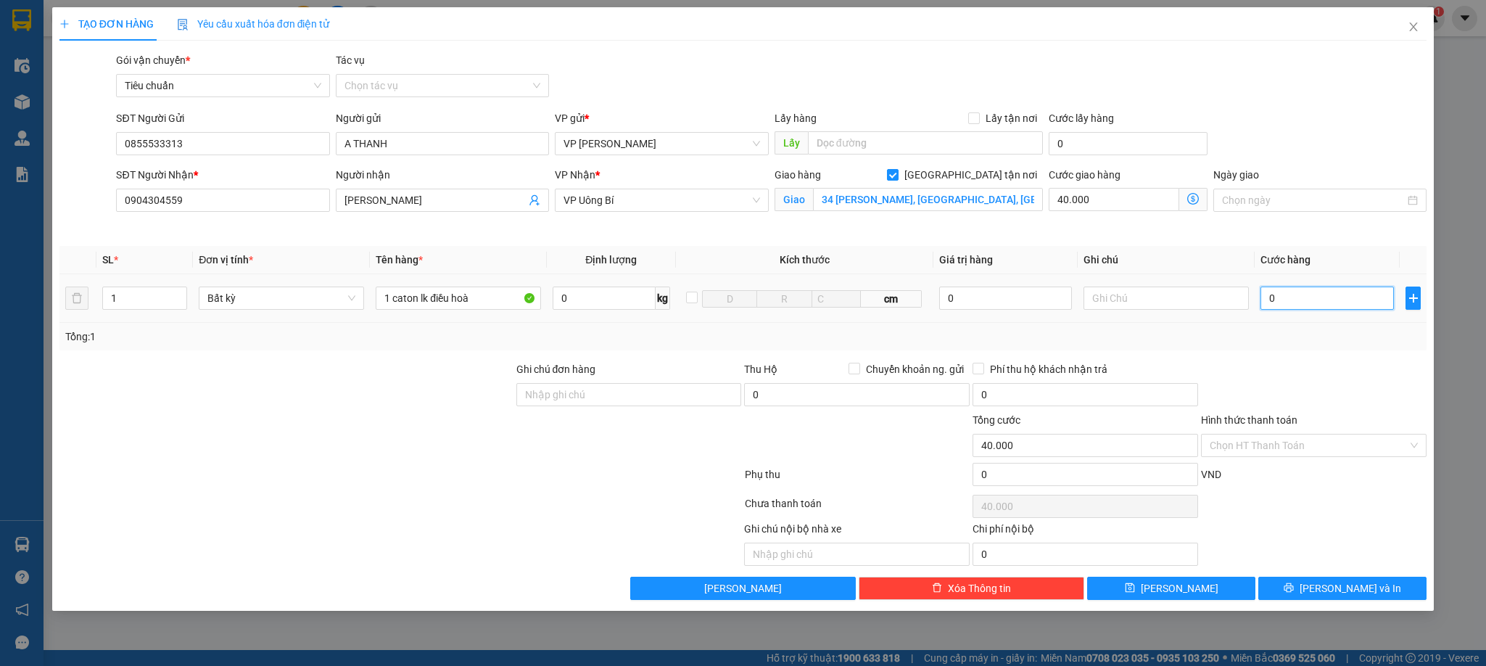
type input "40.007"
type input "70"
type input "40.070"
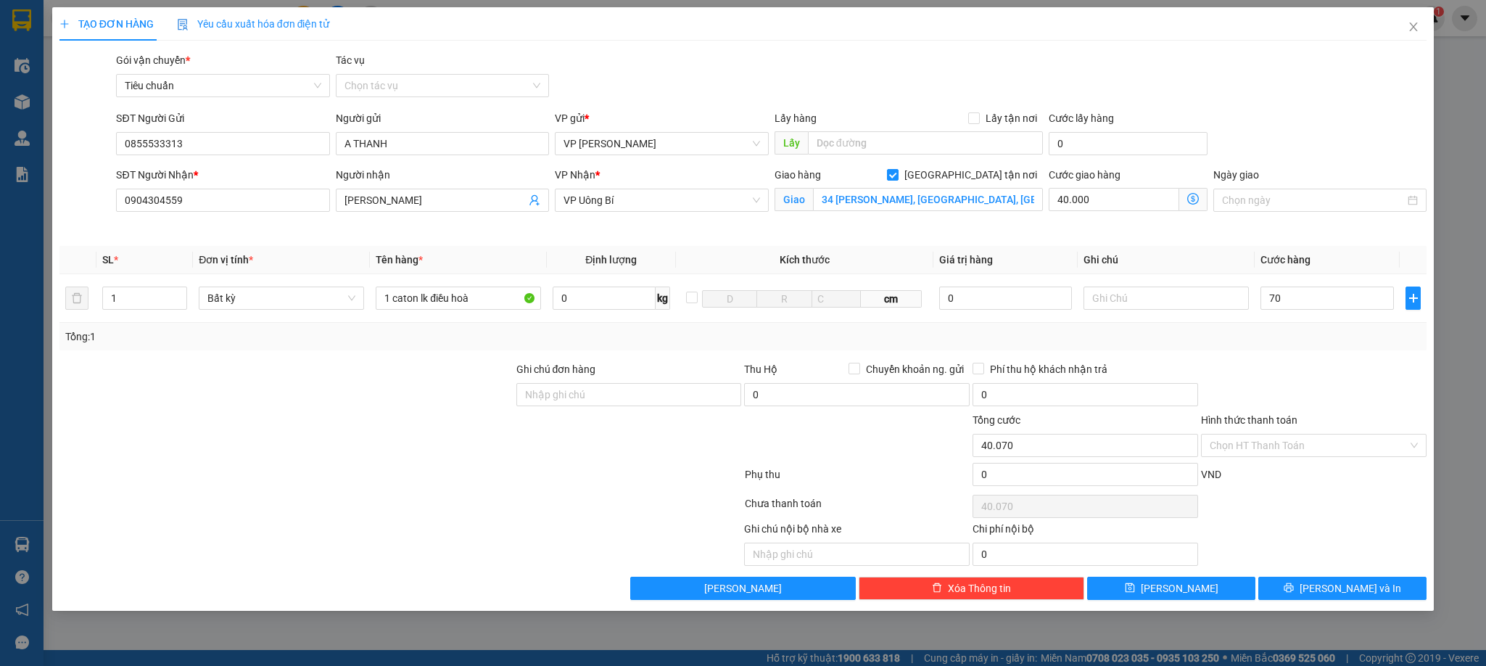
type input "70.000"
type input "110.000"
click at [1336, 379] on div at bounding box center [1314, 386] width 228 height 51
click at [1323, 302] on input "70.000" at bounding box center [1327, 298] width 133 height 23
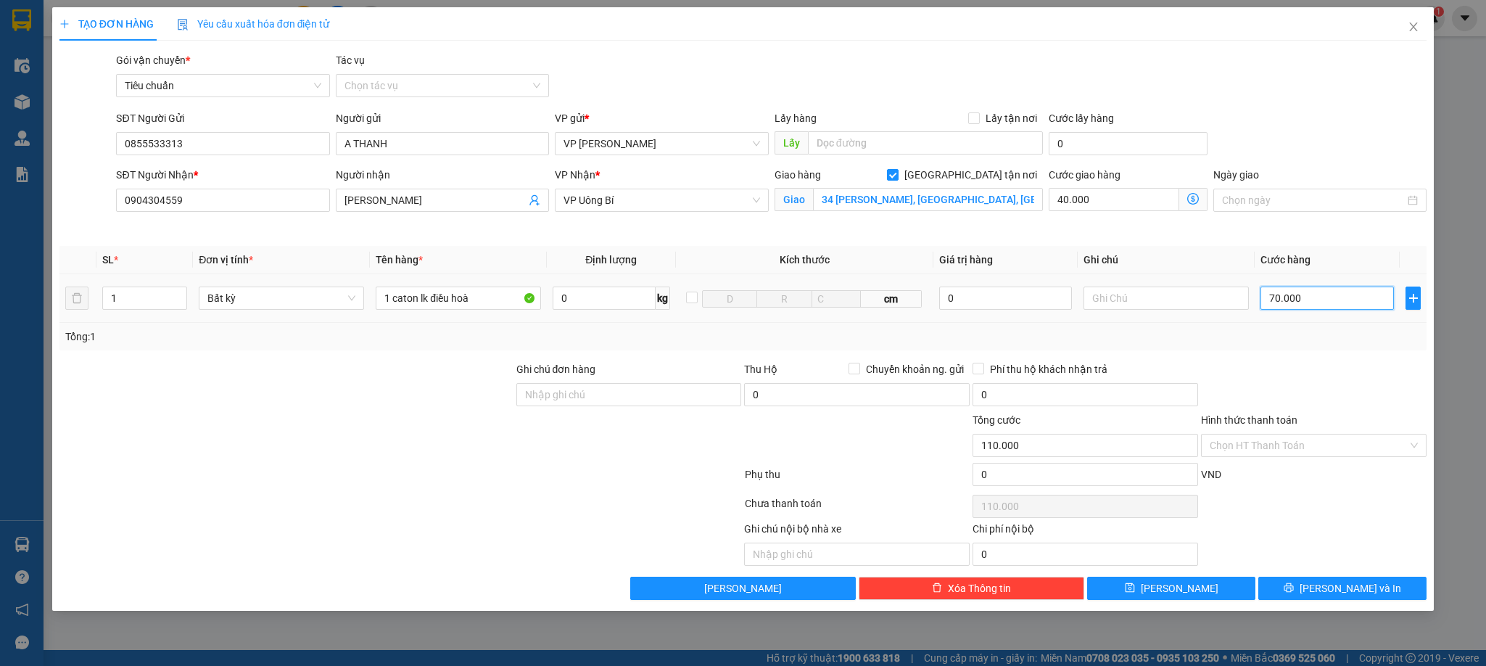
type input "5"
type input "40.005"
type input "50"
type input "40.050"
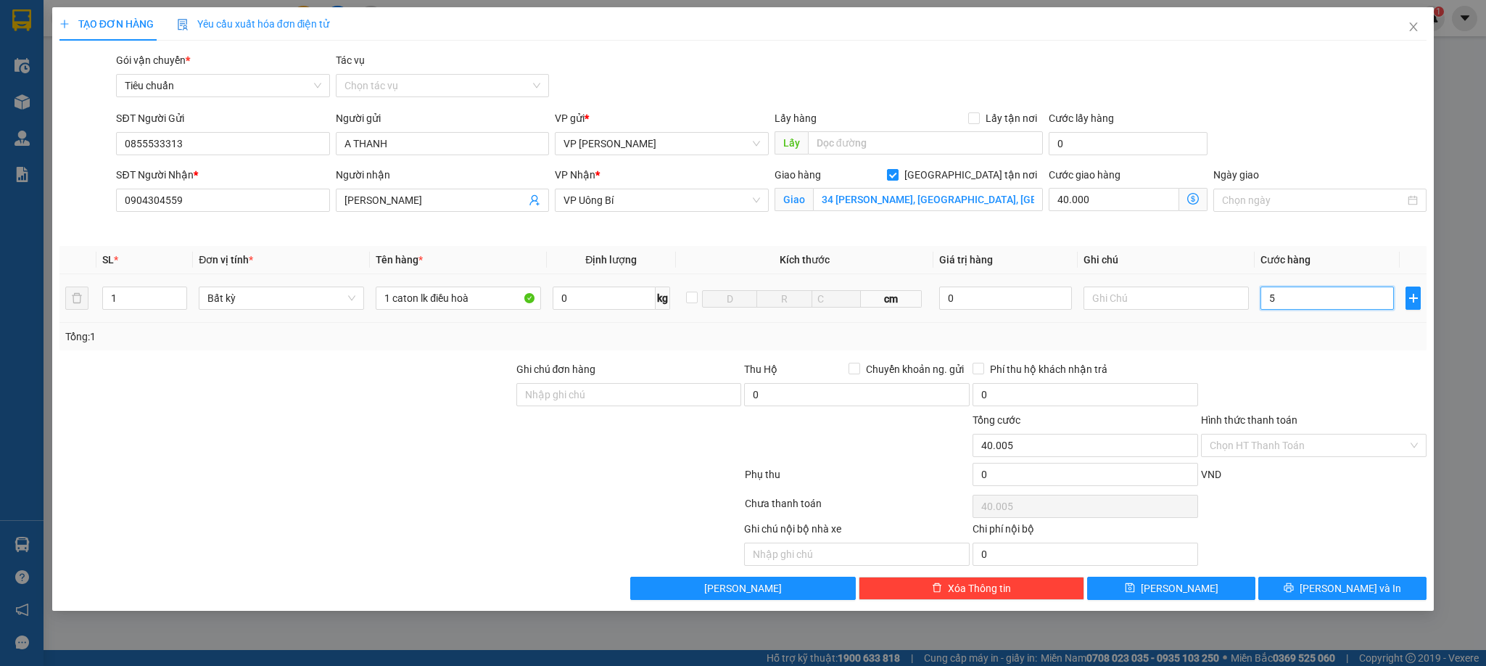
type input "40.050"
click at [1367, 350] on div "Tổng: 1" at bounding box center [743, 337] width 1368 height 28
type input "50.000"
type input "90.000"
drag, startPoint x: 1291, startPoint y: 447, endPoint x: 1285, endPoint y: 455, distance: 10.3
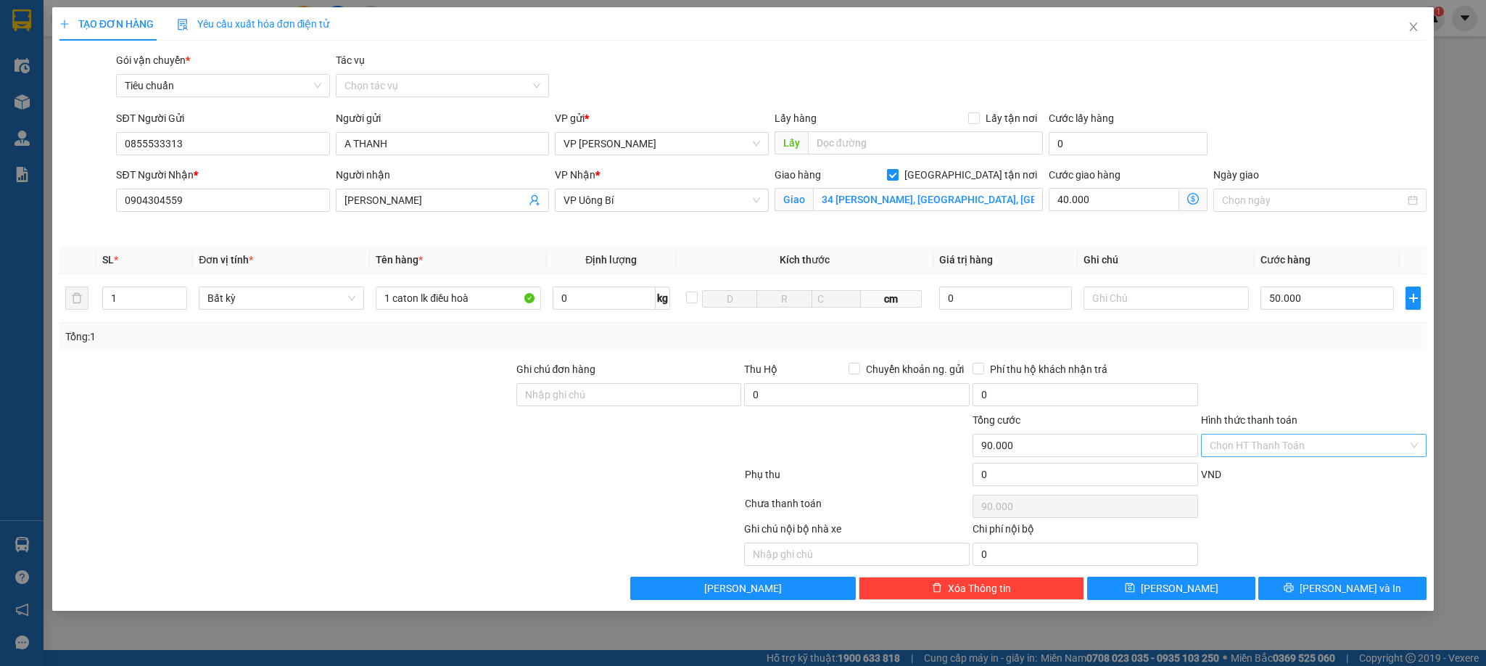
click at [1290, 447] on input "Hình thức thanh toán" at bounding box center [1309, 445] width 198 height 22
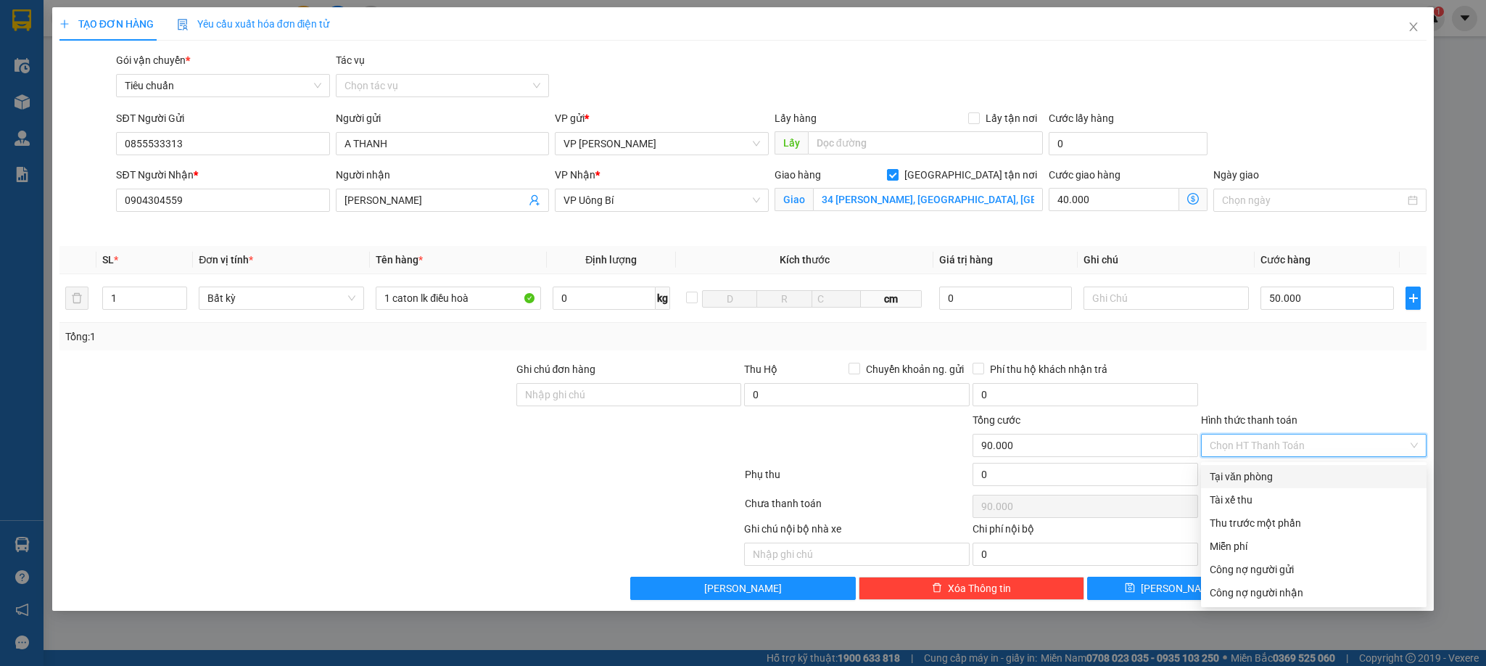
click at [1263, 473] on div "Tại văn phòng" at bounding box center [1314, 477] width 208 height 16
type input "0"
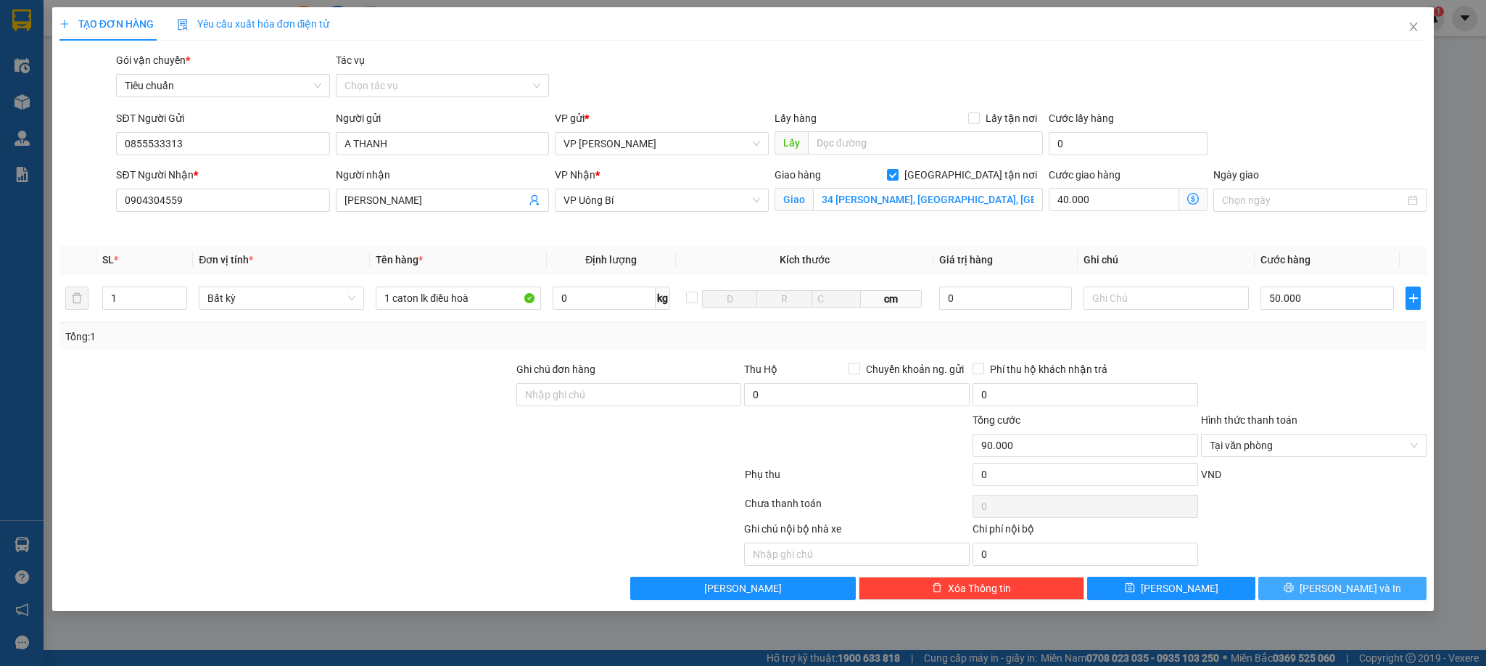
click at [1319, 585] on button "[PERSON_NAME] và In" at bounding box center [1342, 588] width 168 height 23
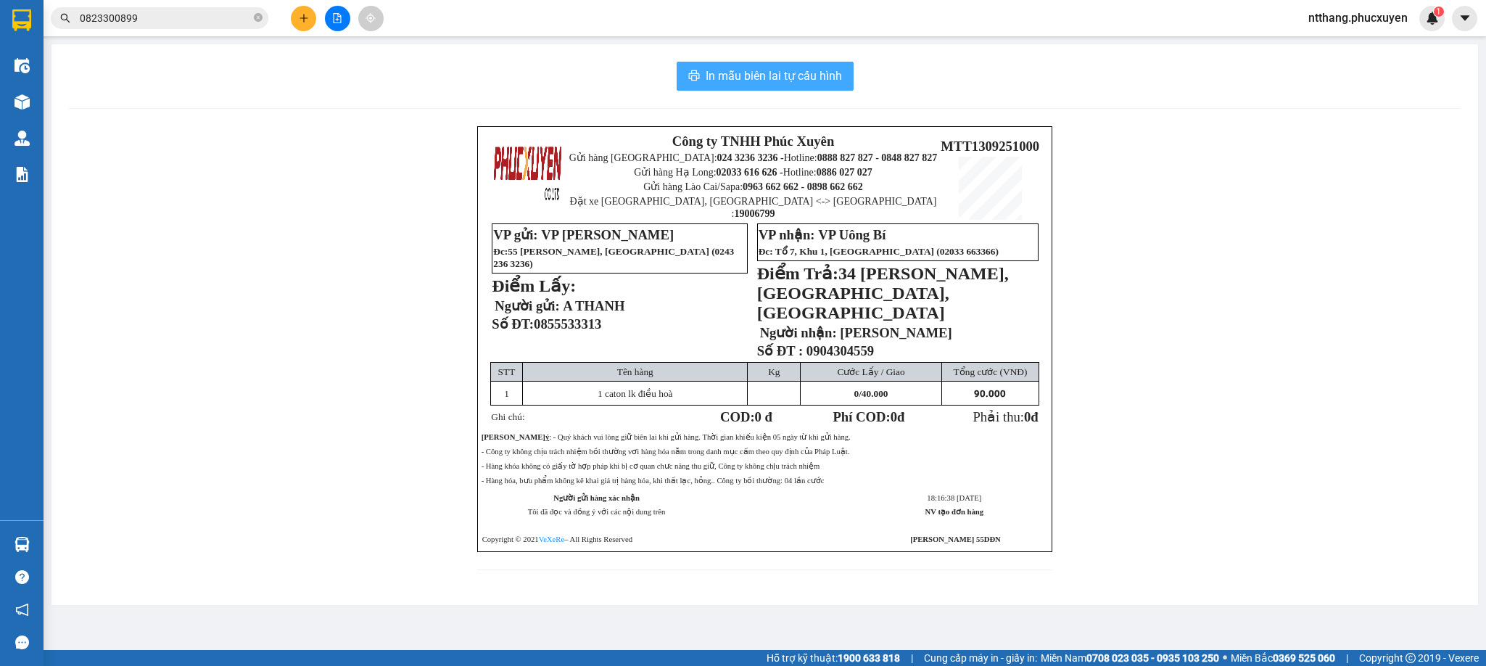
click at [804, 85] on span "In mẫu biên lai tự cấu hình" at bounding box center [774, 76] width 136 height 18
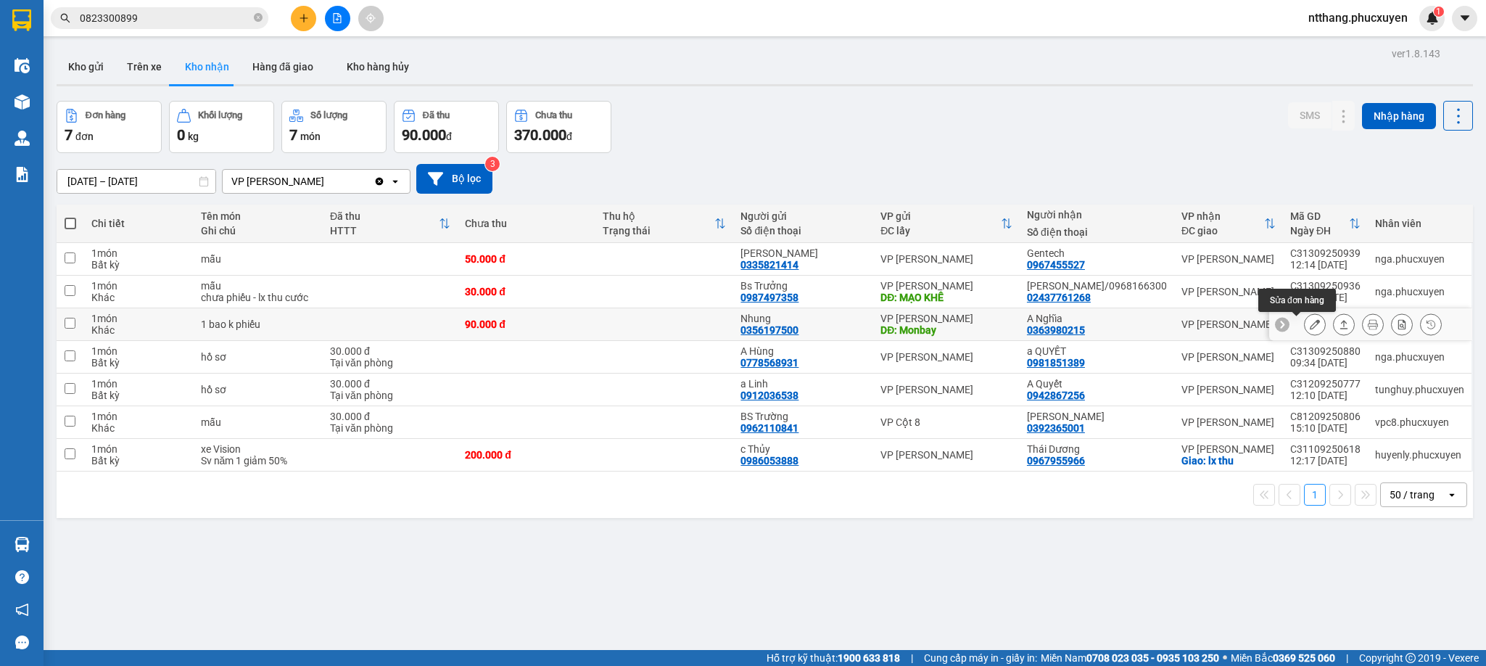
click at [1305, 322] on button at bounding box center [1315, 324] width 20 height 25
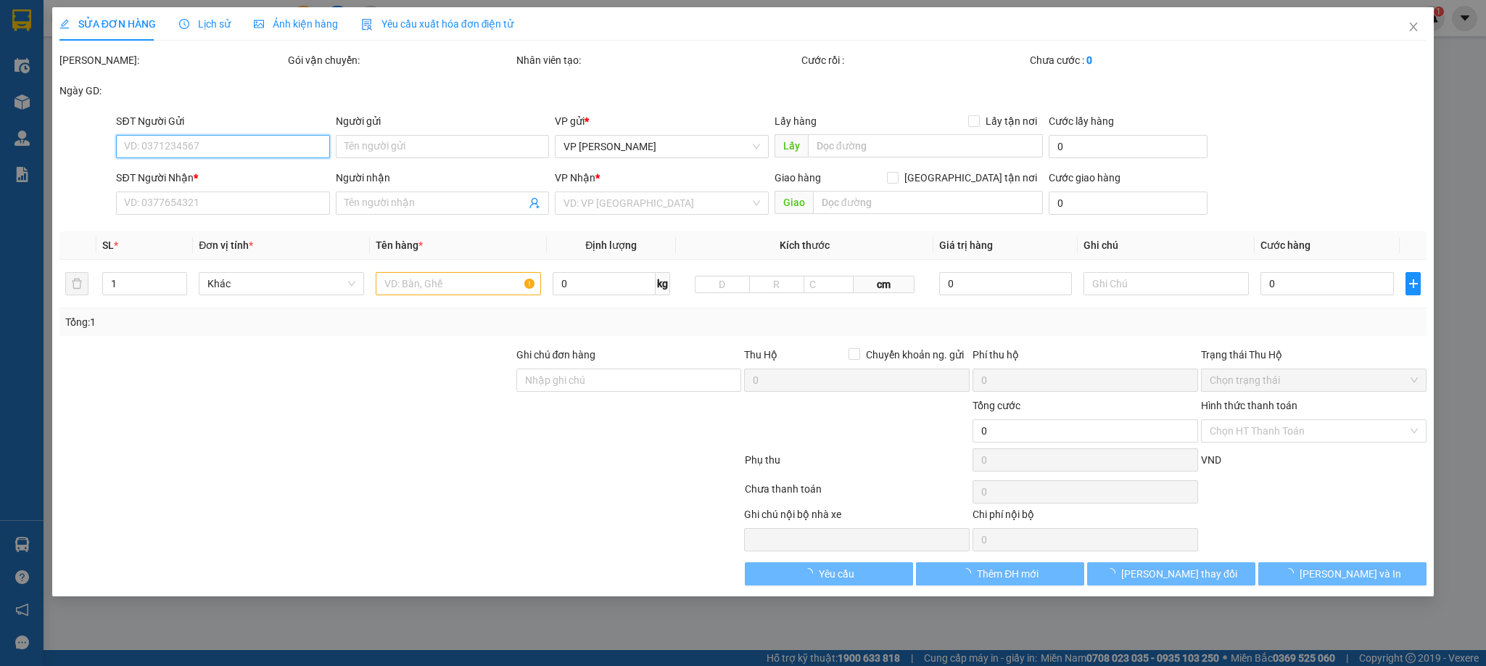
type input "0356197500"
type input "Nhung"
type input "Monbay"
type input "0363980215"
type input "A Nghĩa"
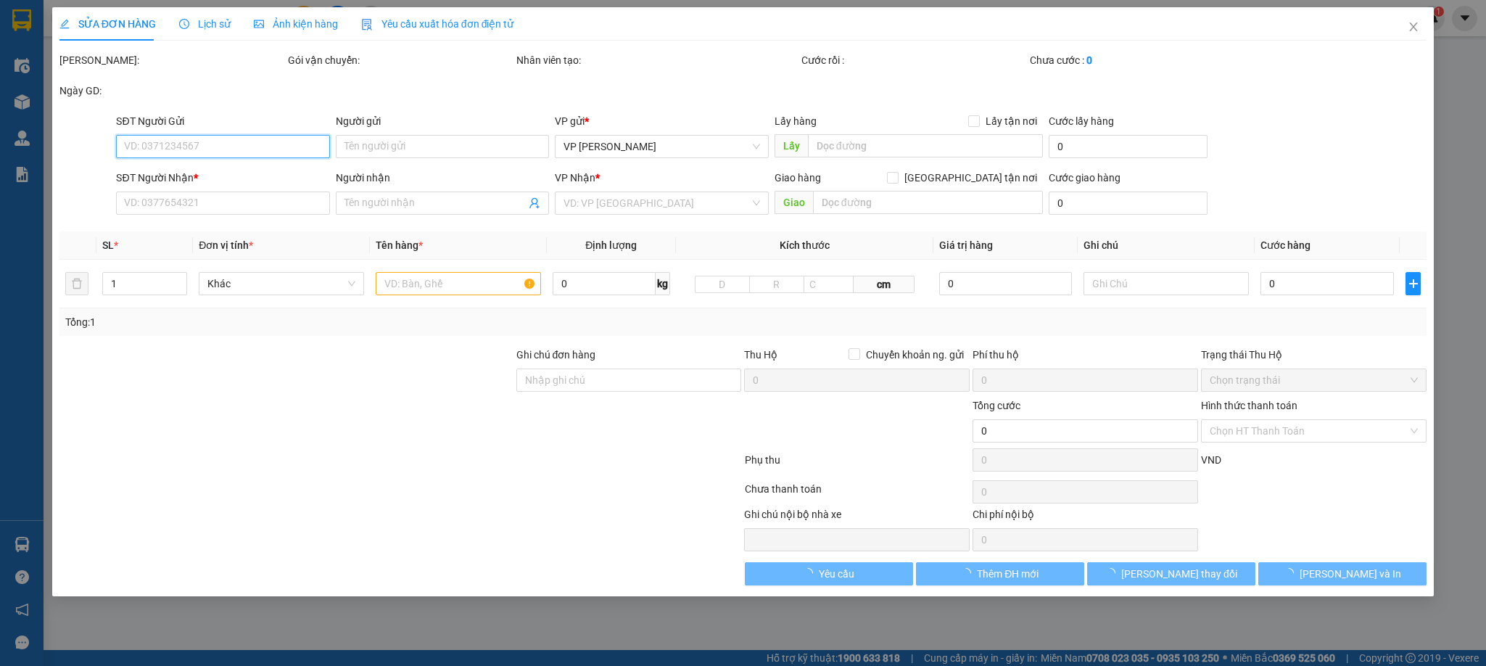
type input "90.000"
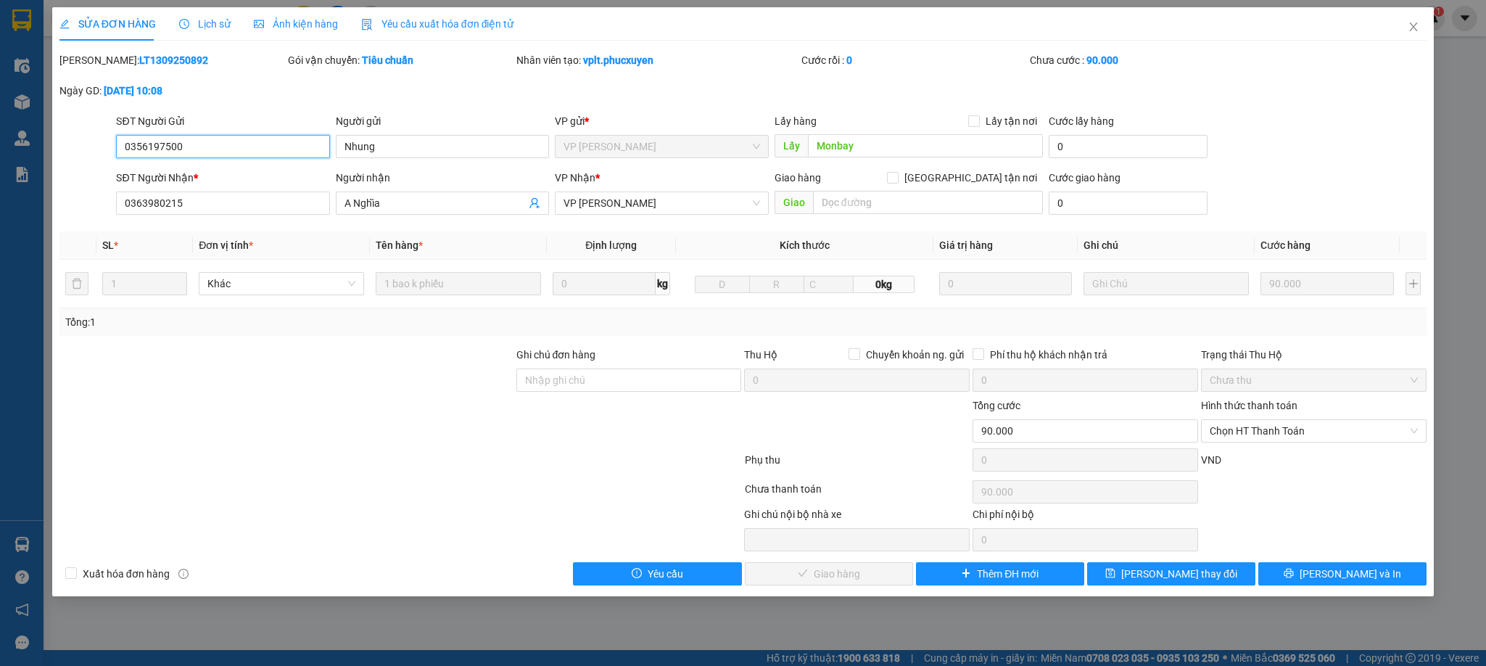
drag, startPoint x: 1306, startPoint y: 433, endPoint x: 1256, endPoint y: 450, distance: 53.0
click at [1289, 437] on span "Chọn HT Thanh Toán" at bounding box center [1314, 431] width 208 height 22
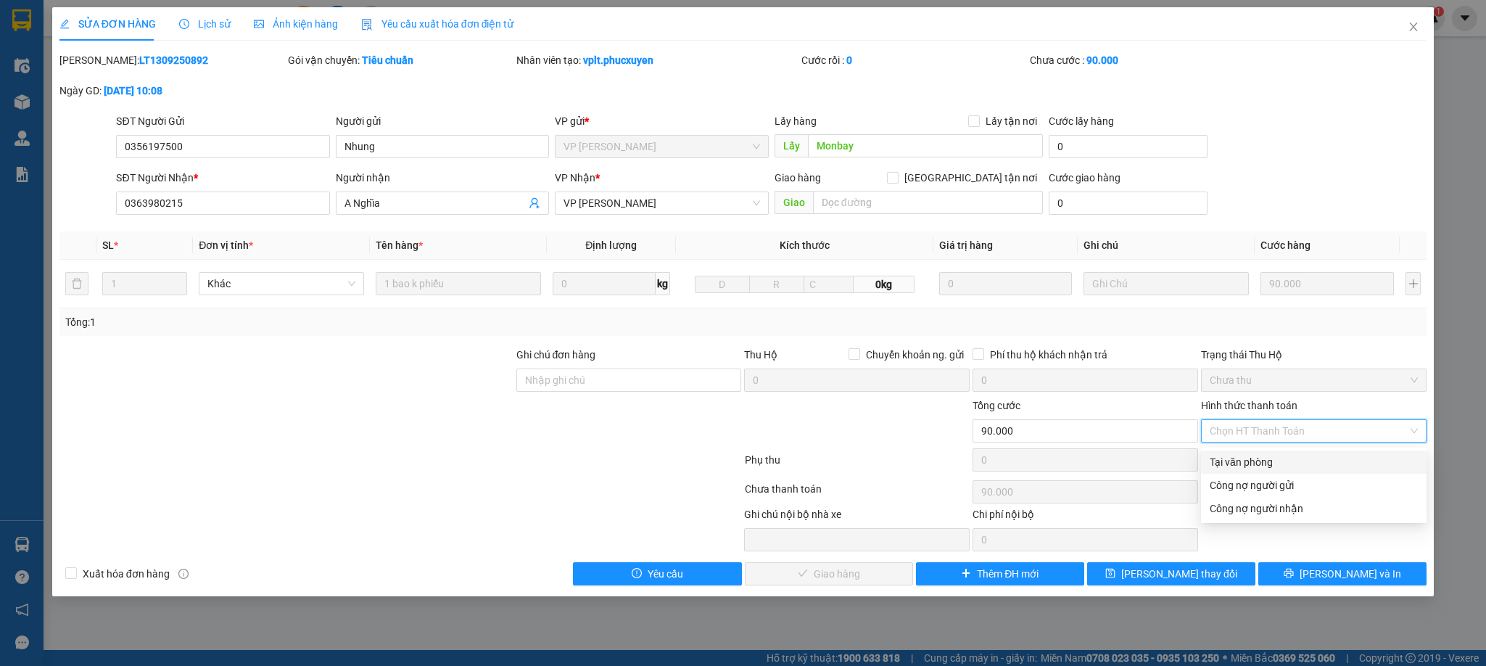
click at [1230, 459] on div "Tại văn phòng" at bounding box center [1314, 462] width 208 height 16
type input "0"
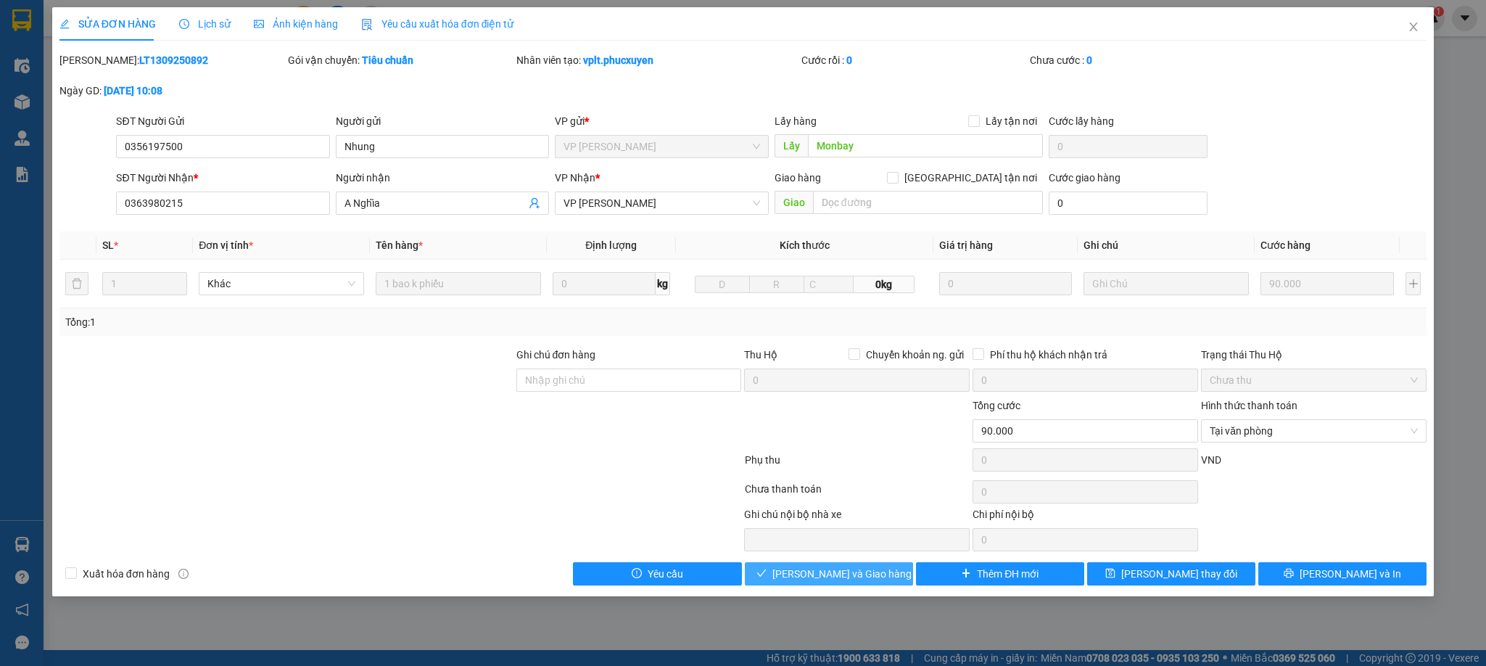
click at [857, 574] on span "[PERSON_NAME] và Giao hàng" at bounding box center [842, 574] width 139 height 16
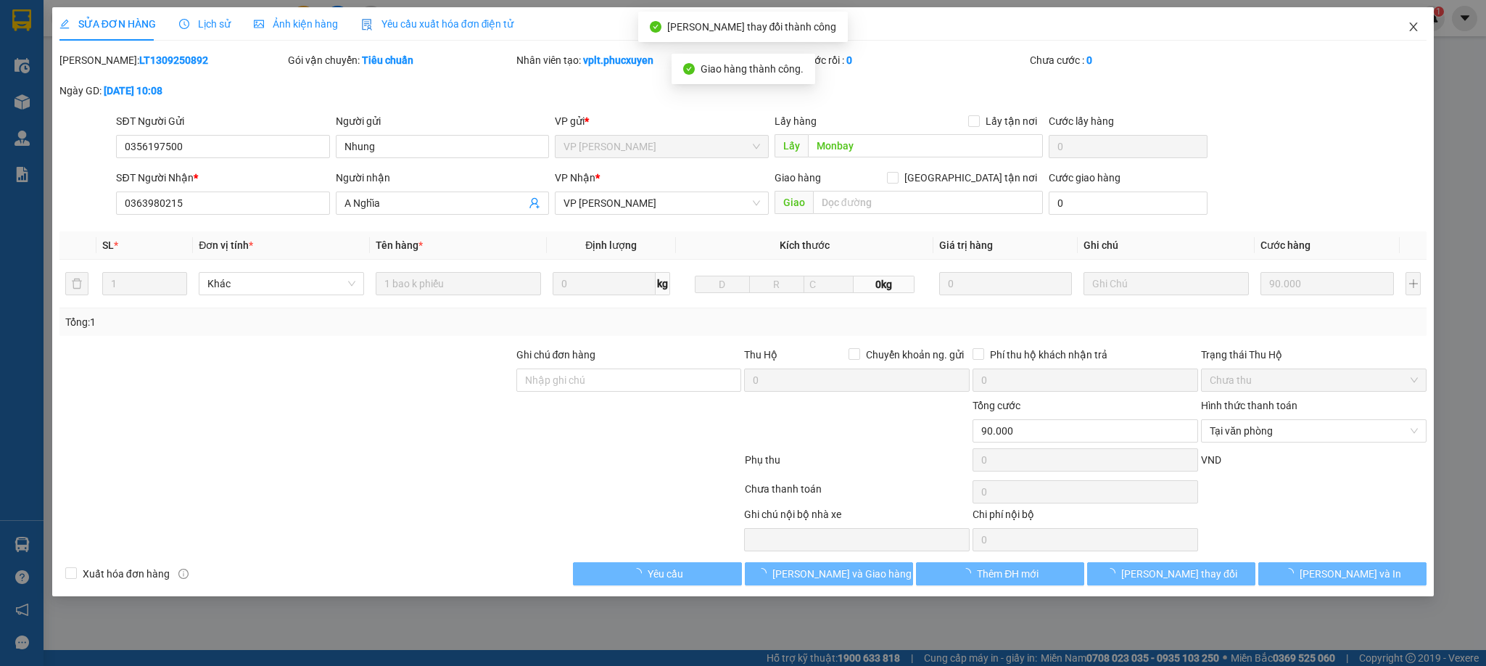
click at [1417, 22] on icon "close" at bounding box center [1414, 27] width 12 height 12
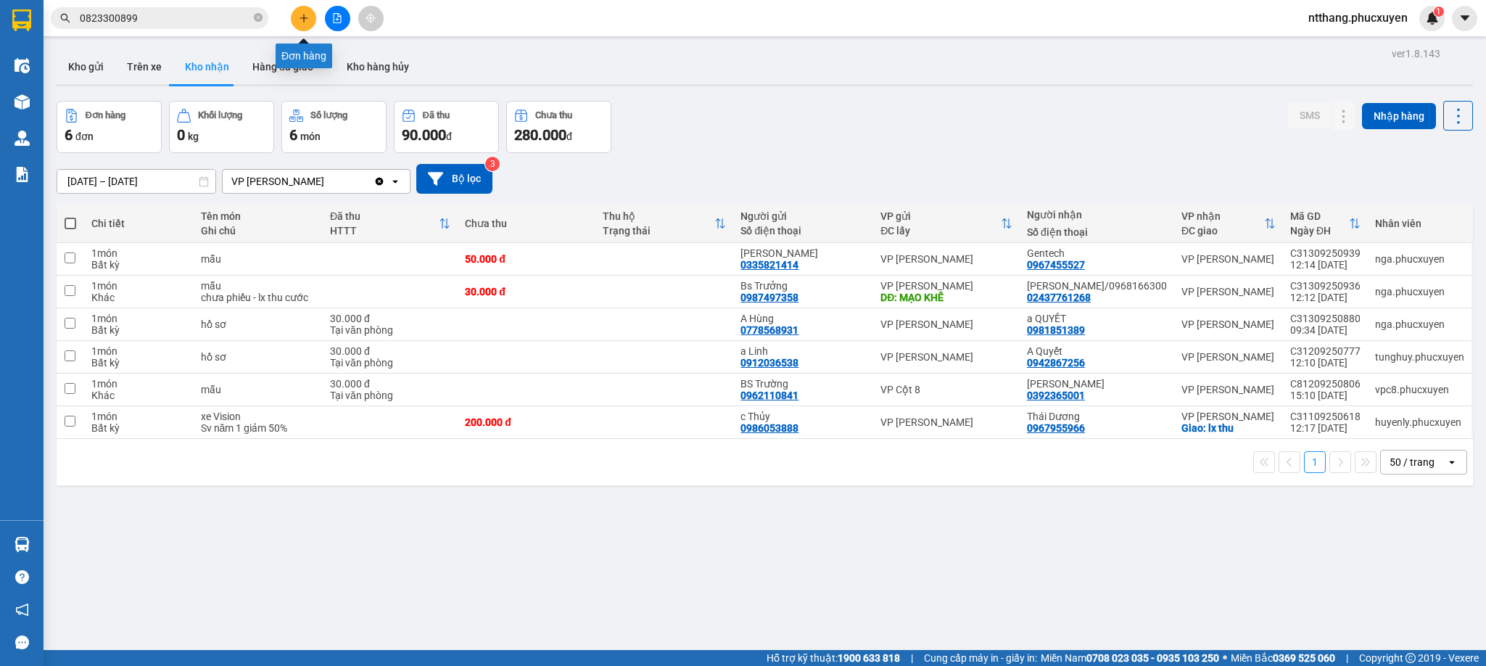
click at [305, 26] on button at bounding box center [303, 18] width 25 height 25
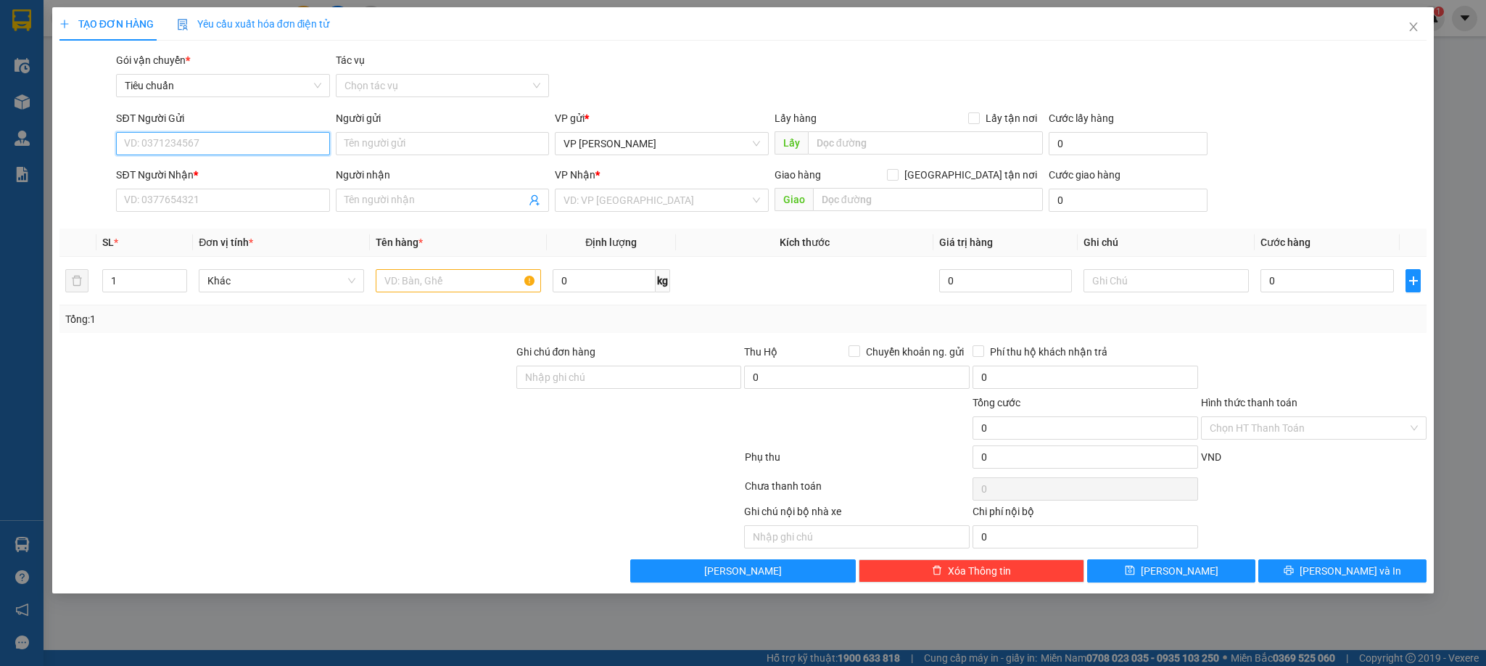
click at [222, 152] on input "SĐT Người Gửi" at bounding box center [222, 143] width 213 height 23
type input "0988759383"
click at [191, 168] on div "0988759383 - Lab Hùng Hân" at bounding box center [223, 173] width 196 height 16
type input "Lab Hùng Hân"
type input "0988759383"
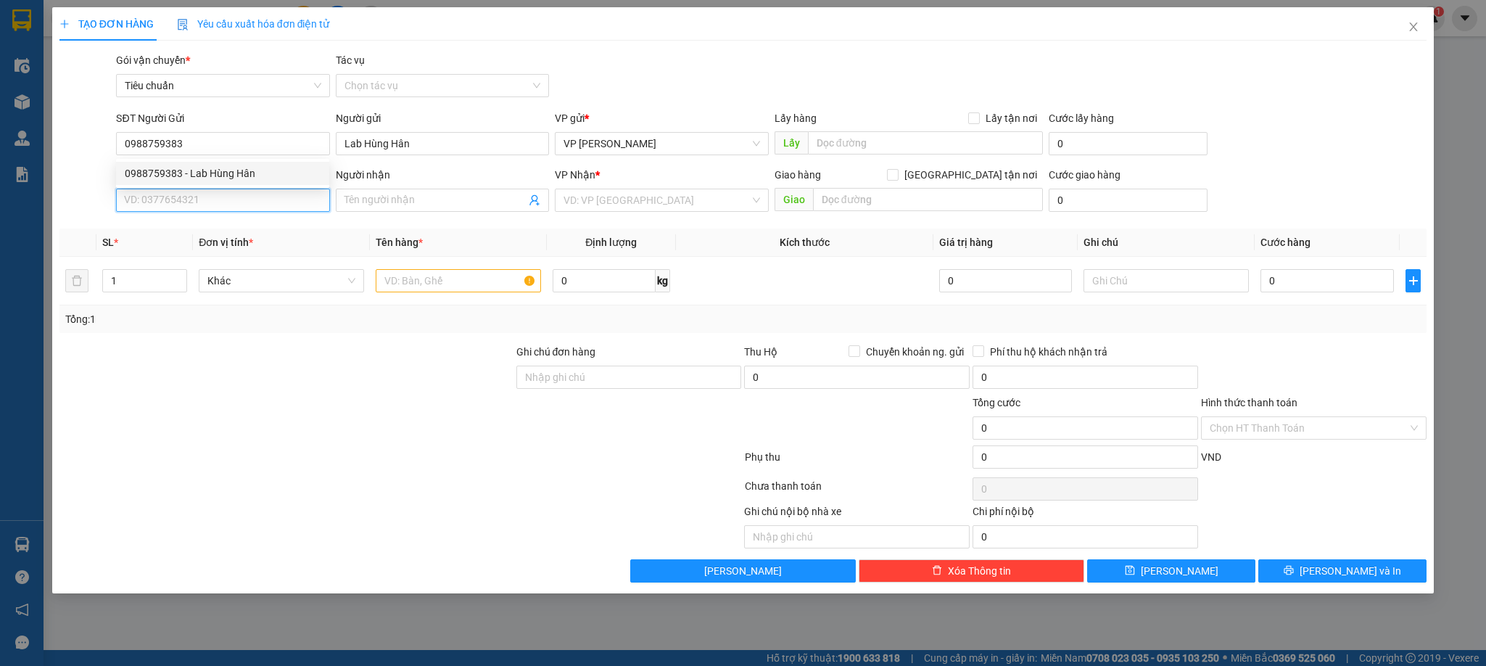
click at [218, 210] on input "SĐT Người Nhận *" at bounding box center [222, 200] width 213 height 23
click at [198, 233] on div "0368201063 - [PERSON_NAME]" at bounding box center [223, 231] width 196 height 16
type input "0368201063"
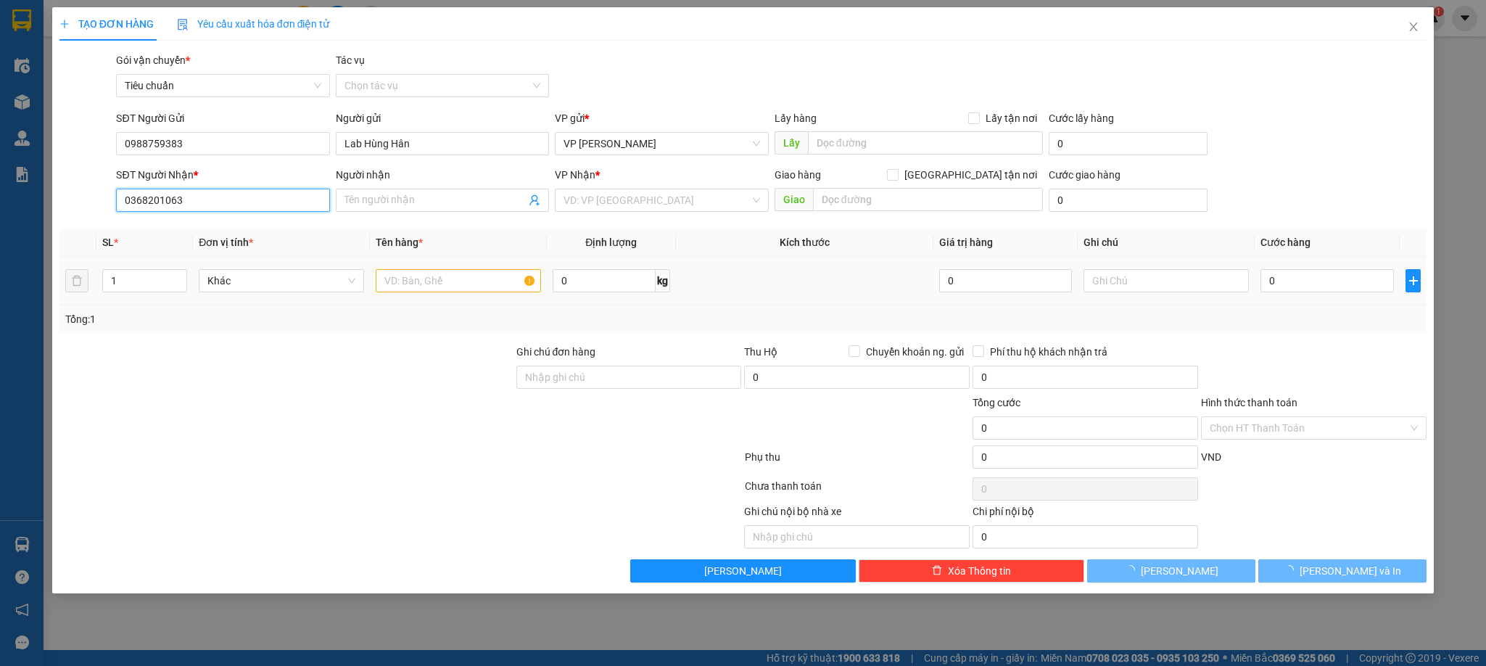
type input "[PERSON_NAME]"
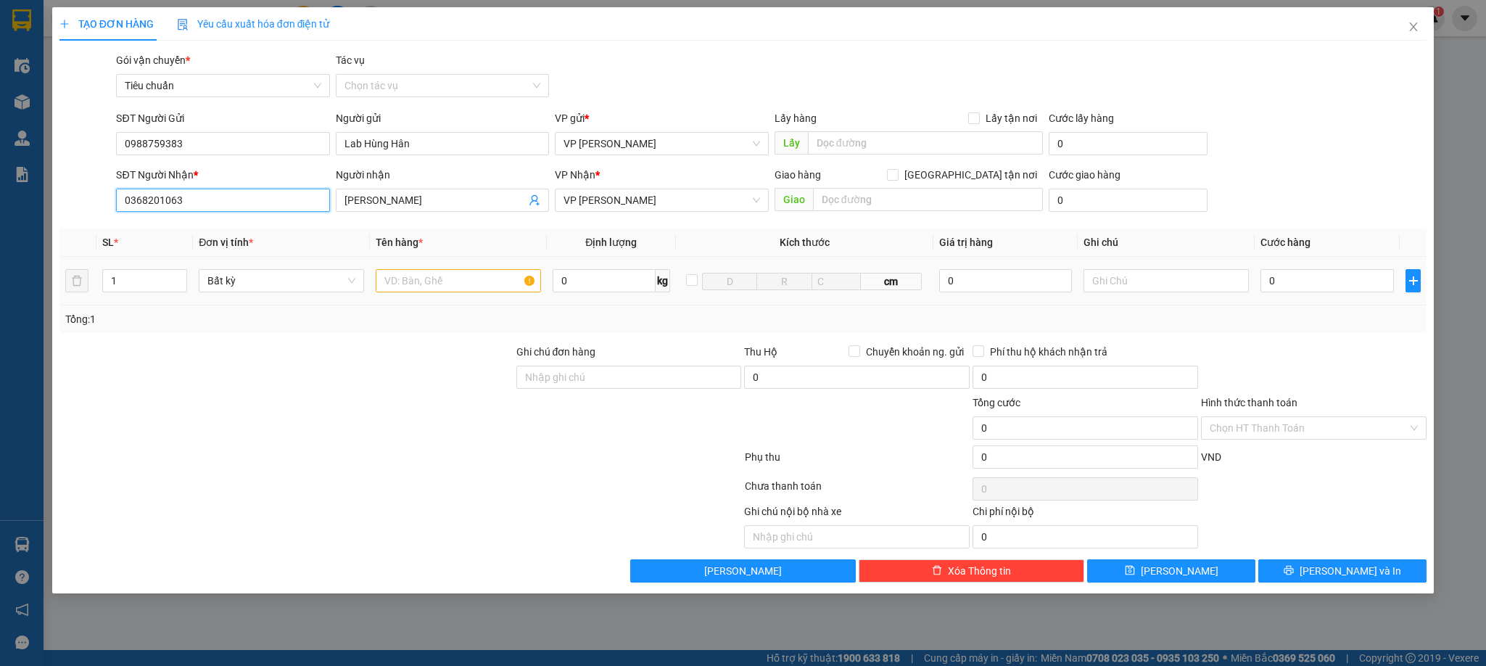
type input "0368201063"
click at [462, 285] on input "text" at bounding box center [458, 280] width 165 height 23
type input "1 răng"
click at [1297, 286] on input "0" at bounding box center [1327, 280] width 133 height 23
type input "3"
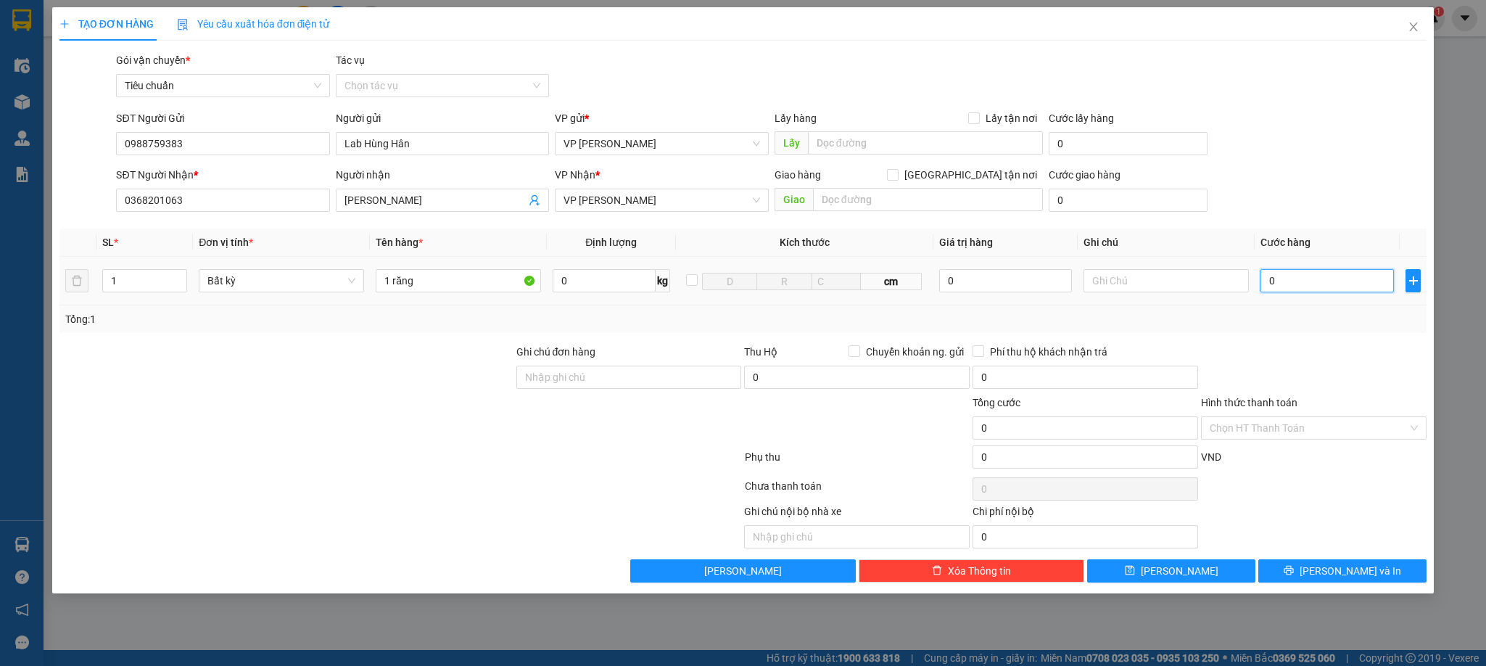
type input "3"
type input "30"
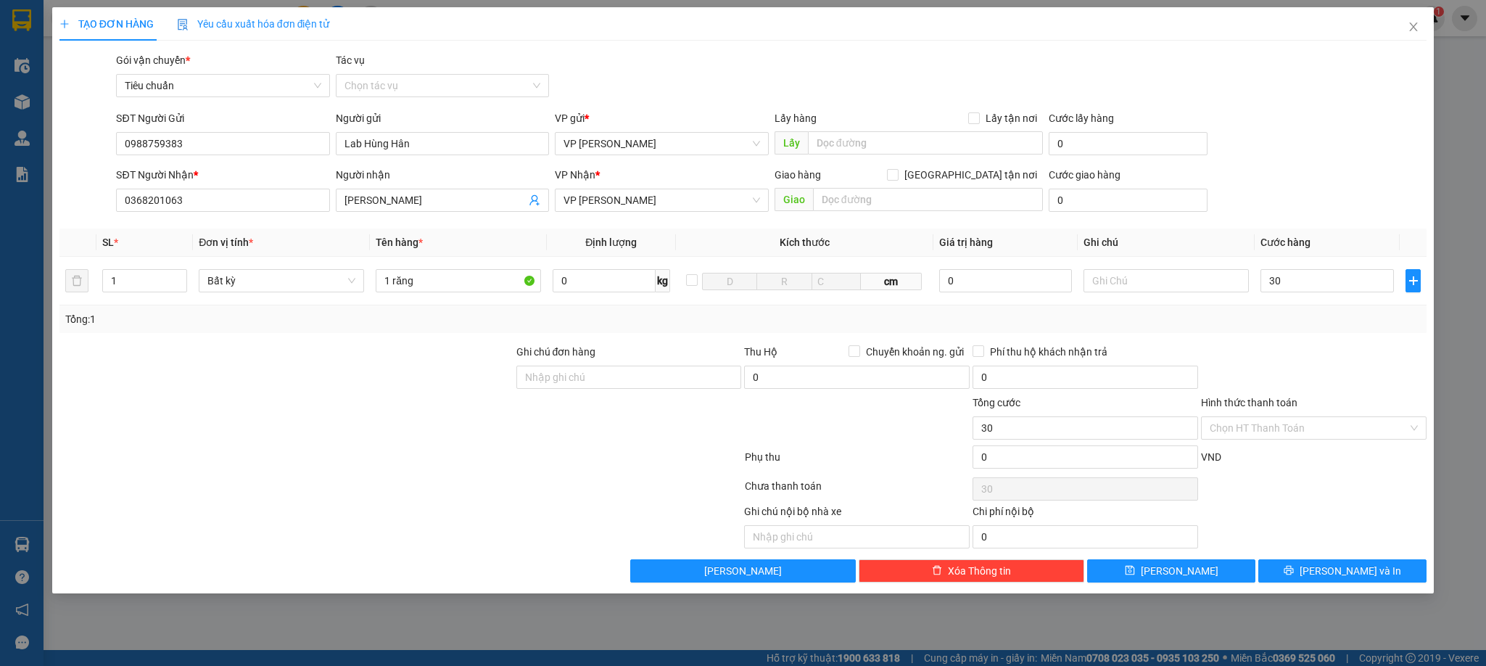
type input "30.000"
click at [1291, 327] on div "Tổng: 1" at bounding box center [743, 319] width 1356 height 16
drag, startPoint x: 1241, startPoint y: 423, endPoint x: 1240, endPoint y: 451, distance: 28.3
click at [1241, 424] on input "Hình thức thanh toán" at bounding box center [1309, 428] width 198 height 22
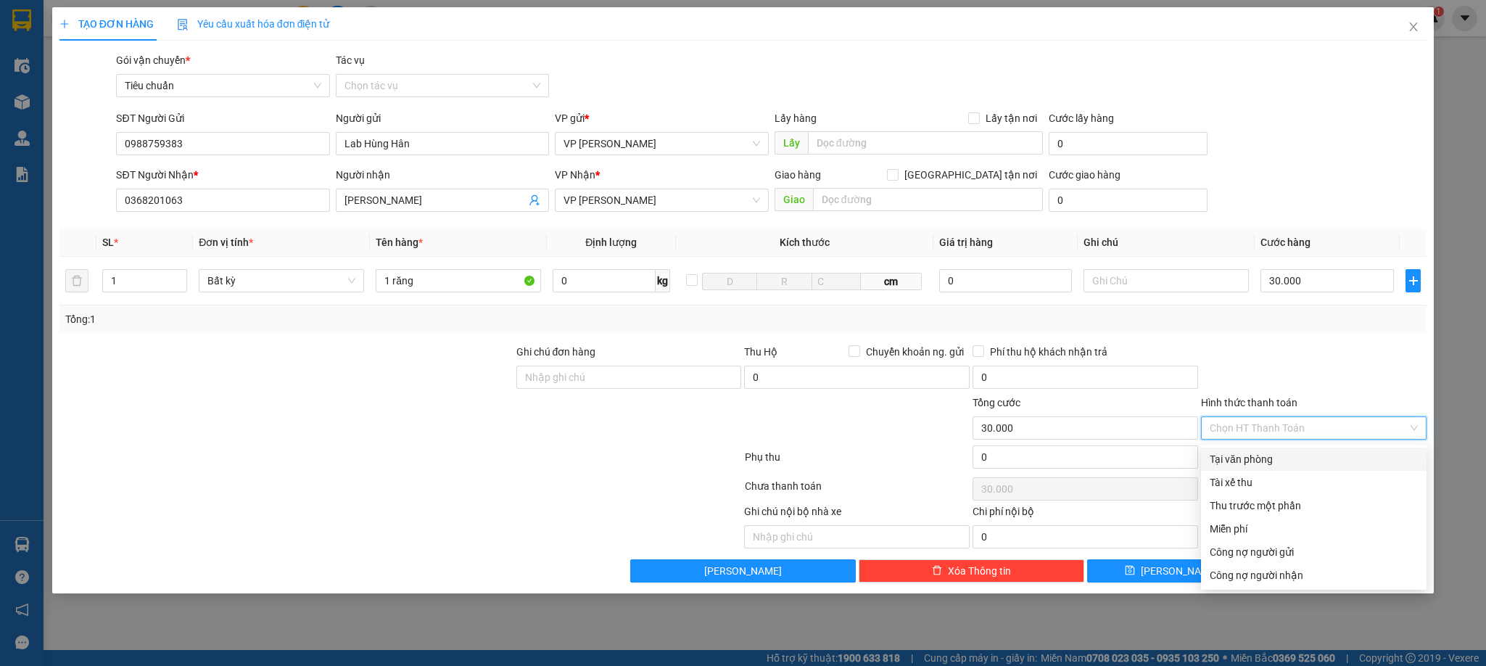
click at [1240, 455] on div "Tại văn phòng" at bounding box center [1314, 459] width 208 height 16
type input "0"
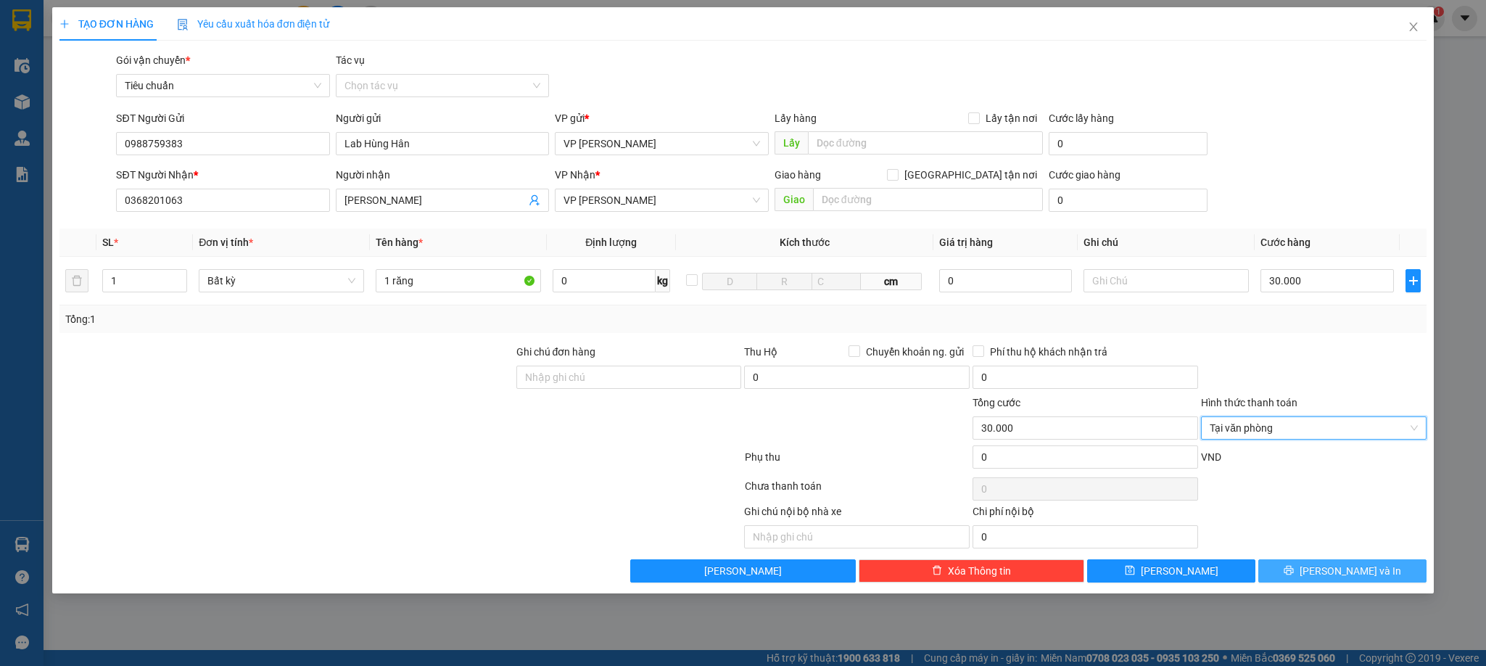
click at [1313, 569] on button "[PERSON_NAME] và In" at bounding box center [1342, 570] width 168 height 23
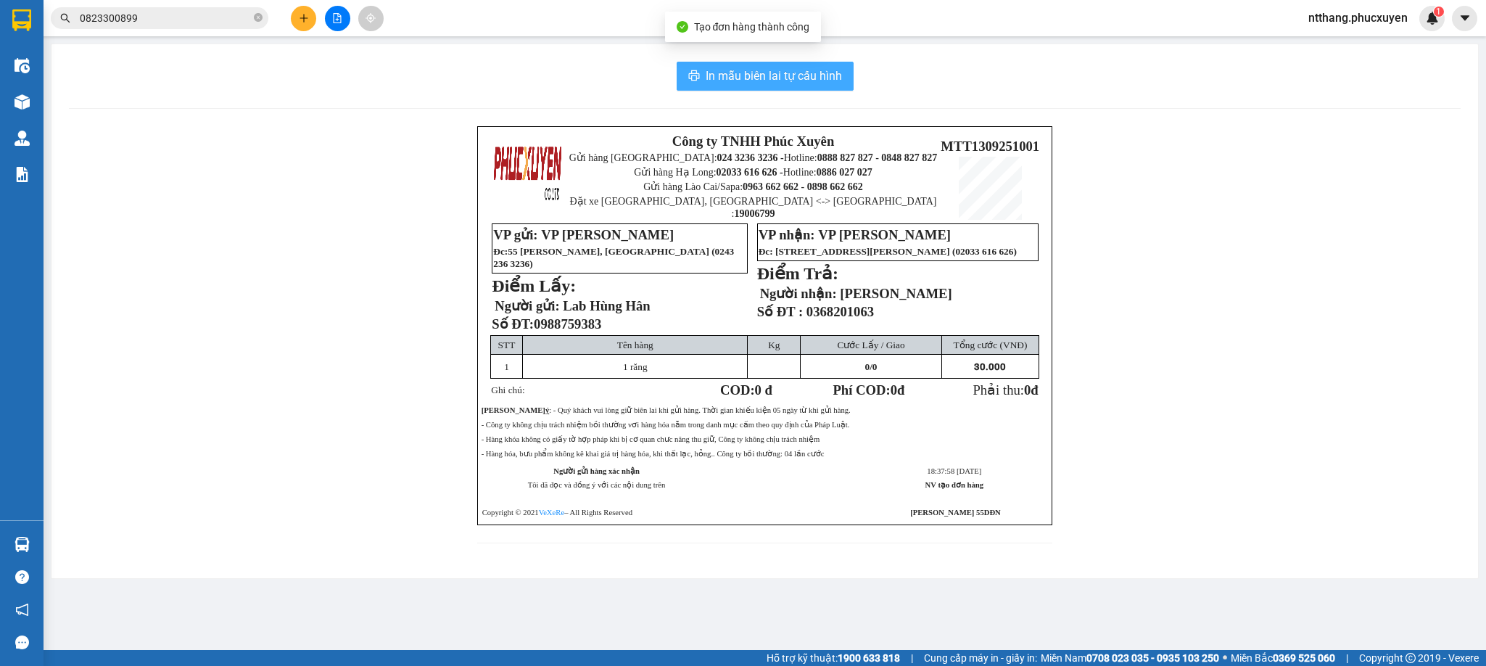
click at [732, 72] on span "In mẫu biên lai tự cấu hình" at bounding box center [774, 76] width 136 height 18
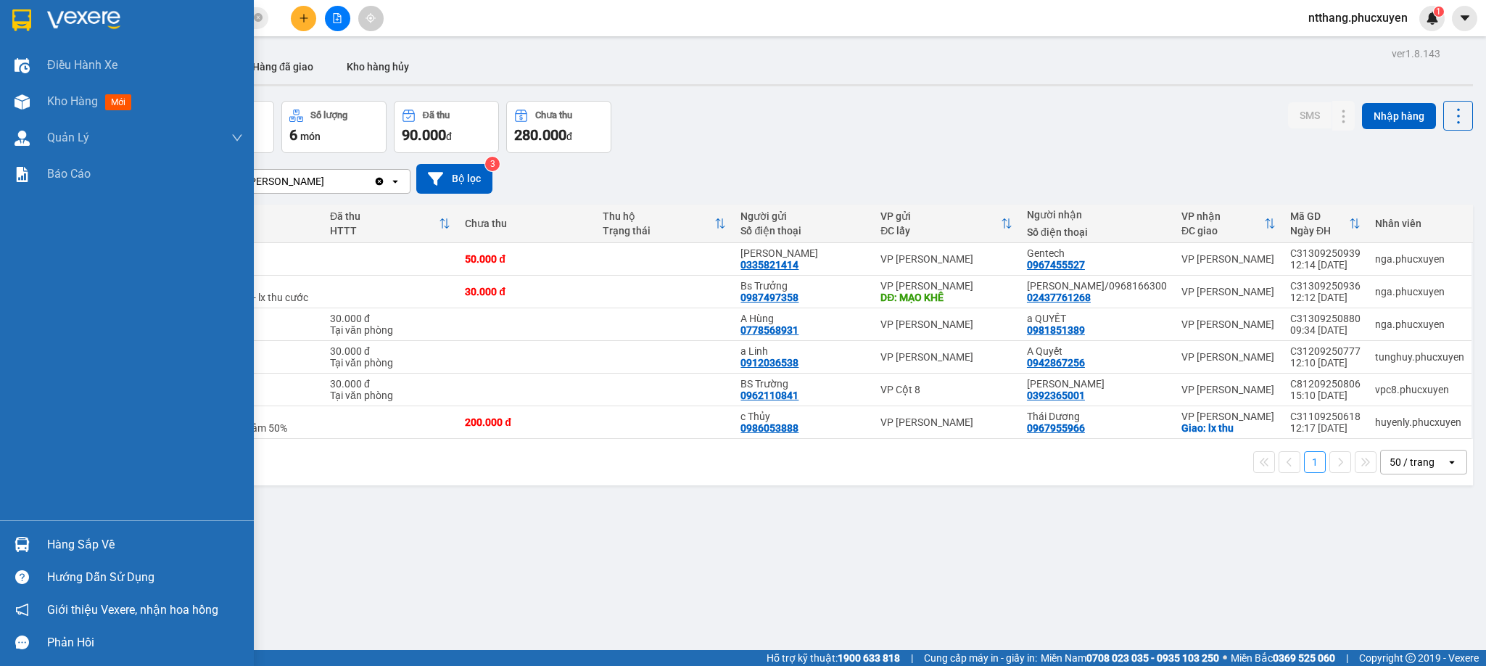
click at [27, 532] on div at bounding box center [21, 544] width 25 height 25
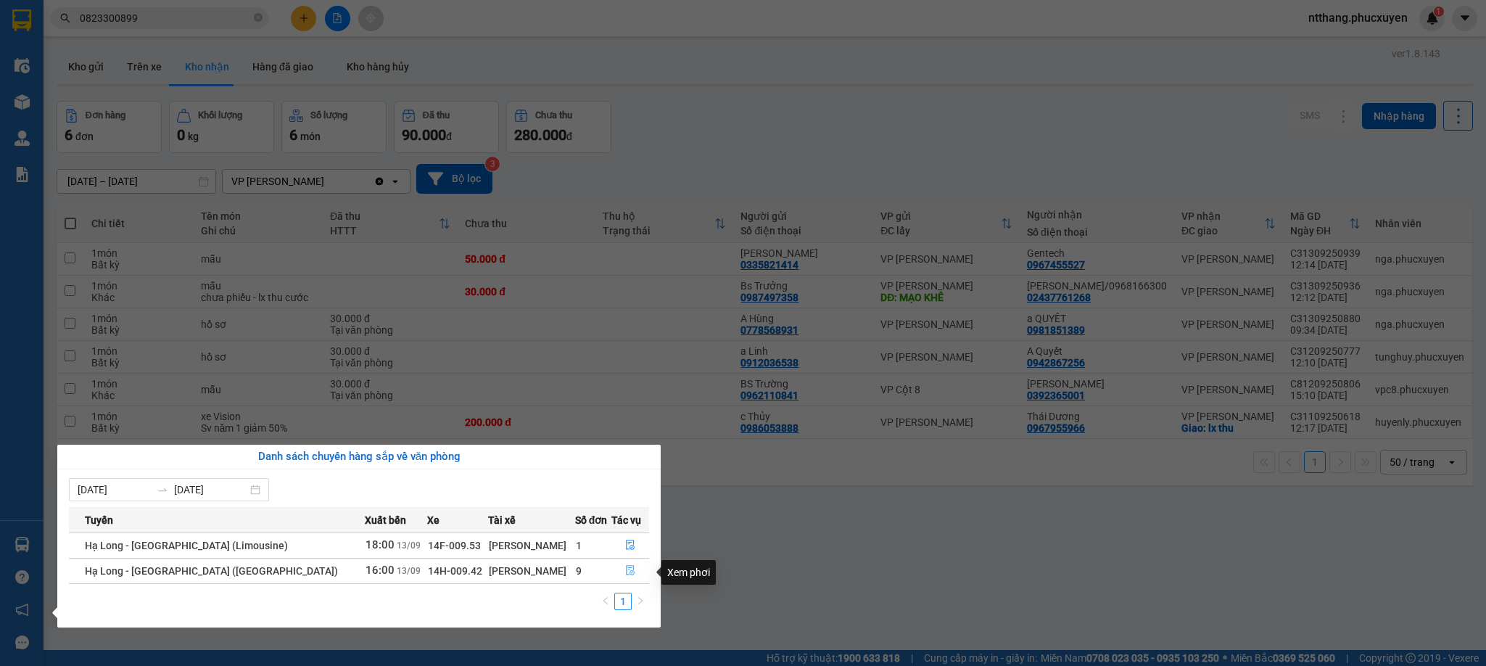
click at [620, 566] on button "button" at bounding box center [630, 570] width 37 height 23
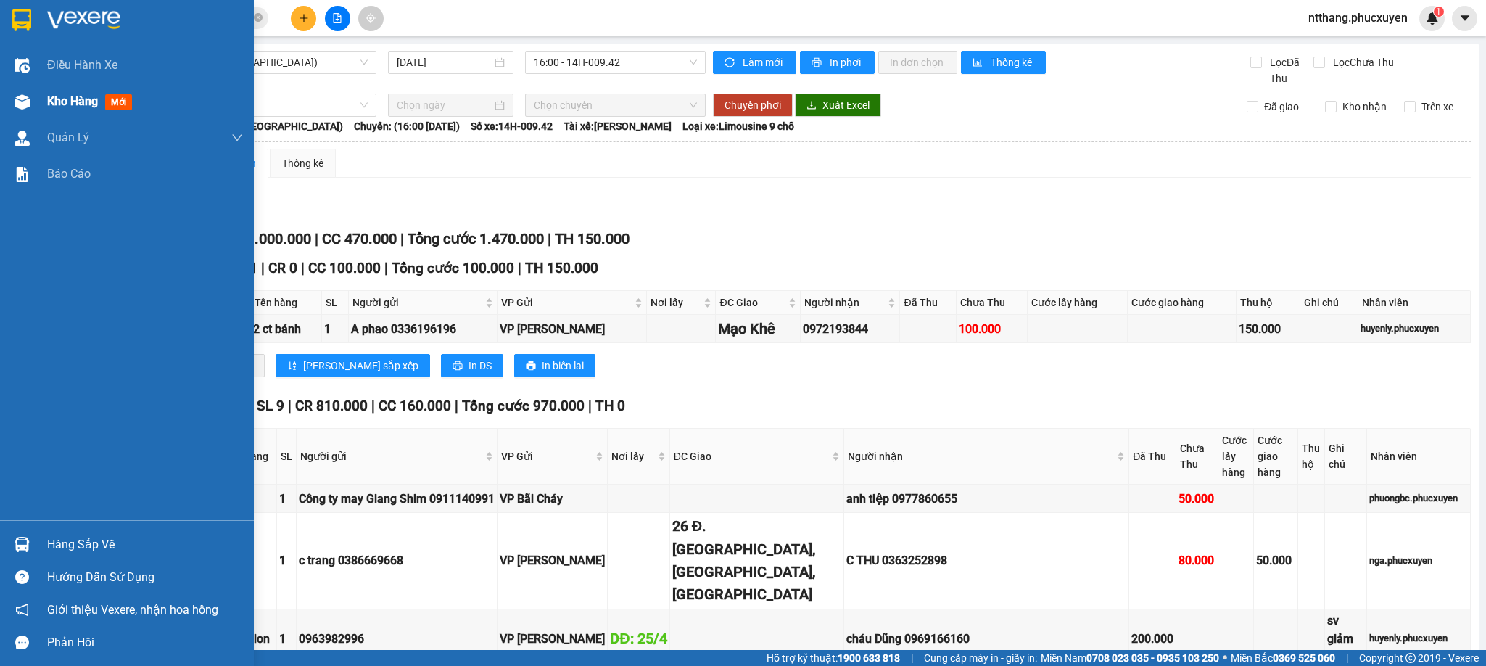
click at [3, 100] on div "Kho hàng mới" at bounding box center [127, 101] width 254 height 36
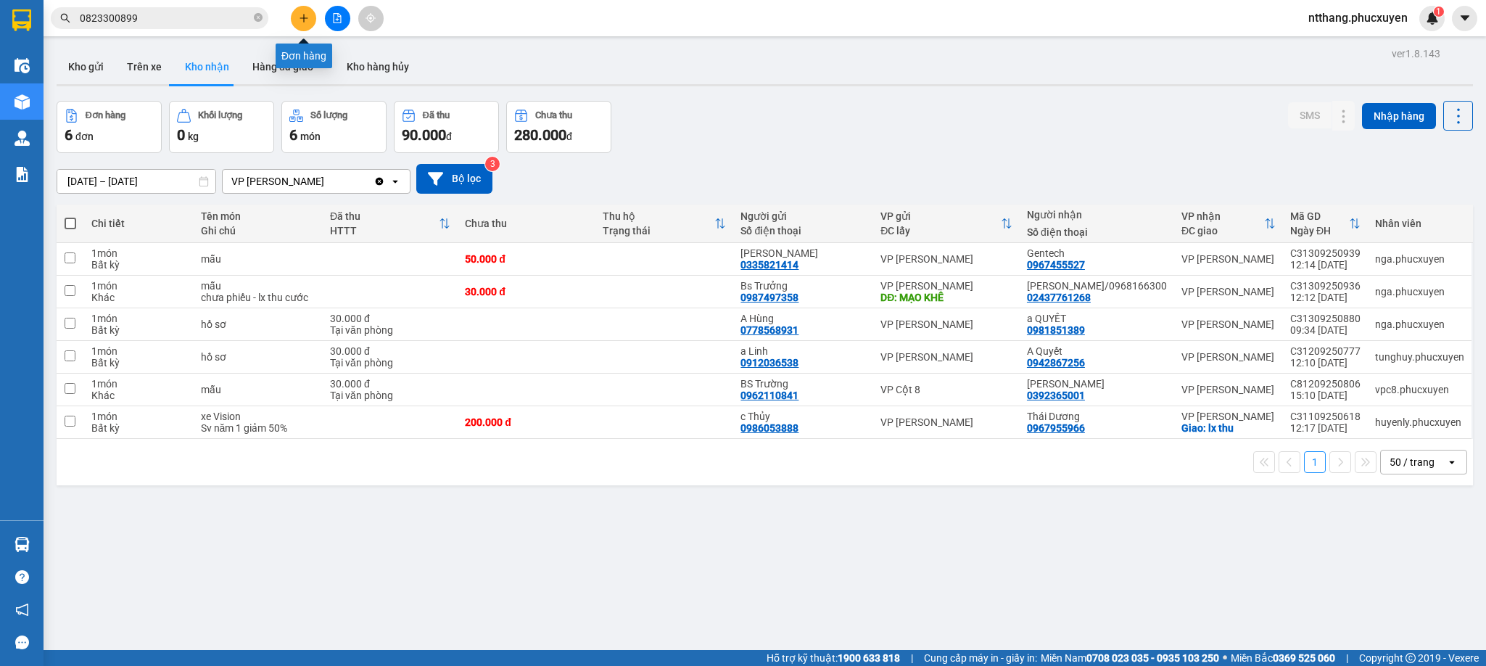
click at [299, 17] on icon "plus" at bounding box center [304, 18] width 10 height 10
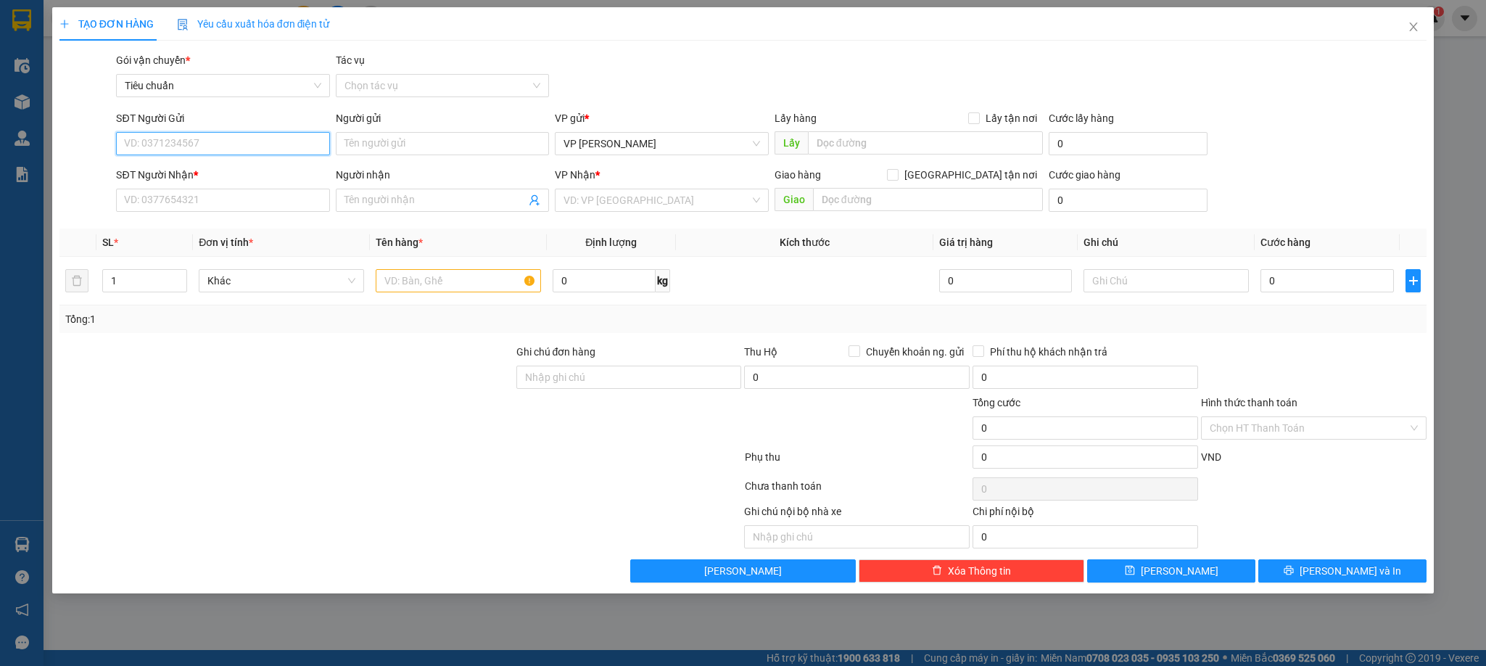
click at [234, 144] on input "SĐT Người Gửi" at bounding box center [222, 143] width 213 height 23
type input "0967907857"
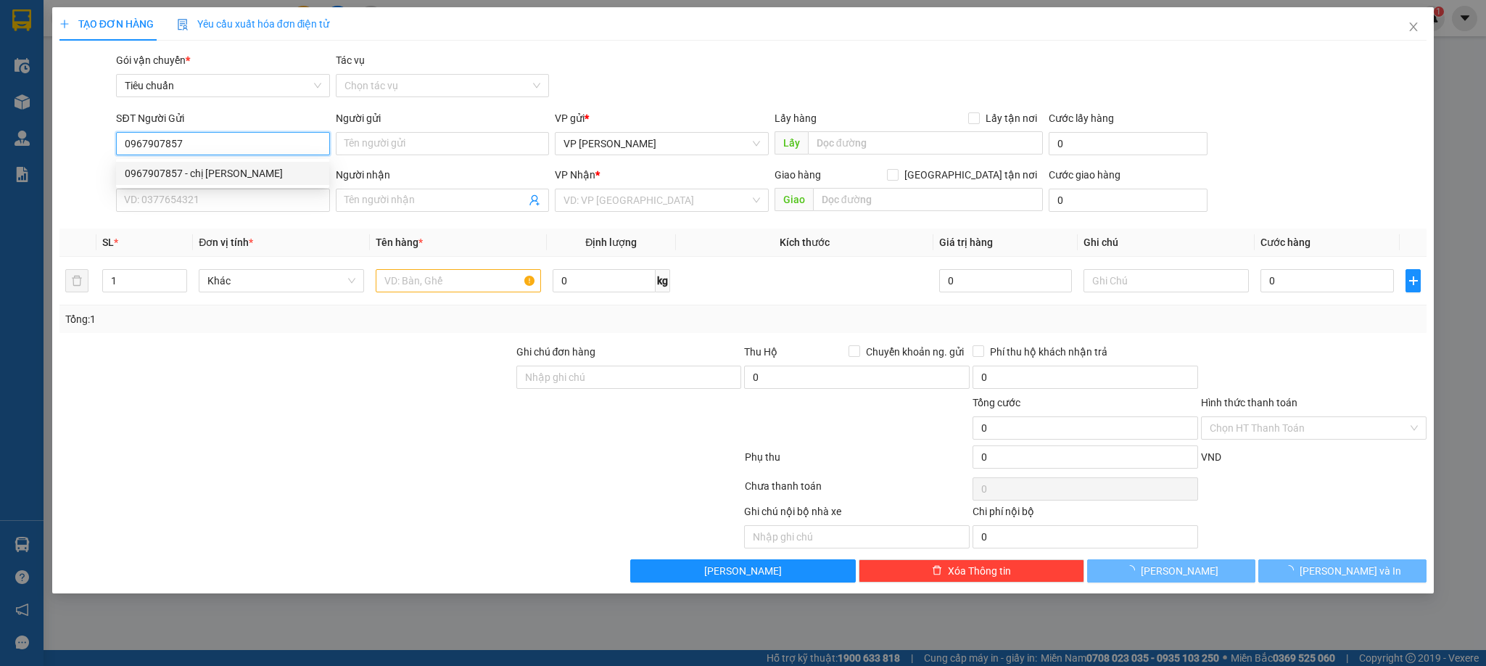
click at [298, 168] on div "0967907857 - chị [PERSON_NAME]" at bounding box center [223, 173] width 196 height 16
type input "chị [PERSON_NAME]"
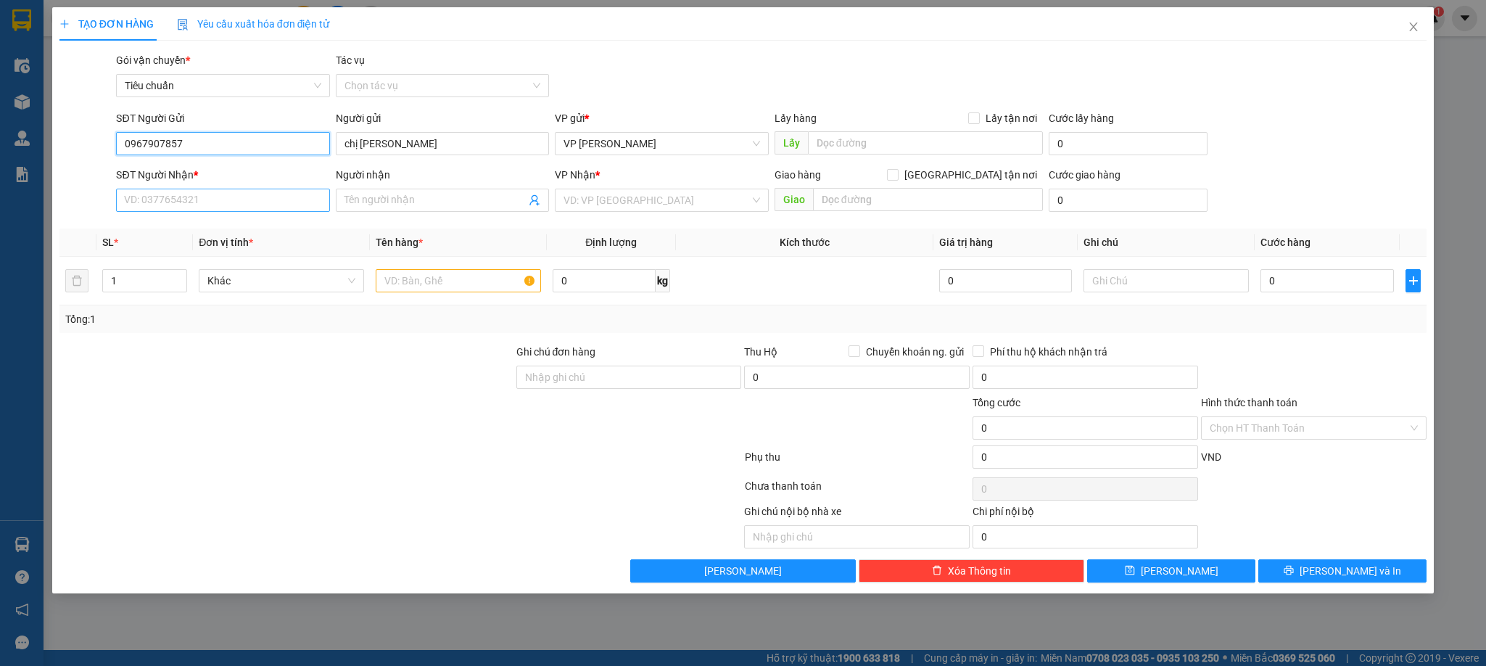
type input "0967907857"
click at [189, 191] on input "SĐT Người Nhận *" at bounding box center [222, 200] width 213 height 23
type input "0899632699"
drag, startPoint x: 185, startPoint y: 227, endPoint x: 226, endPoint y: 222, distance: 41.7
click at [184, 228] on div "0899632699 - nhung" at bounding box center [223, 231] width 196 height 16
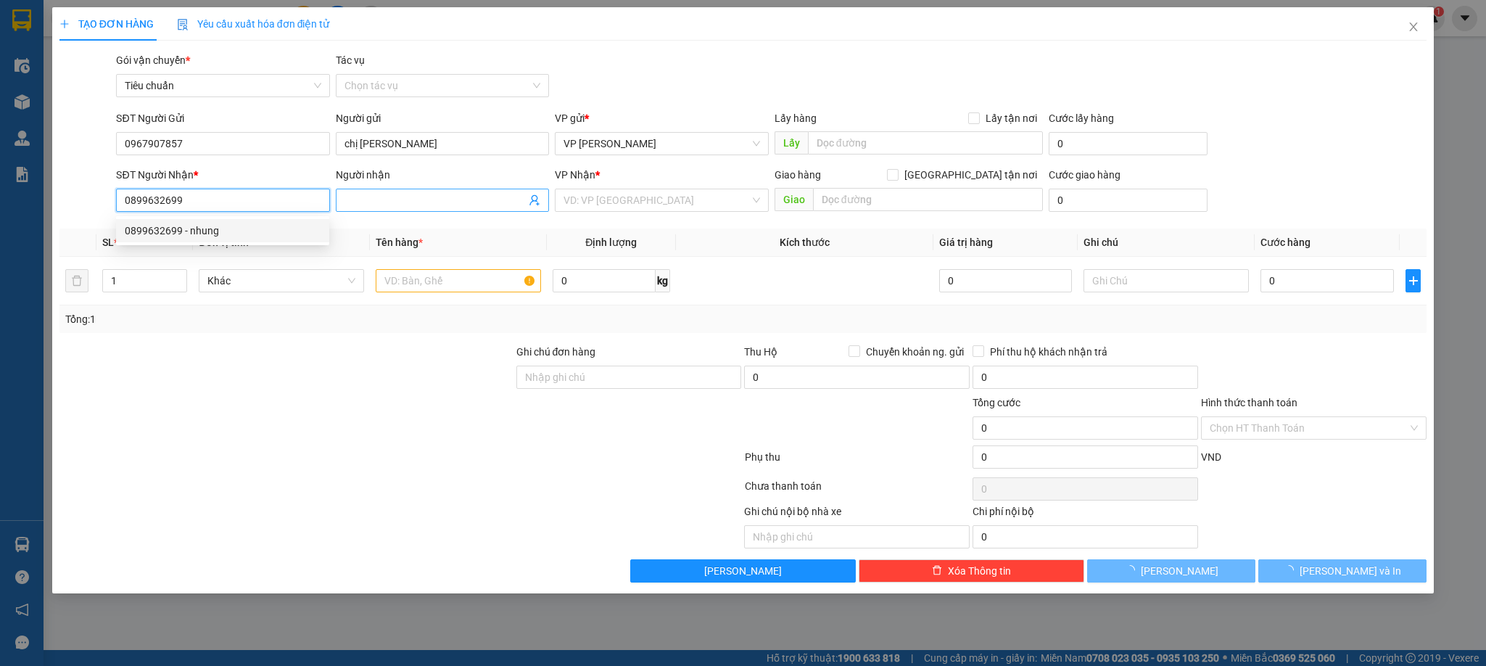
type input "nhung"
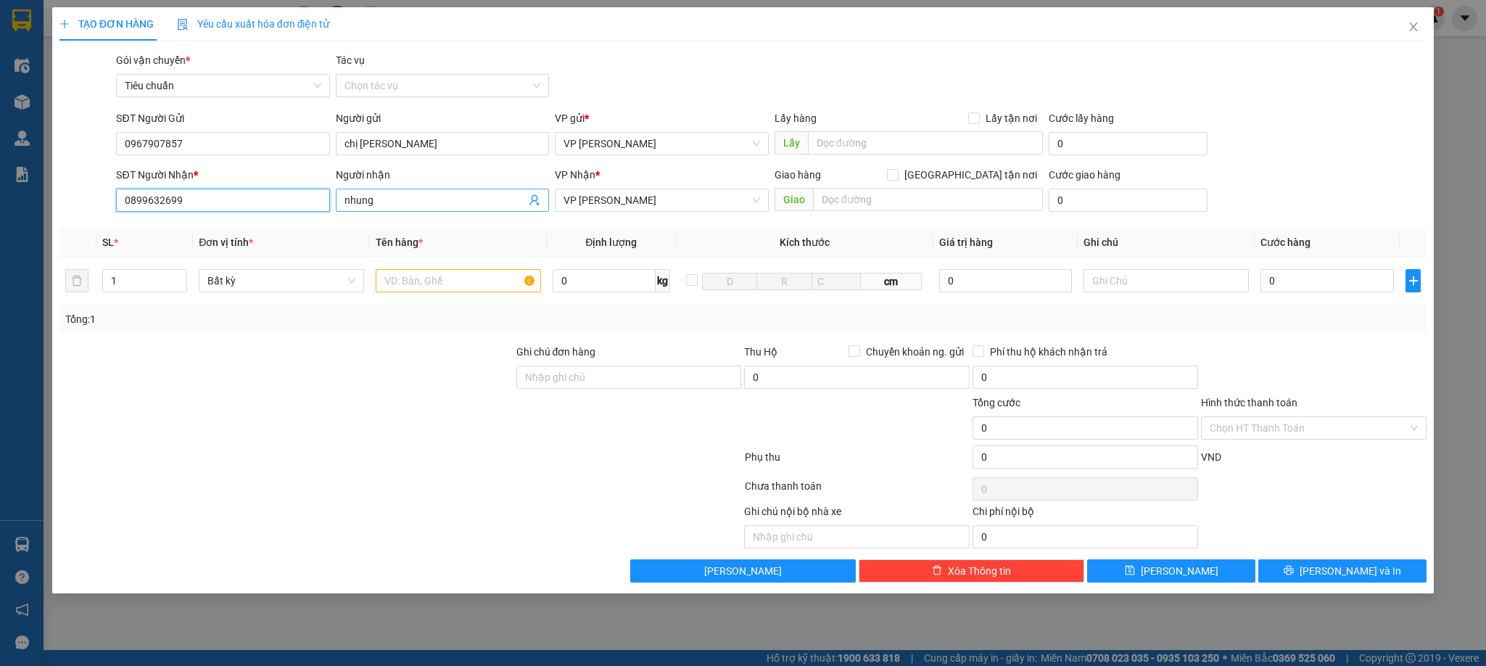
type input "0899632699"
click at [366, 199] on input "nhung" at bounding box center [435, 200] width 181 height 16
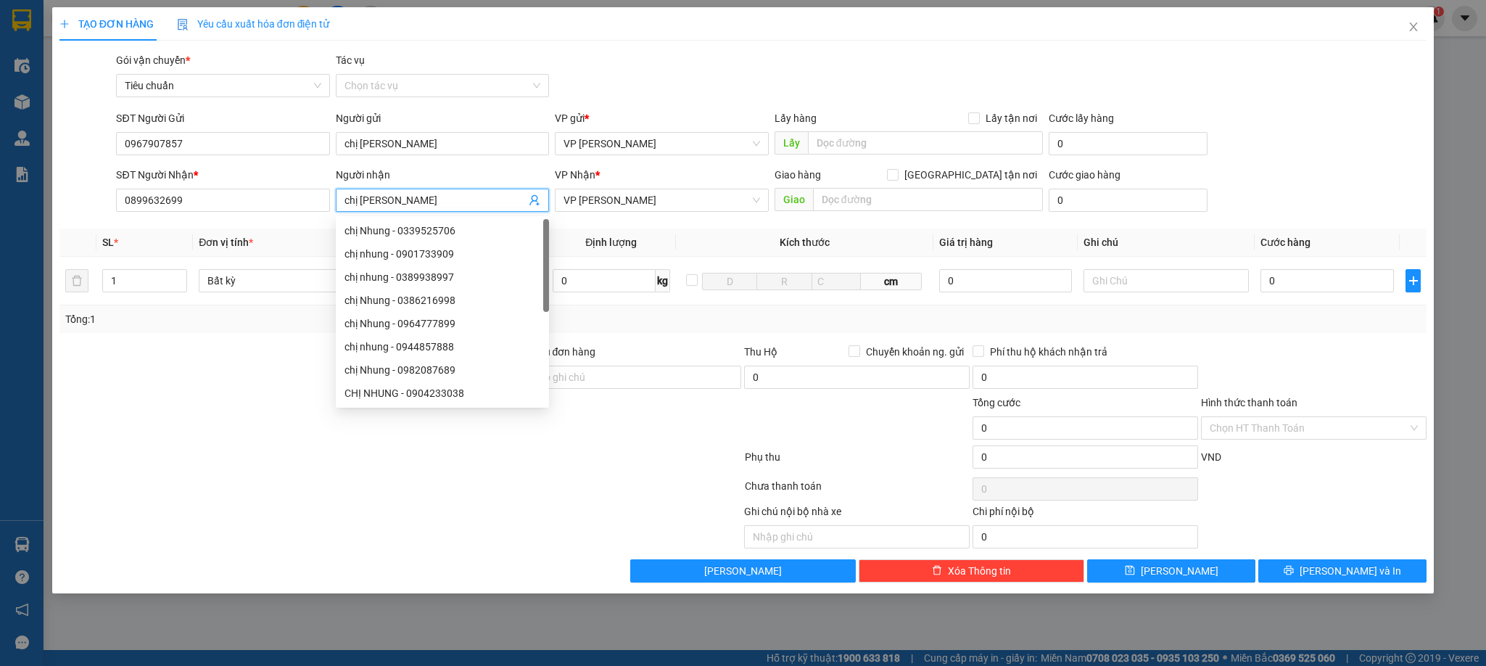
type input "chị [PERSON_NAME]"
click at [599, 57] on div "Gói vận chuyển * Tiêu chuẩn Tác vụ Chọn tác vụ" at bounding box center [771, 77] width 1317 height 51
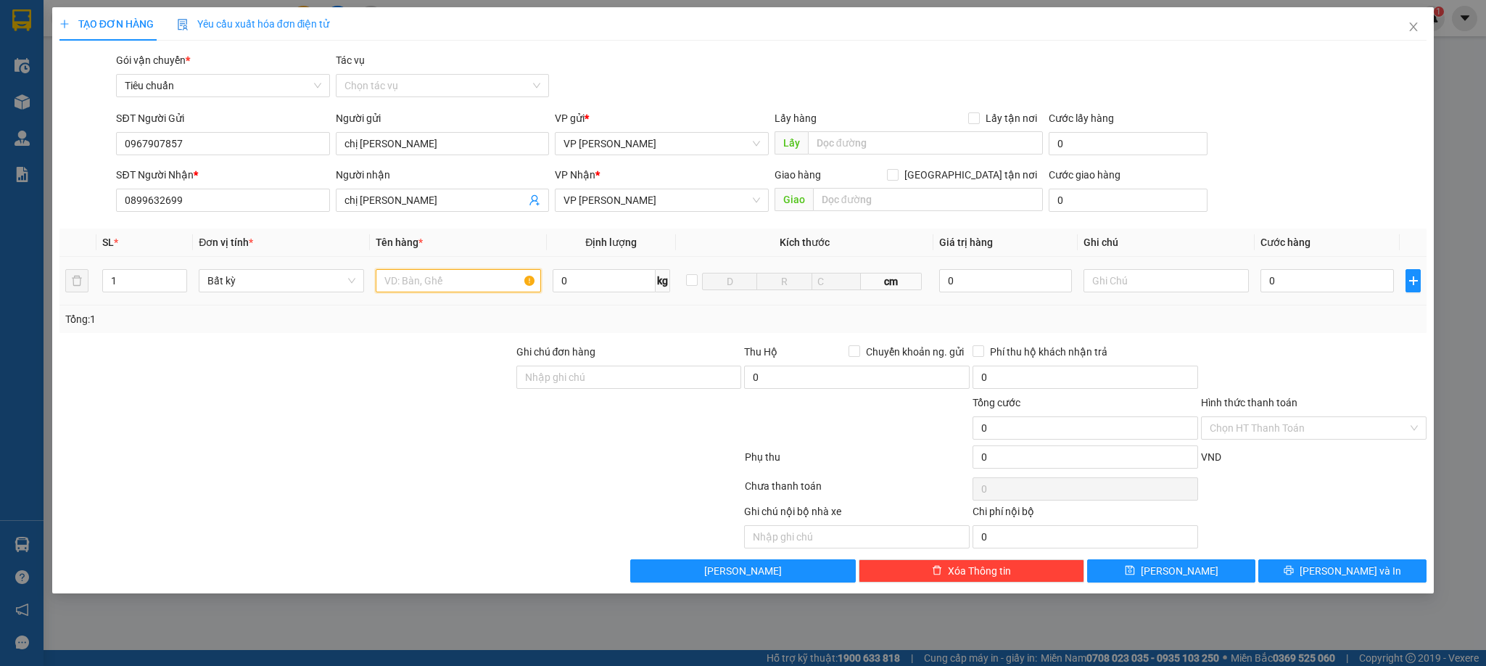
click at [475, 288] on input "text" at bounding box center [458, 280] width 165 height 23
type input "1 túi đỏ hồ sơ"
click at [1287, 279] on input "0" at bounding box center [1327, 280] width 133 height 23
type input "5"
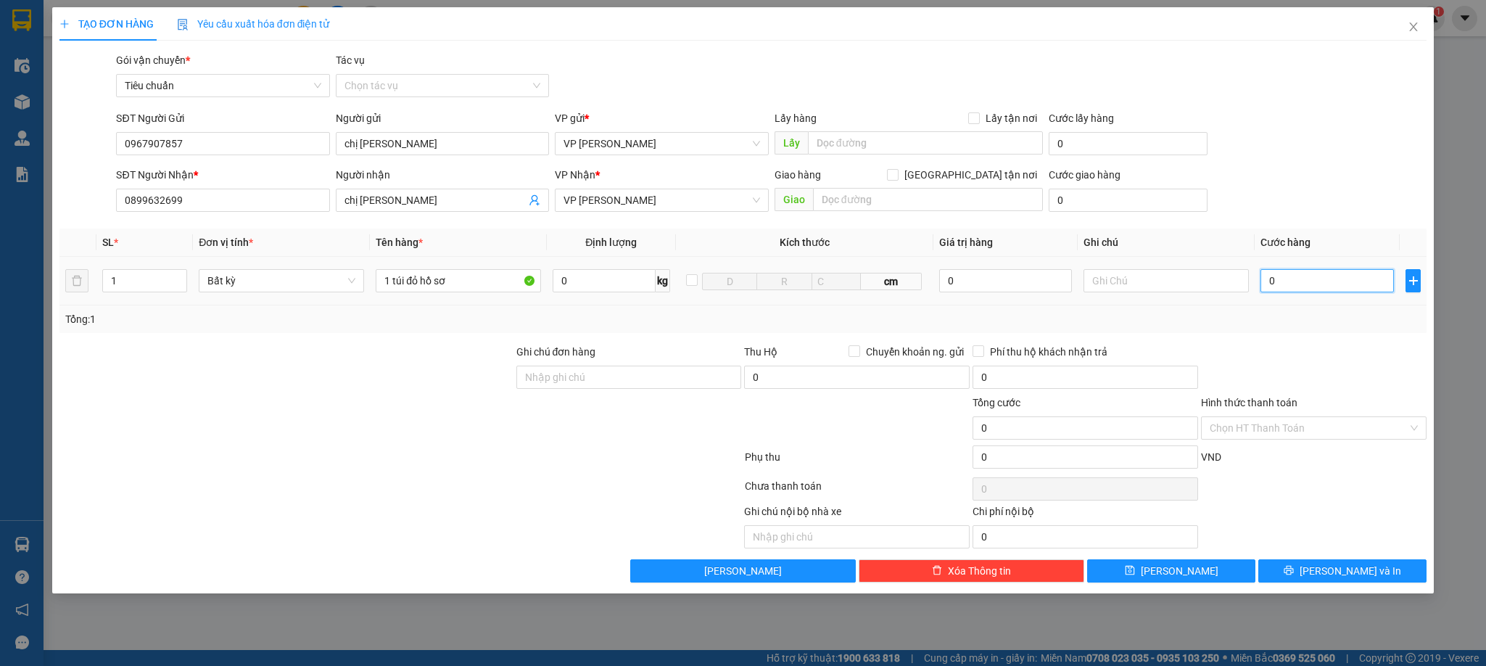
type input "5"
type input "50"
click at [1348, 383] on div at bounding box center [1314, 369] width 228 height 51
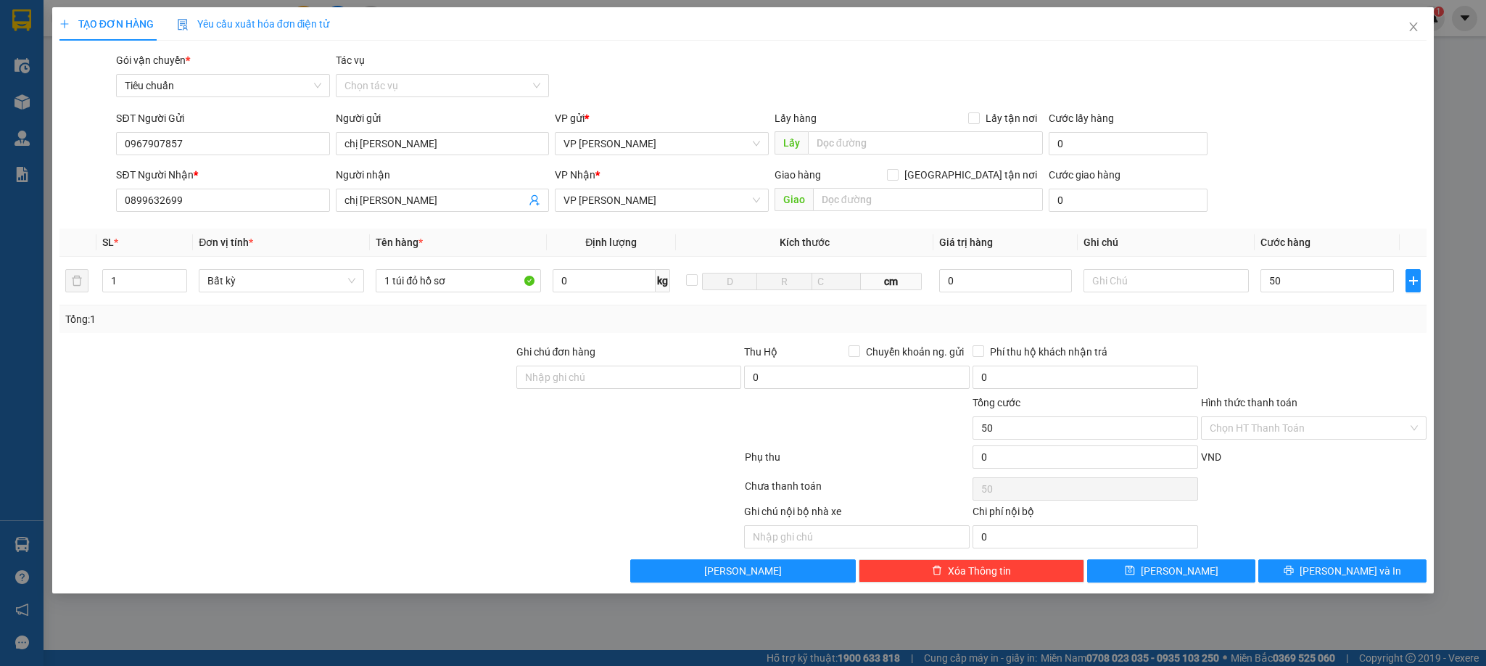
type input "50.000"
click at [1348, 574] on span "[PERSON_NAME] và In" at bounding box center [1351, 571] width 102 height 16
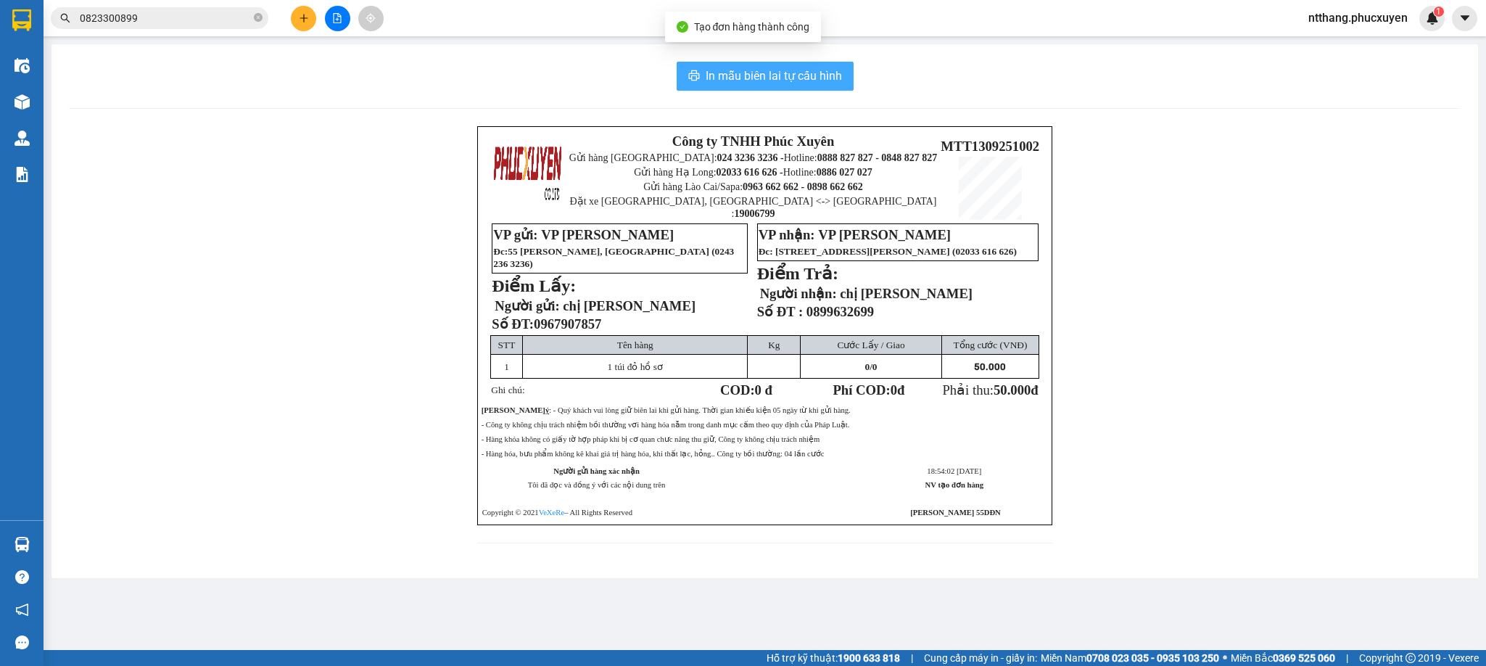
click at [754, 83] on span "In mẫu biên lai tự cấu hình" at bounding box center [774, 76] width 136 height 18
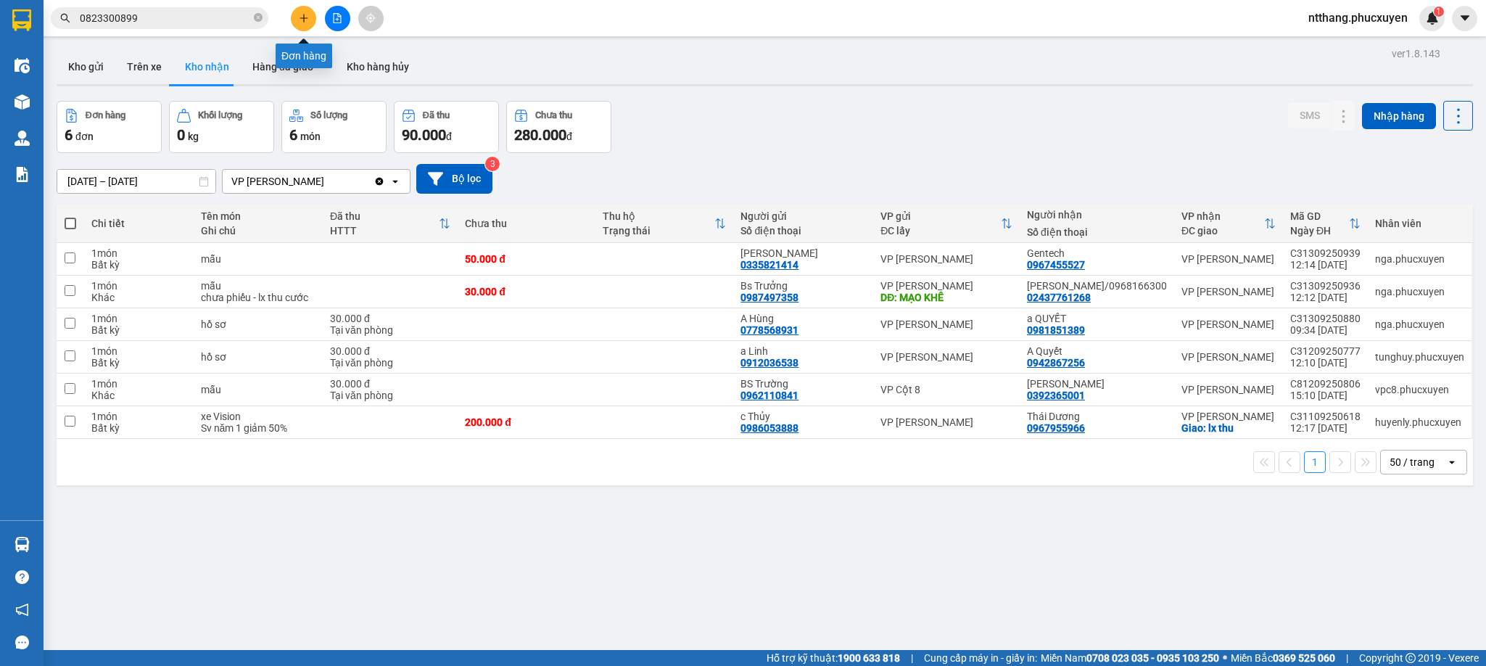
click at [302, 9] on button at bounding box center [303, 18] width 25 height 25
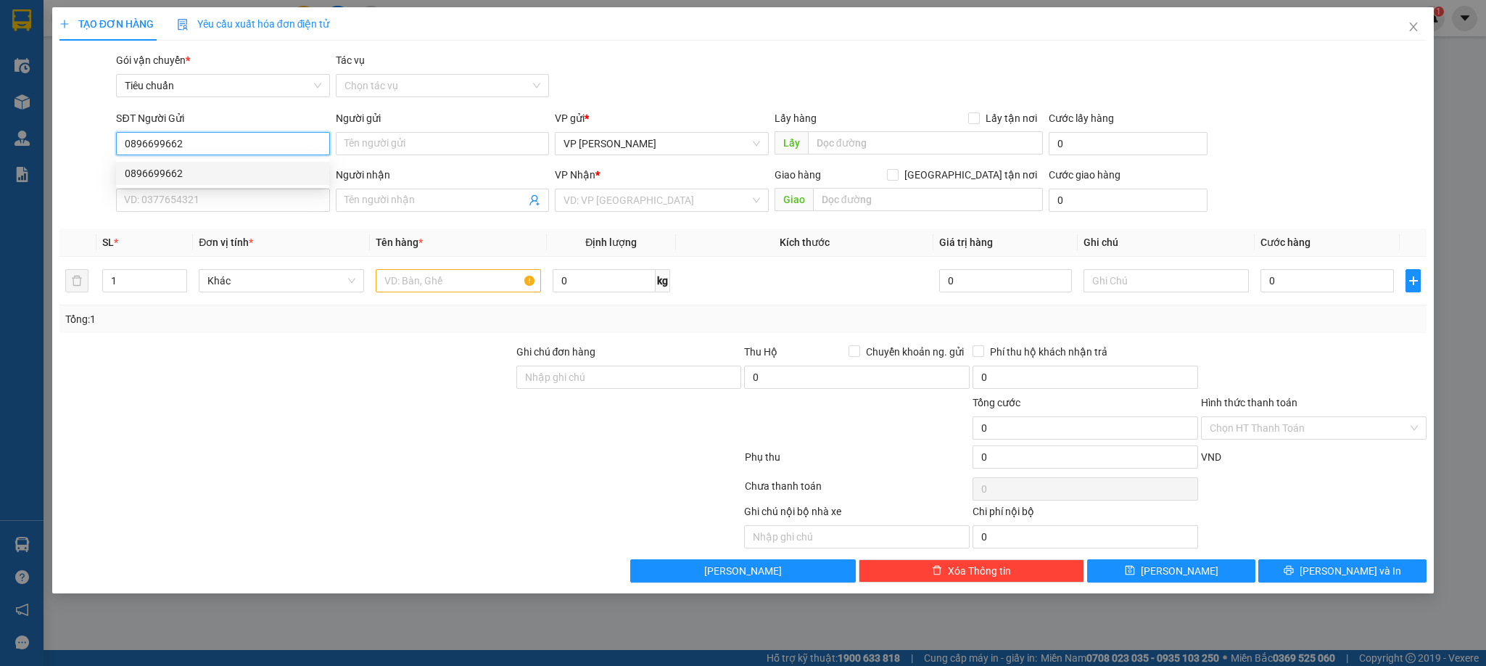
click at [237, 165] on div "0896699662" at bounding box center [223, 173] width 196 height 16
type input "0896699662"
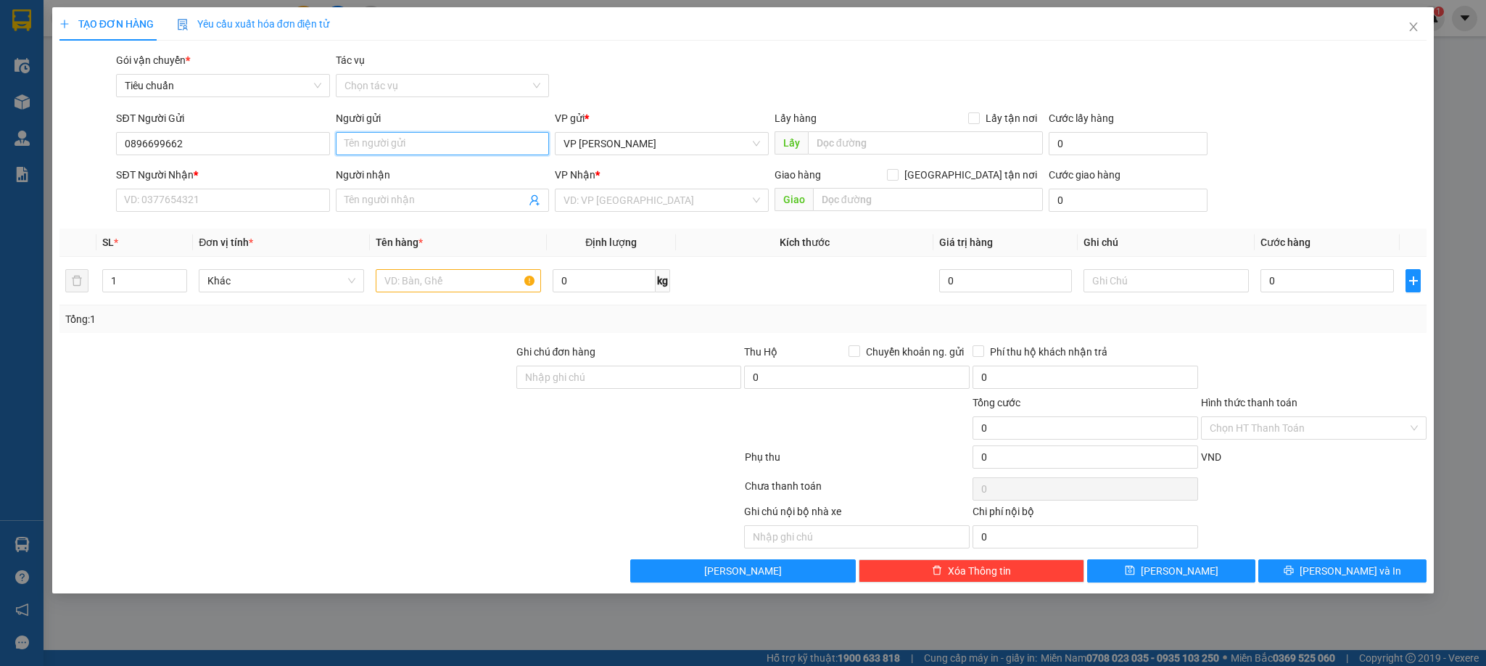
click at [392, 148] on input "Người gửi" at bounding box center [442, 143] width 213 height 23
type input "Lab [GEOGRAPHIC_DATA]"
click at [235, 197] on input "SĐT Người Nhận *" at bounding box center [222, 200] width 213 height 23
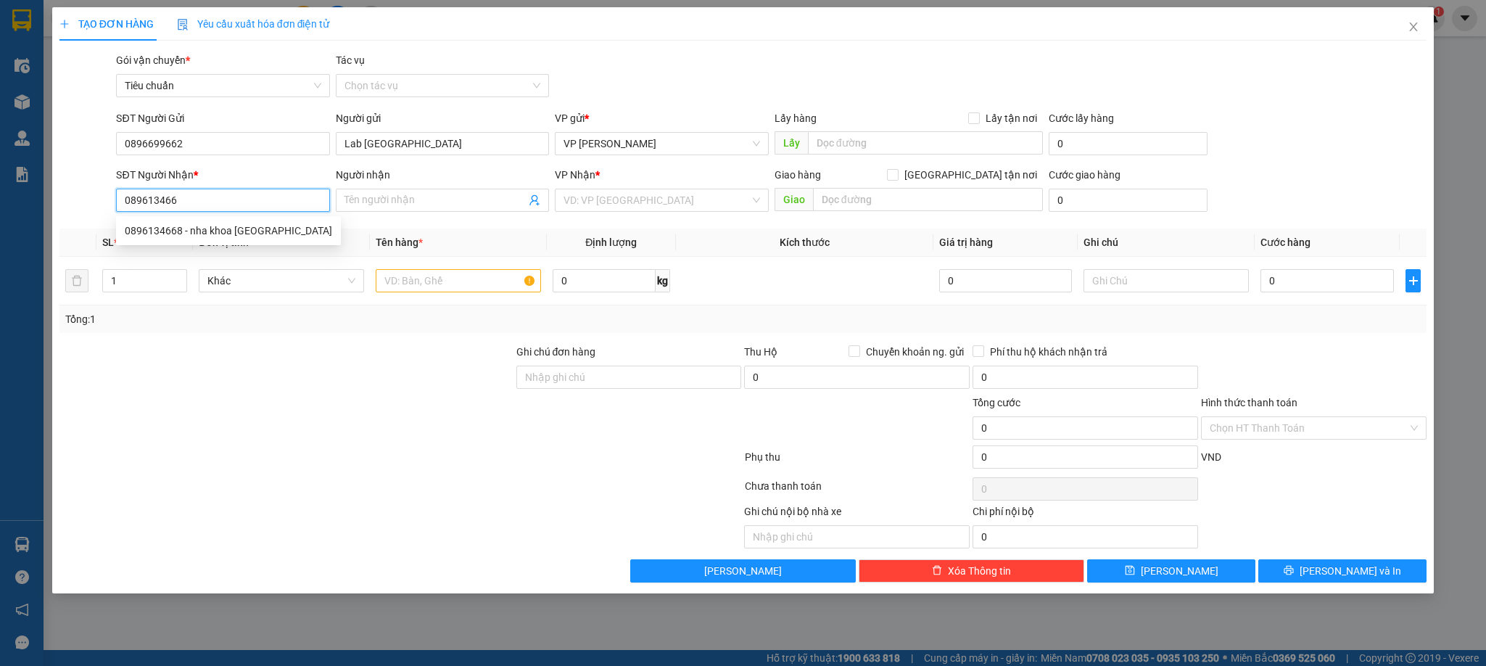
type input "0896134668"
drag, startPoint x: 235, startPoint y: 225, endPoint x: 456, endPoint y: 271, distance: 225.2
click at [235, 226] on div "0896134668 - nha khoa [GEOGRAPHIC_DATA]" at bounding box center [228, 231] width 207 height 16
type input "nha khoa [GEOGRAPHIC_DATA]"
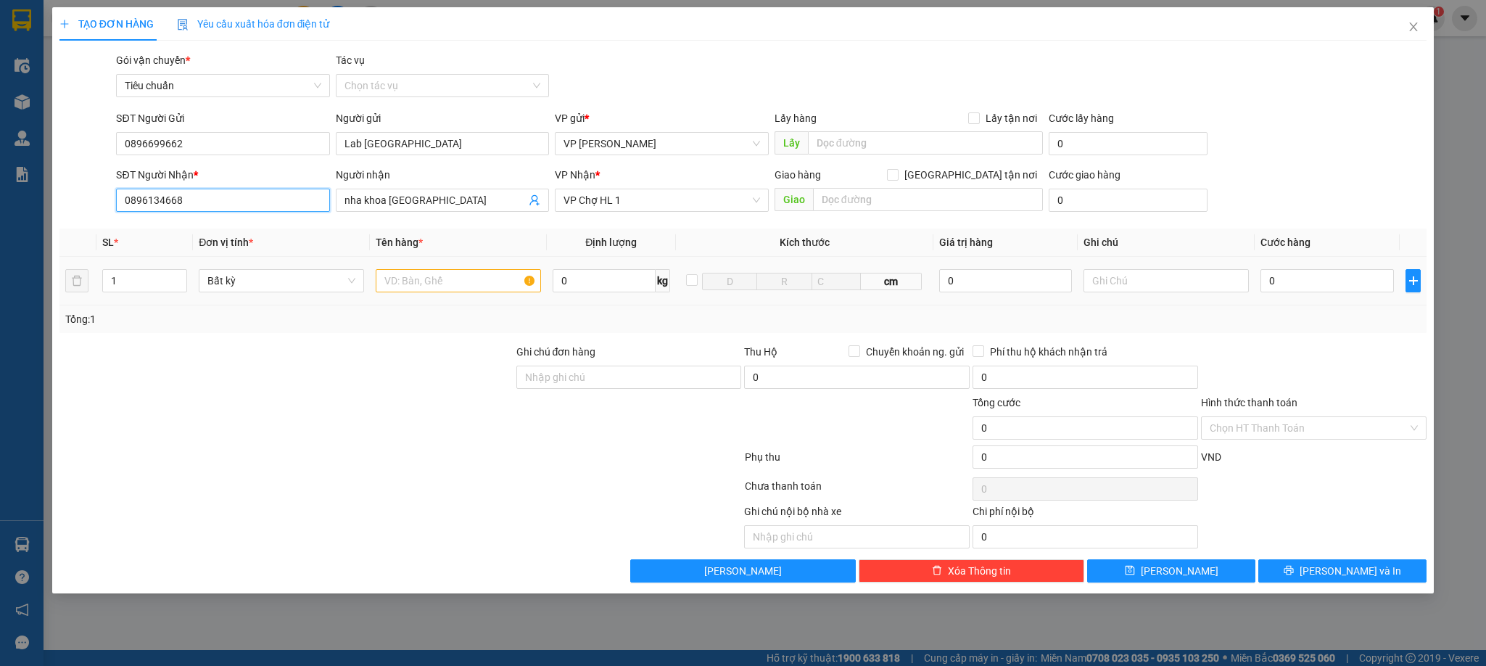
type input "0896134668"
click at [479, 288] on input "text" at bounding box center [458, 280] width 165 height 23
type input "1 răng"
click at [1332, 274] on input "0" at bounding box center [1327, 280] width 133 height 23
type input "3"
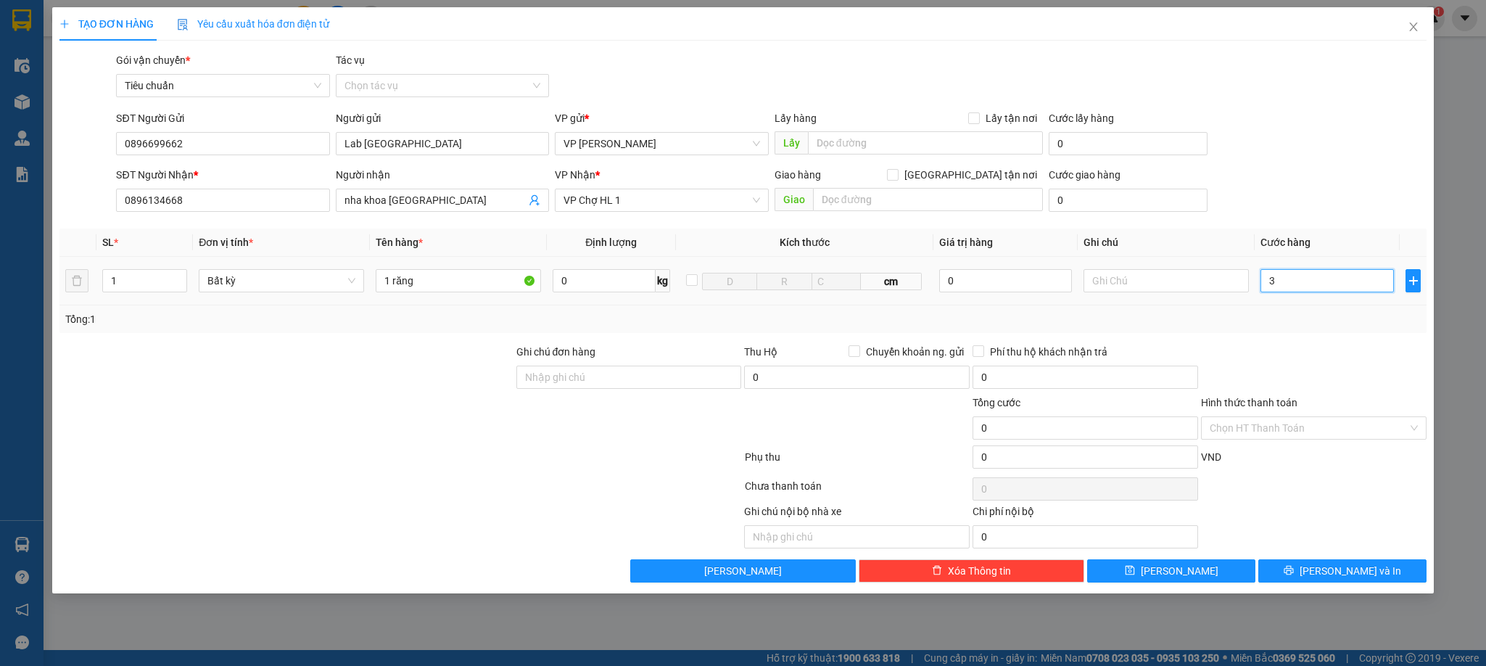
type input "3"
type input "30"
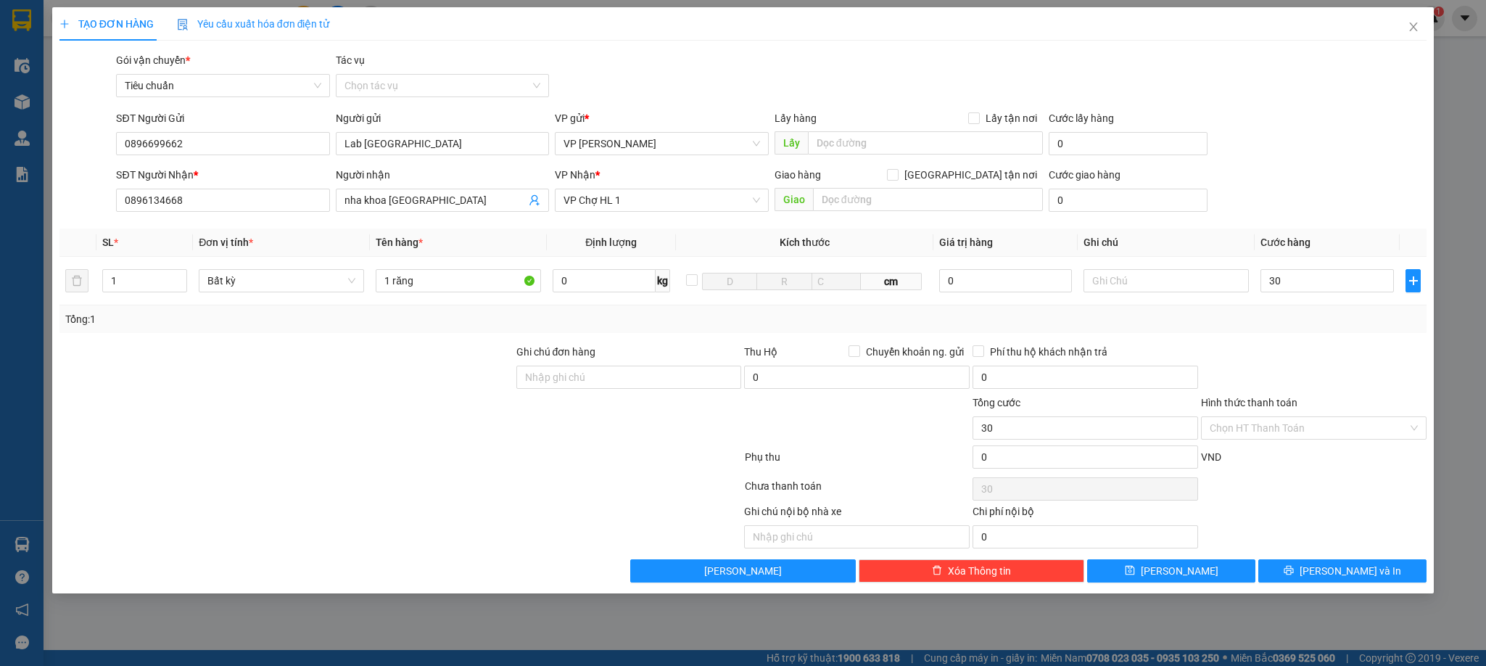
type input "30.000"
click at [1298, 360] on div at bounding box center [1314, 369] width 228 height 51
click at [1258, 429] on input "Hình thức thanh toán" at bounding box center [1309, 428] width 198 height 22
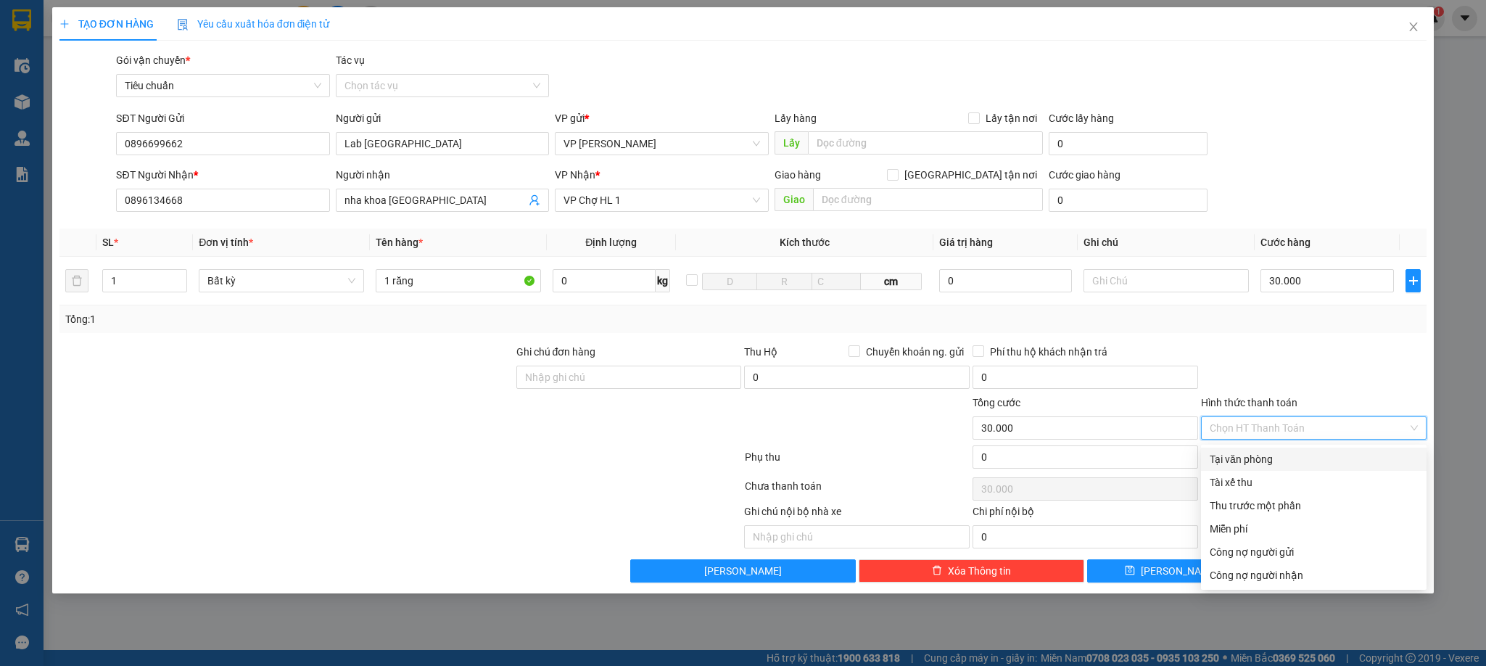
click at [1256, 459] on div "Tại văn phòng" at bounding box center [1314, 459] width 208 height 16
type input "0"
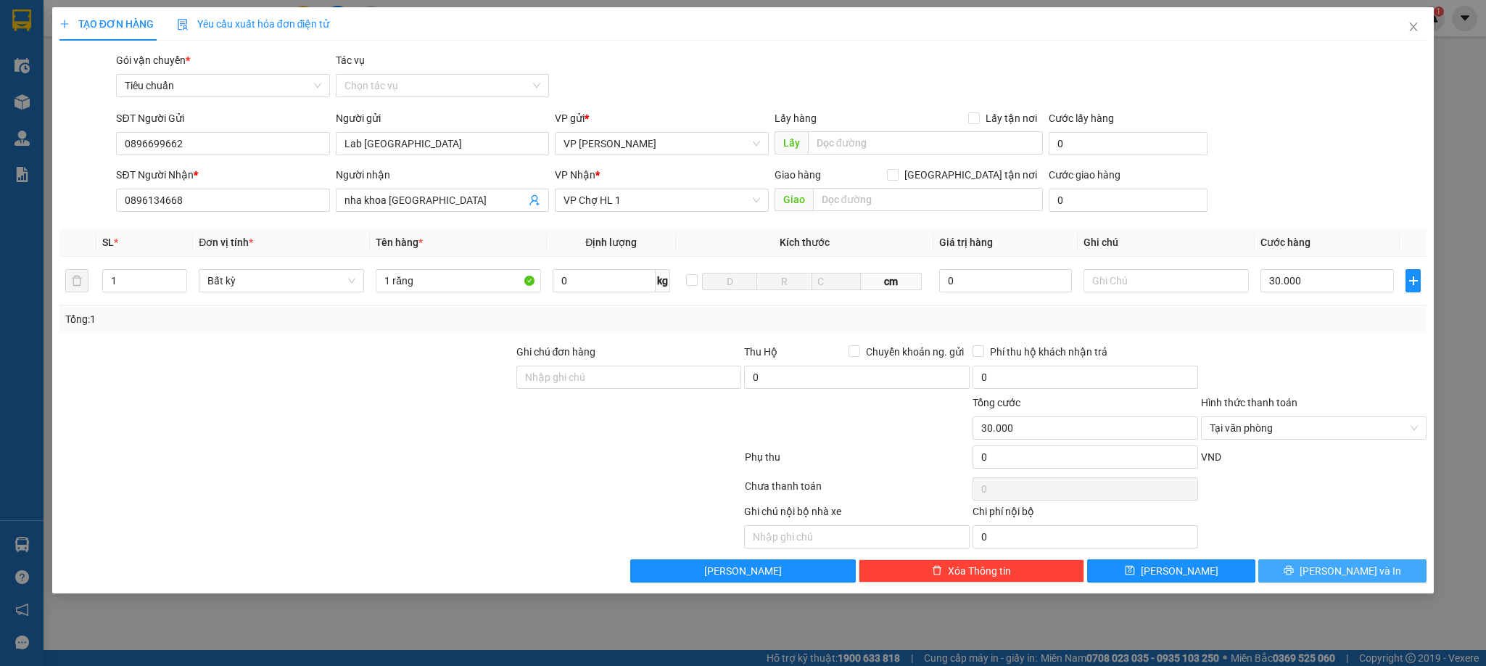
click at [1352, 579] on span "[PERSON_NAME] và In" at bounding box center [1351, 571] width 102 height 16
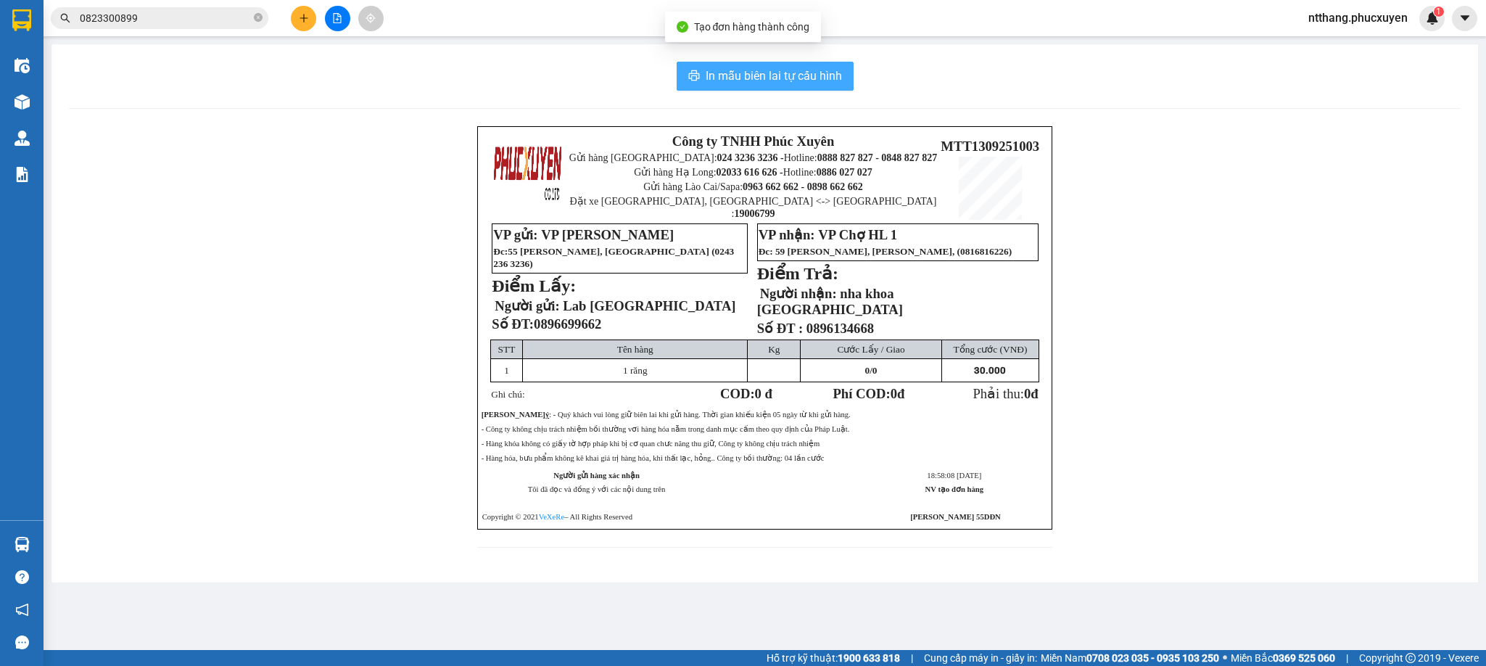
click at [731, 70] on span "In mẫu biên lai tự cấu hình" at bounding box center [774, 76] width 136 height 18
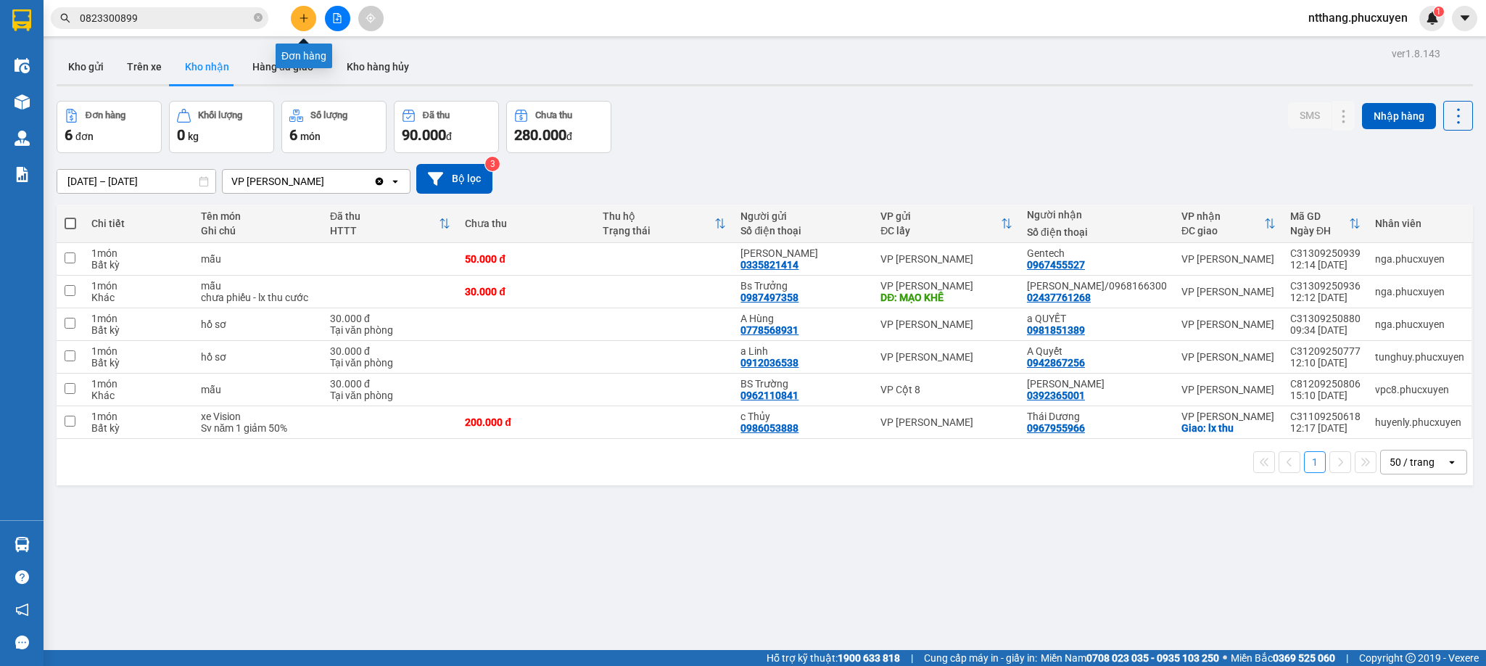
click at [300, 17] on icon "plus" at bounding box center [304, 18] width 10 height 10
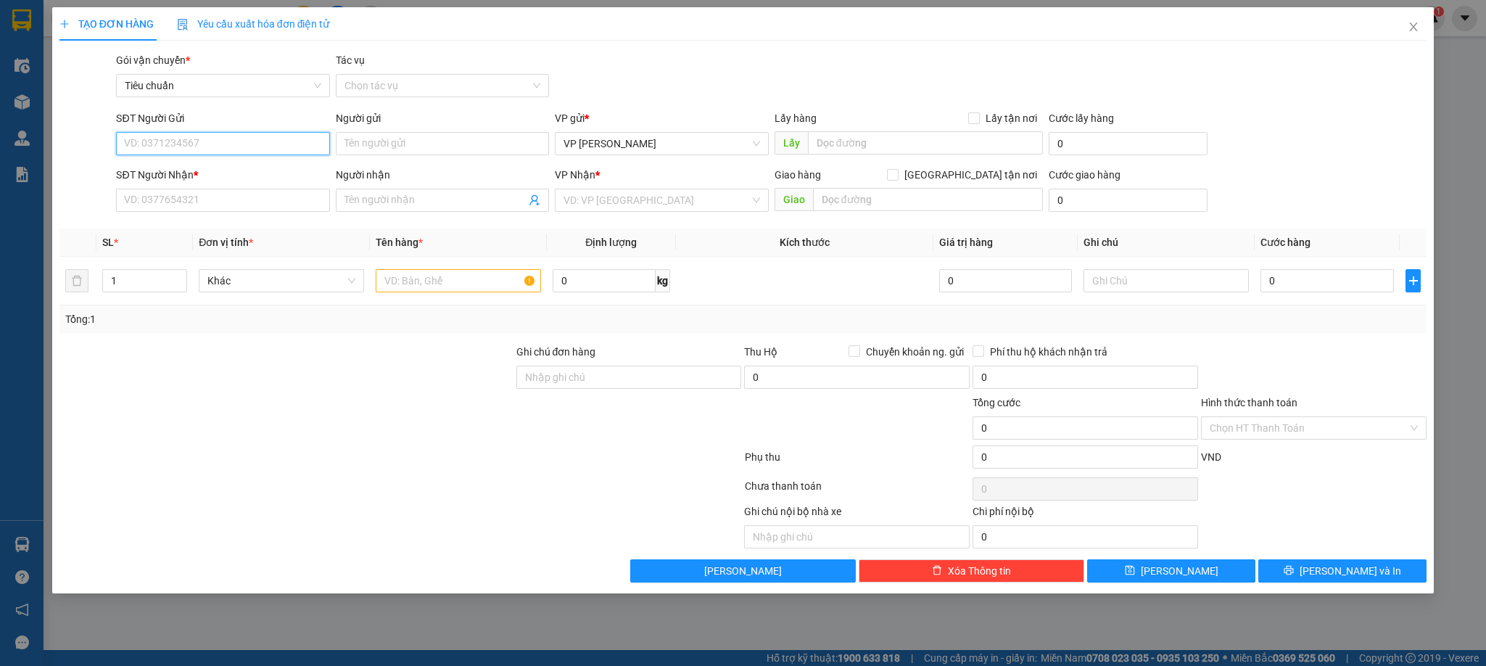
click at [273, 148] on input "SĐT Người Gửi" at bounding box center [222, 143] width 213 height 23
click at [272, 146] on input "SĐT Người Gửi" at bounding box center [222, 143] width 213 height 23
type input "02437761268"
click at [283, 173] on div "02437761268 - [PERSON_NAME]/0968166300" at bounding box center [230, 173] width 211 height 16
type input "[PERSON_NAME]/0968166300"
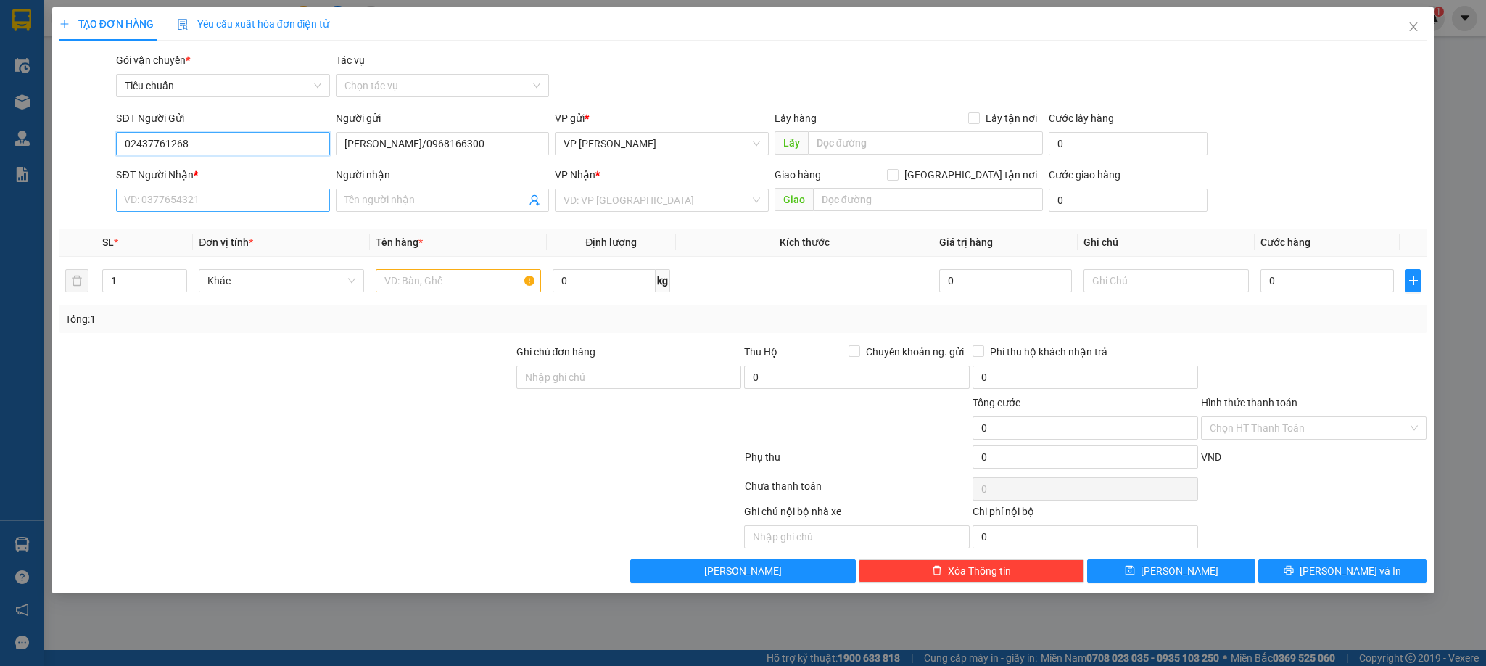
type input "02437761268"
click at [287, 211] on input "SĐT Người Nhận *" at bounding box center [222, 200] width 213 height 23
type input "0835934868"
click at [229, 231] on div "0835934868 - bs Nhiệm" at bounding box center [223, 231] width 196 height 16
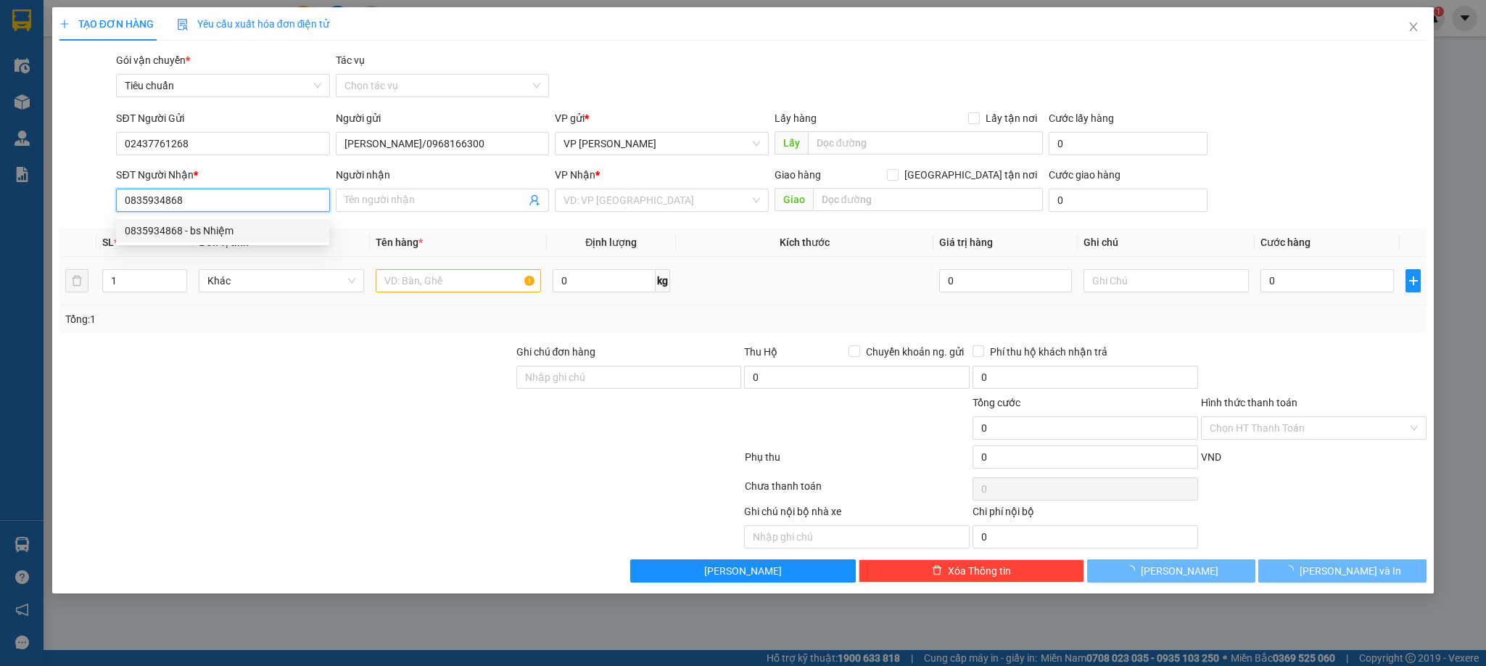
type input "bs Nhiệm"
type input "0835934868"
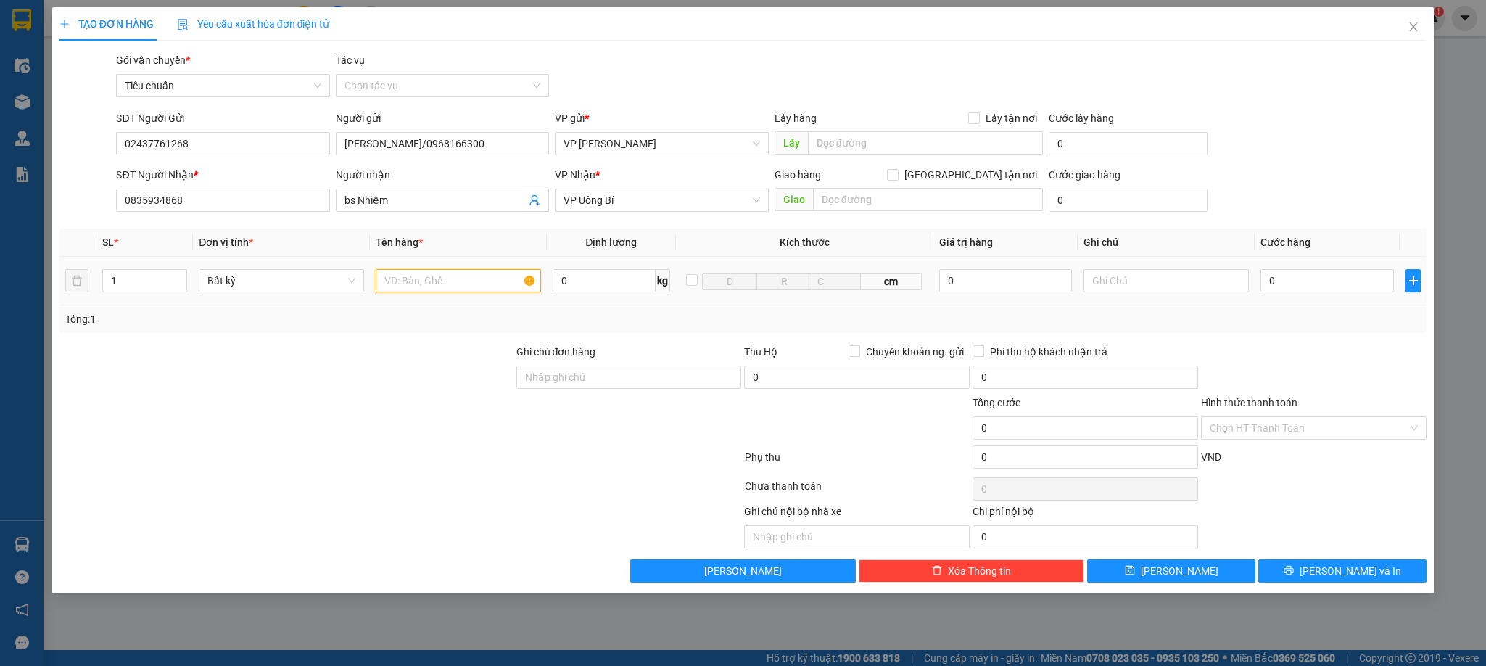
click at [434, 281] on input "text" at bounding box center [458, 280] width 165 height 23
type input "1 răng"
click at [1298, 284] on input "0" at bounding box center [1327, 280] width 133 height 23
type input "3"
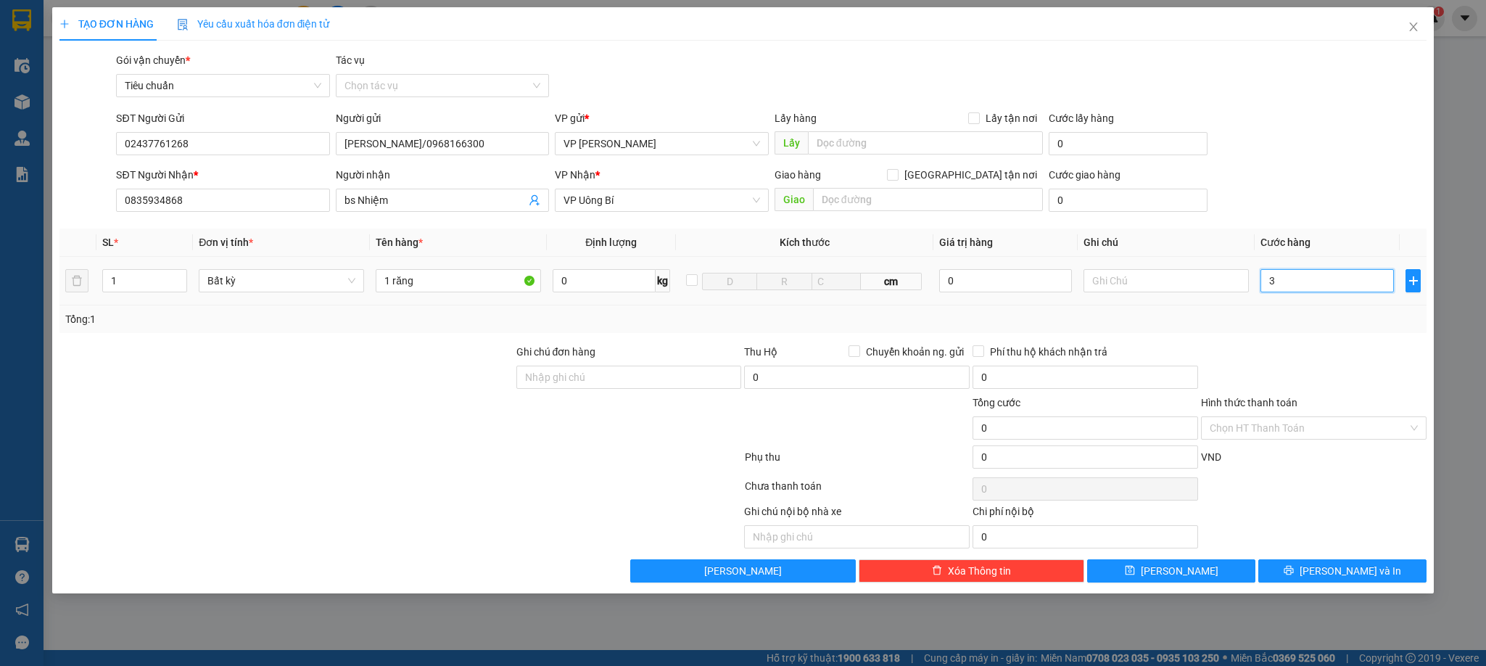
type input "3"
type input "30"
type input "30.000"
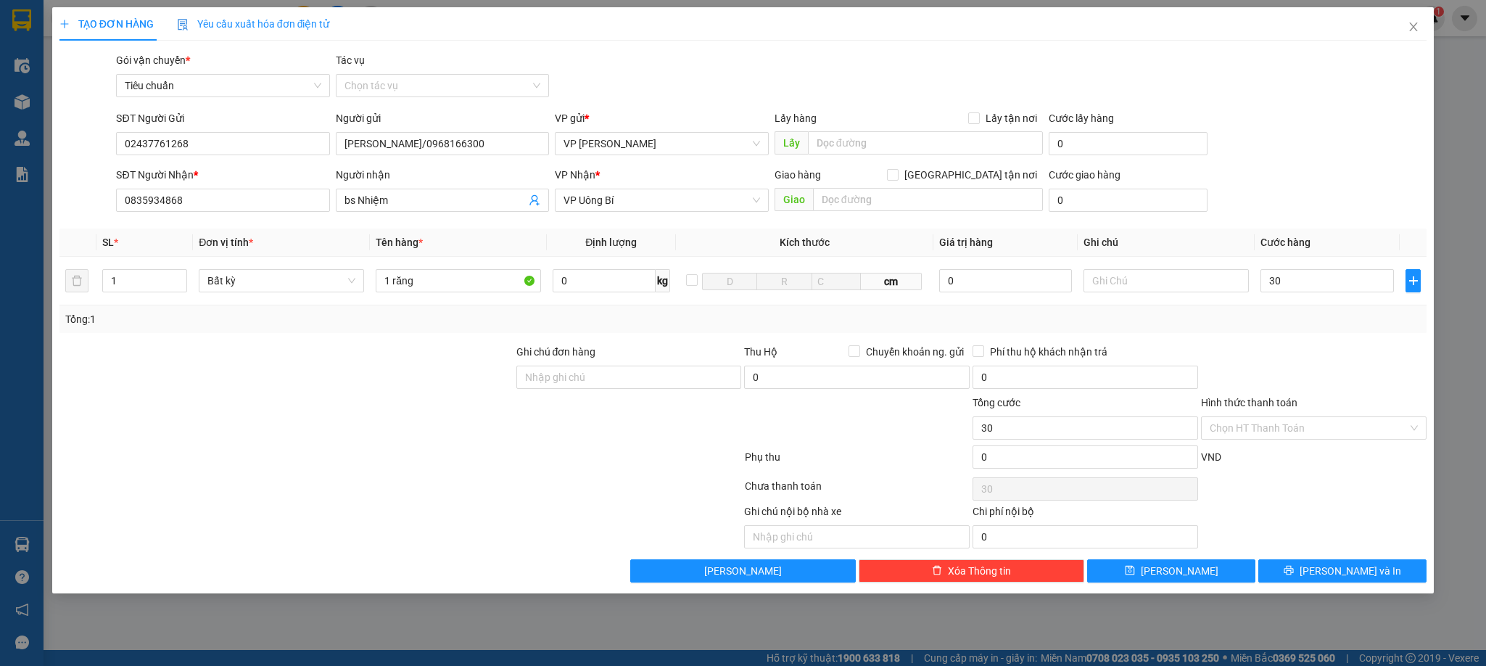
type input "30.000"
click at [1293, 318] on div "Tổng: 1" at bounding box center [743, 319] width 1356 height 16
click at [1310, 432] on input "Hình thức thanh toán" at bounding box center [1309, 428] width 198 height 22
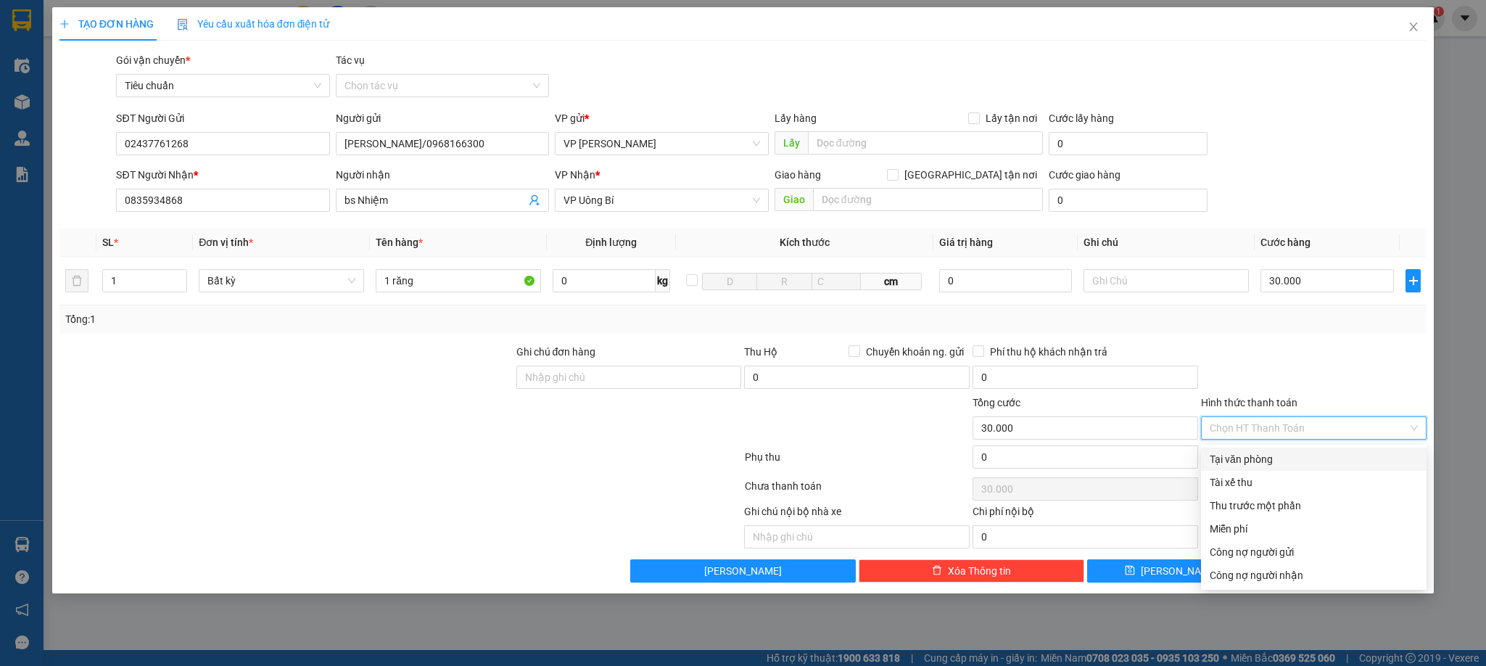
drag, startPoint x: 1271, startPoint y: 453, endPoint x: 1301, endPoint y: 505, distance: 59.8
click at [1269, 455] on div "Tại văn phòng" at bounding box center [1314, 459] width 208 height 16
type input "0"
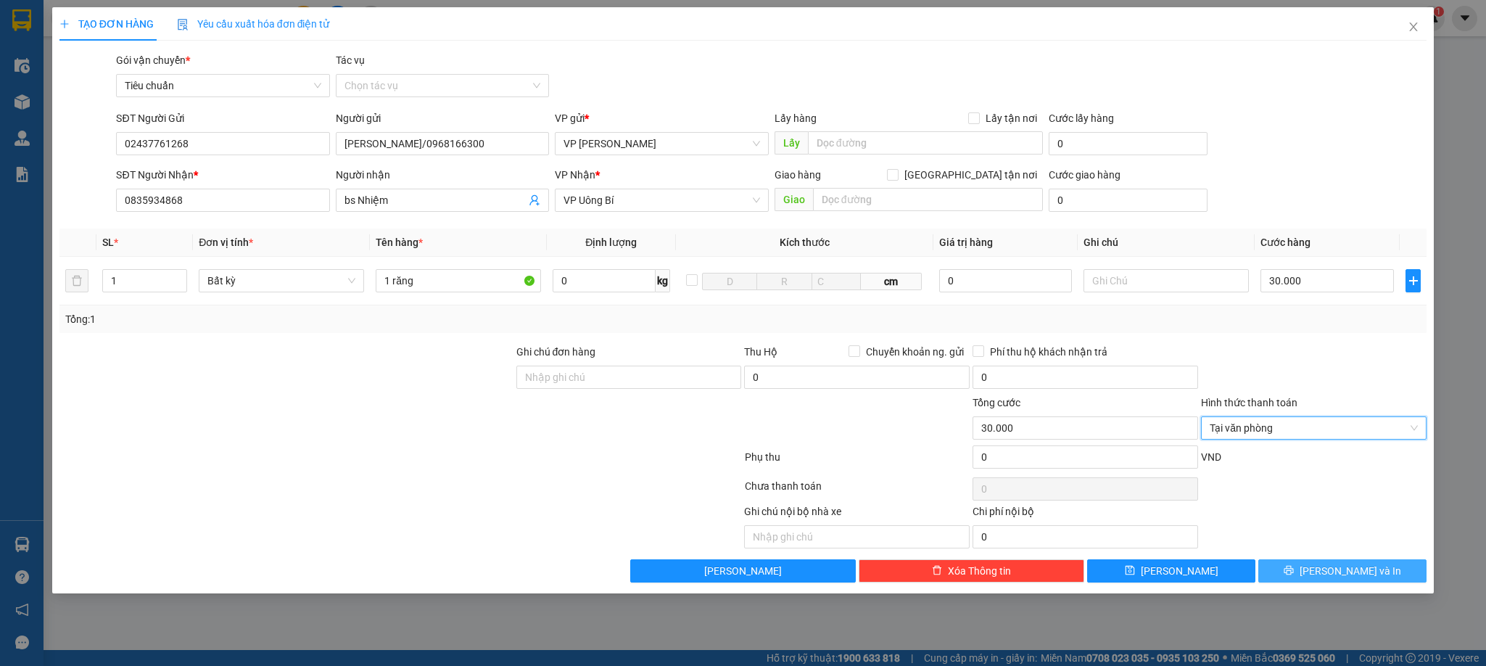
click at [1294, 573] on icon "printer" at bounding box center [1289, 570] width 10 height 10
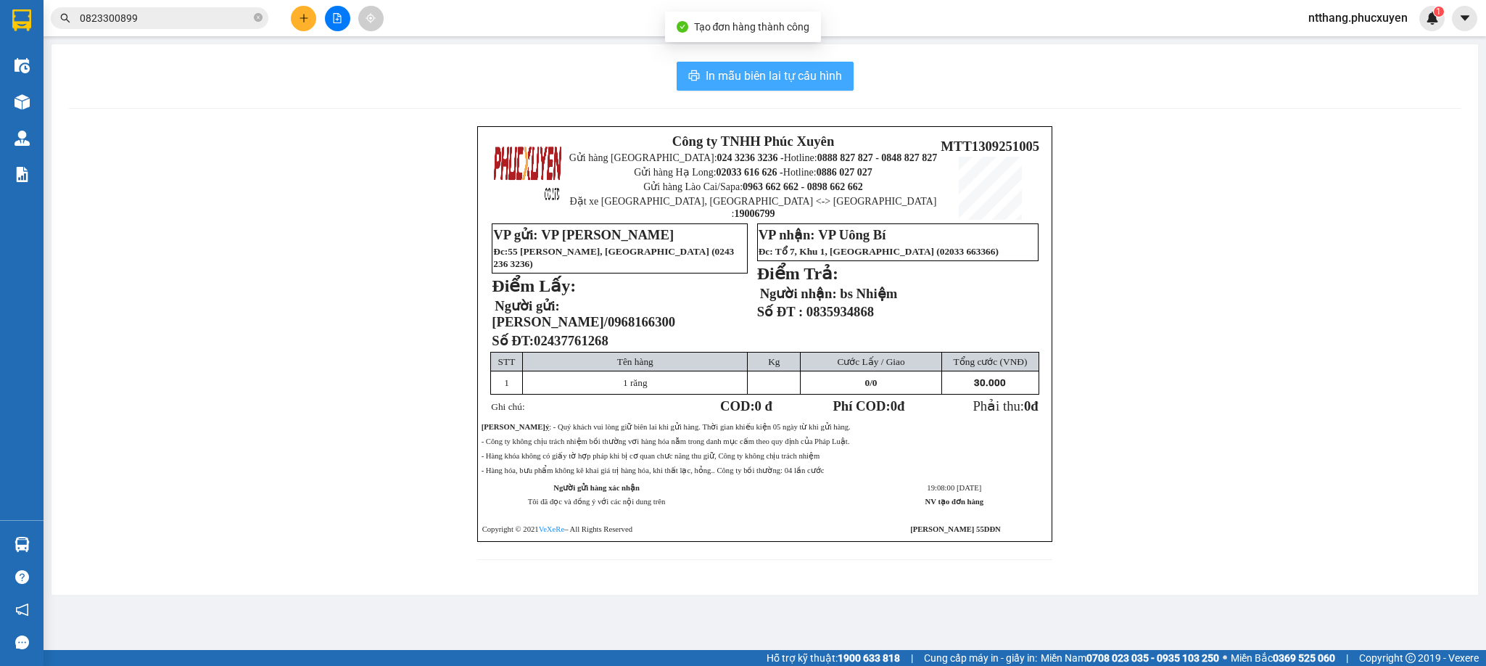
click at [753, 77] on span "In mẫu biên lai tự cấu hình" at bounding box center [774, 76] width 136 height 18
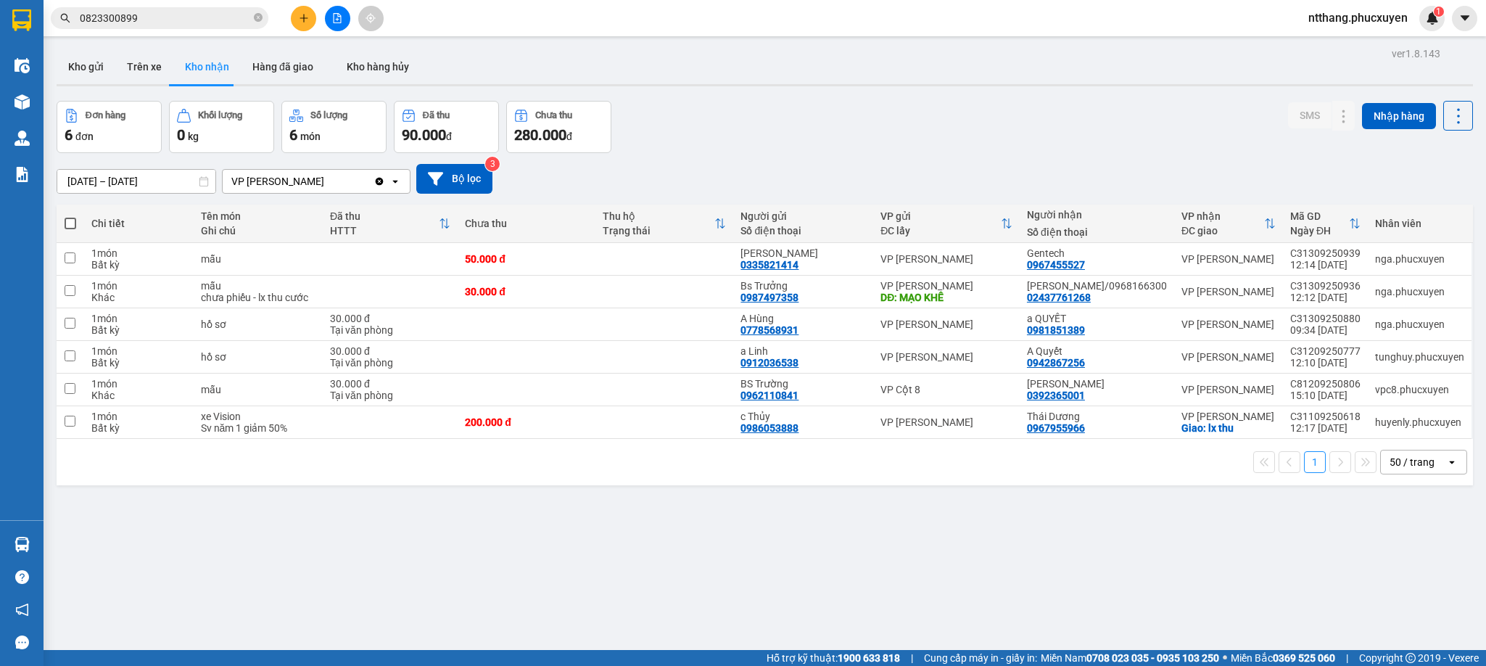
click at [302, 13] on icon "plus" at bounding box center [304, 18] width 10 height 10
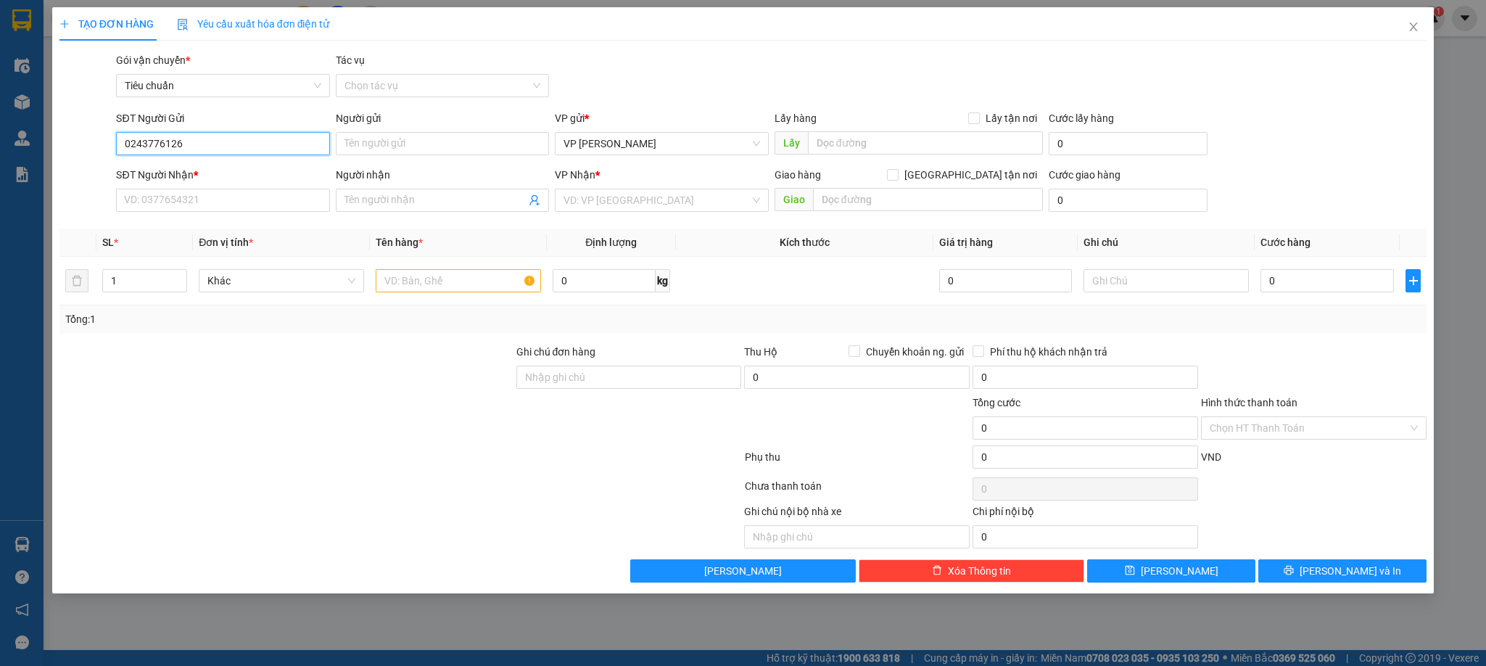
type input "02437761268"
drag, startPoint x: 249, startPoint y: 170, endPoint x: 247, endPoint y: 200, distance: 29.8
click at [247, 172] on div "02437761268 - [PERSON_NAME]/0968166300" at bounding box center [230, 173] width 211 height 16
type input "[PERSON_NAME]/0968166300"
type input "02437761268"
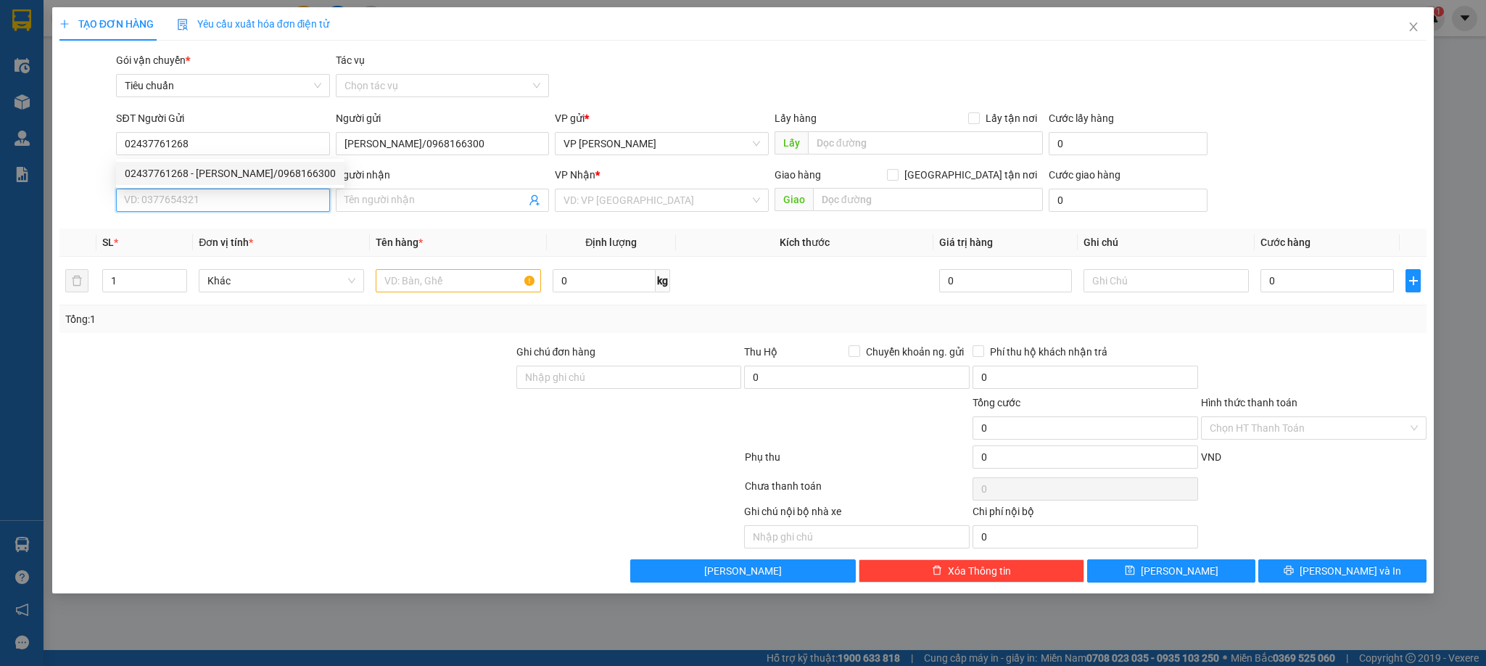
click at [246, 202] on input "SĐT Người Nhận *" at bounding box center [222, 200] width 213 height 23
click at [218, 226] on div "0932388186 - BÁC SỸ BẰNG" at bounding box center [223, 231] width 196 height 16
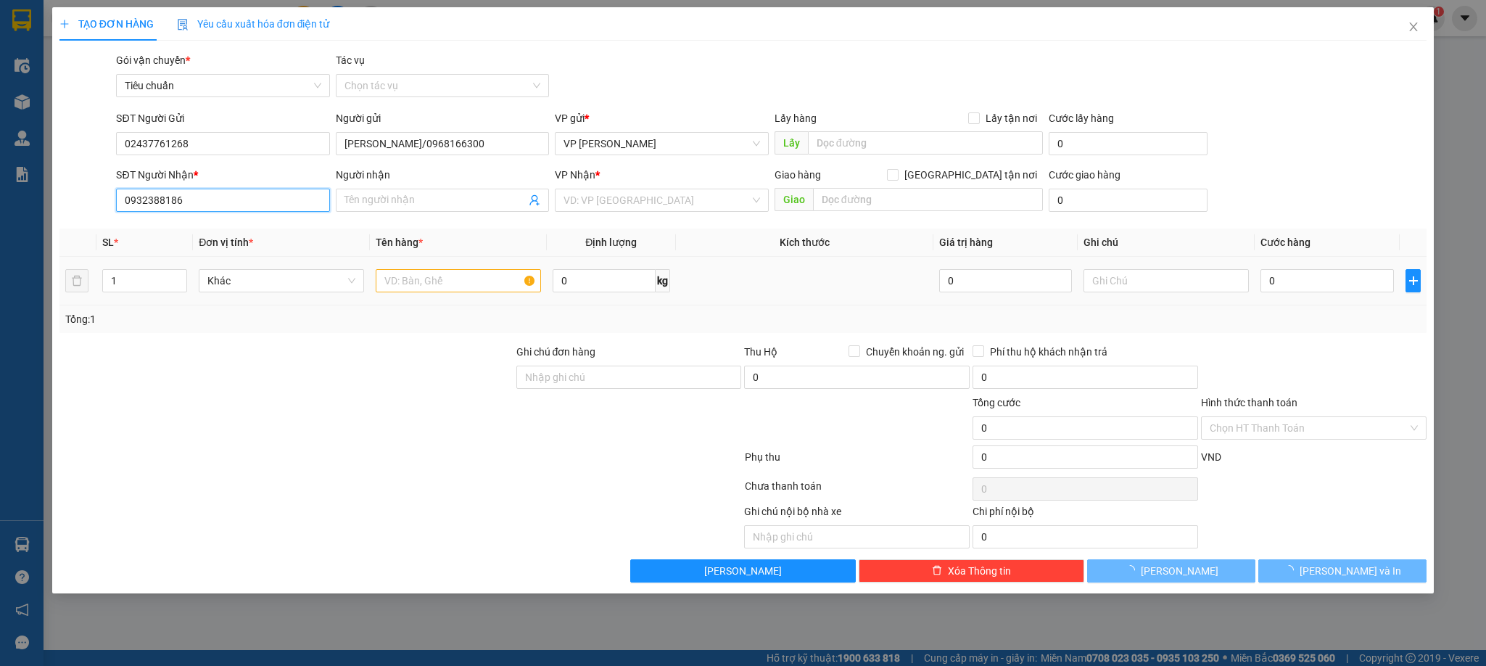
type input "0932388186"
click at [437, 283] on input "text" at bounding box center [458, 280] width 165 height 23
type input "BÁC SỸ BẰNG"
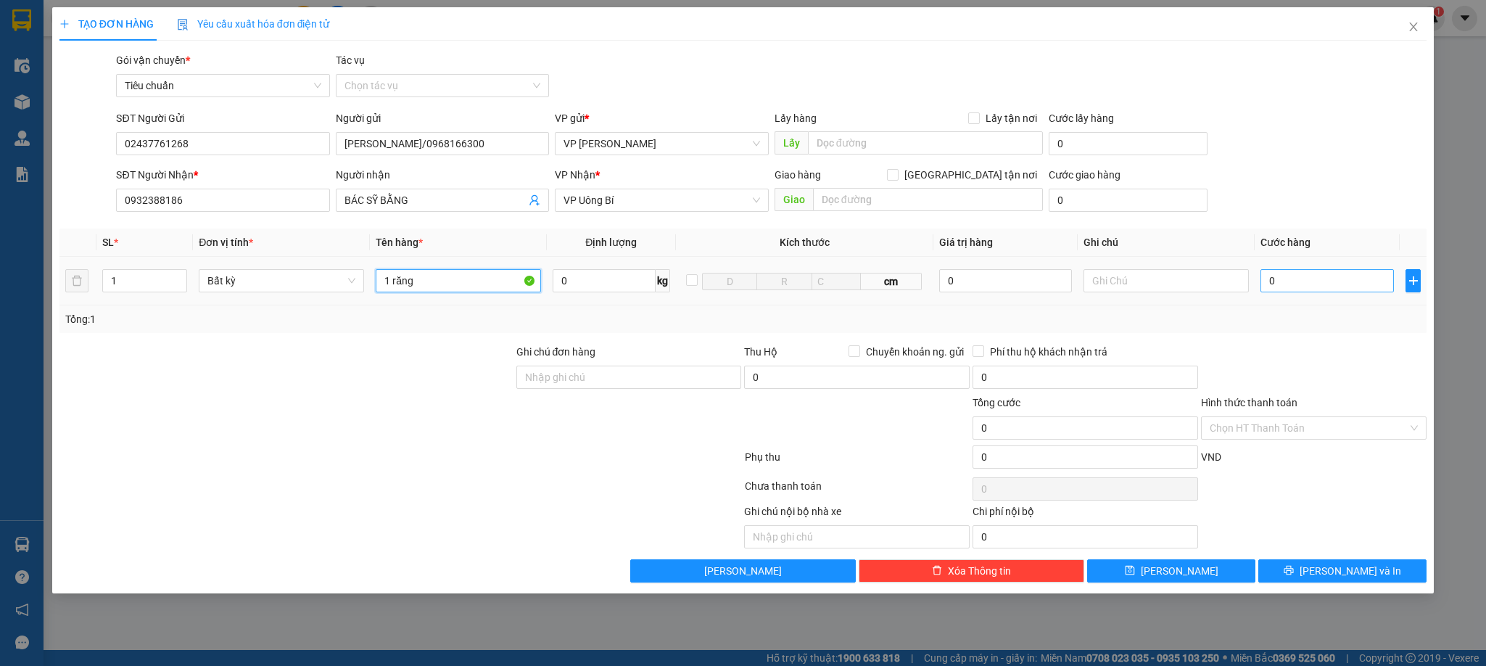
type input "1 răng"
click at [1295, 277] on input "0" at bounding box center [1327, 280] width 133 height 23
type input "3"
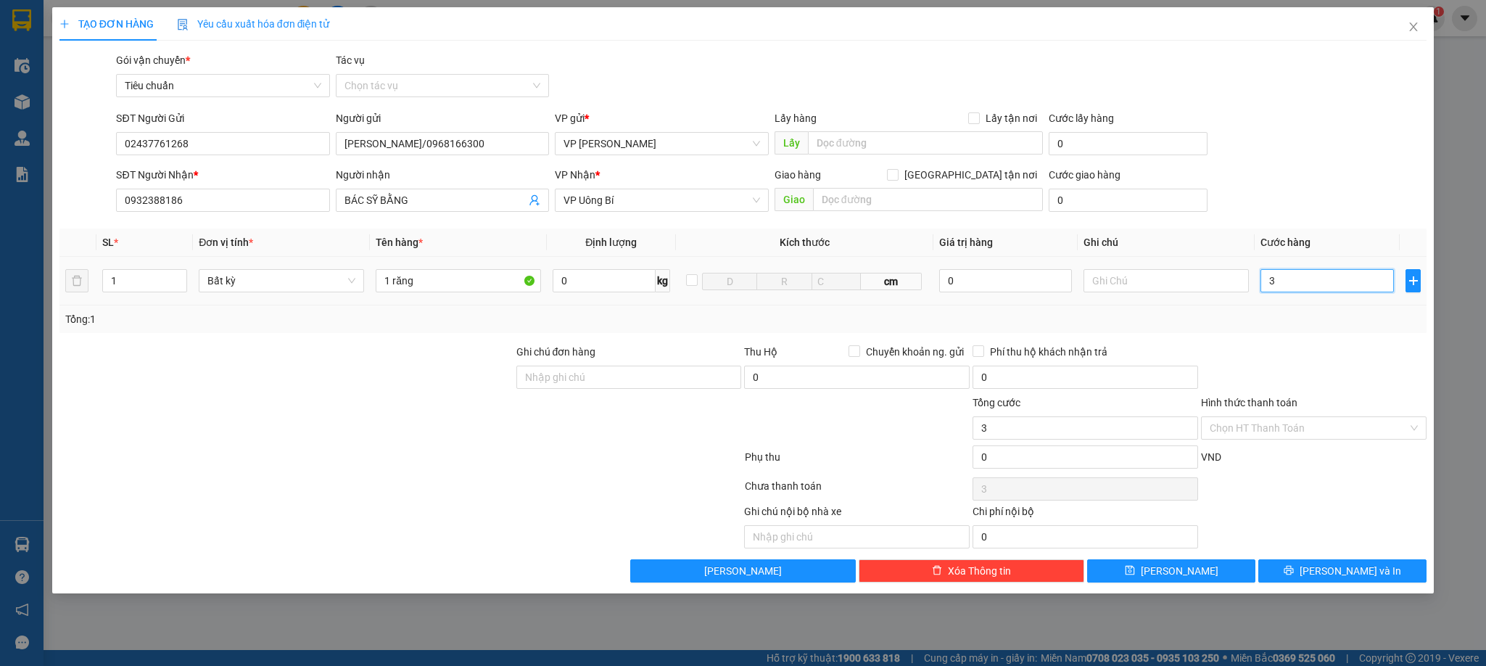
type input "30"
click at [1304, 372] on div at bounding box center [1314, 369] width 228 height 51
type input "30.000"
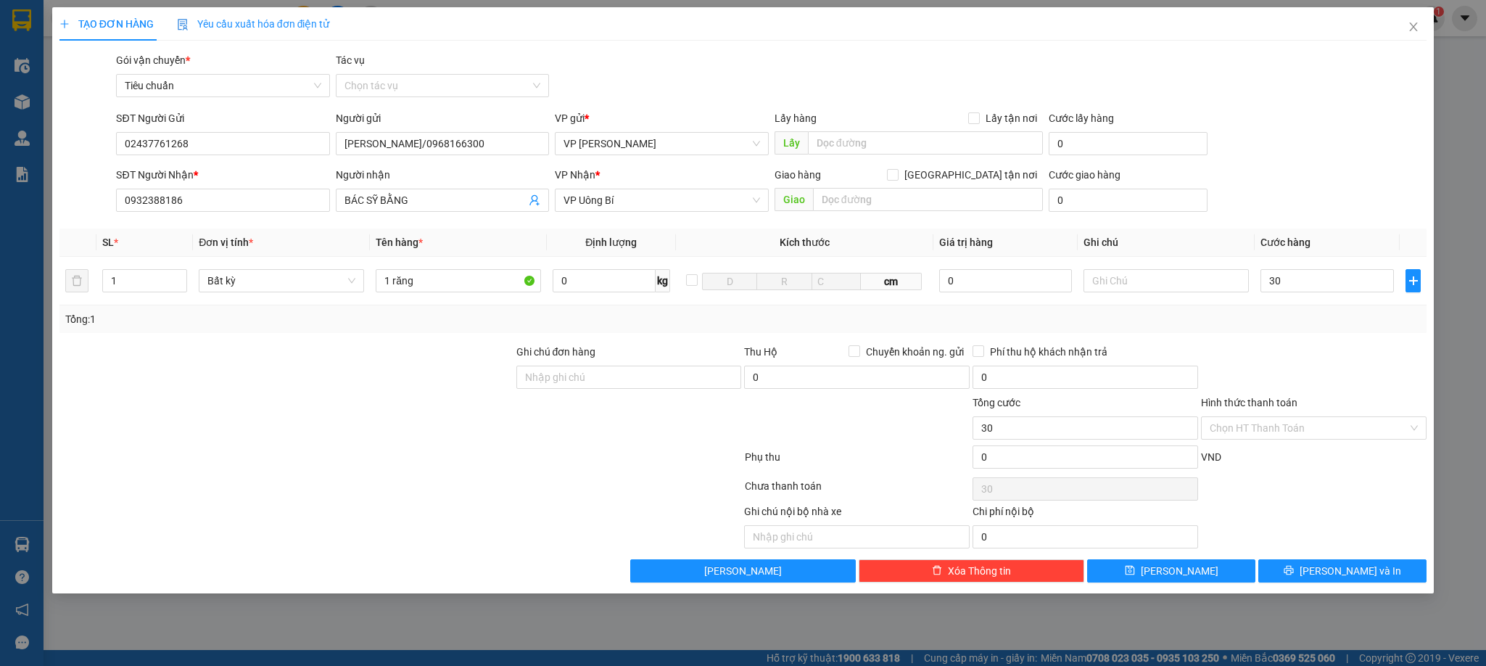
type input "30.000"
click at [1254, 437] on input "Hình thức thanh toán" at bounding box center [1309, 428] width 198 height 22
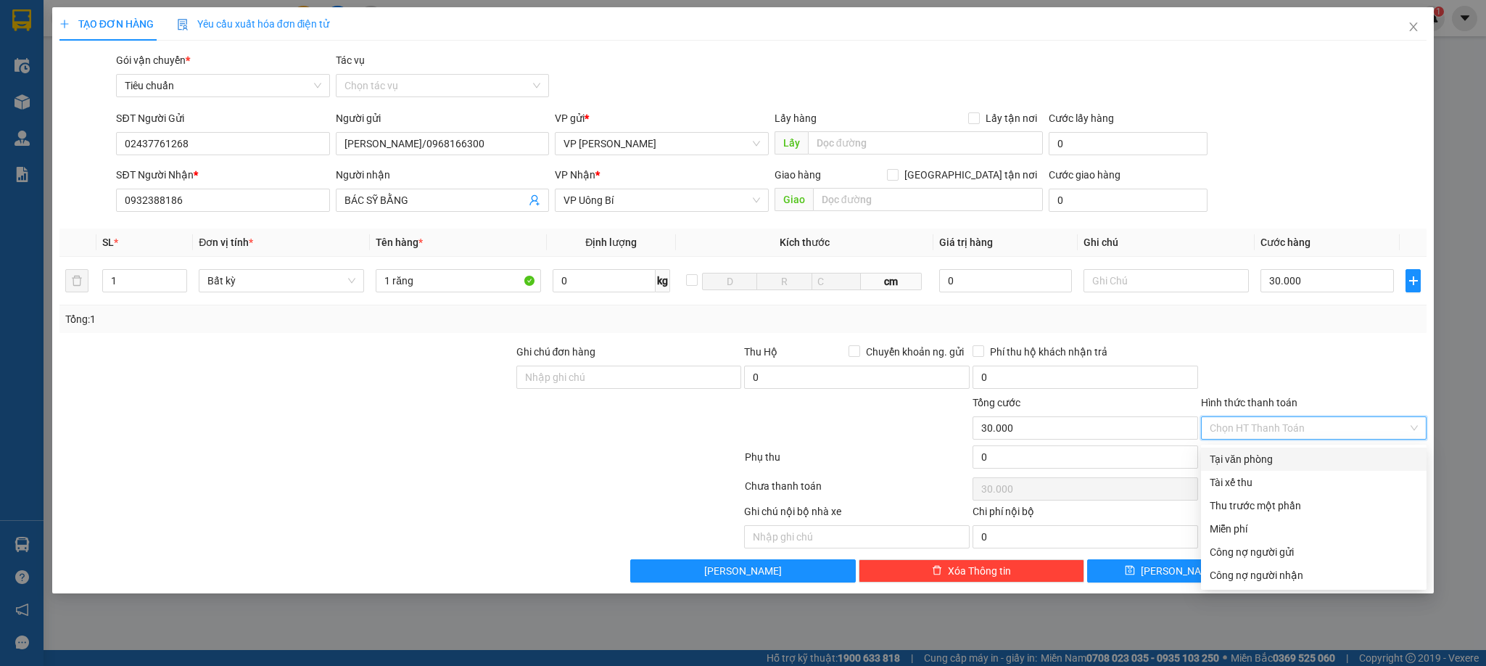
click at [1249, 456] on div "Tại văn phòng" at bounding box center [1314, 459] width 208 height 16
type input "0"
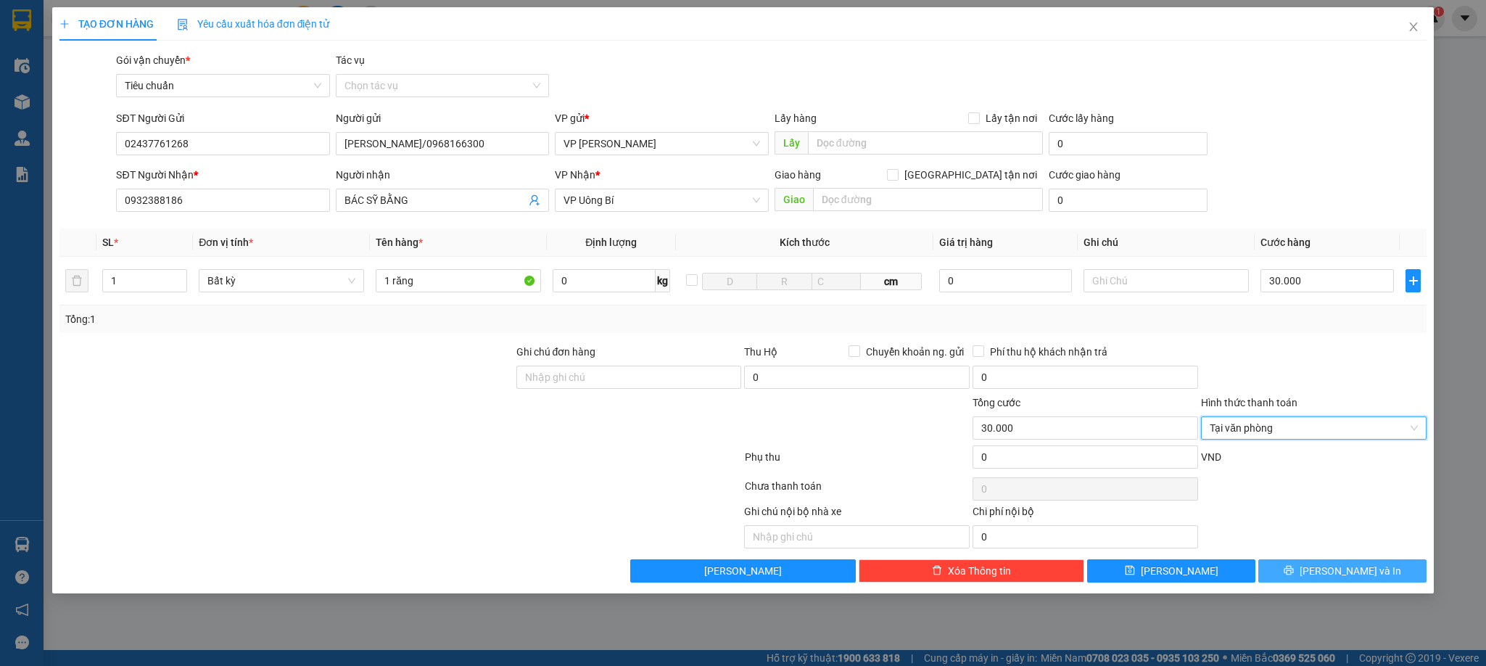
click at [1327, 572] on button "[PERSON_NAME] và In" at bounding box center [1342, 570] width 168 height 23
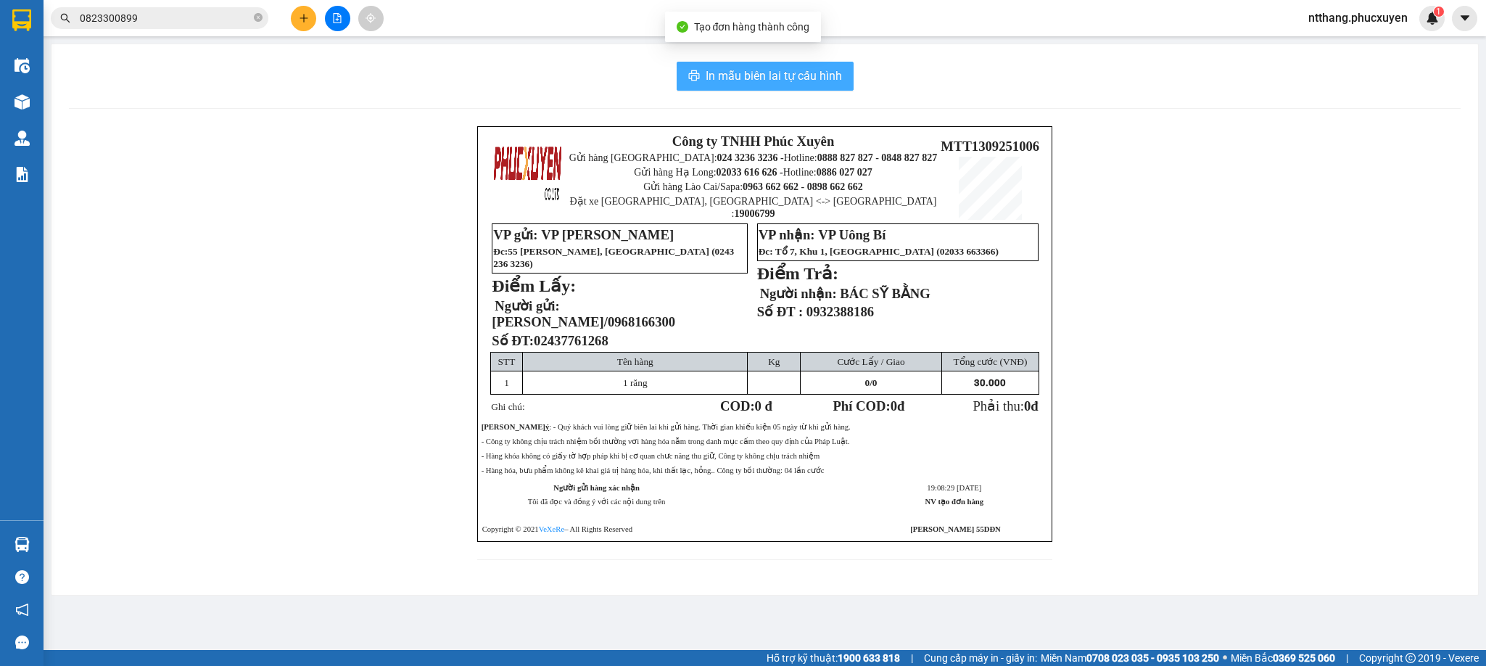
click at [754, 81] on span "In mẫu biên lai tự cấu hình" at bounding box center [774, 76] width 136 height 18
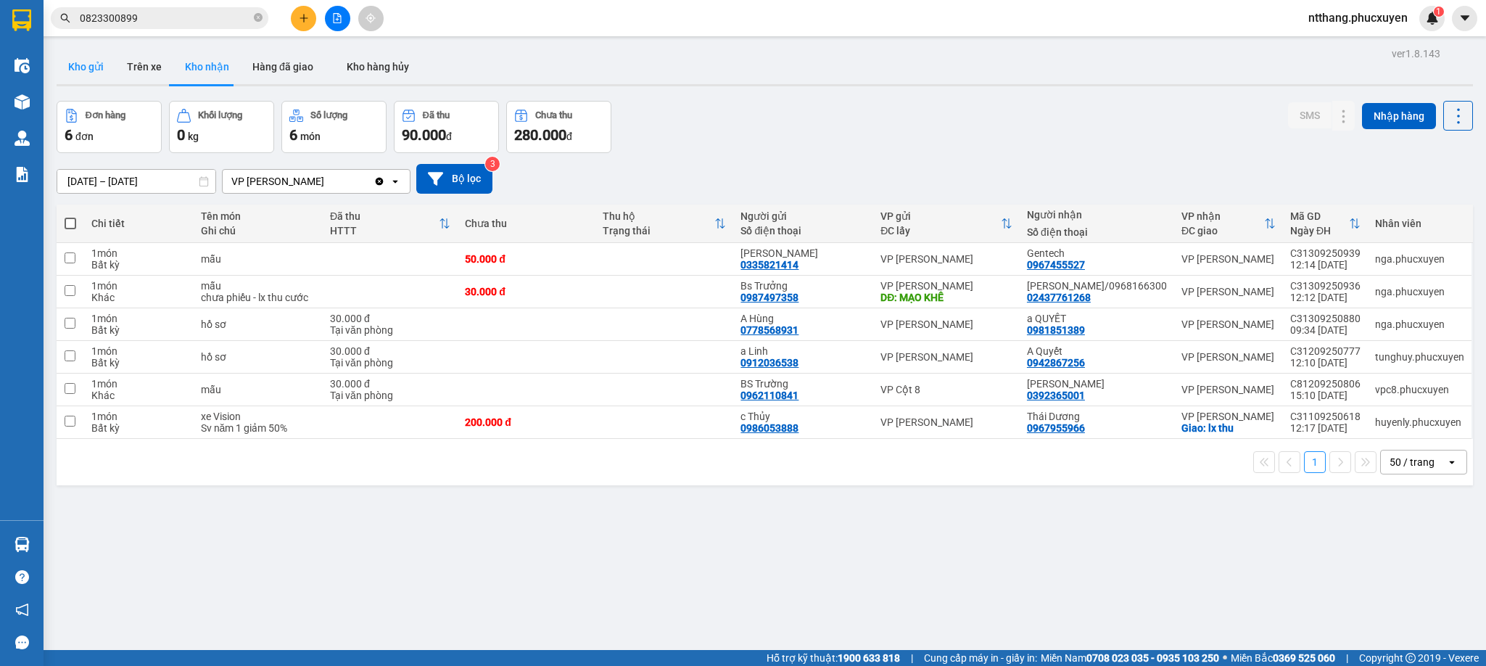
click at [66, 64] on button "Kho gửi" at bounding box center [86, 66] width 59 height 35
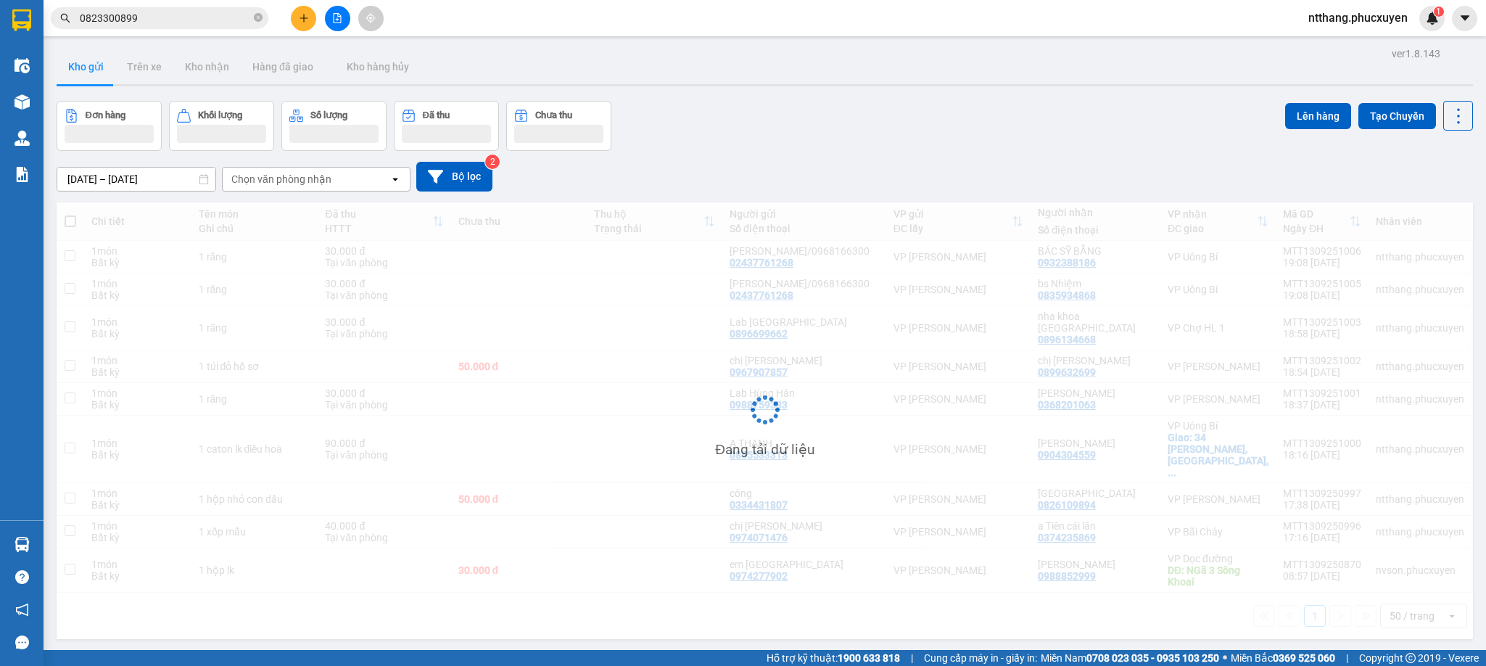
click at [1063, 110] on div "Đơn hàng Khối lượng Số lượng Đã thu Chưa thu Lên hàng Tạo Chuyến" at bounding box center [765, 126] width 1417 height 50
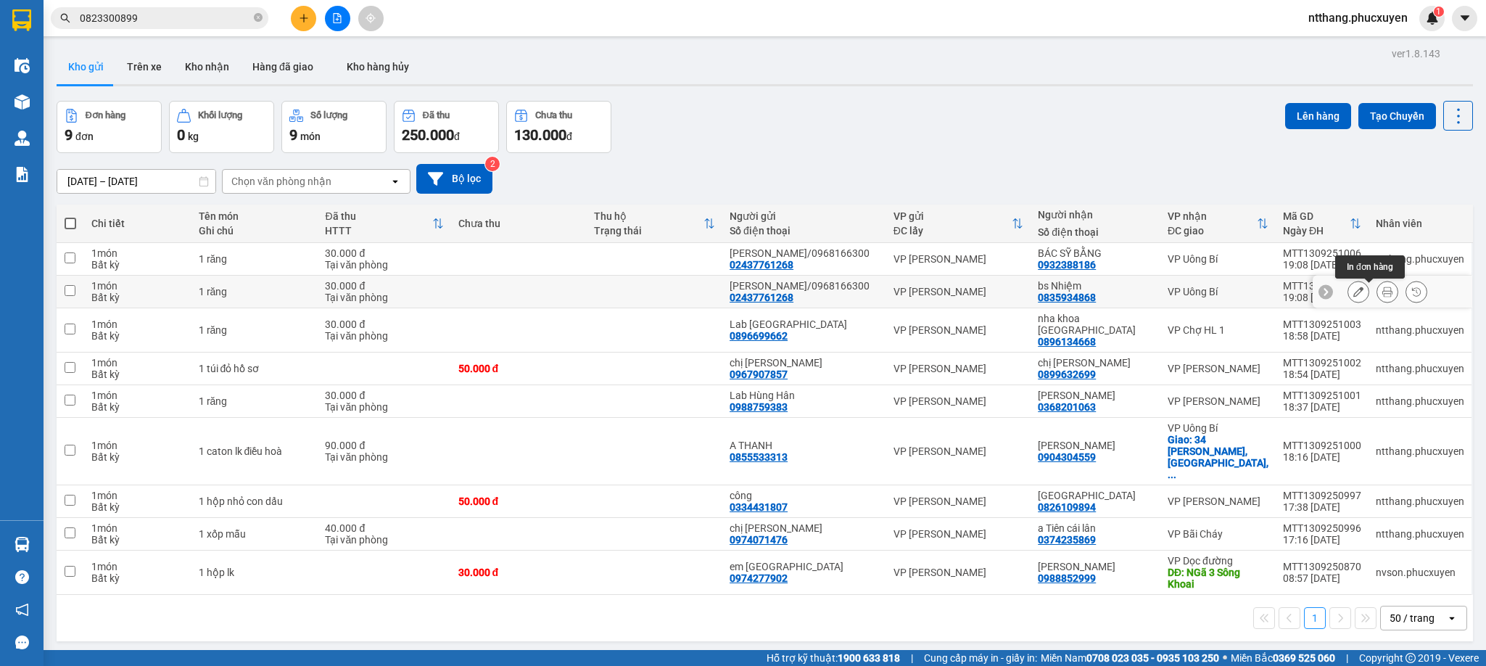
click at [1383, 292] on icon at bounding box center [1388, 292] width 10 height 10
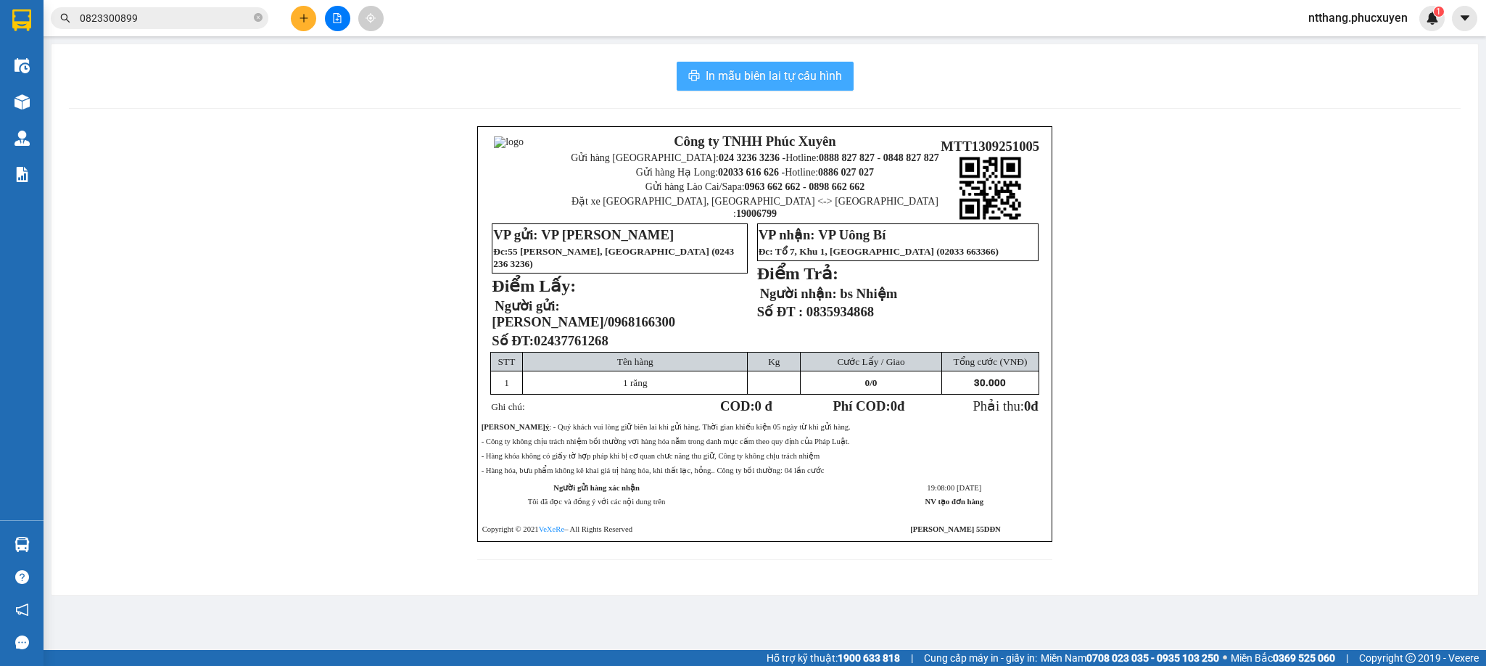
click at [759, 76] on span "In mẫu biên lai tự cấu hình" at bounding box center [774, 76] width 136 height 18
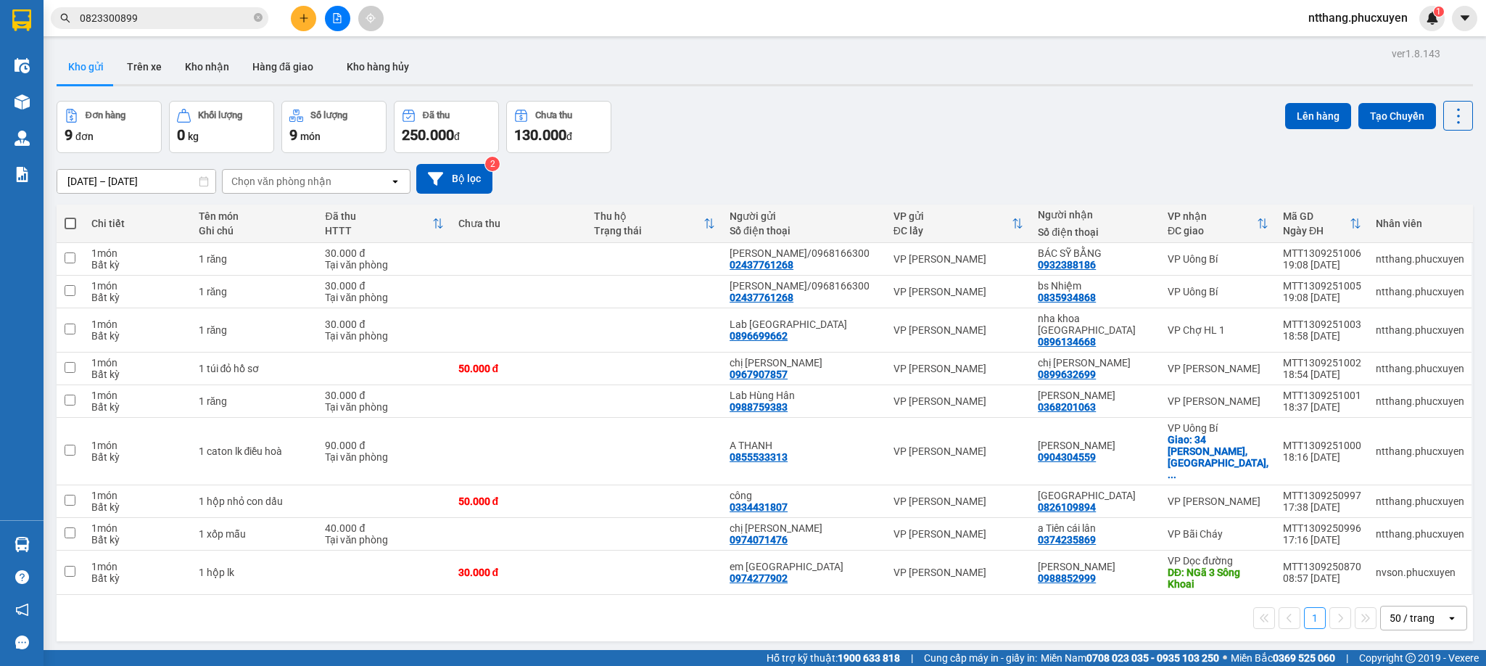
click at [799, 141] on div "Đơn hàng 9 đơn Khối lượng 0 kg Số lượng 9 món Đã thu 250.000 đ Chưa thu 130.000…" at bounding box center [765, 127] width 1417 height 52
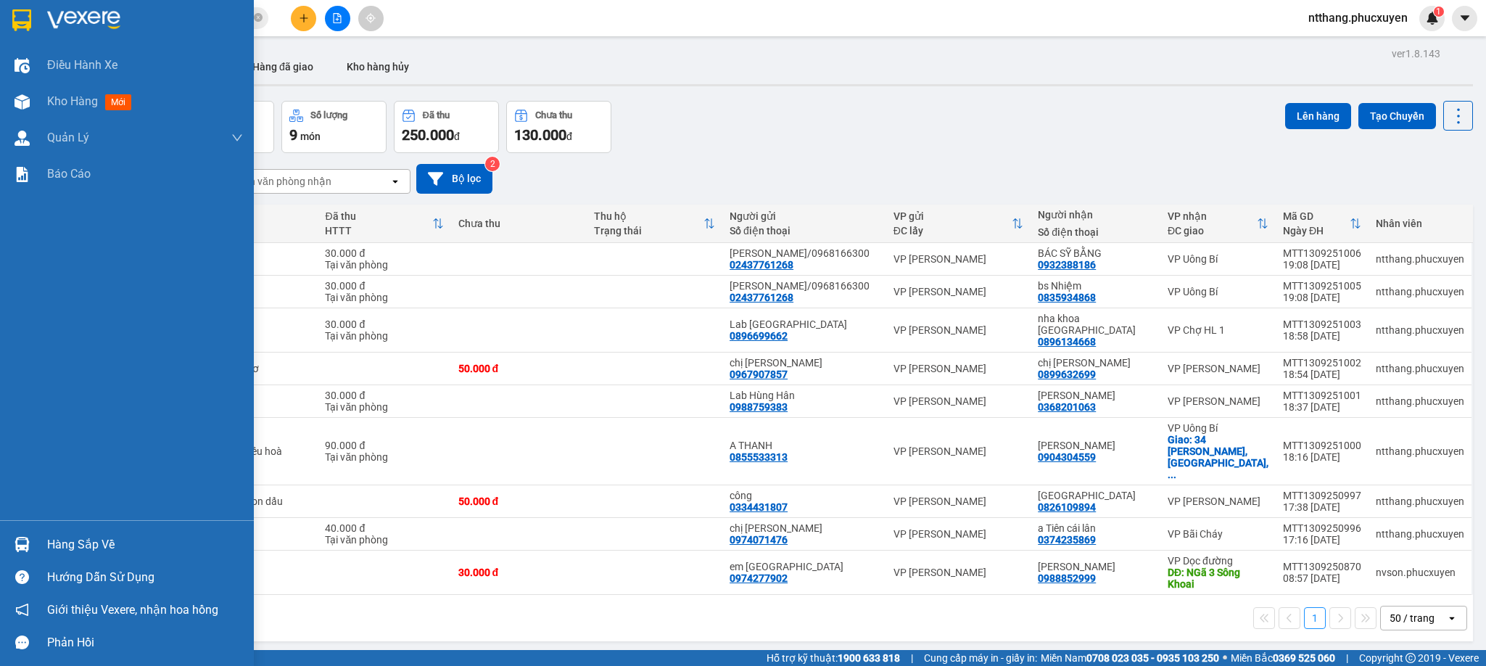
click at [15, 543] on img at bounding box center [22, 544] width 15 height 15
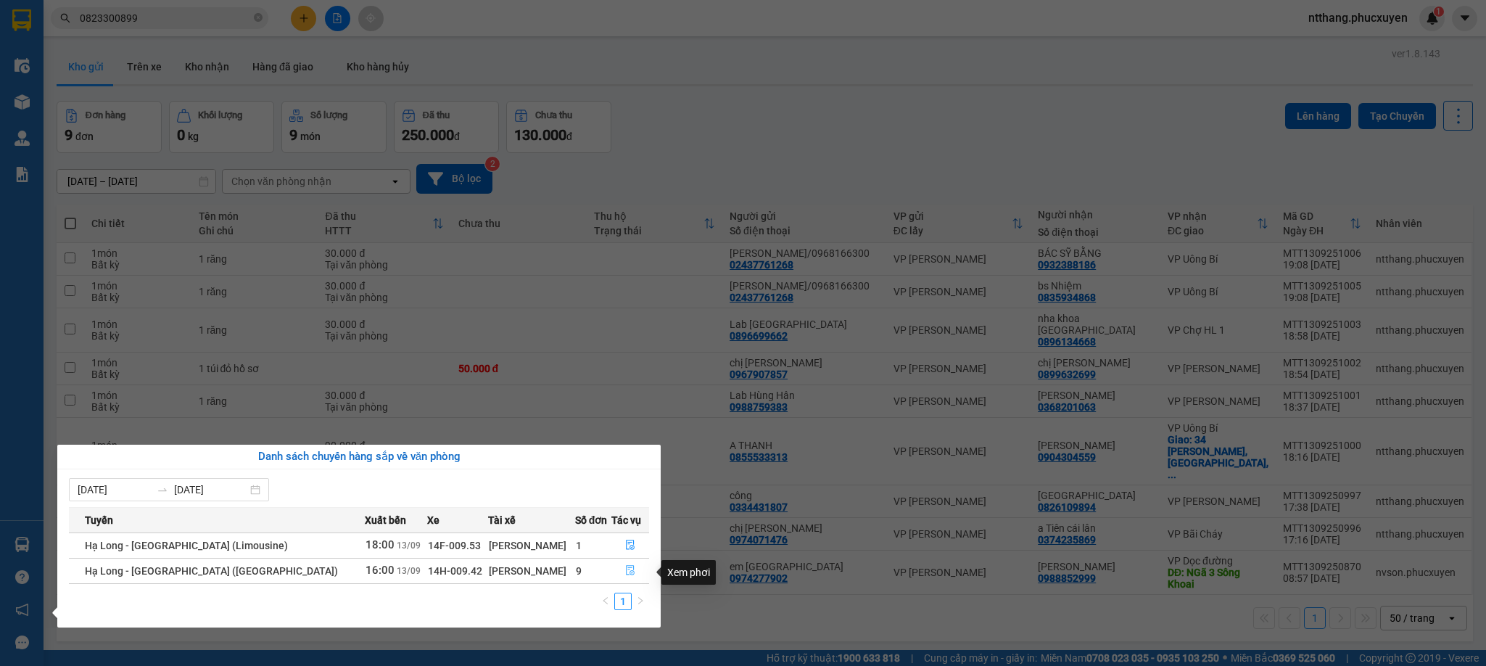
click at [625, 574] on icon "file-done" at bounding box center [630, 570] width 10 height 10
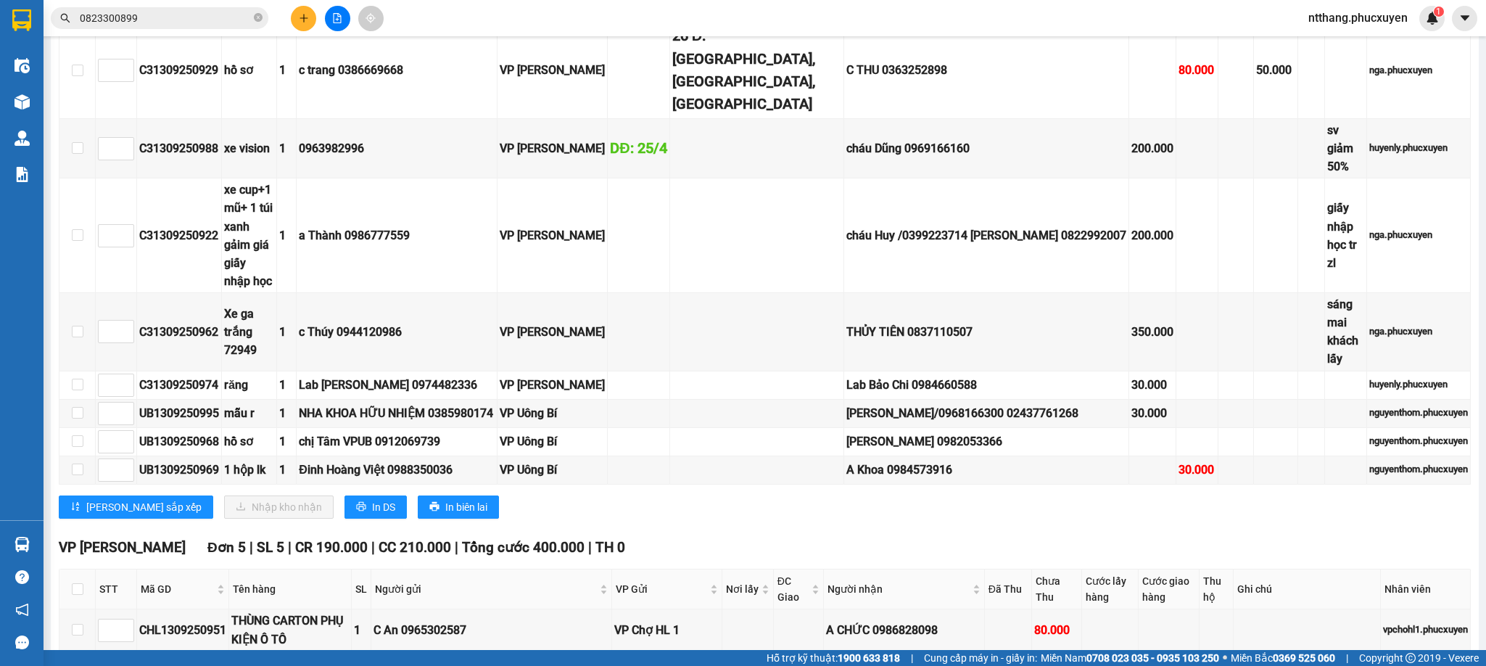
scroll to position [382, 0]
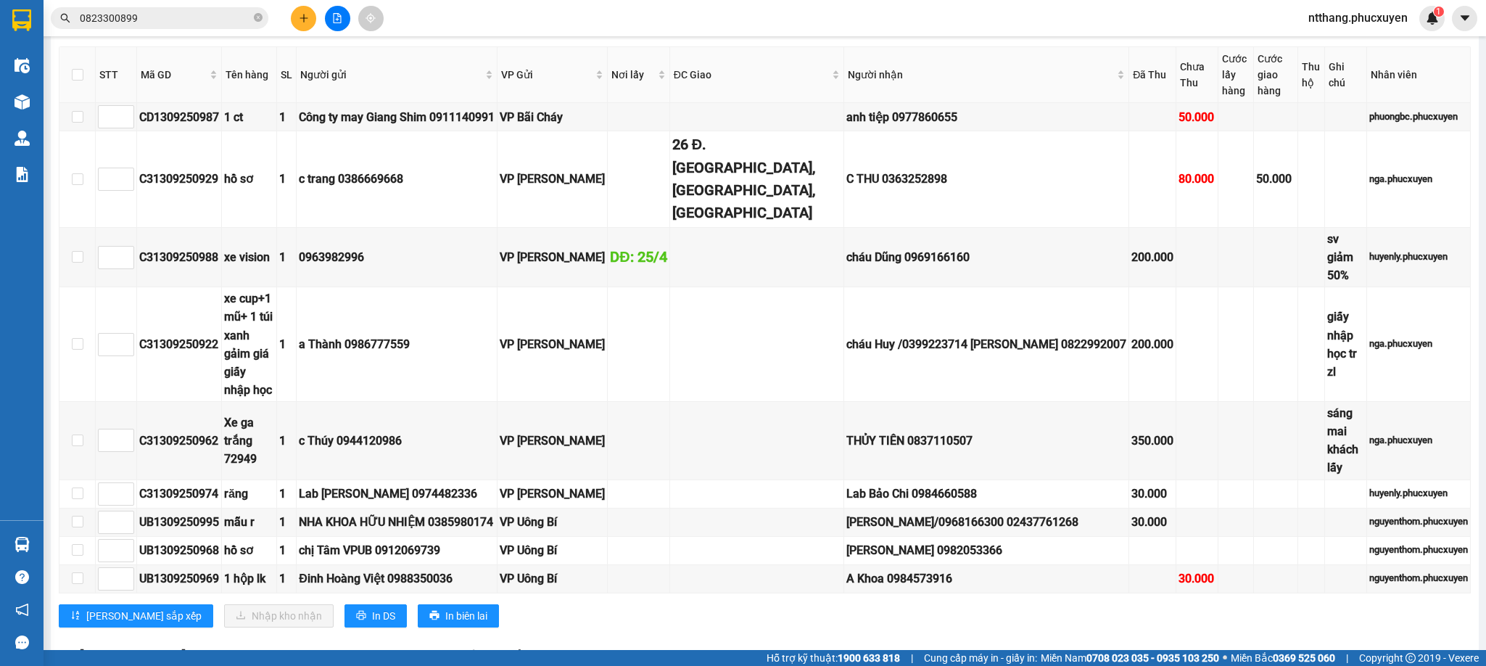
drag, startPoint x: 807, startPoint y: 503, endPoint x: 797, endPoint y: 512, distance: 13.4
click at [797, 604] on div "[PERSON_NAME] sắp xếp Nhập kho nhận In DS In biên lai" at bounding box center [765, 615] width 1412 height 23
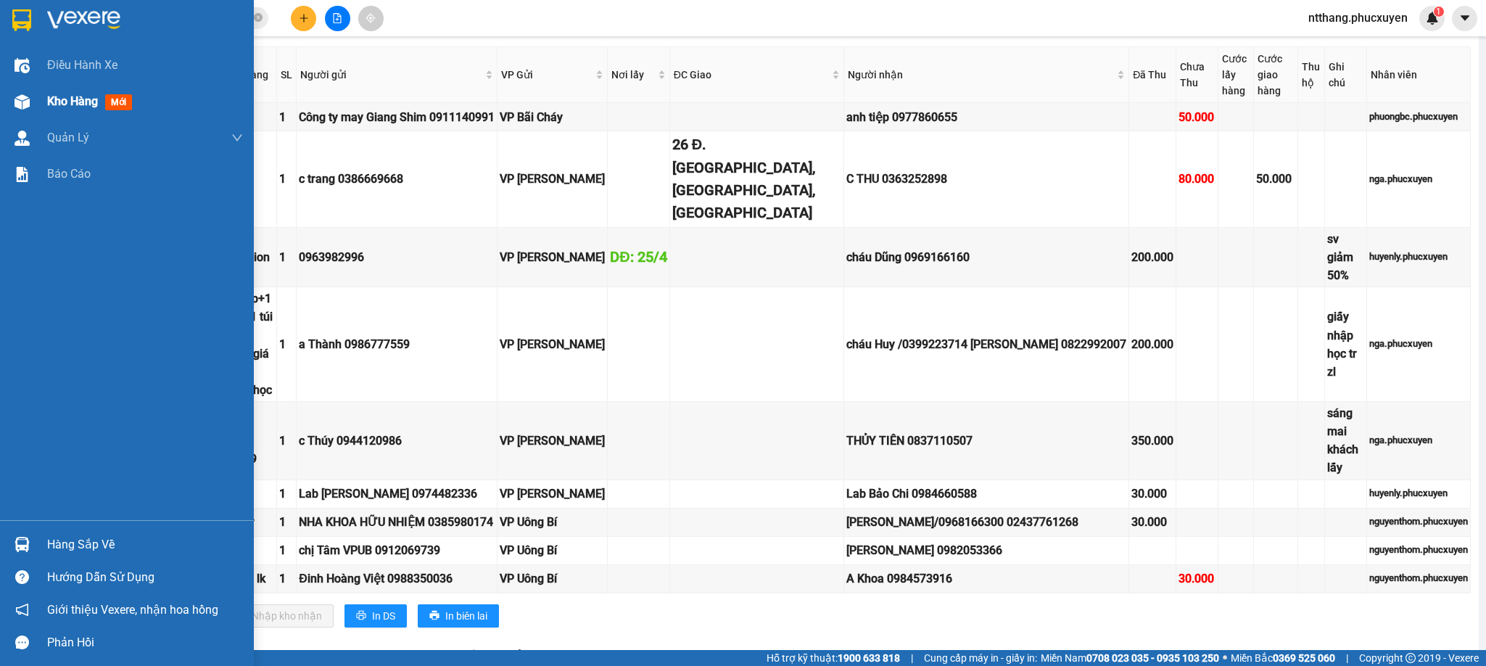
click at [20, 104] on img at bounding box center [22, 101] width 15 height 15
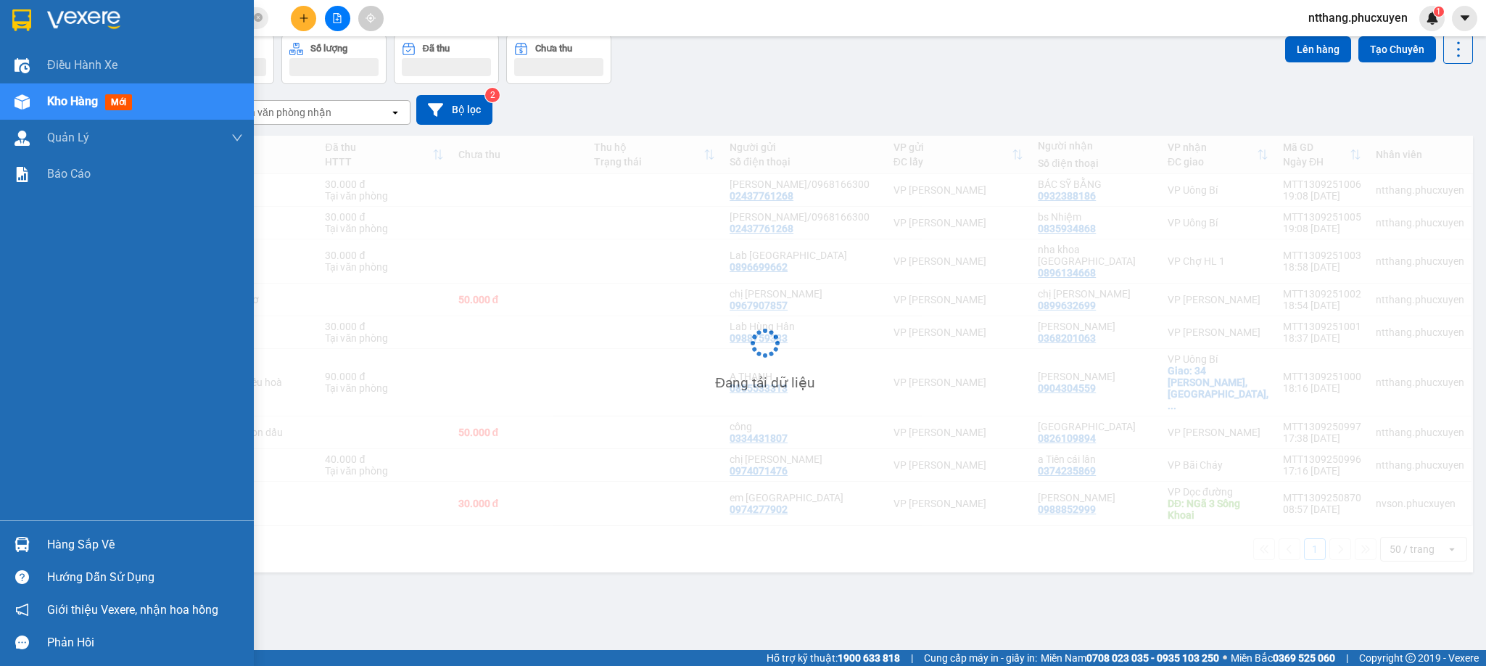
scroll to position [67, 0]
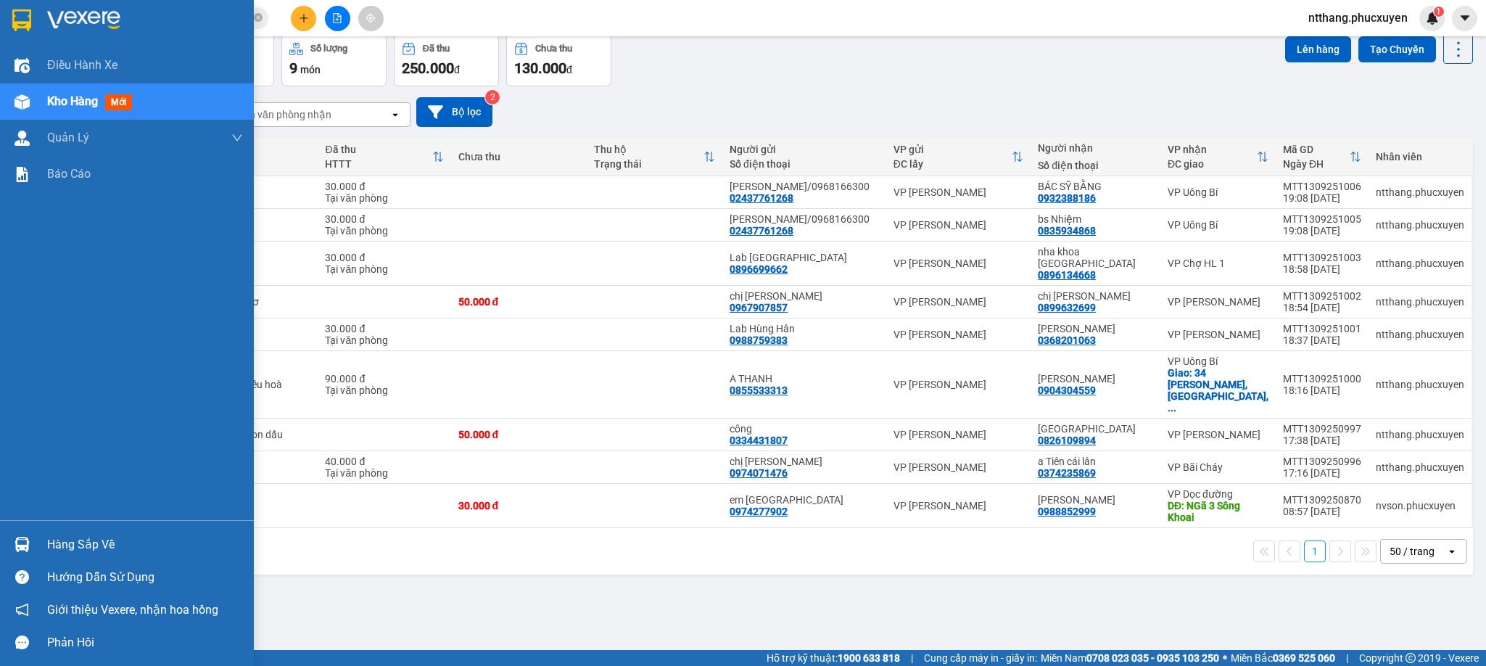
click at [96, 543] on div "Hàng sắp về" at bounding box center [145, 545] width 196 height 22
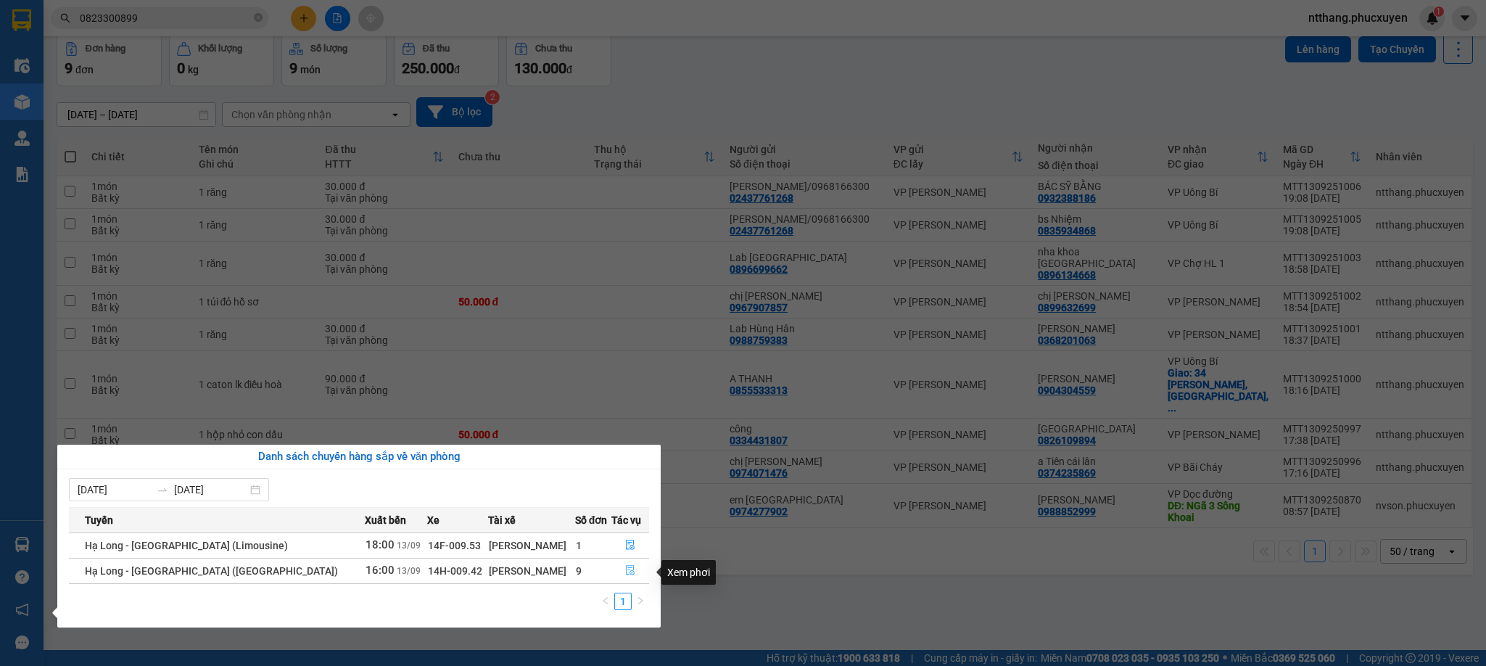
click at [627, 573] on icon "file-done" at bounding box center [630, 571] width 9 height 10
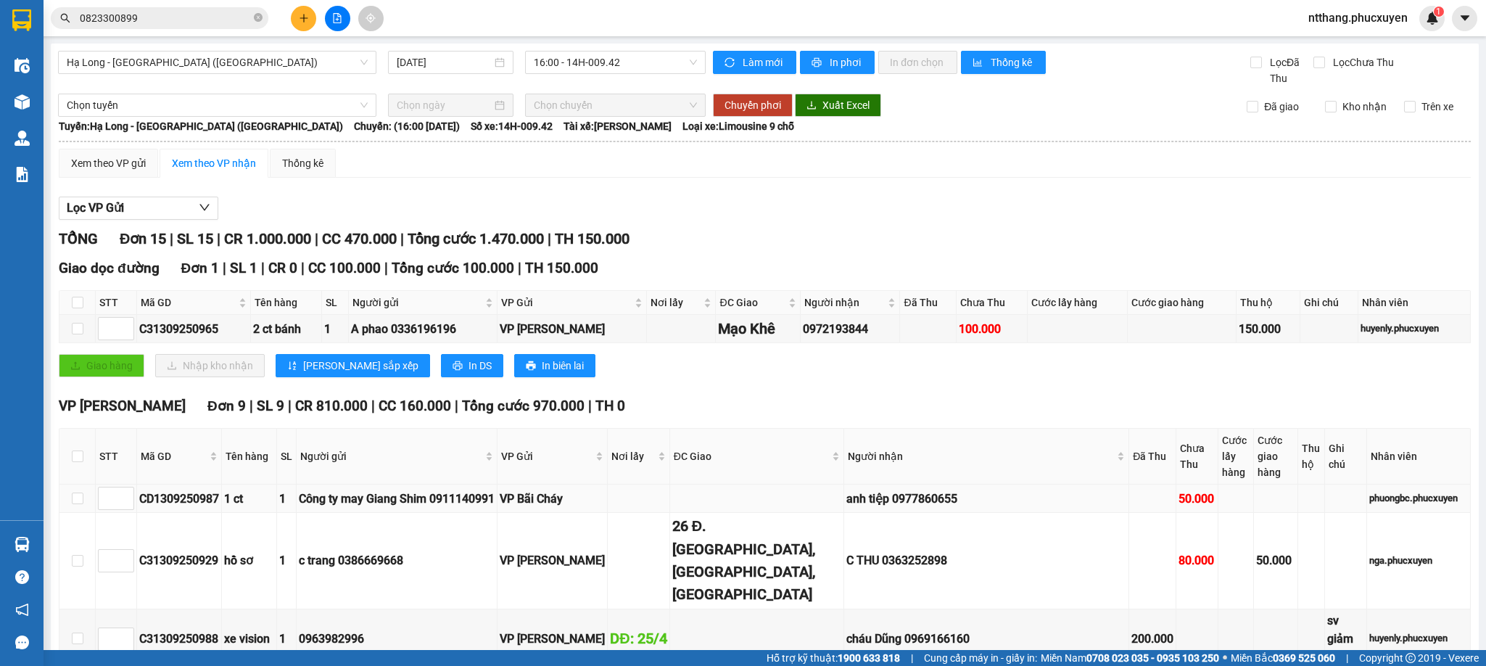
scroll to position [544, 0]
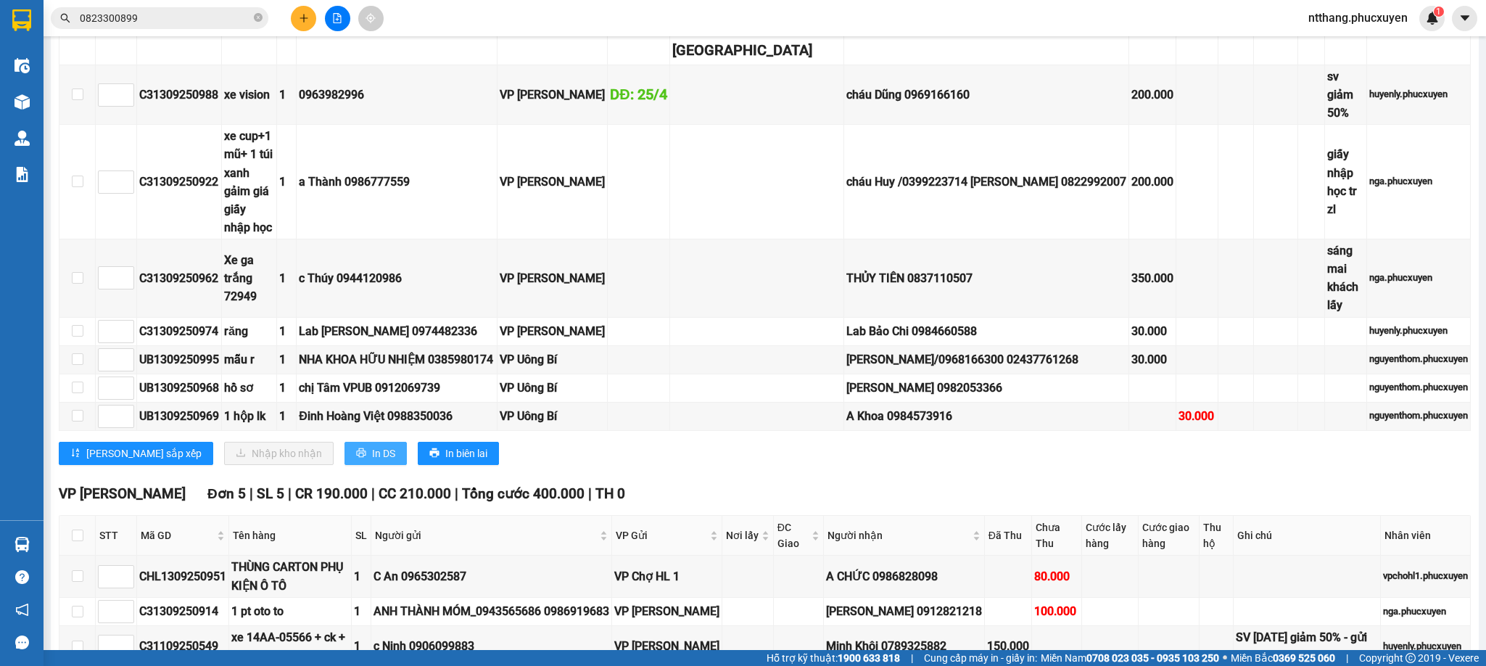
click at [372, 445] on span "In DS" at bounding box center [383, 453] width 23 height 16
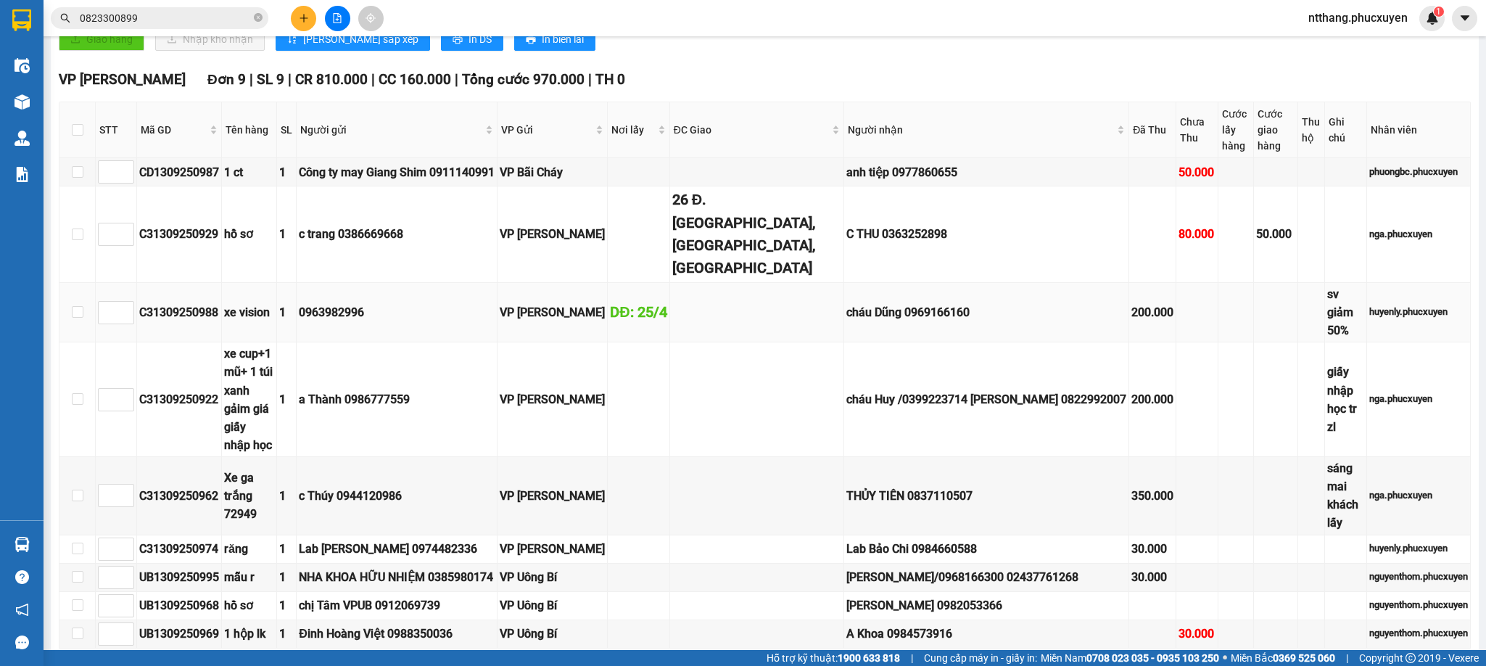
click at [914, 316] on div "cháu Dũng 0969166160" at bounding box center [986, 312] width 280 height 18
click at [912, 316] on div "cháu Dũng 0969166160" at bounding box center [986, 312] width 280 height 18
copy div "0969166160"
click at [226, 11] on input "0823300899" at bounding box center [165, 18] width 171 height 16
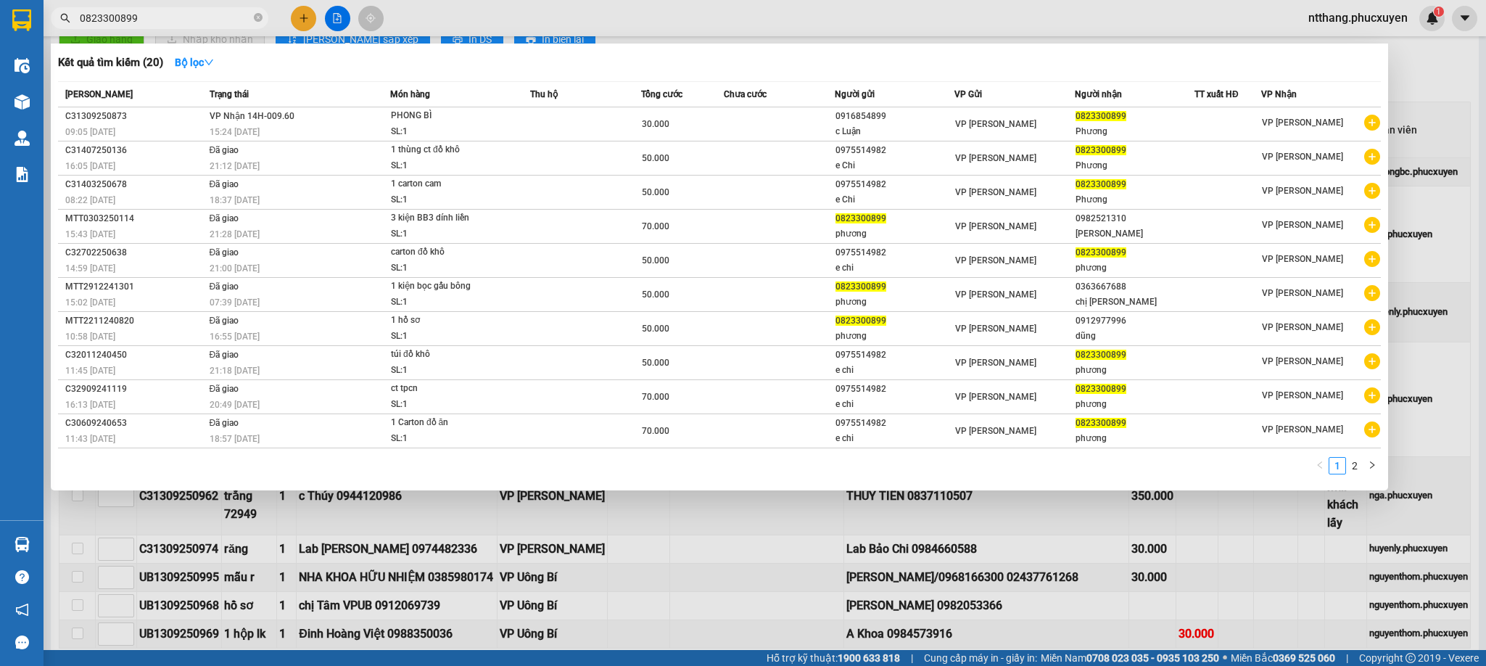
click at [226, 11] on input "0823300899" at bounding box center [165, 18] width 171 height 16
paste input "969166160"
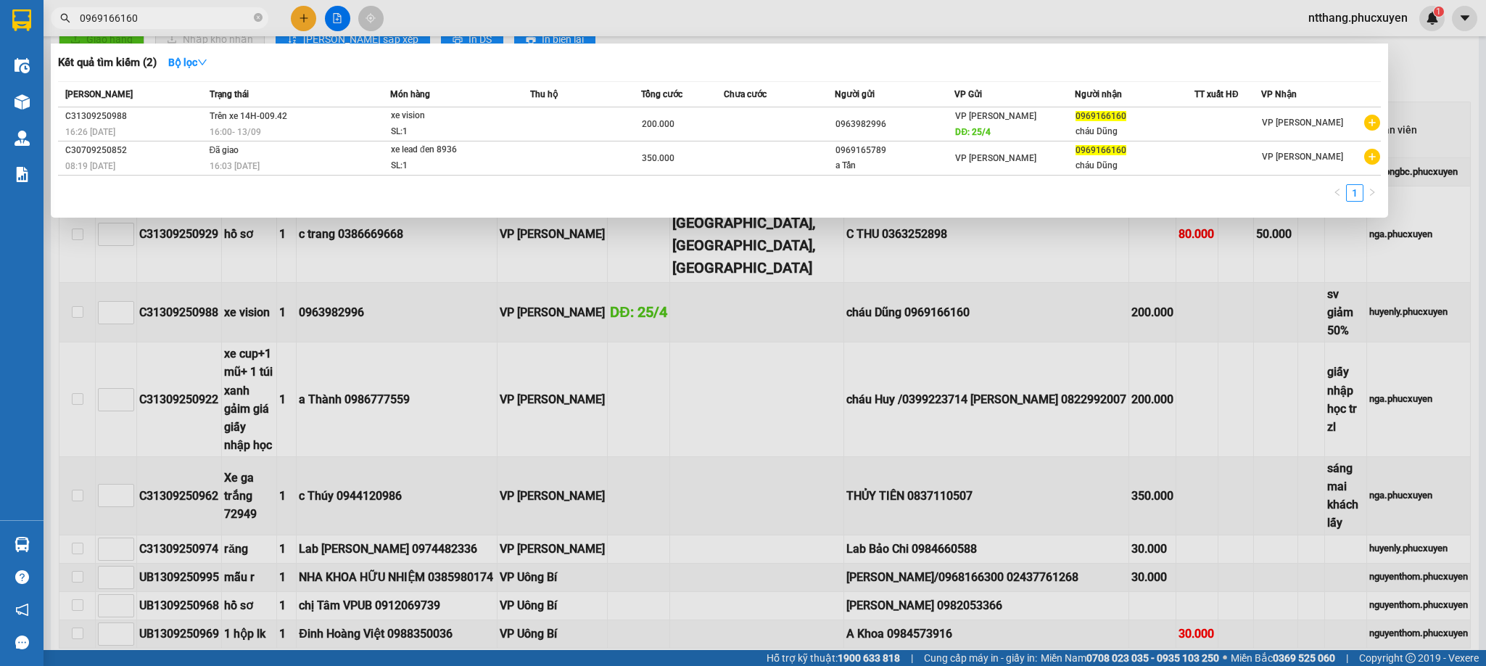
type input "0969166160"
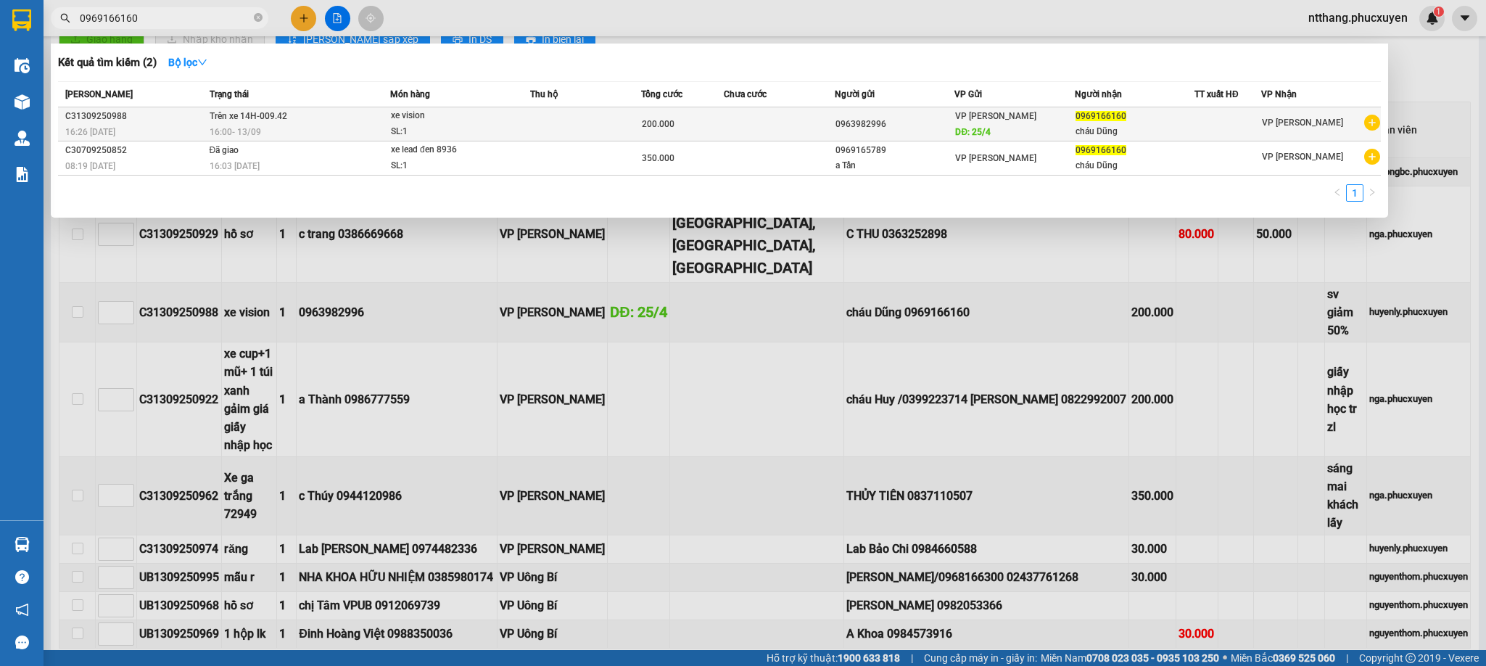
click at [579, 123] on td at bounding box center [585, 124] width 111 height 34
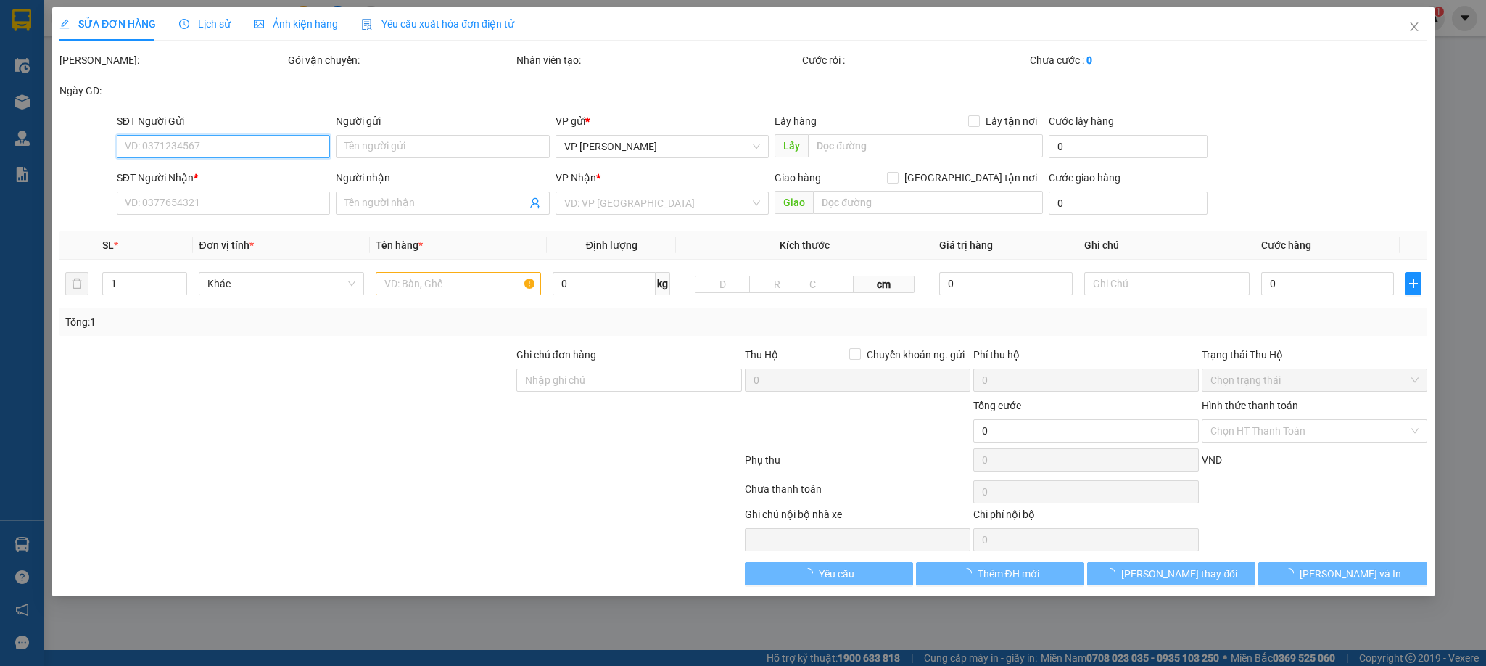
type input "0963982996"
type input "25/4"
type input "0969166160"
type input "cháu Dũng"
type input "200.000"
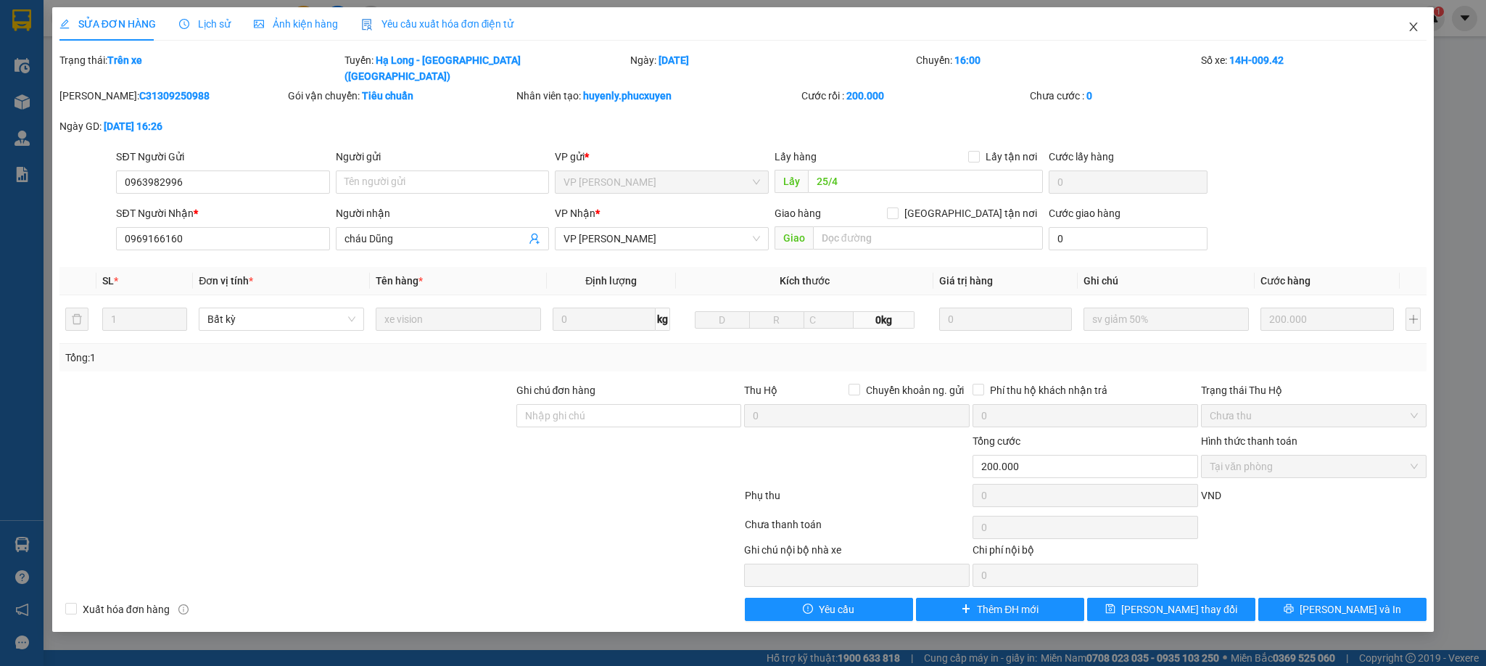
click at [1410, 18] on span "Close" at bounding box center [1413, 27] width 41 height 41
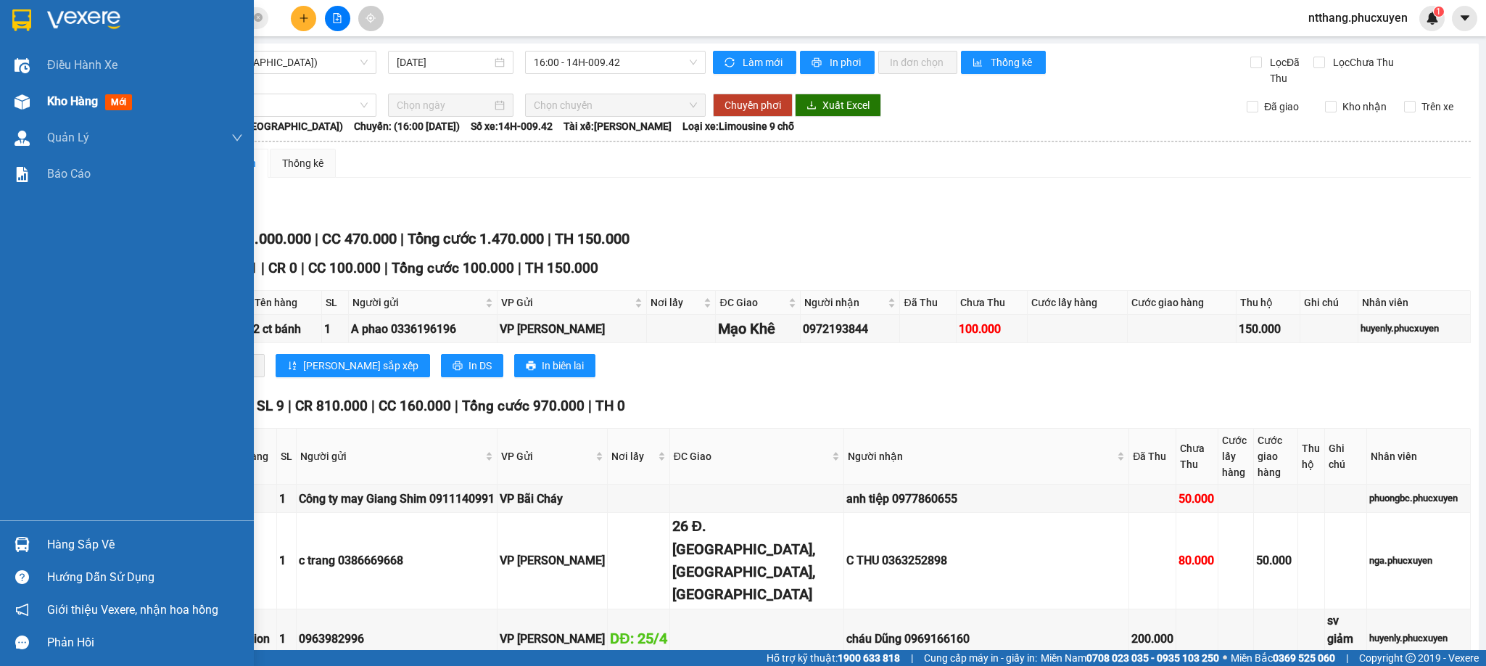
click at [22, 89] on div at bounding box center [21, 101] width 25 height 25
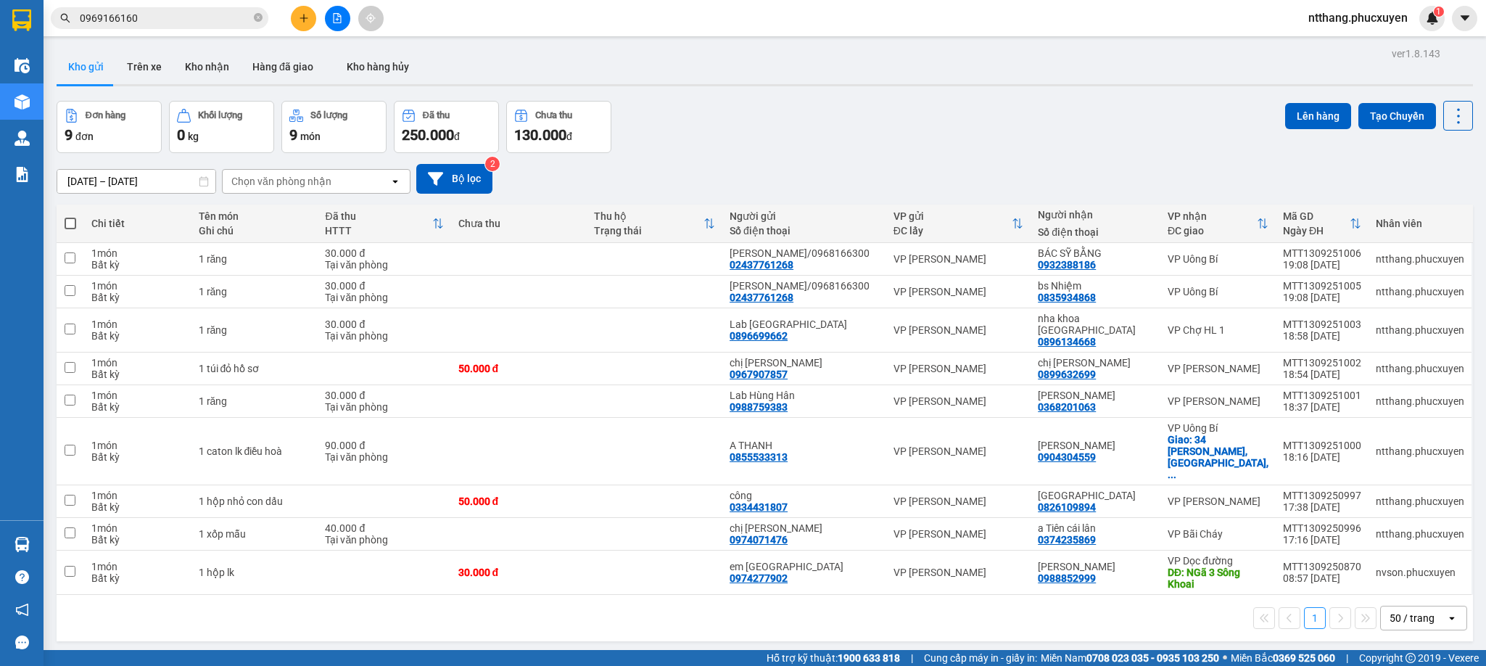
click at [830, 148] on div "Đơn hàng 9 đơn Khối lượng 0 kg Số lượng 9 món Đã thu 250.000 đ Chưa thu 130.000…" at bounding box center [765, 127] width 1417 height 52
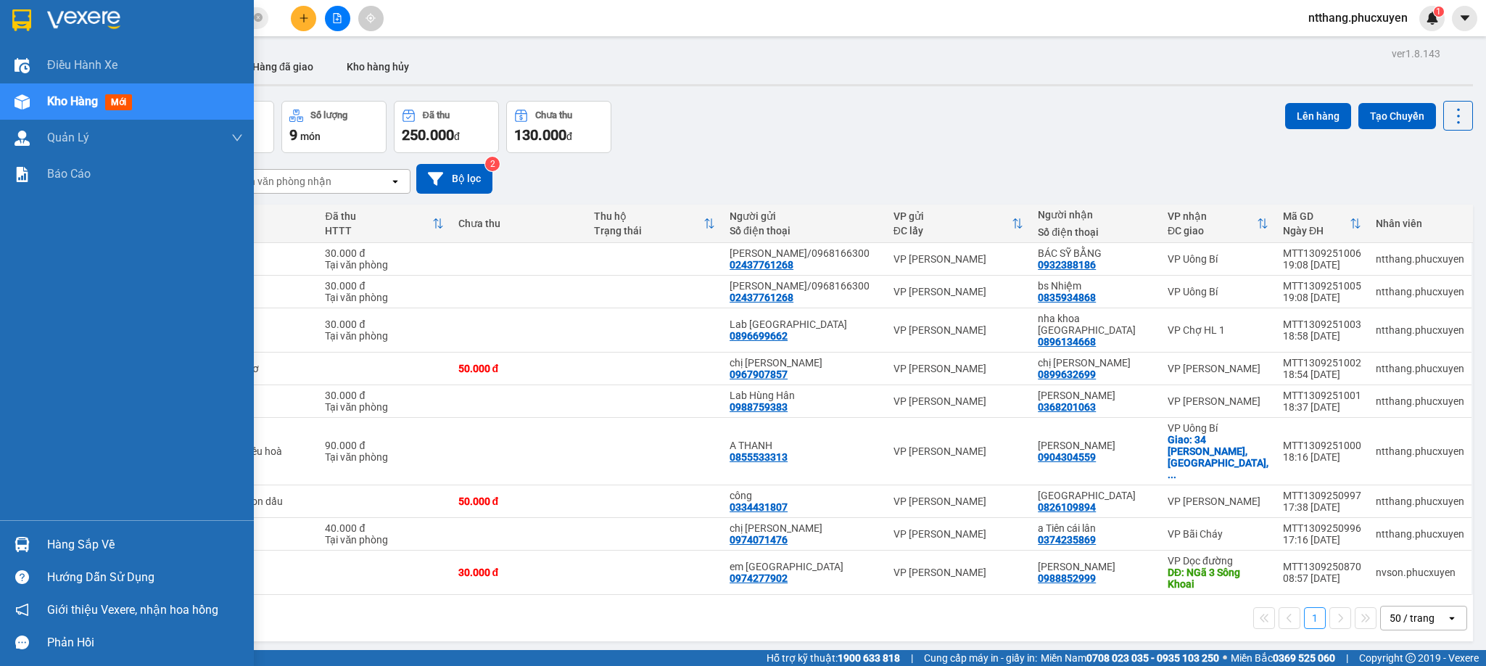
click at [28, 543] on img at bounding box center [22, 544] width 15 height 15
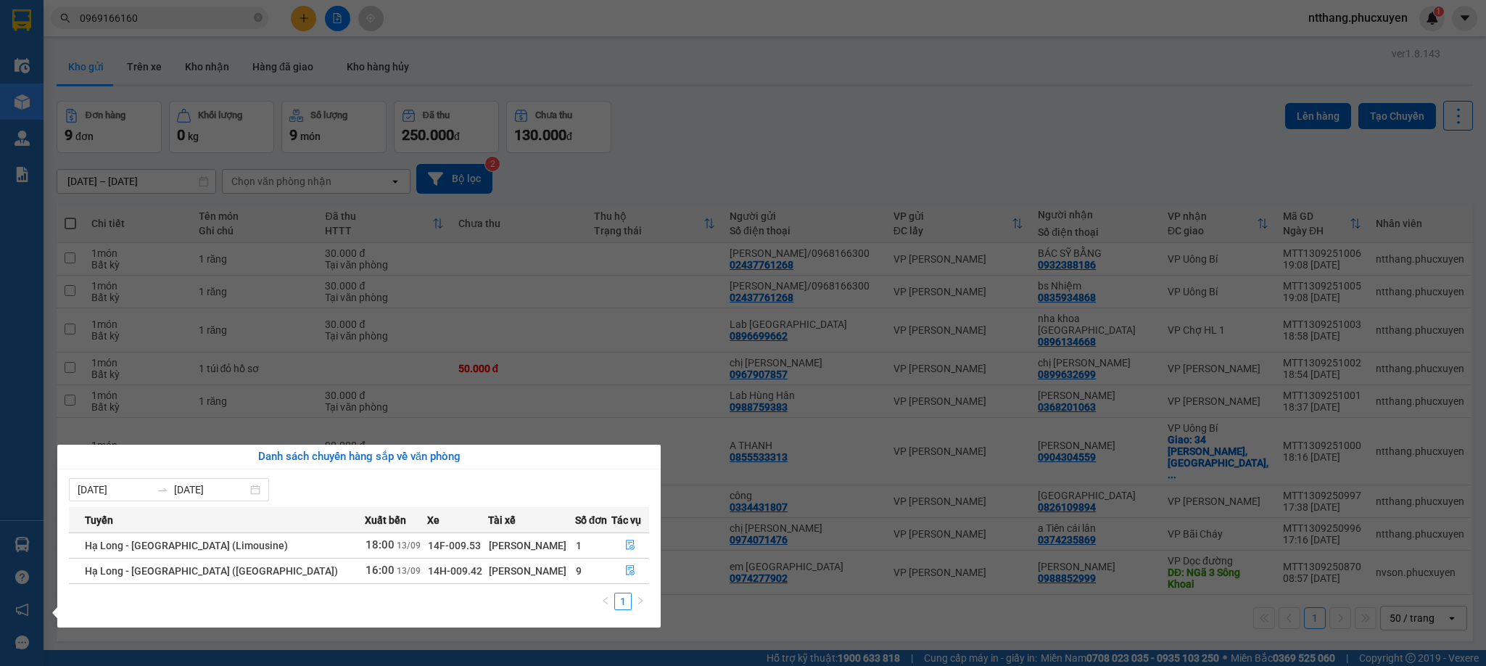
click at [749, 580] on section "Kết quả tìm kiếm ( 2 ) Bộ lọc Mã ĐH Trạng thái Món hàng Thu hộ Tổng cước Chưa c…" at bounding box center [743, 333] width 1486 height 666
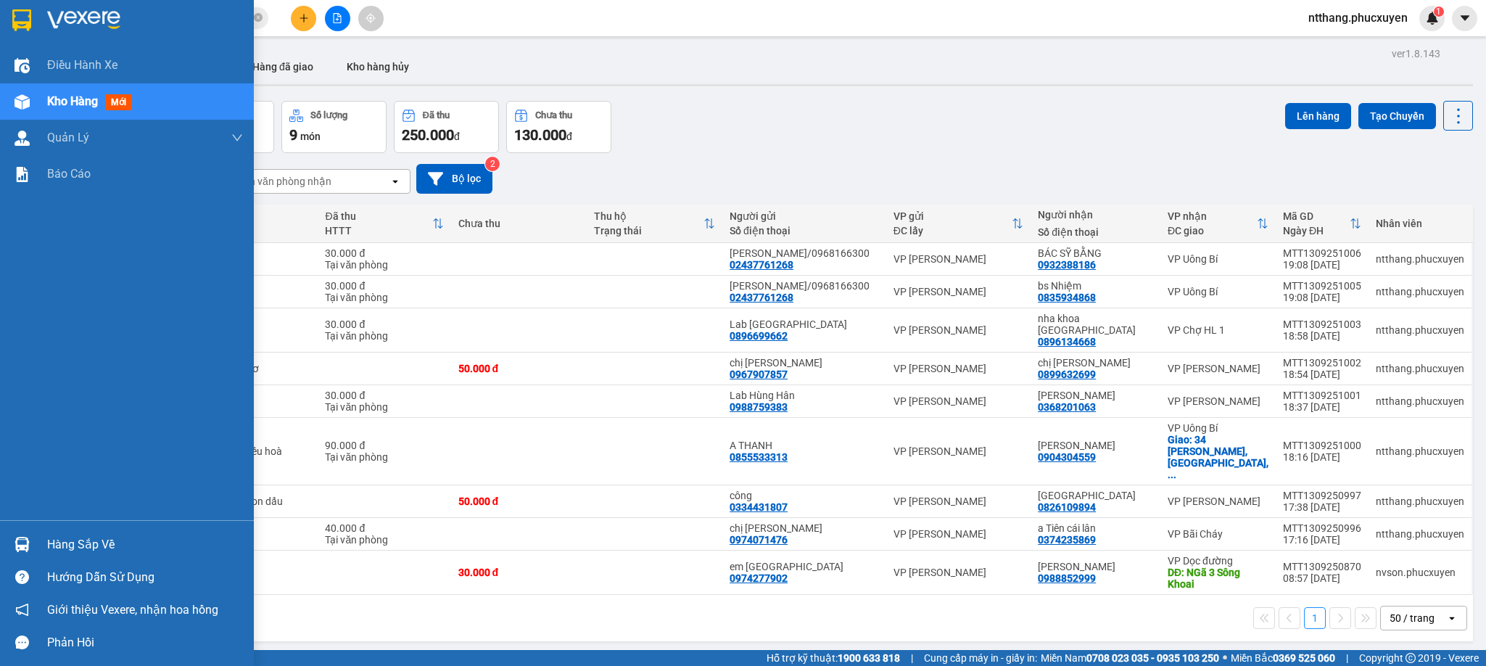
click at [15, 540] on img at bounding box center [22, 544] width 15 height 15
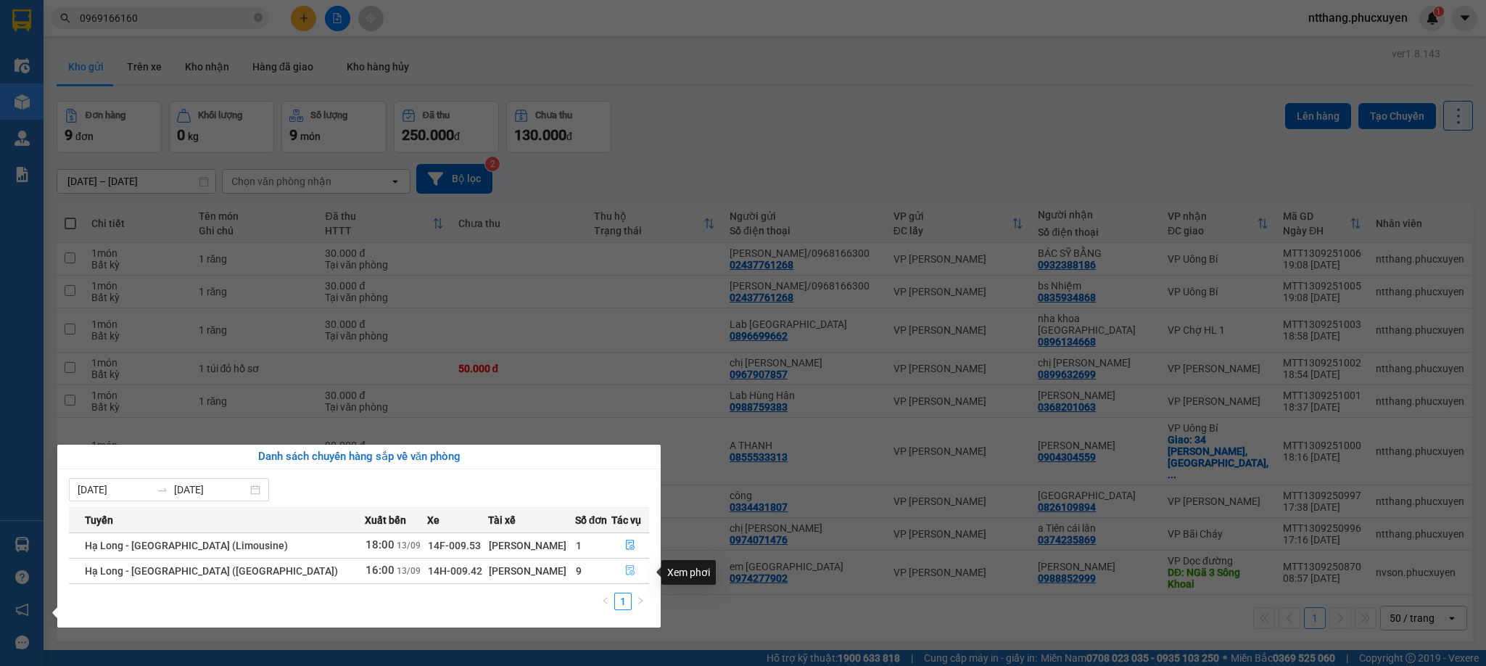
click at [627, 575] on icon "file-done" at bounding box center [630, 570] width 10 height 10
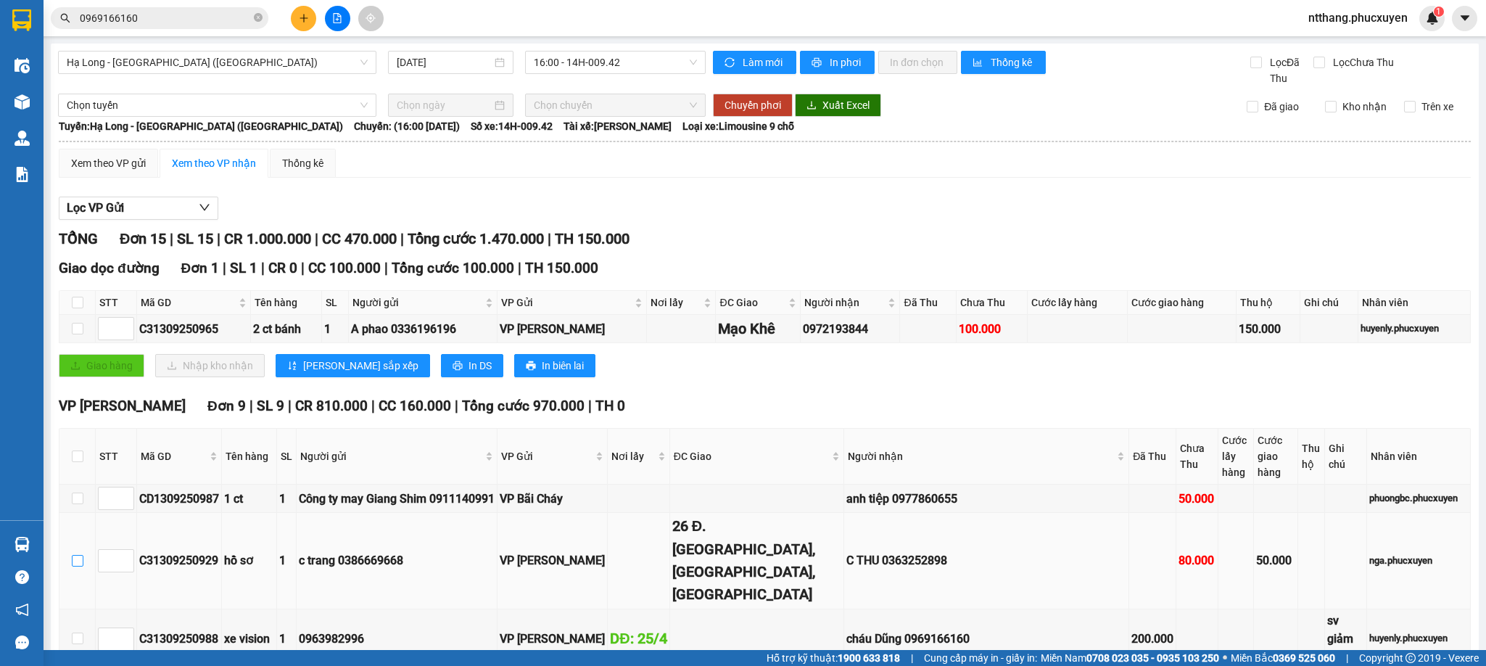
click at [76, 566] on input "checkbox" at bounding box center [78, 561] width 12 height 12
checkbox input "true"
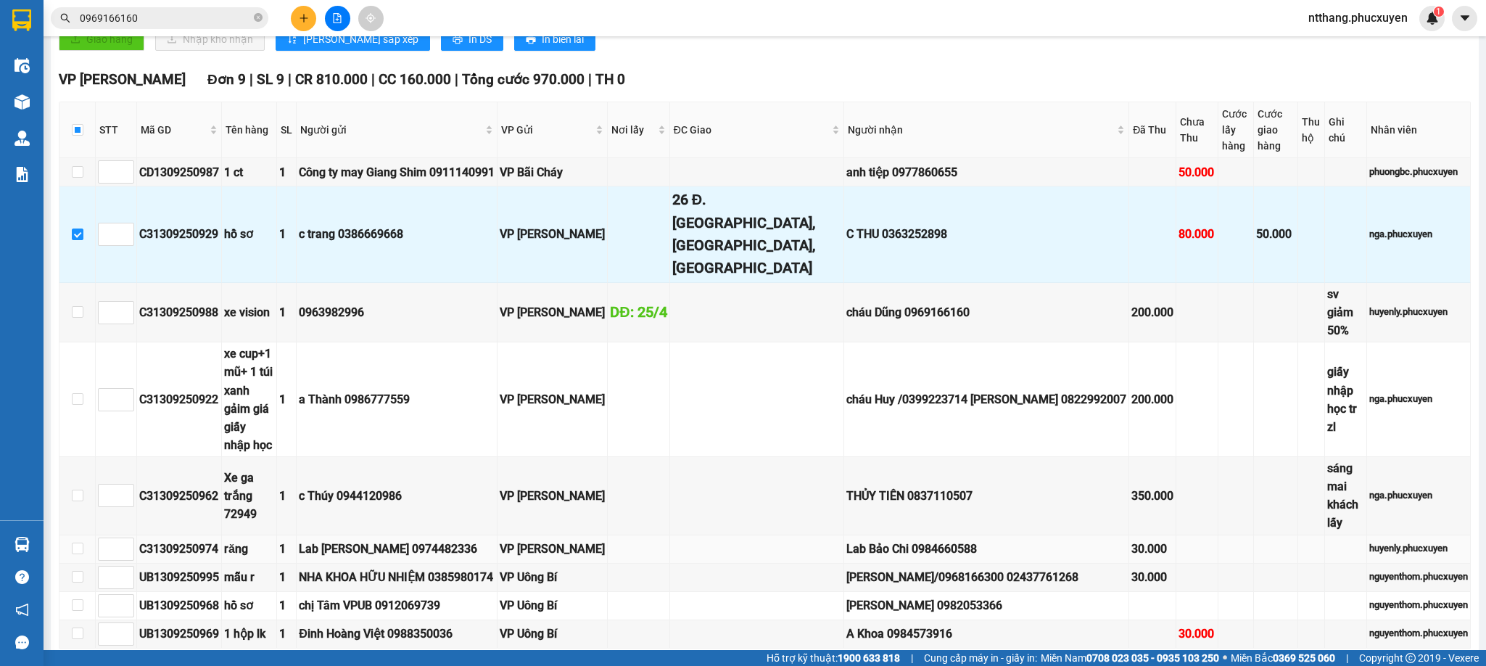
scroll to position [435, 0]
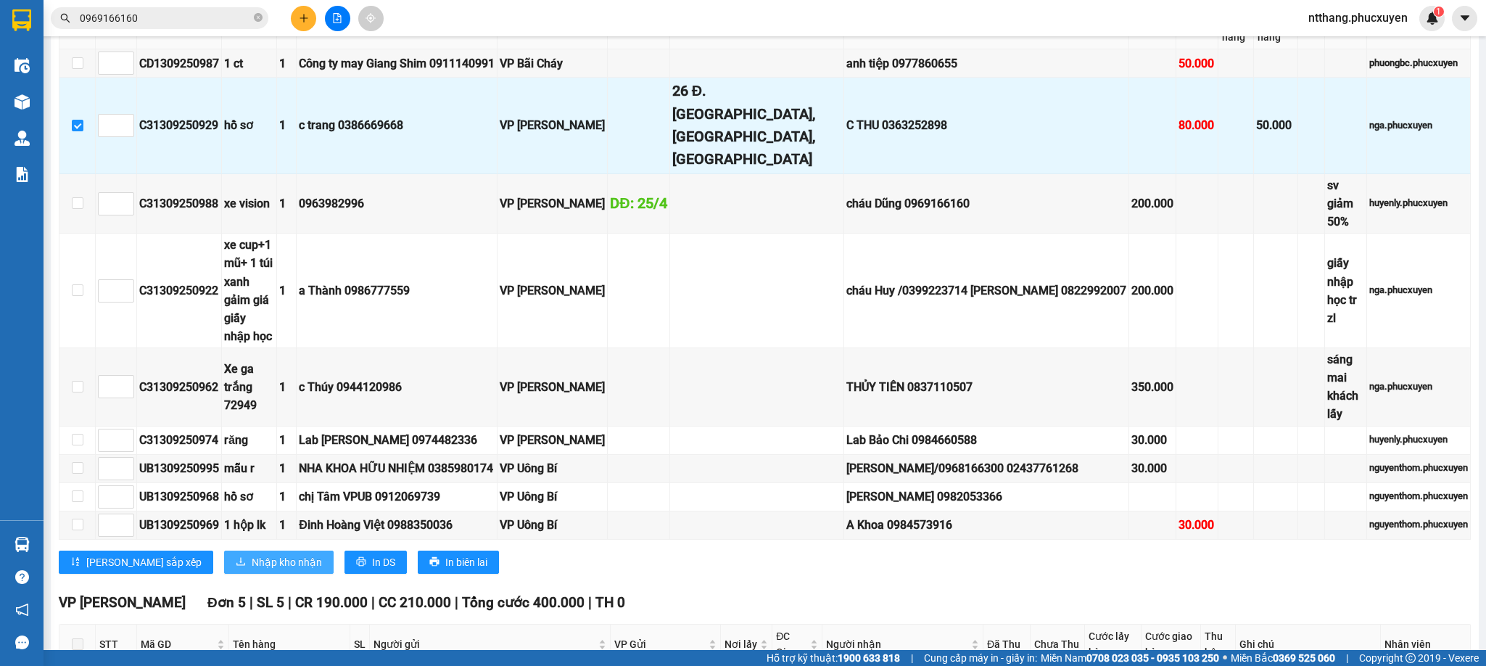
click at [252, 554] on span "Nhập kho nhận" at bounding box center [287, 562] width 70 height 16
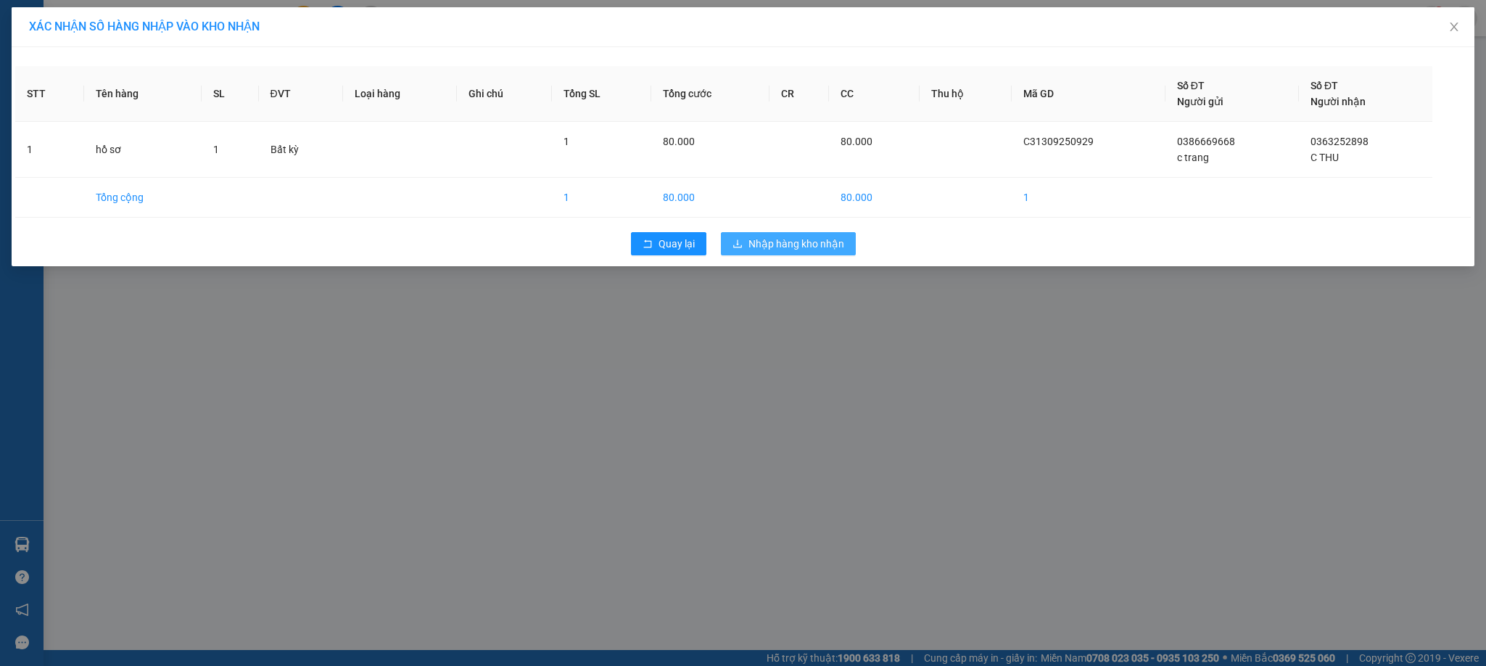
click at [795, 250] on span "Nhập hàng kho nhận" at bounding box center [797, 244] width 96 height 16
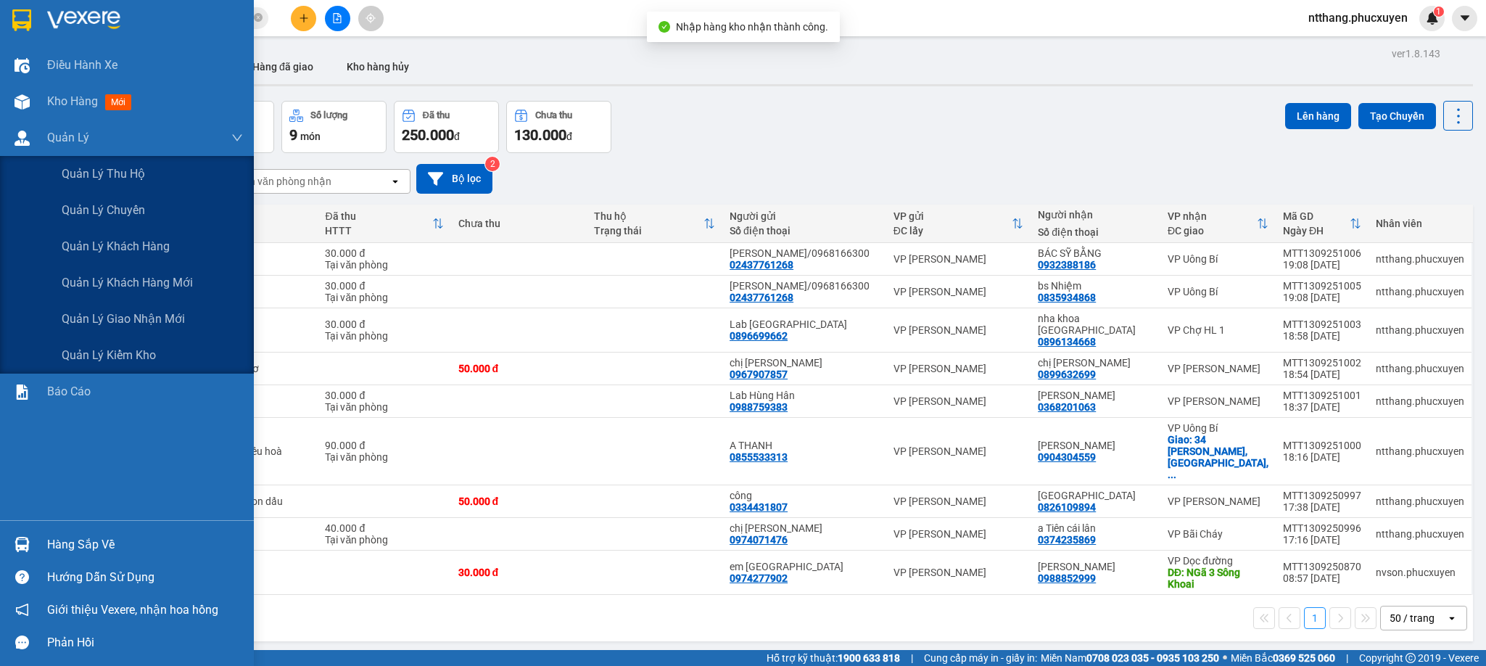
click at [22, 133] on img at bounding box center [22, 138] width 15 height 15
click at [170, 321] on span "Quản lý giao nhận mới" at bounding box center [123, 319] width 123 height 18
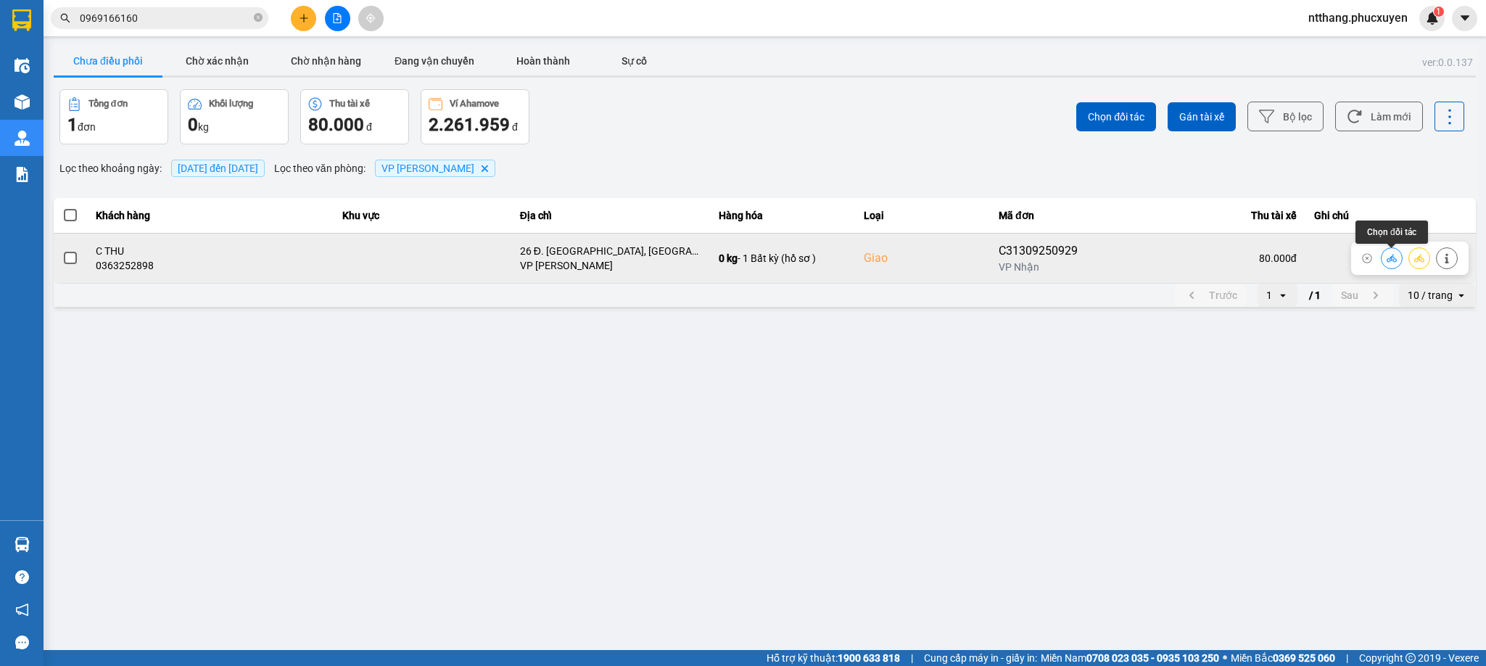
click at [1387, 263] on icon at bounding box center [1392, 258] width 10 height 10
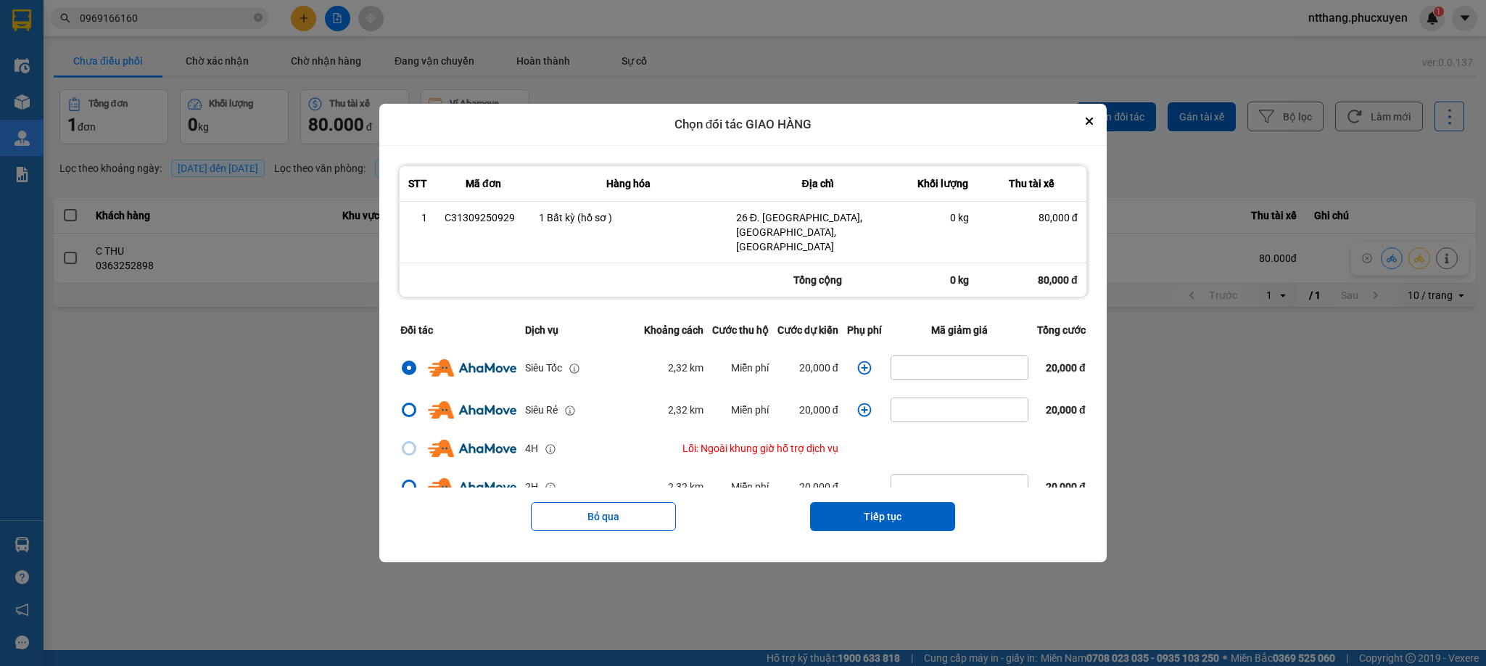
click at [857, 361] on icon "dialog" at bounding box center [864, 368] width 15 height 15
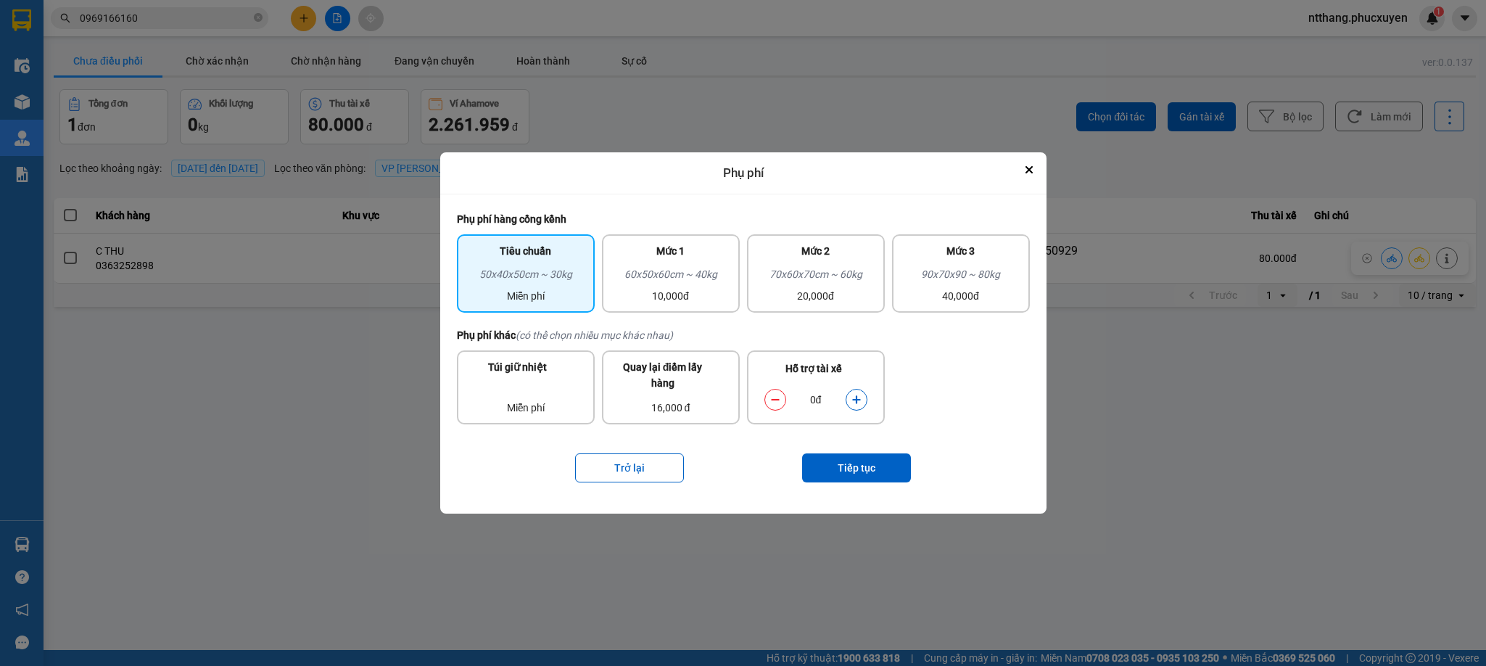
click at [860, 395] on icon "dialog" at bounding box center [857, 400] width 10 height 10
click at [849, 477] on button "Tiếp tục" at bounding box center [856, 467] width 109 height 29
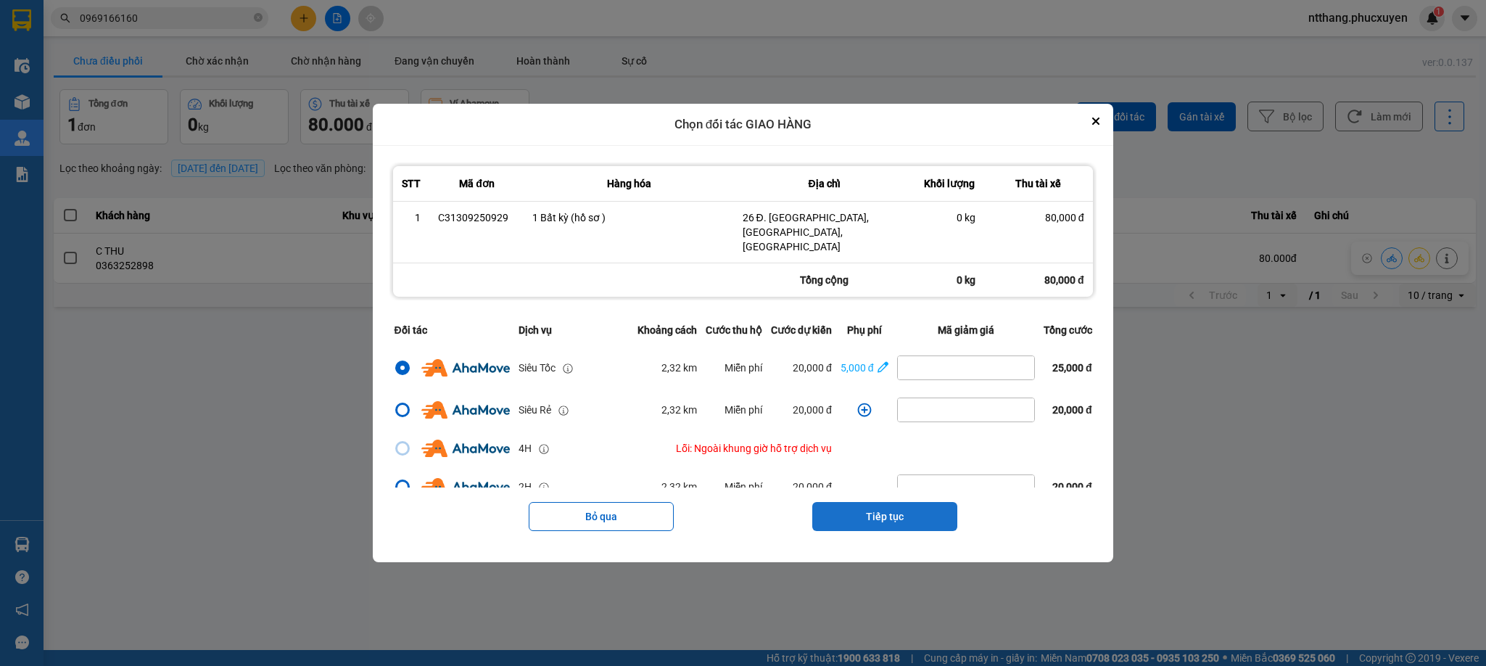
drag, startPoint x: 895, startPoint y: 505, endPoint x: 895, endPoint y: 496, distance: 8.7
click at [895, 502] on button "Tiếp tục" at bounding box center [884, 516] width 145 height 29
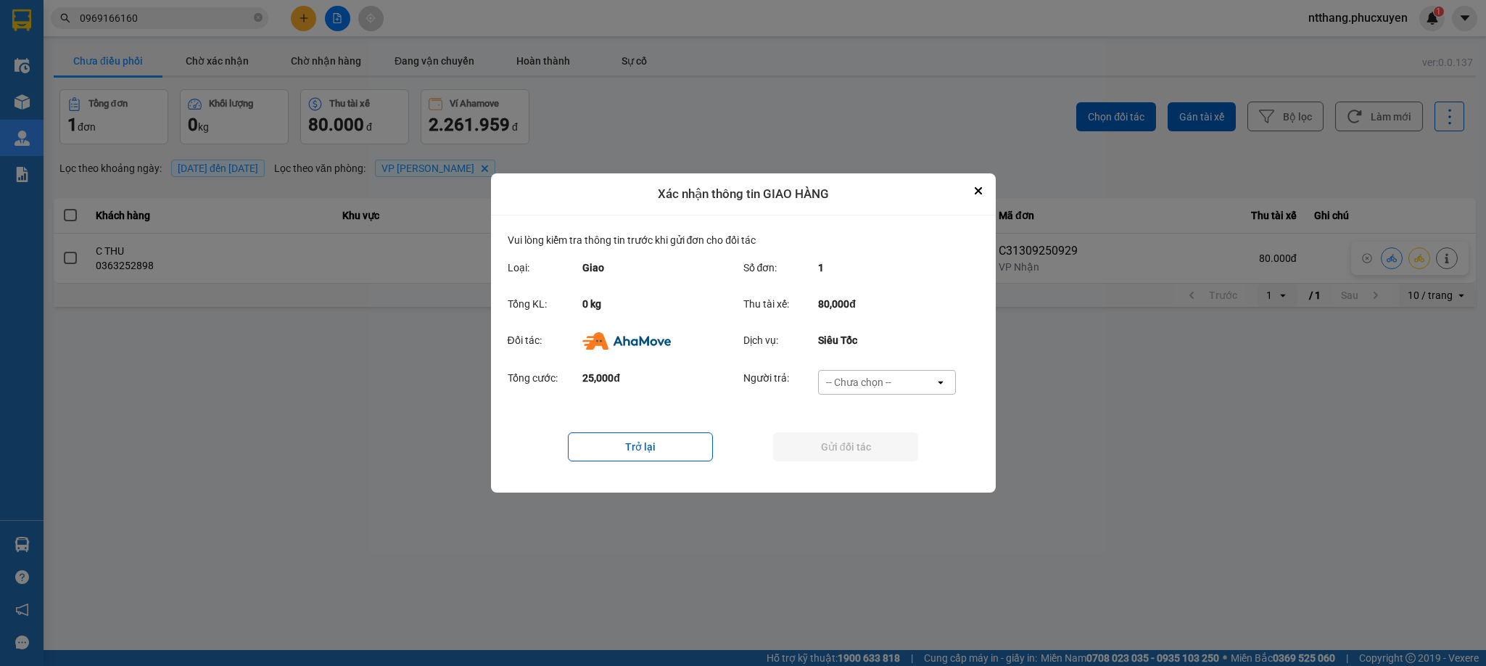
click at [894, 382] on div "-- Chưa chọn --" at bounding box center [877, 382] width 116 height 23
click at [860, 464] on span "Ví Ahamove" at bounding box center [859, 465] width 59 height 15
click at [860, 442] on button "Gửi đối tác" at bounding box center [845, 446] width 145 height 29
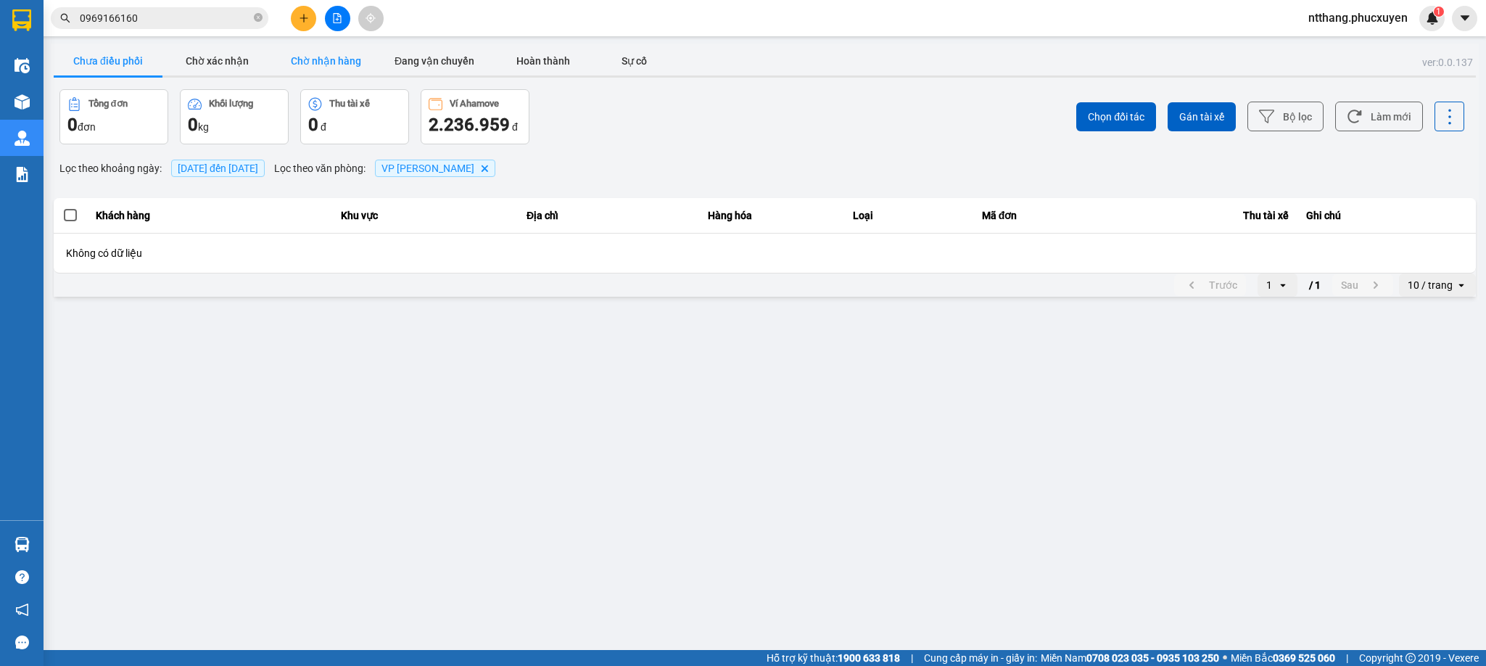
click at [340, 57] on button "Chờ nhận hàng" at bounding box center [325, 60] width 109 height 29
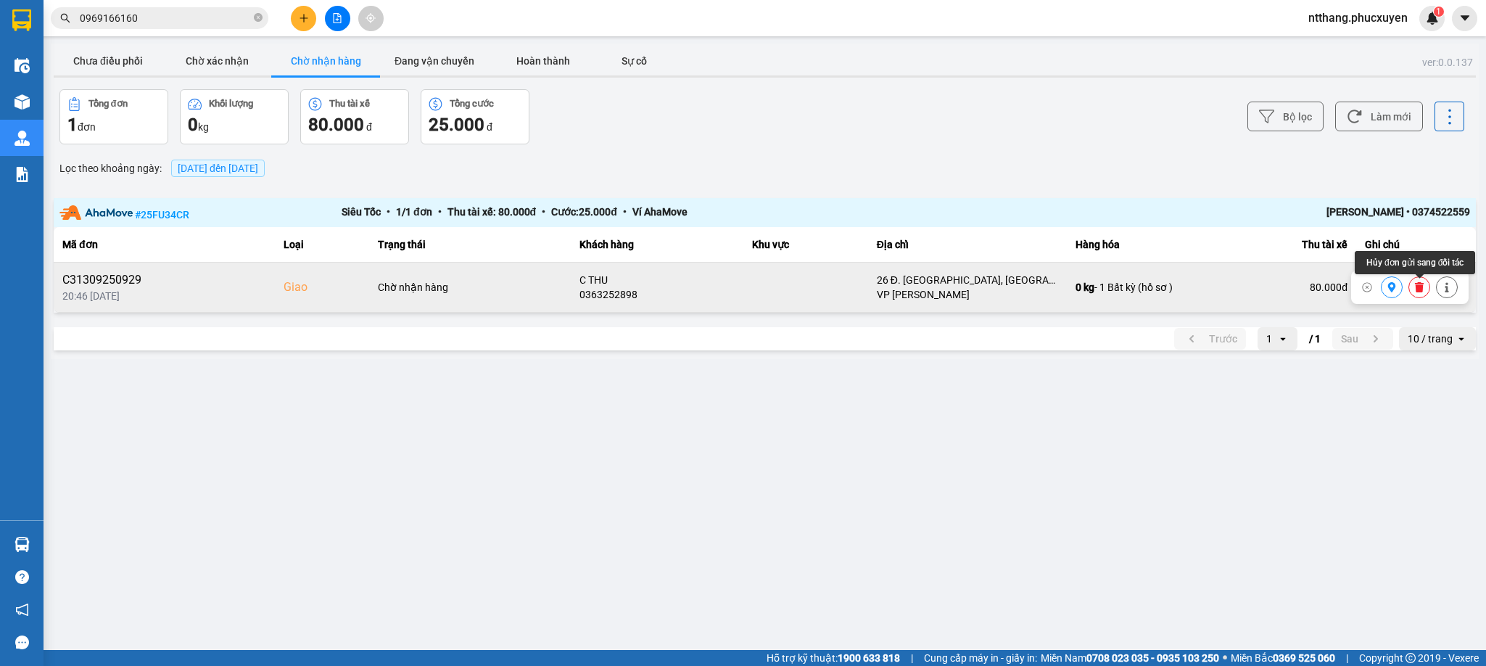
click at [1421, 292] on icon at bounding box center [1419, 287] width 9 height 10
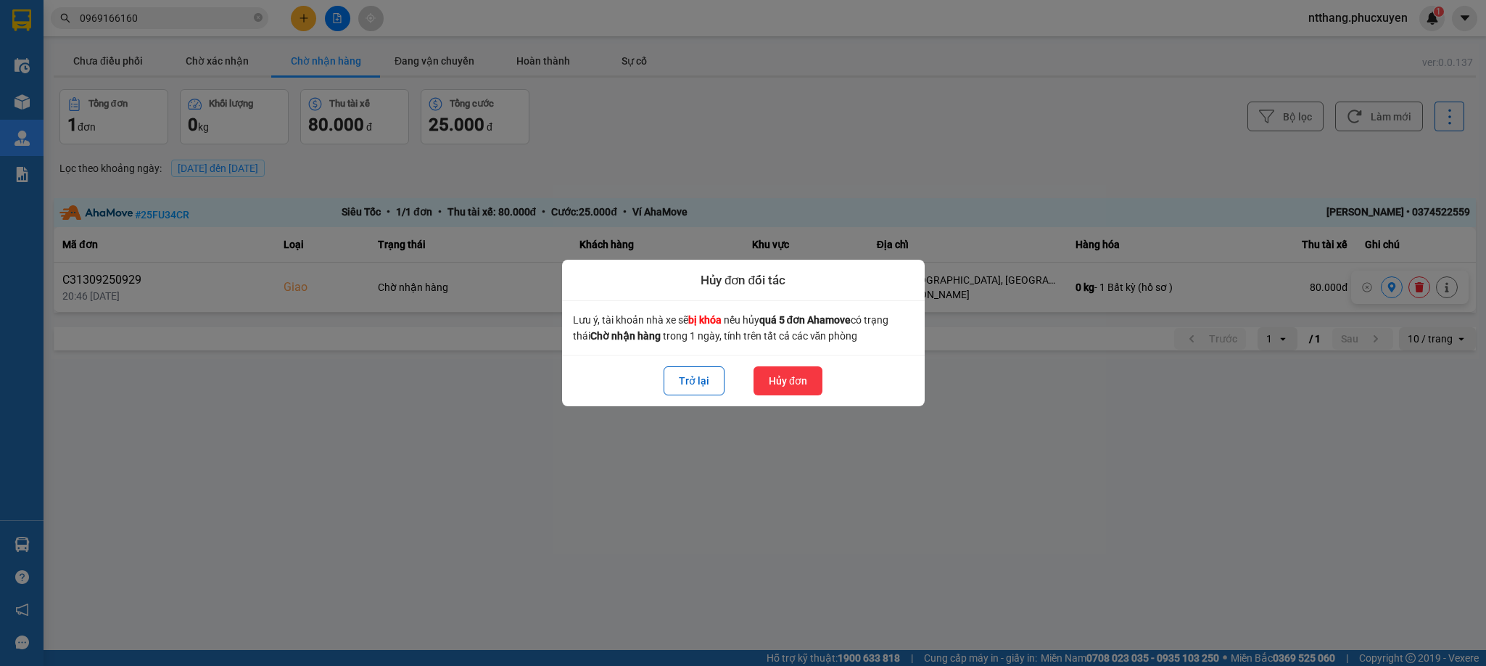
click at [794, 379] on button "Hủy đơn" at bounding box center [788, 380] width 69 height 29
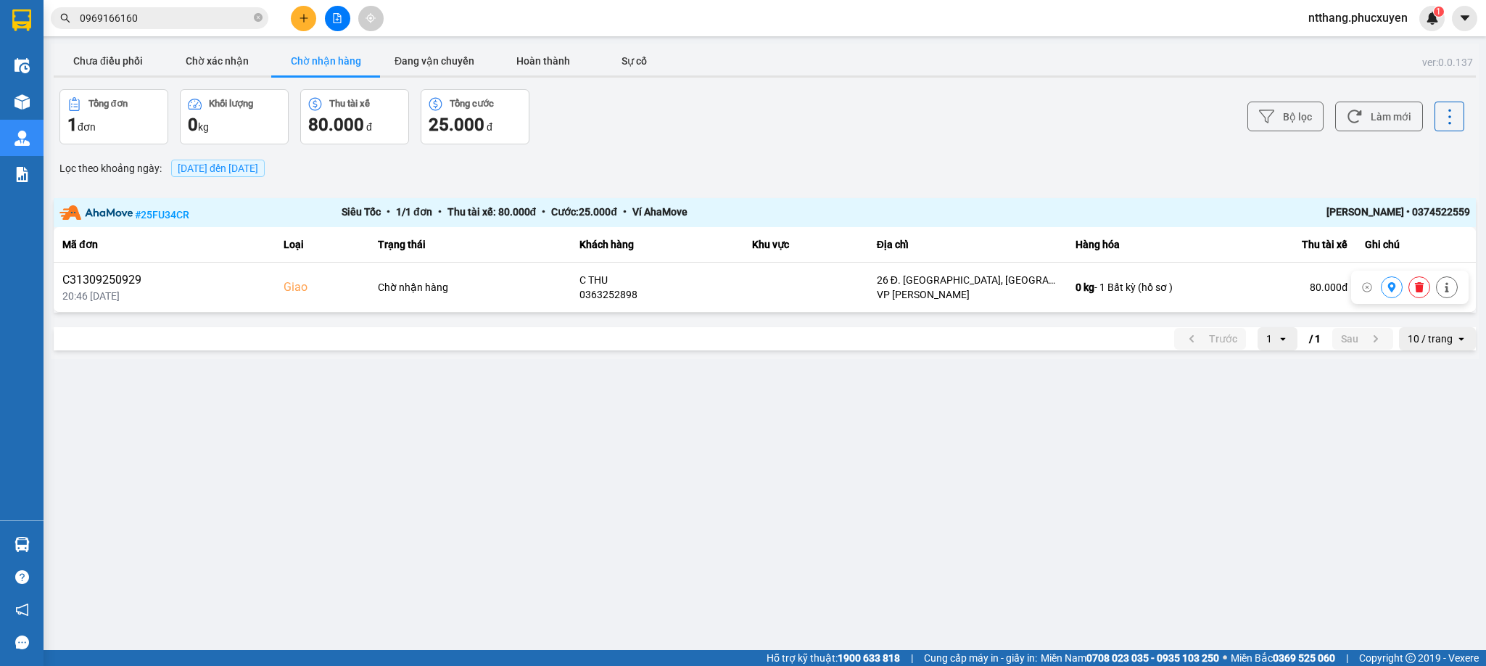
click at [901, 347] on div "Trước 1 open / 1 Sau 10 / trang open" at bounding box center [765, 338] width 1422 height 23
click at [893, 350] on div "Trước 1 open / 1 Sau 10 / trang open" at bounding box center [765, 338] width 1422 height 23
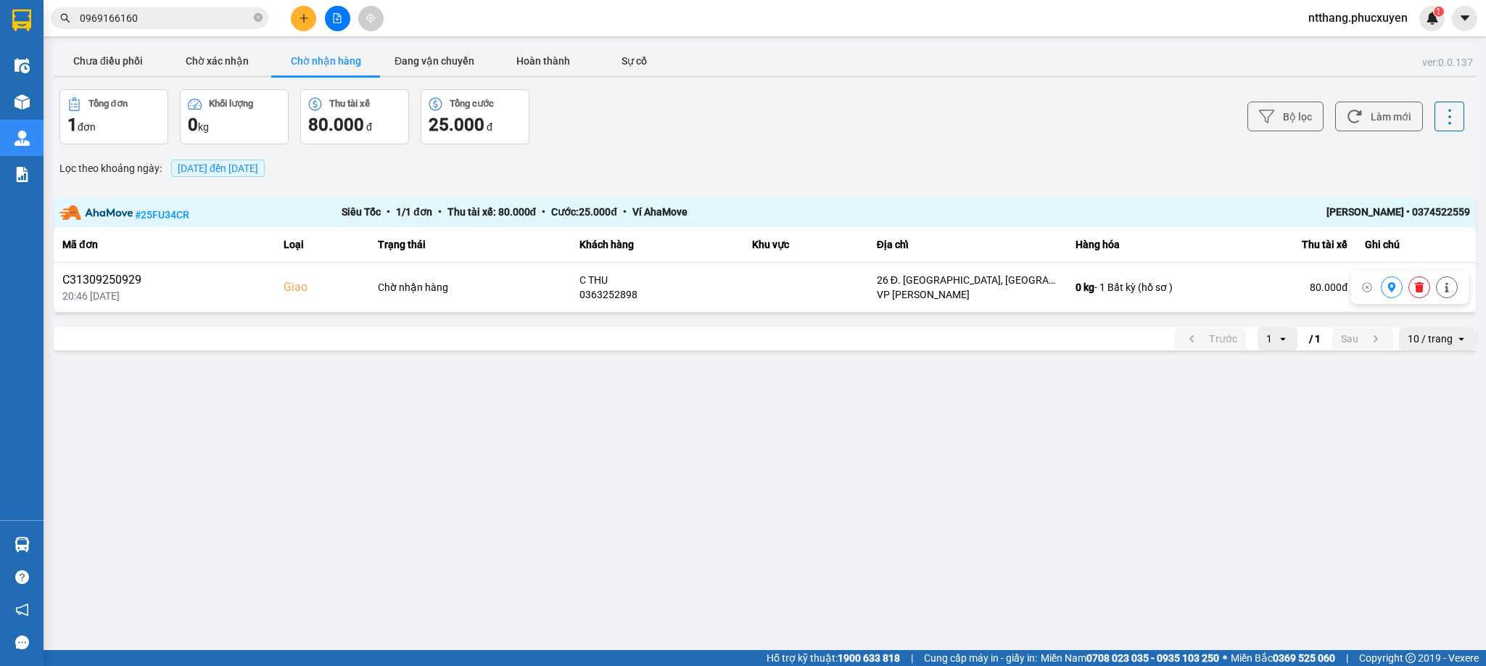
click at [355, 457] on main "ver: 0.0.137 Chưa điều phối Chờ xác nhận Chờ nhận hàng Đang vận chuyển Hoàn thà…" at bounding box center [743, 325] width 1486 height 650
click at [139, 53] on button "Chưa điều phối" at bounding box center [108, 60] width 109 height 29
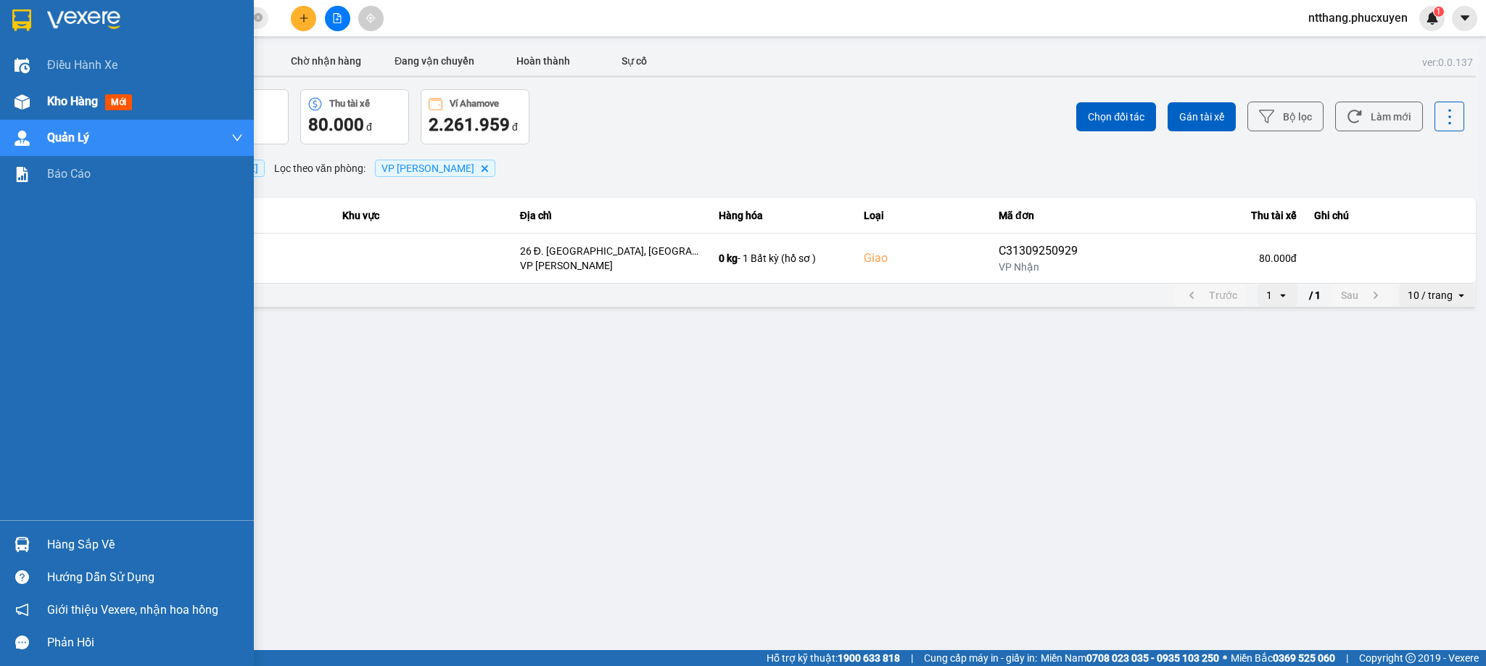
click at [18, 105] on img at bounding box center [22, 101] width 15 height 15
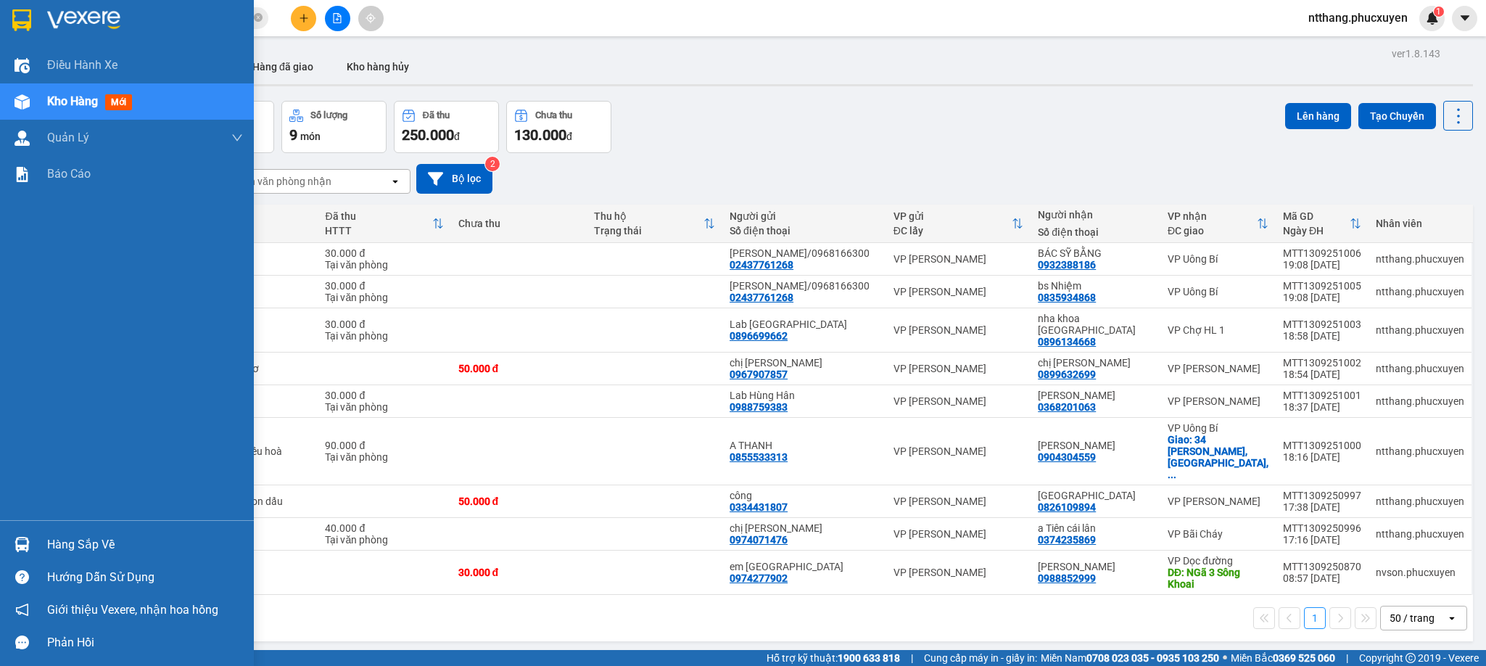
drag, startPoint x: 16, startPoint y: 533, endPoint x: 31, endPoint y: 533, distance: 15.2
click at [15, 533] on div at bounding box center [21, 544] width 25 height 25
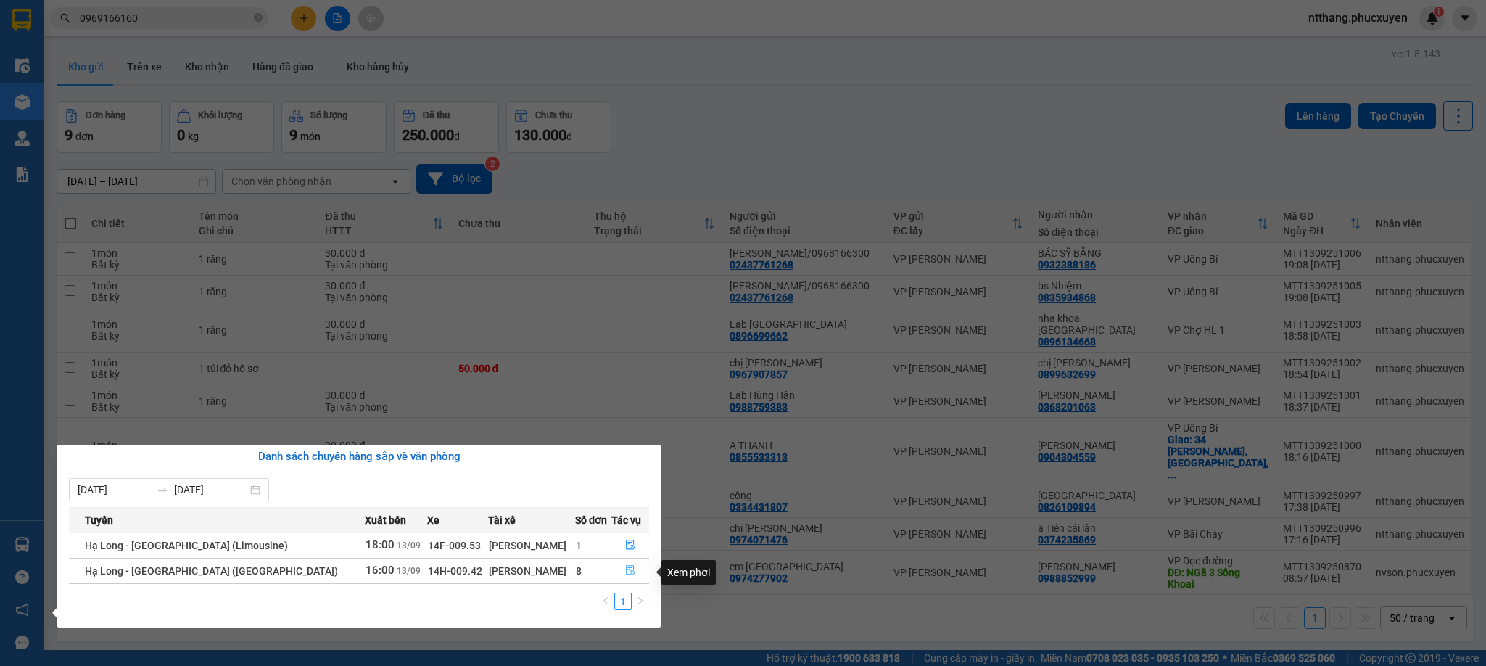
click at [626, 568] on icon "file-done" at bounding box center [630, 571] width 9 height 10
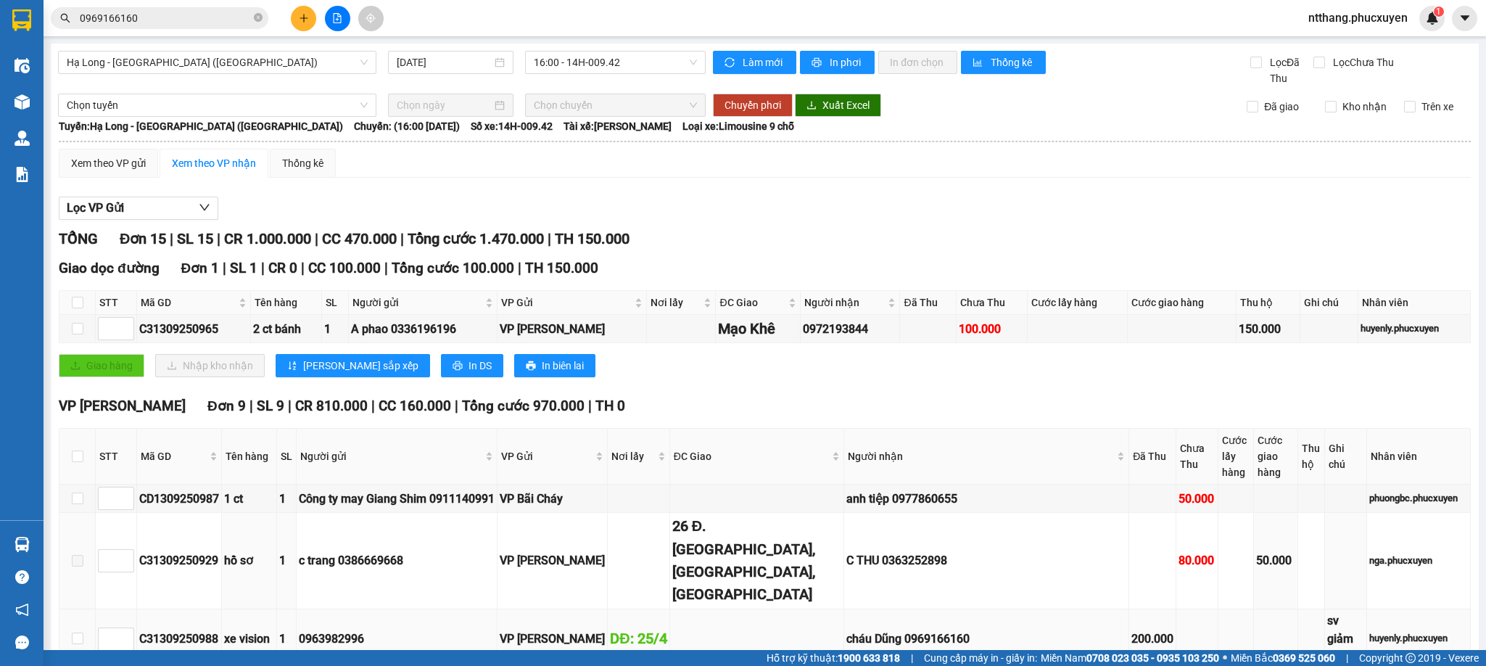
scroll to position [109, 0]
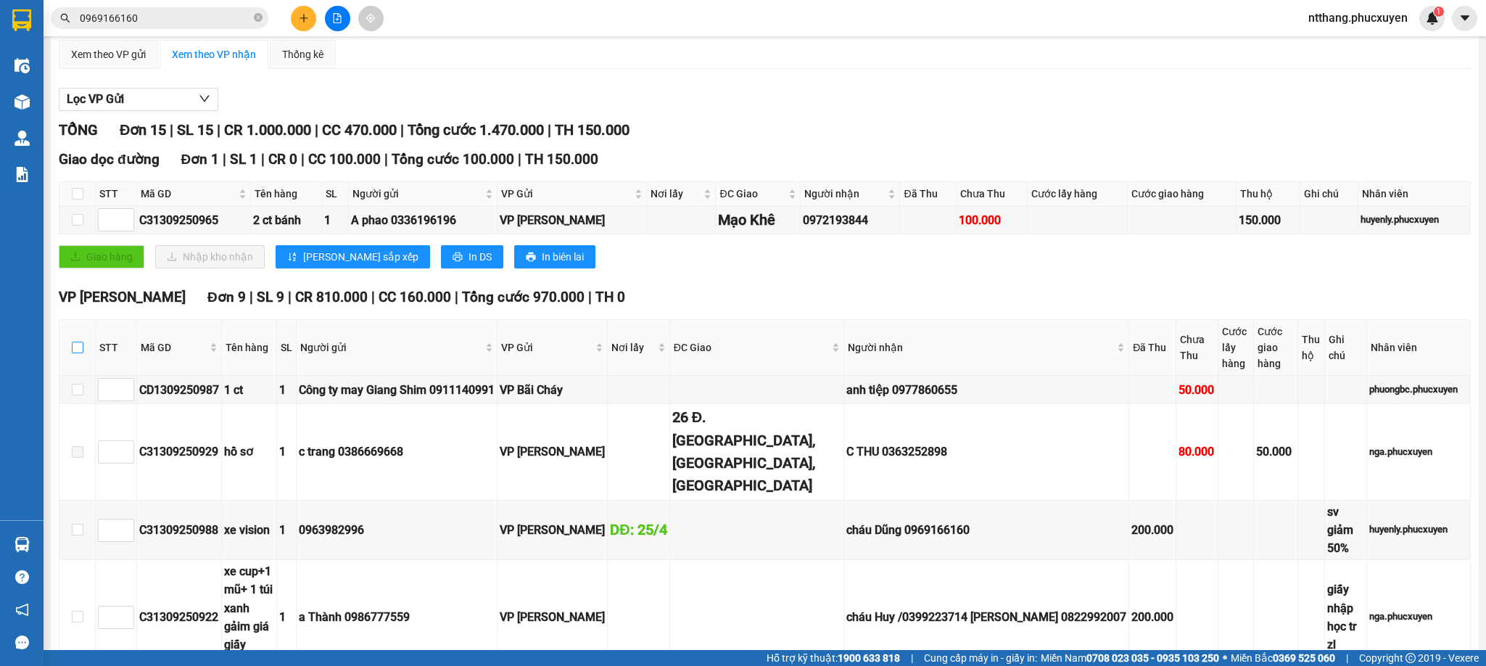
click at [72, 353] on input "checkbox" at bounding box center [78, 348] width 12 height 12
checkbox input "true"
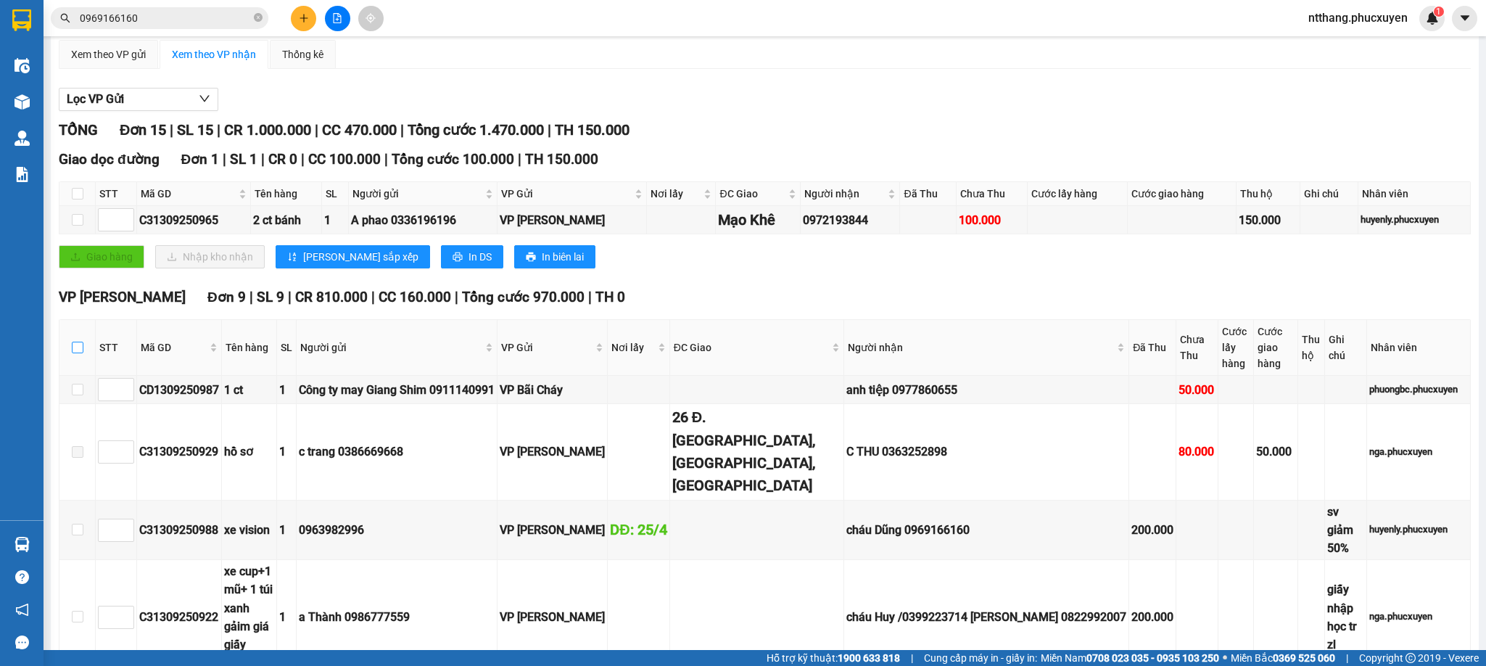
checkbox input "true"
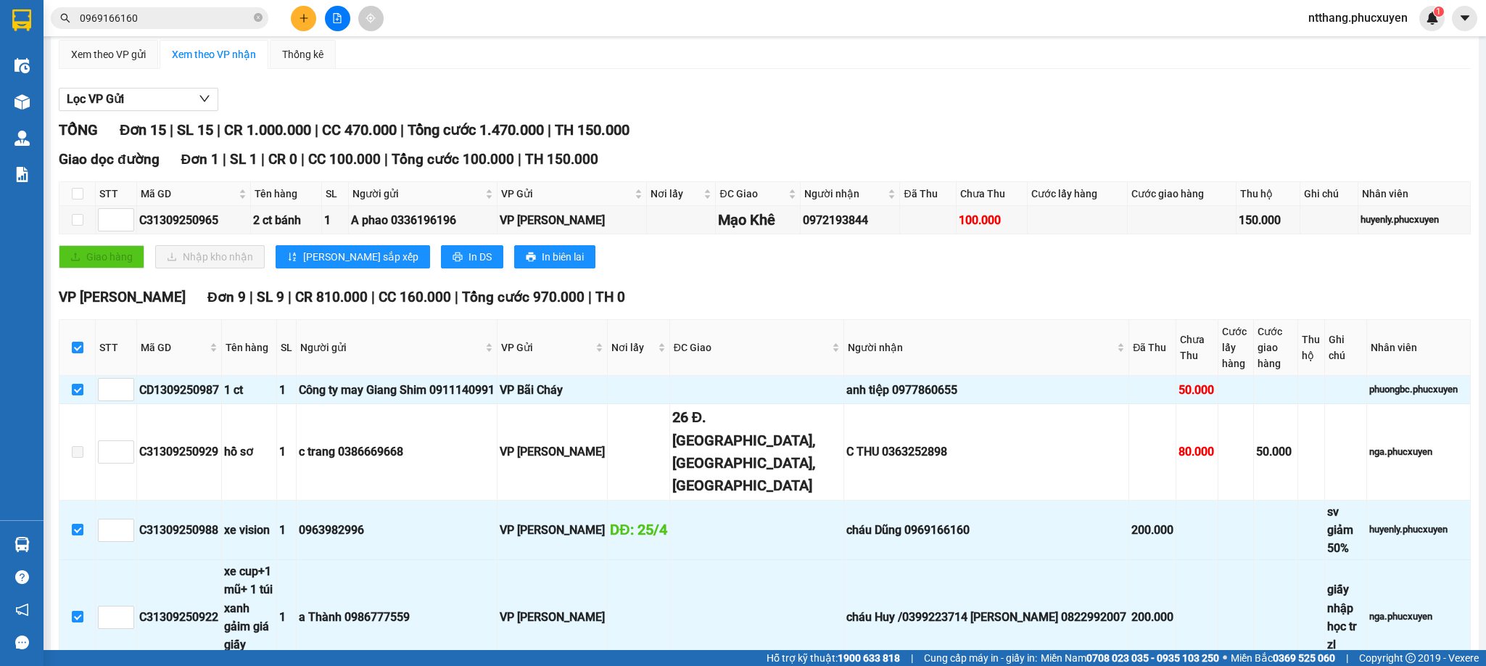
scroll to position [326, 0]
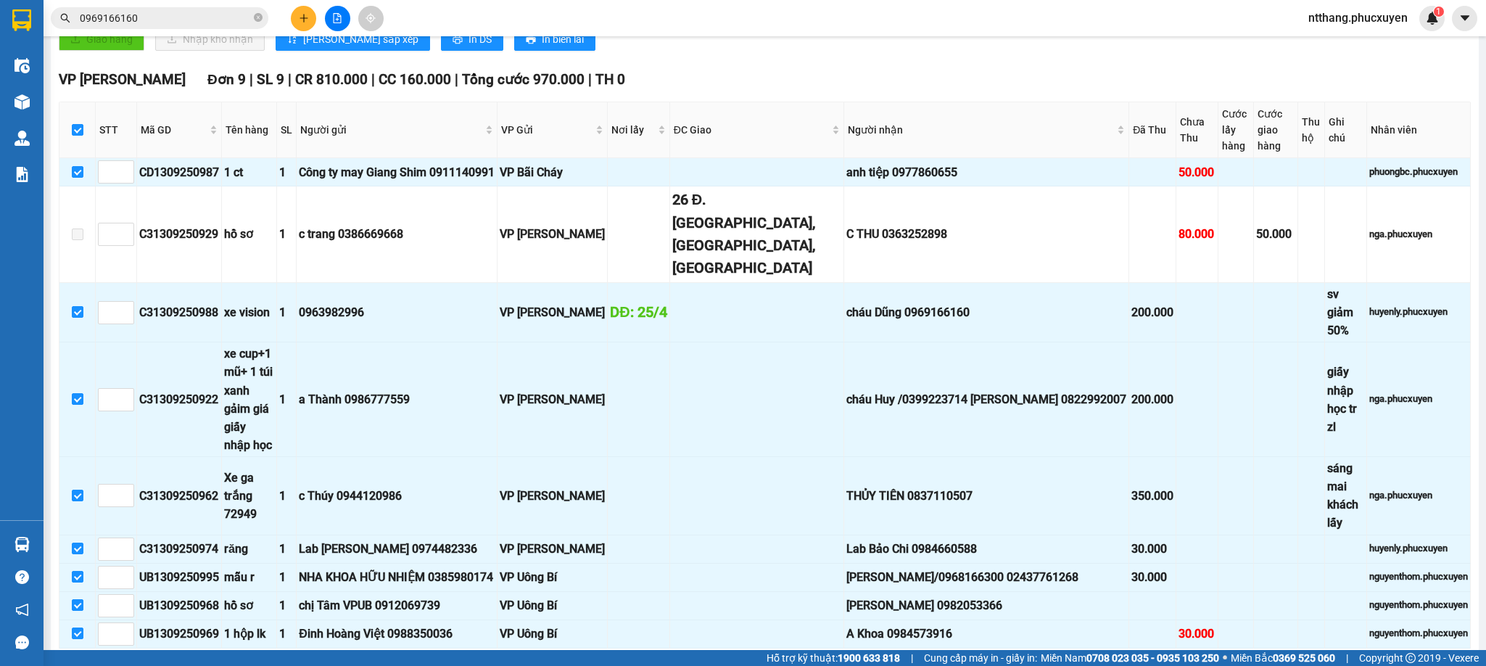
click at [252, 663] on span "Nhập kho nhận" at bounding box center [287, 671] width 70 height 16
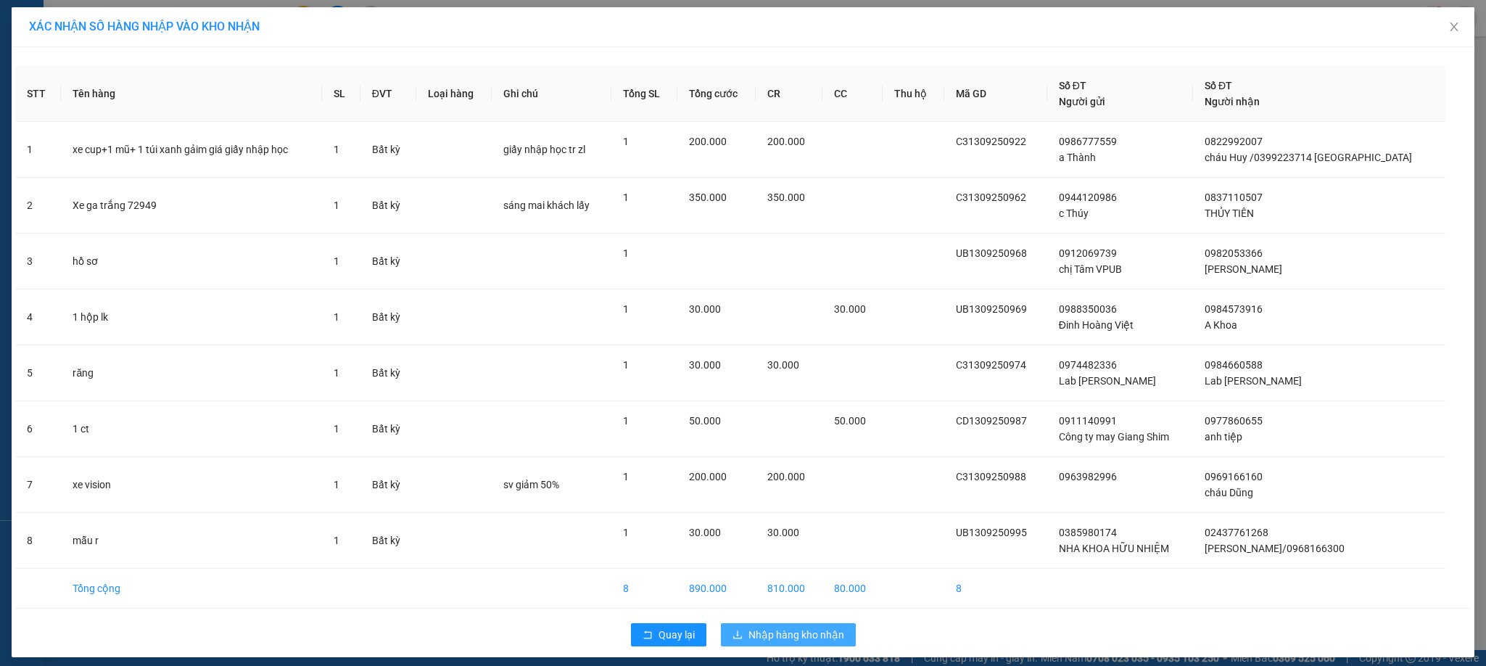
click at [805, 640] on span "Nhập hàng kho nhận" at bounding box center [797, 635] width 96 height 16
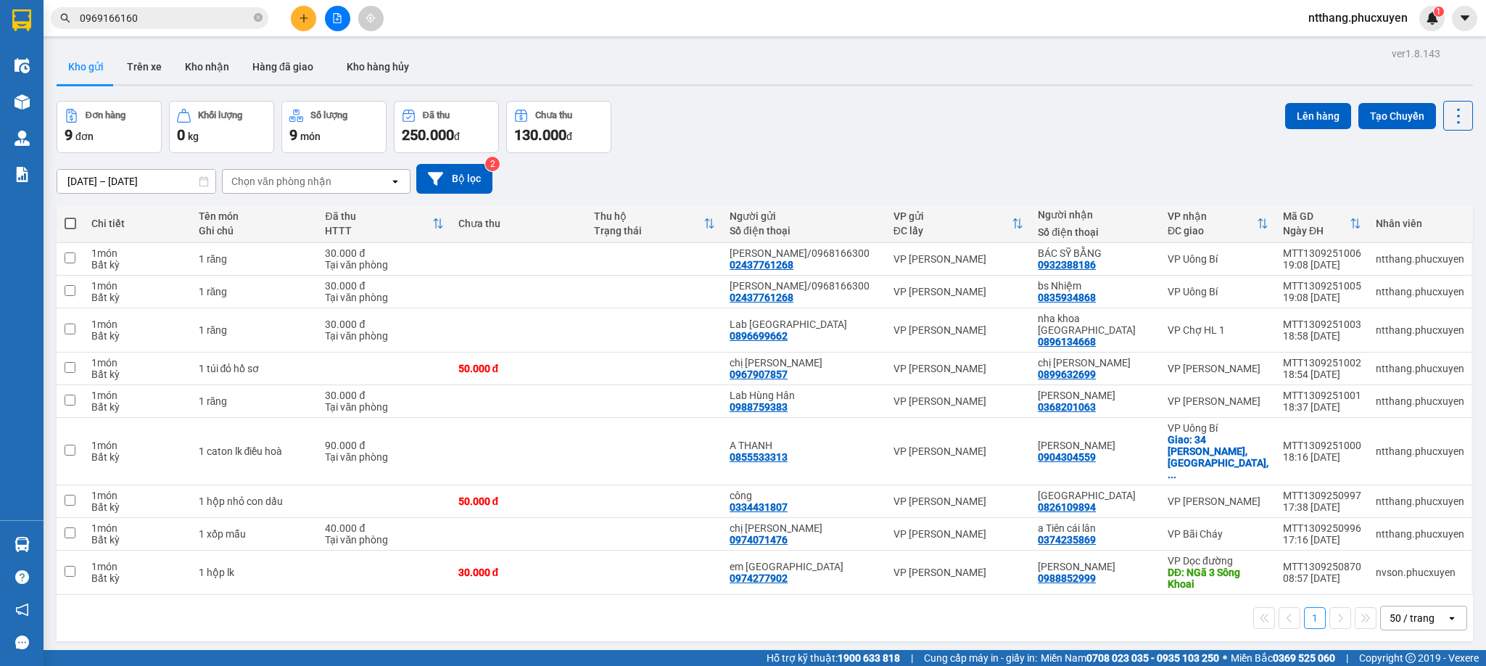
click at [802, 131] on div "Đơn hàng 9 đơn Khối lượng 0 kg Số lượng 9 món Đã thu 250.000 đ Chưa thu 130.000…" at bounding box center [765, 127] width 1417 height 52
click at [214, 74] on button "Kho nhận" at bounding box center [206, 66] width 67 height 35
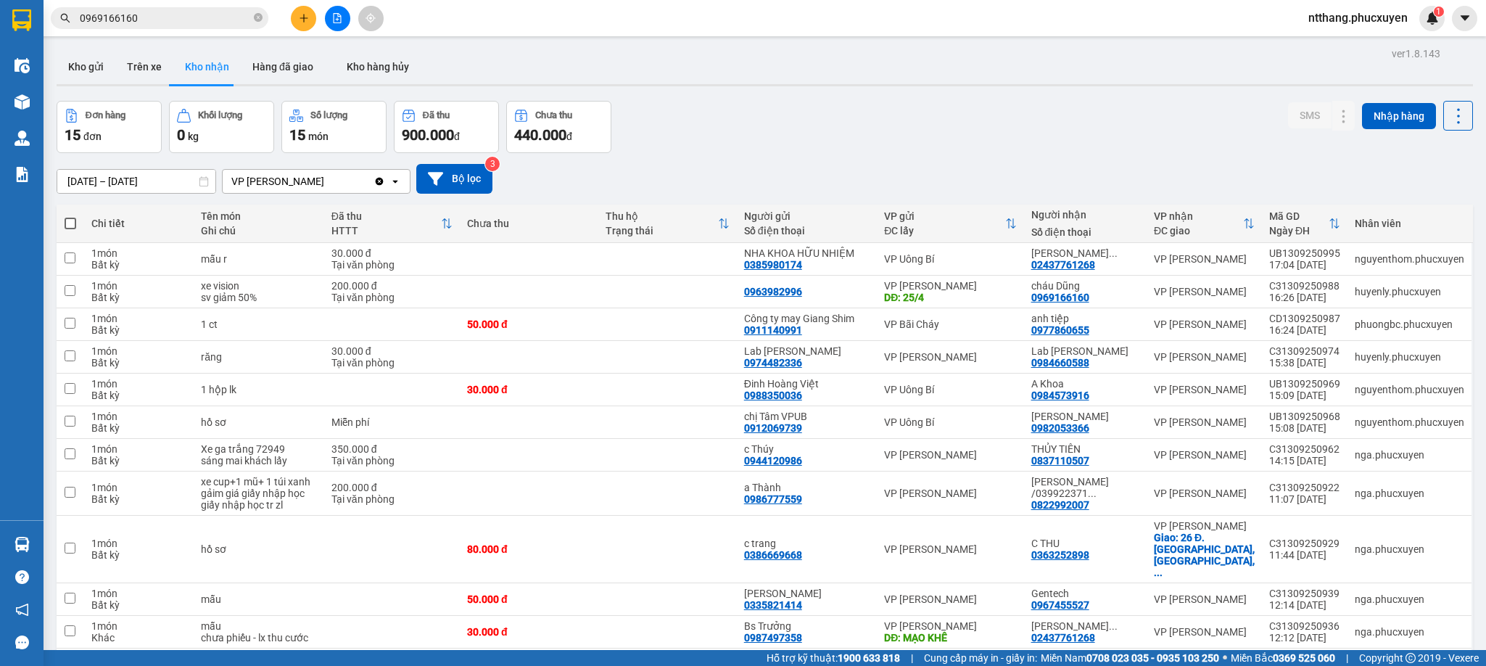
click at [770, 109] on div "Đơn hàng 15 đơn Khối lượng 0 kg Số lượng 15 món Đã thu 900.000 đ Chưa thu 440.0…" at bounding box center [765, 127] width 1417 height 52
click at [1340, 357] on icon at bounding box center [1344, 357] width 8 height 9
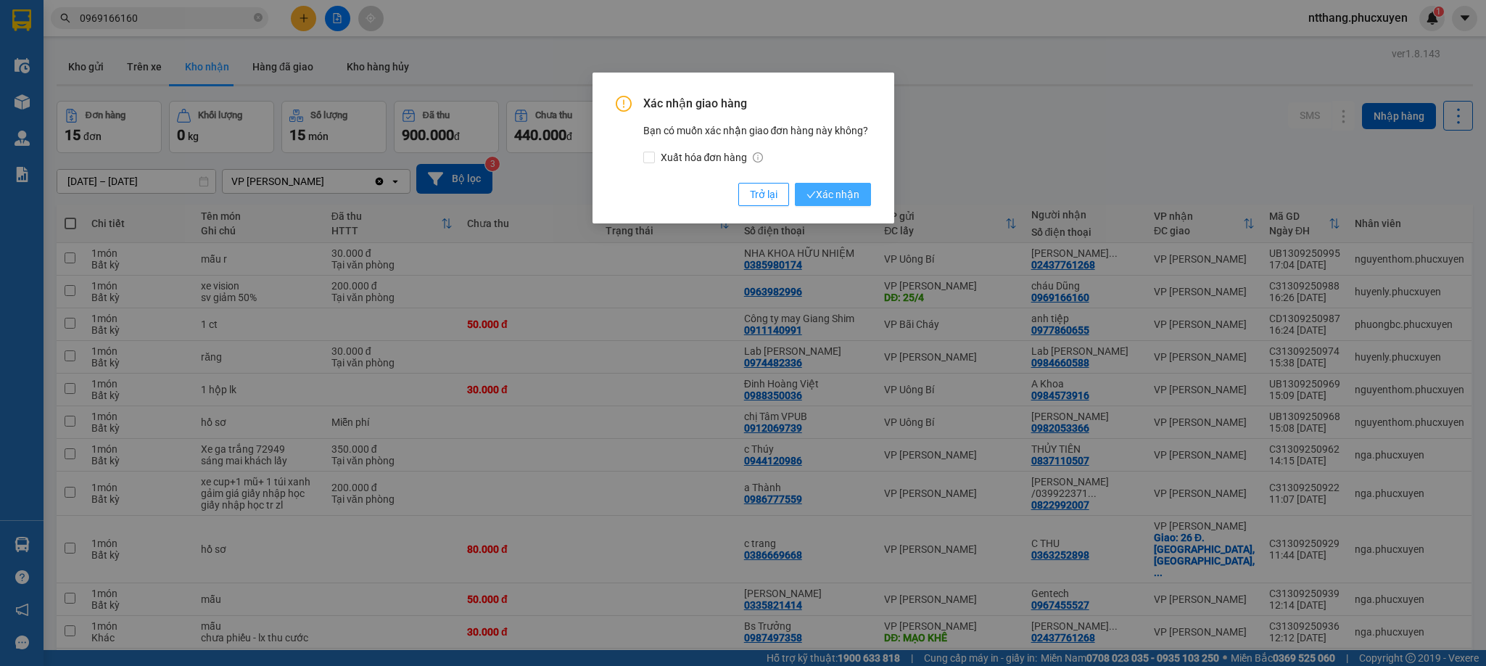
click at [847, 203] on button "Xác nhận" at bounding box center [833, 194] width 76 height 23
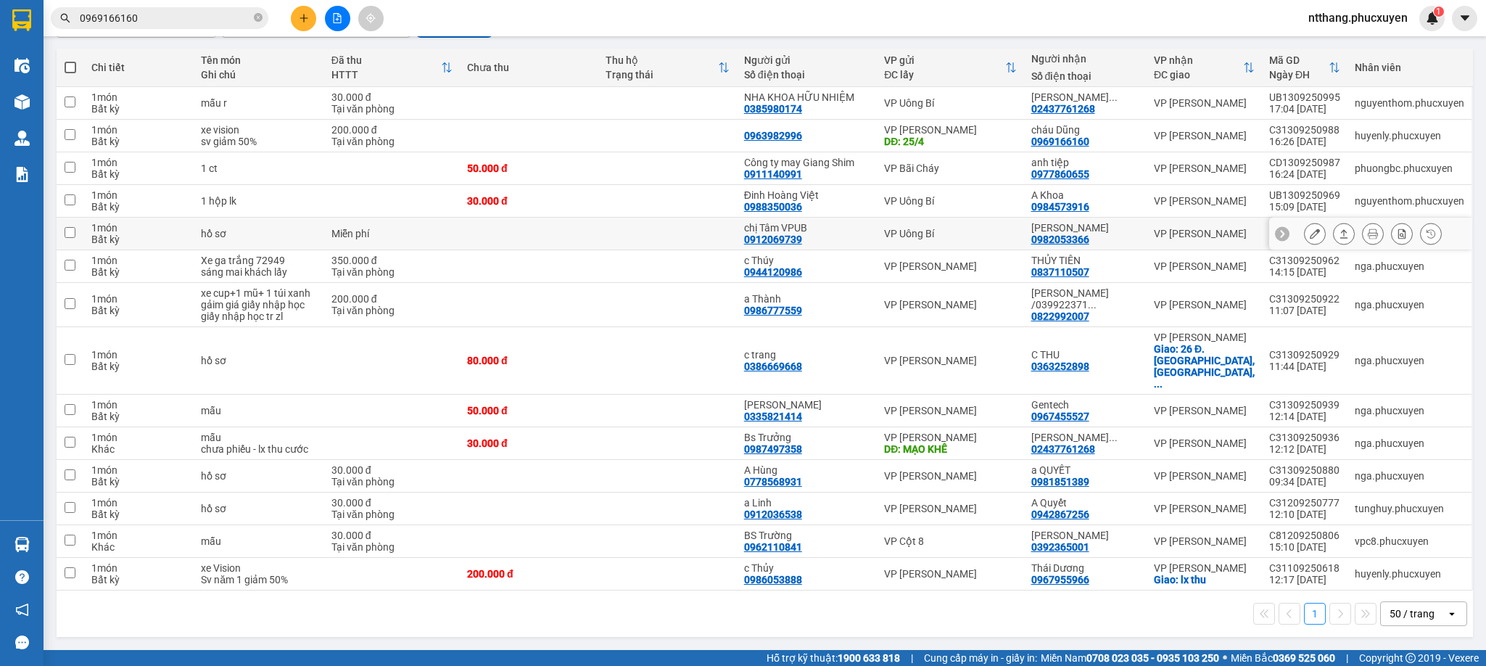
scroll to position [54, 0]
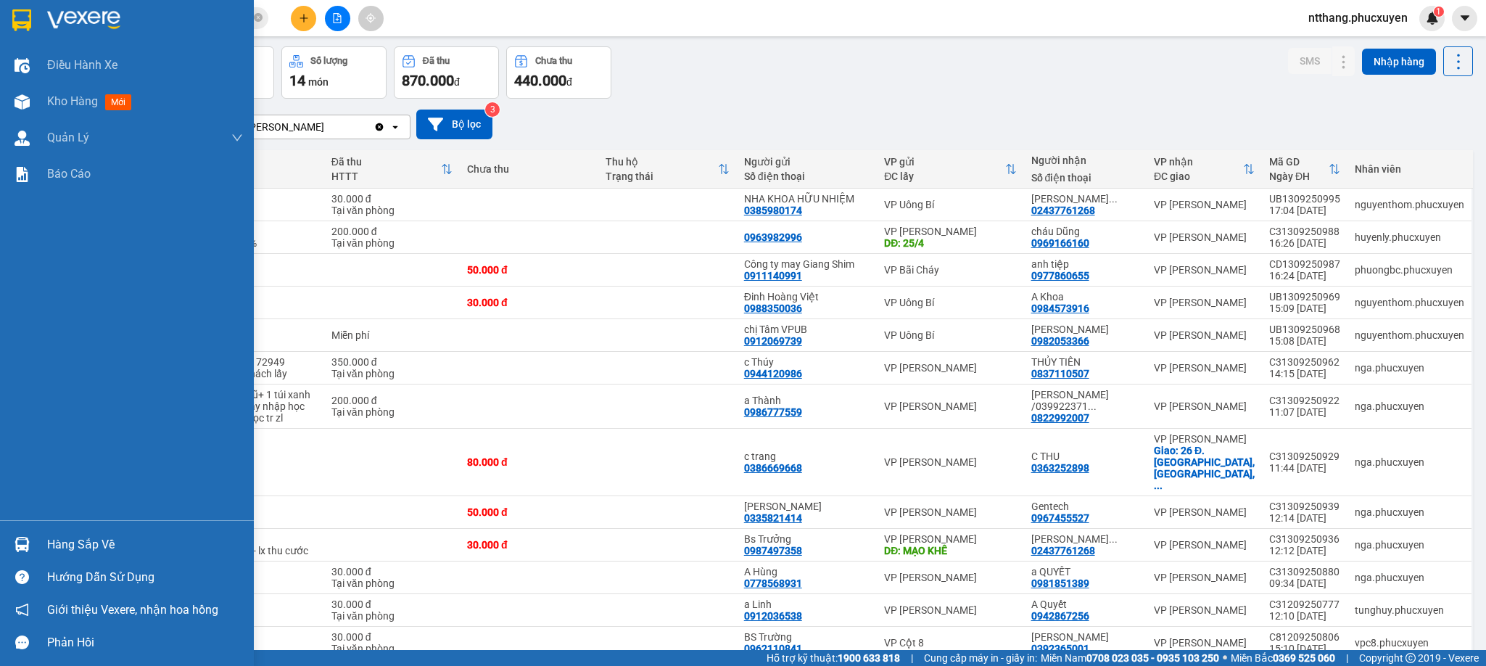
click at [30, 535] on div at bounding box center [21, 544] width 25 height 25
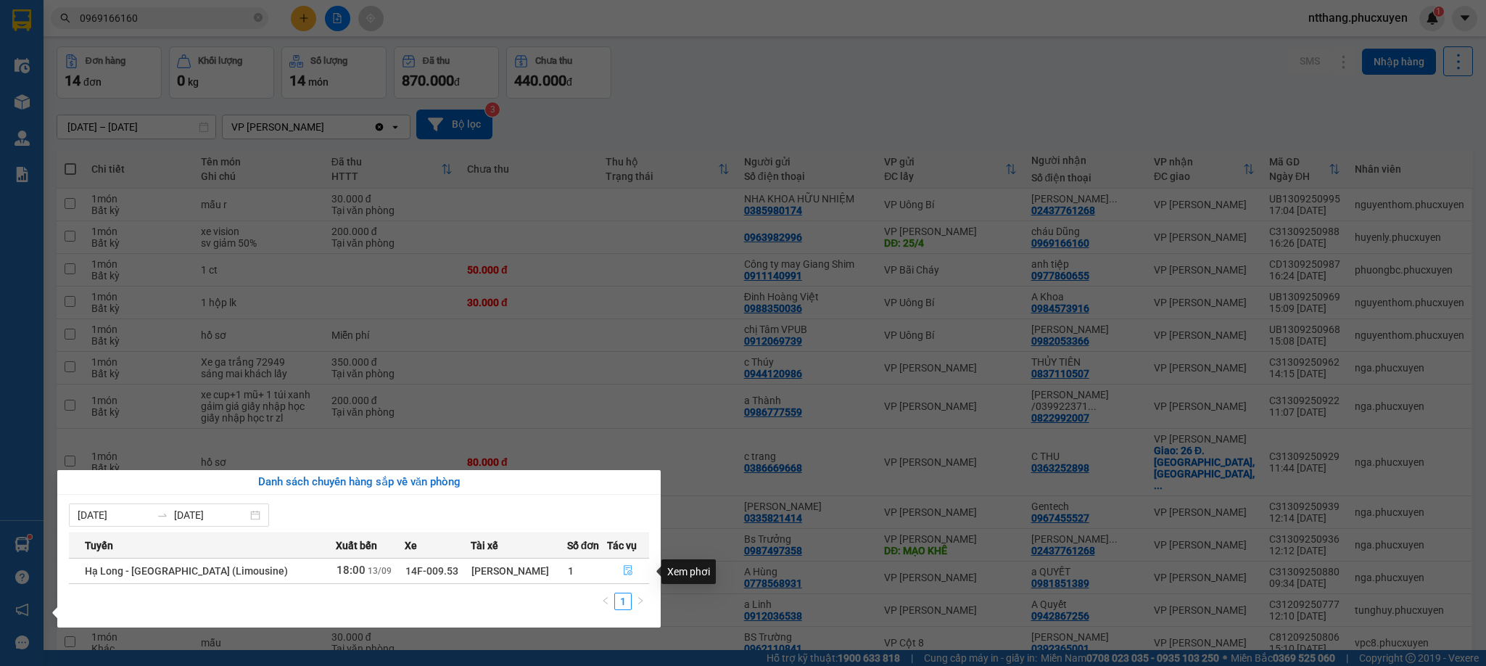
click at [630, 570] on button "button" at bounding box center [628, 570] width 41 height 23
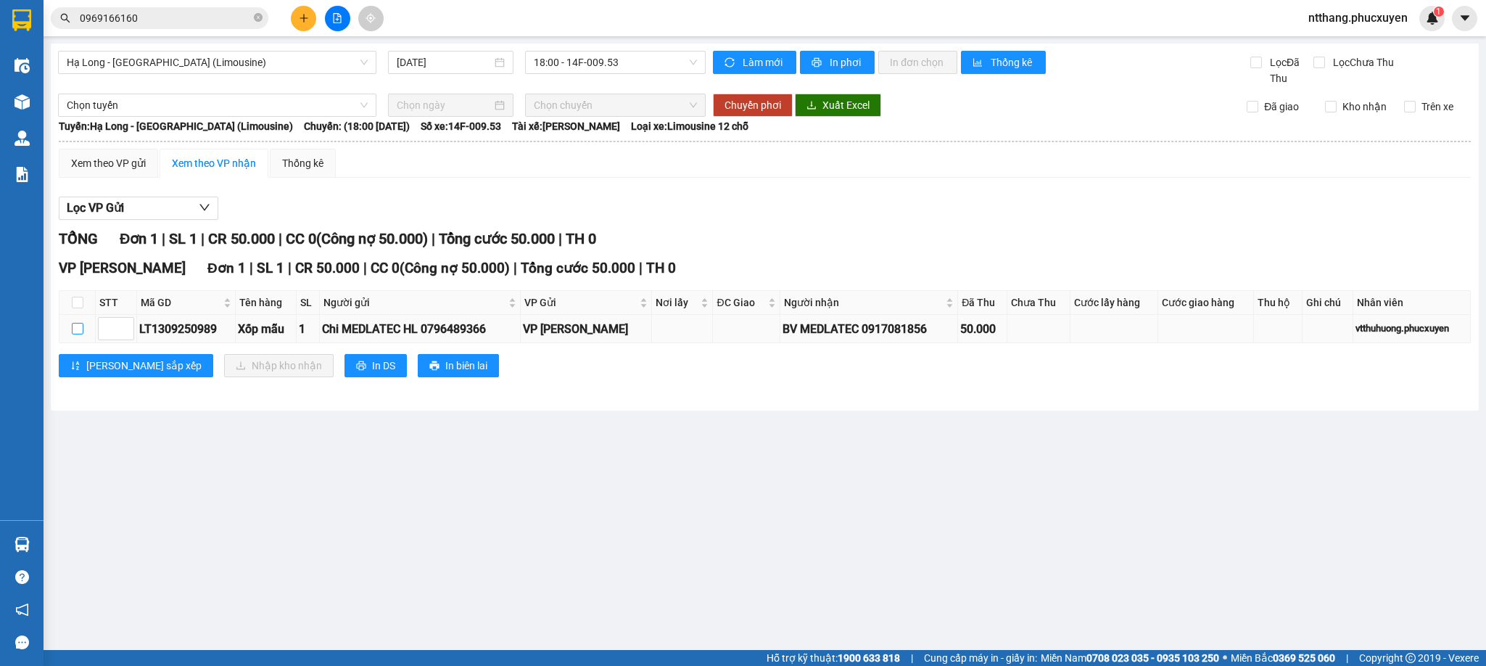
click at [78, 334] on input "checkbox" at bounding box center [78, 329] width 12 height 12
checkbox input "true"
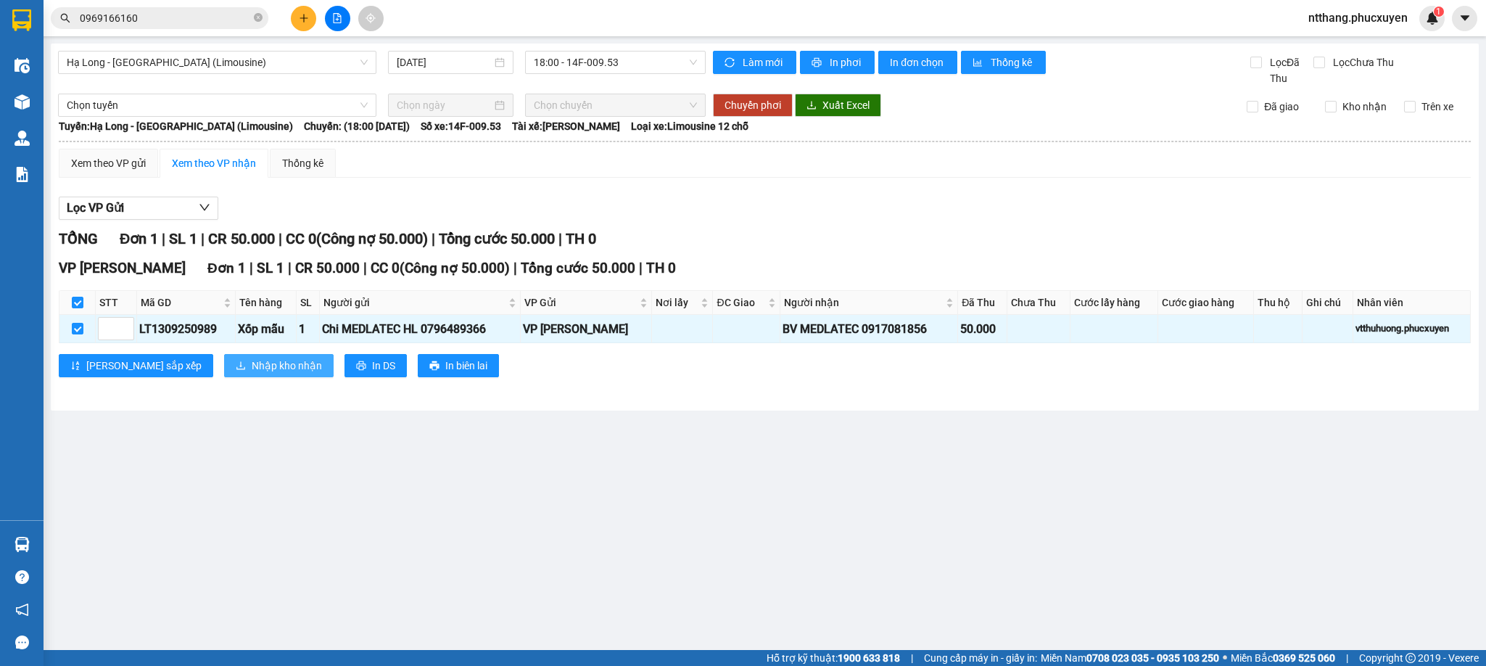
click at [252, 366] on span "Nhập kho nhận" at bounding box center [287, 366] width 70 height 16
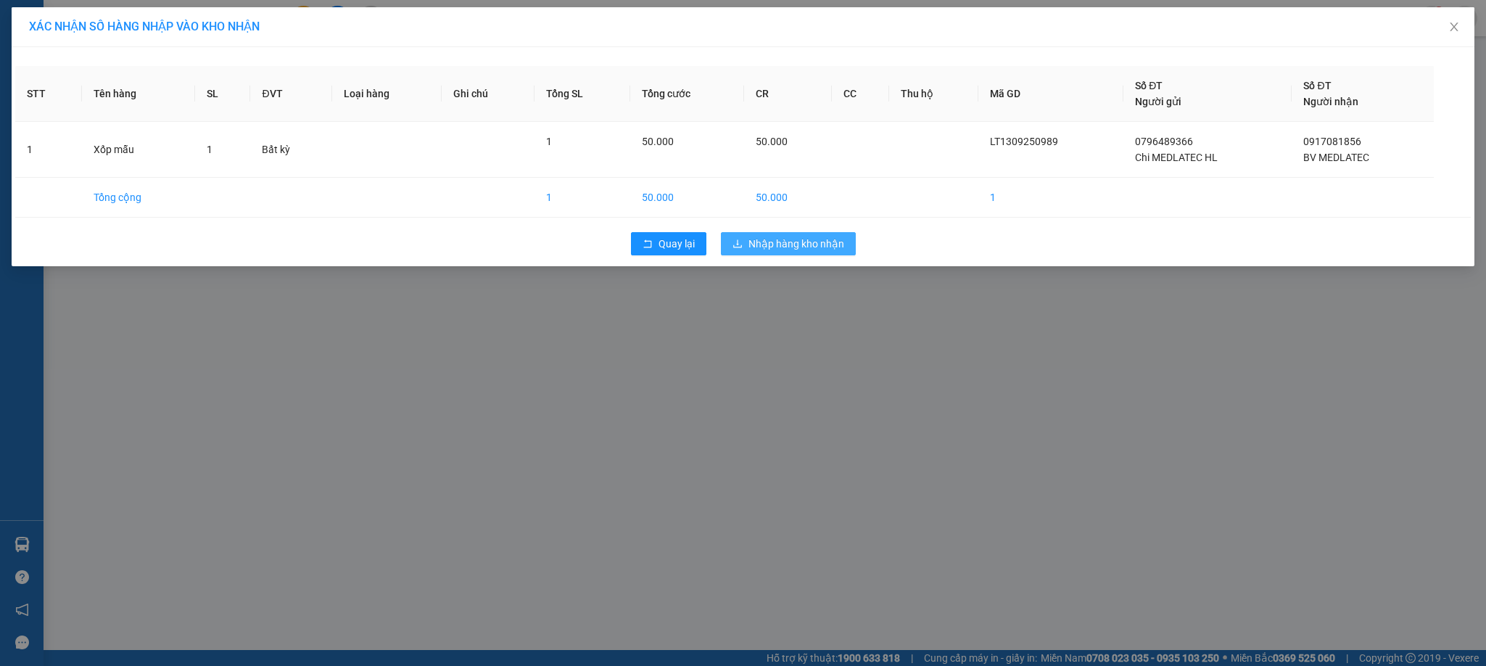
click at [799, 236] on button "Nhập hàng kho nhận" at bounding box center [788, 243] width 135 height 23
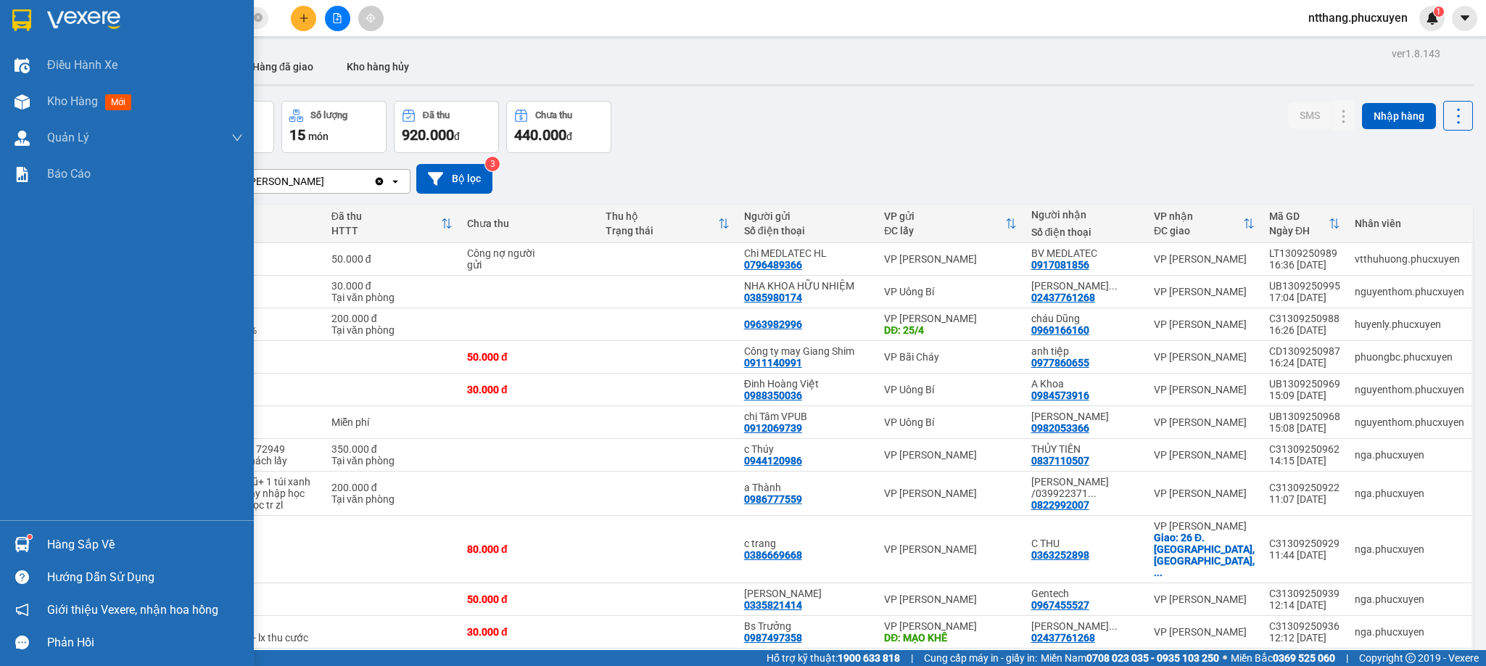
click at [68, 536] on div "Hàng sắp về" at bounding box center [145, 545] width 196 height 22
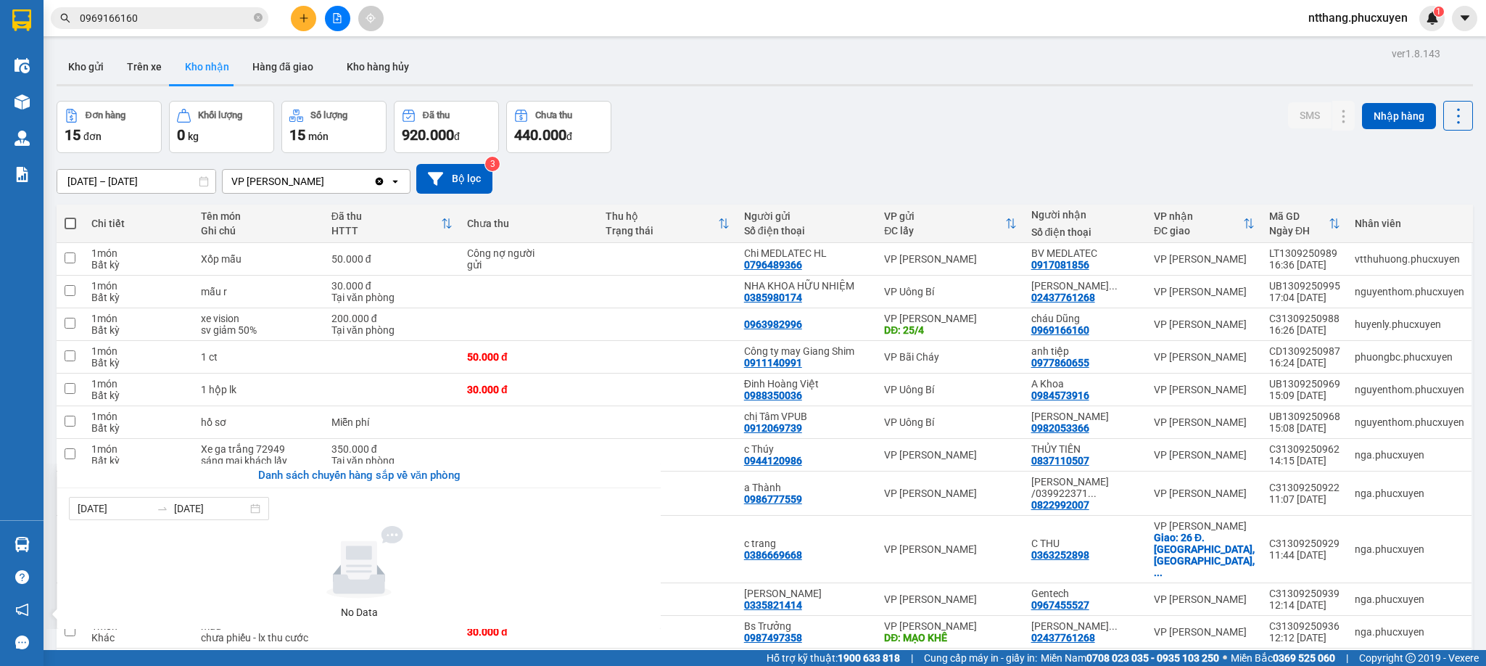
click at [778, 91] on section "Kết quả tìm kiếm ( 2 ) Bộ lọc Mã ĐH Trạng thái Món hàng Thu hộ Tổng cước Chưa c…" at bounding box center [743, 333] width 1486 height 666
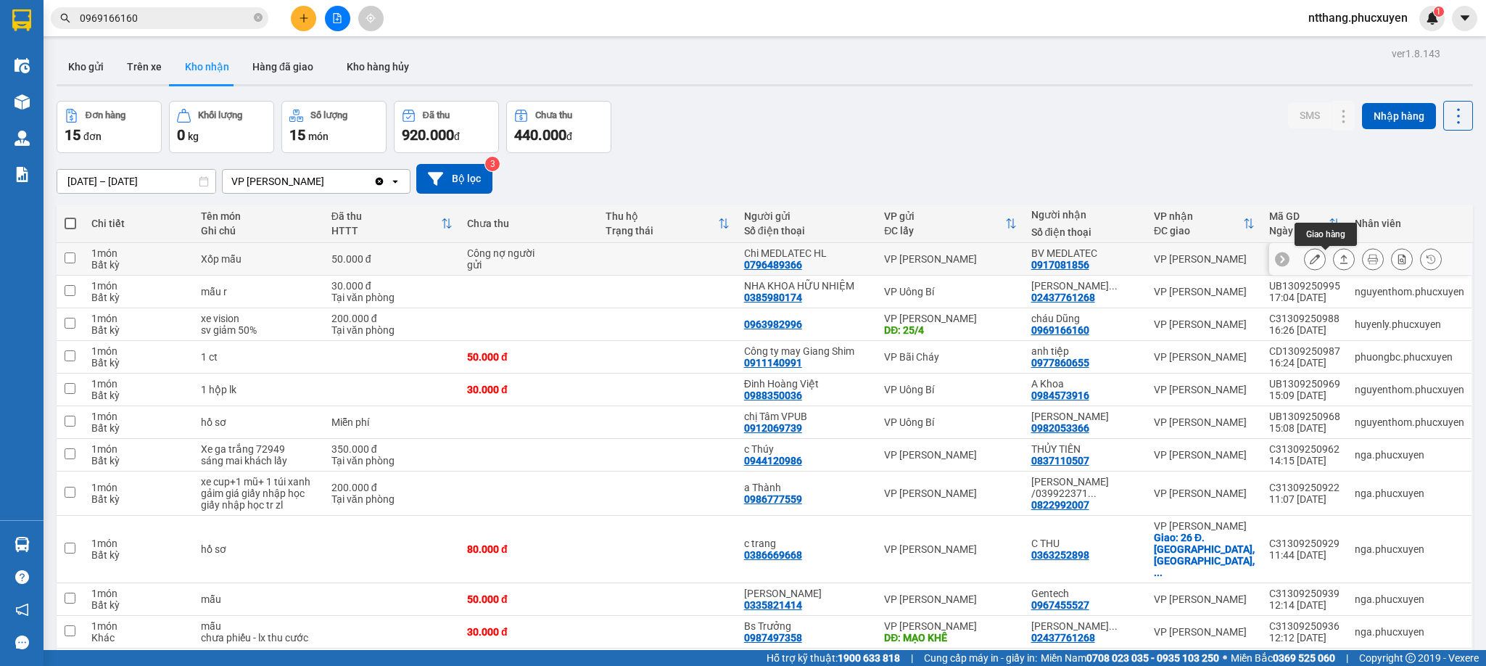
click at [1334, 264] on button at bounding box center [1344, 259] width 20 height 25
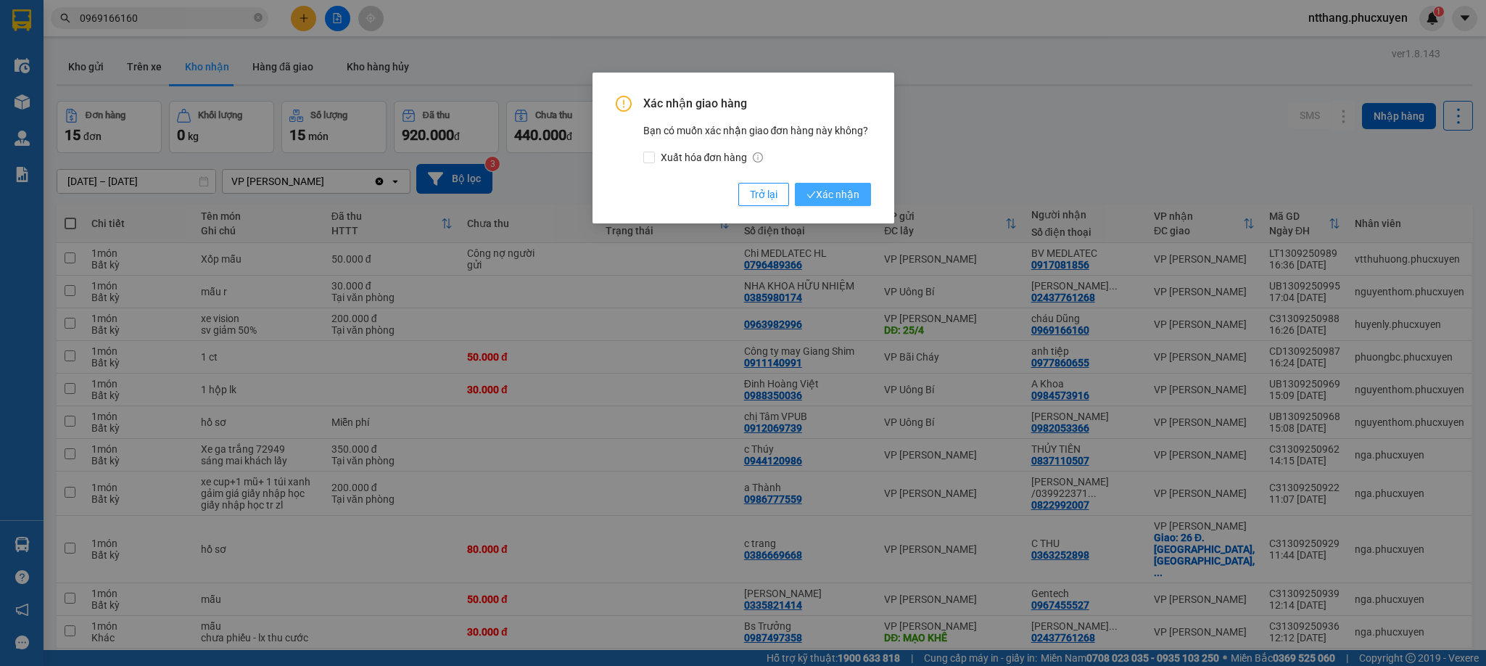
click at [841, 200] on span "Xác nhận" at bounding box center [833, 194] width 53 height 16
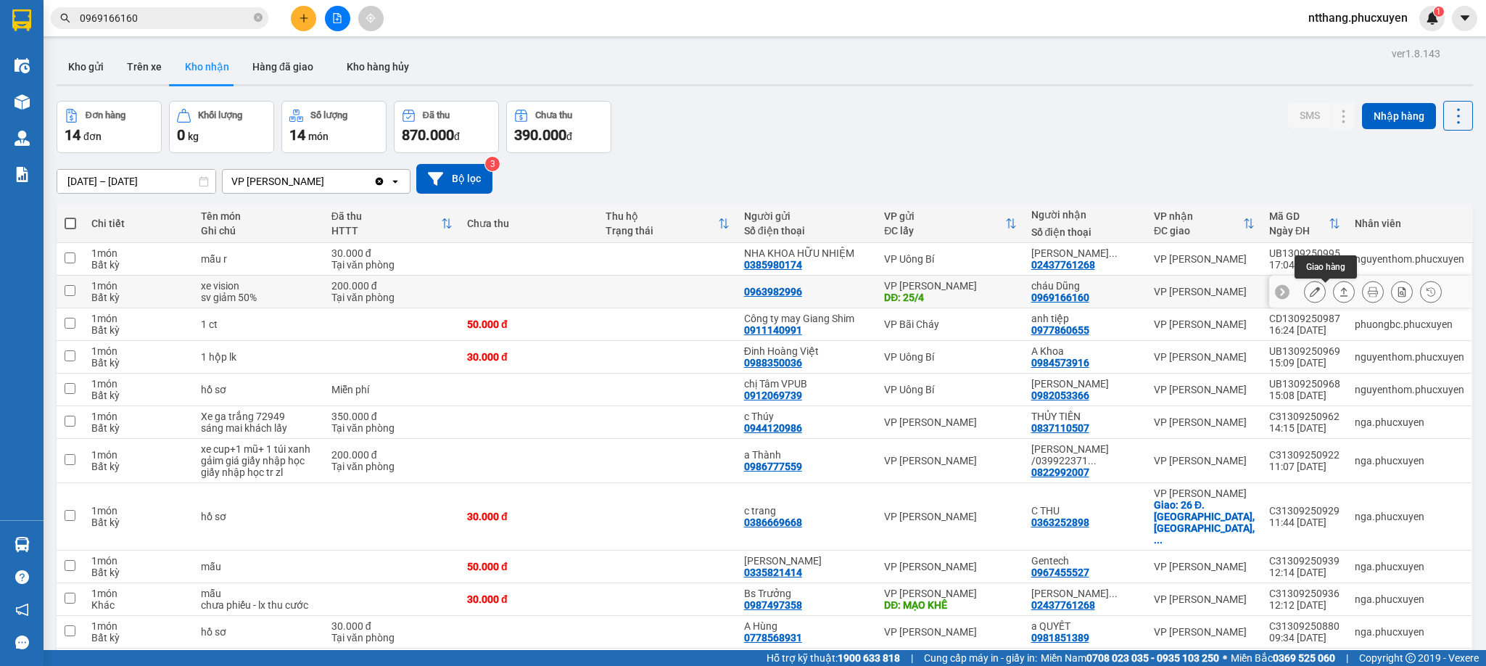
click at [1339, 289] on icon at bounding box center [1344, 292] width 10 height 10
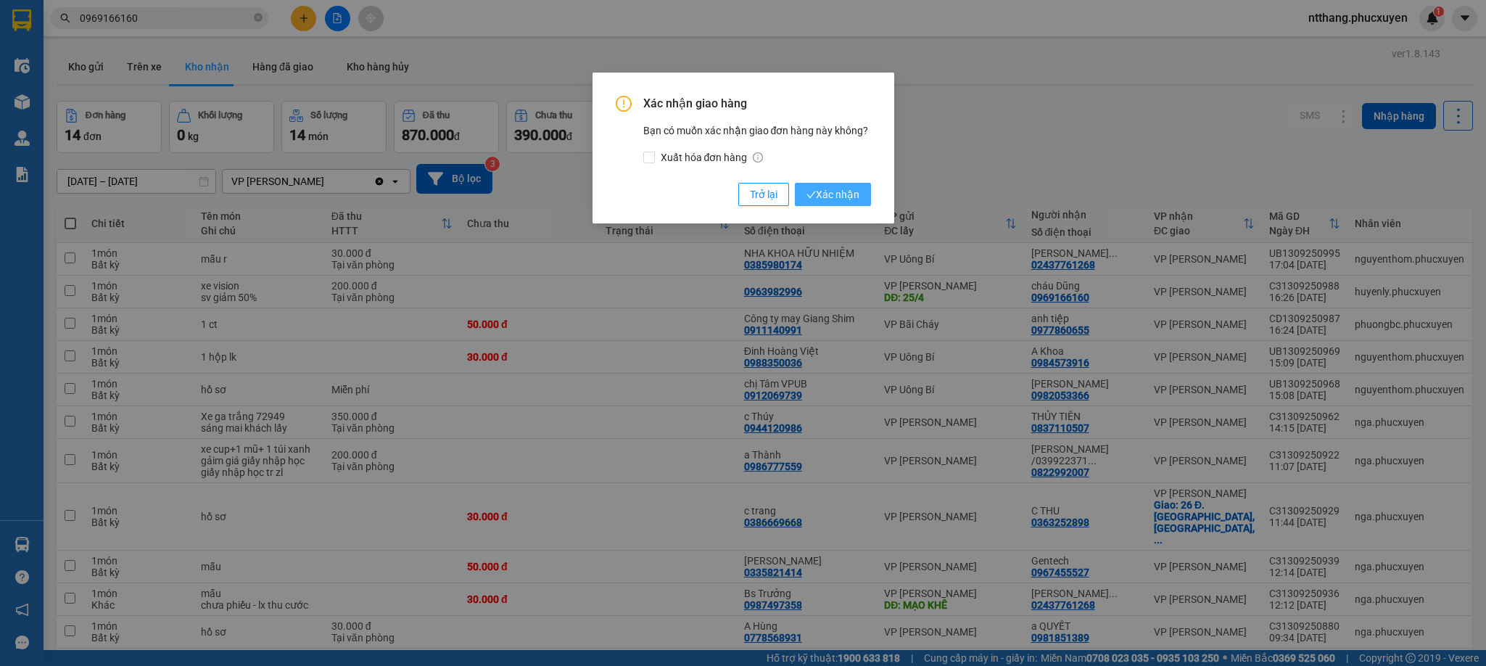
click at [846, 191] on span "Xác nhận" at bounding box center [833, 194] width 53 height 16
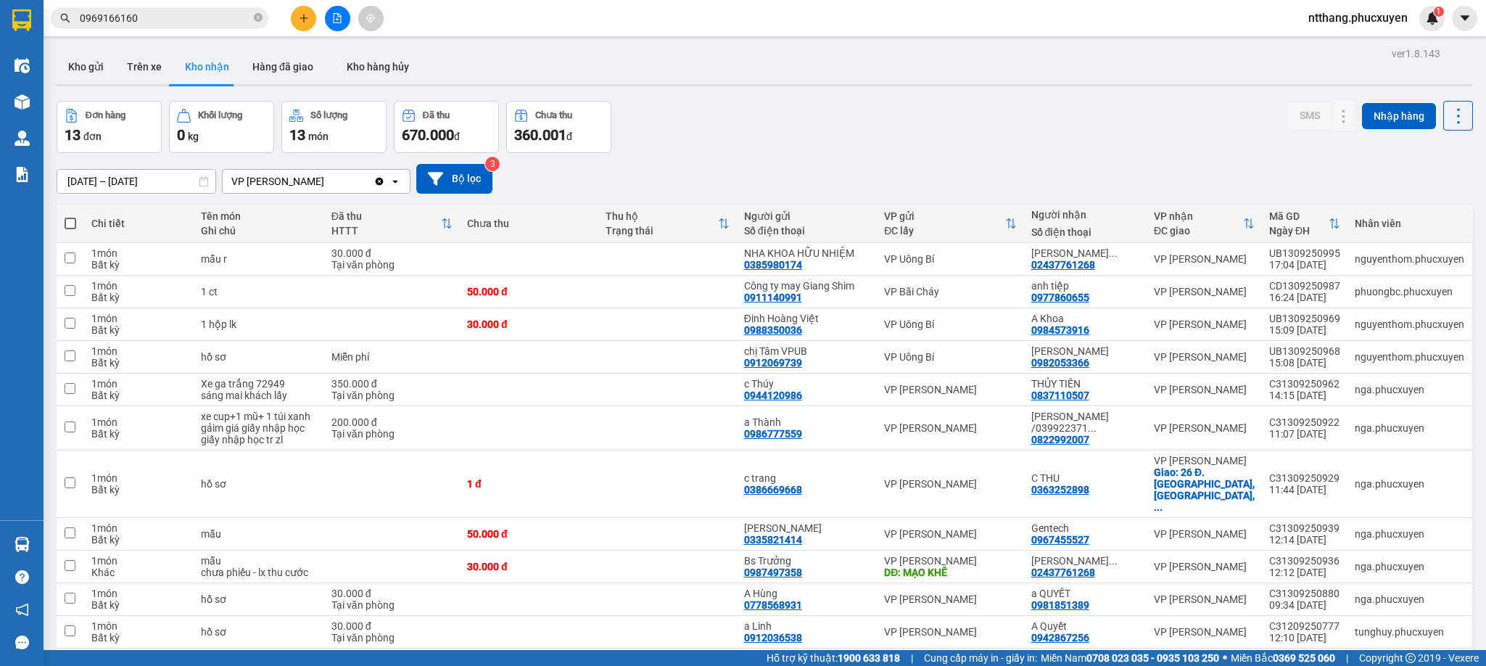
scroll to position [109, 0]
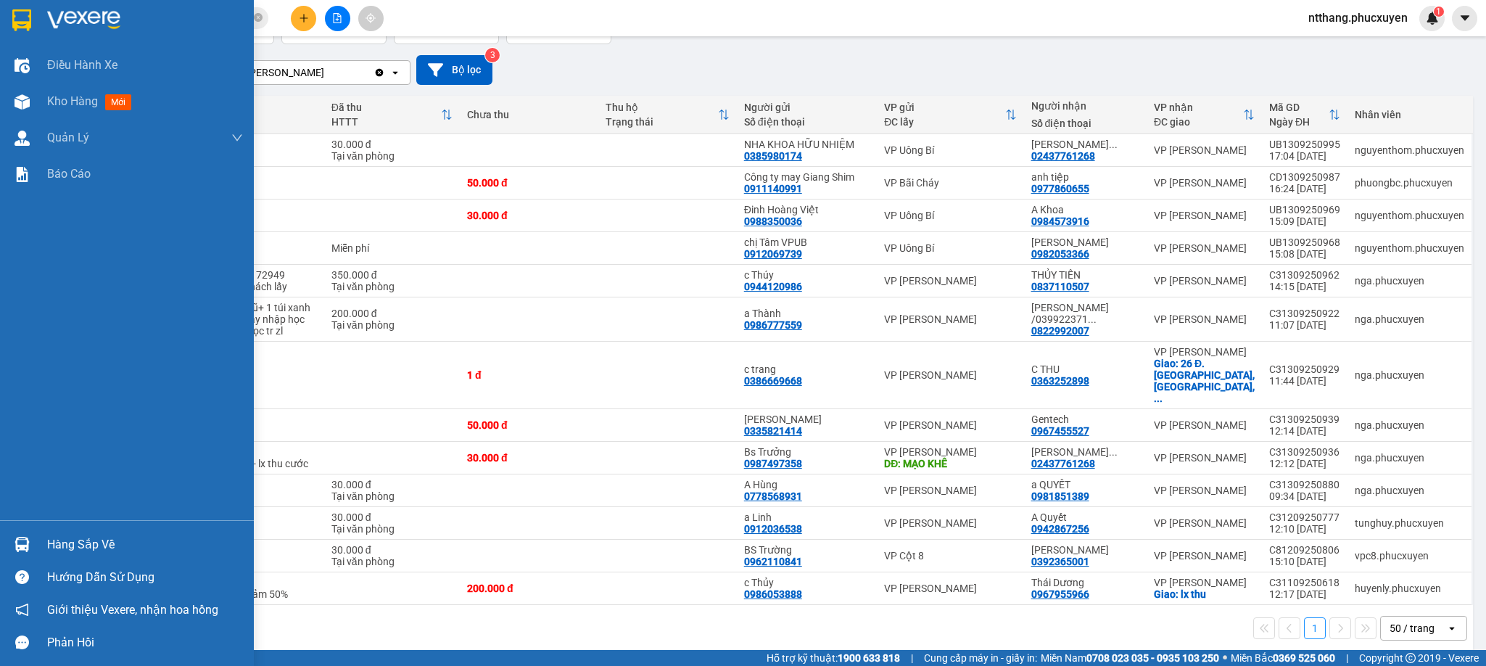
click at [33, 534] on div at bounding box center [21, 544] width 25 height 25
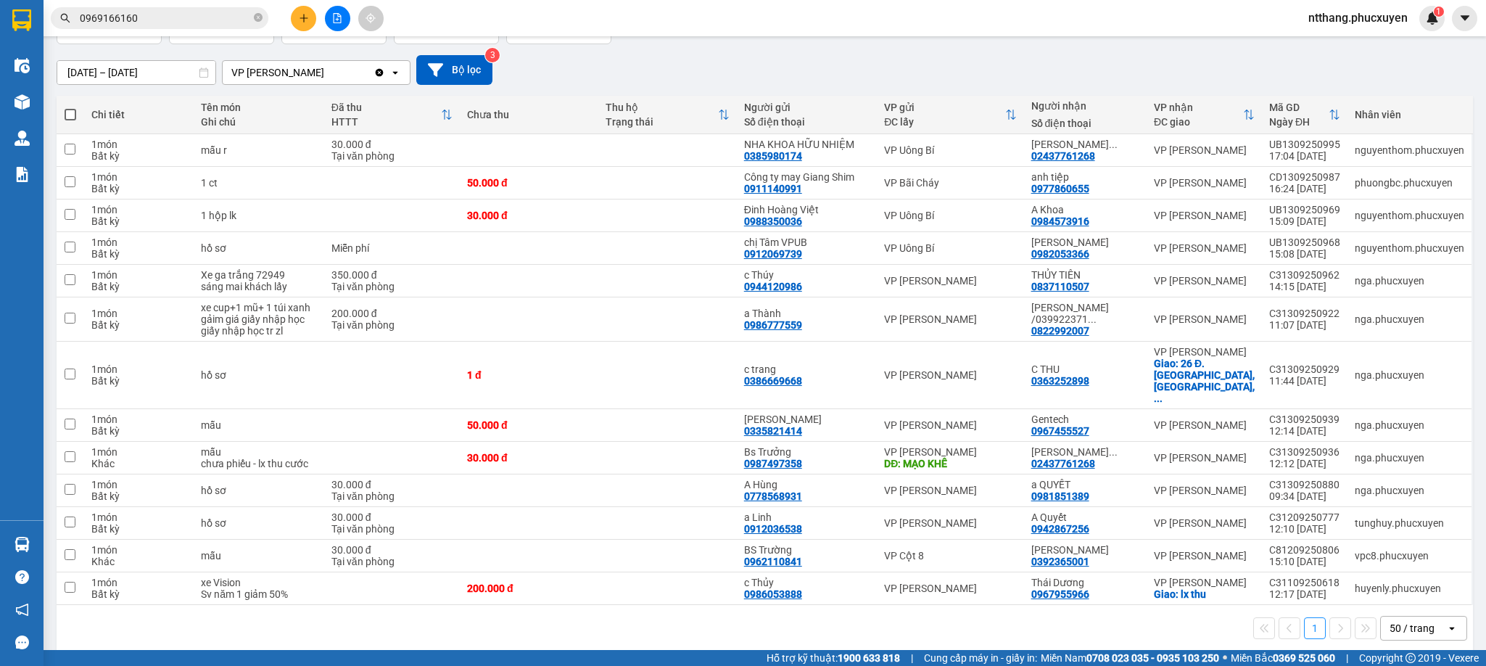
click at [744, 621] on section "Kết quả tìm kiếm ( 2 ) Bộ lọc Mã ĐH Trạng thái Món hàng Thu hộ Tổng cước Chưa c…" at bounding box center [743, 333] width 1486 height 666
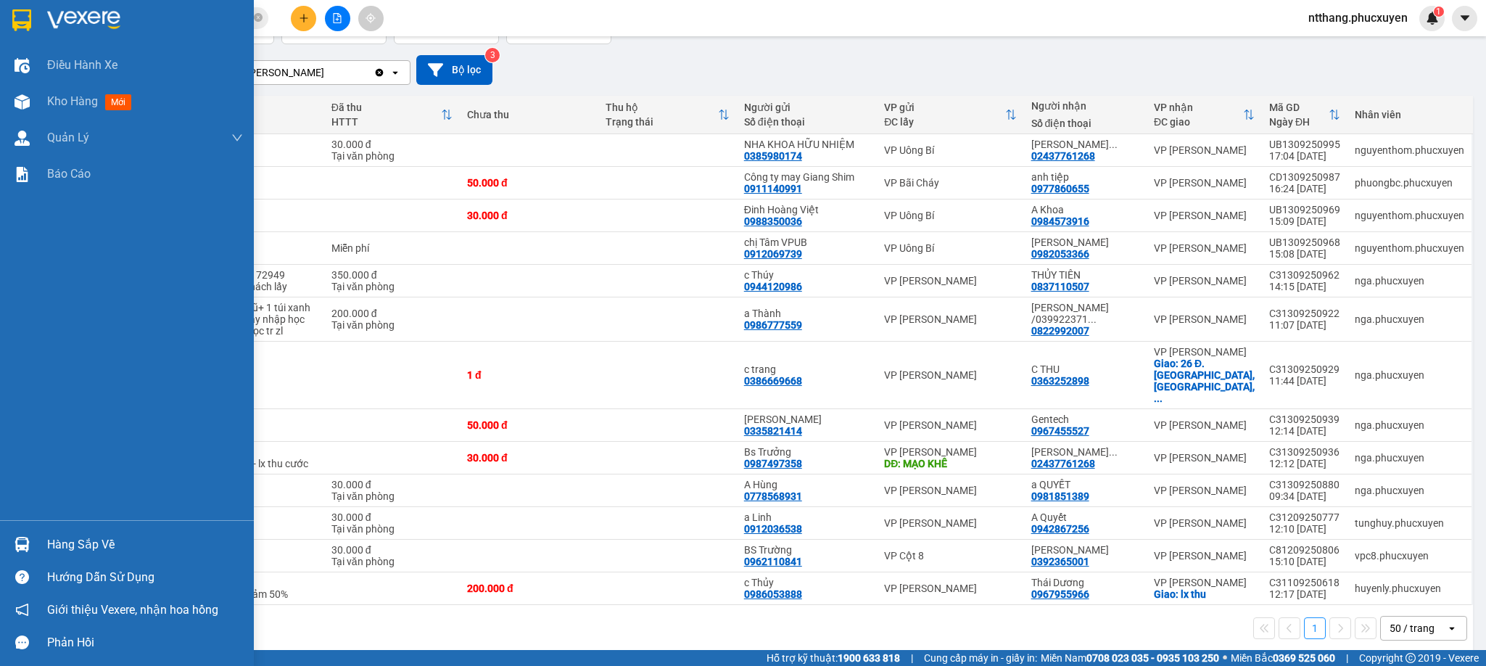
click at [16, 544] on img at bounding box center [22, 544] width 15 height 15
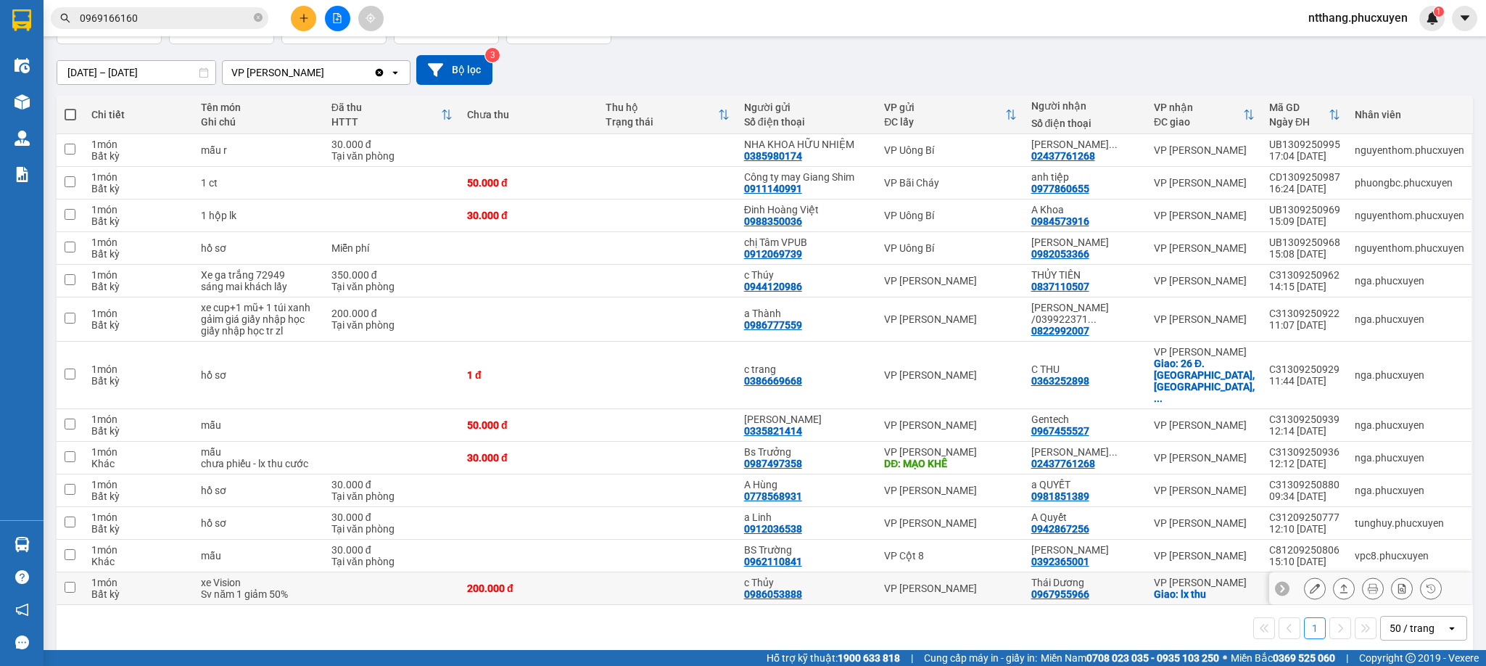
click at [738, 595] on section "Kết quả tìm kiếm ( 2 ) Bộ lọc Mã ĐH Trạng thái Món hàng Thu hộ Tổng cước Chưa c…" at bounding box center [743, 333] width 1486 height 666
click at [742, 617] on div "1 50 / trang open" at bounding box center [765, 628] width 1417 height 46
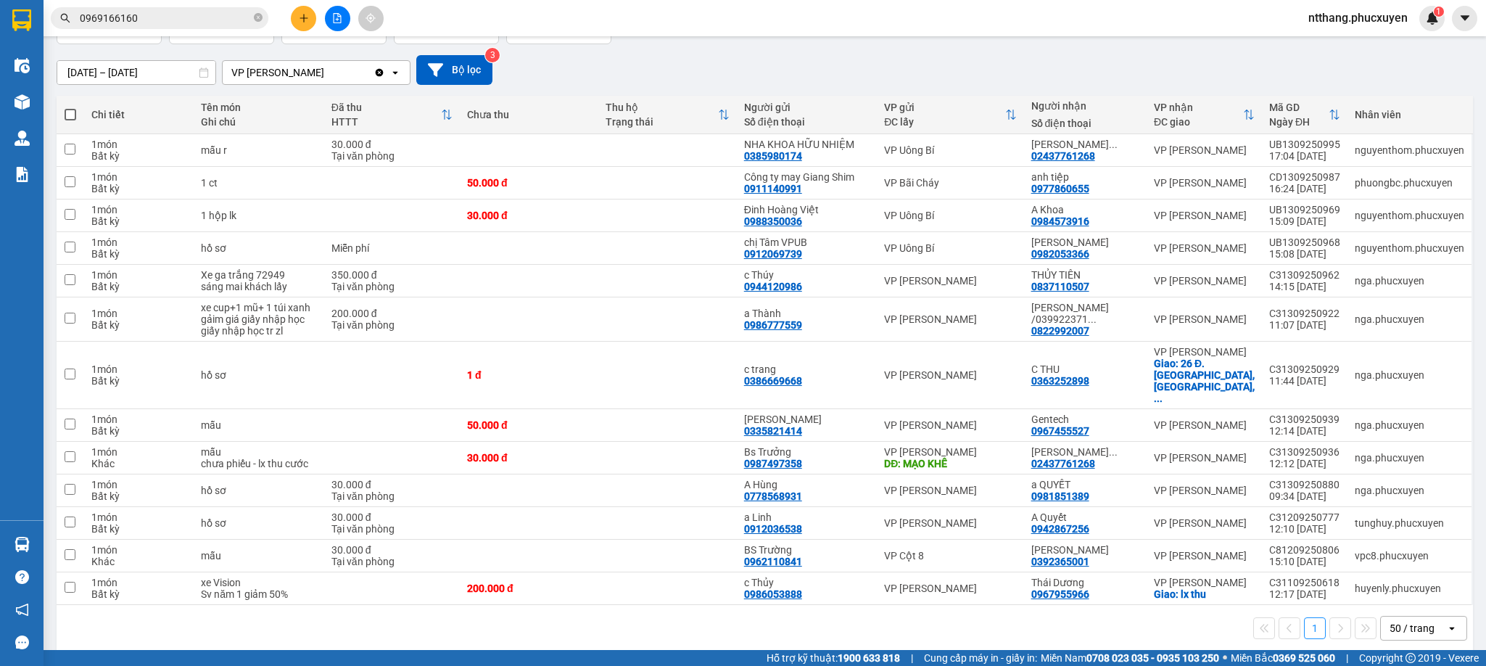
click at [742, 617] on div "1 50 / trang open" at bounding box center [765, 628] width 1417 height 46
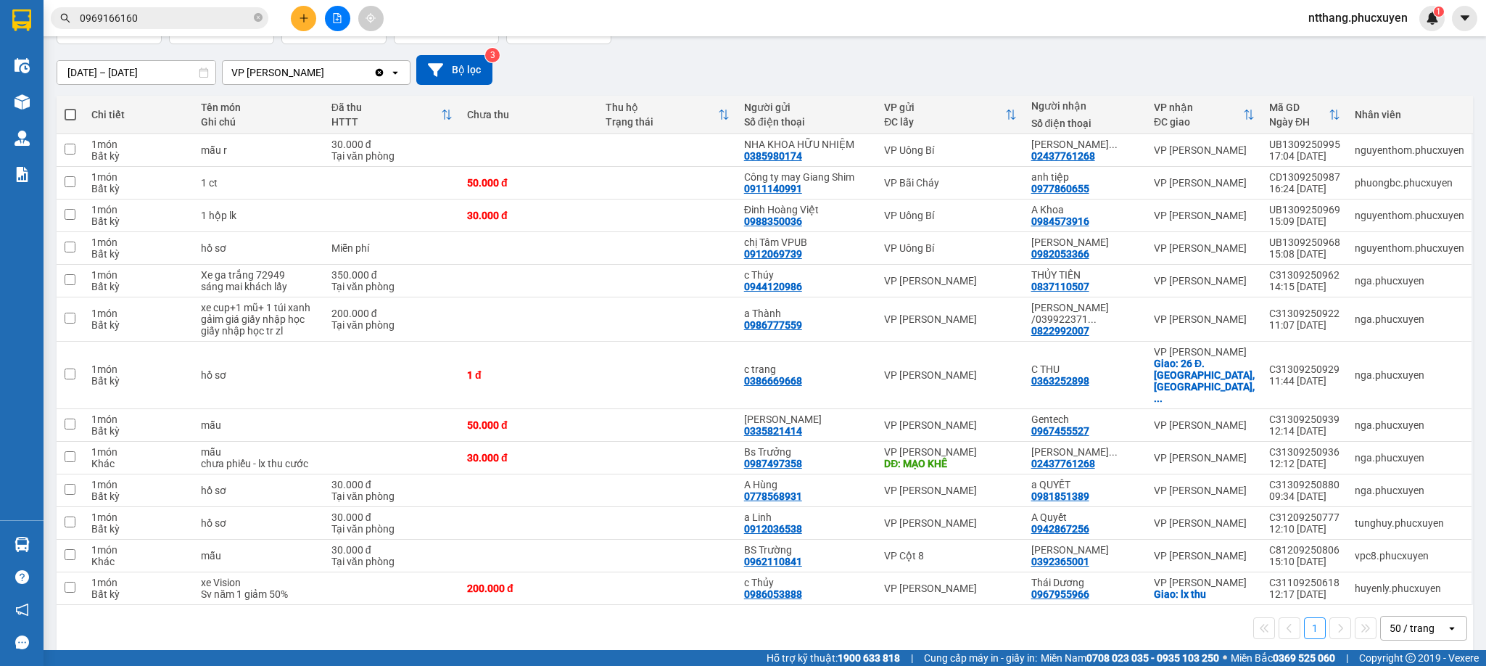
click at [742, 617] on div "1 50 / trang open" at bounding box center [765, 628] width 1417 height 46
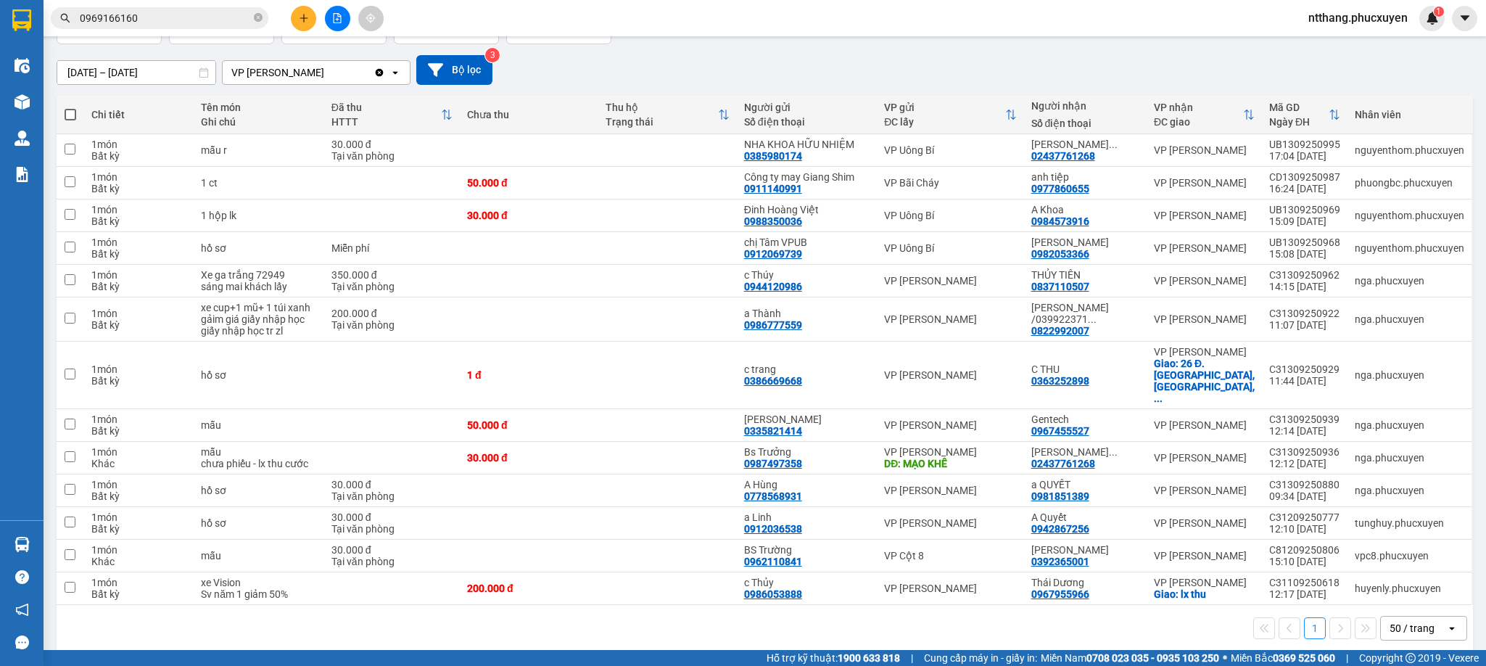
click at [742, 617] on div "1 50 / trang open" at bounding box center [765, 628] width 1417 height 46
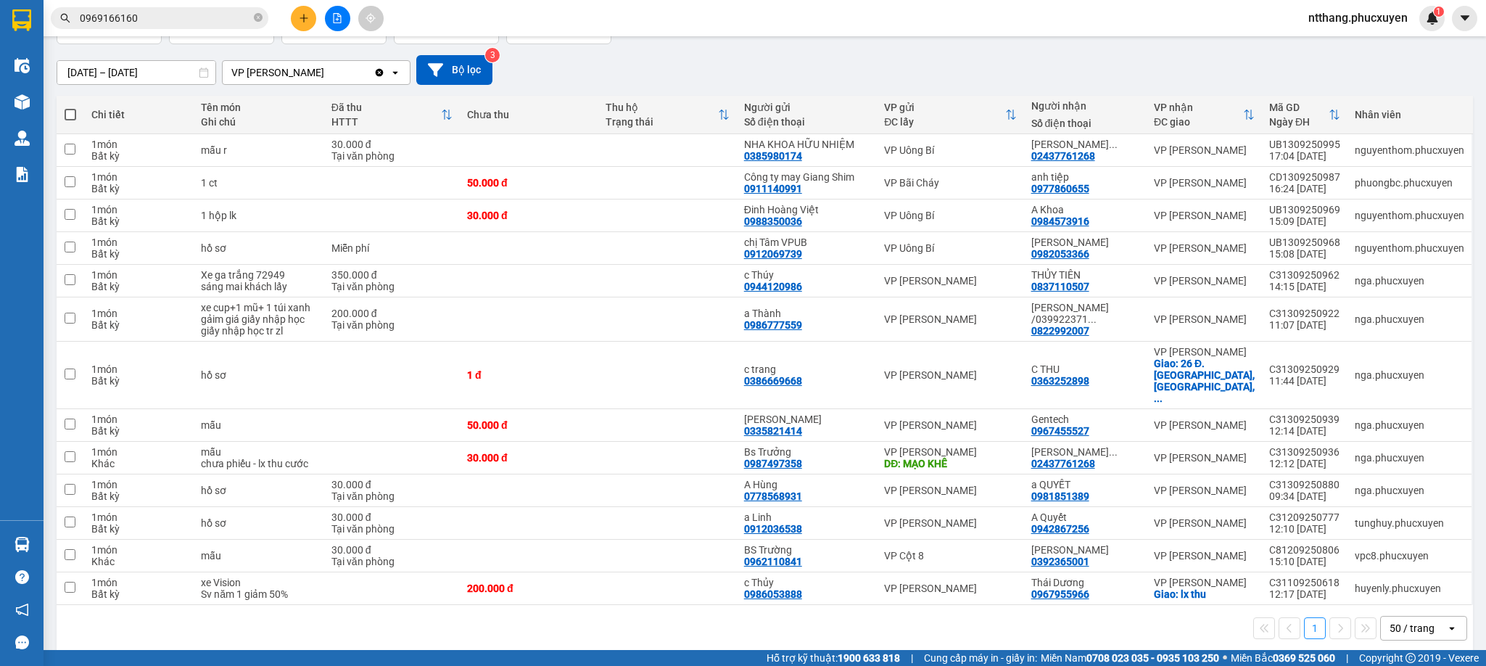
click at [742, 617] on div "1 50 / trang open" at bounding box center [765, 628] width 1417 height 46
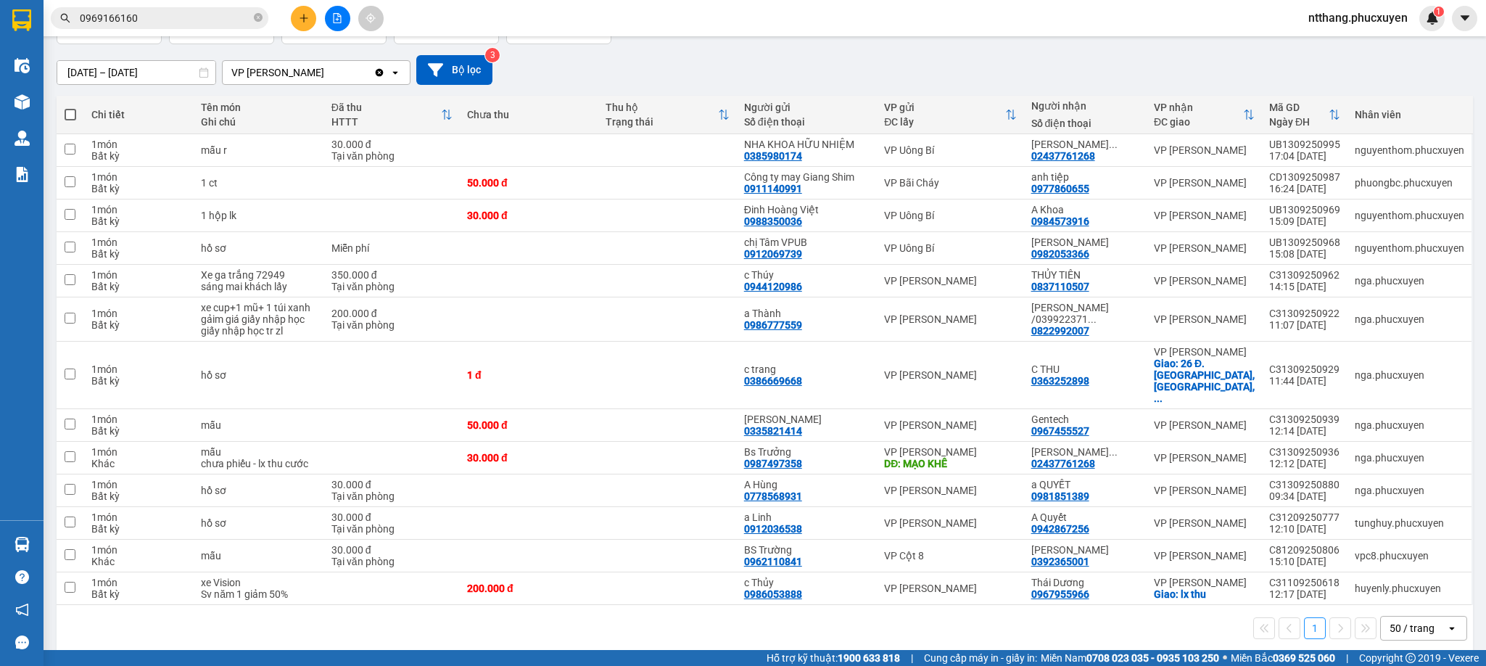
click at [742, 617] on div "1 50 / trang open" at bounding box center [765, 628] width 1417 height 46
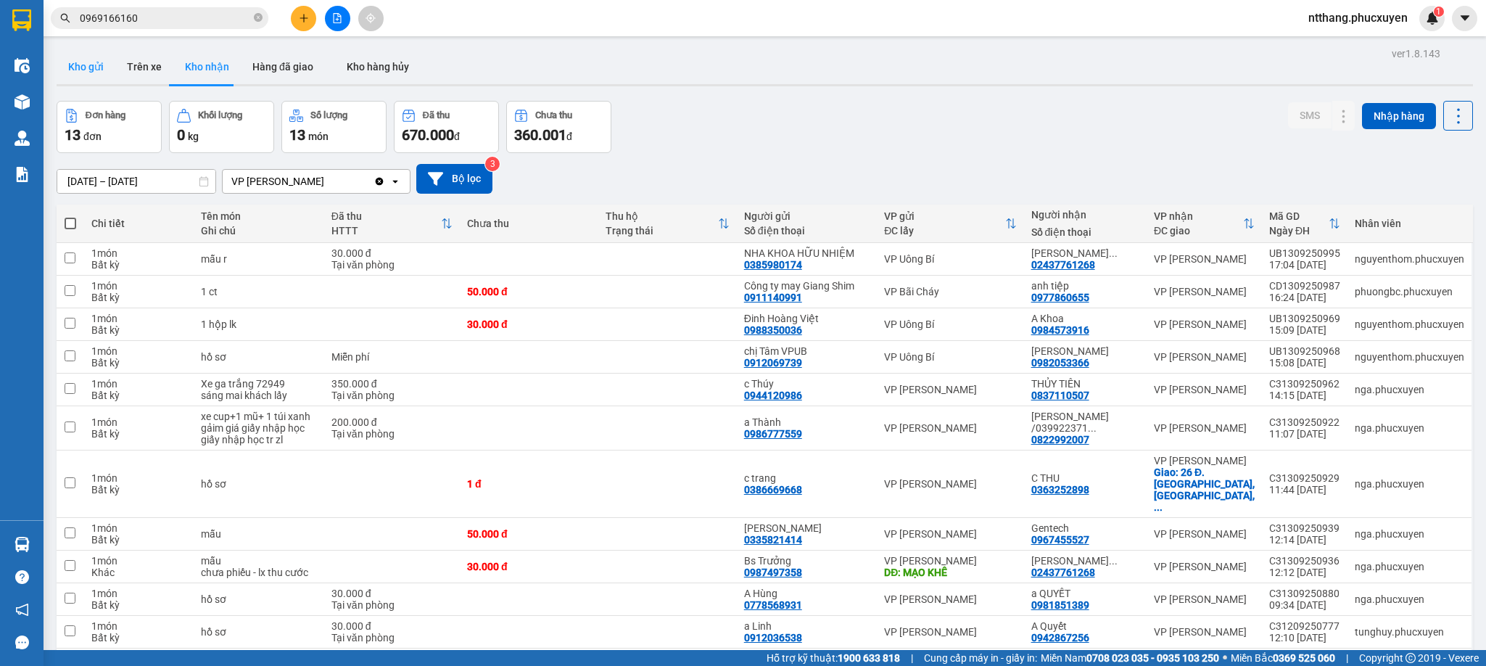
click at [75, 57] on button "Kho gửi" at bounding box center [86, 66] width 59 height 35
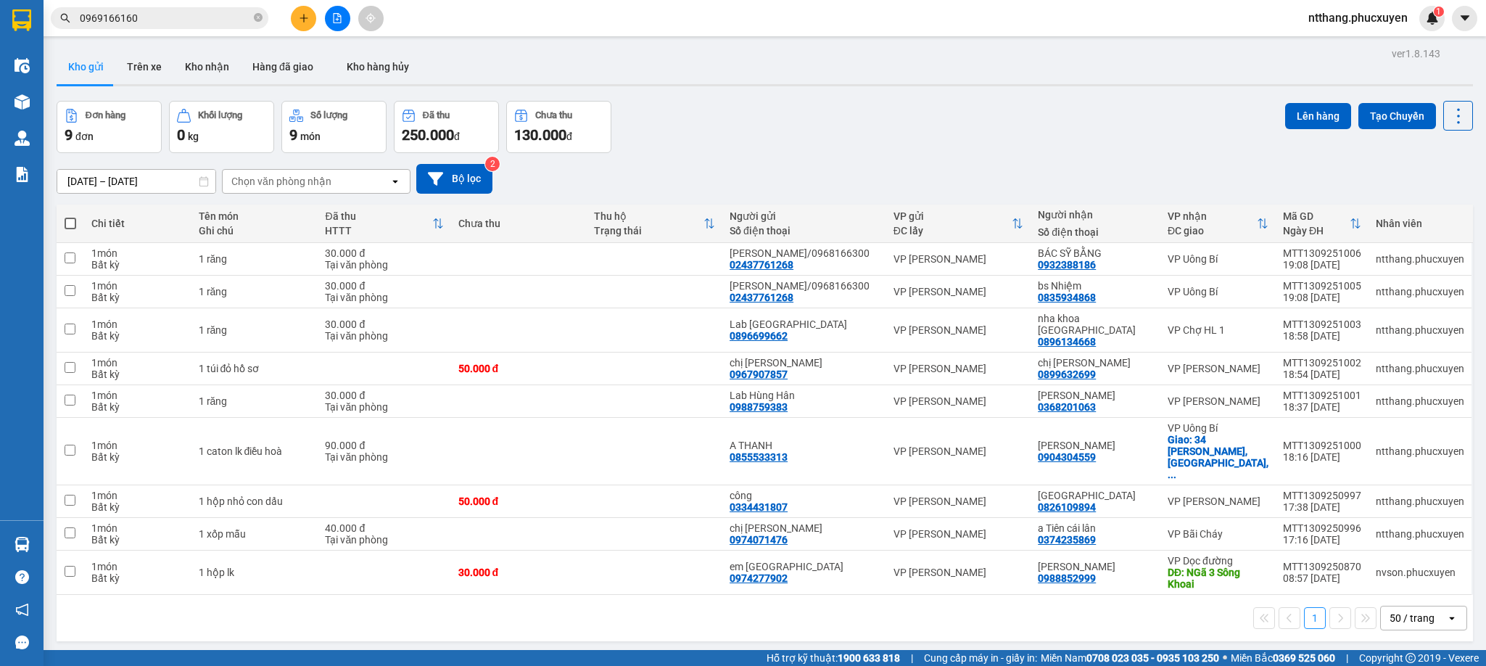
scroll to position [67, 0]
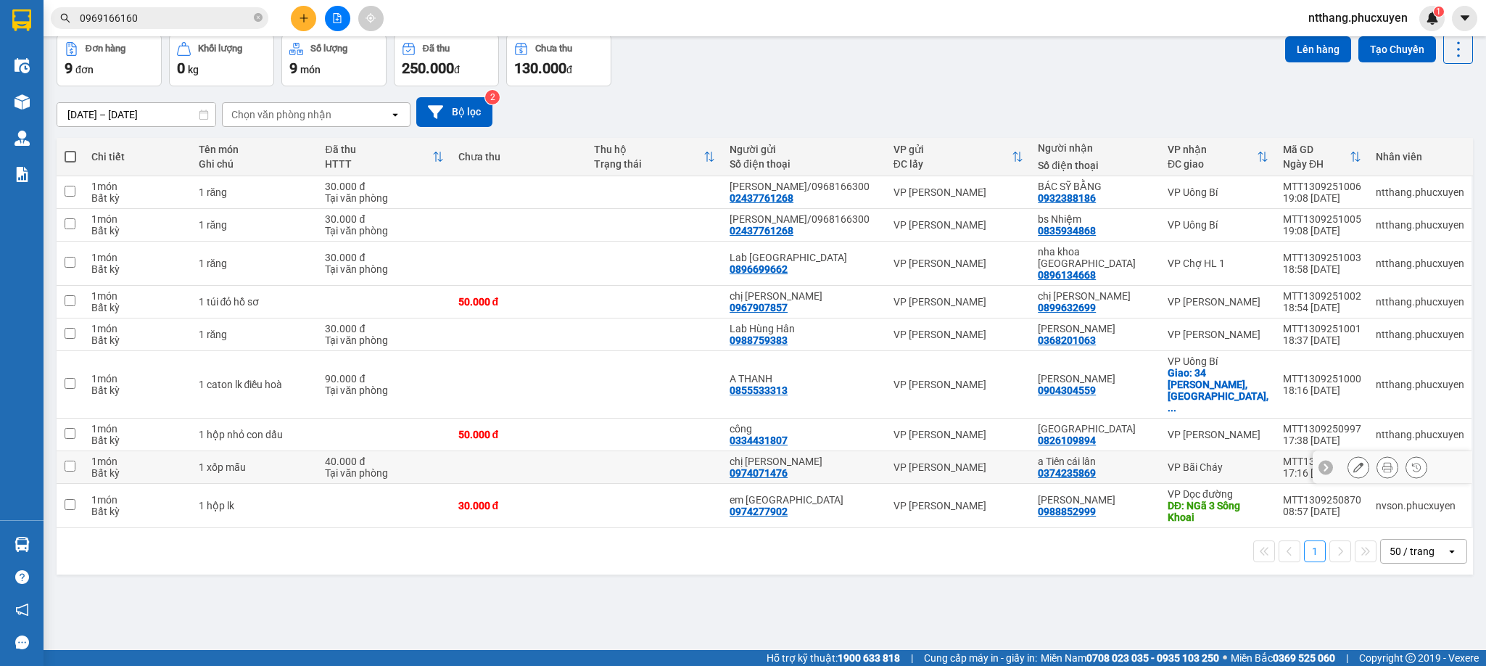
click at [587, 451] on td at bounding box center [519, 467] width 136 height 33
checkbox input "true"
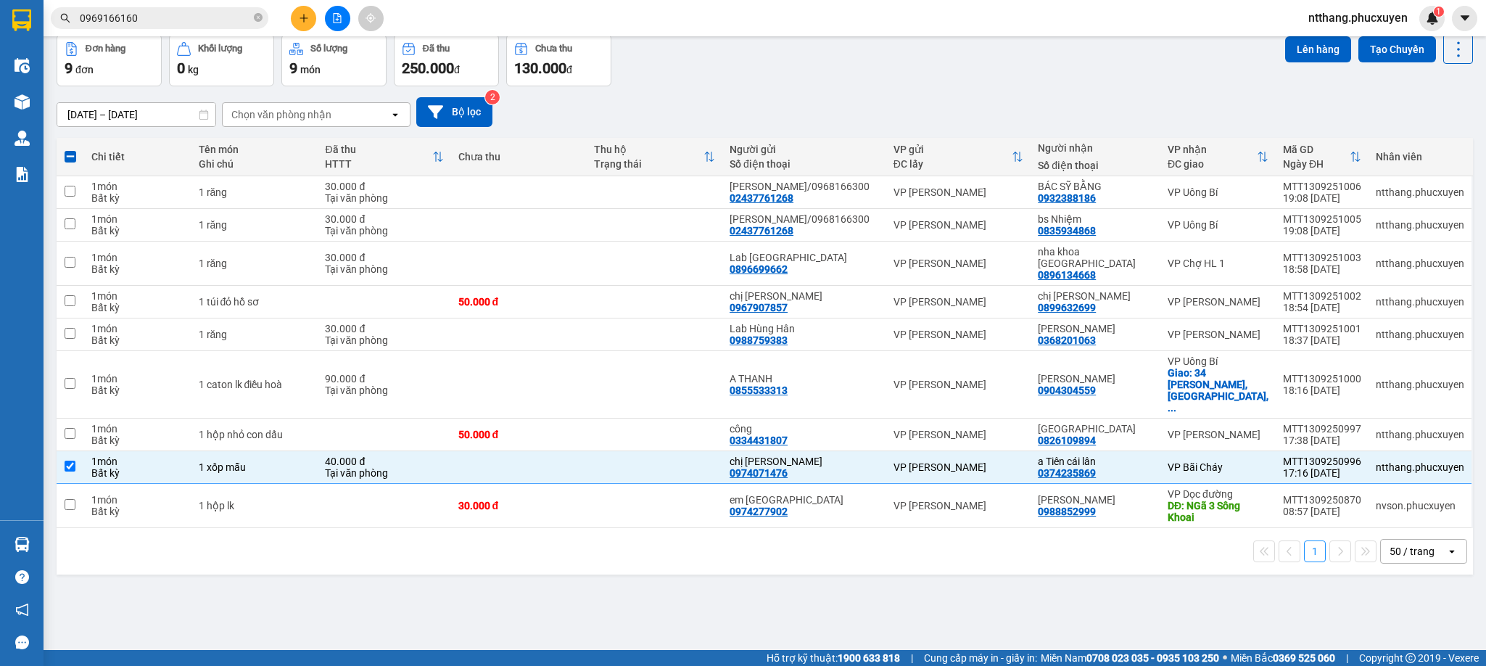
click at [751, 37] on div "Đơn hàng 9 đơn Khối lượng 0 kg Số lượng 9 món Đã thu 250.000 đ Chưa thu 130.000…" at bounding box center [765, 60] width 1417 height 52
click at [450, 359] on td "90.000 đ Tại văn phòng" at bounding box center [384, 384] width 133 height 67
checkbox input "true"
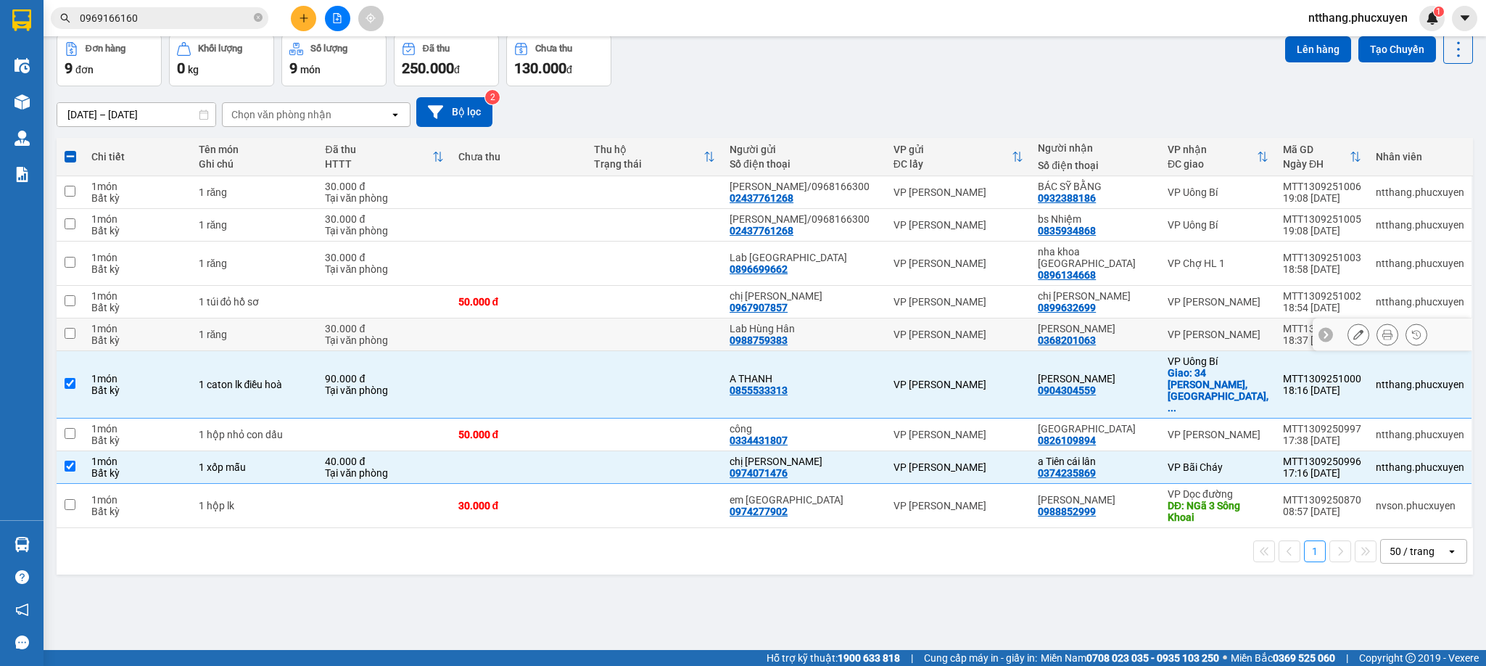
click at [329, 323] on td "30.000 đ Tại văn phòng" at bounding box center [384, 334] width 133 height 33
checkbox input "true"
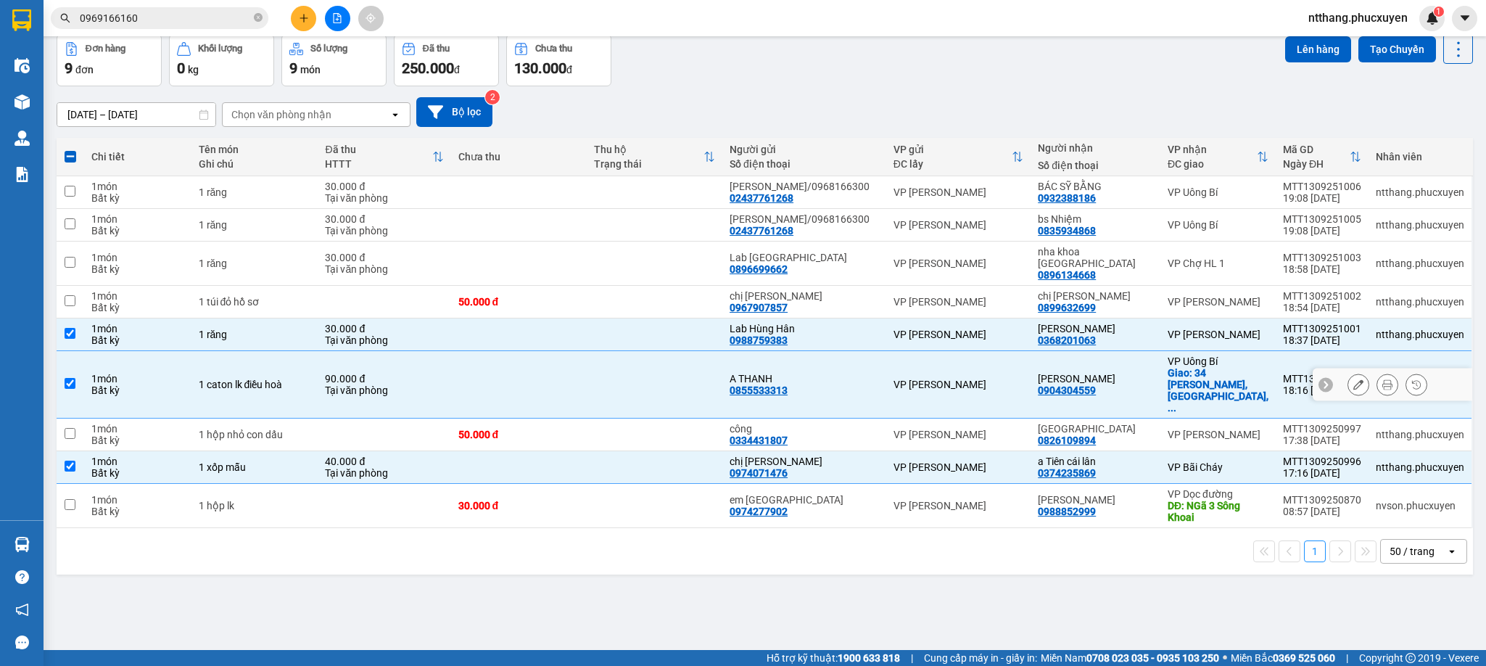
click at [340, 373] on div "90.000 đ" at bounding box center [384, 379] width 118 height 12
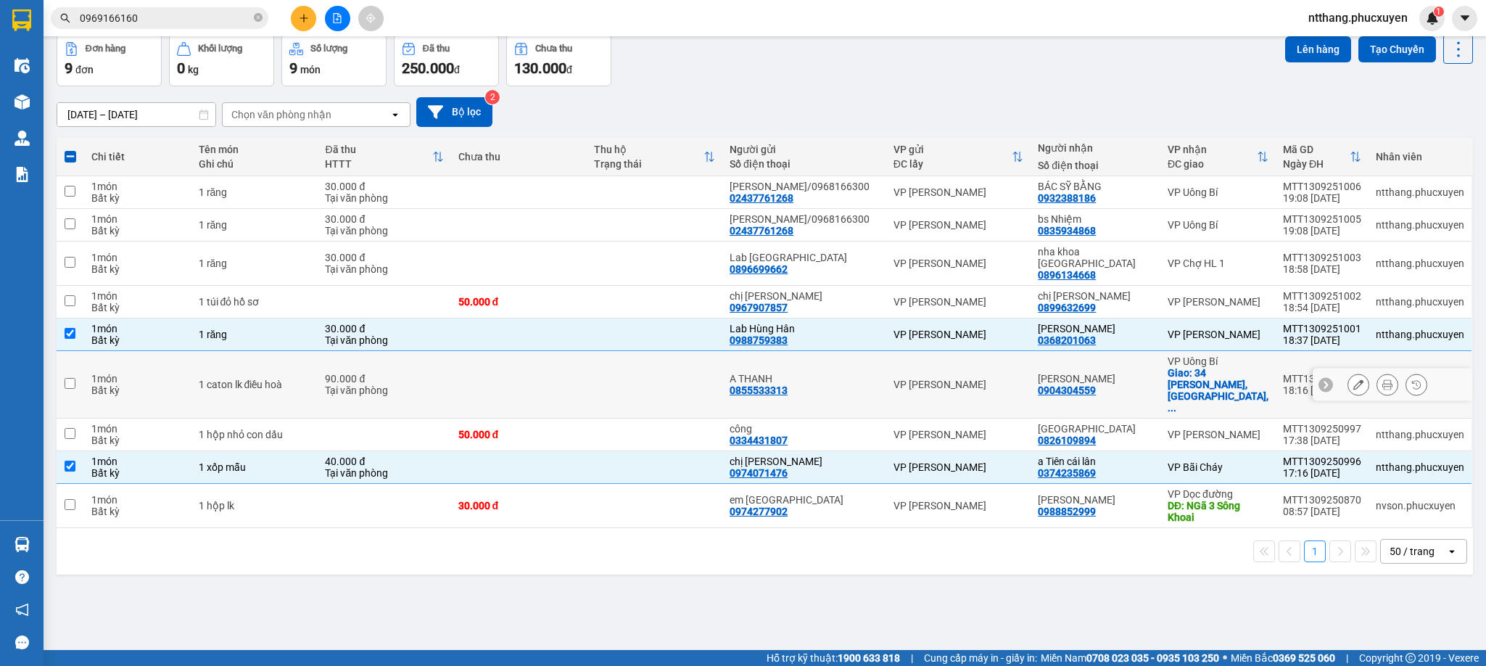
checkbox input "false"
click at [355, 334] on div "Tại văn phòng" at bounding box center [384, 340] width 118 height 12
checkbox input "false"
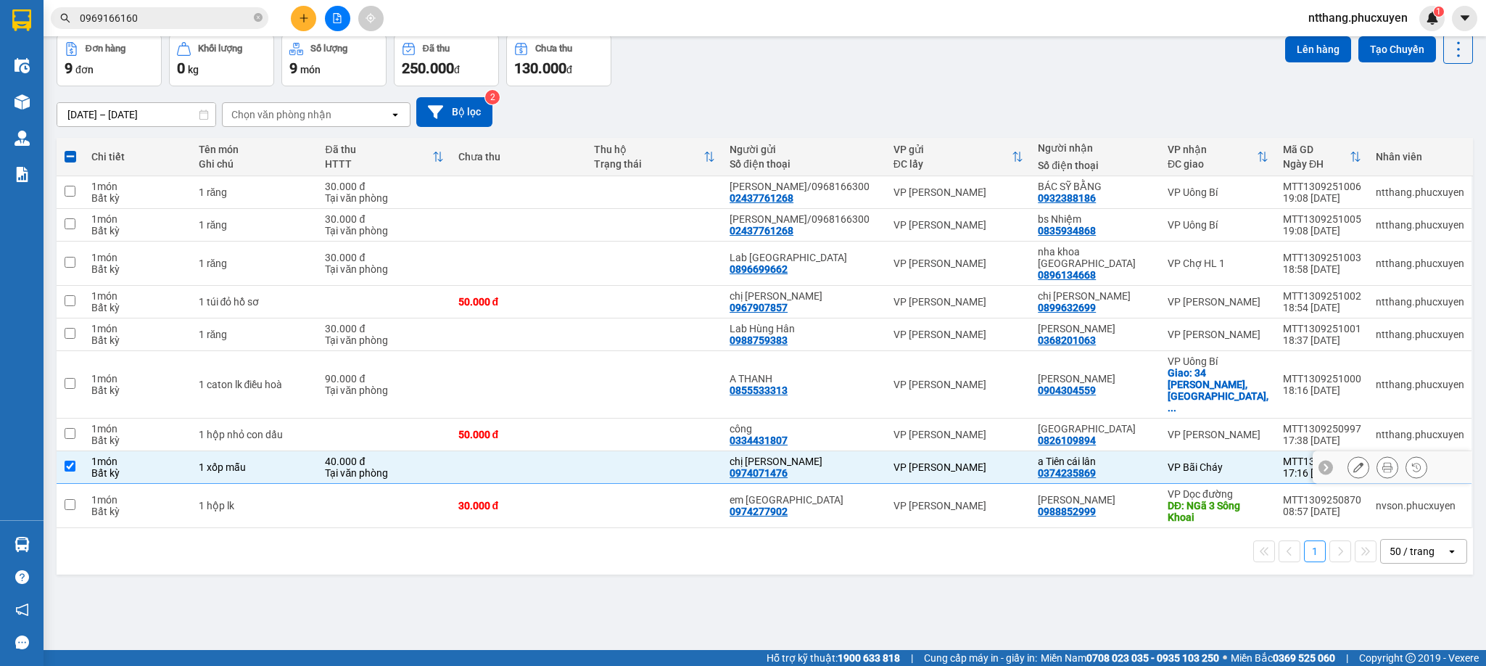
click at [388, 467] on div "Tại văn phòng" at bounding box center [384, 473] width 118 height 12
checkbox input "false"
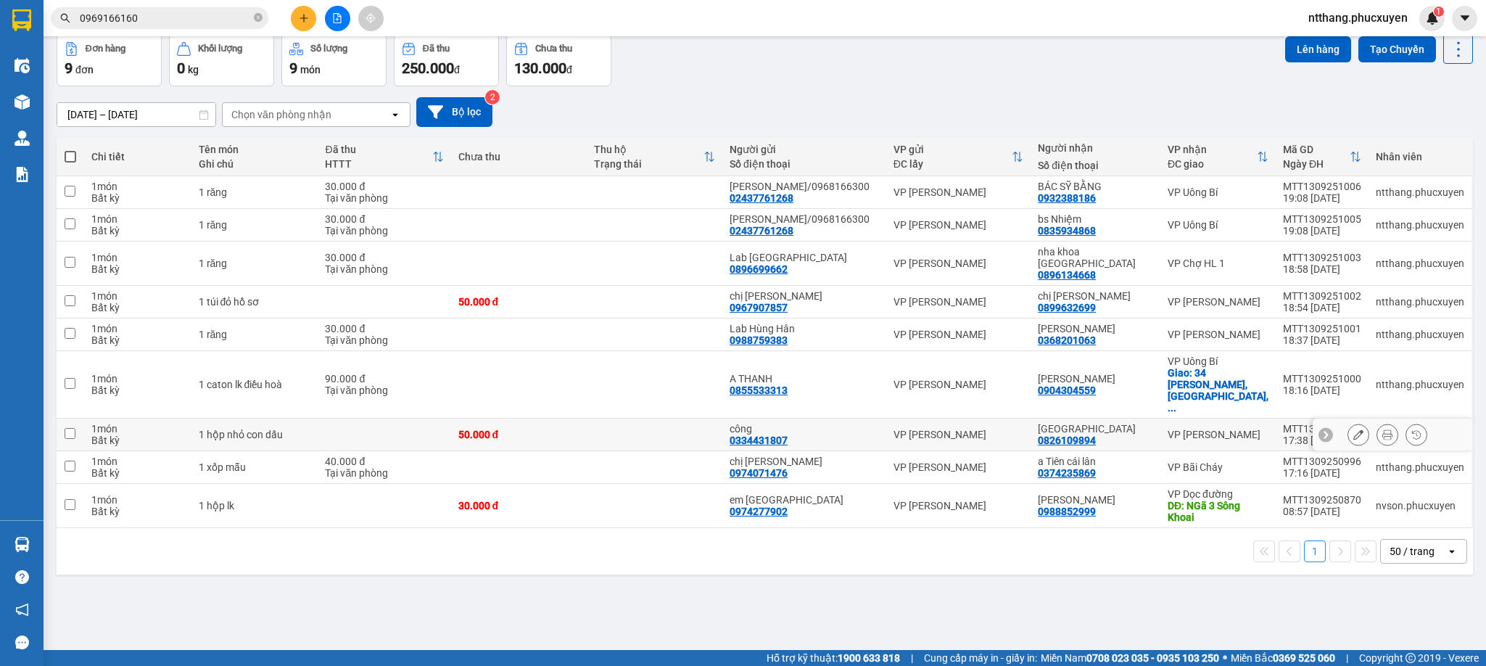
click at [403, 419] on td at bounding box center [384, 435] width 133 height 33
checkbox input "true"
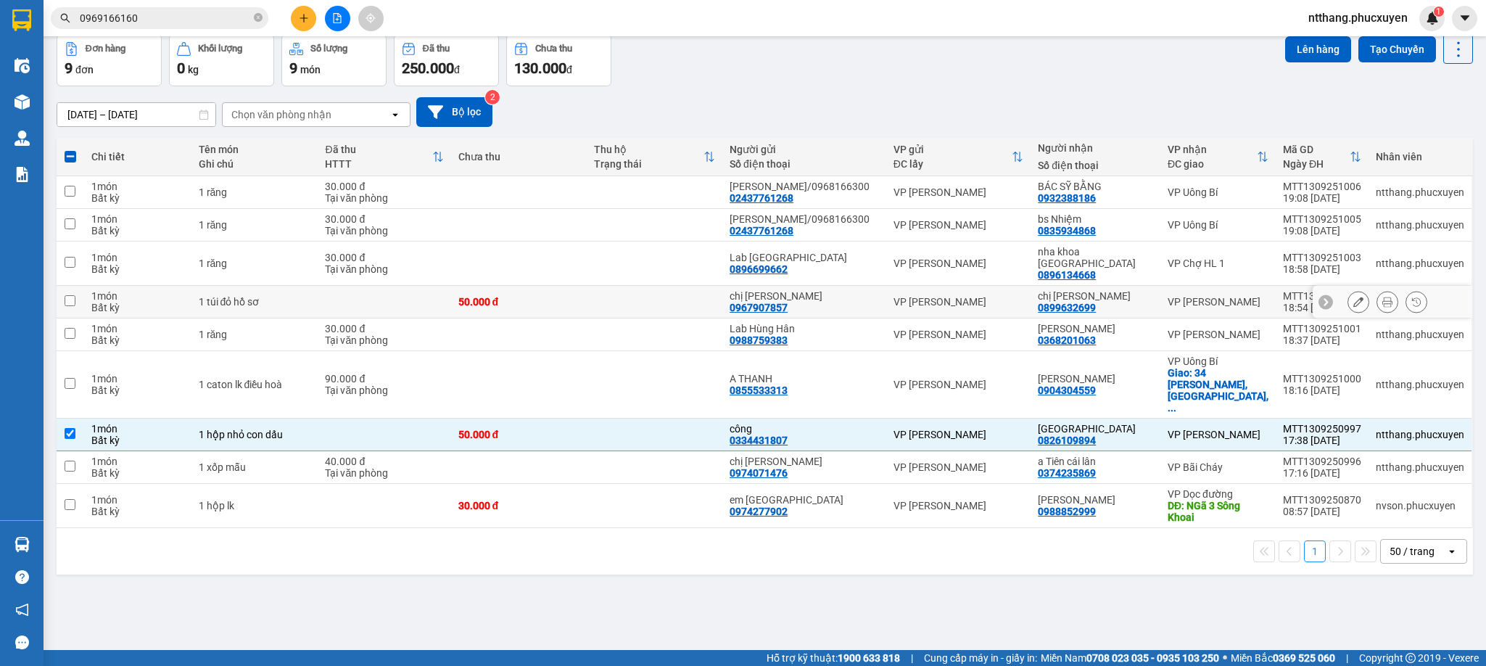
click at [408, 289] on td at bounding box center [384, 302] width 133 height 33
checkbox input "true"
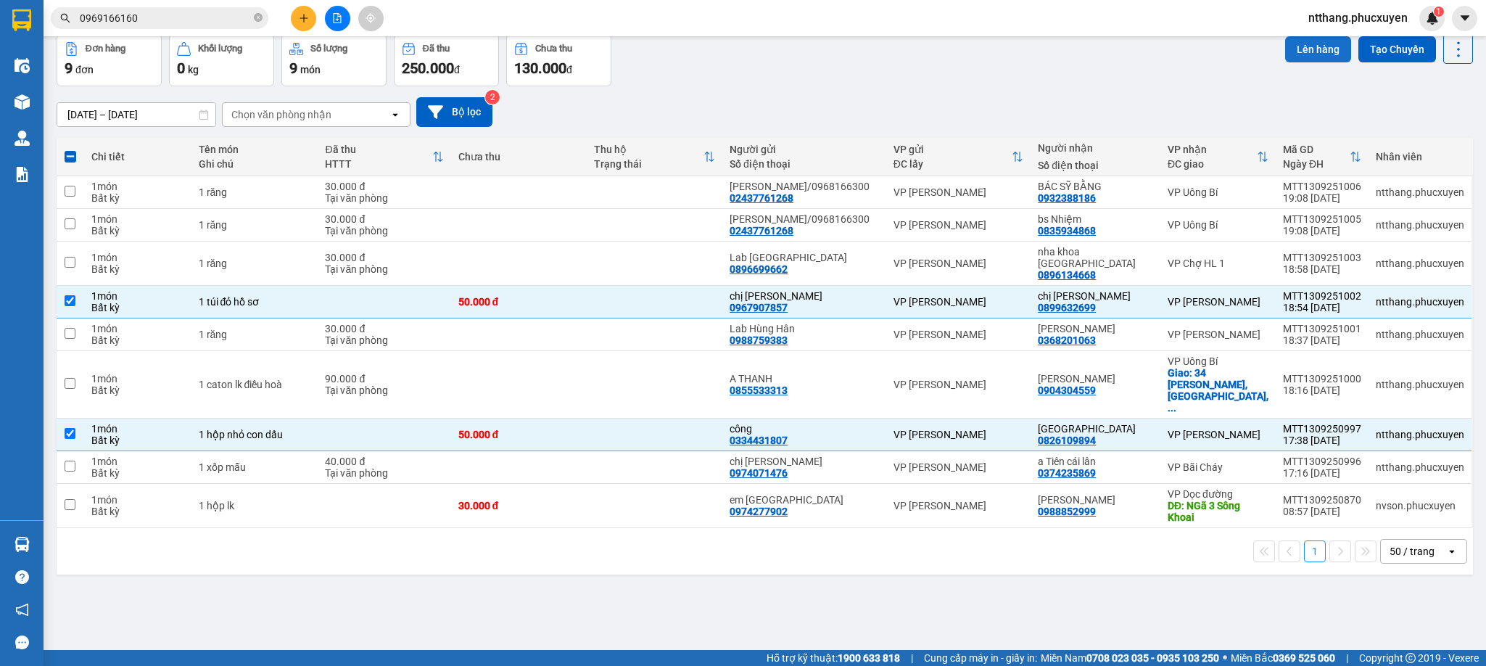
click at [1300, 46] on button "Lên hàng" at bounding box center [1318, 49] width 66 height 26
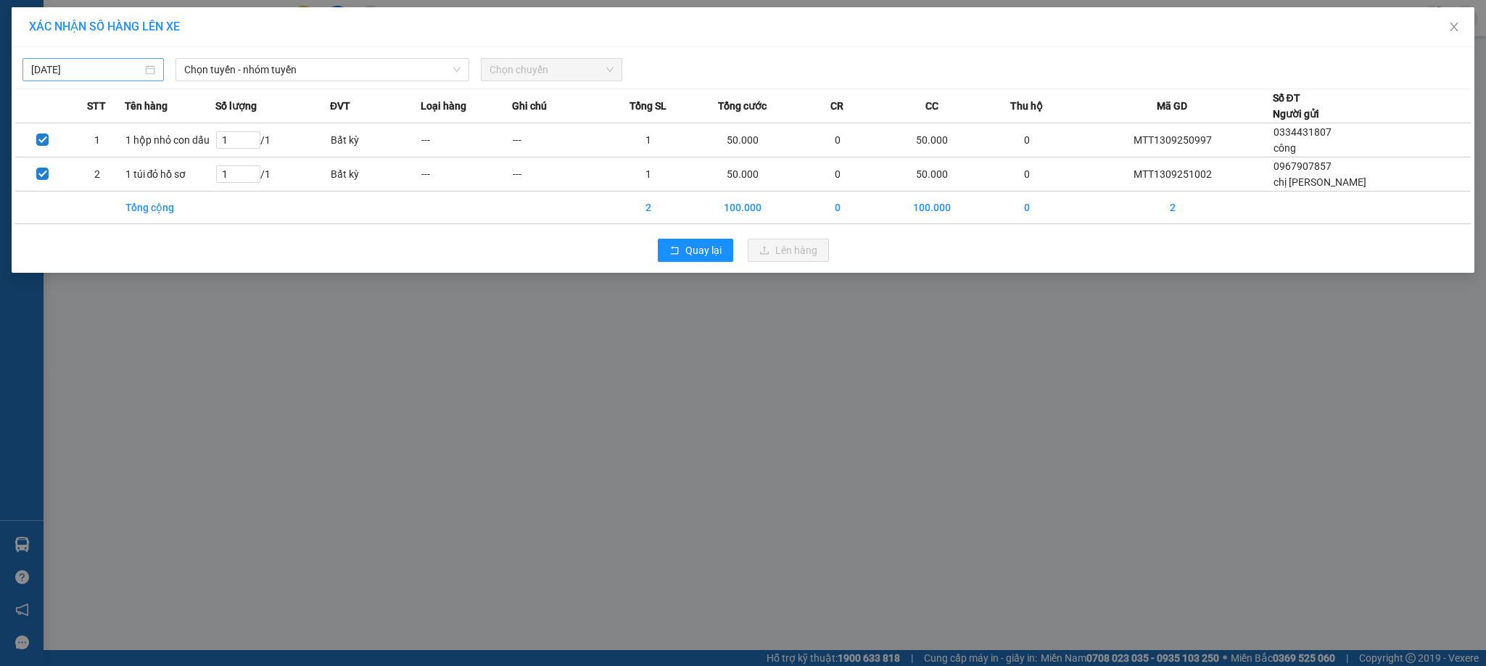
click at [116, 65] on input "[DATE]" at bounding box center [86, 70] width 111 height 16
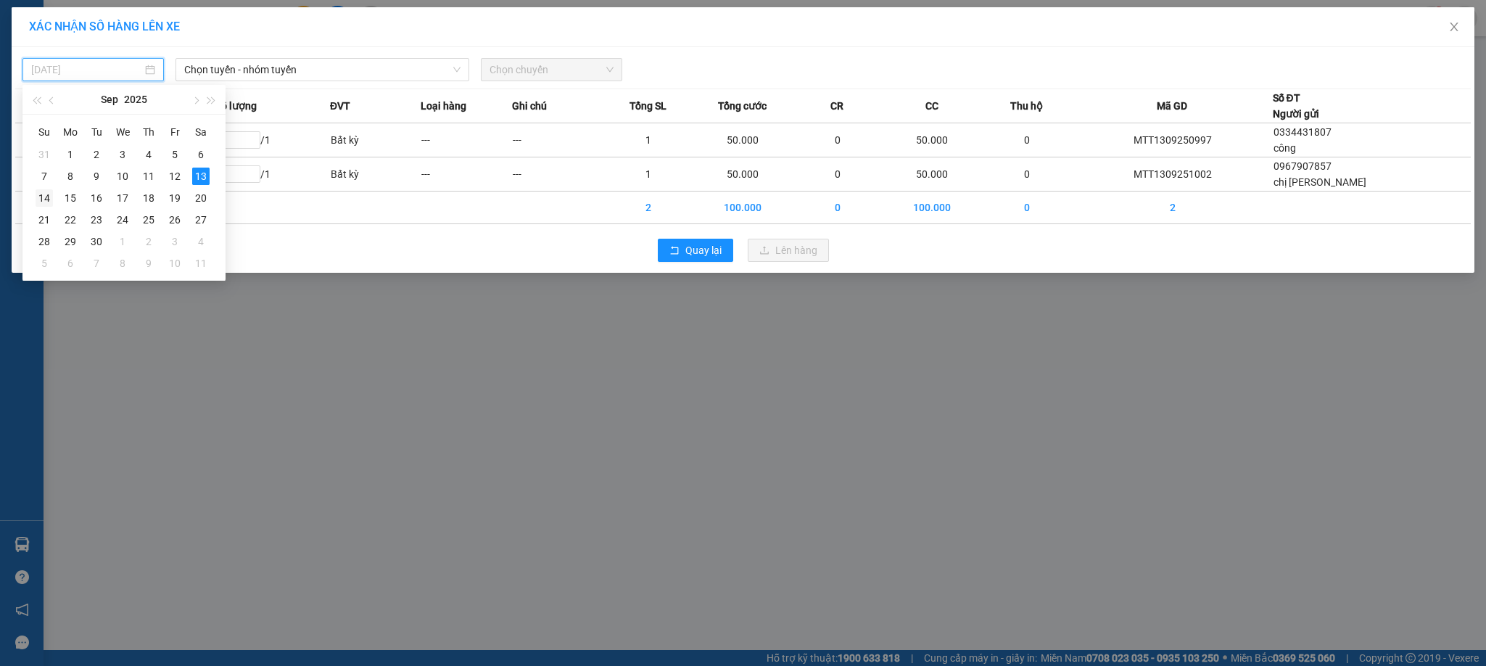
click at [33, 192] on td "14" at bounding box center [44, 198] width 26 height 22
type input "[DATE]"
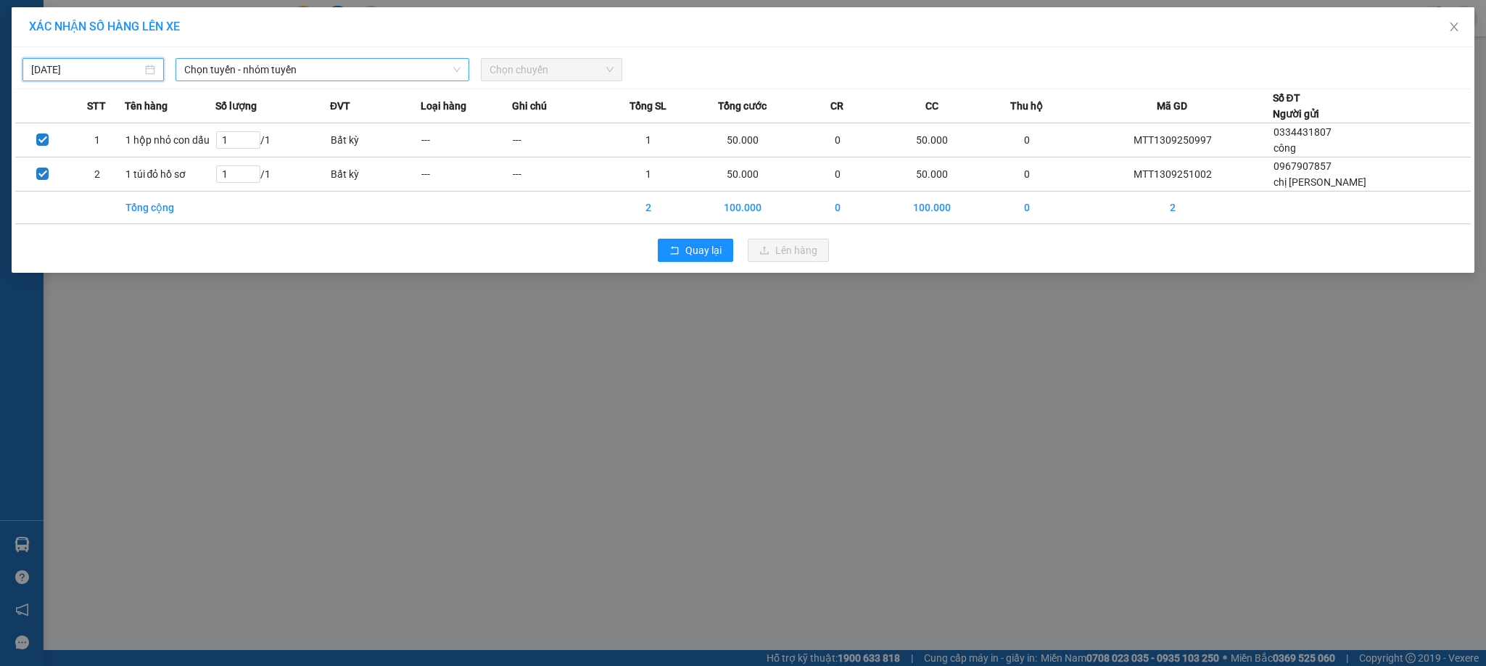
click at [329, 79] on span "Chọn tuyến - nhóm tuyến" at bounding box center [322, 70] width 277 height 22
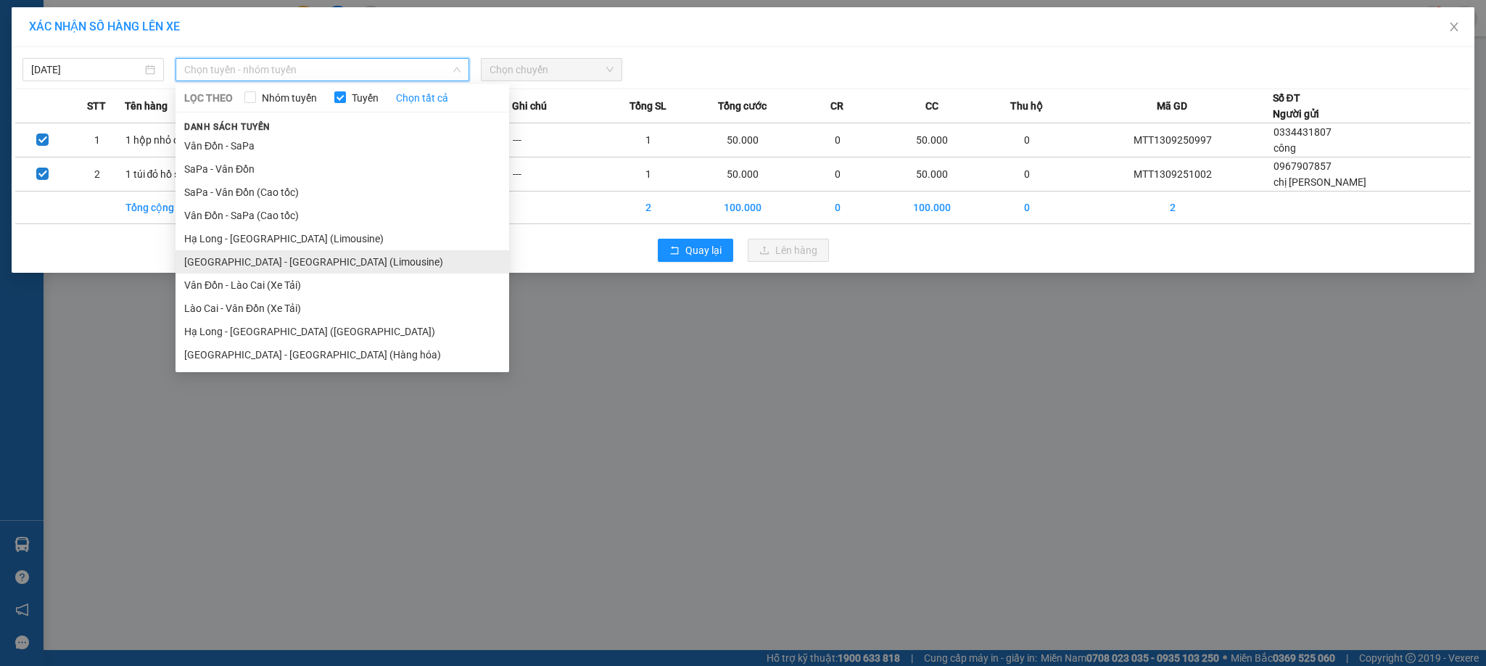
click at [300, 259] on li "[GEOGRAPHIC_DATA] - [GEOGRAPHIC_DATA] (Limousine)" at bounding box center [343, 261] width 334 height 23
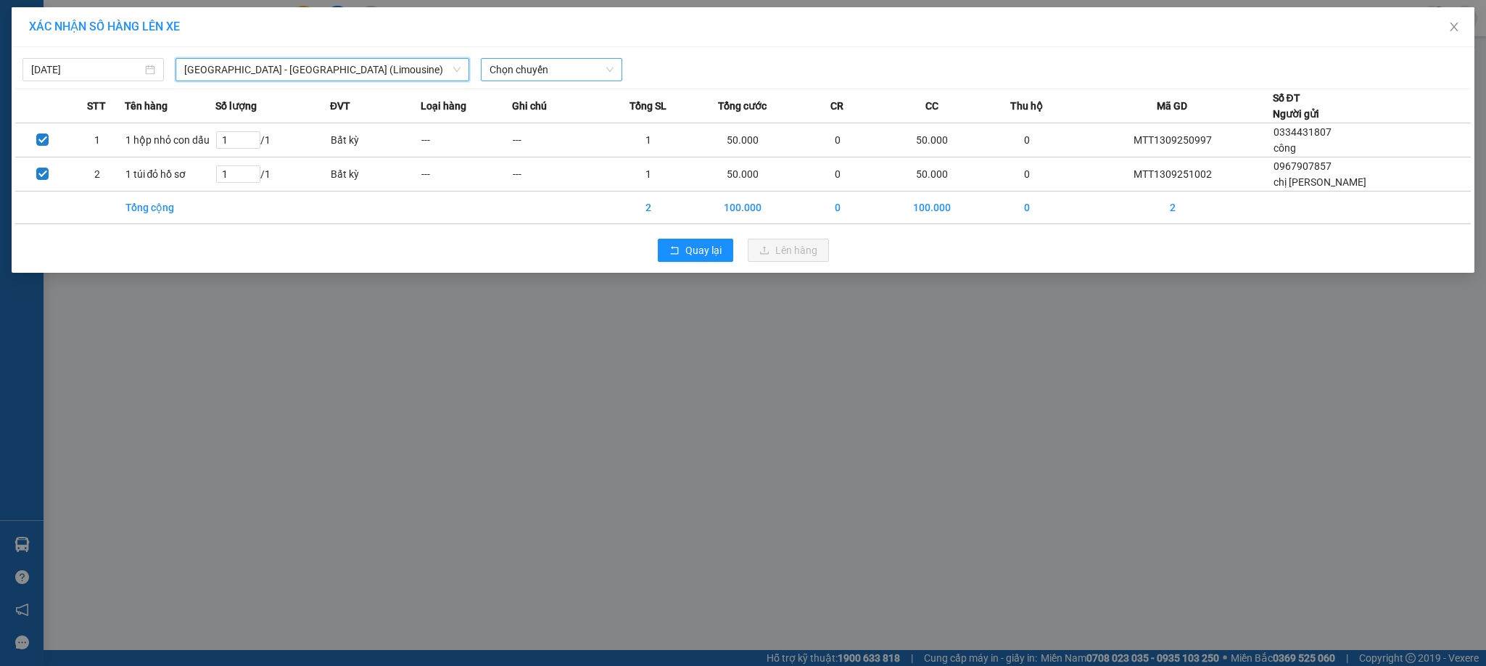
click at [519, 75] on span "Chọn chuyến" at bounding box center [552, 70] width 124 height 22
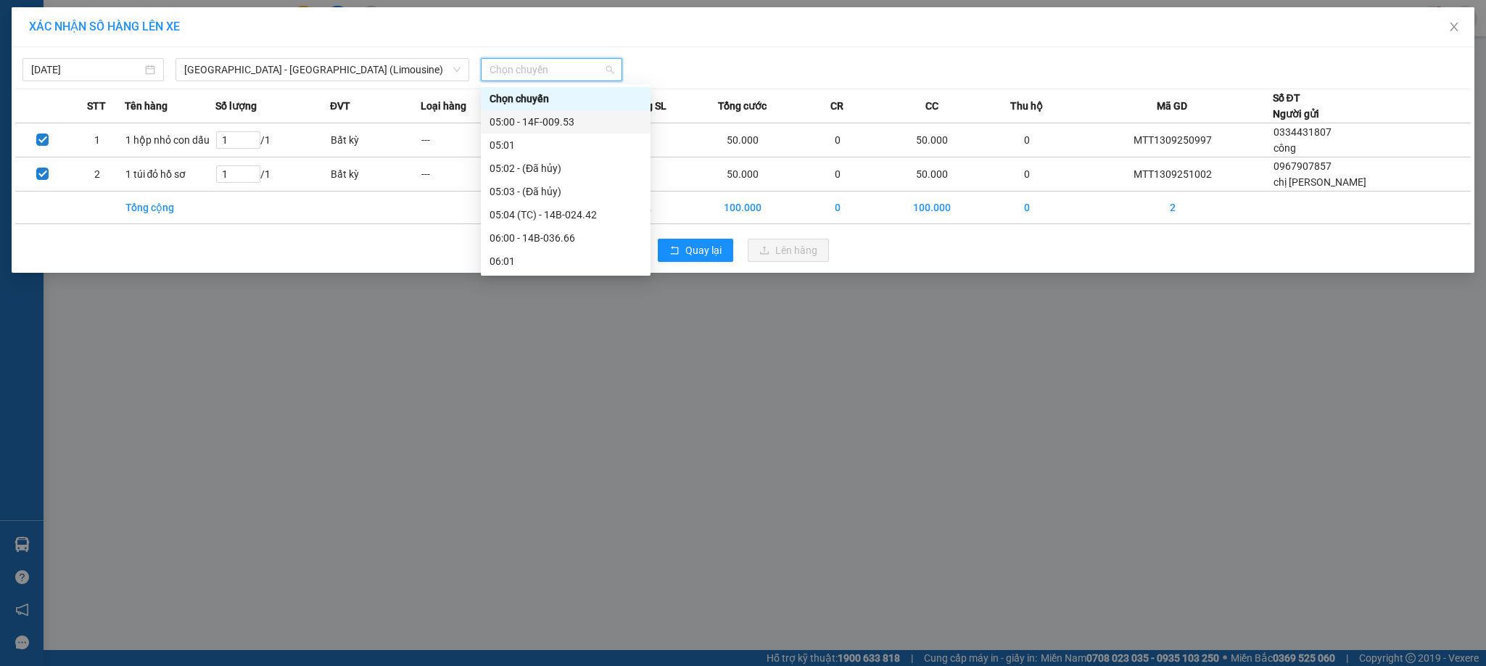
click at [542, 123] on div "05:00 - 14F-009.53" at bounding box center [566, 122] width 152 height 16
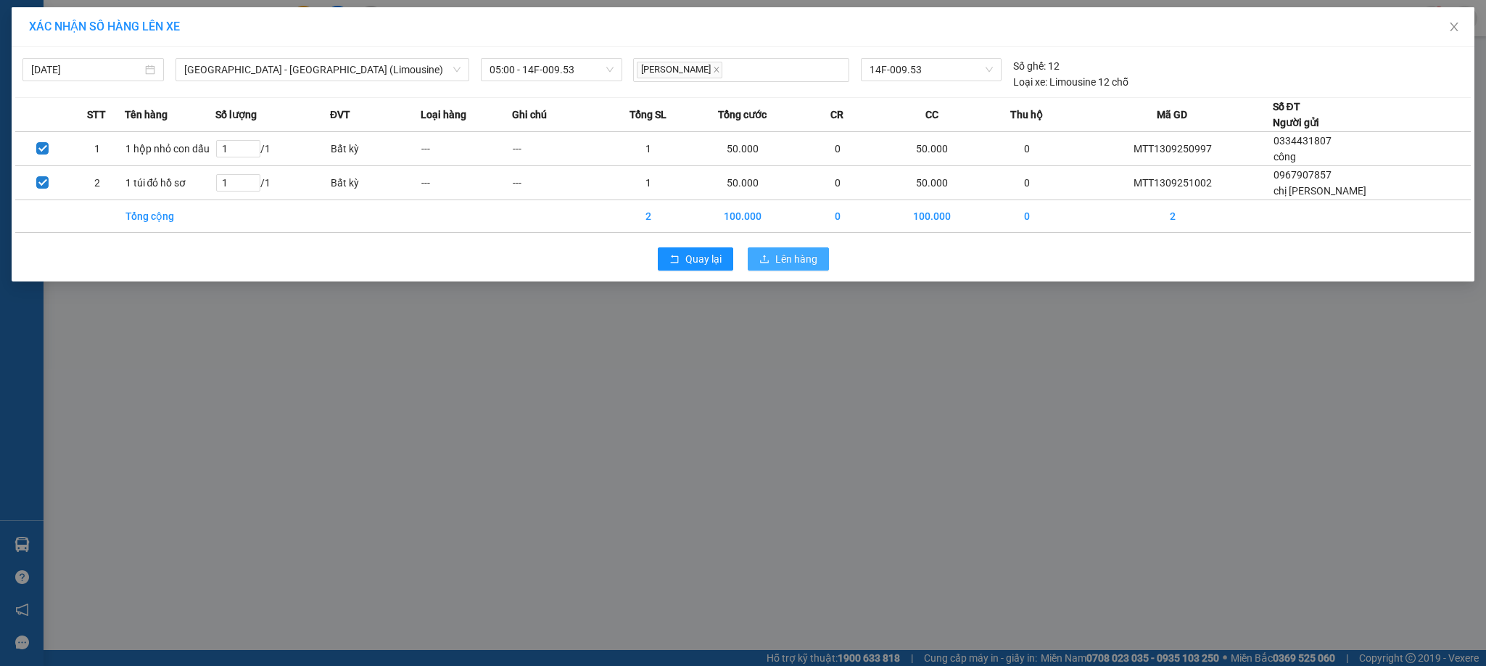
click at [788, 258] on span "Lên hàng" at bounding box center [796, 259] width 42 height 16
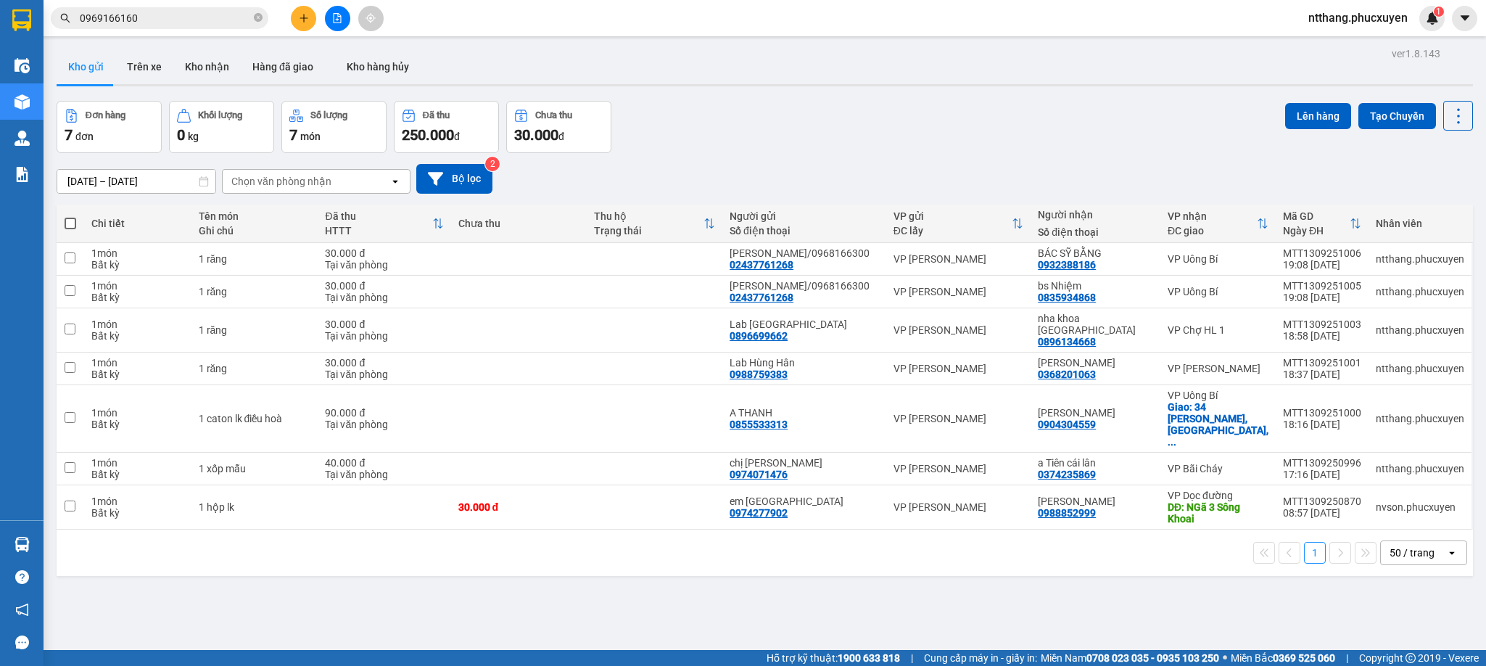
click at [775, 148] on div "Đơn hàng 7 đơn Khối lượng 0 kg Số lượng 7 món Đã thu 250.000 đ Chưa thu 30.000 …" at bounding box center [765, 127] width 1417 height 52
click at [434, 561] on div "ver 1.8.143 Kho gửi Trên xe Kho nhận Hàng đã giao Kho hàng hủy Đơn hàng 7 đơn K…" at bounding box center [765, 377] width 1428 height 666
click at [192, 64] on button "Kho nhận" at bounding box center [206, 66] width 67 height 35
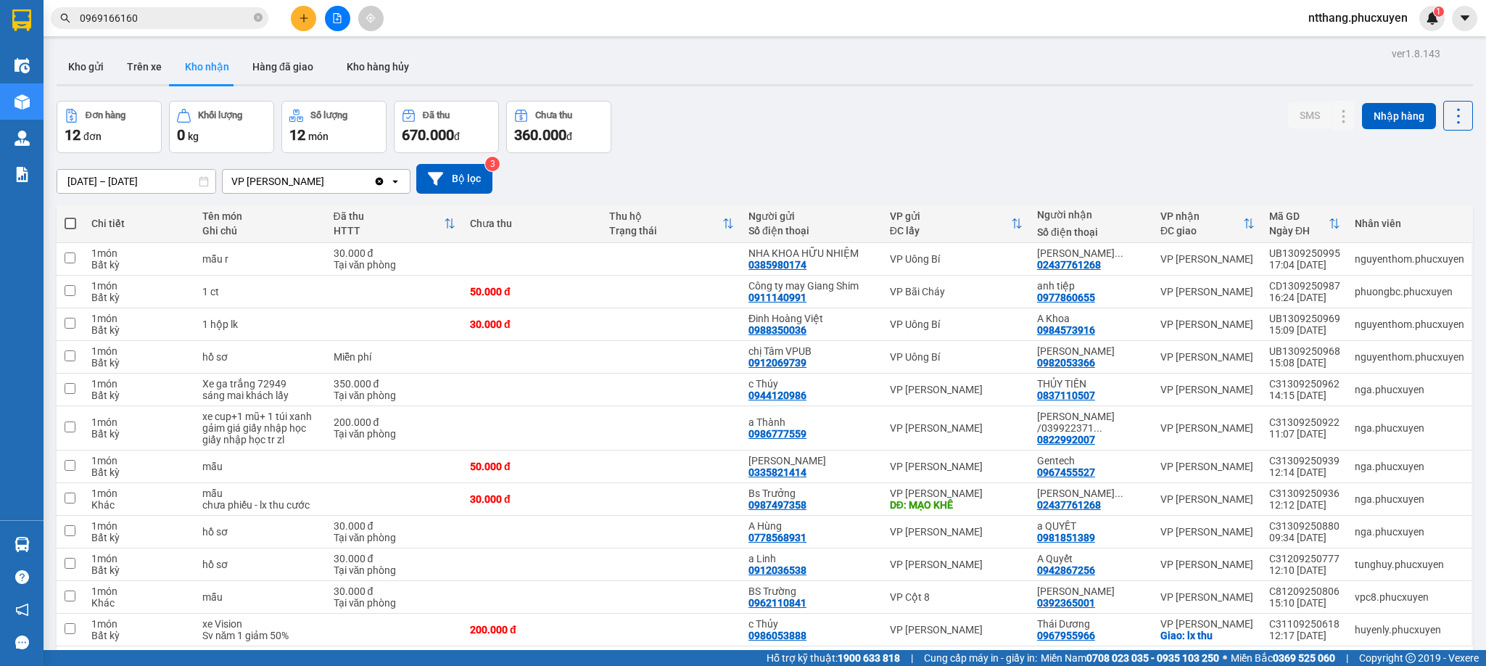
click at [804, 94] on div "ver 1.8.143 Kho gửi Trên xe Kho nhận Hàng đã giao Kho hàng hủy Đơn hàng 12 đơn …" at bounding box center [765, 377] width 1428 height 666
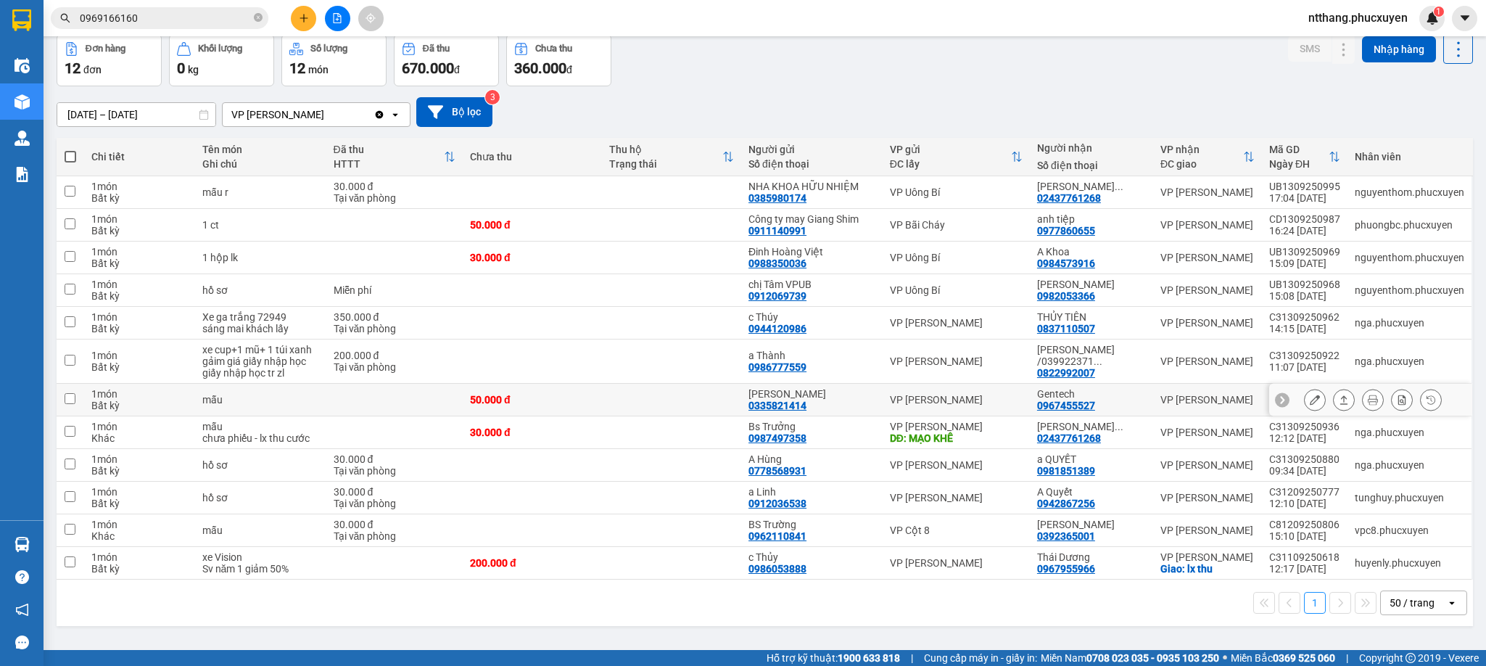
click at [662, 399] on td at bounding box center [671, 400] width 139 height 33
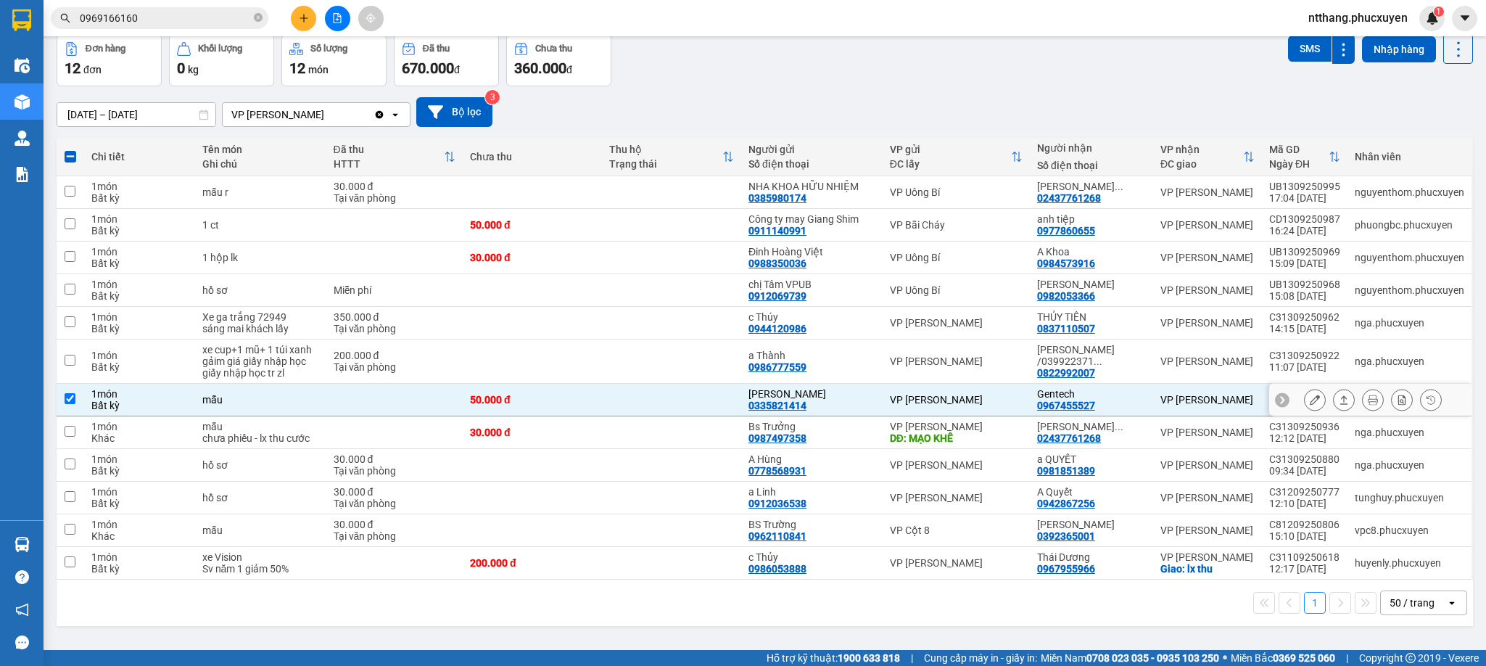
click at [662, 399] on td at bounding box center [671, 400] width 139 height 33
checkbox input "false"
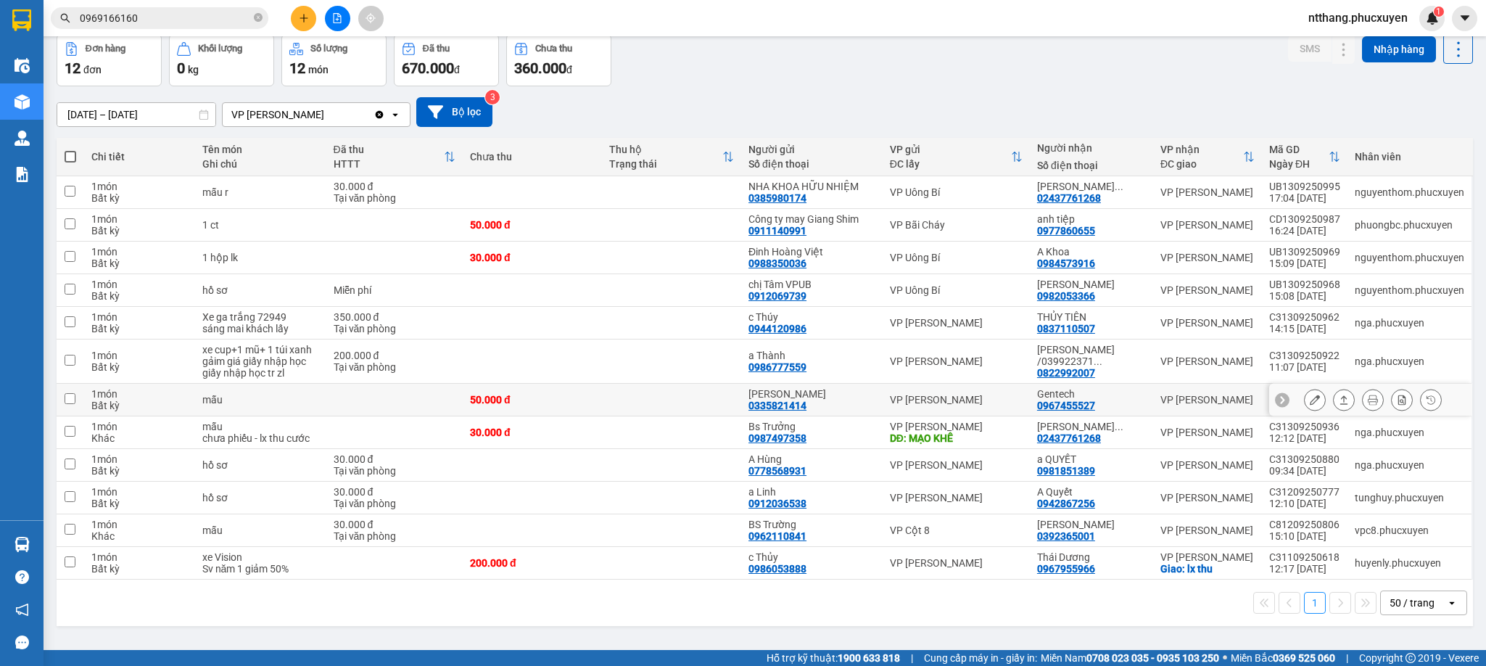
scroll to position [0, 0]
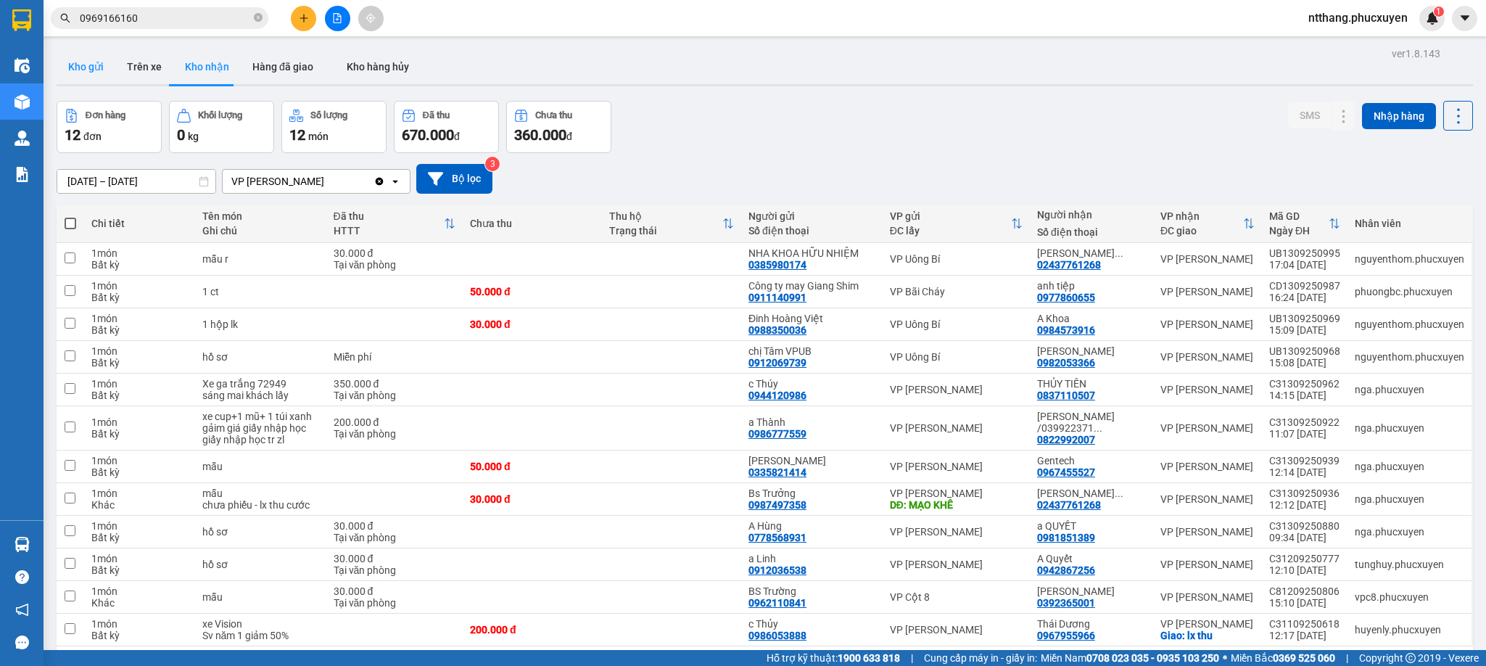
click at [101, 65] on button "Kho gửi" at bounding box center [86, 66] width 59 height 35
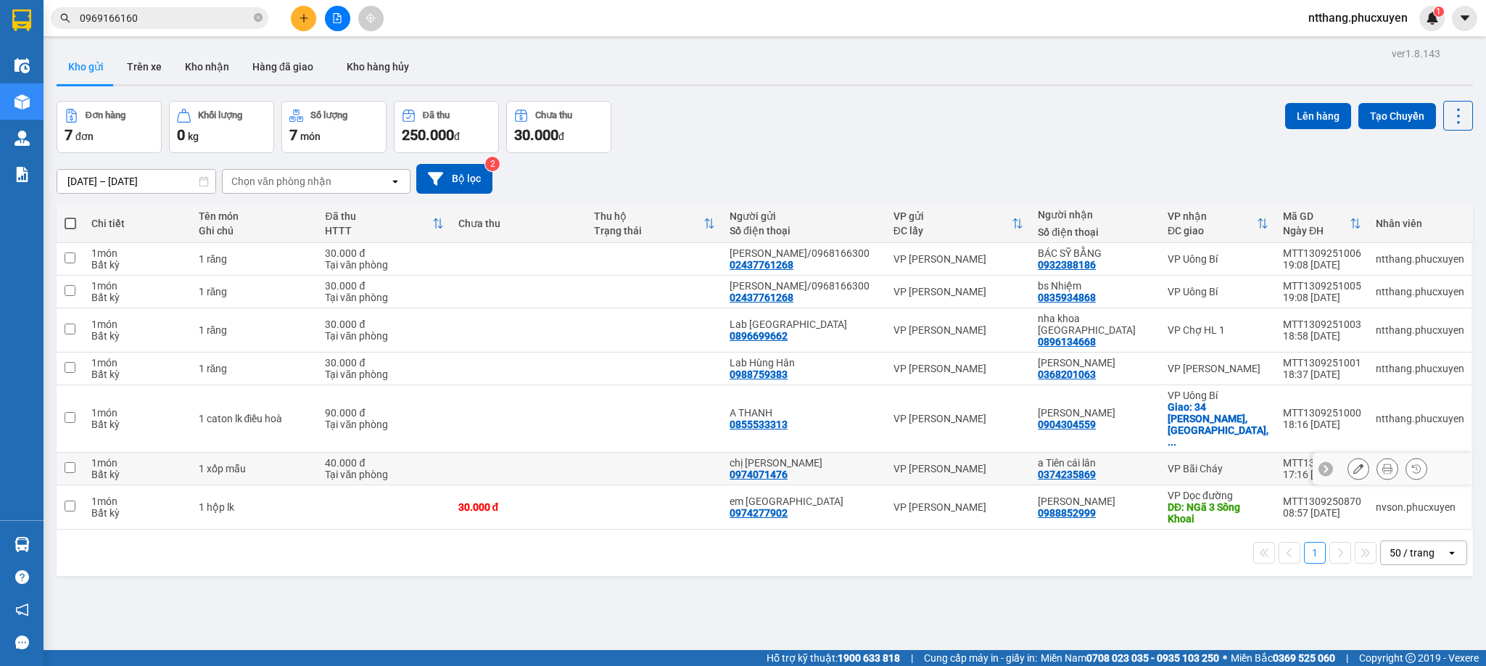
click at [544, 453] on td at bounding box center [519, 469] width 136 height 33
checkbox input "true"
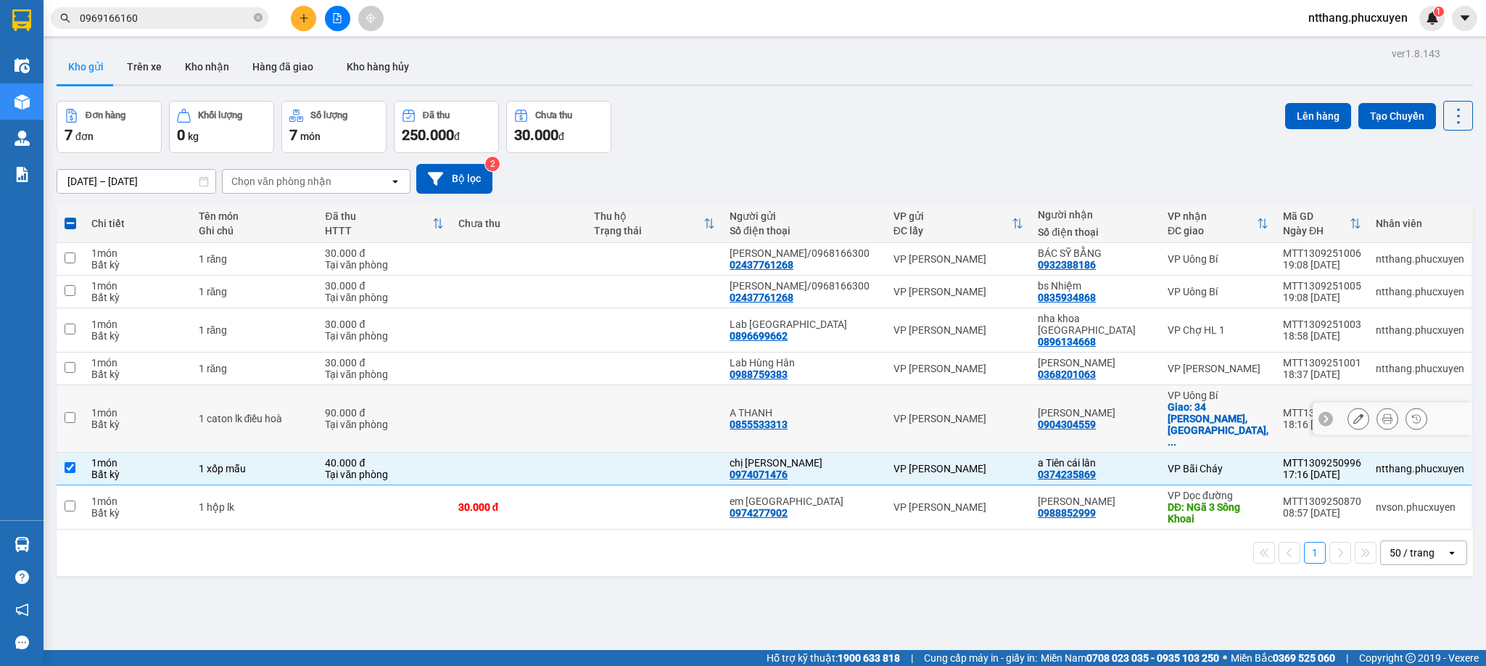
click at [536, 394] on td at bounding box center [519, 418] width 136 height 67
checkbox input "true"
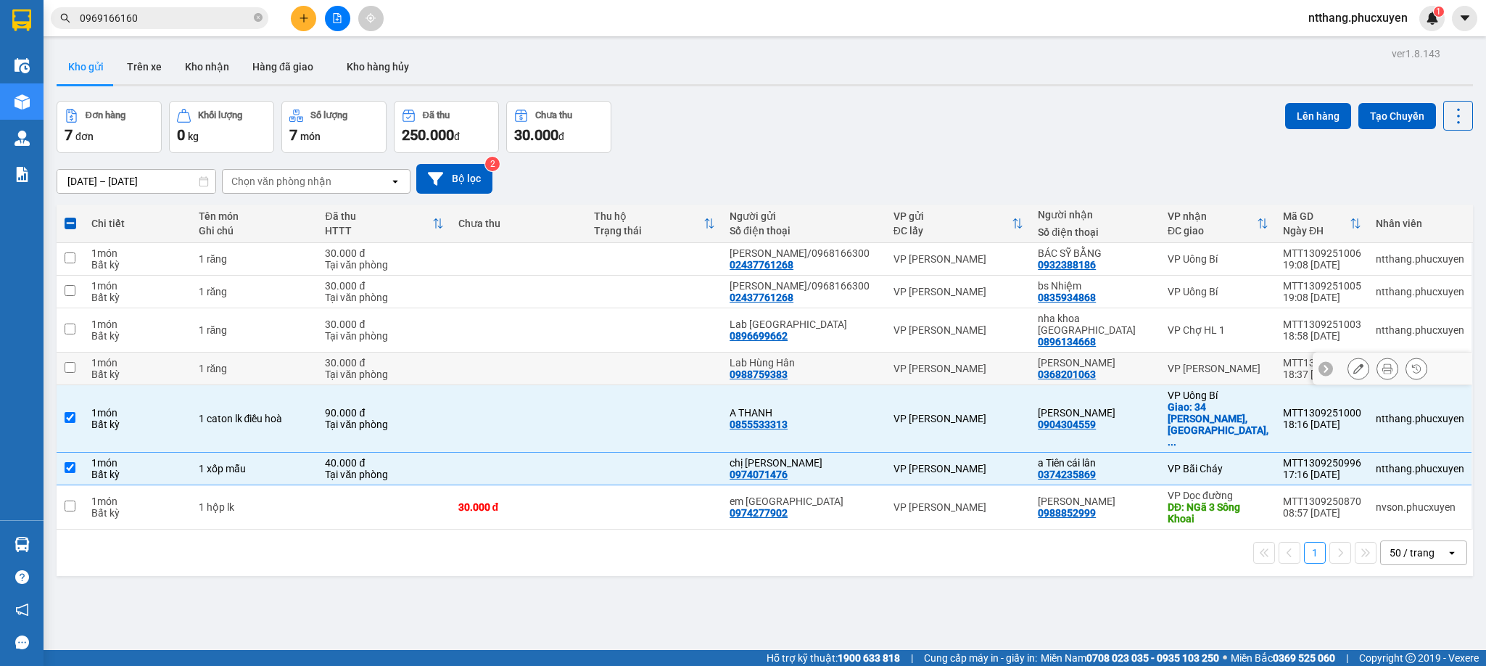
click at [535, 364] on td at bounding box center [519, 369] width 136 height 33
checkbox input "true"
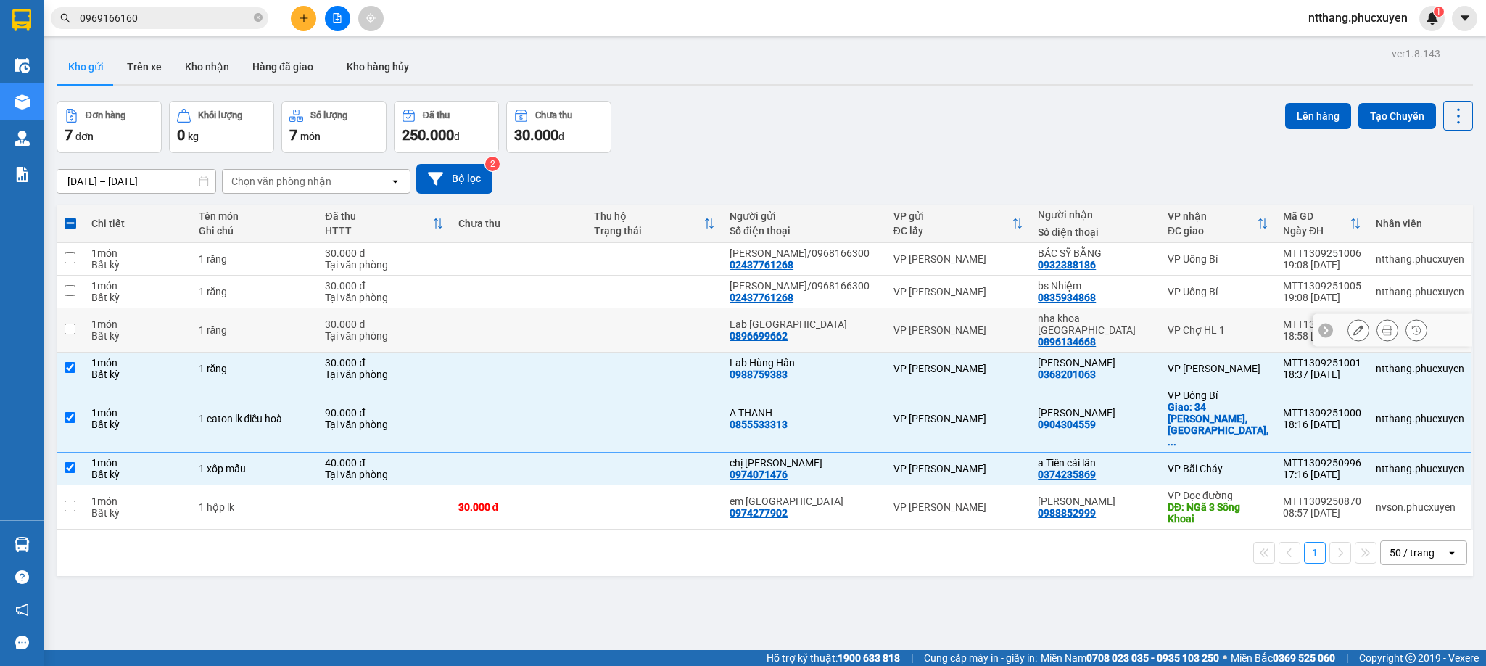
click at [530, 331] on td at bounding box center [519, 330] width 136 height 44
checkbox input "true"
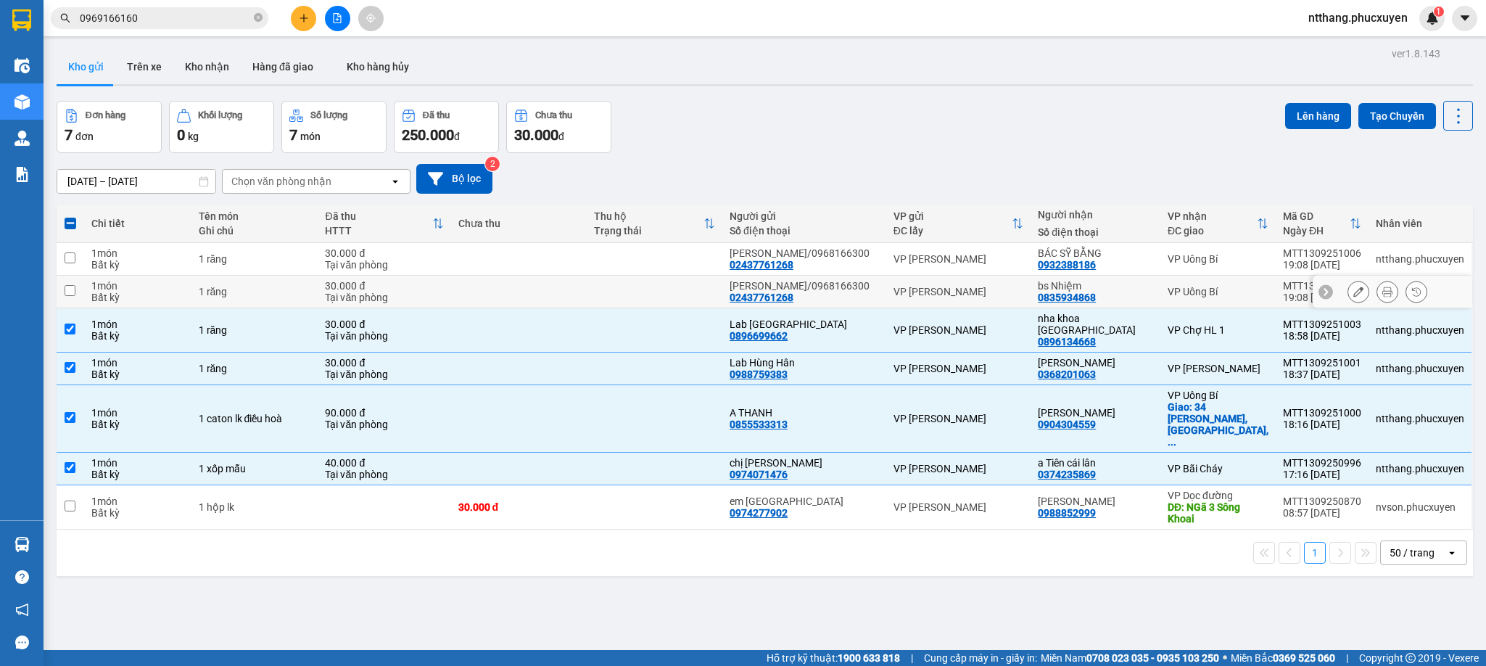
click at [530, 294] on td at bounding box center [519, 292] width 136 height 33
checkbox input "true"
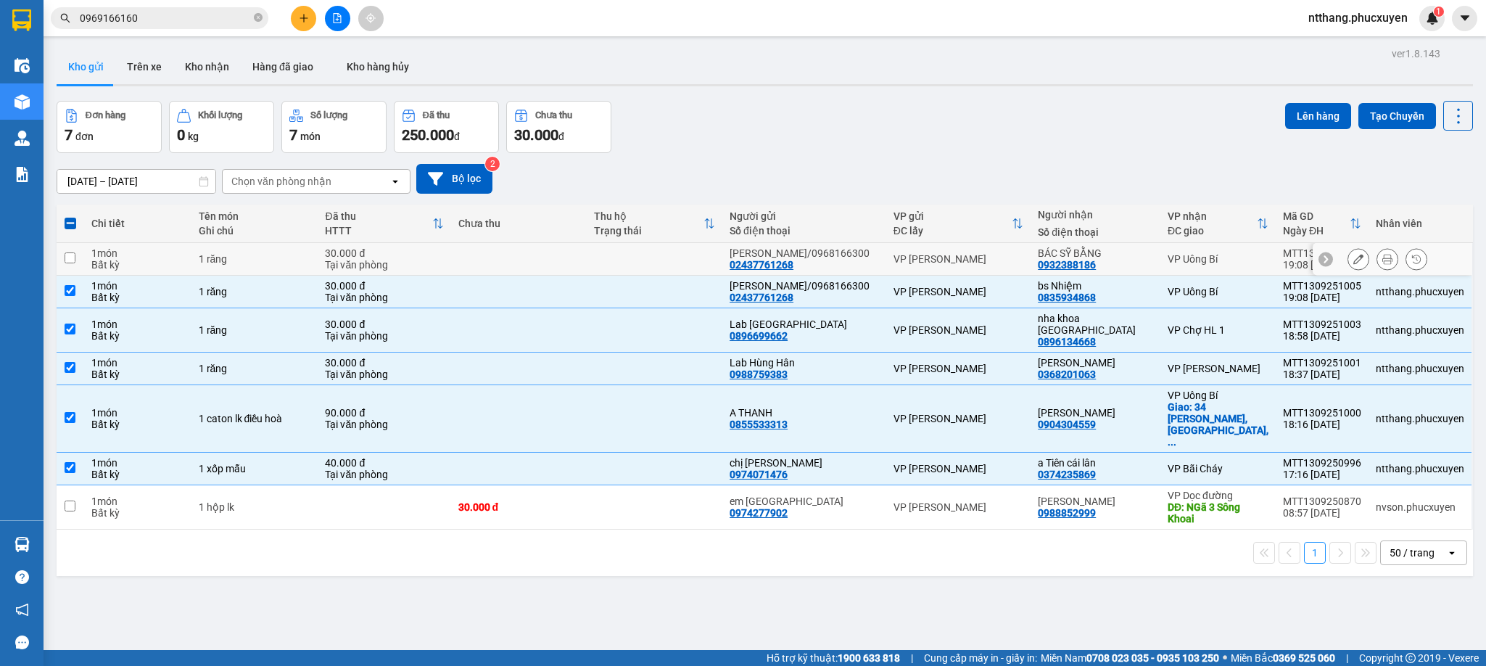
click at [530, 257] on td at bounding box center [519, 259] width 136 height 33
checkbox input "true"
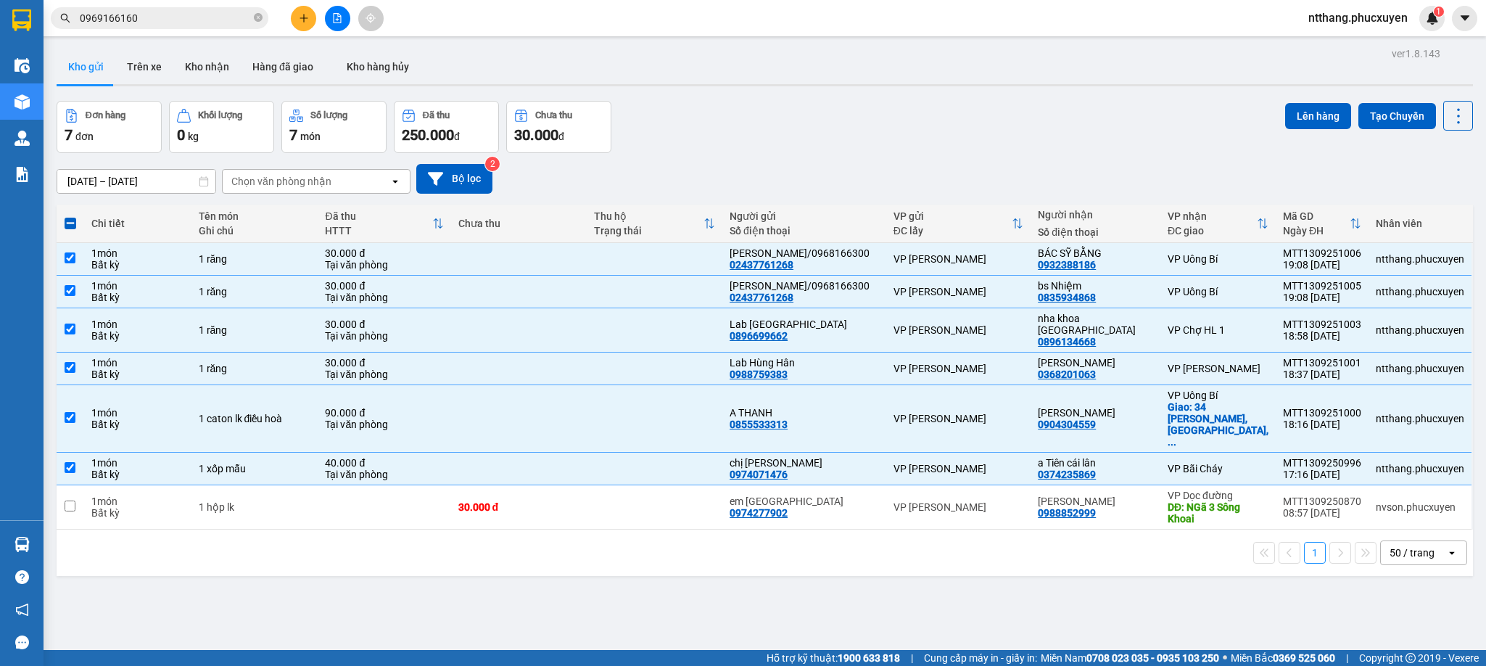
click at [340, 14] on icon "file-add" at bounding box center [337, 18] width 10 height 10
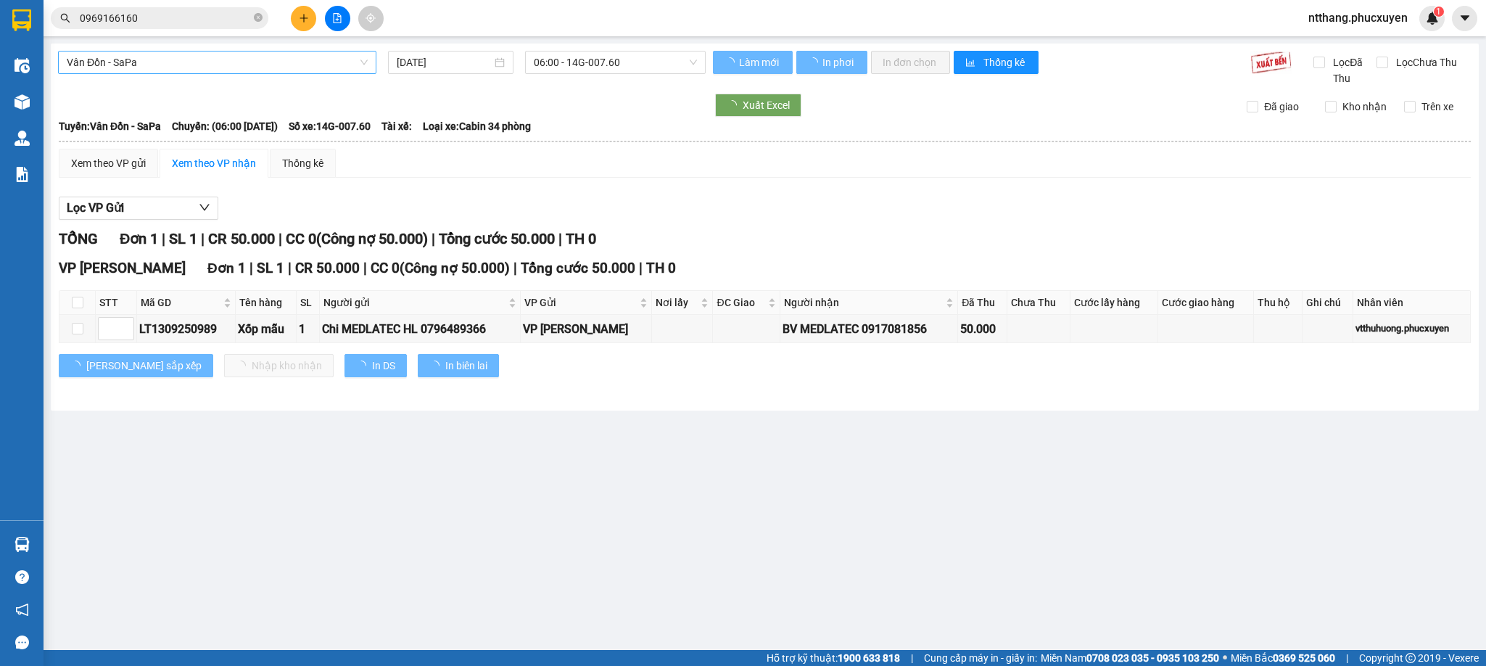
click at [207, 64] on span "Vân Đồn - SaPa" at bounding box center [217, 63] width 301 height 22
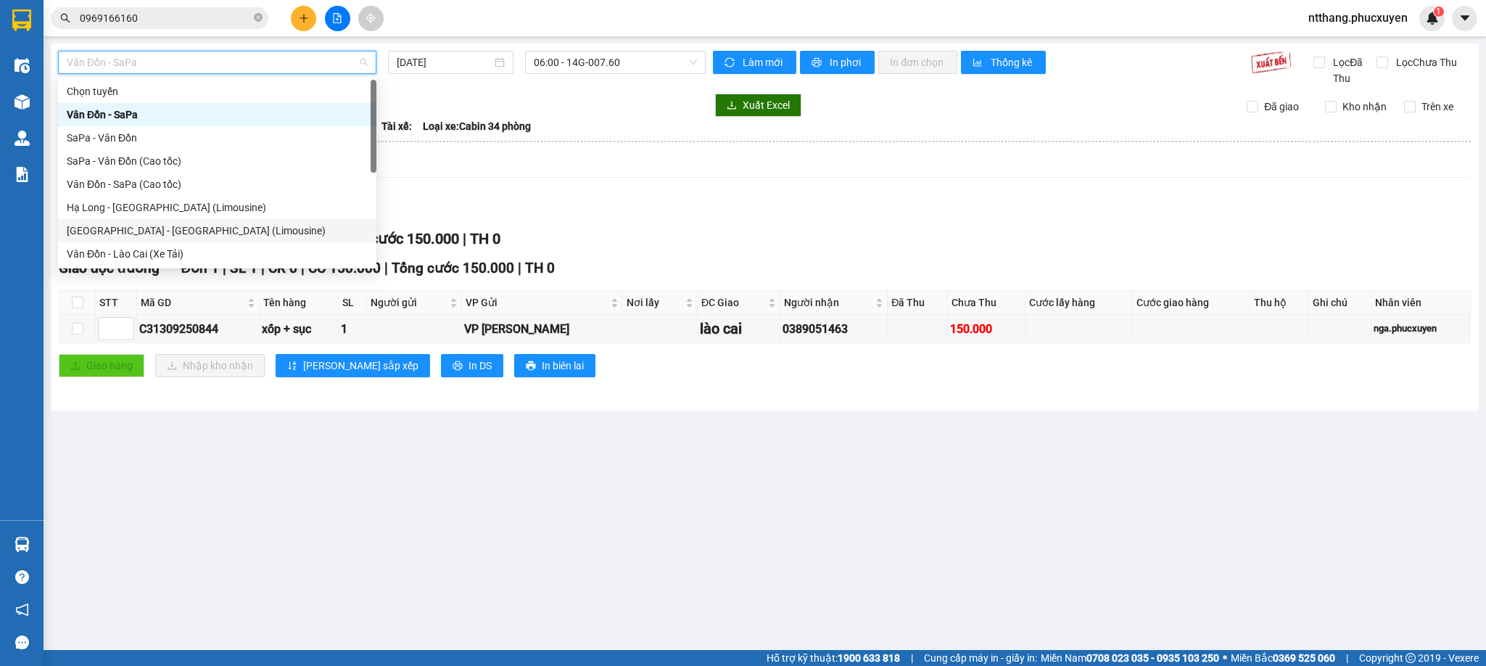
drag, startPoint x: 185, startPoint y: 225, endPoint x: 192, endPoint y: 223, distance: 7.6
click at [184, 226] on div "[GEOGRAPHIC_DATA] - [GEOGRAPHIC_DATA] (Limousine)" at bounding box center [217, 231] width 301 height 16
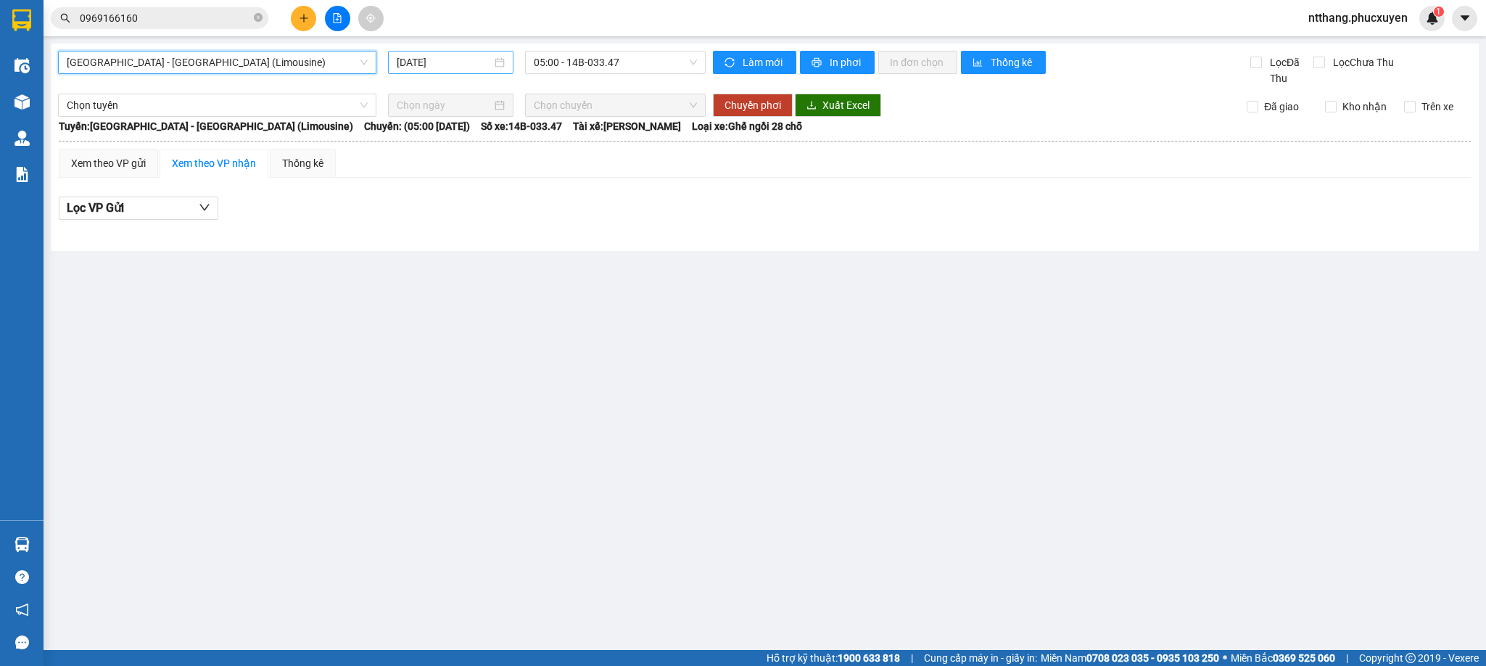
click at [460, 57] on input "[DATE]" at bounding box center [444, 62] width 95 height 16
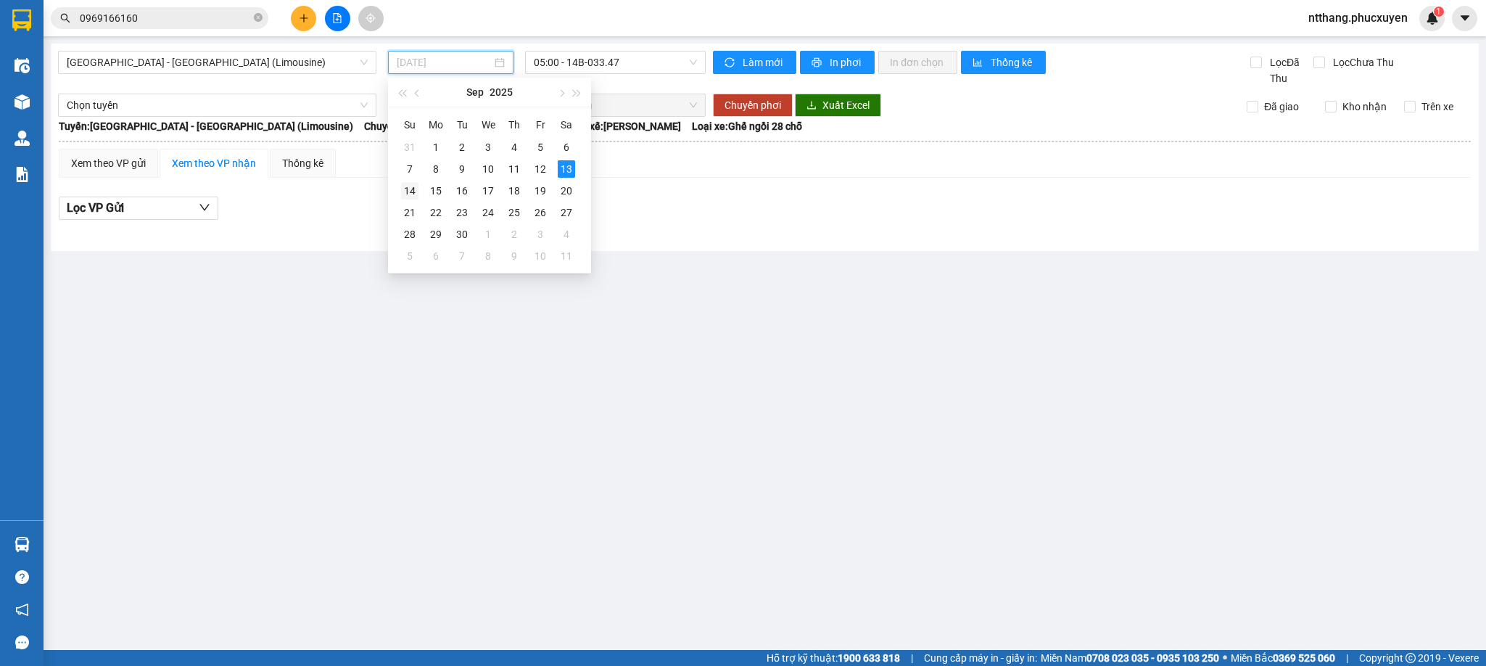
click at [403, 192] on div "14" at bounding box center [409, 190] width 17 height 17
type input "[DATE]"
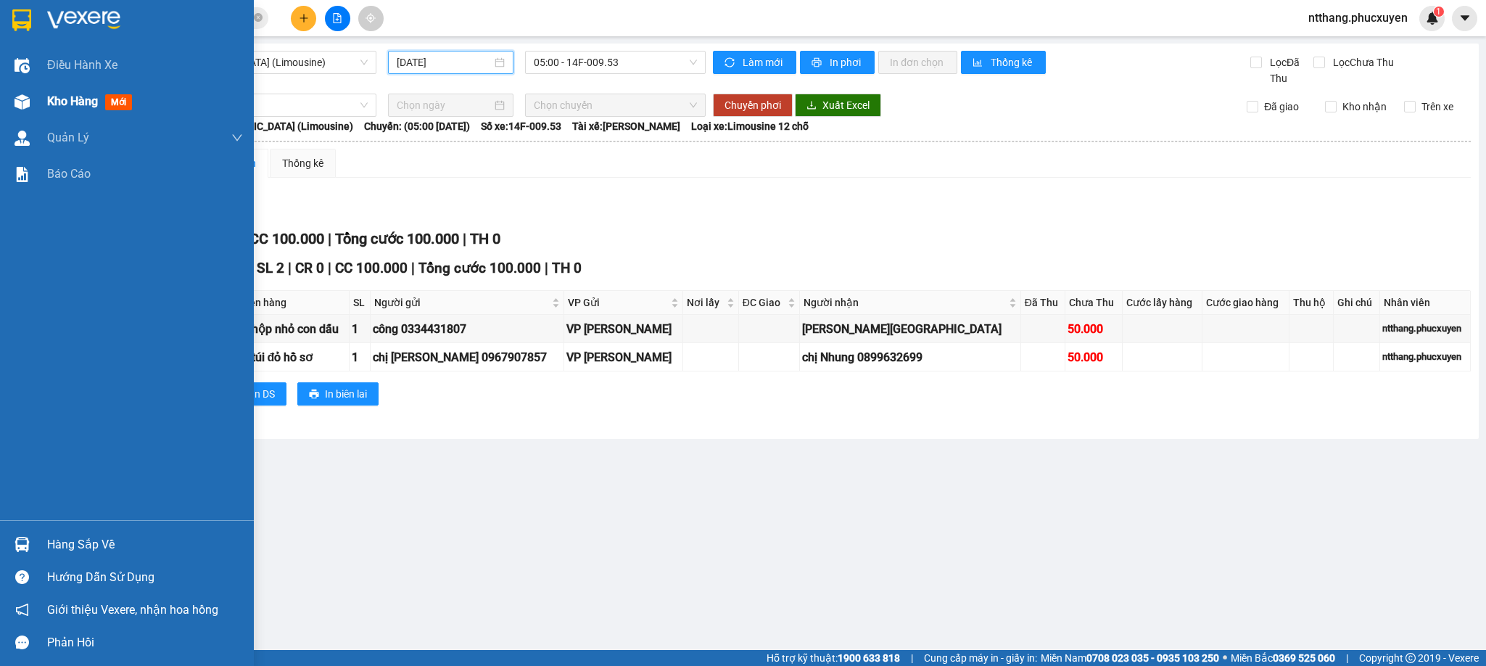
click at [37, 99] on div "Kho hàng mới" at bounding box center [127, 101] width 254 height 36
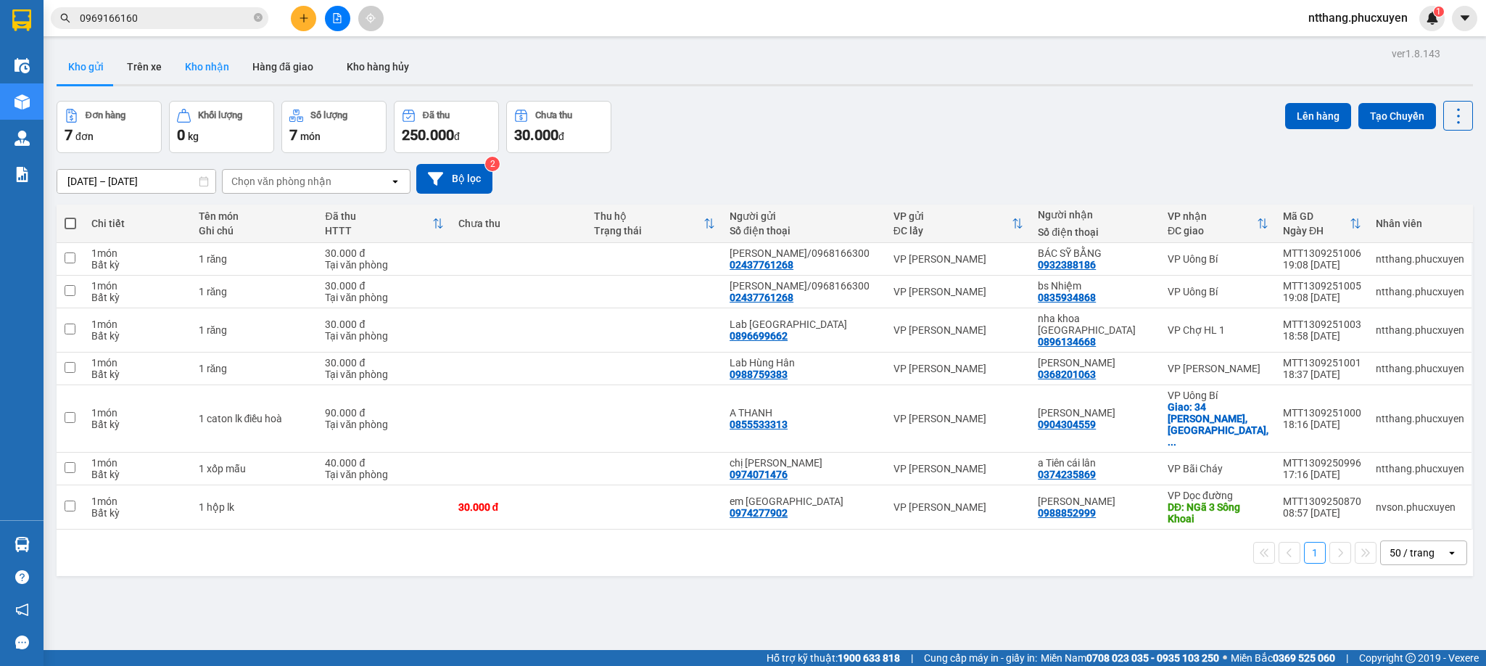
click at [202, 67] on button "Kho nhận" at bounding box center [206, 66] width 67 height 35
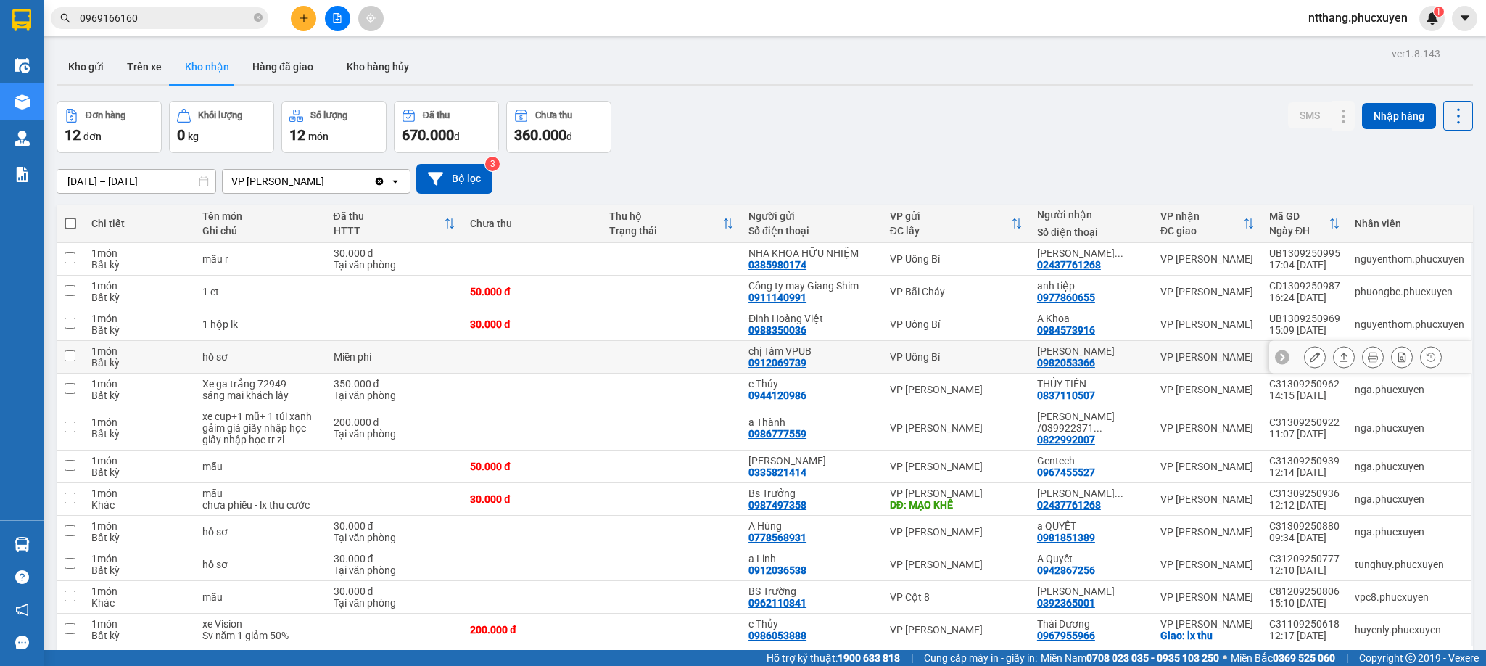
click at [1334, 361] on button at bounding box center [1344, 357] width 20 height 25
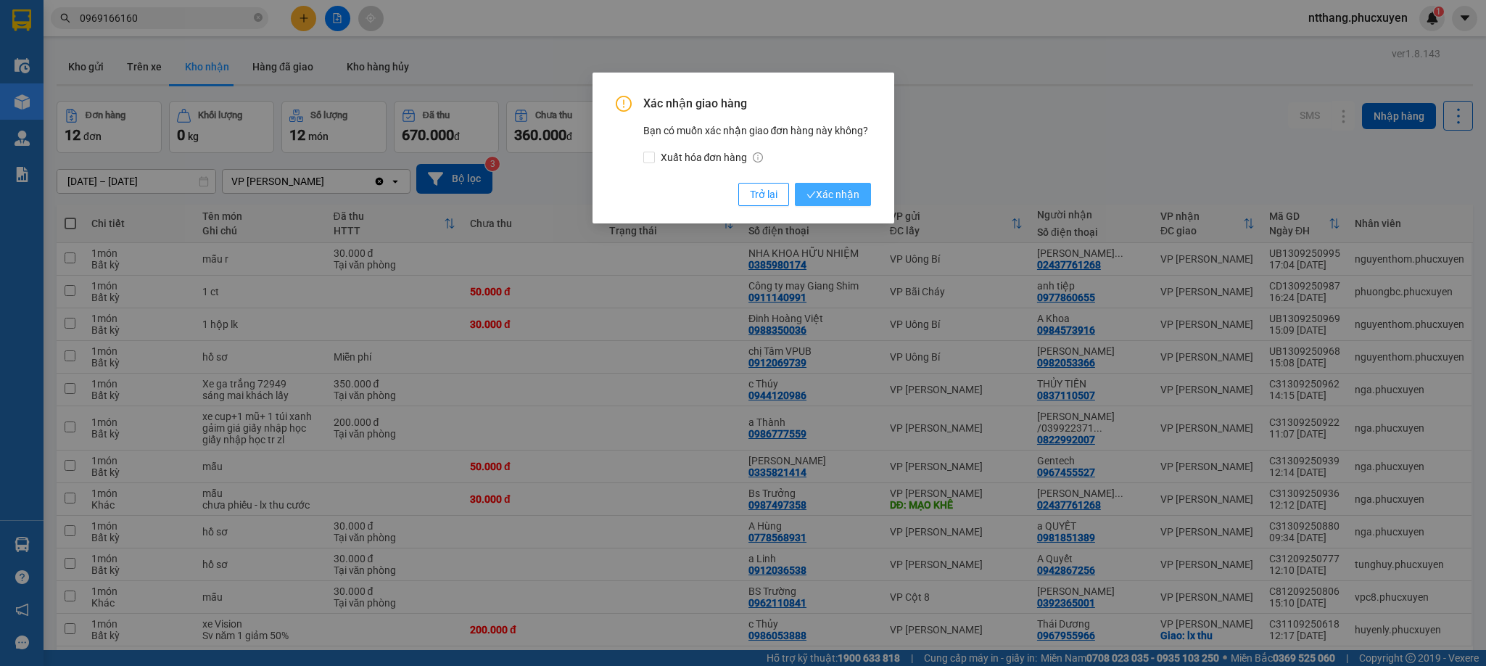
click at [855, 194] on span "Xác nhận" at bounding box center [833, 194] width 53 height 16
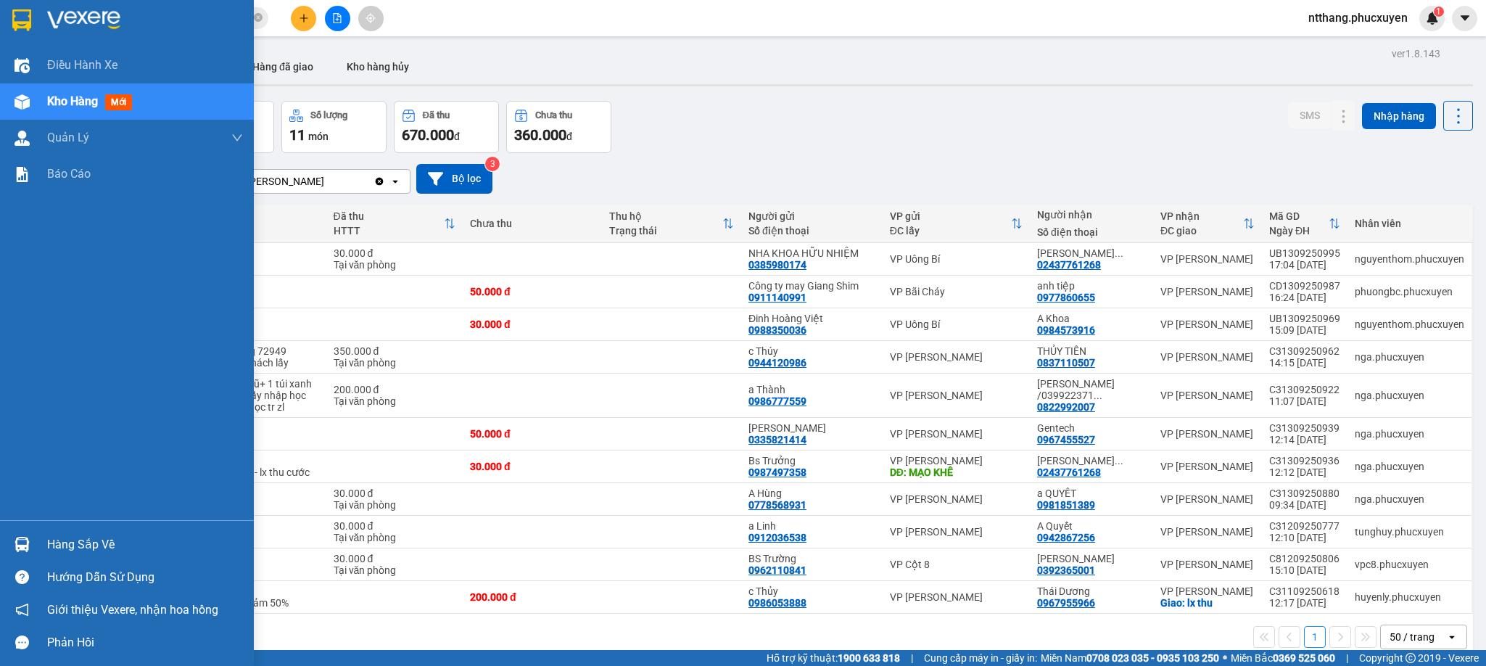
click at [15, 538] on img at bounding box center [22, 544] width 15 height 15
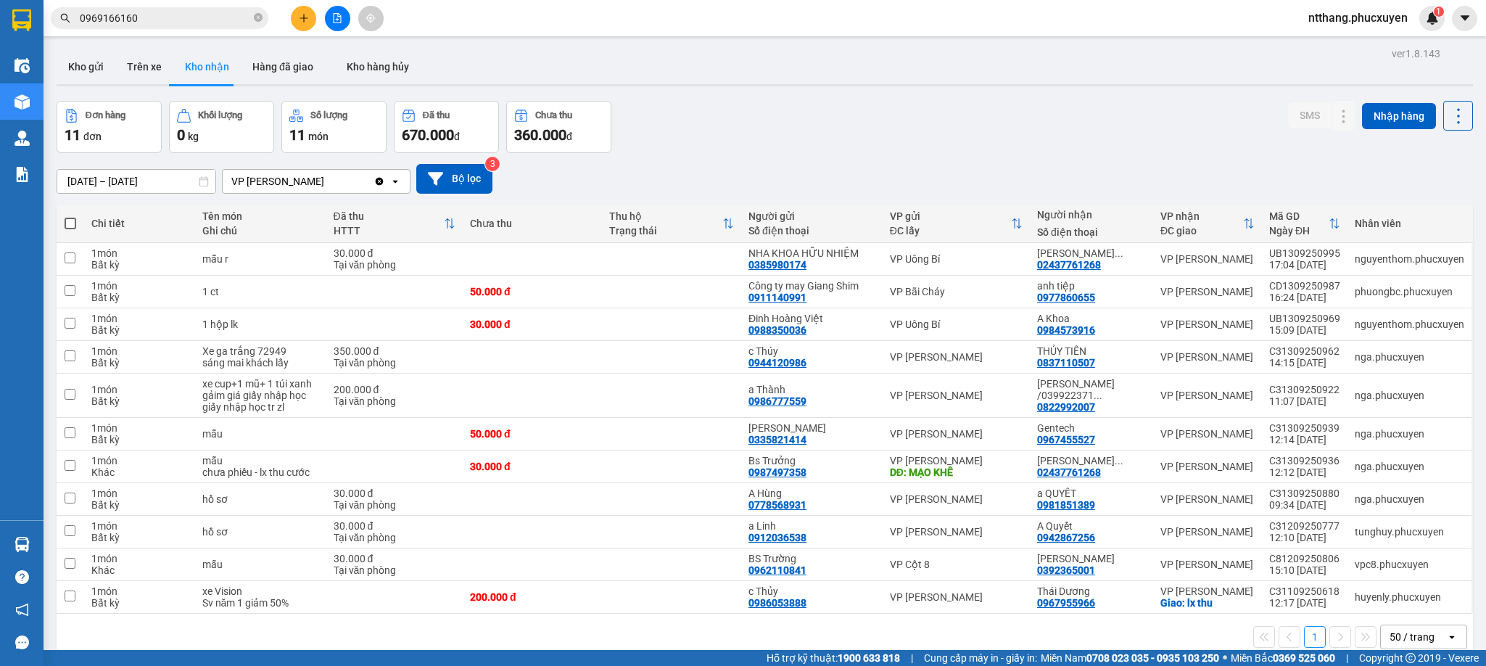
click at [762, 164] on section "Kết quả tìm kiếm ( 2 ) Bộ lọc Mã ĐH Trạng thái Món hàng Thu hộ Tổng cước Chưa c…" at bounding box center [743, 333] width 1486 height 666
